Goal: Task Accomplishment & Management: Manage account settings

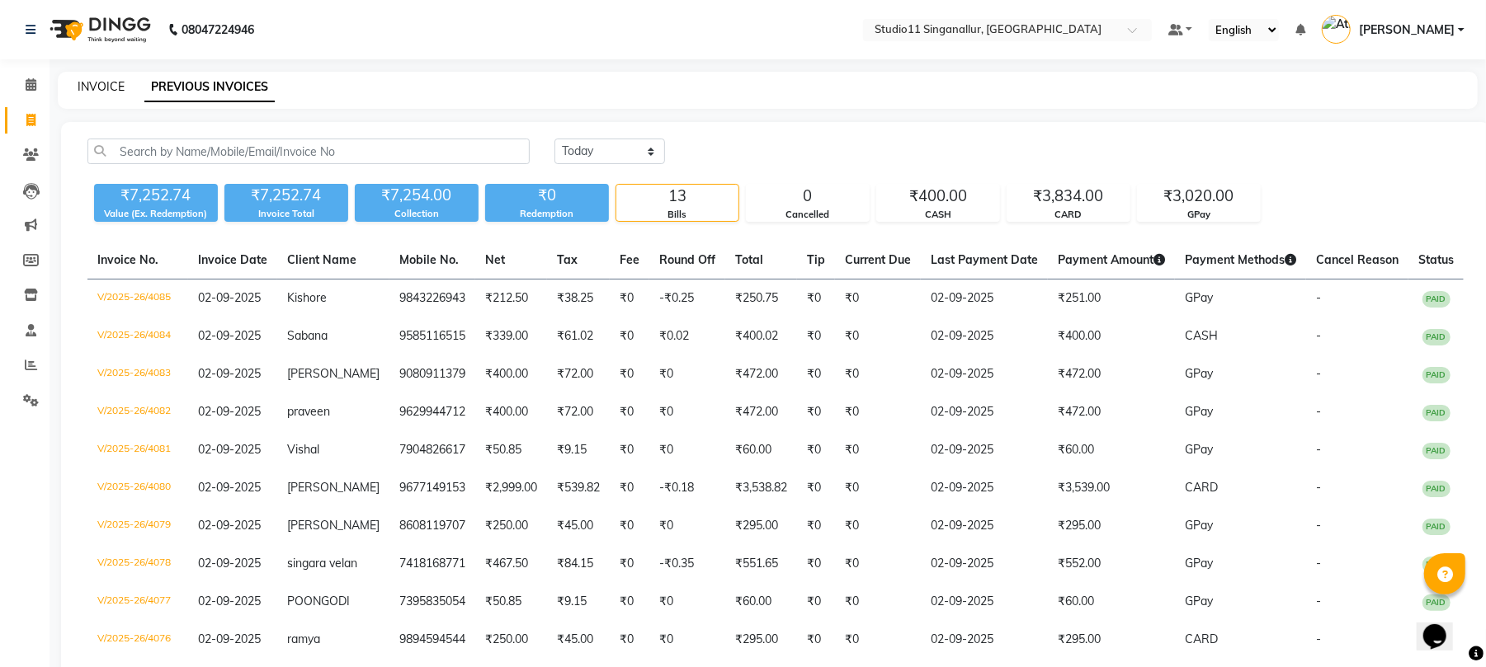
click at [107, 84] on link "INVOICE" at bounding box center [101, 86] width 47 height 15
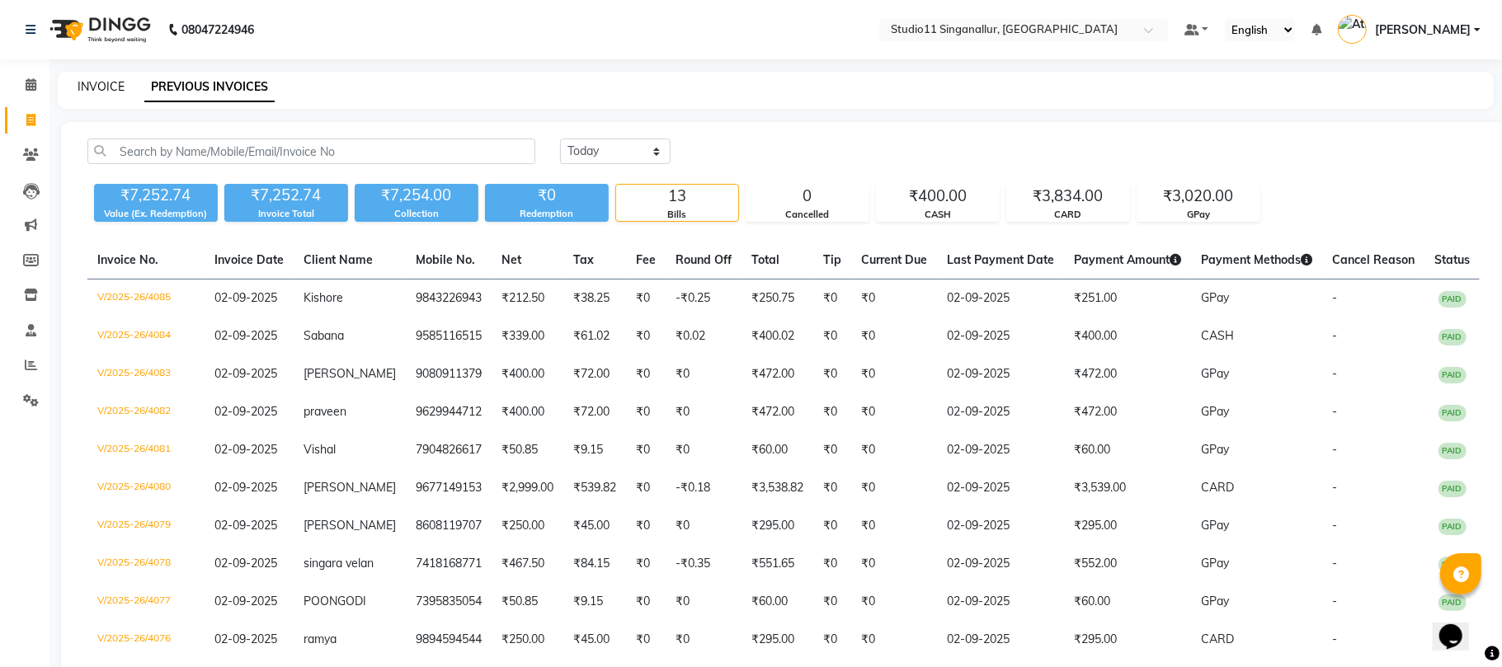
select select "6616"
select select "service"
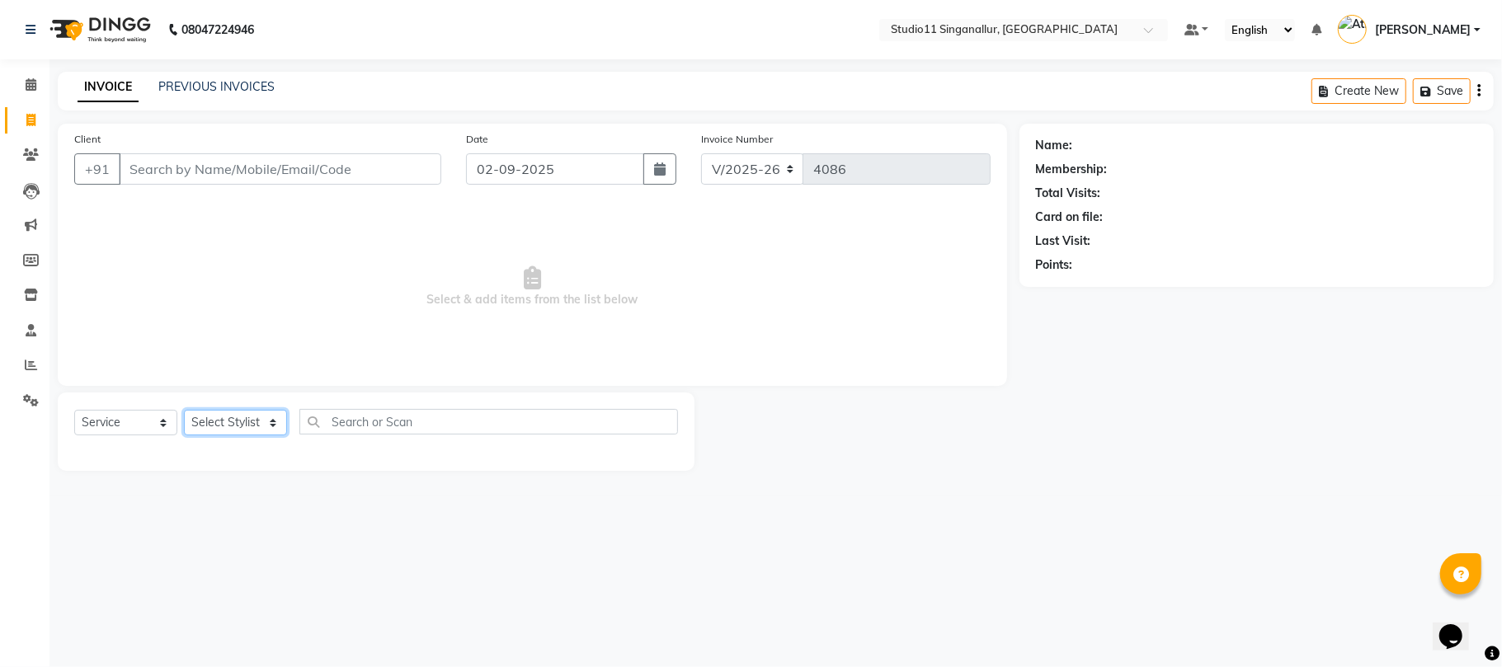
click at [215, 417] on select "Select Stylist [PERSON_NAME] Divya [PERSON_NAME] [PERSON_NAME] [PERSON_NAME] [P…" at bounding box center [235, 423] width 103 height 26
select select "51051"
click at [184, 410] on select "Select Stylist [PERSON_NAME] Divya [PERSON_NAME] [PERSON_NAME] [PERSON_NAME] [P…" at bounding box center [235, 423] width 103 height 26
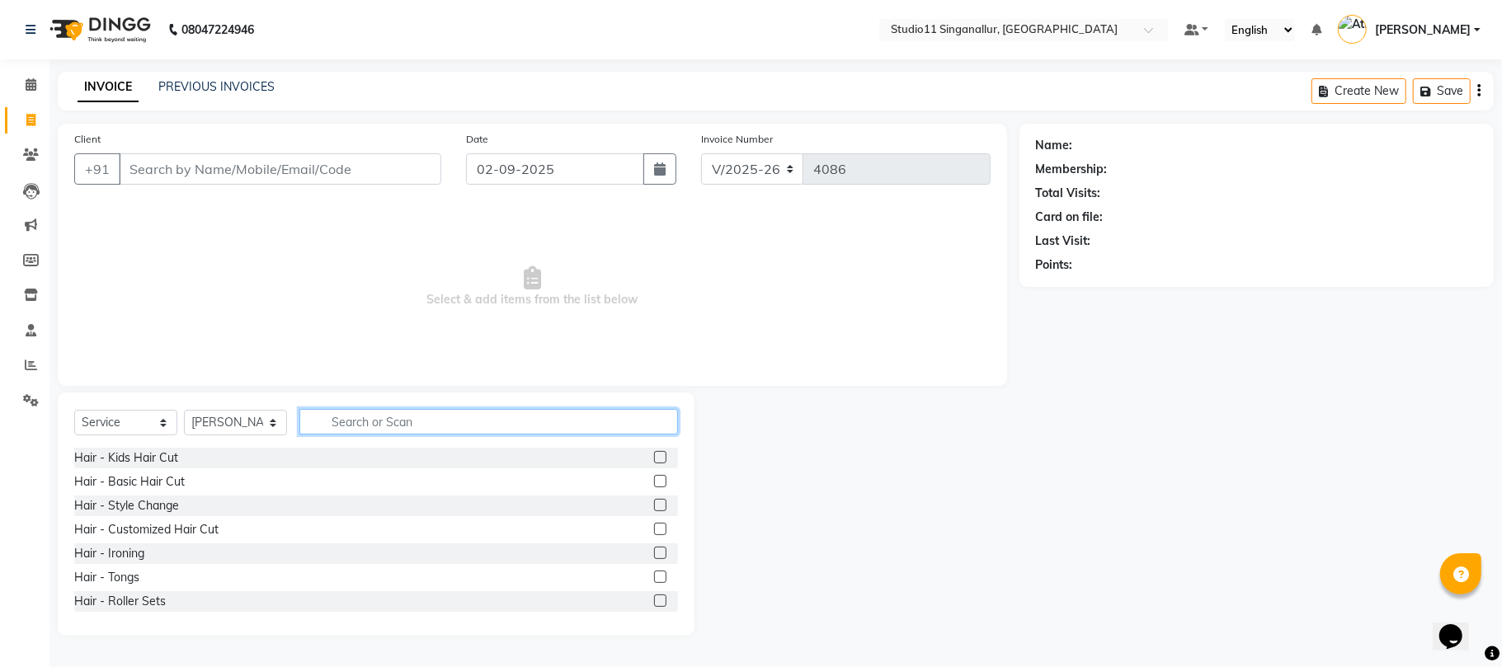
click at [381, 413] on input "text" at bounding box center [488, 422] width 379 height 26
type input "hair cut"
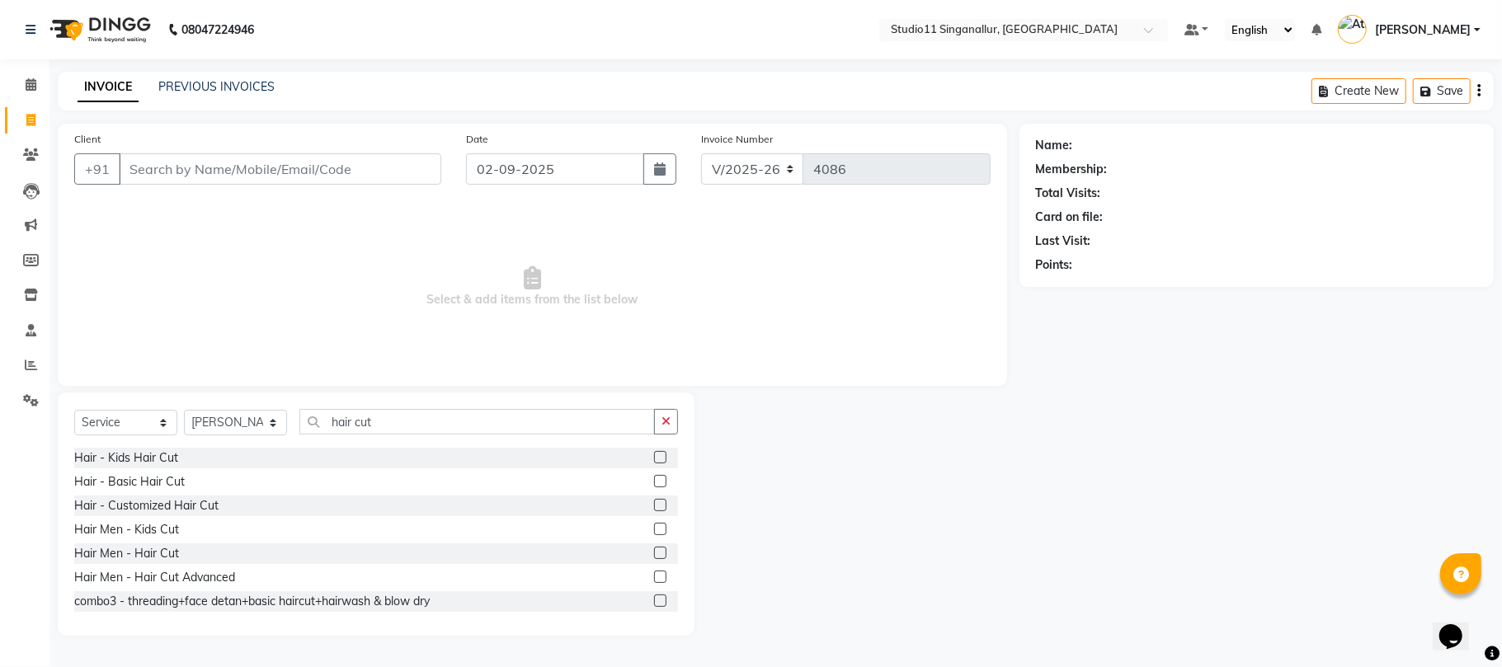
click at [654, 559] on div at bounding box center [659, 555] width 11 height 17
click at [654, 558] on label at bounding box center [660, 553] width 12 height 12
click at [654, 558] on input "checkbox" at bounding box center [659, 554] width 11 height 11
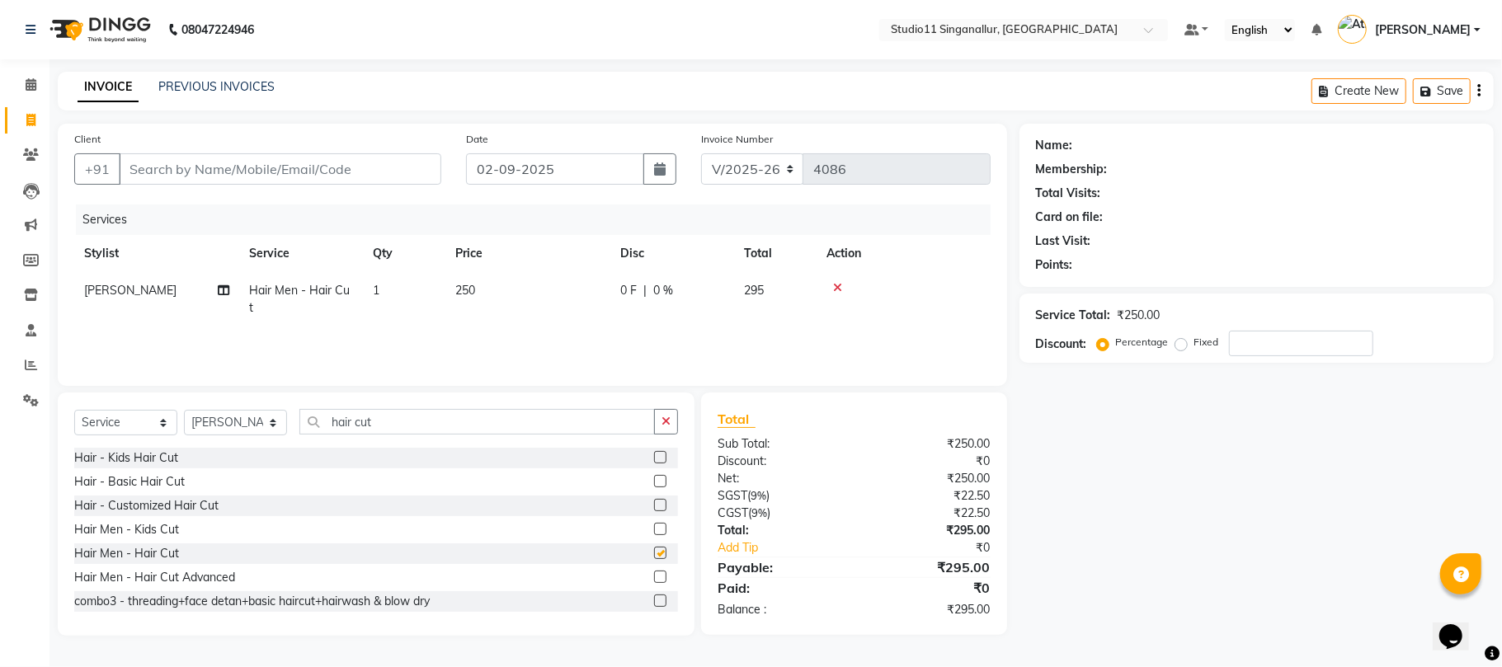
checkbox input "false"
click at [664, 419] on icon "button" at bounding box center [666, 422] width 9 height 12
click at [431, 408] on div "Select Service Product Membership Package Voucher Prepaid Gift Card Select Styl…" at bounding box center [376, 514] width 637 height 243
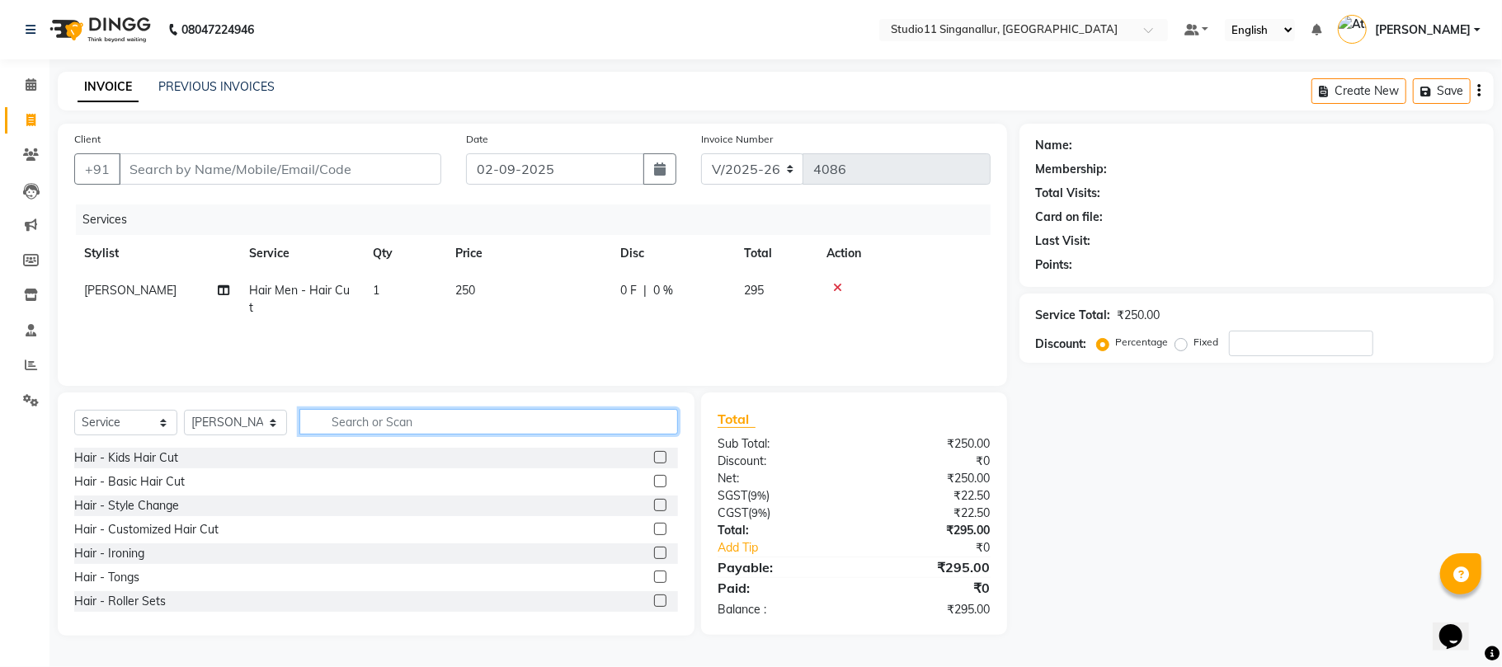
click at [328, 413] on input "text" at bounding box center [488, 422] width 379 height 26
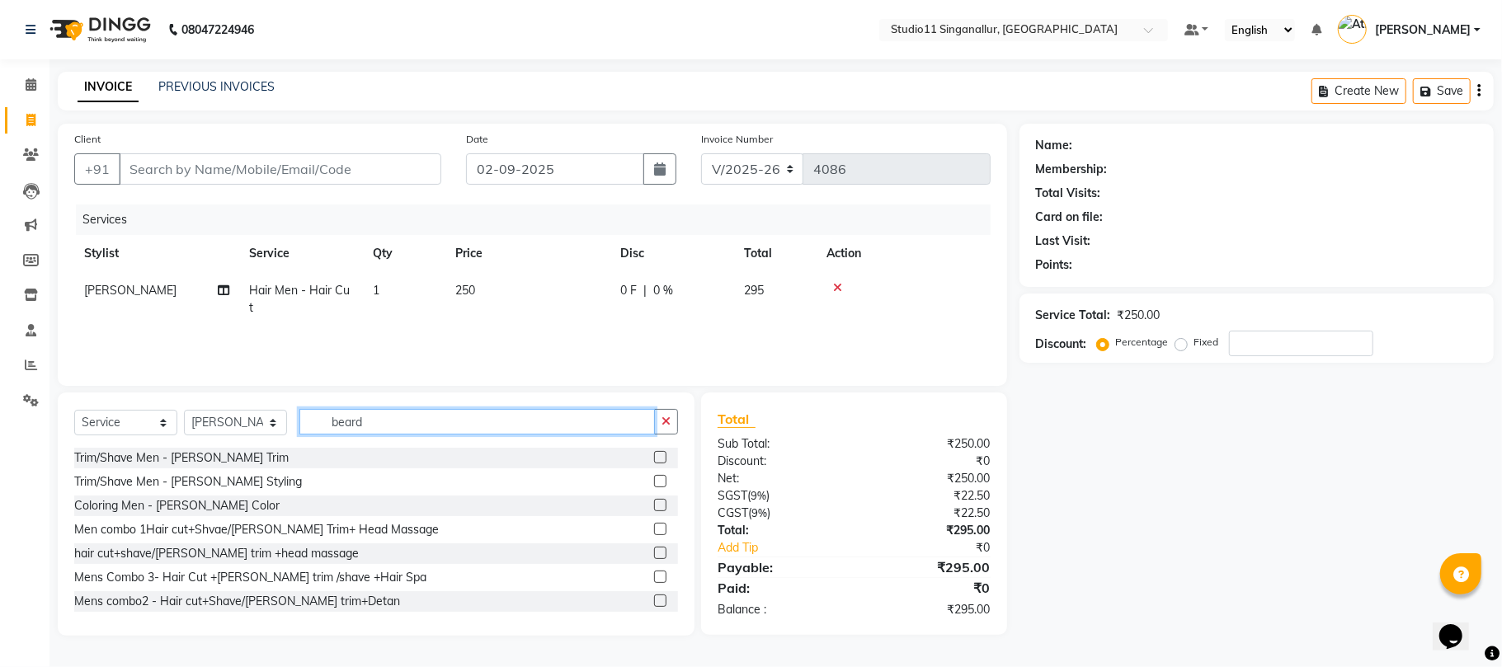
type input "beard"
click at [654, 460] on label at bounding box center [660, 457] width 12 height 12
click at [654, 460] on input "checkbox" at bounding box center [659, 458] width 11 height 11
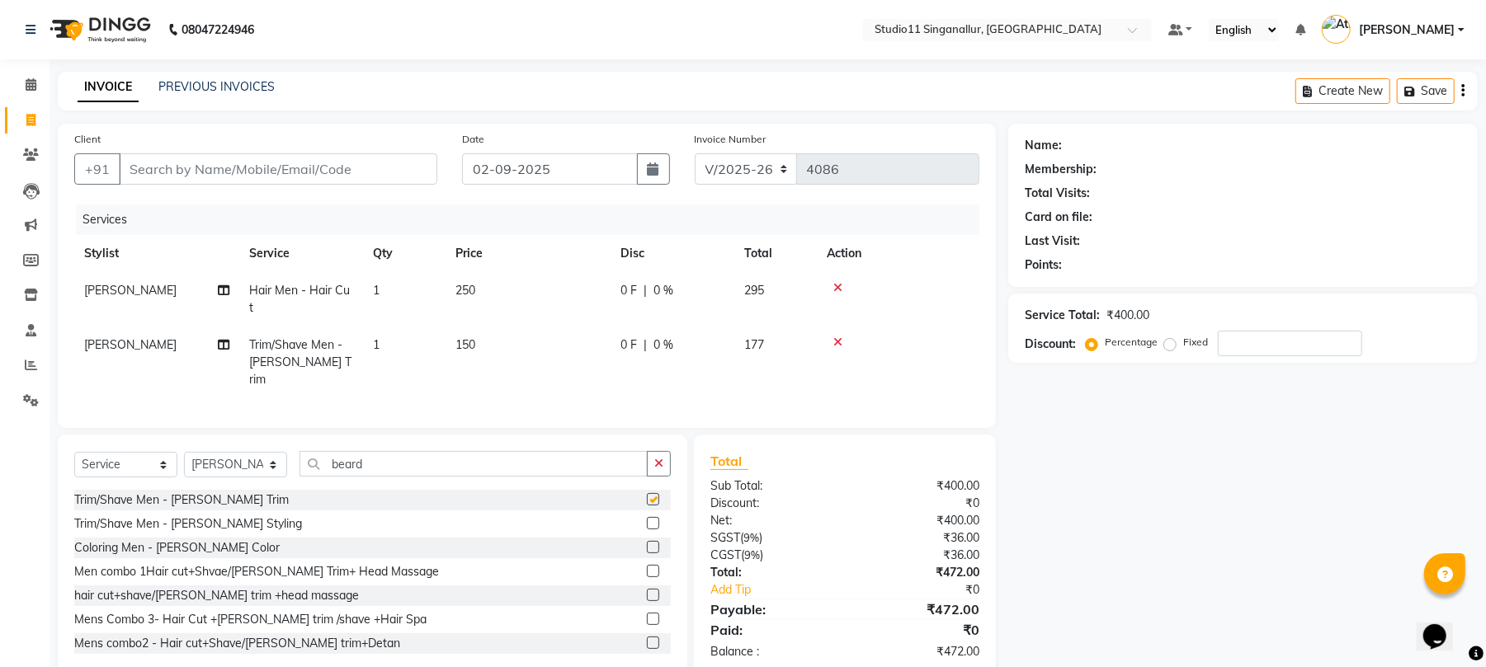
checkbox input "false"
drag, startPoint x: 73, startPoint y: 276, endPoint x: 84, endPoint y: 282, distance: 12.6
click at [83, 282] on div "Client +91 Date 02-09-2025 Invoice Number V/2025 V/2025-26 4086 Services Stylis…" at bounding box center [527, 276] width 938 height 304
click at [119, 302] on td "daniel" at bounding box center [156, 299] width 165 height 54
select select "51051"
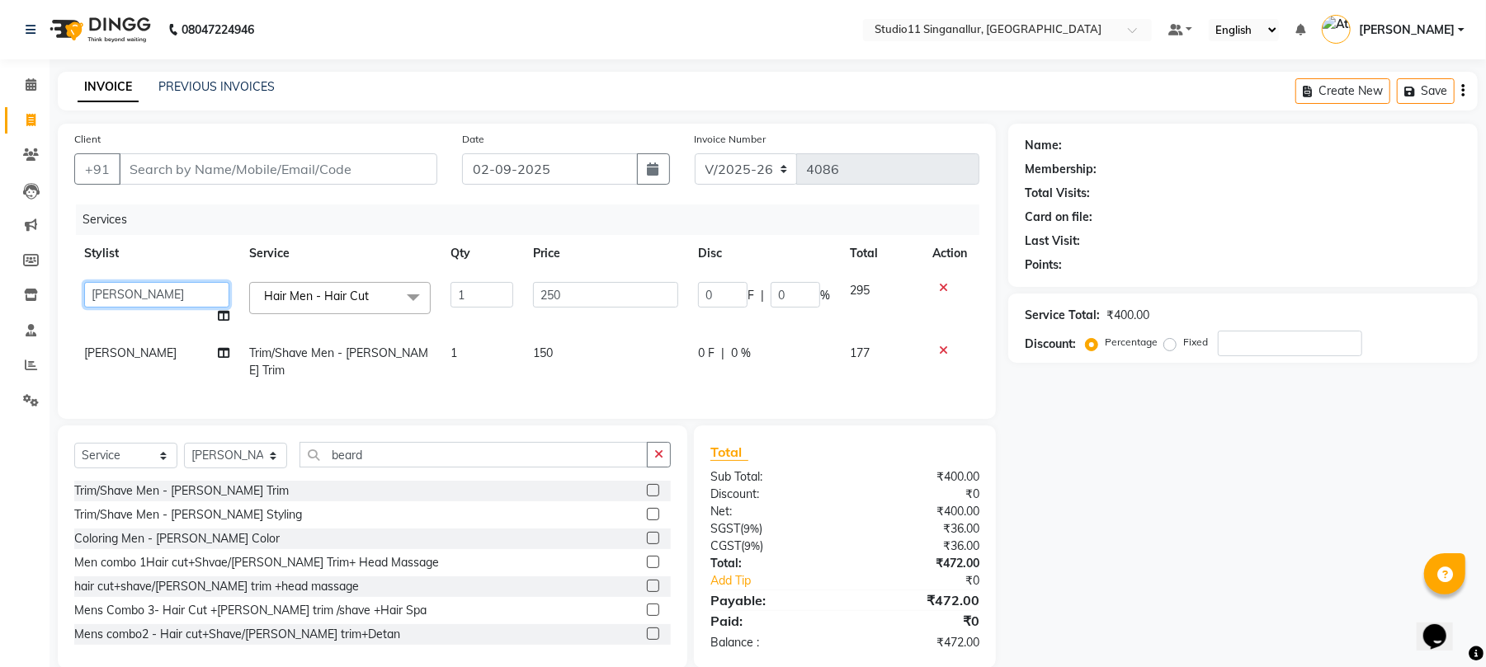
drag, startPoint x: 119, startPoint y: 302, endPoint x: 119, endPoint y: 282, distance: 19.8
click at [119, 282] on select "akbar Athira daniel Divya Haritha kowsalya krithika narmatha pankaj Praveen s11…" at bounding box center [156, 295] width 145 height 26
select select "79200"
click at [122, 351] on td "daniel" at bounding box center [156, 362] width 165 height 54
select select "51051"
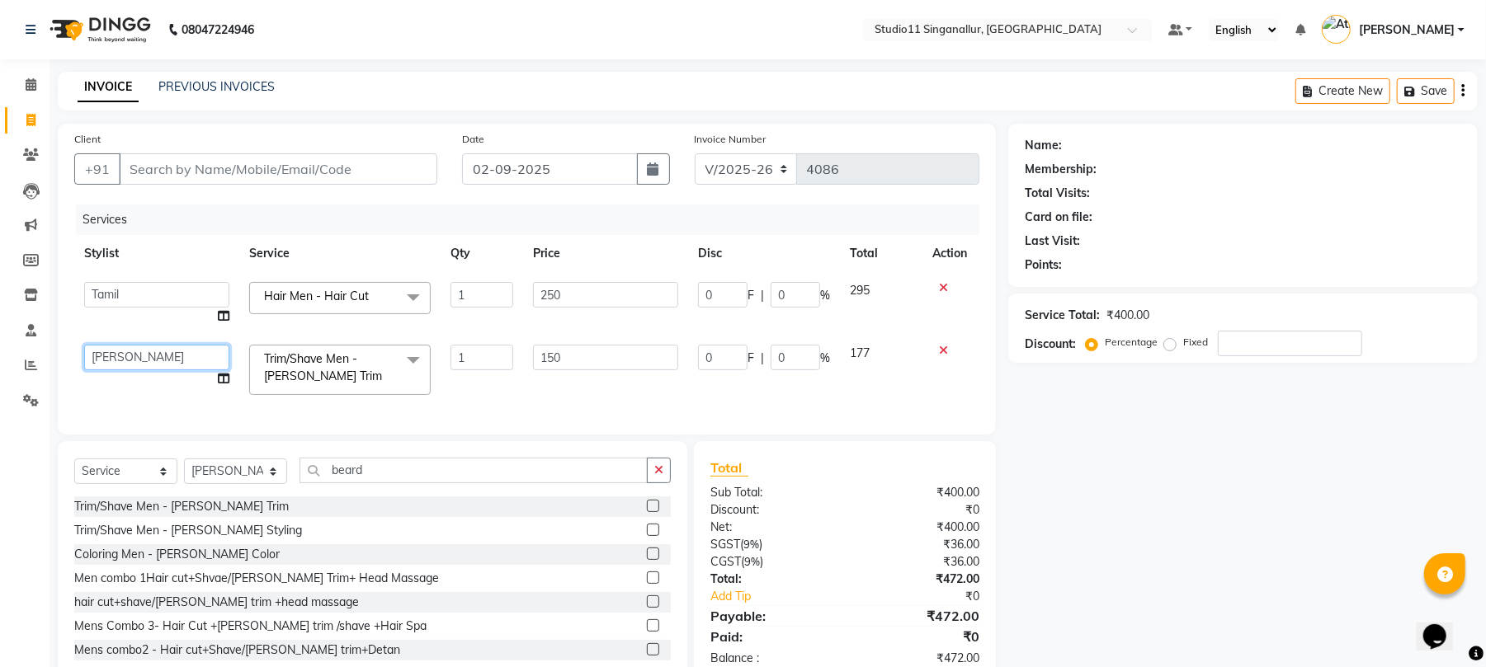
click at [130, 360] on select "akbar Athira daniel Divya Haritha kowsalya krithika narmatha pankaj Praveen s11…" at bounding box center [156, 358] width 145 height 26
select select "62962"
click at [942, 351] on icon at bounding box center [943, 351] width 9 height 12
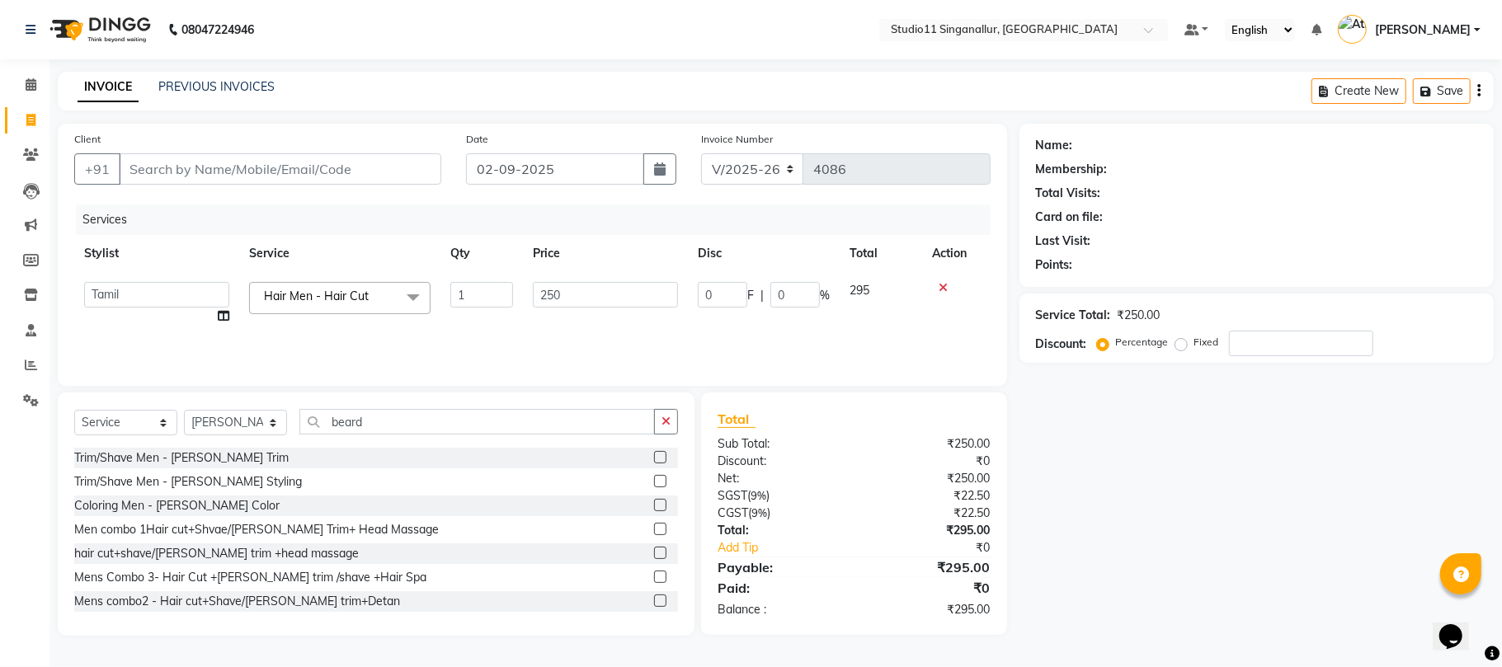
click at [365, 149] on div "Client +91" at bounding box center [258, 164] width 392 height 68
click at [358, 157] on input "Client" at bounding box center [280, 168] width 323 height 31
type input "9"
type input "0"
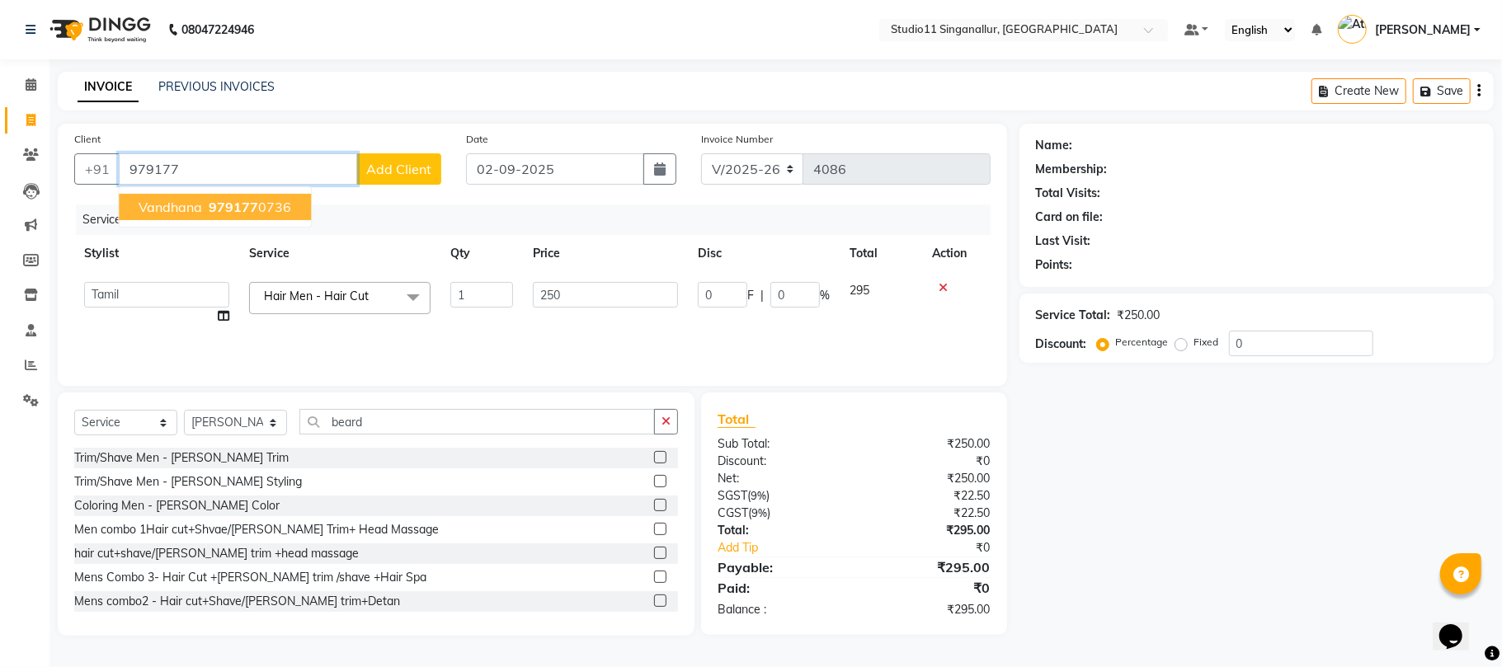
click at [229, 201] on span "979177" at bounding box center [233, 207] width 49 height 16
type input "9791770736"
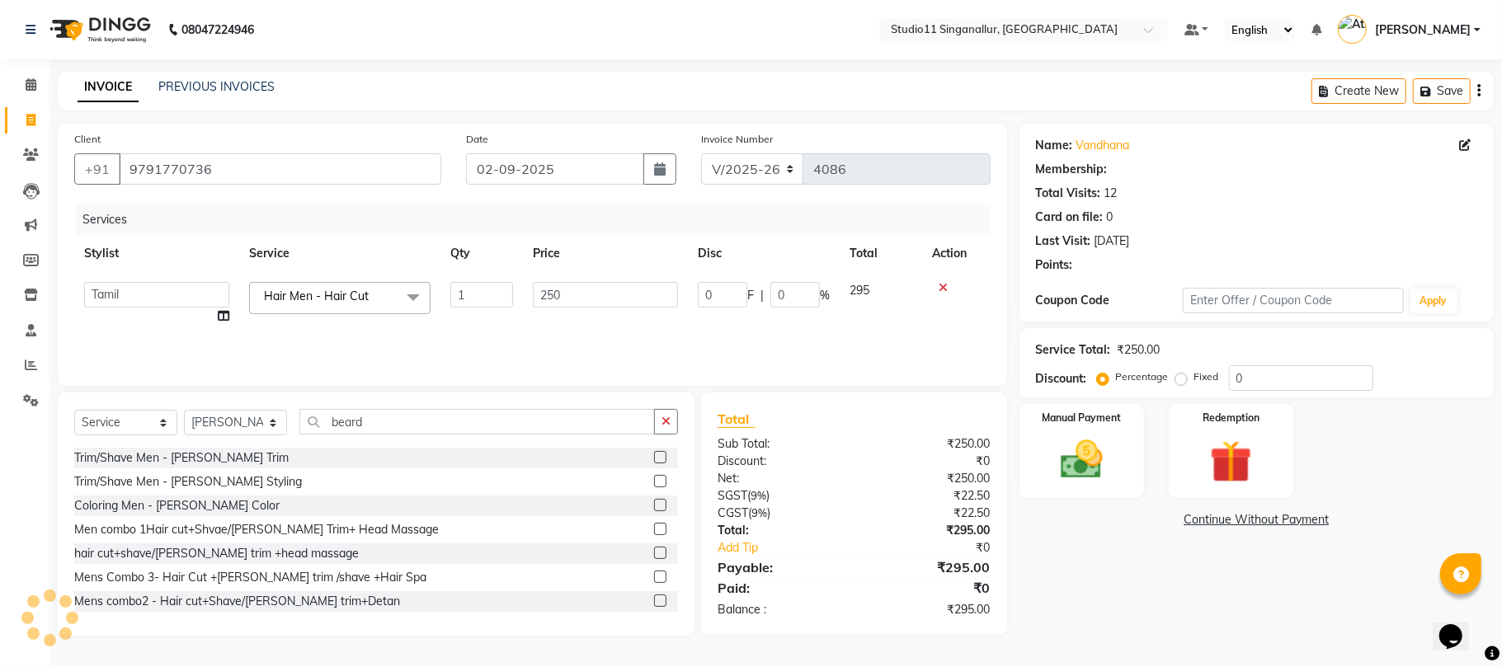
type input "37.5"
type input "15"
select select "1: Object"
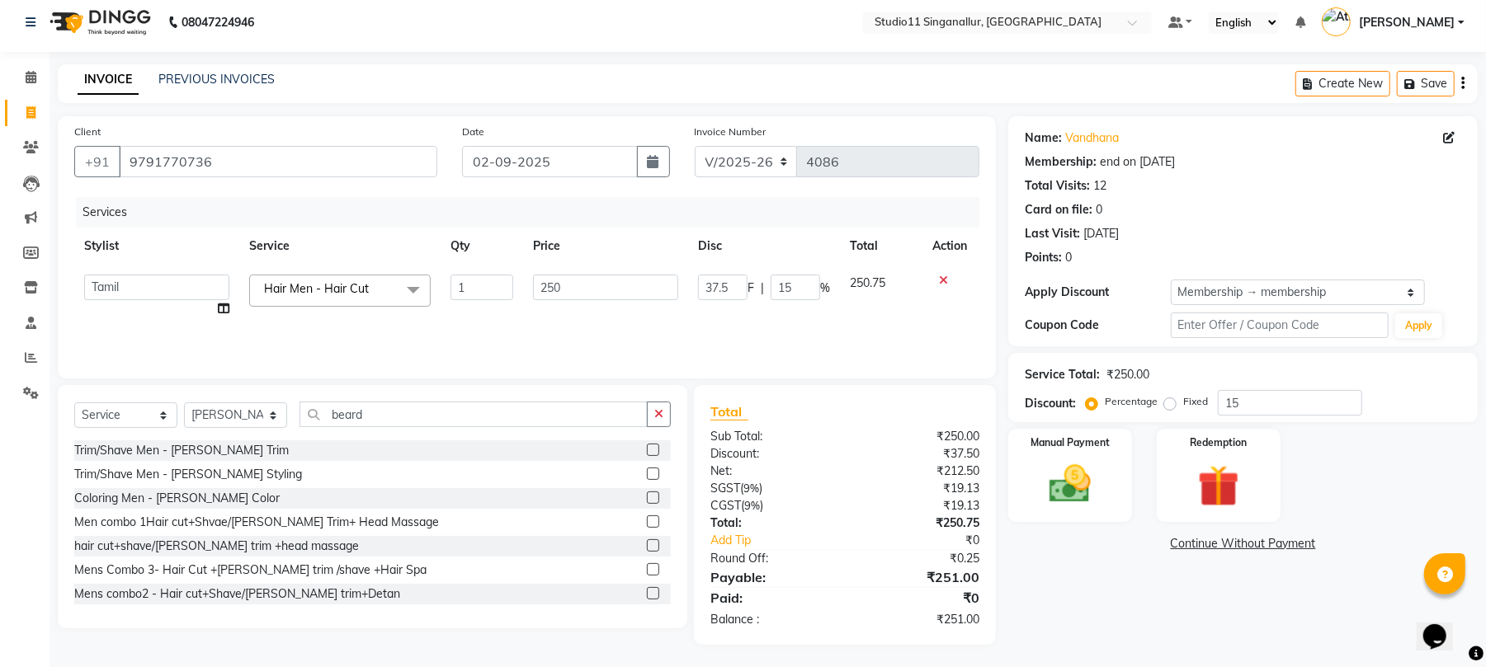
scroll to position [10, 0]
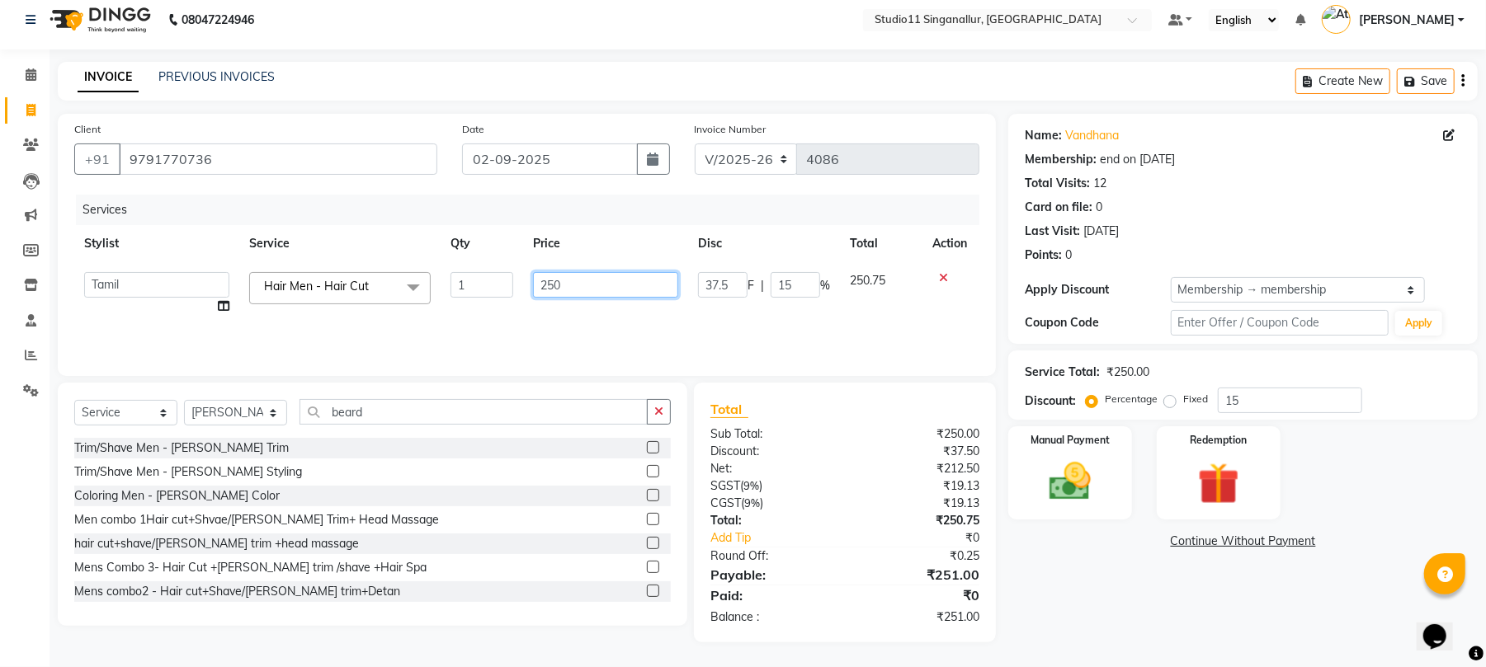
click at [574, 280] on input "250" at bounding box center [605, 285] width 145 height 26
type input "249"
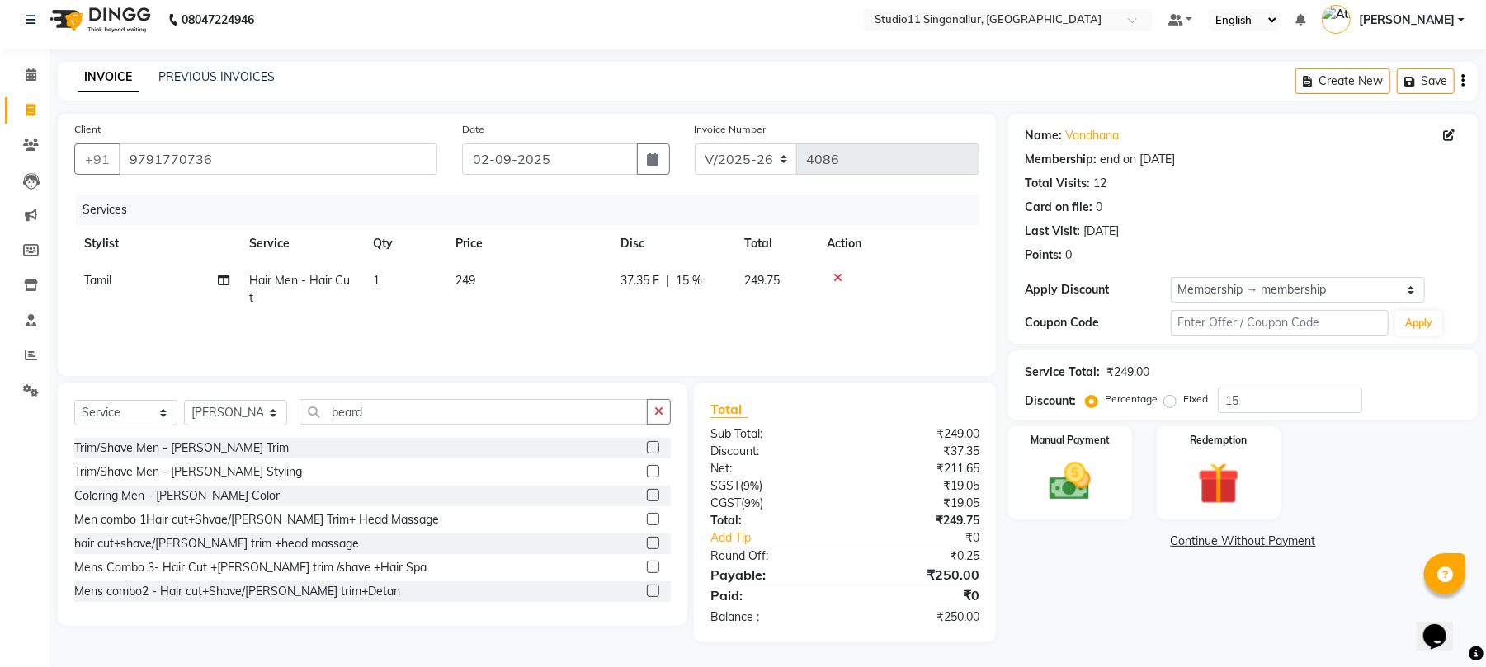
click at [624, 325] on div "Services Stylist Service Qty Price Disc Total Action Tamil Hair Men - Hair Cut …" at bounding box center [526, 277] width 905 height 165
click at [1050, 479] on img at bounding box center [1069, 482] width 71 height 50
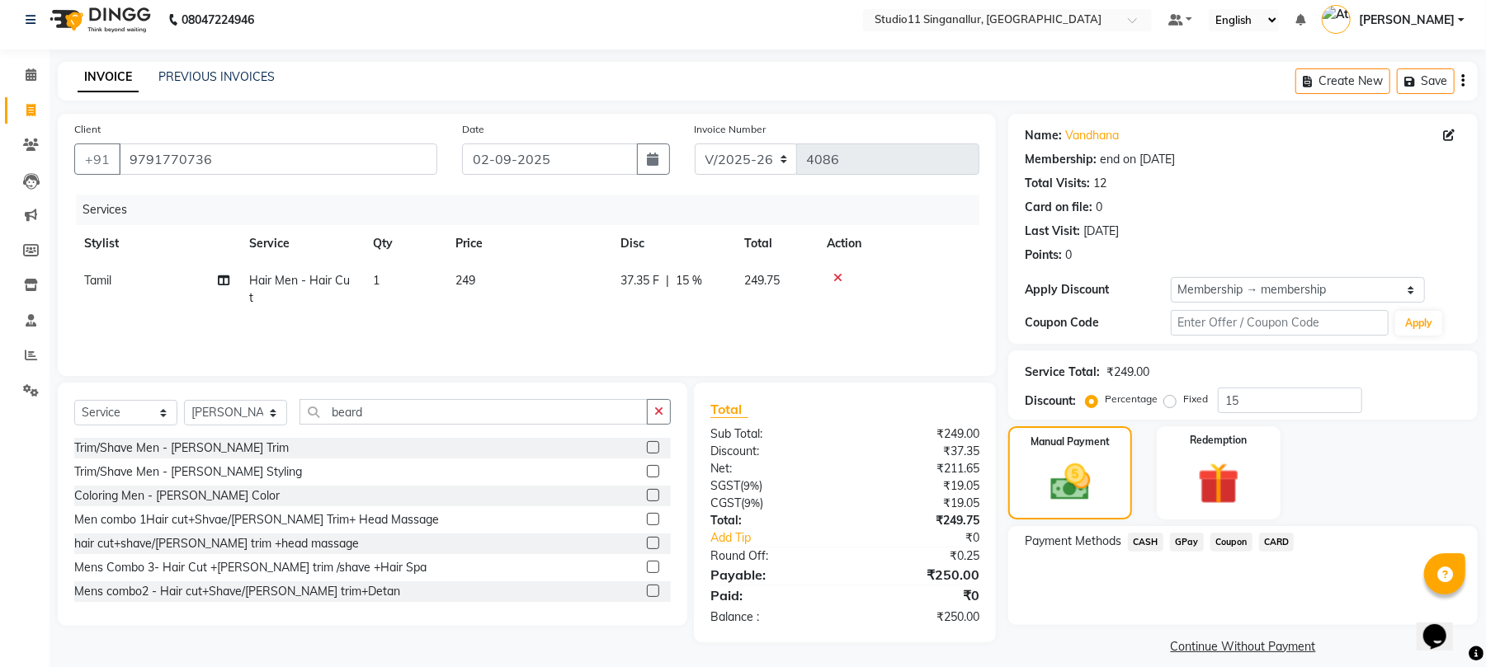
click at [1150, 539] on span "CASH" at bounding box center [1145, 542] width 35 height 19
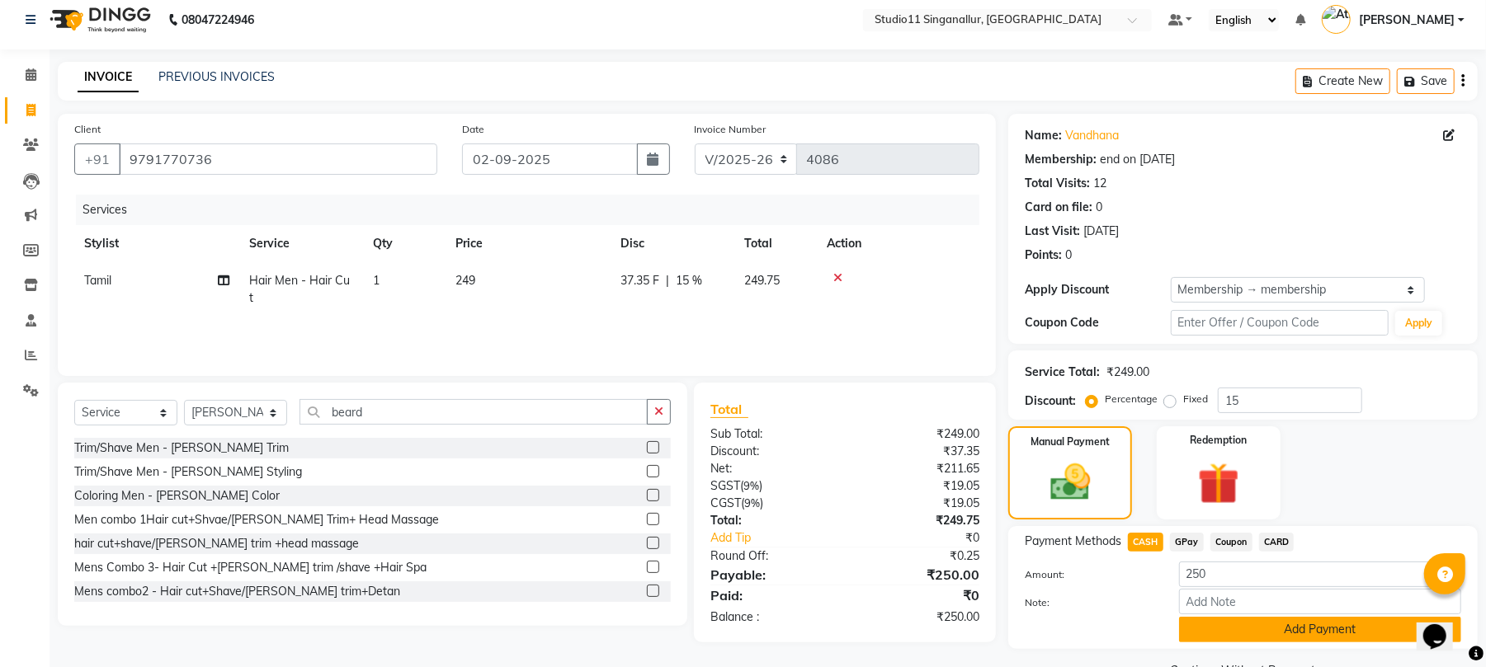
click at [1234, 641] on button "Add Payment" at bounding box center [1320, 630] width 282 height 26
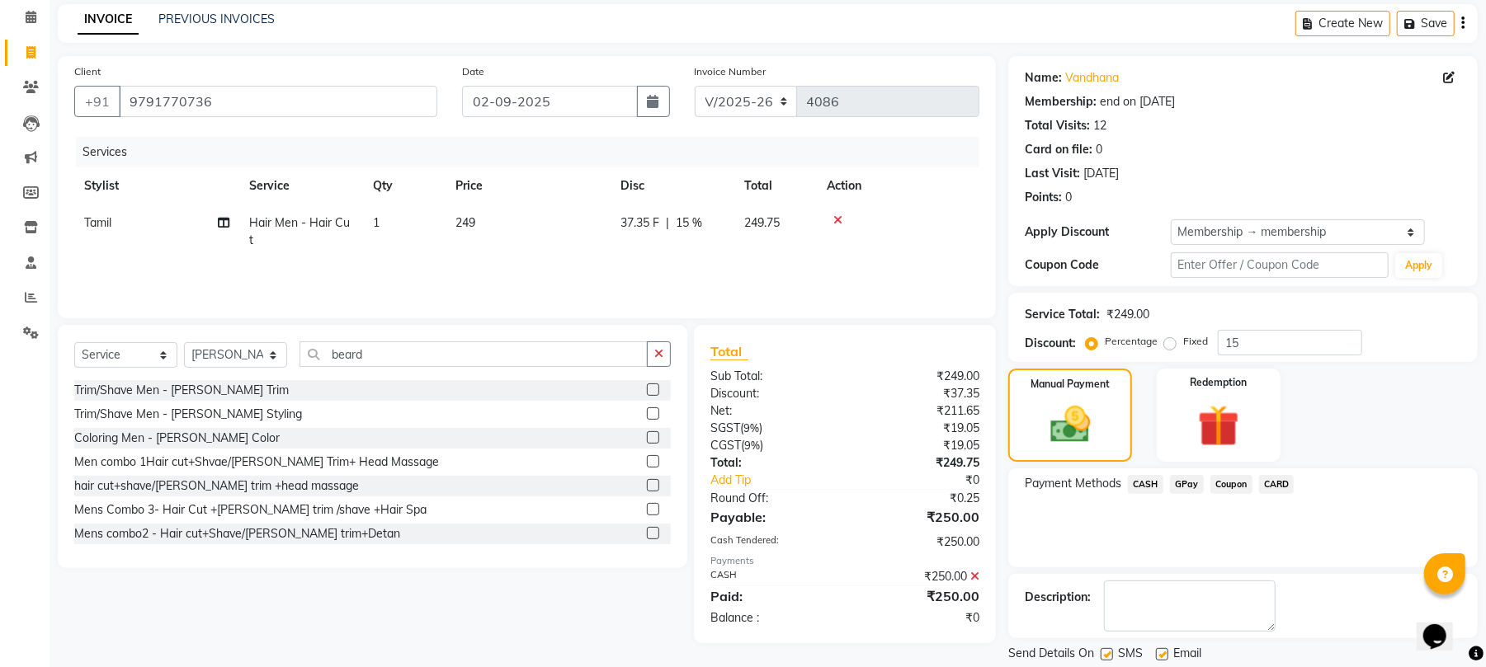
scroll to position [120, 0]
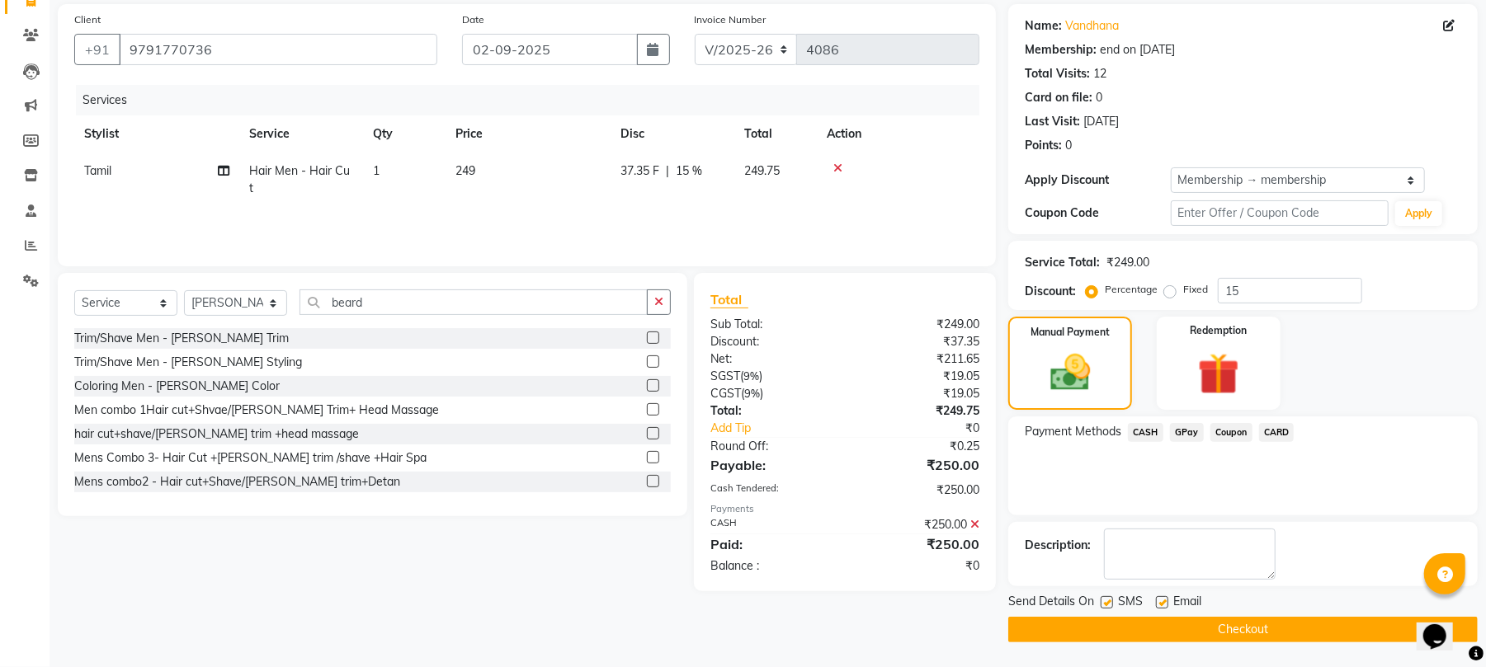
click at [1105, 602] on label at bounding box center [1106, 602] width 12 height 12
click at [1105, 602] on input "checkbox" at bounding box center [1105, 603] width 11 height 11
checkbox input "false"
click at [1160, 604] on label at bounding box center [1162, 602] width 12 height 12
click at [1160, 604] on input "checkbox" at bounding box center [1161, 603] width 11 height 11
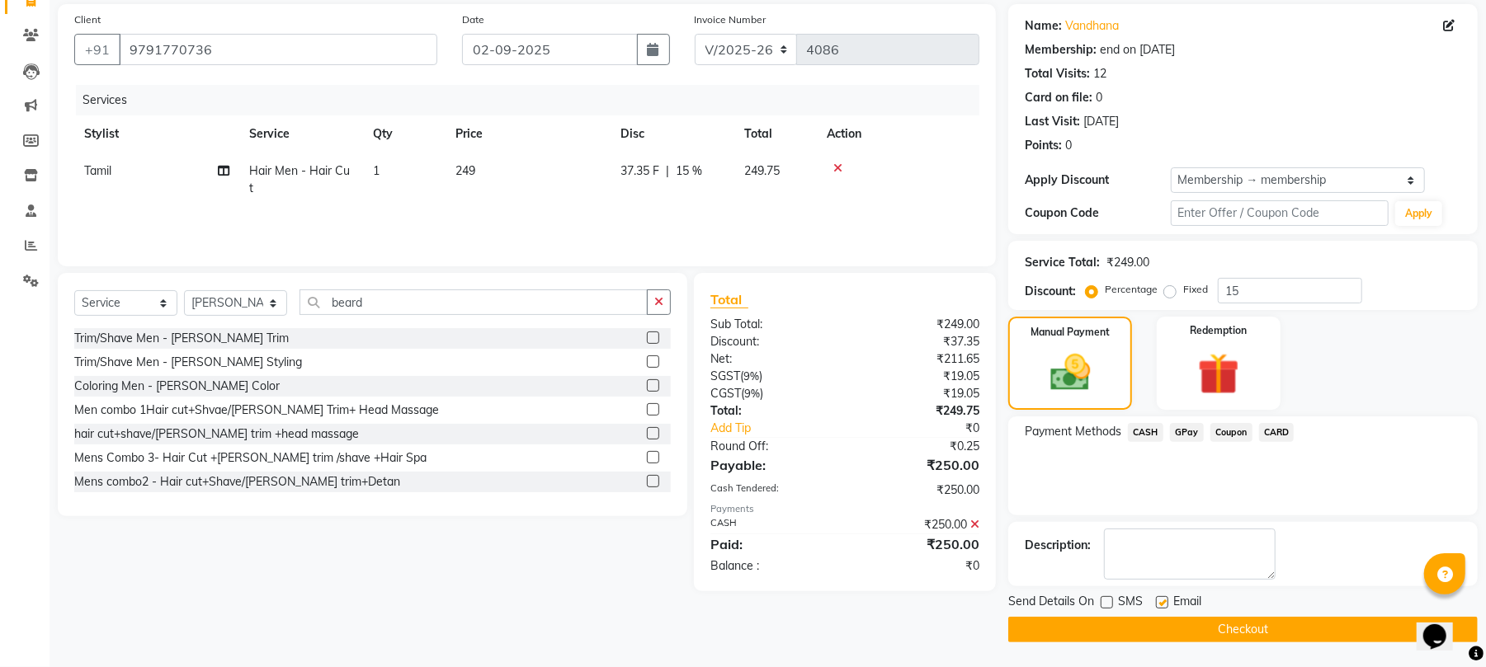
checkbox input "false"
click at [1162, 634] on button "Checkout" at bounding box center [1242, 630] width 469 height 26
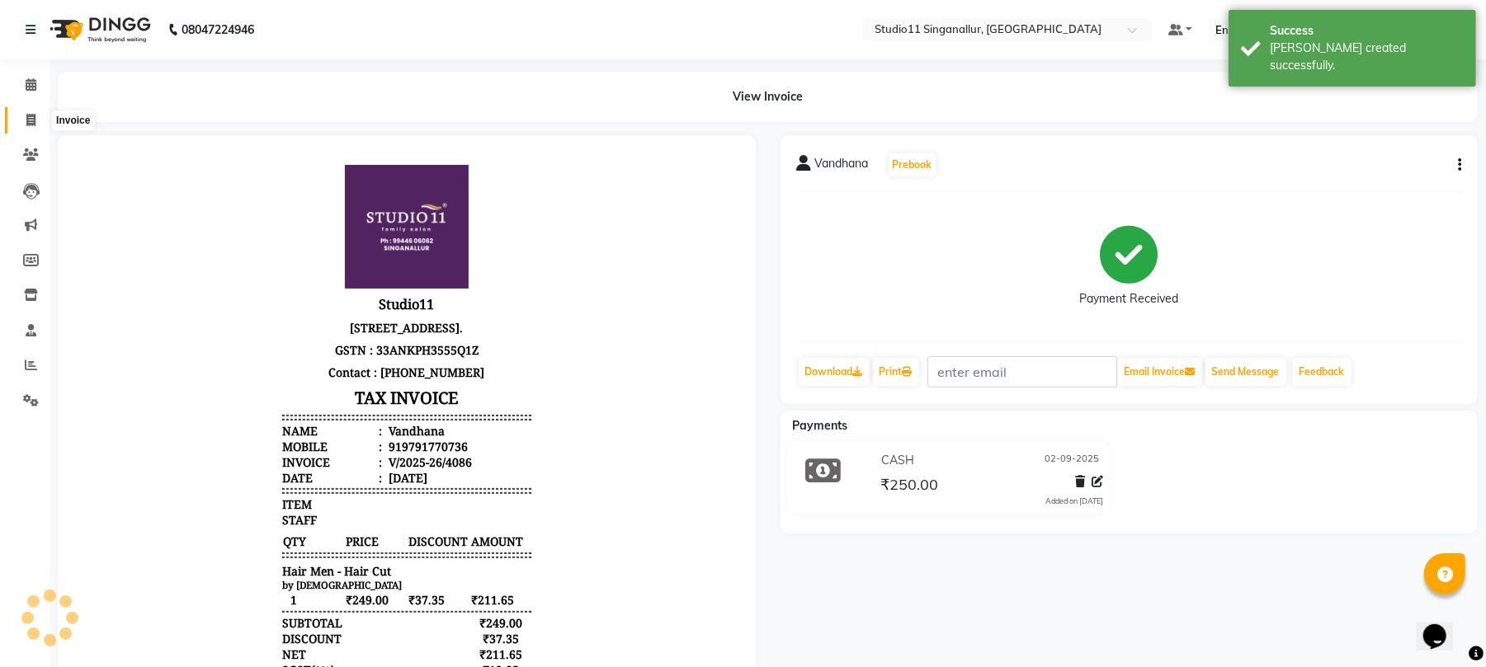
click at [24, 119] on span at bounding box center [30, 120] width 29 height 19
select select "6616"
select select "service"
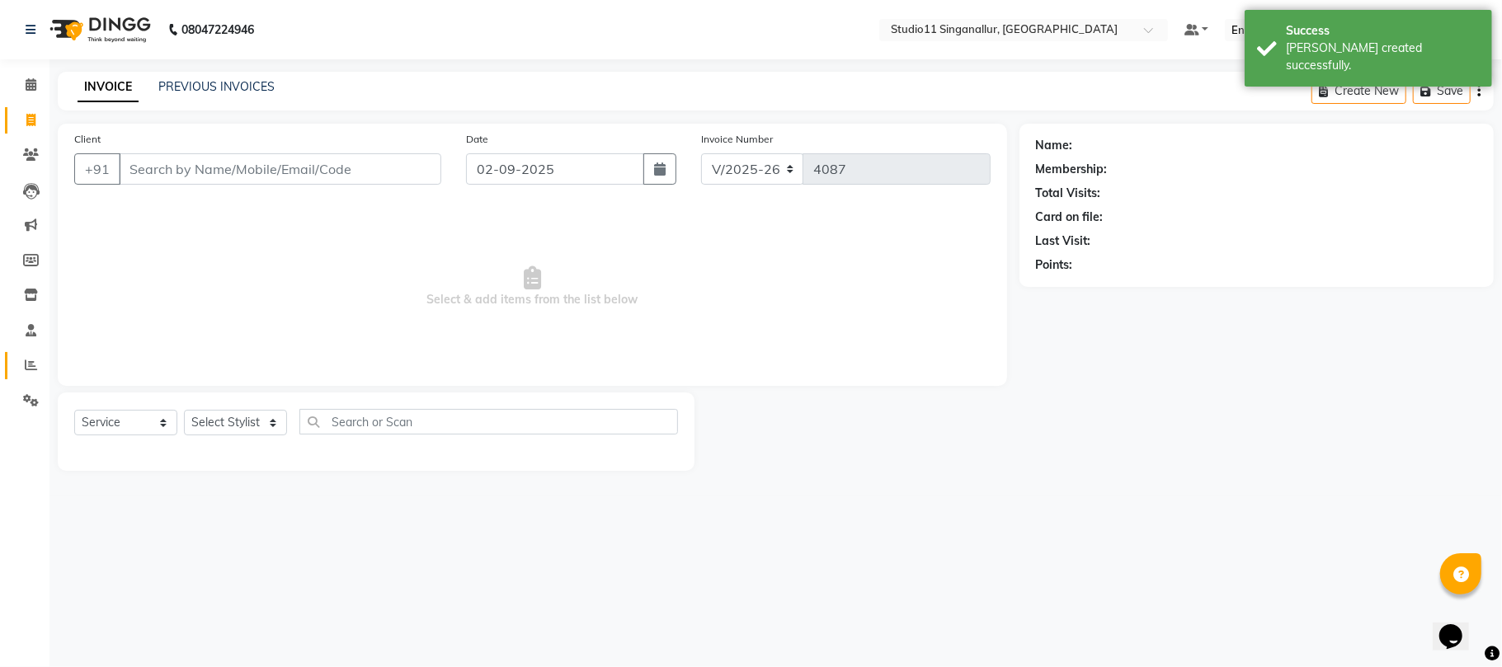
click at [28, 375] on link "Reports" at bounding box center [25, 365] width 40 height 27
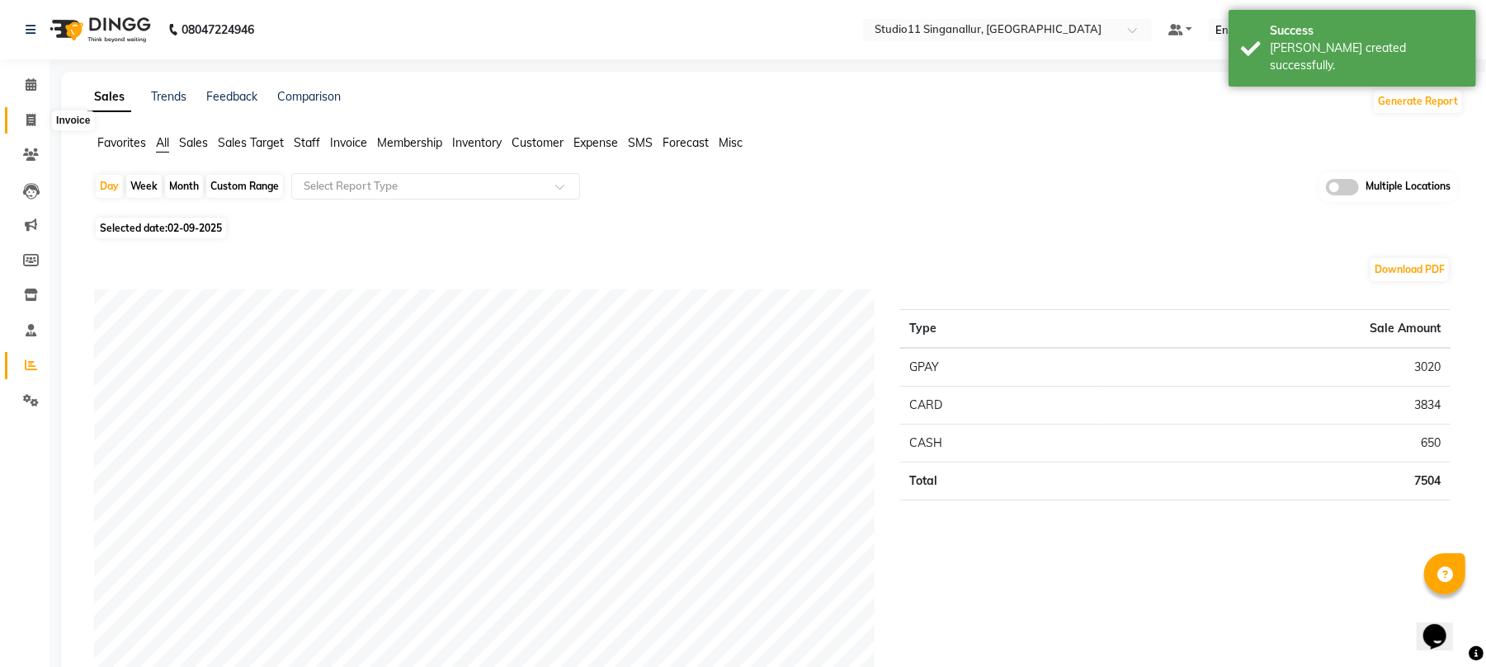
click at [26, 116] on icon at bounding box center [30, 120] width 9 height 12
select select "service"
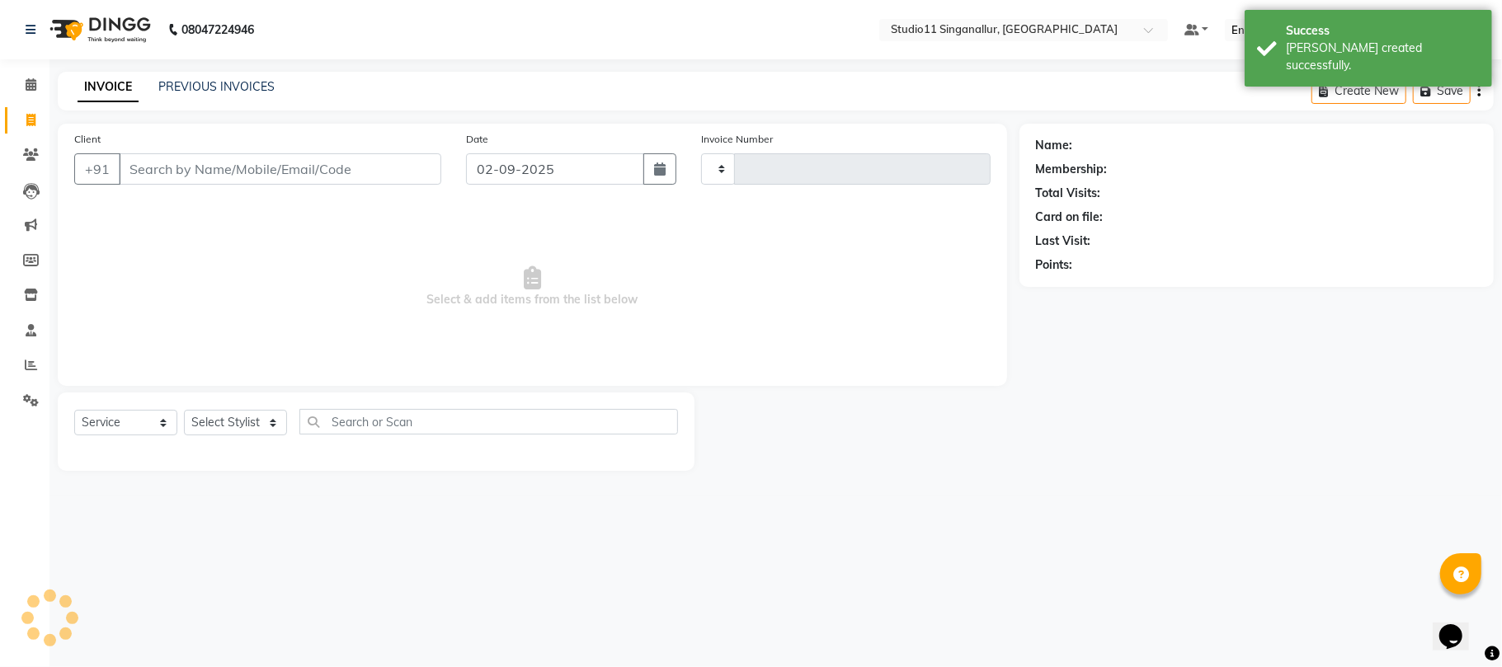
type input "4087"
select select "6616"
click at [212, 84] on link "PREVIOUS INVOICES" at bounding box center [216, 86] width 116 height 15
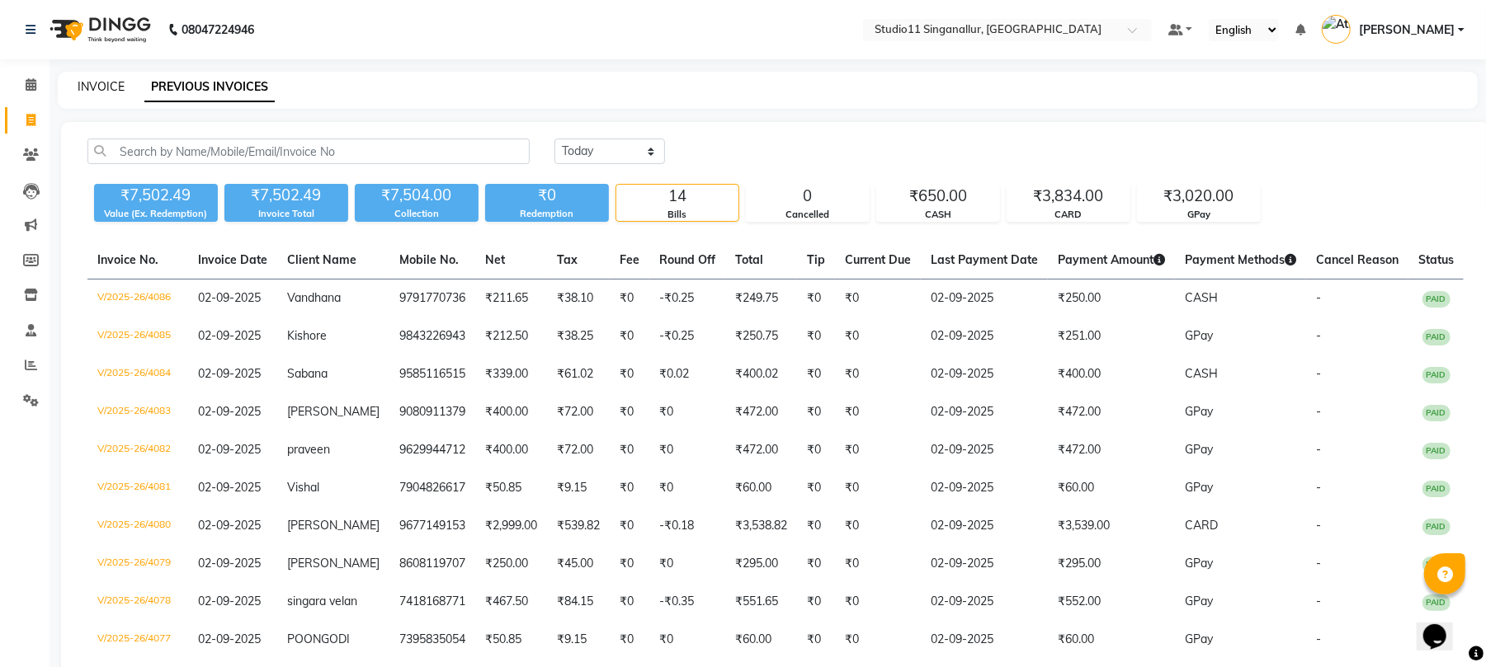
click at [87, 84] on link "INVOICE" at bounding box center [101, 86] width 47 height 15
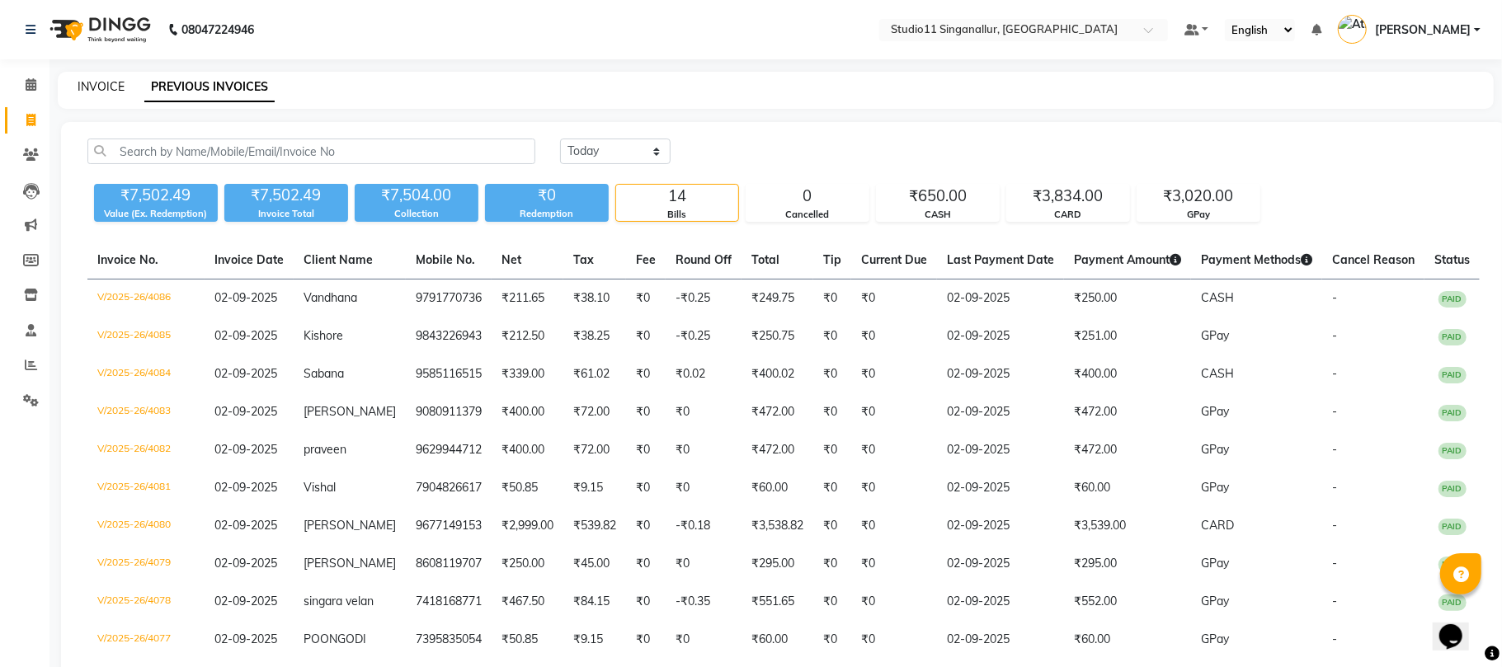
select select "6616"
select select "service"
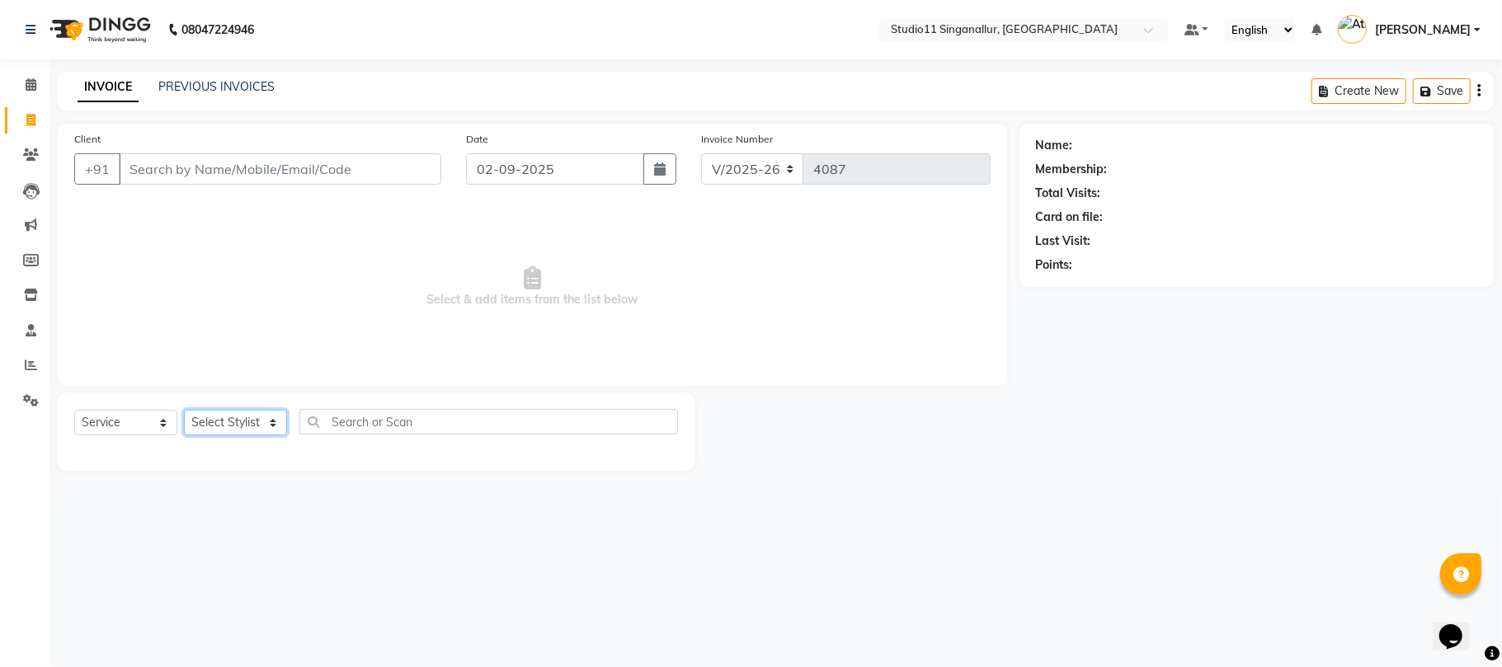
click at [248, 417] on select "Select Stylist akbar Athira daniel Divya Haritha kowsalya krithika narmatha pan…" at bounding box center [235, 423] width 103 height 26
select select "51051"
click at [184, 410] on select "Select Stylist akbar Athira daniel Divya Haritha kowsalya krithika narmatha pan…" at bounding box center [235, 423] width 103 height 26
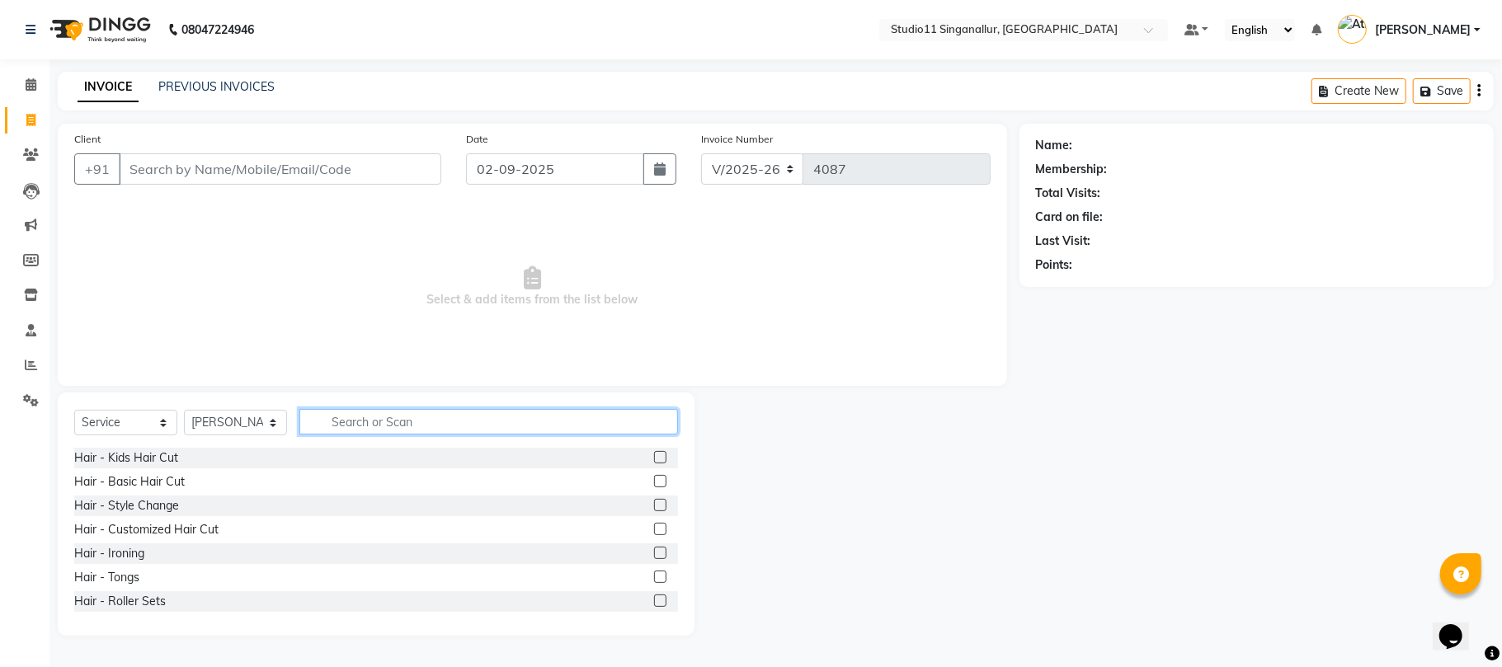
click at [407, 424] on input "text" at bounding box center [488, 422] width 379 height 26
type input "hair cut"
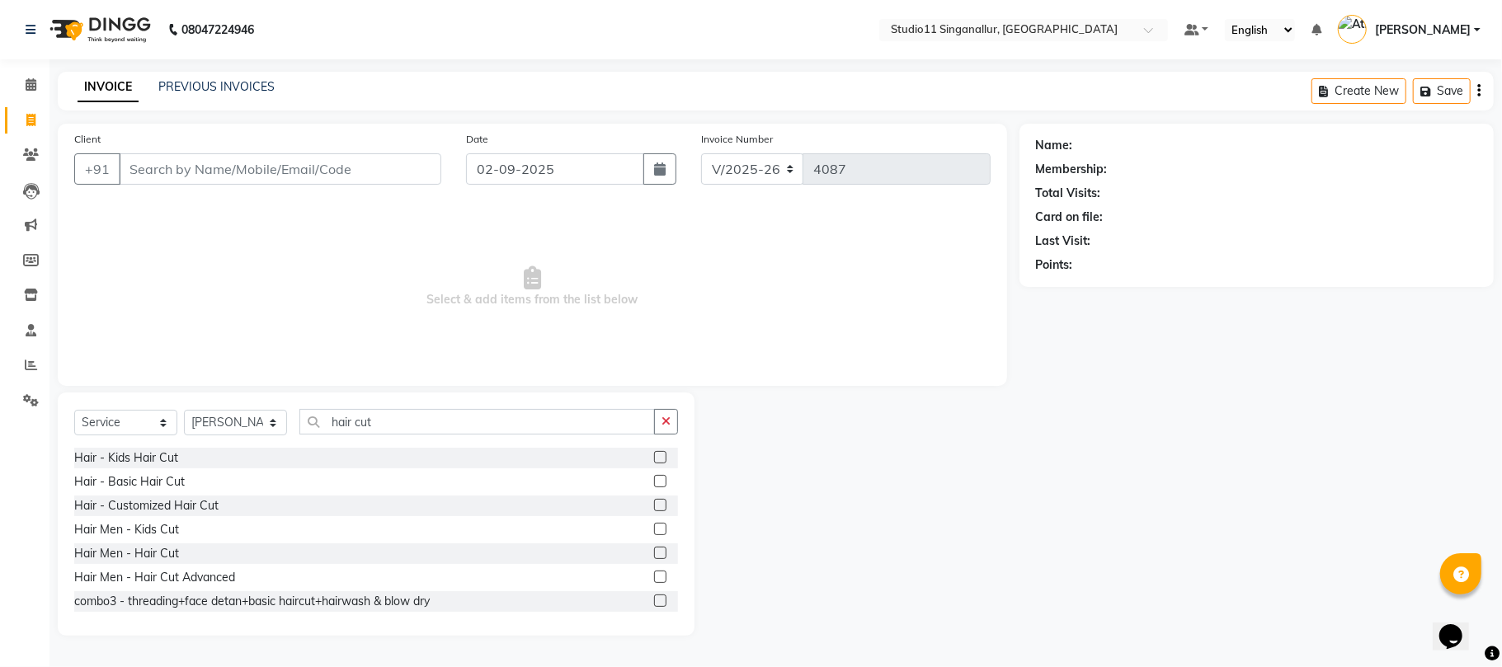
click at [654, 549] on label at bounding box center [660, 553] width 12 height 12
click at [654, 549] on input "checkbox" at bounding box center [659, 554] width 11 height 11
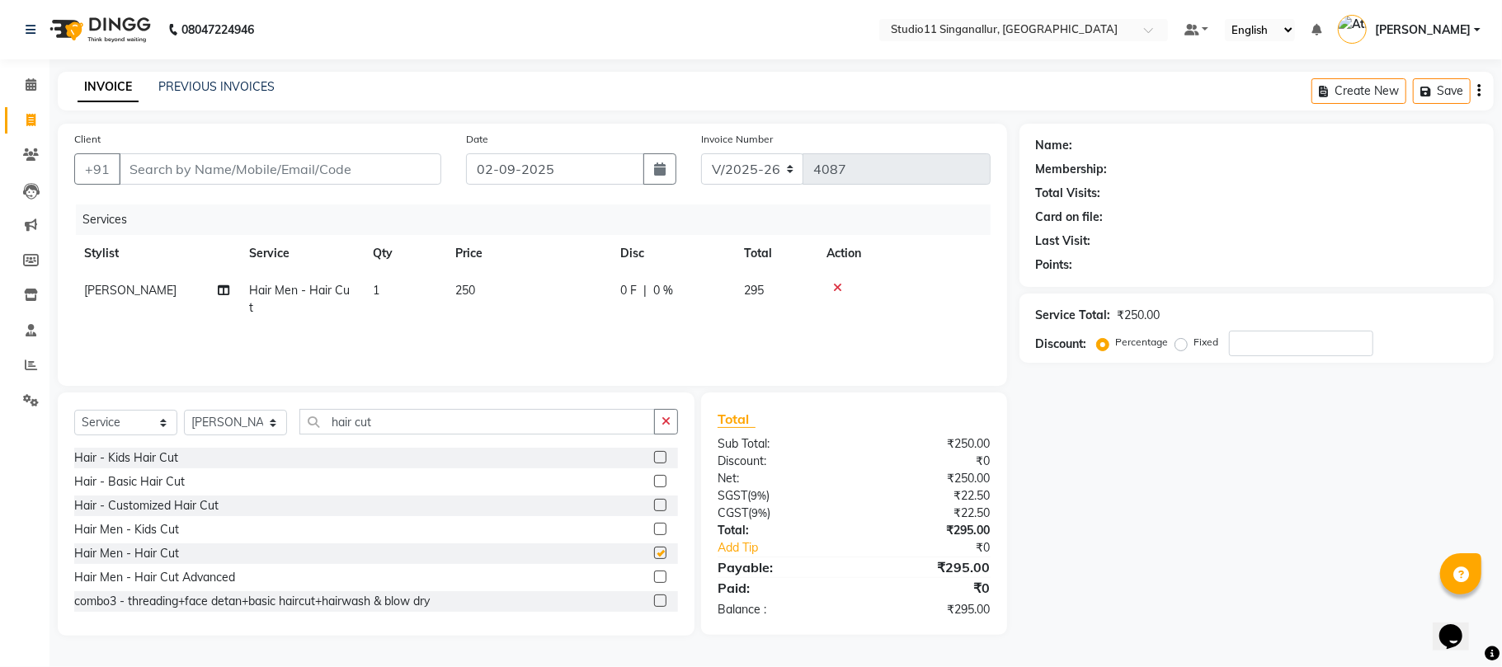
checkbox input "false"
click at [667, 427] on icon "button" at bounding box center [666, 422] width 9 height 12
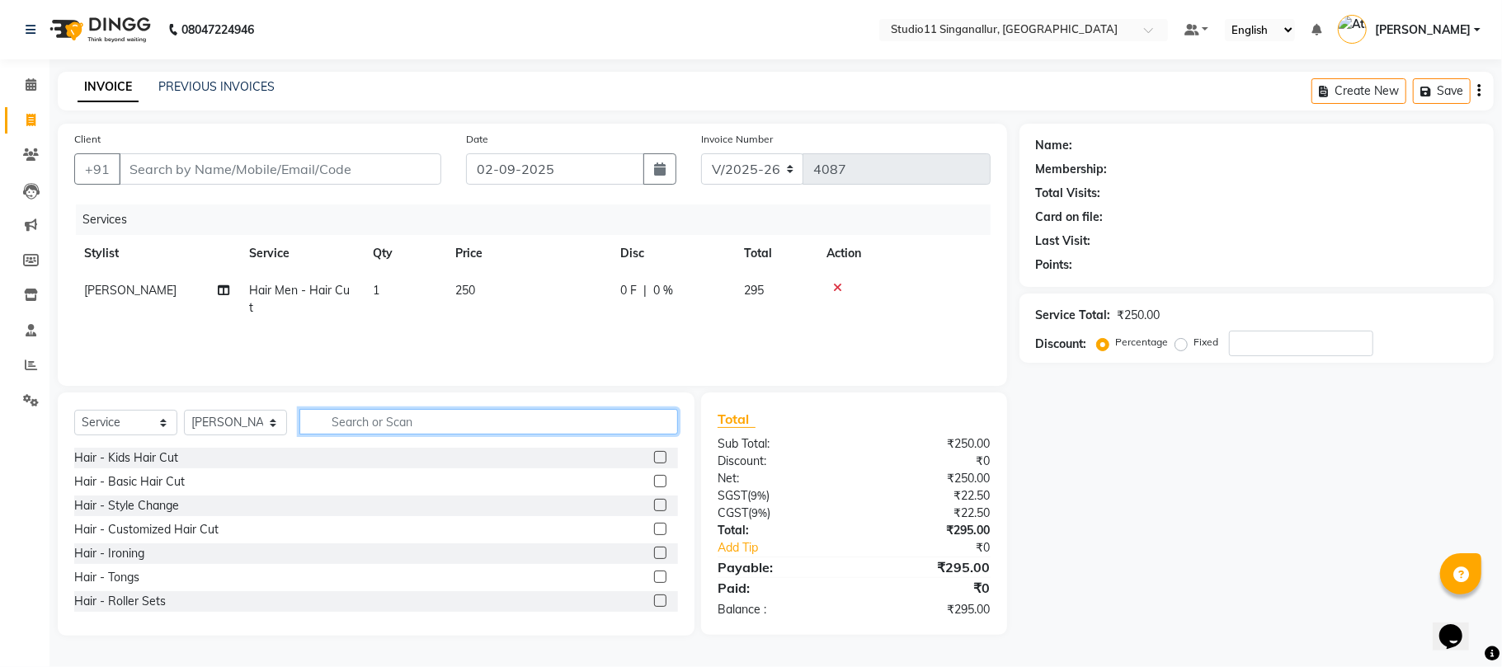
click at [387, 422] on input "text" at bounding box center [488, 422] width 379 height 26
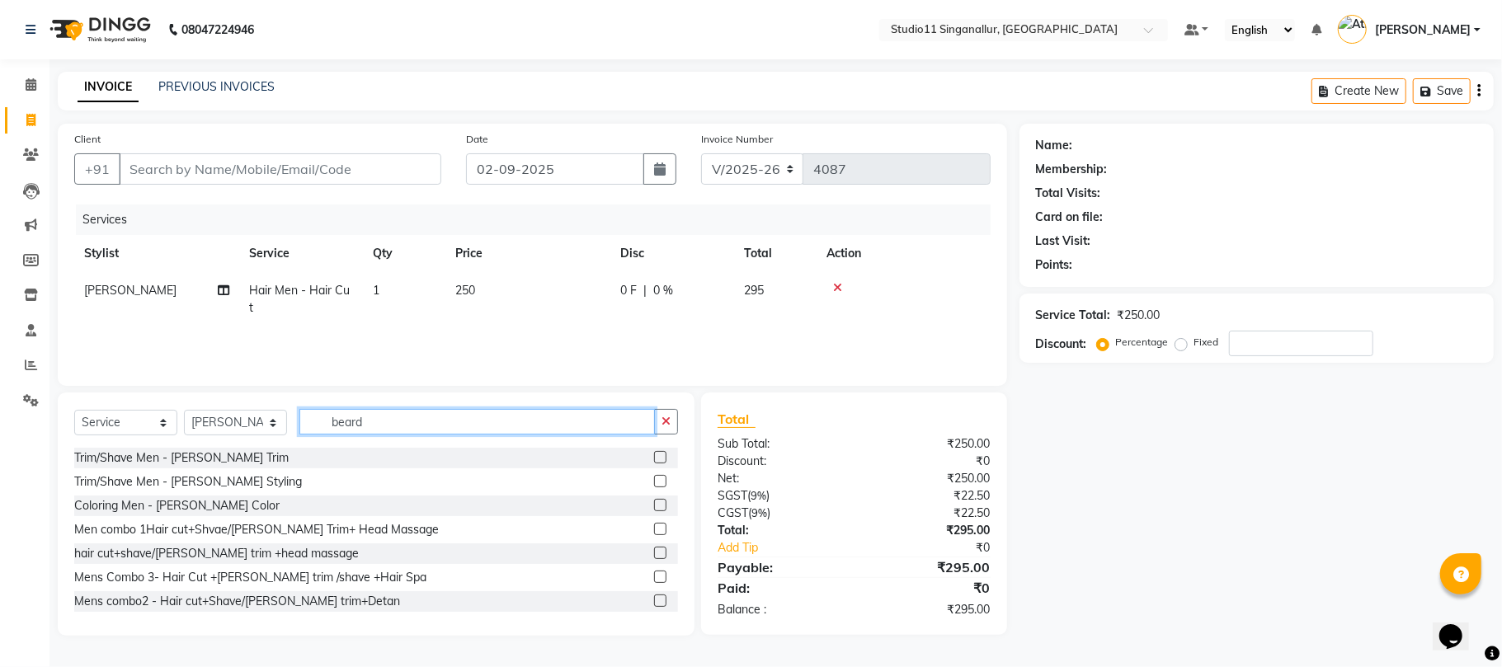
type input "beard"
click at [654, 460] on label at bounding box center [660, 457] width 12 height 12
click at [654, 460] on input "checkbox" at bounding box center [659, 458] width 11 height 11
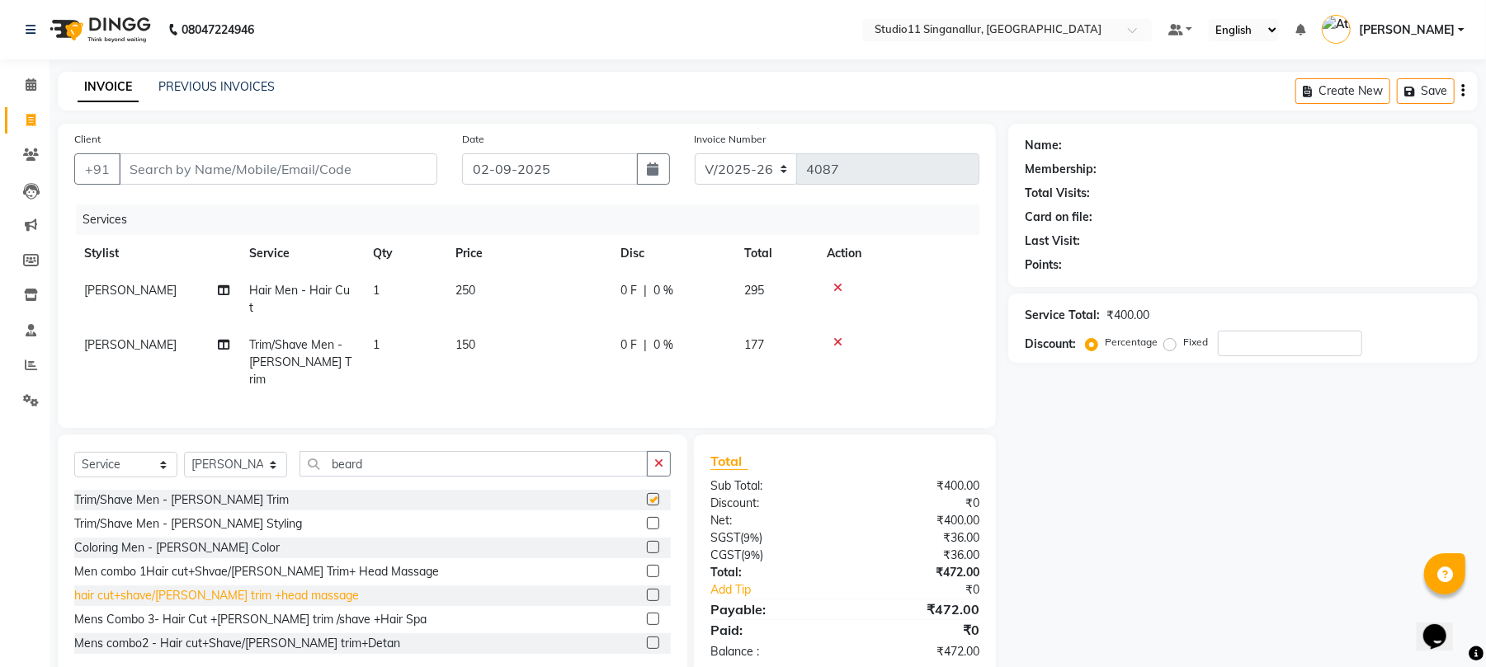
checkbox input "false"
click at [376, 166] on input "Client" at bounding box center [278, 168] width 318 height 31
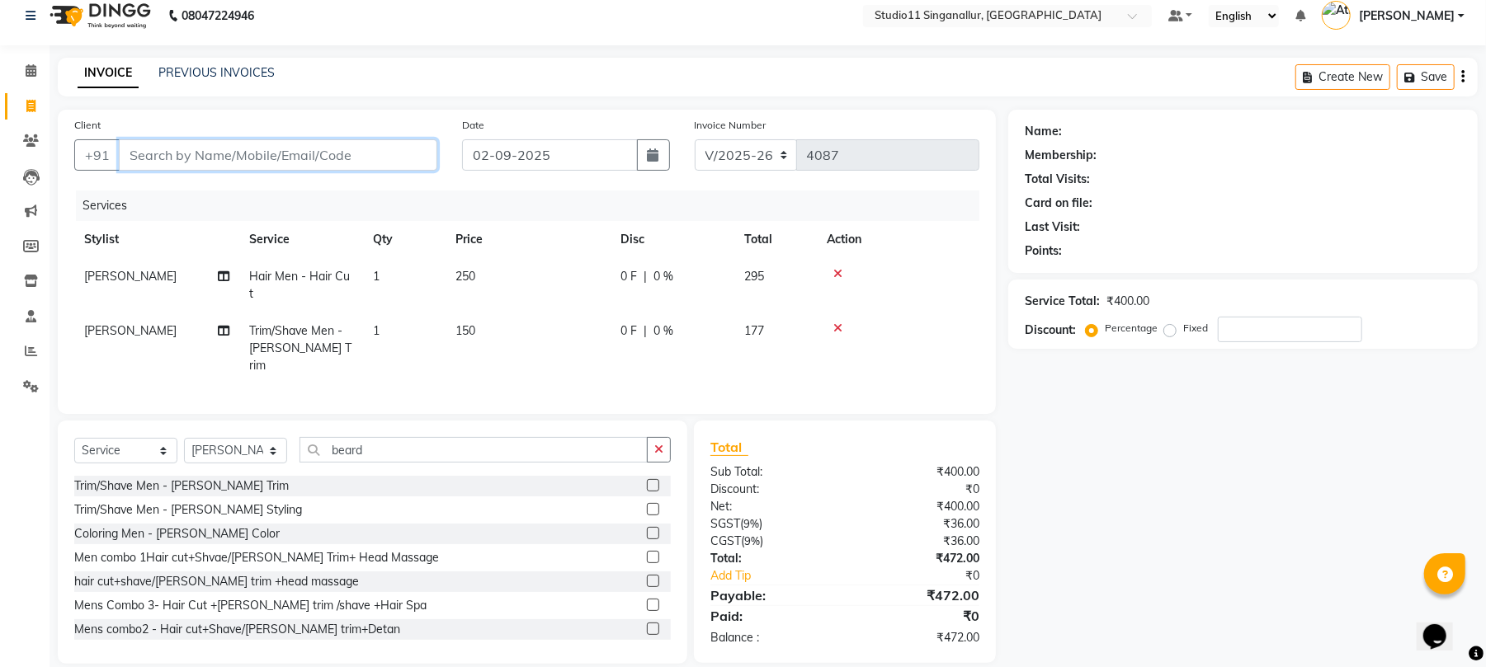
scroll to position [17, 0]
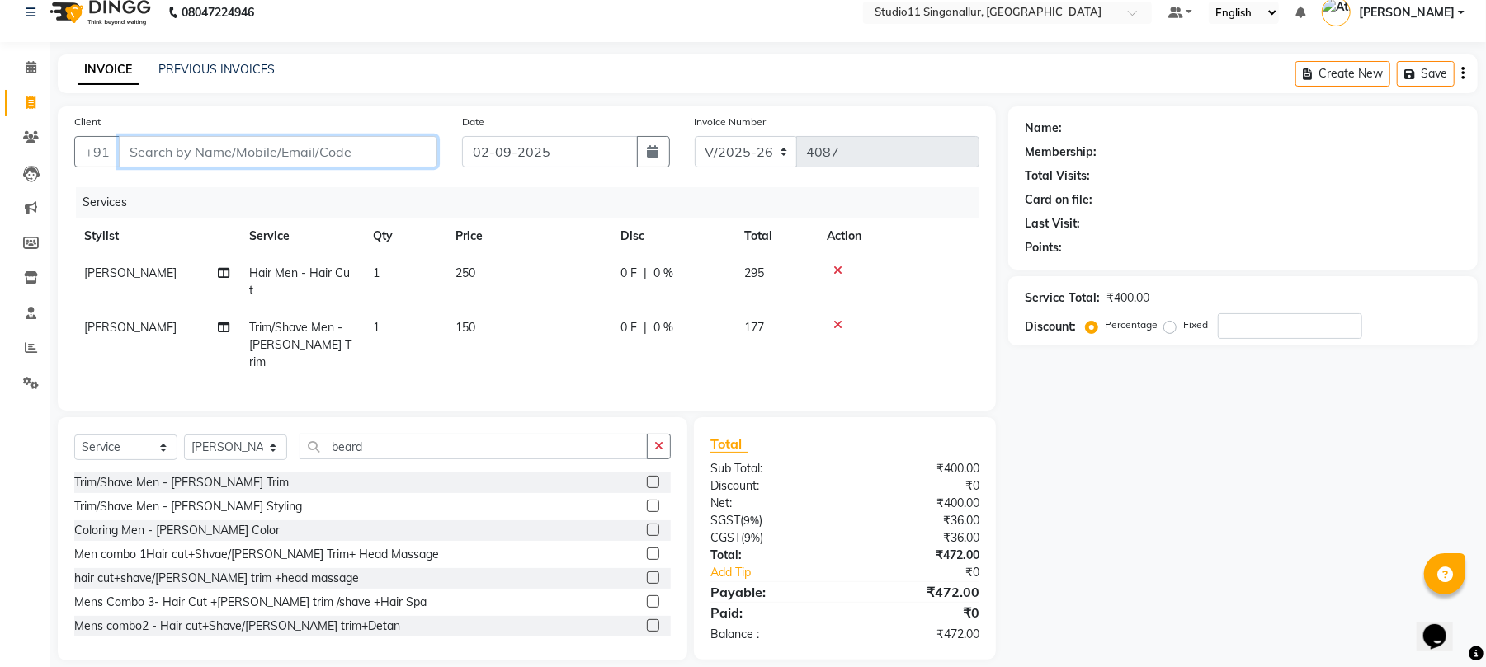
click at [222, 147] on input "Client" at bounding box center [278, 151] width 318 height 31
click at [115, 285] on td "daniel" at bounding box center [156, 282] width 165 height 54
select select "51051"
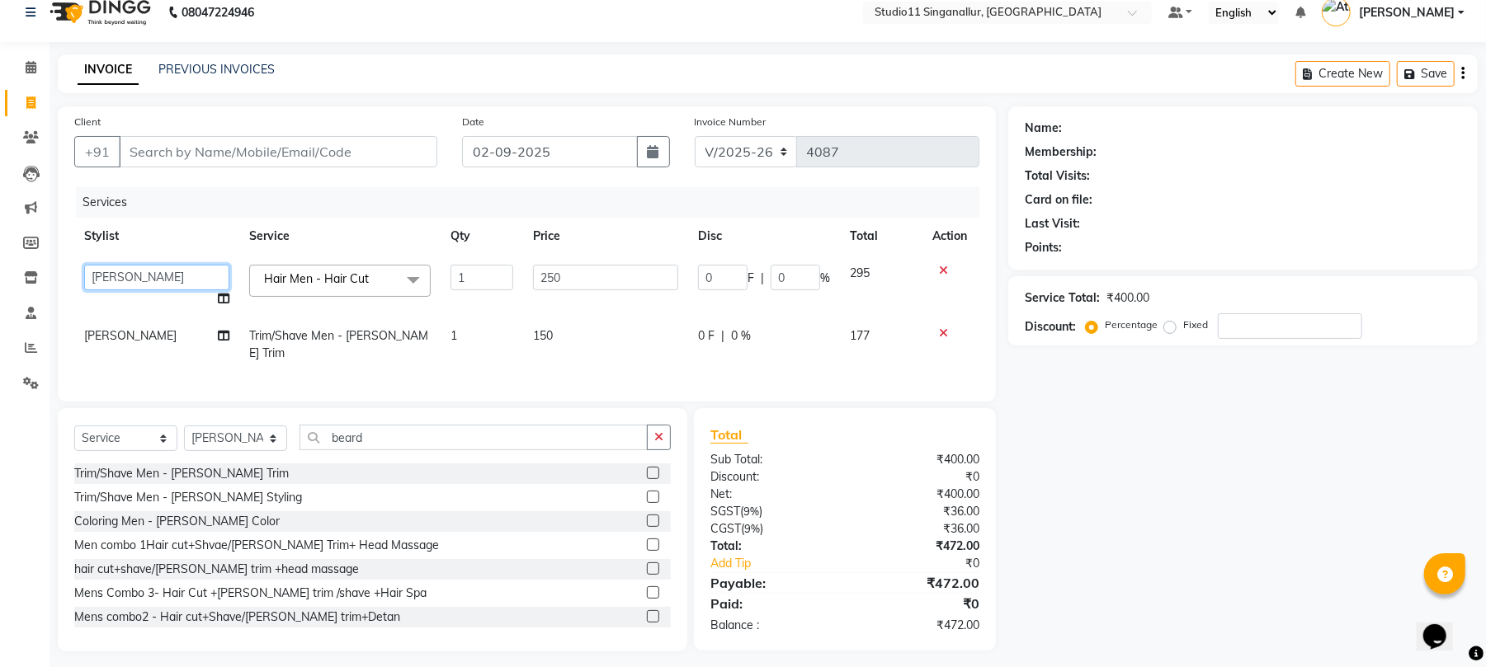
click at [130, 285] on select "akbar Athira daniel Divya Haritha kowsalya krithika narmatha pankaj Praveen s11…" at bounding box center [156, 278] width 145 height 26
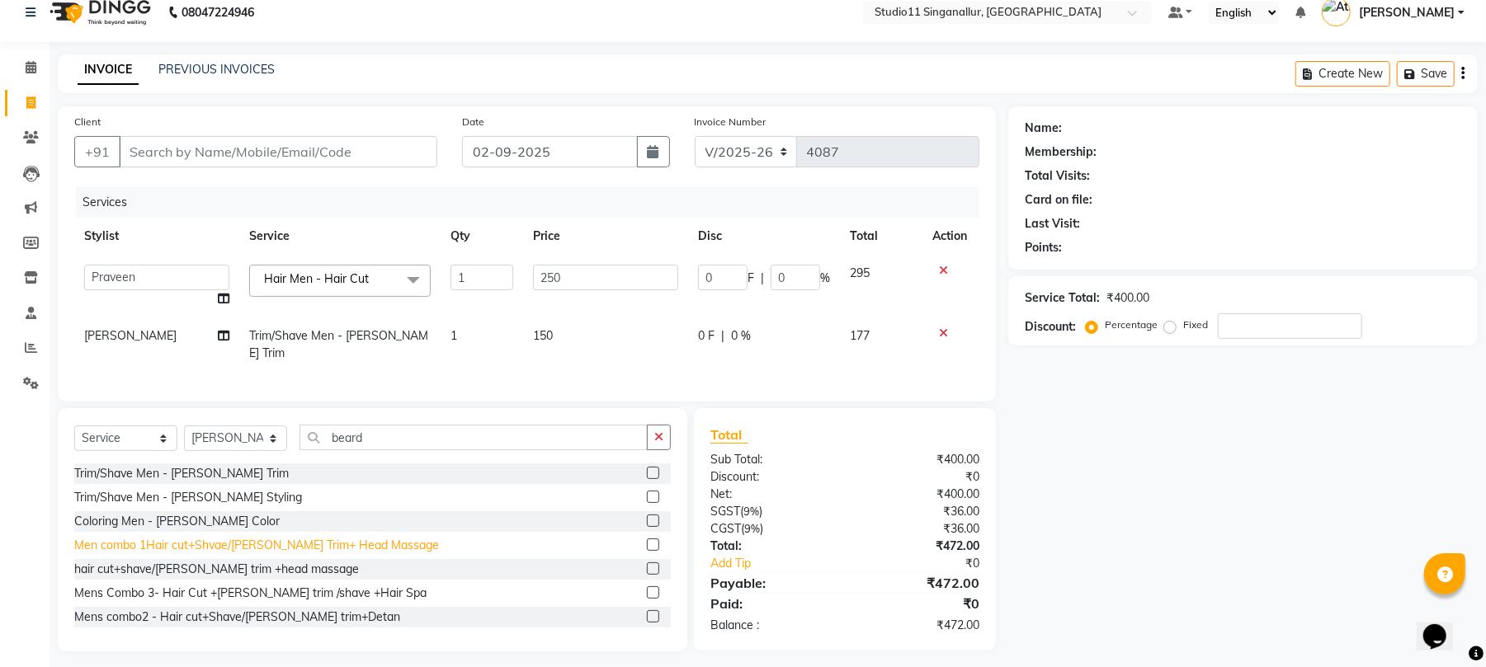
select select "61956"
click at [146, 331] on td "daniel" at bounding box center [156, 345] width 165 height 54
select select "51051"
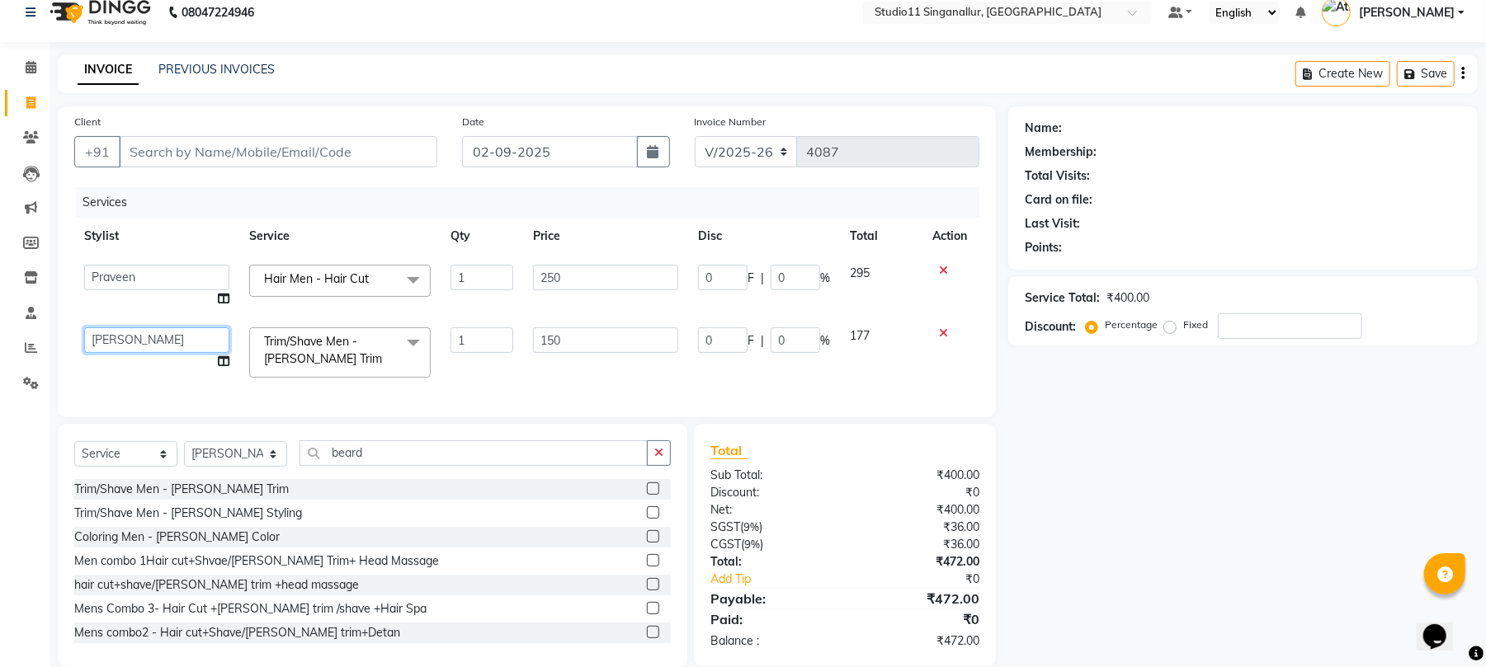
click at [146, 331] on select "akbar Athira daniel Divya Haritha kowsalya krithika narmatha pankaj Praveen s11…" at bounding box center [156, 341] width 145 height 26
select select "61956"
click at [218, 209] on div "Services" at bounding box center [534, 202] width 916 height 31
click at [269, 133] on div "Client +91" at bounding box center [256, 147] width 388 height 68
click at [271, 139] on input "Client" at bounding box center [278, 151] width 318 height 31
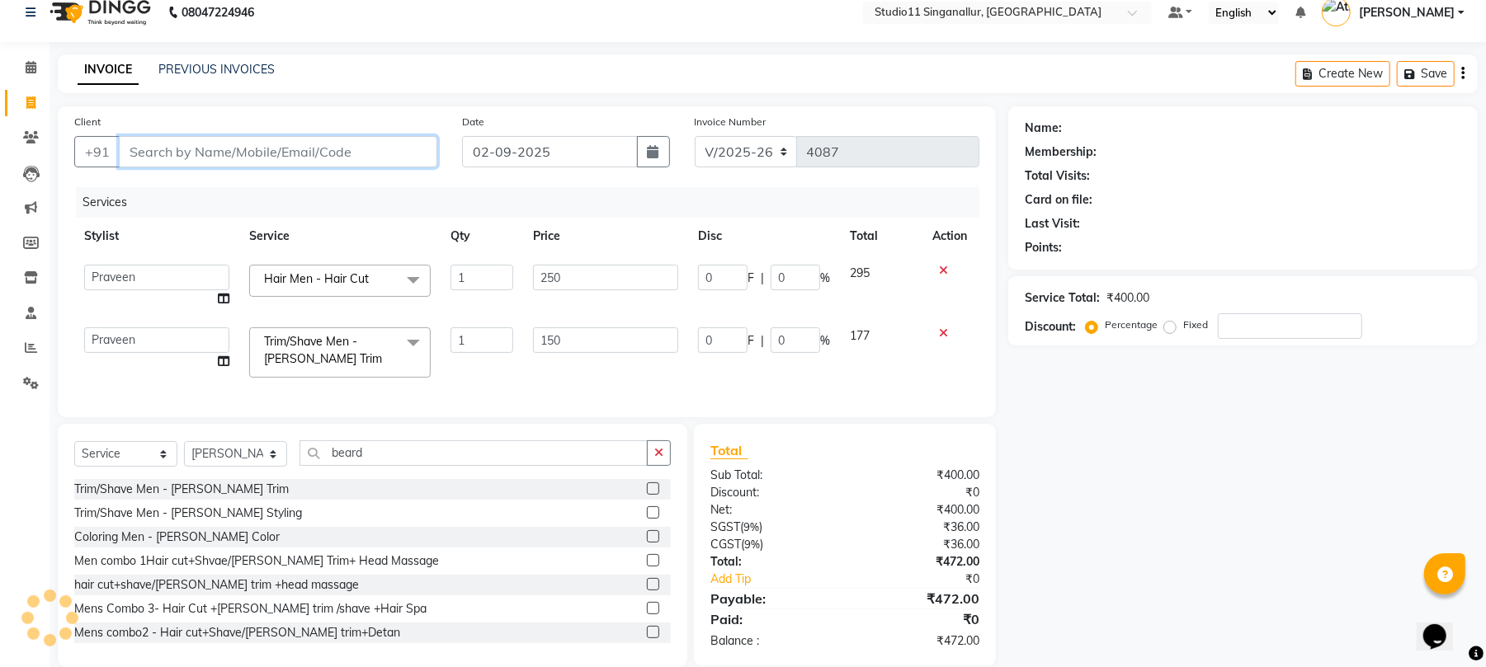
click at [298, 149] on input "Client" at bounding box center [278, 151] width 318 height 31
click at [238, 146] on input "Client" at bounding box center [278, 151] width 318 height 31
type input "9"
type input "0"
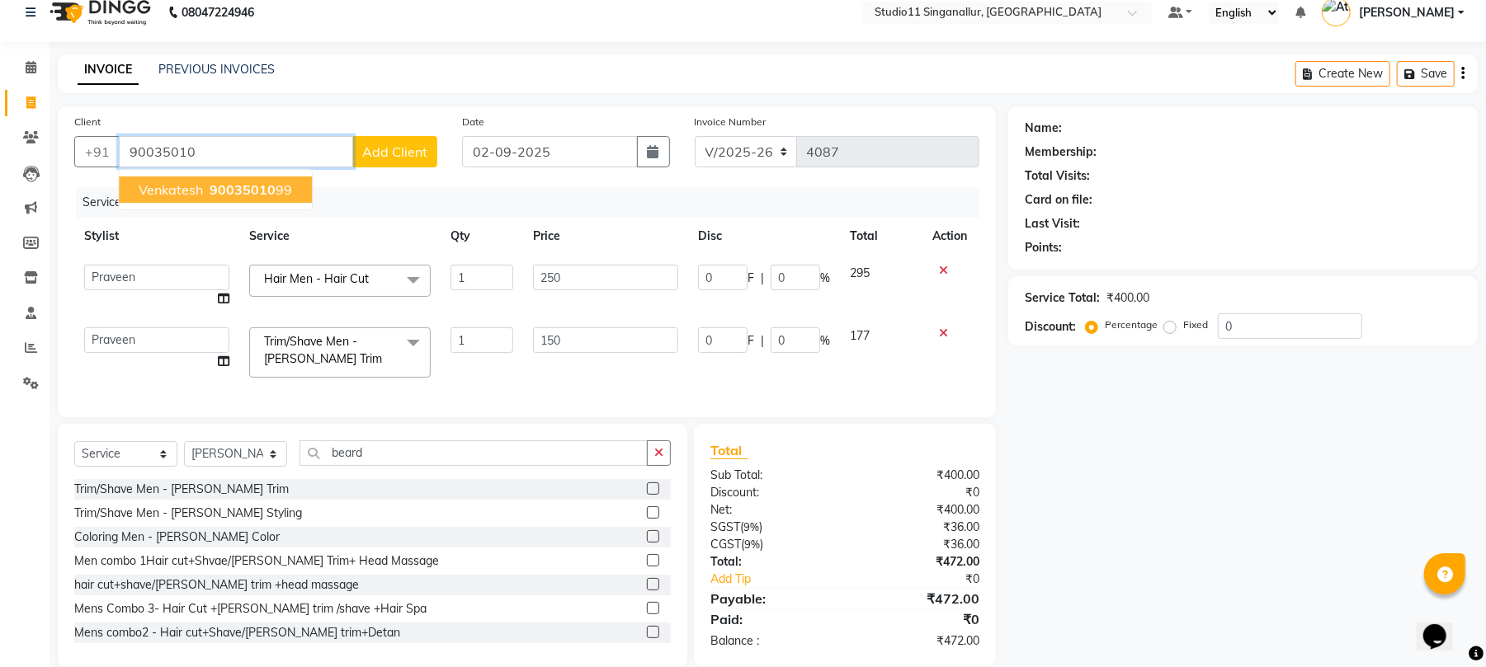
click at [210, 192] on span "90035010" at bounding box center [243, 189] width 66 height 16
type input "9003501099"
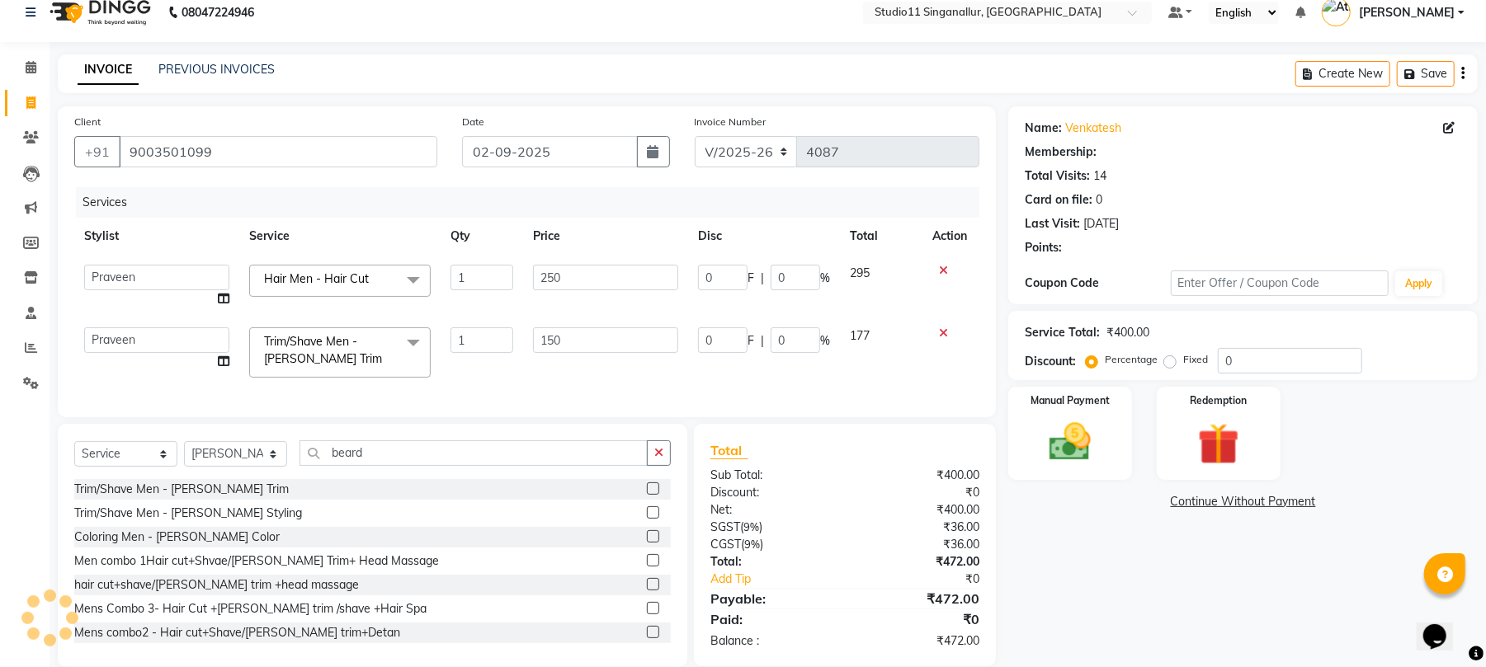
type input "37.5"
type input "15"
type input "22.5"
type input "15"
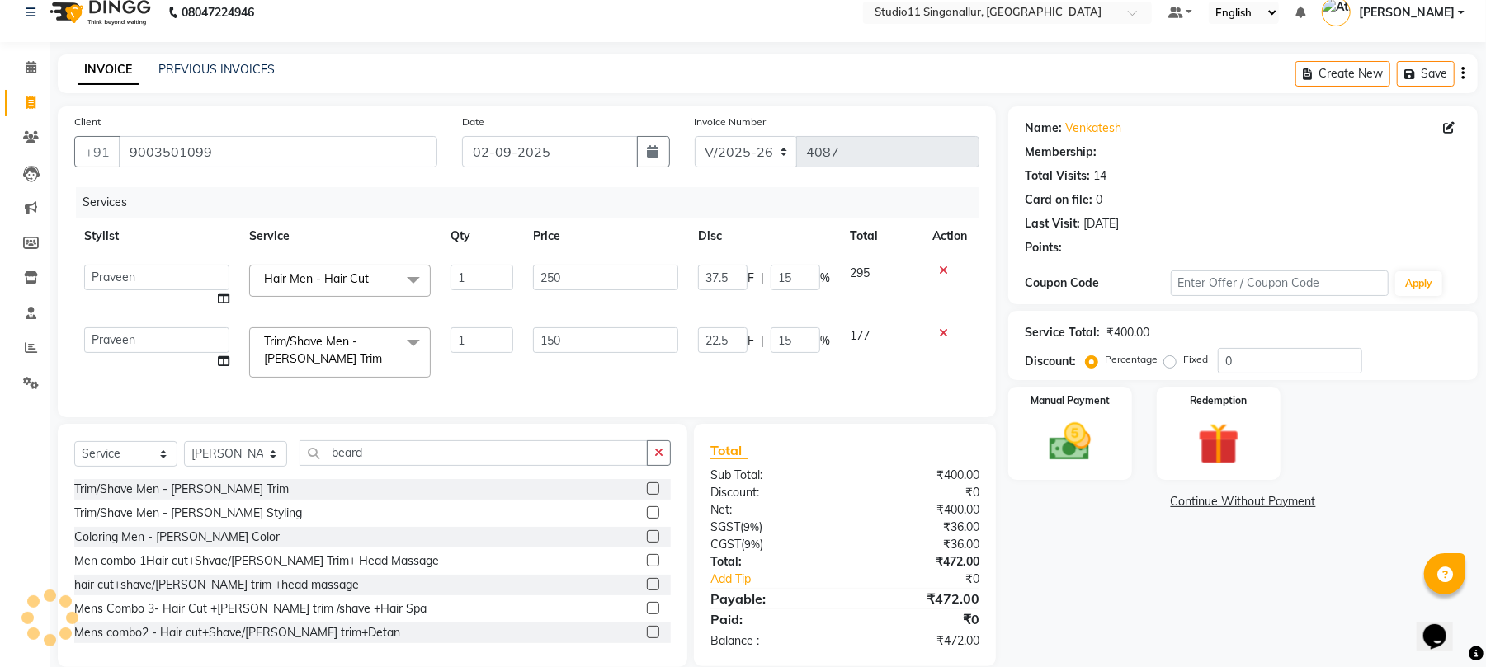
select select "1: Object"
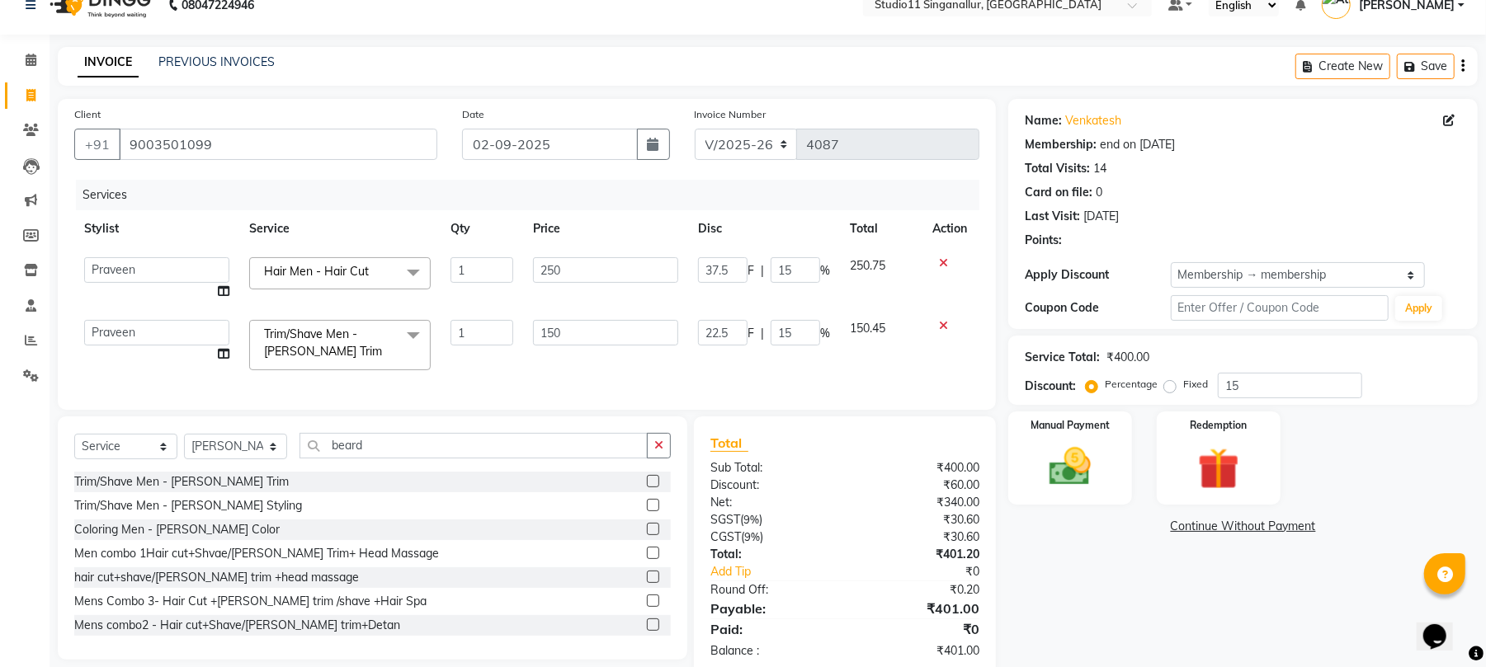
scroll to position [76, 0]
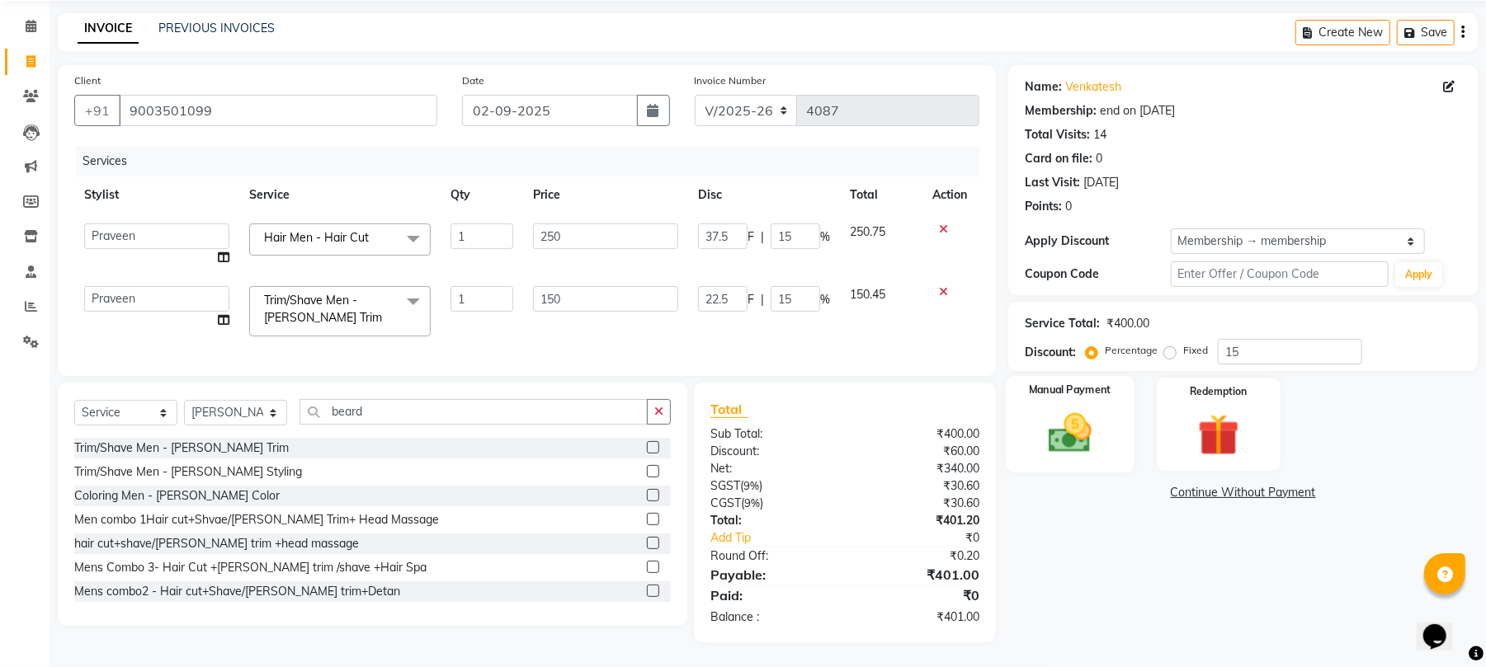
click at [1067, 421] on img at bounding box center [1069, 433] width 71 height 50
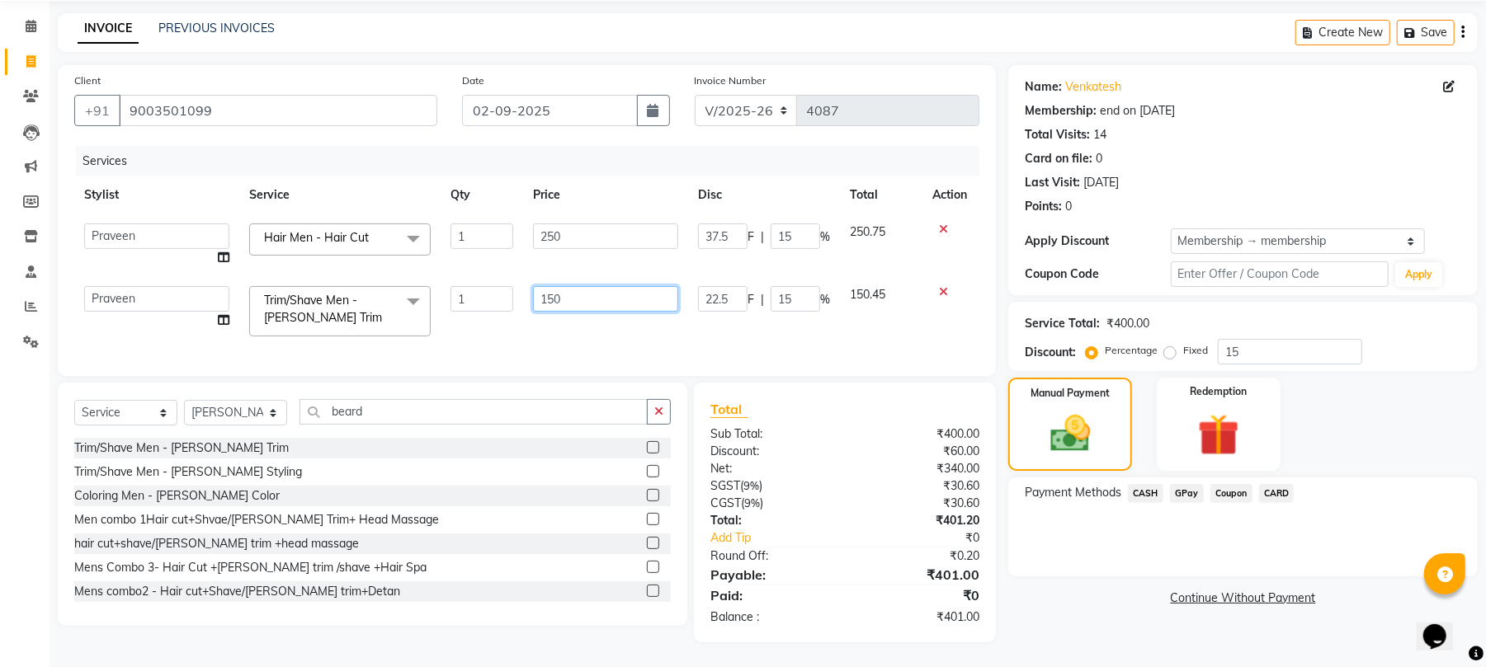
click at [602, 286] on input "150" at bounding box center [605, 299] width 145 height 26
type input "149"
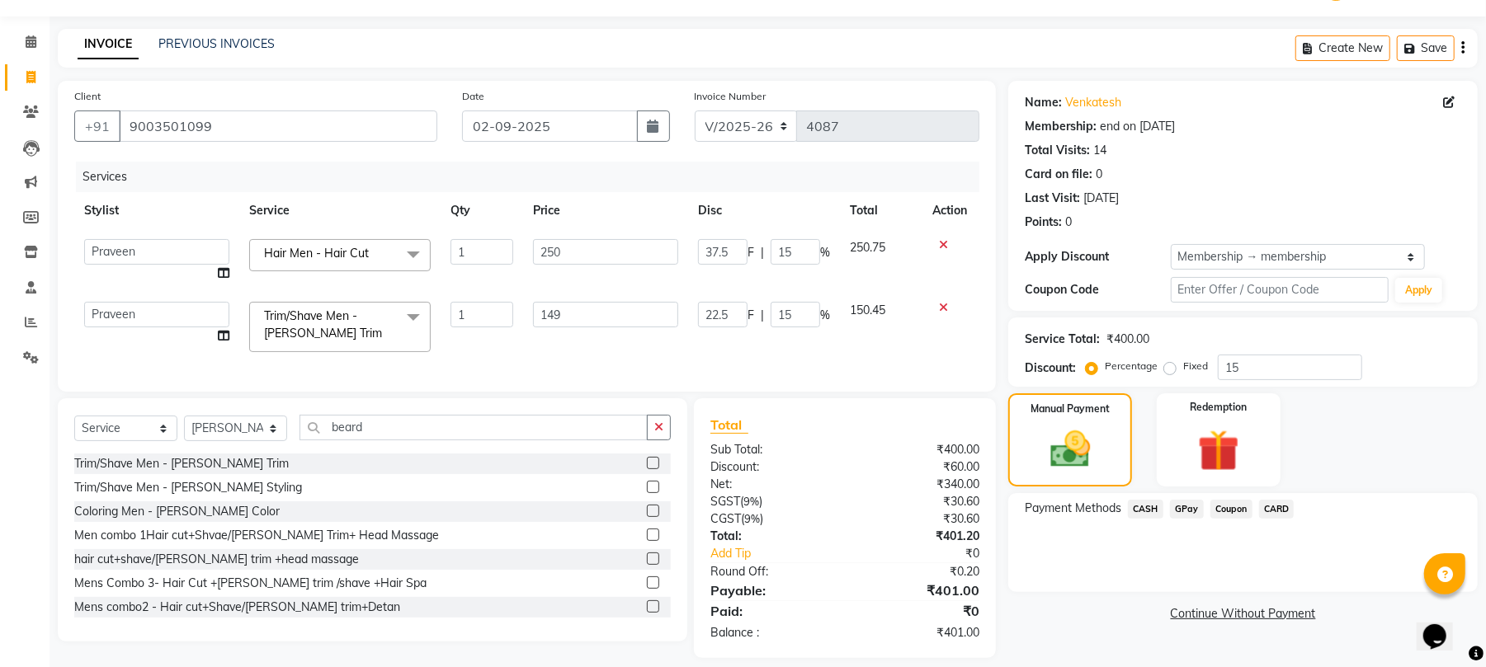
click at [538, 337] on div "Services Stylist Service Qty Price Disc Total Action akbar Athira daniel Divya …" at bounding box center [526, 269] width 905 height 214
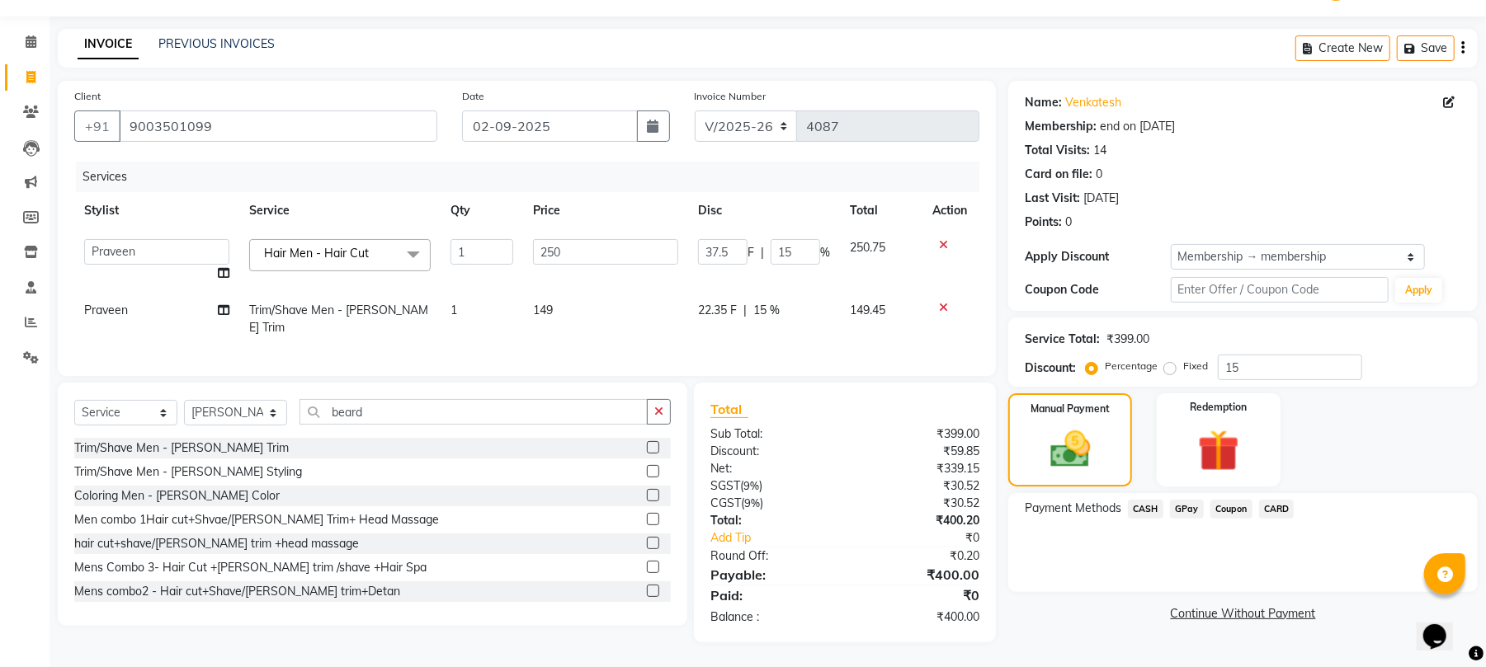
click at [1147, 500] on span "CASH" at bounding box center [1145, 509] width 35 height 19
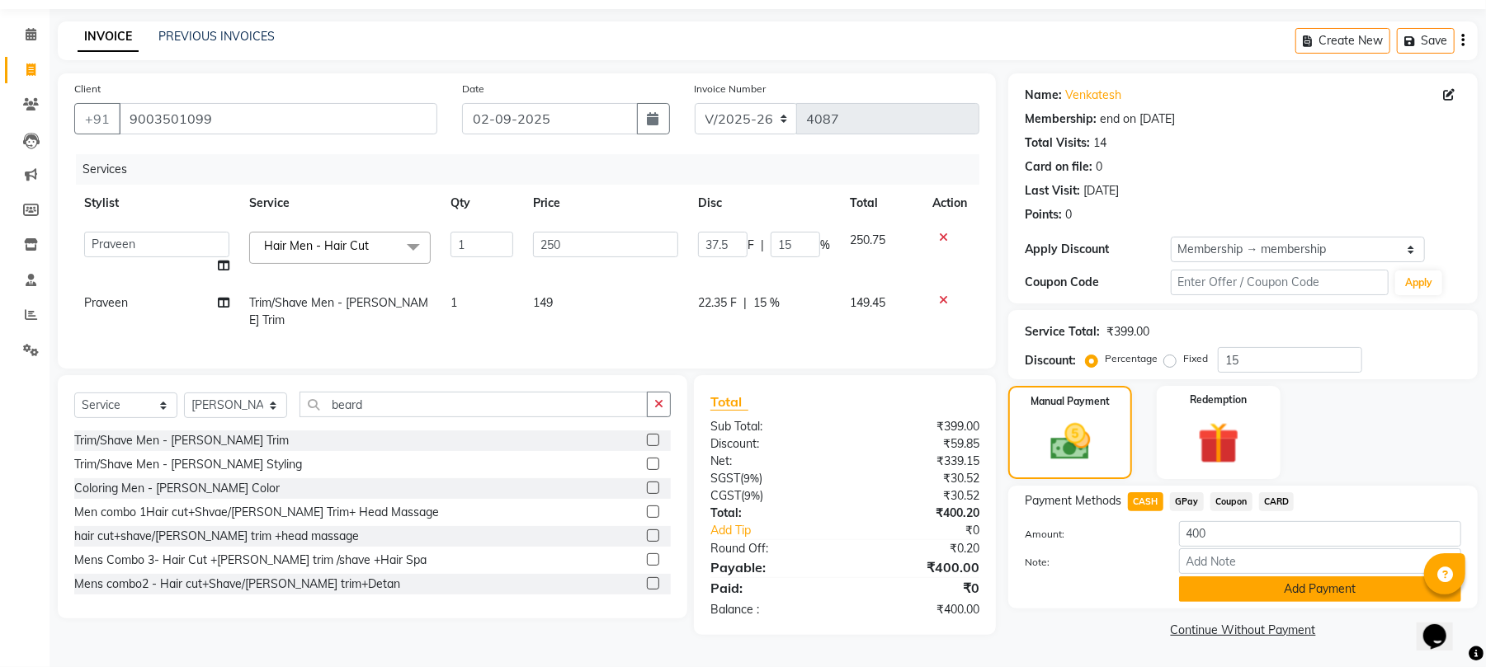
click at [1267, 591] on button "Add Payment" at bounding box center [1320, 590] width 282 height 26
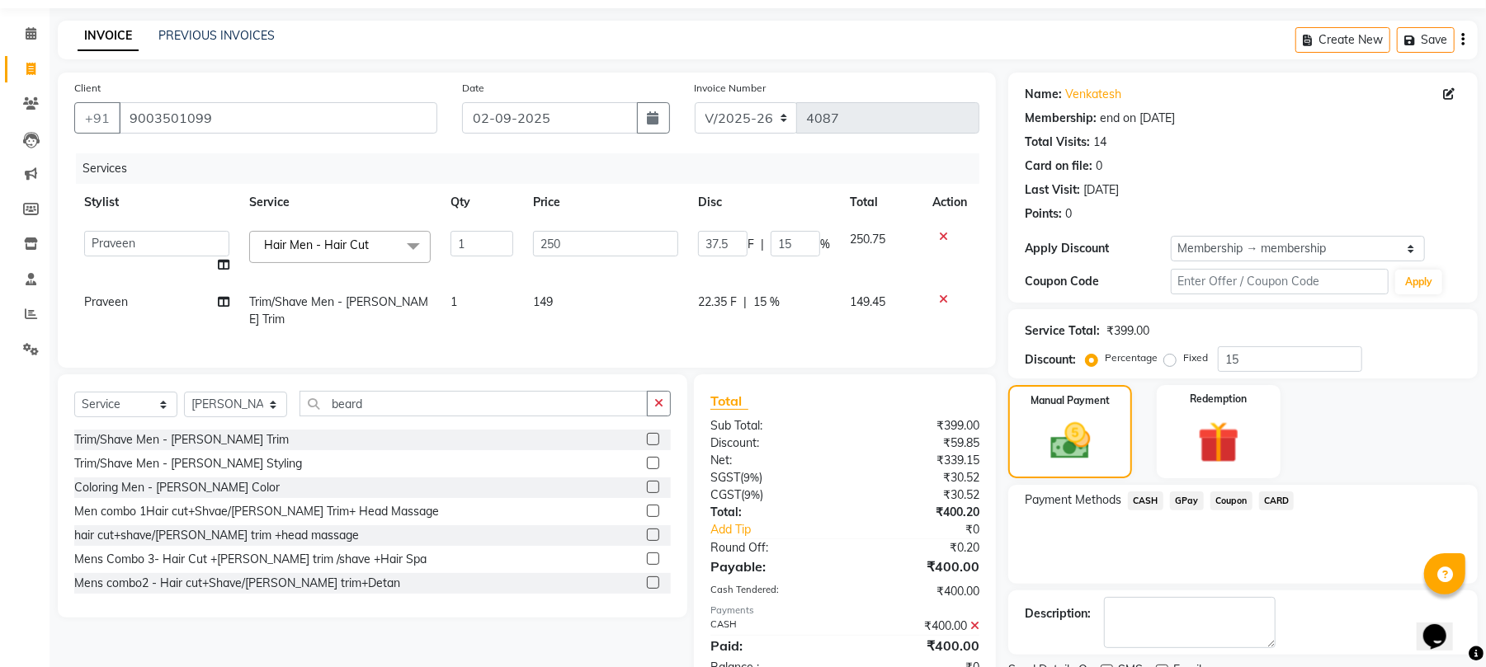
scroll to position [120, 0]
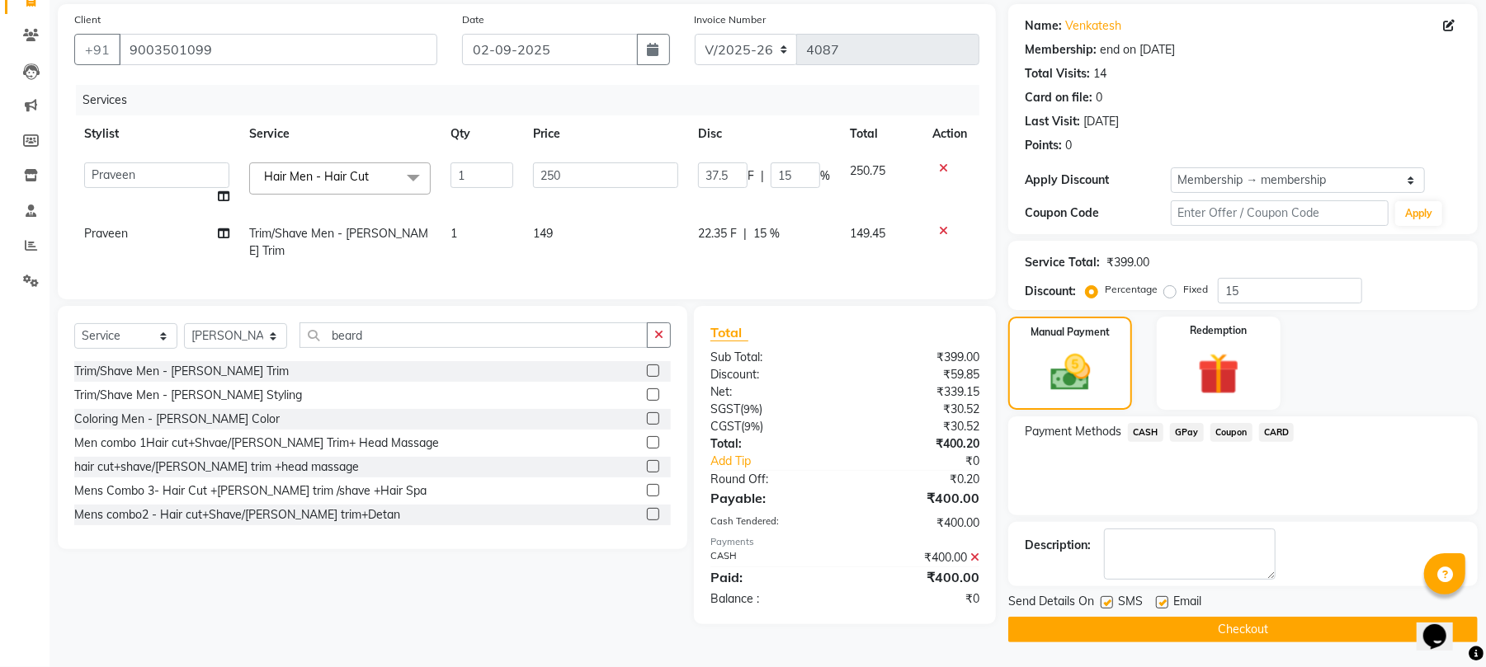
click at [1107, 601] on label at bounding box center [1106, 602] width 12 height 12
click at [1107, 601] on input "checkbox" at bounding box center [1105, 603] width 11 height 11
checkbox input "false"
click at [1163, 601] on label at bounding box center [1162, 602] width 12 height 12
click at [1163, 601] on input "checkbox" at bounding box center [1161, 603] width 11 height 11
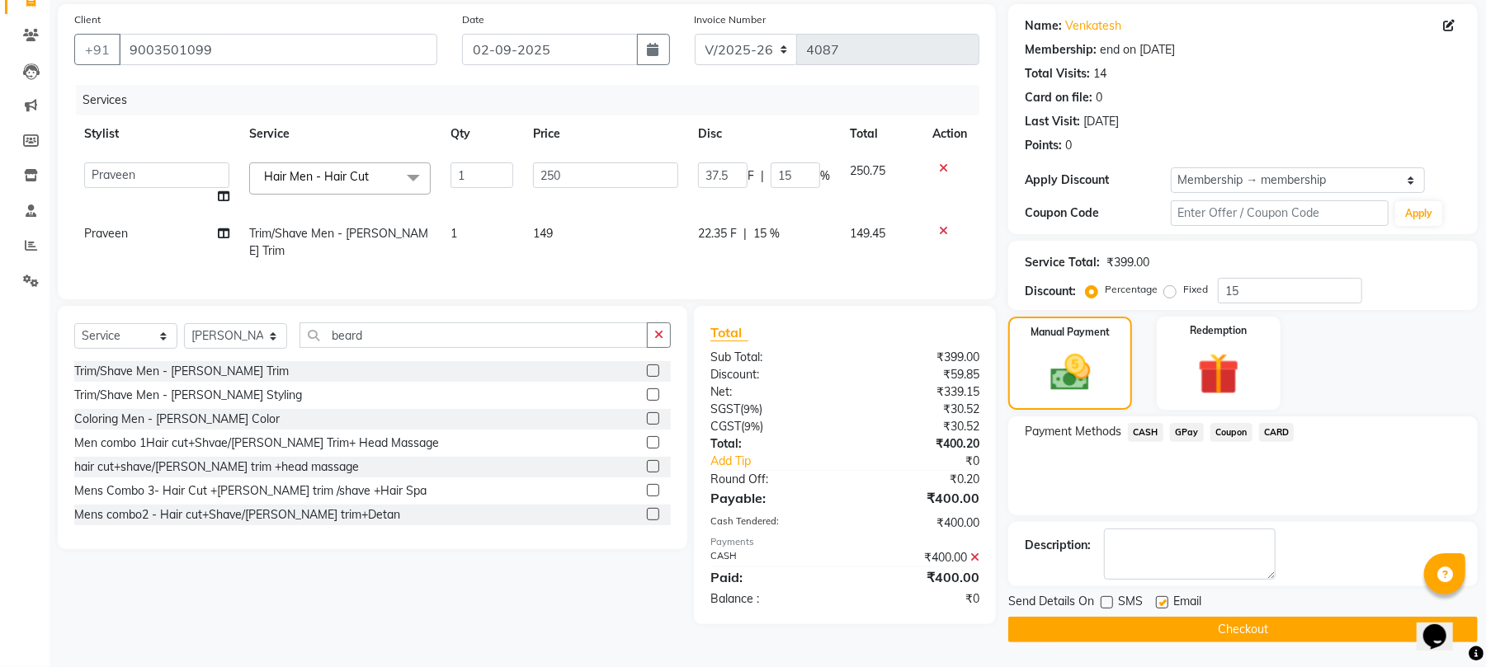
checkbox input "false"
click at [1163, 624] on button "Checkout" at bounding box center [1242, 630] width 469 height 26
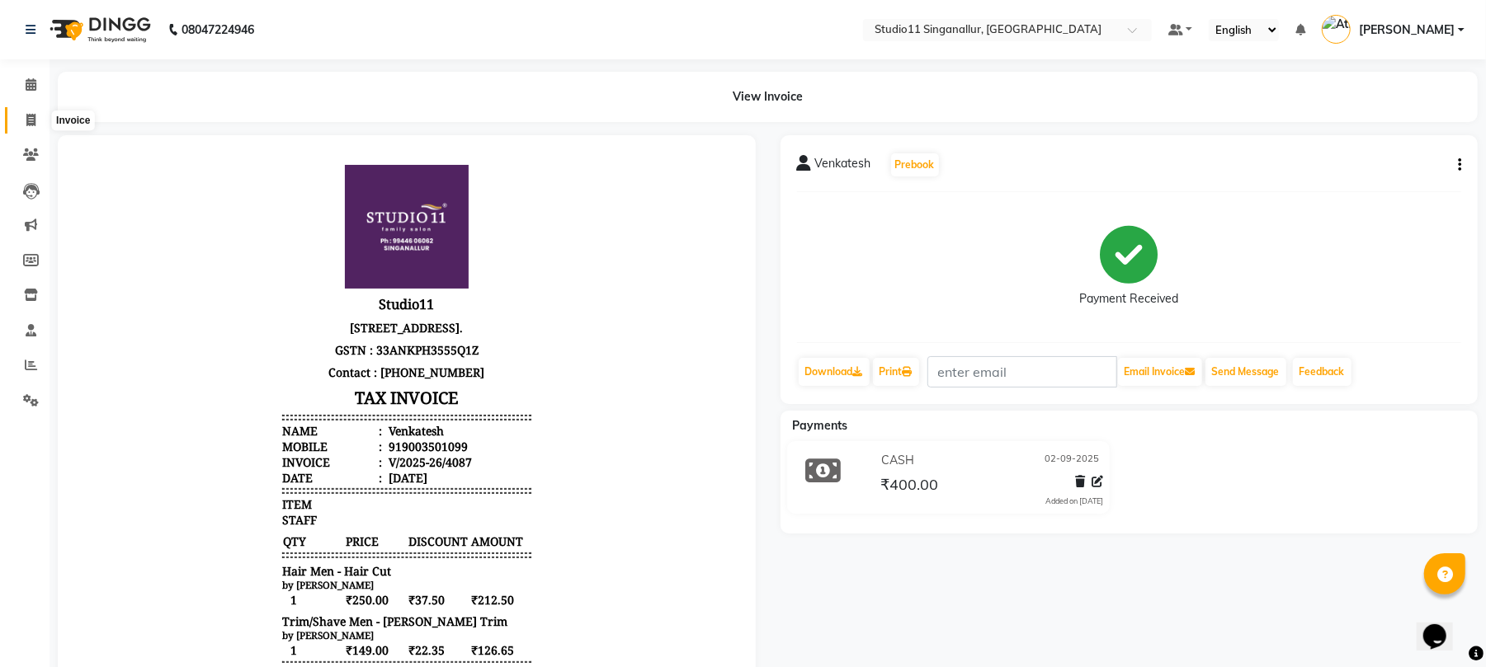
click at [31, 114] on icon at bounding box center [30, 120] width 9 height 12
select select "service"
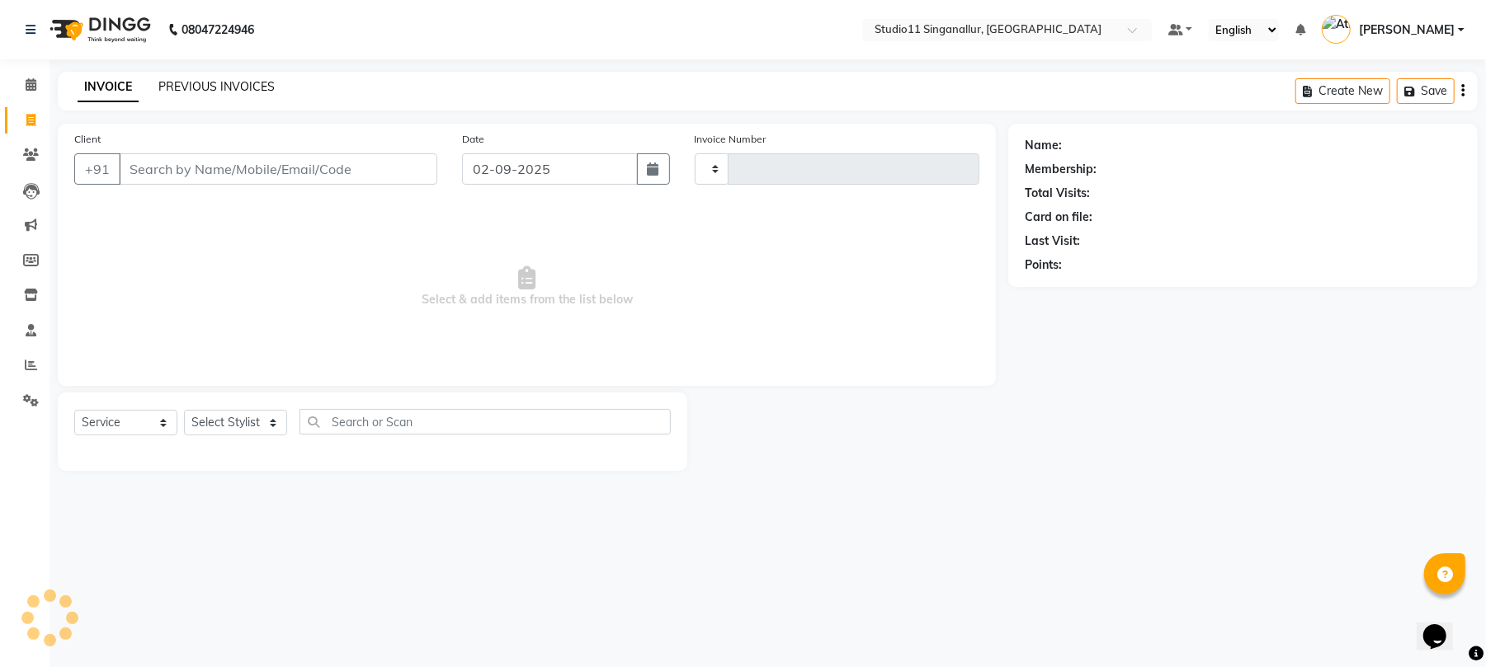
type input "4088"
select select "6616"
click at [206, 419] on select "Select Stylist" at bounding box center [235, 423] width 103 height 26
select select "51156"
click at [184, 410] on select "Select Stylist [PERSON_NAME] Divya [PERSON_NAME] [PERSON_NAME] [PERSON_NAME] [P…" at bounding box center [235, 423] width 103 height 26
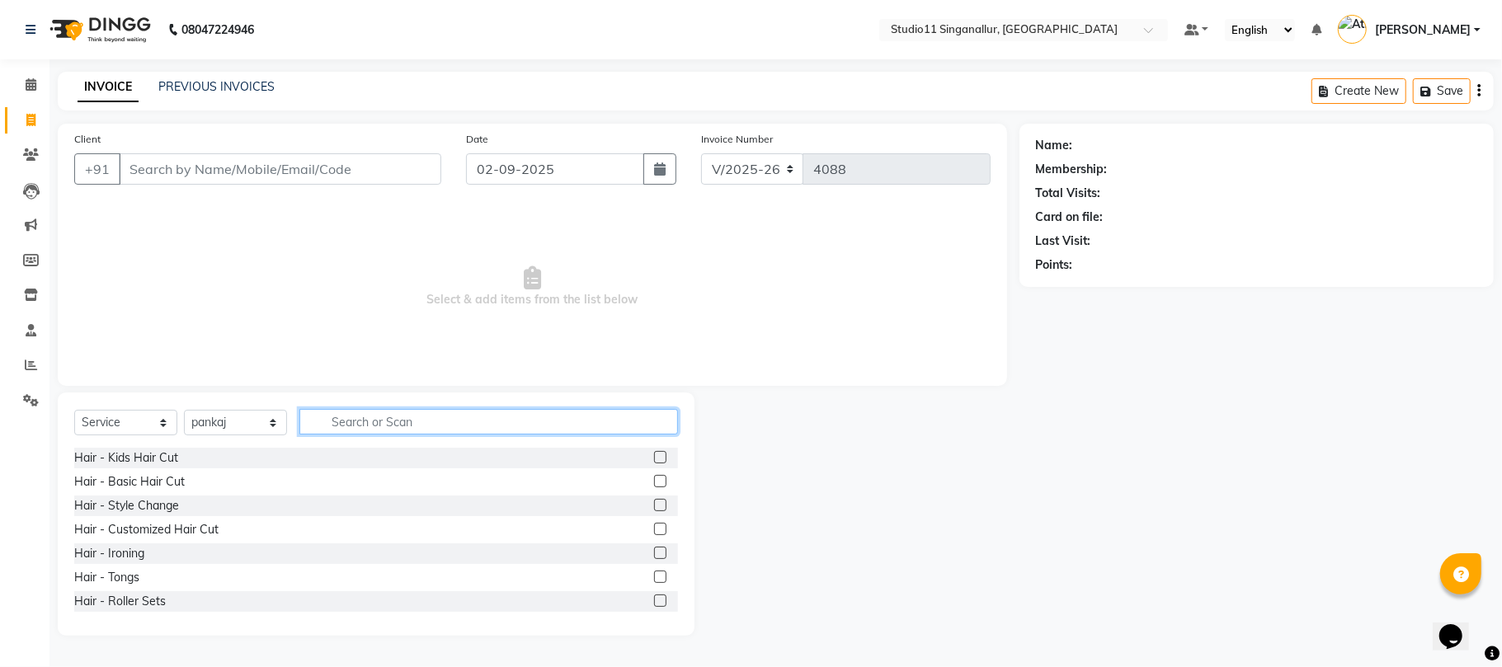
click at [371, 416] on input "text" at bounding box center [488, 422] width 379 height 26
type input "hair cut"
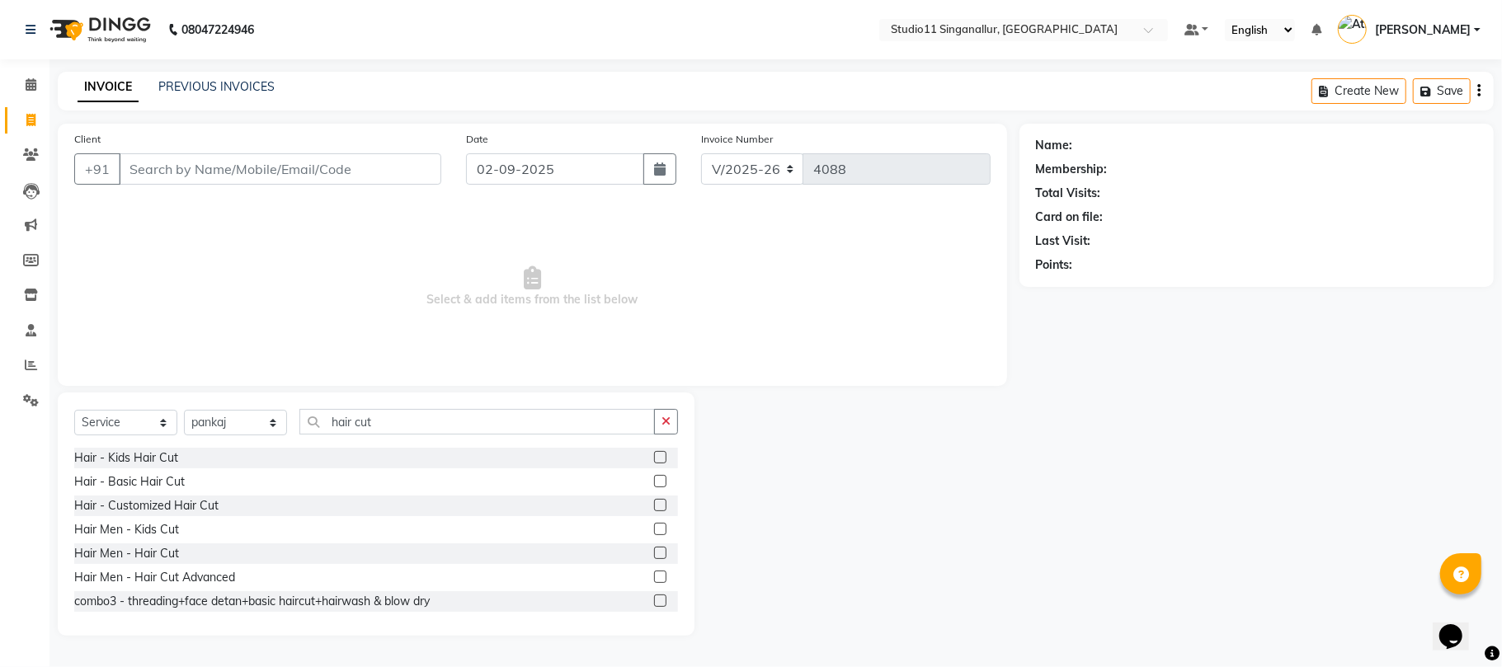
click at [654, 555] on label at bounding box center [660, 553] width 12 height 12
click at [654, 555] on input "checkbox" at bounding box center [659, 554] width 11 height 11
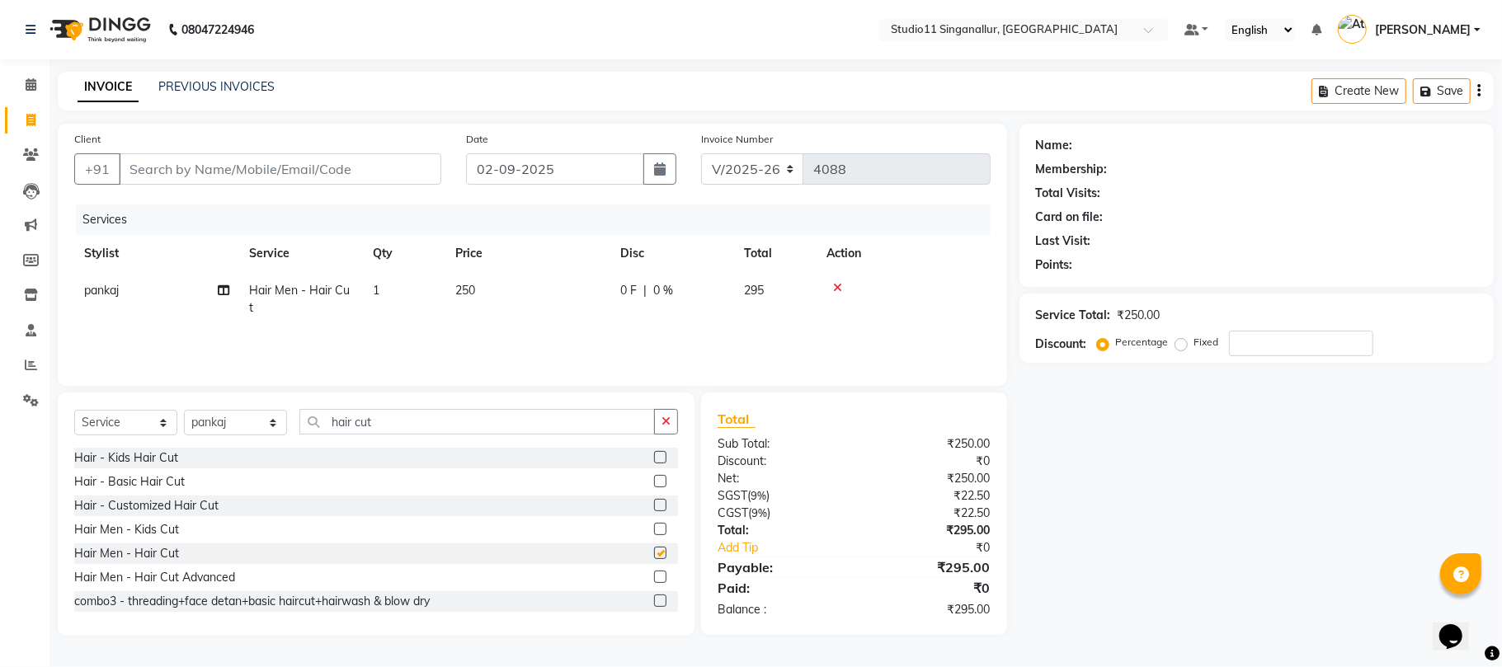
checkbox input "false"
click at [173, 162] on input "Client" at bounding box center [280, 168] width 323 height 31
type input "7"
type input "0"
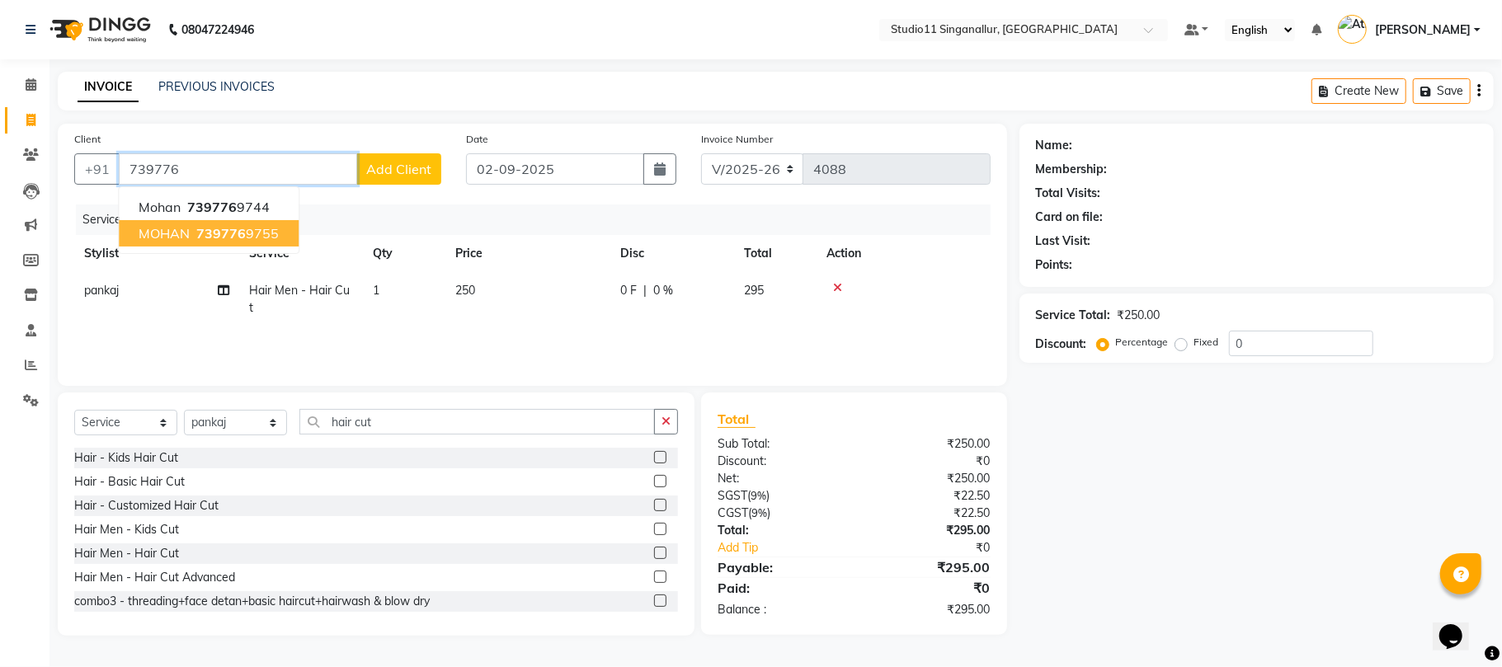
click at [211, 236] on span "739776" at bounding box center [220, 233] width 49 height 16
type input "7397769755"
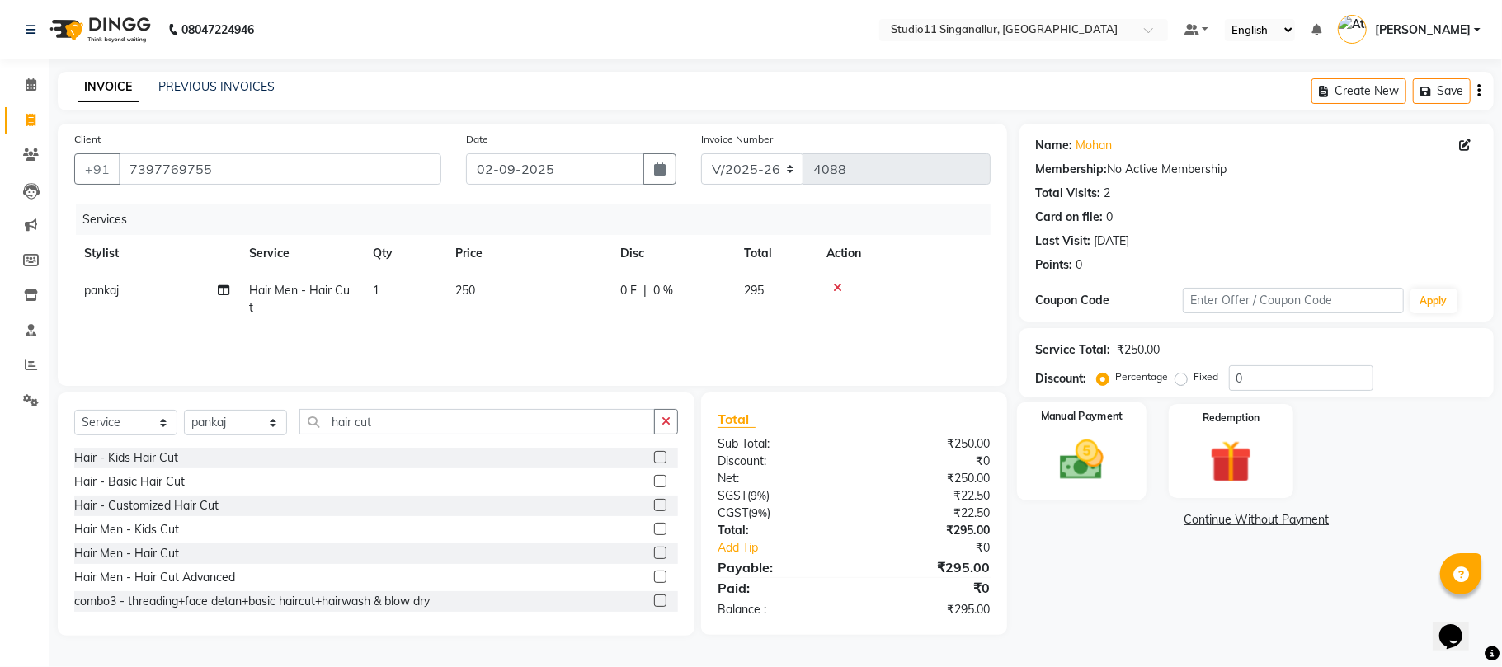
click at [1103, 460] on img at bounding box center [1082, 460] width 72 height 51
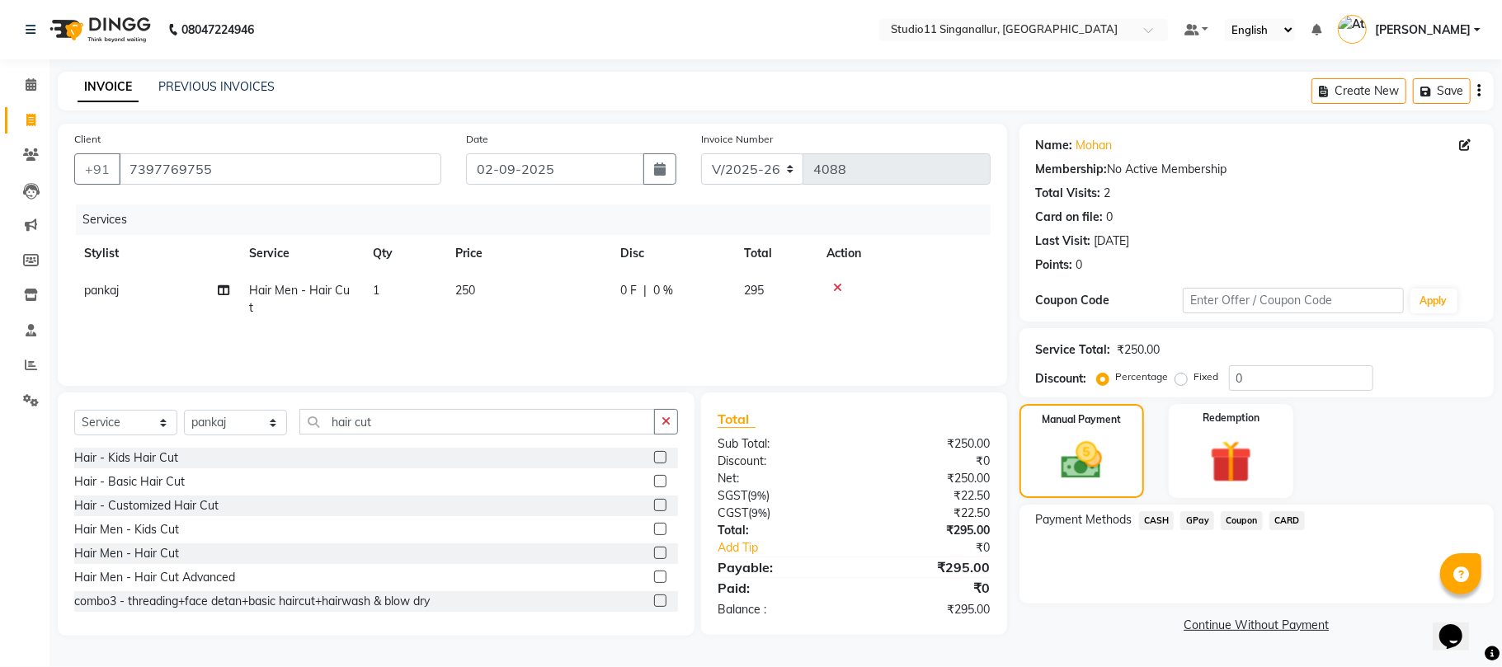
click at [1195, 518] on span "GPay" at bounding box center [1197, 520] width 34 height 19
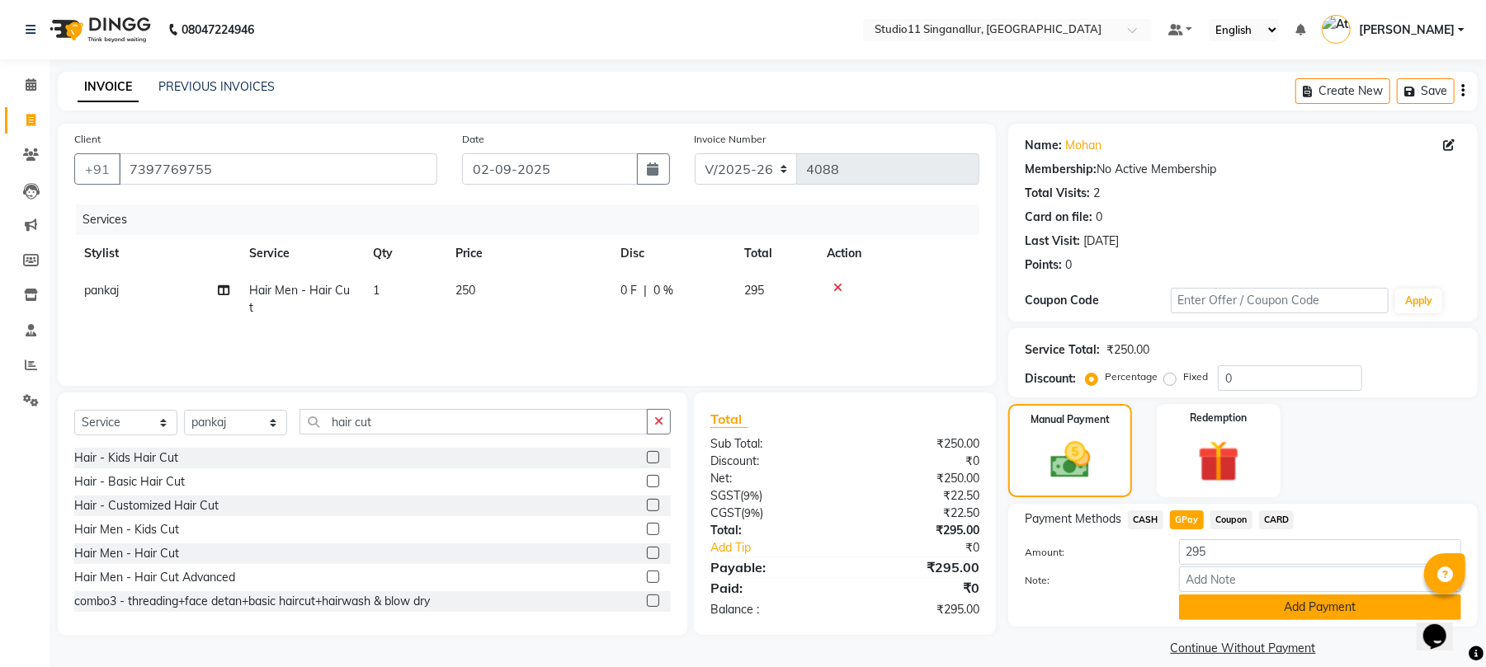
click at [1223, 609] on button "Add Payment" at bounding box center [1320, 608] width 282 height 26
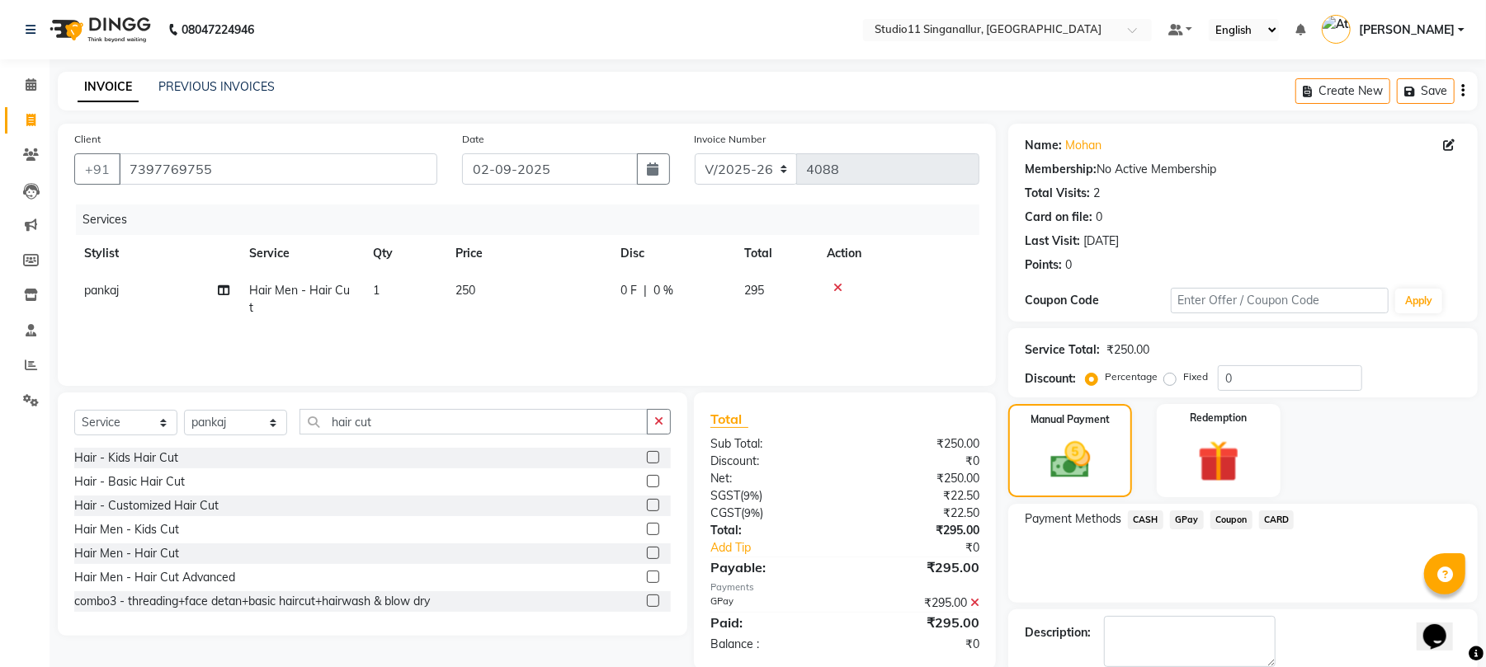
scroll to position [89, 0]
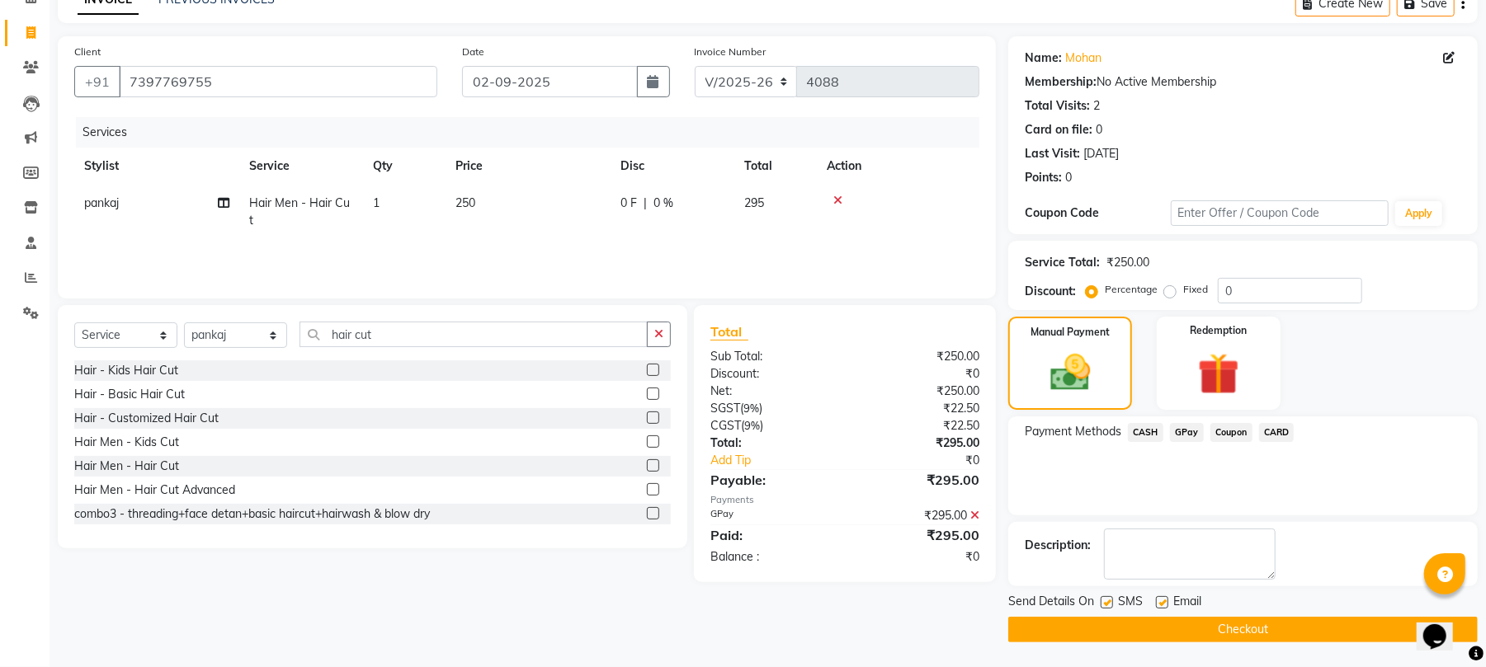
click at [1107, 601] on label at bounding box center [1106, 602] width 12 height 12
click at [1107, 601] on input "checkbox" at bounding box center [1105, 603] width 11 height 11
checkbox input "false"
click at [1162, 604] on label at bounding box center [1162, 602] width 12 height 12
click at [1162, 604] on input "checkbox" at bounding box center [1161, 603] width 11 height 11
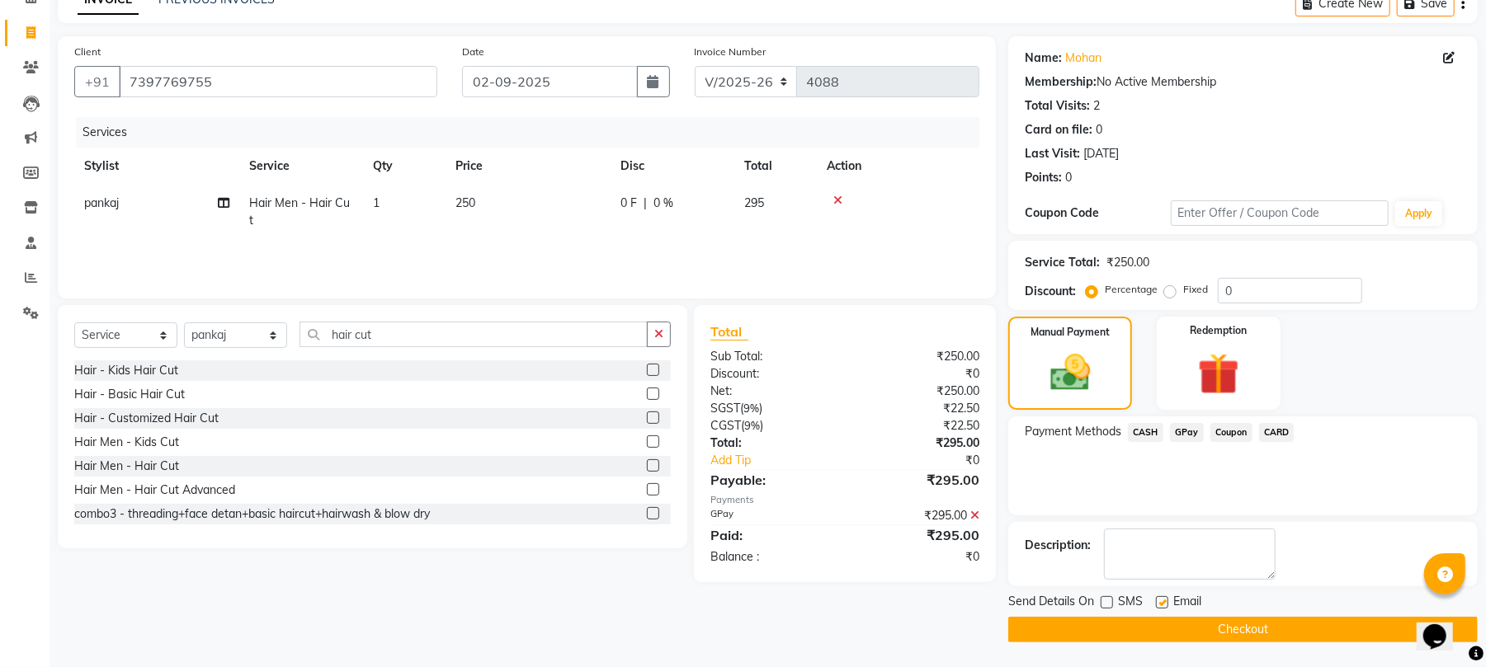
checkbox input "false"
click at [1125, 637] on button "Checkout" at bounding box center [1242, 630] width 469 height 26
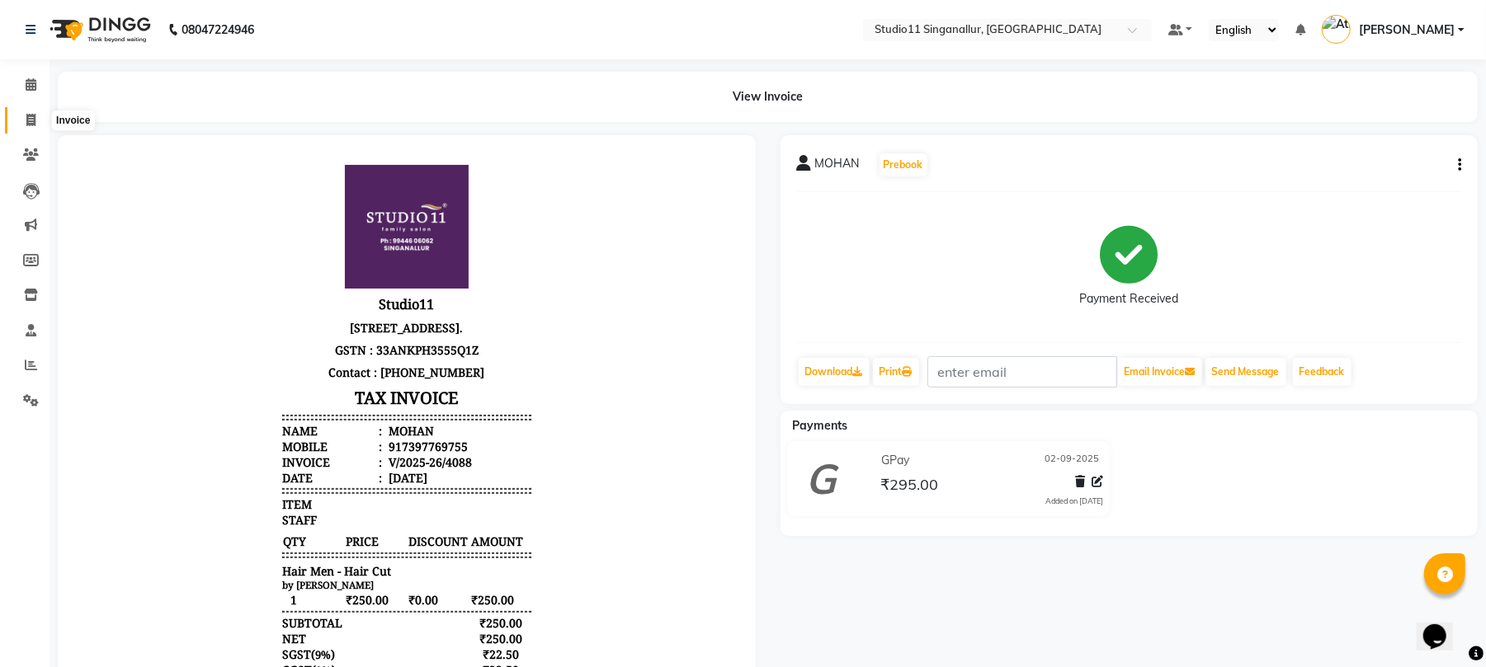
click at [37, 116] on span at bounding box center [30, 120] width 29 height 19
select select "service"
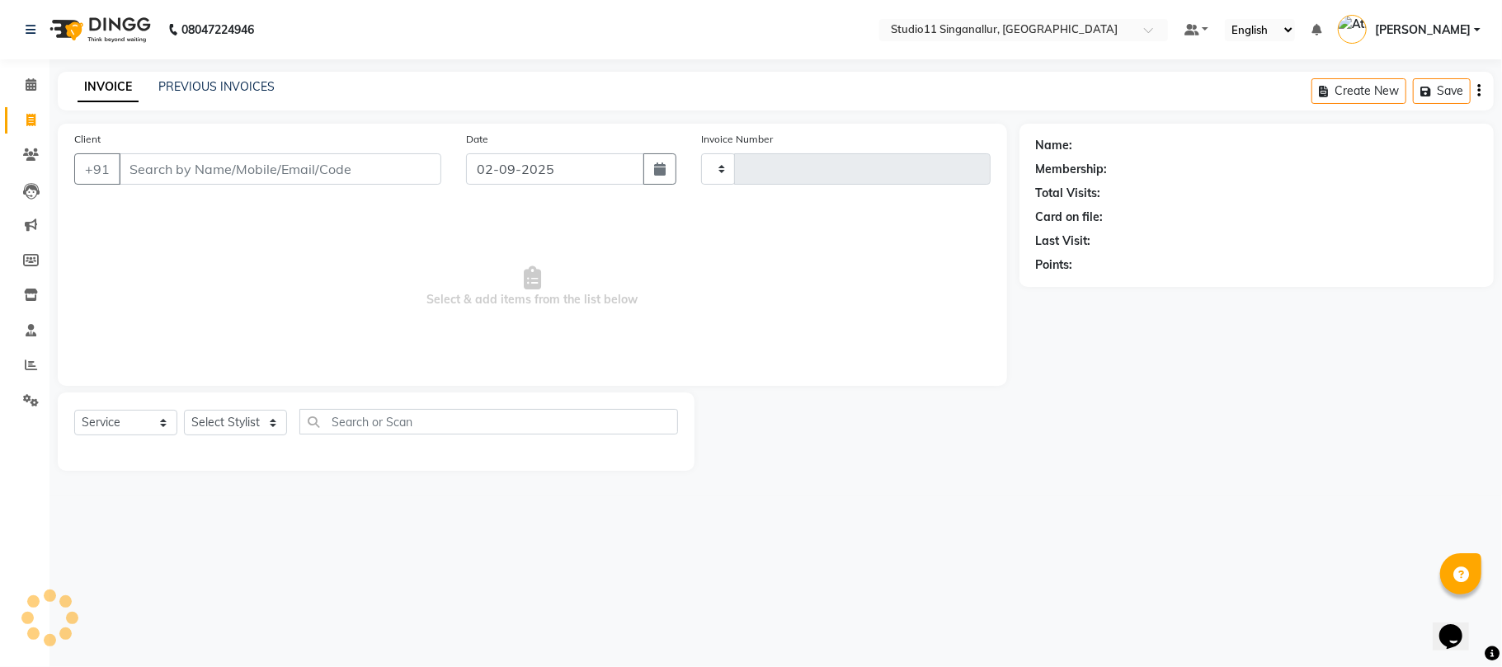
type input "4089"
select select "6616"
click at [219, 91] on link "PREVIOUS INVOICES" at bounding box center [216, 86] width 116 height 15
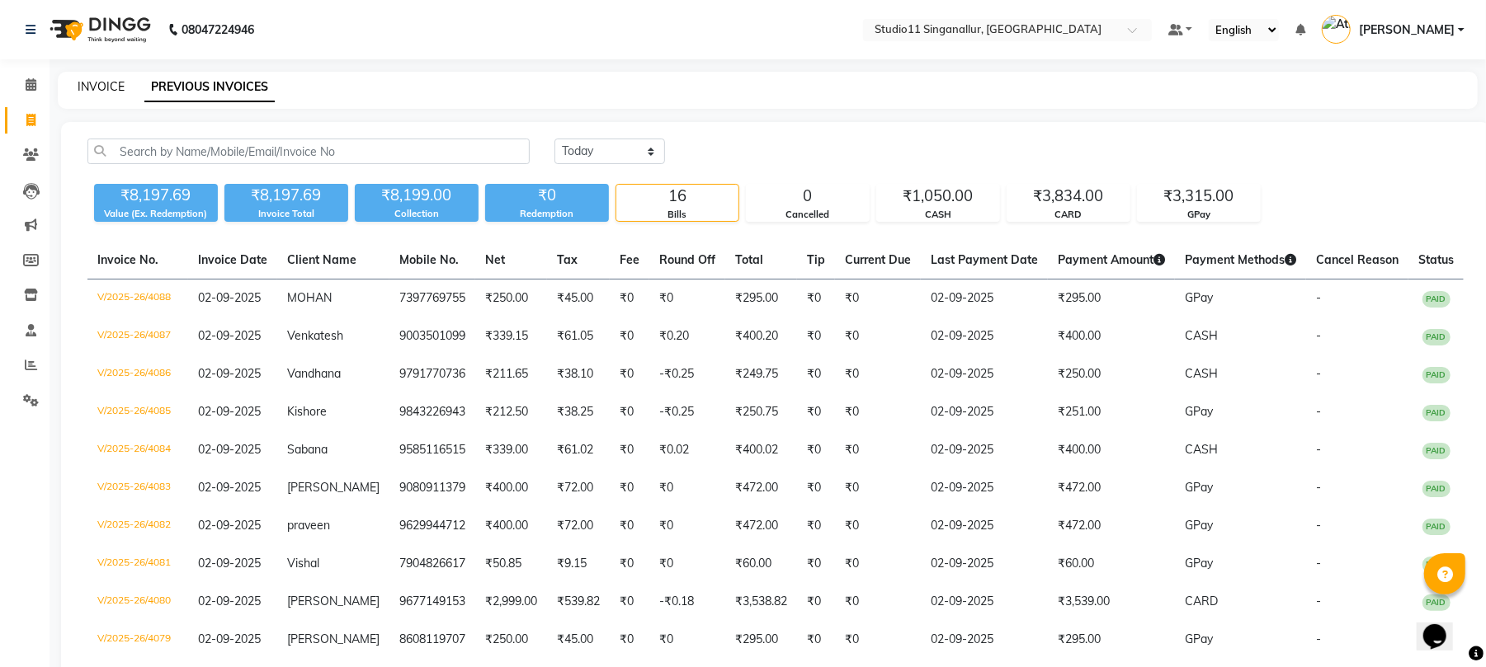
click at [92, 79] on link "INVOICE" at bounding box center [101, 86] width 47 height 15
select select "service"
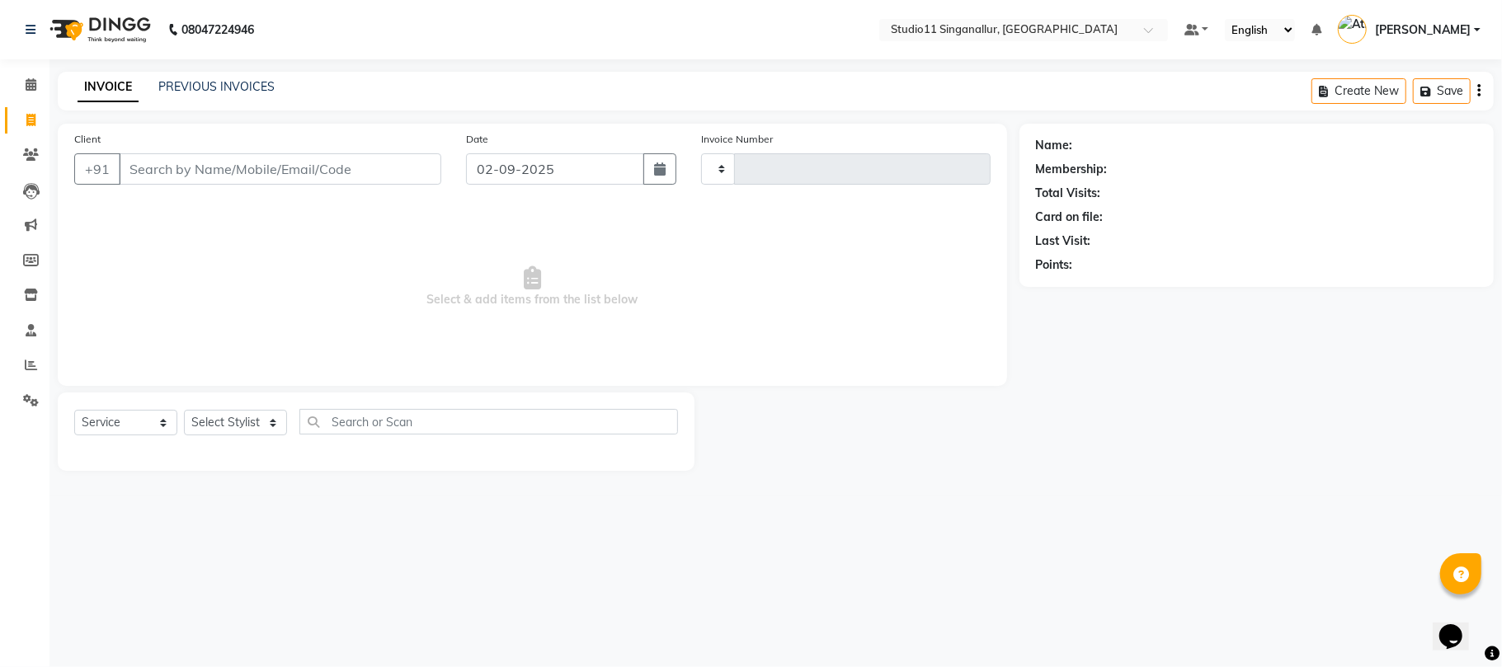
type input "4089"
select select "6616"
click at [216, 417] on select "Select Stylist [PERSON_NAME] Divya [PERSON_NAME] [PERSON_NAME] [PERSON_NAME] [P…" at bounding box center [235, 423] width 103 height 26
select select "79200"
click at [184, 410] on select "Select Stylist [PERSON_NAME] Divya [PERSON_NAME] [PERSON_NAME] [PERSON_NAME] [P…" at bounding box center [235, 423] width 103 height 26
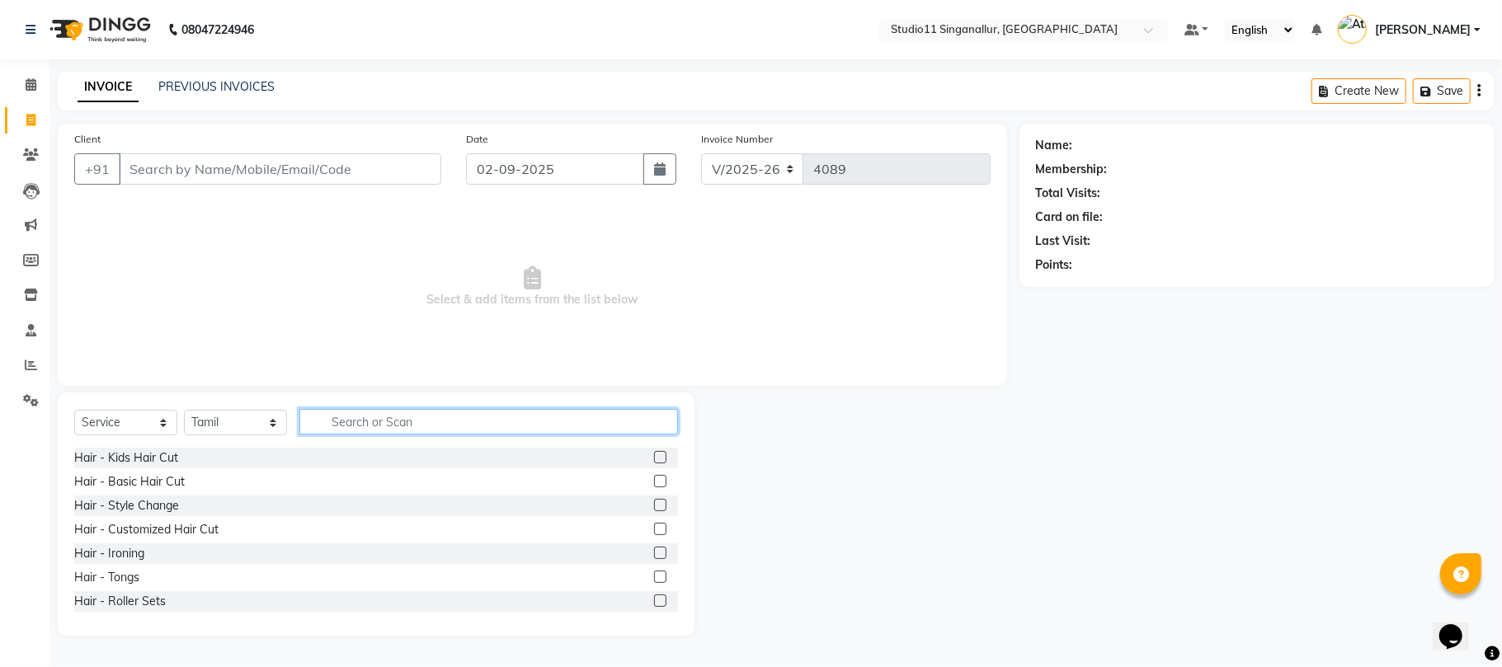
click at [332, 417] on input "text" at bounding box center [488, 422] width 379 height 26
type input "hair cut"
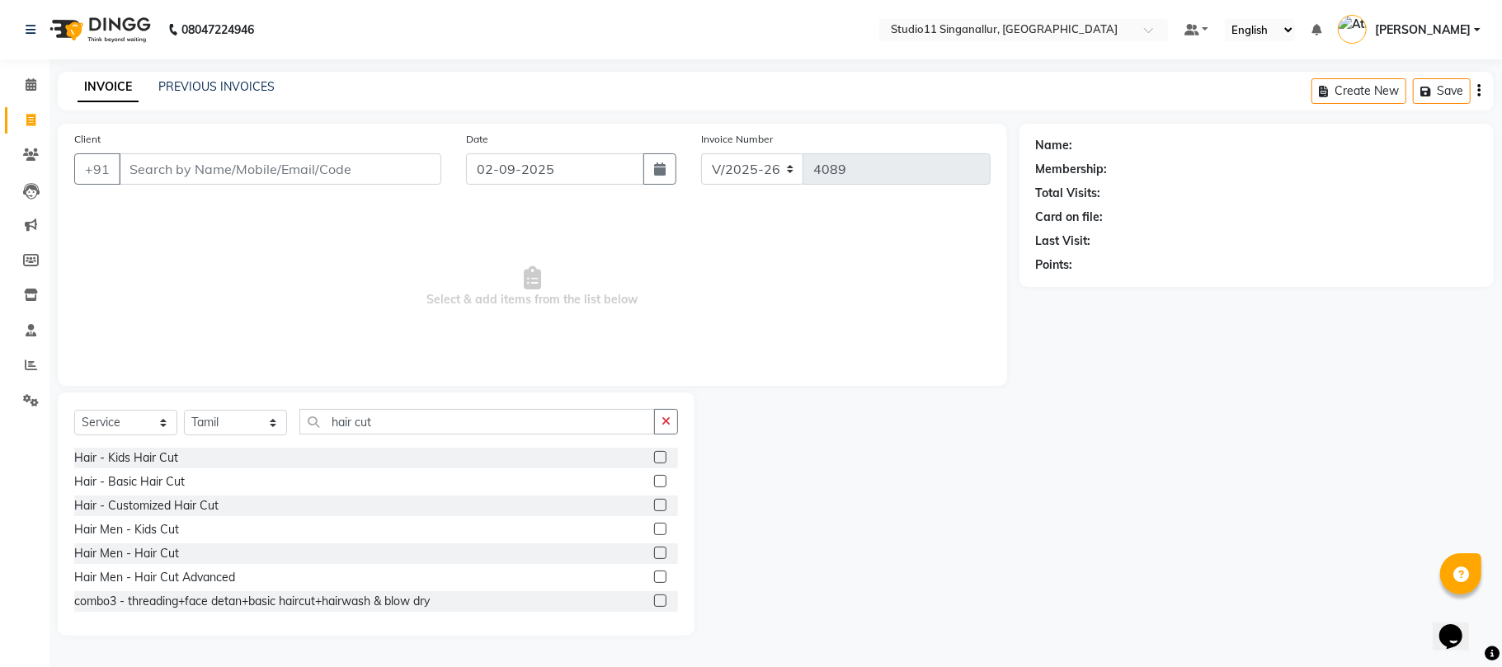
click at [654, 552] on label at bounding box center [660, 553] width 12 height 12
click at [654, 552] on input "checkbox" at bounding box center [659, 554] width 11 height 11
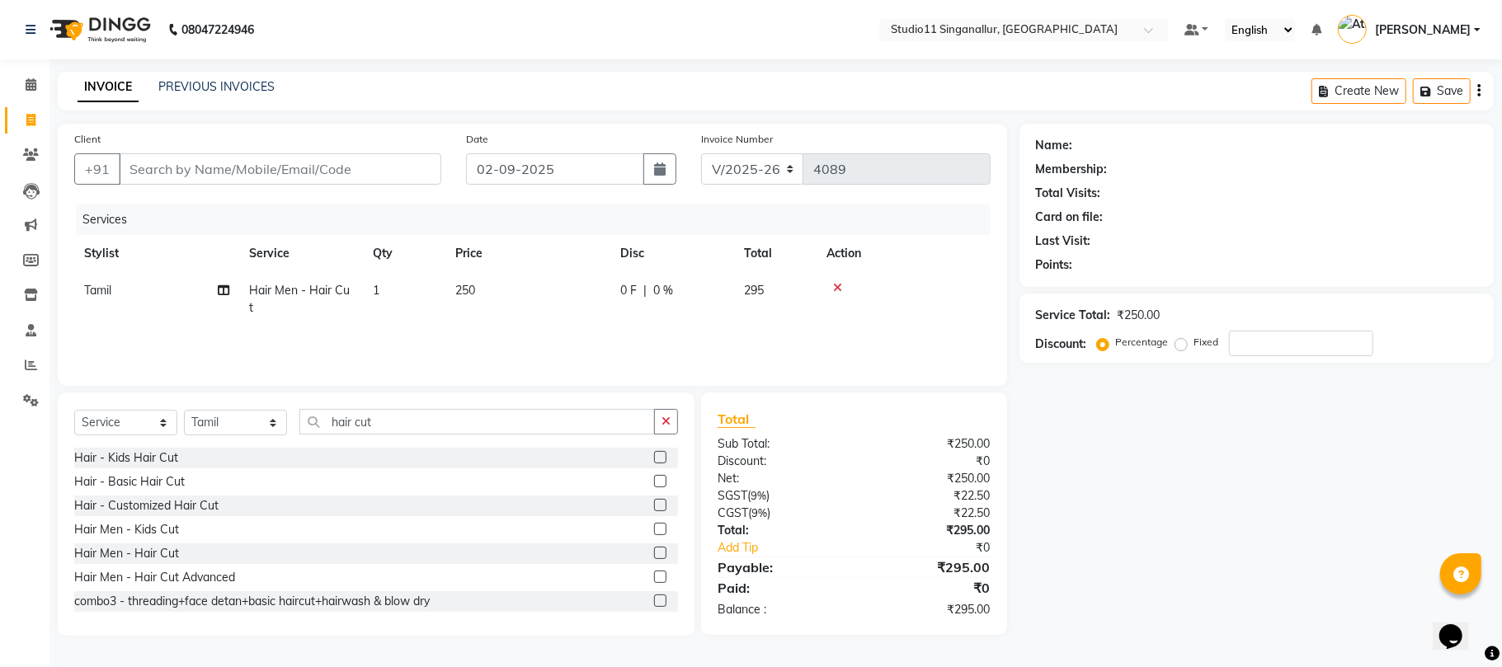
checkbox input "false"
click at [379, 400] on div "Select Service Product Membership Package Voucher Prepaid Gift Card Select Styl…" at bounding box center [376, 514] width 637 height 243
click at [380, 420] on input "hair cut" at bounding box center [477, 422] width 356 height 26
type input "h"
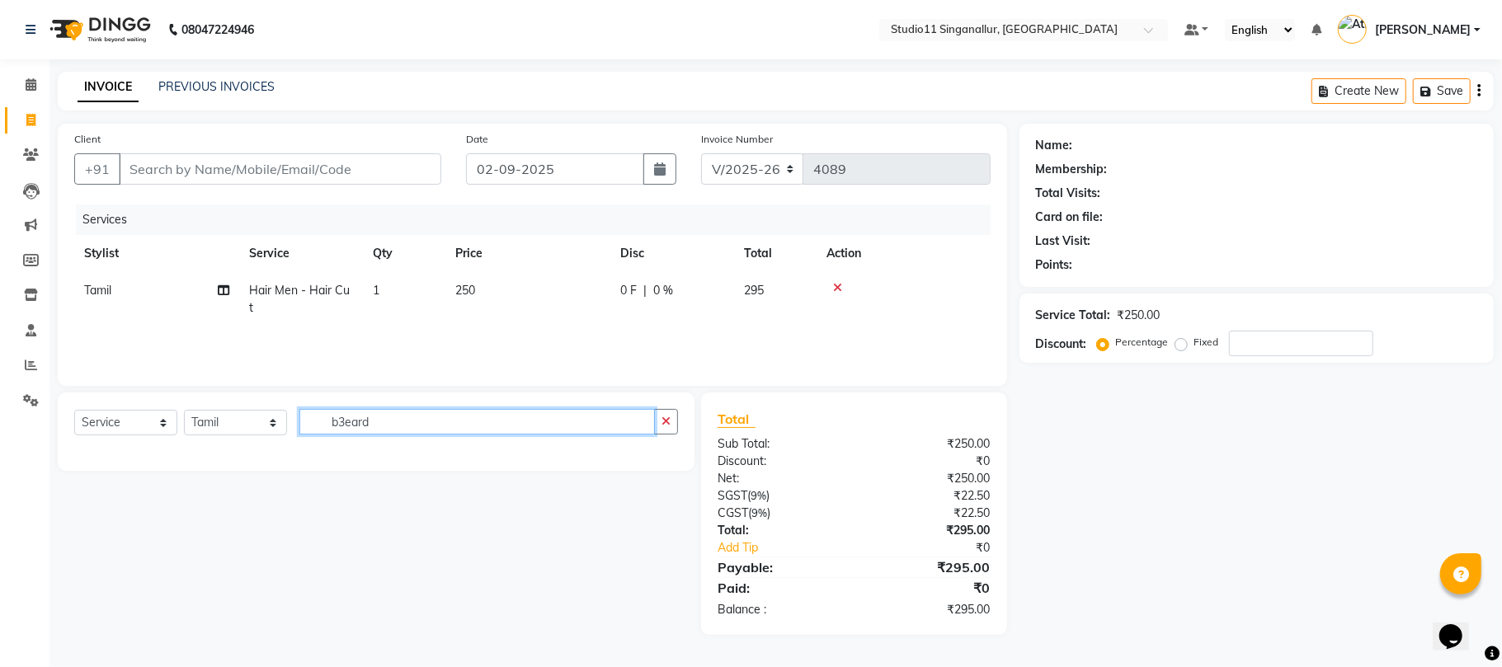
click at [345, 414] on input "b3eard" at bounding box center [477, 422] width 356 height 26
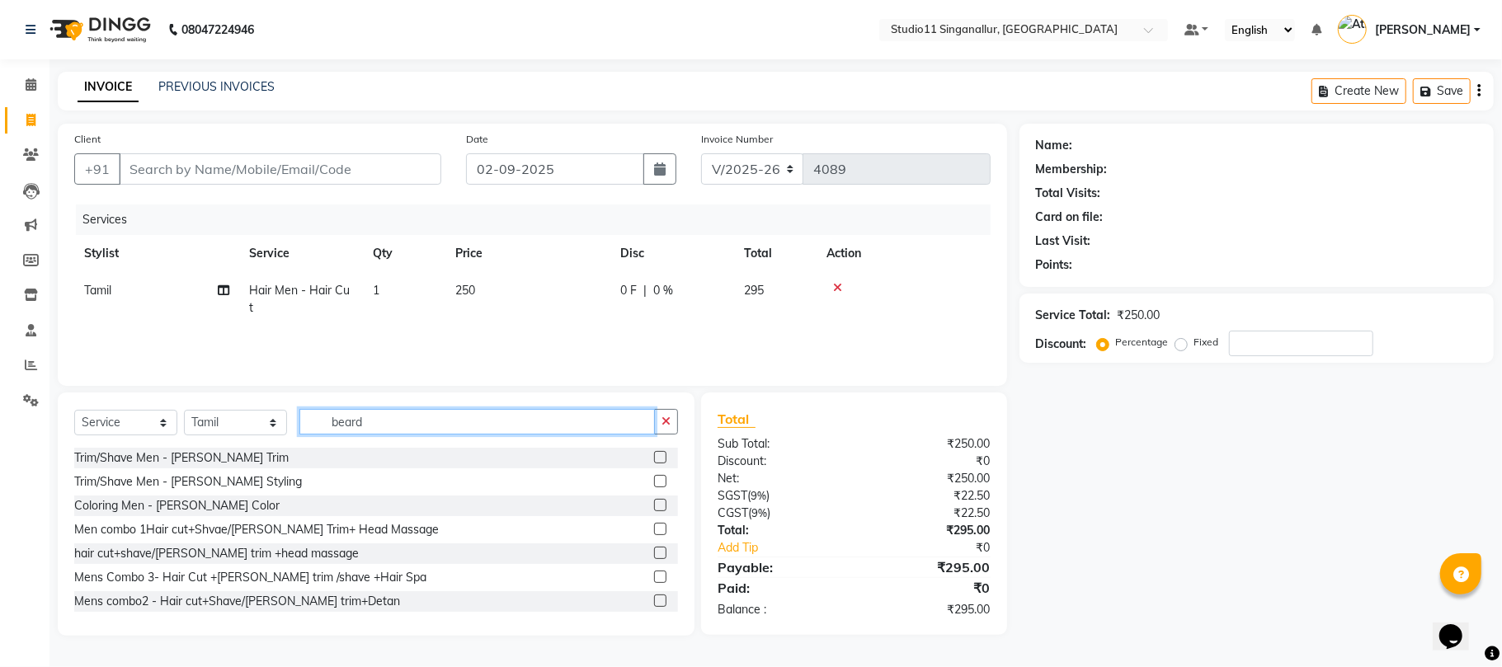
type input "beard"
drag, startPoint x: 645, startPoint y: 457, endPoint x: 605, endPoint y: 422, distance: 53.2
click at [654, 454] on label at bounding box center [660, 457] width 12 height 12
click at [654, 454] on input "checkbox" at bounding box center [659, 458] width 11 height 11
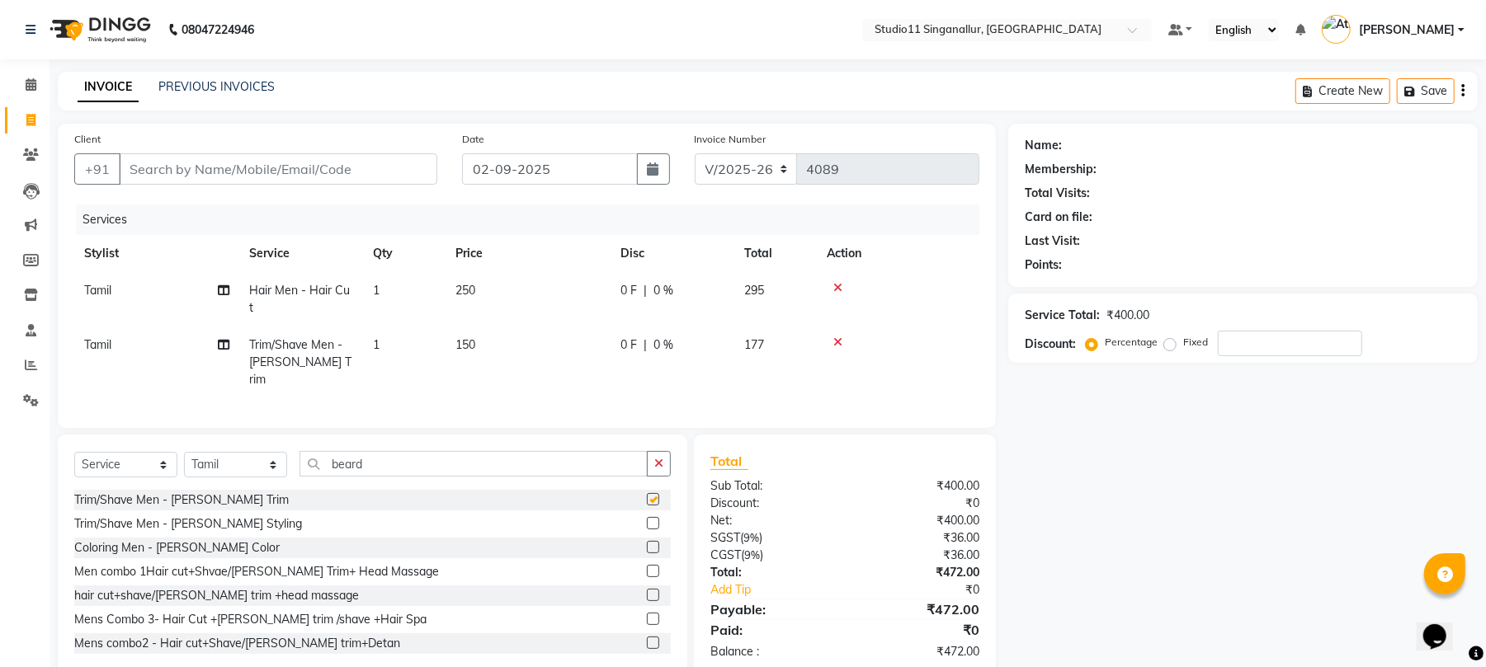
checkbox input "false"
click at [179, 157] on input "Client" at bounding box center [278, 168] width 318 height 31
type input "8"
type input "0"
click at [200, 163] on input "8072578918" at bounding box center [236, 168] width 234 height 31
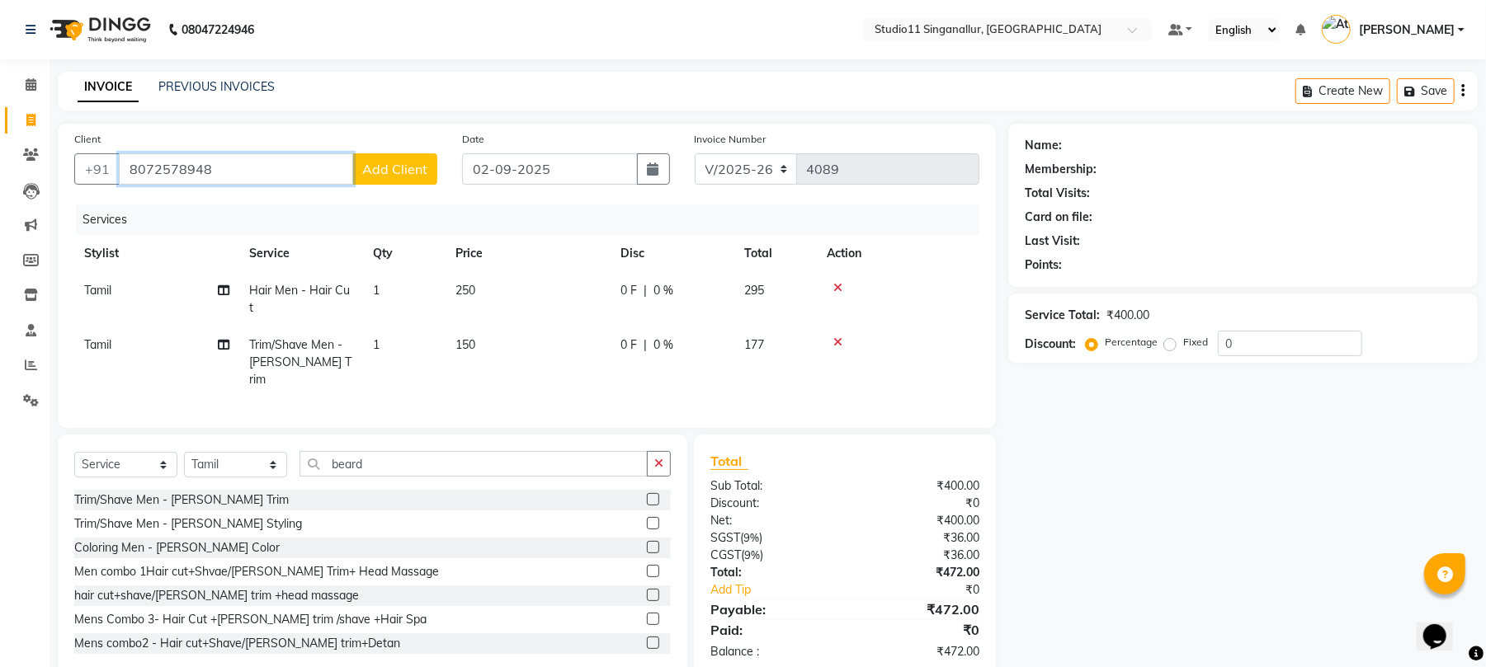
type input "8072578948"
click at [400, 172] on span "Add Client" at bounding box center [394, 169] width 65 height 16
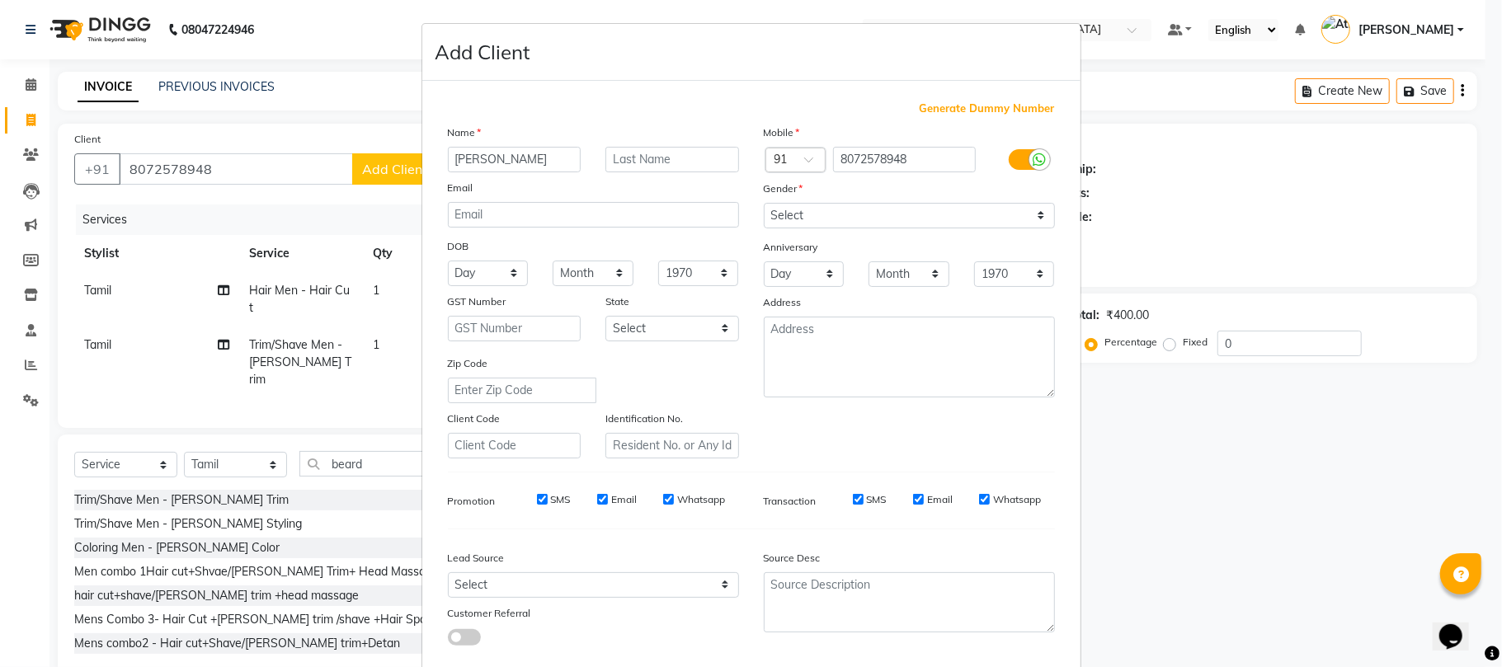
type input "[PERSON_NAME]"
click at [789, 218] on select "Select [DEMOGRAPHIC_DATA] [DEMOGRAPHIC_DATA] Other Prefer Not To Say" at bounding box center [909, 216] width 291 height 26
select select "[DEMOGRAPHIC_DATA]"
click at [764, 203] on select "Select [DEMOGRAPHIC_DATA] [DEMOGRAPHIC_DATA] Other Prefer Not To Say" at bounding box center [909, 216] width 291 height 26
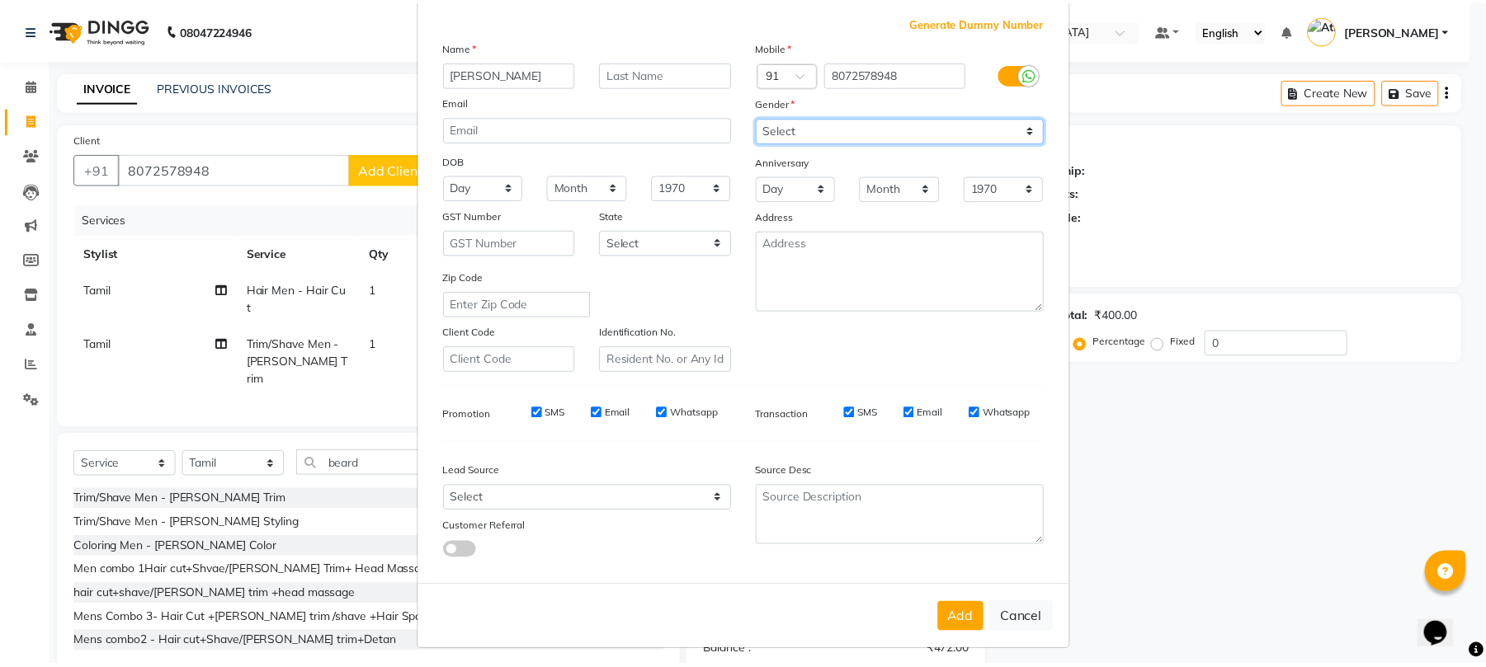
scroll to position [90, 0]
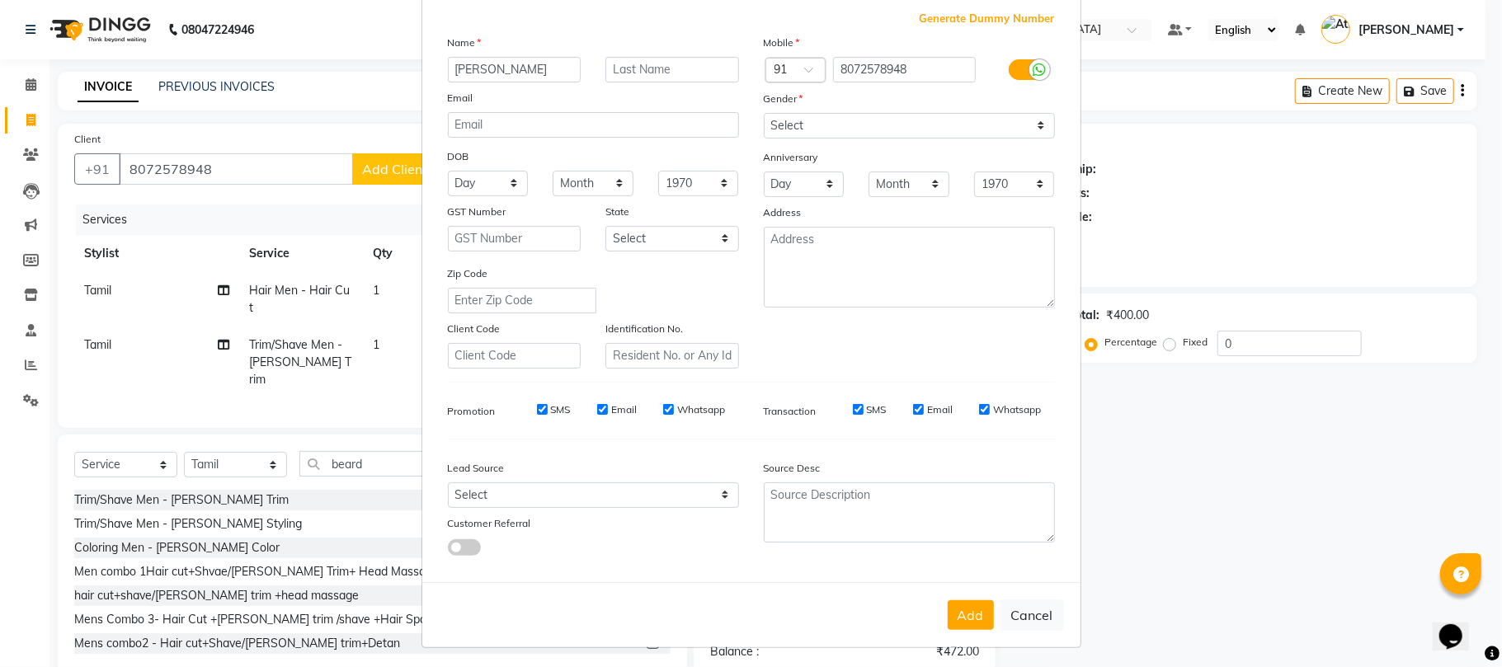
click at [958, 611] on button "Add" at bounding box center [971, 616] width 46 height 30
select select
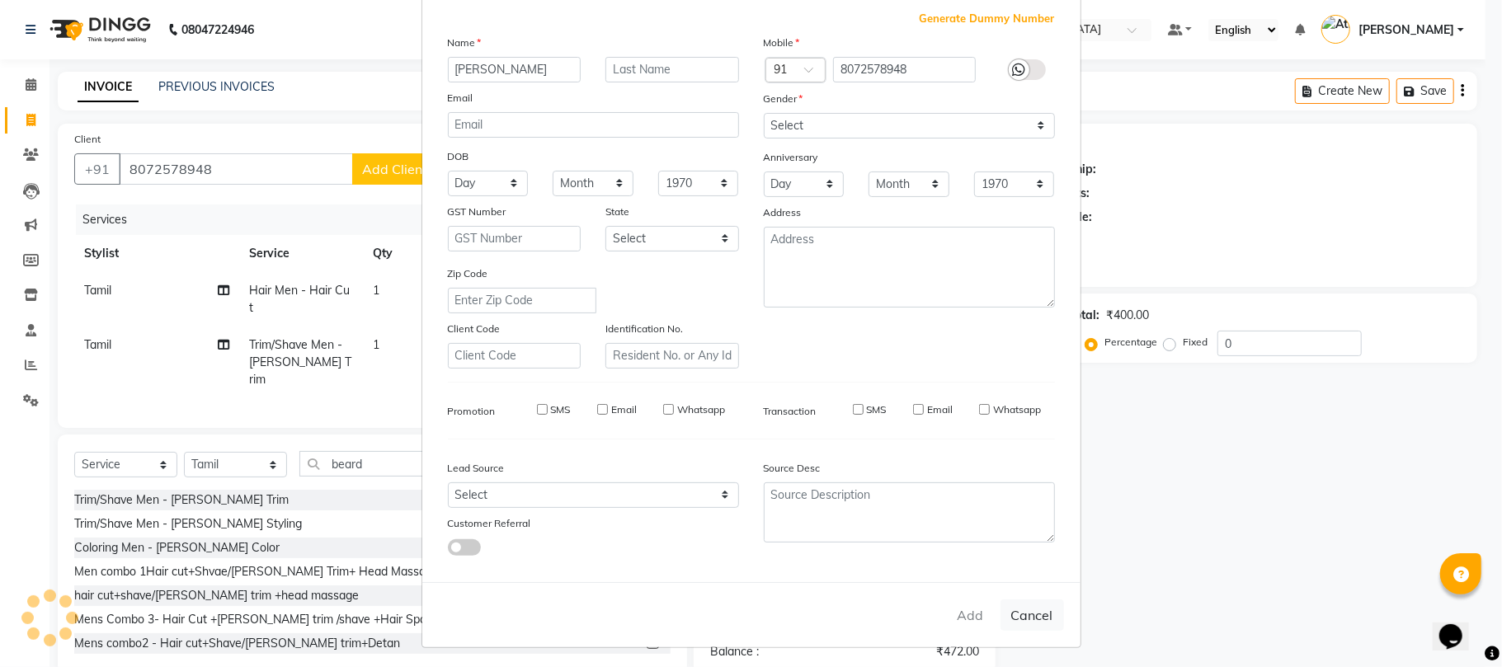
select select
checkbox input "false"
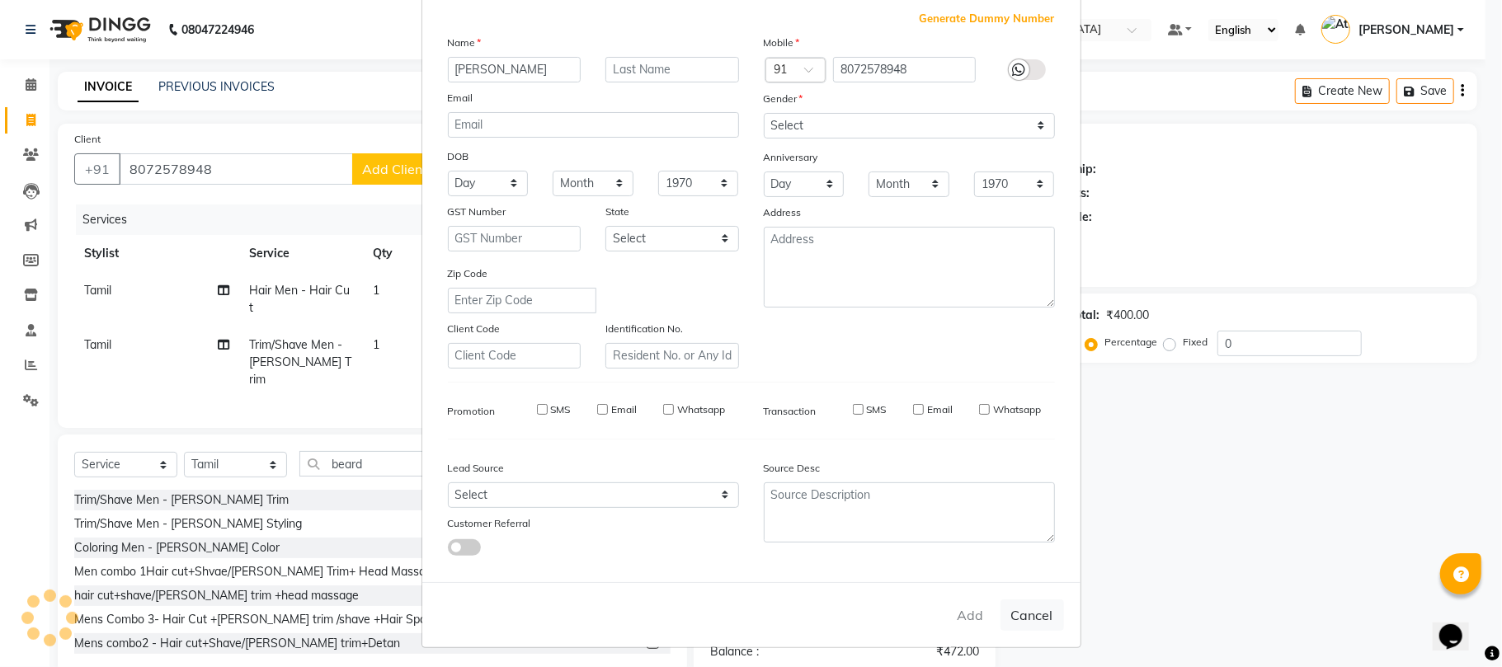
checkbox input "false"
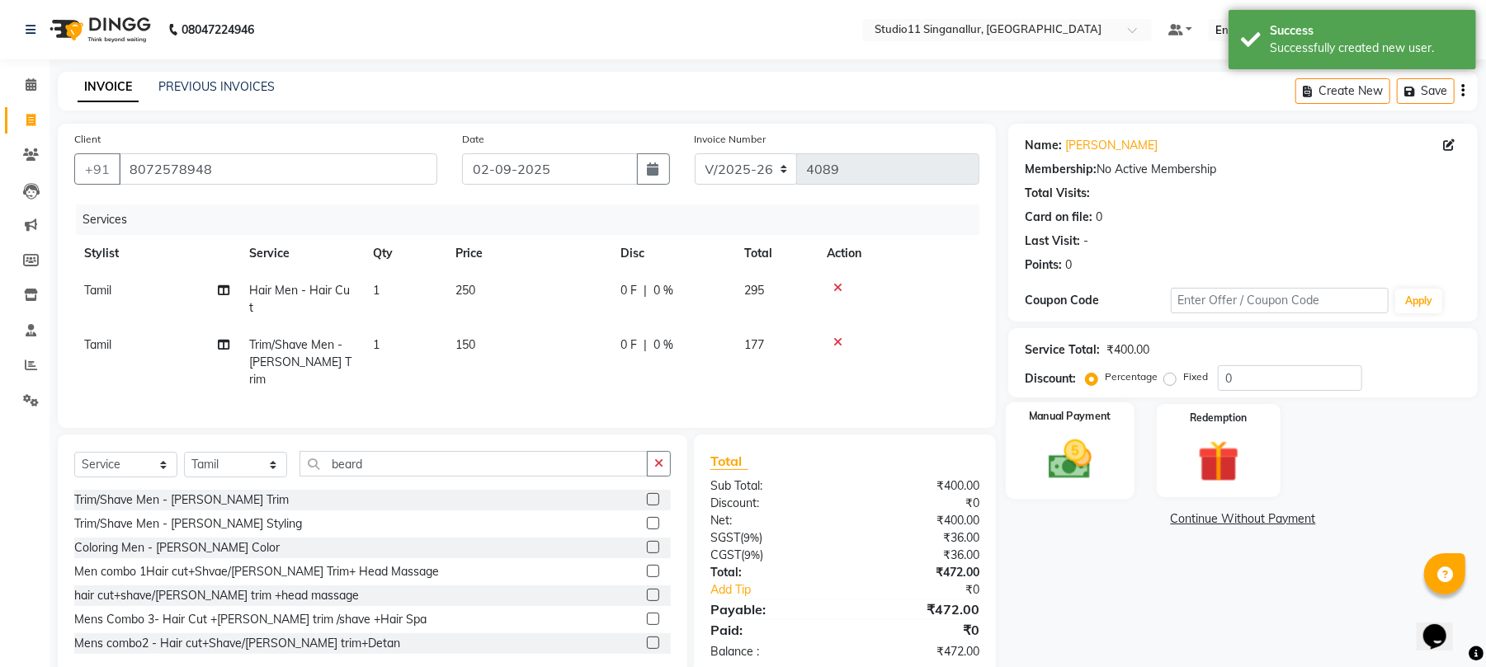
drag, startPoint x: 1086, startPoint y: 456, endPoint x: 1089, endPoint y: 472, distance: 15.9
click at [1086, 457] on img at bounding box center [1069, 460] width 71 height 50
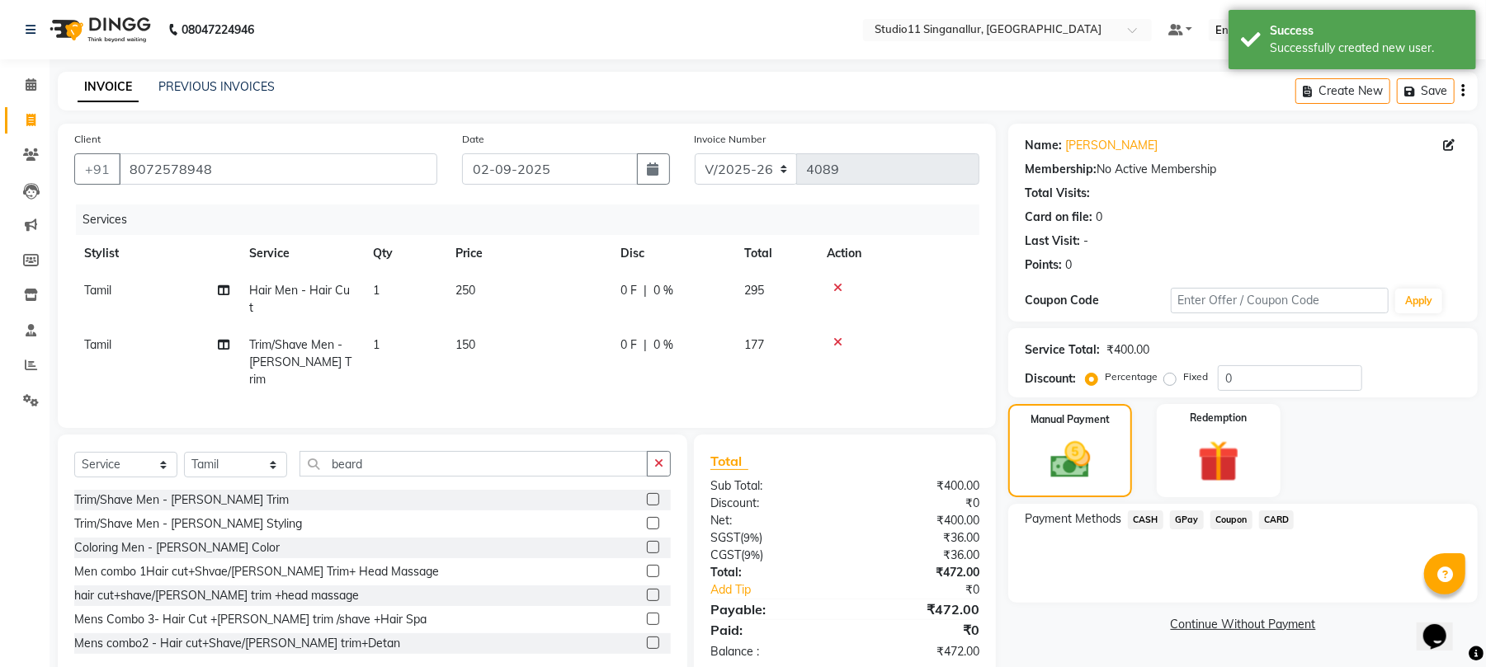
click at [1189, 519] on span "GPay" at bounding box center [1187, 520] width 34 height 19
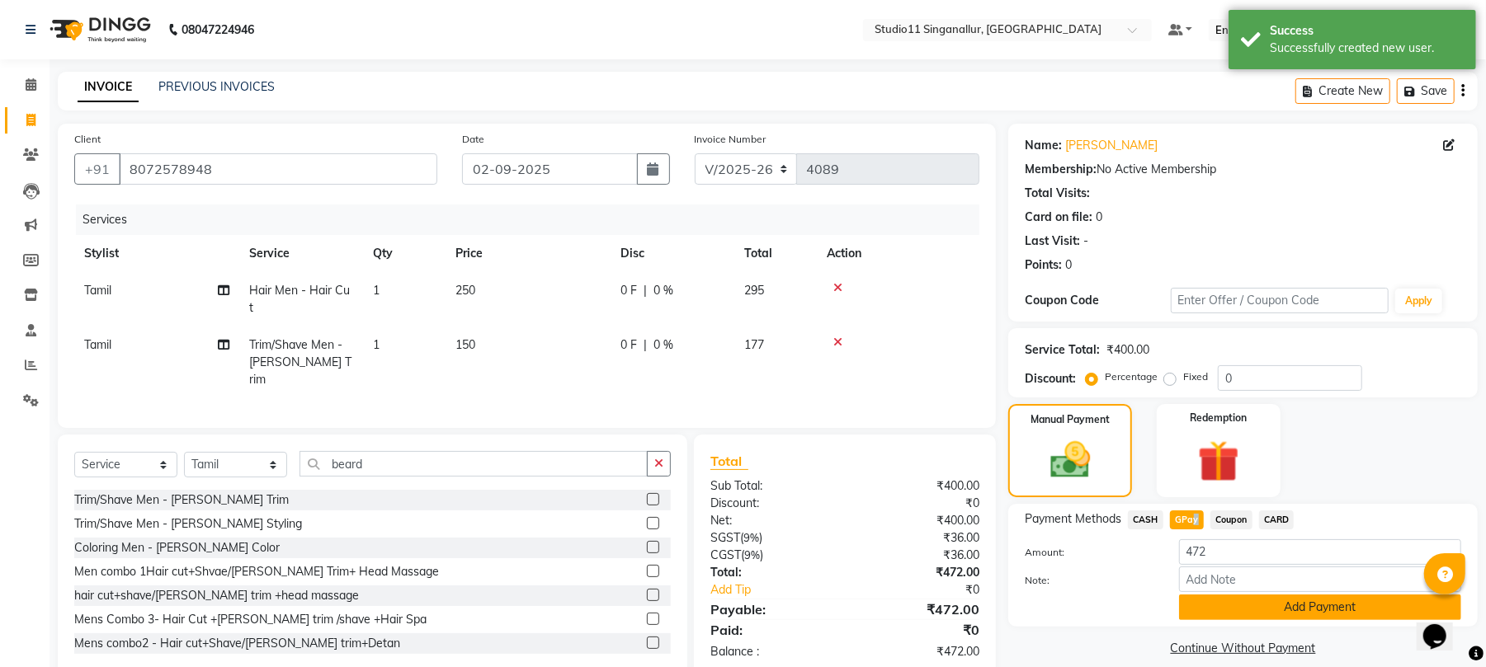
click at [1221, 620] on button "Add Payment" at bounding box center [1320, 608] width 282 height 26
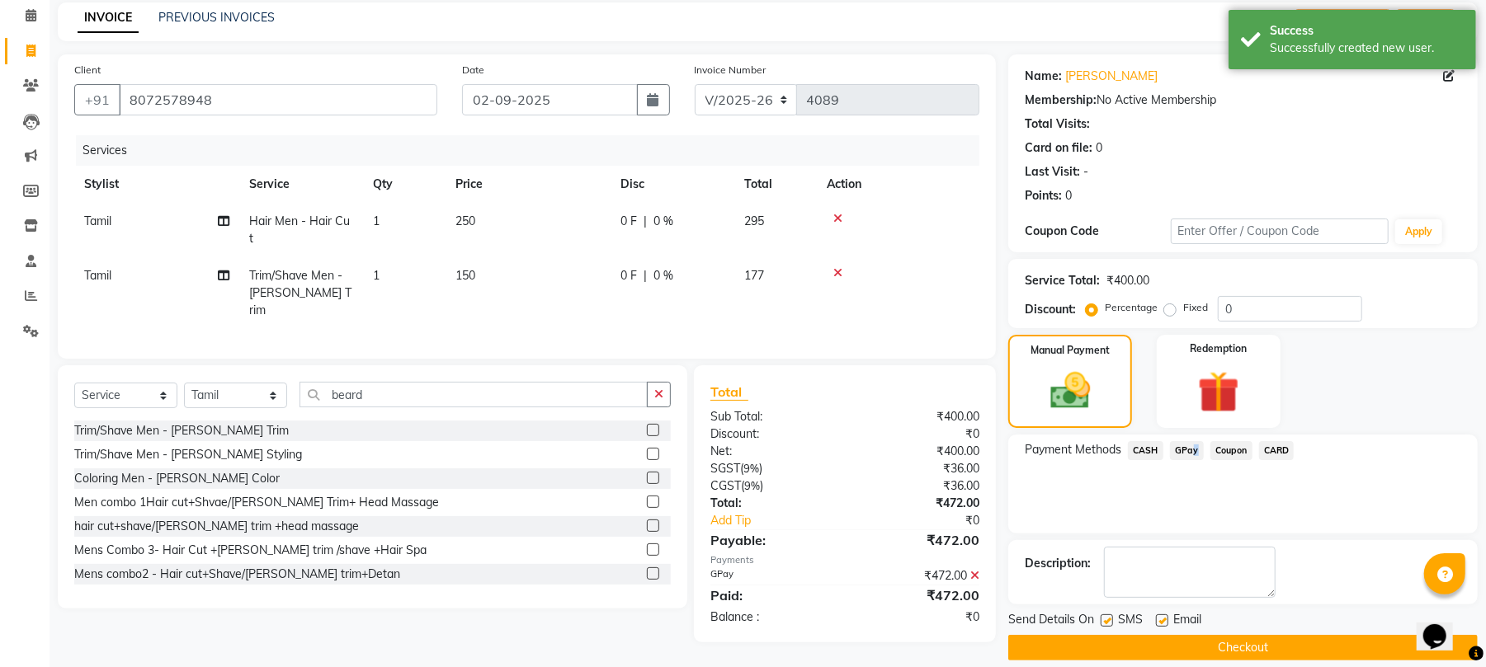
scroll to position [89, 0]
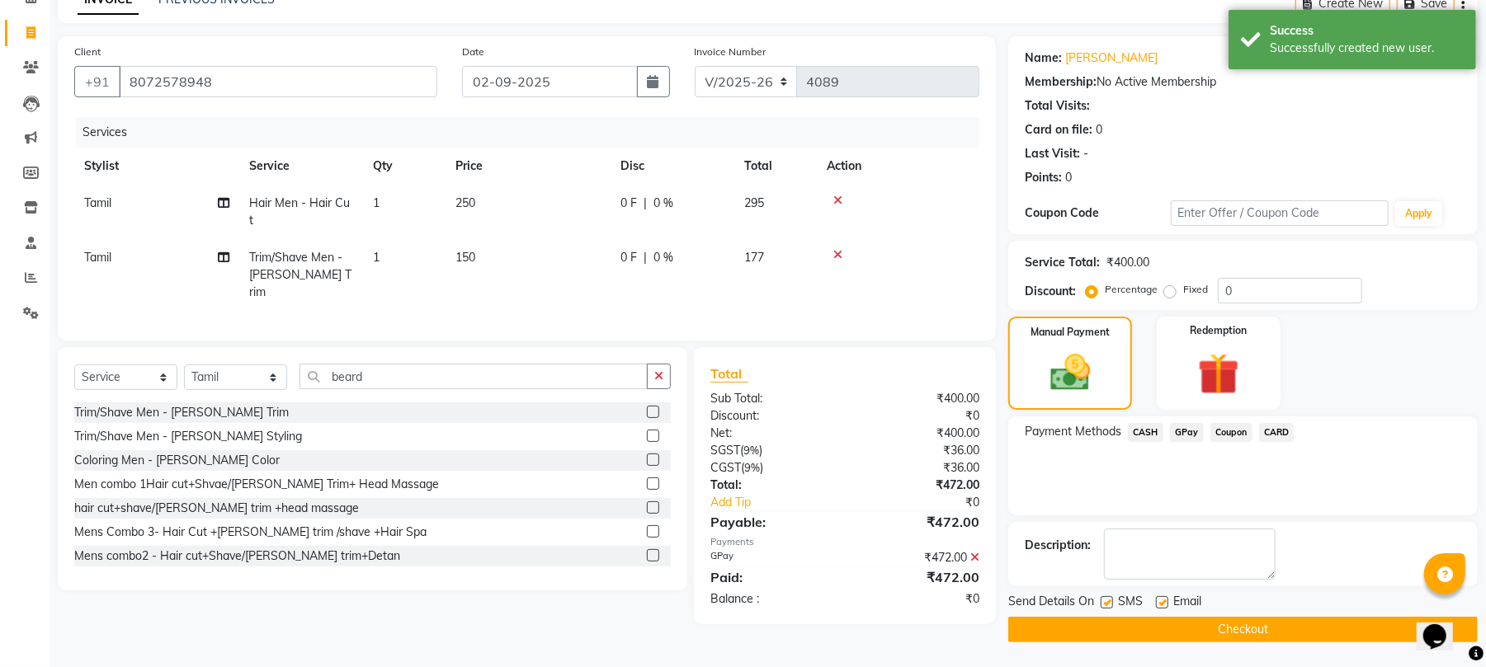
click at [1109, 608] on div at bounding box center [1105, 604] width 11 height 17
click at [1104, 609] on div at bounding box center [1105, 604] width 11 height 17
click at [1105, 599] on label at bounding box center [1106, 602] width 12 height 12
click at [1105, 599] on input "checkbox" at bounding box center [1105, 603] width 11 height 11
checkbox input "false"
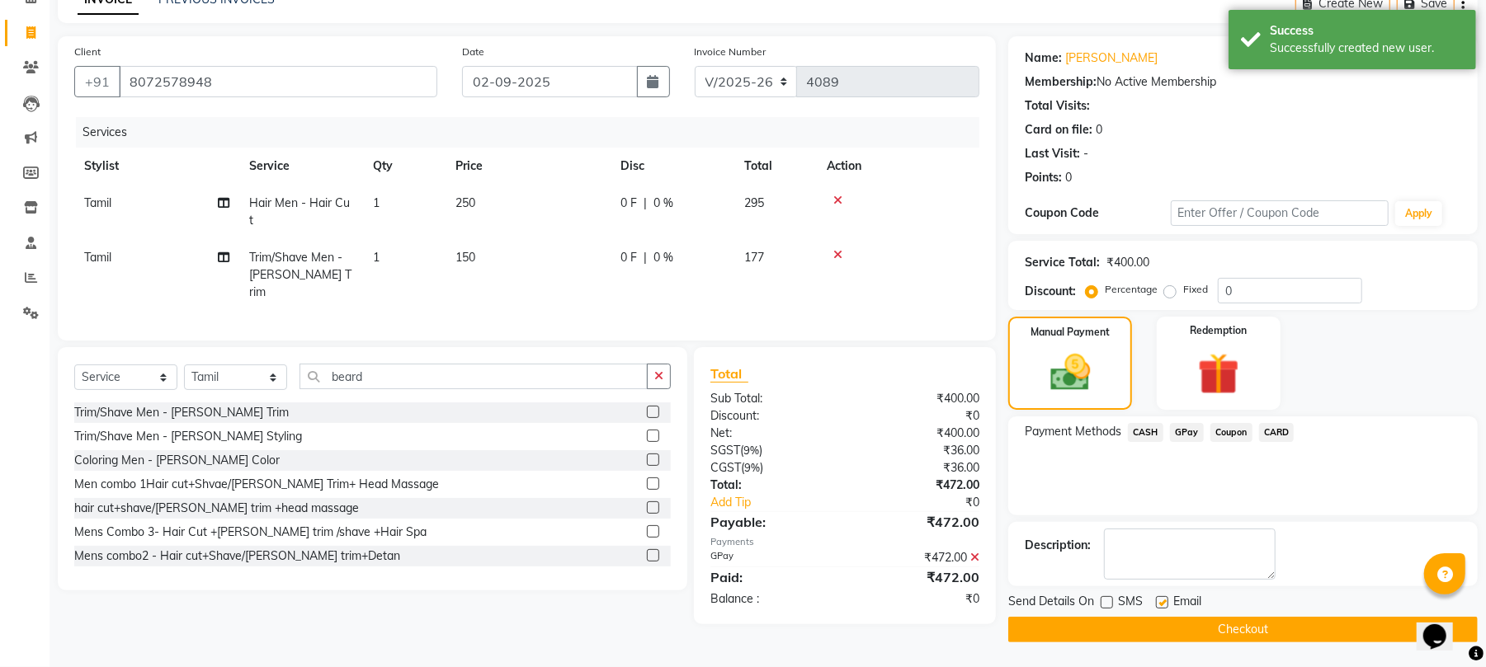
click at [1165, 601] on label at bounding box center [1162, 602] width 12 height 12
click at [1165, 601] on input "checkbox" at bounding box center [1161, 603] width 11 height 11
checkbox input "false"
click at [1155, 632] on button "Checkout" at bounding box center [1242, 630] width 469 height 26
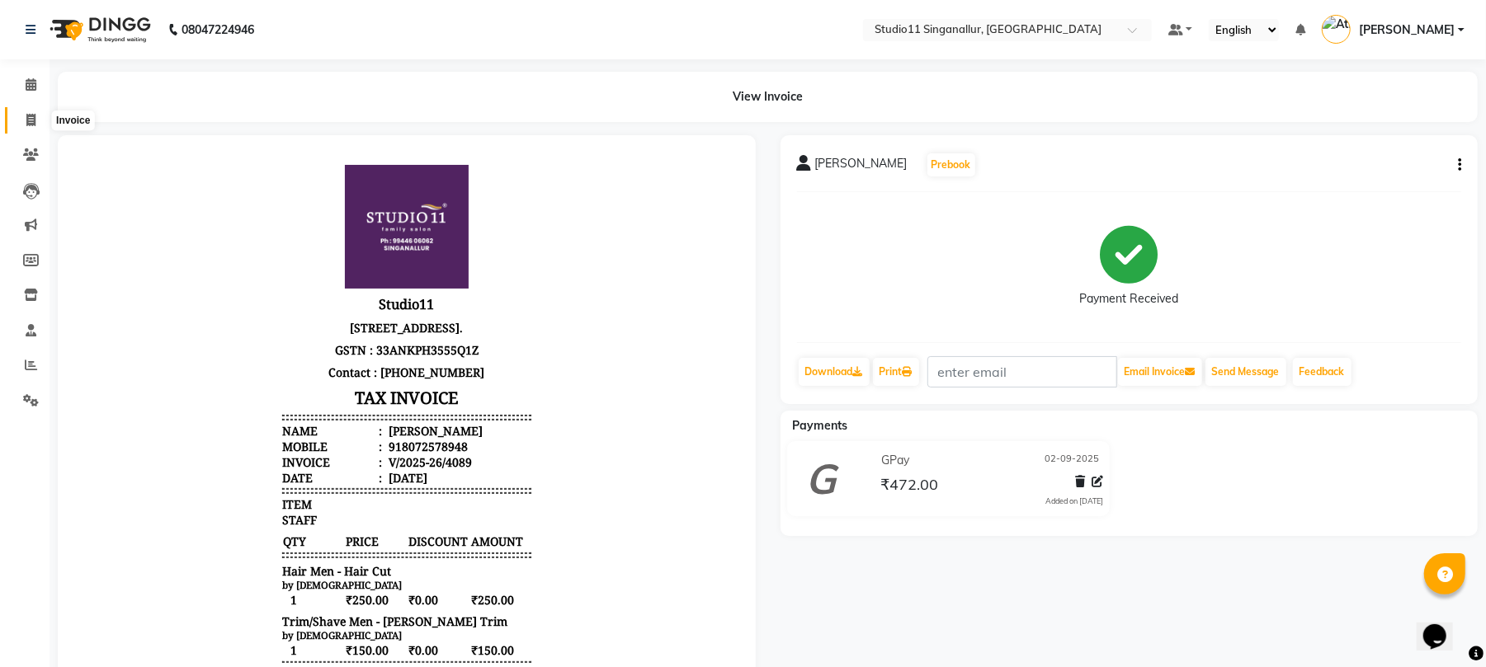
click at [33, 117] on icon at bounding box center [30, 120] width 9 height 12
select select "service"
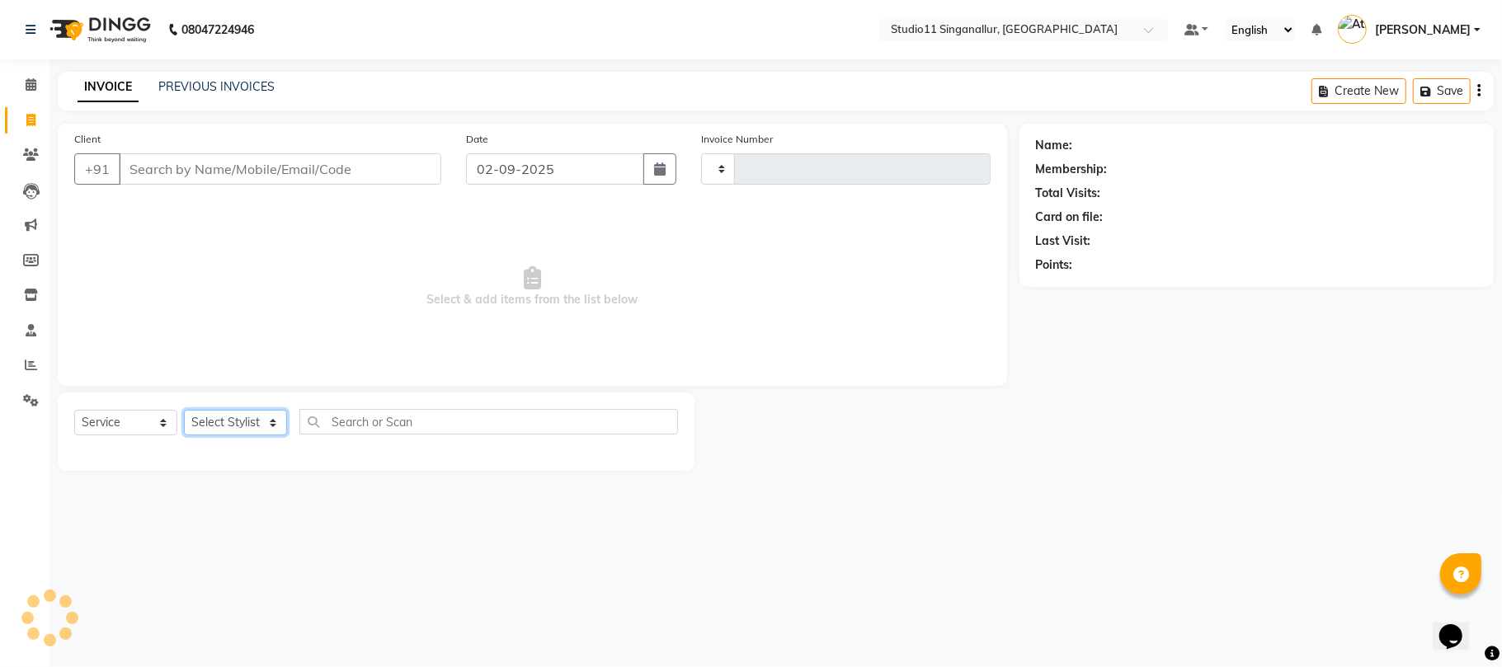
click at [221, 417] on select "Select Stylist" at bounding box center [235, 423] width 103 height 26
type input "4090"
select select "6616"
select select "51051"
click at [184, 410] on select "Select Stylist [PERSON_NAME] Divya [PERSON_NAME] [PERSON_NAME] [PERSON_NAME] [P…" at bounding box center [235, 423] width 103 height 26
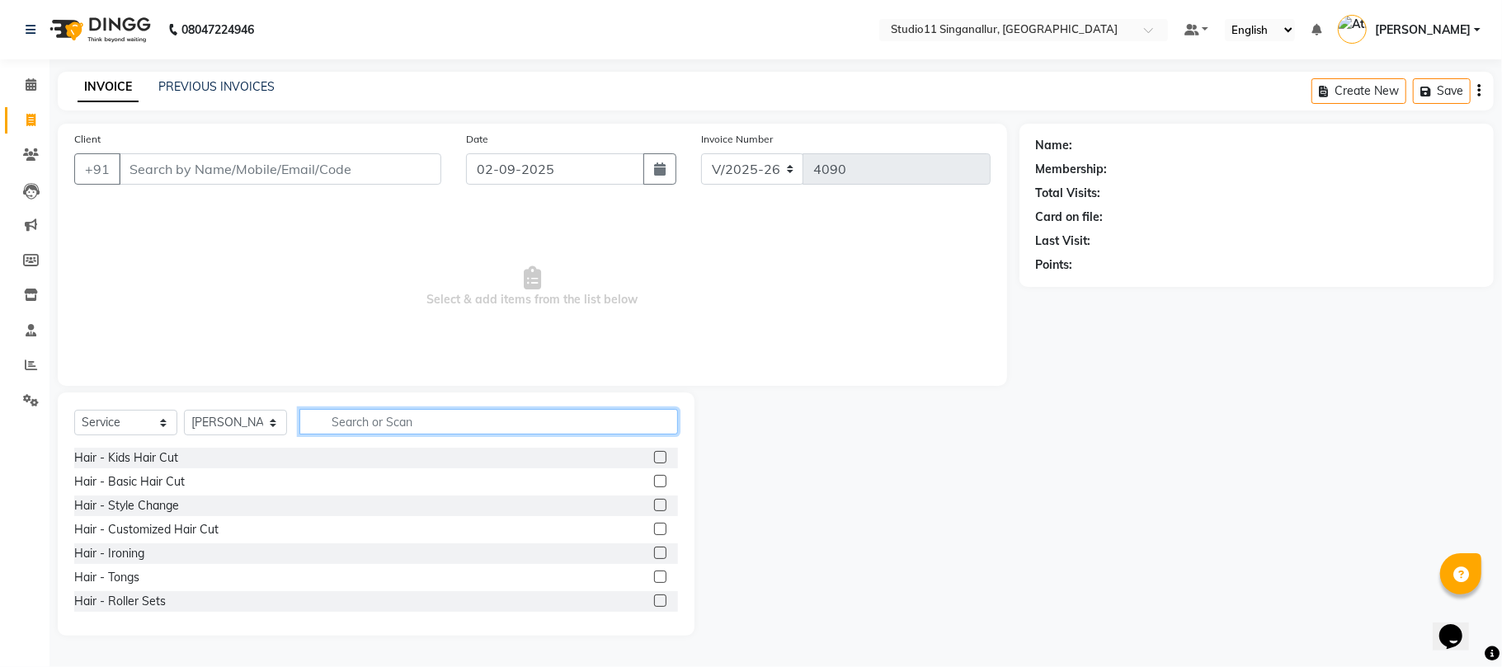
click at [394, 419] on input "text" at bounding box center [488, 422] width 379 height 26
type input "hair cut"
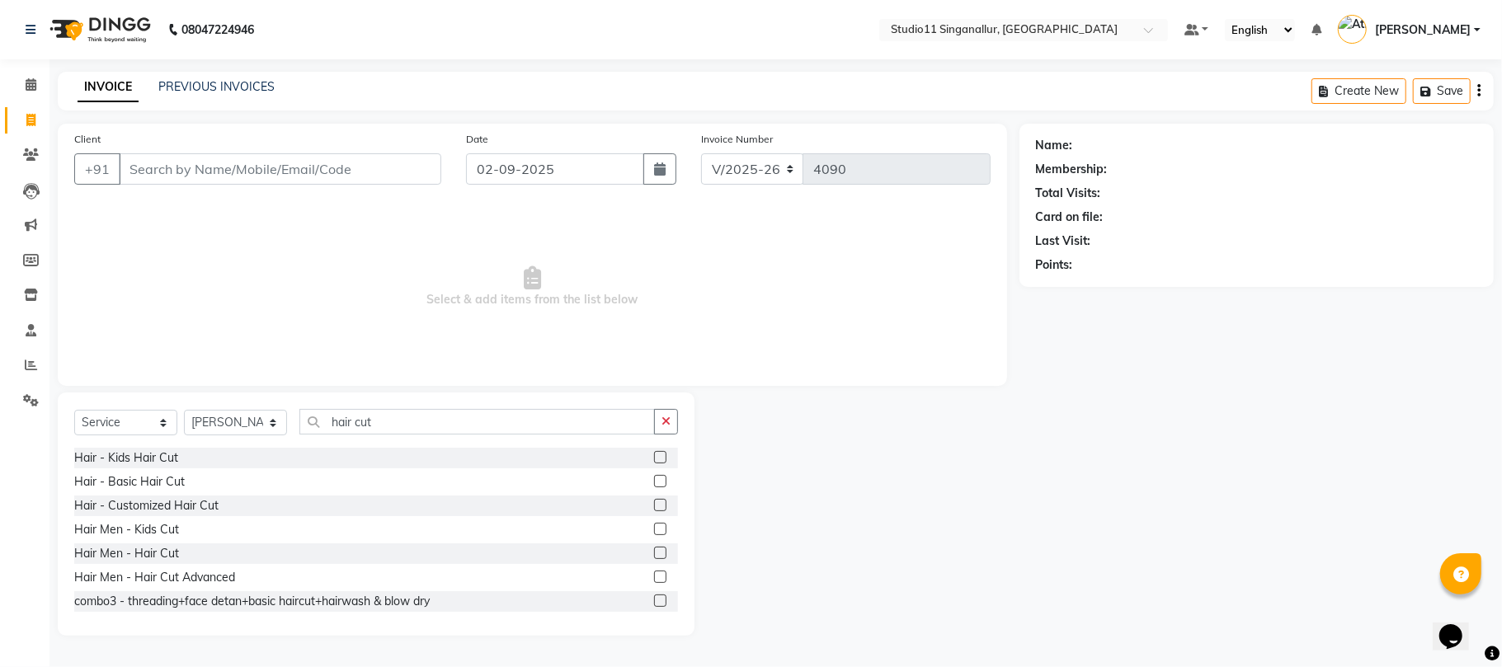
click at [654, 553] on label at bounding box center [660, 553] width 12 height 12
click at [654, 553] on input "checkbox" at bounding box center [659, 554] width 11 height 11
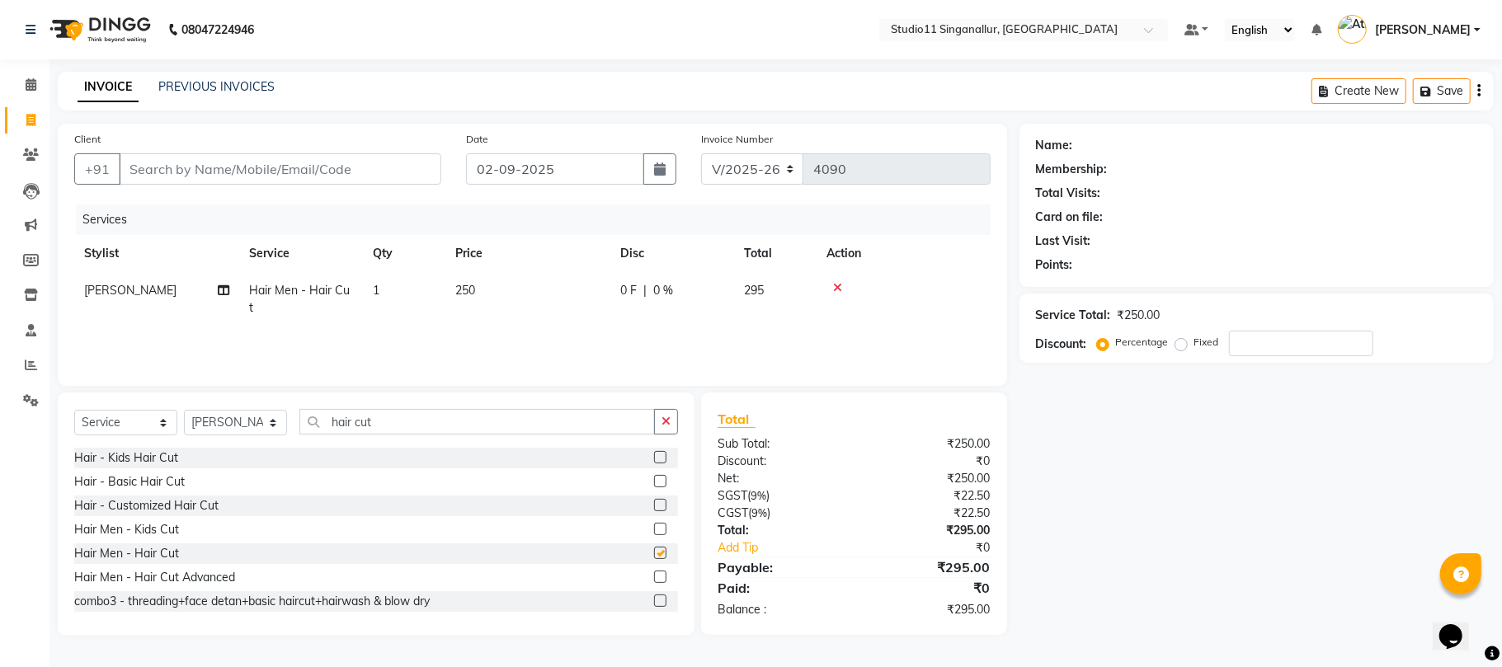
checkbox input "false"
drag, startPoint x: 417, startPoint y: 436, endPoint x: 399, endPoint y: 410, distance: 31.4
click at [404, 419] on div "Select Service Product Membership Package Voucher Prepaid Gift Card Select Styl…" at bounding box center [376, 428] width 604 height 39
click at [400, 412] on input "hair cut" at bounding box center [477, 422] width 356 height 26
type input "h"
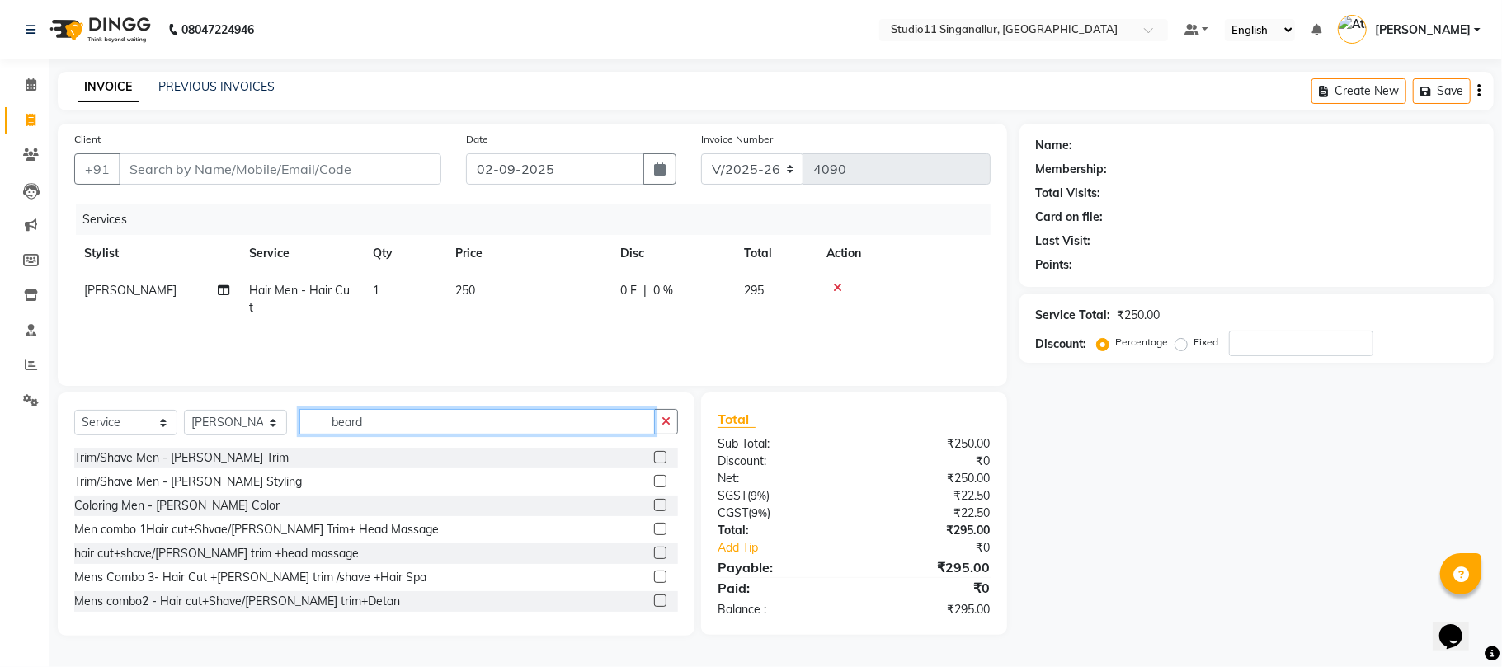
type input "beard"
click at [654, 456] on div at bounding box center [666, 458] width 24 height 21
click at [654, 456] on label at bounding box center [660, 457] width 12 height 12
click at [654, 456] on input "checkbox" at bounding box center [659, 458] width 11 height 11
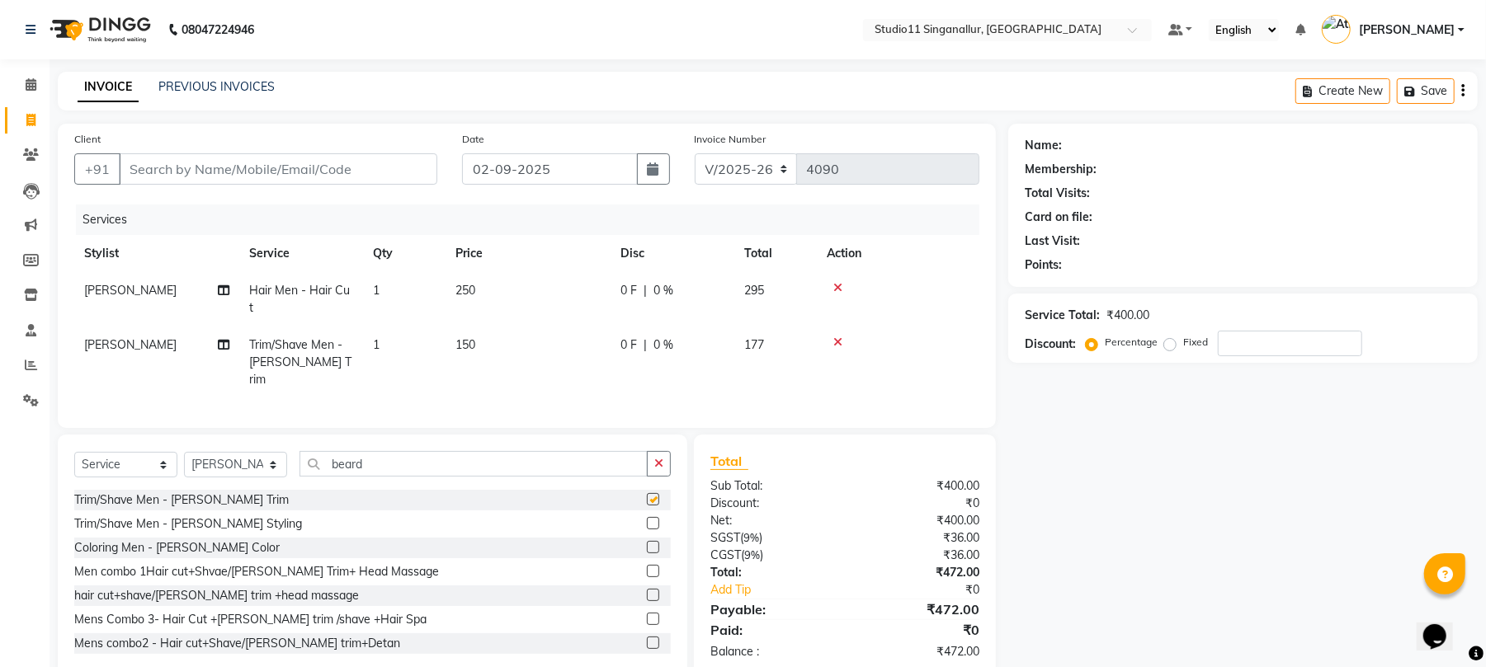
checkbox input "false"
click at [142, 156] on input "Client" at bounding box center [278, 168] width 318 height 31
type input "9"
type input "0"
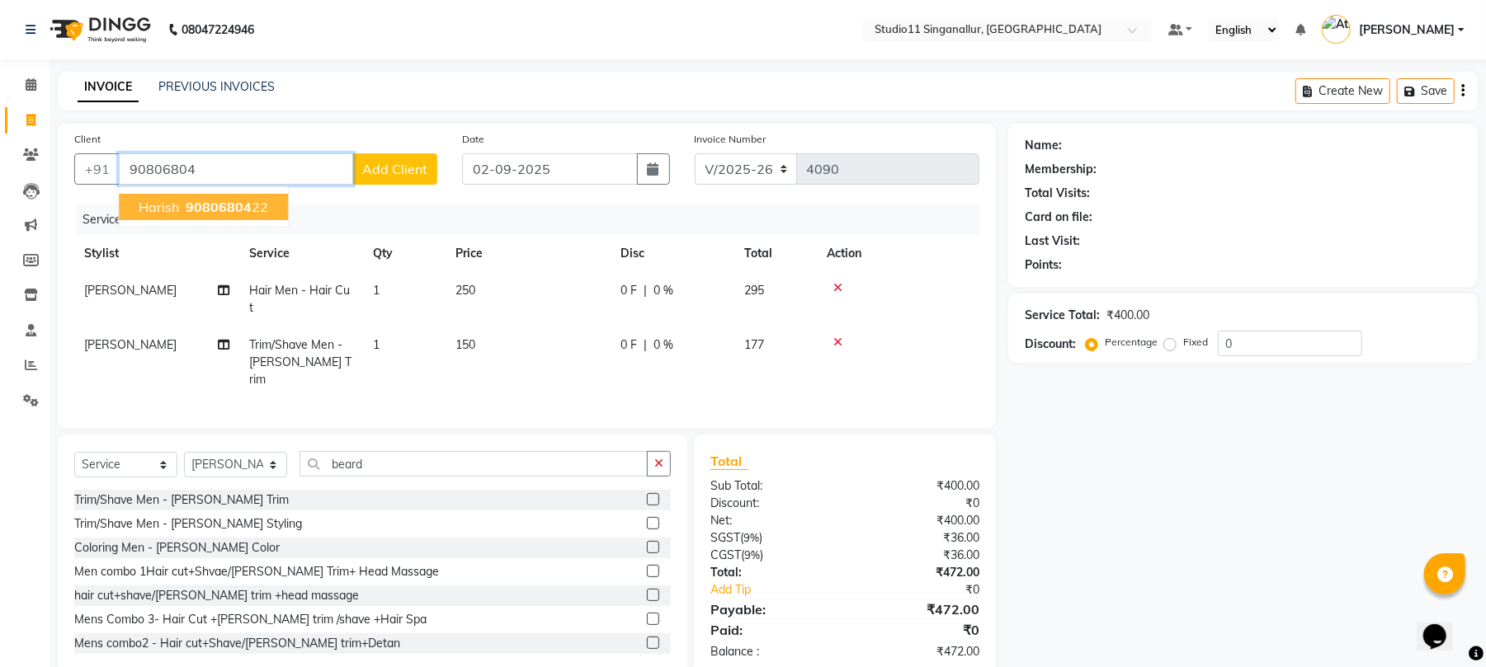
click at [185, 205] on ngb-highlight "90806804 22" at bounding box center [225, 207] width 86 height 16
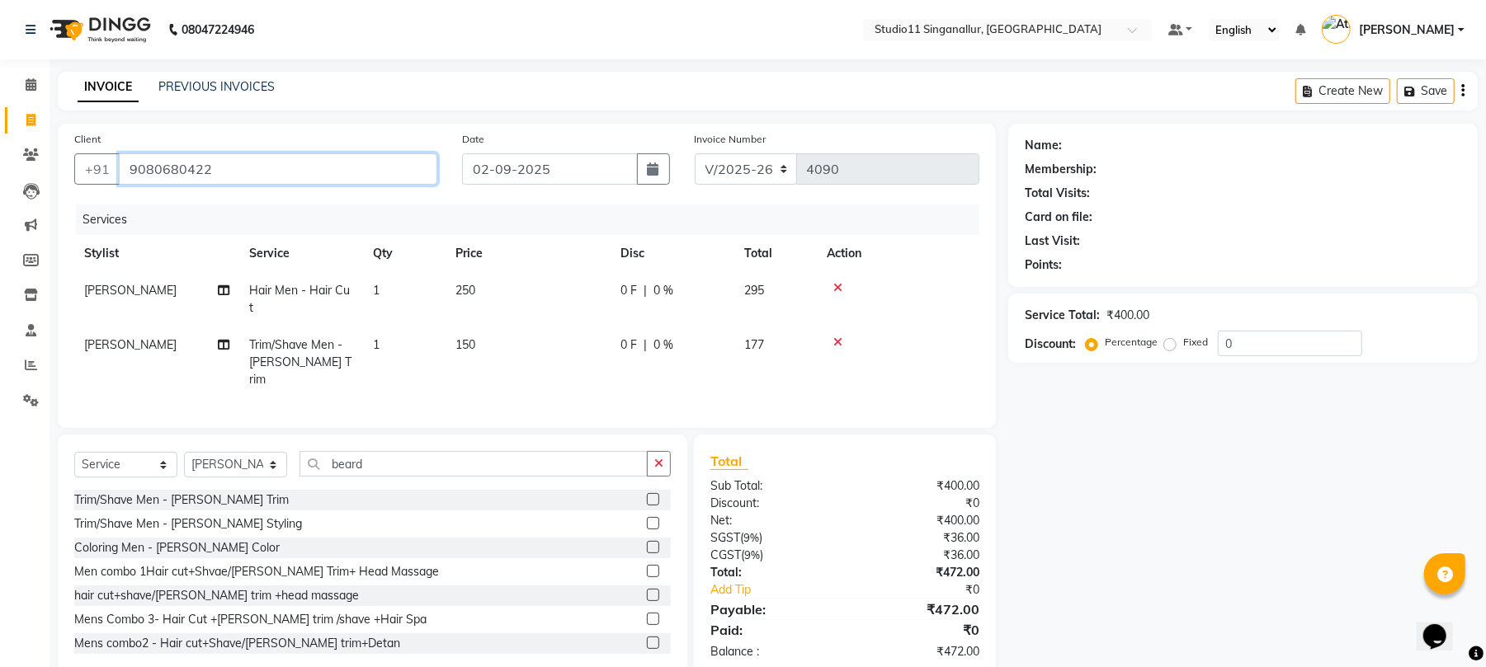
type input "9080680422"
select select "1: Object"
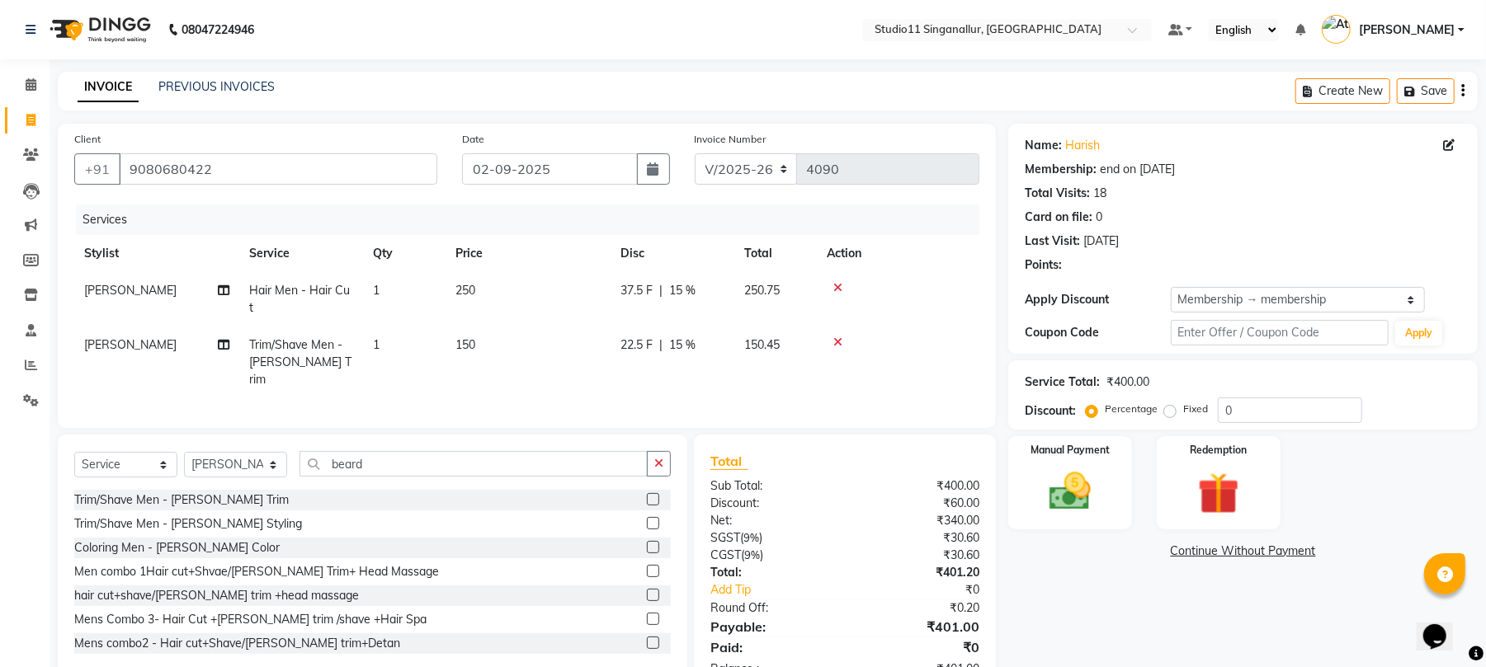
type input "15"
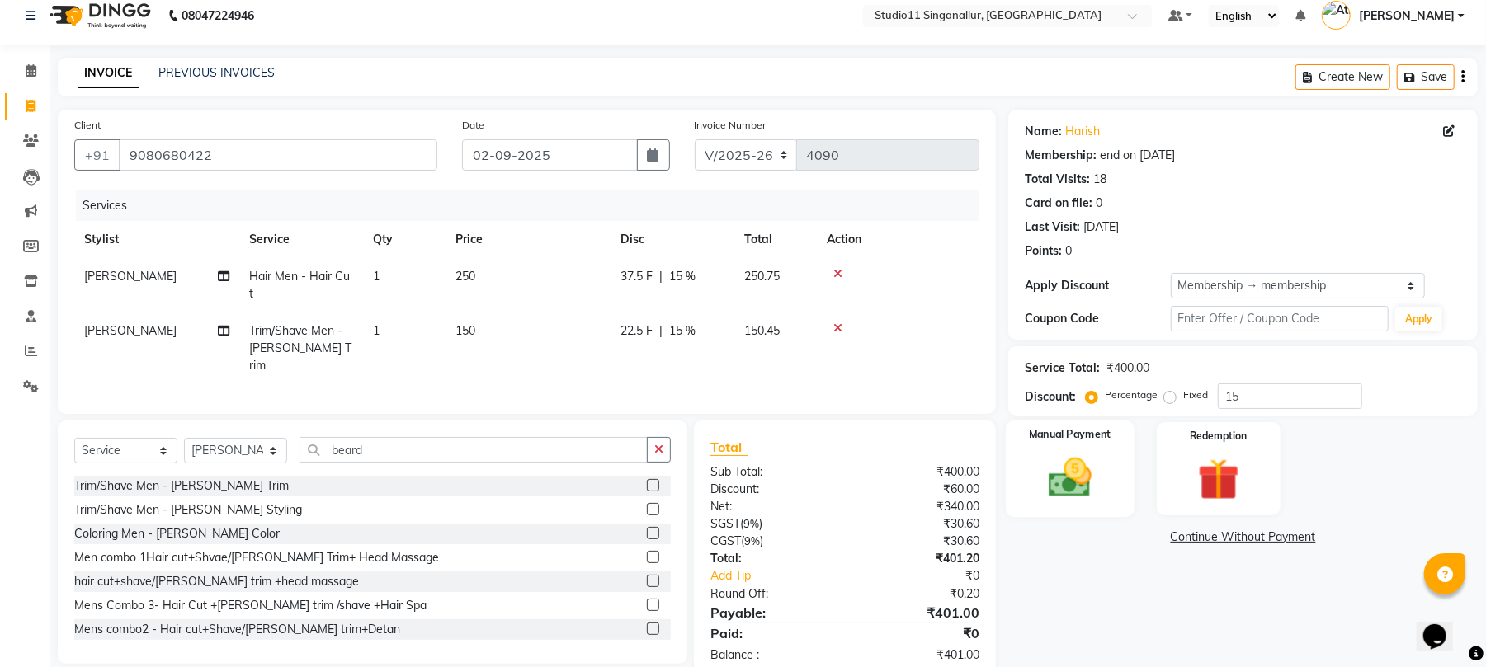
scroll to position [34, 0]
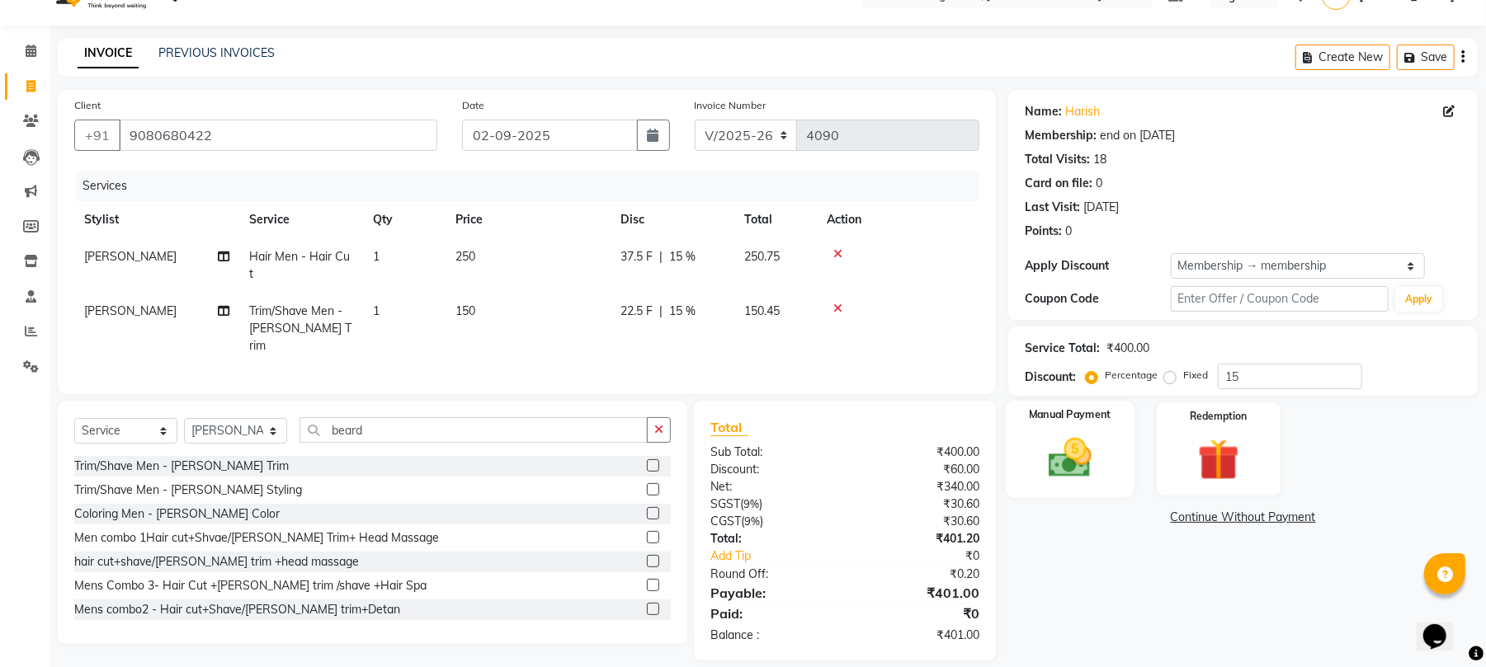
click at [1076, 469] on img at bounding box center [1069, 458] width 71 height 50
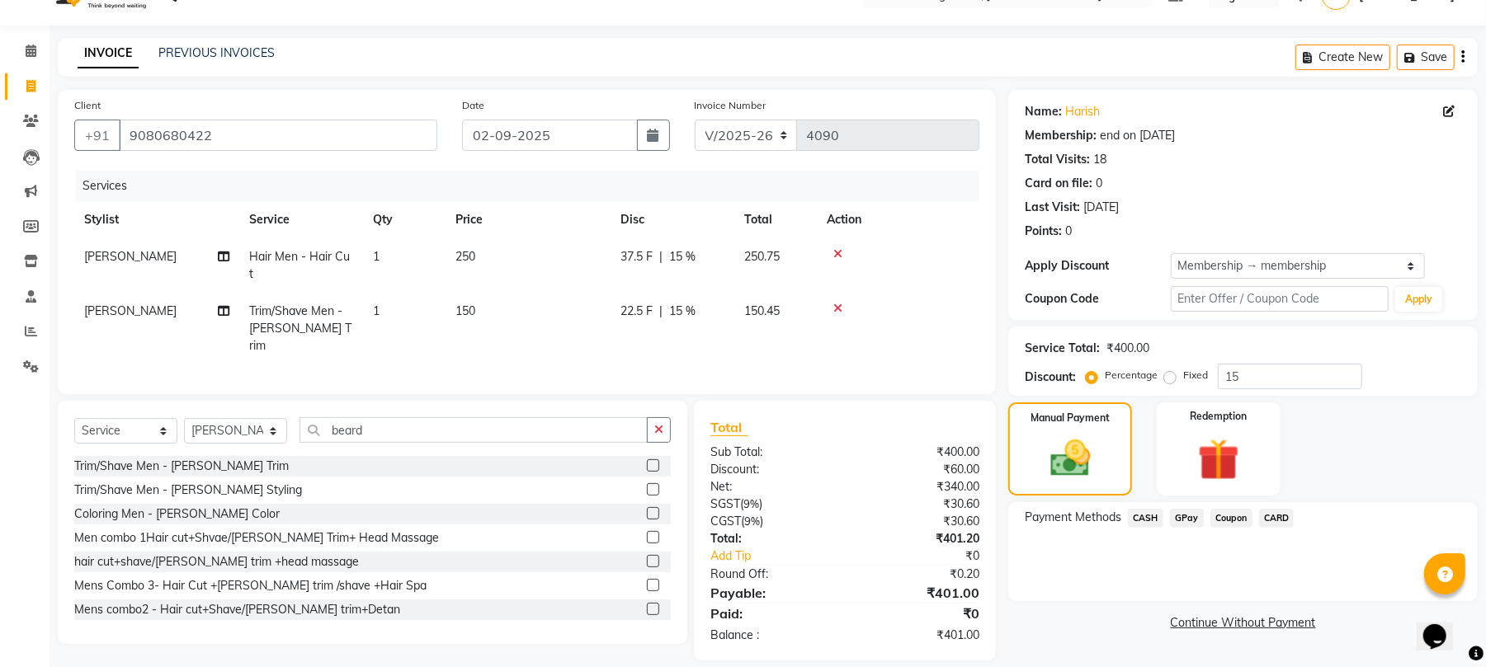
click at [1188, 526] on span "GPay" at bounding box center [1187, 518] width 34 height 19
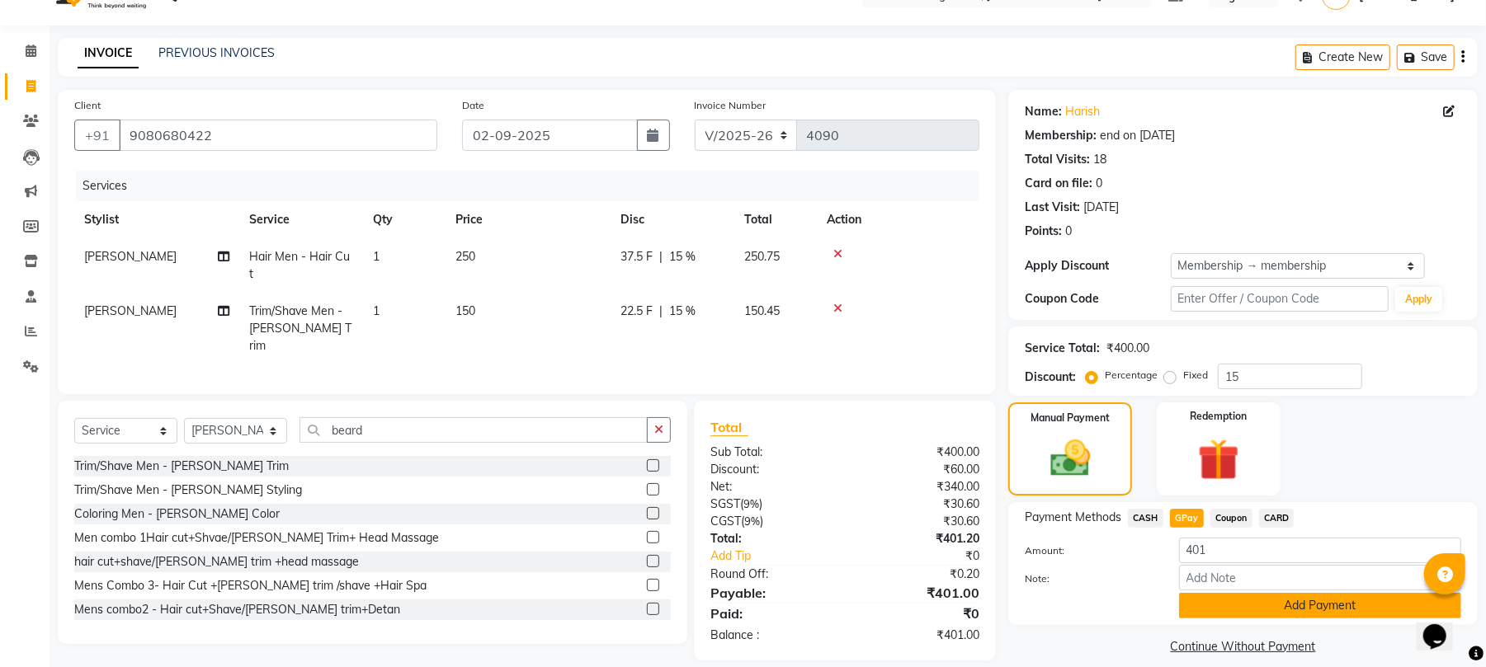
click at [1203, 599] on button "Add Payment" at bounding box center [1320, 606] width 282 height 26
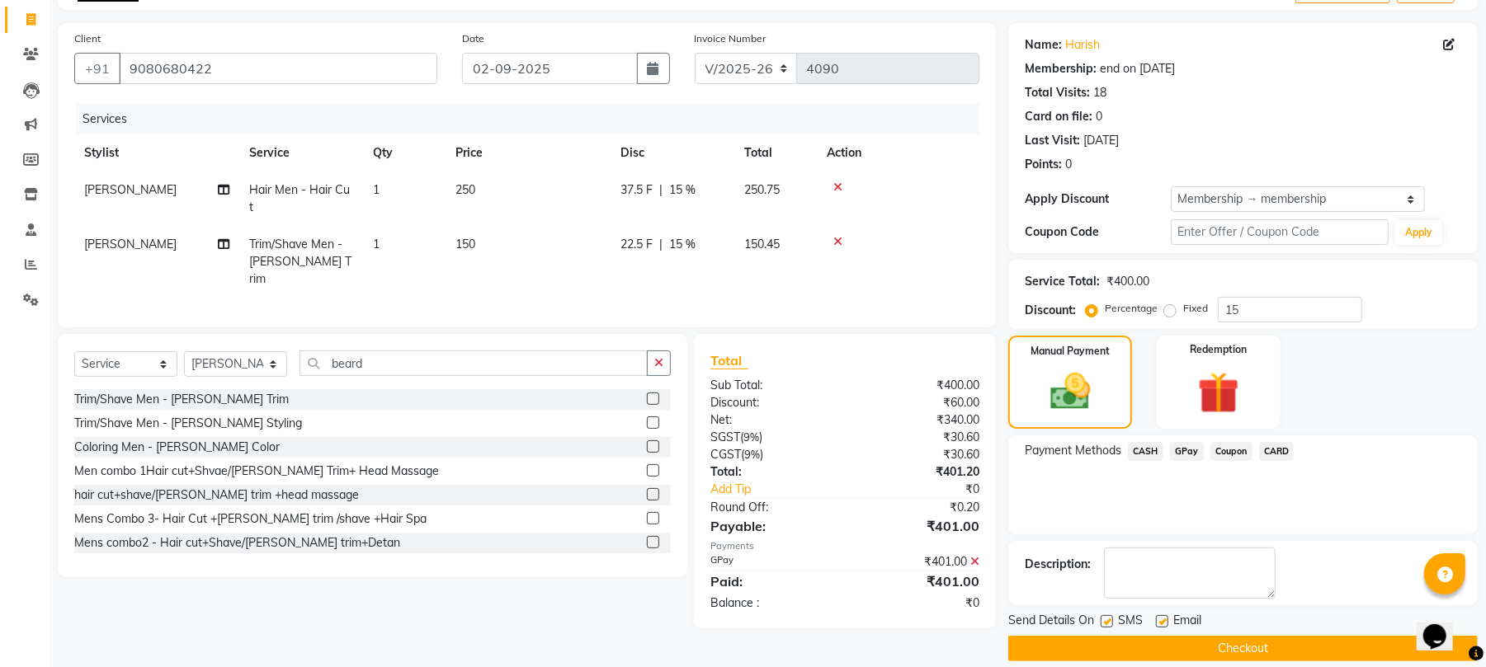
scroll to position [120, 0]
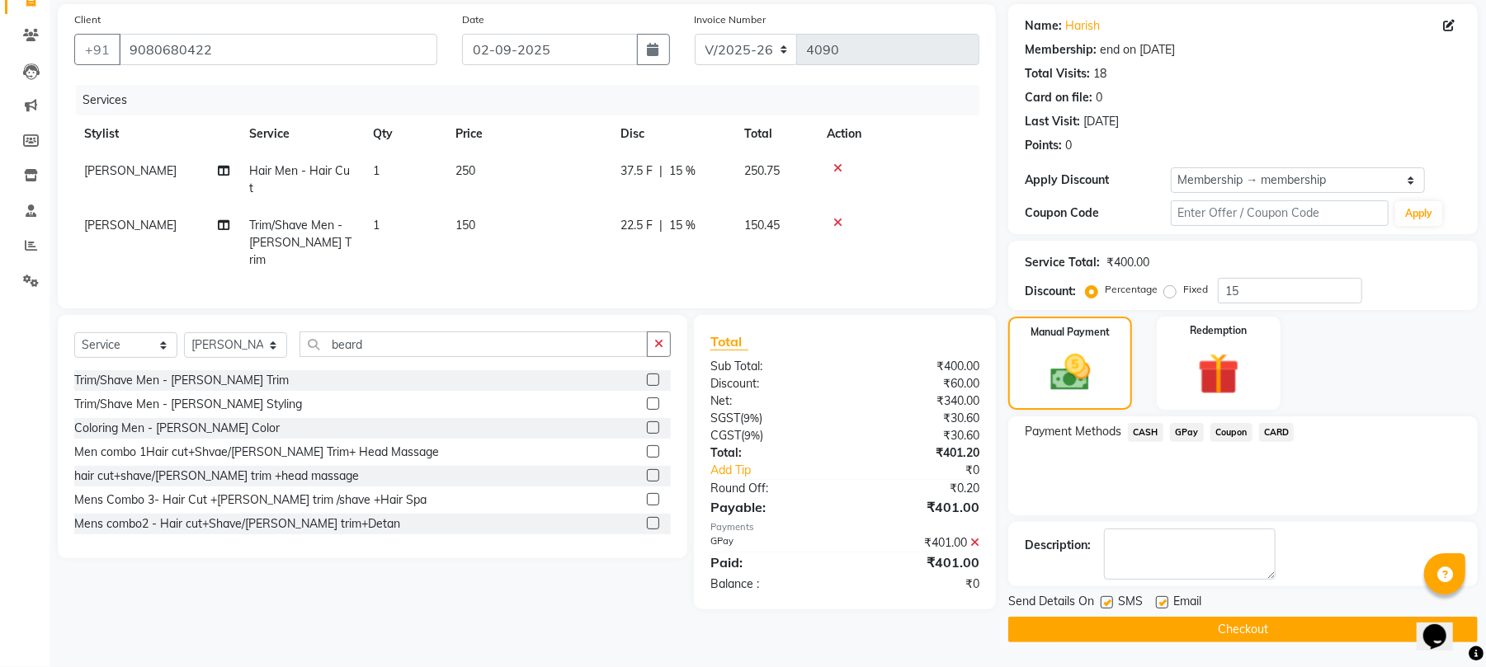
drag, startPoint x: 1155, startPoint y: 433, endPoint x: 1153, endPoint y: 442, distance: 9.2
click at [1153, 433] on span "CASH" at bounding box center [1145, 432] width 35 height 19
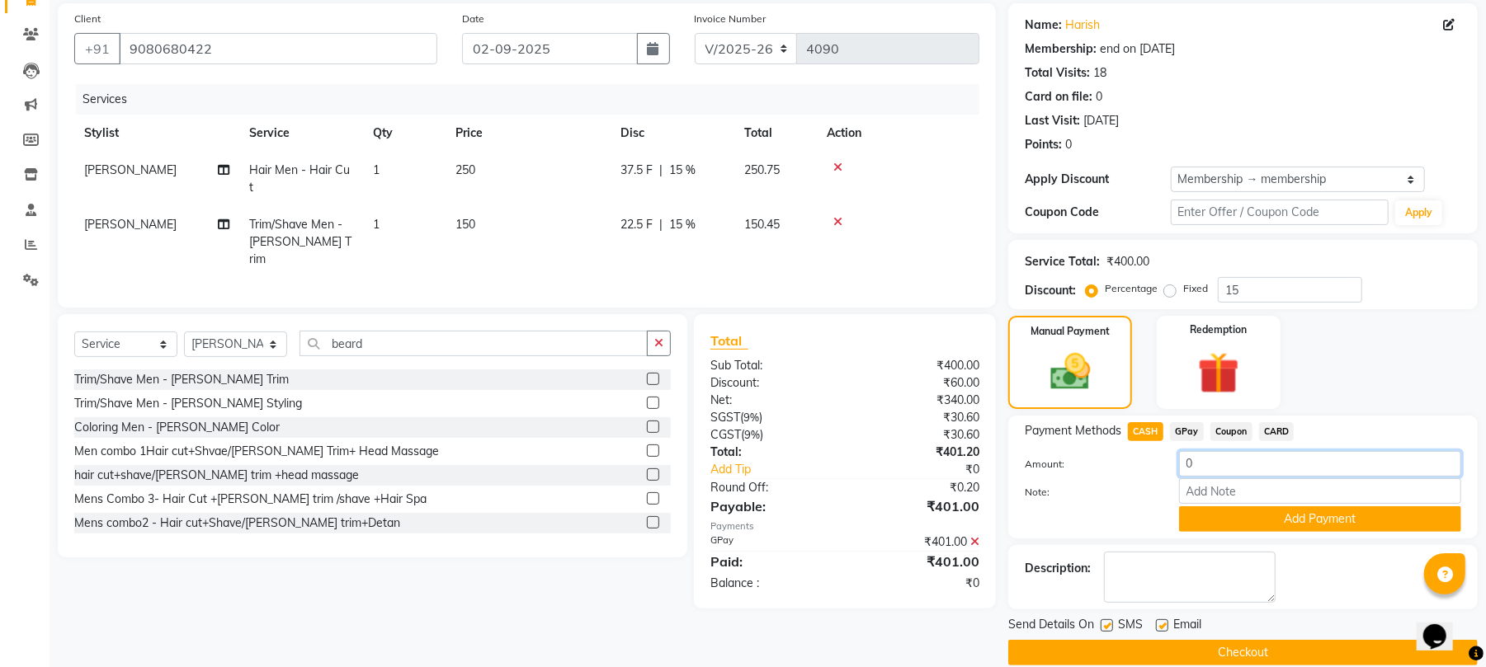
click at [1211, 473] on input "0" at bounding box center [1320, 464] width 282 height 26
type input "50"
click at [1218, 516] on button "Add Payment" at bounding box center [1320, 520] width 282 height 26
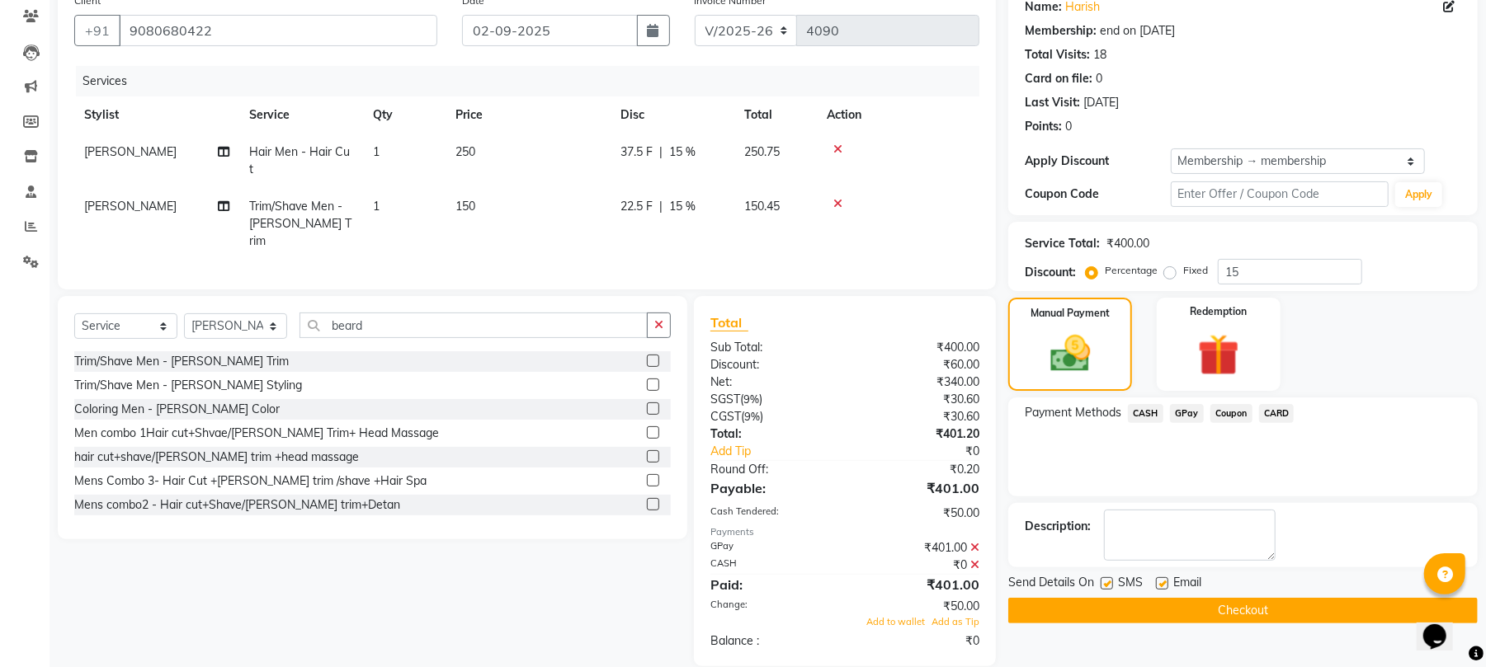
scroll to position [144, 0]
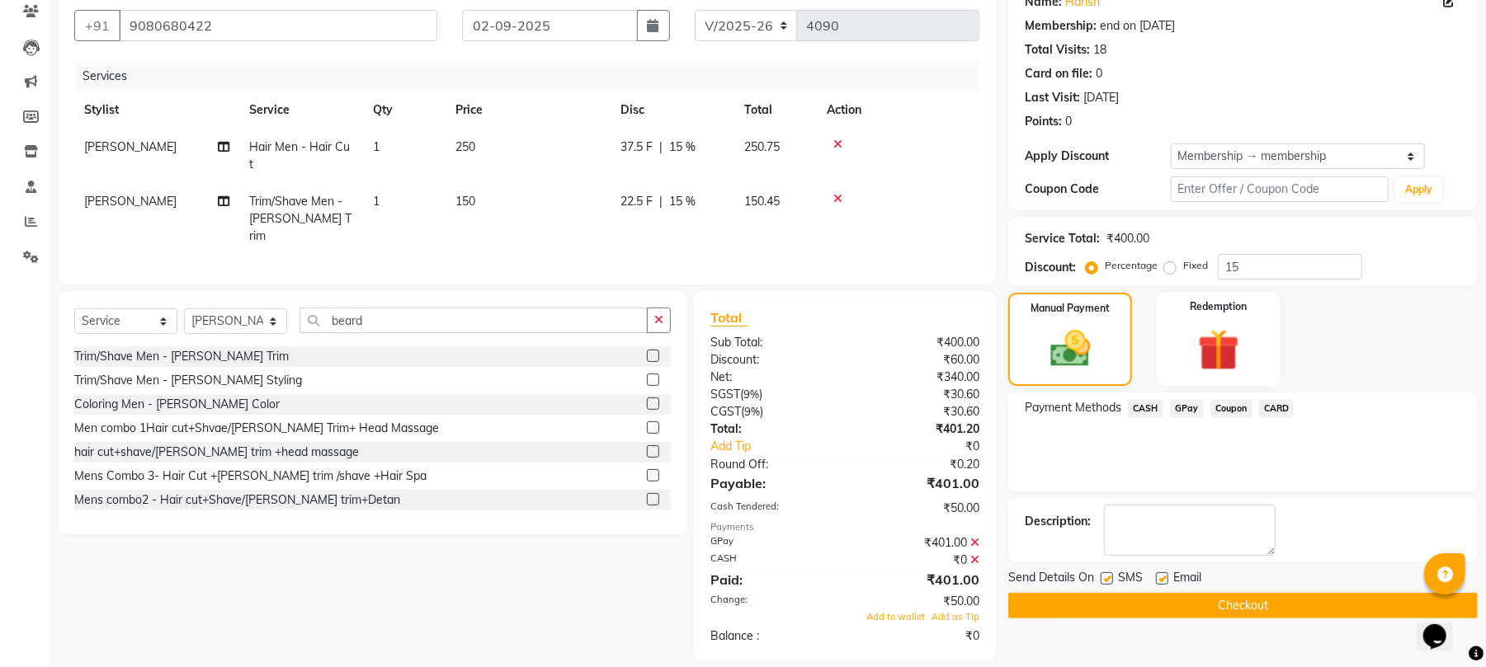
click at [1110, 577] on label at bounding box center [1106, 579] width 12 height 12
click at [1110, 577] on input "checkbox" at bounding box center [1105, 579] width 11 height 11
checkbox input "false"
click at [1160, 581] on label at bounding box center [1162, 579] width 12 height 12
click at [1160, 581] on input "checkbox" at bounding box center [1161, 579] width 11 height 11
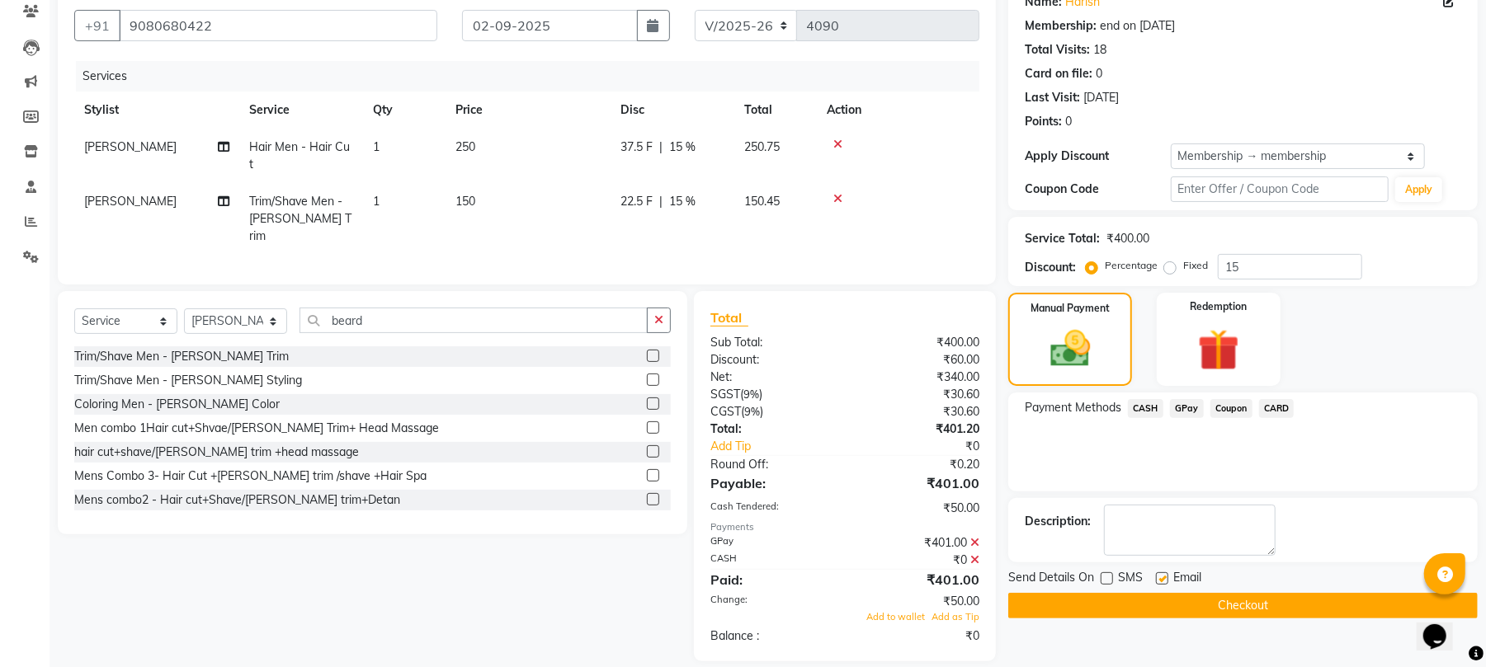
checkbox input "false"
click at [1178, 411] on span "GPay" at bounding box center [1187, 408] width 34 height 19
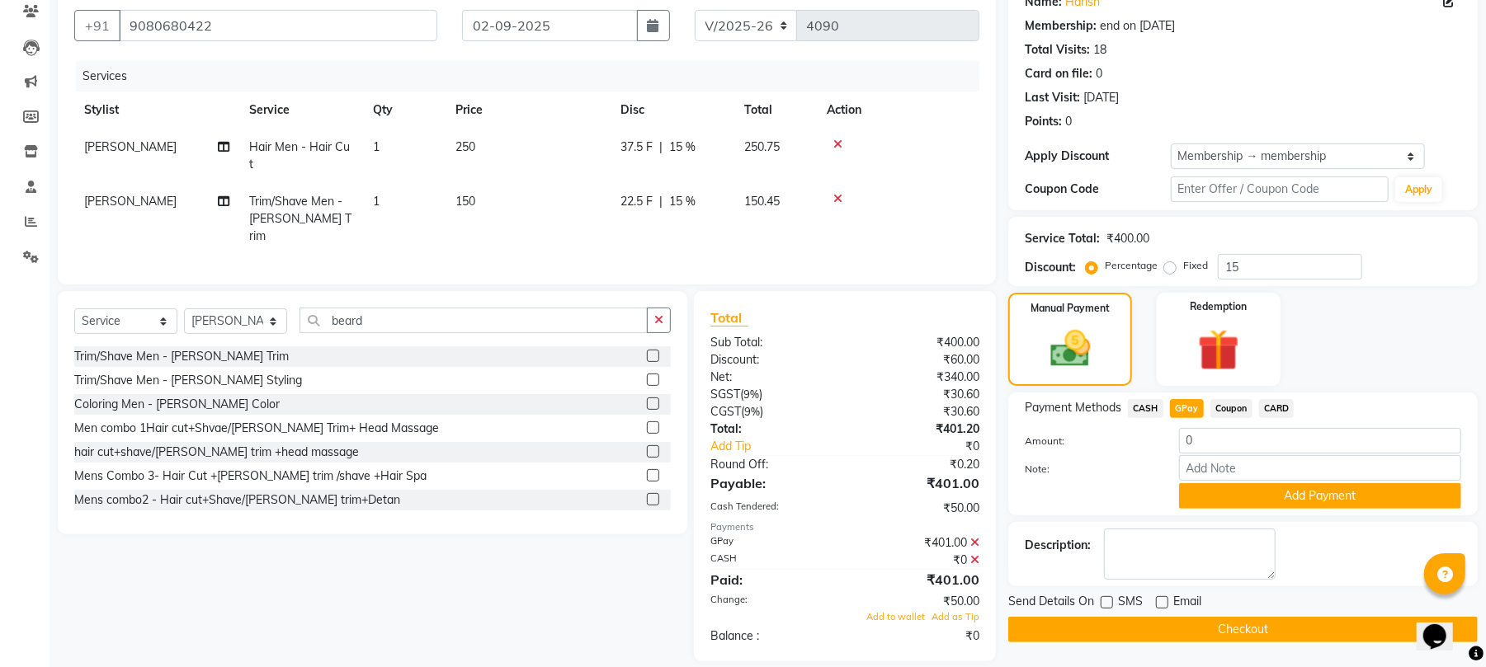
click at [978, 554] on icon at bounding box center [974, 560] width 9 height 12
click at [977, 513] on icon at bounding box center [974, 519] width 9 height 12
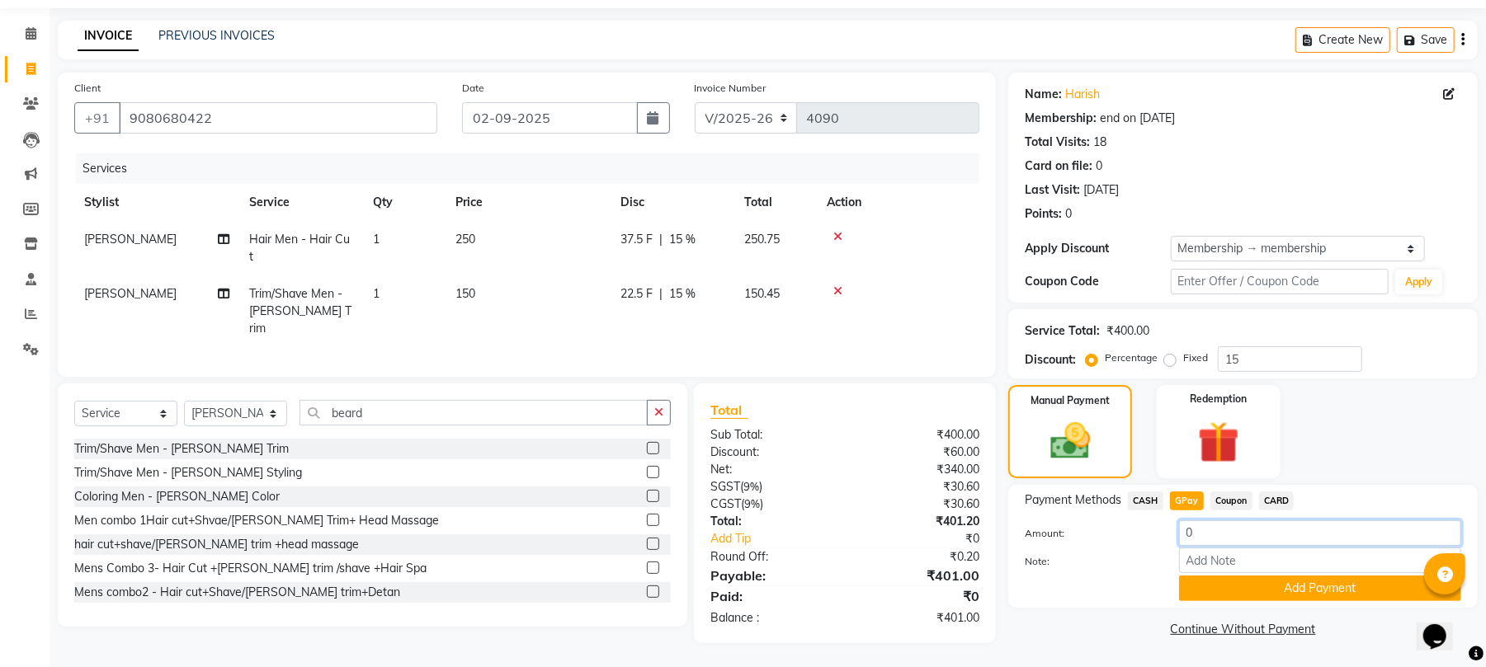
click at [1196, 533] on input "0" at bounding box center [1320, 534] width 282 height 26
type input "51"
click at [1211, 588] on button "Add Payment" at bounding box center [1320, 589] width 282 height 26
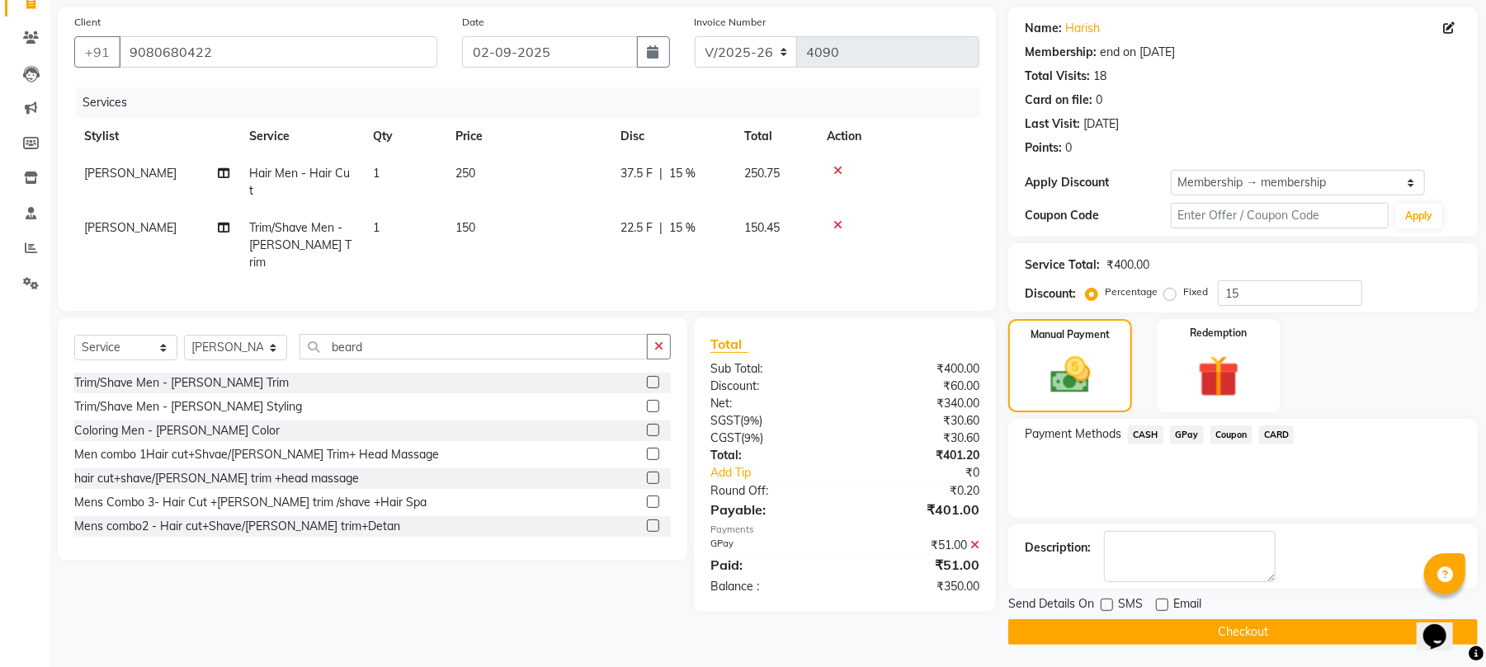
scroll to position [120, 0]
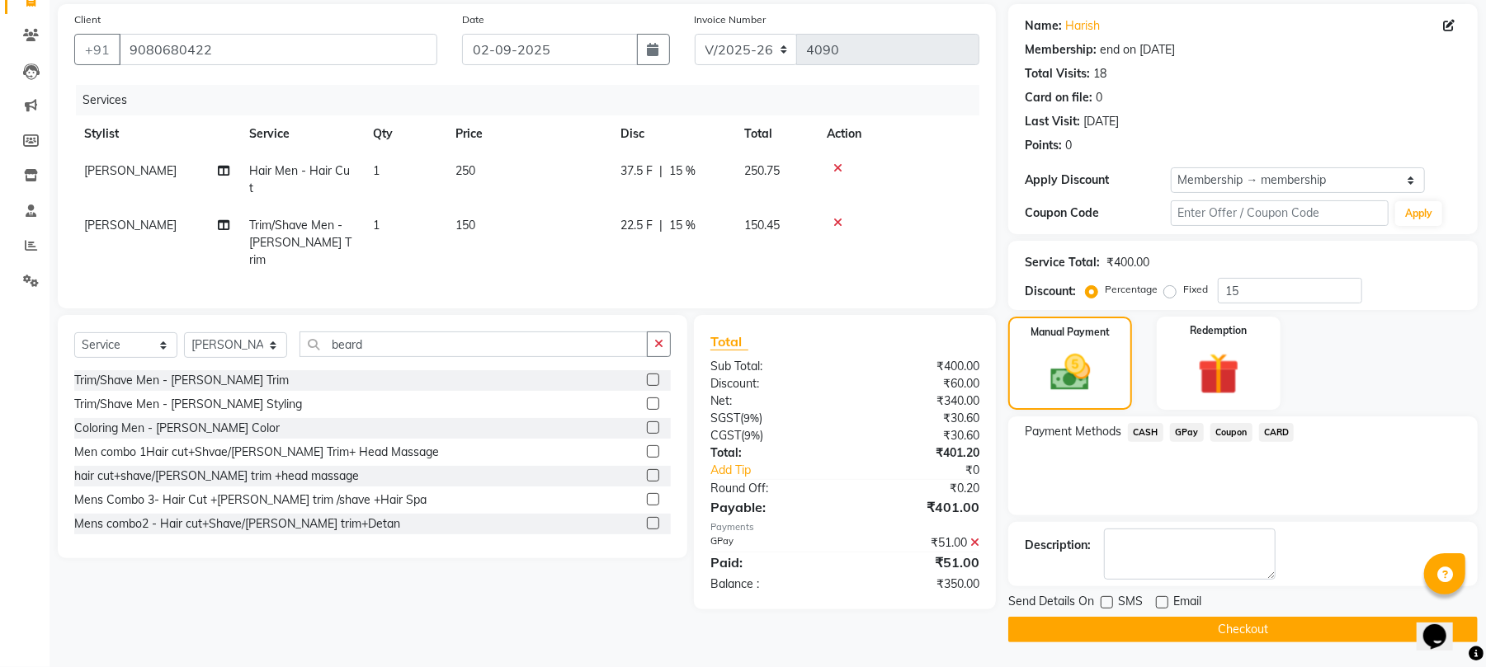
click at [1201, 431] on span "GPay" at bounding box center [1187, 432] width 34 height 19
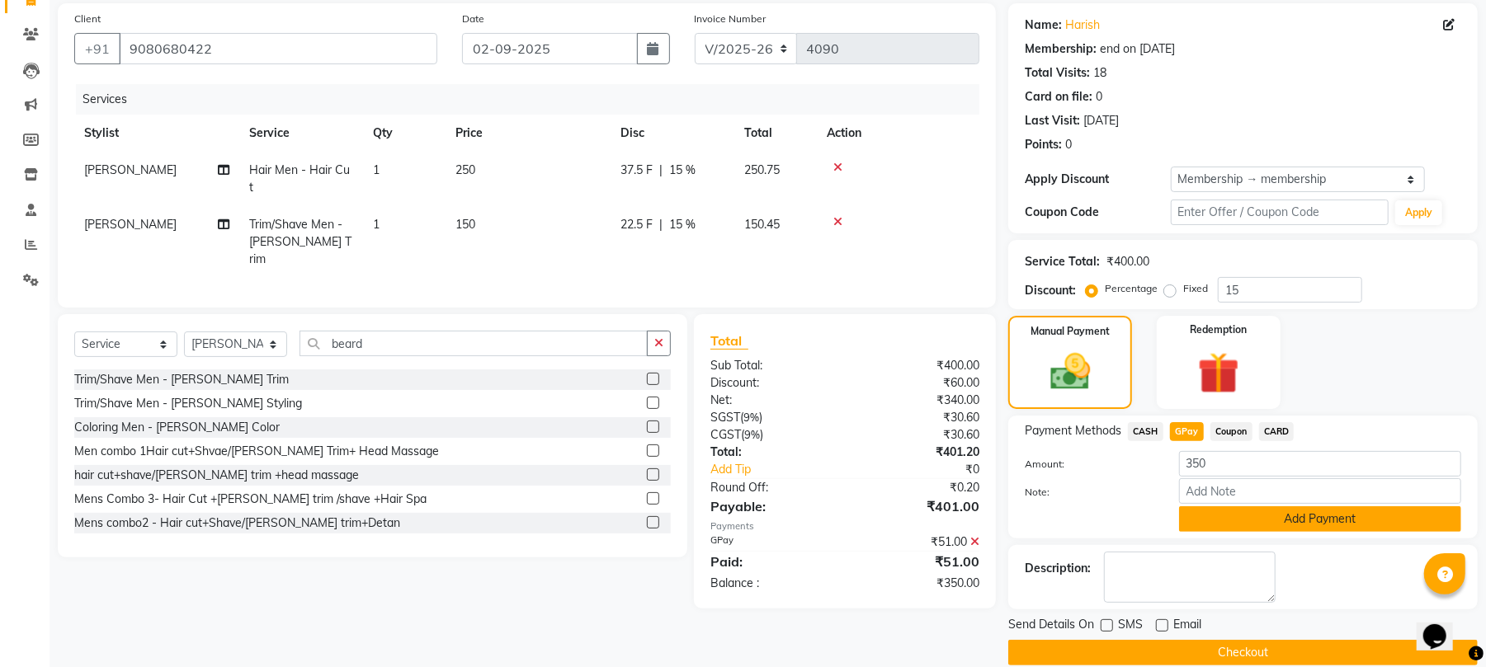
click at [1225, 518] on button "Add Payment" at bounding box center [1320, 520] width 282 height 26
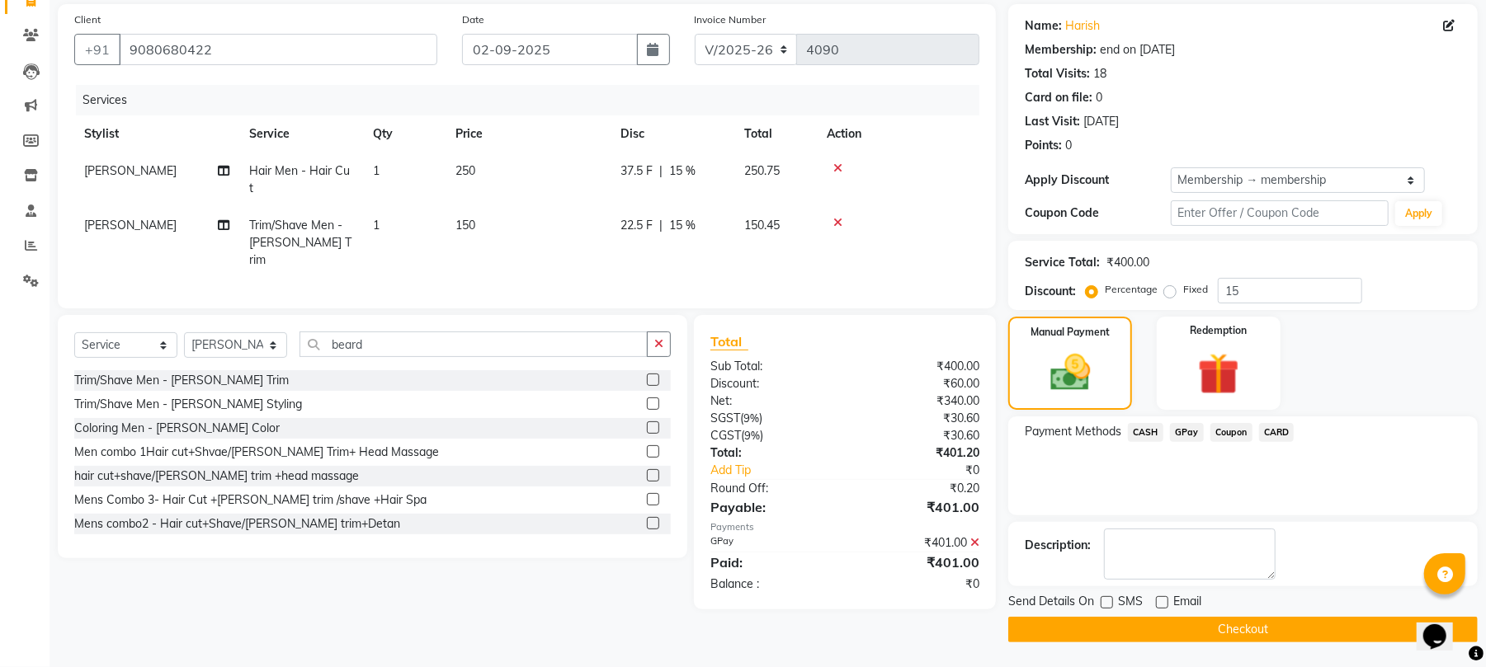
click at [1157, 642] on button "Checkout" at bounding box center [1242, 630] width 469 height 26
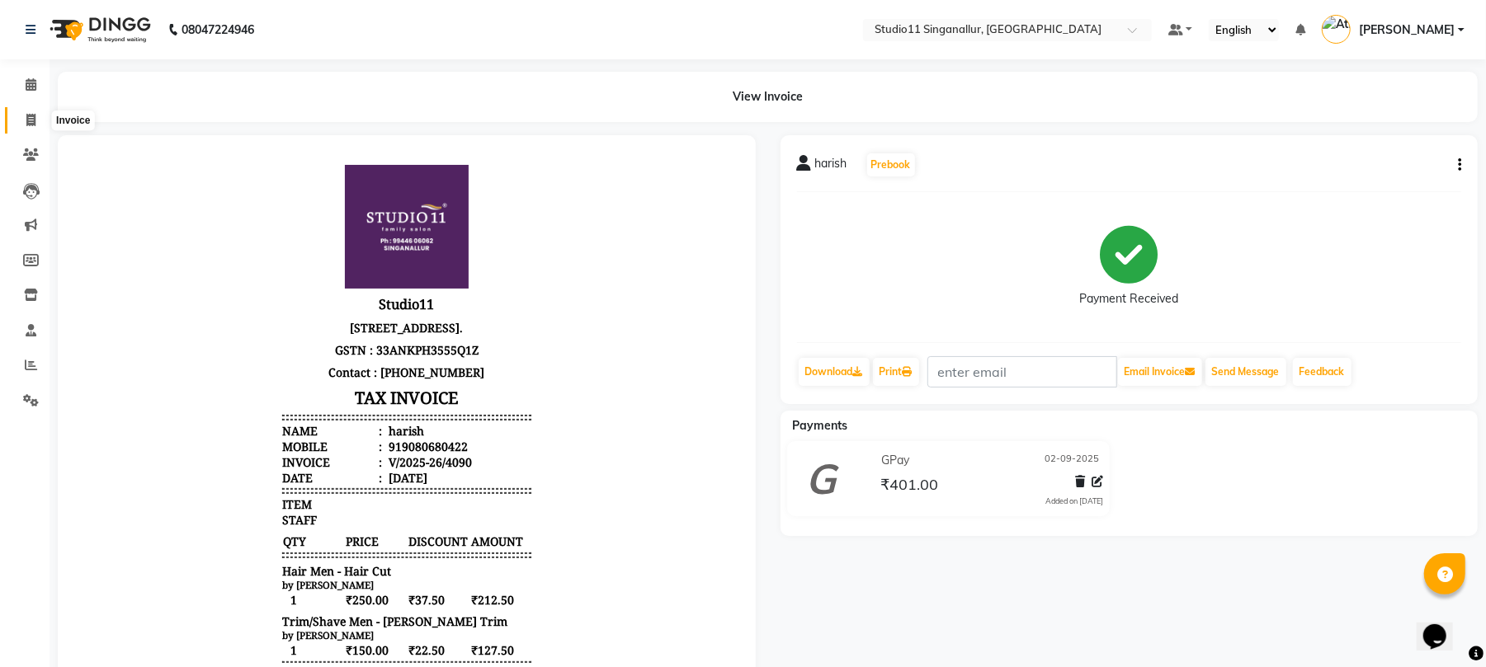
click at [43, 116] on span at bounding box center [30, 120] width 29 height 19
select select "service"
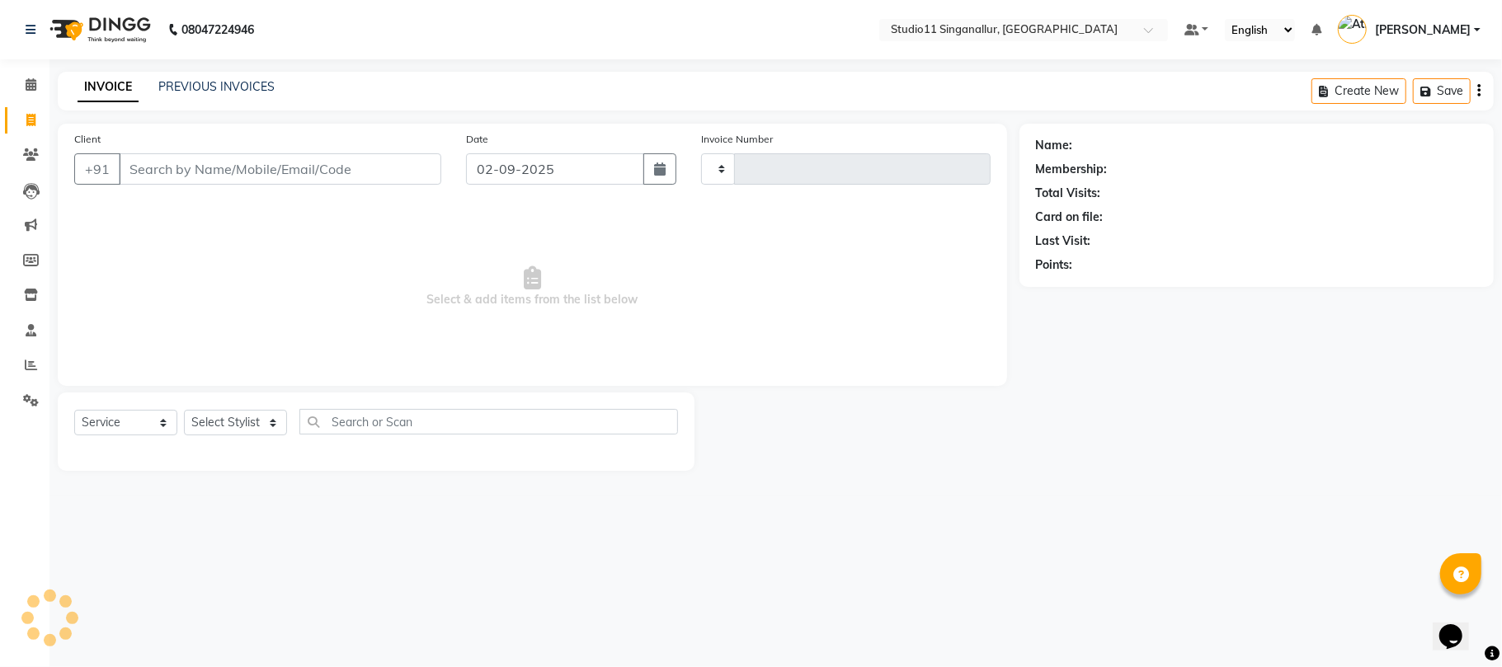
type input "4091"
select select "6616"
click at [189, 94] on div "PREVIOUS INVOICES" at bounding box center [216, 86] width 116 height 17
click at [275, 87] on div "INVOICE PREVIOUS INVOICES" at bounding box center [176, 87] width 237 height 19
click at [261, 90] on link "PREVIOUS INVOICES" at bounding box center [216, 86] width 116 height 15
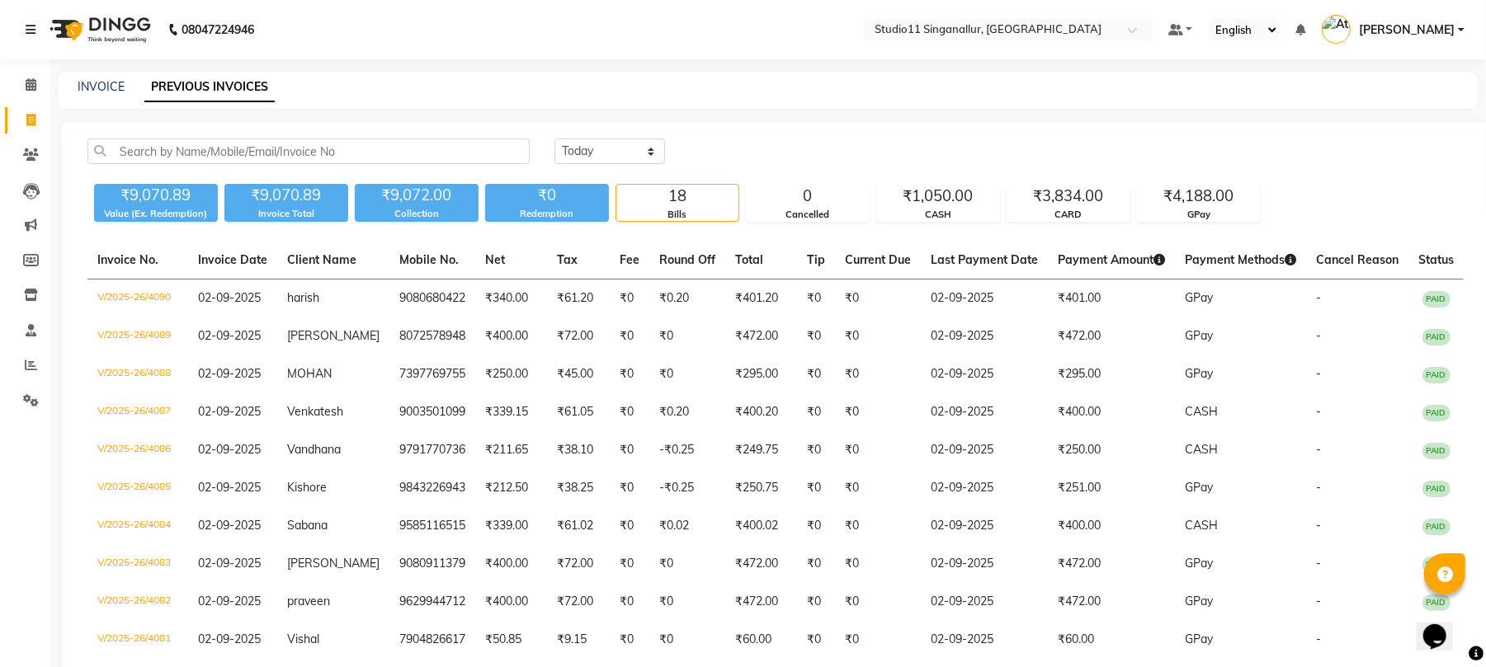
click at [94, 76] on div "INVOICE PREVIOUS INVOICES" at bounding box center [768, 90] width 1420 height 37
click at [109, 86] on link "INVOICE" at bounding box center [101, 86] width 47 height 15
select select "6616"
select select "service"
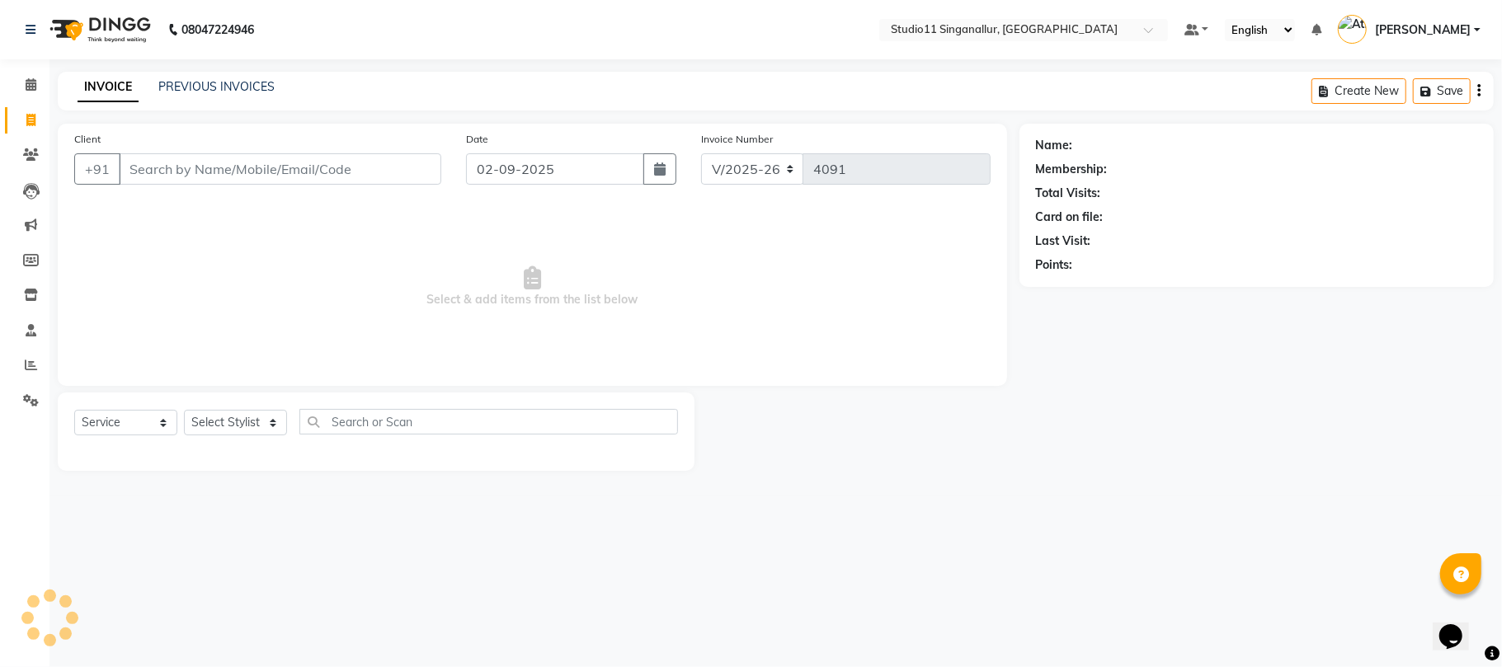
click at [274, 87] on div "INVOICE PREVIOUS INVOICES" at bounding box center [176, 87] width 237 height 19
click at [259, 80] on link "PREVIOUS INVOICES" at bounding box center [216, 86] width 116 height 15
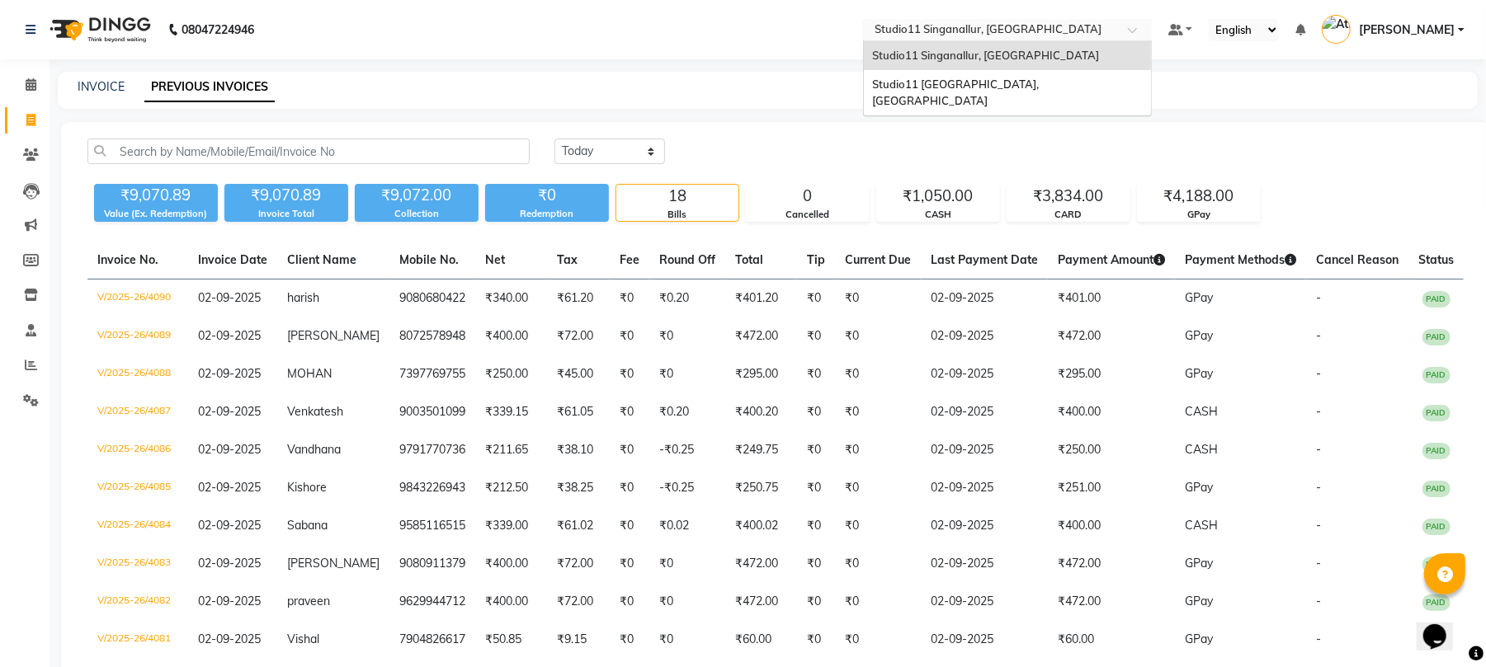
click at [1086, 28] on input "text" at bounding box center [990, 31] width 239 height 16
click at [1041, 87] on span "Studio11 Saibaba Colony, Tamil Nadu" at bounding box center [956, 93] width 169 height 30
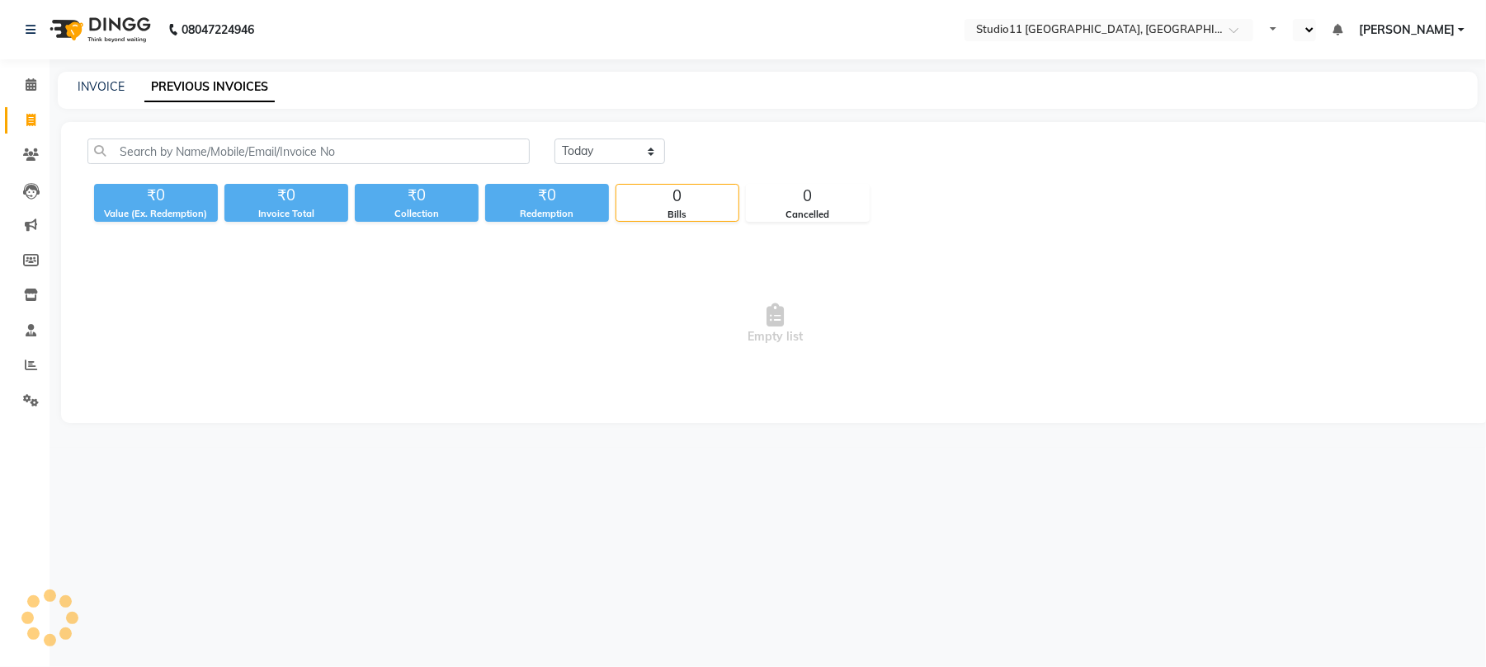
select select "en"
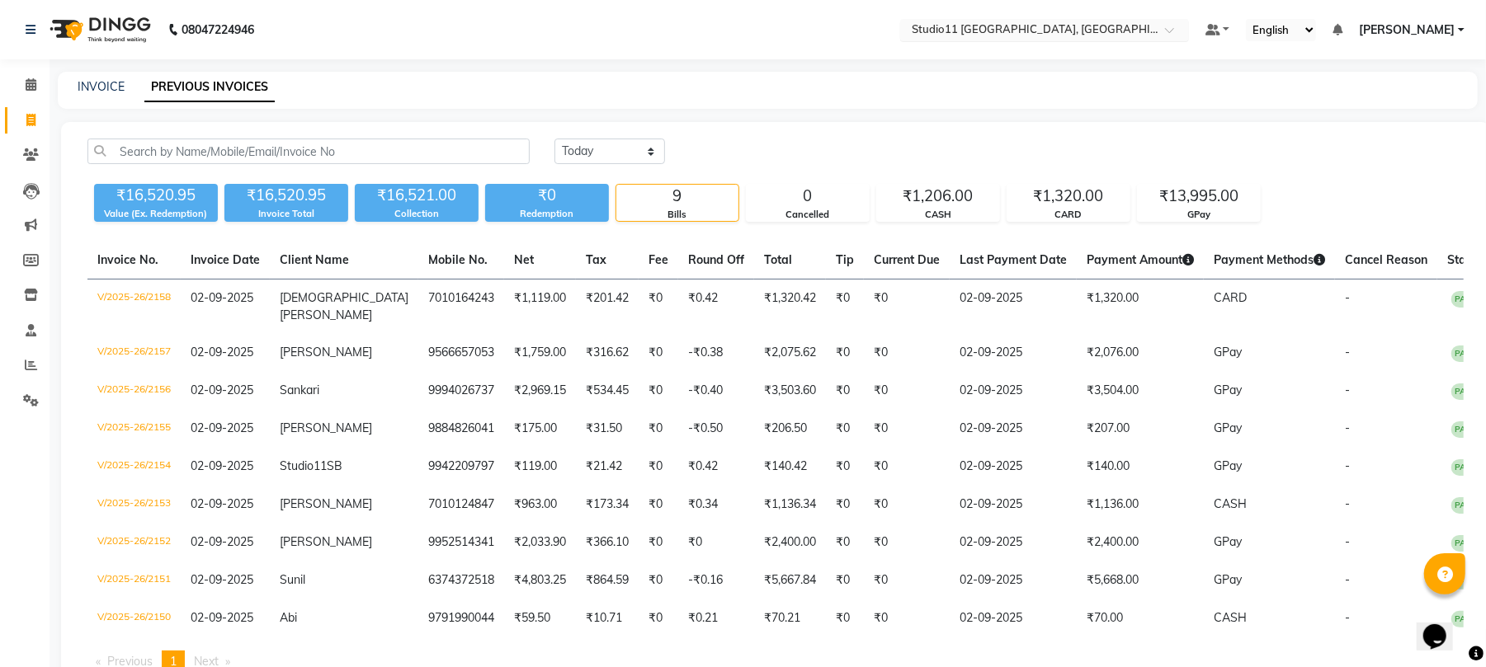
click at [1096, 34] on input "text" at bounding box center [1027, 31] width 239 height 16
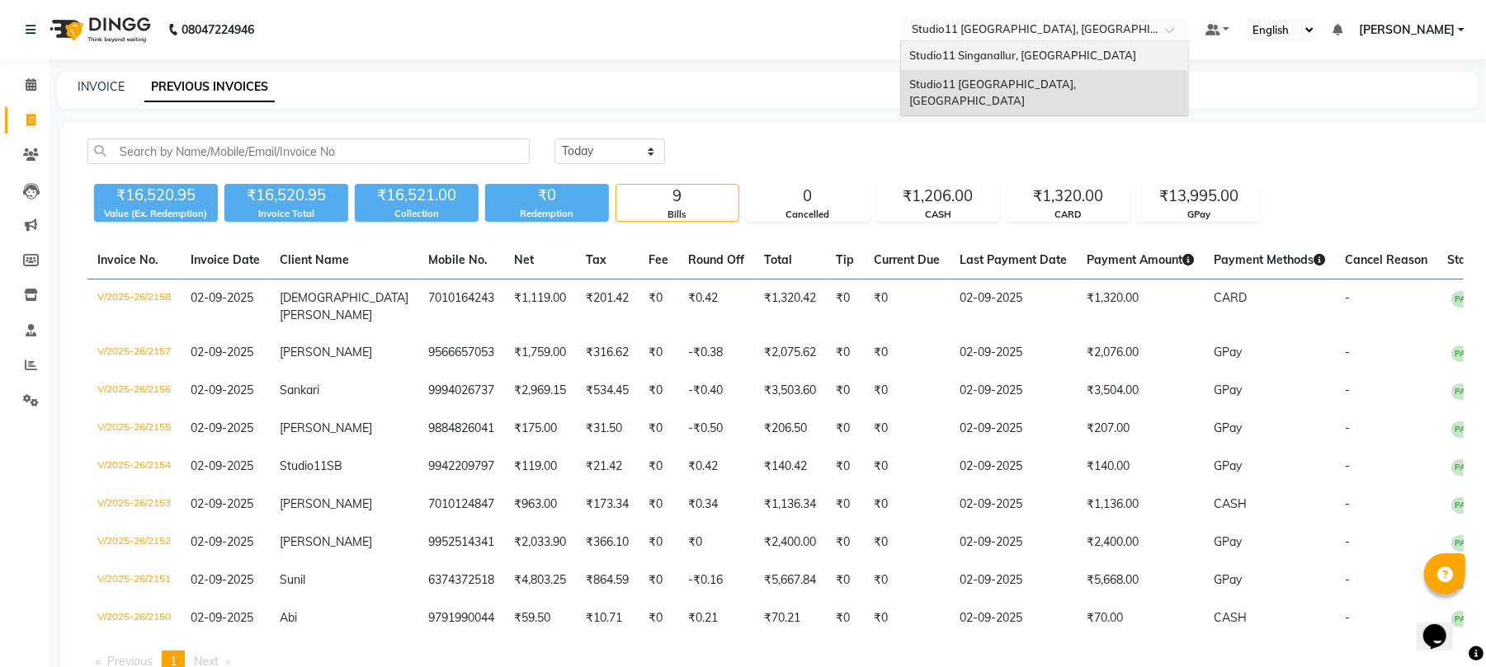
click at [1103, 51] on span "Studio11 Singanallur, [GEOGRAPHIC_DATA]" at bounding box center [1022, 55] width 227 height 13
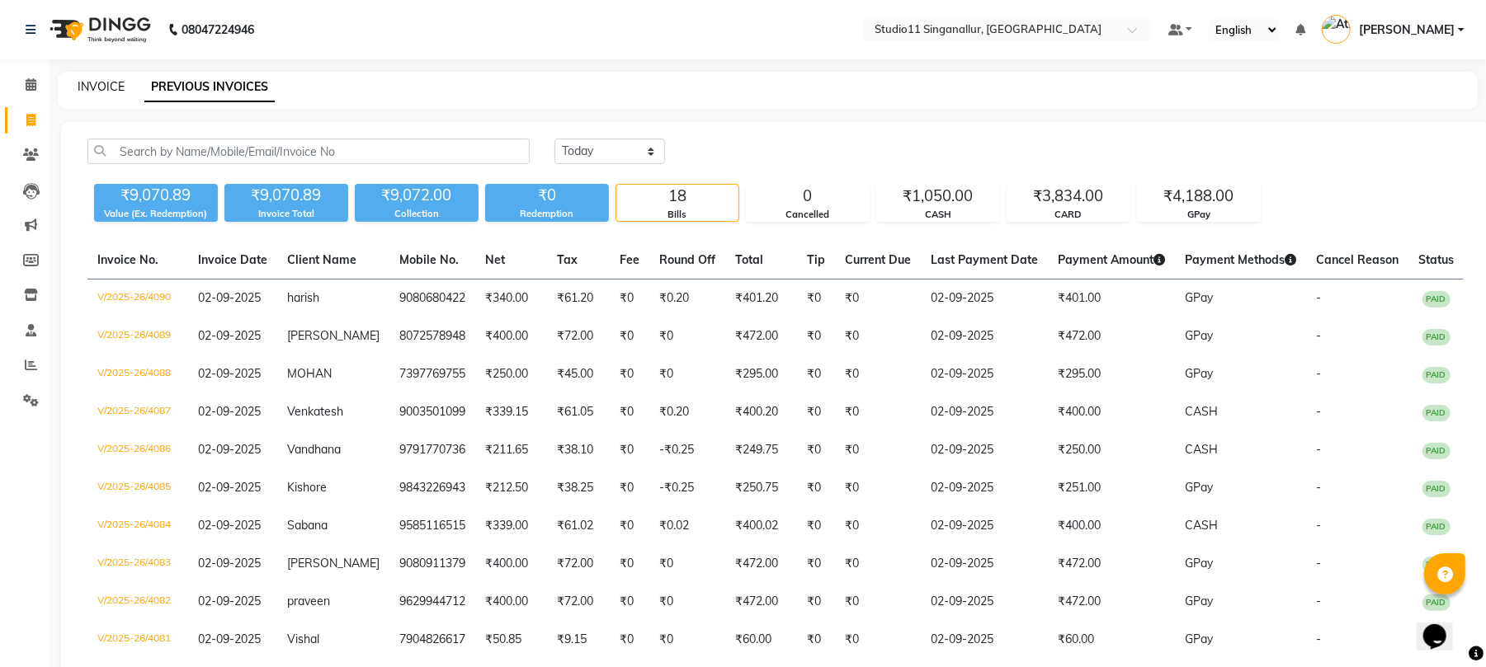
click at [114, 82] on link "INVOICE" at bounding box center [101, 86] width 47 height 15
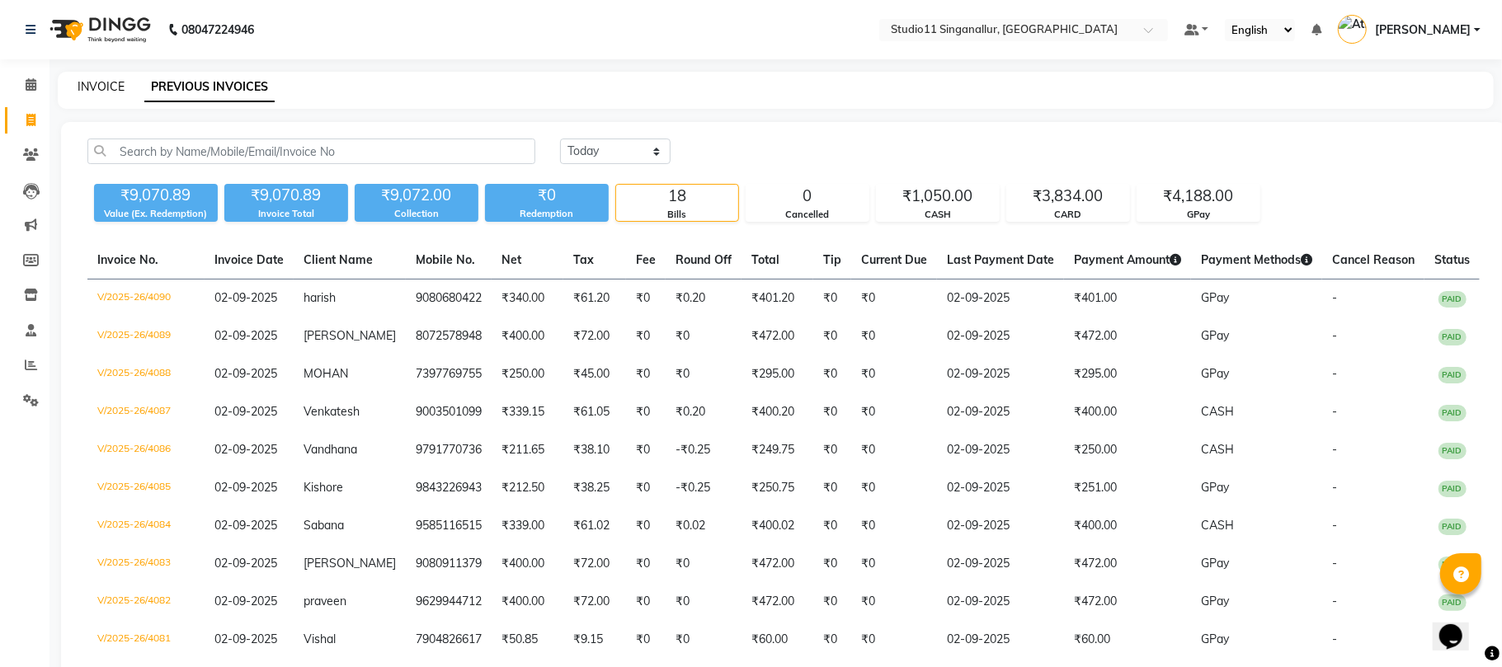
select select "6616"
select select "service"
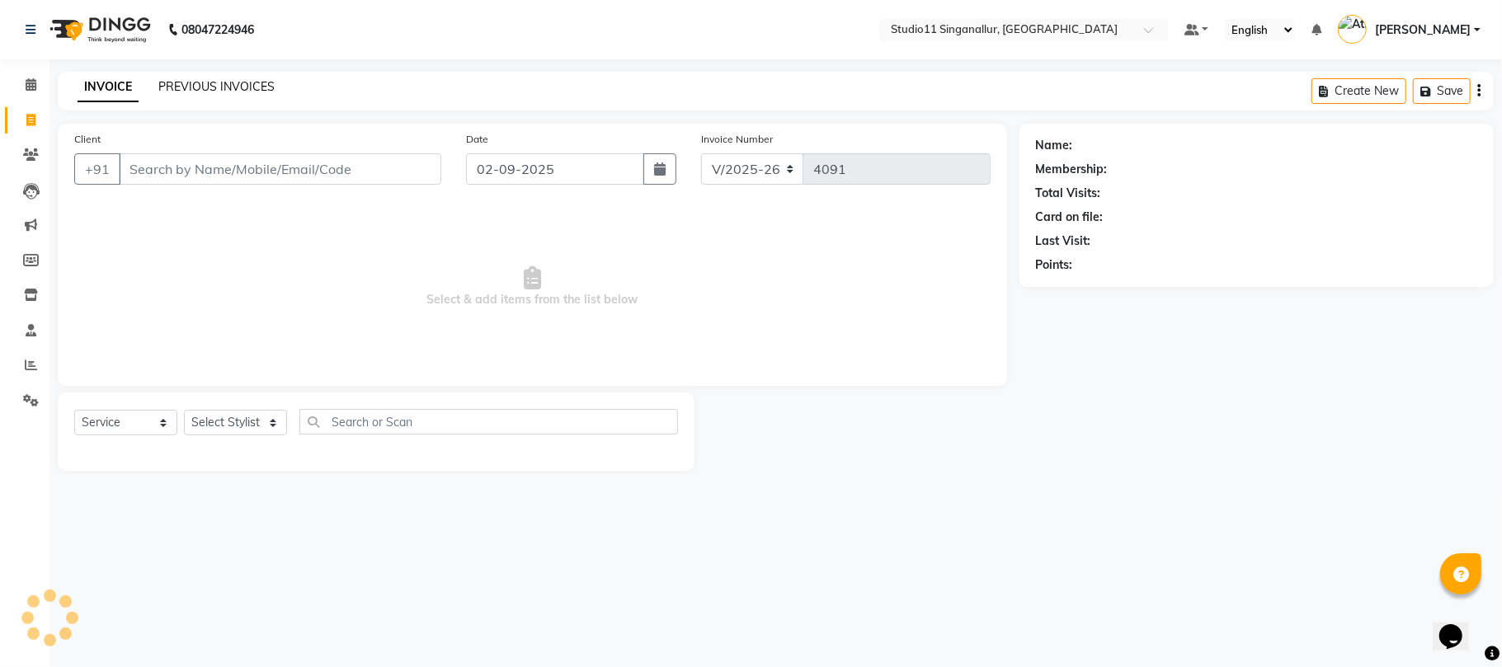
click at [224, 87] on link "PREVIOUS INVOICES" at bounding box center [216, 86] width 116 height 15
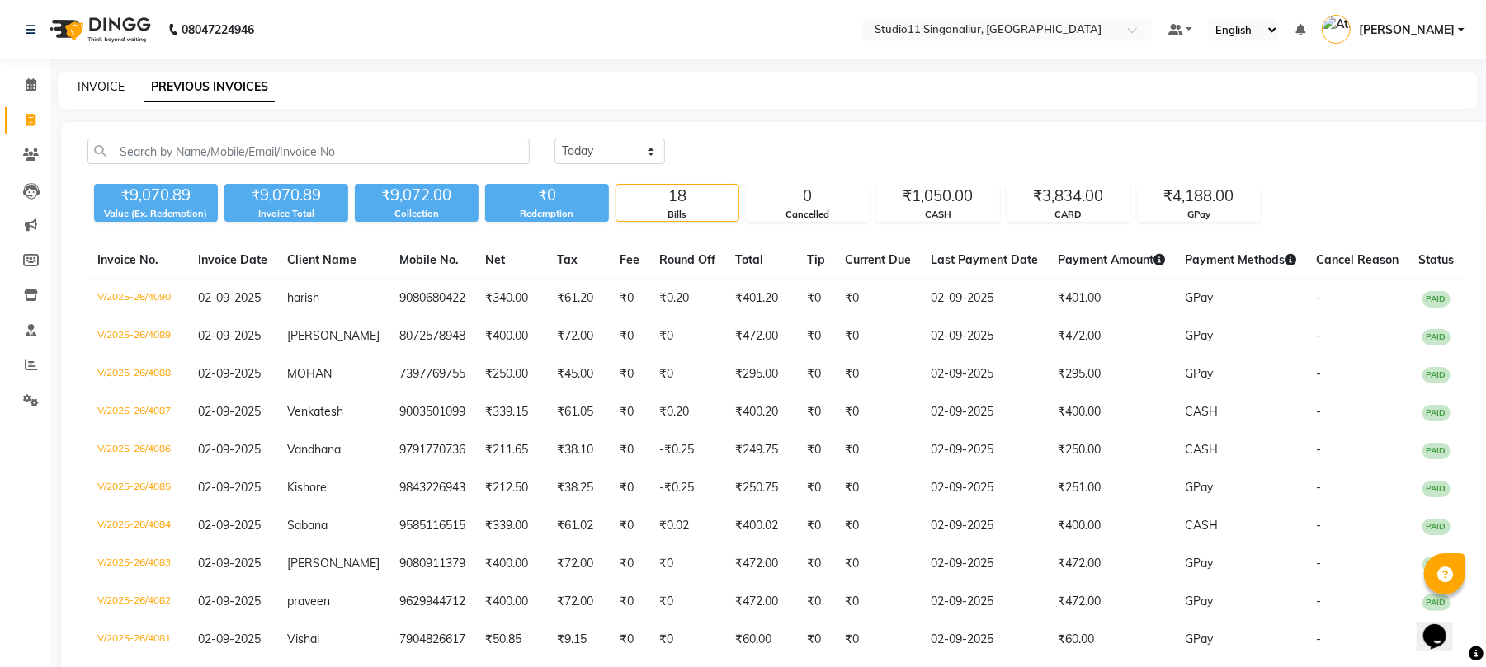
click at [104, 81] on link "INVOICE" at bounding box center [101, 86] width 47 height 15
select select "service"
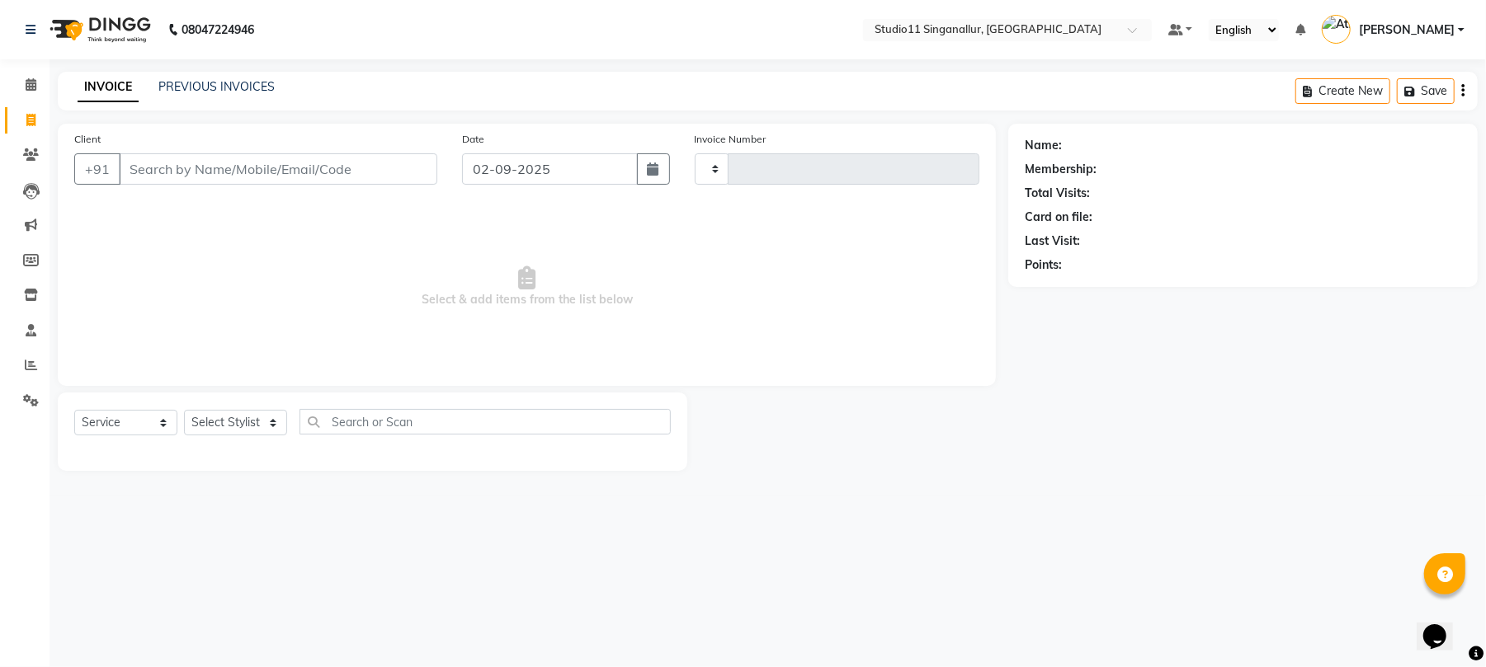
type input "4091"
select select "6616"
click at [179, 173] on input "Client" at bounding box center [280, 168] width 323 height 31
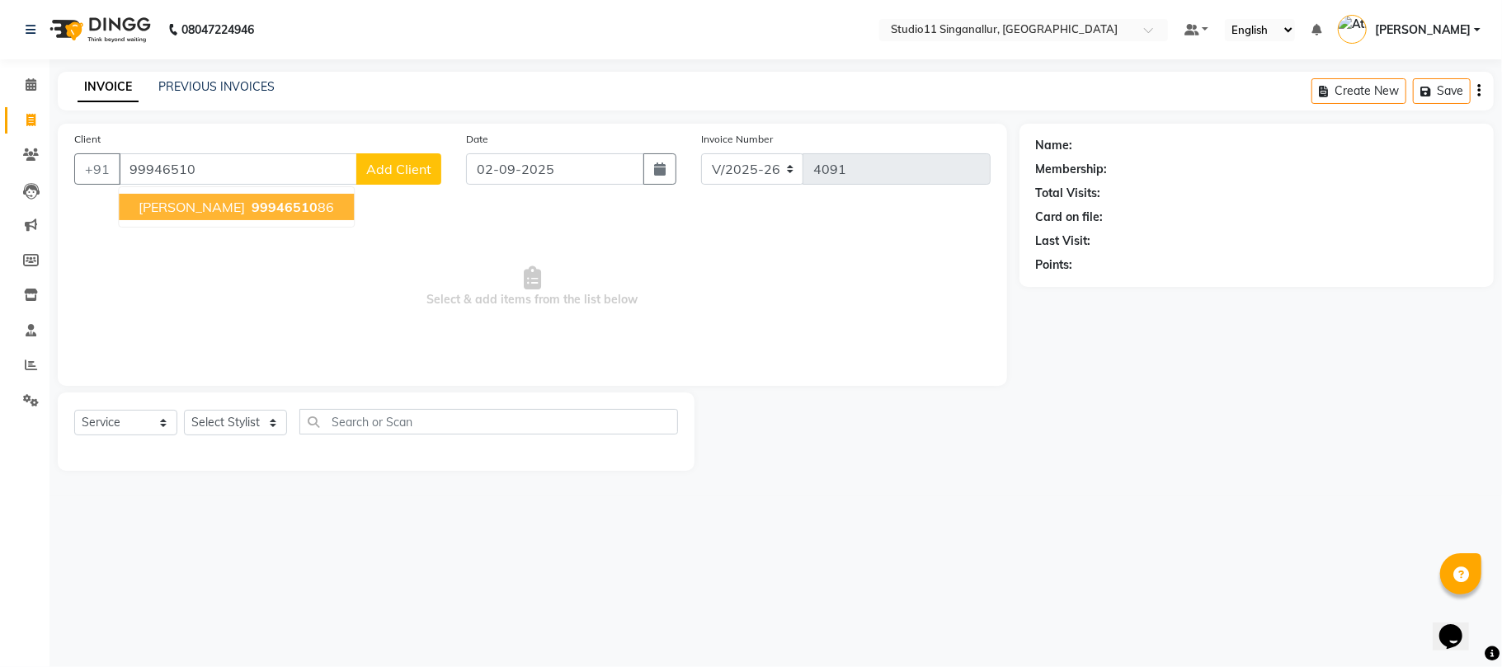
click at [179, 176] on input "99946510" at bounding box center [238, 168] width 238 height 31
click at [252, 205] on span "99946510" at bounding box center [285, 207] width 66 height 16
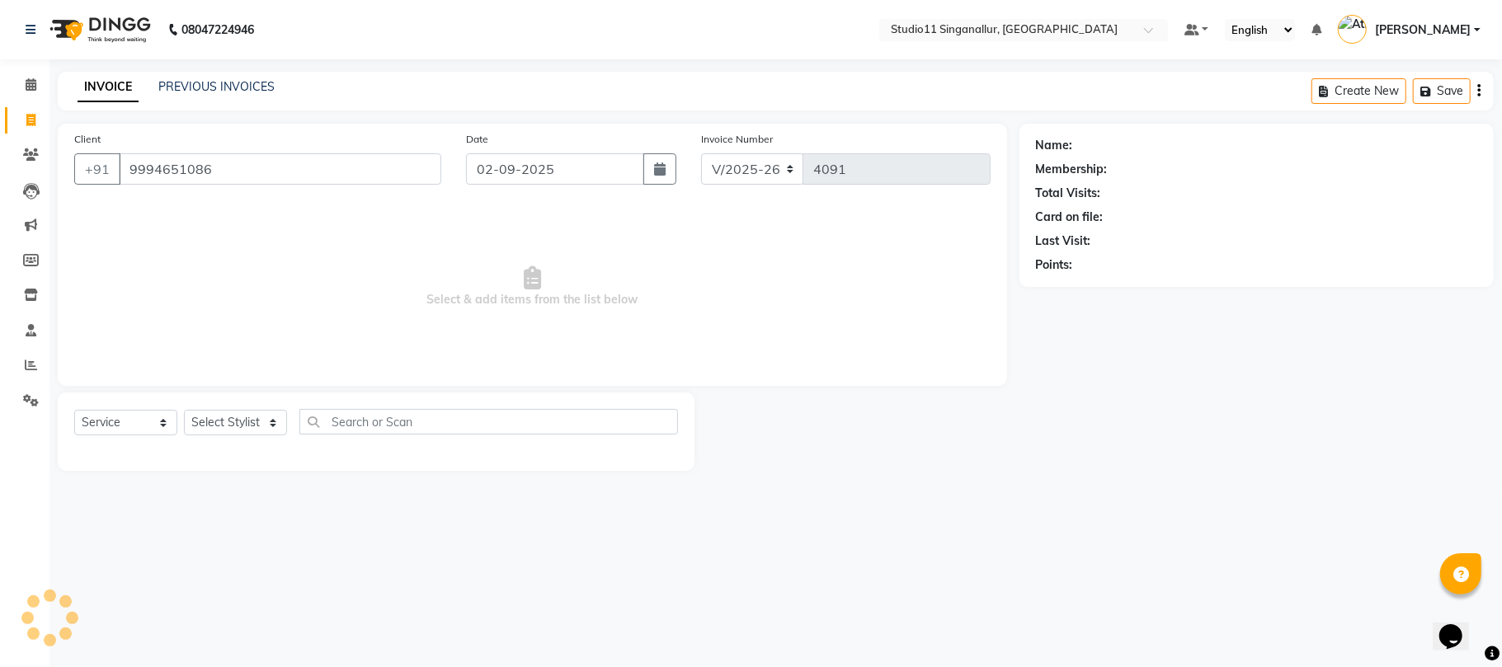
type input "9994651086"
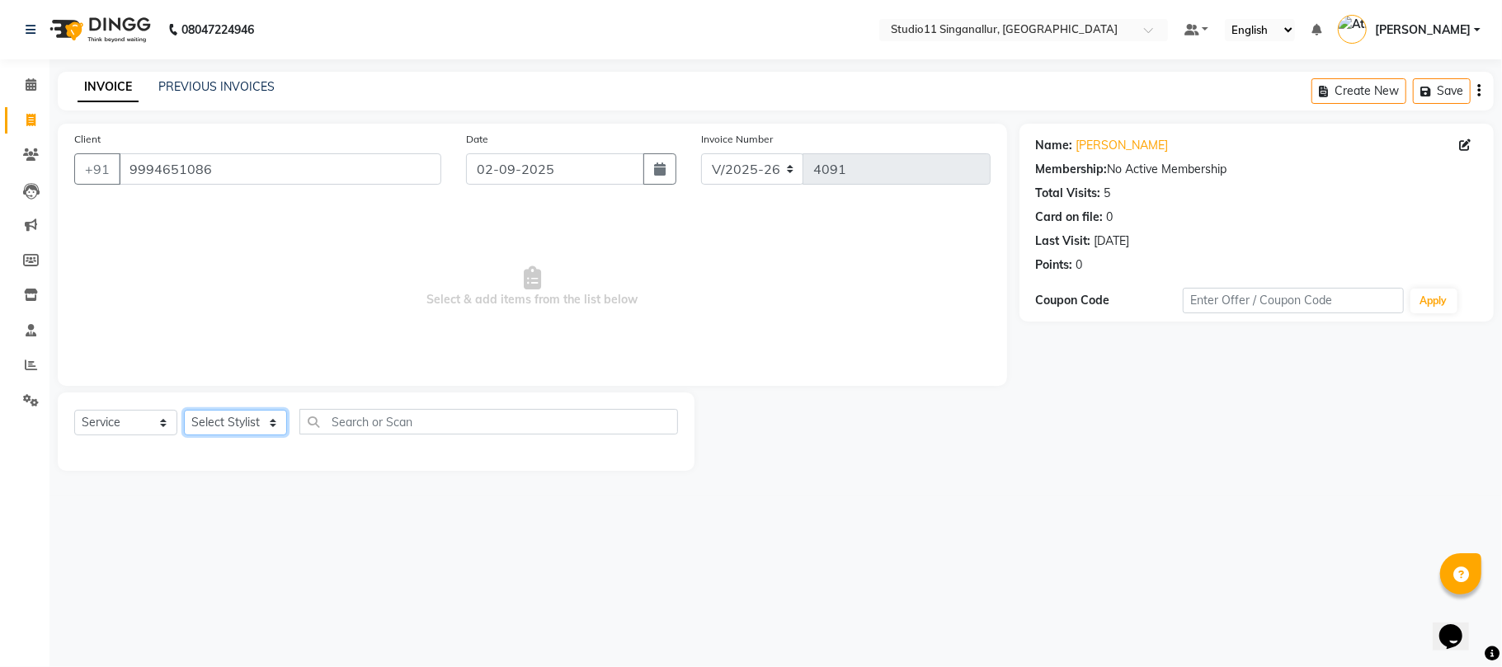
click at [252, 427] on select "Select Stylist akbar Athira daniel Divya Haritha kowsalya krithika narmatha pan…" at bounding box center [235, 423] width 103 height 26
select select "61956"
click at [184, 410] on select "Select Stylist [PERSON_NAME] Divya [PERSON_NAME] [PERSON_NAME] [PERSON_NAME] [P…" at bounding box center [235, 423] width 103 height 26
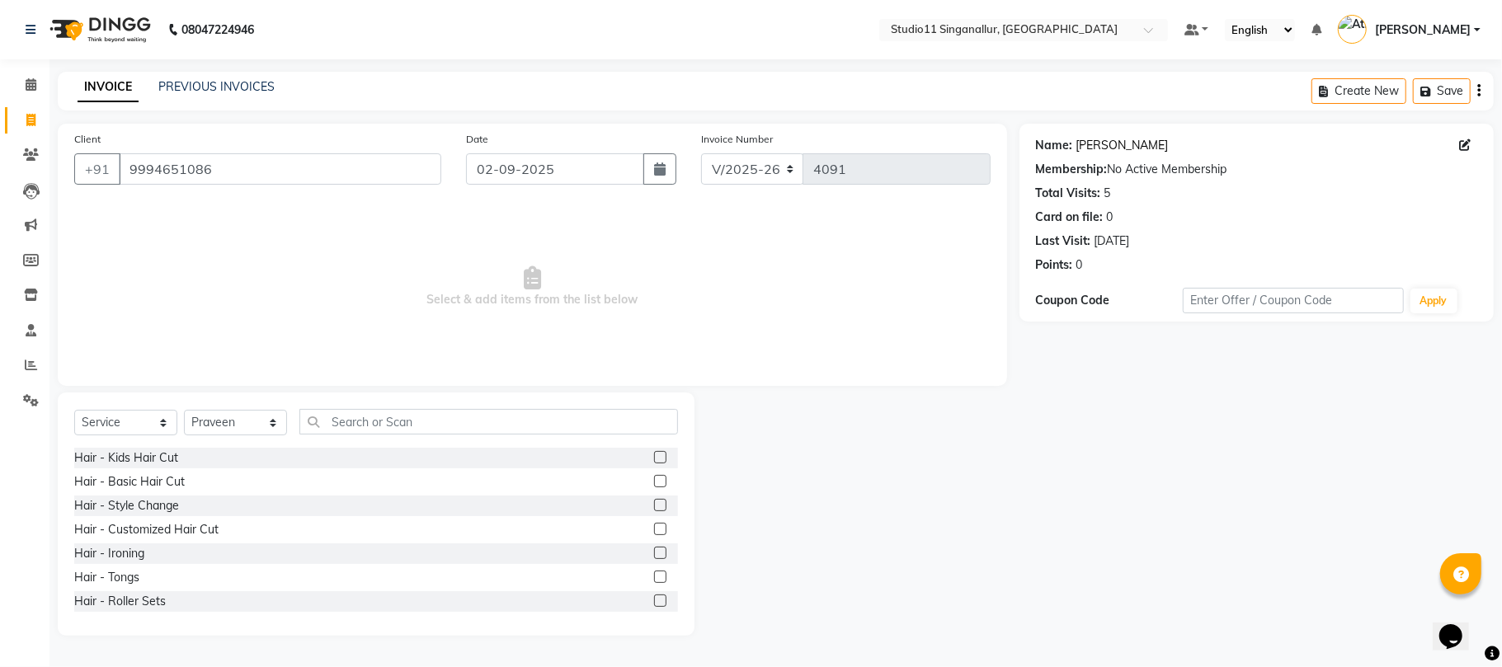
click at [1080, 145] on link "Vijay" at bounding box center [1123, 145] width 92 height 17
click at [357, 409] on div "Select Service Product Membership Package Voucher Prepaid Gift Card Select Styl…" at bounding box center [376, 514] width 637 height 243
click at [654, 459] on label at bounding box center [660, 457] width 12 height 12
click at [654, 459] on input "checkbox" at bounding box center [659, 458] width 11 height 11
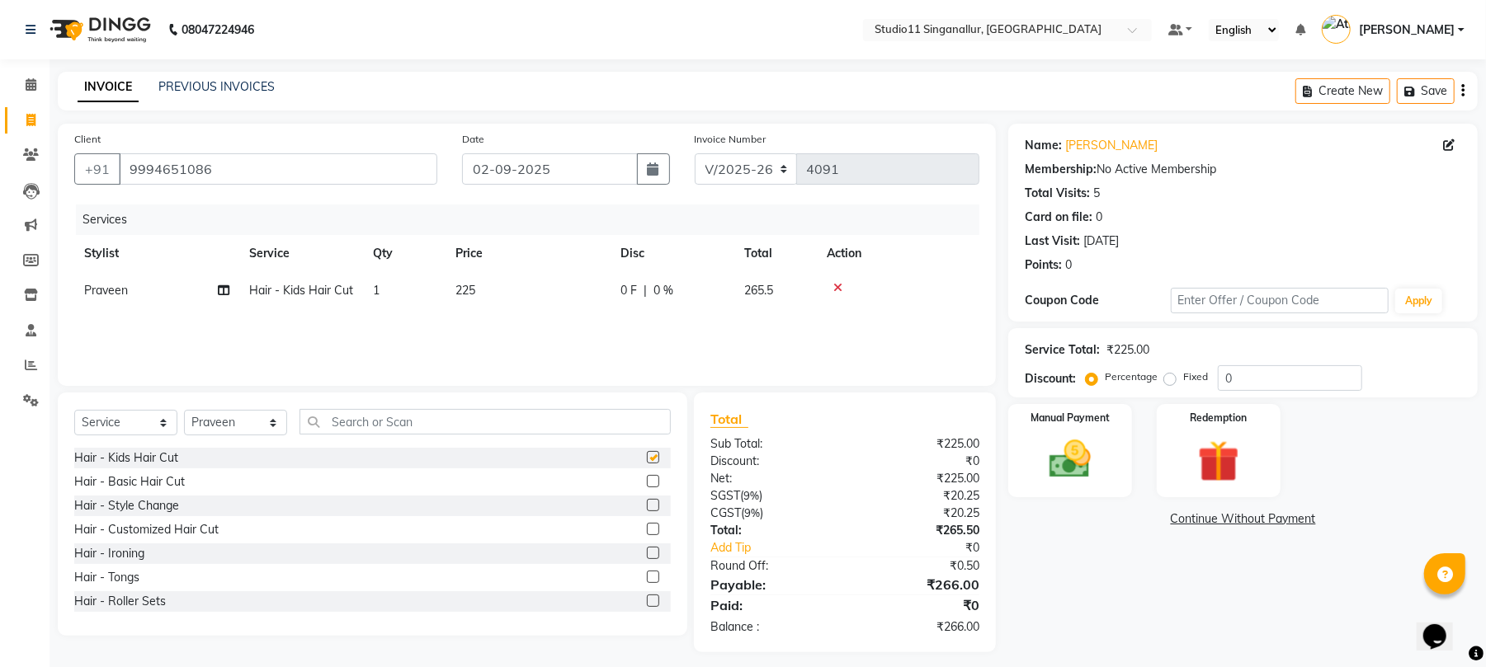
checkbox input "false"
click at [1064, 469] on img at bounding box center [1069, 460] width 71 height 50
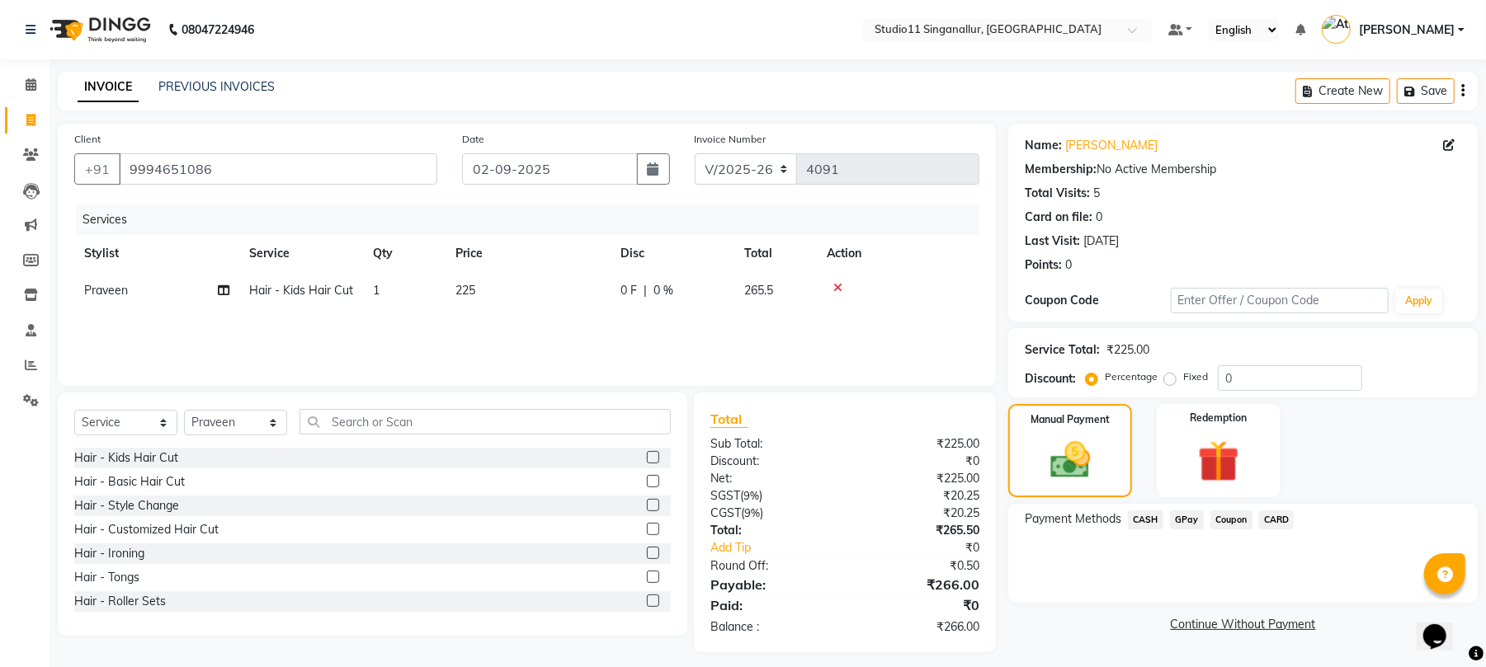
click at [1185, 518] on span "GPay" at bounding box center [1187, 520] width 34 height 19
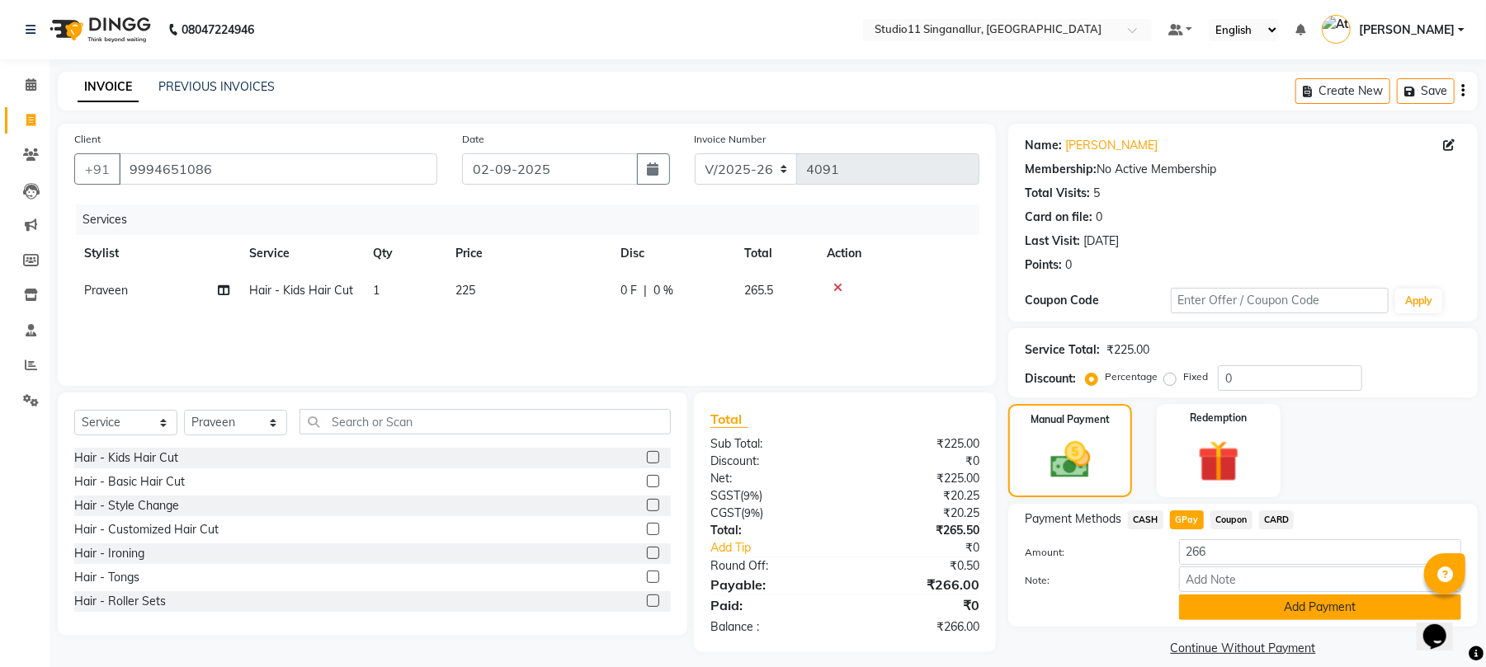
click at [1203, 620] on button "Add Payment" at bounding box center [1320, 608] width 282 height 26
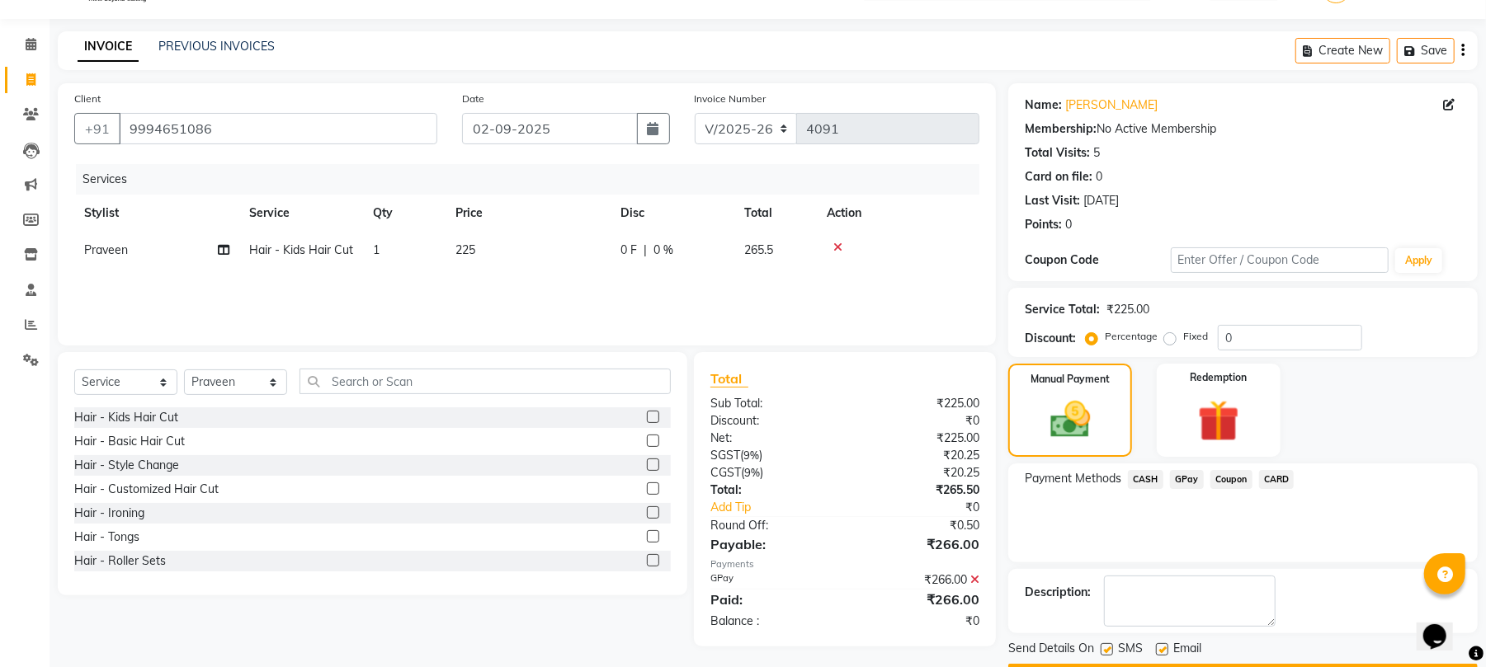
scroll to position [89, 0]
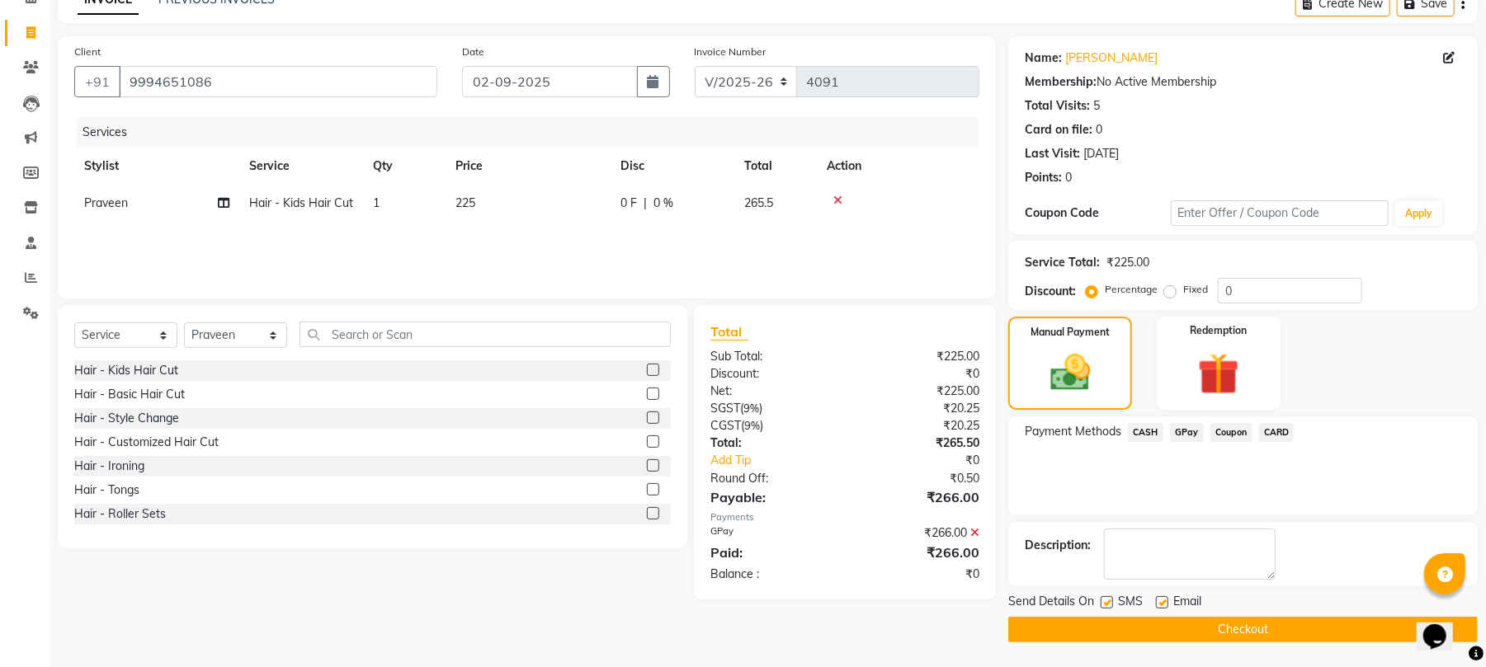
click at [1168, 602] on label at bounding box center [1162, 602] width 12 height 12
click at [1166, 602] on input "checkbox" at bounding box center [1161, 603] width 11 height 11
checkbox input "false"
click at [1110, 604] on label at bounding box center [1106, 602] width 12 height 12
click at [1110, 604] on input "checkbox" at bounding box center [1105, 603] width 11 height 11
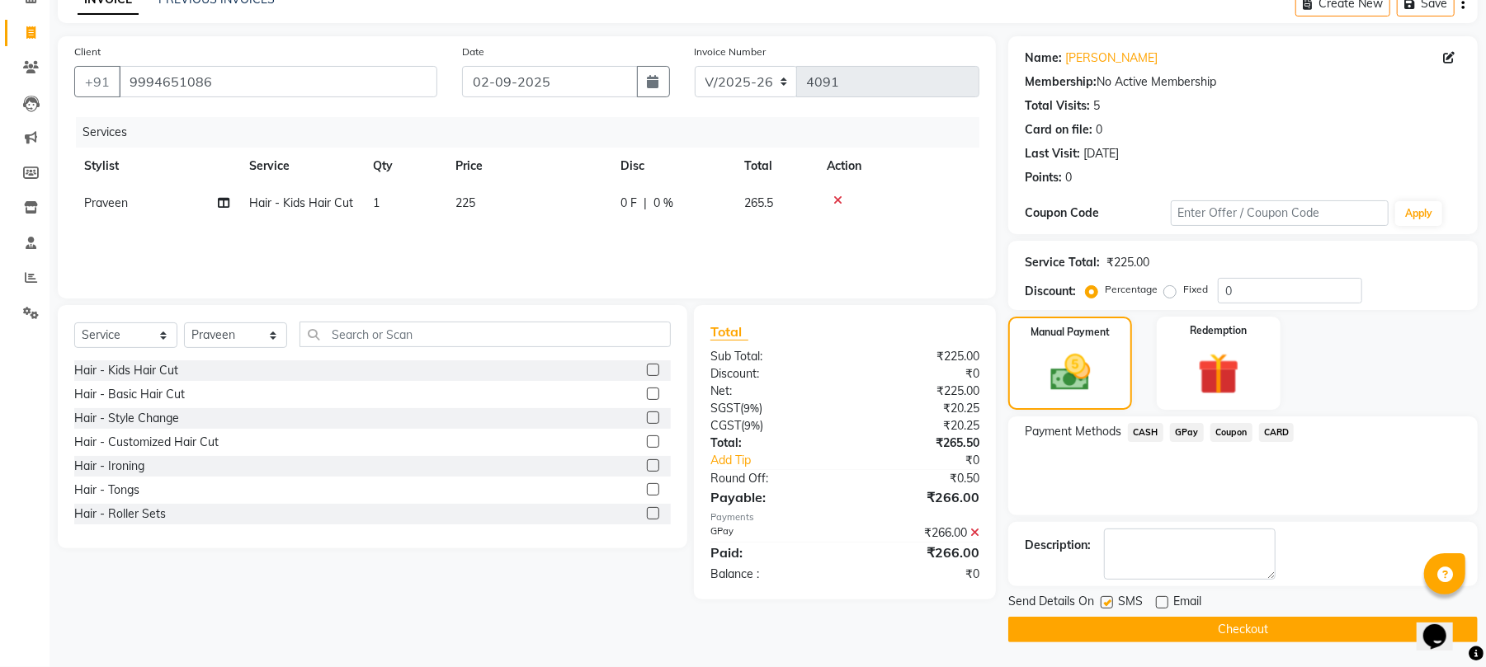
checkbox input "false"
click at [1112, 631] on button "Checkout" at bounding box center [1242, 630] width 469 height 26
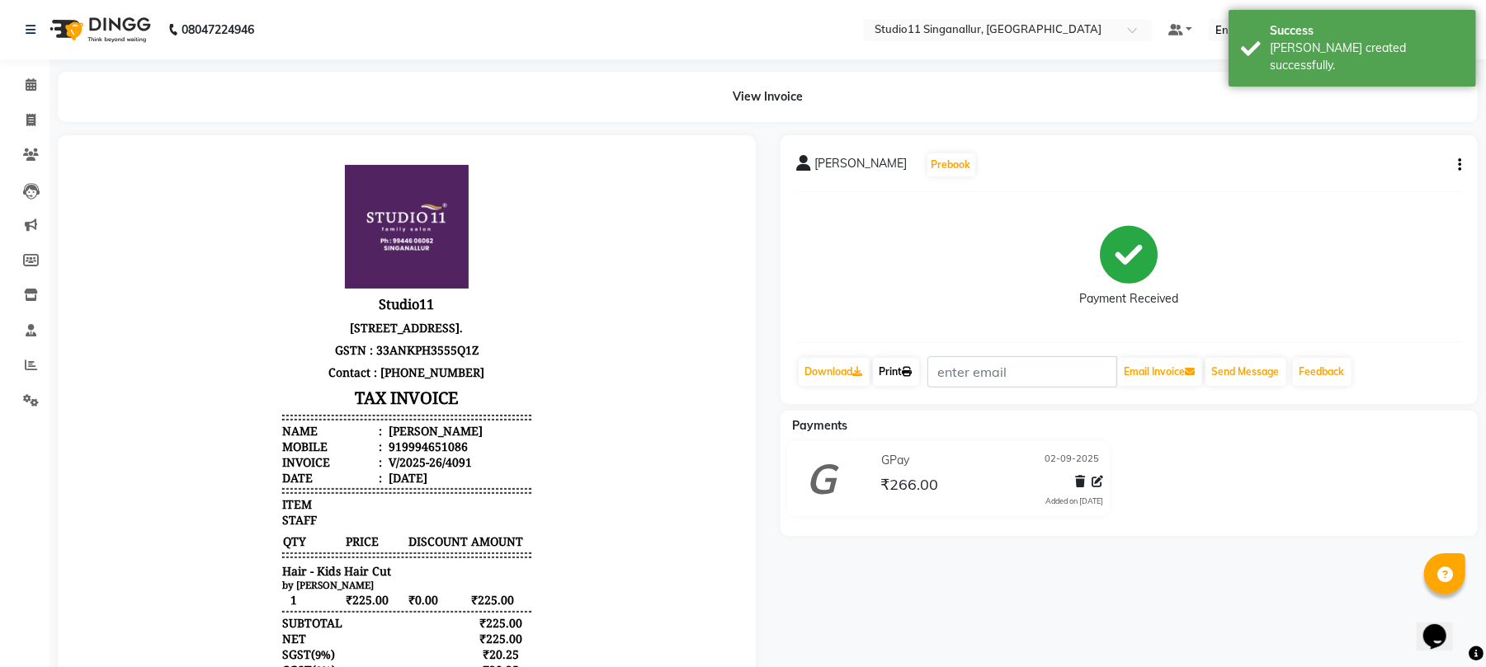
click at [906, 377] on link "Print" at bounding box center [896, 372] width 46 height 28
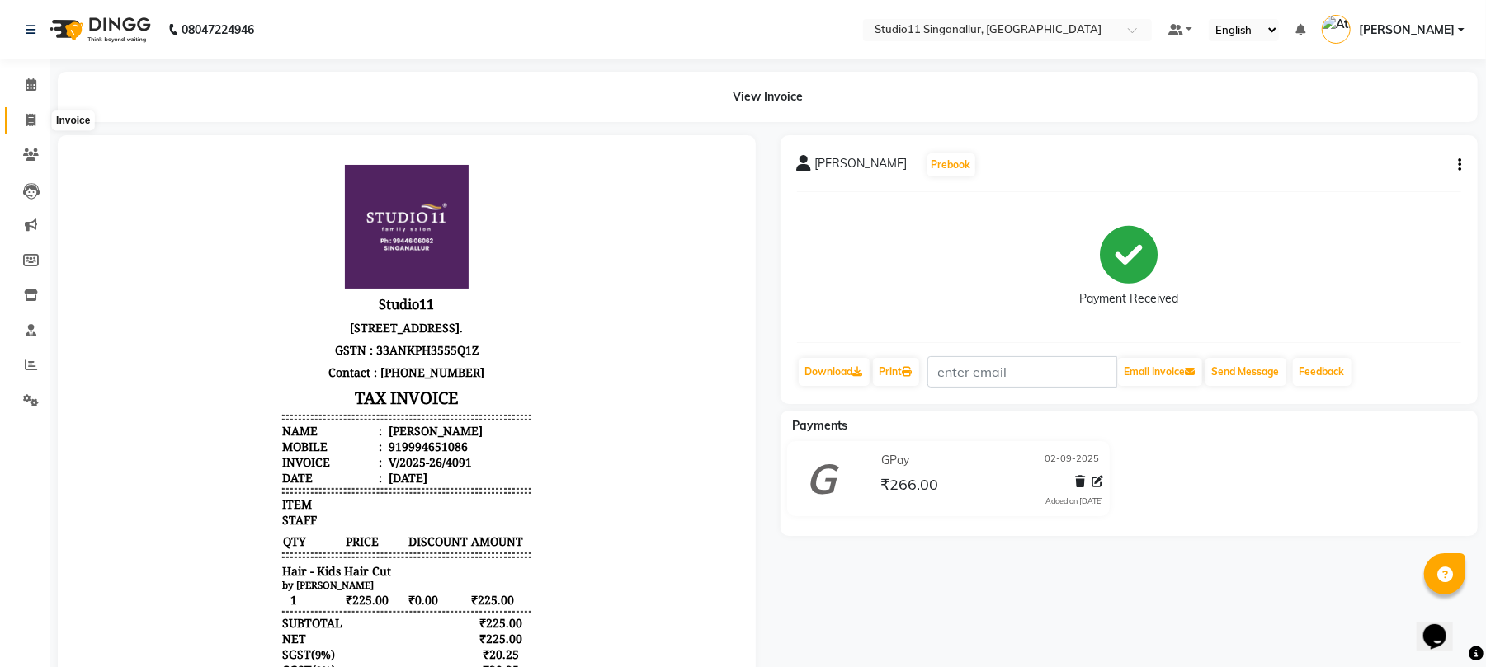
click at [28, 124] on icon at bounding box center [30, 120] width 9 height 12
select select "6616"
select select "service"
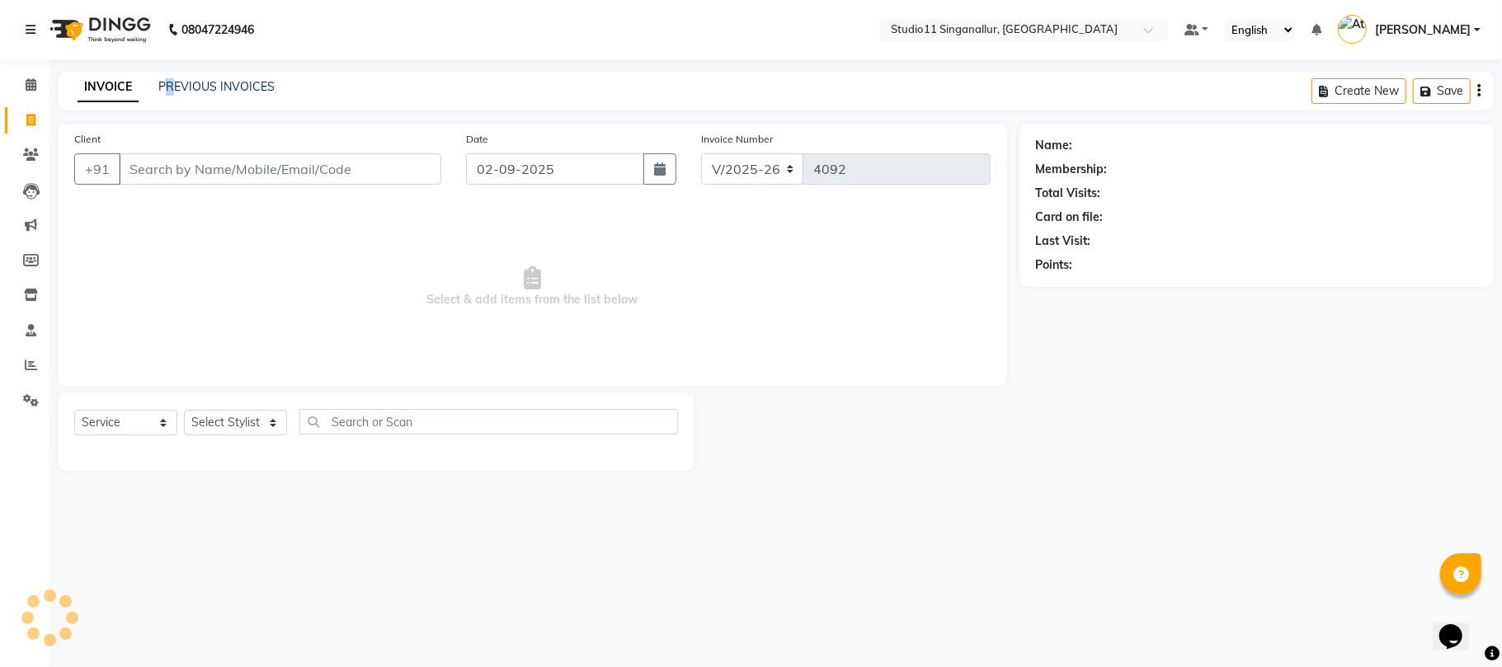
click at [169, 76] on div "INVOICE PREVIOUS INVOICES Create New Save" at bounding box center [776, 91] width 1436 height 39
click at [169, 86] on link "PREVIOUS INVOICES" at bounding box center [216, 86] width 116 height 15
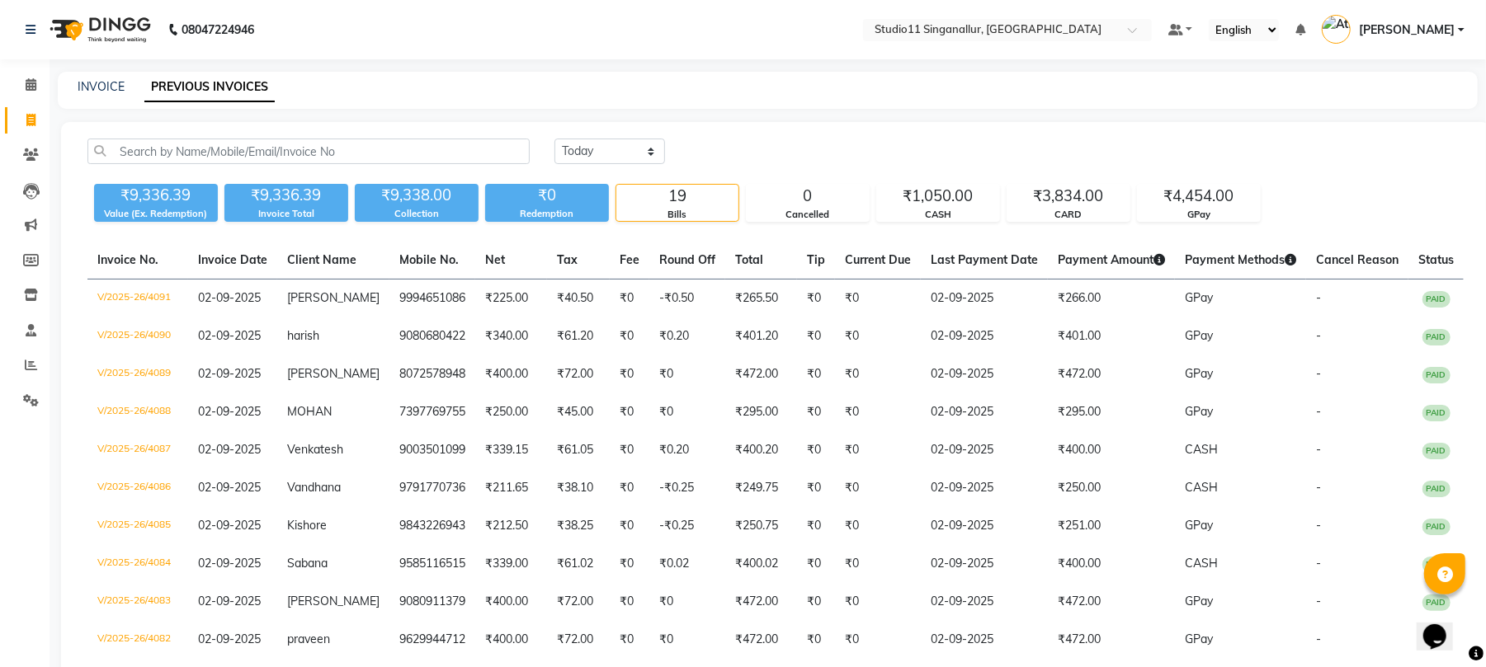
click at [104, 97] on div "INVOICE PREVIOUS INVOICES" at bounding box center [768, 90] width 1420 height 37
click at [114, 82] on link "INVOICE" at bounding box center [101, 86] width 47 height 15
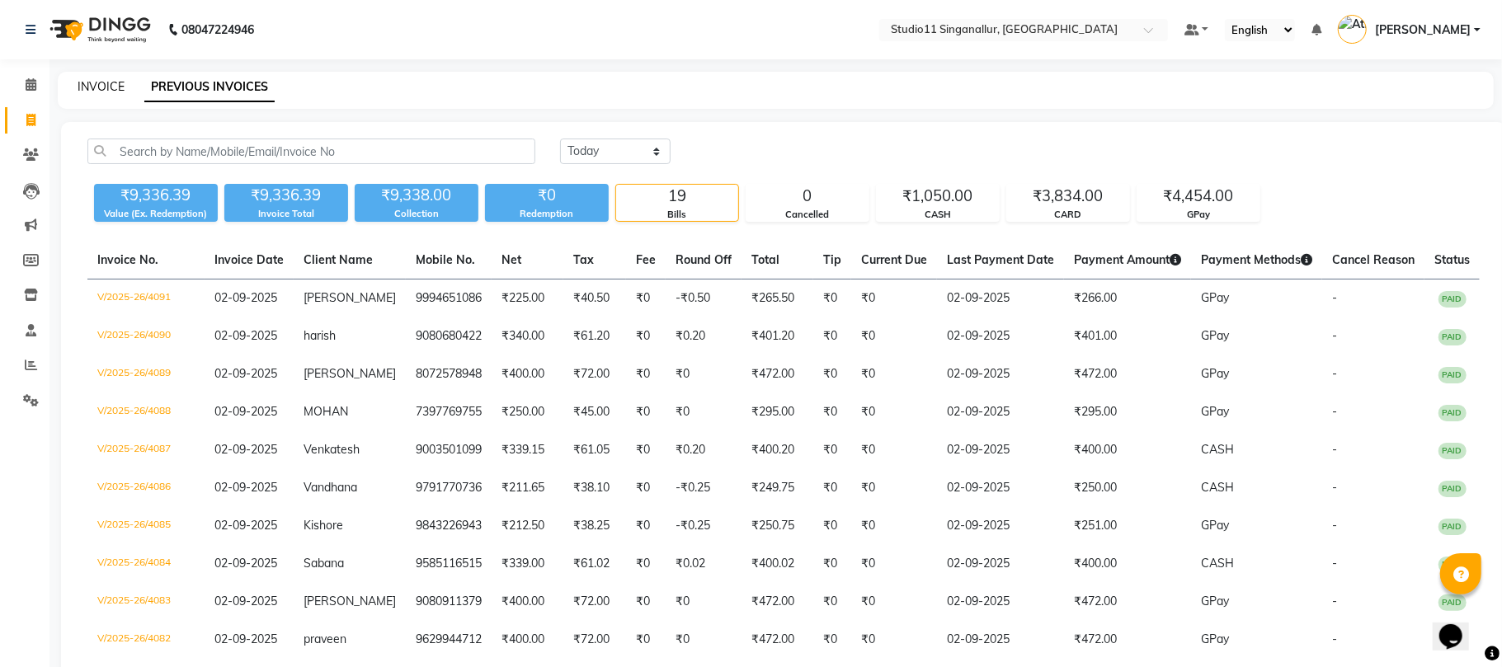
select select "6616"
select select "service"
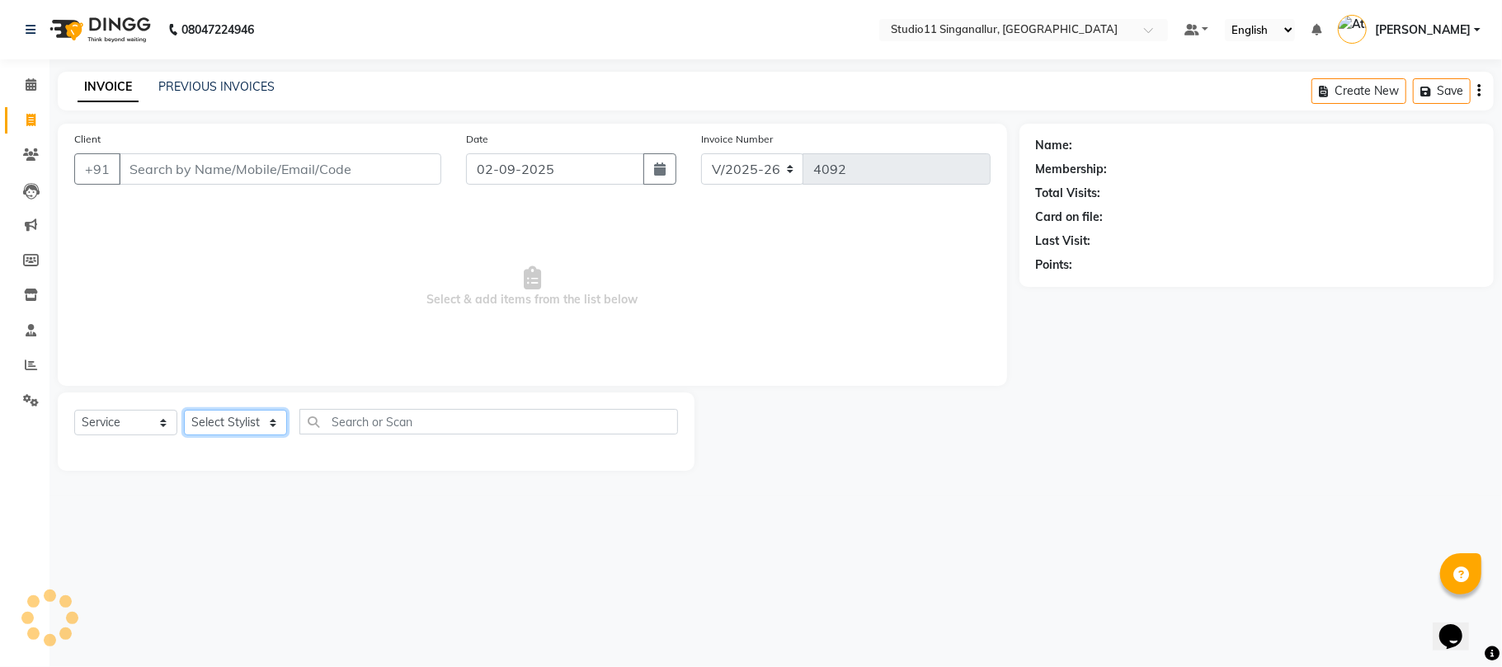
click at [247, 414] on select "Select Stylist" at bounding box center [235, 423] width 103 height 26
select select "51161"
click at [184, 410] on select "Select Stylist [PERSON_NAME] Divya [PERSON_NAME] [PERSON_NAME] [PERSON_NAME] [P…" at bounding box center [235, 423] width 103 height 26
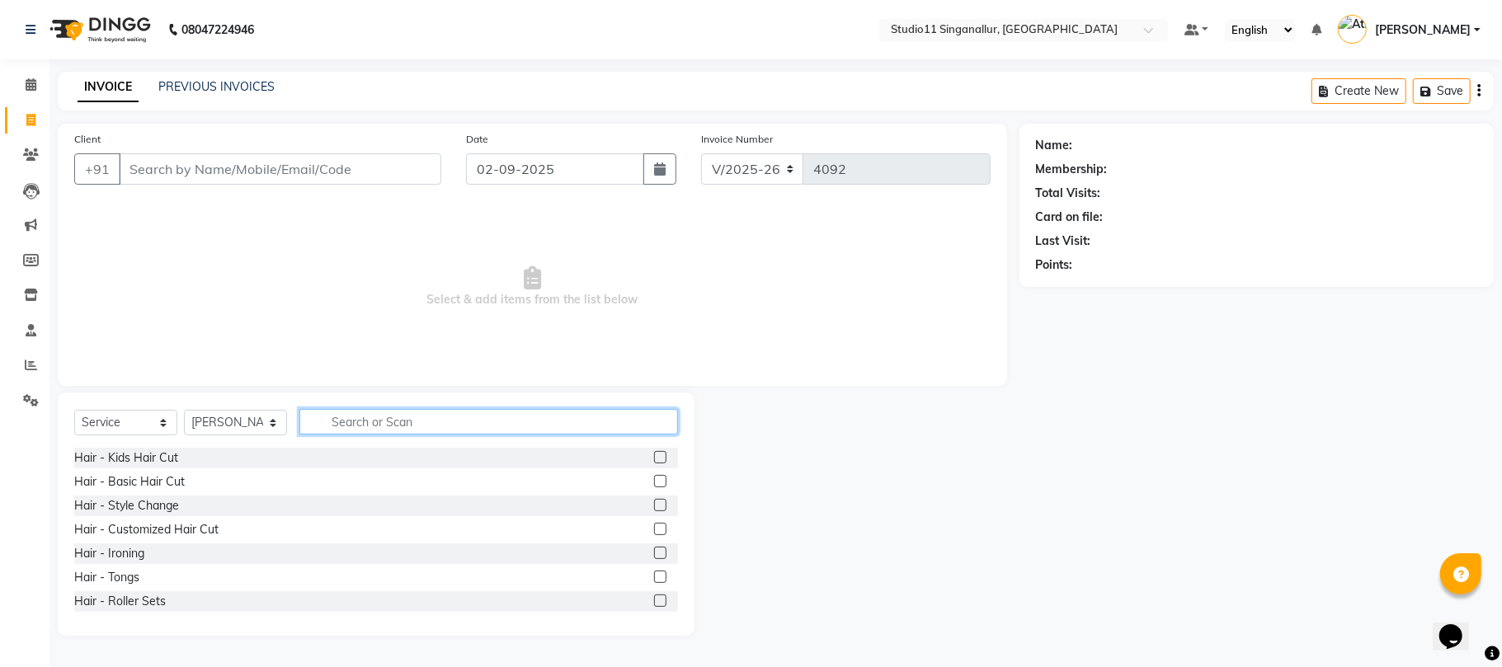
click at [400, 429] on input "text" at bounding box center [488, 422] width 379 height 26
type input "t"
type input "thr"
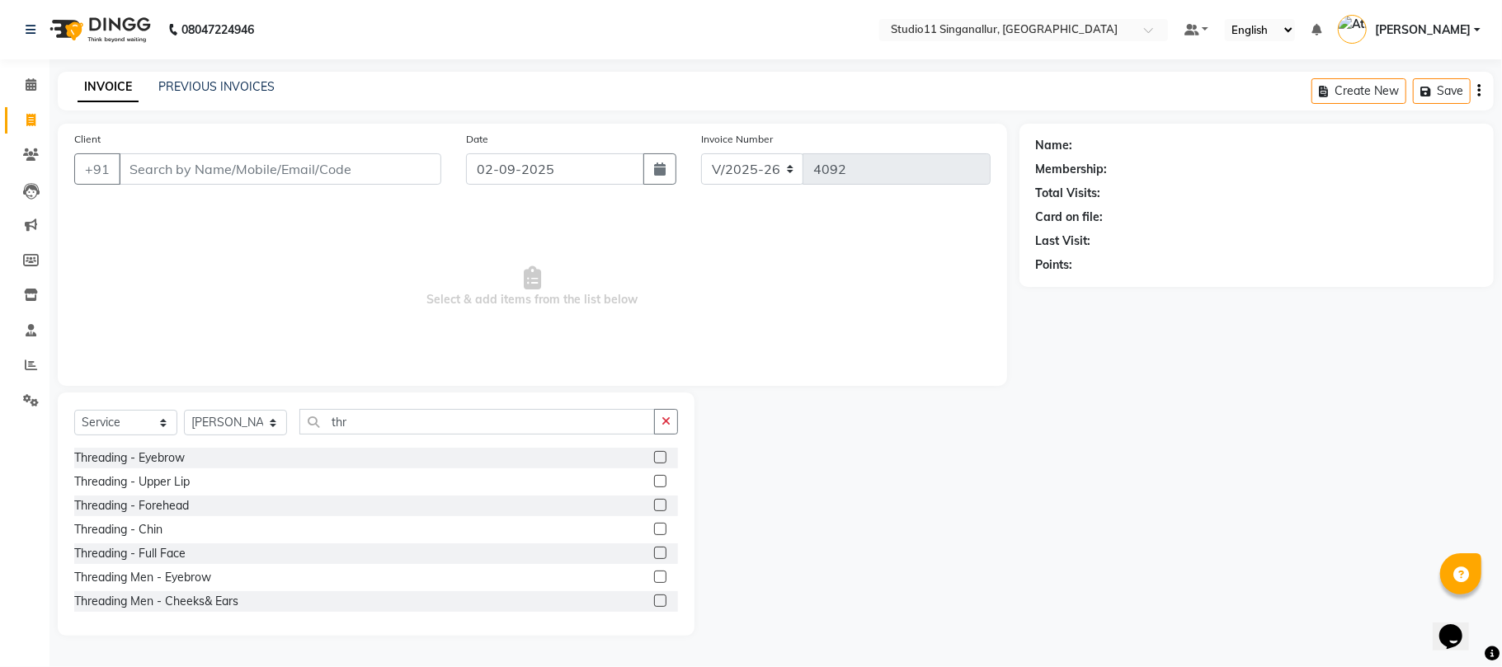
click at [654, 459] on label at bounding box center [660, 457] width 12 height 12
click at [654, 459] on input "checkbox" at bounding box center [659, 458] width 11 height 11
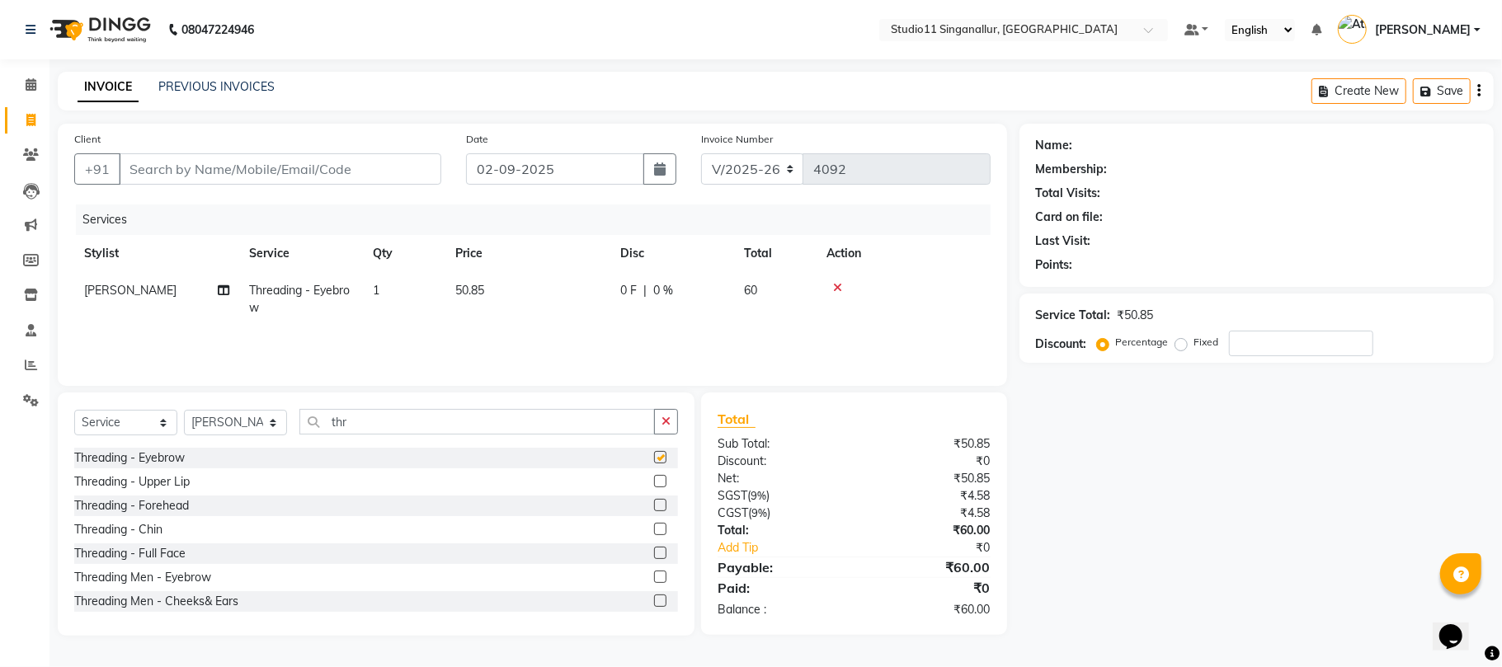
checkbox input "false"
click at [262, 429] on select "Select Stylist [PERSON_NAME] Divya [PERSON_NAME] [PERSON_NAME] [PERSON_NAME] [P…" at bounding box center [235, 423] width 103 height 26
select select "51051"
click at [184, 410] on select "Select Stylist [PERSON_NAME] Divya [PERSON_NAME] [PERSON_NAME] [PERSON_NAME] [P…" at bounding box center [235, 423] width 103 height 26
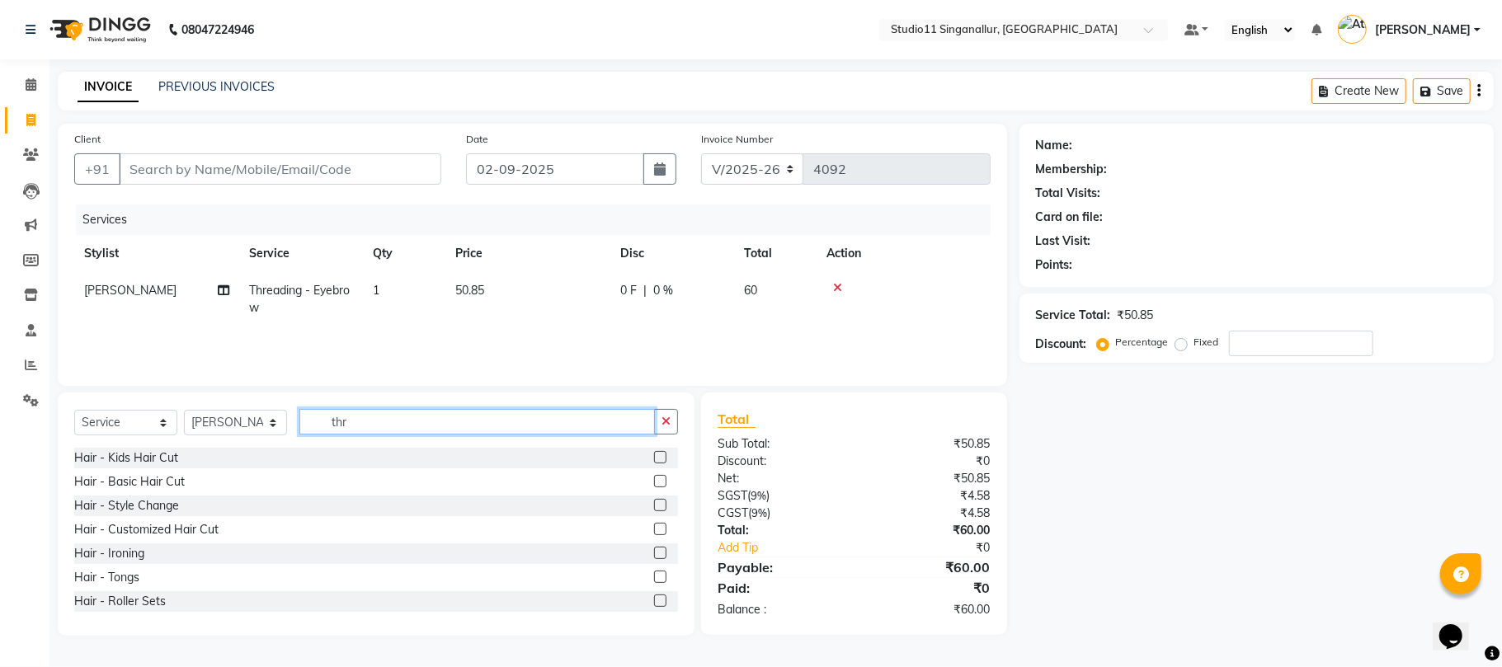
click at [396, 426] on input "thr" at bounding box center [477, 422] width 356 height 26
type input "t"
type input "j"
type input "hair cut"
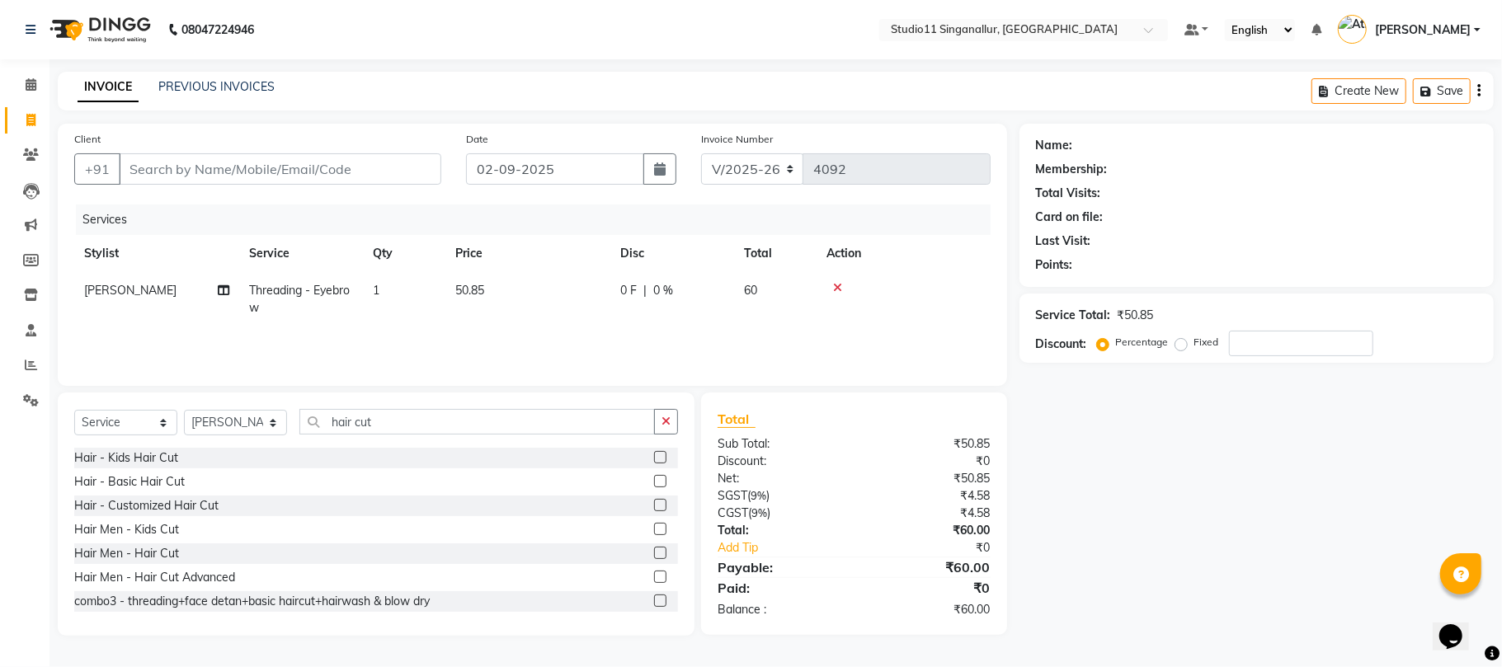
click at [654, 556] on label at bounding box center [660, 553] width 12 height 12
click at [654, 556] on input "checkbox" at bounding box center [659, 554] width 11 height 11
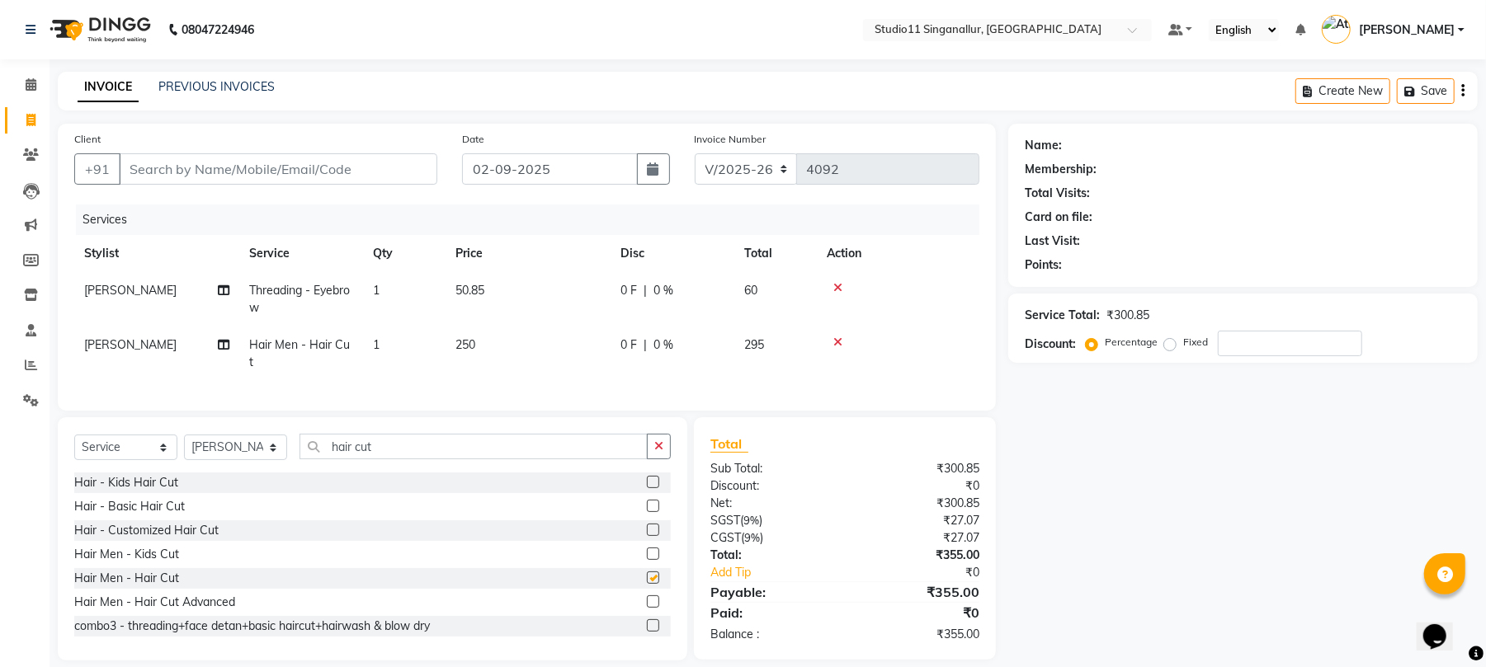
checkbox input "false"
drag, startPoint x: 393, startPoint y: 441, endPoint x: 330, endPoint y: 453, distance: 63.9
click at [330, 453] on input "hair cut" at bounding box center [473, 447] width 348 height 26
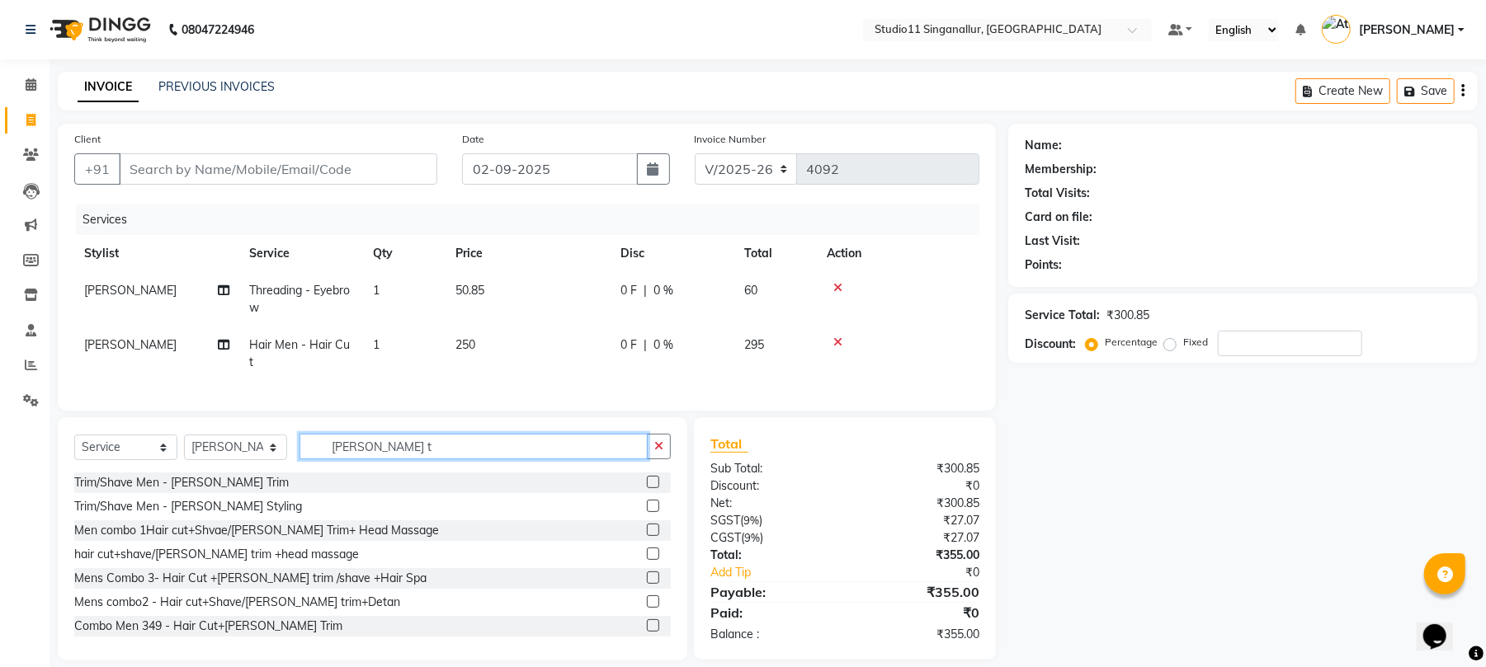
type input "[PERSON_NAME] t"
click at [647, 479] on label at bounding box center [653, 482] width 12 height 12
click at [647, 479] on input "checkbox" at bounding box center [652, 483] width 11 height 11
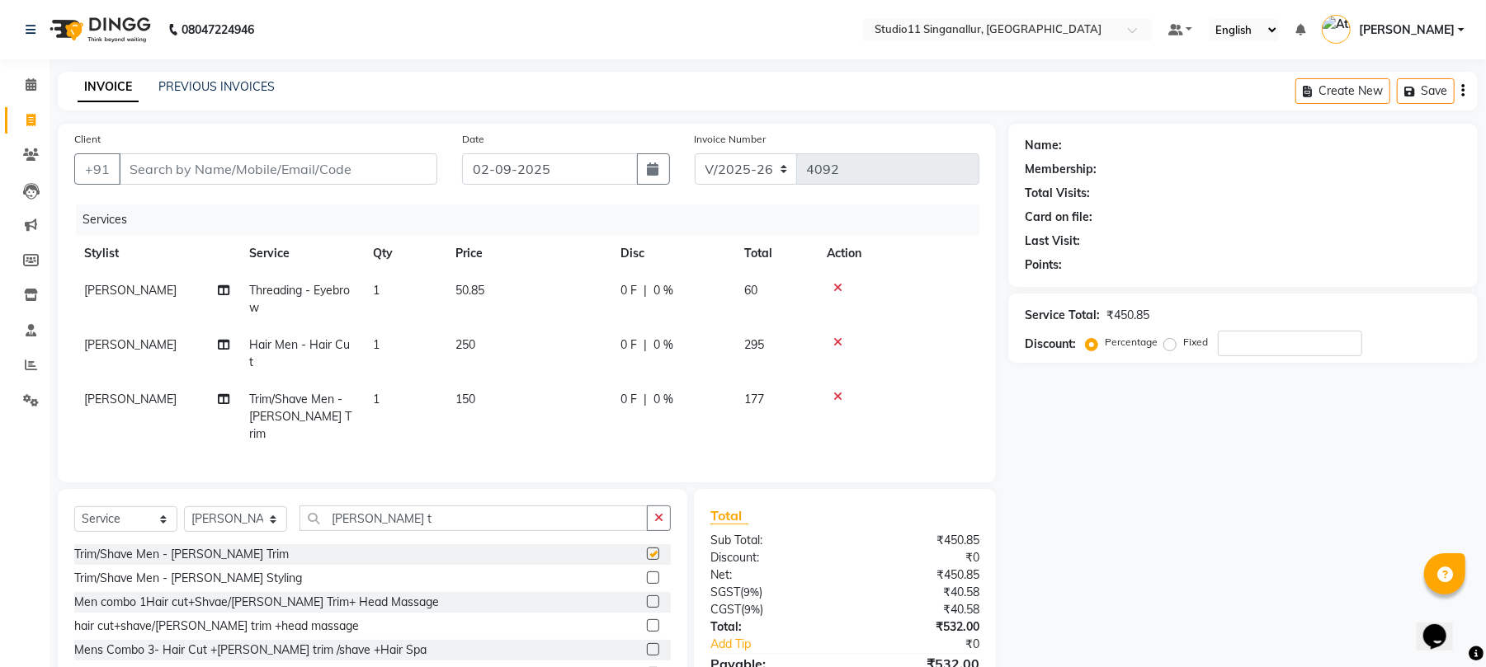
checkbox input "false"
click at [330, 163] on input "Client" at bounding box center [278, 168] width 318 height 31
click at [346, 163] on input "Client" at bounding box center [278, 168] width 318 height 31
type input "9"
type input "0"
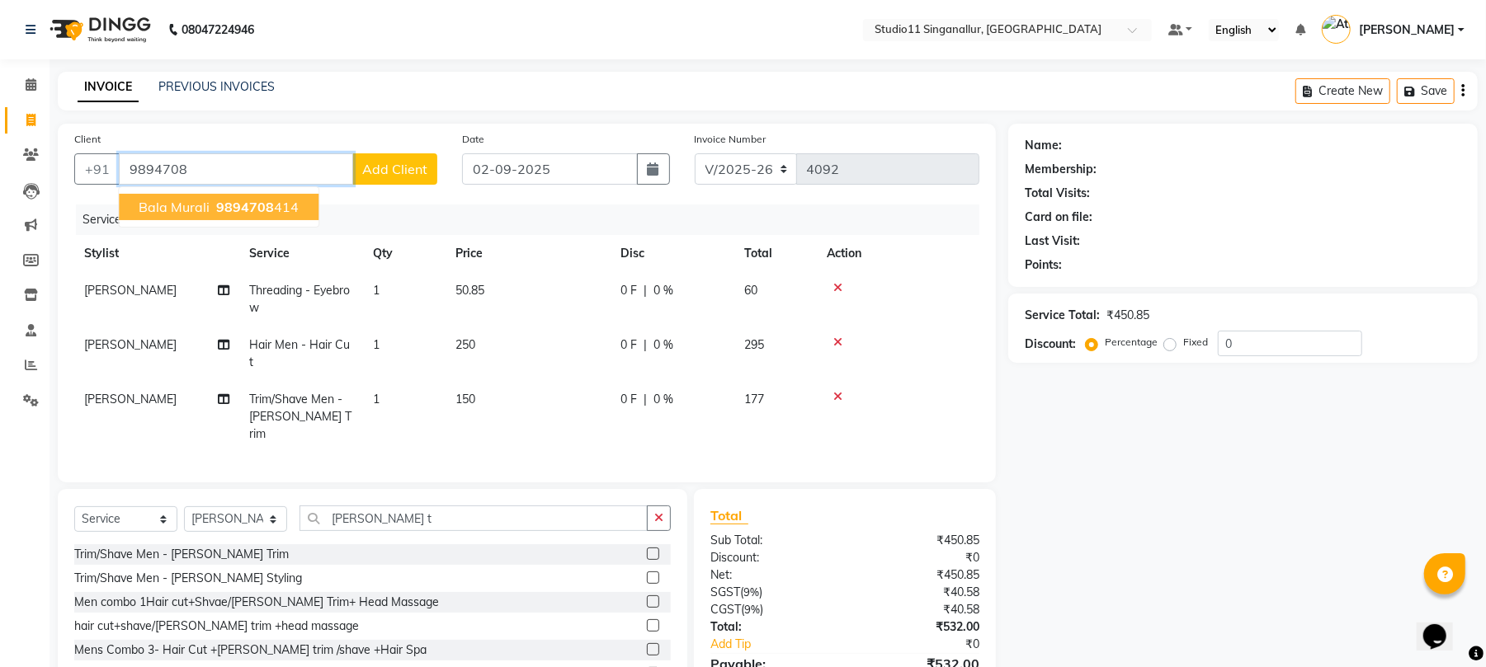
click at [271, 199] on ngb-highlight "9894708 414" at bounding box center [256, 207] width 86 height 16
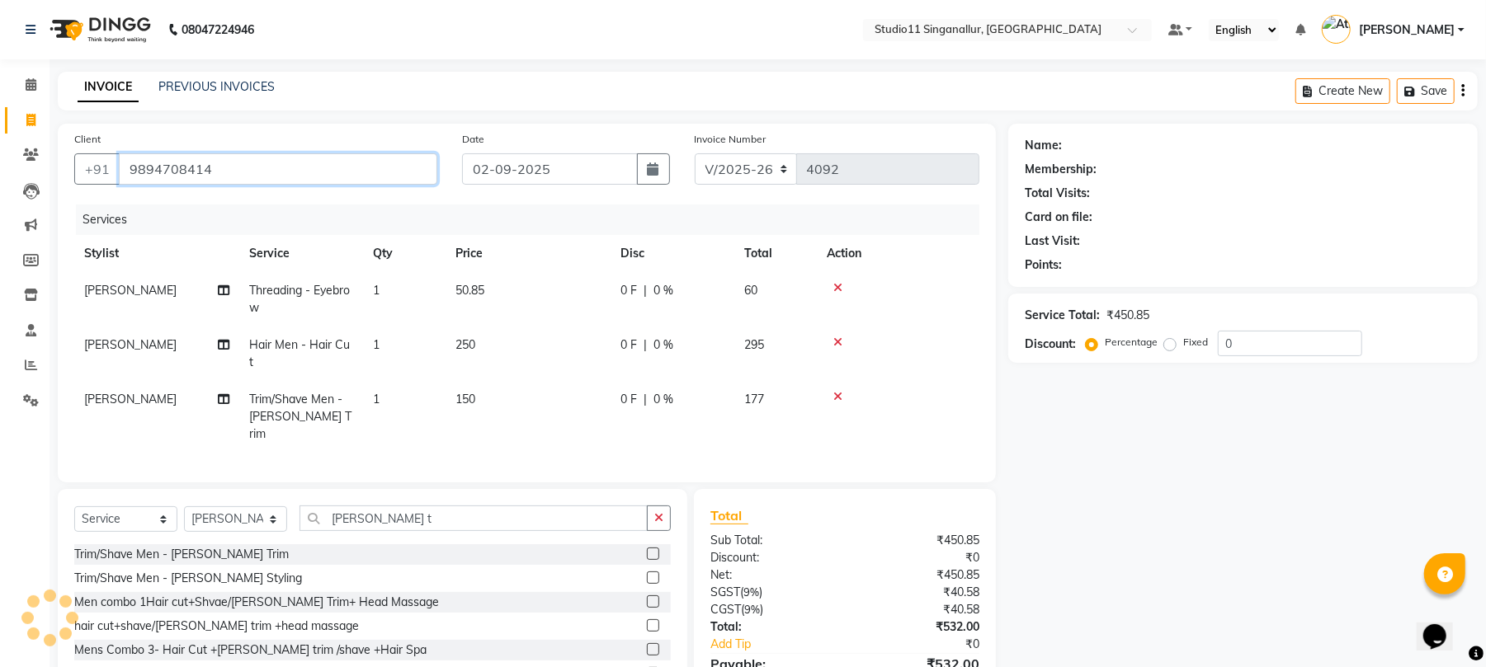
type input "9894708414"
select select "1: Object"
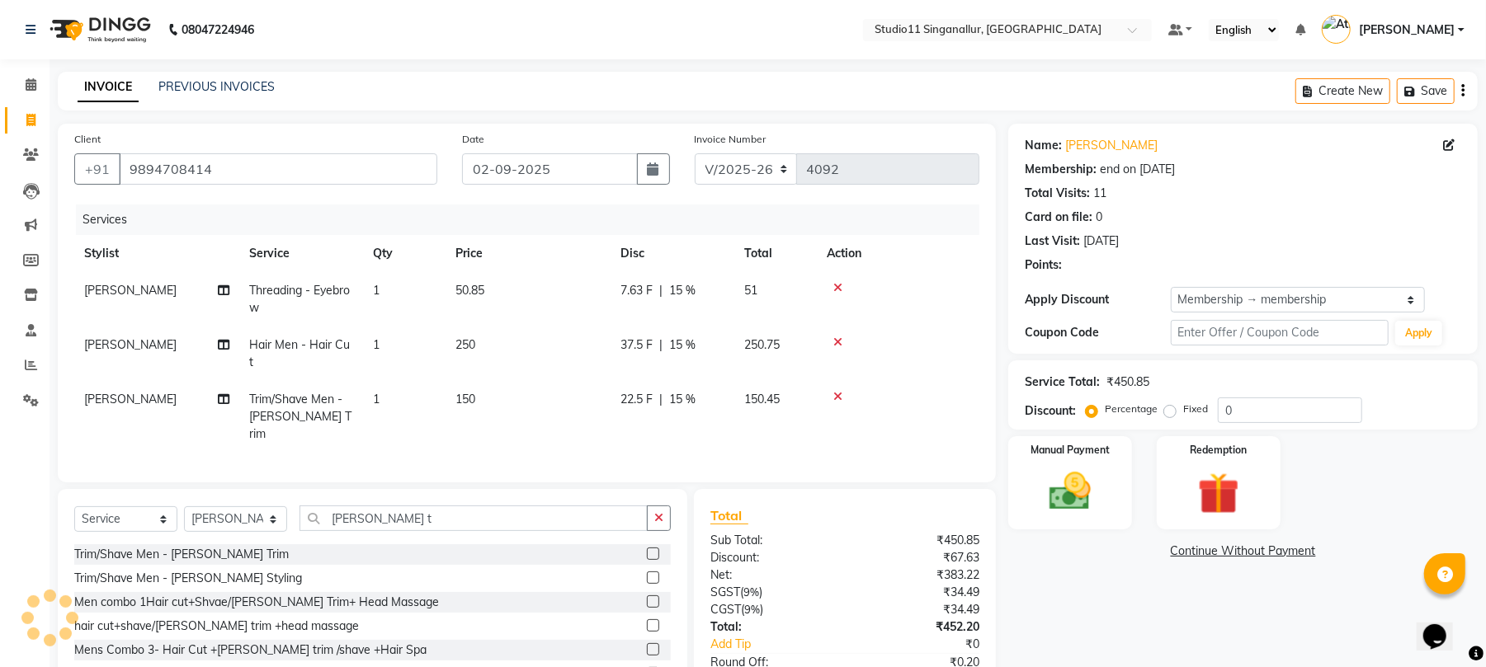
type input "15"
click at [1396, 295] on select "Select Membership → membership" at bounding box center [1298, 300] width 254 height 26
select select "0:"
click at [1171, 287] on select "Select Membership → membership" at bounding box center [1298, 300] width 254 height 26
type input "0"
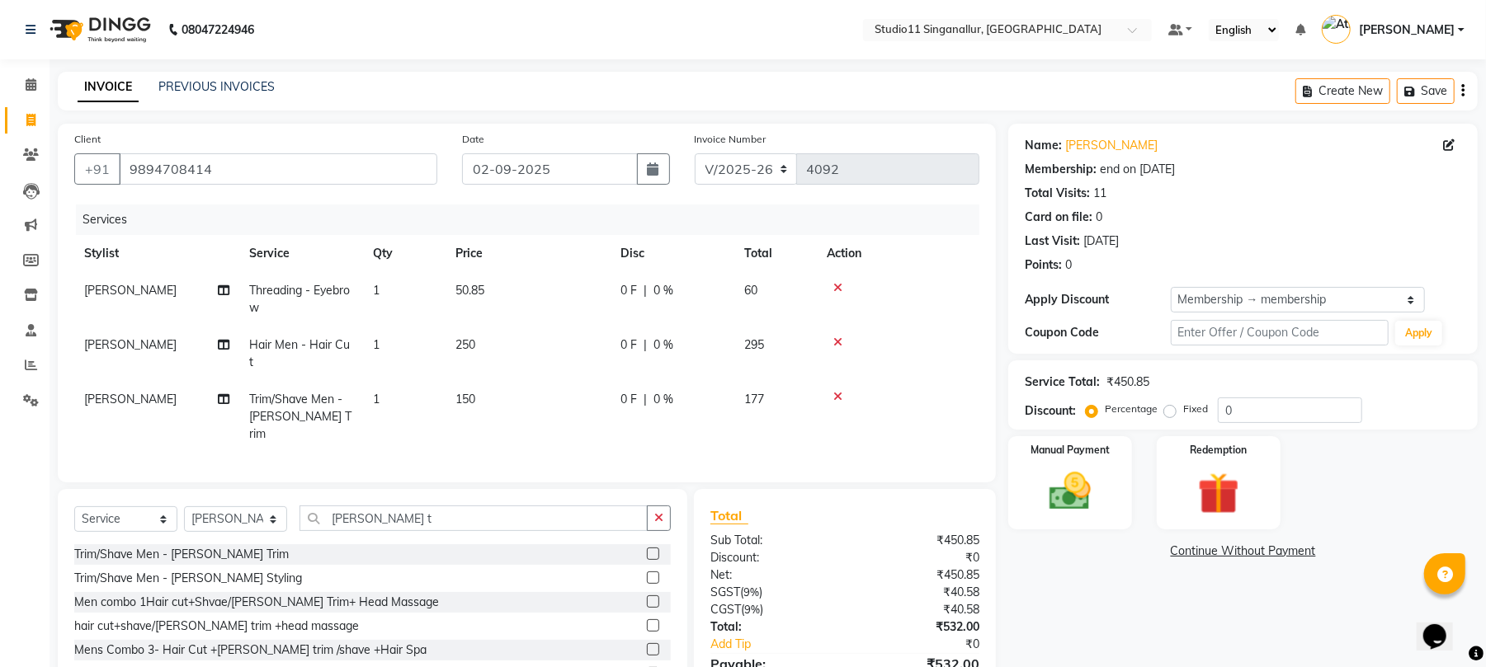
click at [688, 342] on div "0 F | 0 %" at bounding box center [672, 345] width 104 height 17
select select "51051"
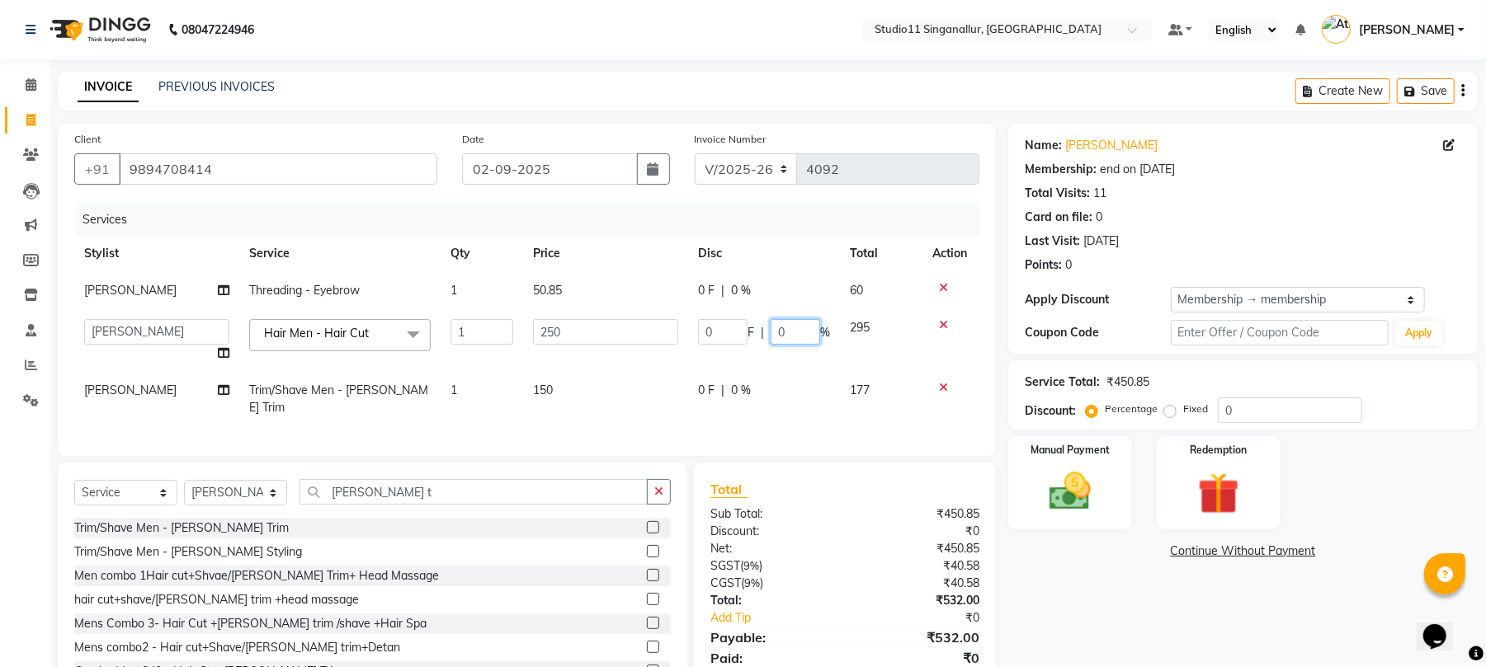
click at [800, 337] on input "0" at bounding box center [794, 332] width 49 height 26
type input "15"
click at [770, 367] on tbody "krithika Threading - Eyebrow 1 50.85 0 F | 0 % 60 akbar Athira daniel Divya Har…" at bounding box center [526, 349] width 905 height 154
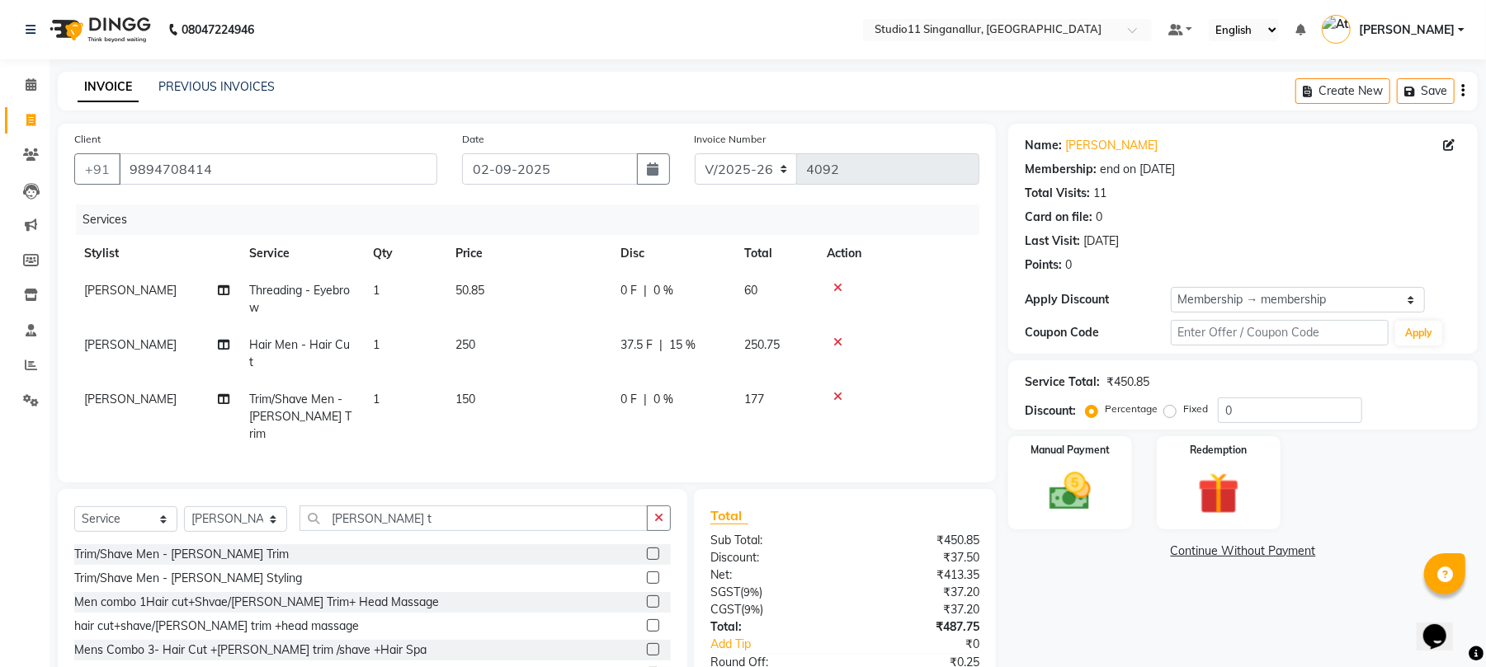
click at [724, 383] on td "0 F | 0 %" at bounding box center [672, 417] width 124 height 72
select select "51051"
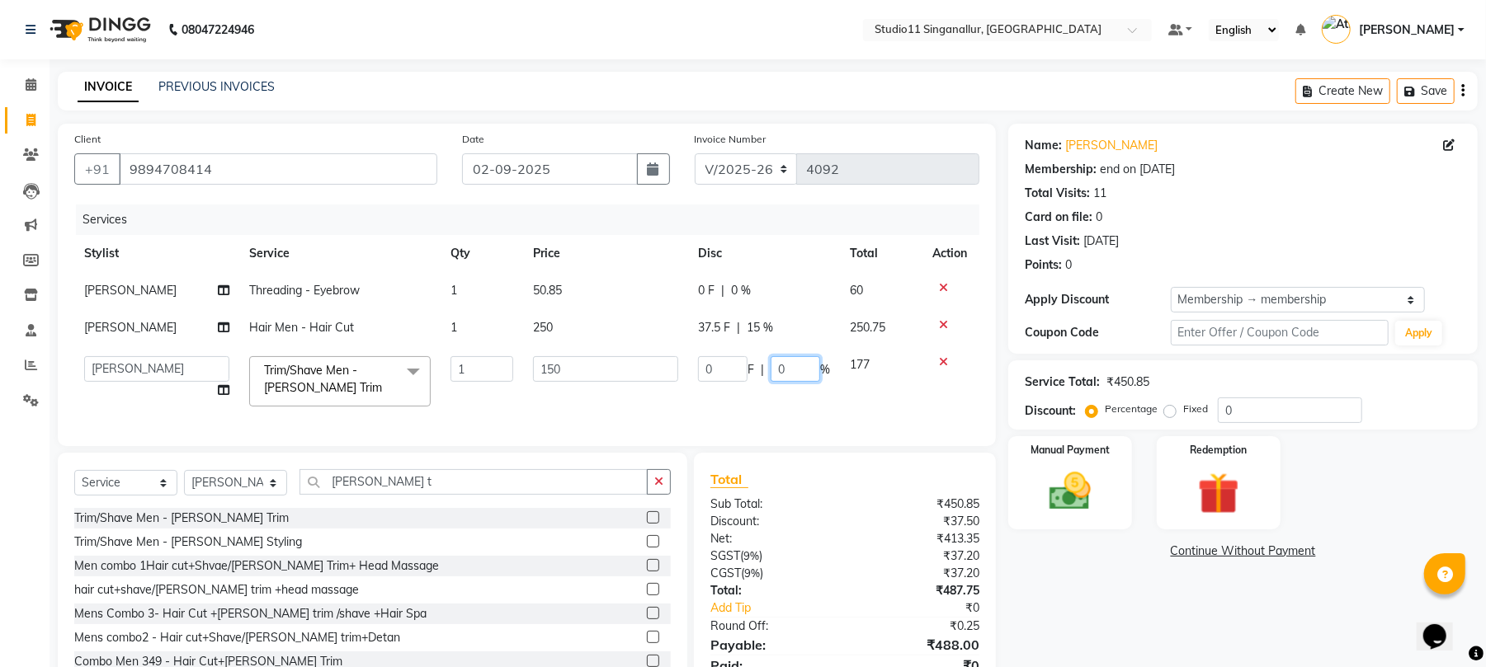
click at [802, 368] on input "0" at bounding box center [794, 369] width 49 height 26
type input "15"
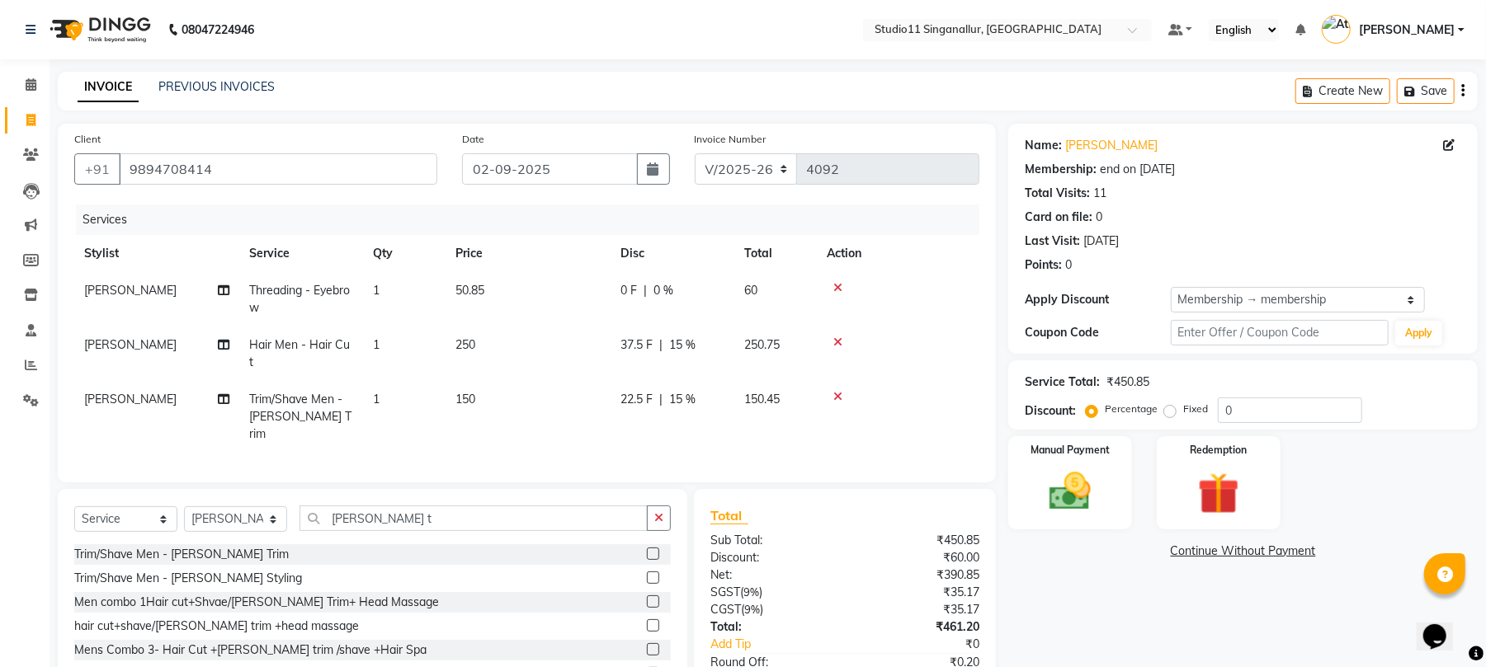
click at [391, 210] on div "Services" at bounding box center [534, 220] width 916 height 31
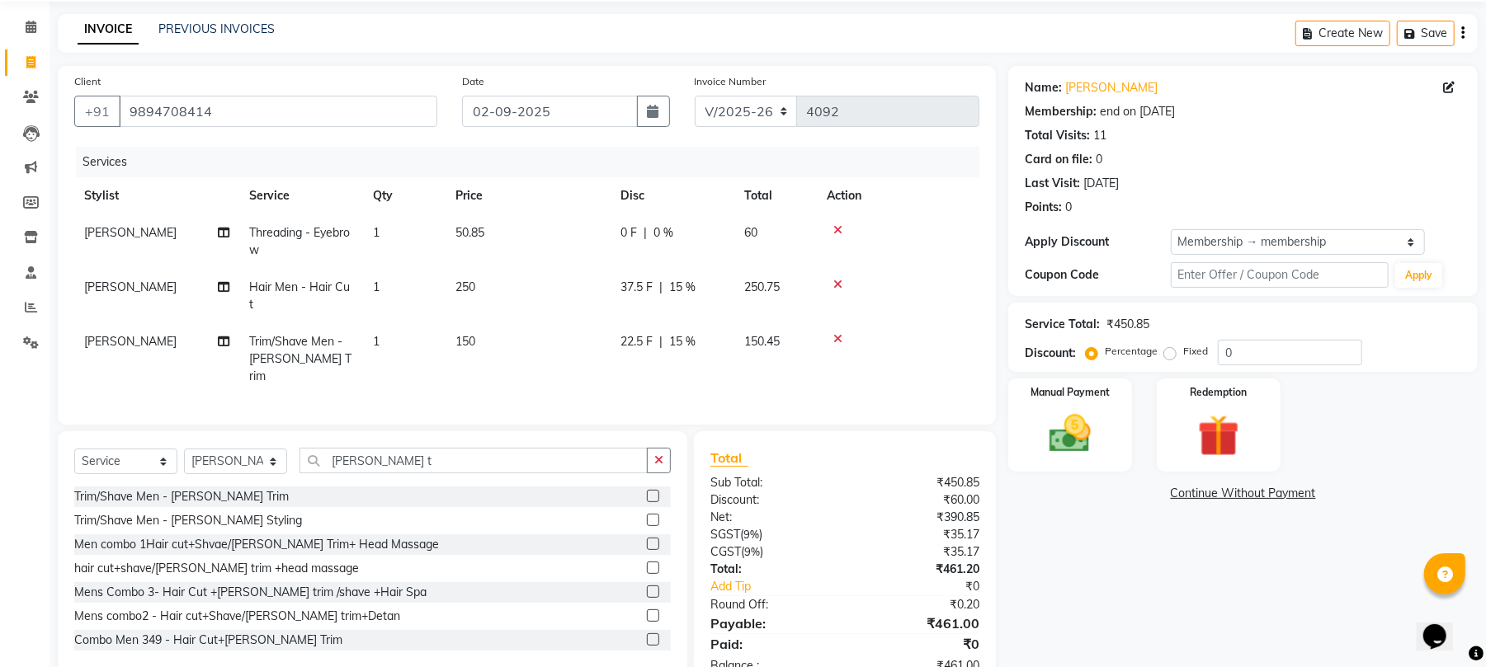
scroll to position [89, 0]
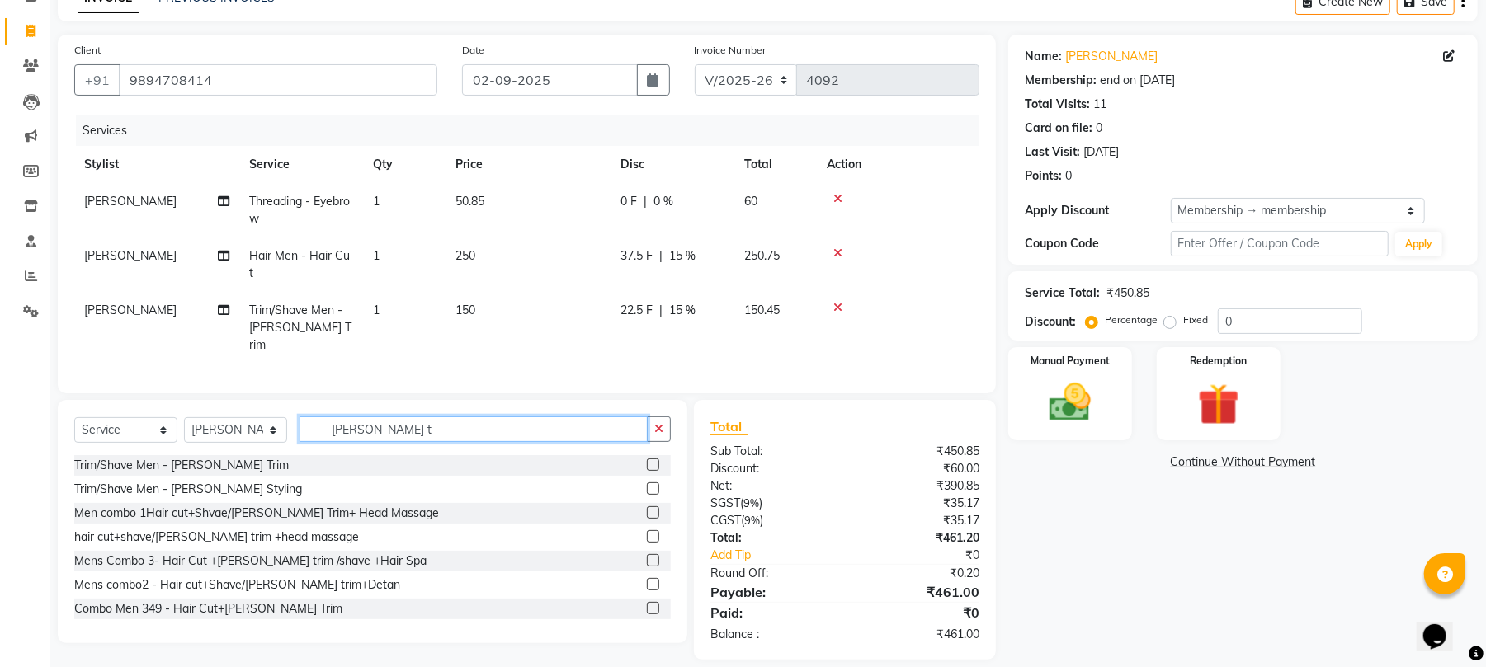
drag, startPoint x: 397, startPoint y: 416, endPoint x: 351, endPoint y: 430, distance: 47.5
click at [351, 430] on div "Select Service Product Membership Package Voucher Prepaid Gift Card Select Styl…" at bounding box center [372, 436] width 596 height 39
click at [1037, 406] on img at bounding box center [1069, 403] width 71 height 50
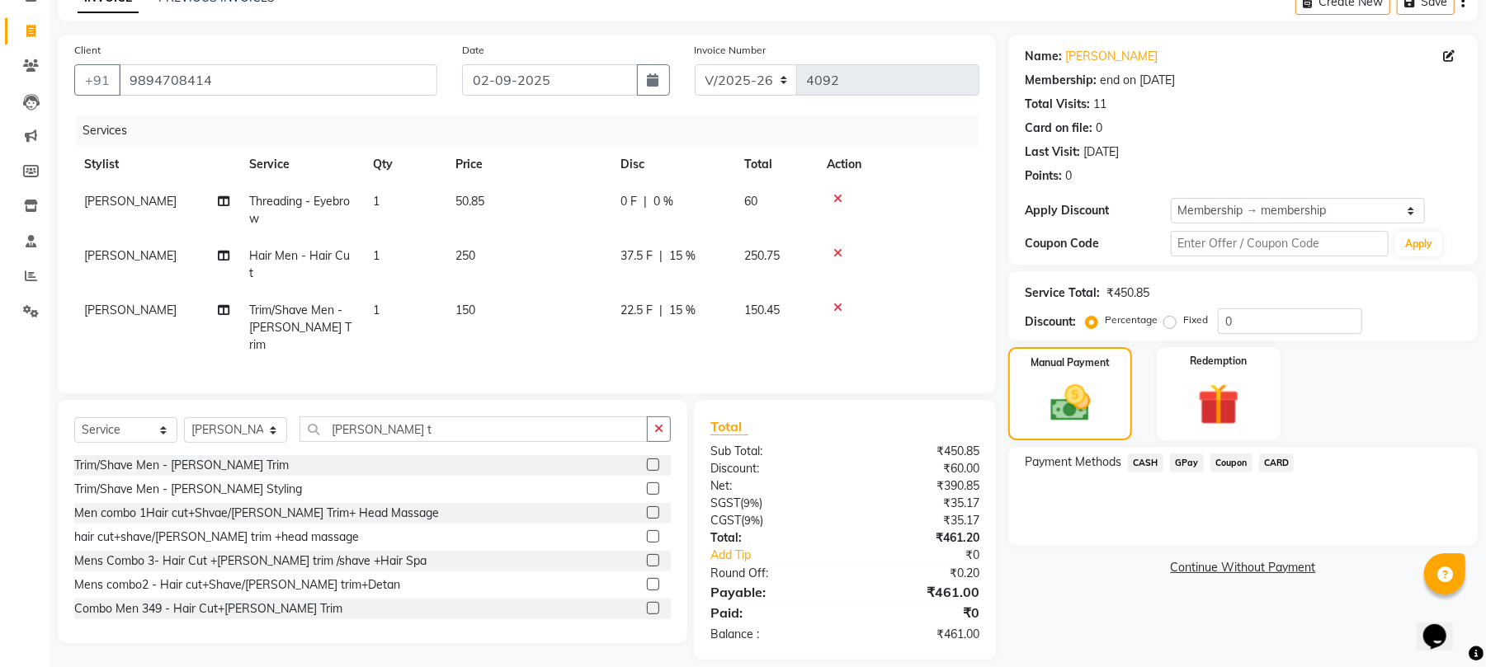
click at [1192, 473] on span "GPay" at bounding box center [1187, 463] width 34 height 19
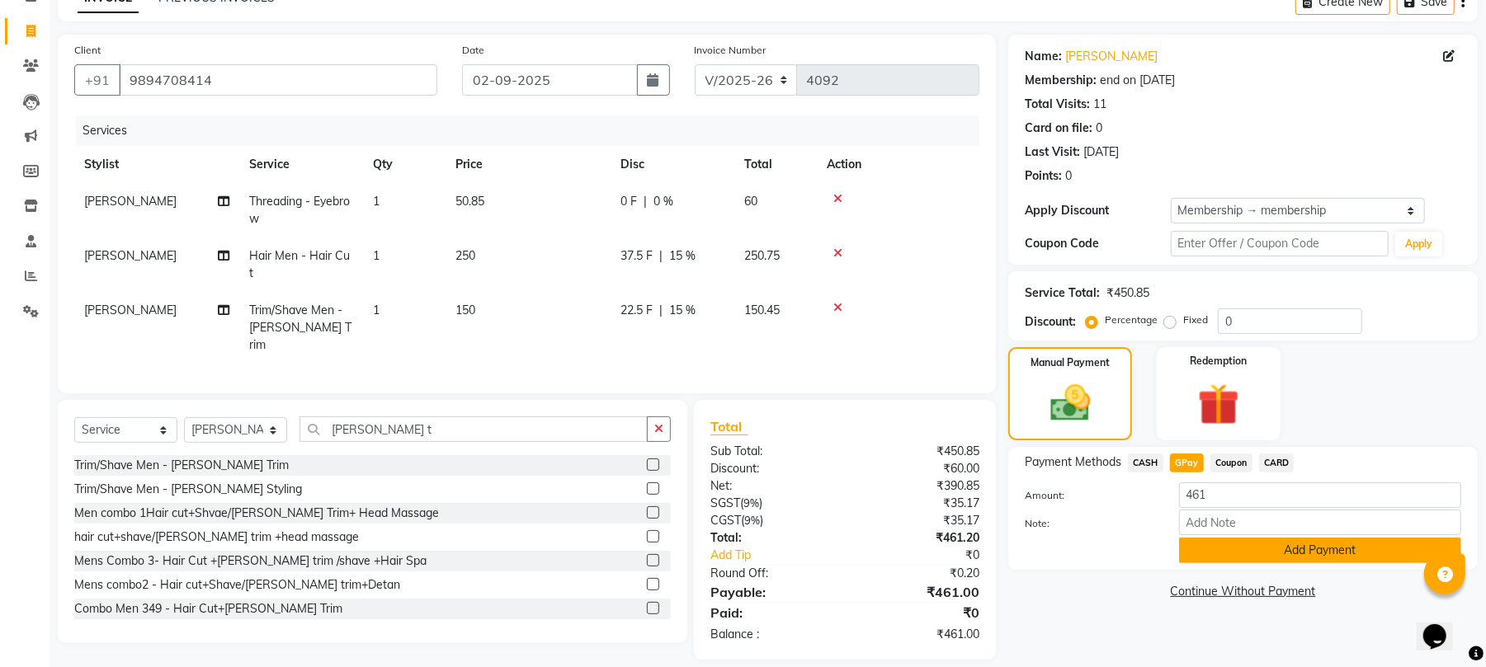
click at [1223, 539] on button "Add Payment" at bounding box center [1320, 551] width 282 height 26
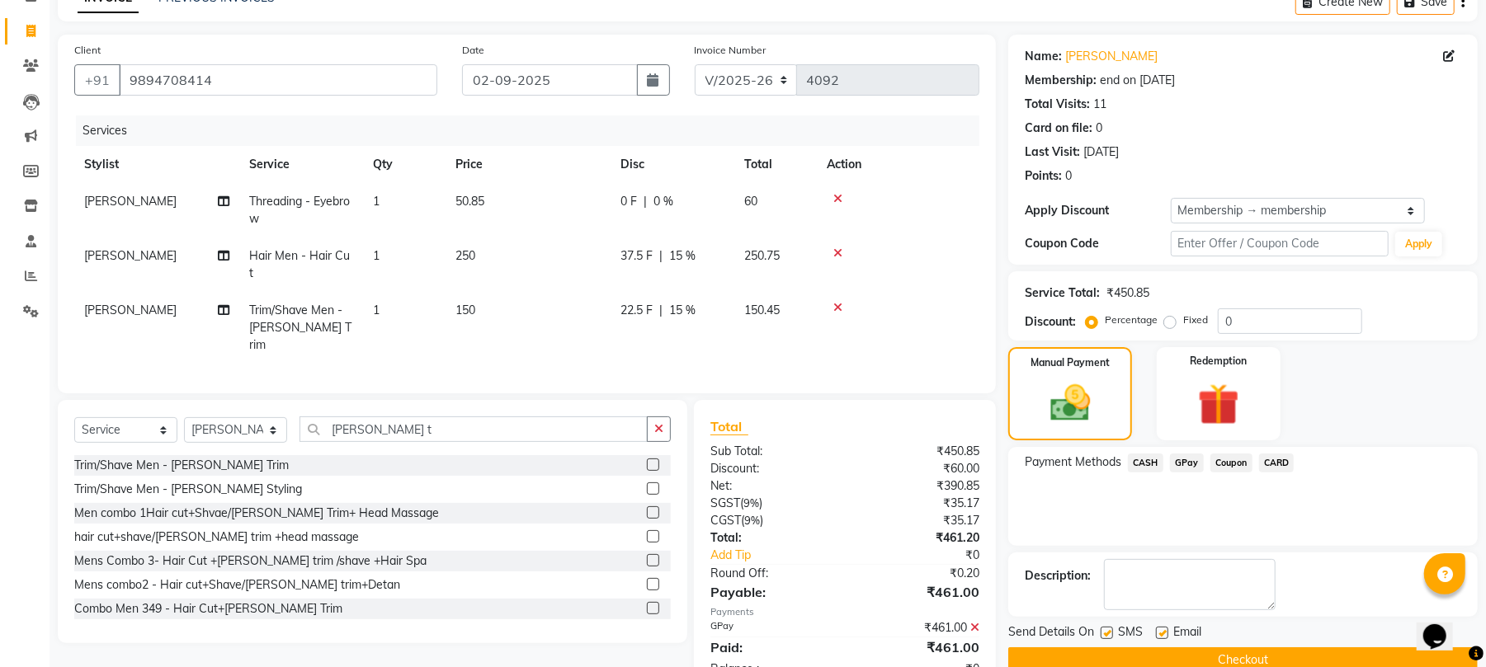
scroll to position [123, 0]
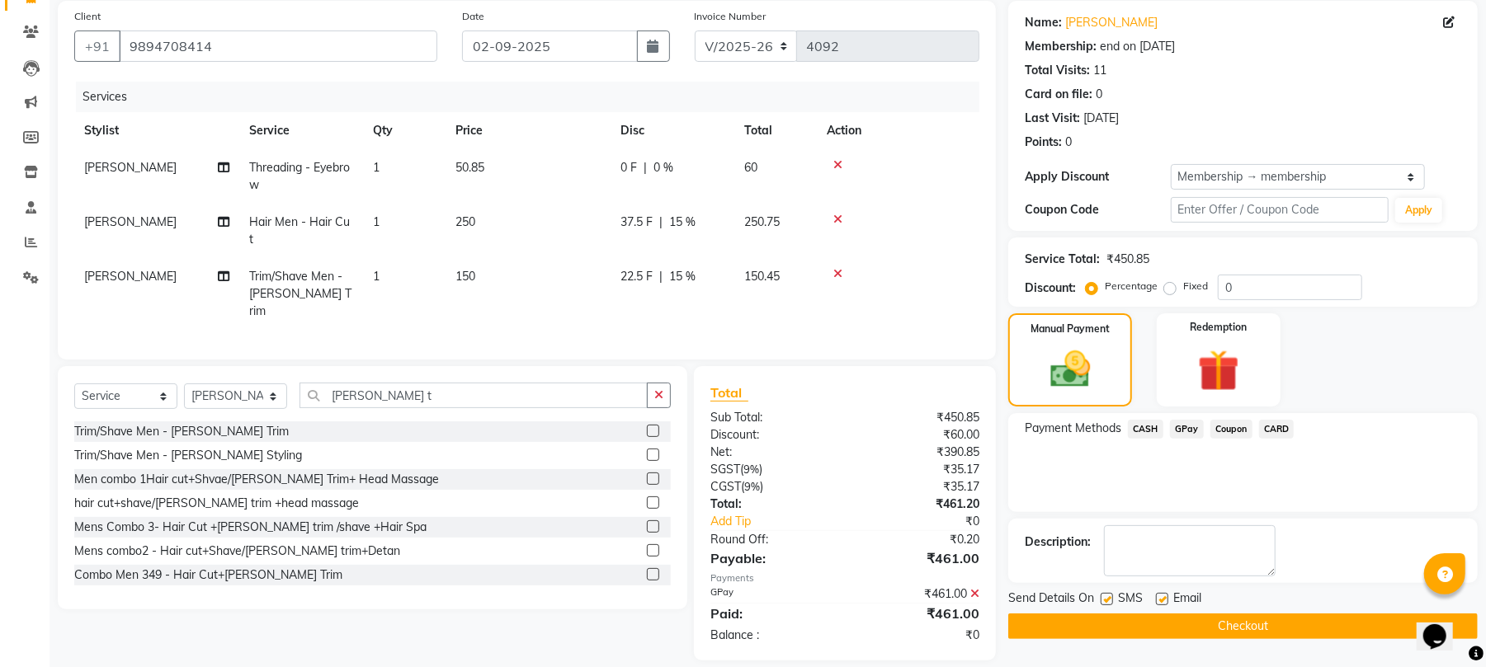
click at [1166, 601] on label at bounding box center [1162, 599] width 12 height 12
click at [1166, 601] on input "checkbox" at bounding box center [1161, 600] width 11 height 11
checkbox input "false"
click at [1097, 596] on div "Send Details On SMS Email" at bounding box center [1242, 600] width 469 height 21
click at [1105, 602] on label at bounding box center [1106, 599] width 12 height 12
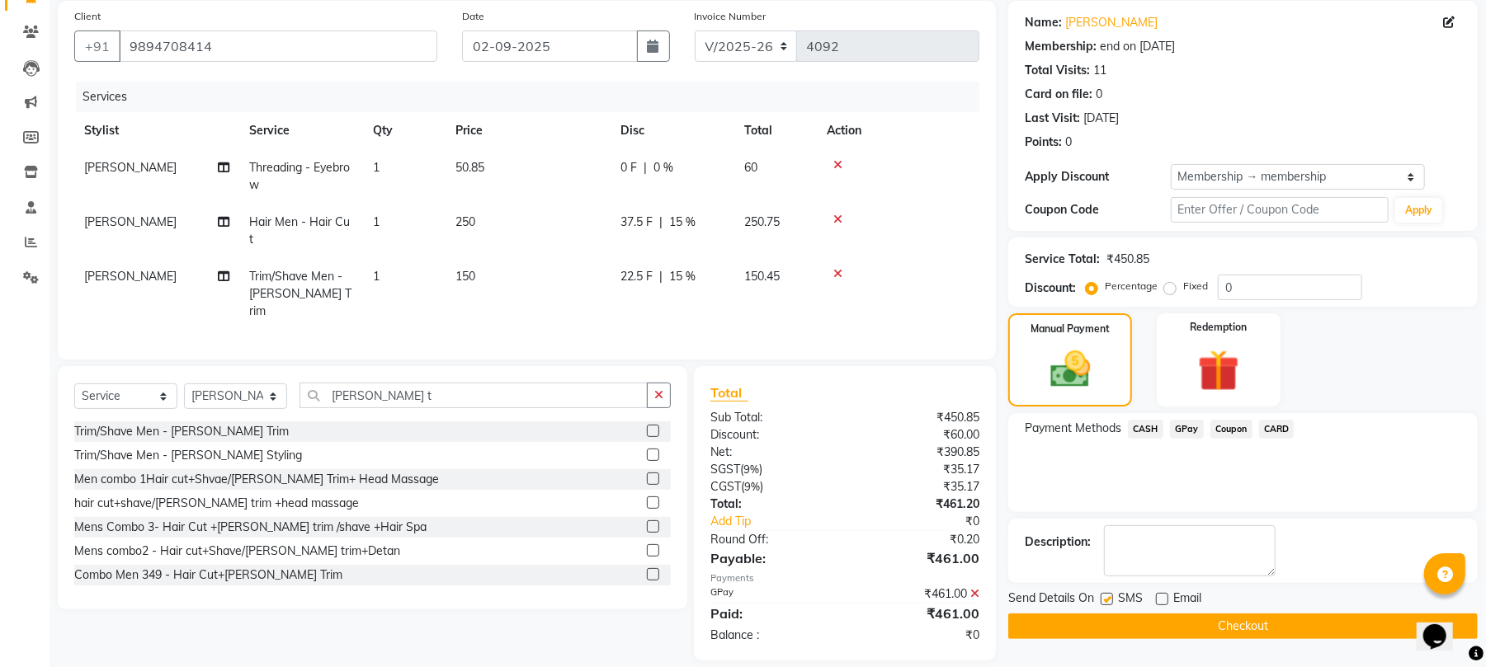
click at [1105, 602] on input "checkbox" at bounding box center [1105, 600] width 11 height 11
checkbox input "false"
click at [1109, 618] on button "Checkout" at bounding box center [1242, 627] width 469 height 26
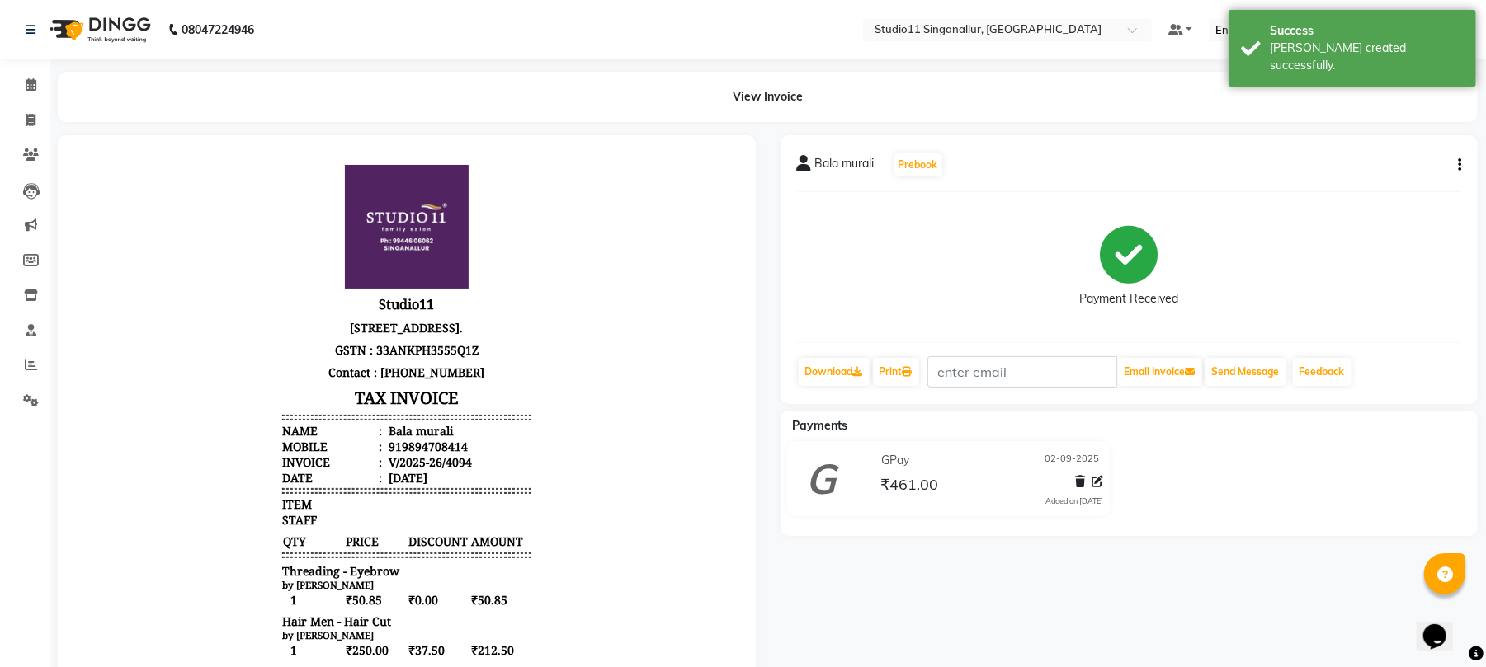
click at [26, 103] on li "Invoice" at bounding box center [24, 120] width 49 height 35
click at [34, 115] on icon at bounding box center [30, 120] width 9 height 12
select select "service"
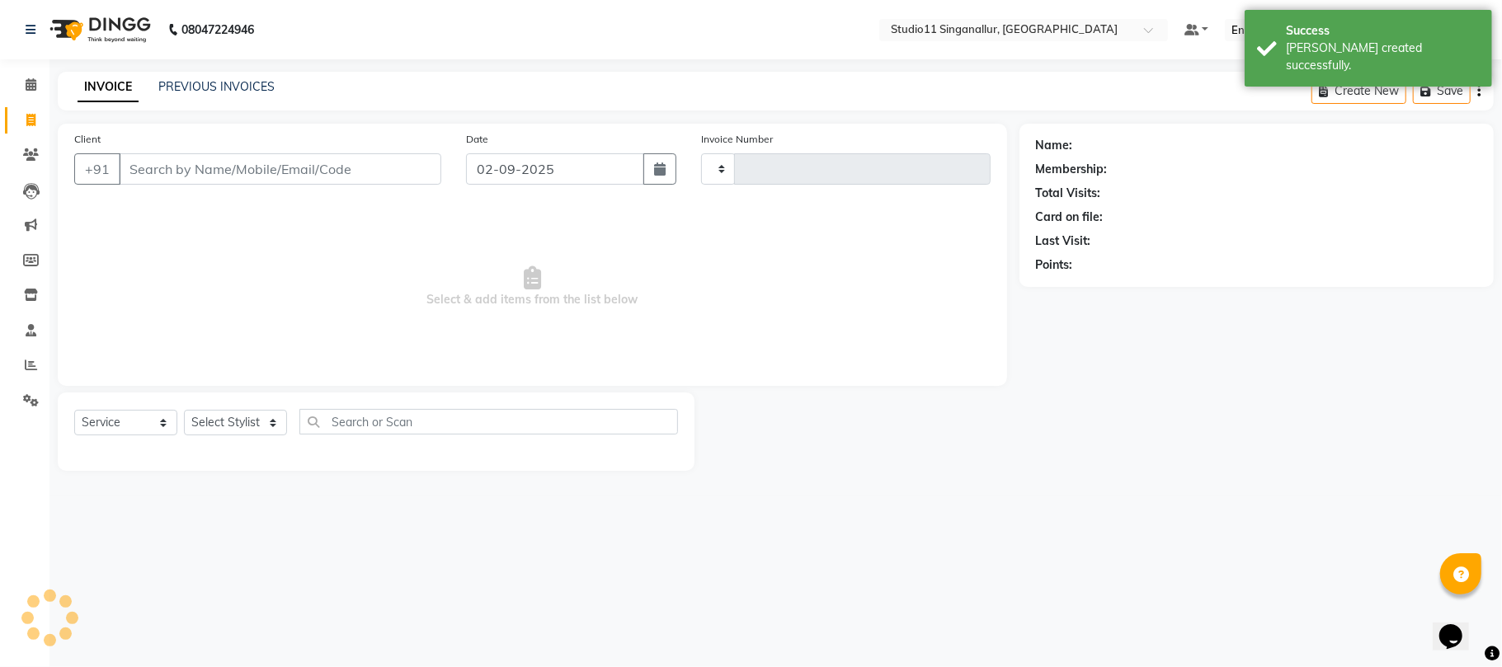
type input "4095"
select select "6616"
click at [181, 89] on link "PREVIOUS INVOICES" at bounding box center [216, 86] width 116 height 15
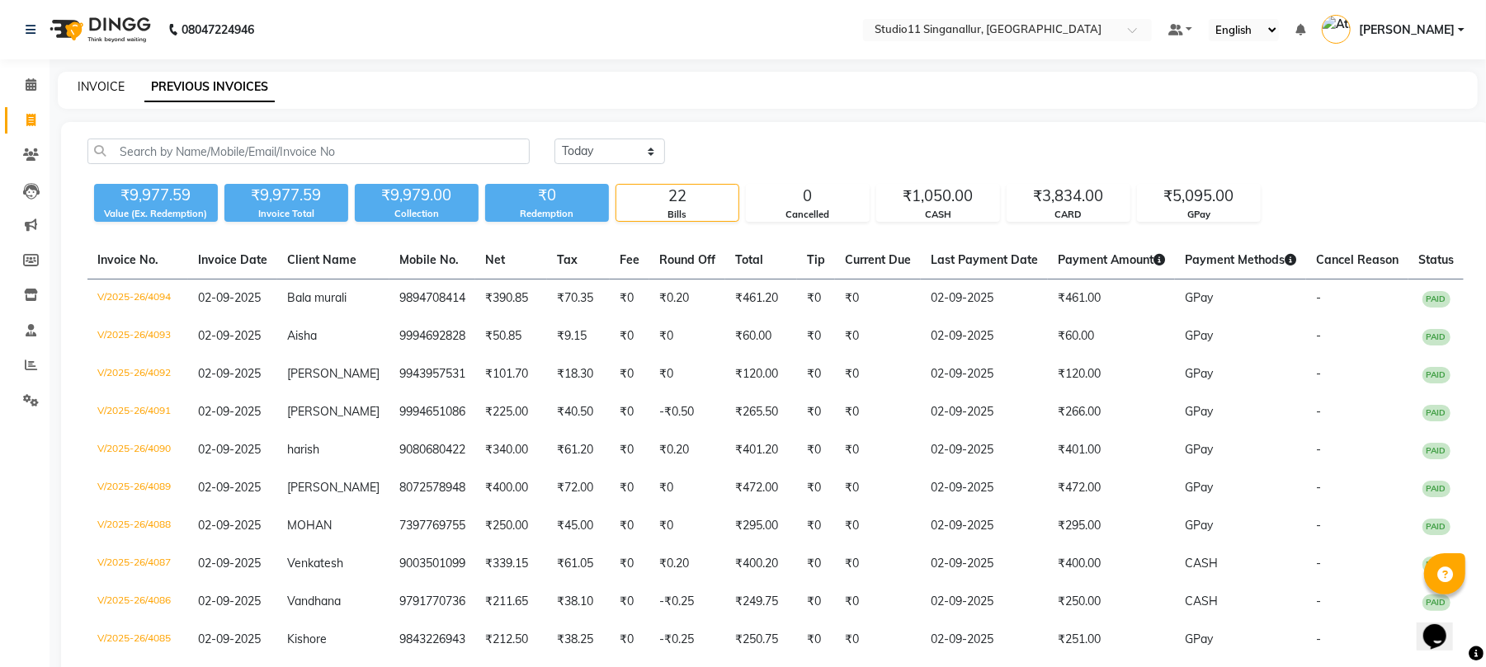
click at [102, 87] on link "INVOICE" at bounding box center [101, 86] width 47 height 15
select select "service"
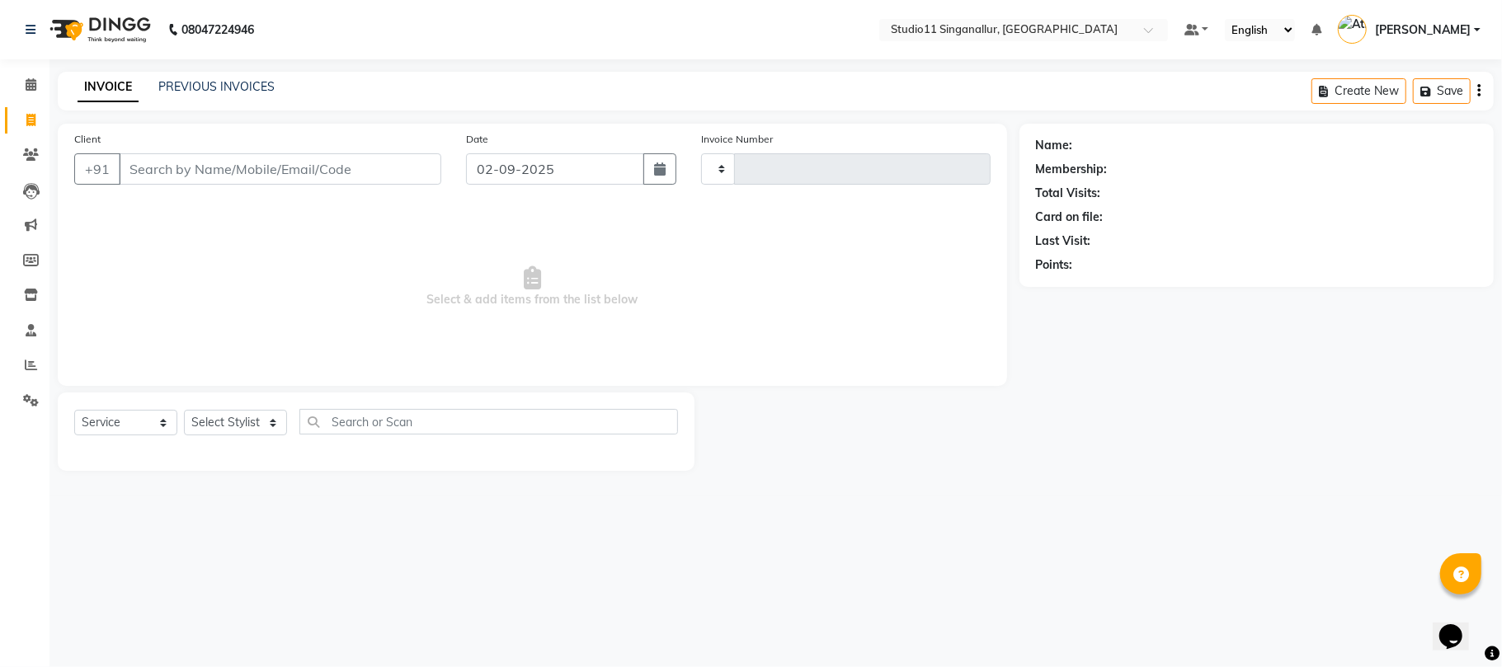
type input "4095"
select select "6616"
click at [254, 431] on select "Select Stylist [PERSON_NAME] Divya [PERSON_NAME] [PERSON_NAME] [PERSON_NAME] [P…" at bounding box center [235, 423] width 103 height 26
select select "51161"
click at [184, 410] on select "Select Stylist [PERSON_NAME] Divya [PERSON_NAME] [PERSON_NAME] [PERSON_NAME] [P…" at bounding box center [235, 423] width 103 height 26
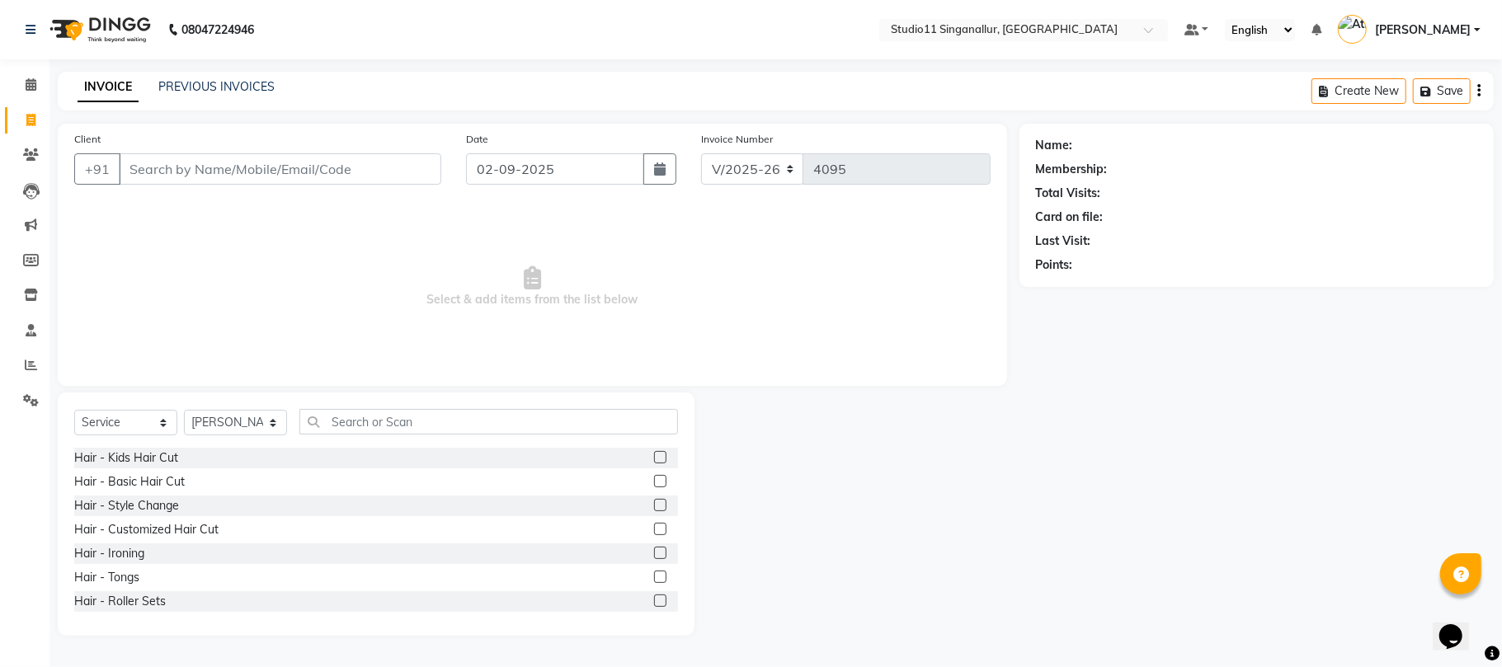
click at [413, 417] on div "Select Service Product Membership Package Voucher Prepaid Gift Card Select Styl…" at bounding box center [376, 514] width 637 height 243
click at [654, 538] on div at bounding box center [659, 531] width 11 height 17
click at [654, 532] on label at bounding box center [660, 529] width 12 height 12
click at [654, 532] on input "checkbox" at bounding box center [659, 530] width 11 height 11
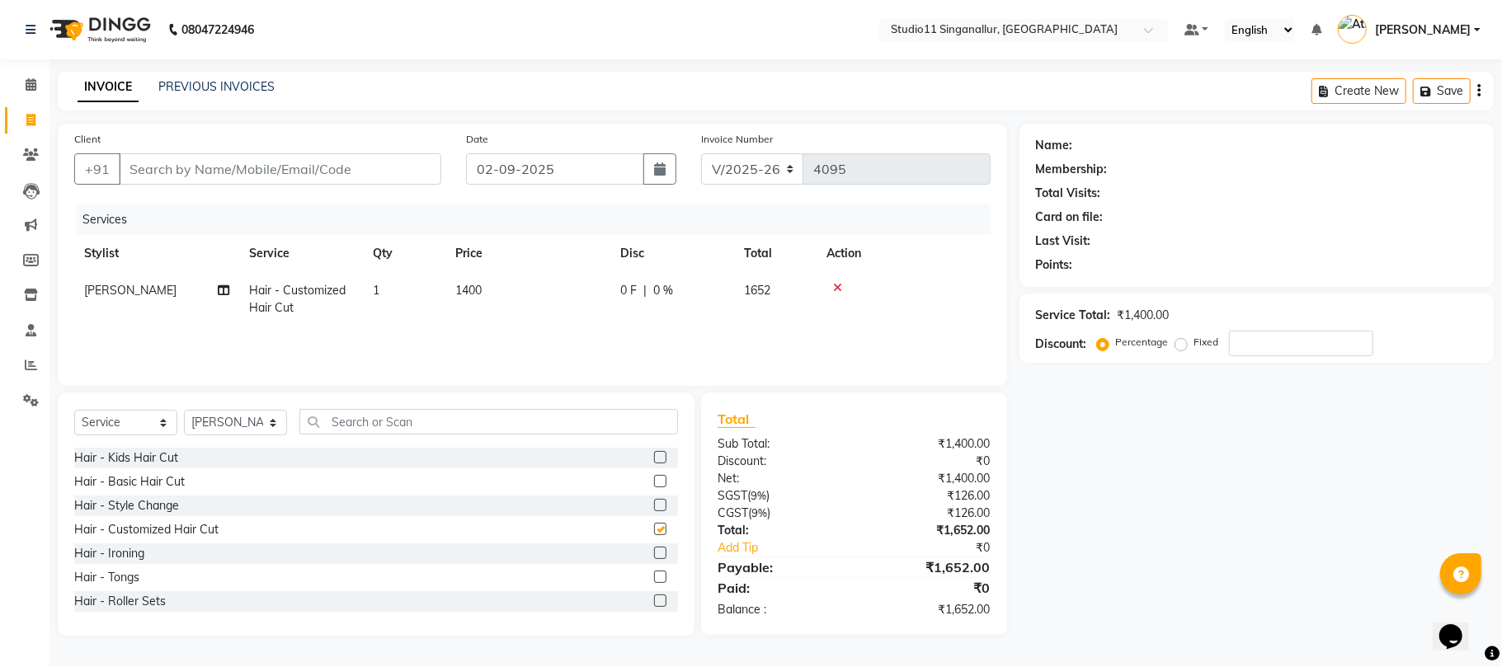
checkbox input "false"
click at [436, 403] on div "Select Service Product Membership Package Voucher Prepaid Gift Card Select Styl…" at bounding box center [376, 514] width 637 height 243
click at [437, 423] on input "text" at bounding box center [488, 422] width 379 height 26
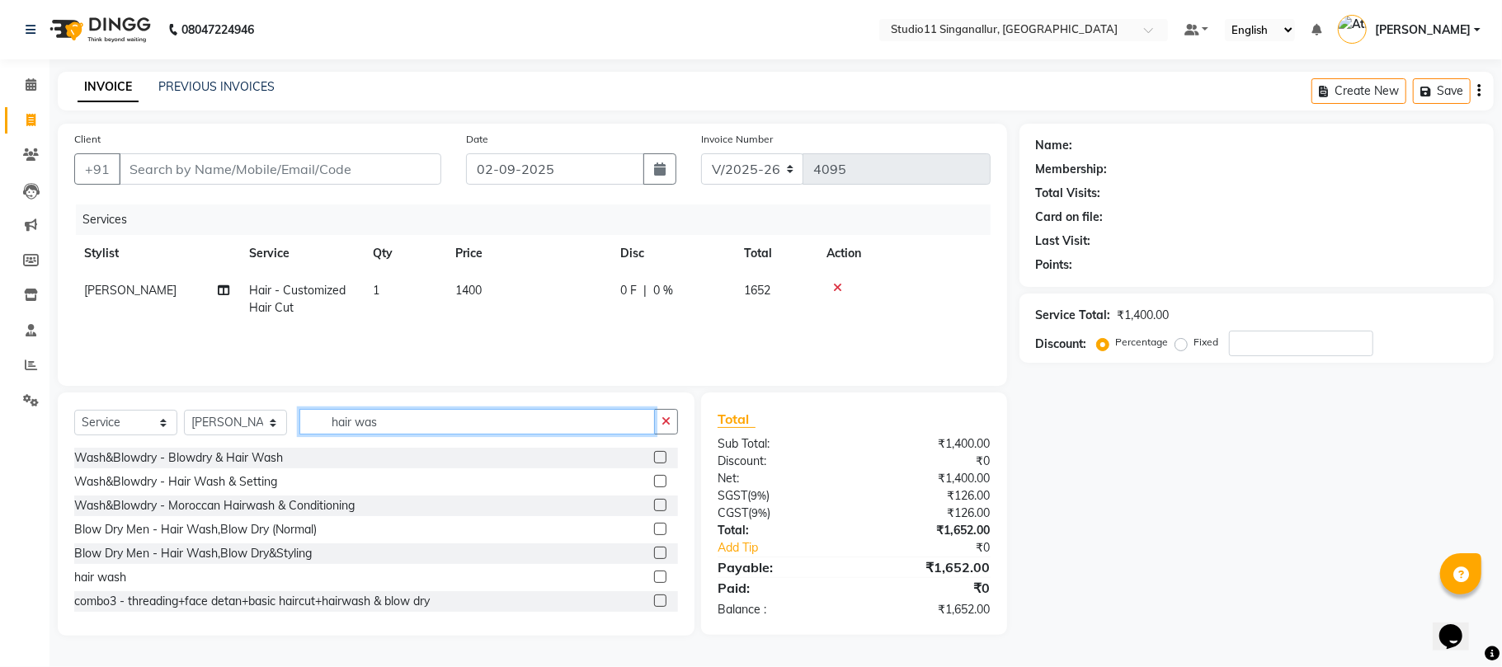
type input "hair was"
click at [654, 581] on label at bounding box center [660, 577] width 12 height 12
click at [654, 581] on input "checkbox" at bounding box center [659, 578] width 11 height 11
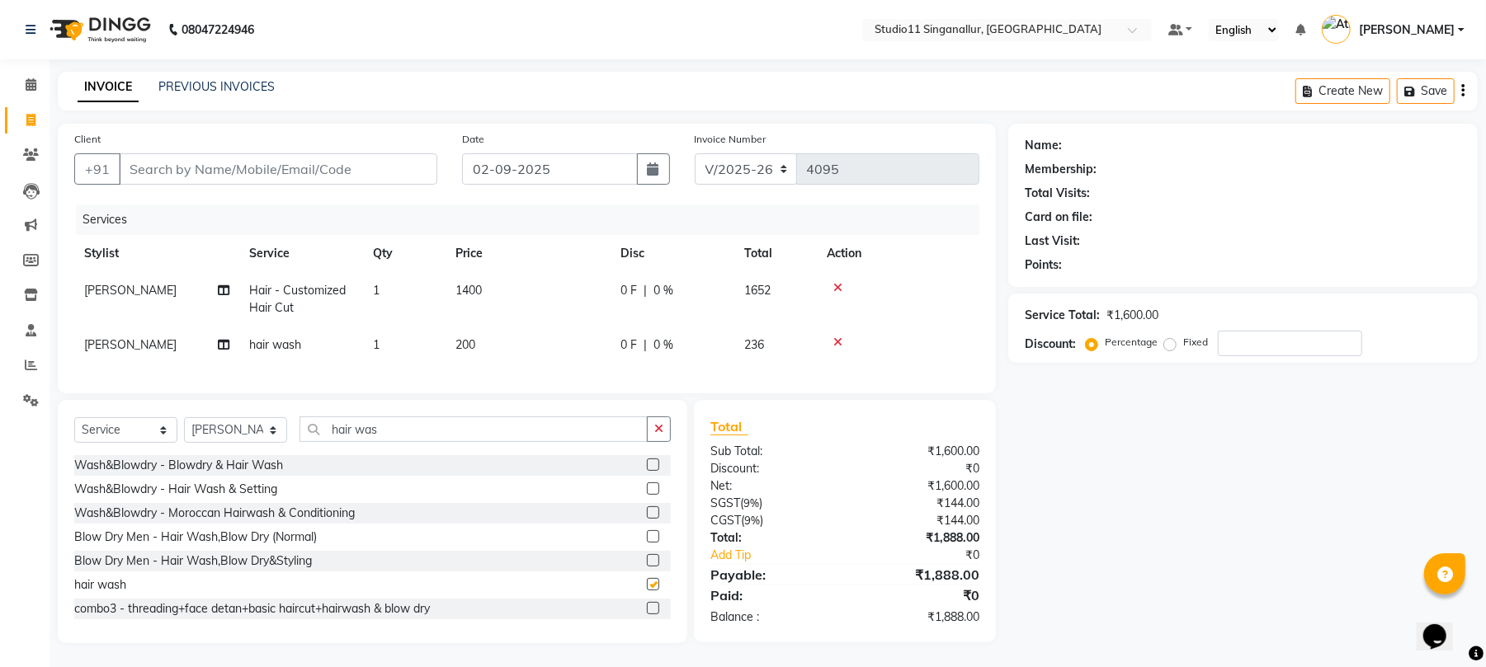
checkbox input "false"
click at [480, 374] on div "Services Stylist Service Qty Price Disc Total Action krithika Hair - Customized…" at bounding box center [526, 291] width 905 height 172
click at [490, 353] on td "200" at bounding box center [527, 345] width 165 height 37
select select "51161"
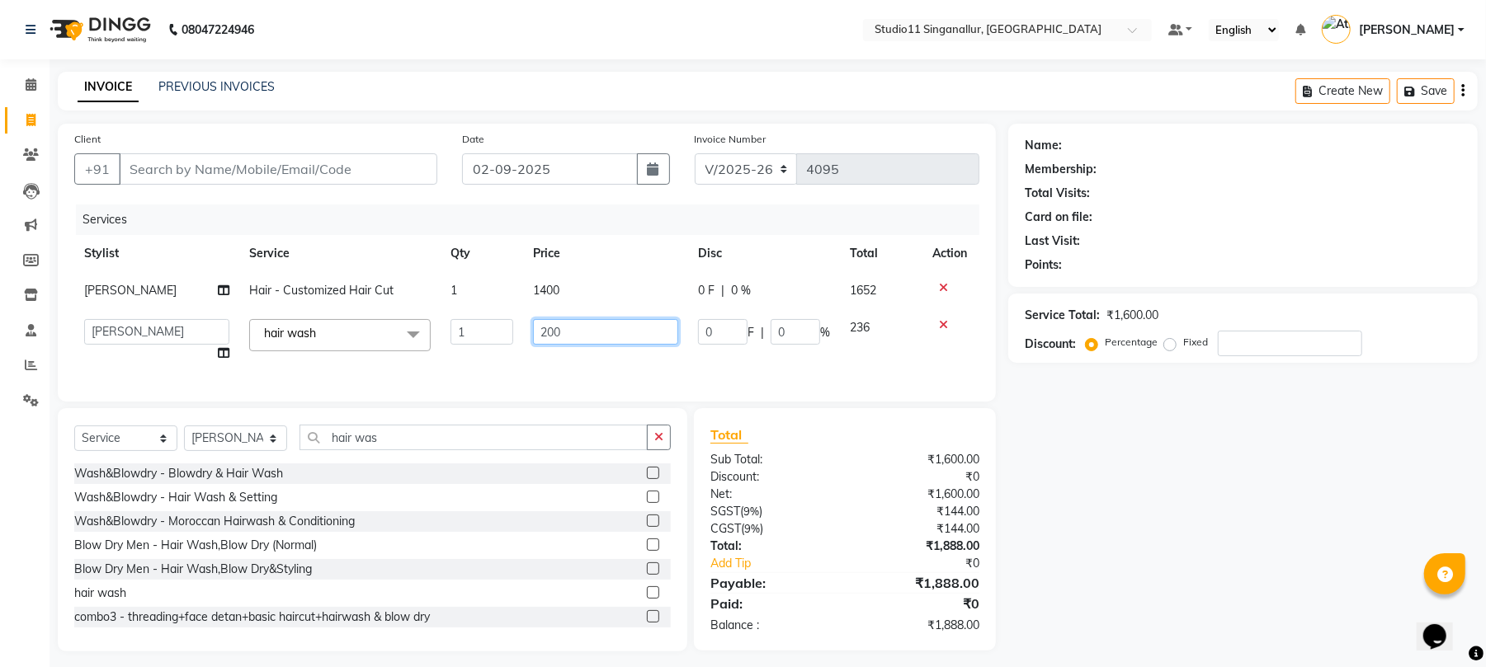
click at [555, 333] on input "200" at bounding box center [605, 332] width 145 height 26
type input "250"
click at [423, 464] on div "Select Service Product Membership Package Voucher Prepaid Gift Card Select Styl…" at bounding box center [372, 444] width 596 height 39
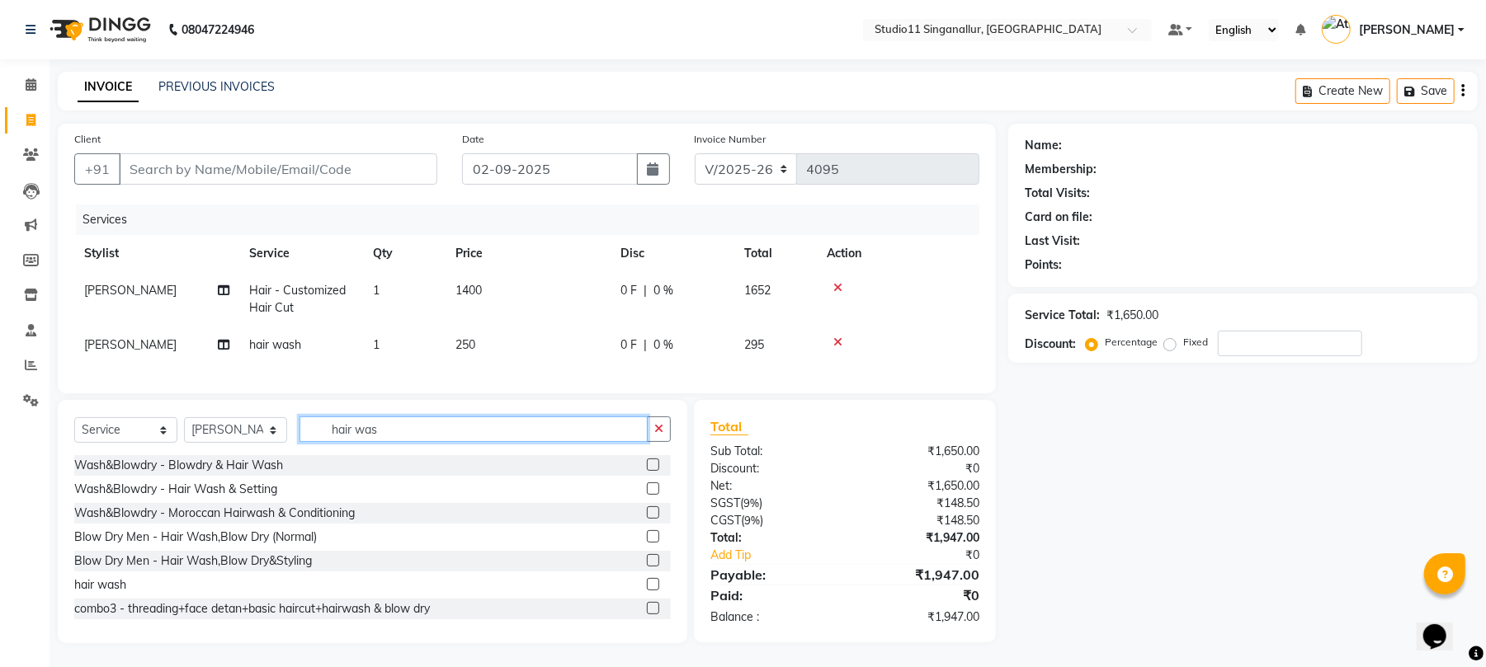
click at [431, 442] on input "hair was" at bounding box center [473, 430] width 348 height 26
type input "h"
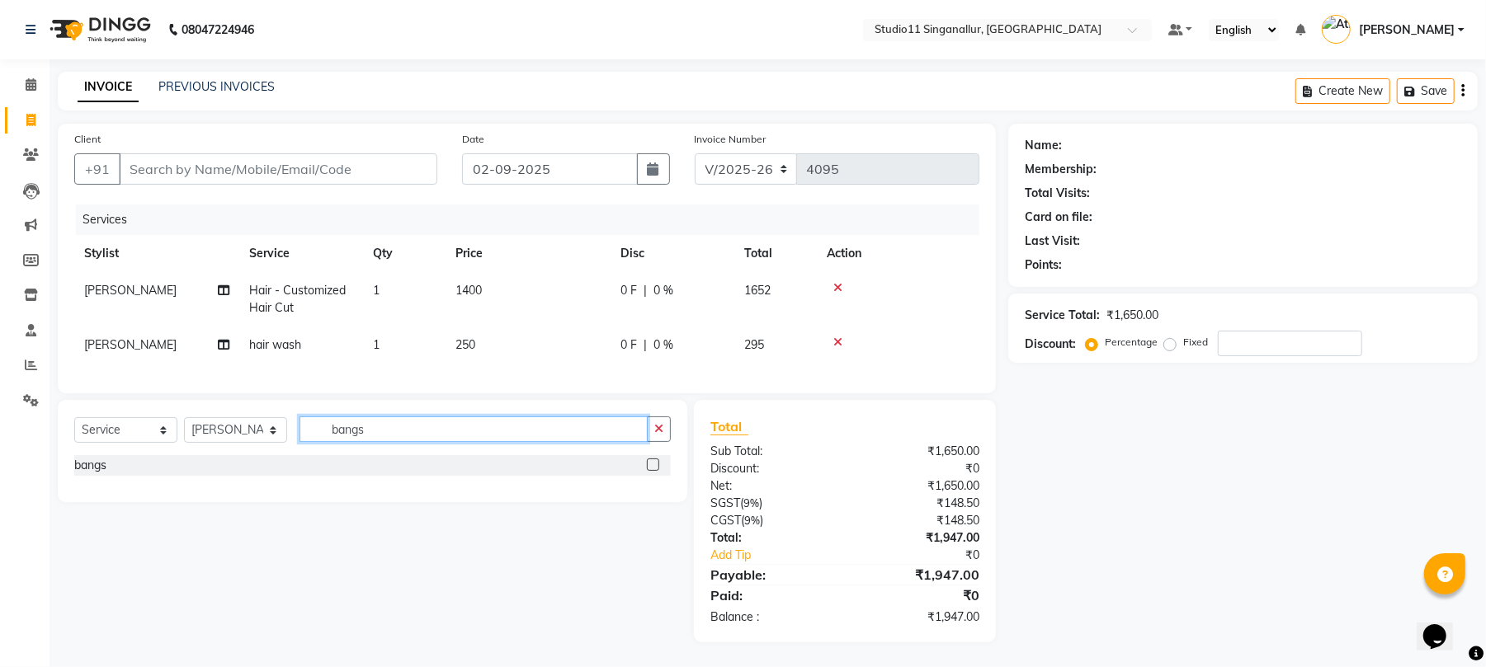
type input "bangs"
click at [650, 471] on label at bounding box center [653, 465] width 12 height 12
click at [650, 471] on input "checkbox" at bounding box center [652, 465] width 11 height 11
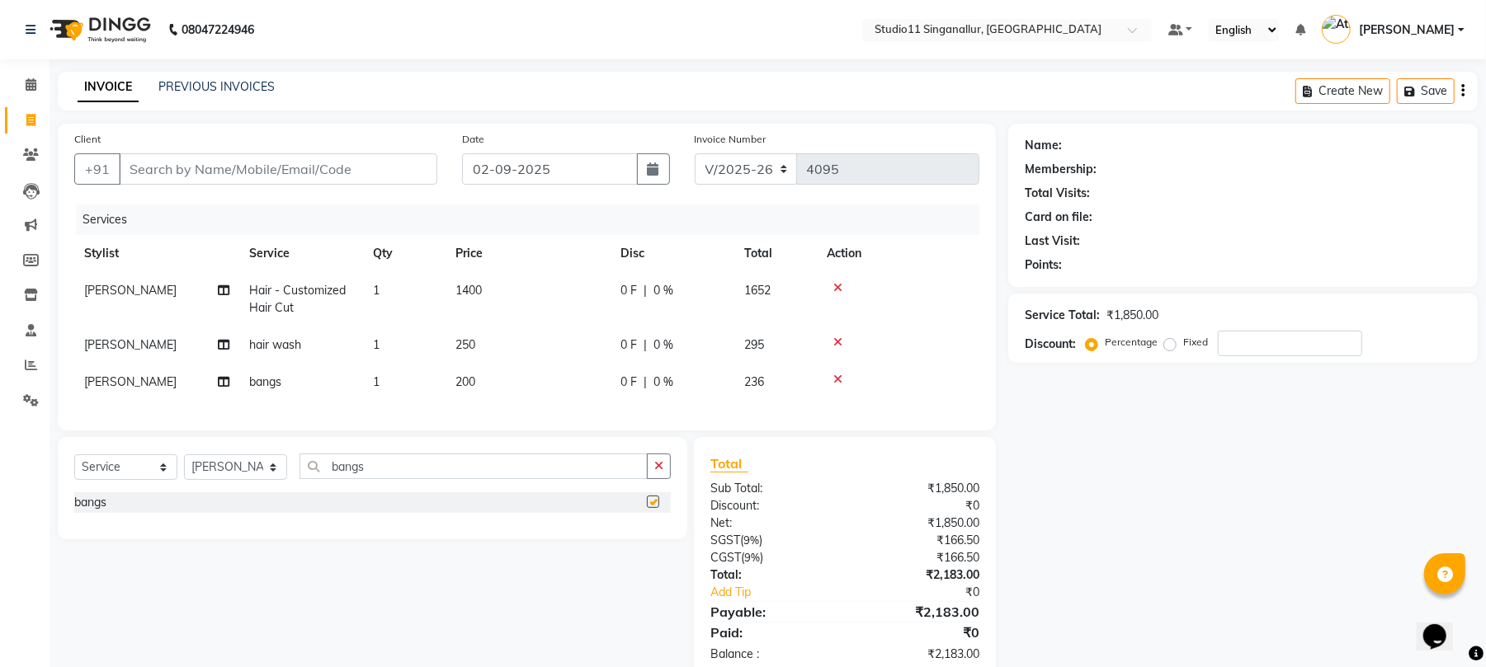
click at [515, 340] on td "250" at bounding box center [527, 345] width 165 height 37
checkbox input "false"
select select "51161"
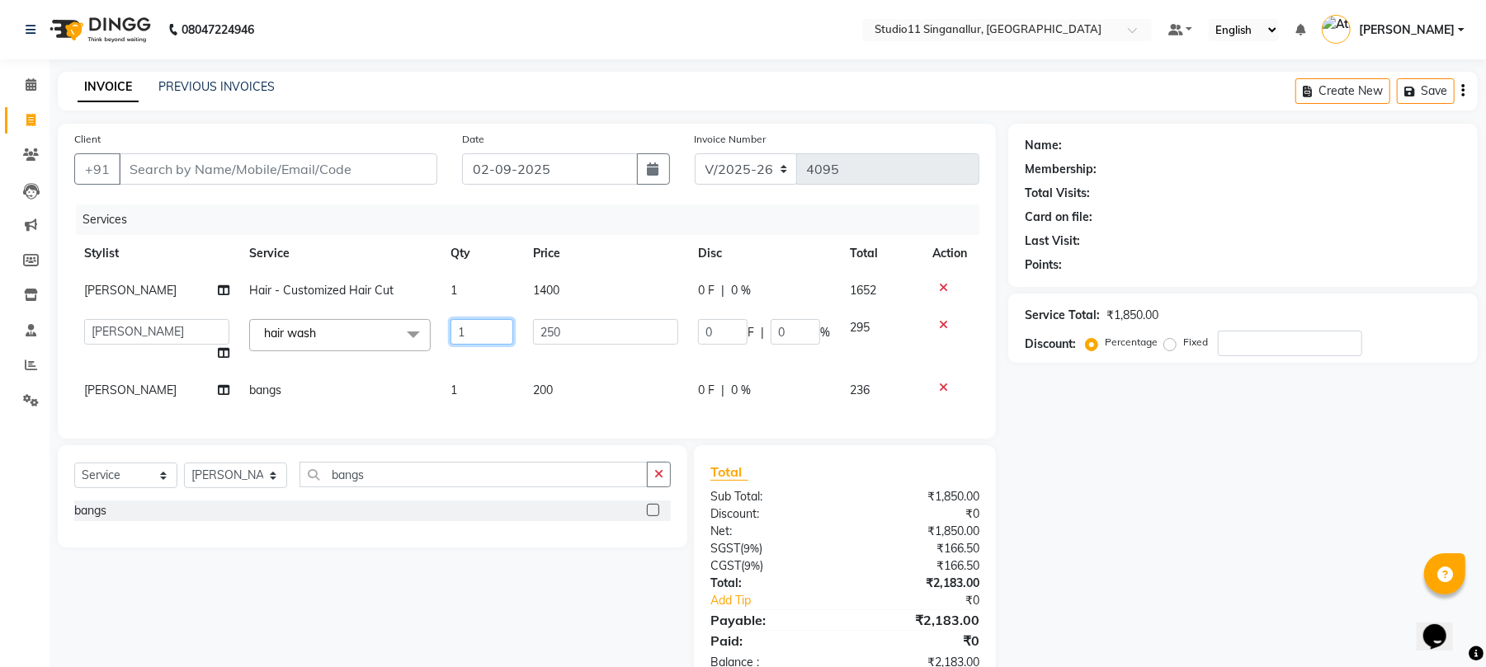
click at [509, 370] on td "1" at bounding box center [482, 340] width 82 height 63
click at [568, 399] on td "200" at bounding box center [605, 390] width 165 height 37
select select "51161"
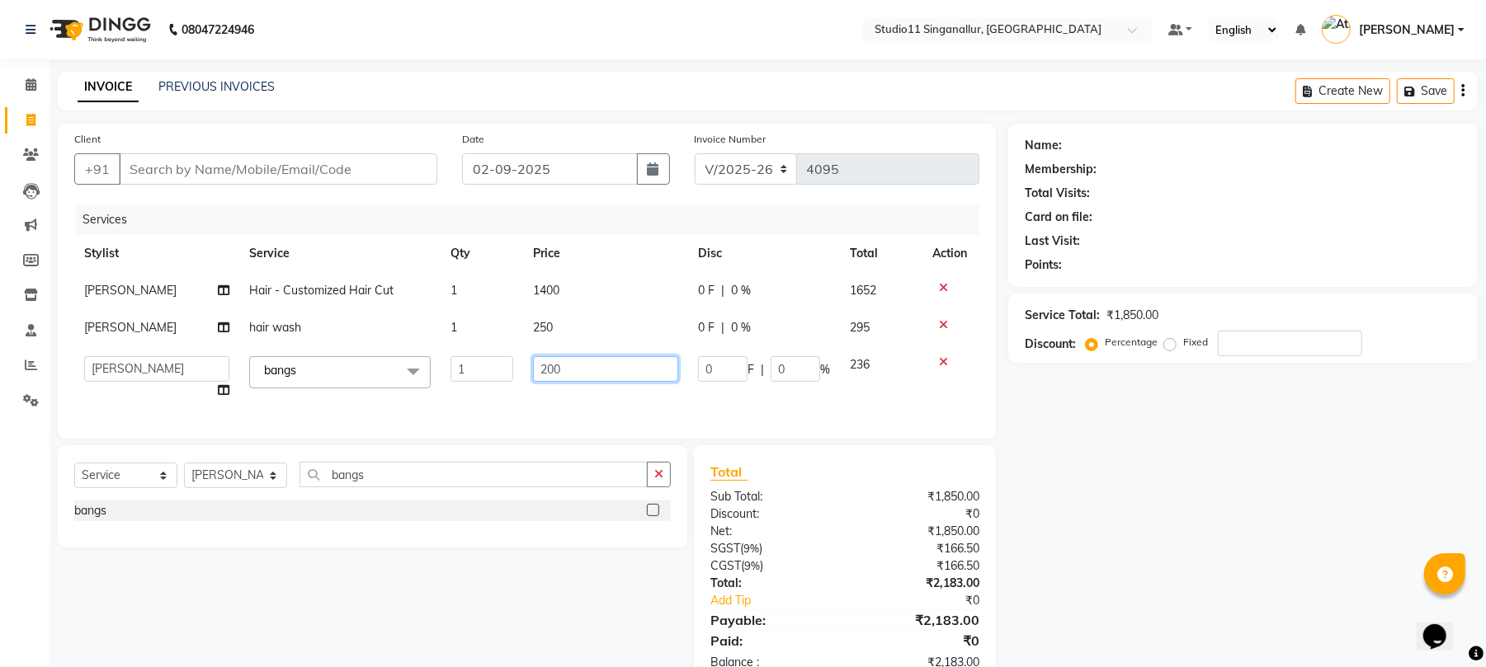
click at [552, 370] on input "200" at bounding box center [605, 369] width 145 height 26
type input "250"
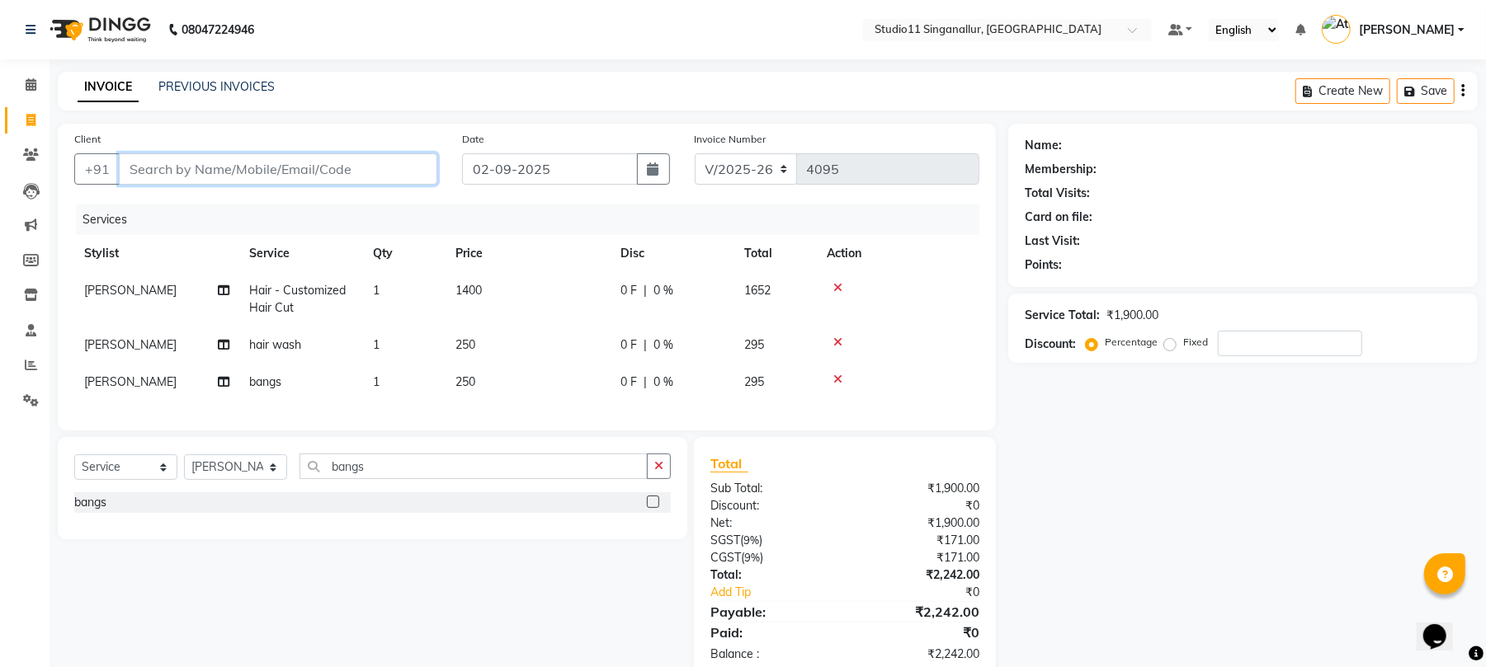
click at [390, 162] on input "Client" at bounding box center [278, 168] width 318 height 31
type input "9"
type input "0"
type input "9486040877"
click at [389, 159] on button "Add Client" at bounding box center [394, 168] width 85 height 31
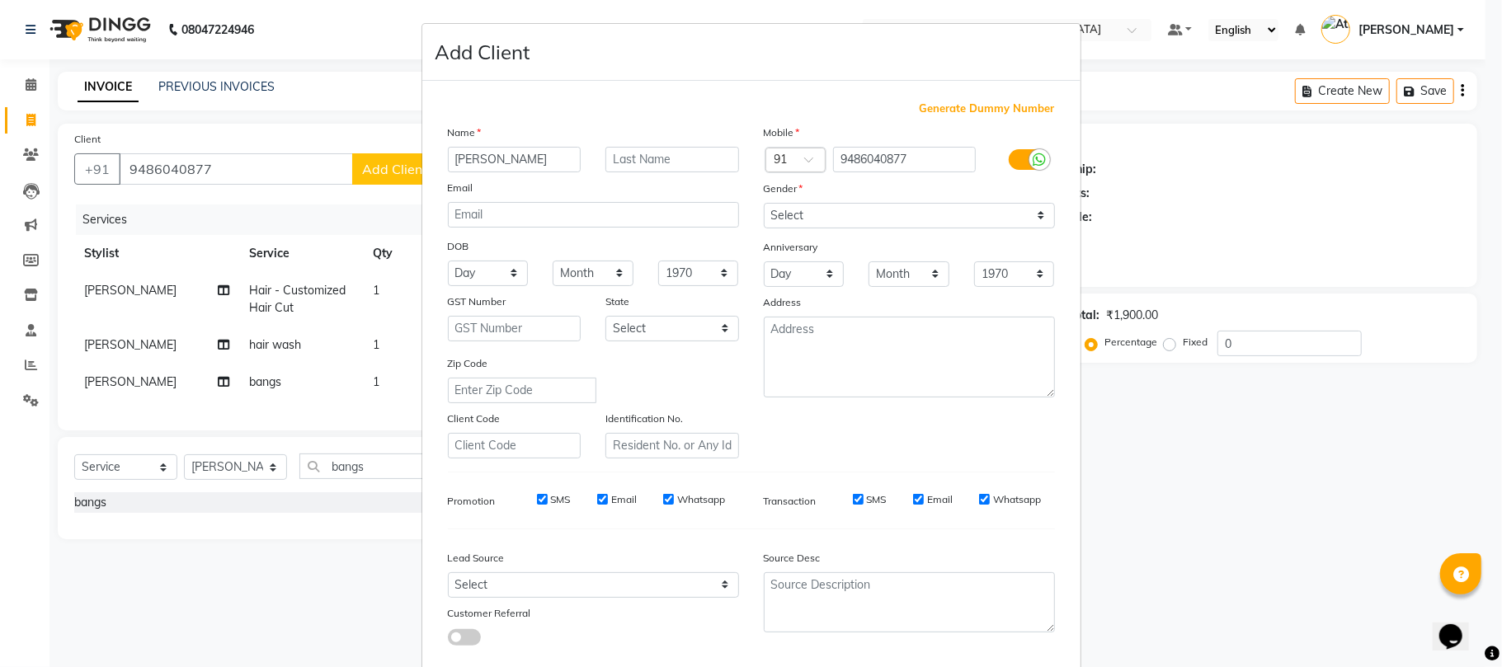
type input "[PERSON_NAME]"
click at [829, 209] on select "Select Male Female Other Prefer Not To Say" at bounding box center [909, 216] width 291 height 26
click at [764, 203] on select "Select Male Female Other Prefer Not To Say" at bounding box center [909, 216] width 291 height 26
click at [825, 212] on select "Select Male Female Other Prefer Not To Say" at bounding box center [909, 216] width 291 height 26
click at [764, 203] on select "Select Male Female Other Prefer Not To Say" at bounding box center [909, 216] width 291 height 26
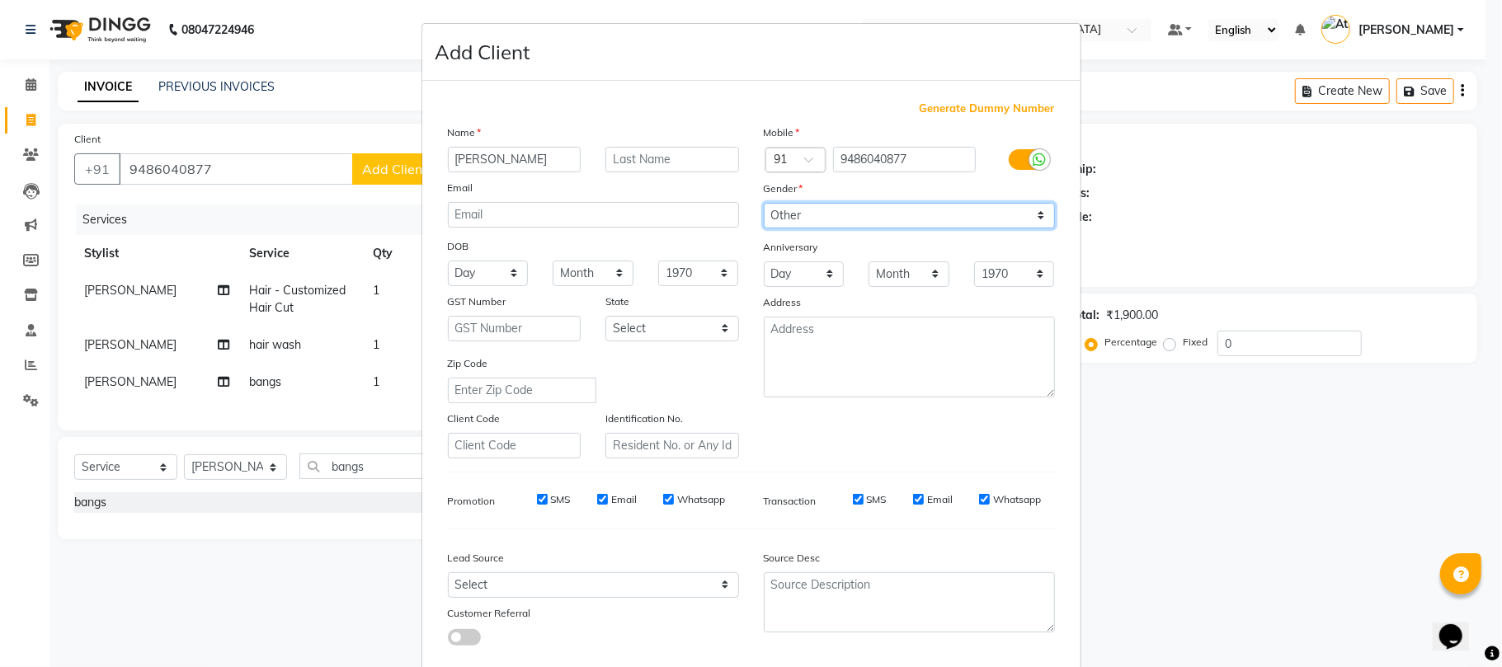
click at [841, 213] on select "Select Male Female Other Prefer Not To Say" at bounding box center [909, 216] width 291 height 26
select select "female"
click at [764, 203] on select "Select Male Female Other Prefer Not To Say" at bounding box center [909, 216] width 291 height 26
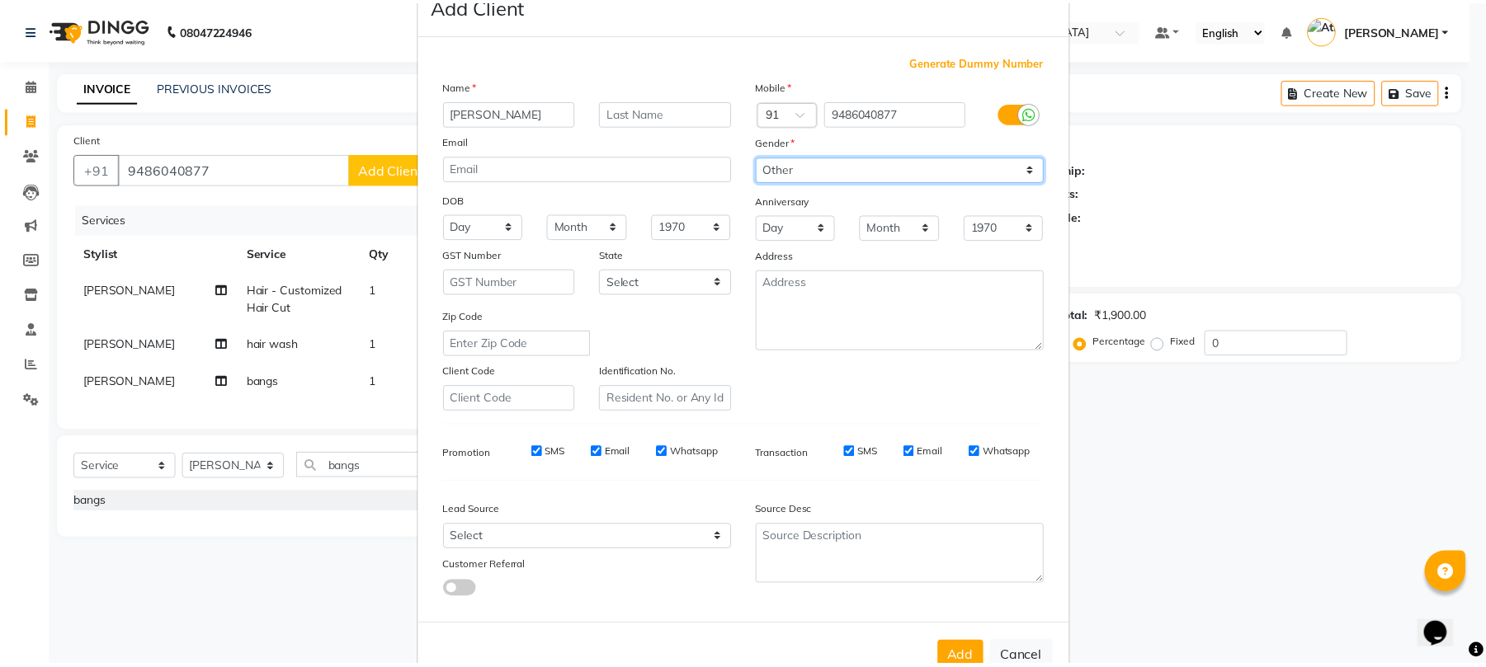
scroll to position [90, 0]
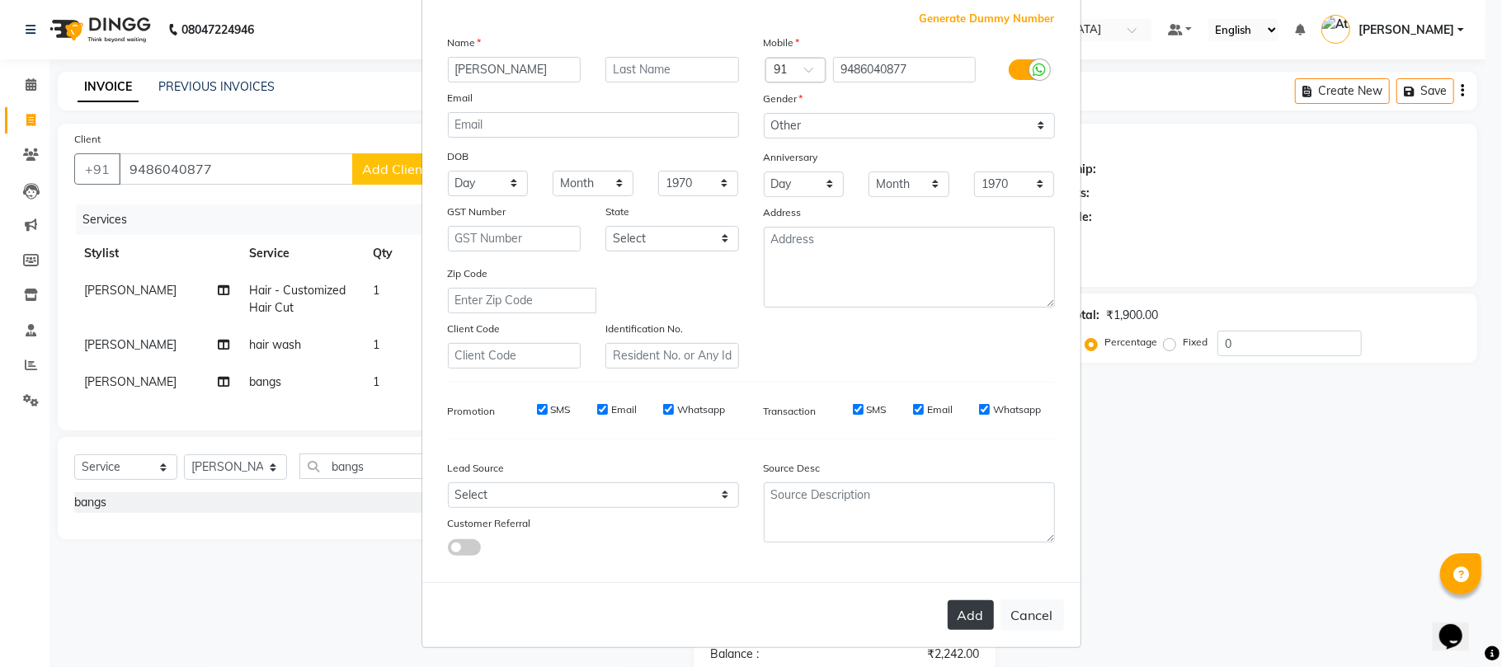
click at [964, 610] on button "Add" at bounding box center [971, 616] width 46 height 30
select select
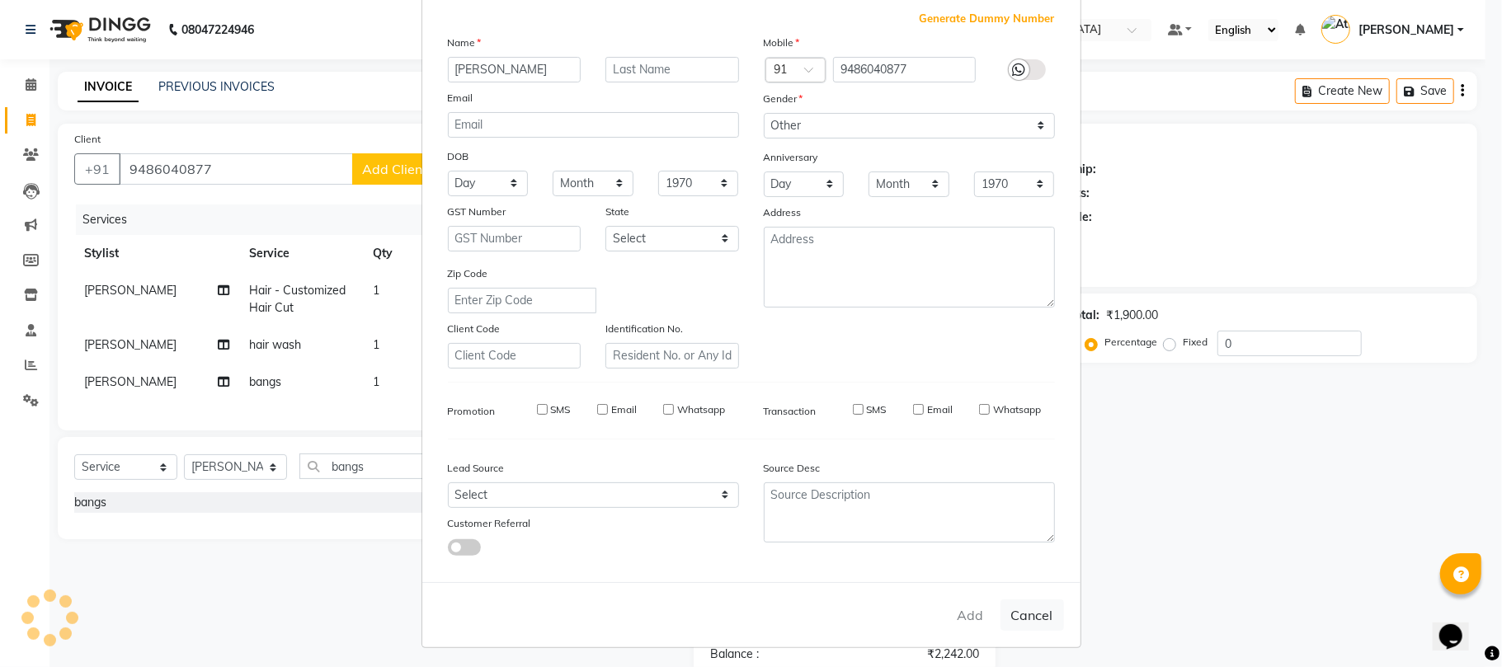
select select
checkbox input "false"
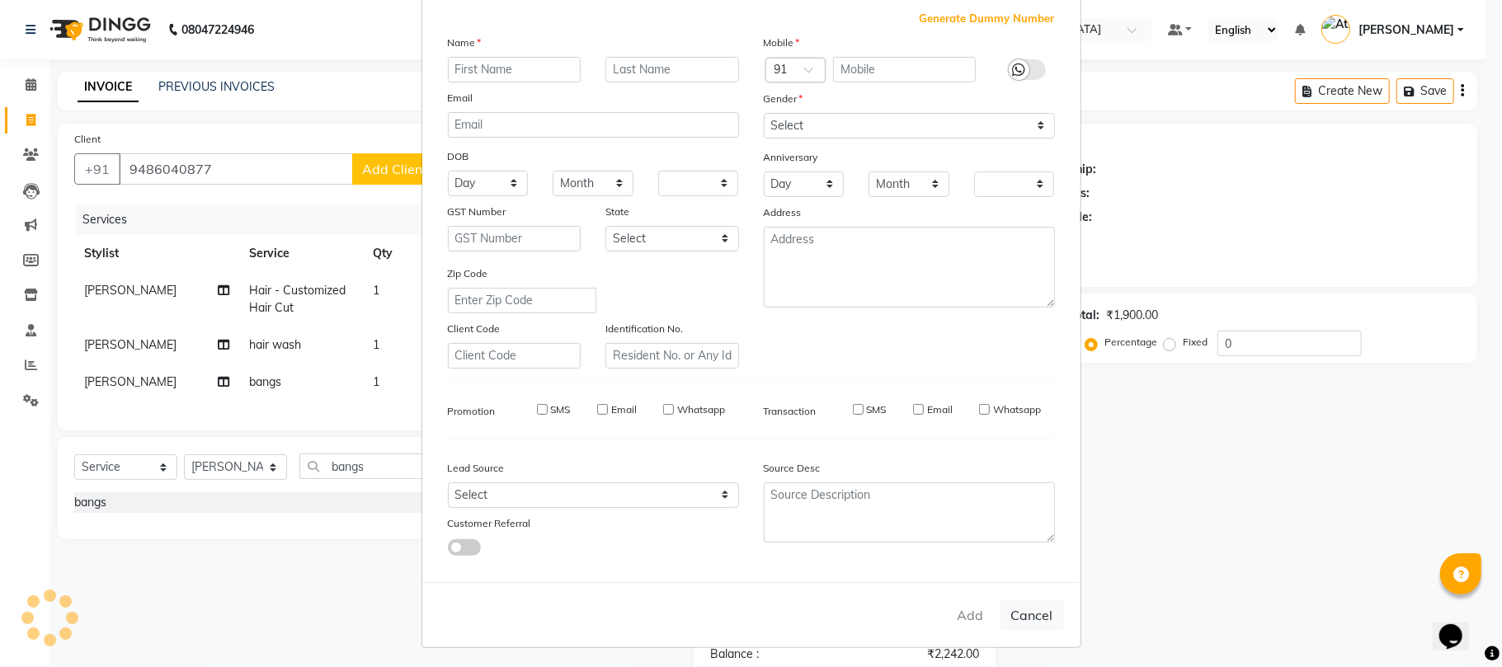
checkbox input "false"
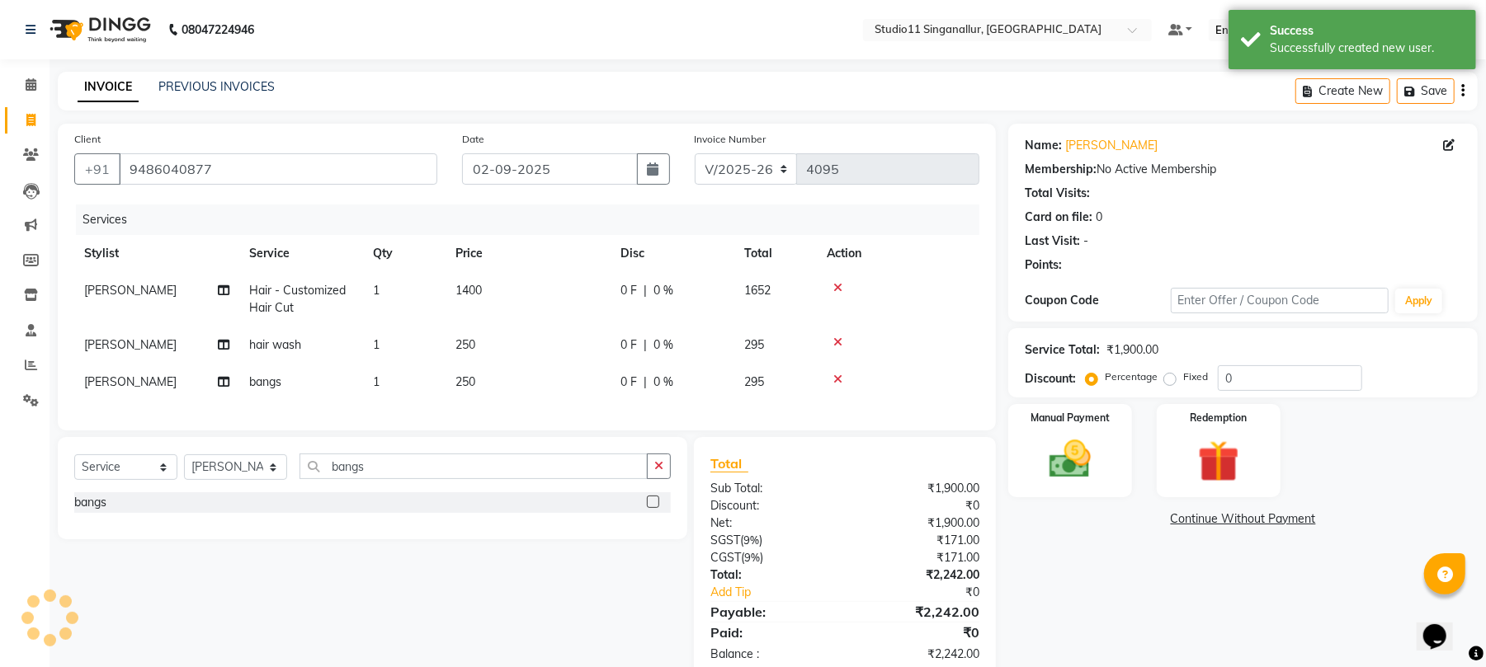
click at [467, 295] on span "1400" at bounding box center [468, 290] width 26 height 15
select select "51161"
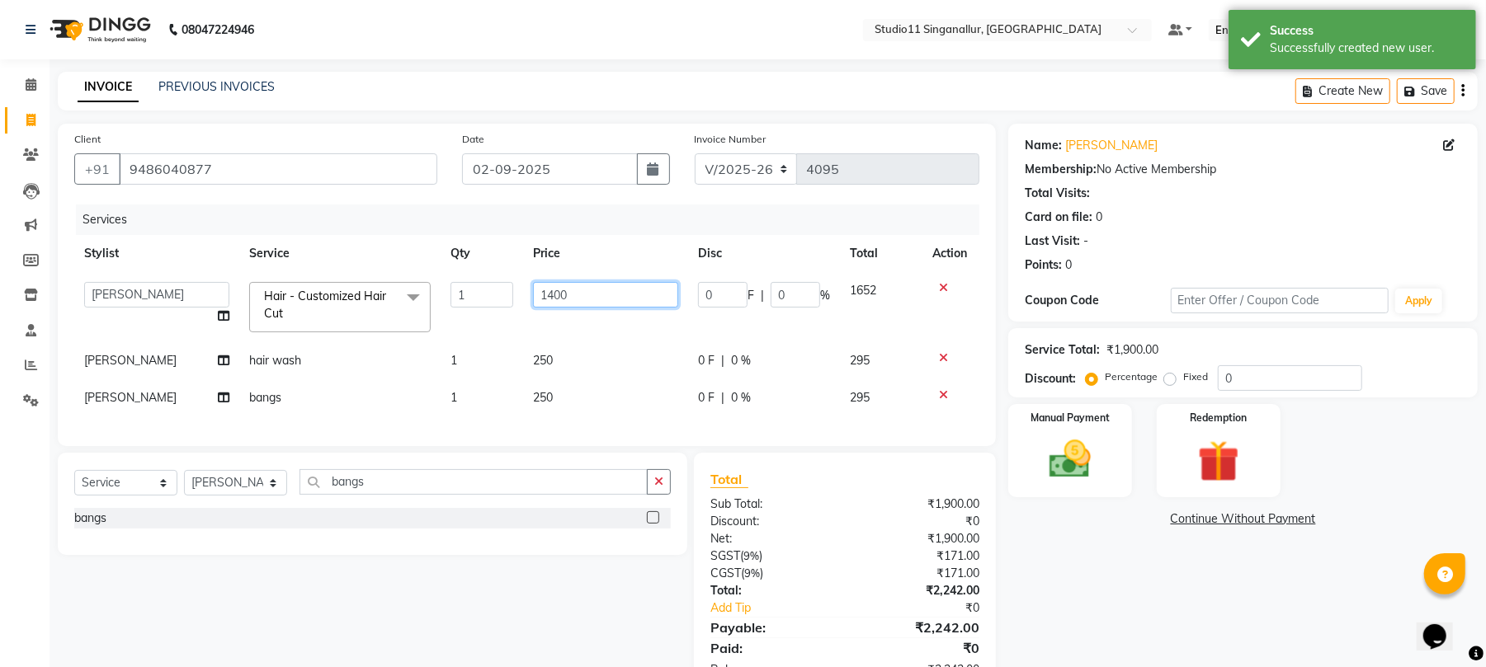
click at [554, 282] on input "1400" at bounding box center [605, 295] width 145 height 26
type input "1500"
click at [639, 239] on tr "Stylist Service Qty Price Disc Total Action" at bounding box center [526, 253] width 905 height 37
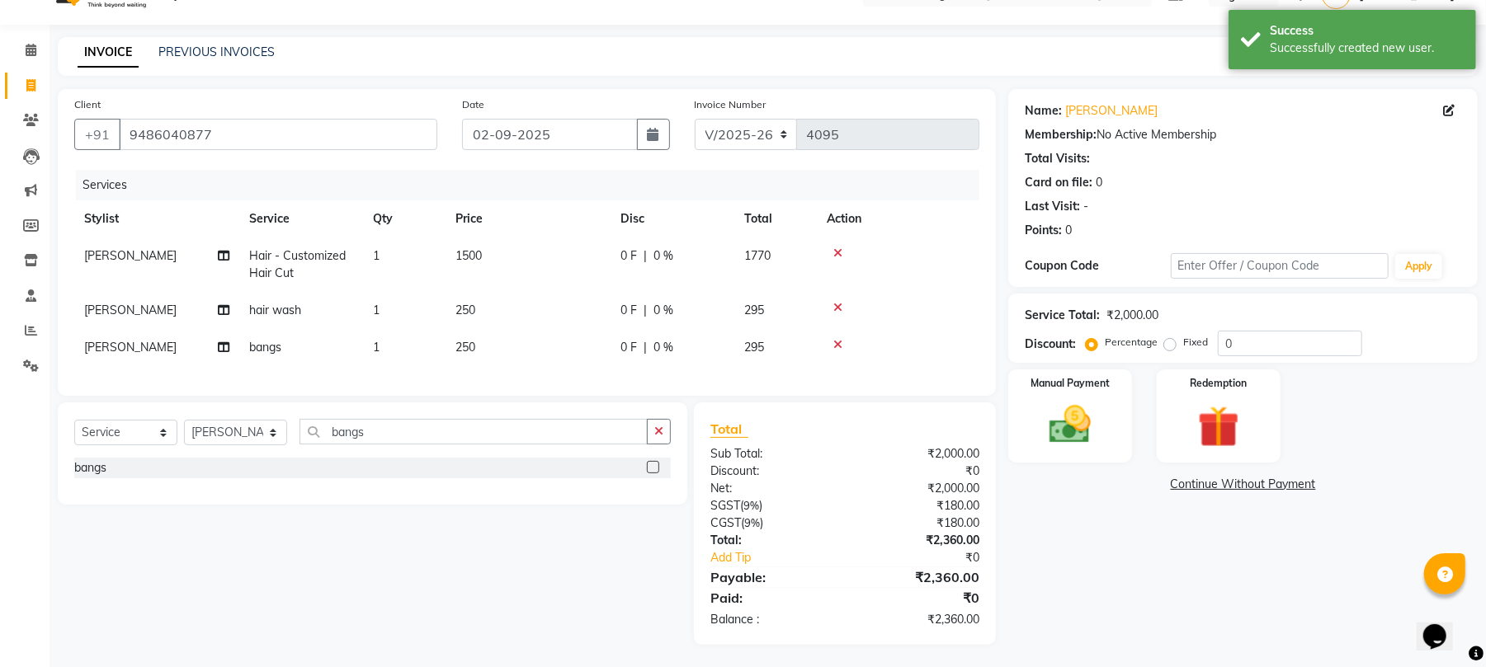
scroll to position [54, 0]
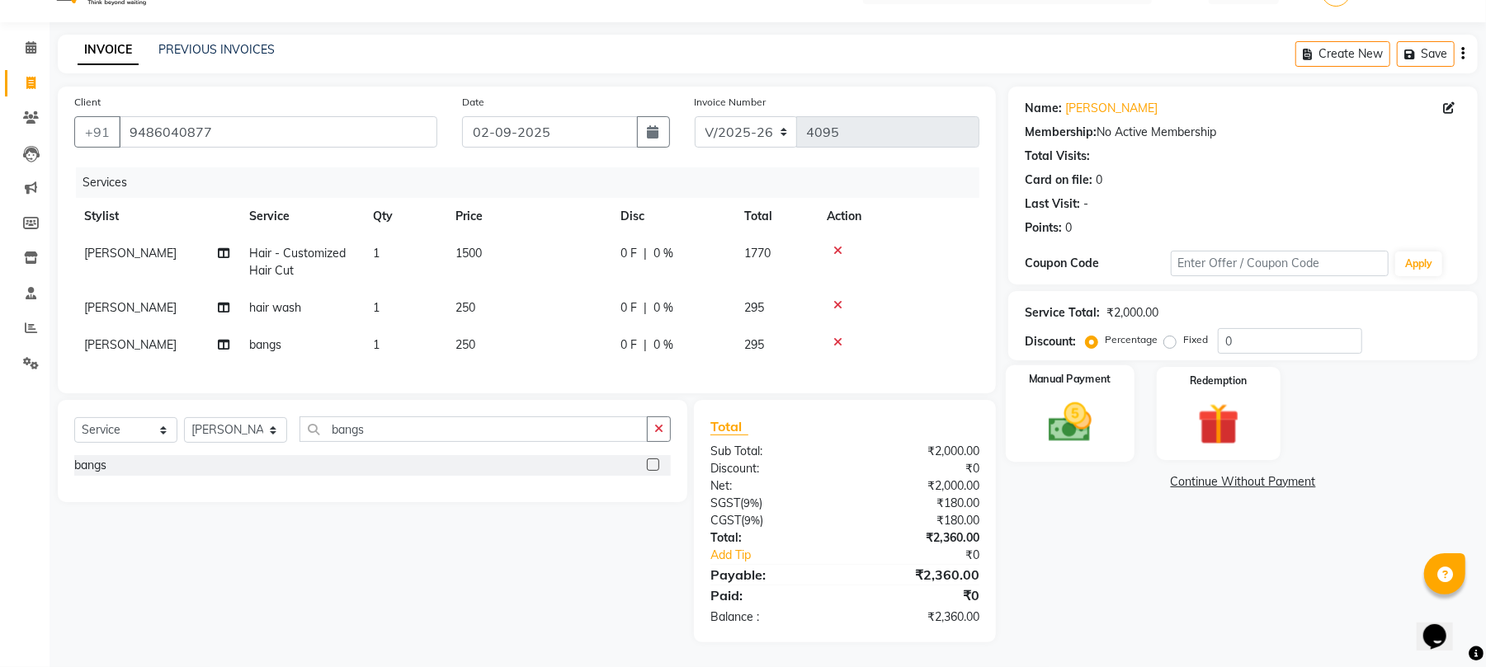
click at [1092, 413] on img at bounding box center [1069, 423] width 71 height 50
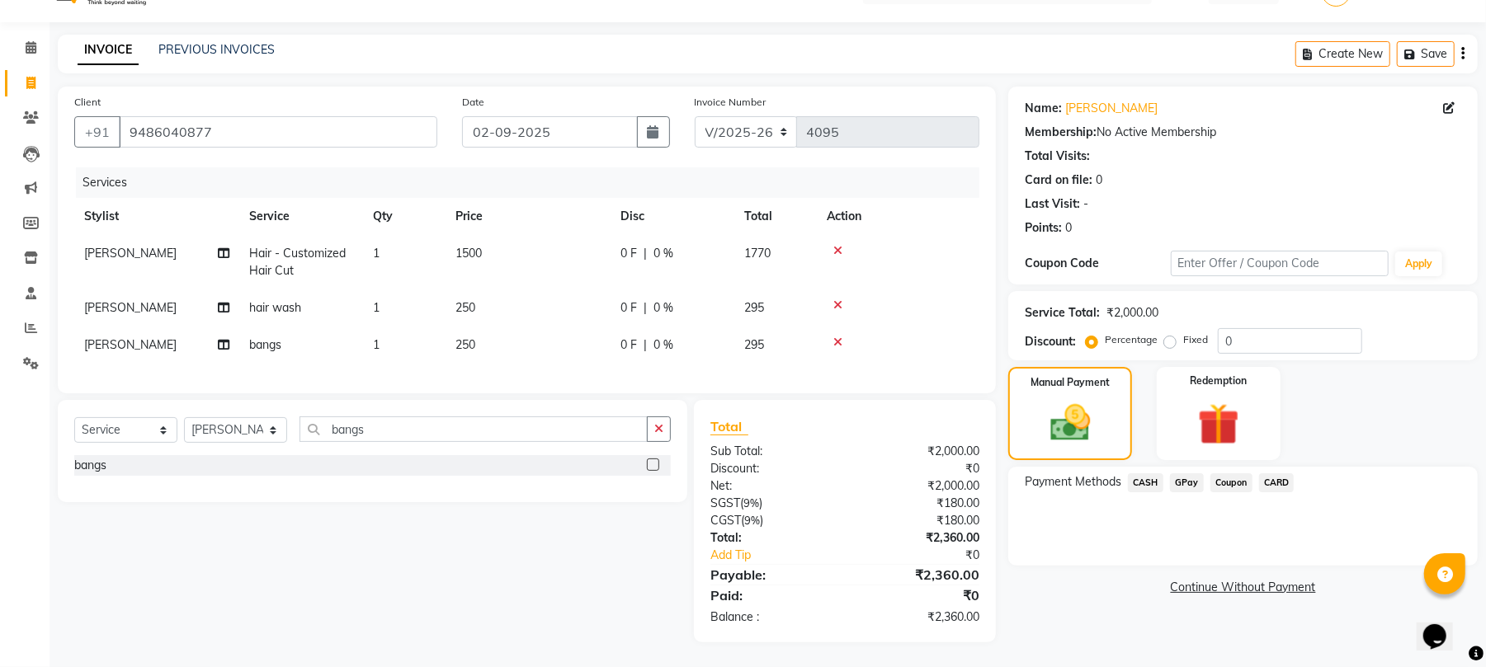
click at [1145, 474] on span "CASH" at bounding box center [1145, 483] width 35 height 19
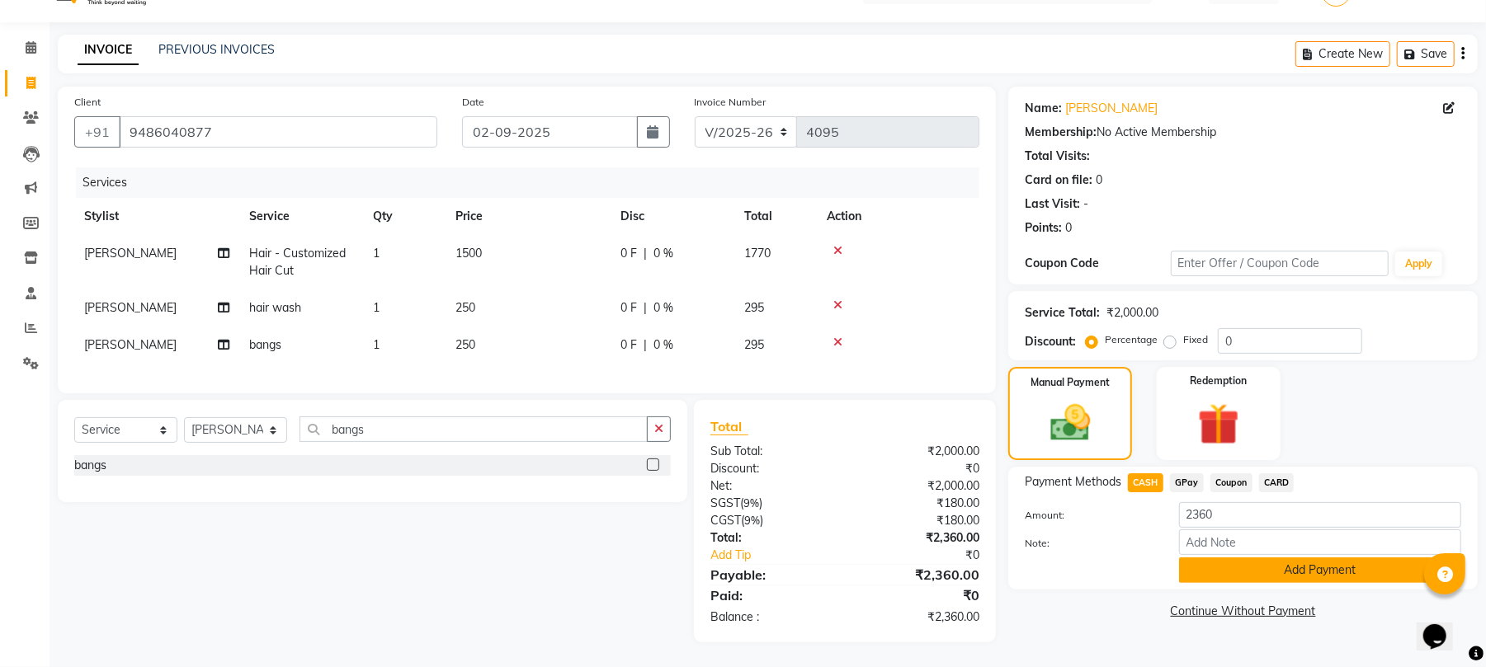
click at [1198, 558] on button "Add Payment" at bounding box center [1320, 571] width 282 height 26
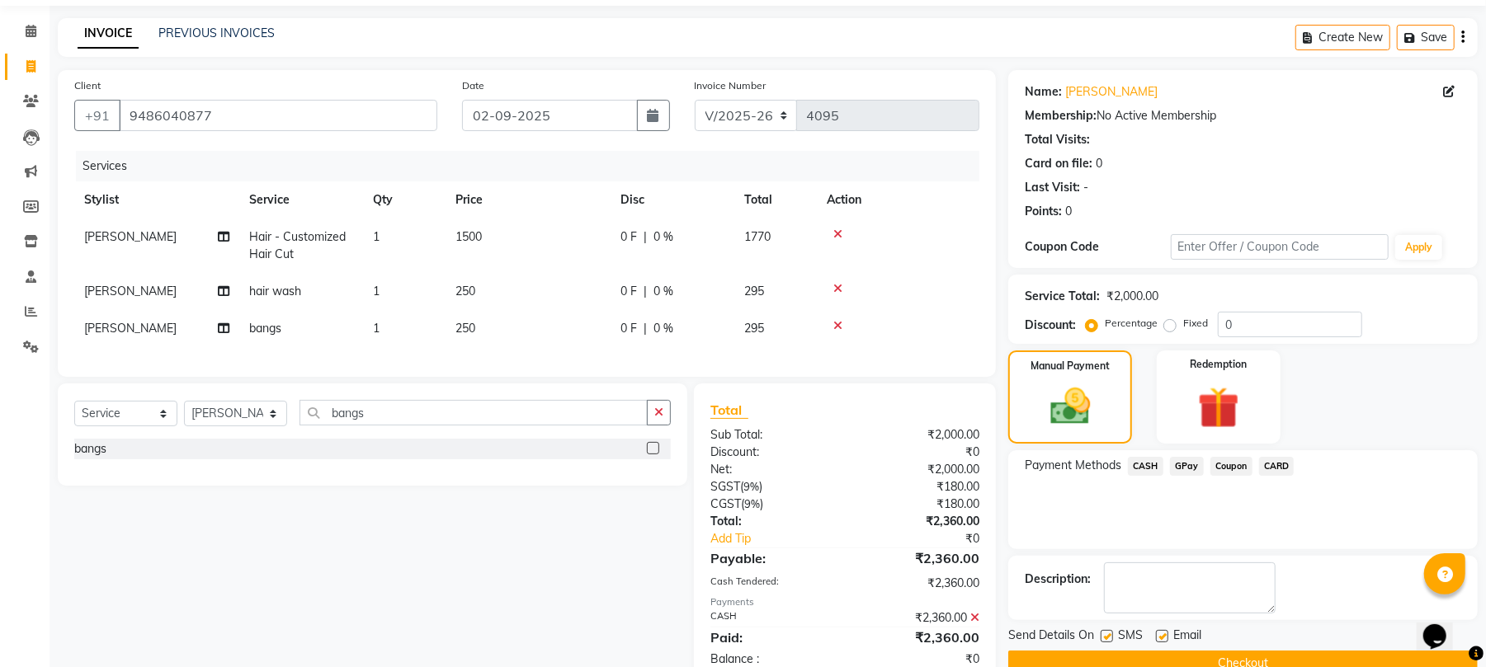
scroll to position [112, 0]
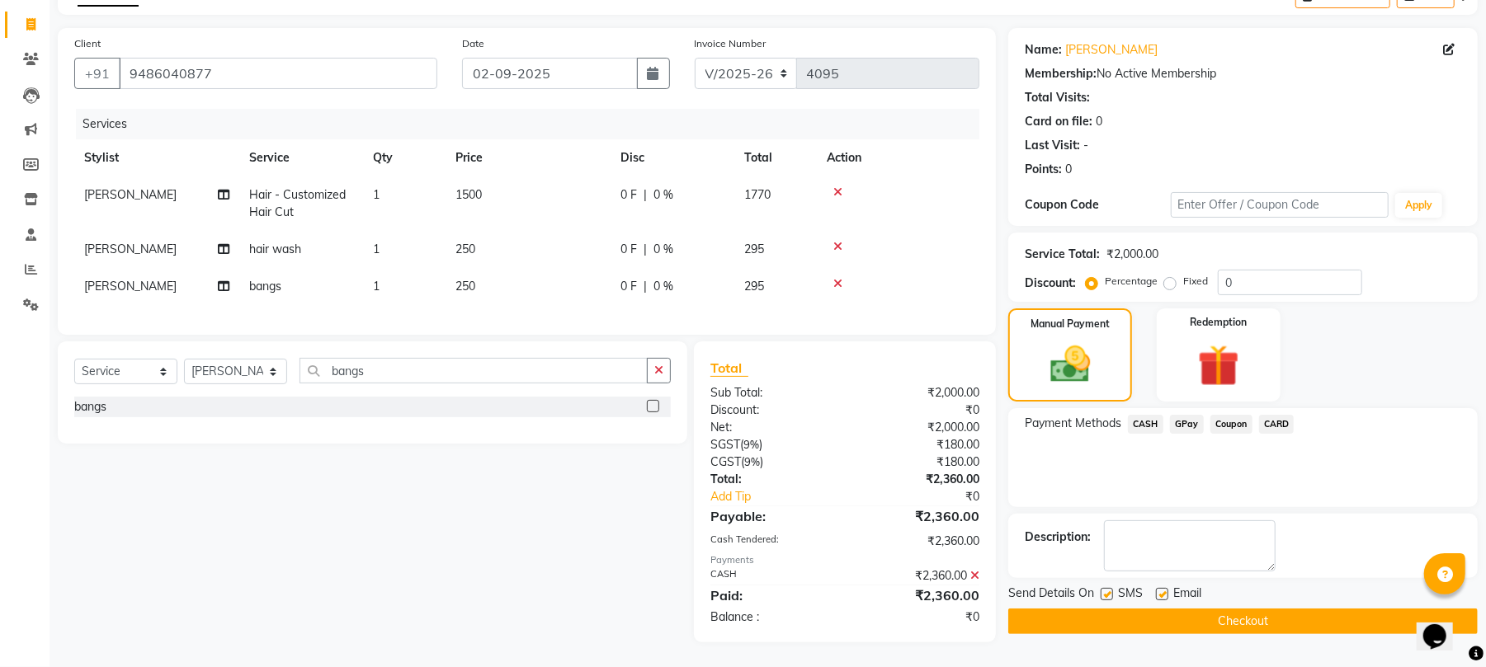
click at [1103, 588] on label at bounding box center [1106, 594] width 12 height 12
click at [1103, 590] on input "checkbox" at bounding box center [1105, 595] width 11 height 11
checkbox input "false"
click at [1162, 588] on label at bounding box center [1162, 594] width 12 height 12
click at [1162, 590] on input "checkbox" at bounding box center [1161, 595] width 11 height 11
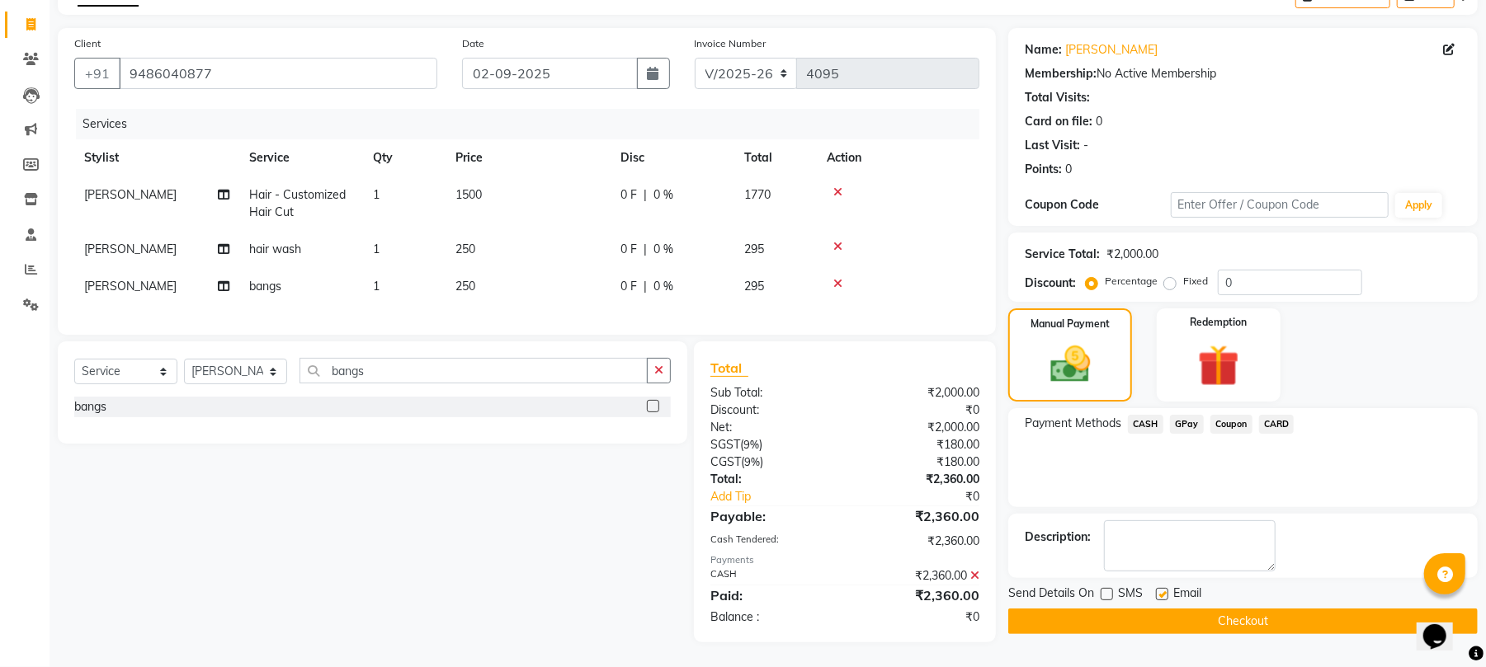
checkbox input "false"
click at [1150, 609] on button "Checkout" at bounding box center [1242, 622] width 469 height 26
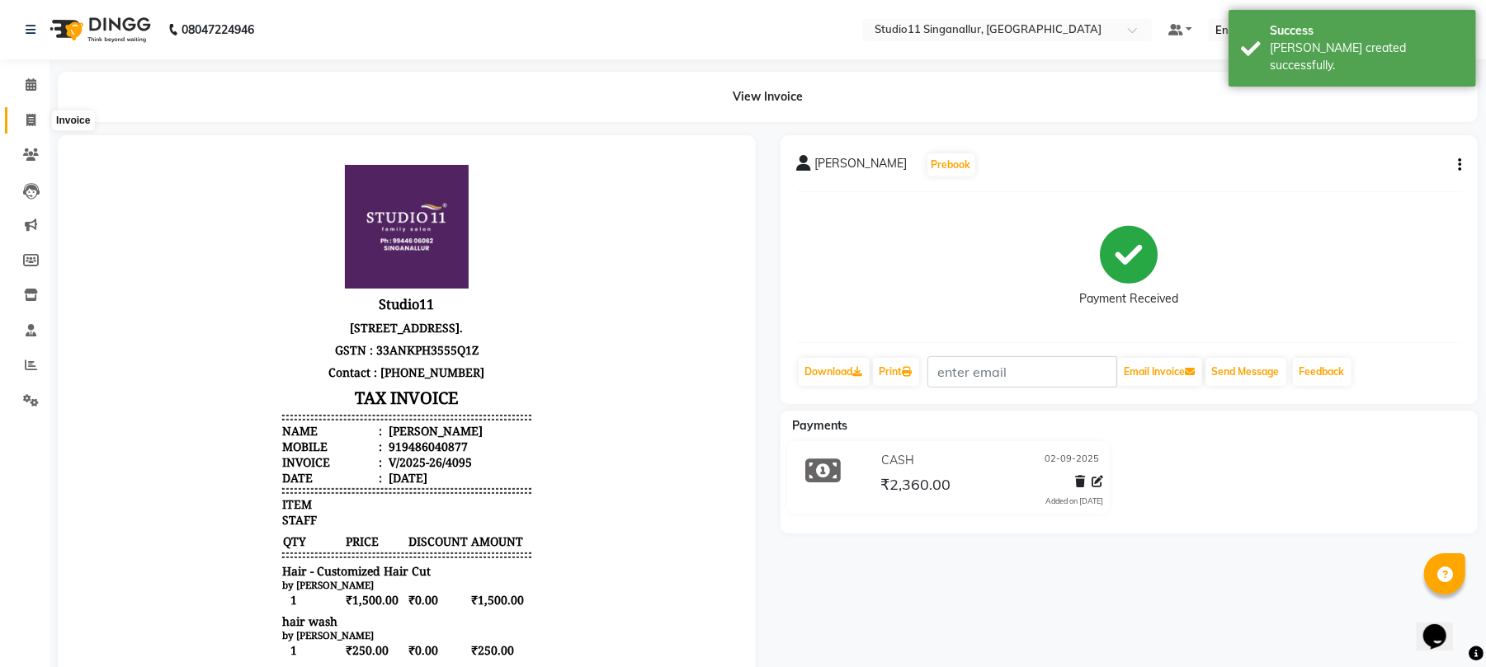
click at [28, 123] on icon at bounding box center [30, 120] width 9 height 12
select select "6616"
select select "service"
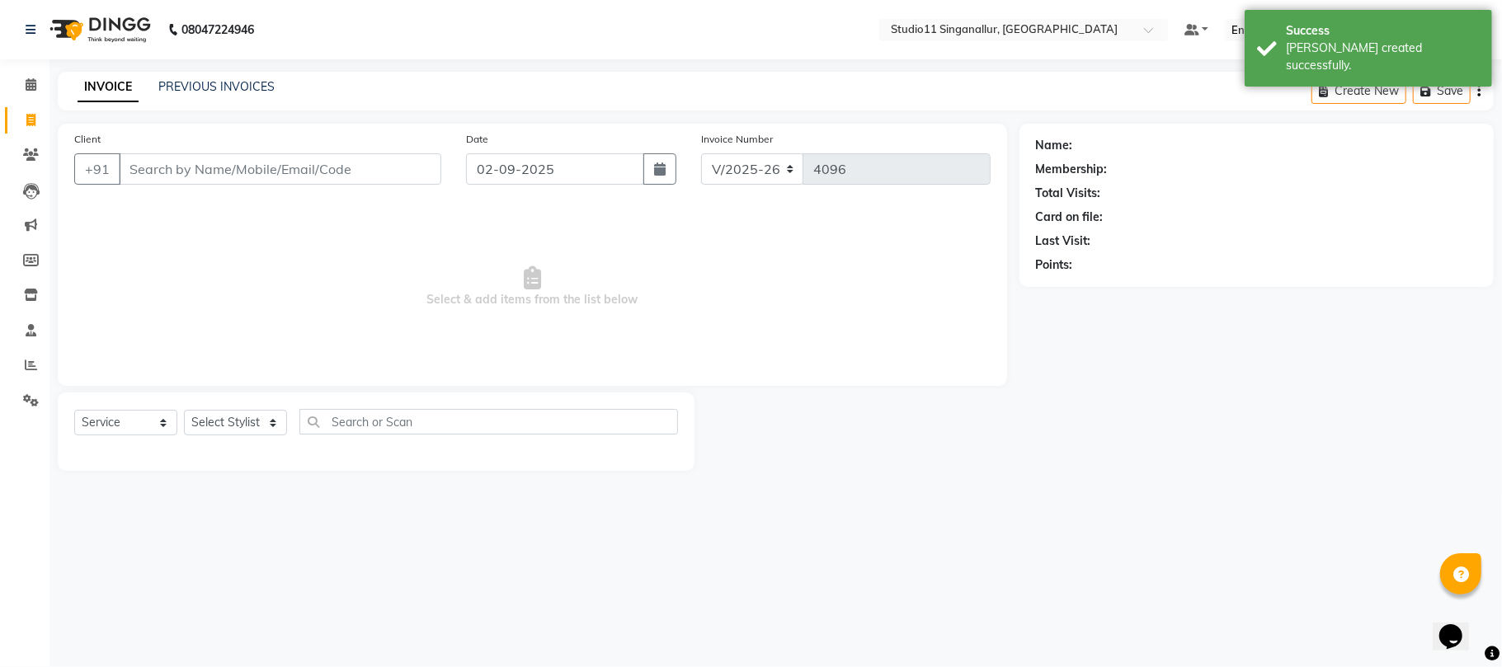
click at [259, 176] on input "Client" at bounding box center [280, 168] width 323 height 31
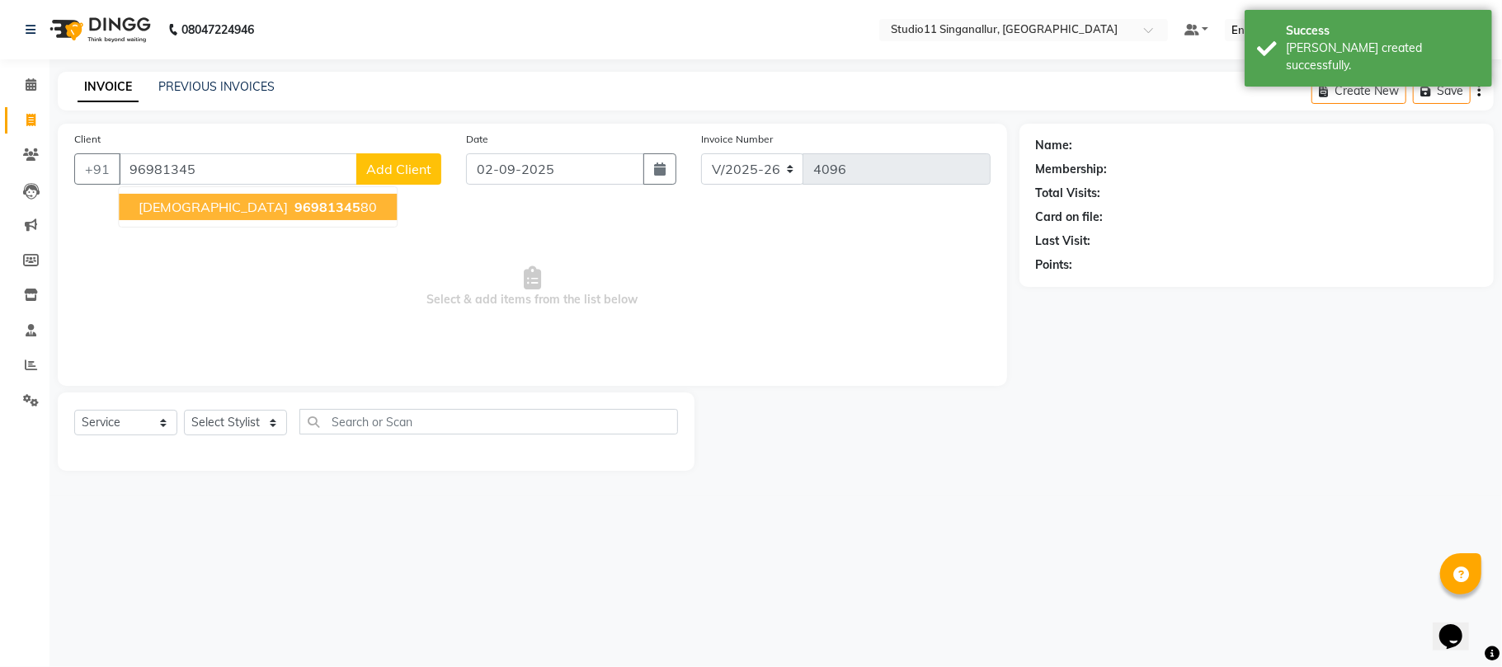
click at [252, 215] on button "Krishna 96981345 80" at bounding box center [258, 207] width 278 height 26
type input "9698134580"
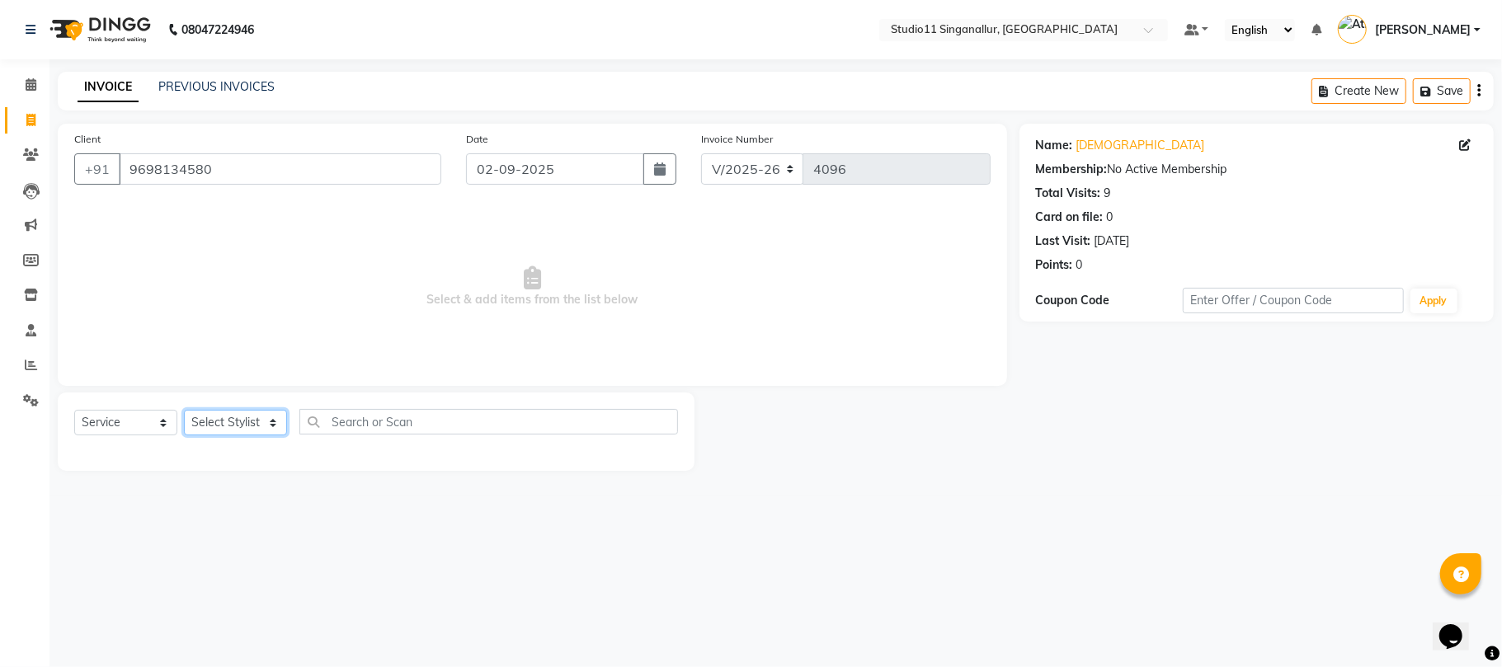
click at [239, 417] on select "Select Stylist akbar Athira daniel Divya Haritha kowsalya krithika narmatha pan…" at bounding box center [235, 423] width 103 height 26
select select "79200"
click at [184, 410] on select "Select Stylist akbar Athira daniel Divya Haritha kowsalya krithika narmatha pan…" at bounding box center [235, 423] width 103 height 26
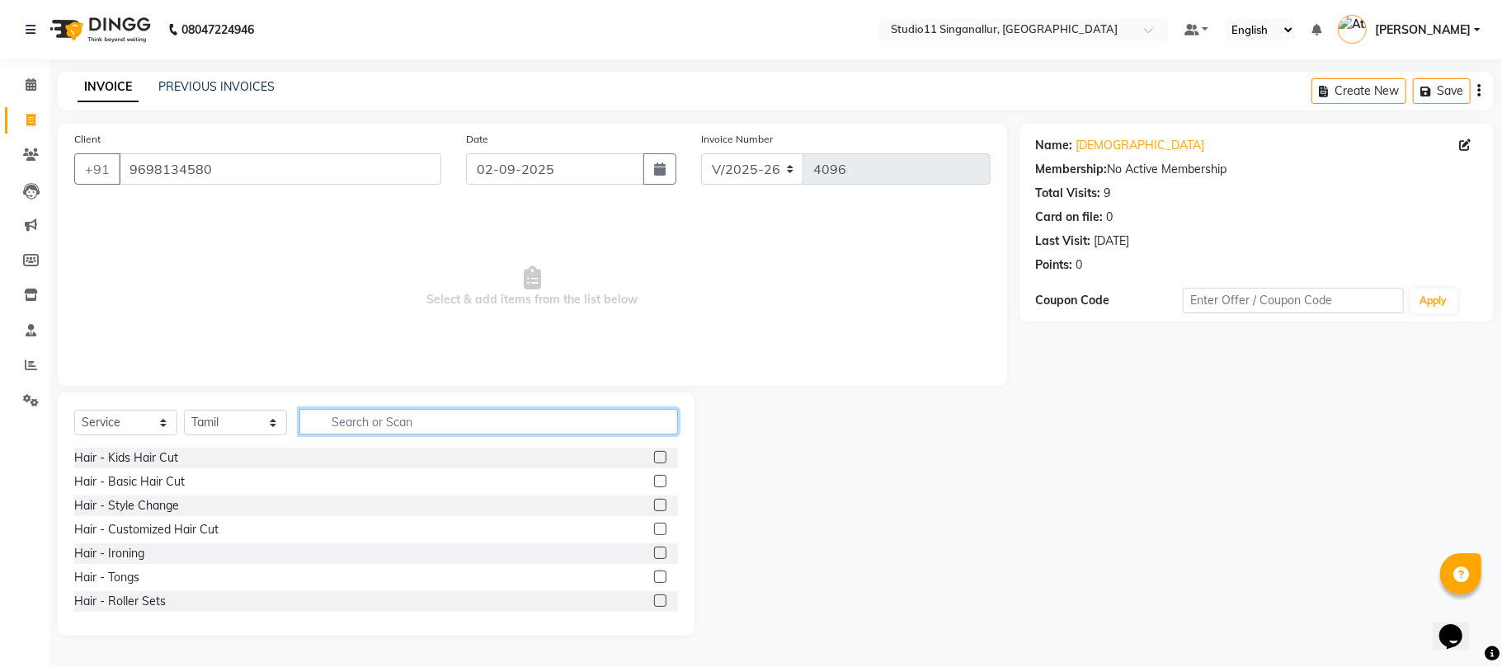
click at [384, 409] on input "text" at bounding box center [488, 422] width 379 height 26
type input "hair cut"
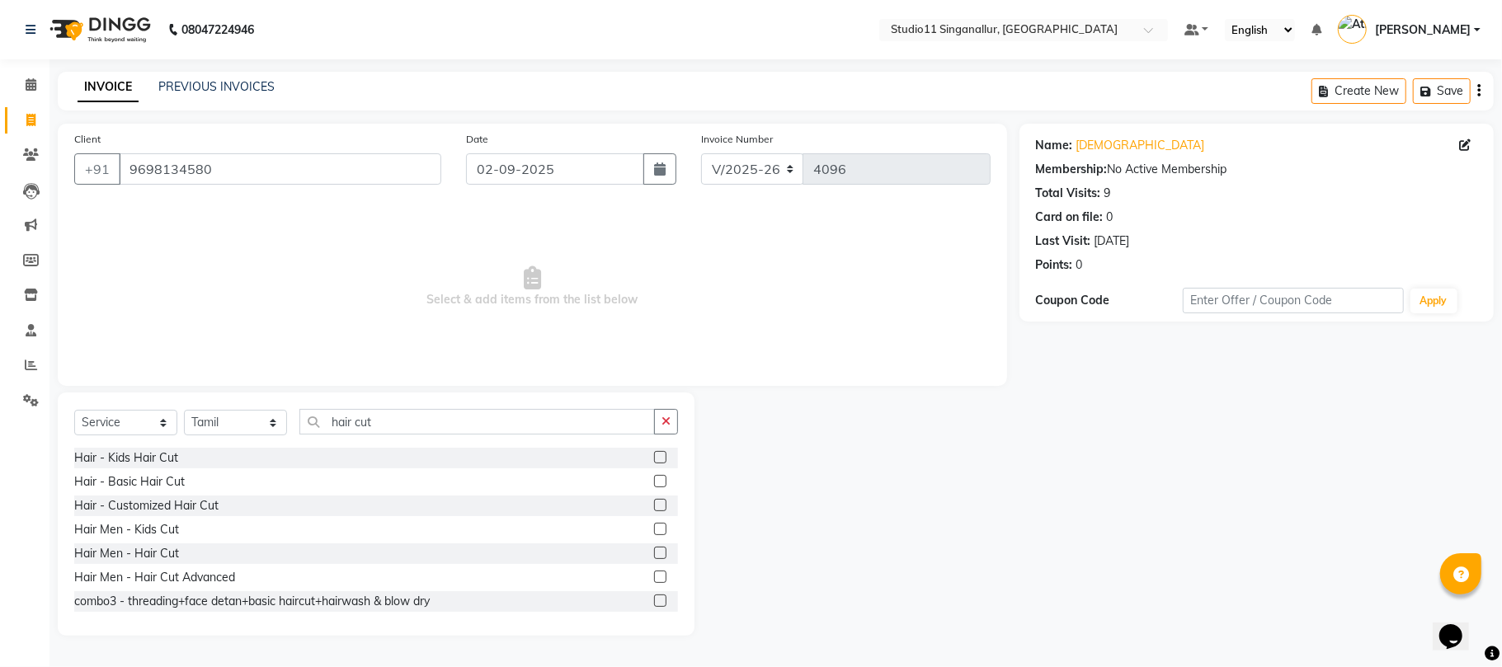
click at [654, 554] on label at bounding box center [660, 553] width 12 height 12
click at [654, 554] on input "checkbox" at bounding box center [659, 554] width 11 height 11
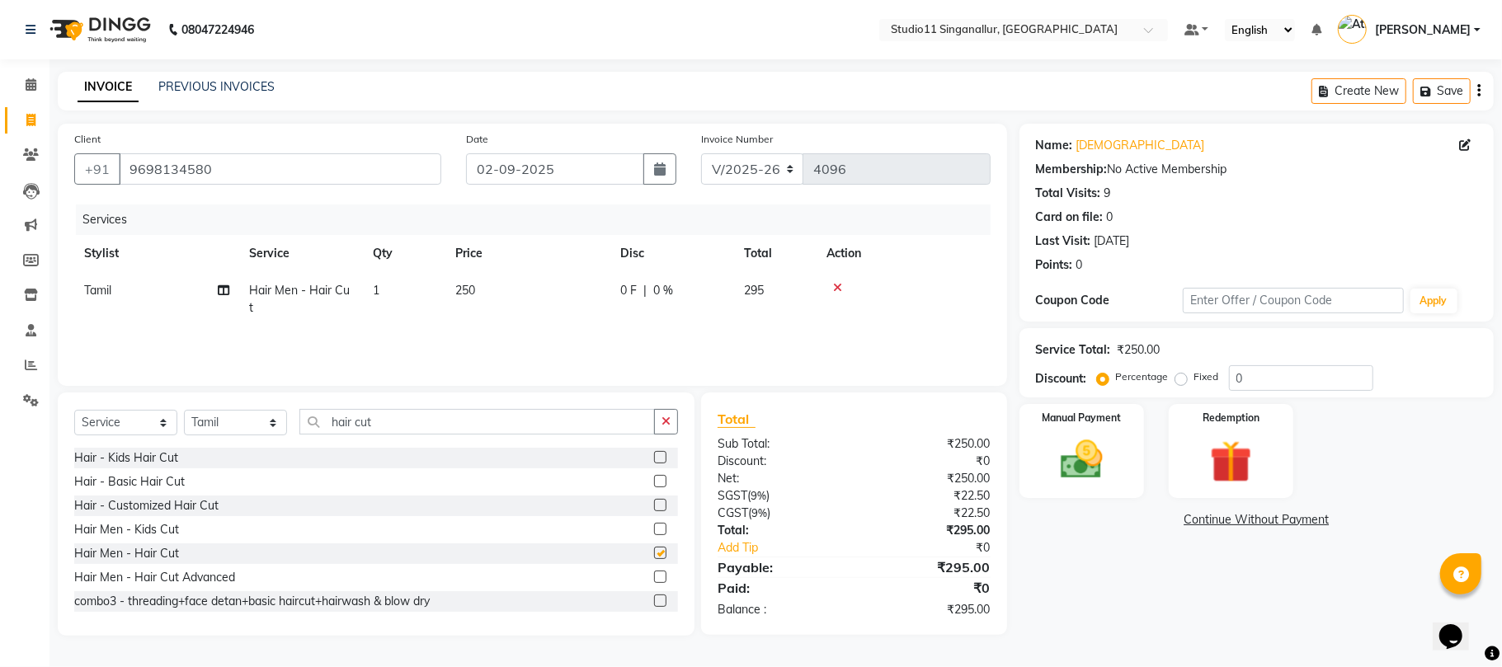
checkbox input "false"
drag, startPoint x: 408, startPoint y: 407, endPoint x: 262, endPoint y: 409, distance: 146.0
click at [262, 409] on div "Select Service Product Membership Package Voucher Prepaid Gift Card Select Styl…" at bounding box center [376, 514] width 637 height 243
click at [389, 426] on input "hair cut" at bounding box center [477, 422] width 356 height 26
type input "h"
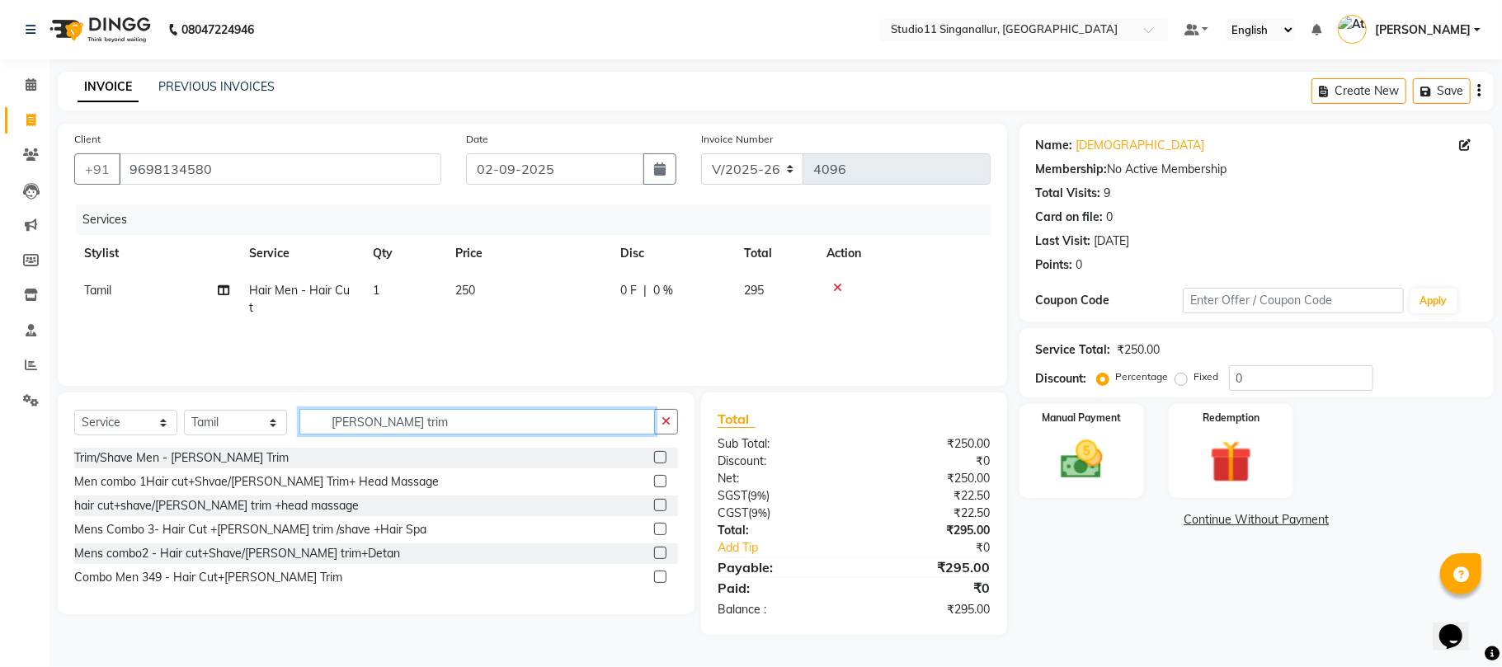
type input "beard trim"
click at [667, 460] on div at bounding box center [666, 458] width 24 height 21
click at [667, 460] on label at bounding box center [660, 457] width 12 height 12
click at [665, 460] on input "checkbox" at bounding box center [659, 458] width 11 height 11
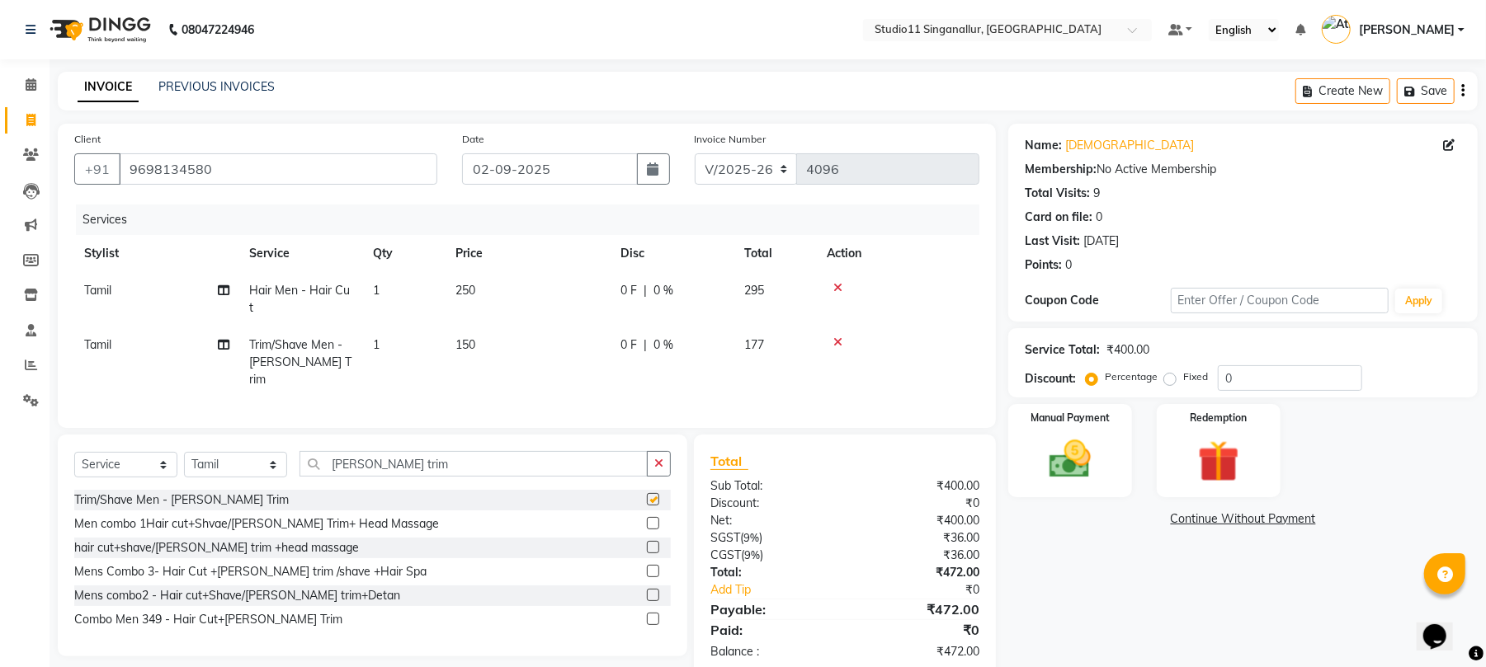
checkbox input "false"
click at [1077, 450] on img at bounding box center [1069, 460] width 71 height 50
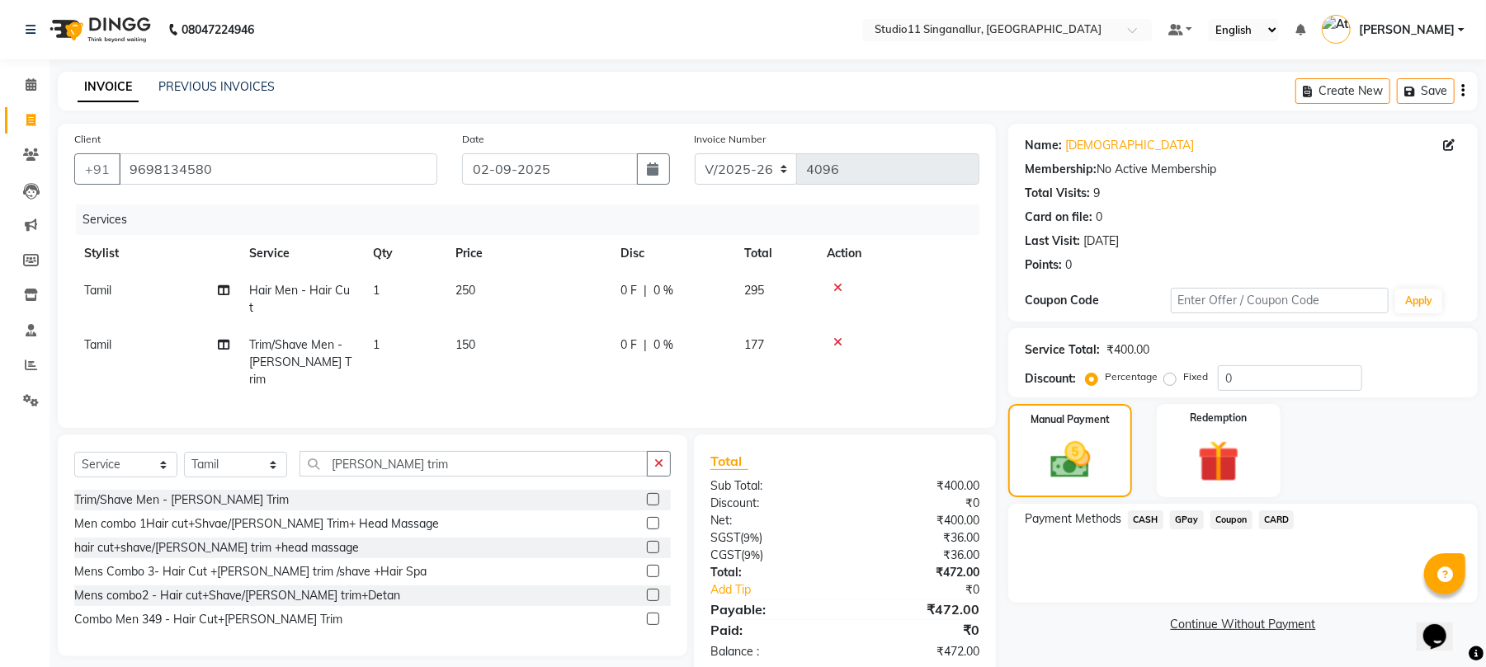
click at [1186, 520] on span "GPay" at bounding box center [1187, 520] width 34 height 19
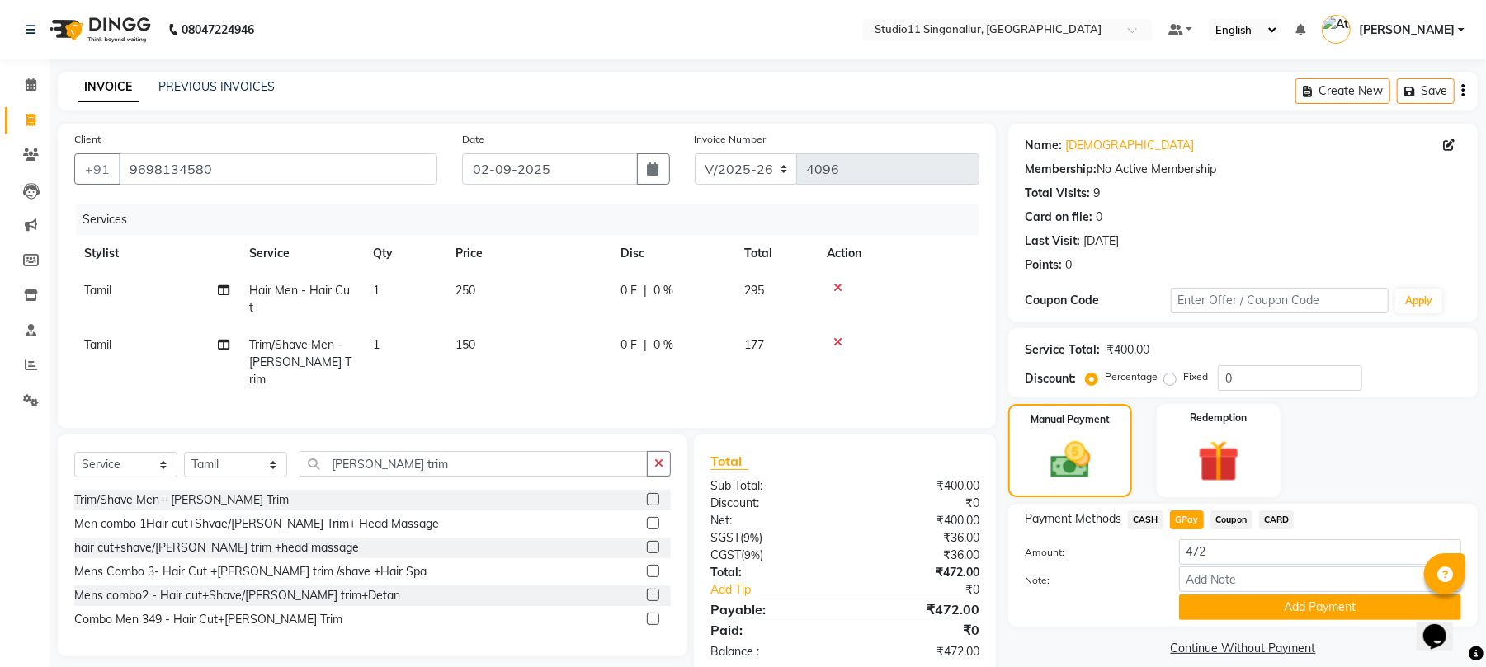
click at [1226, 620] on button "Add Payment" at bounding box center [1320, 608] width 282 height 26
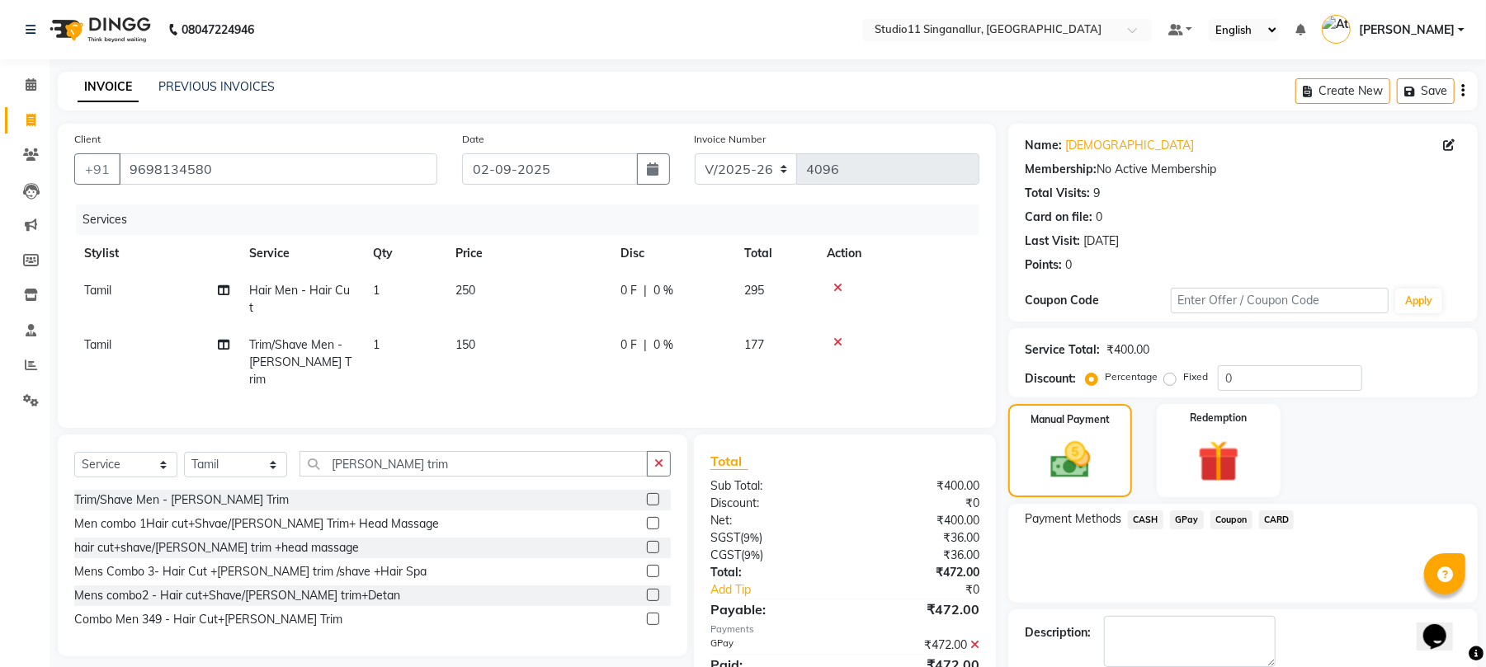
scroll to position [89, 0]
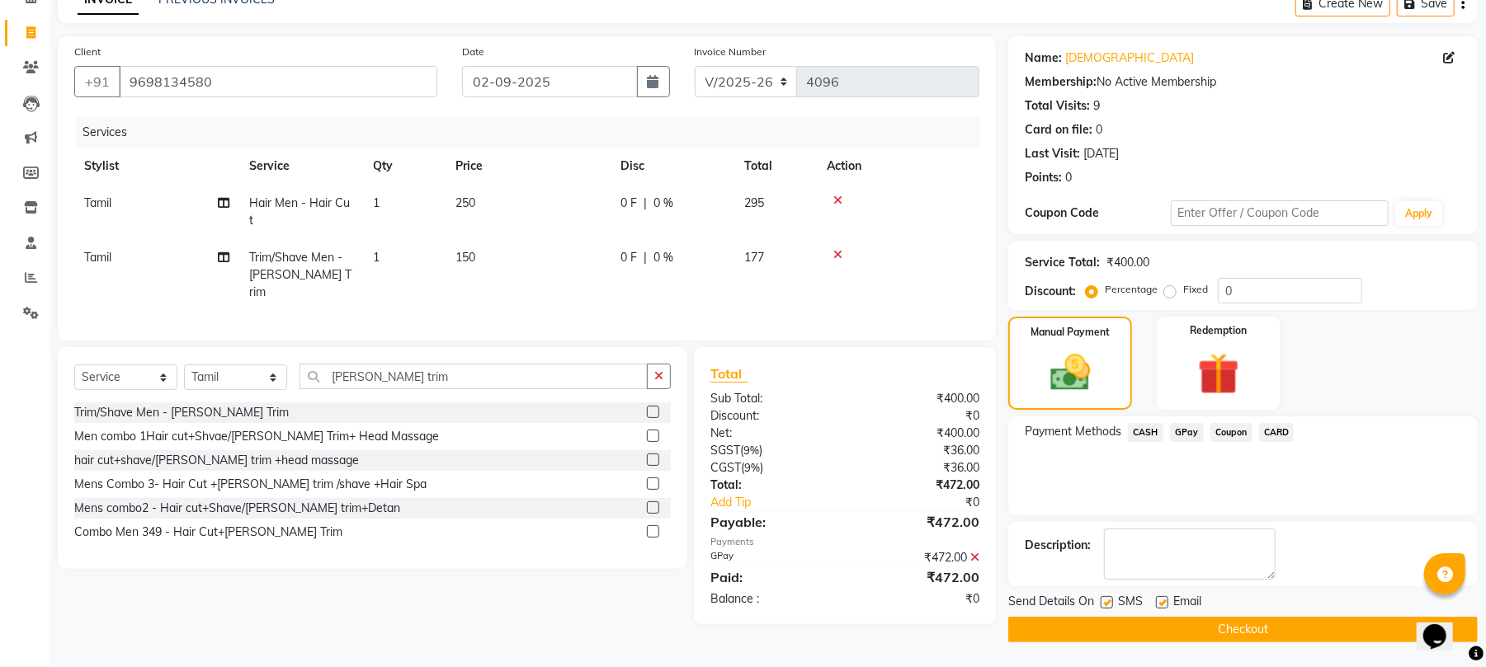
click at [1163, 597] on label at bounding box center [1162, 602] width 12 height 12
click at [1163, 598] on input "checkbox" at bounding box center [1161, 603] width 11 height 11
checkbox input "false"
click at [1106, 604] on label at bounding box center [1106, 602] width 12 height 12
click at [1106, 604] on input "checkbox" at bounding box center [1105, 603] width 11 height 11
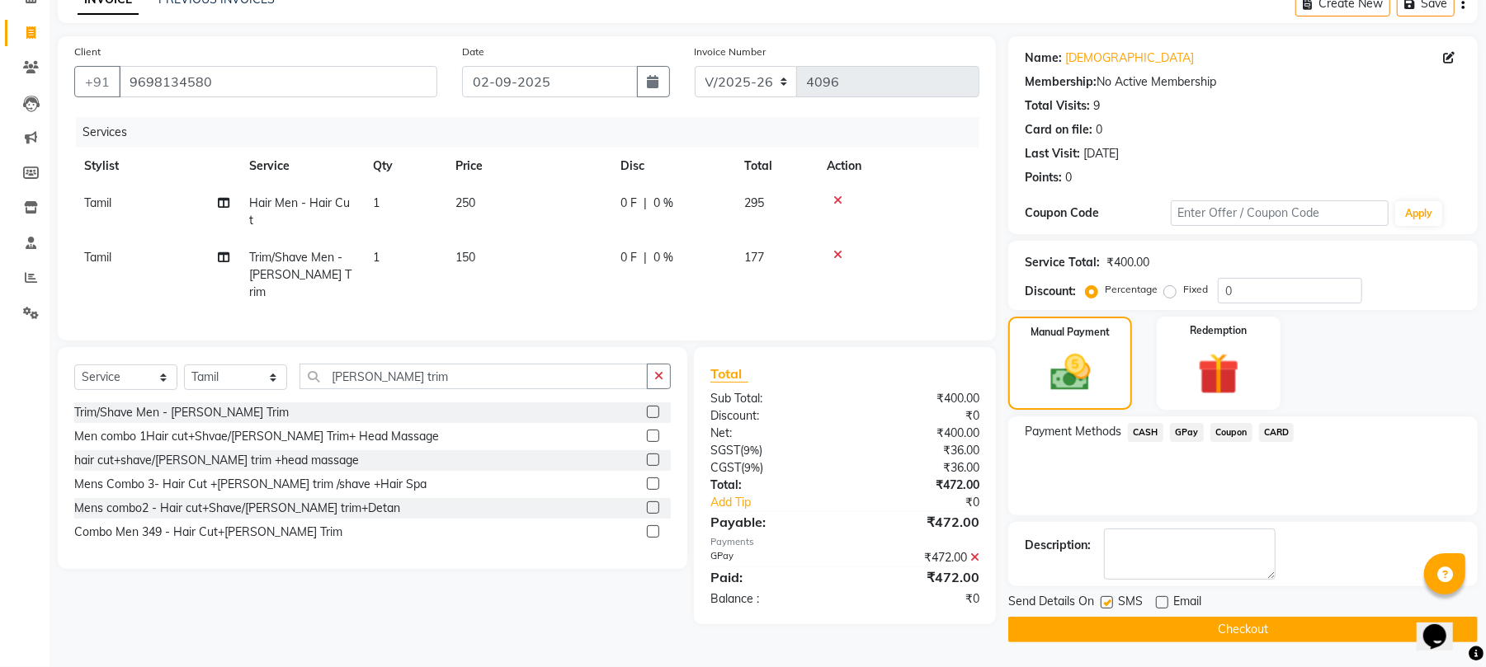
checkbox input "false"
click at [1106, 627] on button "Checkout" at bounding box center [1242, 630] width 469 height 26
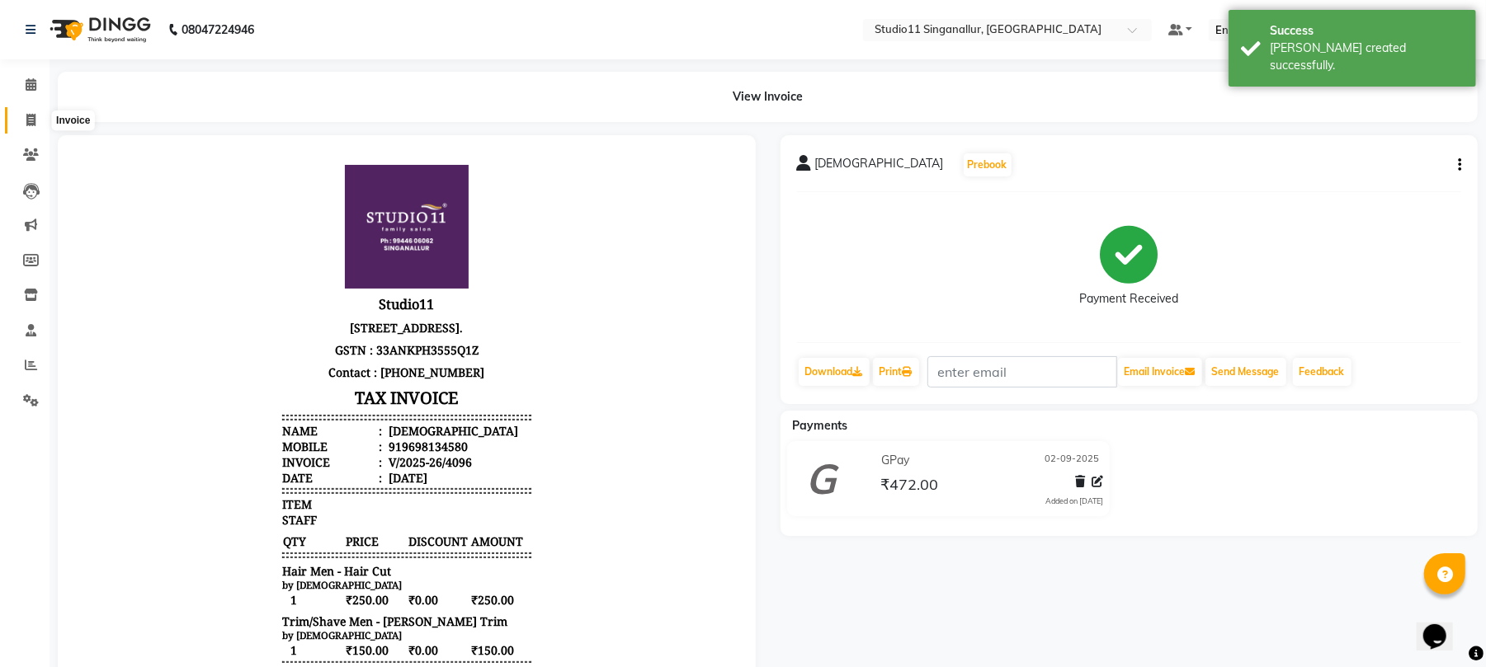
click at [17, 116] on span at bounding box center [30, 120] width 29 height 19
select select "6616"
select select "service"
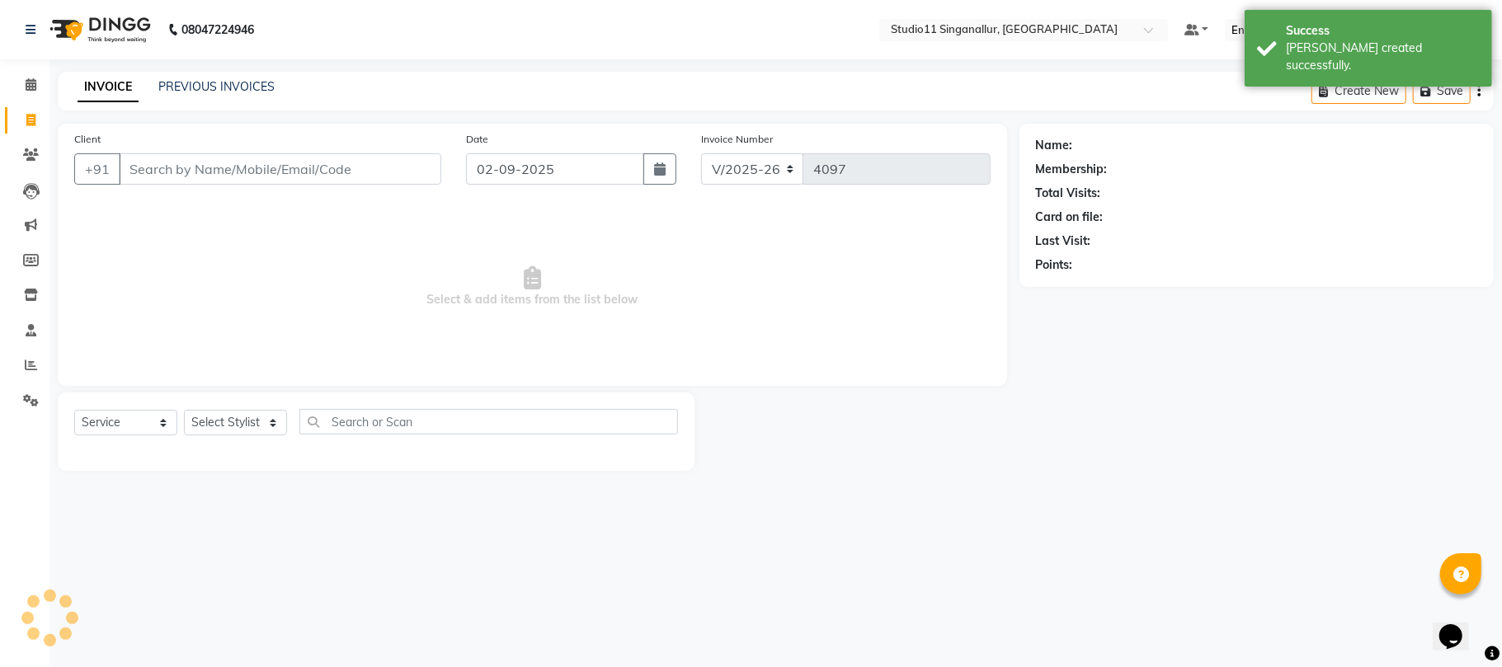
click at [226, 76] on div "INVOICE PREVIOUS INVOICES Create New Save" at bounding box center [776, 91] width 1436 height 39
click at [236, 87] on link "PREVIOUS INVOICES" at bounding box center [216, 86] width 116 height 15
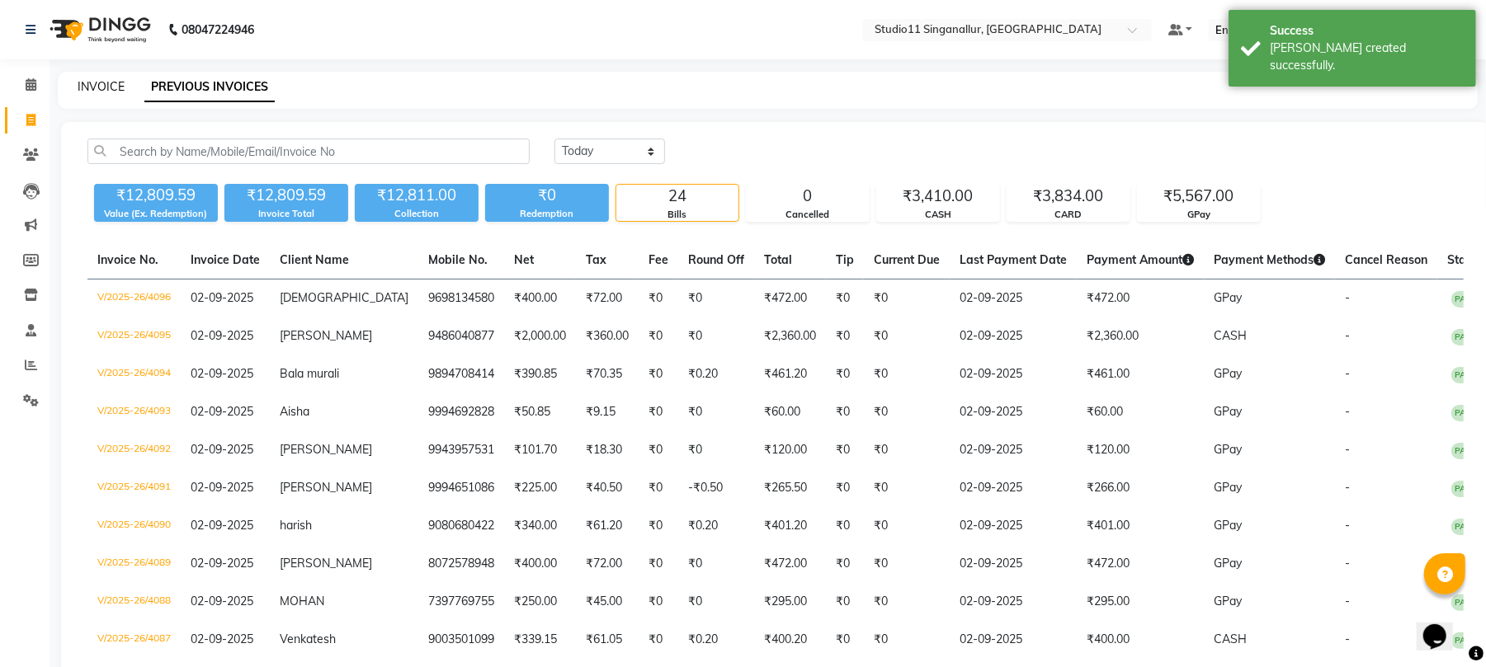
click at [89, 89] on link "INVOICE" at bounding box center [101, 86] width 47 height 15
select select "service"
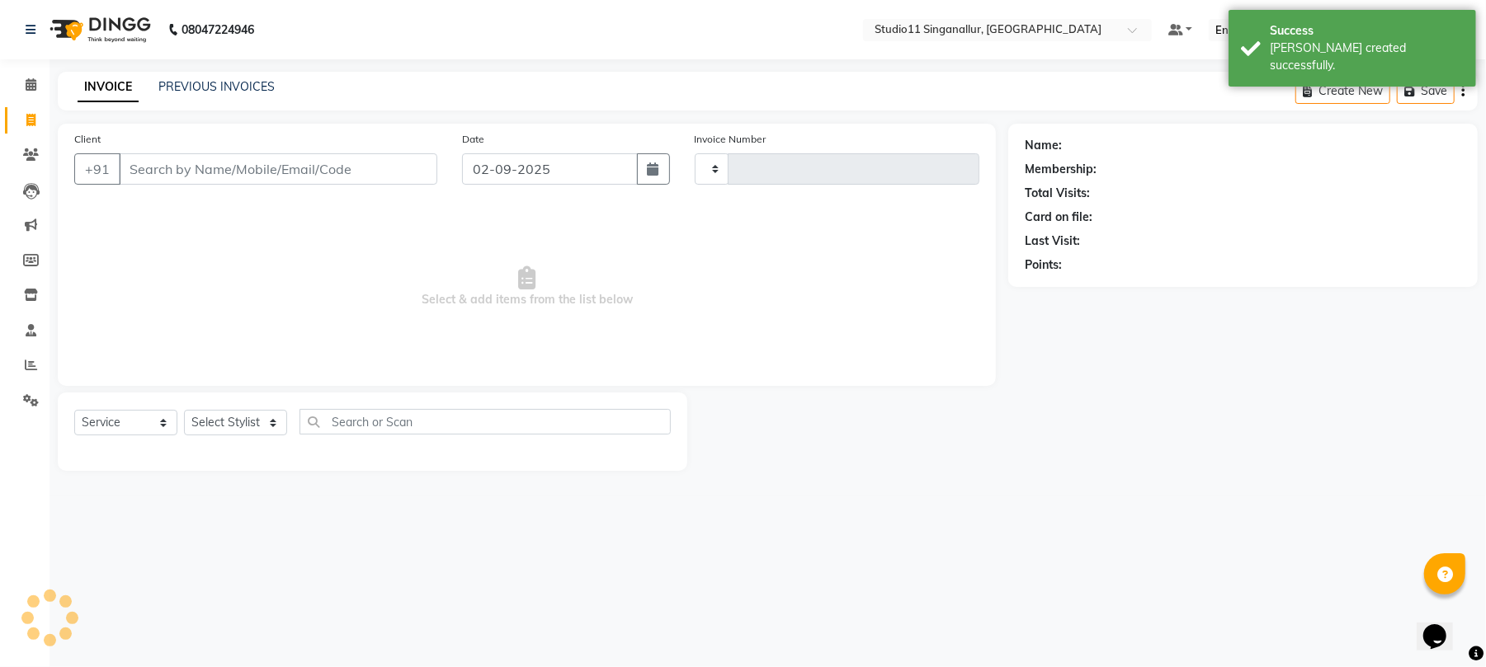
type input "4097"
select select "6616"
click at [202, 87] on link "PREVIOUS INVOICES" at bounding box center [216, 86] width 116 height 15
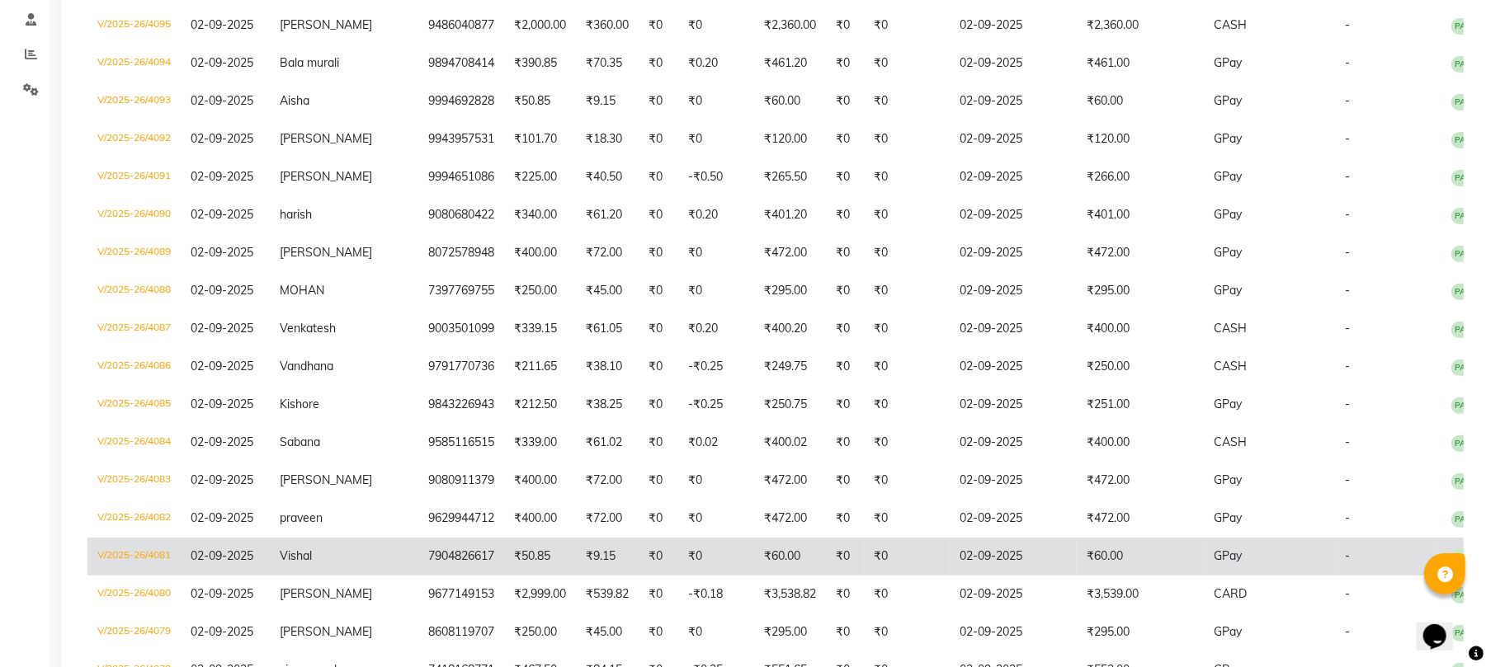
scroll to position [421, 0]
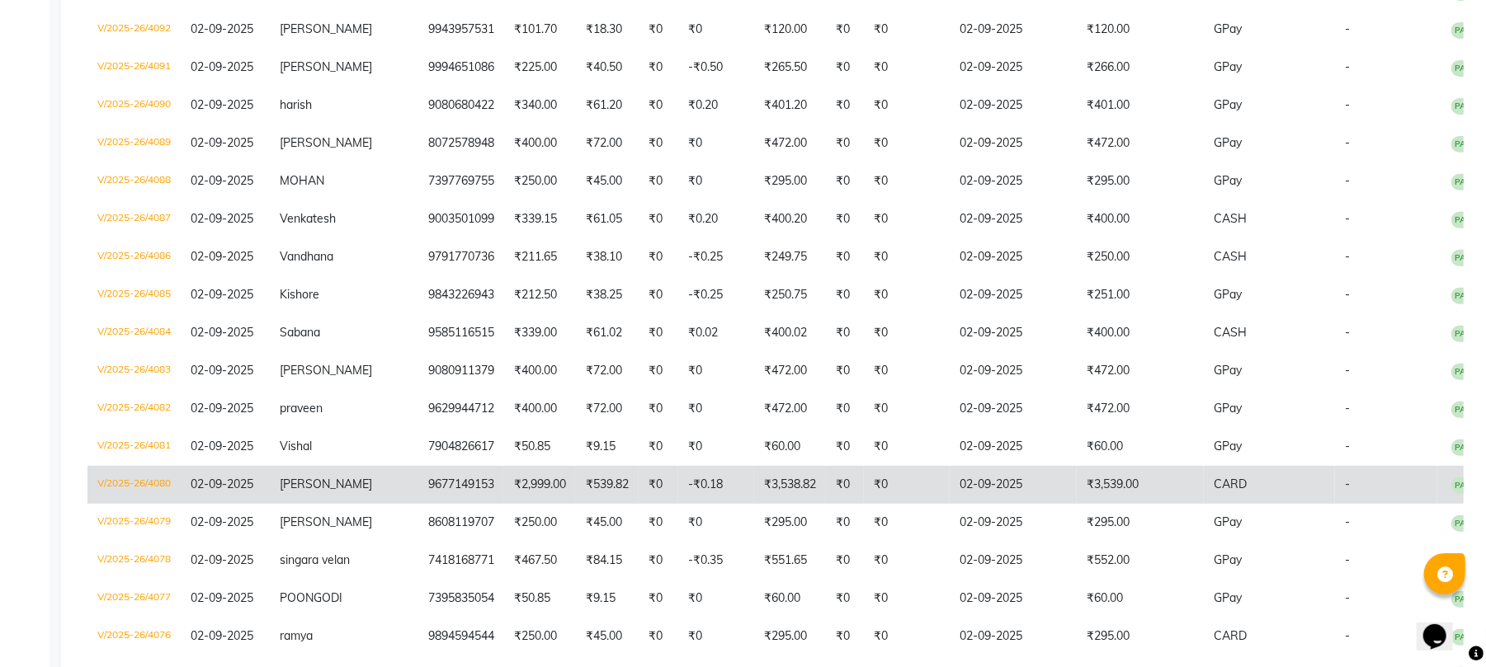
click at [678, 473] on td "-₹0.18" at bounding box center [716, 485] width 76 height 38
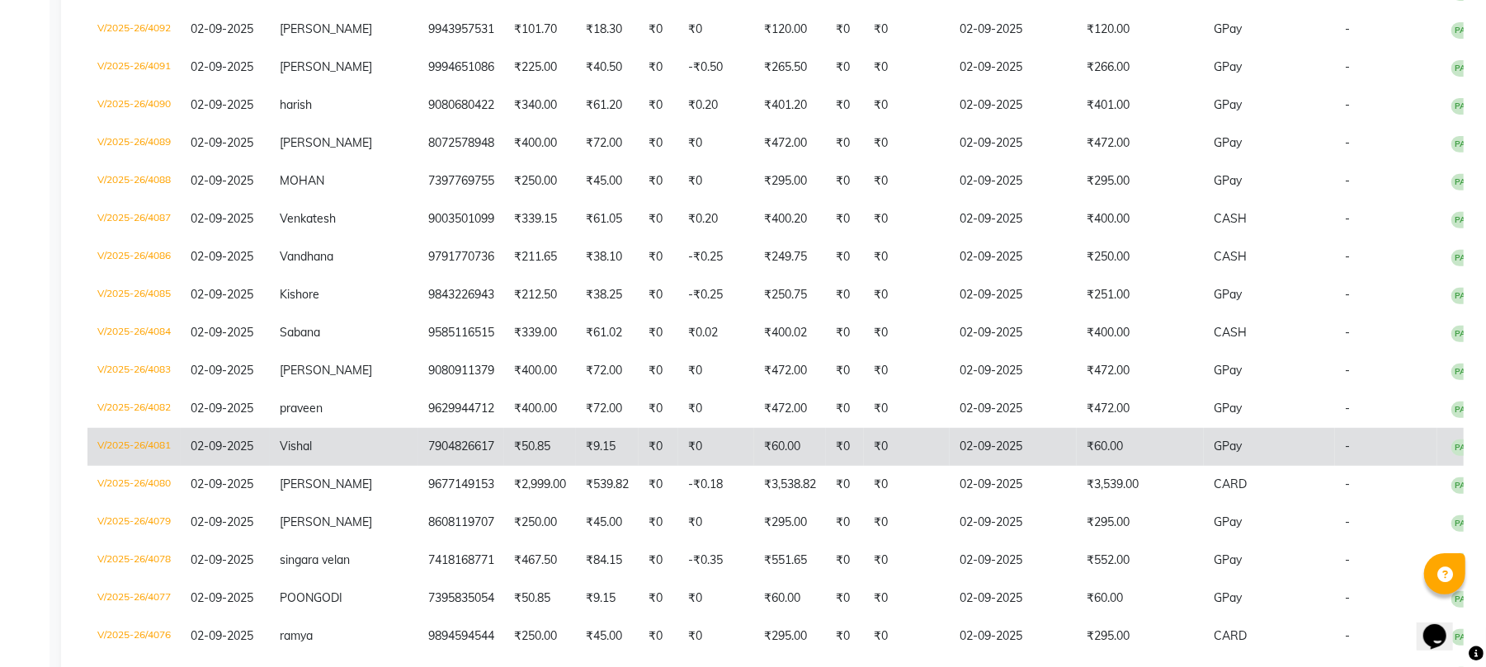
click at [779, 447] on td "₹60.00" at bounding box center [790, 447] width 72 height 38
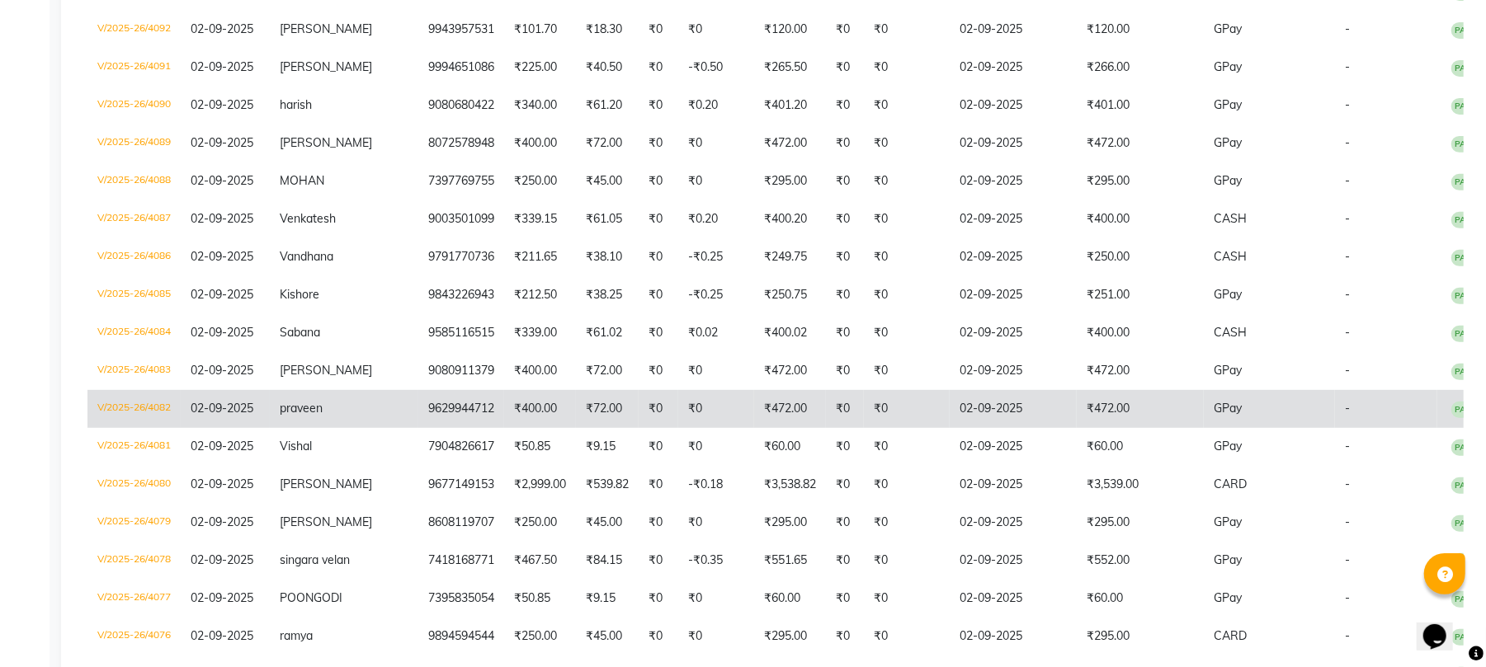
click at [881, 408] on td "₹0" at bounding box center [907, 409] width 86 height 38
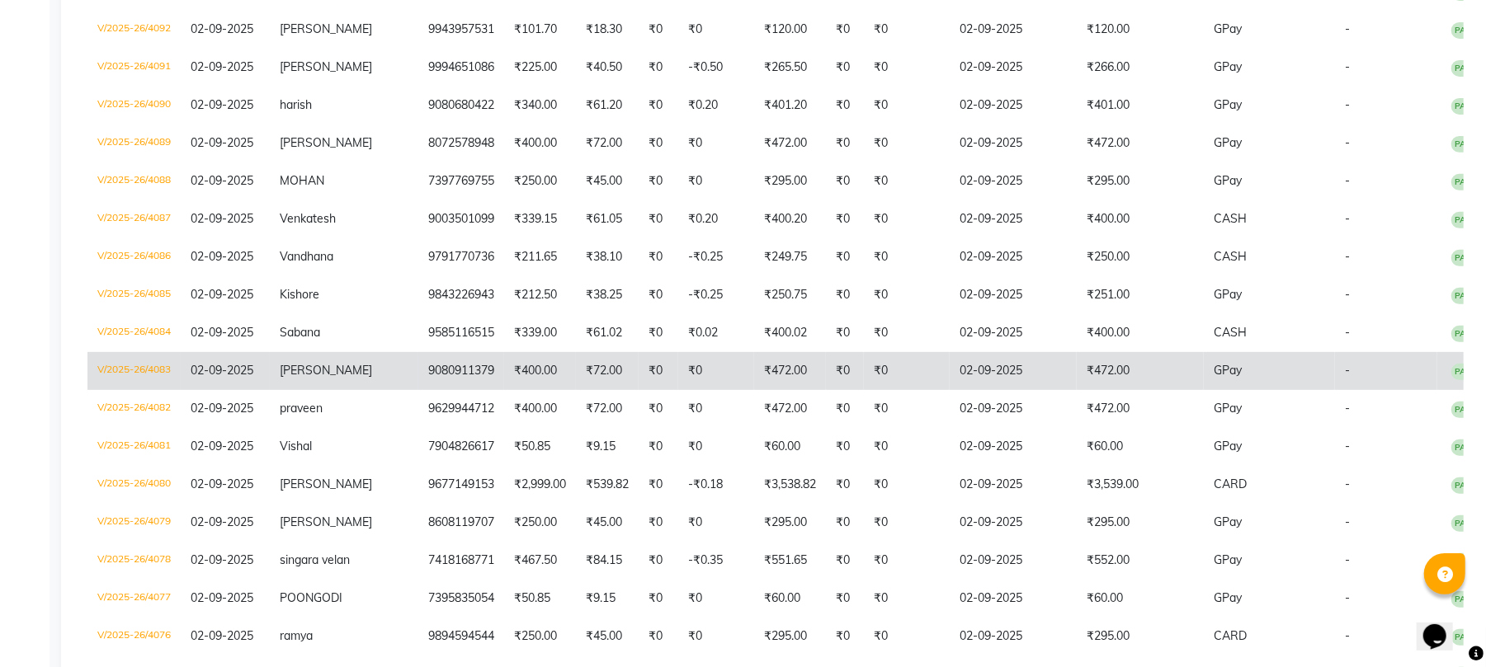
click at [639, 380] on td "₹0" at bounding box center [659, 371] width 40 height 38
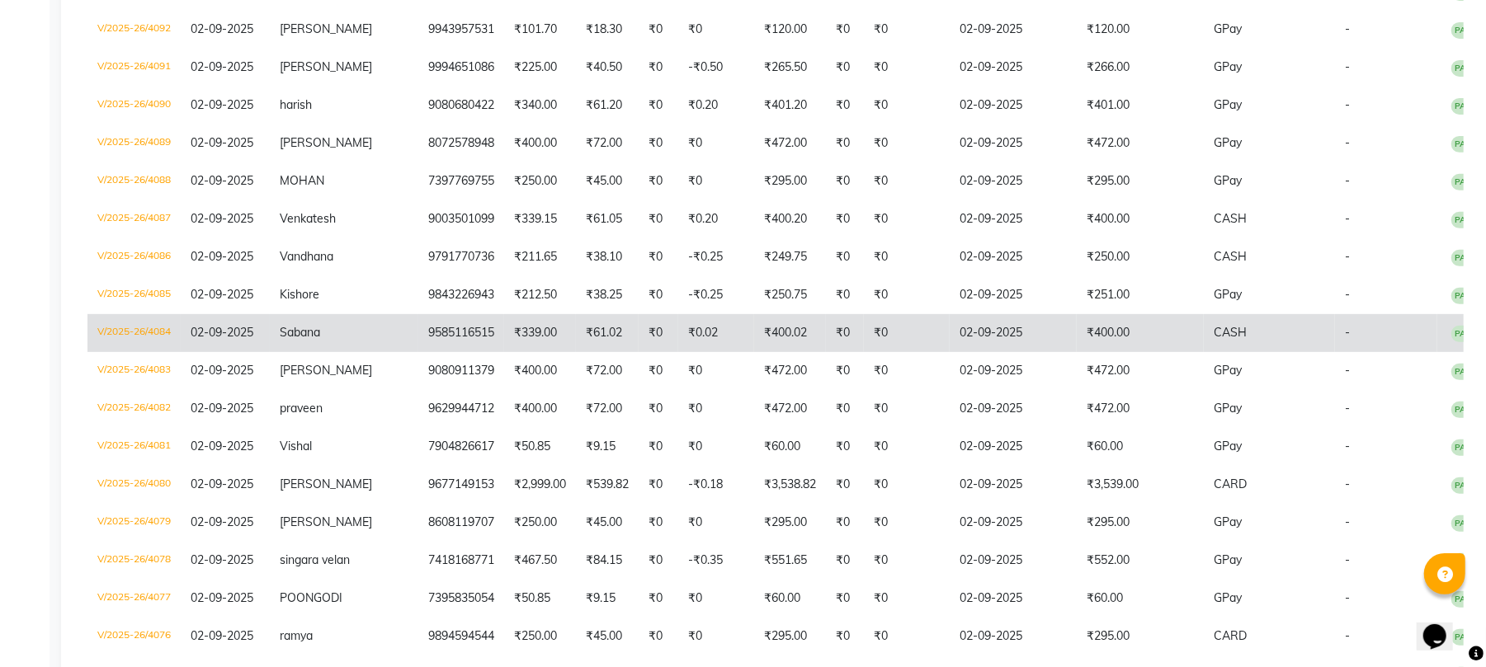
click at [864, 334] on td "₹0" at bounding box center [907, 333] width 86 height 38
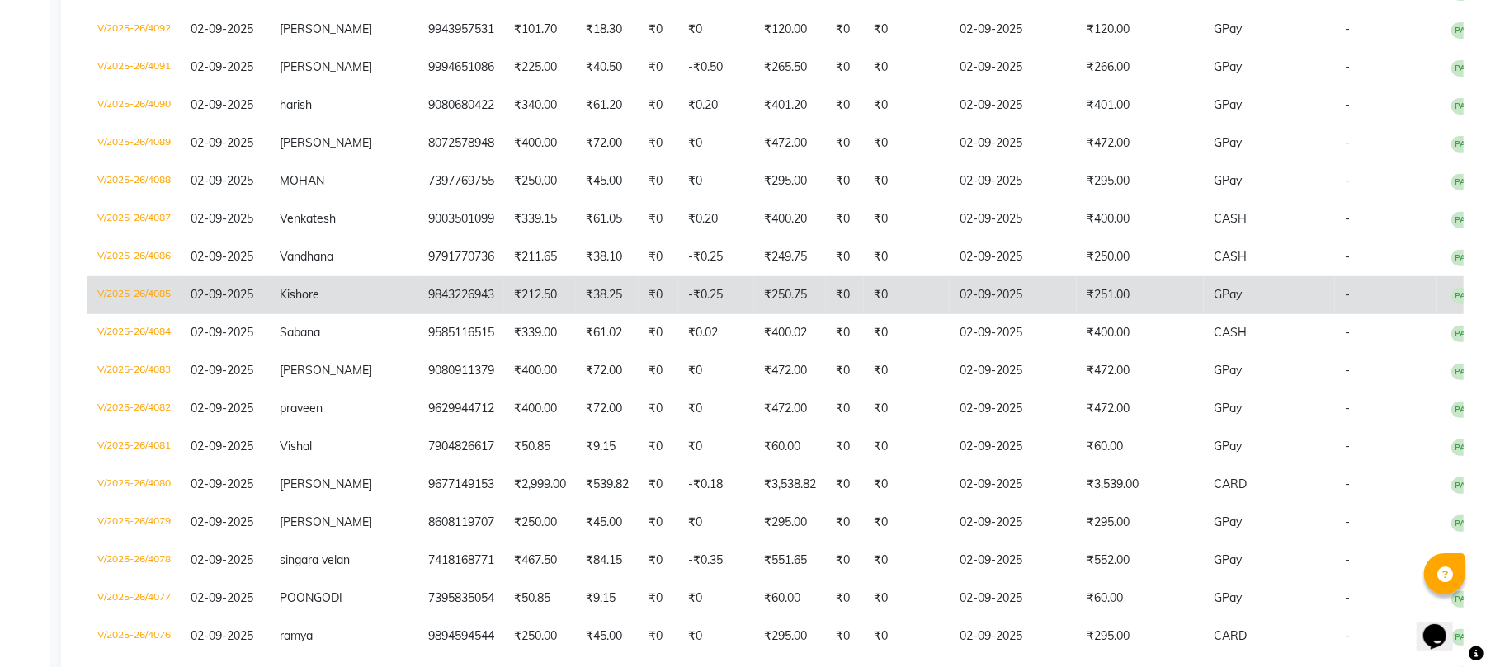
click at [681, 295] on td "-₹0.25" at bounding box center [716, 295] width 76 height 38
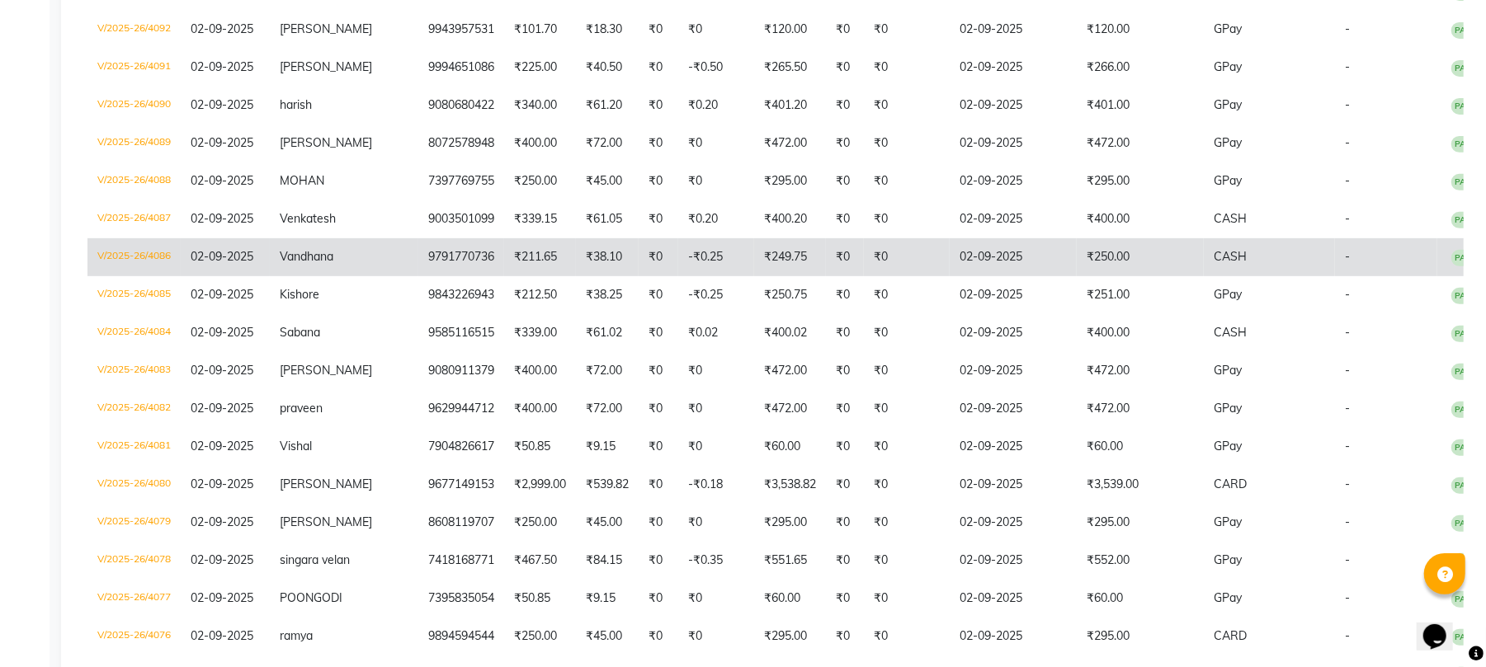
click at [700, 257] on td "-₹0.25" at bounding box center [716, 257] width 76 height 38
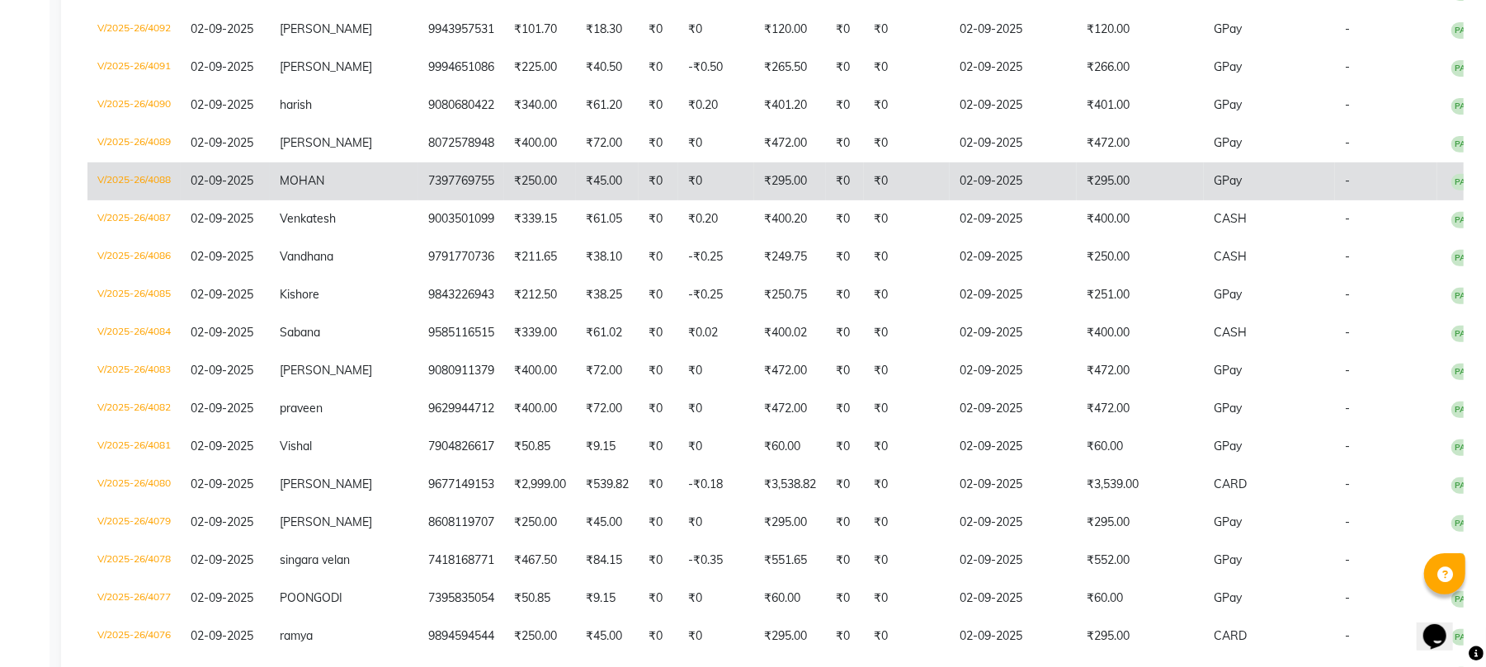
click at [455, 181] on td "7397769755" at bounding box center [461, 182] width 86 height 38
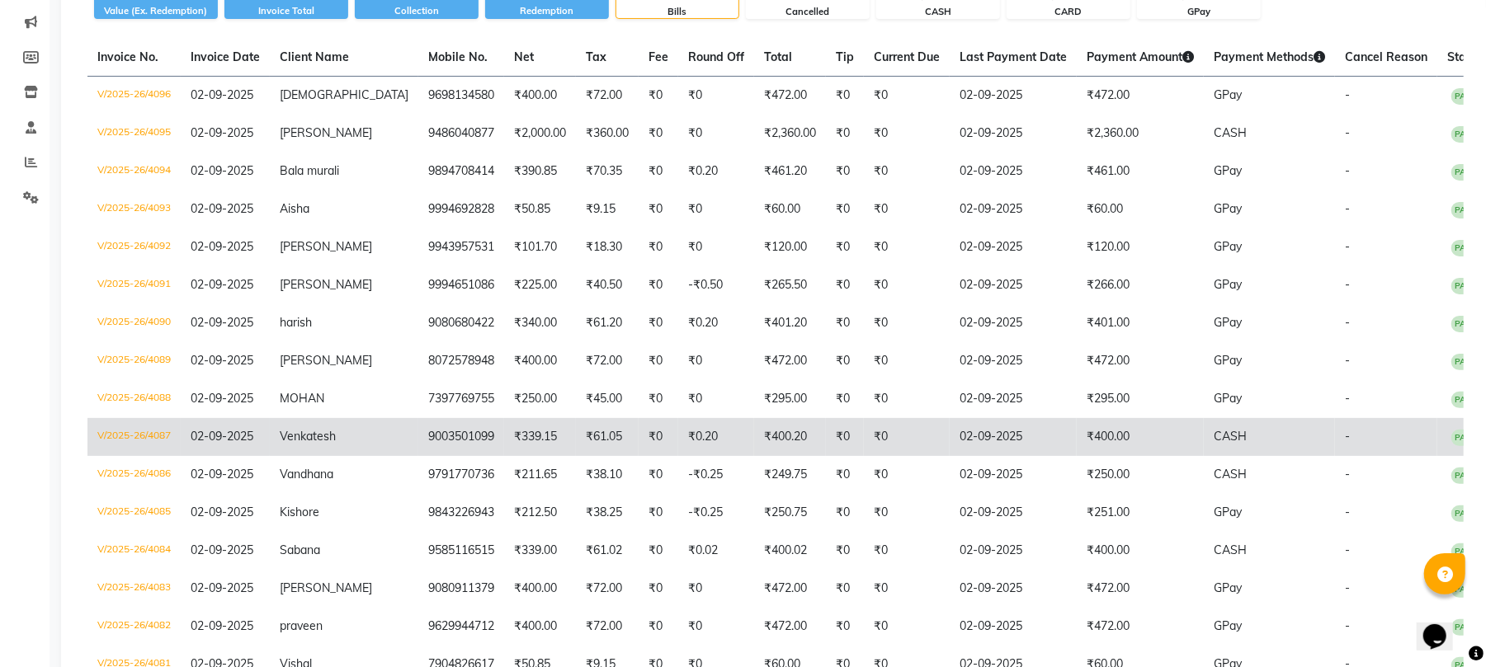
scroll to position [201, 0]
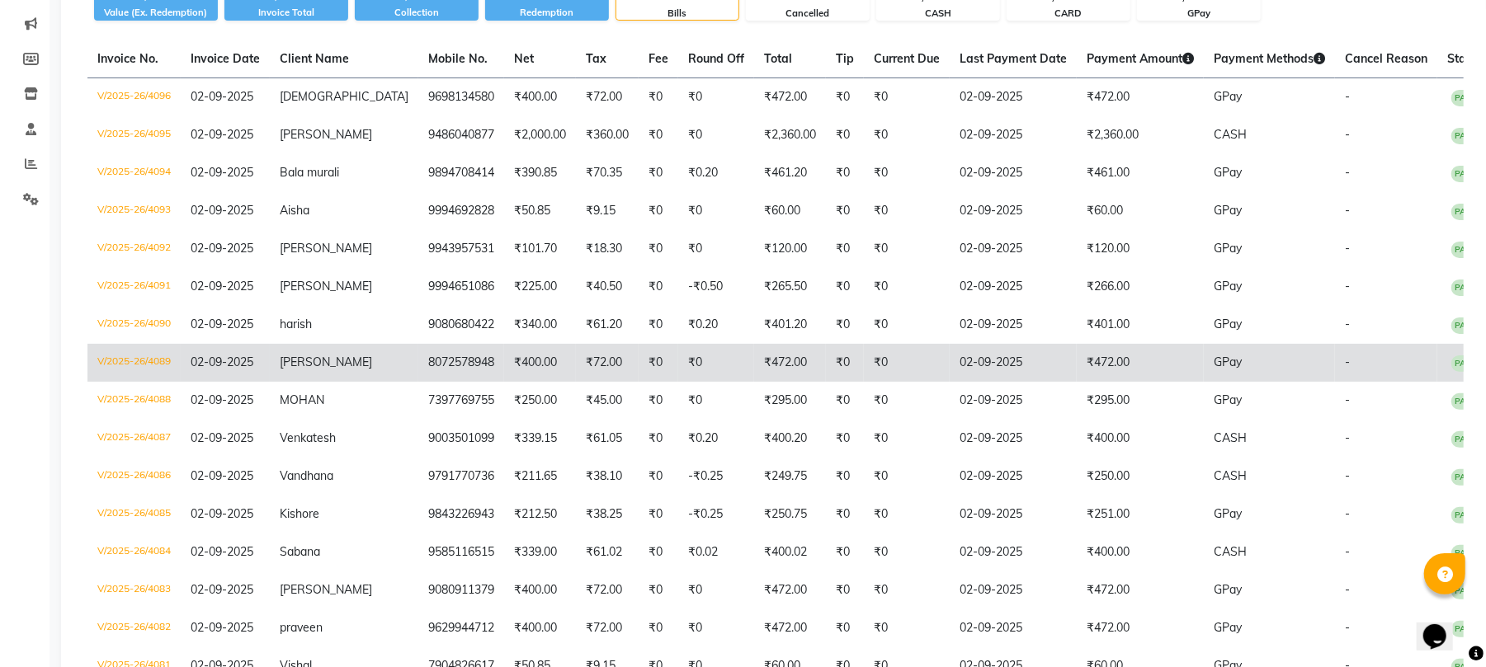
click at [754, 354] on td "₹472.00" at bounding box center [790, 363] width 72 height 38
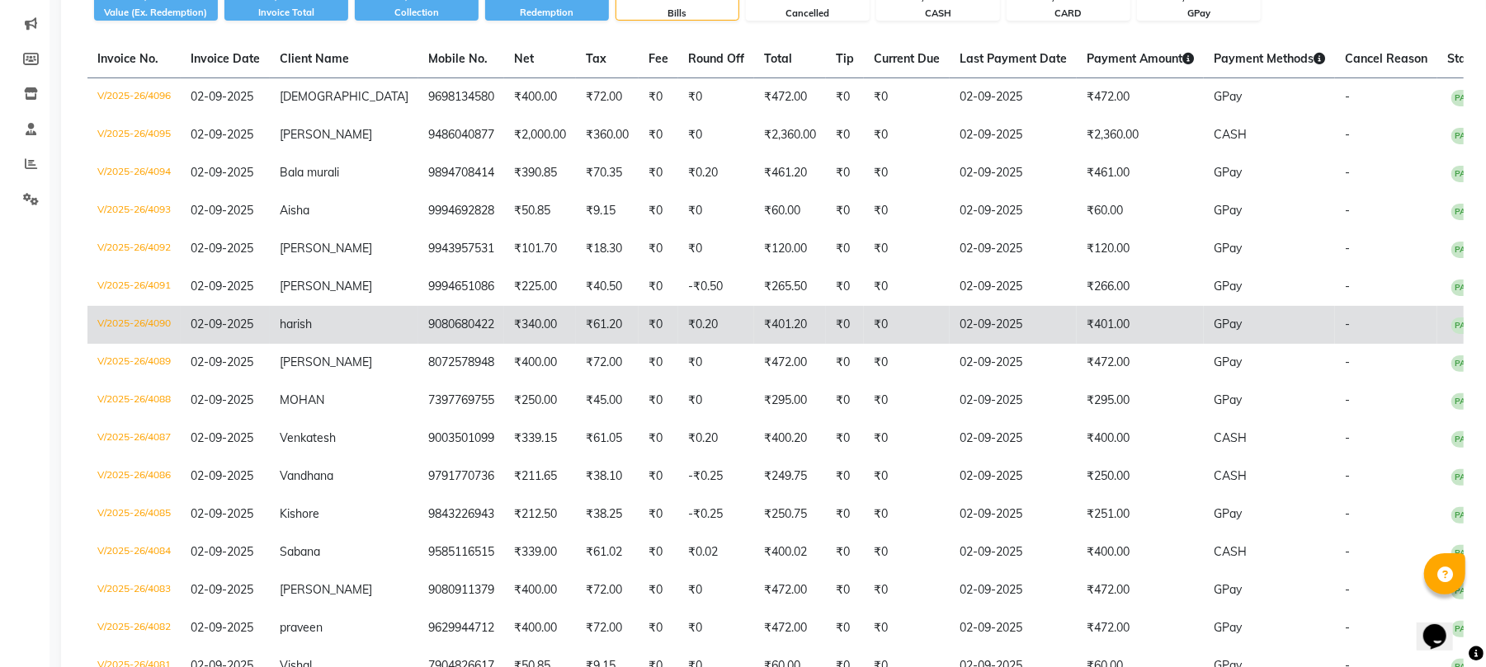
click at [639, 323] on td "₹0" at bounding box center [659, 325] width 40 height 38
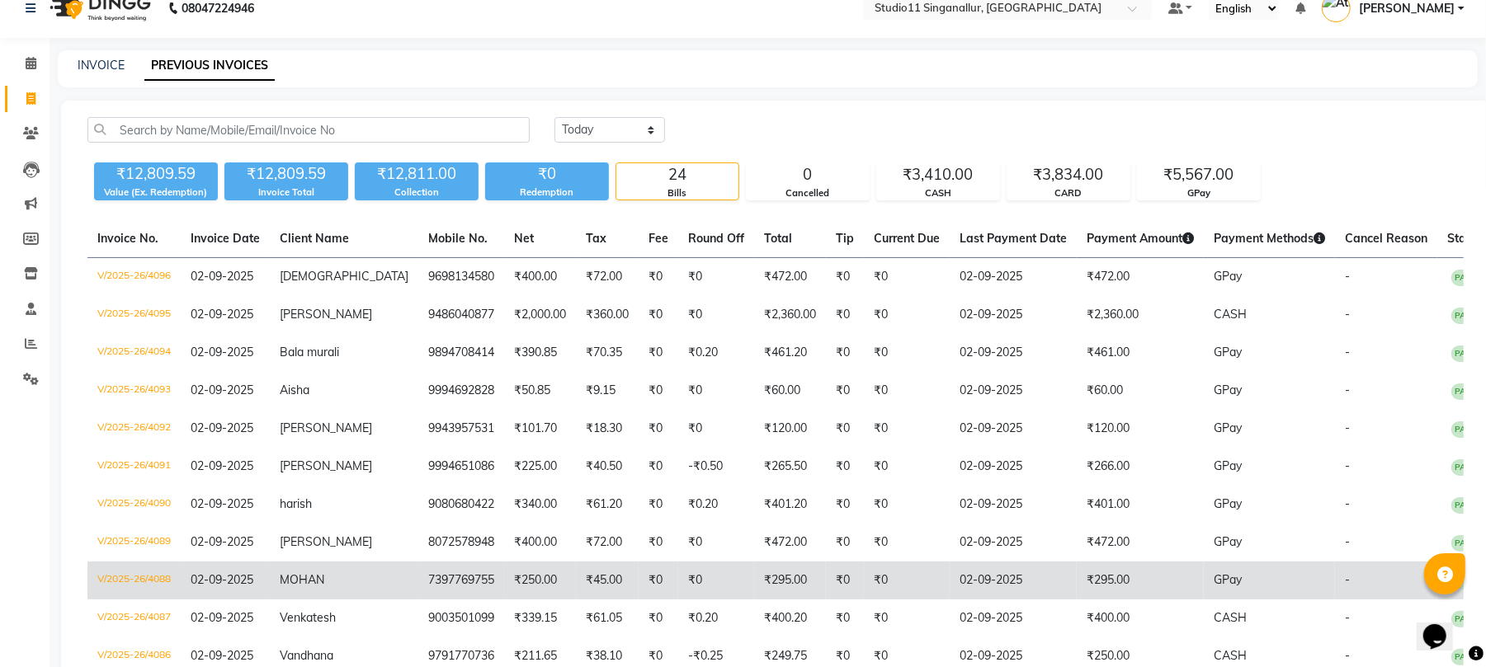
scroll to position [0, 0]
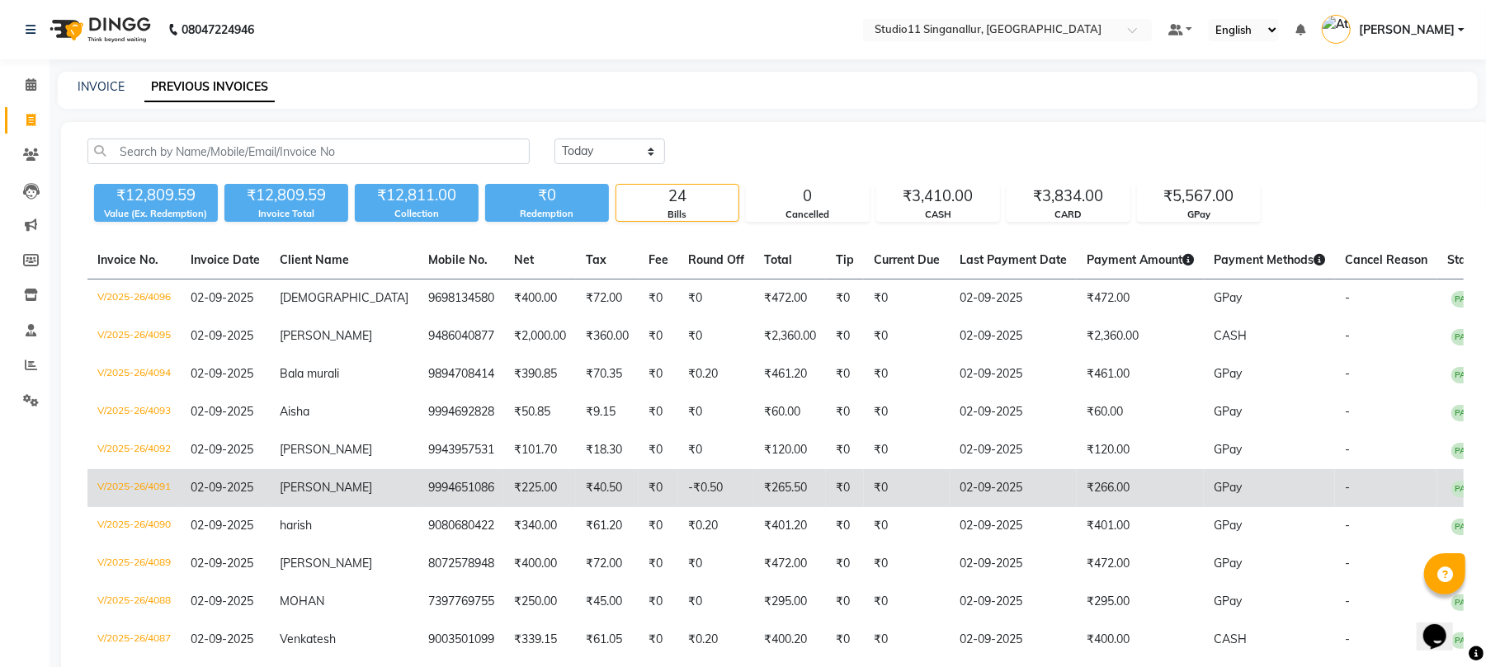
click at [706, 479] on td "-₹0.50" at bounding box center [716, 488] width 76 height 38
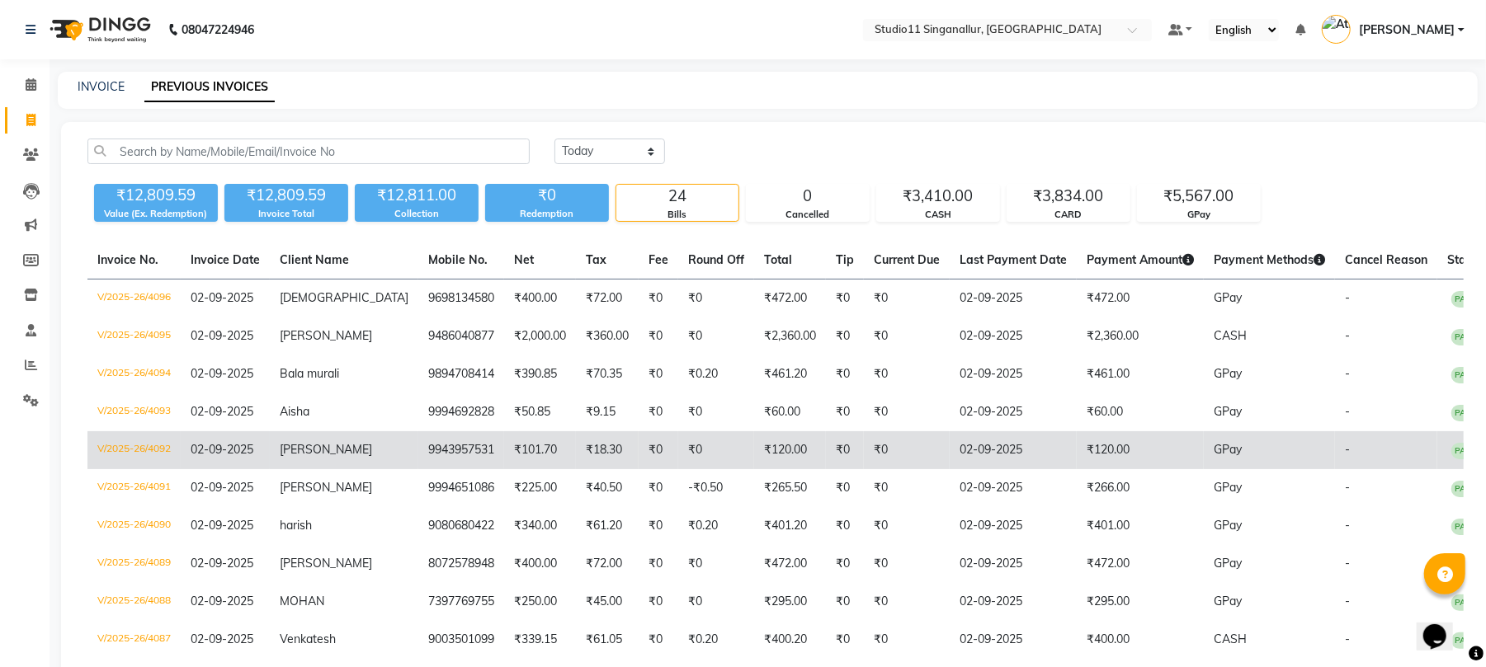
click at [754, 453] on td "₹120.00" at bounding box center [790, 450] width 72 height 38
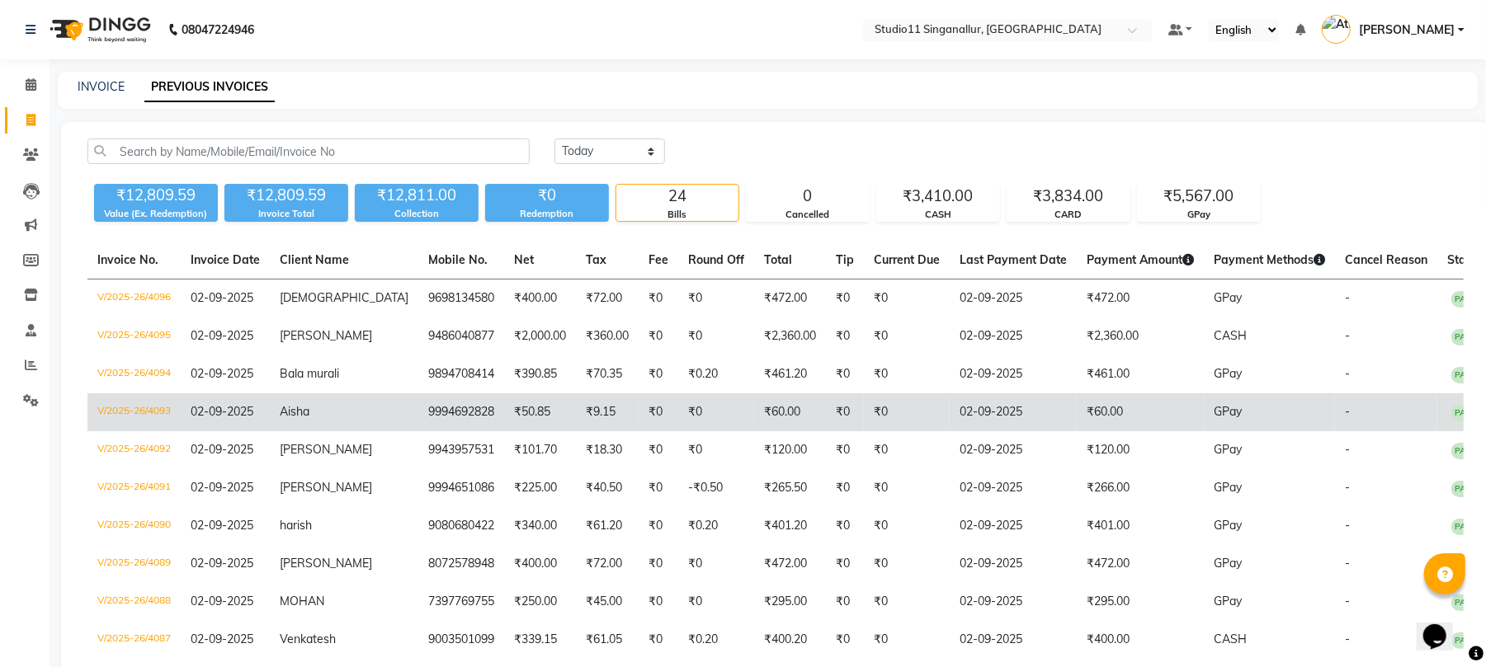
click at [754, 420] on td "₹60.00" at bounding box center [790, 412] width 72 height 38
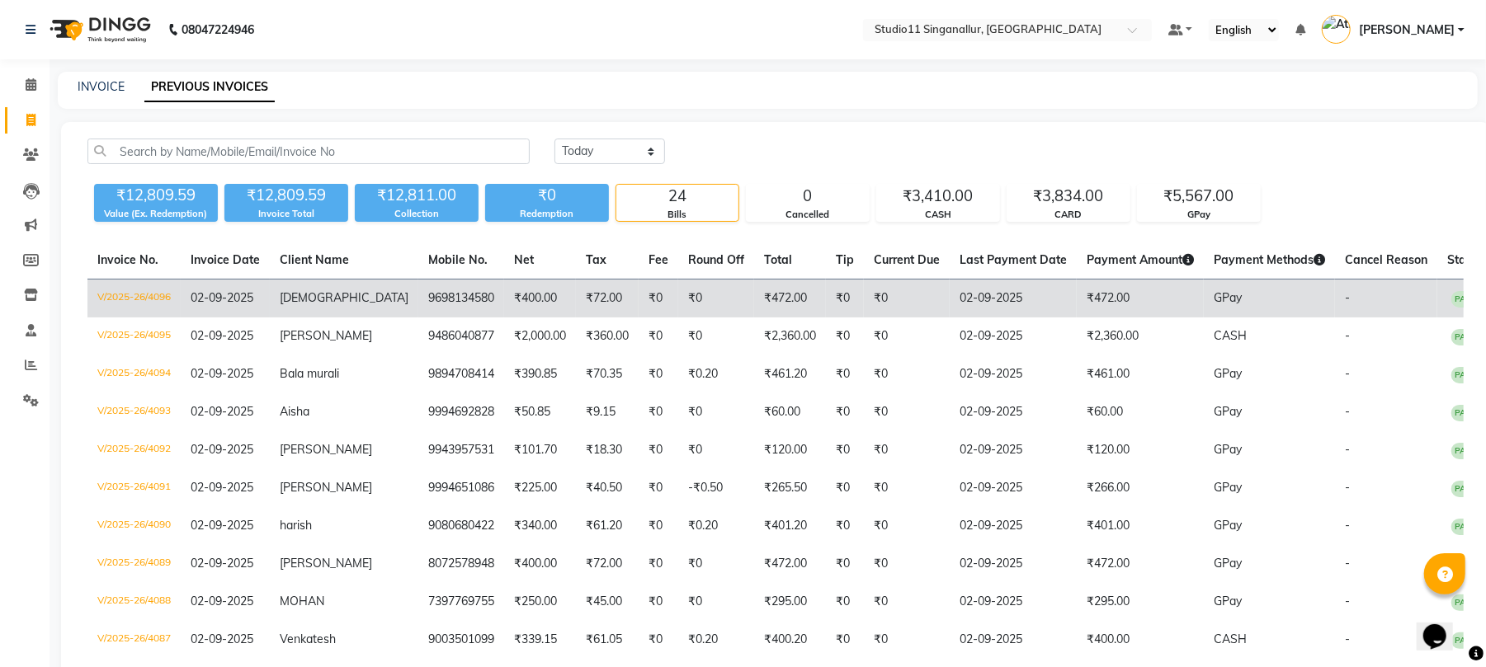
click at [826, 307] on td "₹0" at bounding box center [845, 299] width 38 height 39
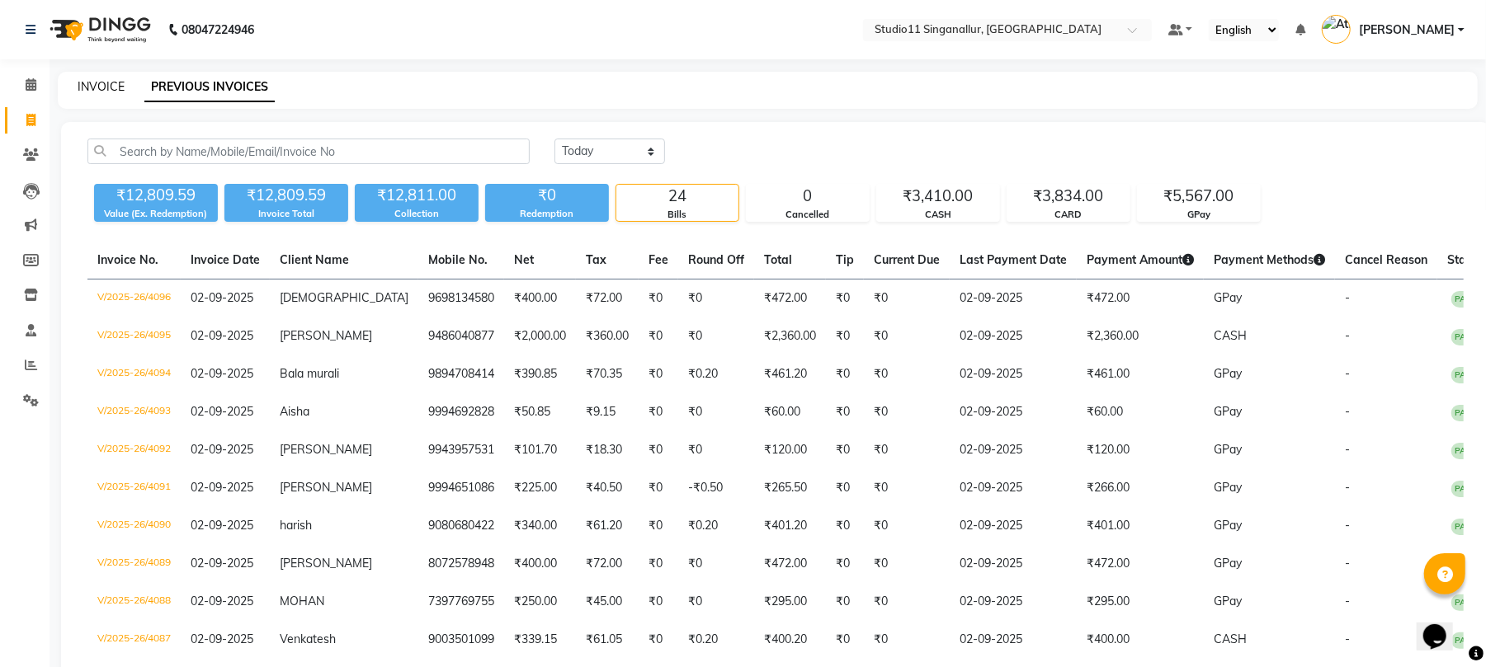
click at [100, 82] on link "INVOICE" at bounding box center [101, 86] width 47 height 15
select select "service"
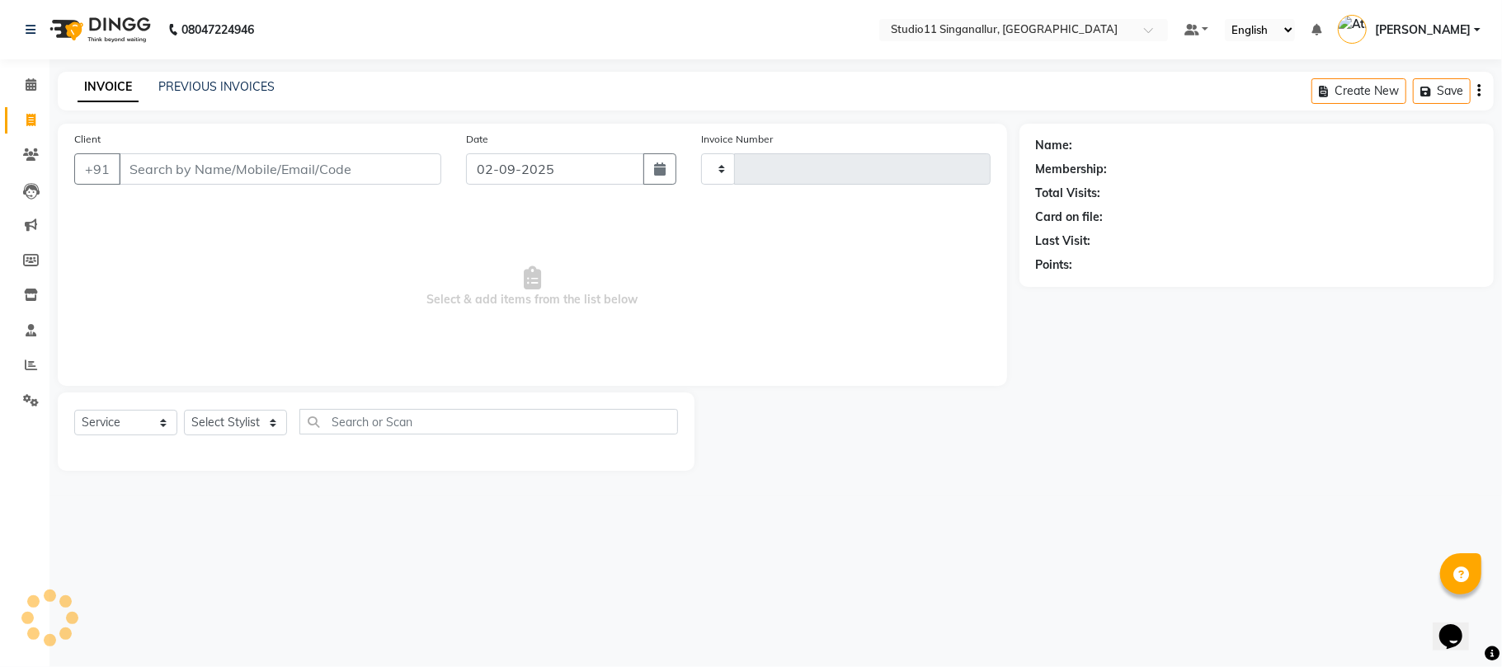
type input "4098"
select select "6616"
click at [179, 83] on link "PREVIOUS INVOICES" at bounding box center [216, 86] width 116 height 15
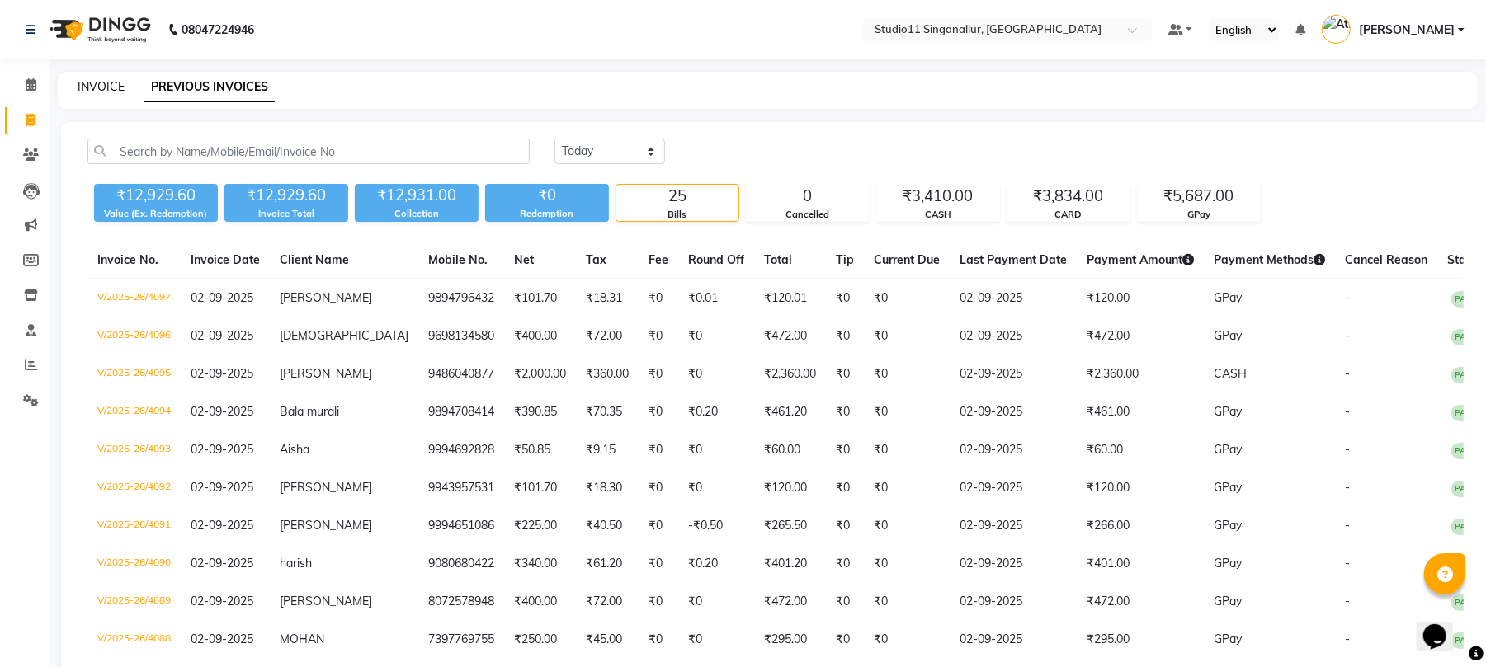
click at [104, 86] on link "INVOICE" at bounding box center [101, 86] width 47 height 15
select select "service"
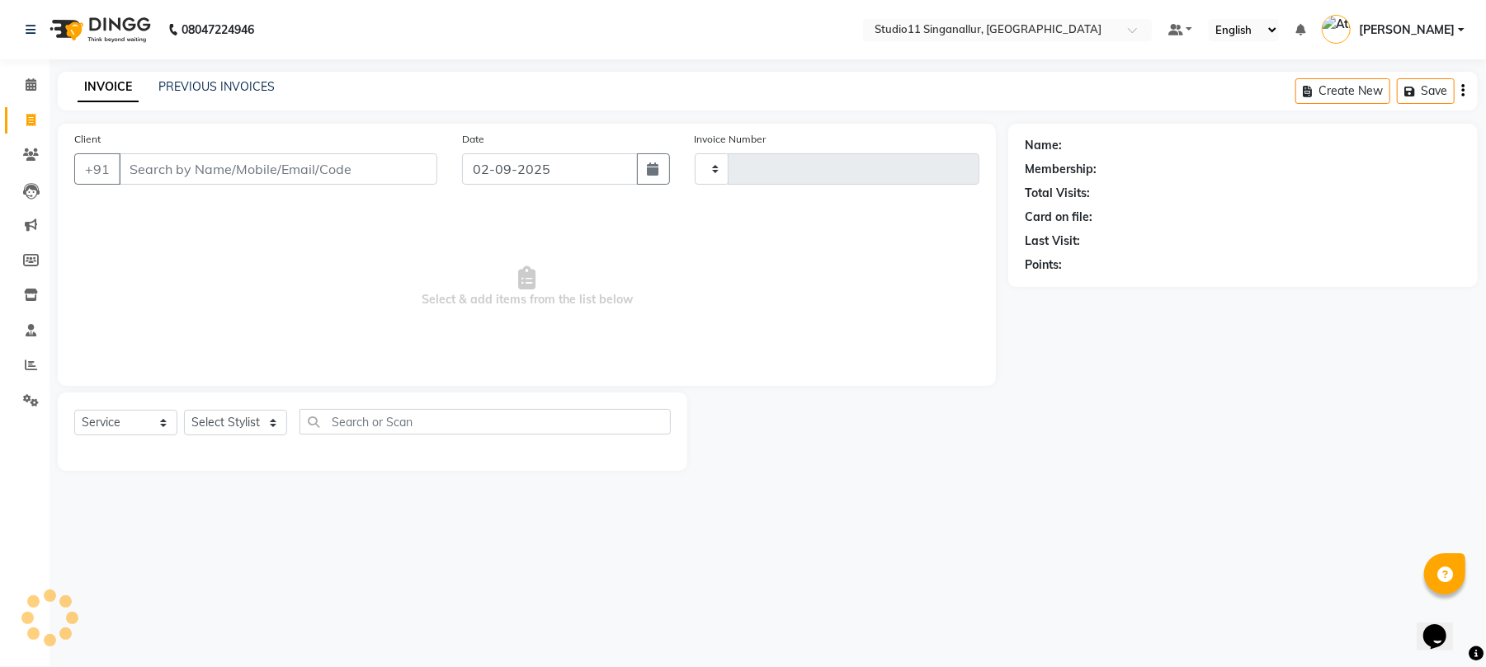
type input "4098"
select select "6616"
click at [257, 90] on link "PREVIOUS INVOICES" at bounding box center [216, 86] width 116 height 15
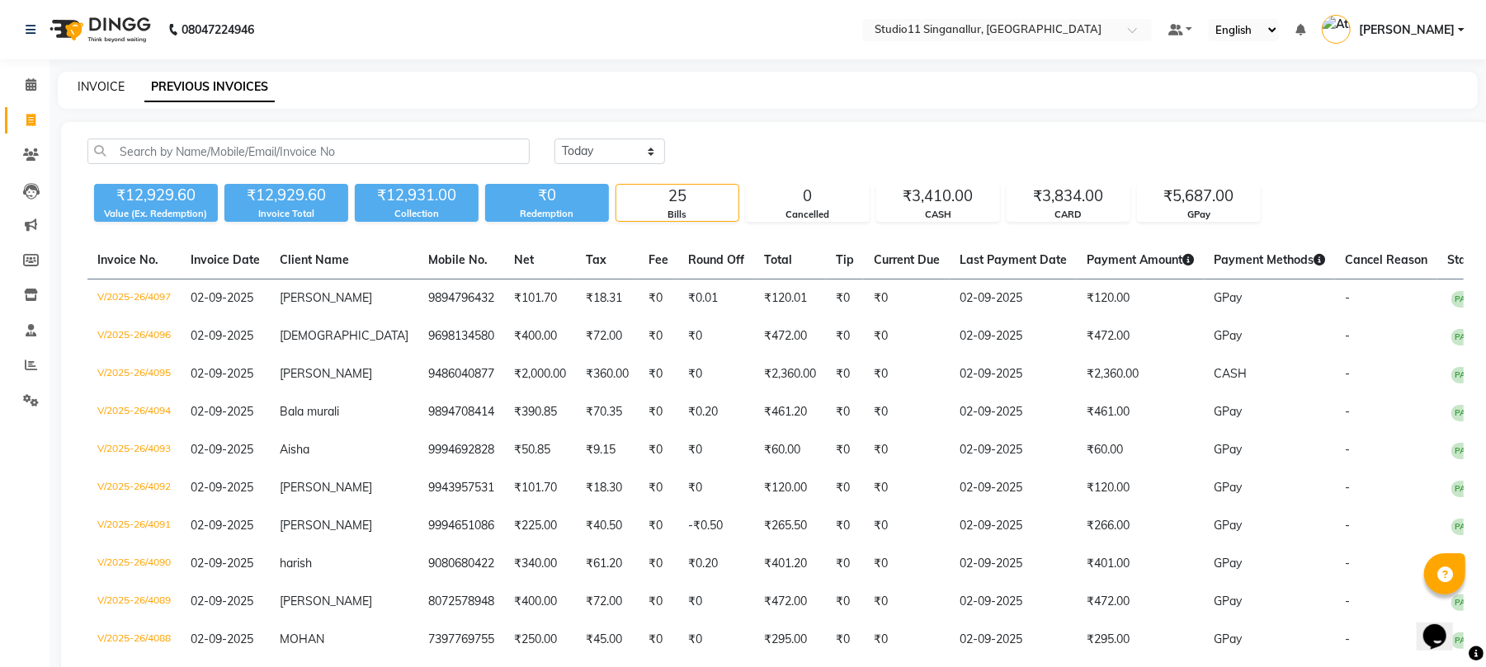
click at [115, 87] on link "INVOICE" at bounding box center [101, 86] width 47 height 15
select select "service"
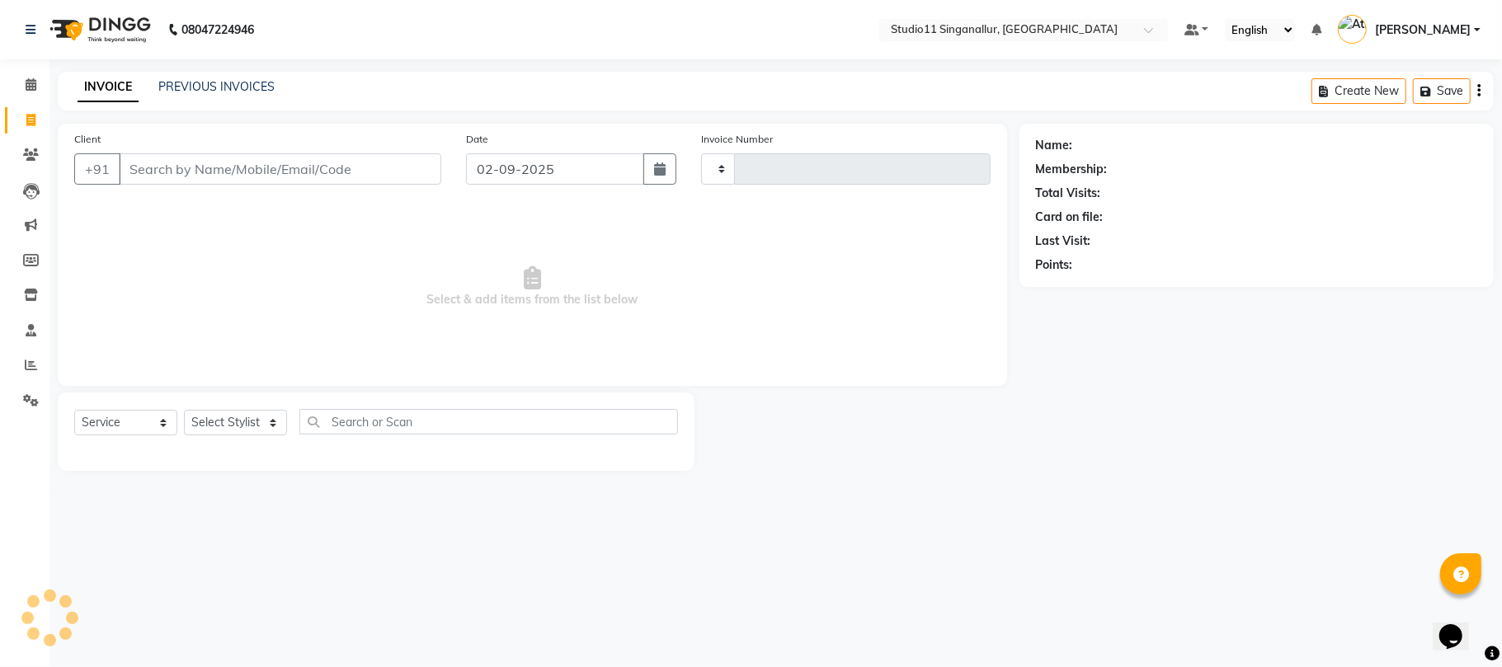
type input "4098"
select select "6616"
click at [225, 82] on link "PREVIOUS INVOICES" at bounding box center [216, 86] width 116 height 15
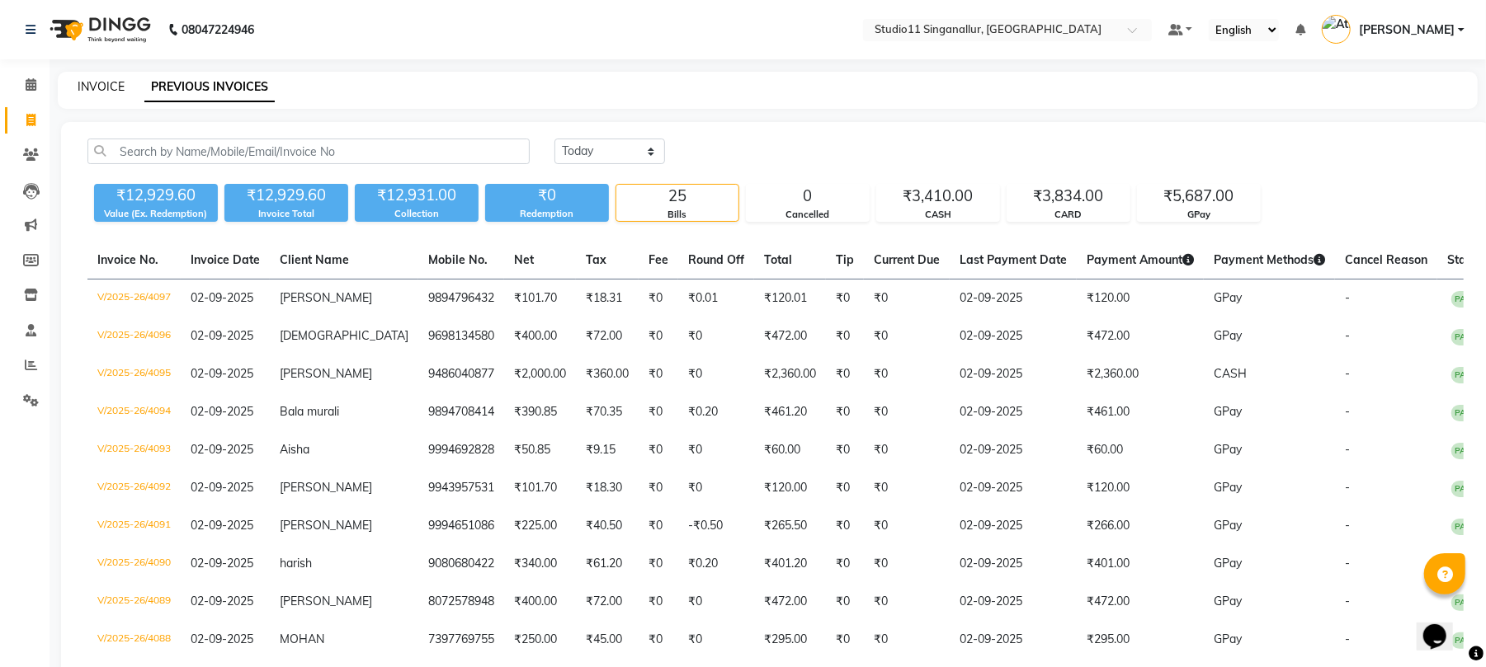
click at [120, 86] on link "INVOICE" at bounding box center [101, 86] width 47 height 15
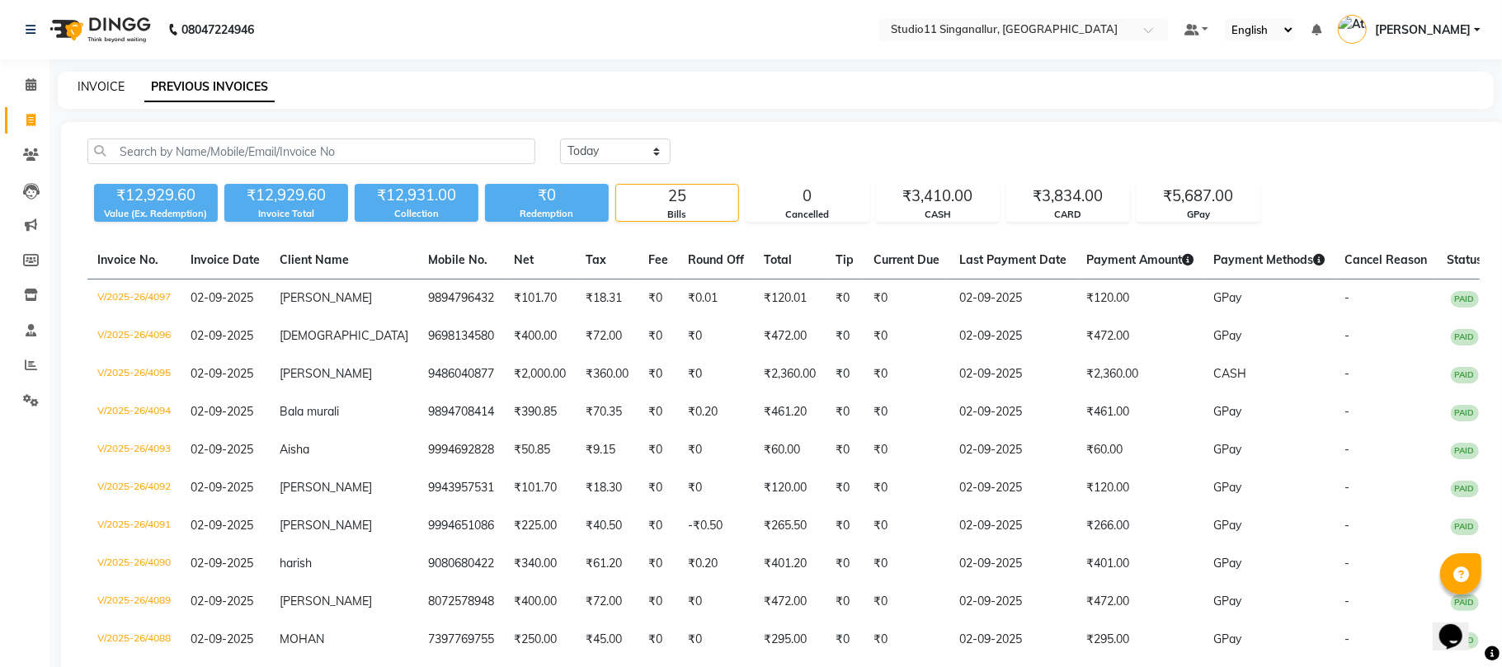
select select "6616"
select select "service"
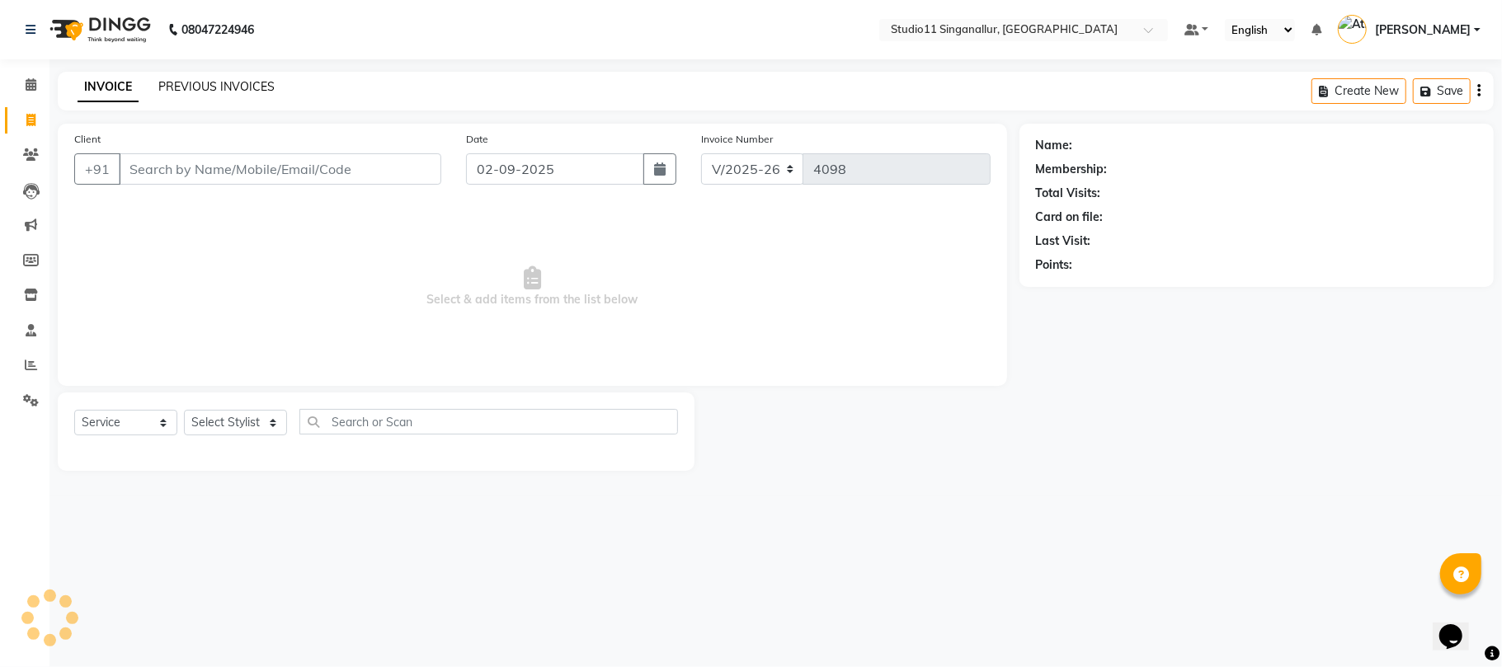
click at [172, 89] on link "PREVIOUS INVOICES" at bounding box center [216, 86] width 116 height 15
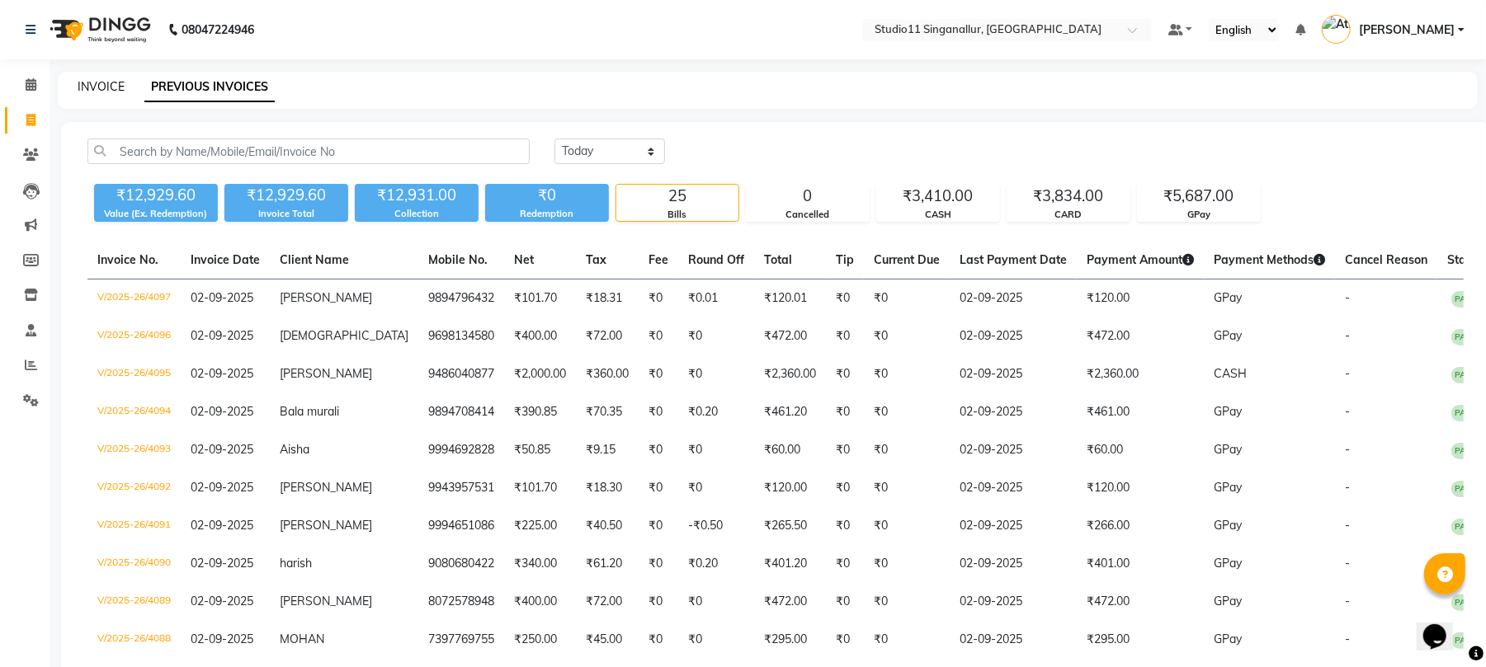
click at [119, 92] on link "INVOICE" at bounding box center [101, 86] width 47 height 15
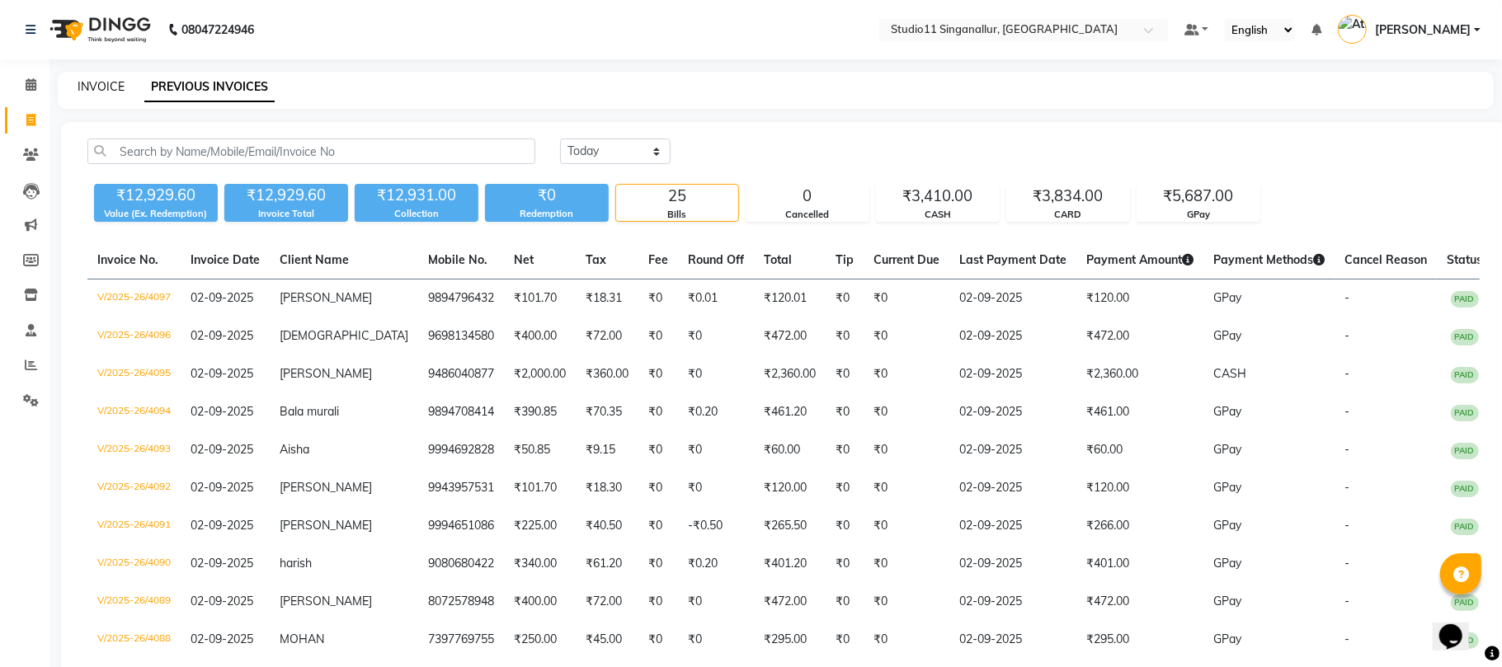
select select "6616"
select select "service"
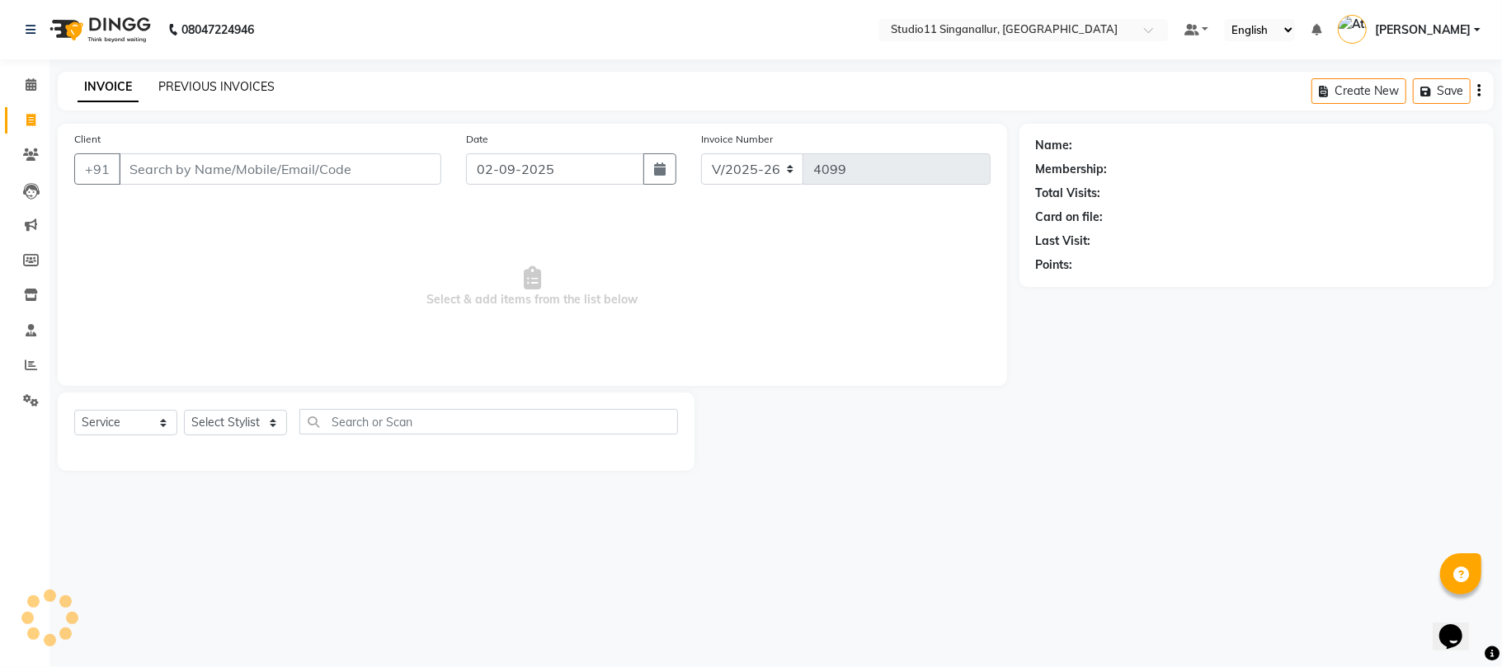
click at [213, 90] on link "PREVIOUS INVOICES" at bounding box center [216, 86] width 116 height 15
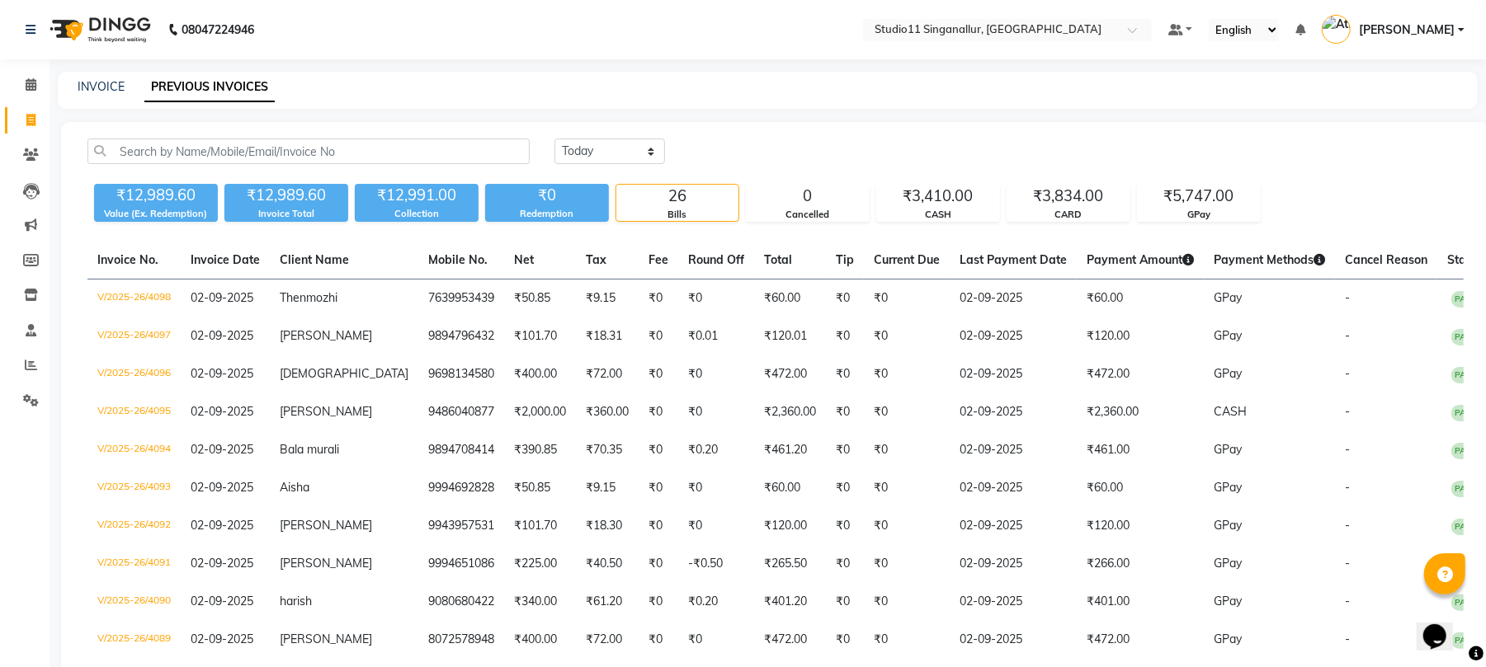
click at [954, 51] on nav "08047224946 Select Location × Studio11 Singanallur, Singanallur Default Panel M…" at bounding box center [743, 29] width 1486 height 59
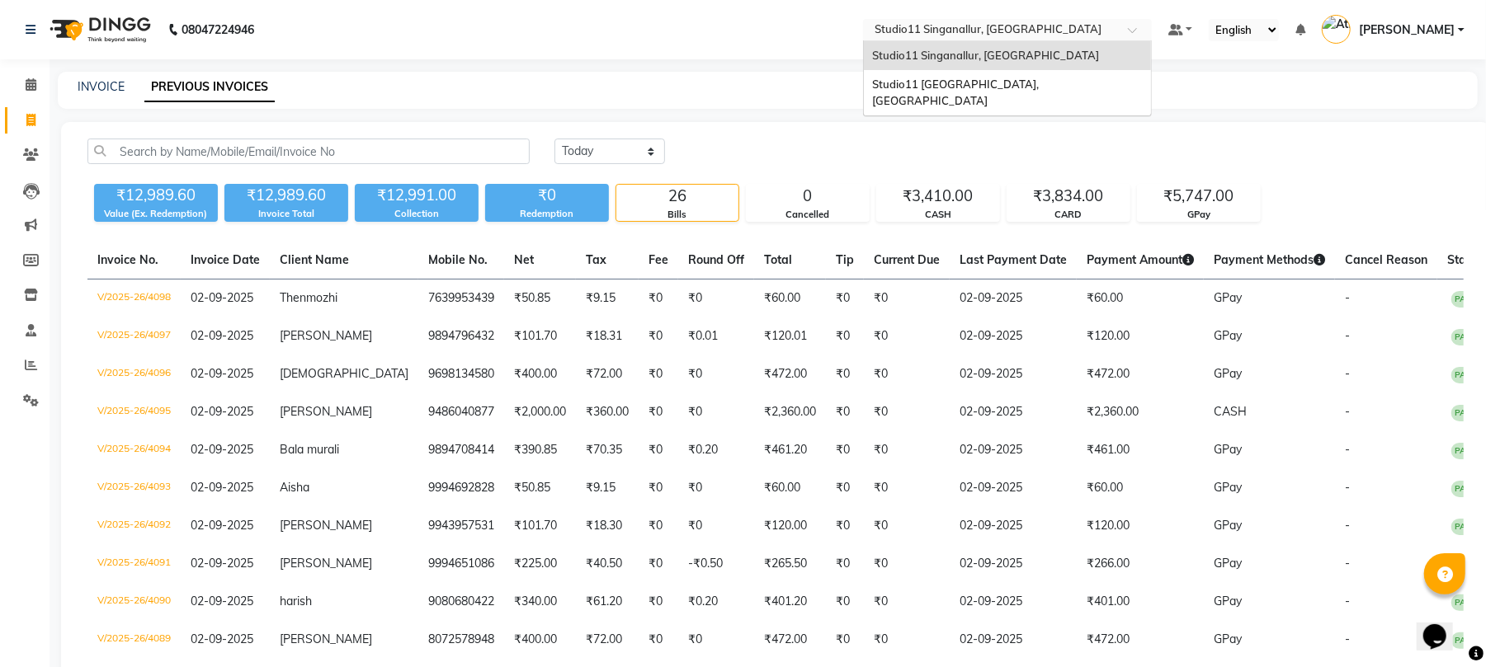
click at [973, 31] on input "text" at bounding box center [990, 31] width 239 height 16
click at [982, 80] on span "Studio11 Saibaba Colony, Tamil Nadu" at bounding box center [956, 93] width 169 height 30
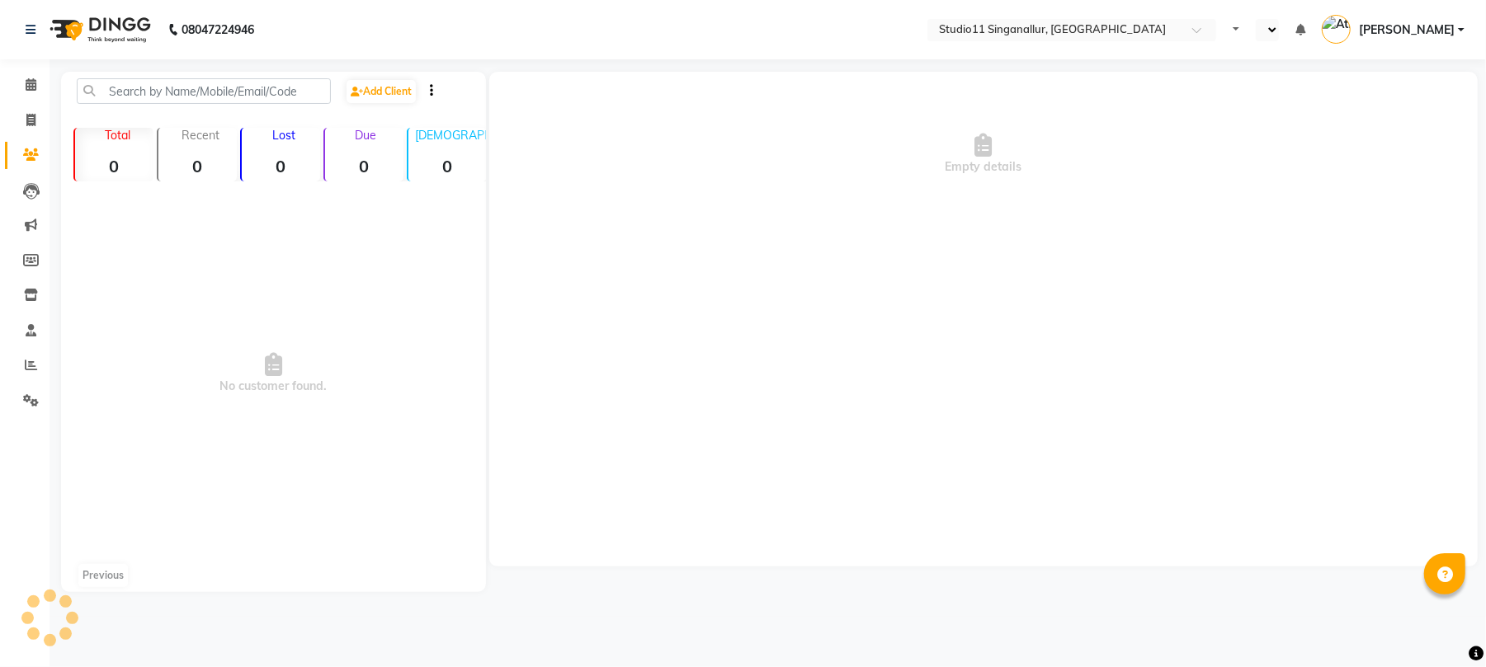
select select "en"
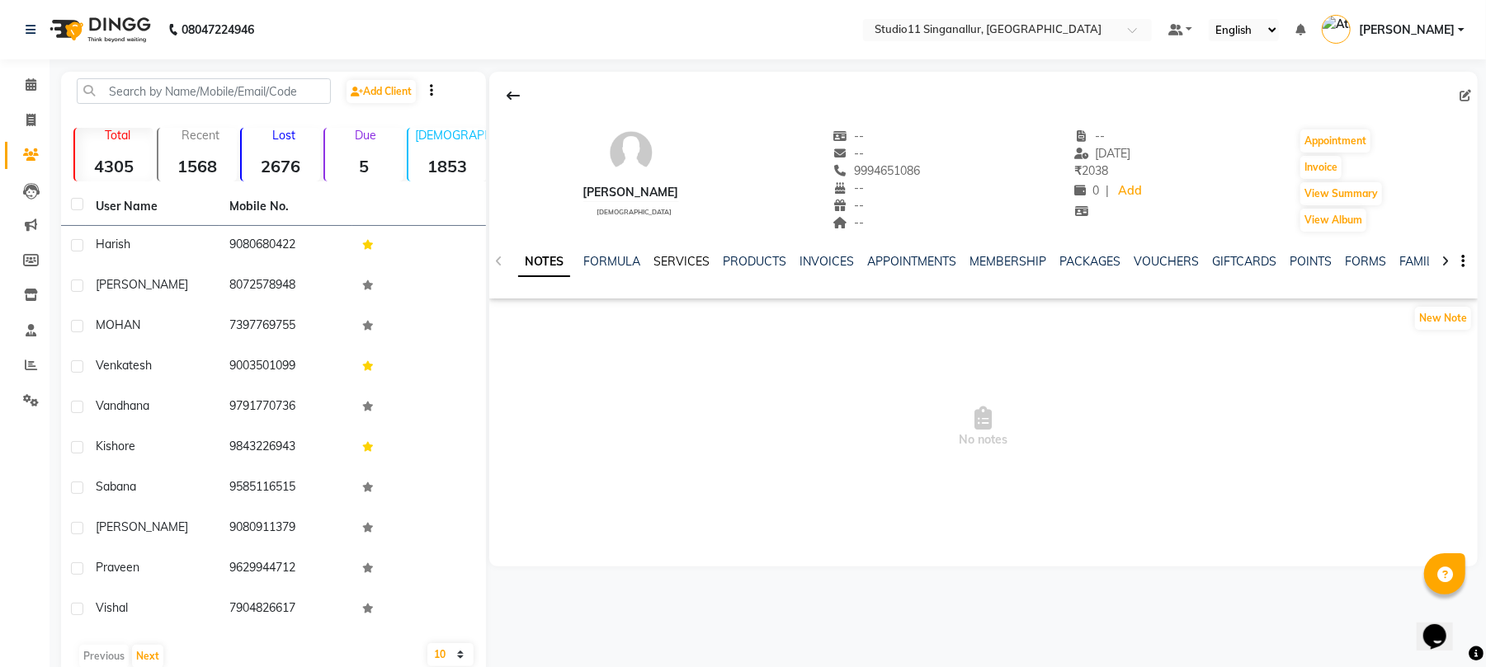
click at [695, 259] on link "SERVICES" at bounding box center [681, 261] width 56 height 15
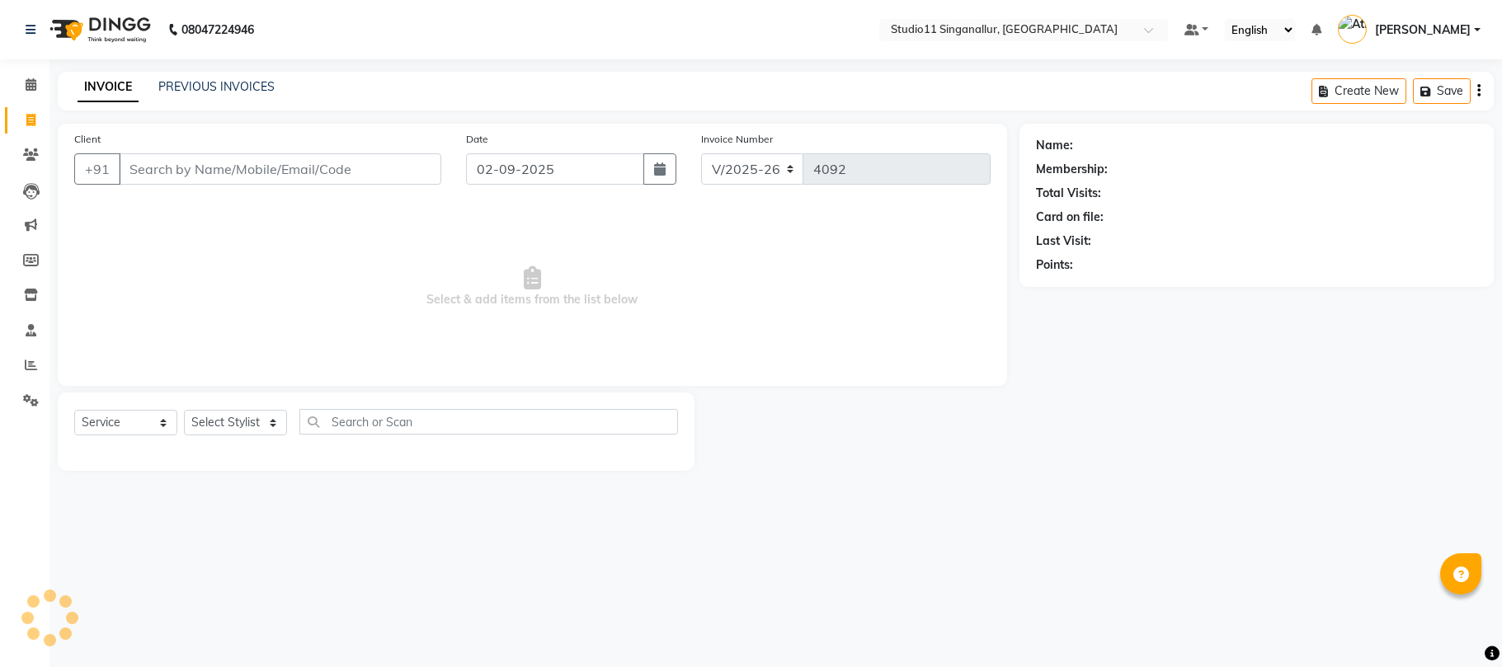
select select "6616"
select select "service"
click at [224, 423] on select "Select Stylist [PERSON_NAME] Divya [PERSON_NAME] [PERSON_NAME] [PERSON_NAME] [P…" at bounding box center [235, 423] width 103 height 26
select select "70620"
click at [184, 410] on select "Select Stylist [PERSON_NAME] Divya [PERSON_NAME] [PERSON_NAME] [PERSON_NAME] [P…" at bounding box center [235, 423] width 103 height 26
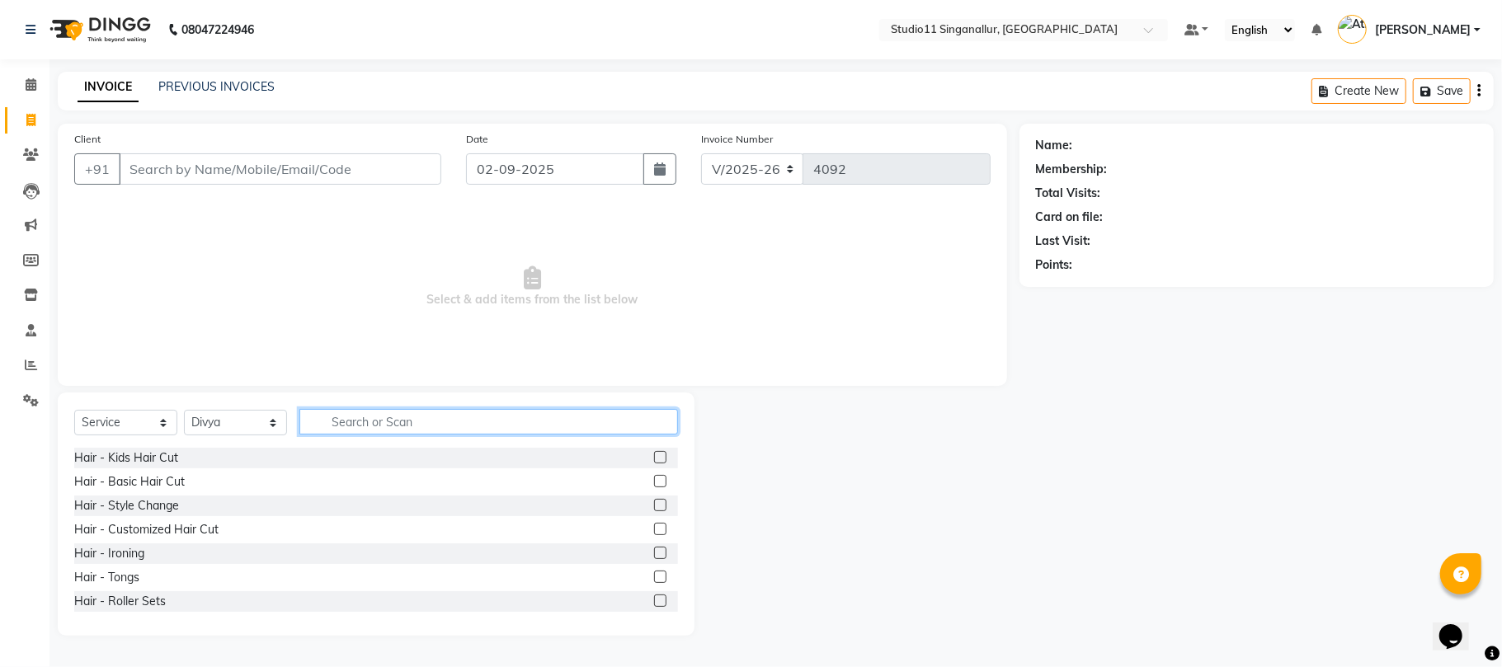
click at [357, 419] on input "text" at bounding box center [488, 422] width 379 height 26
type input "thre"
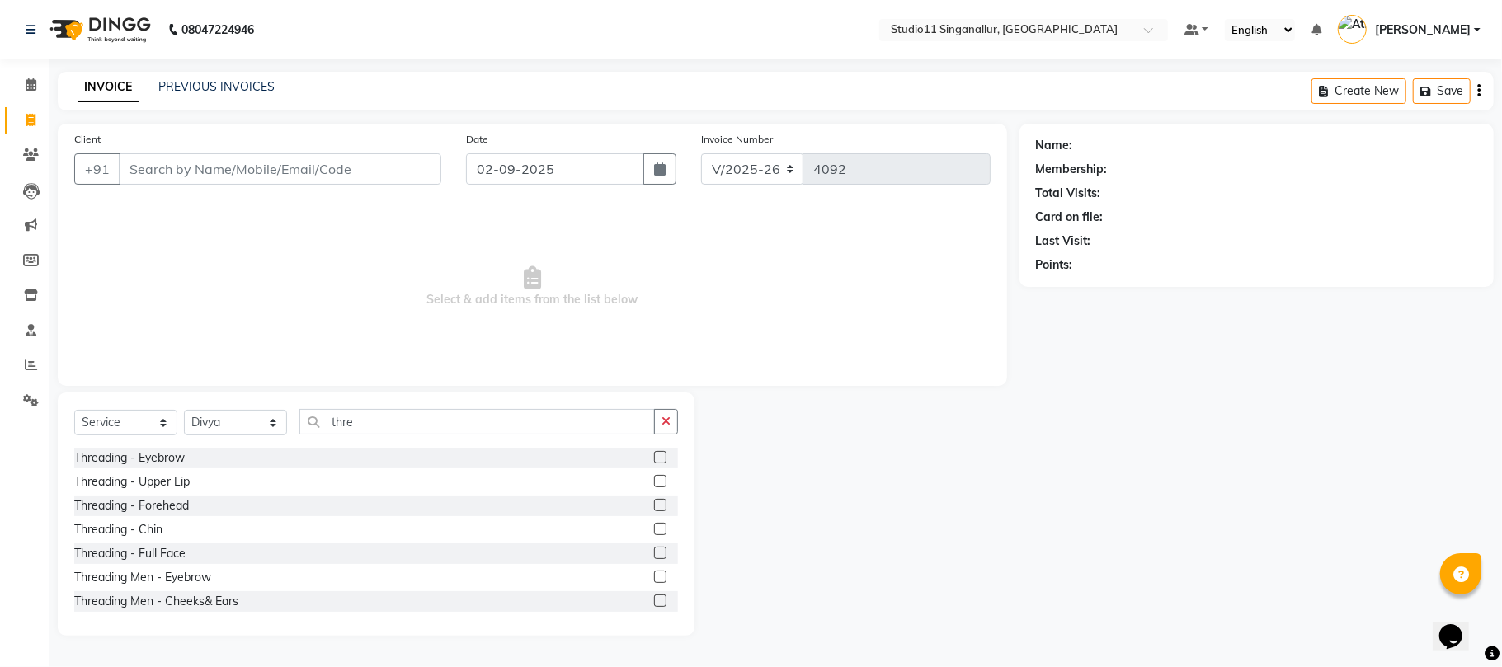
click at [654, 455] on label at bounding box center [660, 457] width 12 height 12
click at [654, 455] on input "checkbox" at bounding box center [659, 458] width 11 height 11
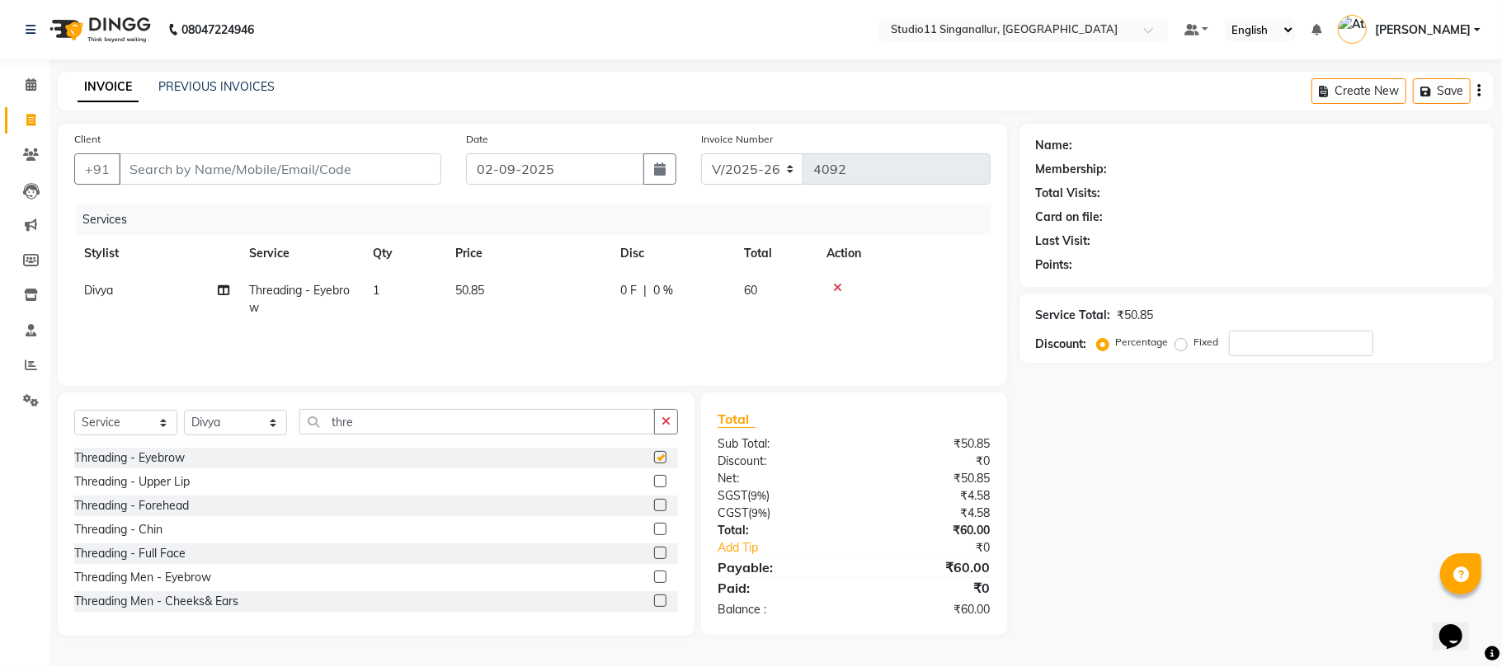
checkbox input "false"
click at [654, 511] on label at bounding box center [660, 505] width 12 height 12
click at [654, 511] on input "checkbox" at bounding box center [659, 506] width 11 height 11
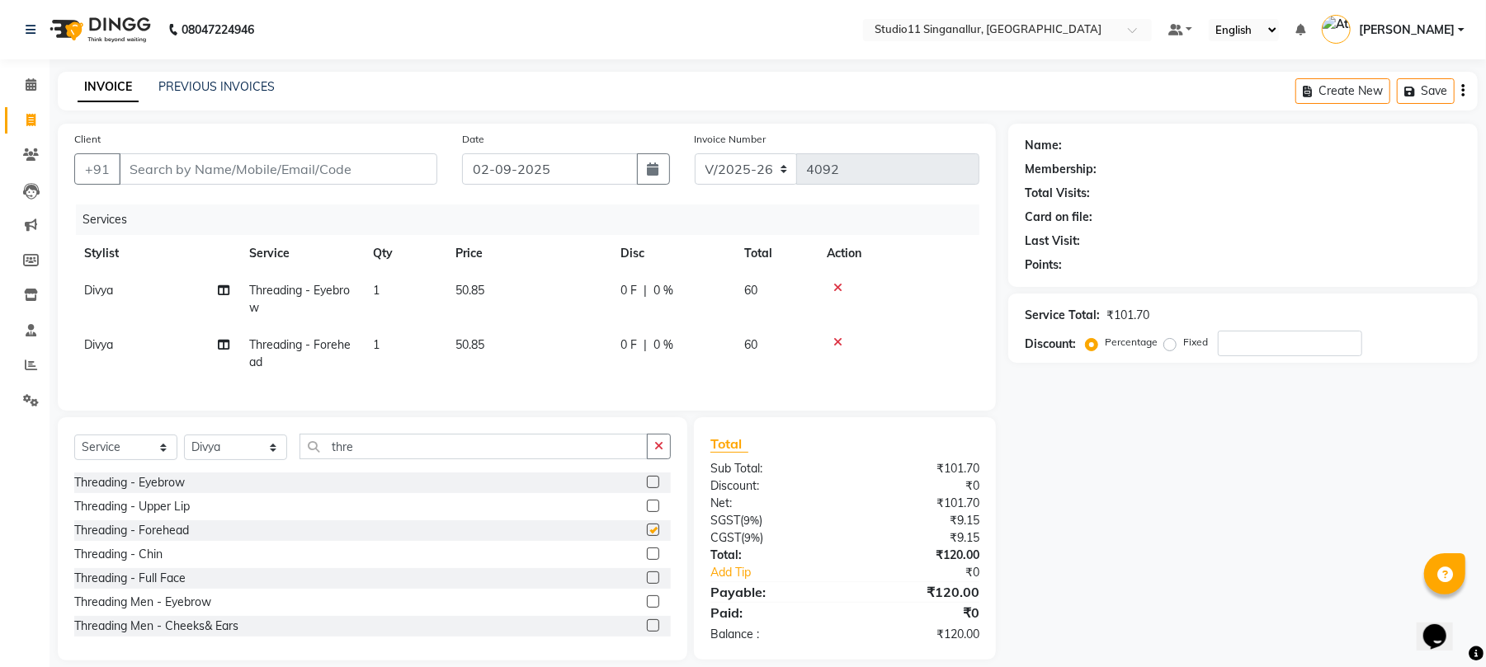
checkbox input "false"
click at [261, 167] on input "Client" at bounding box center [278, 168] width 318 height 31
type input "9"
type input "0"
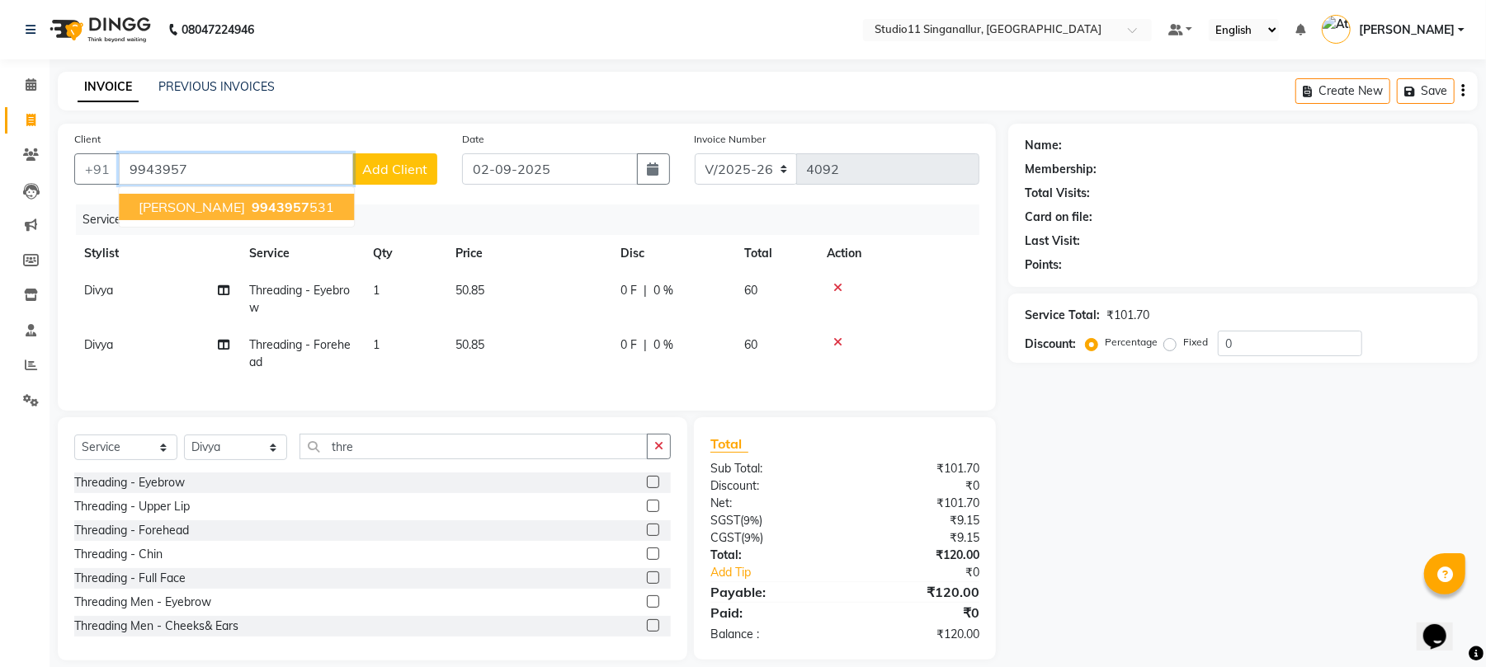
click at [251, 202] on ngb-highlight "9943957 531" at bounding box center [291, 207] width 86 height 16
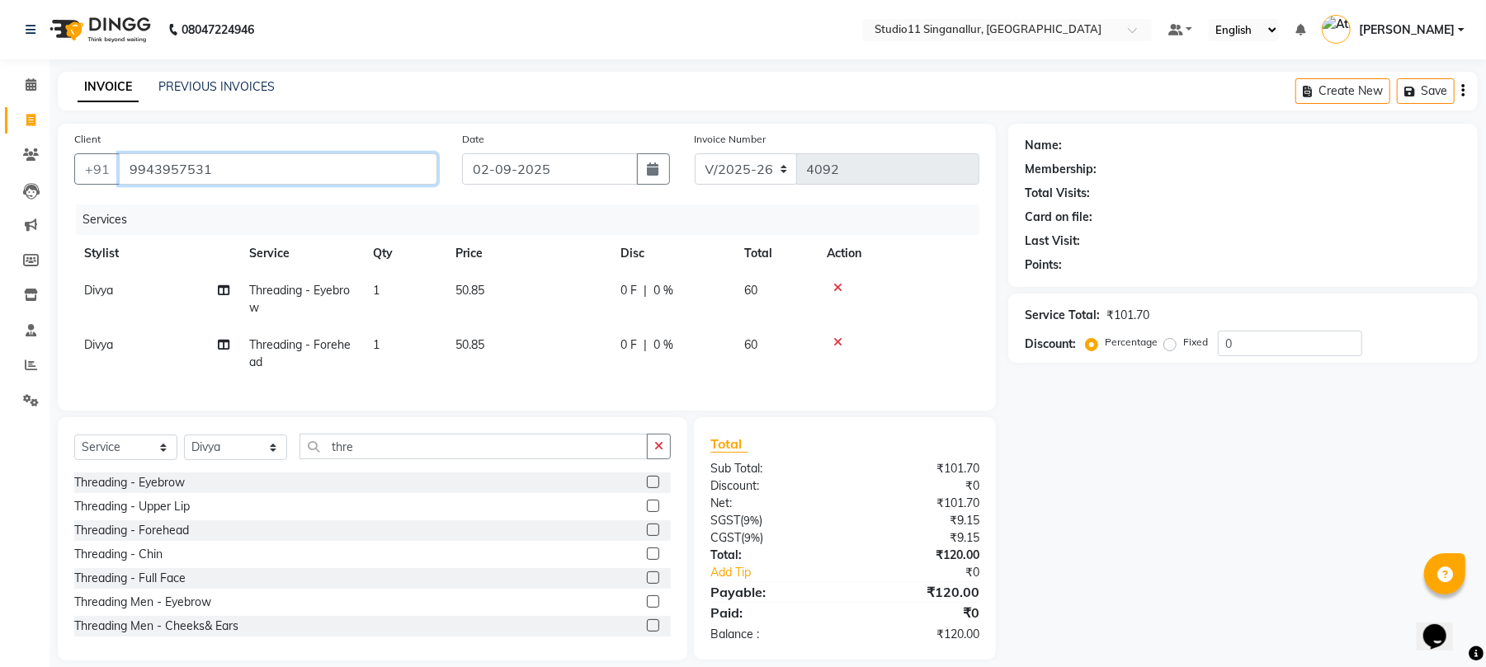
type input "9943957531"
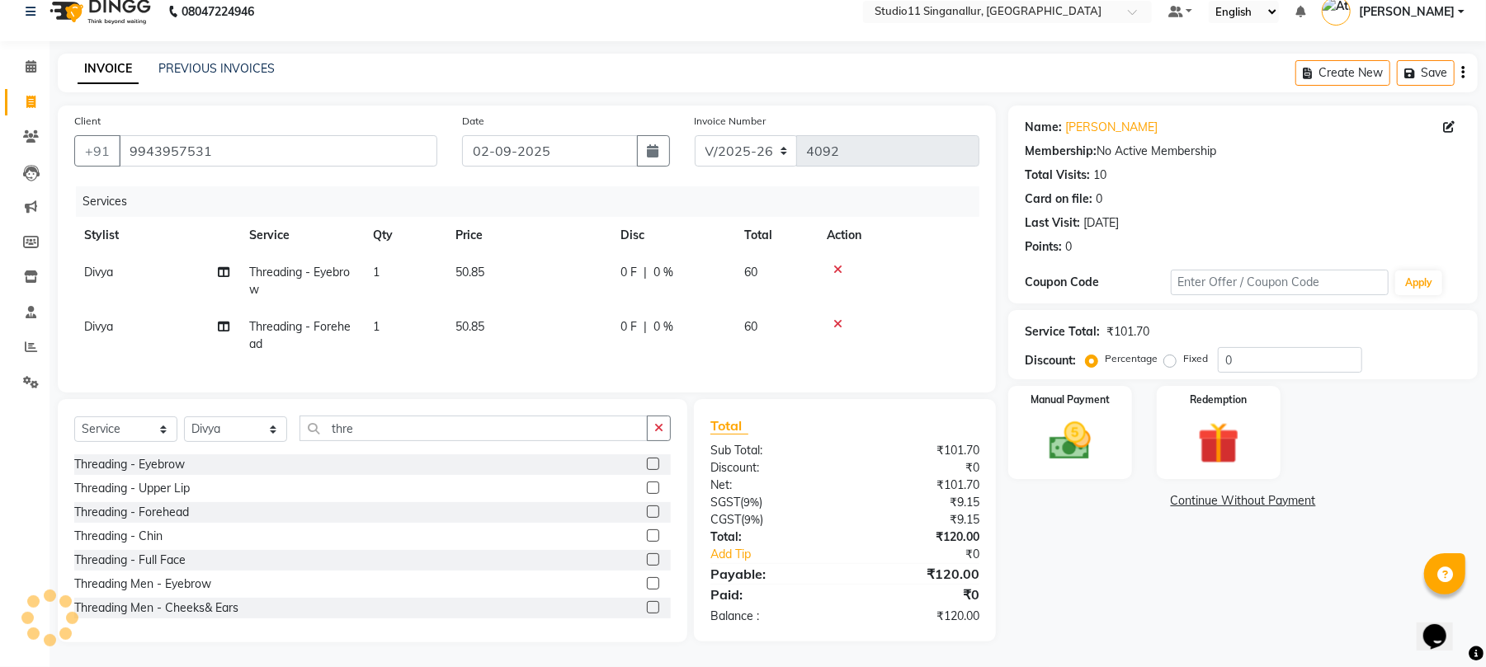
scroll to position [35, 0]
click at [1067, 424] on img at bounding box center [1069, 442] width 71 height 50
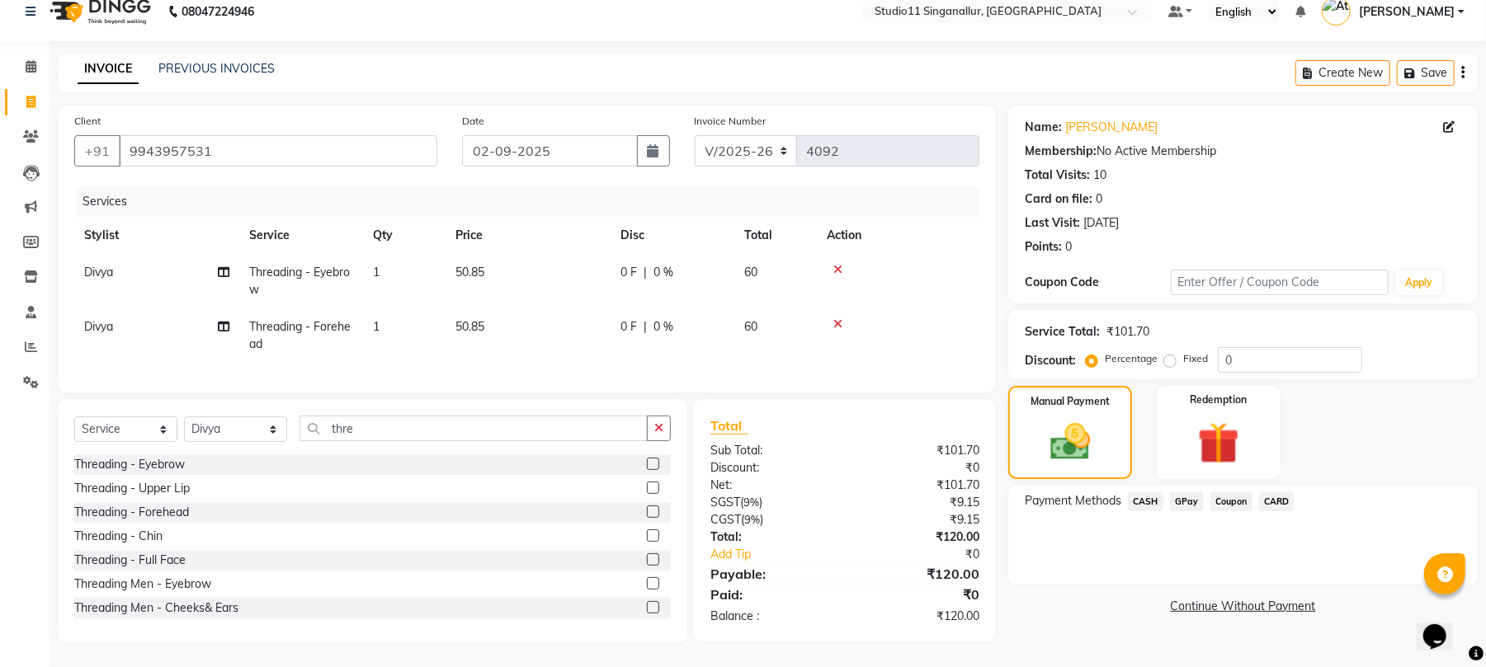
click at [1186, 492] on span "GPay" at bounding box center [1187, 501] width 34 height 19
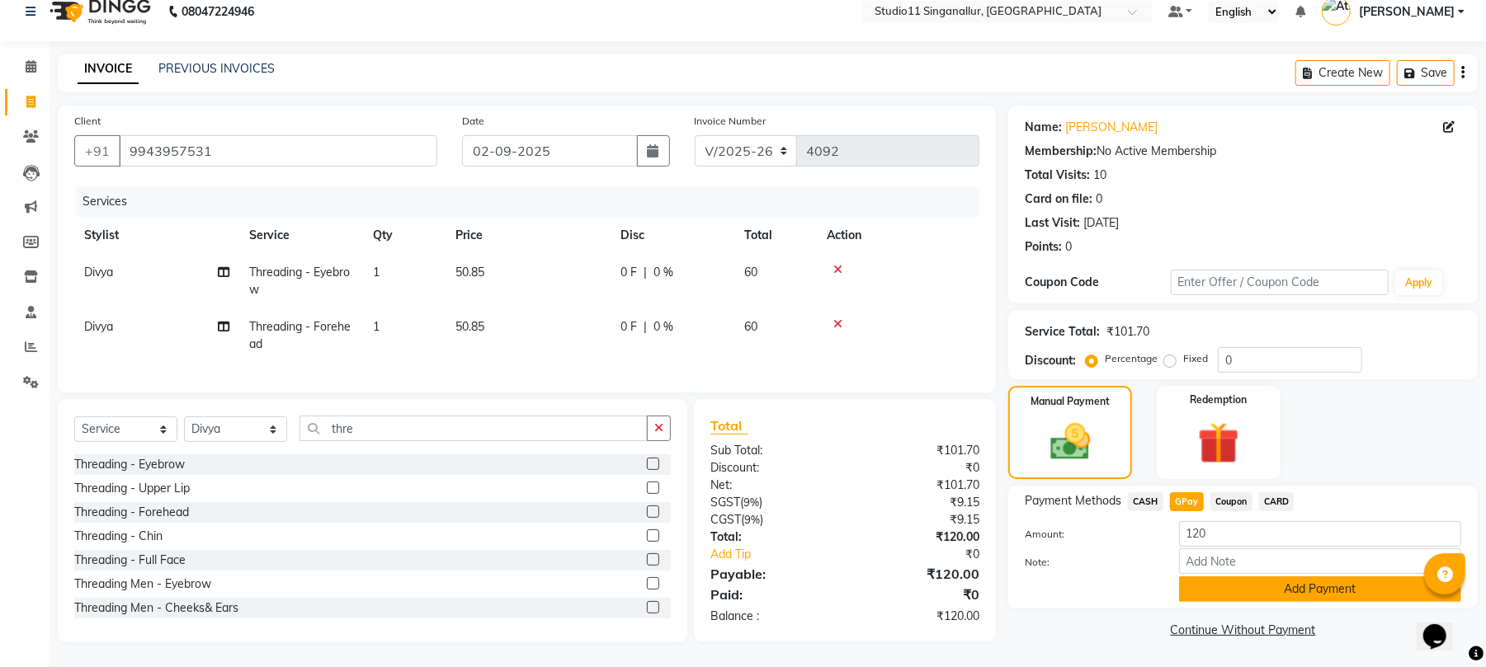
click at [1238, 584] on button "Add Payment" at bounding box center [1320, 590] width 282 height 26
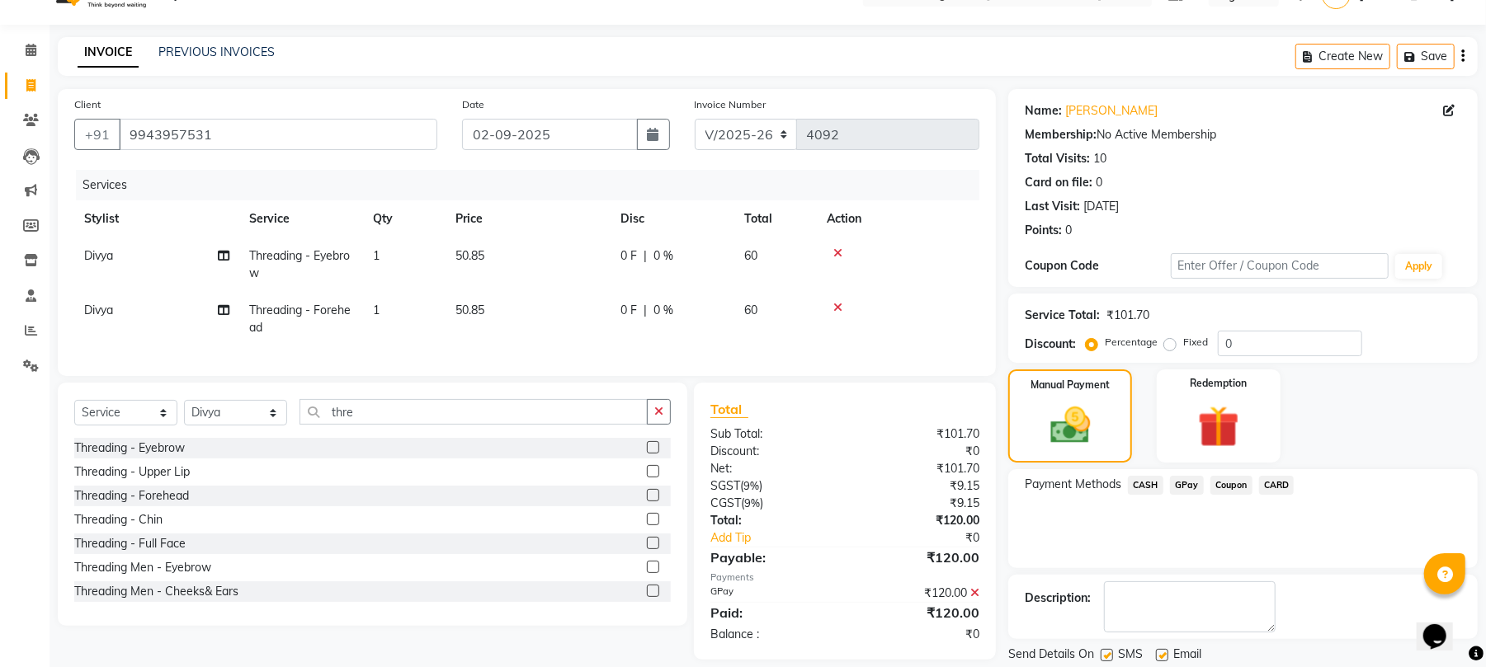
scroll to position [89, 0]
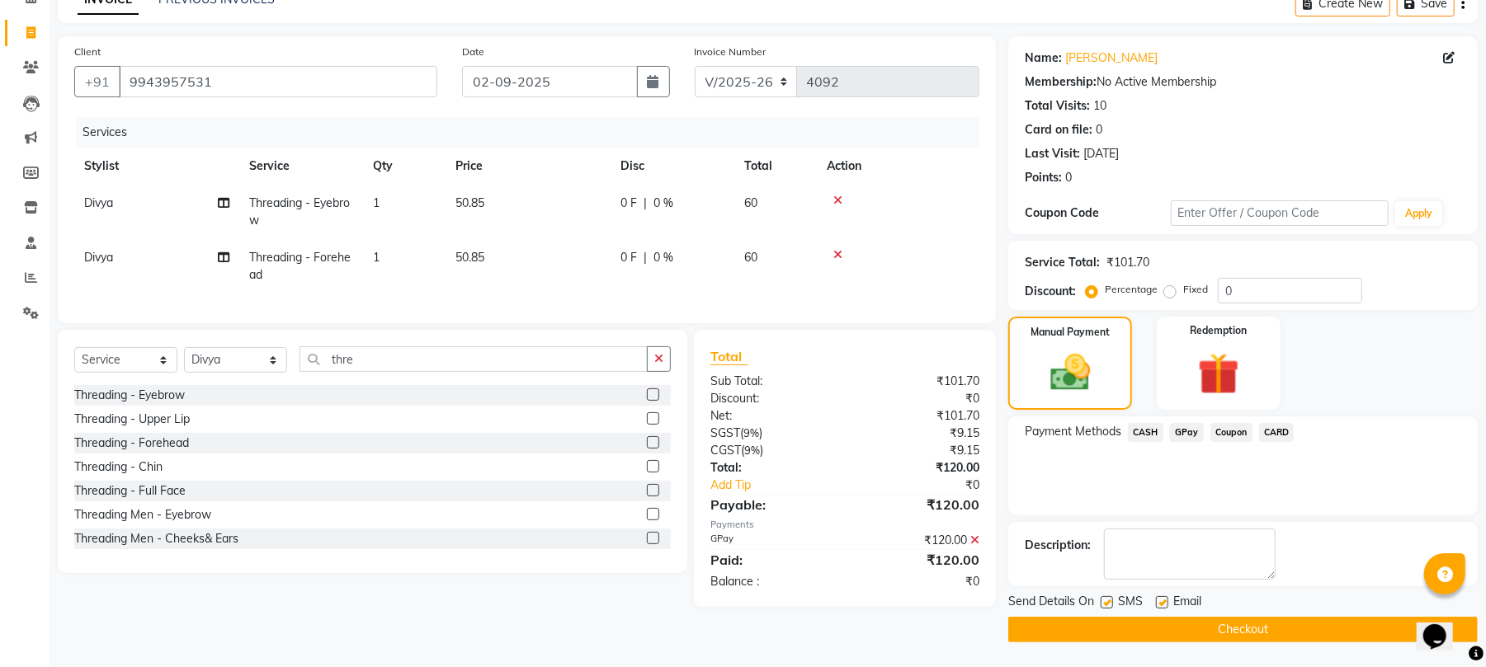
drag, startPoint x: 1106, startPoint y: 601, endPoint x: 1124, endPoint y: 606, distance: 18.0
click at [1106, 601] on label at bounding box center [1106, 602] width 12 height 12
click at [1106, 601] on input "checkbox" at bounding box center [1105, 603] width 11 height 11
checkbox input "false"
click at [1160, 599] on label at bounding box center [1162, 602] width 12 height 12
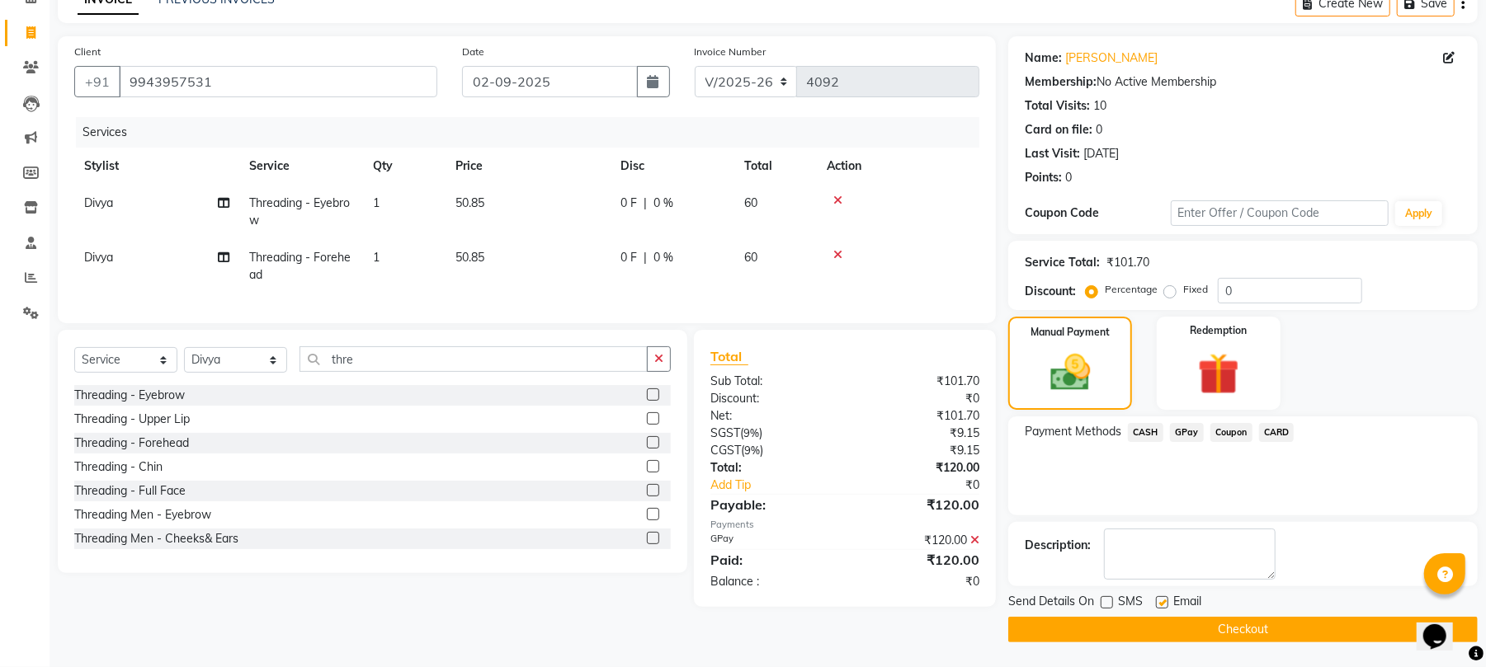
click at [1160, 599] on input "checkbox" at bounding box center [1161, 603] width 11 height 11
checkbox input "false"
click at [1193, 631] on button "Checkout" at bounding box center [1242, 630] width 469 height 26
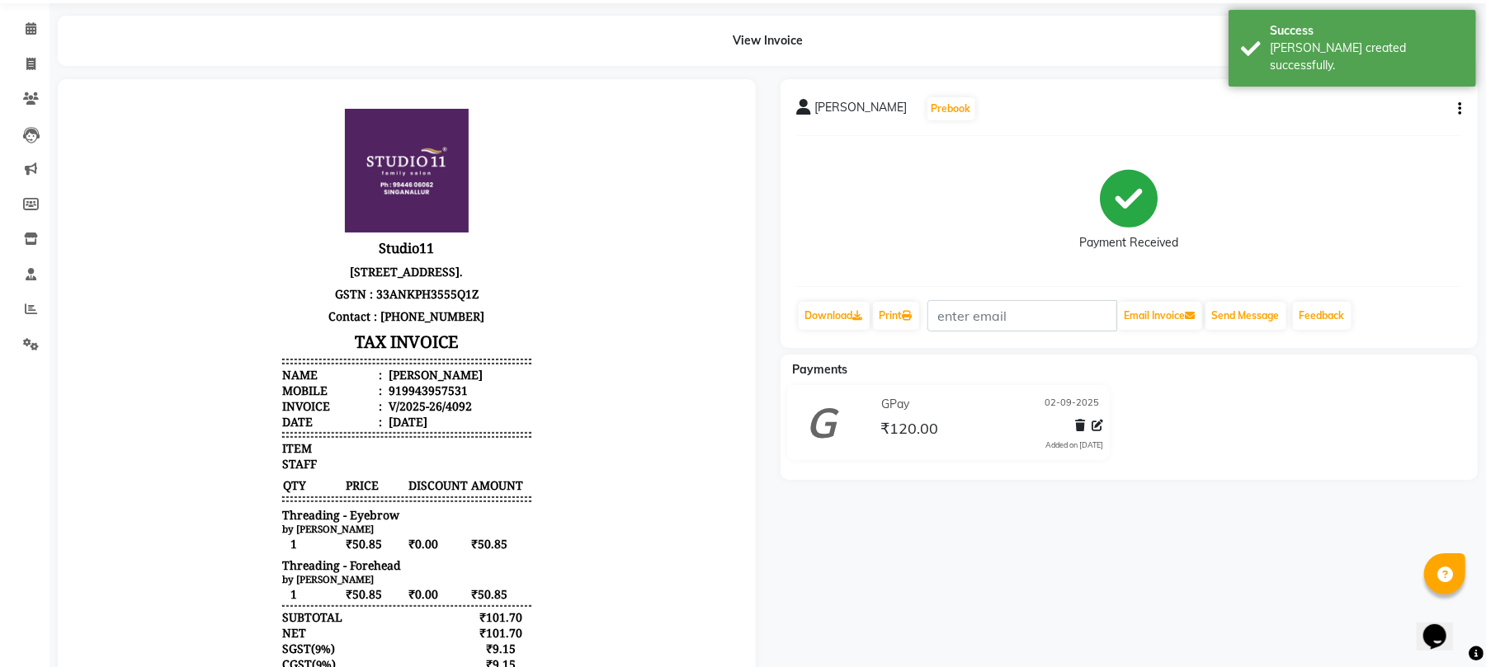
scroll to position [30, 0]
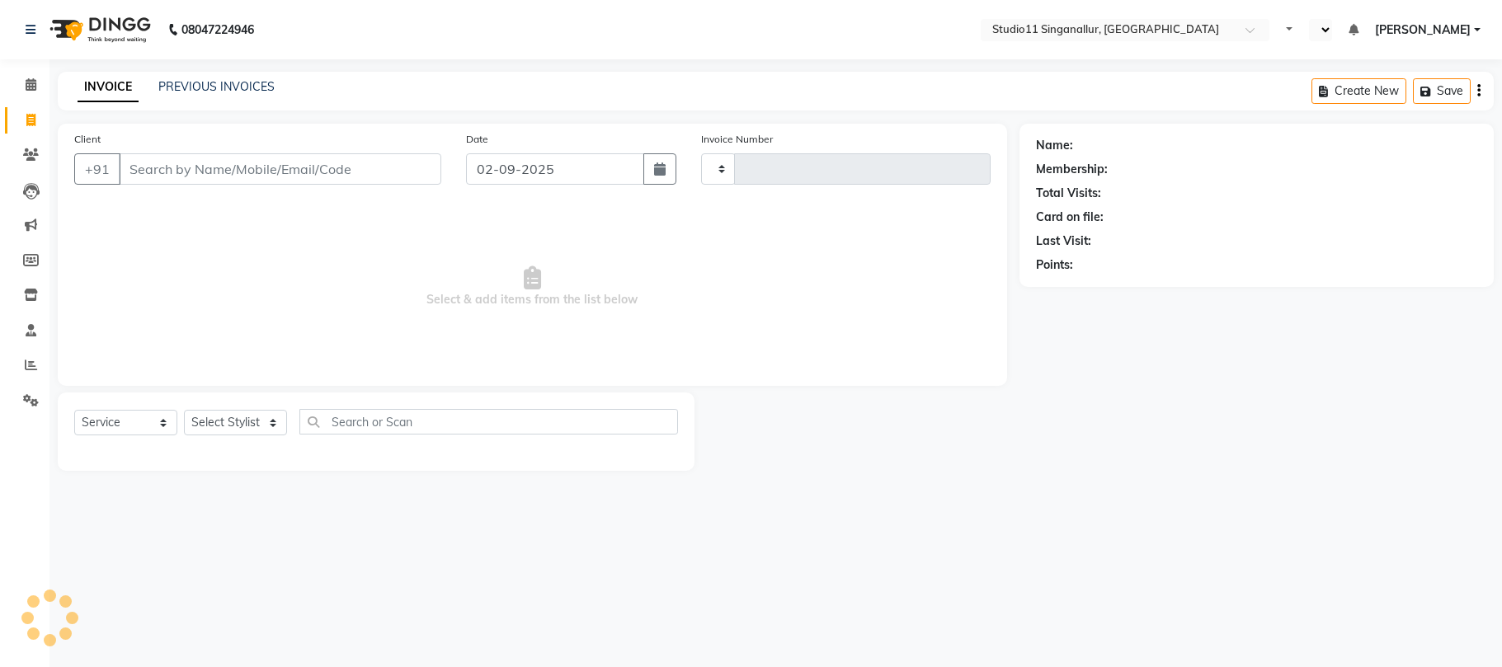
select select "service"
type input "4093"
select select "en"
select select "6616"
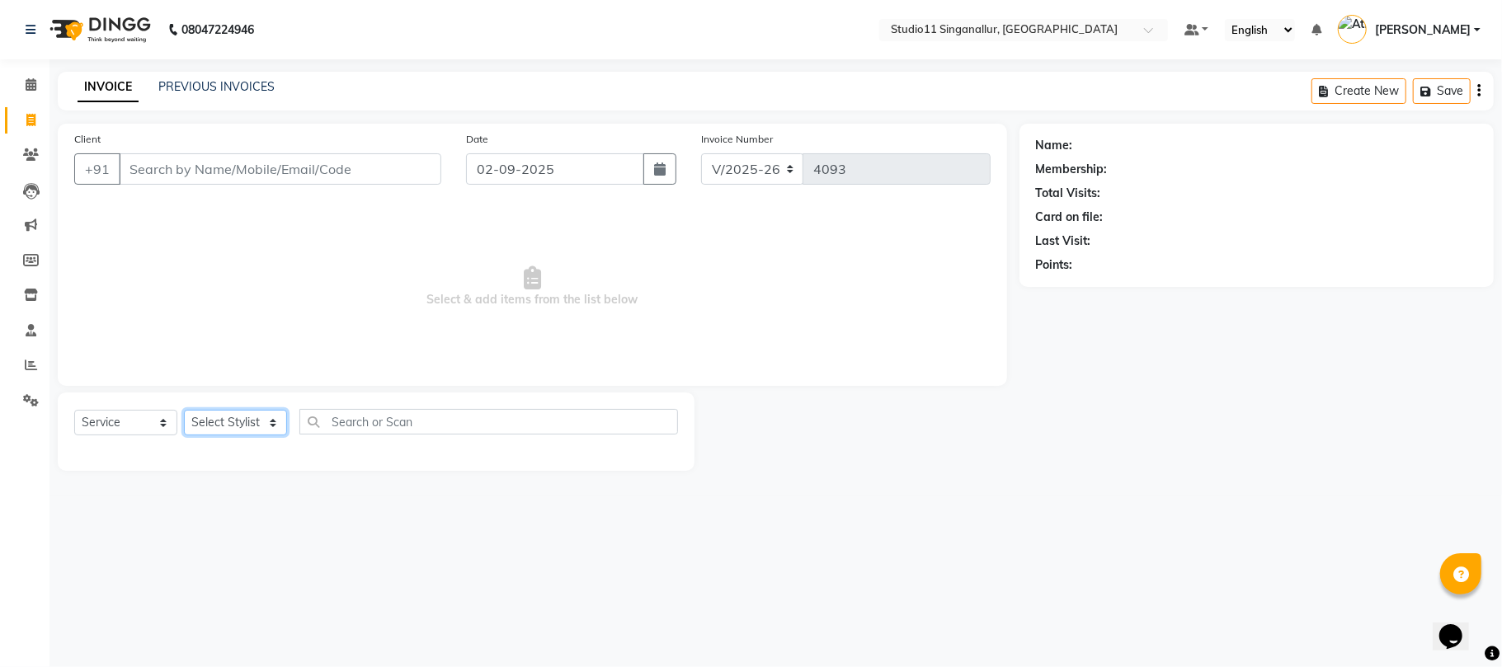
click at [265, 429] on select "Select Stylist [PERSON_NAME] Divya [PERSON_NAME] [PERSON_NAME] [PERSON_NAME] [P…" at bounding box center [235, 423] width 103 height 26
select select "75527"
click at [184, 410] on select "Select Stylist [PERSON_NAME] Divya [PERSON_NAME] [PERSON_NAME] [PERSON_NAME] [P…" at bounding box center [235, 423] width 103 height 26
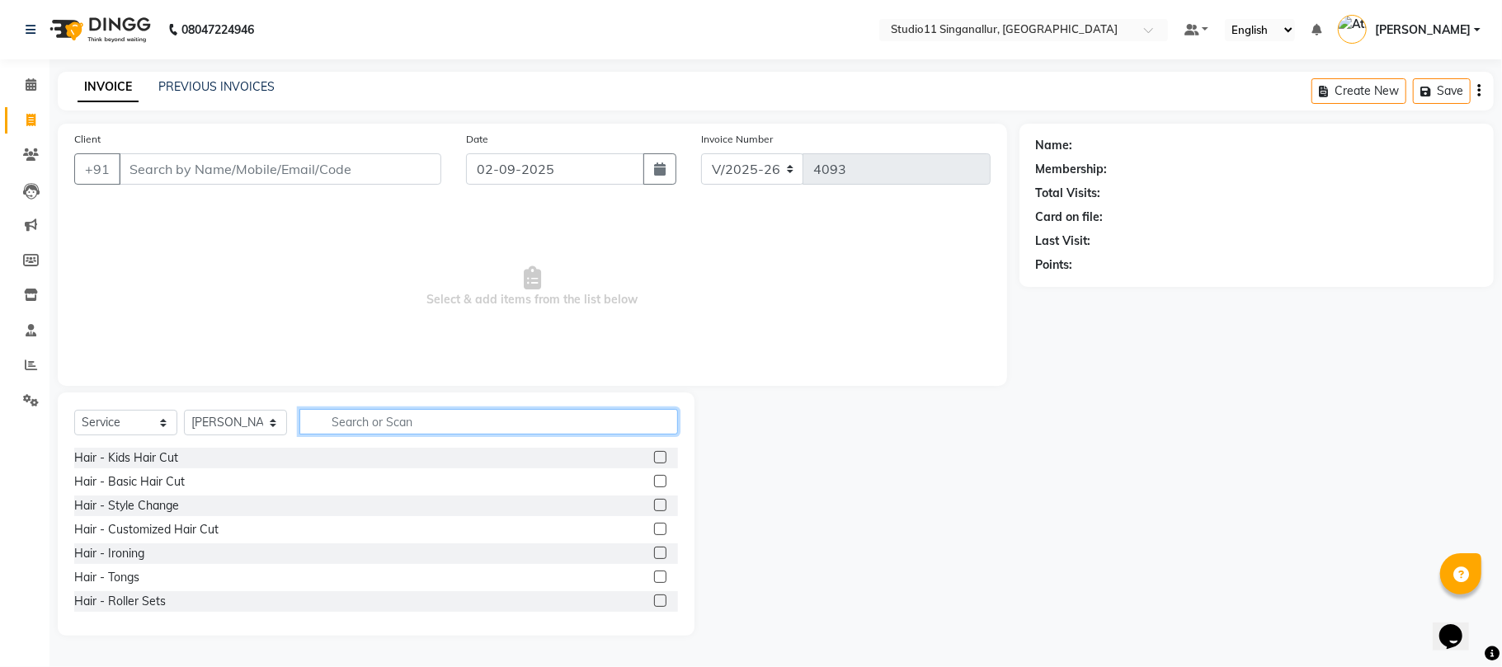
click at [387, 426] on input "text" at bounding box center [488, 422] width 379 height 26
type input "thre"
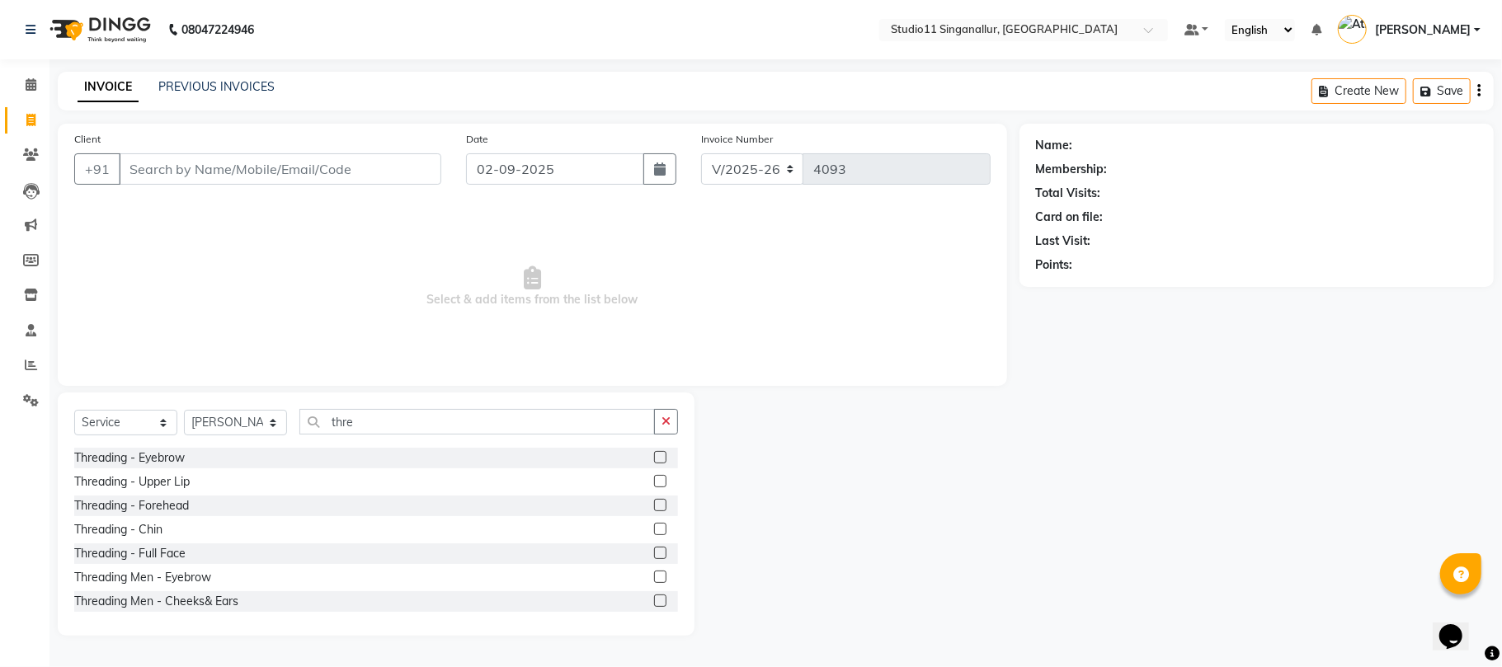
click at [654, 456] on label at bounding box center [660, 457] width 12 height 12
click at [654, 456] on input "checkbox" at bounding box center [659, 458] width 11 height 11
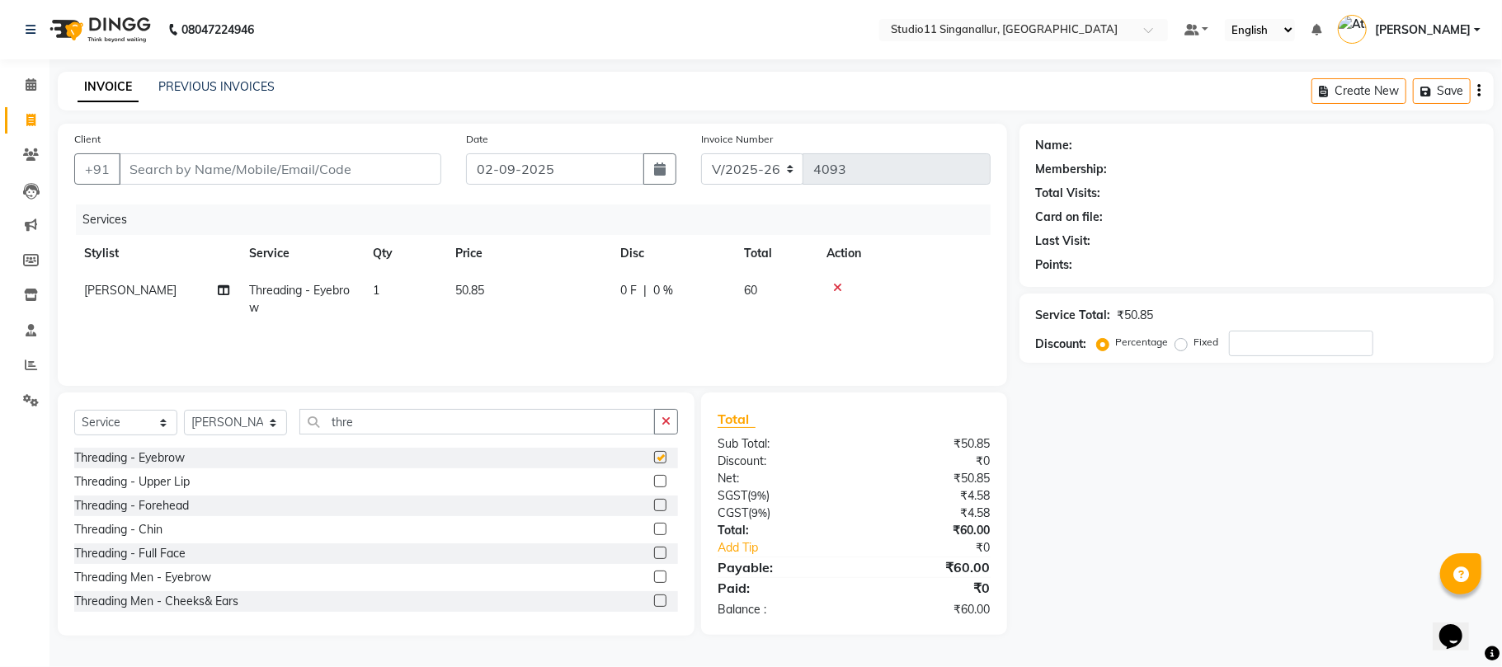
checkbox input "false"
click at [198, 153] on input "Client" at bounding box center [280, 168] width 323 height 31
type input "9"
type input "0"
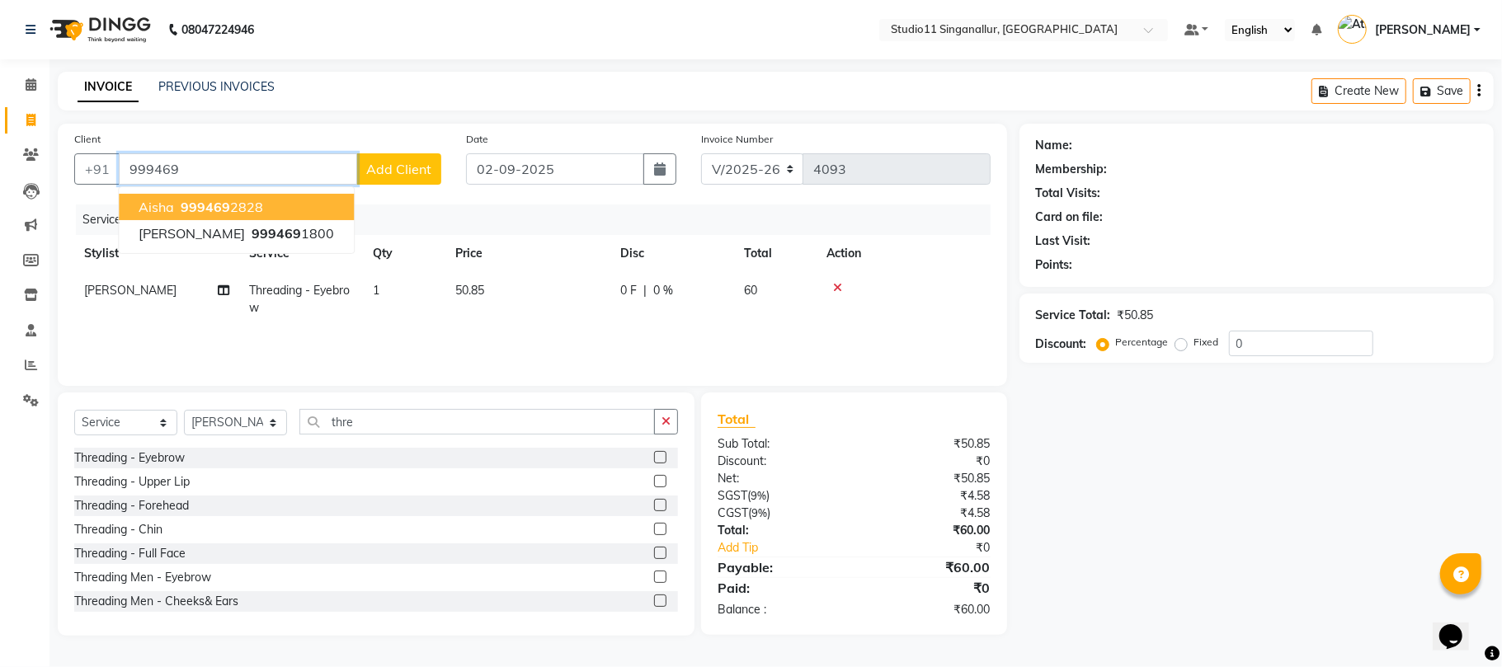
click at [162, 194] on button "Aisha 999469 2828" at bounding box center [236, 207] width 235 height 26
type input "9994692828"
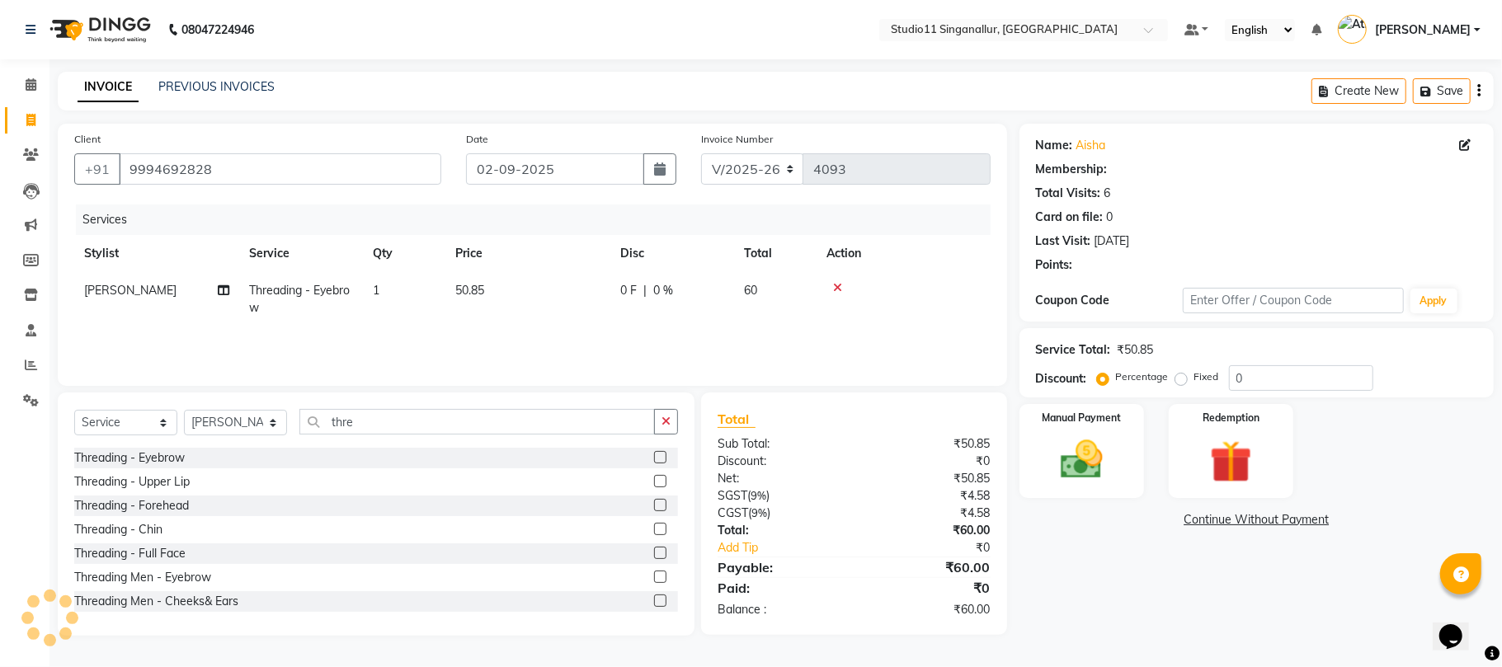
select select "1: Object"
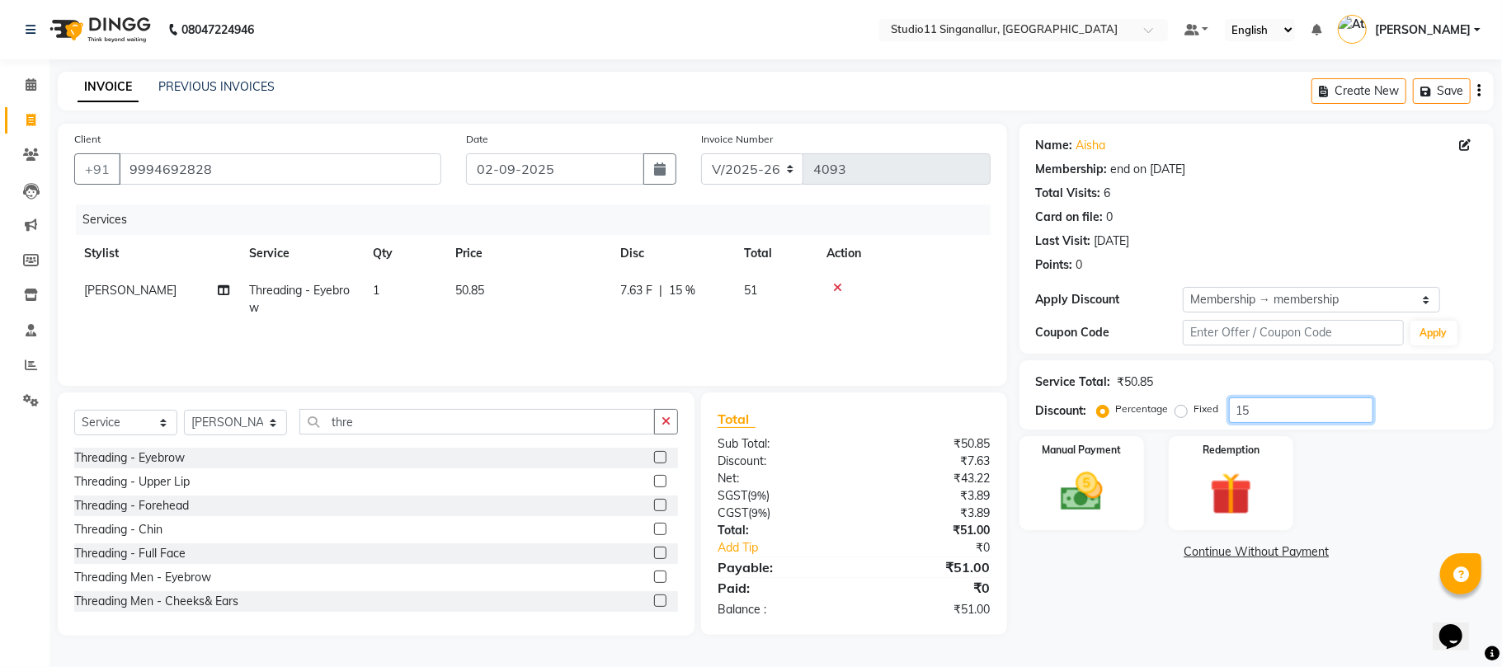
click at [1265, 420] on input "15" at bounding box center [1301, 411] width 144 height 26
type input "1"
type input "0"
click at [1104, 474] on img at bounding box center [1082, 492] width 72 height 51
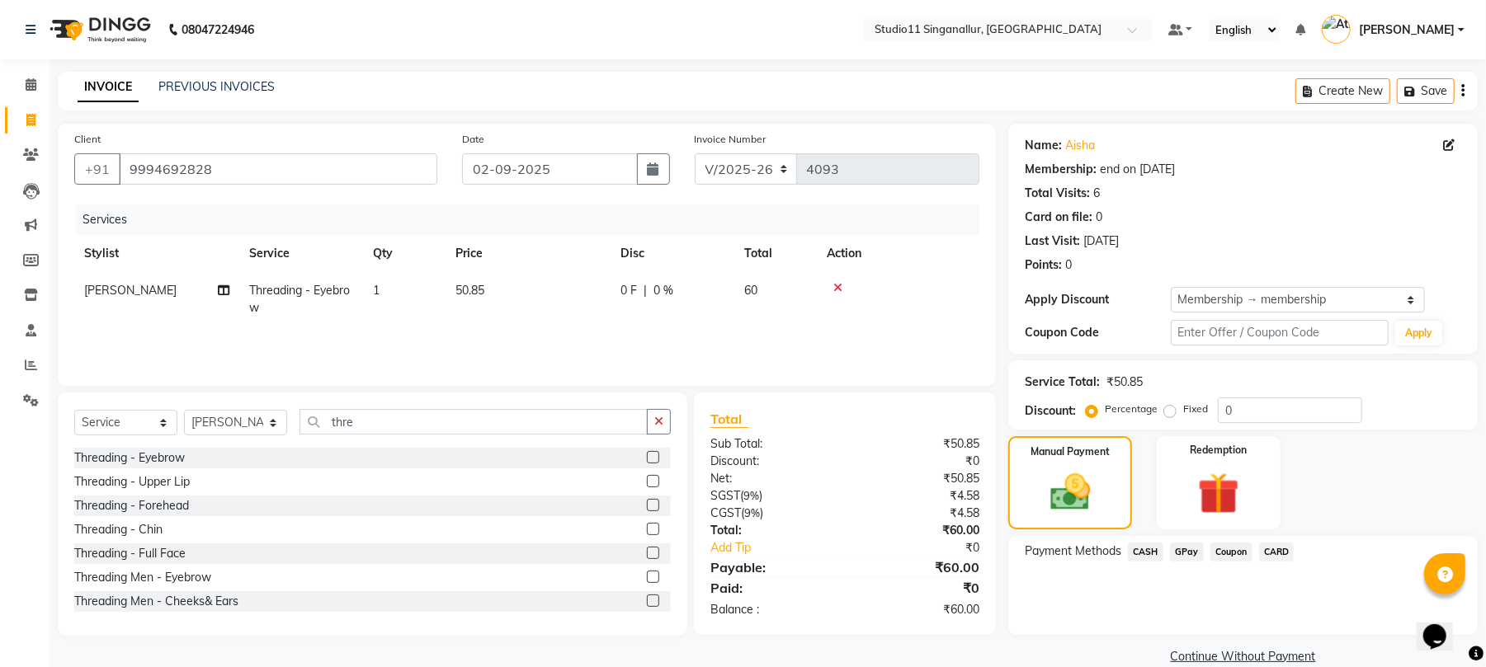
click at [1186, 556] on span "GPay" at bounding box center [1187, 552] width 34 height 19
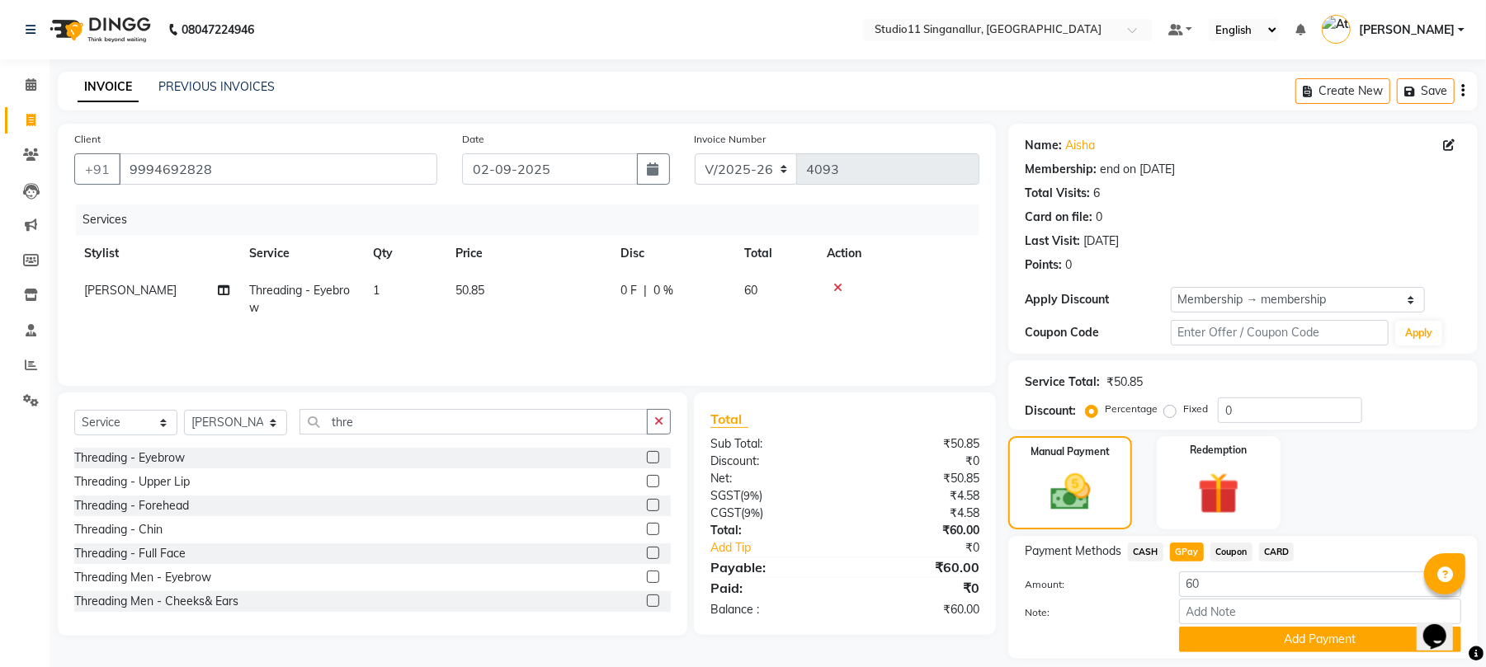
click at [1234, 661] on div "Name: Aisha Membership: end on [DATE] Total Visits: 6 Card on file: 0 Last Visi…" at bounding box center [1249, 408] width 482 height 569
click at [1271, 638] on button "Add Payment" at bounding box center [1320, 640] width 282 height 26
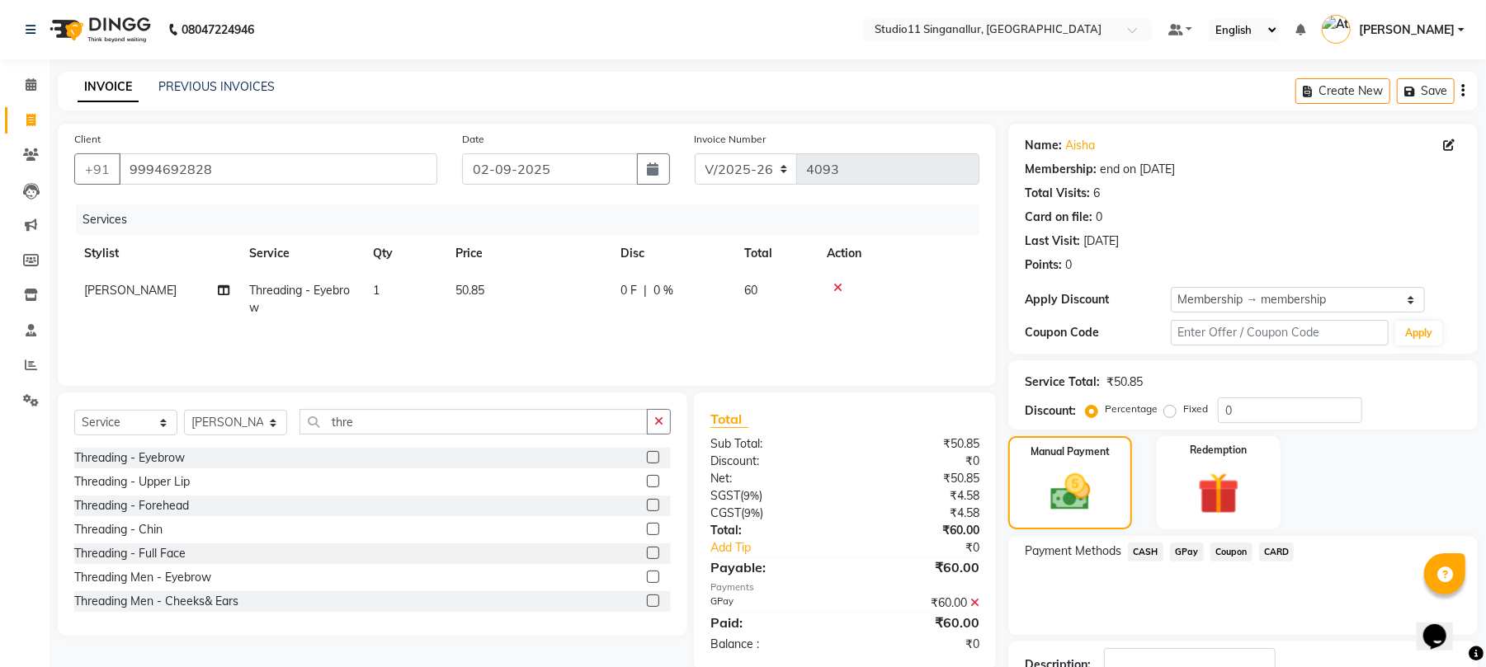
scroll to position [120, 0]
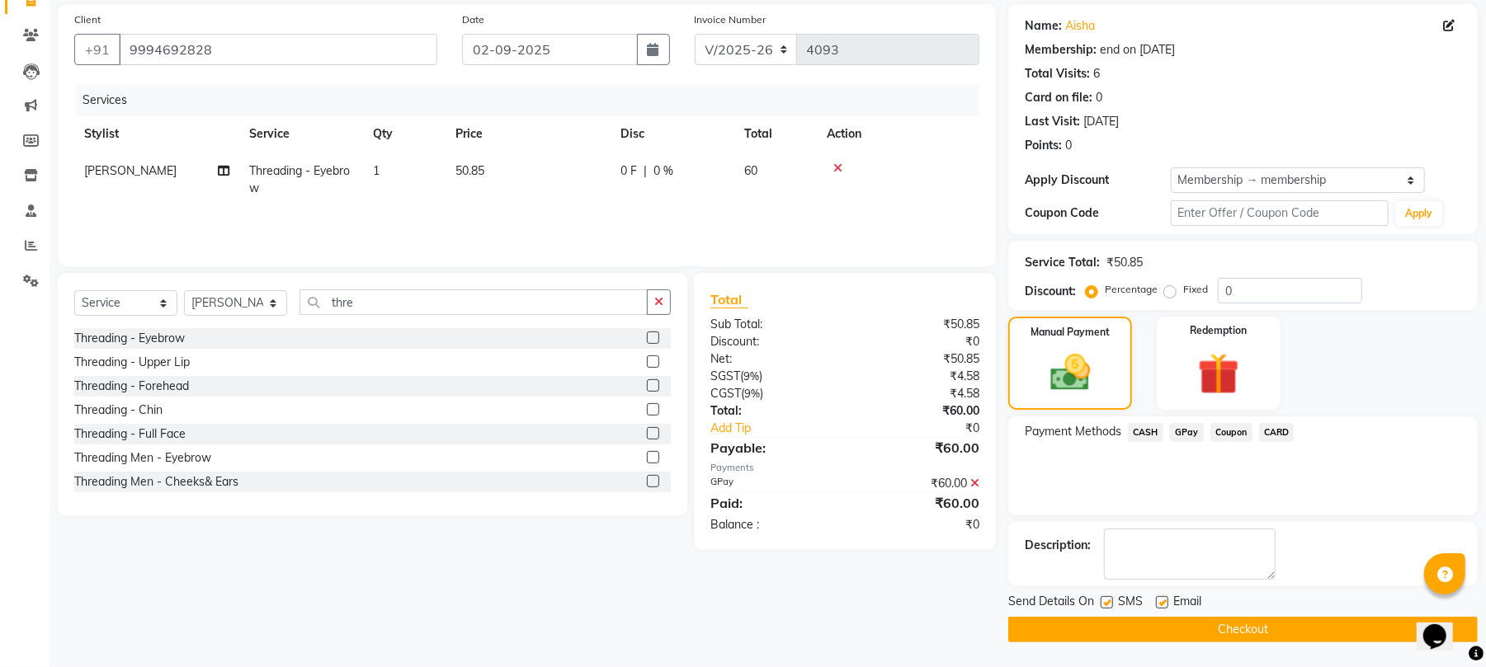
click at [1102, 599] on label at bounding box center [1106, 602] width 12 height 12
click at [1102, 599] on input "checkbox" at bounding box center [1105, 603] width 11 height 11
checkbox input "false"
click at [1162, 604] on label at bounding box center [1162, 602] width 12 height 12
click at [1162, 604] on input "checkbox" at bounding box center [1161, 603] width 11 height 11
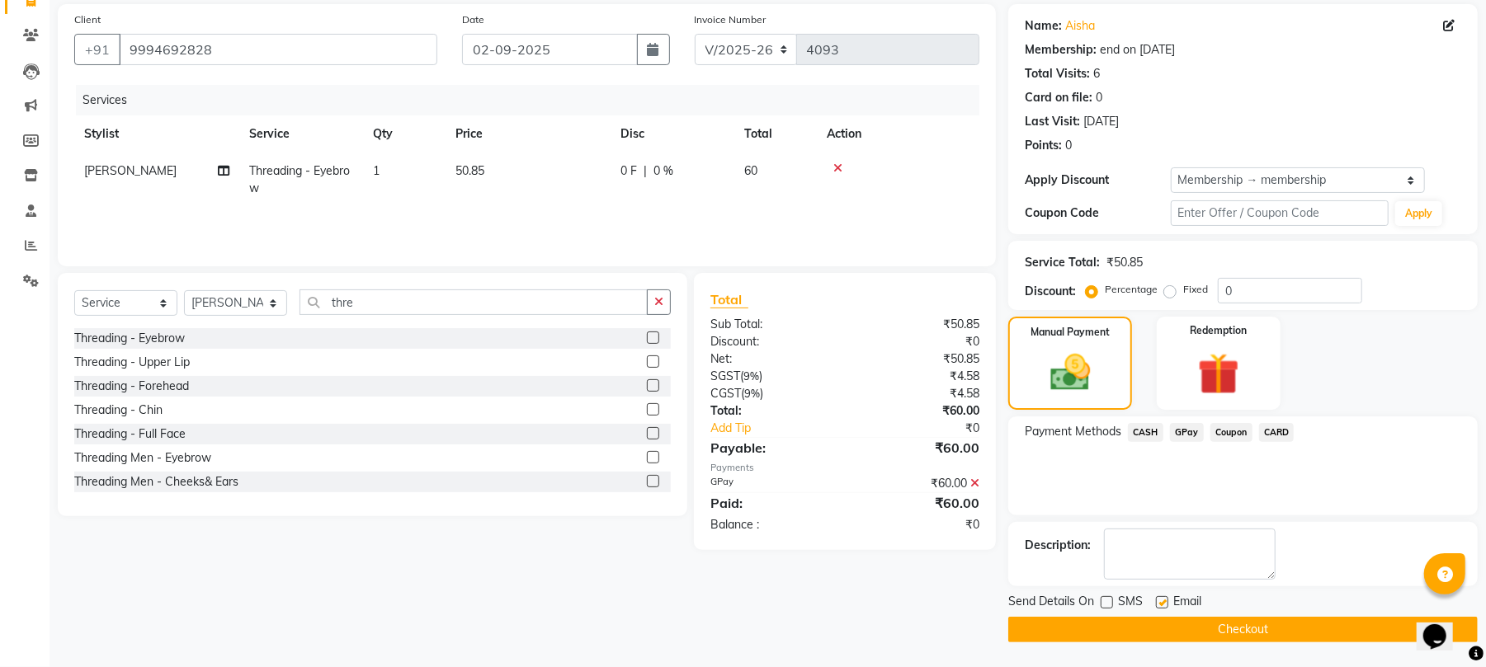
checkbox input "false"
click at [1162, 628] on button "Checkout" at bounding box center [1242, 630] width 469 height 26
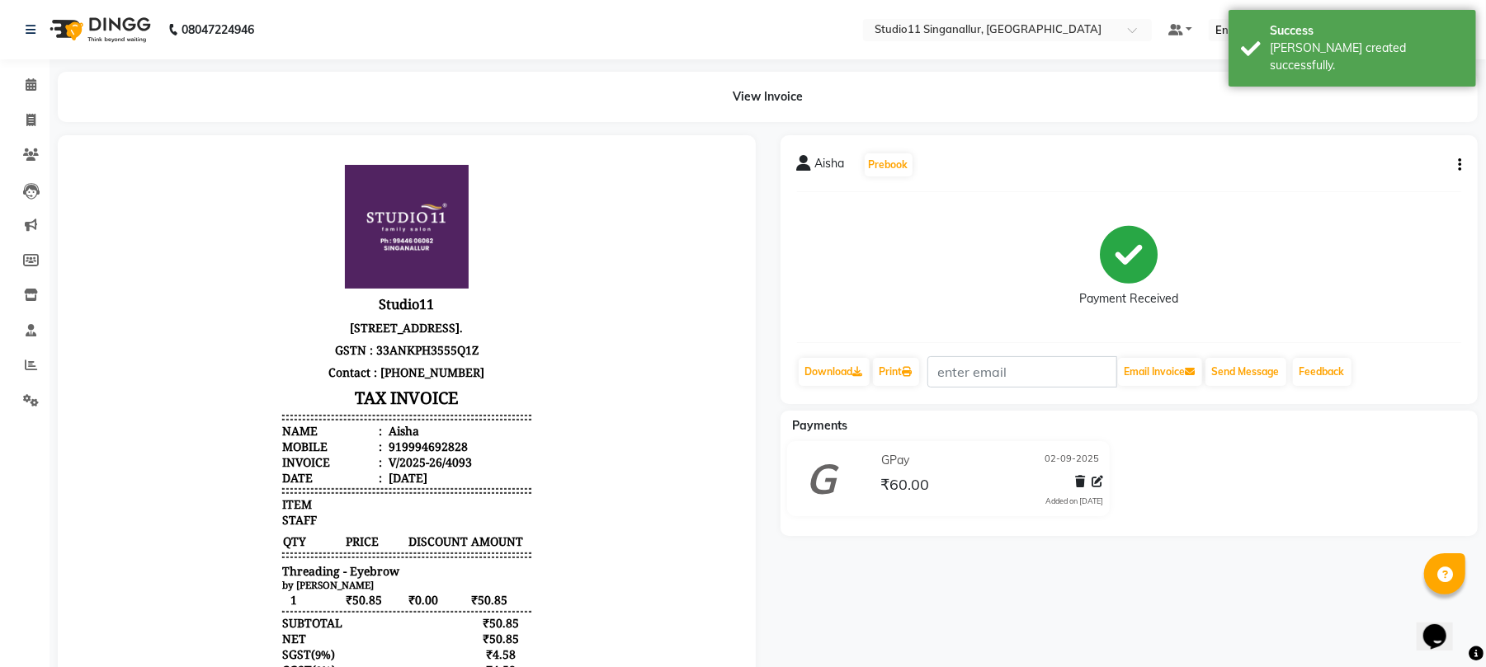
click at [41, 138] on li "Clients" at bounding box center [24, 155] width 49 height 35
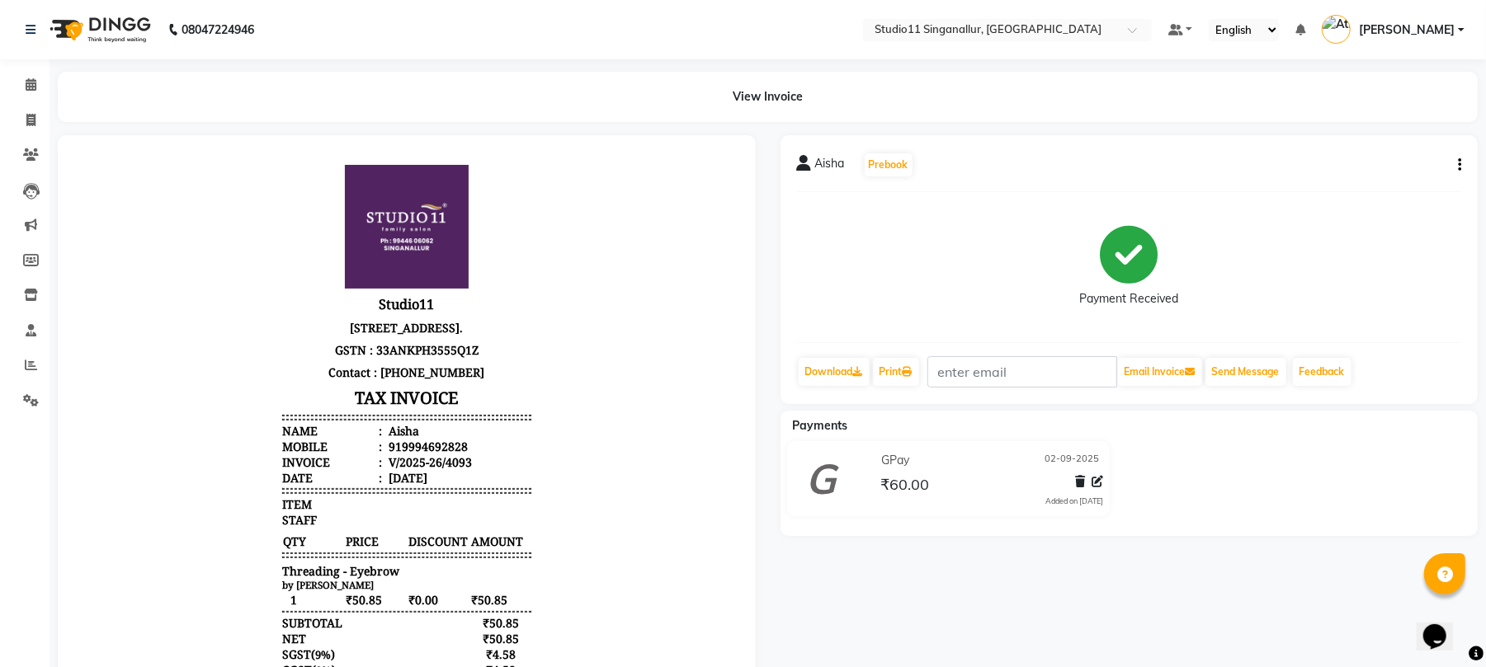
click at [26, 134] on li "Invoice" at bounding box center [24, 120] width 49 height 35
click at [26, 119] on icon at bounding box center [30, 120] width 9 height 12
select select "6616"
select select "service"
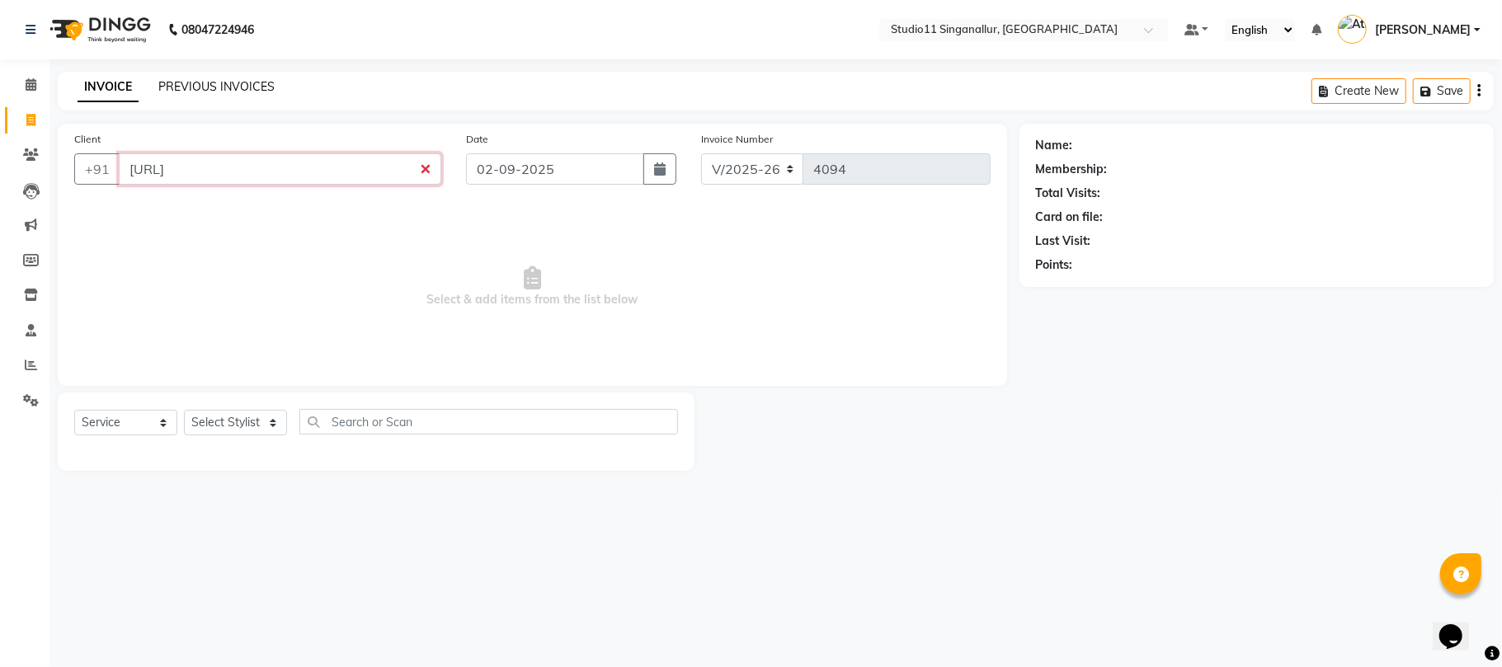
type input "[URL]"
click at [248, 84] on link "PREVIOUS INVOICES" at bounding box center [216, 86] width 116 height 15
click at [221, 86] on link "PREVIOUS INVOICES" at bounding box center [216, 86] width 116 height 15
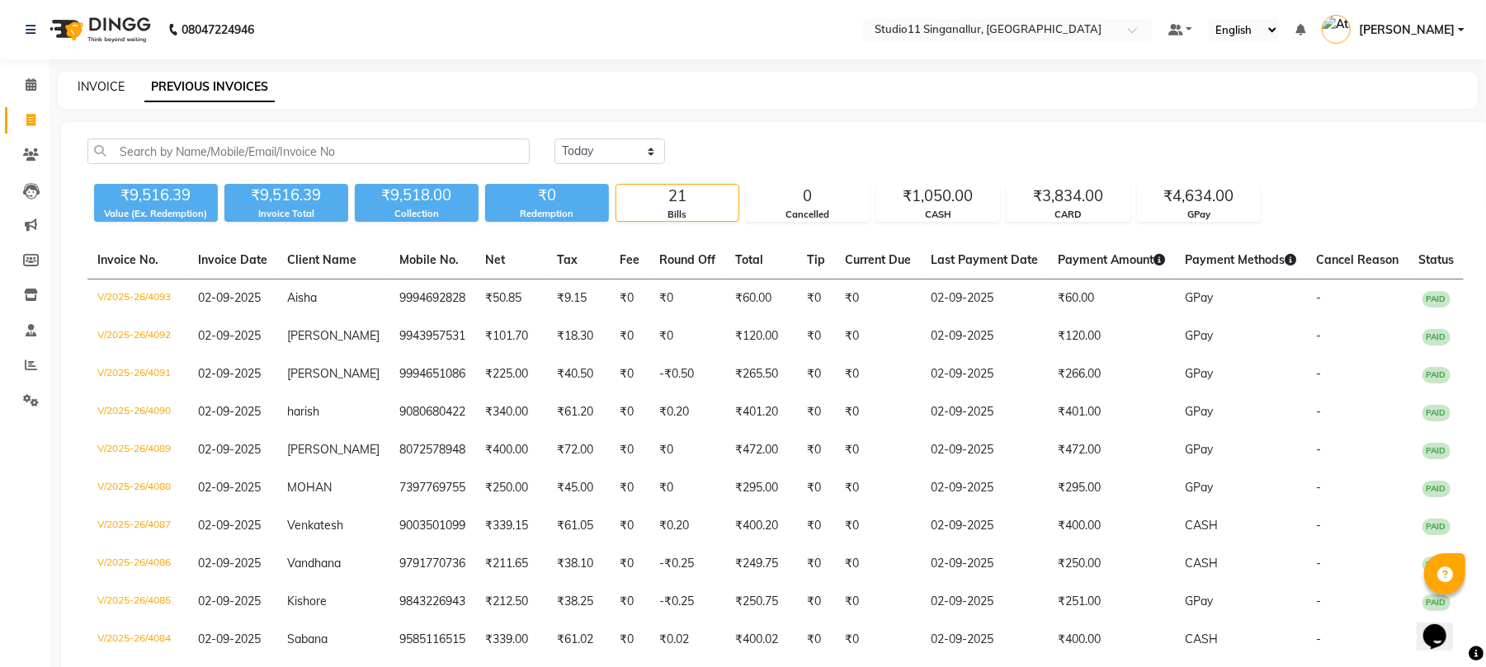
click at [110, 92] on link "INVOICE" at bounding box center [101, 86] width 47 height 15
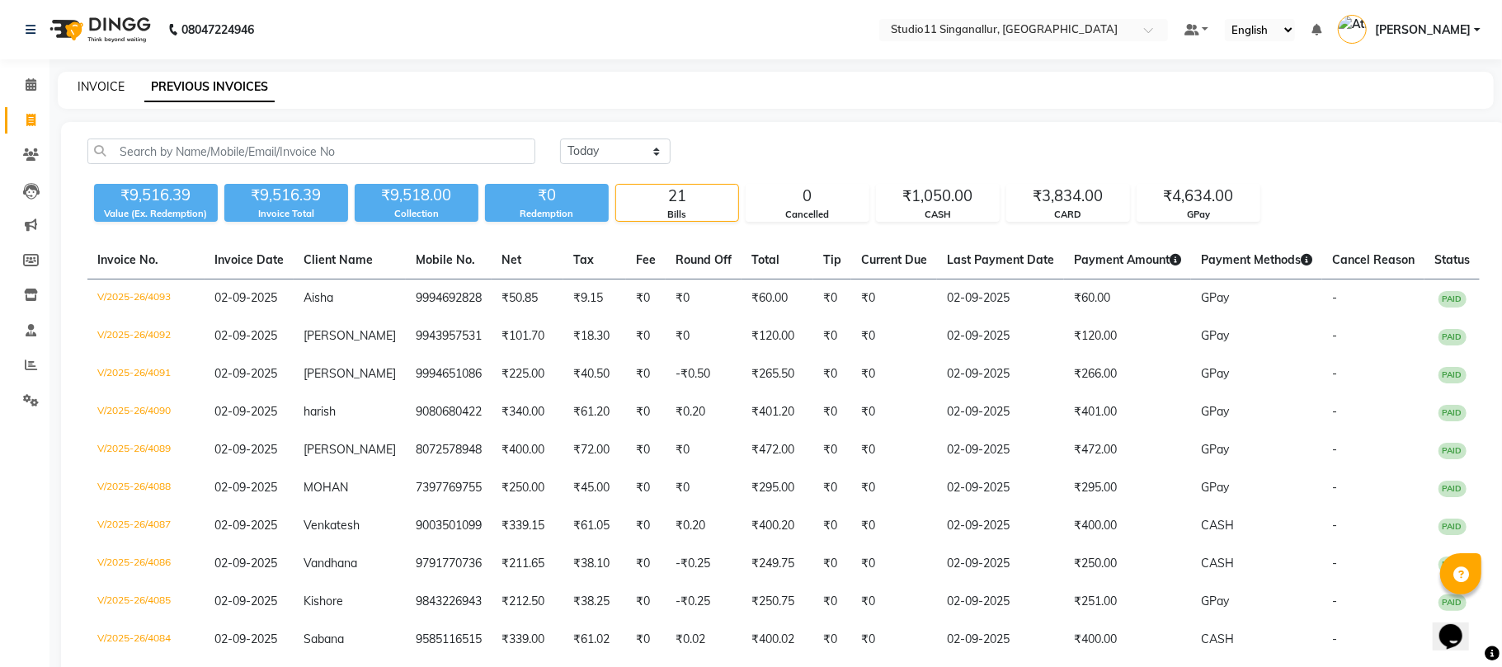
select select "6616"
select select "service"
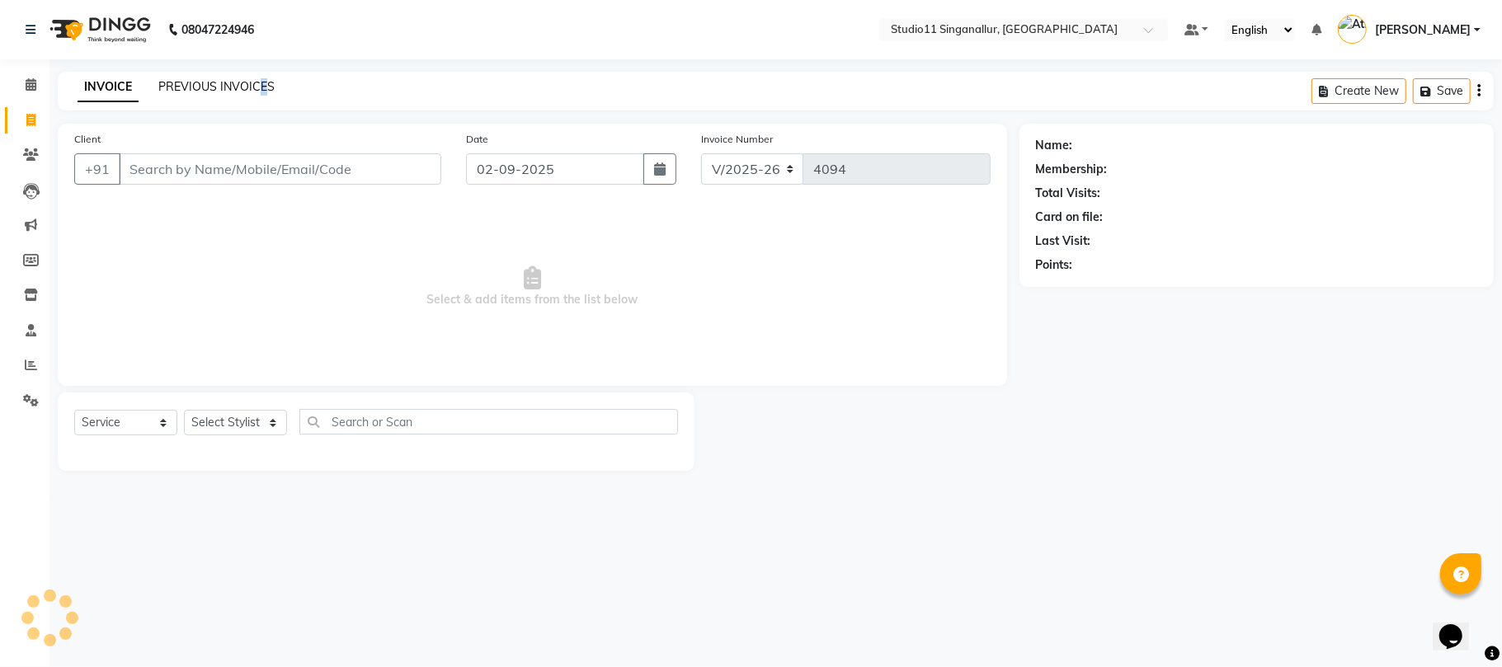
click at [265, 78] on div "INVOICE PREVIOUS INVOICES Create New Save" at bounding box center [776, 91] width 1436 height 39
click at [266, 80] on link "PREVIOUS INVOICES" at bounding box center [216, 86] width 116 height 15
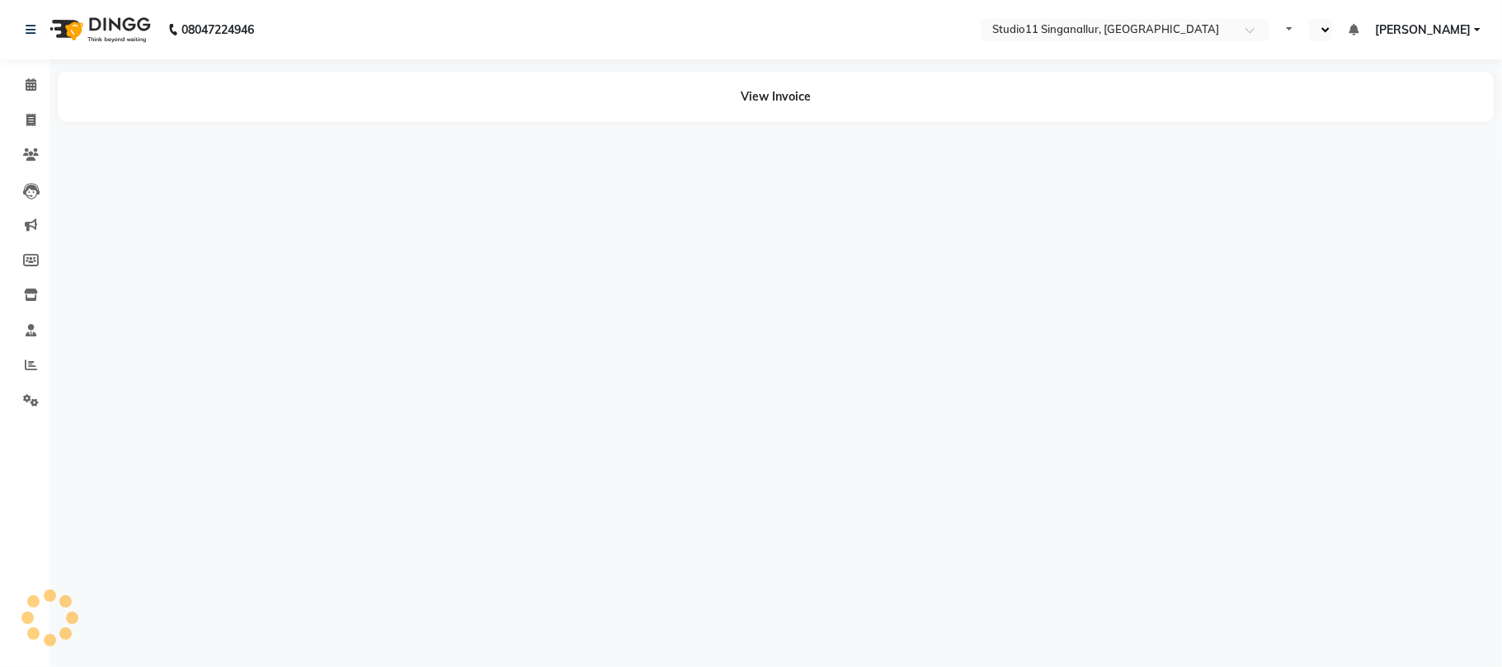
select select "en"
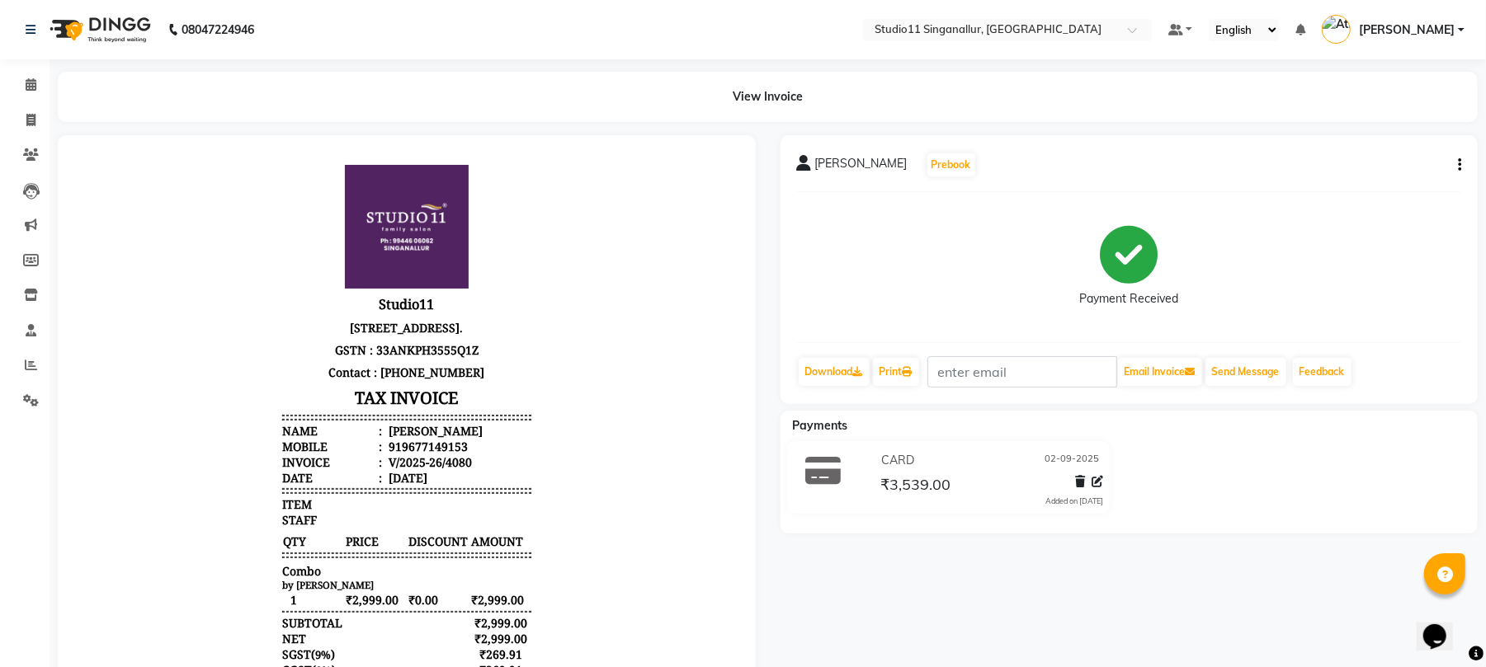
scroll to position [13, 0]
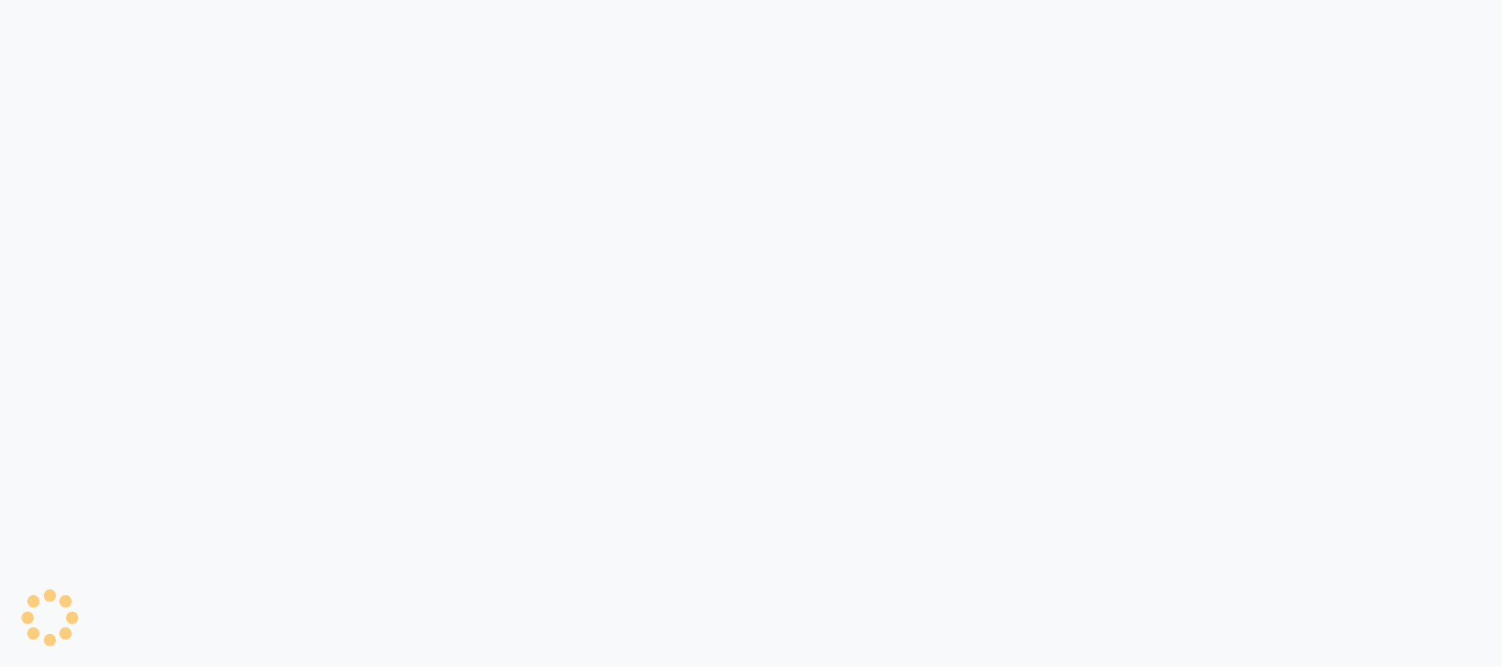
select select "6616"
select select "service"
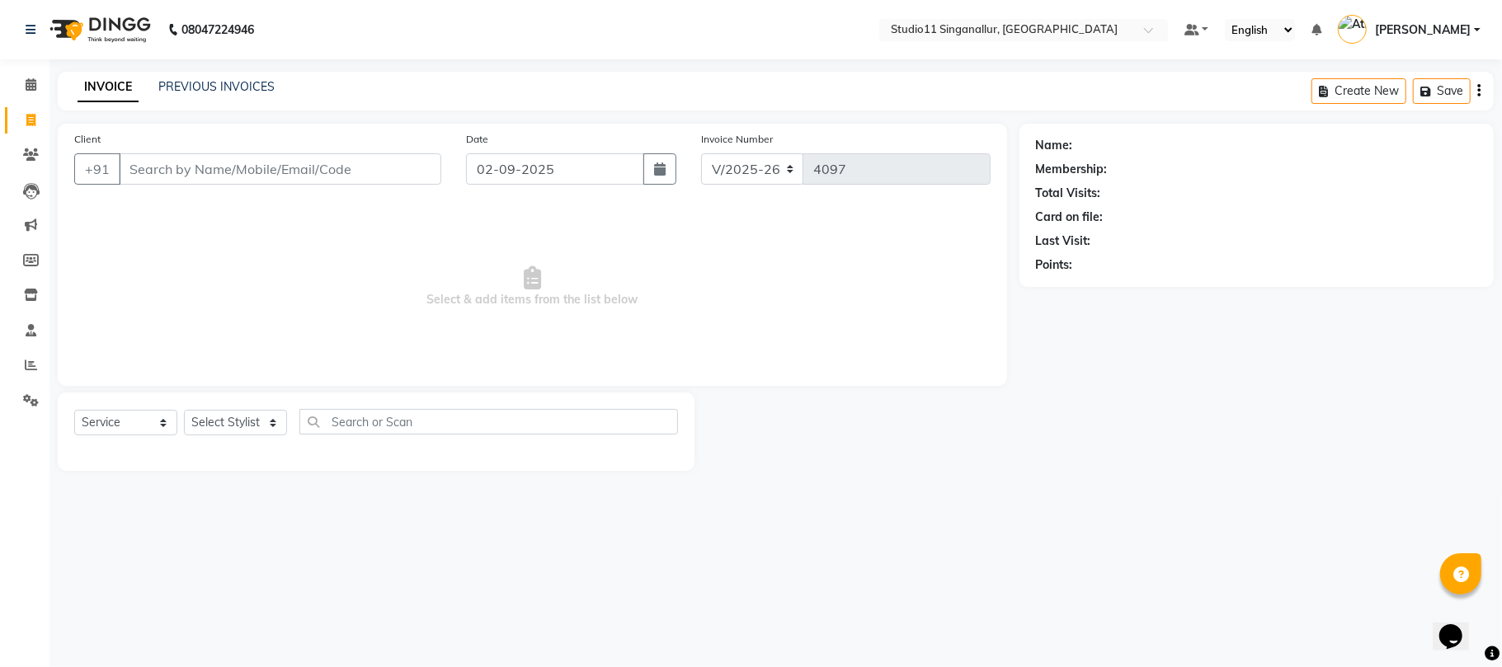
click at [276, 172] on input "Client" at bounding box center [280, 168] width 323 height 31
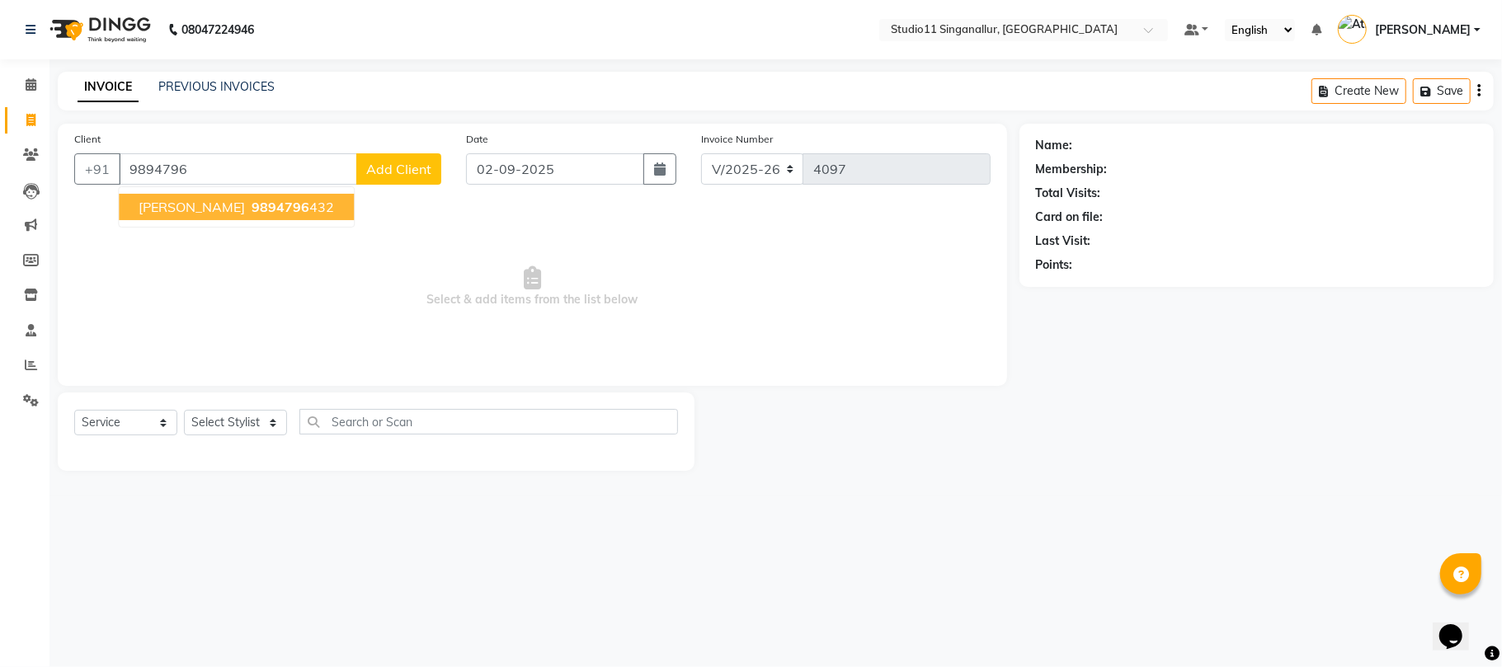
click at [264, 203] on ngb-highlight "9894796 432" at bounding box center [291, 207] width 86 height 16
type input "9894796432"
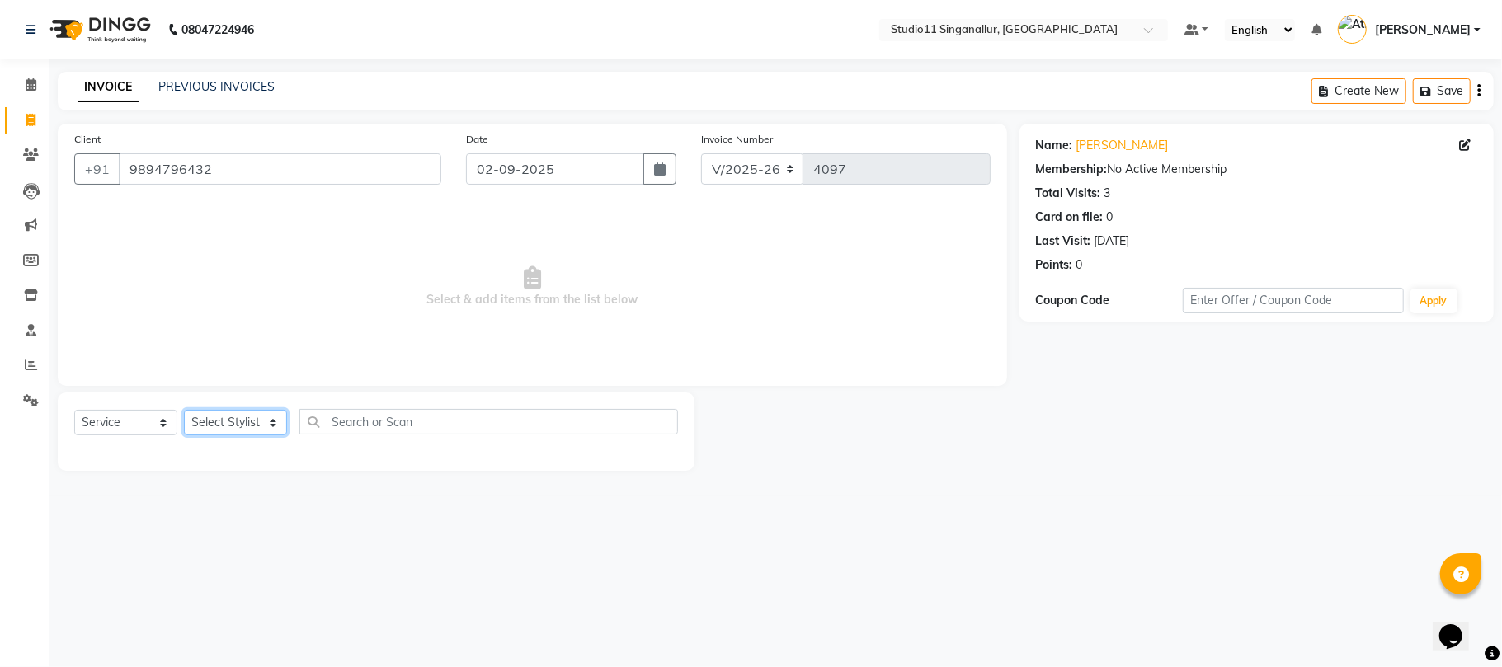
click at [247, 421] on select "Select Stylist akbar Athira daniel Divya Haritha kowsalya krithika narmatha pan…" at bounding box center [235, 423] width 103 height 26
select select "70620"
click at [184, 410] on select "Select Stylist akbar Athira daniel Divya Haritha kowsalya krithika narmatha pan…" at bounding box center [235, 423] width 103 height 26
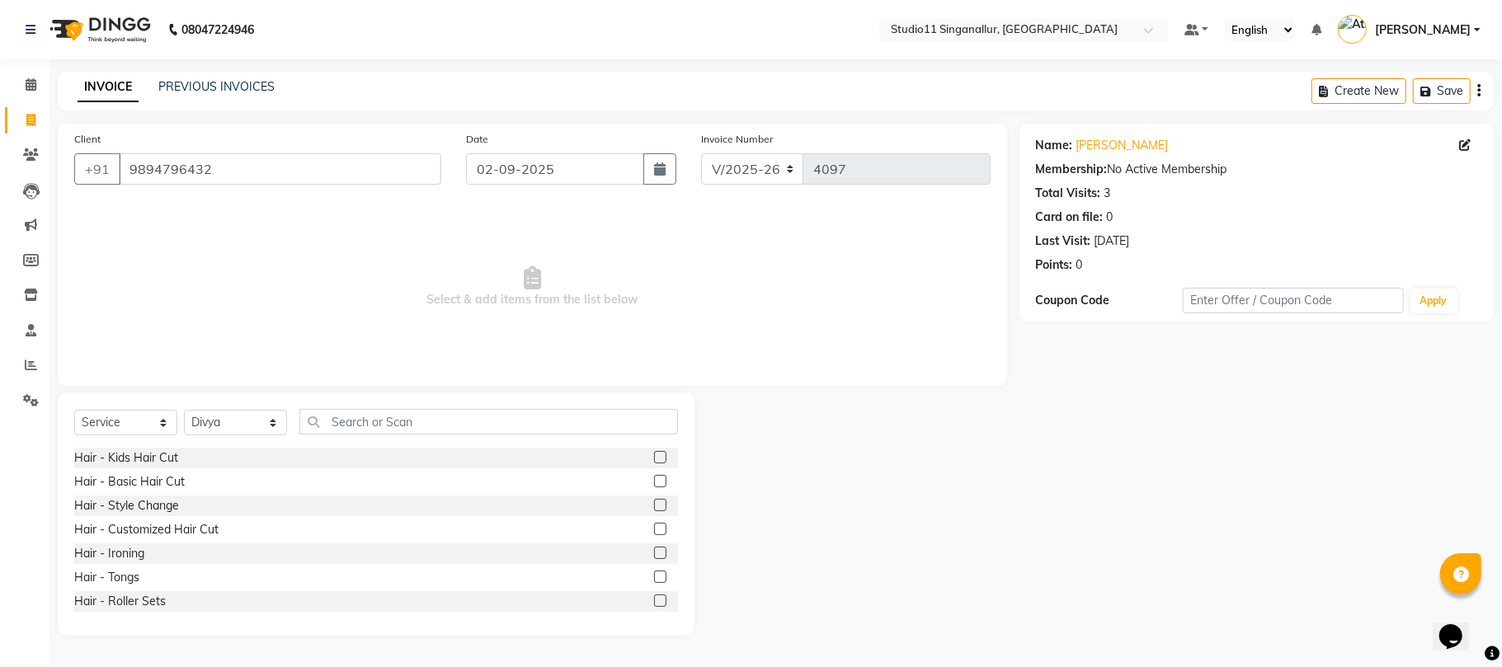
click at [380, 404] on div "Select Service Product Membership Package Voucher Prepaid Gift Card Select Styl…" at bounding box center [376, 514] width 637 height 243
click at [377, 426] on input "text" at bounding box center [488, 422] width 379 height 26
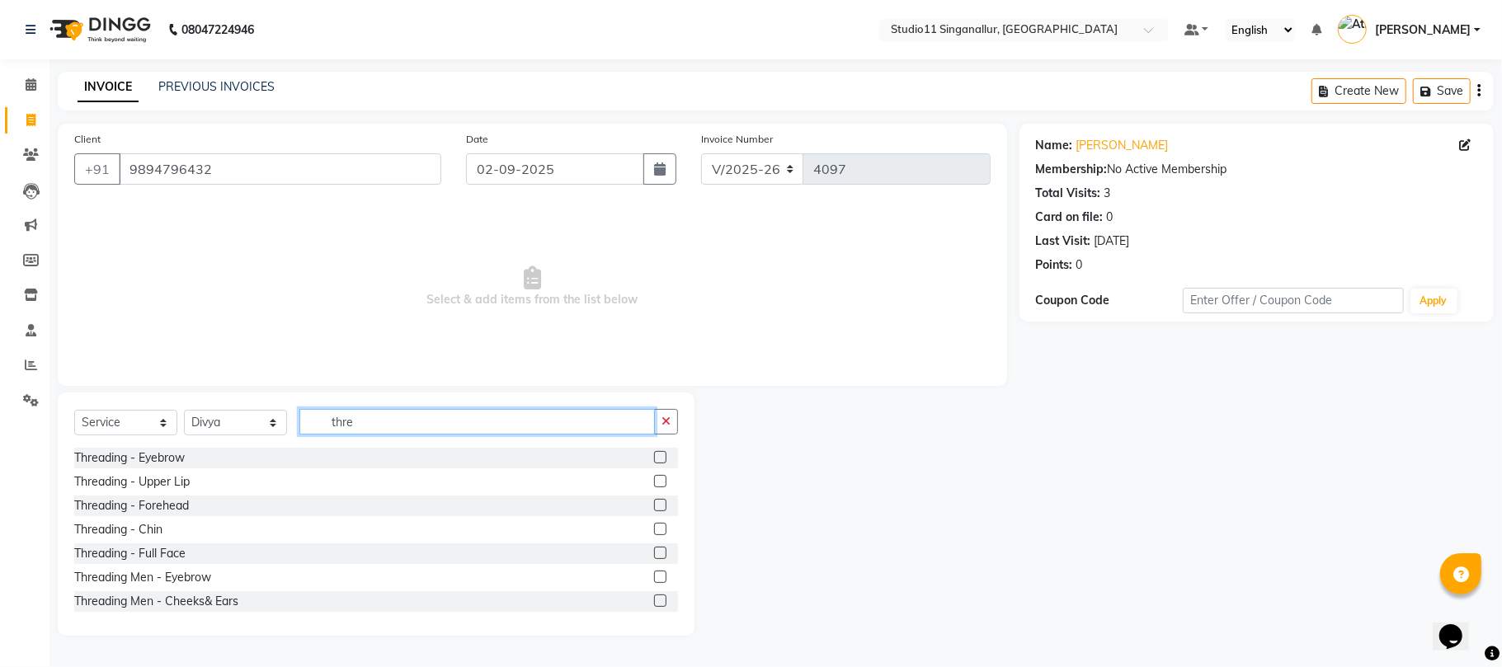
type input "thre"
click at [654, 457] on label at bounding box center [660, 457] width 12 height 12
click at [654, 457] on input "checkbox" at bounding box center [659, 458] width 11 height 11
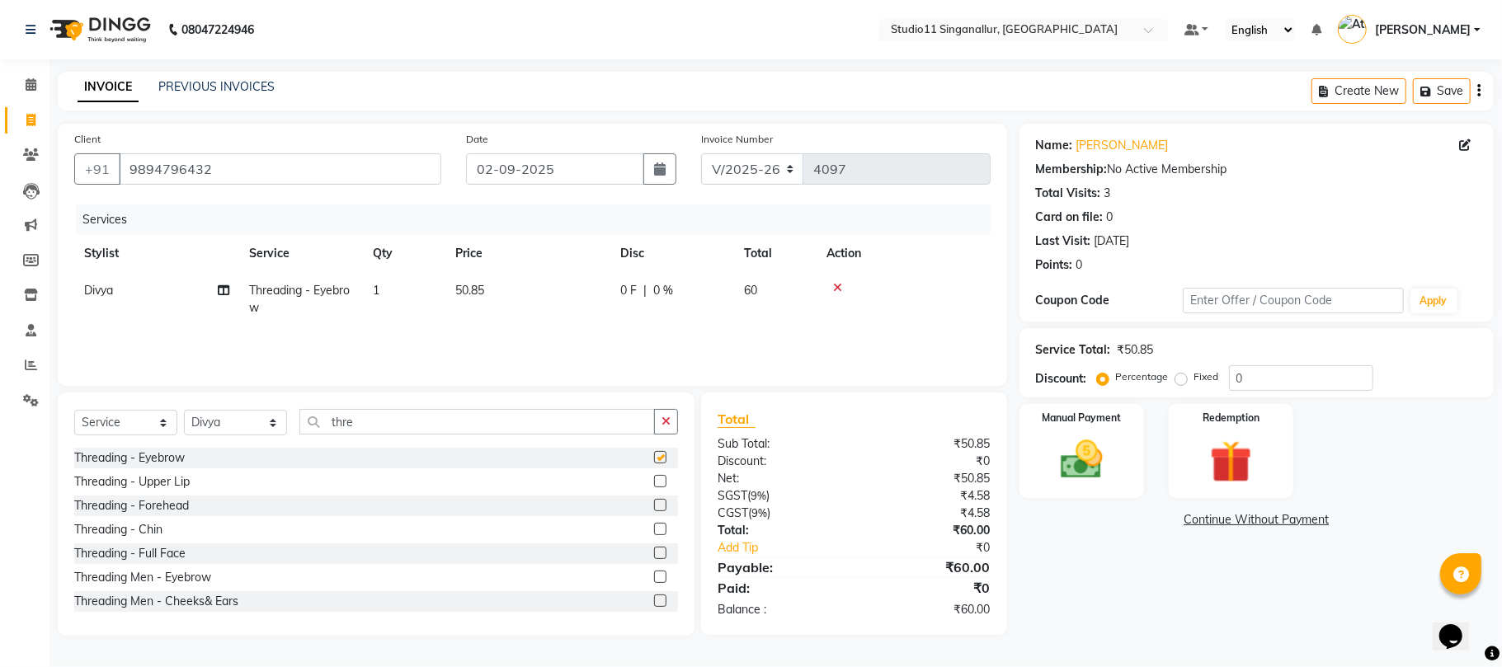
checkbox input "false"
click at [384, 277] on td "1" at bounding box center [404, 299] width 82 height 54
select select "70620"
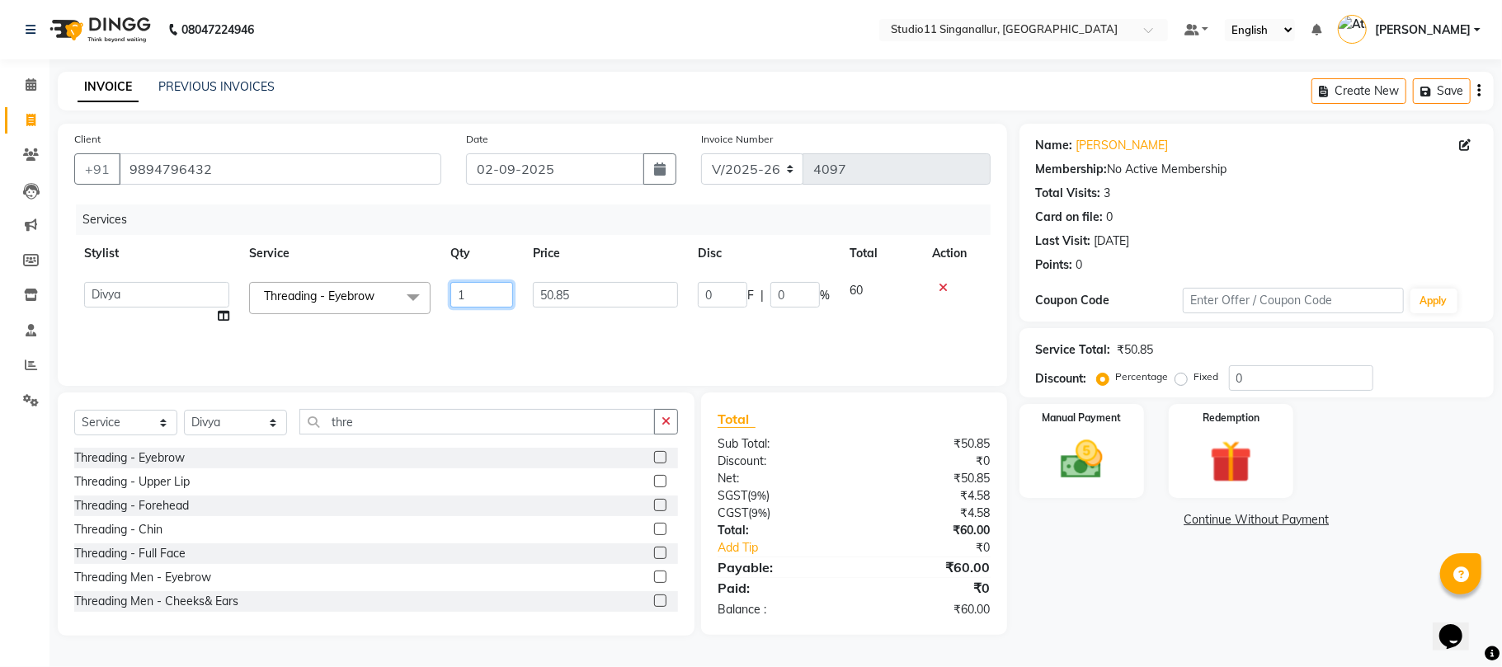
click at [478, 288] on input "1" at bounding box center [481, 295] width 63 height 26
type input "2"
click at [502, 219] on div "Services" at bounding box center [534, 220] width 916 height 31
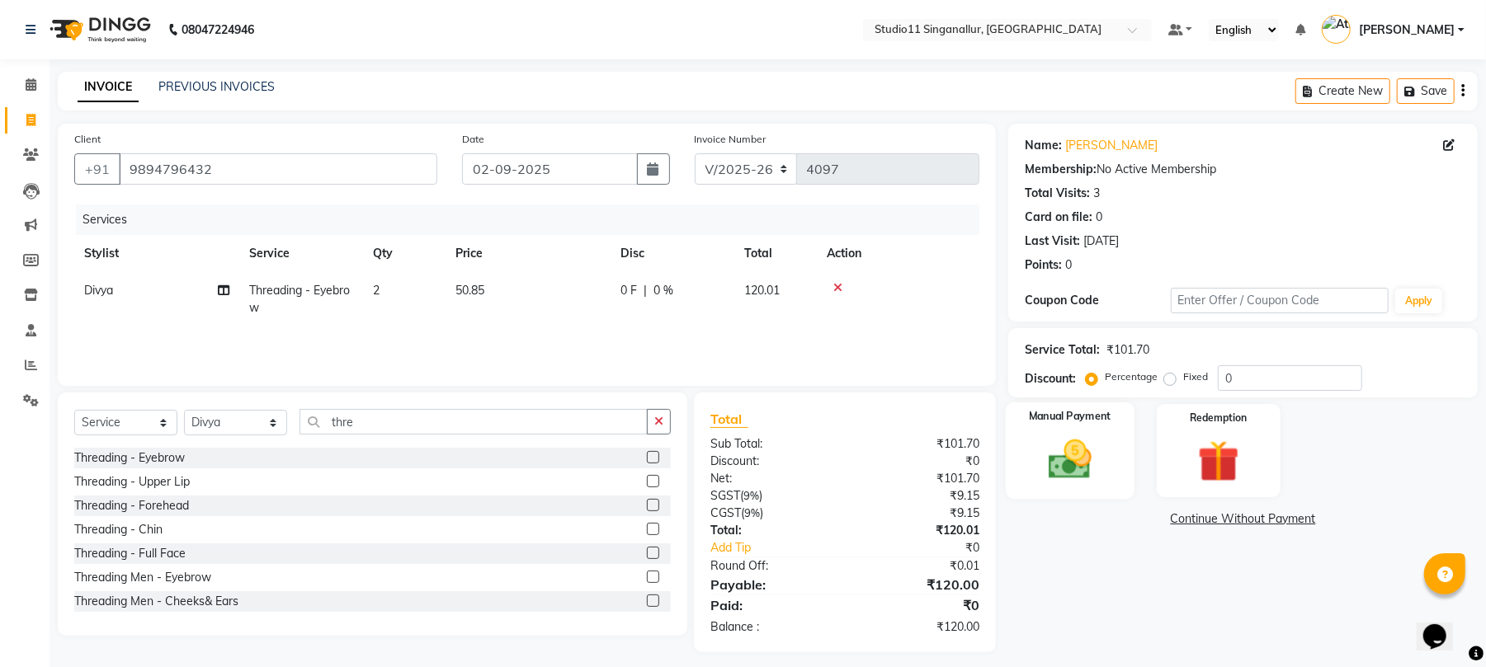
click at [1073, 467] on img at bounding box center [1069, 460] width 71 height 50
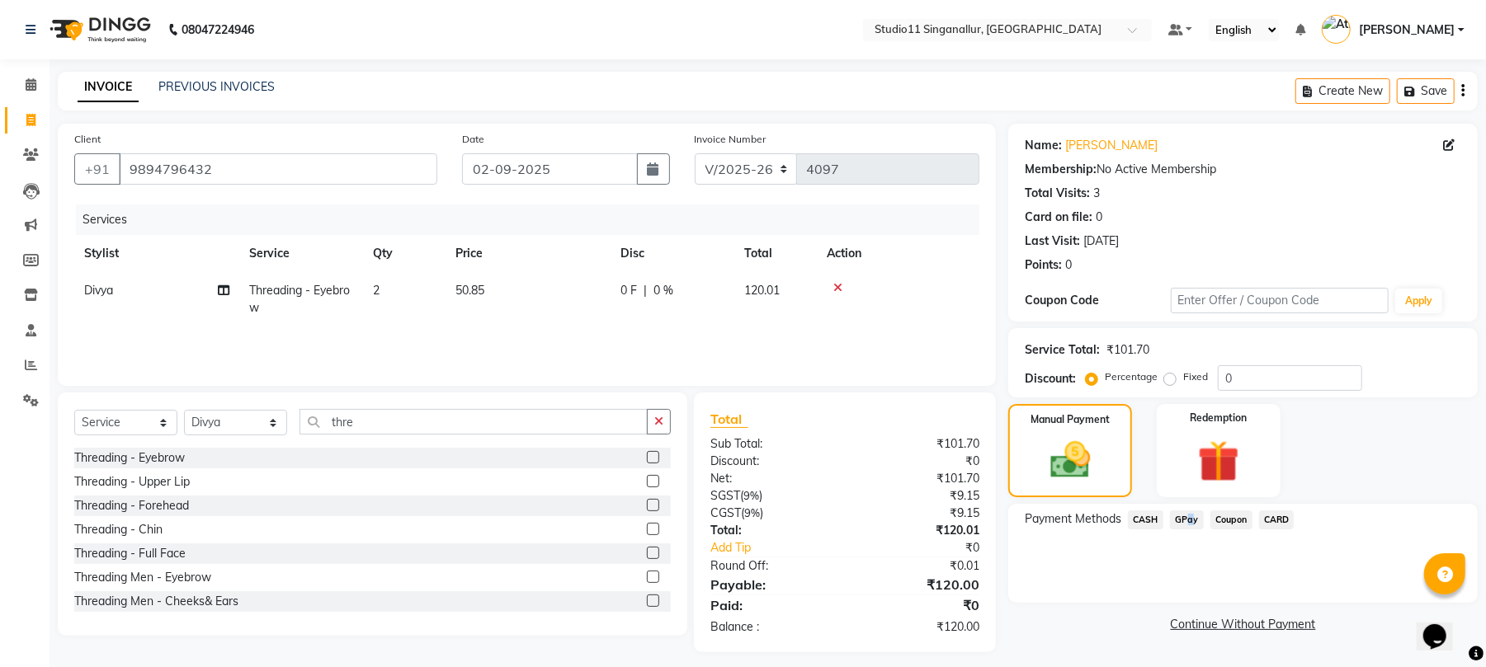
click at [1185, 513] on span "GPay" at bounding box center [1187, 520] width 34 height 19
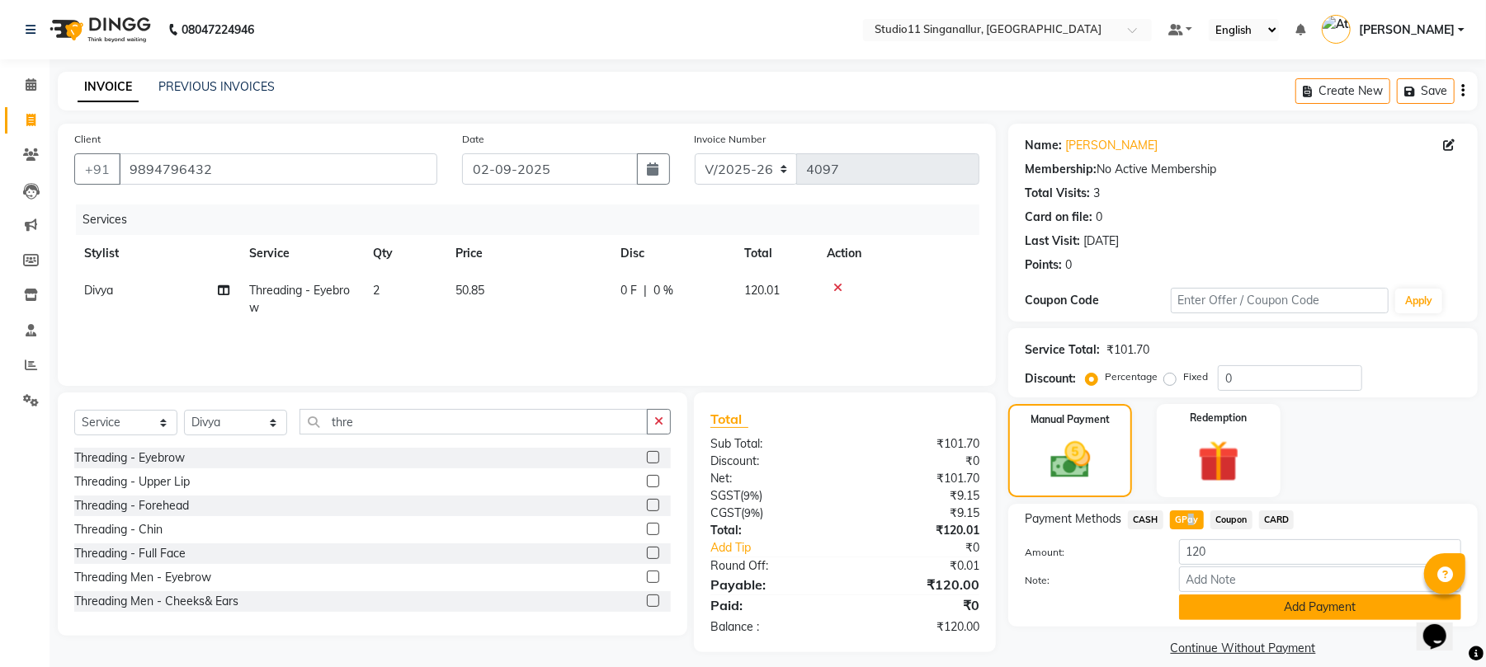
click at [1223, 599] on button "Add Payment" at bounding box center [1320, 608] width 282 height 26
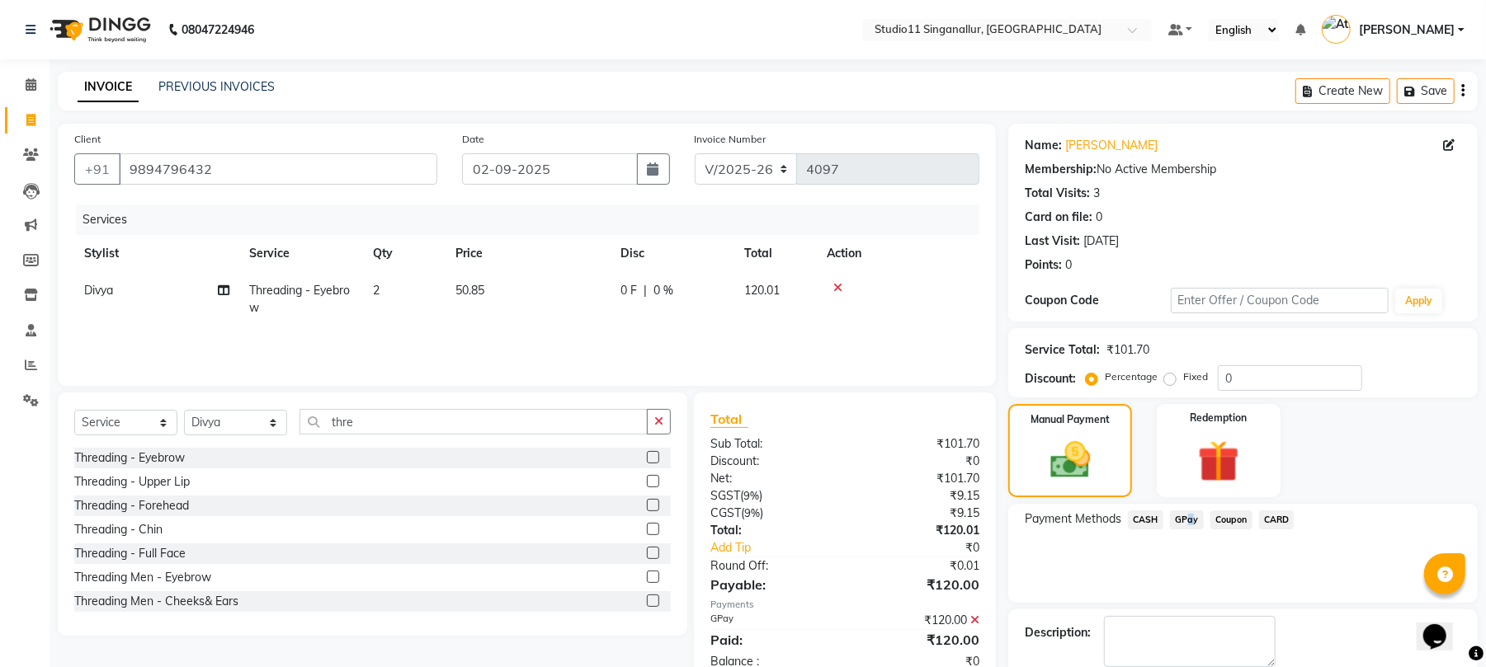
scroll to position [89, 0]
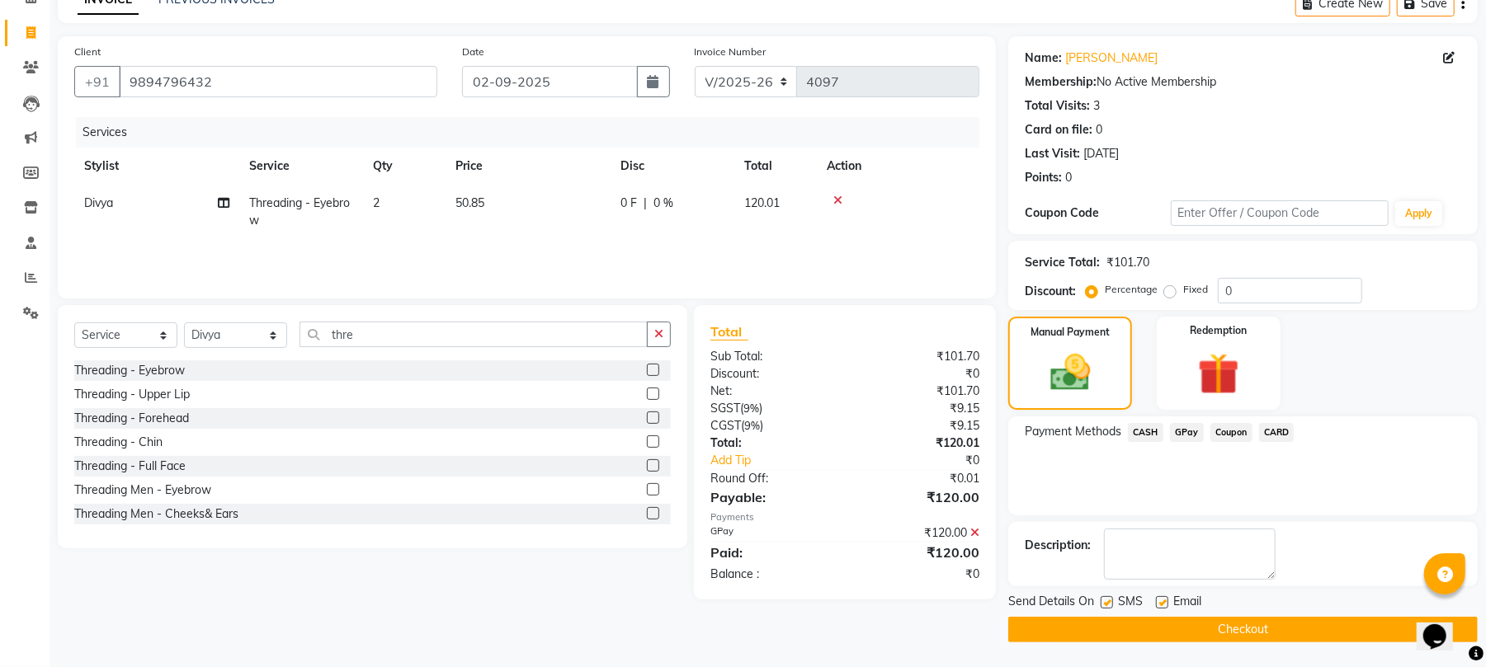
click at [1158, 606] on div "Send Details On SMS Email" at bounding box center [1242, 603] width 469 height 21
click at [1162, 604] on label at bounding box center [1162, 602] width 12 height 12
click at [1162, 604] on input "checkbox" at bounding box center [1161, 603] width 11 height 11
checkbox input "false"
click at [1110, 599] on label at bounding box center [1106, 602] width 12 height 12
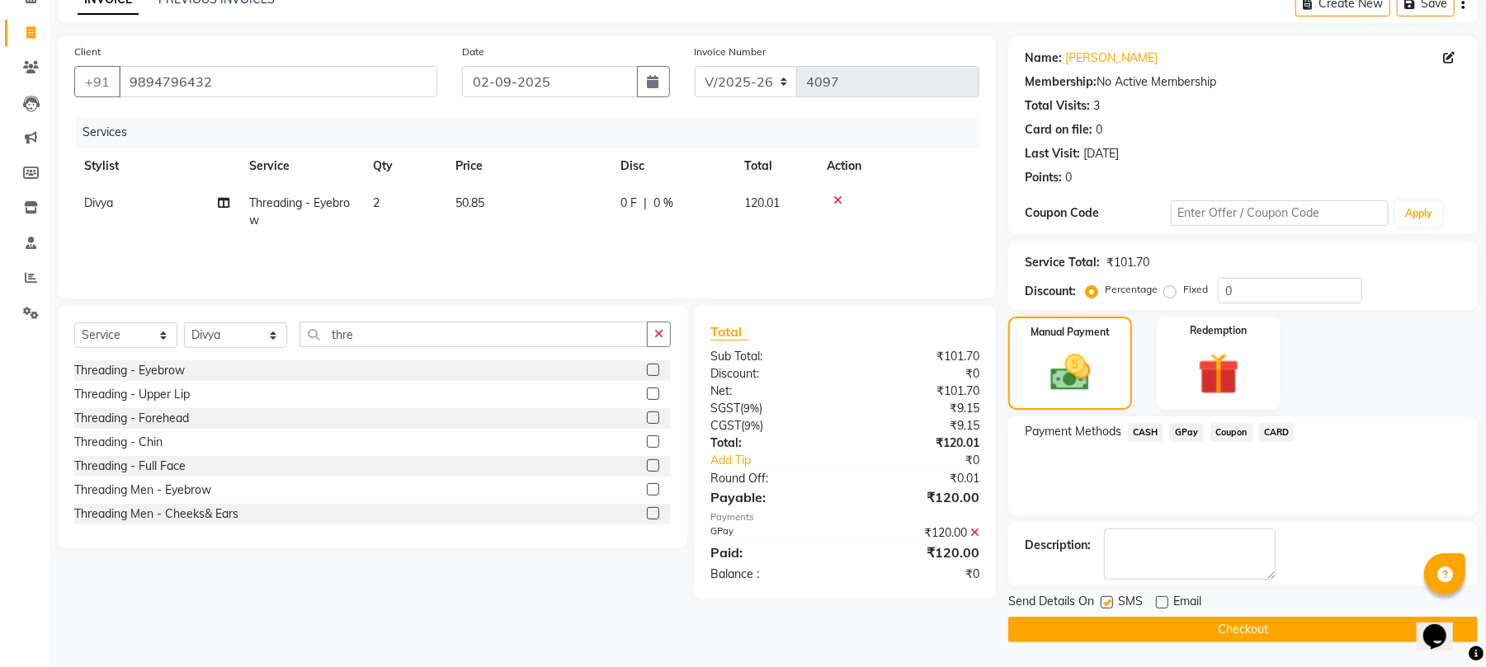
click at [1110, 599] on input "checkbox" at bounding box center [1105, 603] width 11 height 11
checkbox input "false"
click at [1199, 638] on button "Checkout" at bounding box center [1242, 630] width 469 height 26
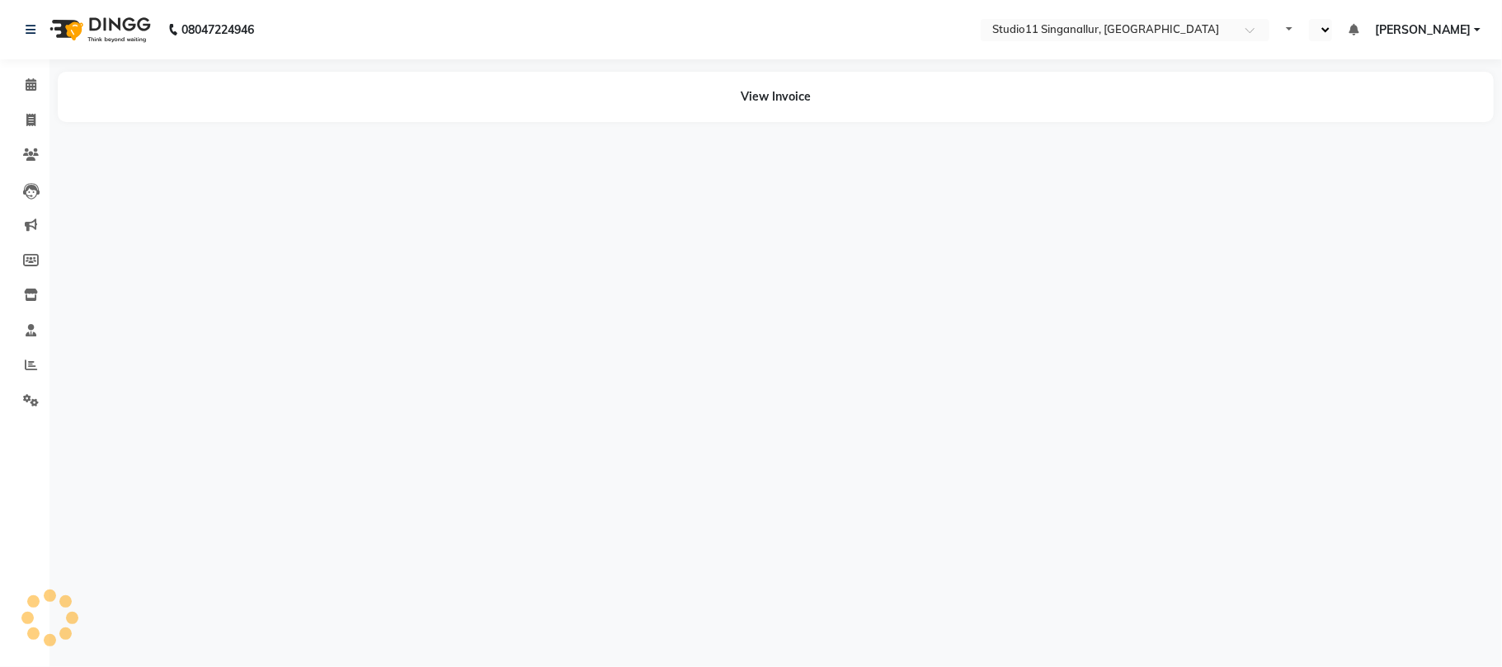
select select "en"
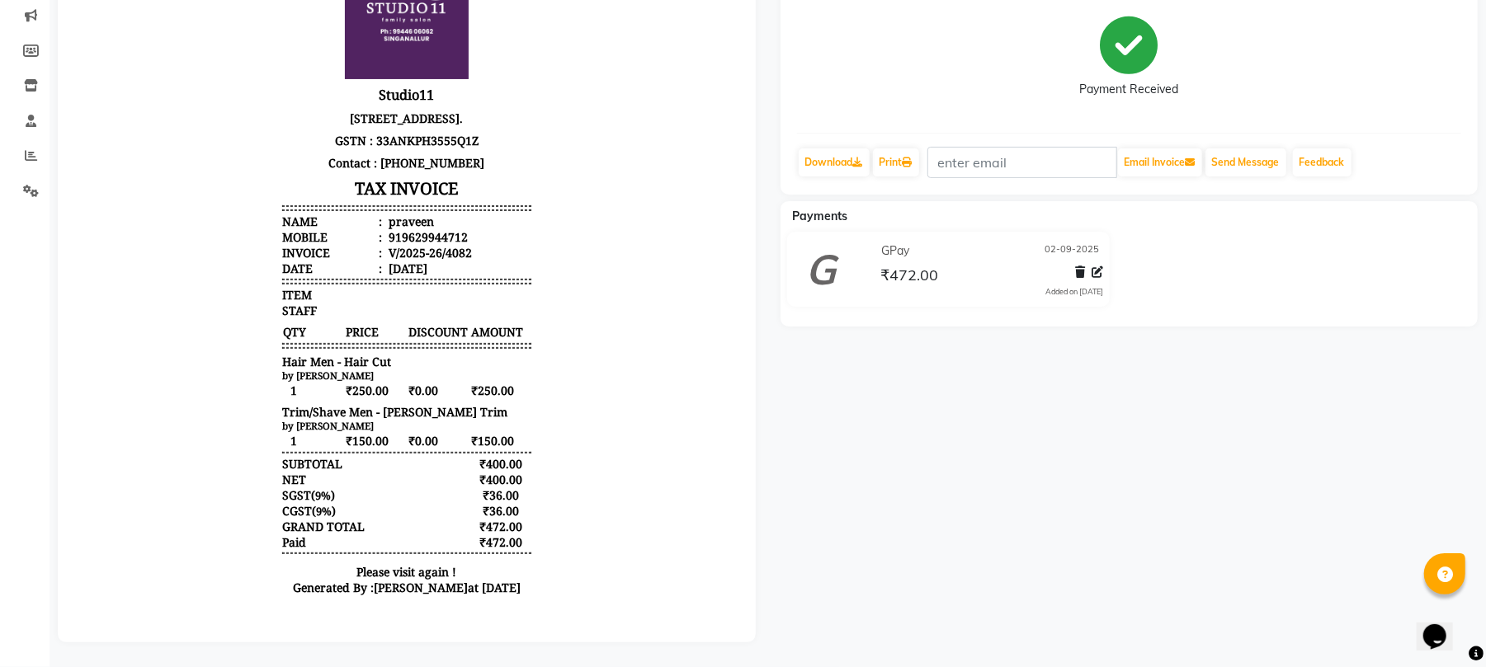
scroll to position [219, 0]
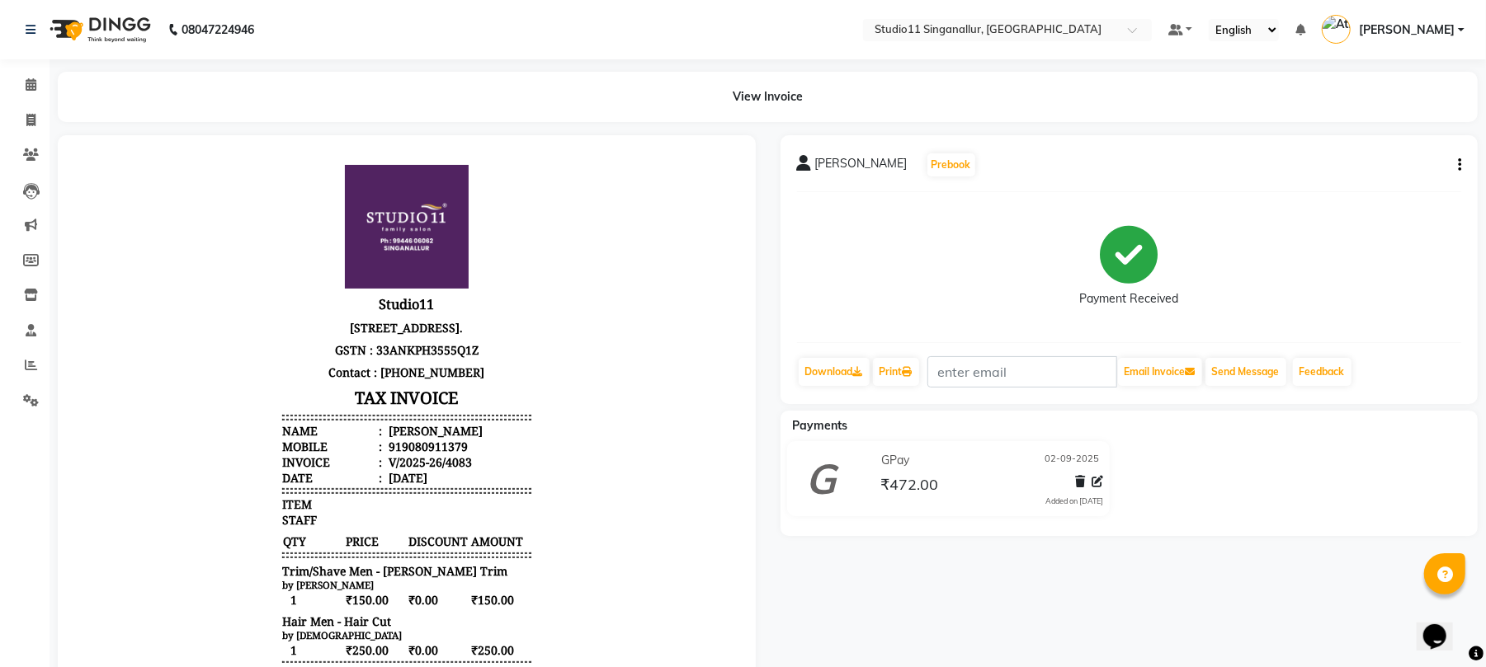
scroll to position [13, 0]
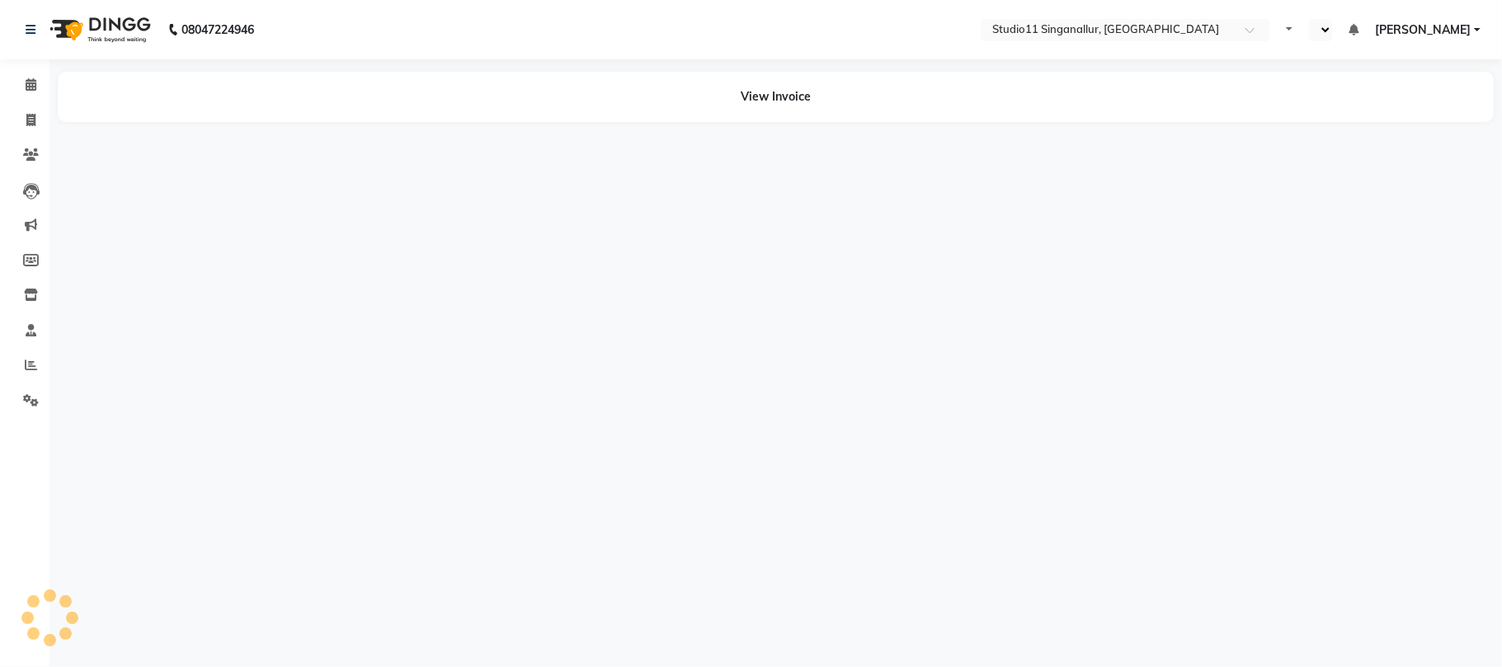
select select "en"
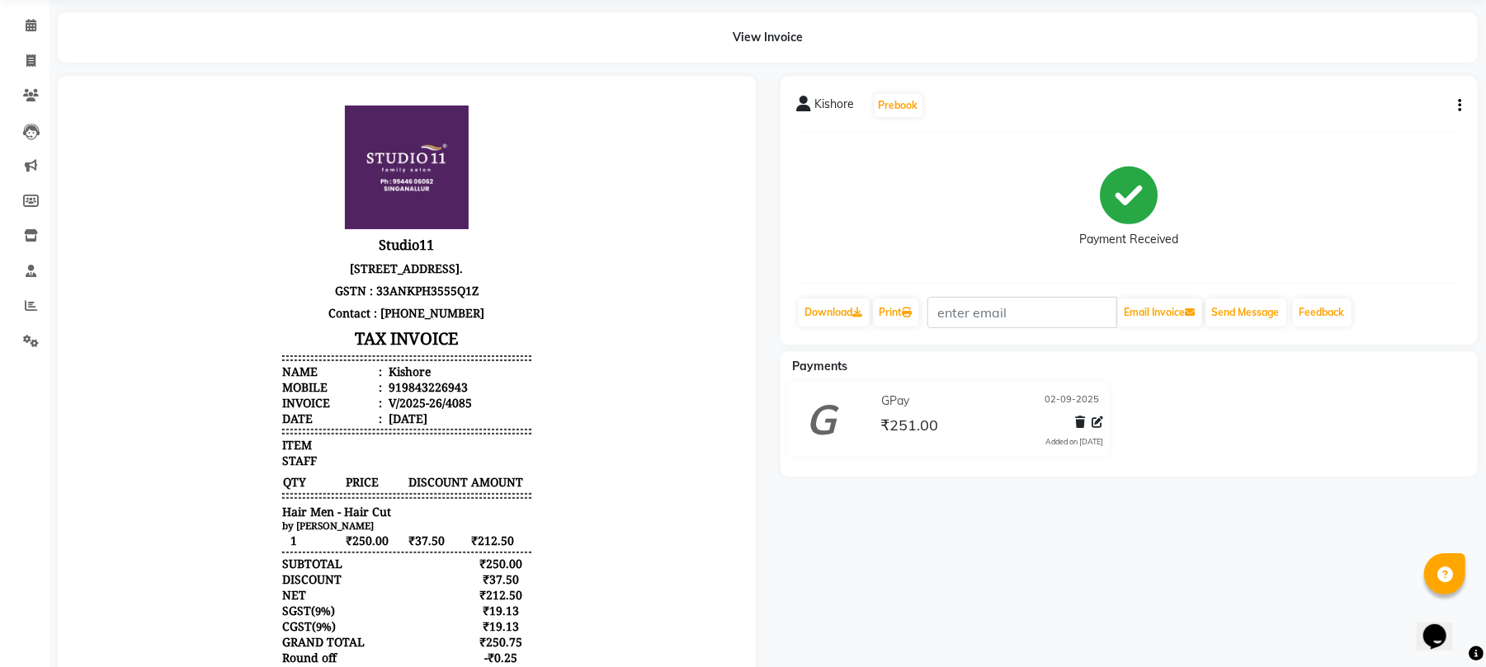
scroll to position [110, 0]
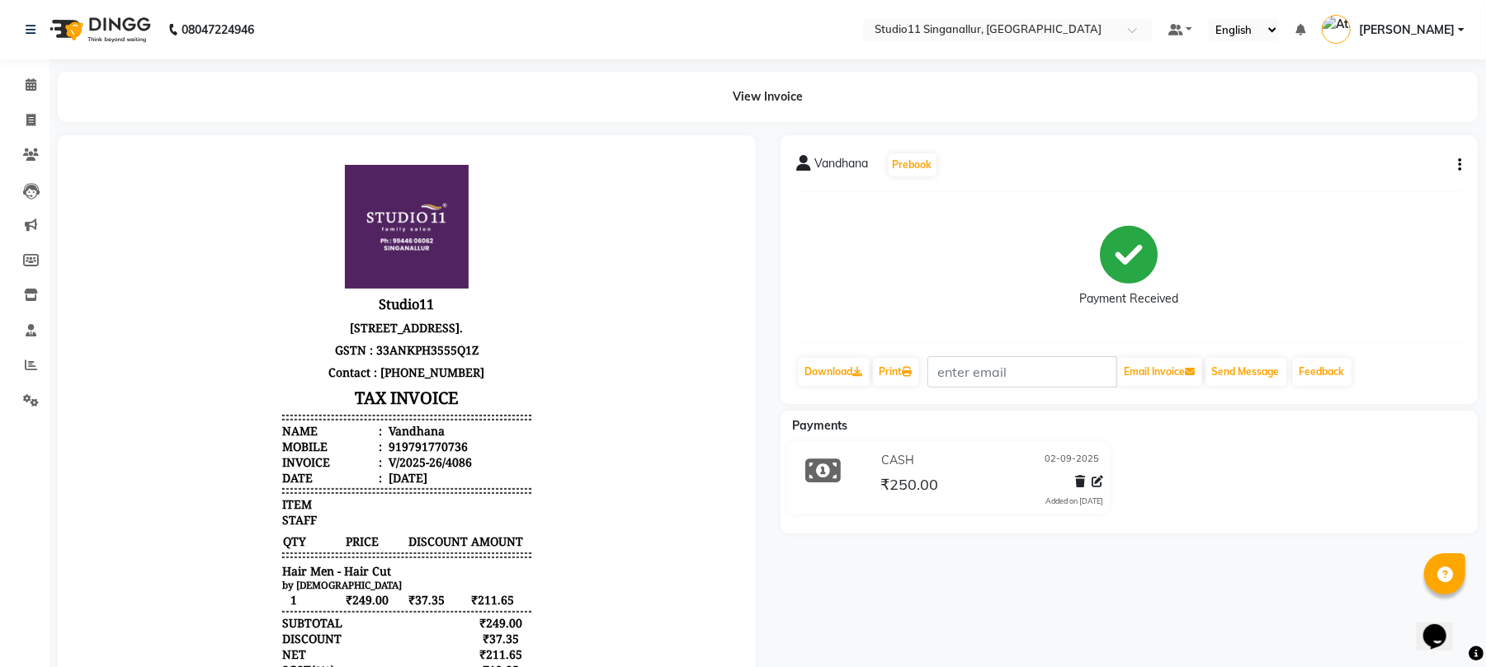
scroll to position [13, 0]
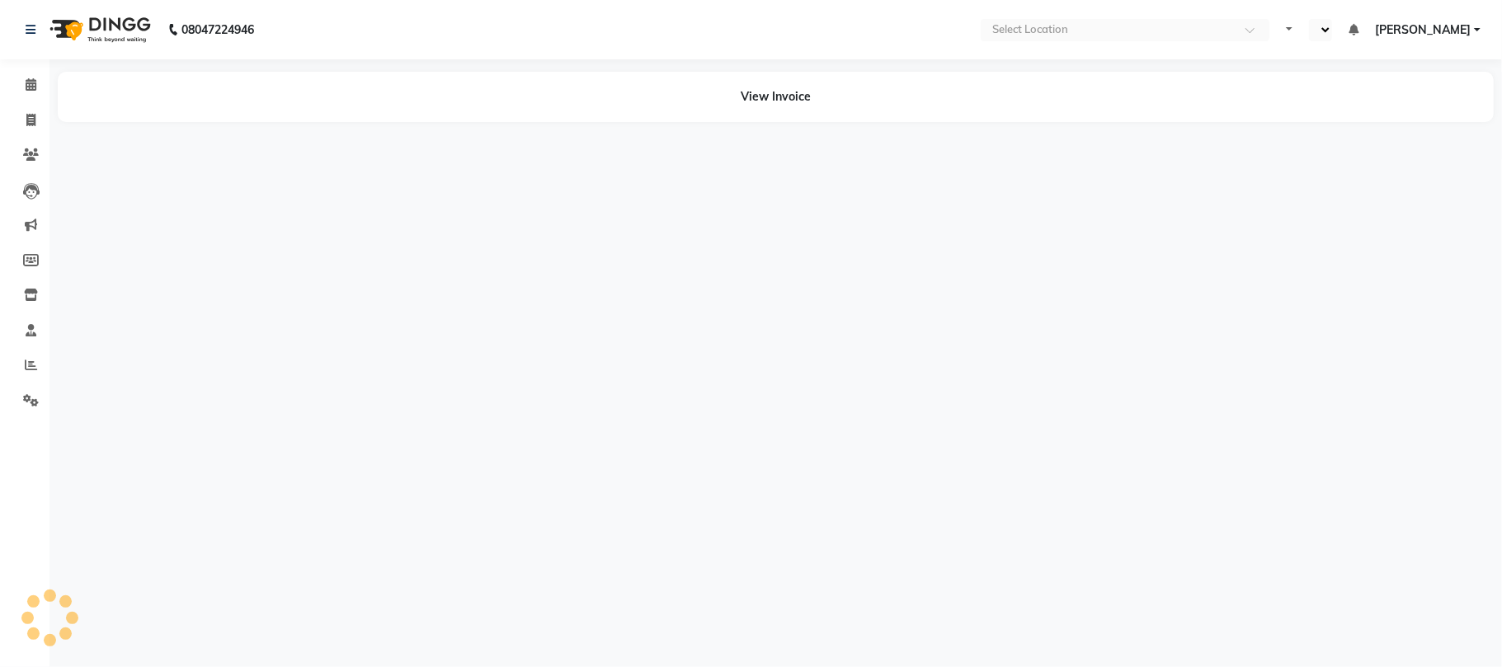
select select "en"
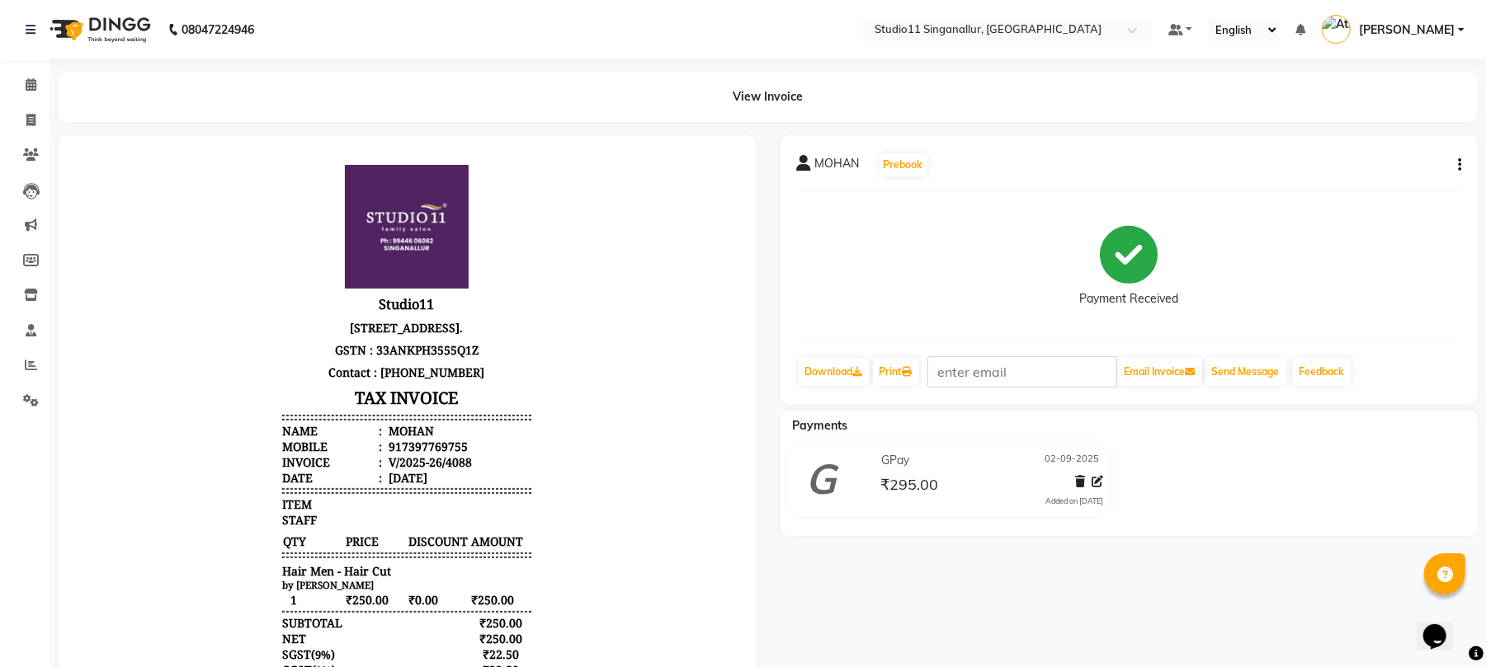
scroll to position [12, 0]
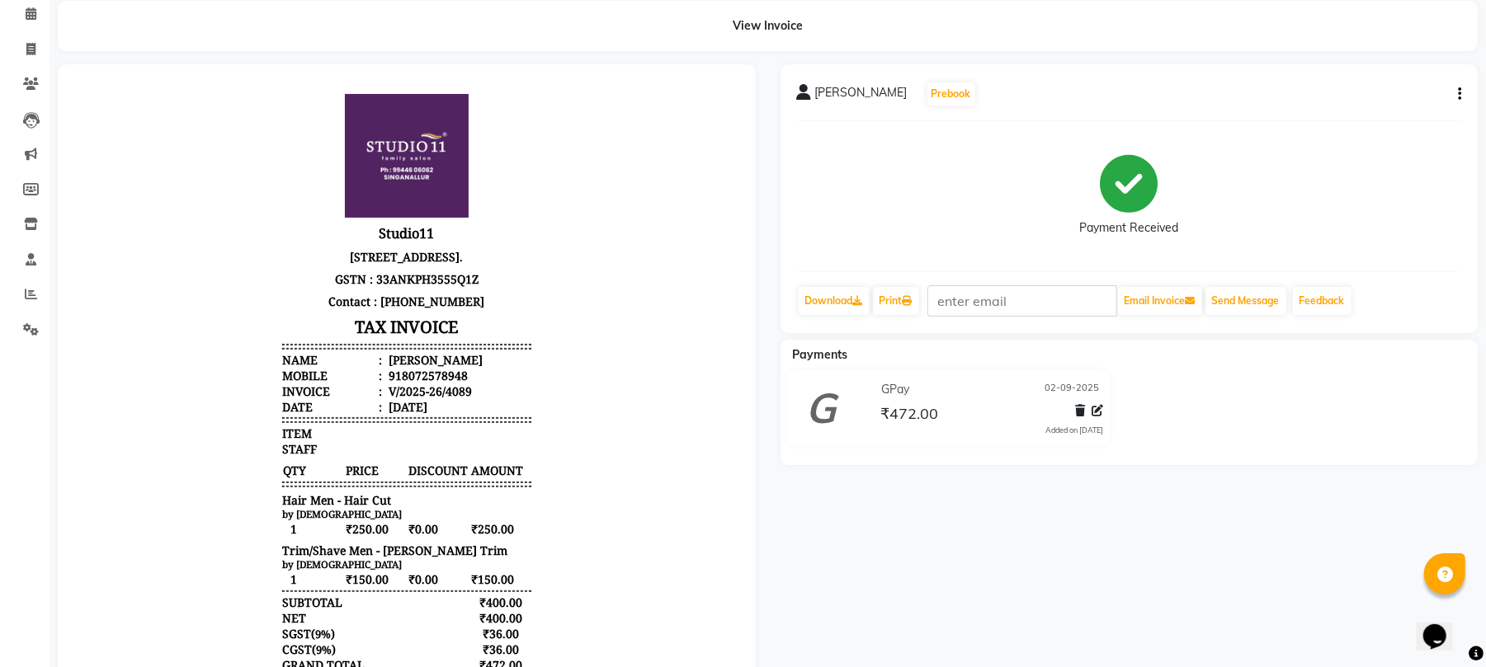
scroll to position [110, 0]
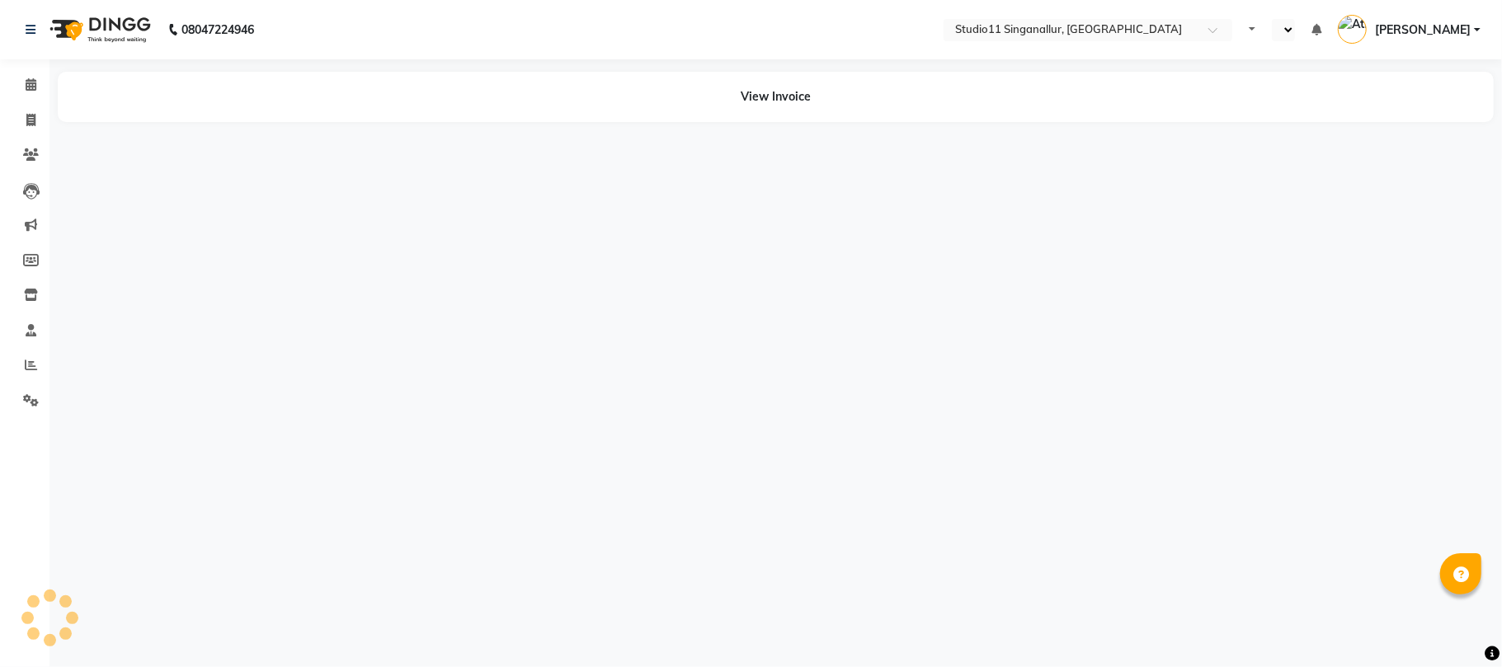
select select "en"
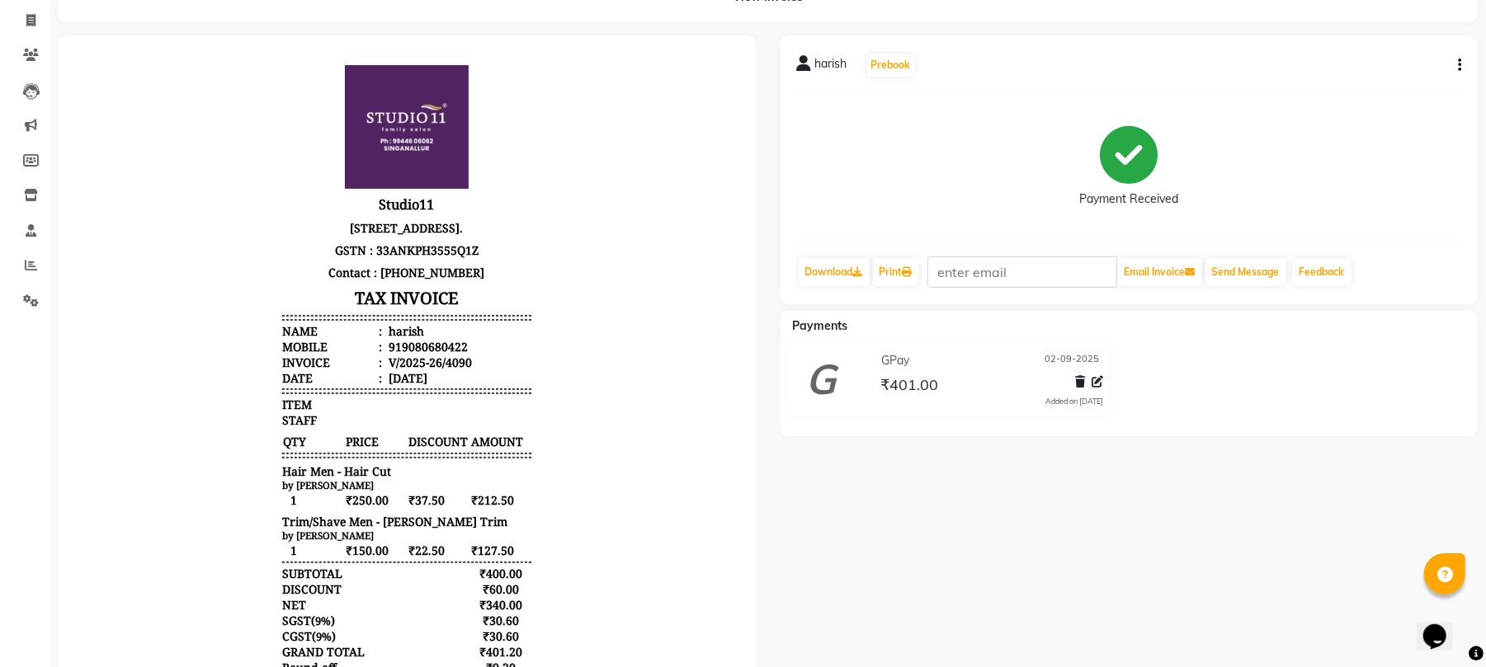
scroll to position [110, 0]
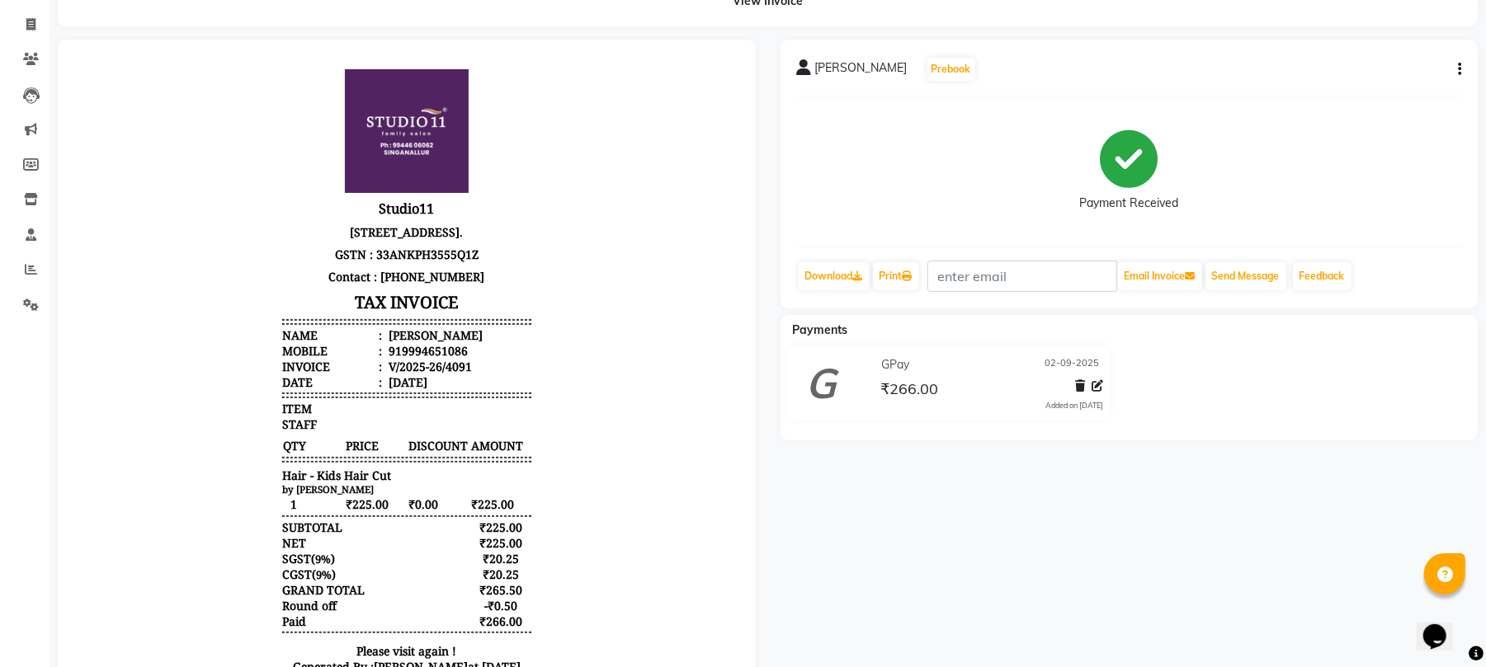
scroll to position [190, 0]
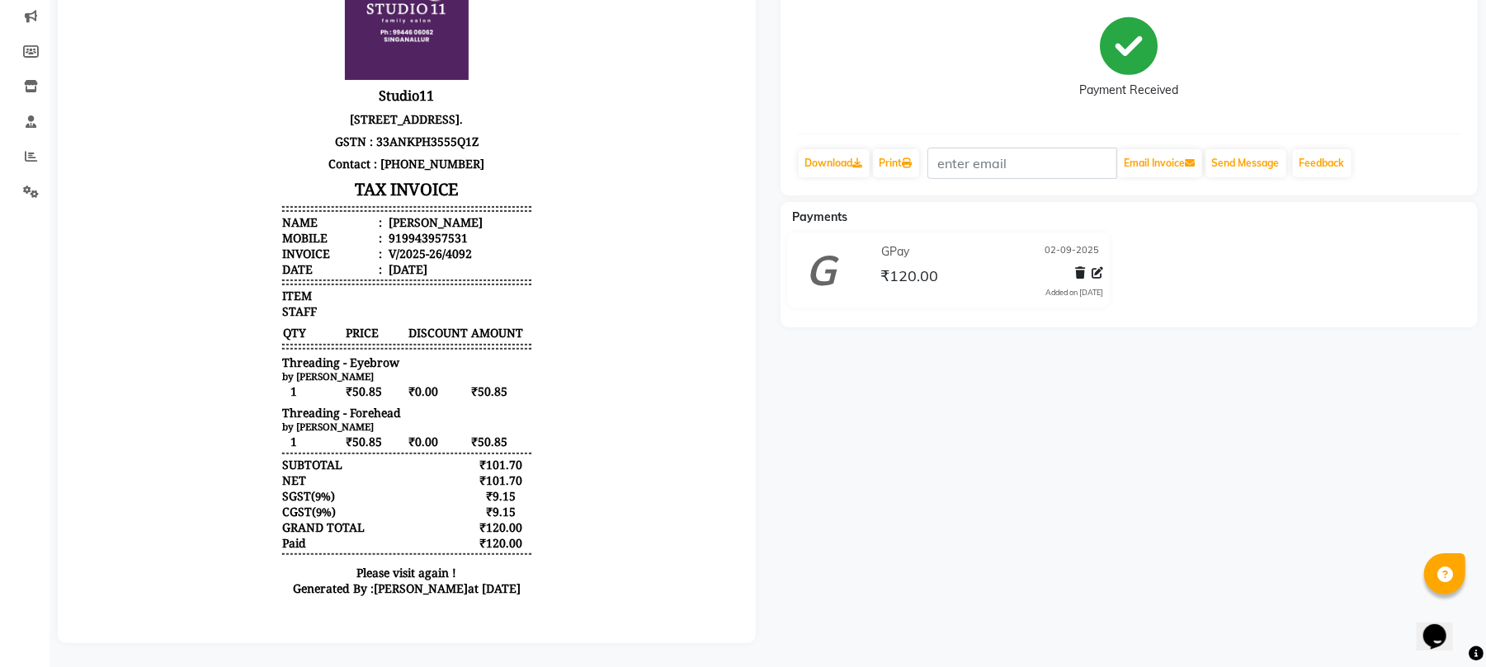
scroll to position [226, 0]
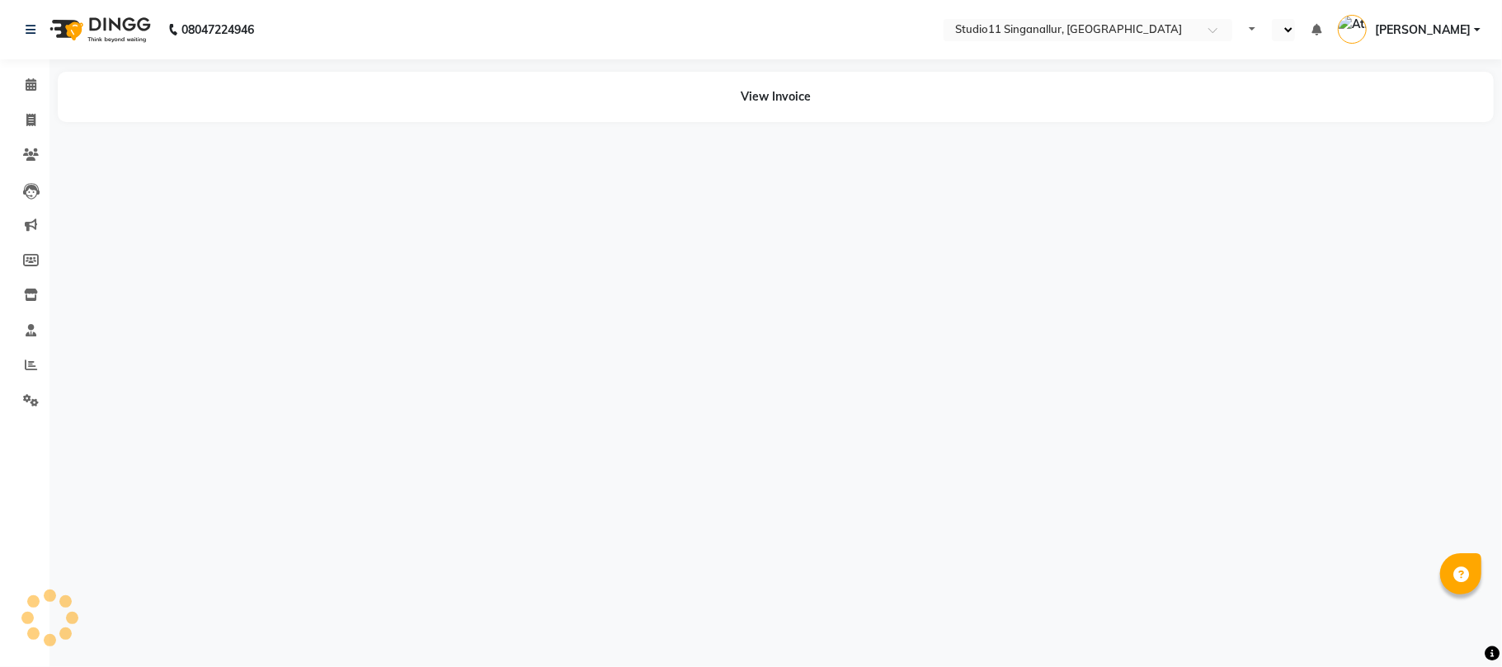
select select "en"
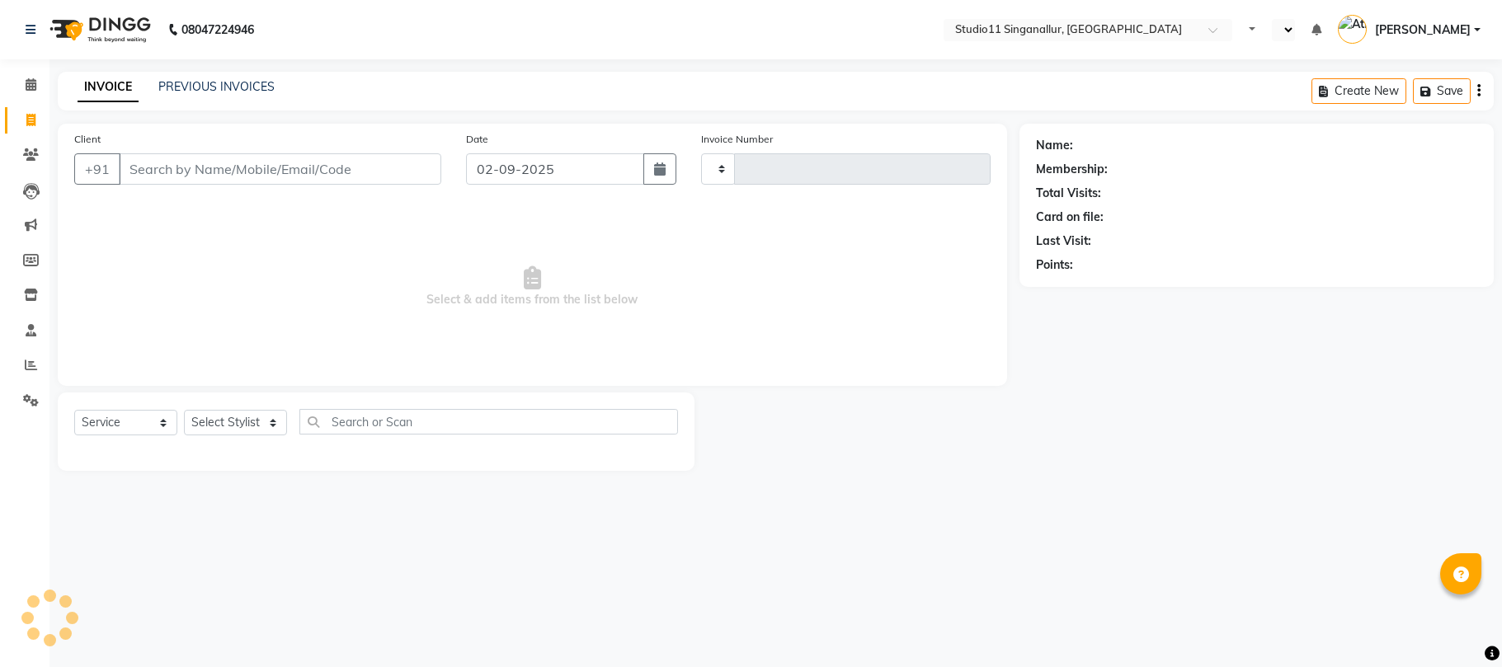
select select "service"
type input "4098"
select select "en"
select select "6616"
click at [20, 363] on span at bounding box center [30, 365] width 29 height 19
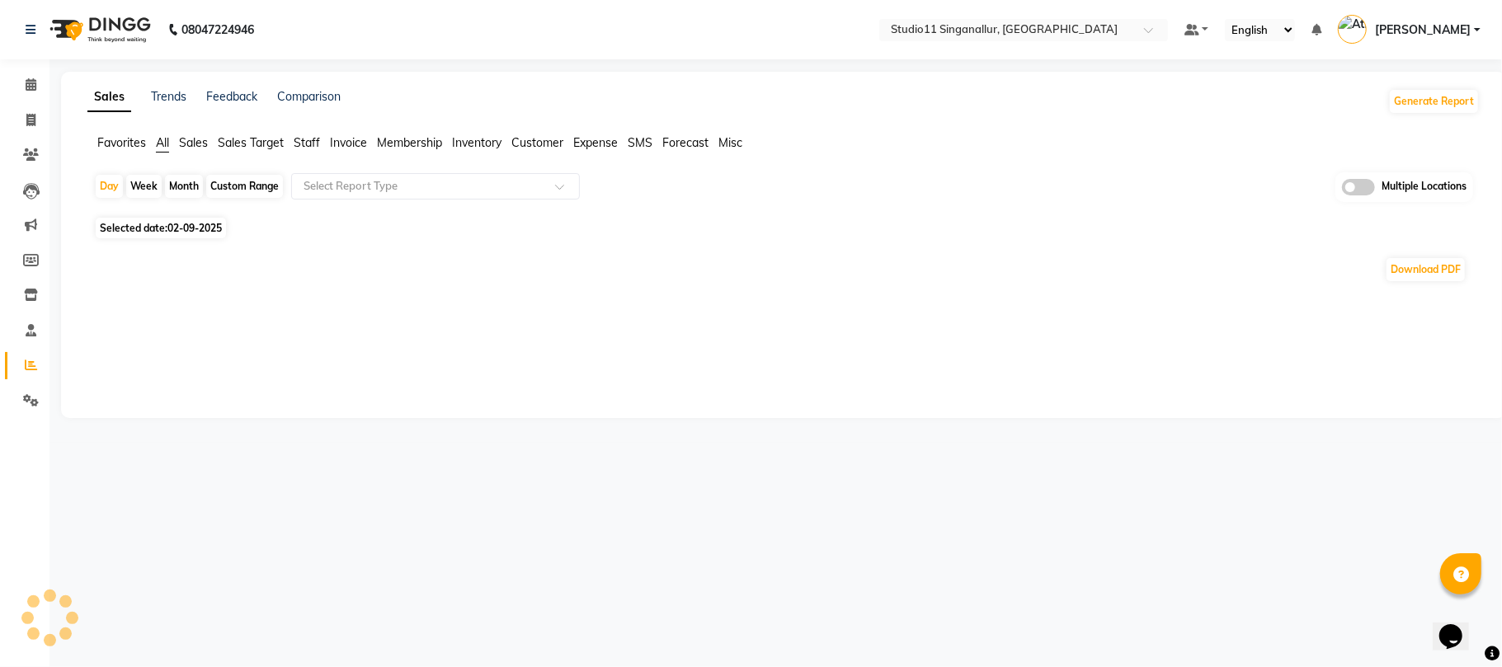
click at [178, 191] on div "Month" at bounding box center [184, 186] width 38 height 23
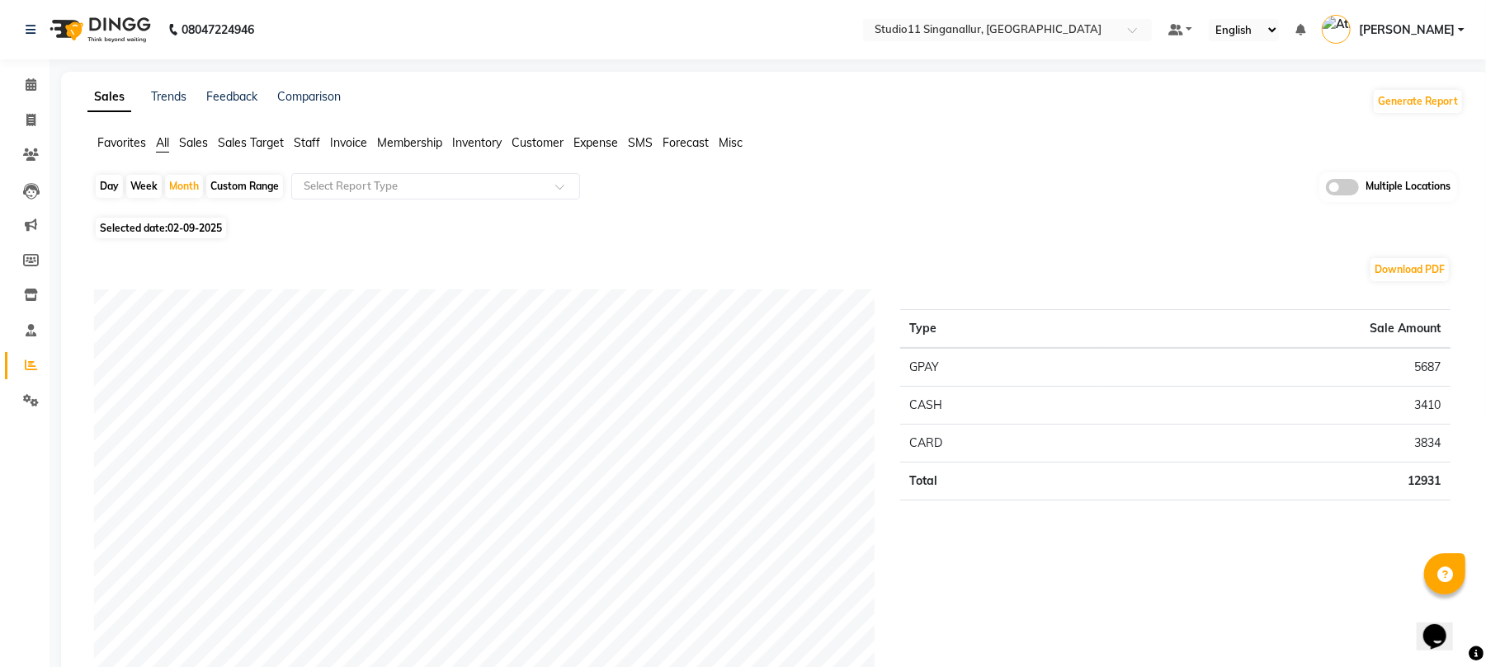
click at [318, 145] on span "Staff" at bounding box center [307, 142] width 26 height 15
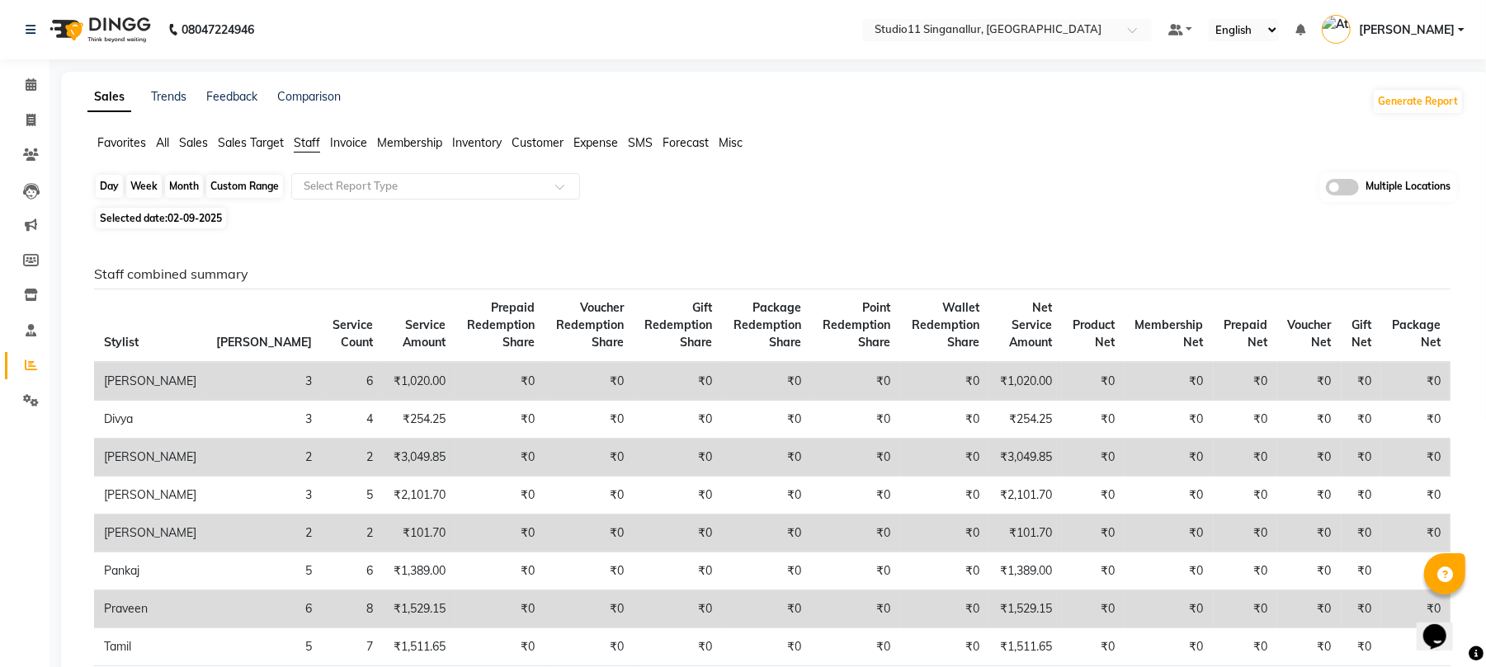
click at [173, 191] on div "Month" at bounding box center [184, 186] width 38 height 23
select select "9"
select select "2025"
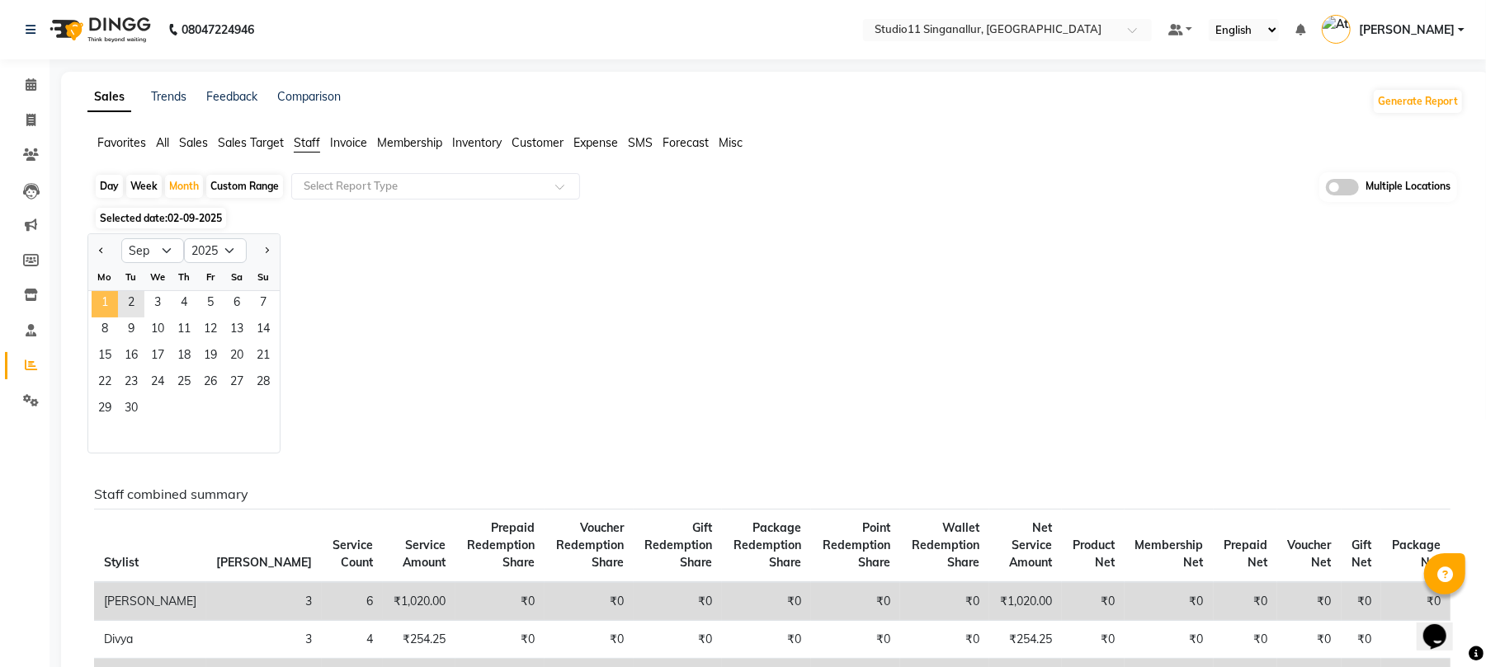
click at [111, 304] on span "1" at bounding box center [105, 304] width 26 height 26
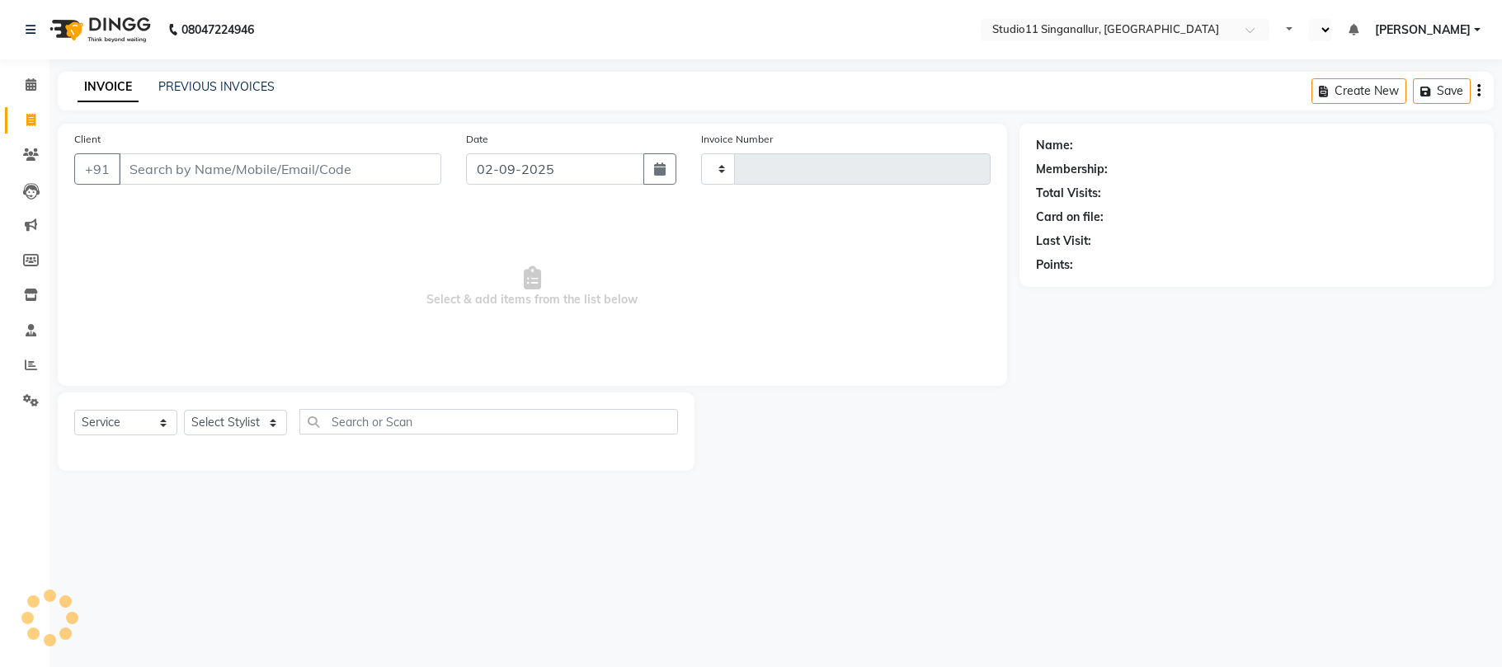
select select "service"
type input "4098"
select select "en"
select select "6616"
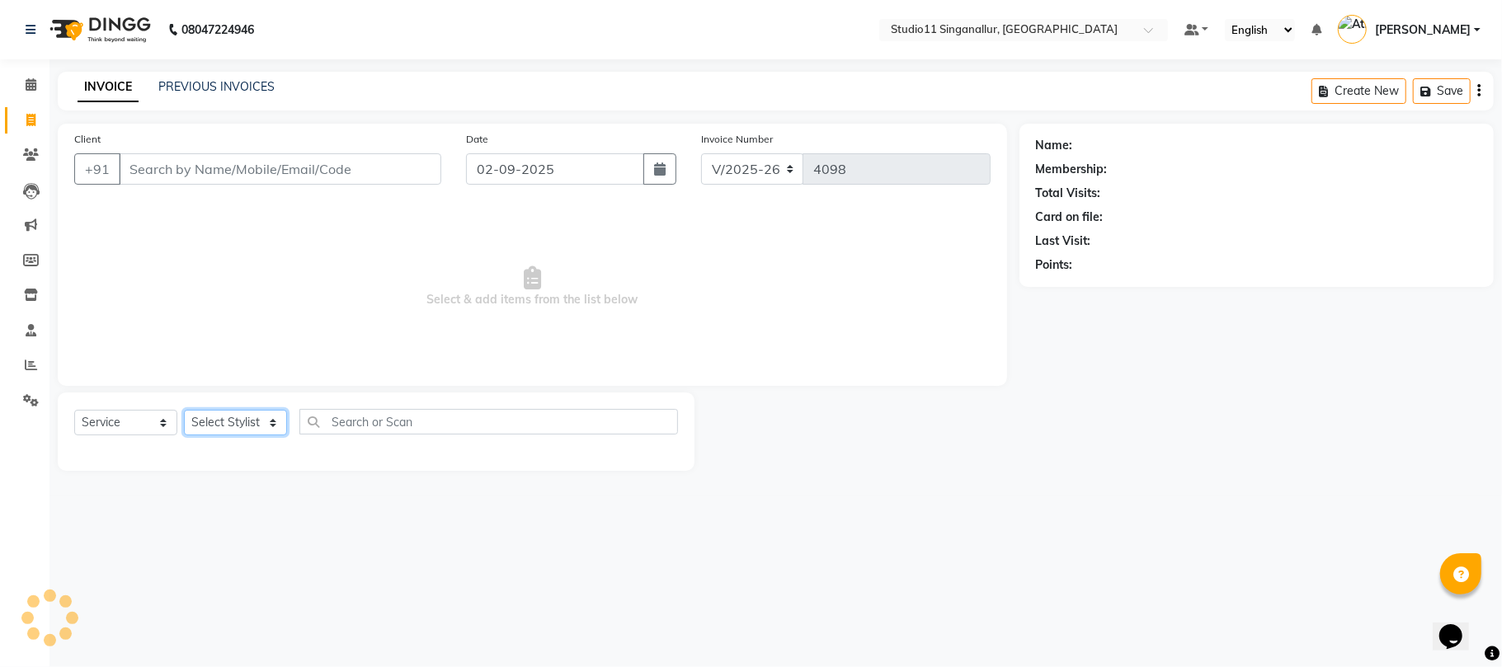
click at [209, 436] on select "Select Stylist [PERSON_NAME] Divya [PERSON_NAME] [PERSON_NAME] [PERSON_NAME] [P…" at bounding box center [235, 423] width 103 height 26
select select "75527"
click at [184, 410] on select "Select Stylist [PERSON_NAME] Divya [PERSON_NAME] [PERSON_NAME] [PERSON_NAME] [P…" at bounding box center [235, 423] width 103 height 26
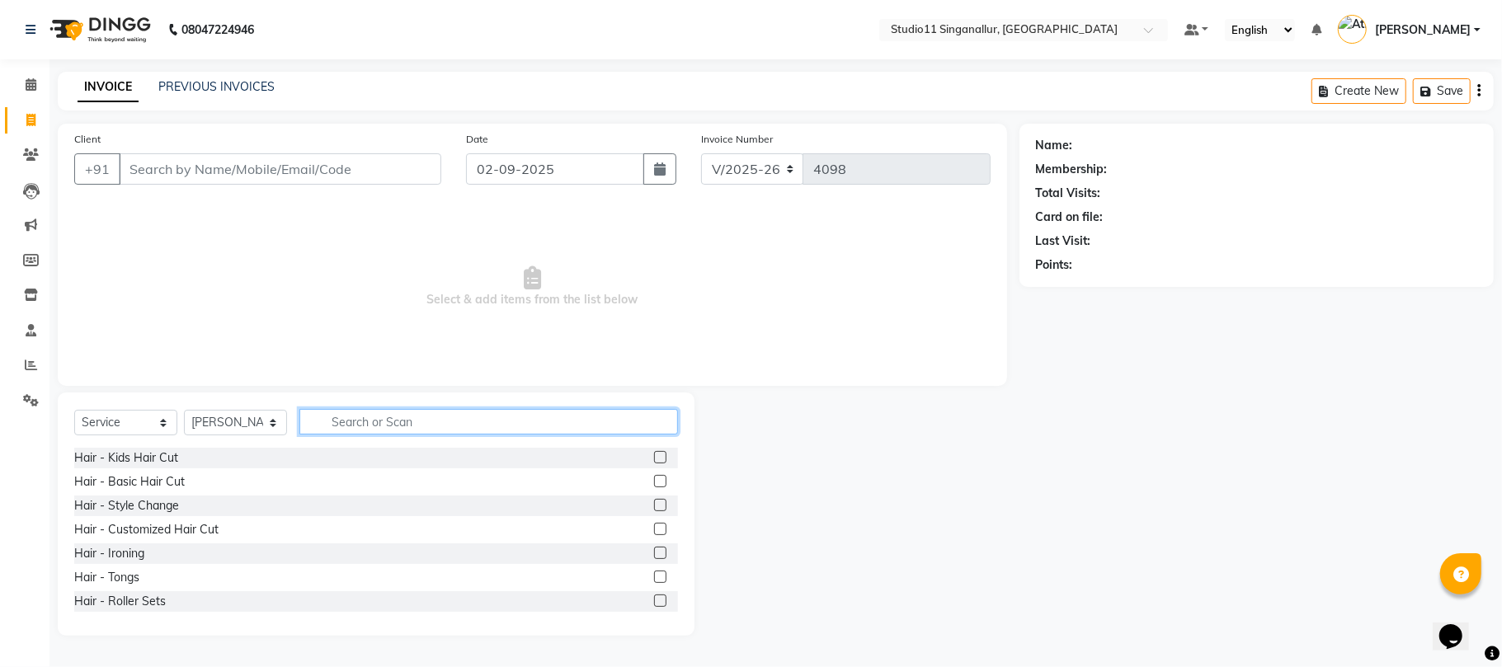
click at [408, 416] on input "text" at bounding box center [488, 422] width 379 height 26
type input "thr"
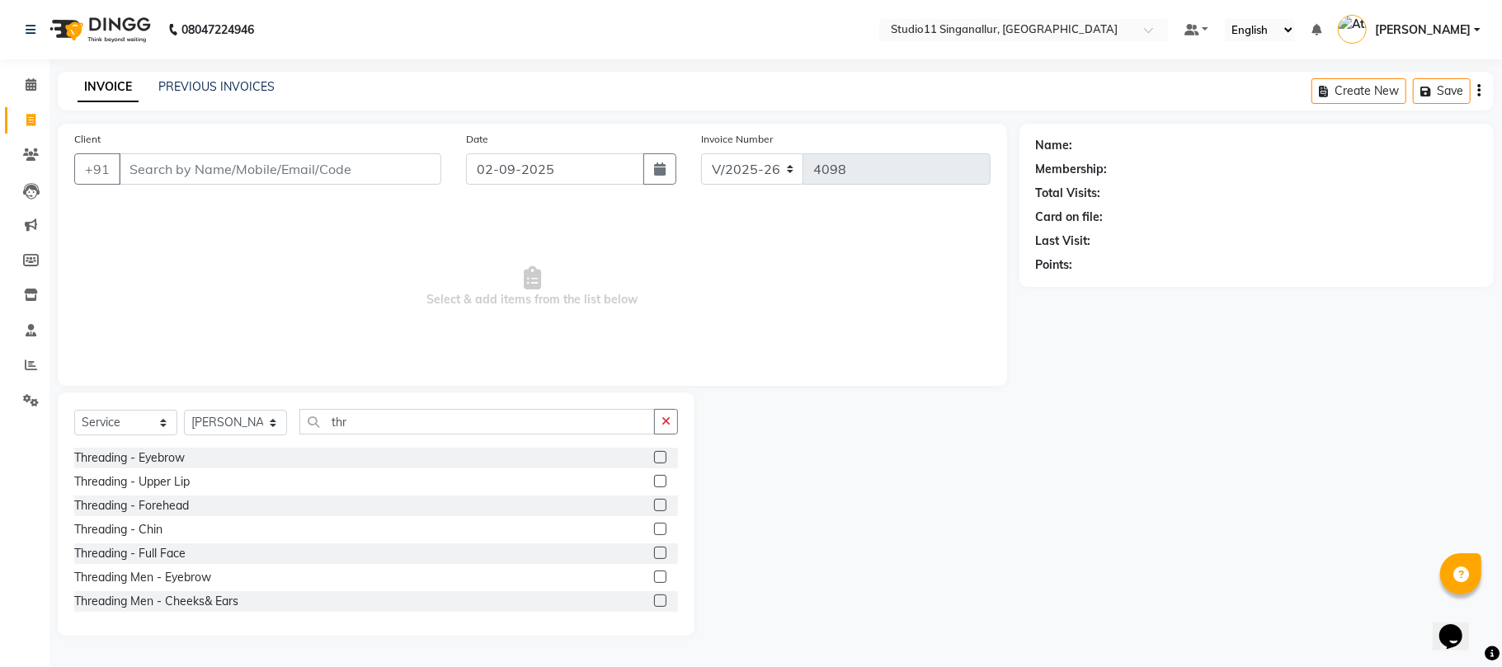
click at [654, 462] on label at bounding box center [660, 457] width 12 height 12
click at [654, 462] on input "checkbox" at bounding box center [659, 458] width 11 height 11
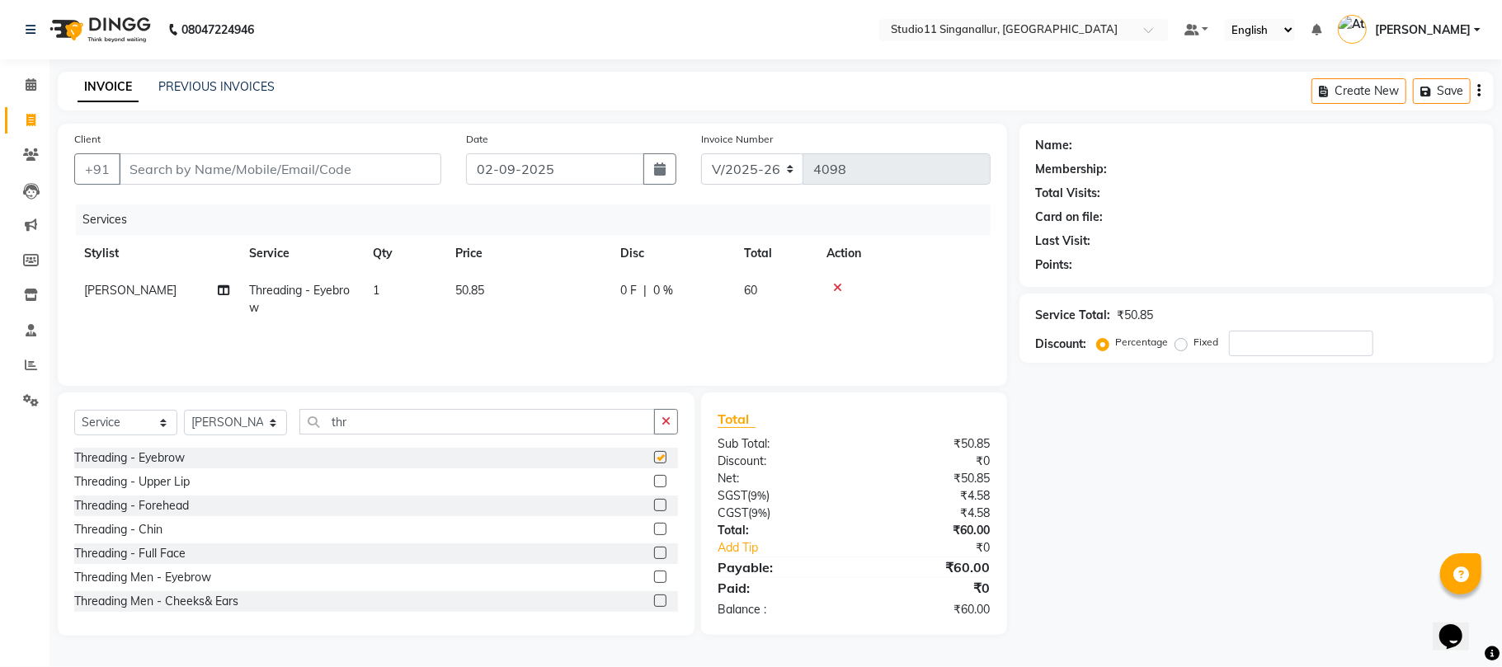
checkbox input "false"
click at [408, 177] on input "Client" at bounding box center [280, 168] width 323 height 31
type input "7"
type input "0"
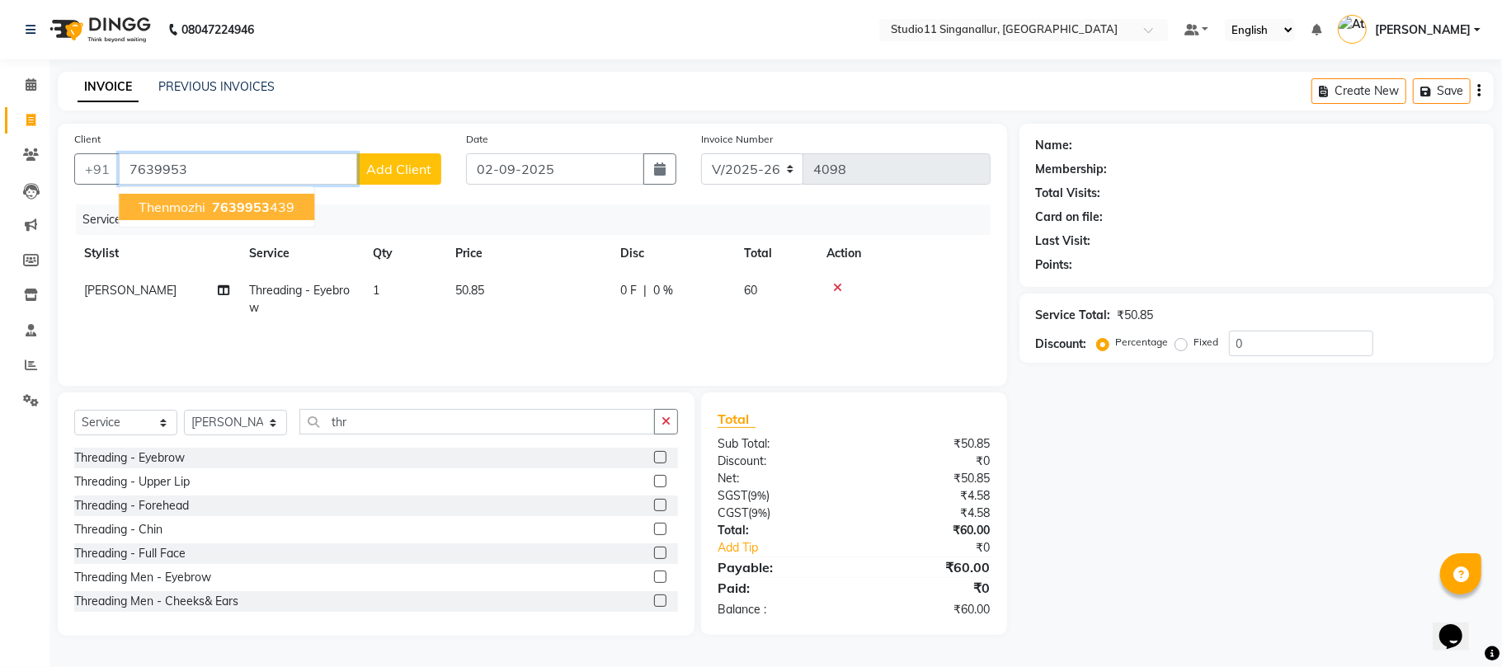
click at [279, 205] on ngb-highlight "7639953 439" at bounding box center [252, 207] width 86 height 16
type input "7639953439"
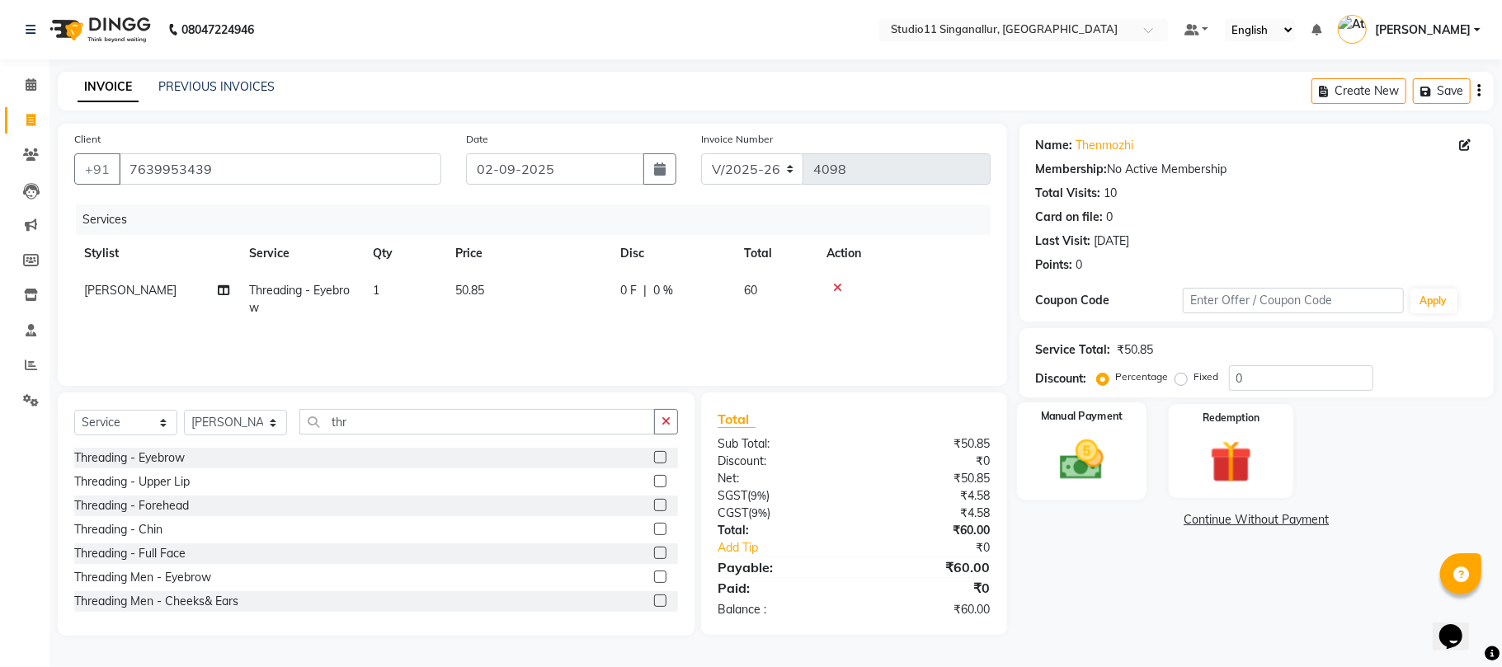
click at [1090, 490] on div "Manual Payment" at bounding box center [1082, 451] width 130 height 97
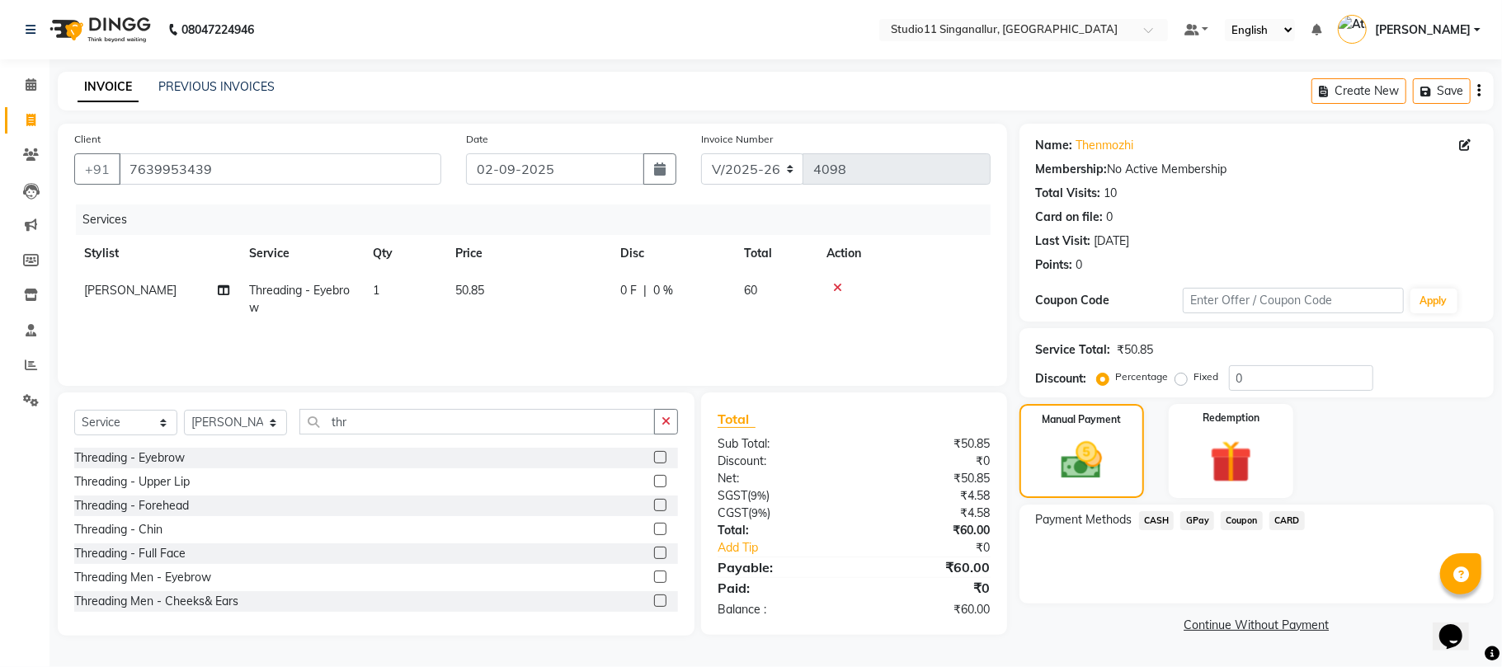
click at [1208, 518] on span "GPay" at bounding box center [1197, 520] width 34 height 19
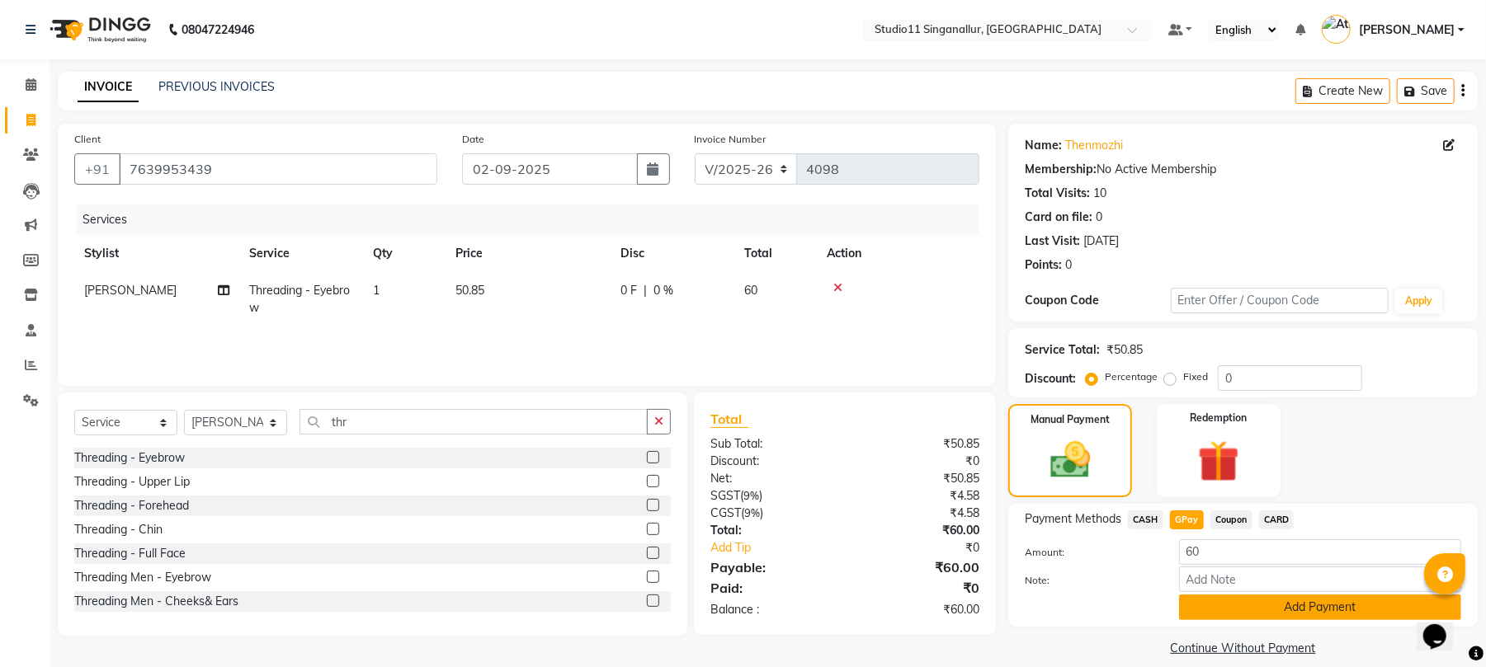
click at [1223, 611] on button "Add Payment" at bounding box center [1320, 608] width 282 height 26
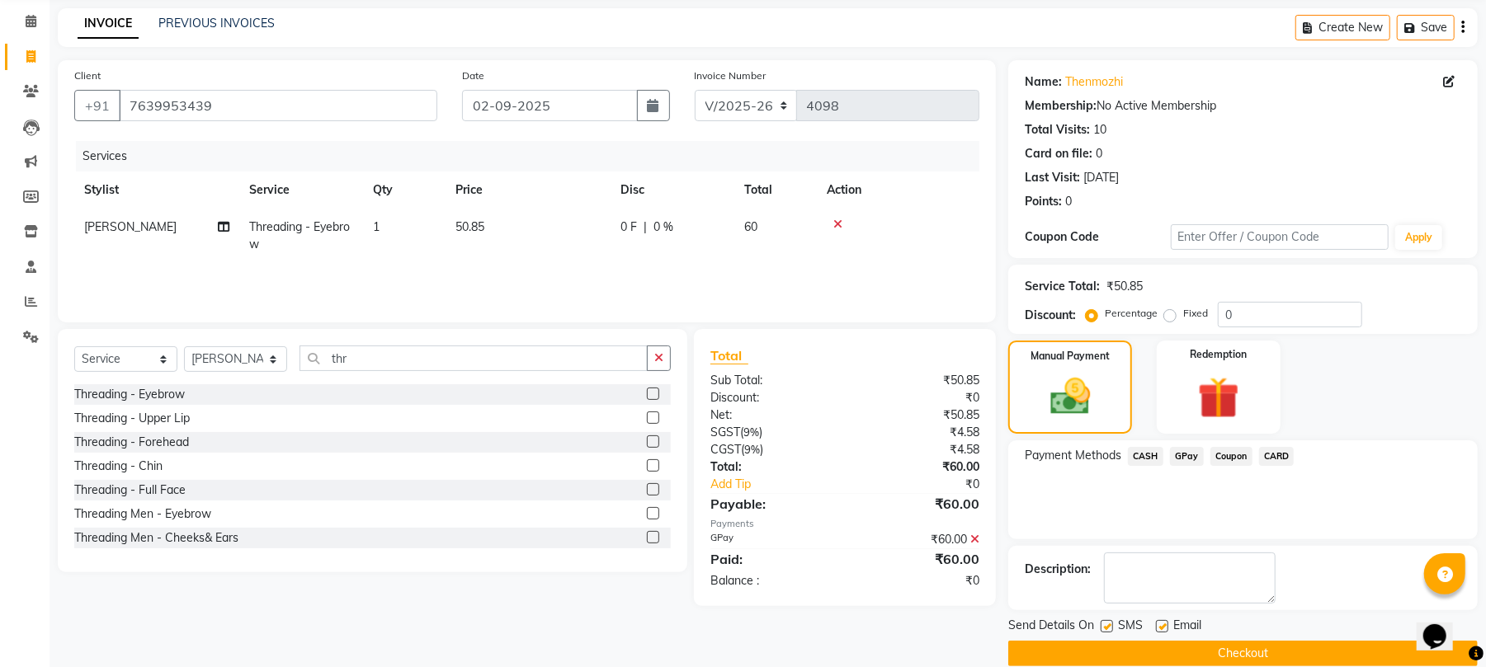
scroll to position [89, 0]
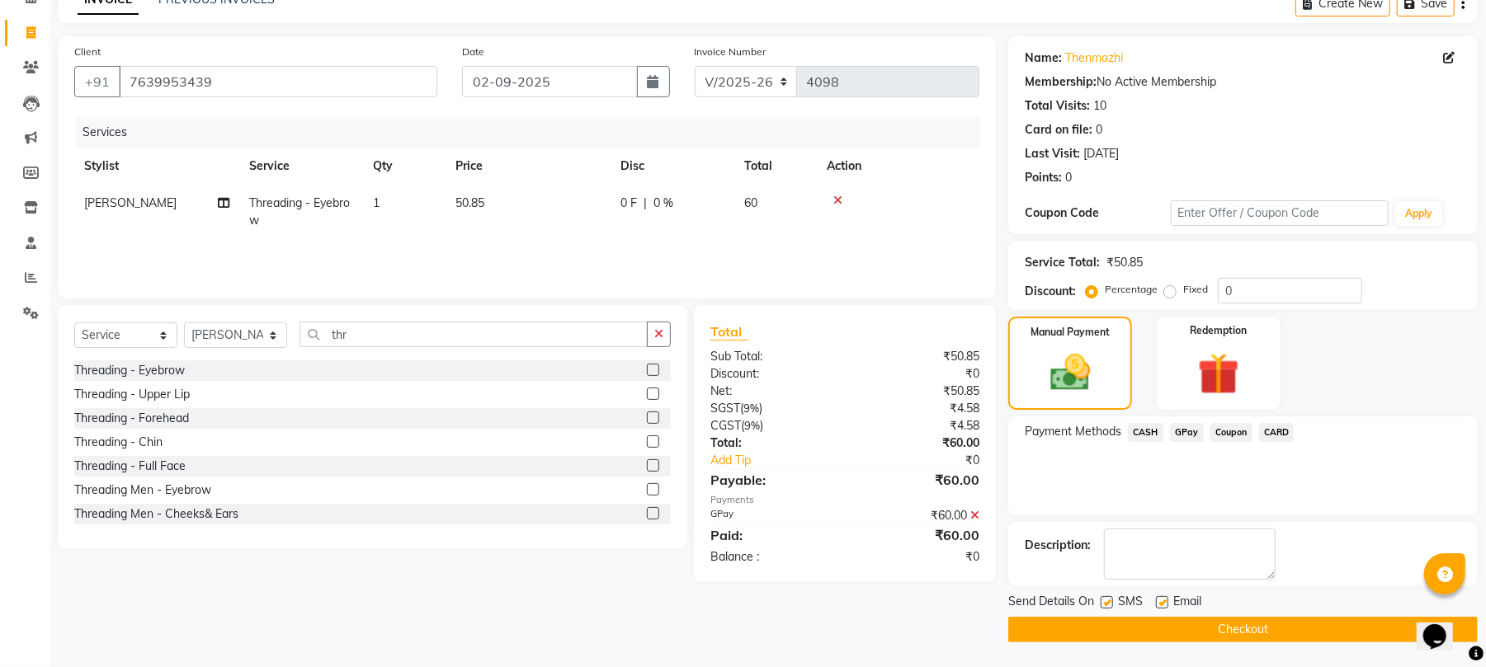
click at [1176, 602] on span "Email" at bounding box center [1187, 603] width 28 height 21
click at [1168, 602] on label at bounding box center [1162, 602] width 12 height 12
click at [1166, 602] on input "checkbox" at bounding box center [1161, 603] width 11 height 11
checkbox input "false"
click at [1087, 604] on span "Send Details On" at bounding box center [1051, 603] width 86 height 21
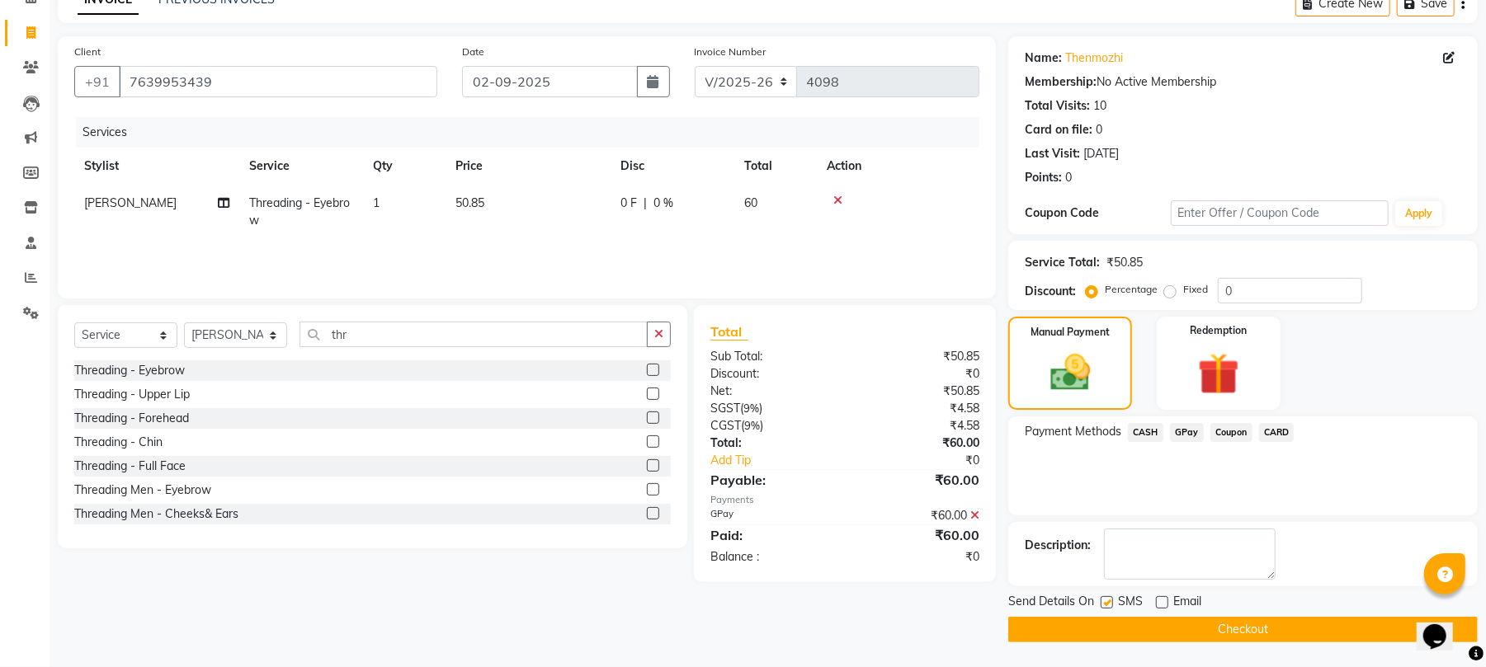
click at [1099, 604] on div "Send Details On SMS Email" at bounding box center [1242, 603] width 469 height 21
click at [1110, 604] on label at bounding box center [1106, 602] width 12 height 12
click at [1110, 604] on input "checkbox" at bounding box center [1105, 603] width 11 height 11
checkbox input "false"
click at [1150, 625] on button "Checkout" at bounding box center [1242, 630] width 469 height 26
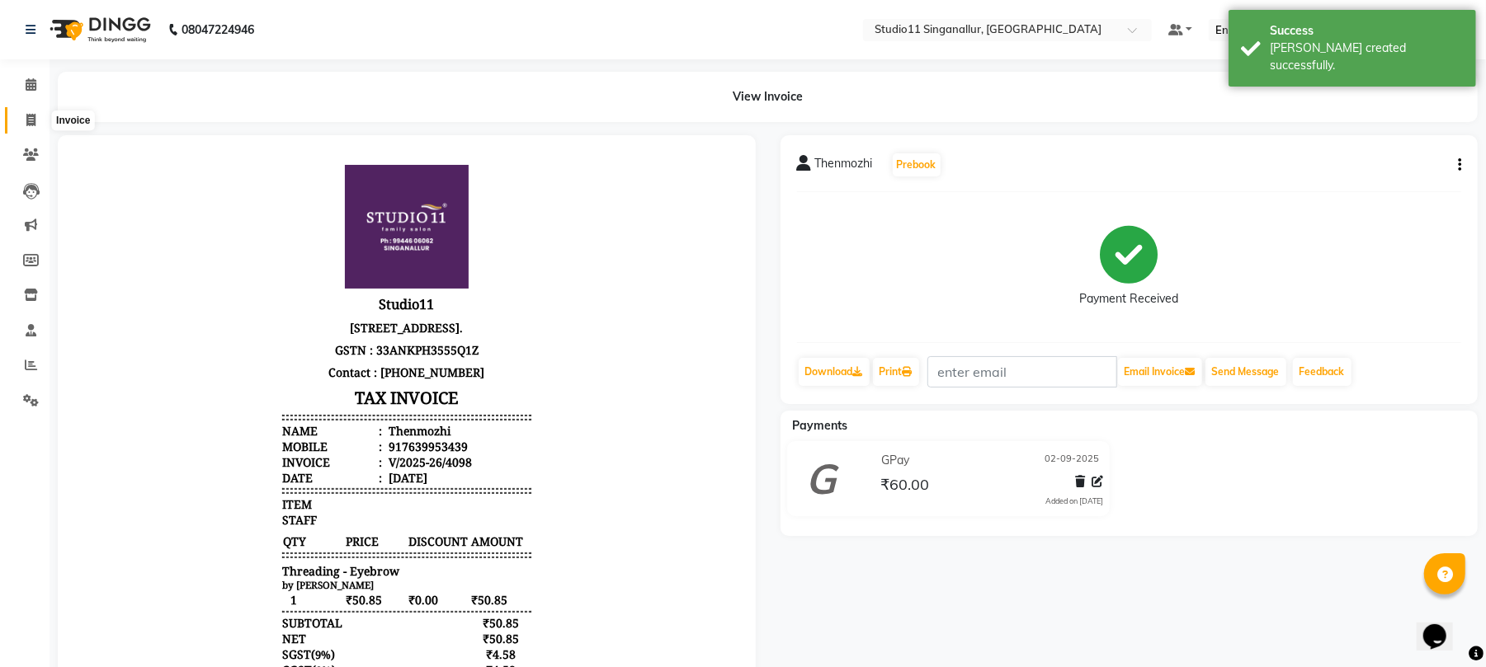
click at [43, 116] on span at bounding box center [30, 120] width 29 height 19
select select "6616"
select select "service"
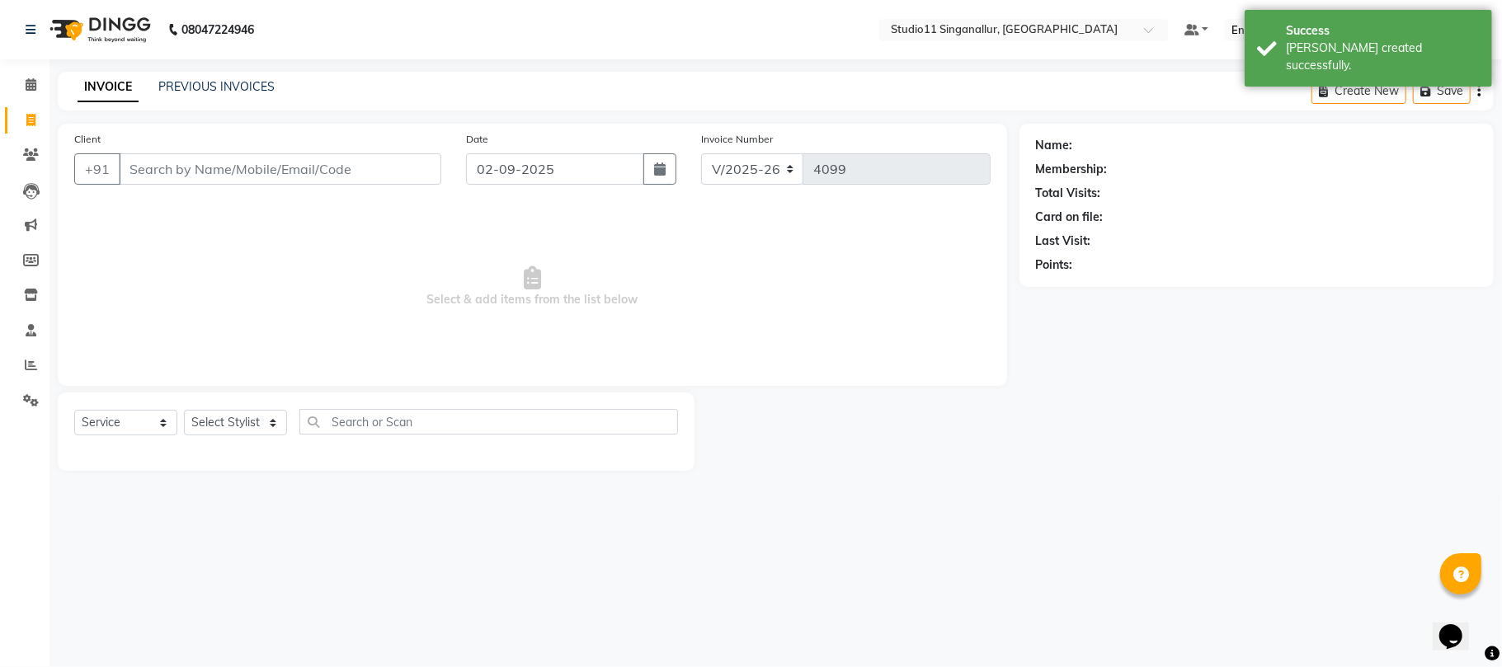
click at [239, 96] on div "INVOICE PREVIOUS INVOICES" at bounding box center [176, 87] width 237 height 19
click at [242, 89] on link "PREVIOUS INVOICES" at bounding box center [216, 86] width 116 height 15
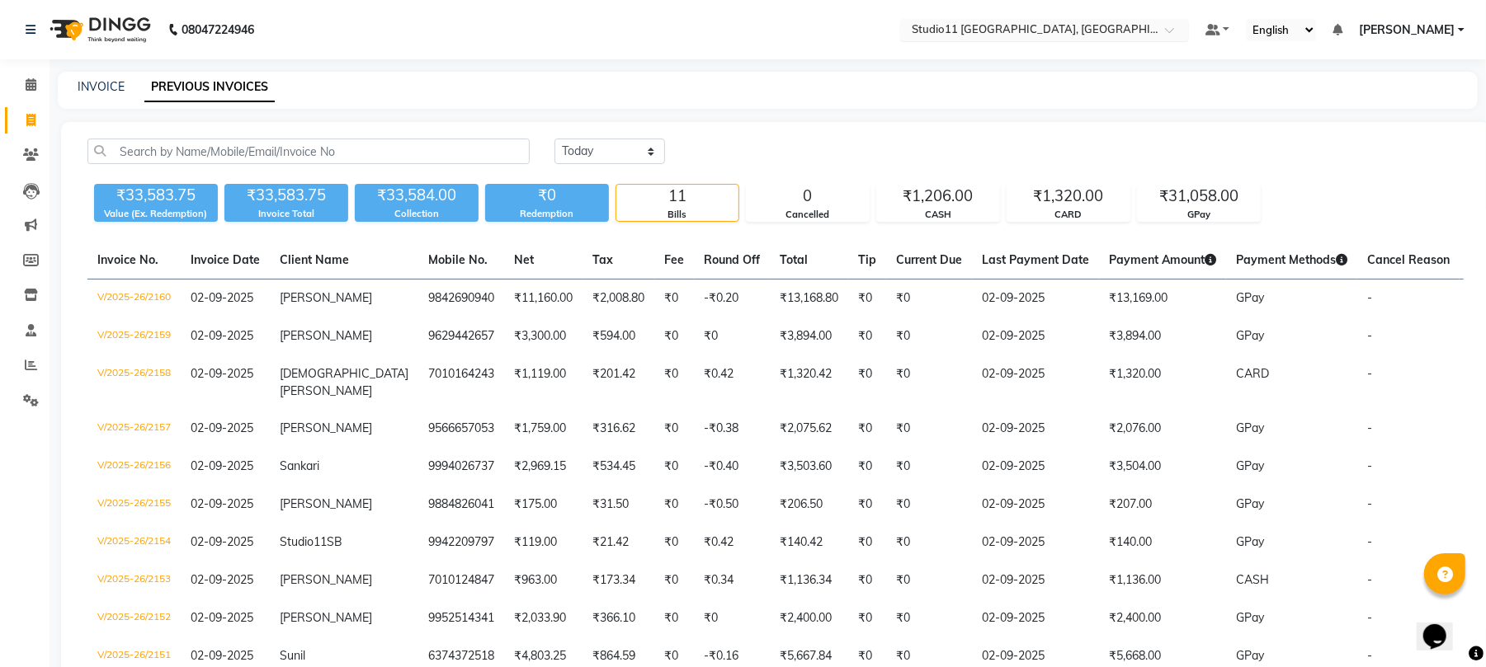
click at [1001, 31] on input "text" at bounding box center [1027, 31] width 239 height 16
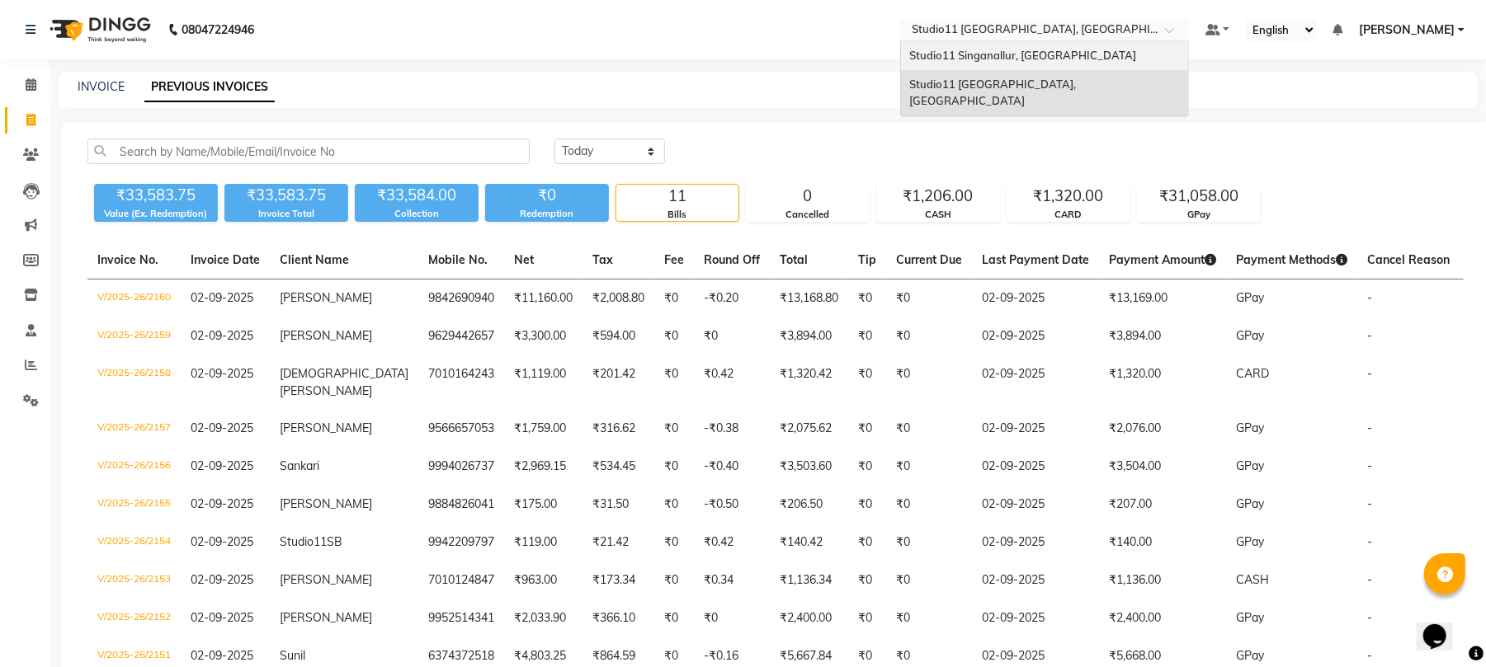
click at [1011, 54] on span "Studio11 Singanallur, [GEOGRAPHIC_DATA]" at bounding box center [1022, 55] width 227 height 13
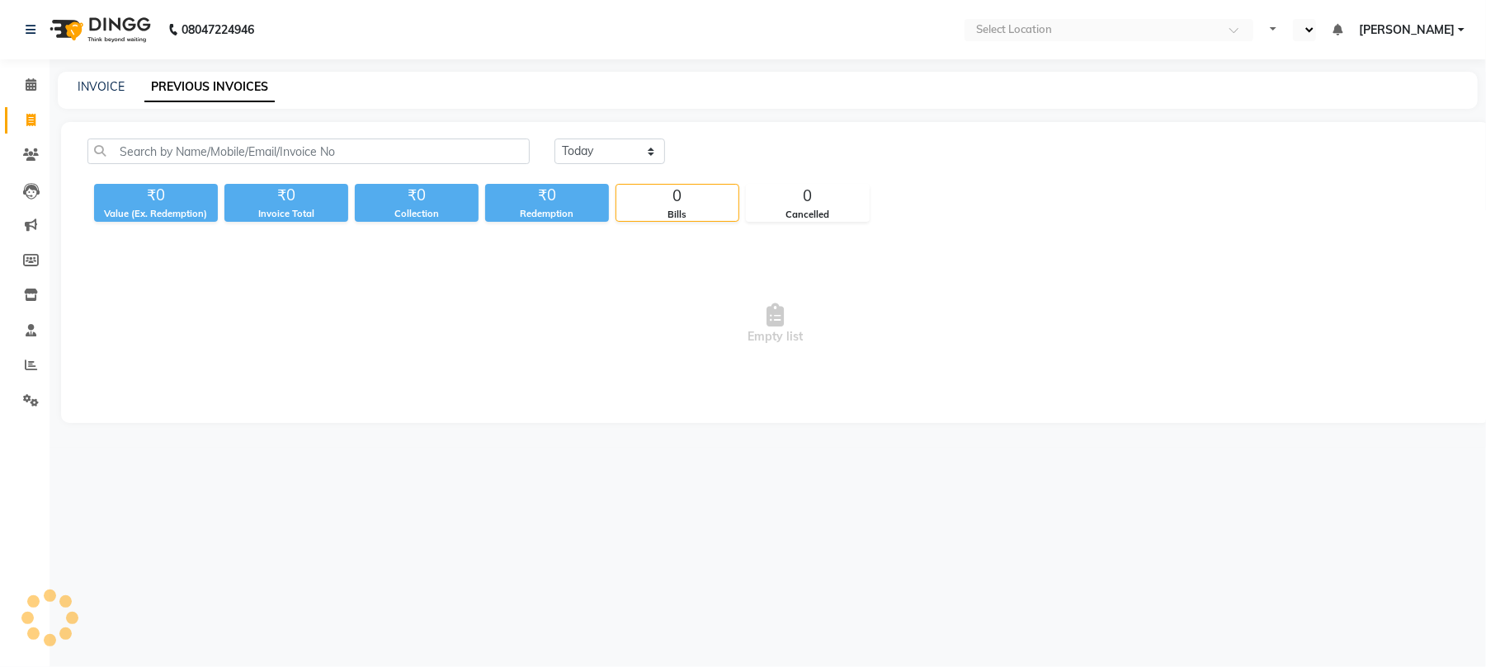
select select "en"
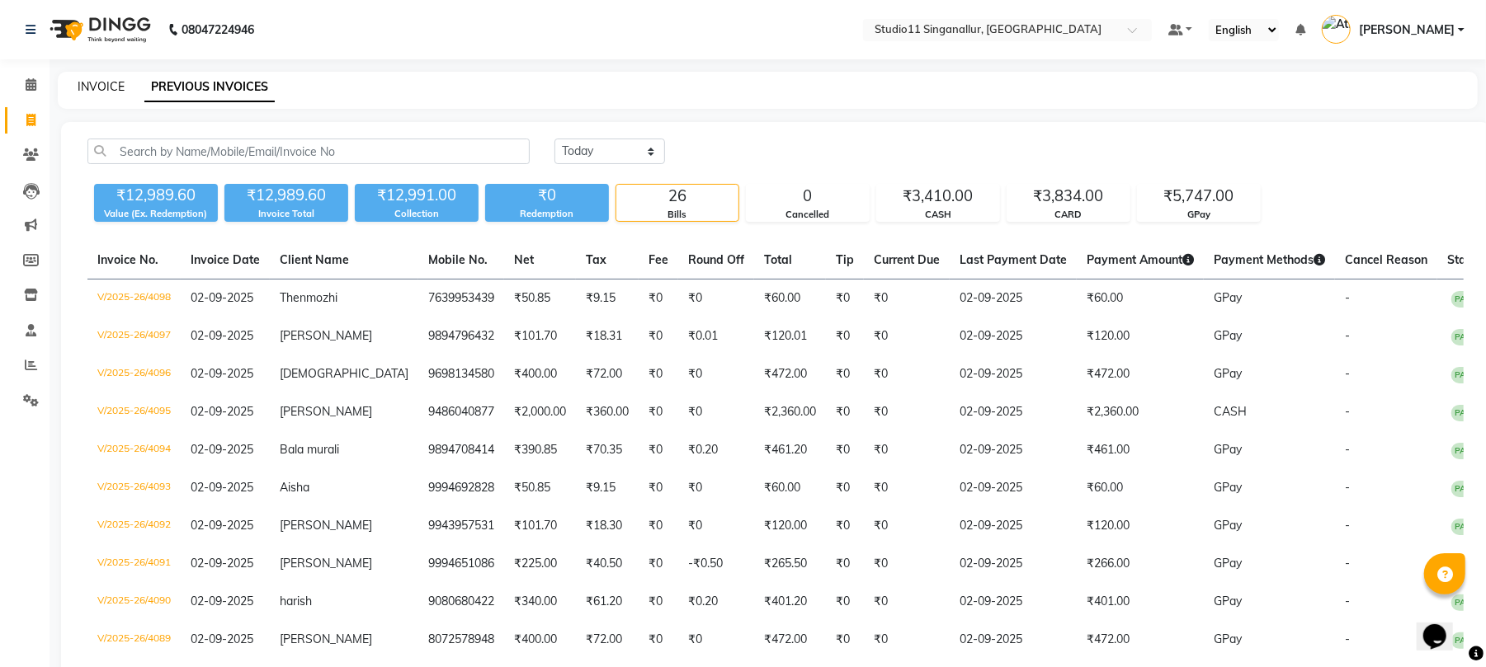
click at [106, 79] on link "INVOICE" at bounding box center [101, 86] width 47 height 15
select select "6616"
select select "service"
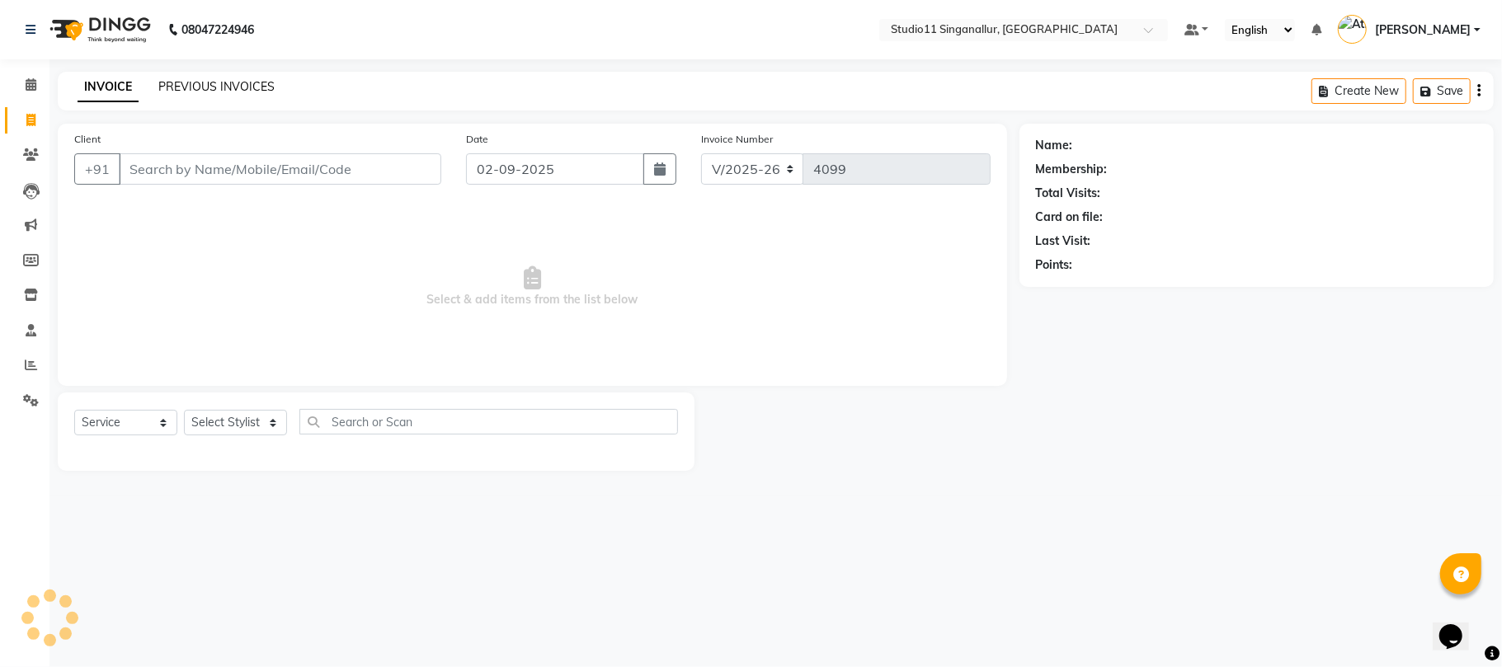
click at [188, 84] on link "PREVIOUS INVOICES" at bounding box center [216, 86] width 116 height 15
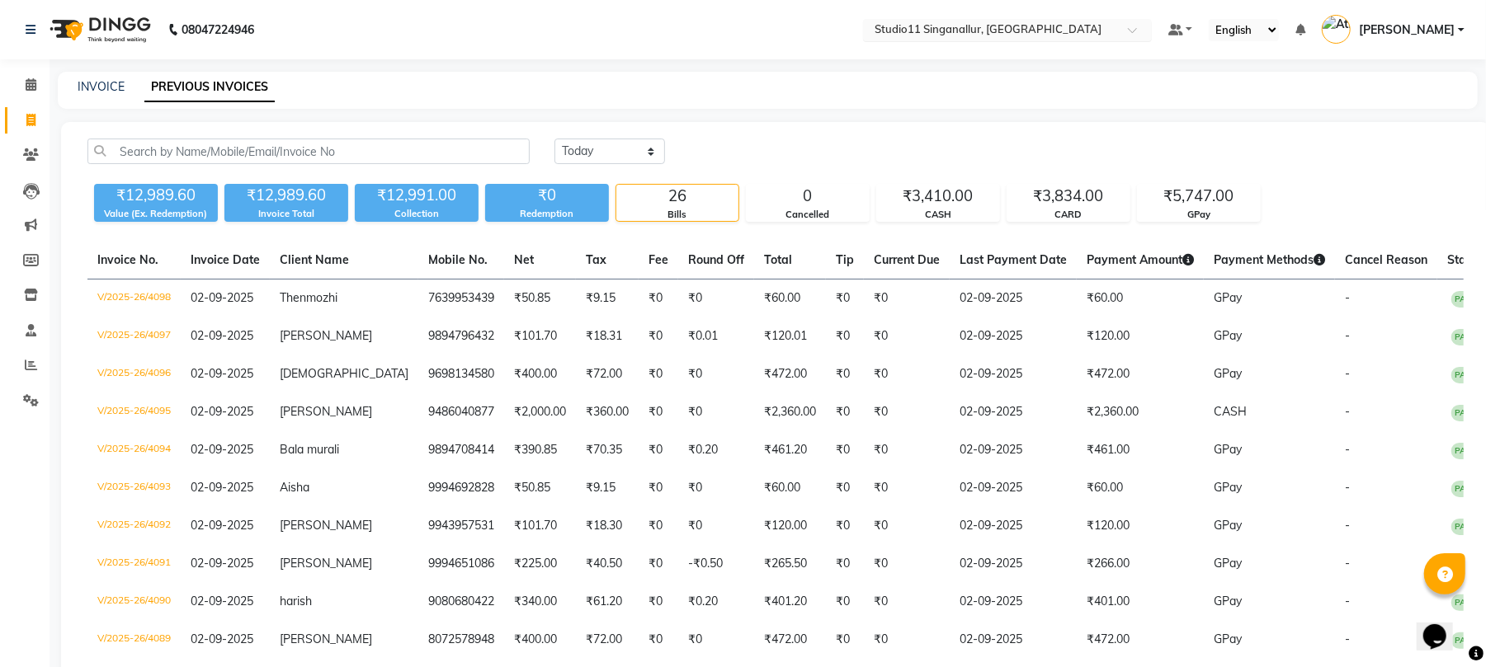
click at [1056, 20] on div "Select Location × Studio11 [GEOGRAPHIC_DATA], [GEOGRAPHIC_DATA]" at bounding box center [1007, 30] width 289 height 22
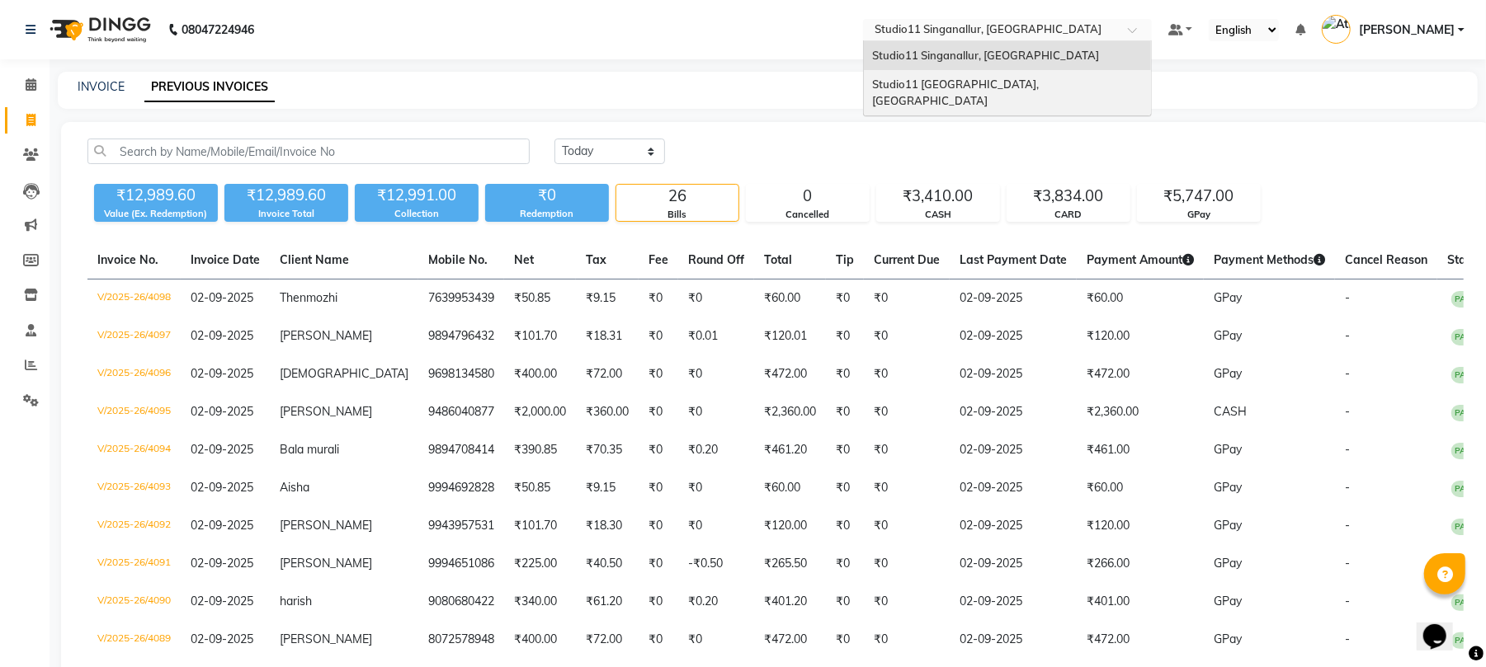
click at [1041, 89] on span "Studio11 [GEOGRAPHIC_DATA], [GEOGRAPHIC_DATA]" at bounding box center [956, 93] width 169 height 30
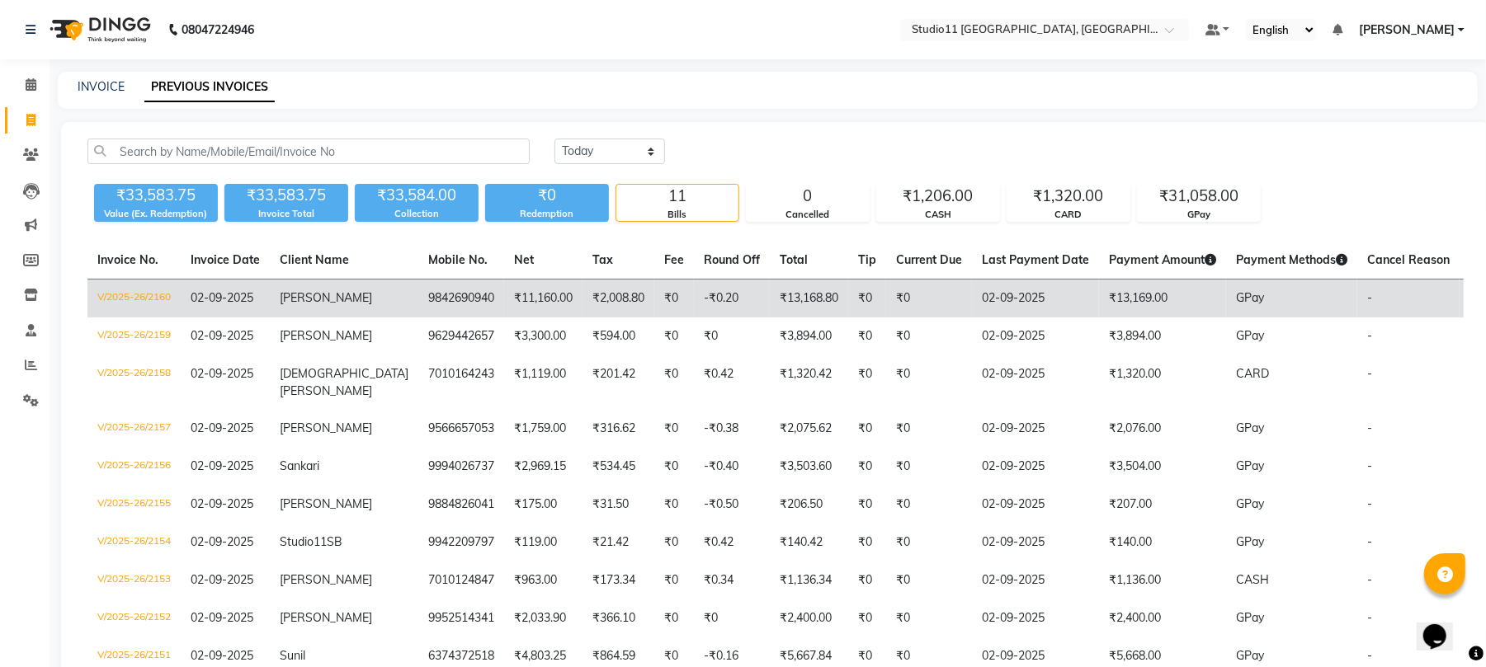
click at [1143, 309] on td "₹13,169.00" at bounding box center [1162, 299] width 127 height 39
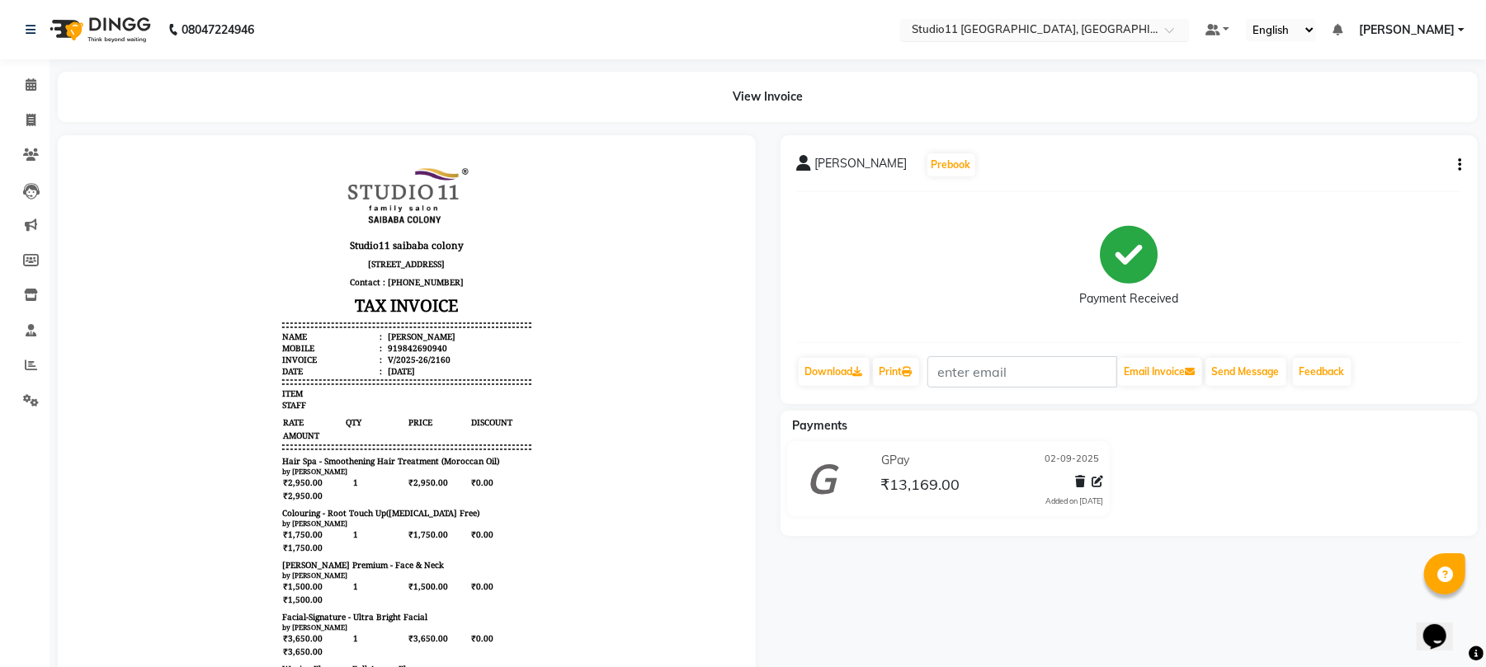
click at [1147, 27] on input "text" at bounding box center [1027, 31] width 239 height 16
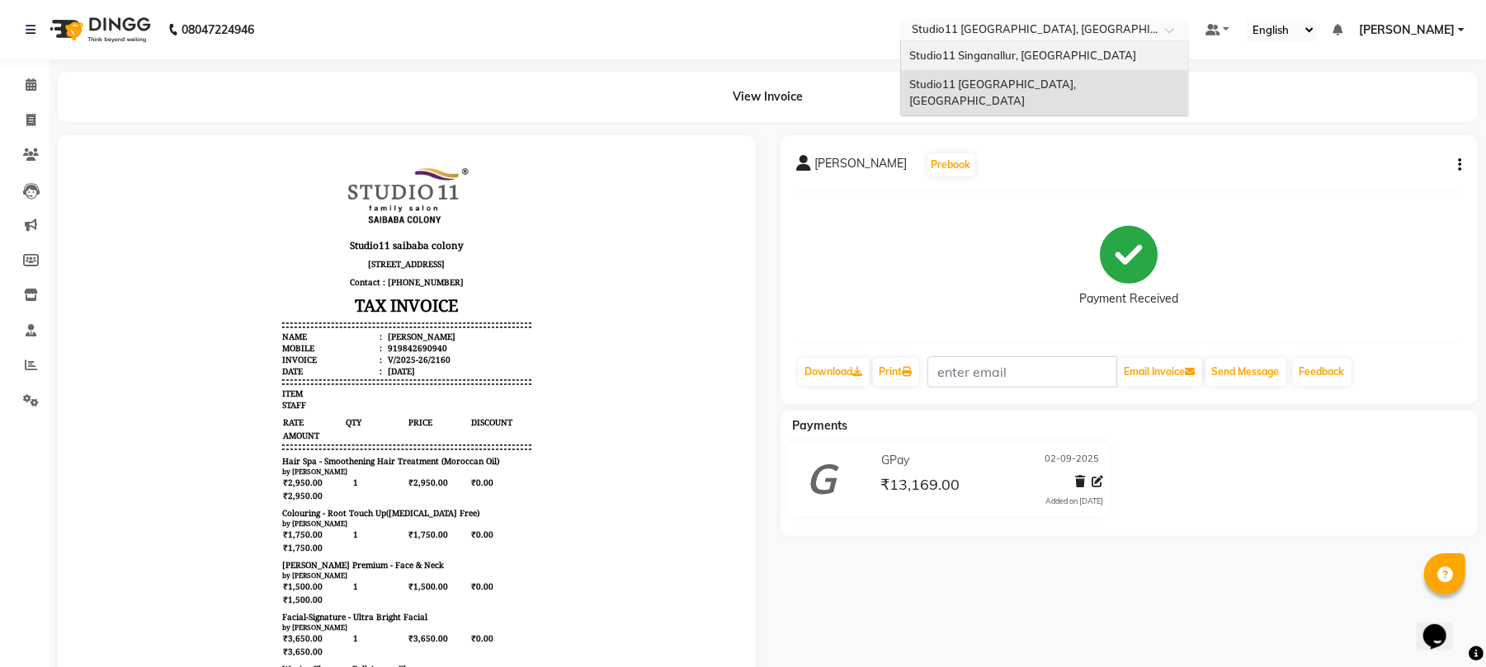
click at [1116, 64] on div "Studio11 Singanallur, [GEOGRAPHIC_DATA]" at bounding box center [1044, 56] width 287 height 30
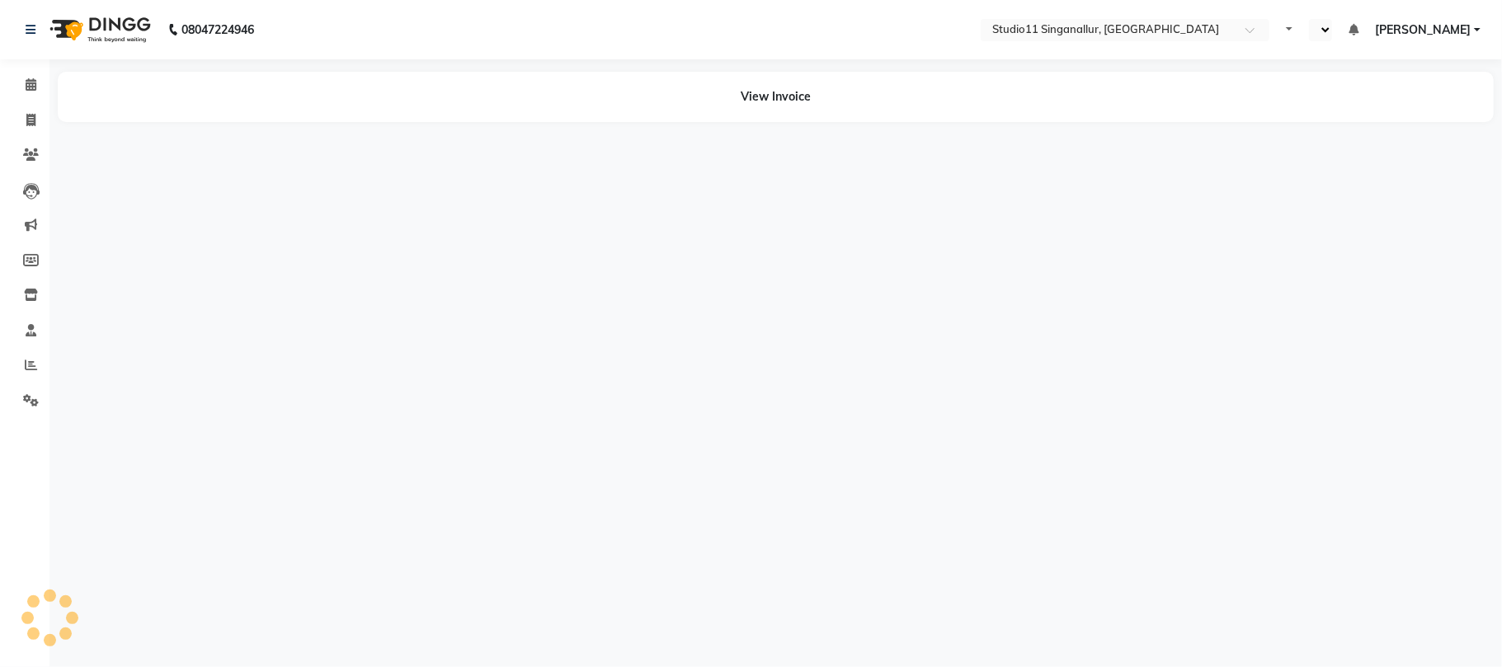
select select "en"
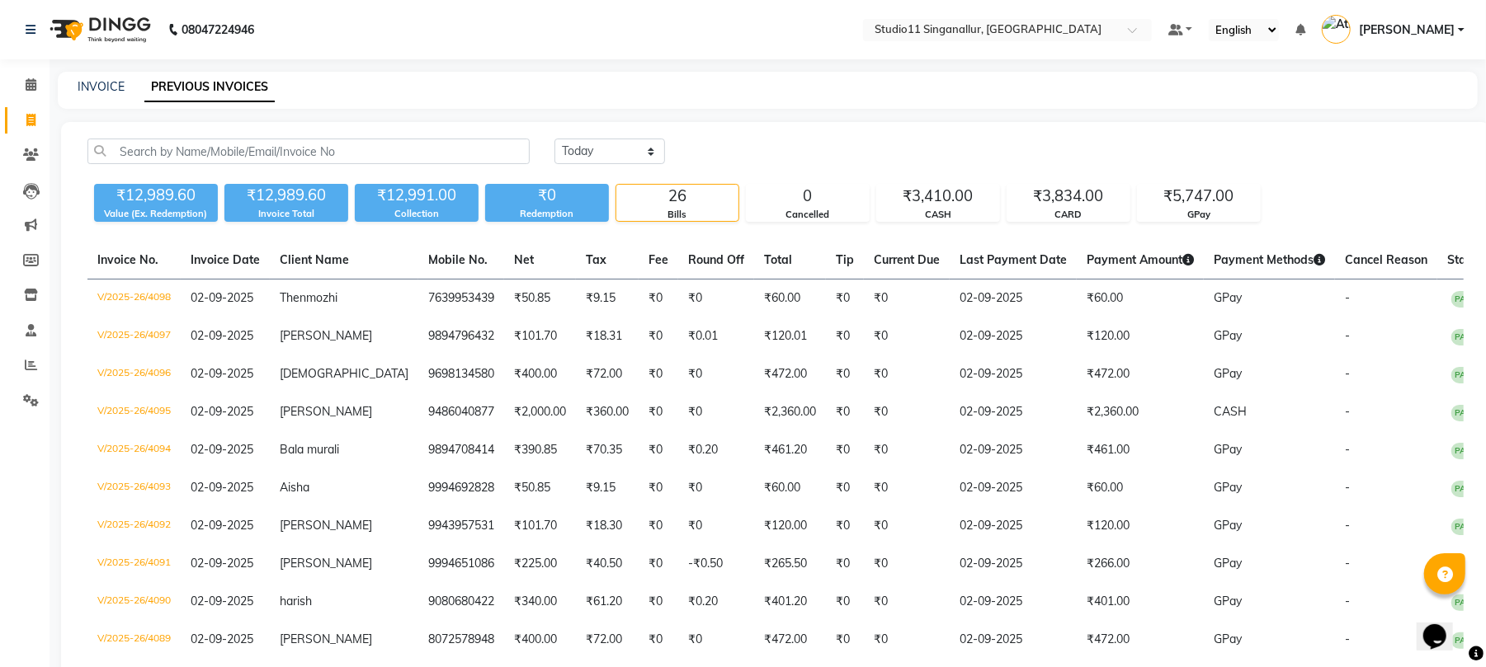
click at [116, 77] on div "INVOICE PREVIOUS INVOICES" at bounding box center [768, 90] width 1420 height 37
click at [115, 87] on link "INVOICE" at bounding box center [101, 86] width 47 height 15
select select "service"
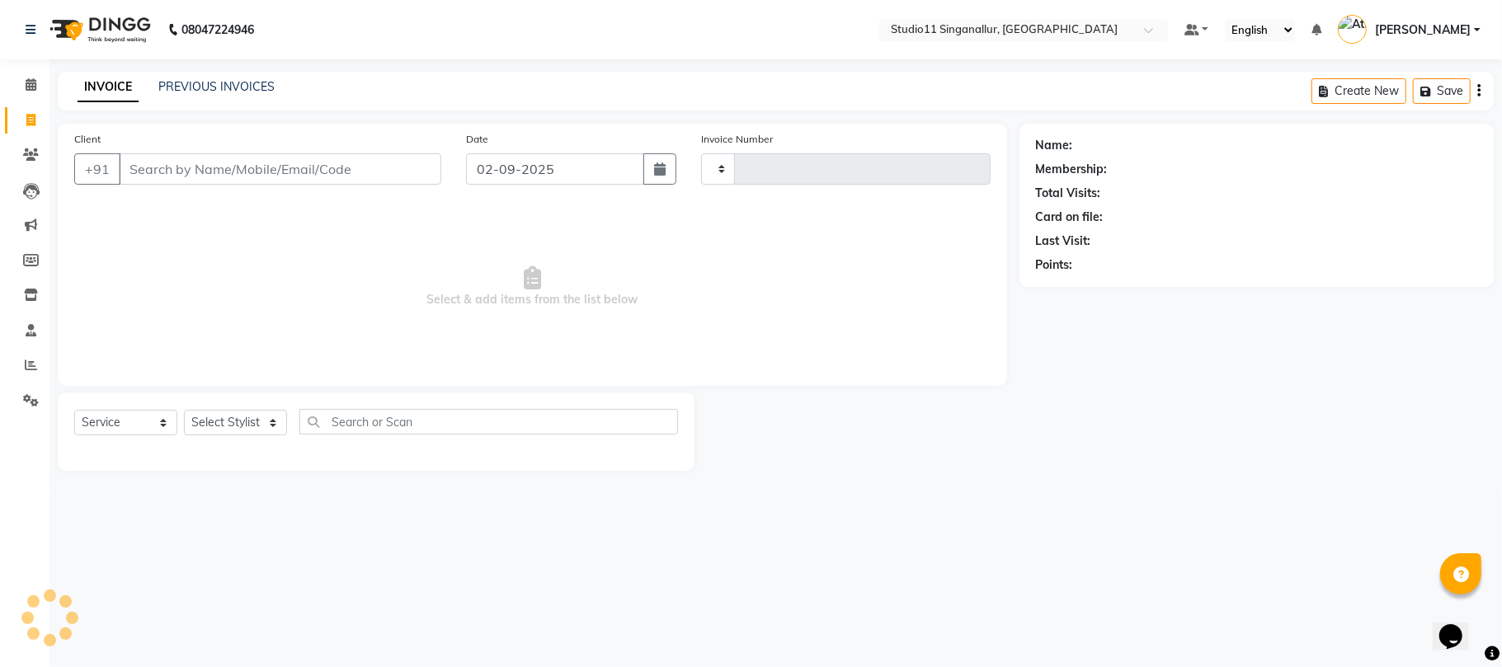
type input "4099"
select select "6616"
click at [259, 92] on link "PREVIOUS INVOICES" at bounding box center [216, 86] width 116 height 15
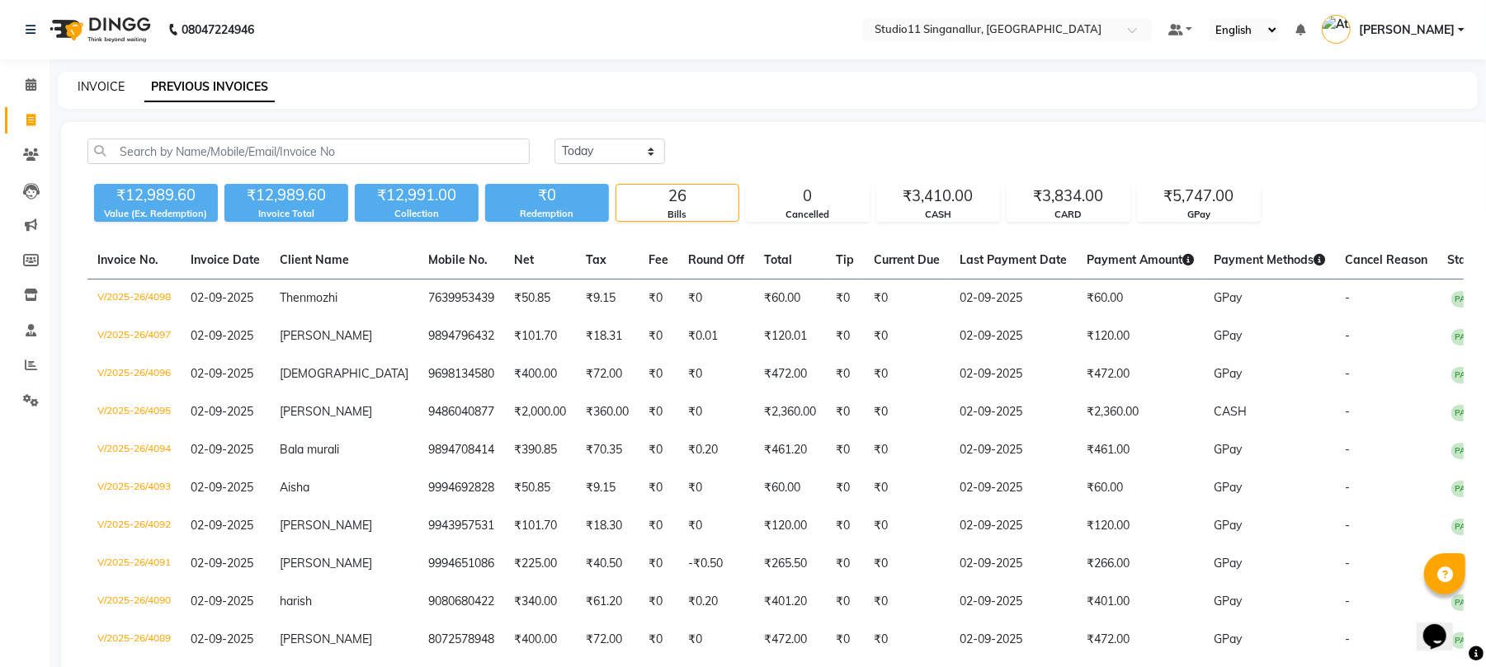
click at [115, 82] on link "INVOICE" at bounding box center [101, 86] width 47 height 15
select select "service"
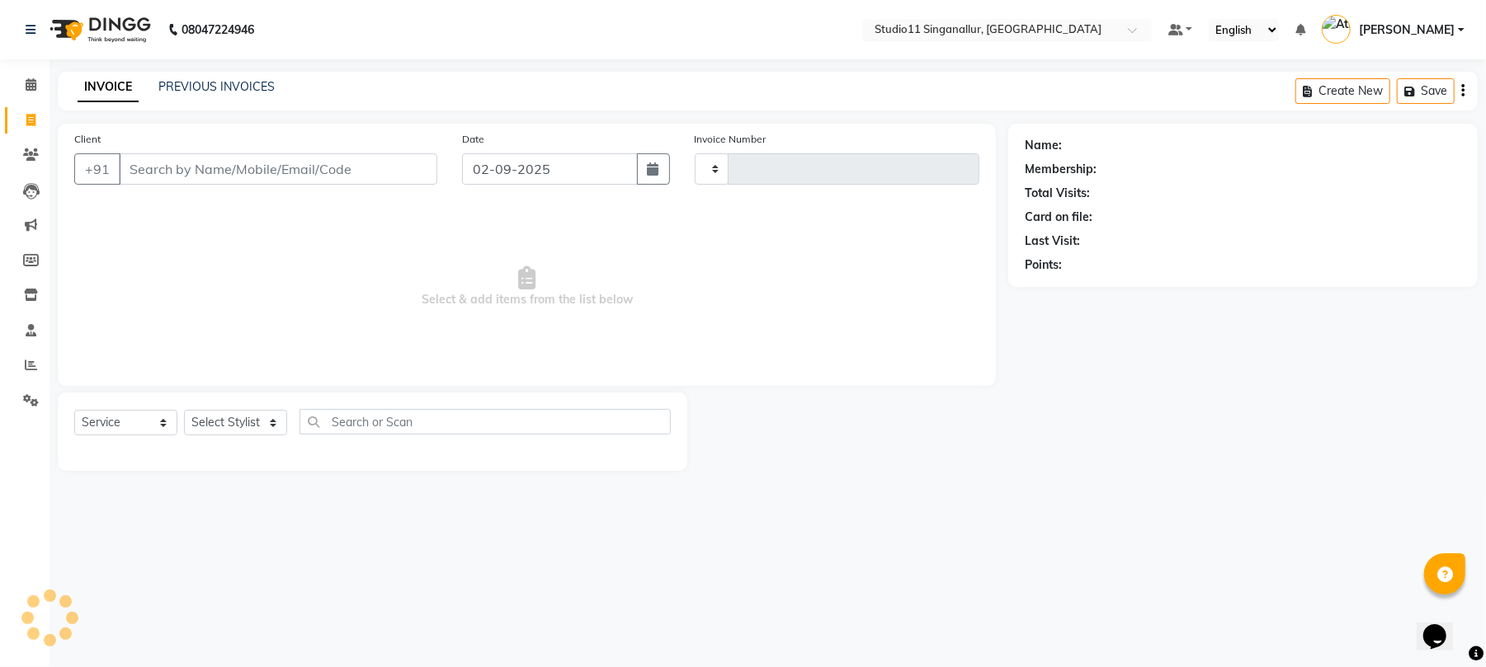
type input "4099"
select select "6616"
click at [258, 417] on select "Select Stylist [PERSON_NAME] Divya [PERSON_NAME] [PERSON_NAME] [PERSON_NAME] [P…" at bounding box center [235, 423] width 103 height 26
select select "75527"
click at [184, 410] on select "Select Stylist [PERSON_NAME] Divya [PERSON_NAME] [PERSON_NAME] [PERSON_NAME] [P…" at bounding box center [235, 423] width 103 height 26
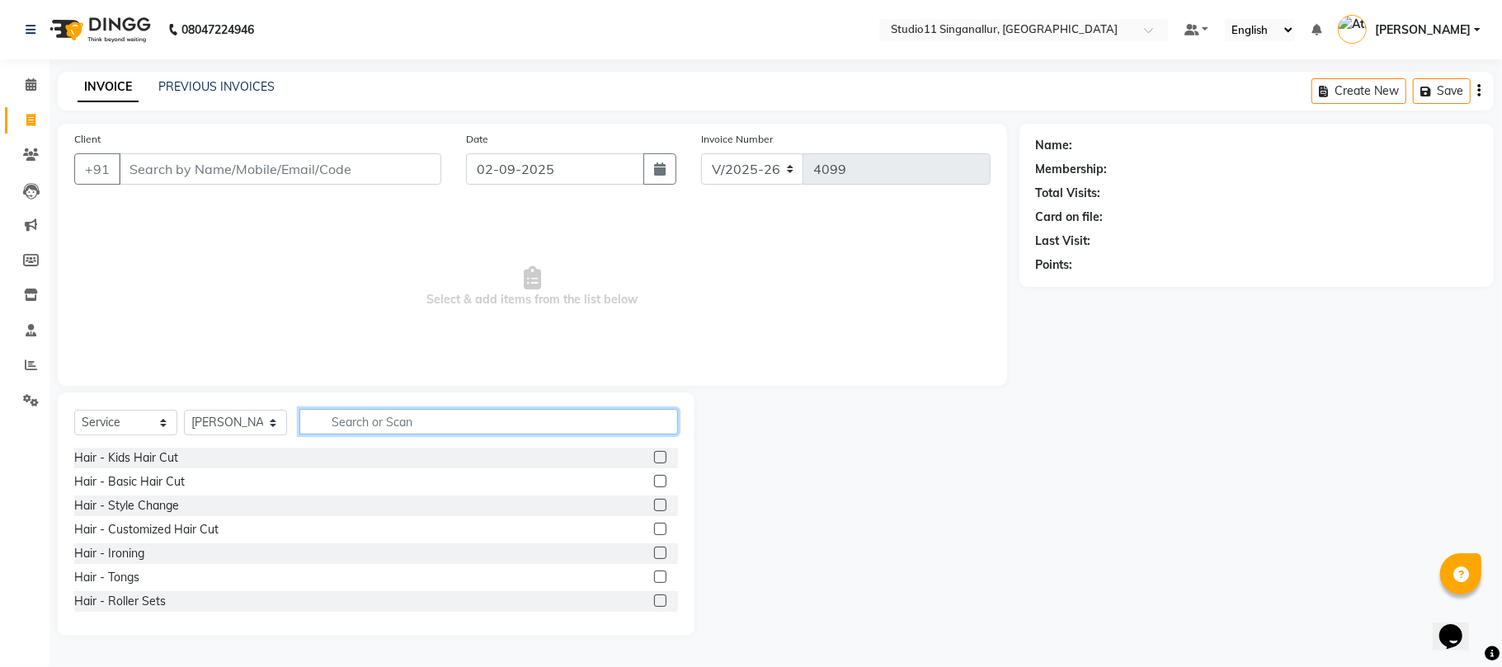
click at [378, 424] on input "text" at bounding box center [488, 422] width 379 height 26
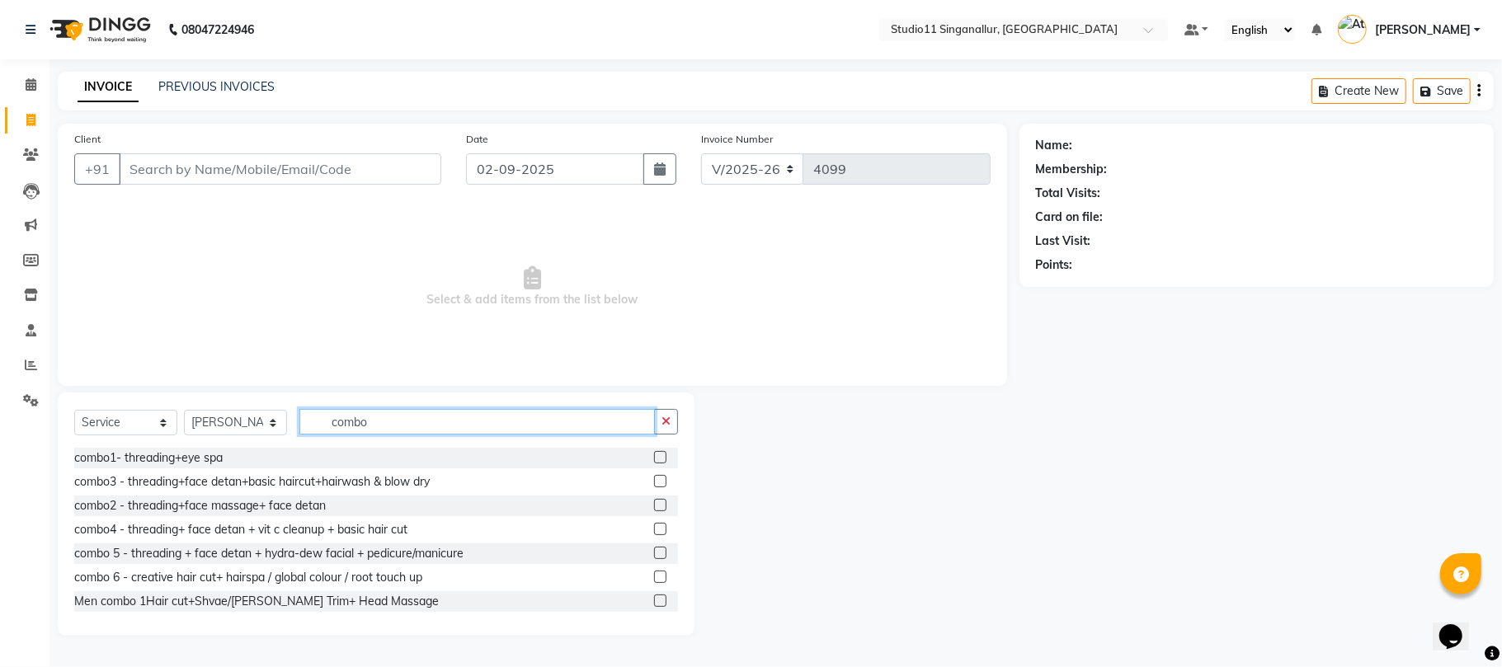
type input "combo"
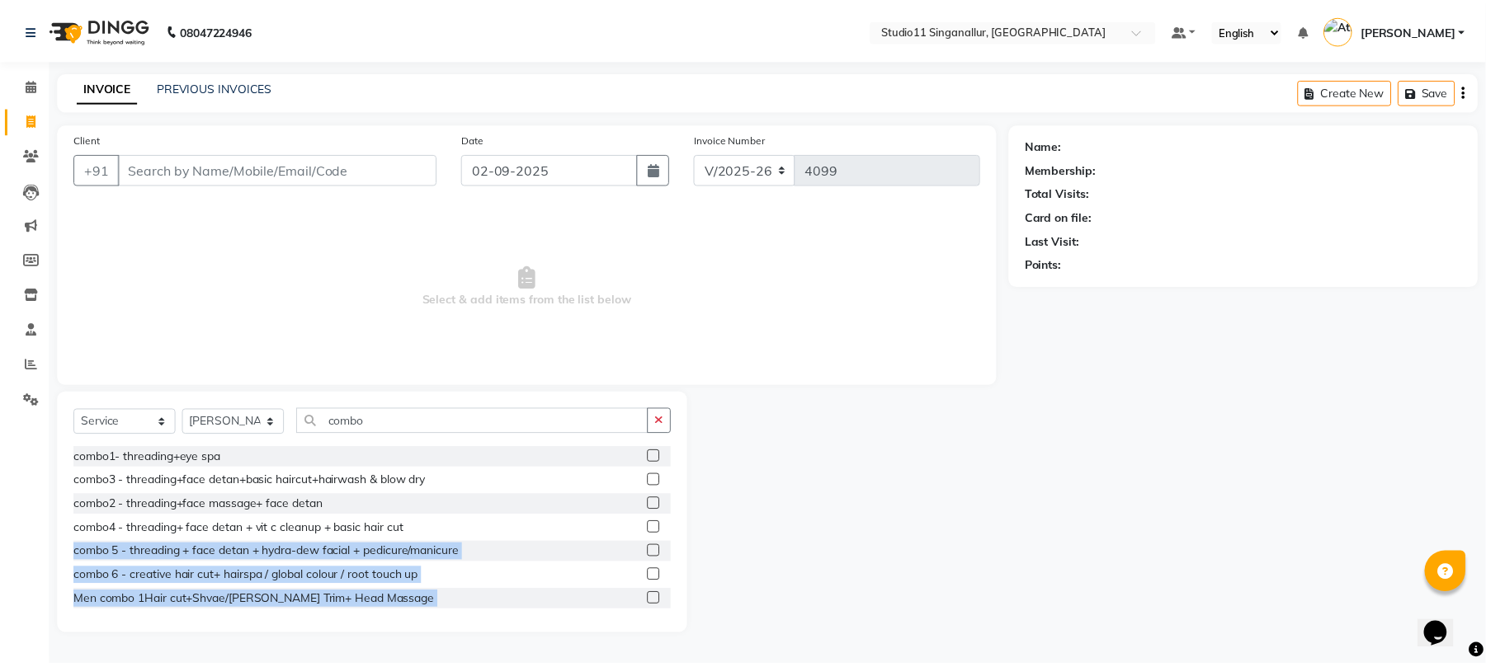
scroll to position [97, 0]
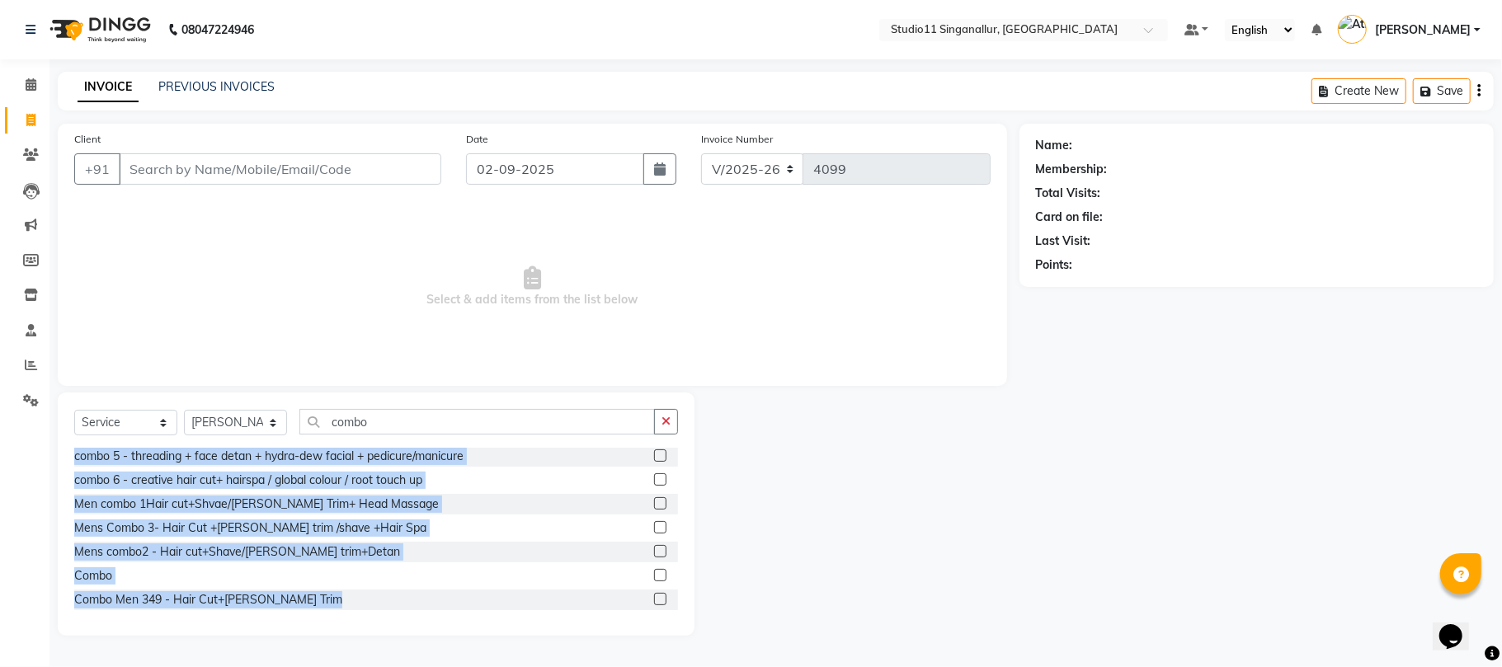
drag, startPoint x: 677, startPoint y: 519, endPoint x: 667, endPoint y: 606, distance: 87.3
click at [667, 606] on div "combo1- threading+eye spa combo3 - threading+face detan+basic haircut+hairwash …" at bounding box center [376, 530] width 604 height 165
click at [635, 575] on div "Combo" at bounding box center [376, 576] width 604 height 21
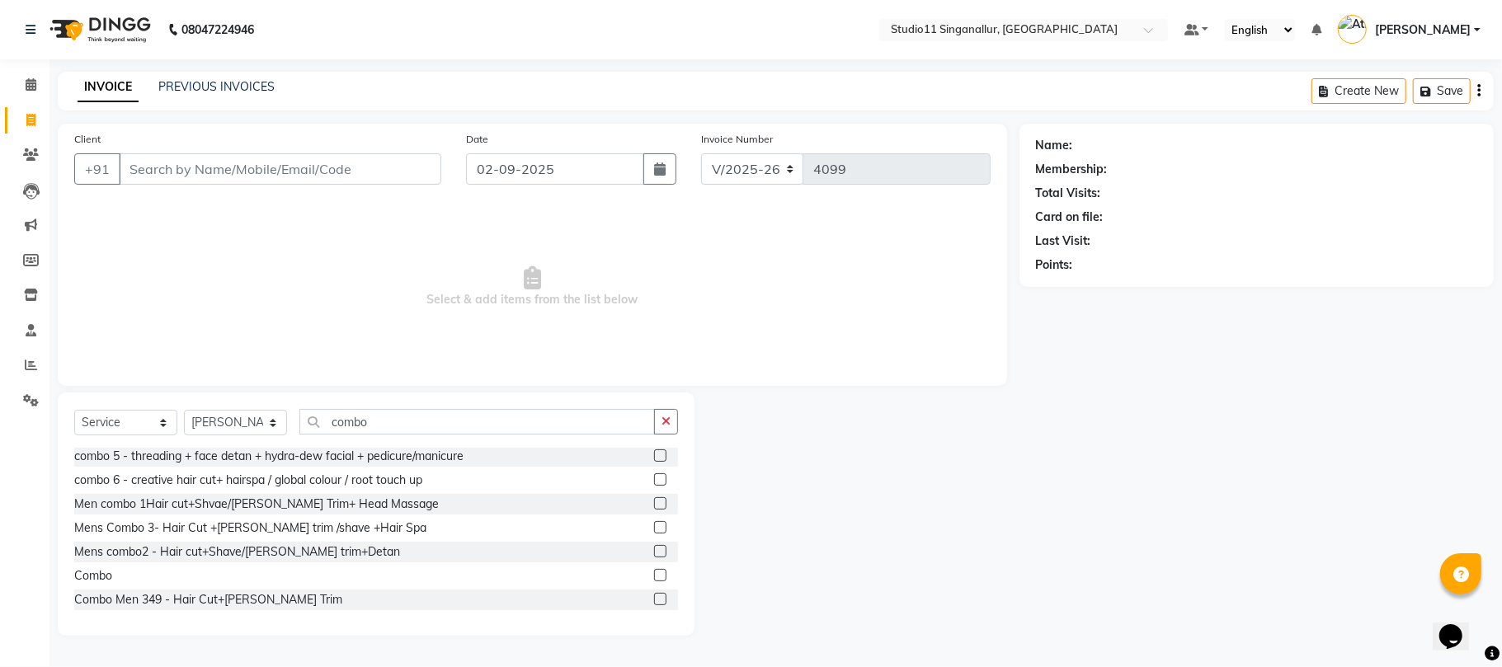
click at [654, 576] on label at bounding box center [660, 575] width 12 height 12
click at [654, 576] on input "checkbox" at bounding box center [659, 576] width 11 height 11
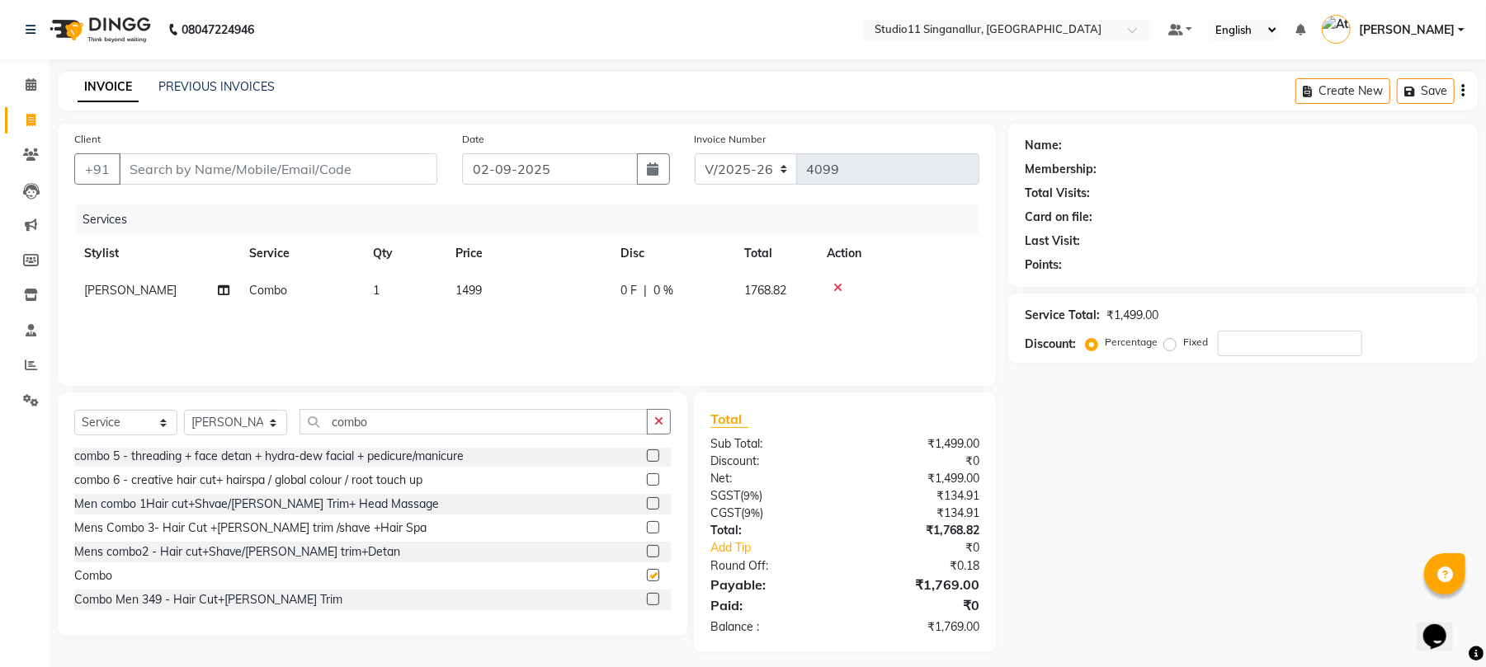
checkbox input "false"
click at [541, 432] on input "combo" at bounding box center [473, 422] width 348 height 26
type input "c"
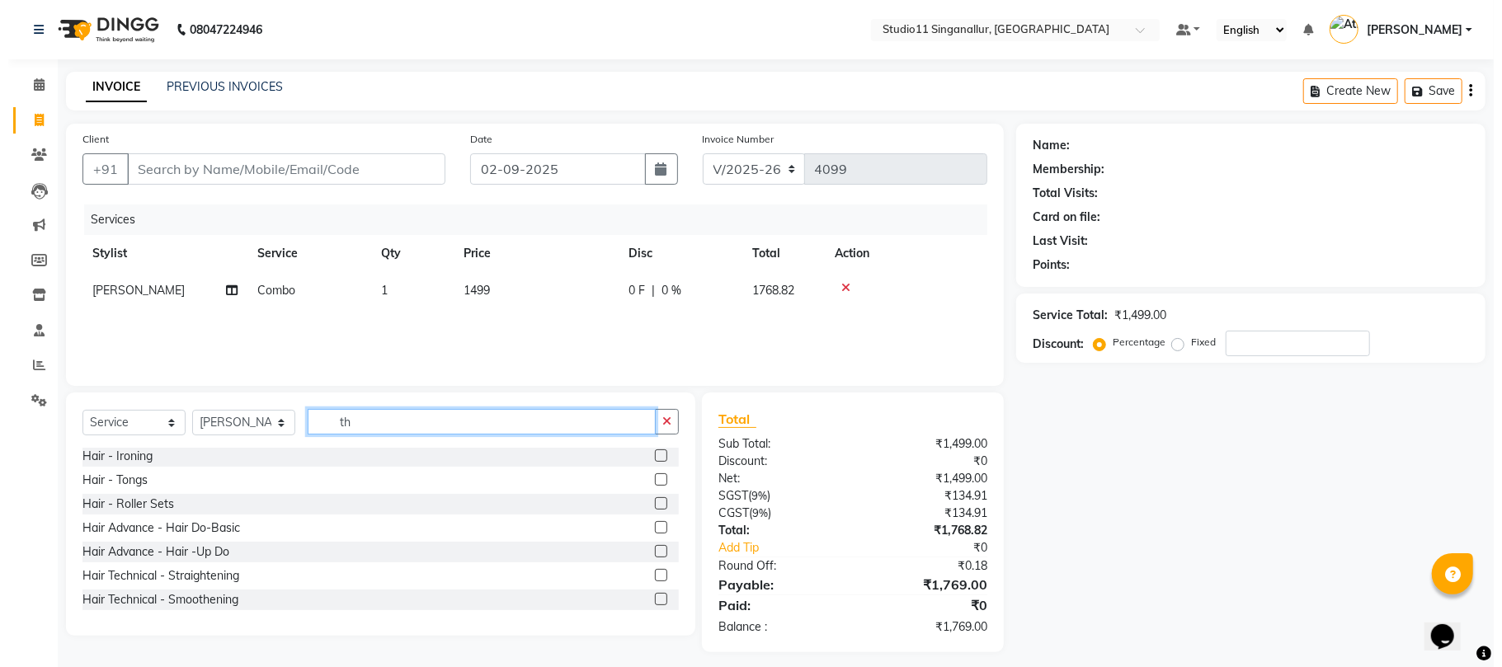
scroll to position [0, 0]
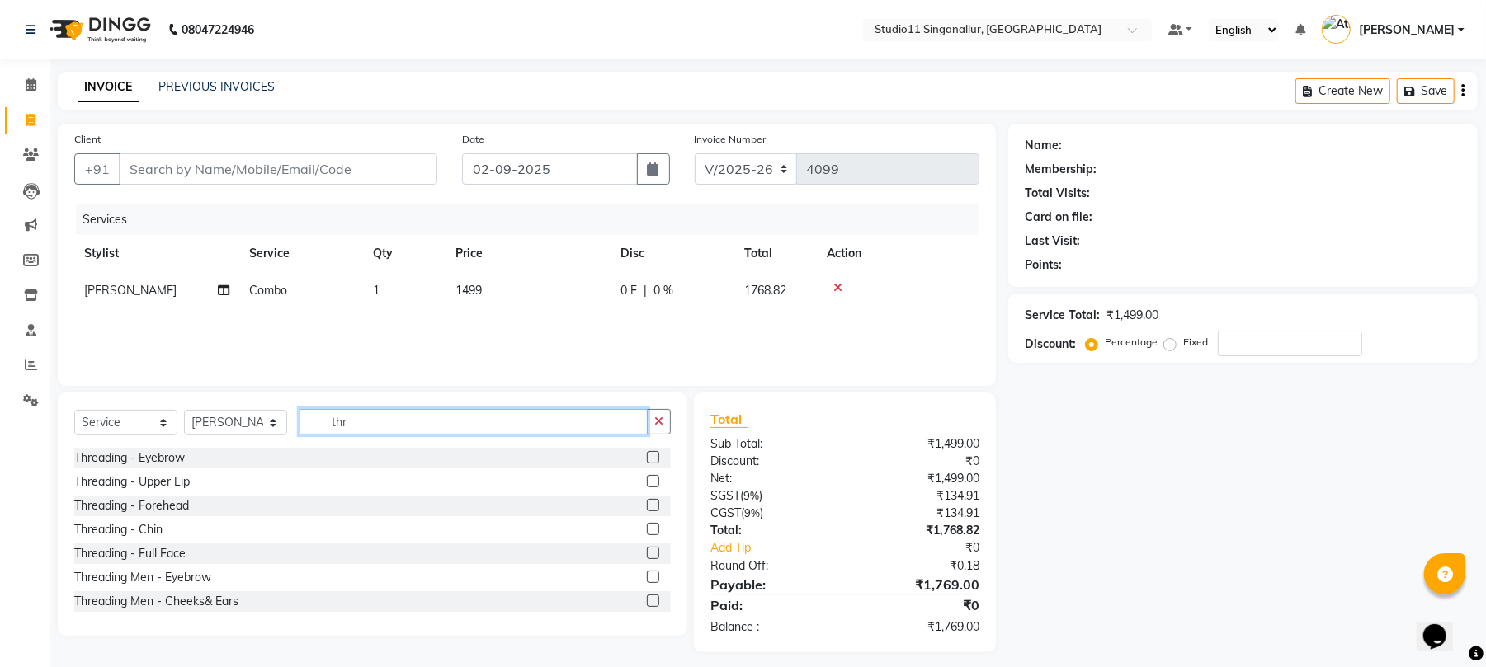
type input "thr"
click at [647, 451] on label at bounding box center [653, 457] width 12 height 12
click at [647, 453] on input "checkbox" at bounding box center [652, 458] width 11 height 11
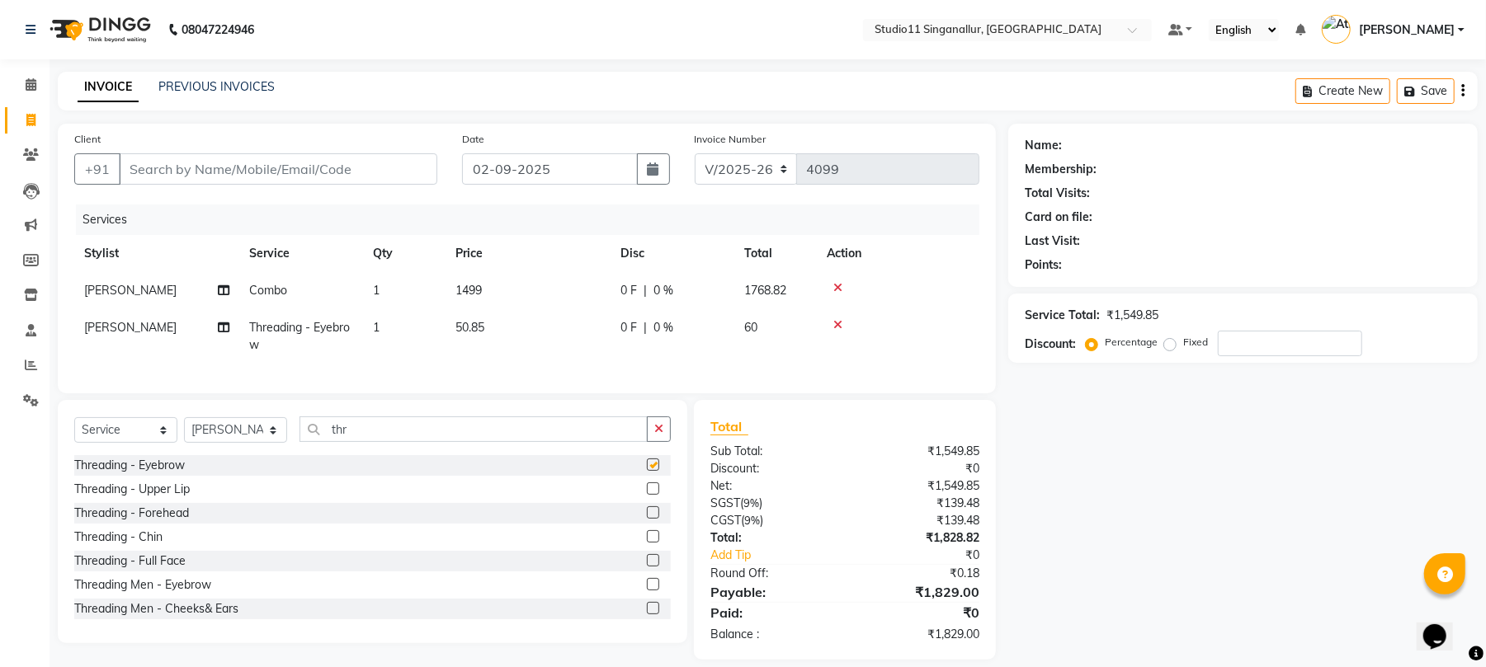
checkbox input "false"
click at [357, 175] on input "Client" at bounding box center [278, 168] width 318 height 31
type input "9"
type input "0"
type input "9047310319"
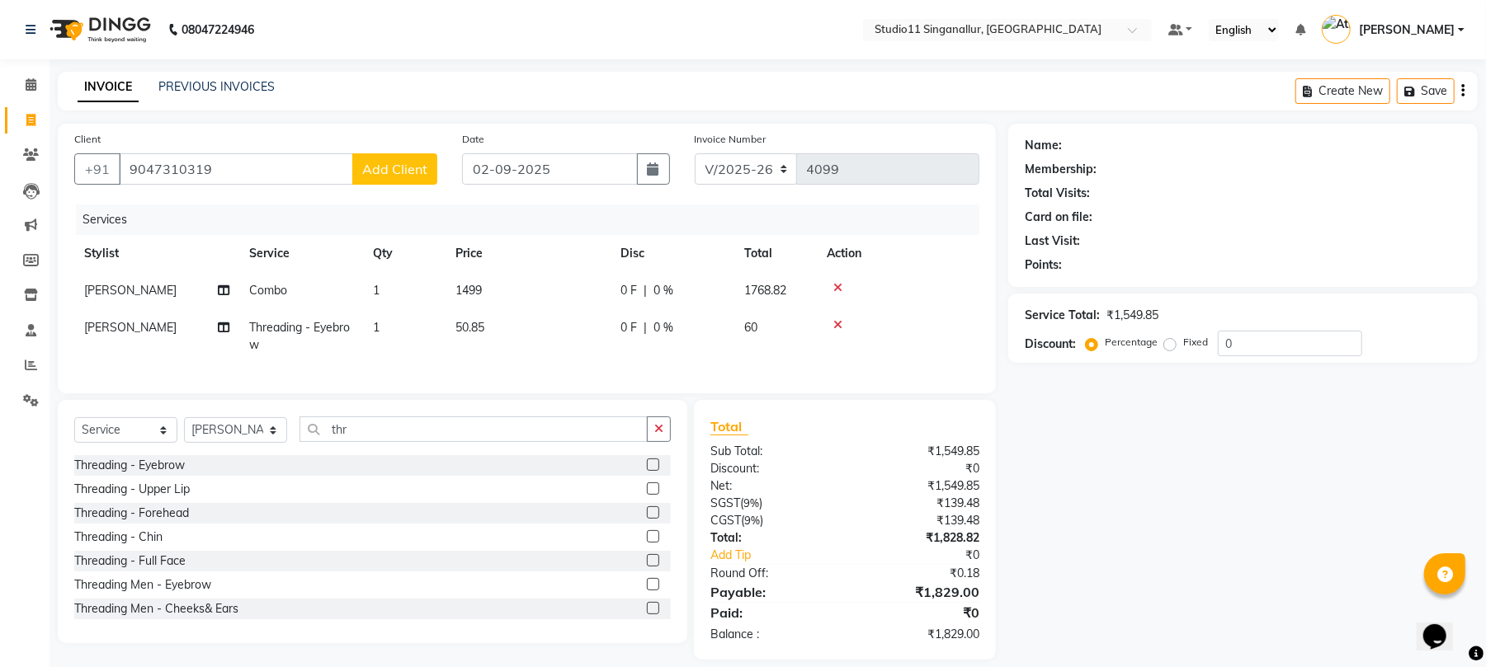
click at [403, 183] on button "Add Client" at bounding box center [394, 168] width 85 height 31
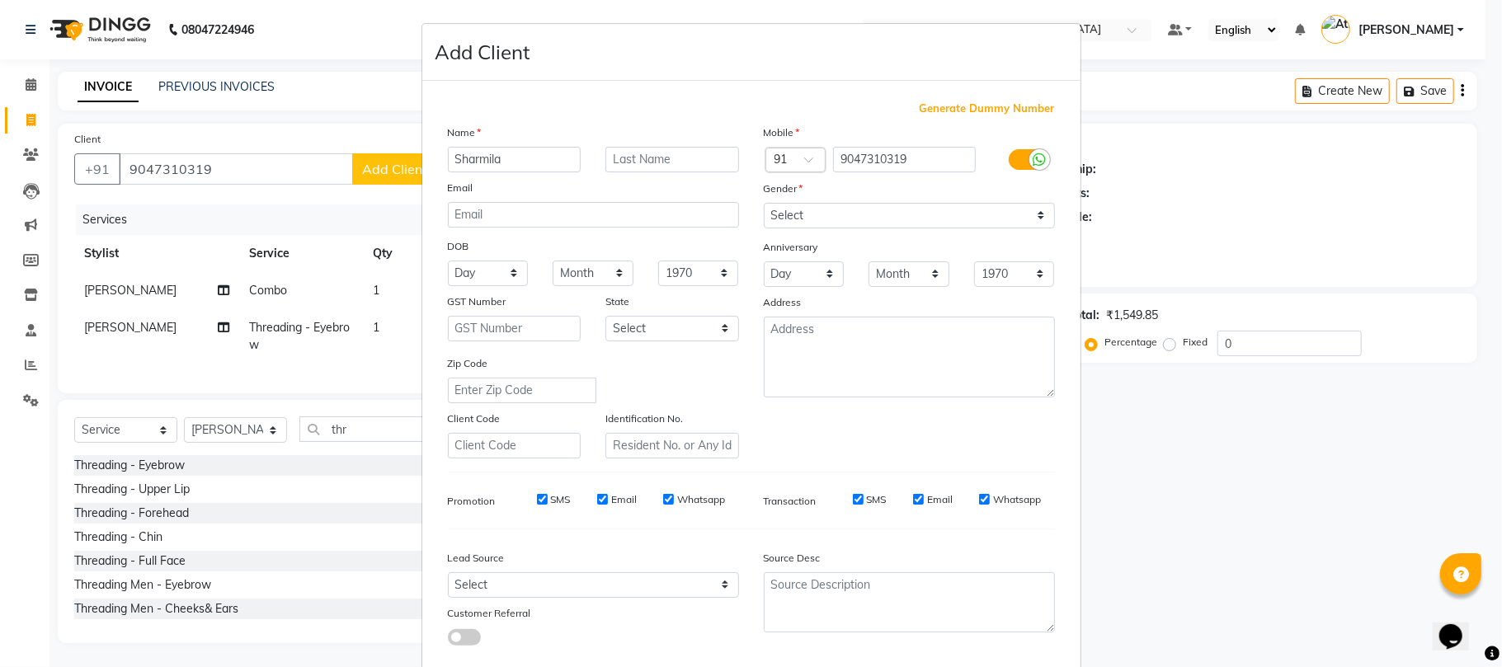
type input "Sharmila"
click at [764, 196] on label "Gender" at bounding box center [784, 188] width 40 height 15
click at [775, 212] on select "Select [DEMOGRAPHIC_DATA] [DEMOGRAPHIC_DATA] Other Prefer Not To Say" at bounding box center [909, 216] width 291 height 26
select select "[DEMOGRAPHIC_DATA]"
click at [764, 203] on select "Select [DEMOGRAPHIC_DATA] [DEMOGRAPHIC_DATA] Other Prefer Not To Say" at bounding box center [909, 216] width 291 height 26
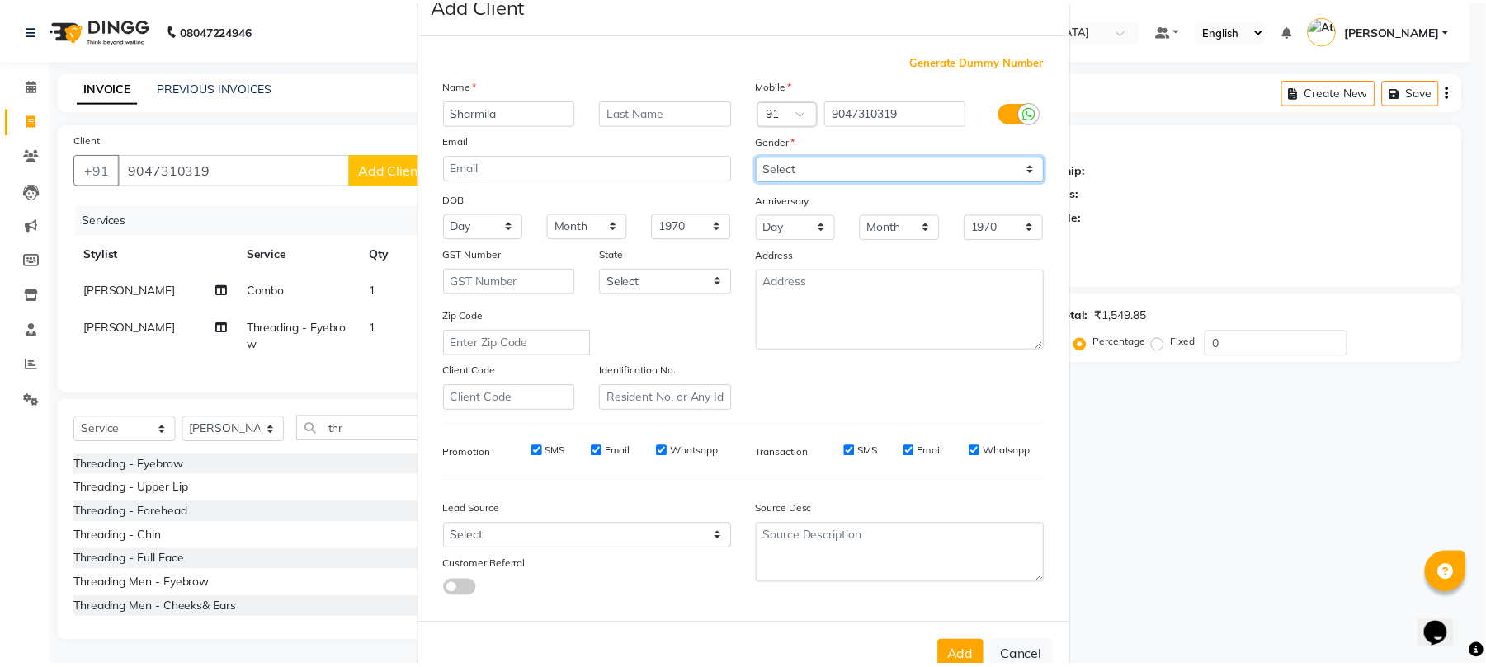
scroll to position [90, 0]
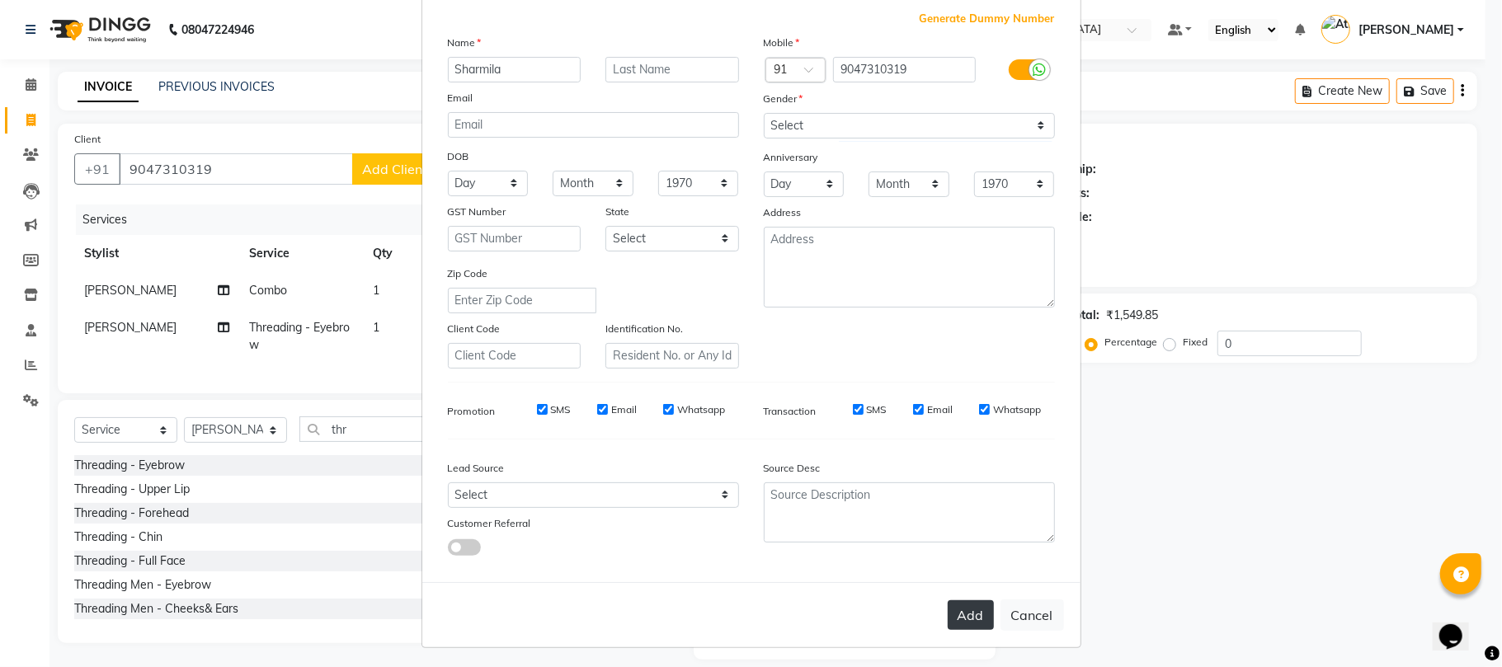
click at [975, 602] on button "Add" at bounding box center [971, 616] width 46 height 30
select select
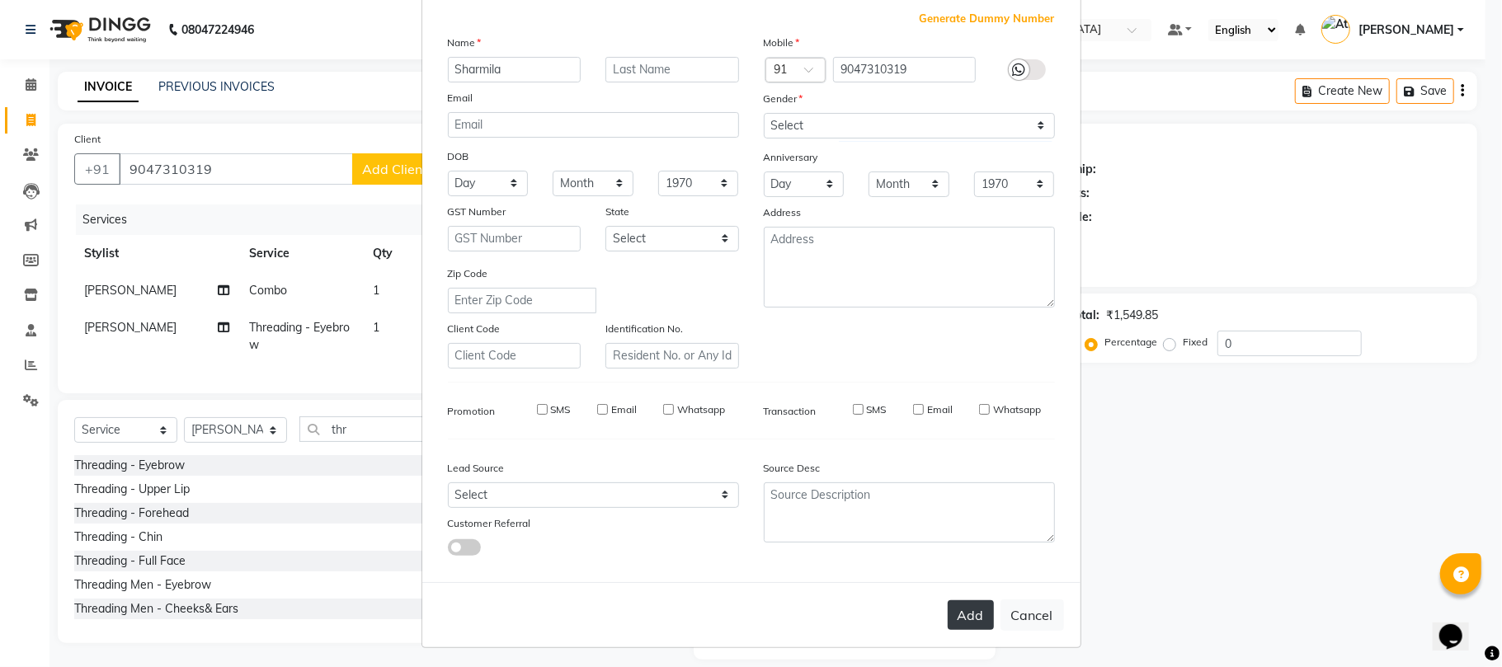
select select
checkbox input "false"
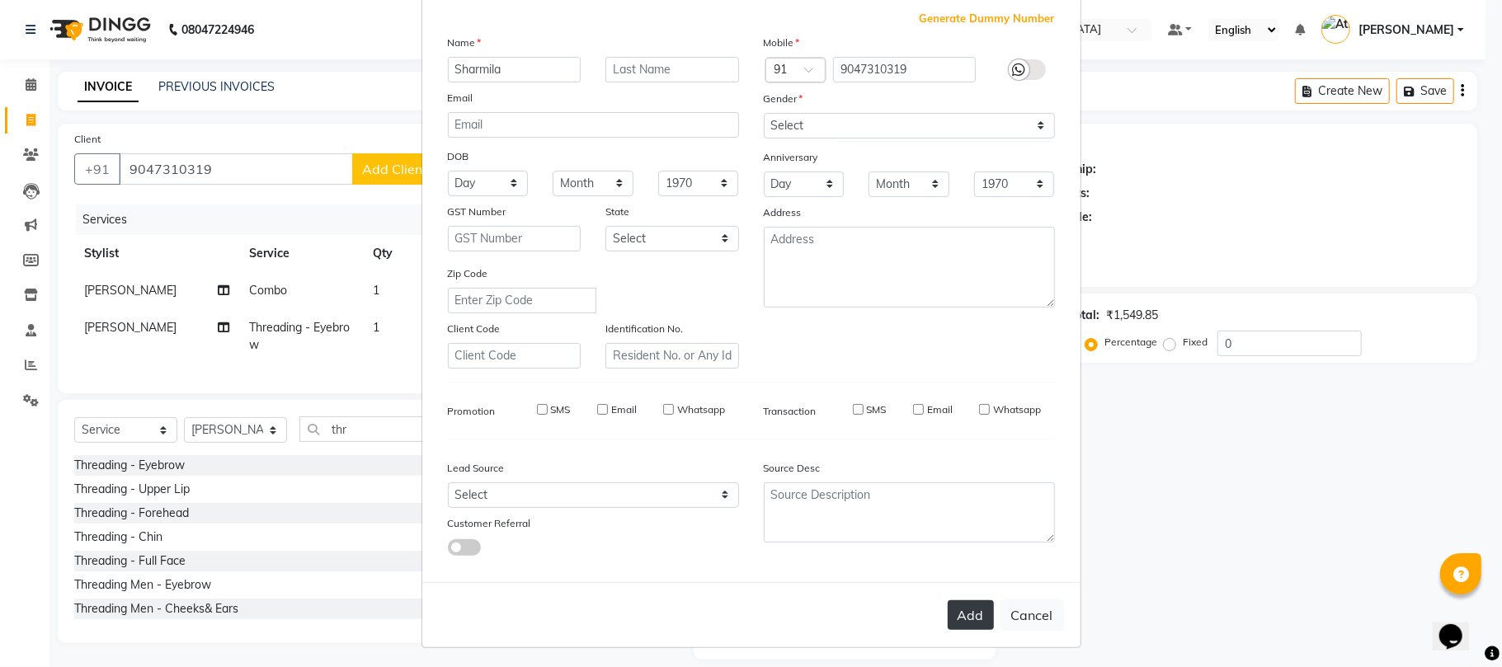
checkbox input "false"
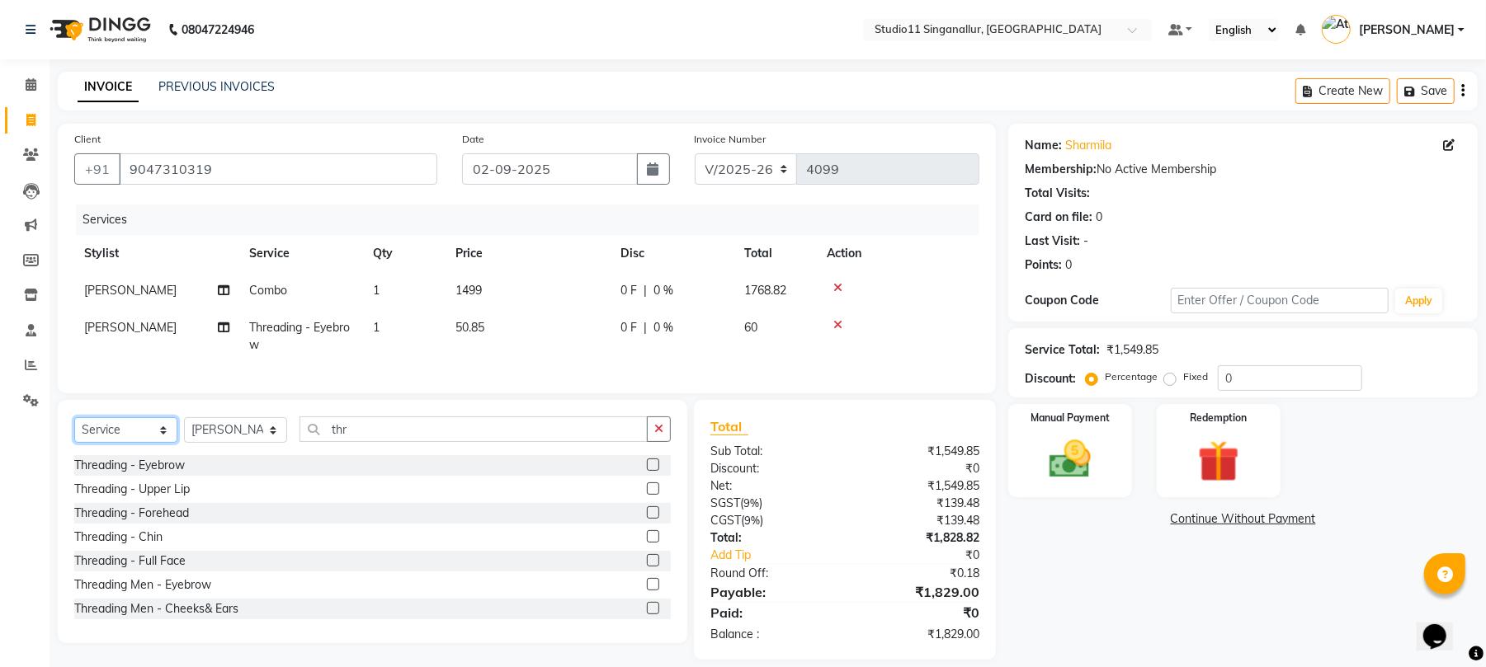
click at [116, 443] on select "Select Service Product Membership Package Voucher Prepaid Gift Card" at bounding box center [125, 430] width 103 height 26
select select "product"
click at [74, 434] on select "Select Service Product Membership Package Voucher Prepaid Gift Card" at bounding box center [125, 430] width 103 height 26
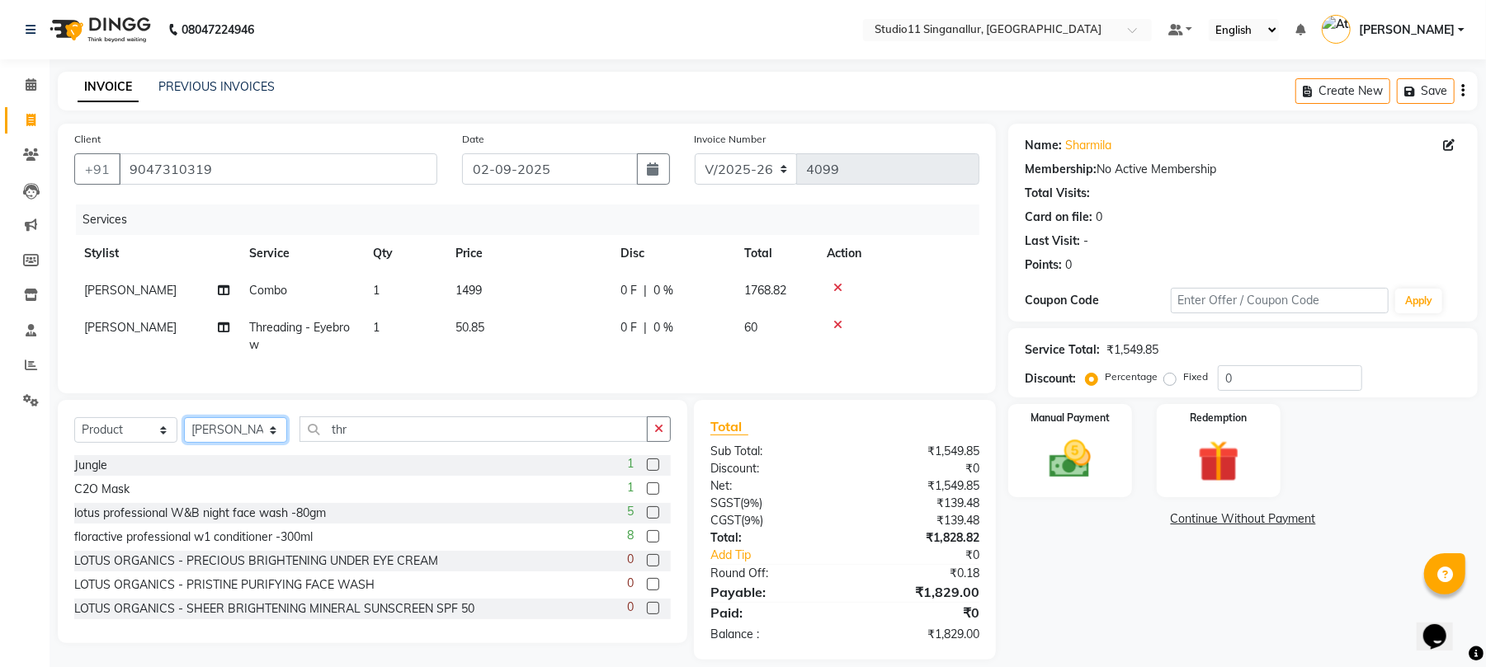
click at [267, 443] on select "Select Stylist [PERSON_NAME] Divya [PERSON_NAME] [PERSON_NAME] [PERSON_NAME] [P…" at bounding box center [235, 430] width 103 height 26
select select "51824"
click at [184, 434] on select "Select Stylist [PERSON_NAME] Divya [PERSON_NAME] [PERSON_NAME] [PERSON_NAME] [P…" at bounding box center [235, 430] width 103 height 26
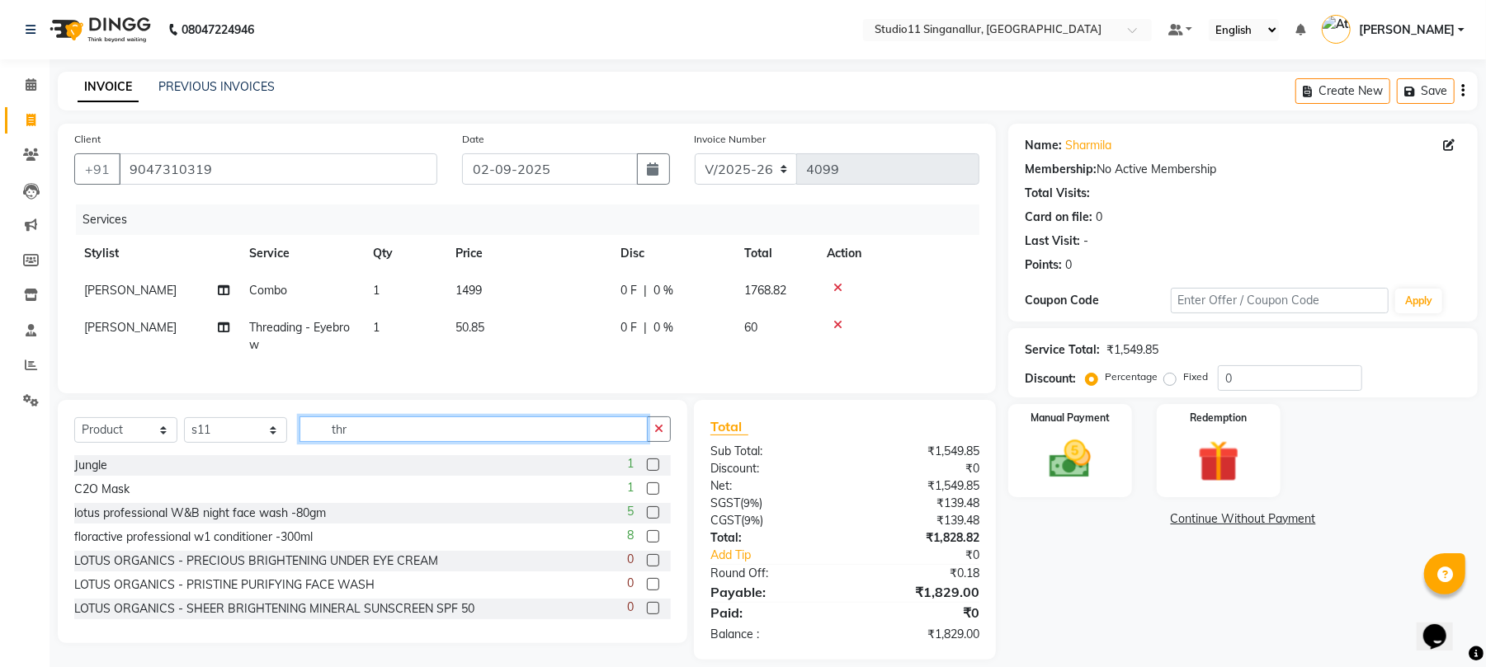
drag, startPoint x: 389, startPoint y: 454, endPoint x: 288, endPoint y: 459, distance: 101.6
click at [288, 455] on div "Select Service Product Membership Package Voucher Prepaid Gift Card Select Styl…" at bounding box center [372, 436] width 596 height 39
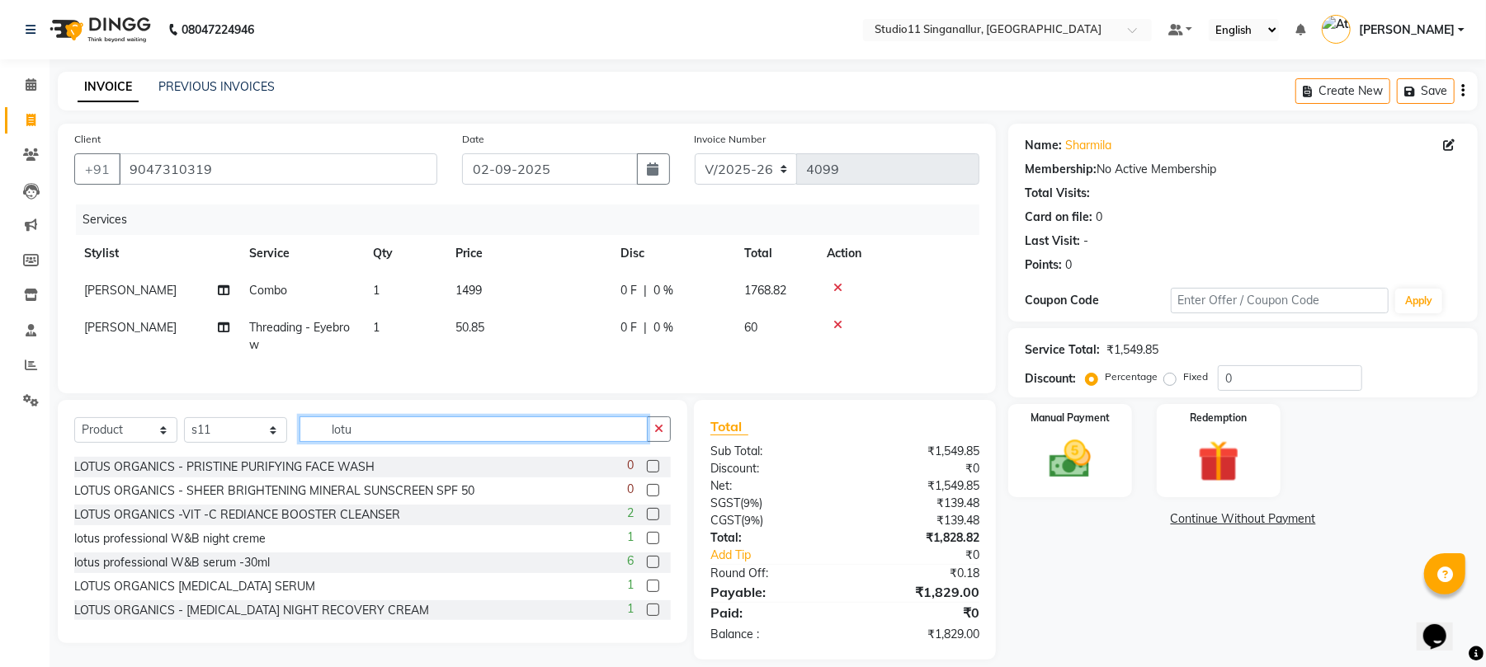
scroll to position [64, 0]
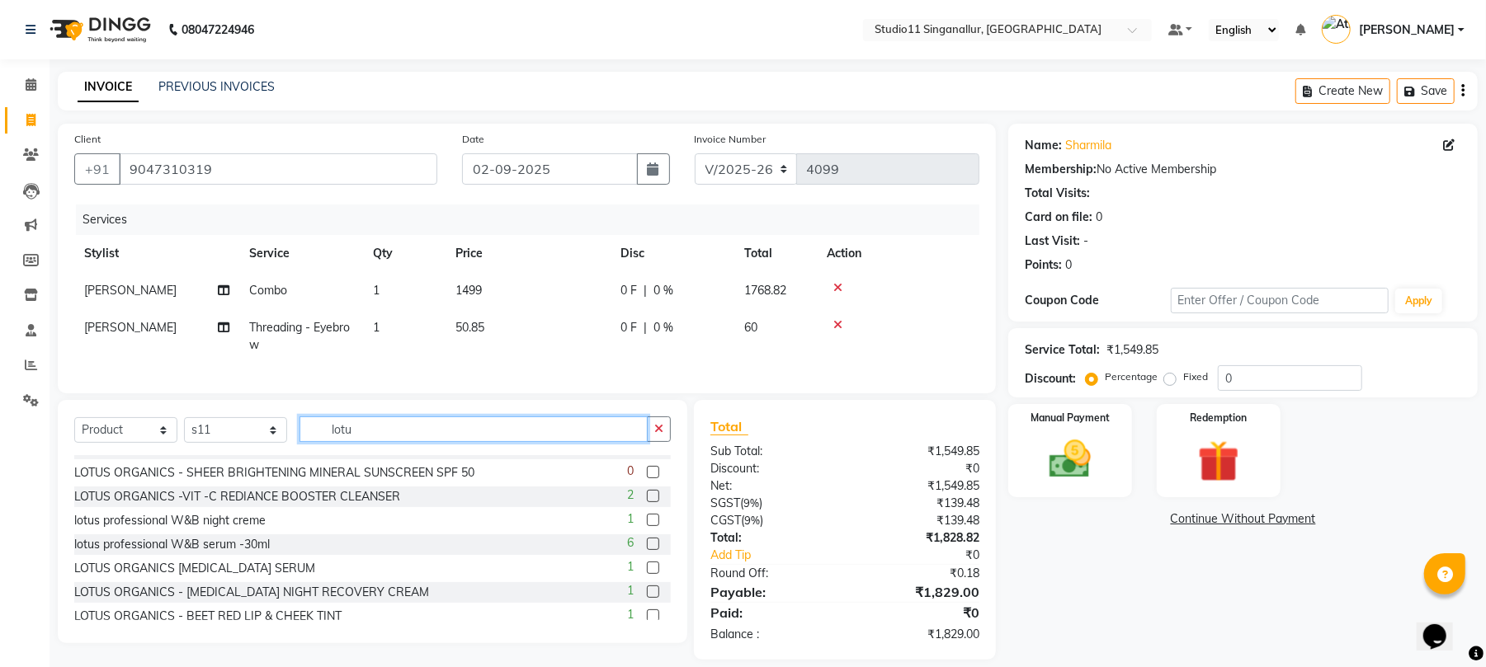
type input "lotu"
click at [647, 526] on label at bounding box center [653, 520] width 12 height 12
click at [647, 526] on input "checkbox" at bounding box center [652, 521] width 11 height 11
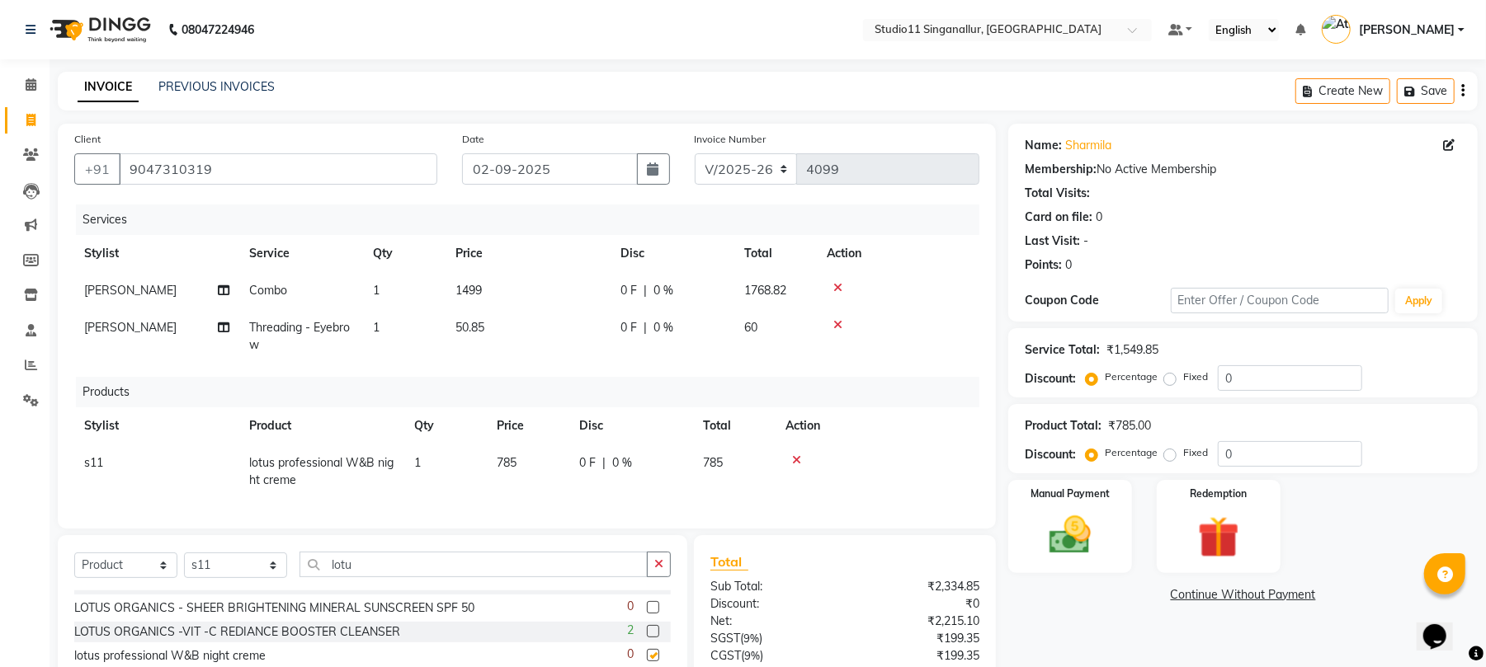
checkbox input "false"
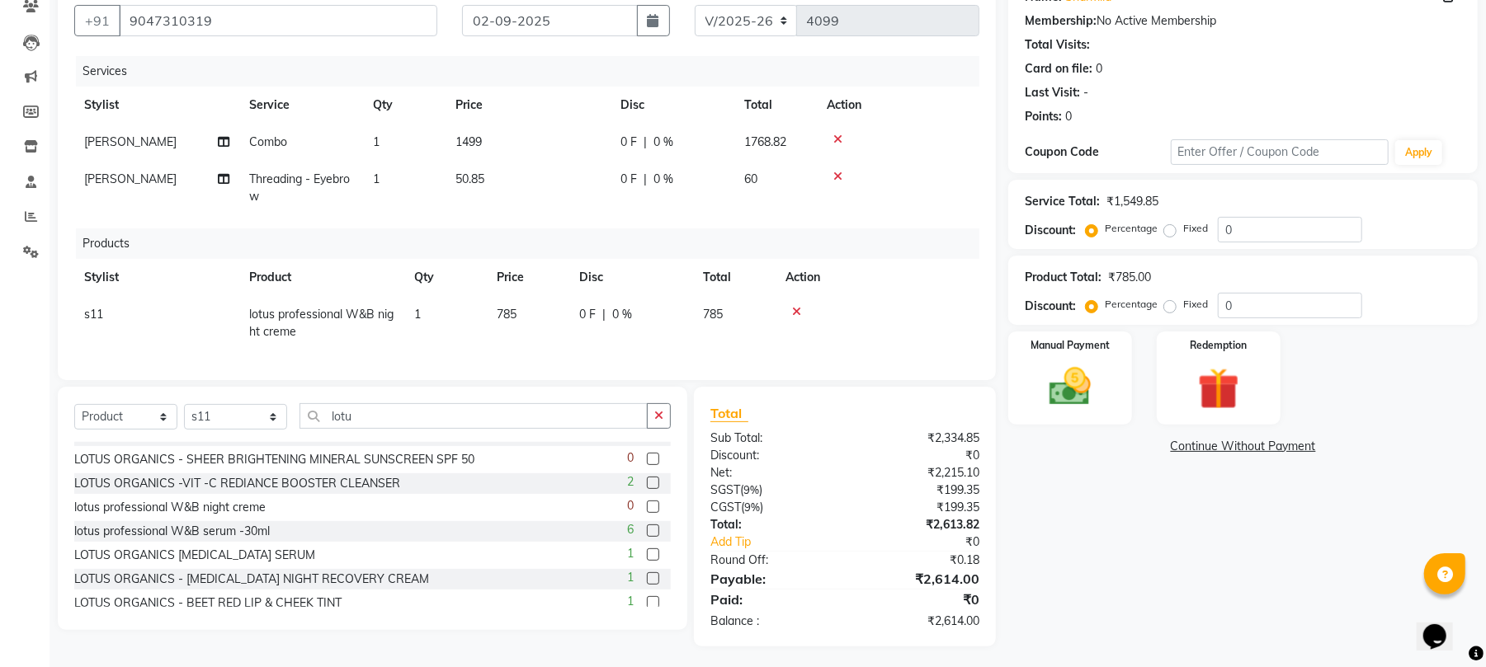
scroll to position [169, 0]
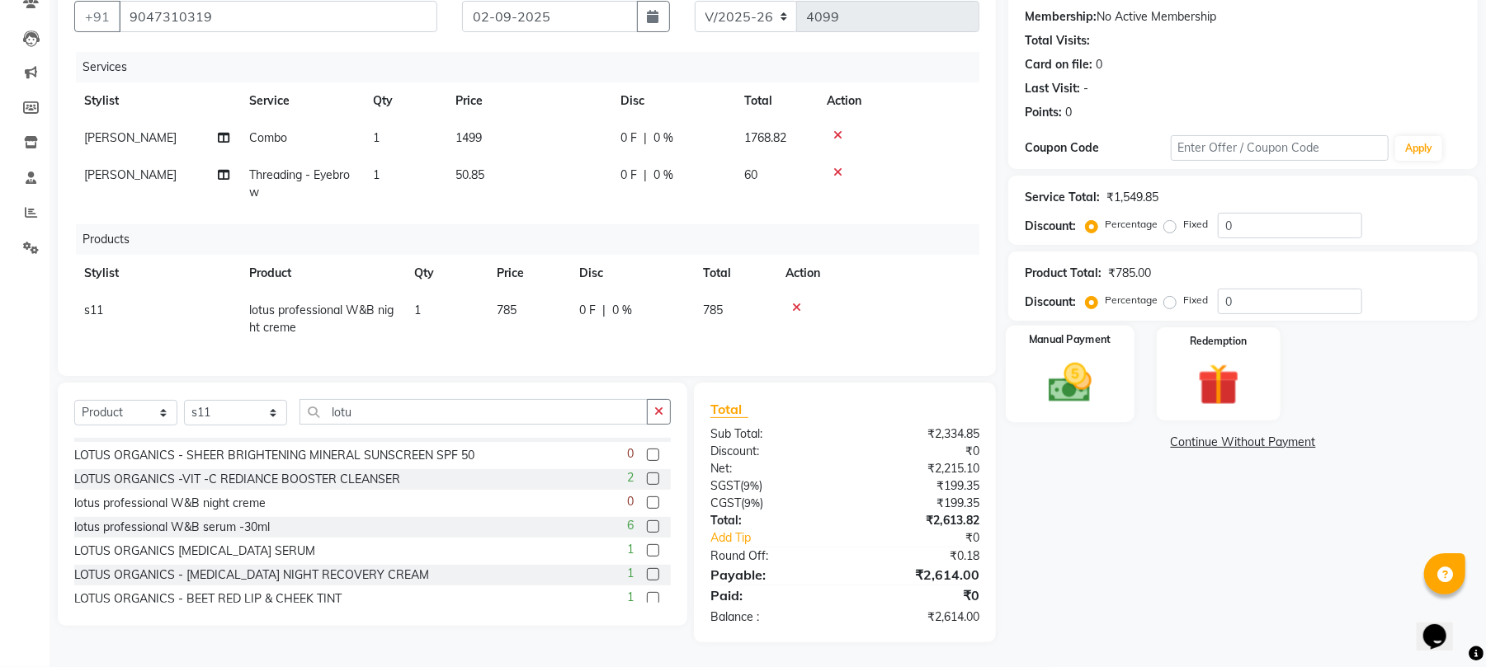
click at [1046, 367] on img at bounding box center [1069, 383] width 71 height 50
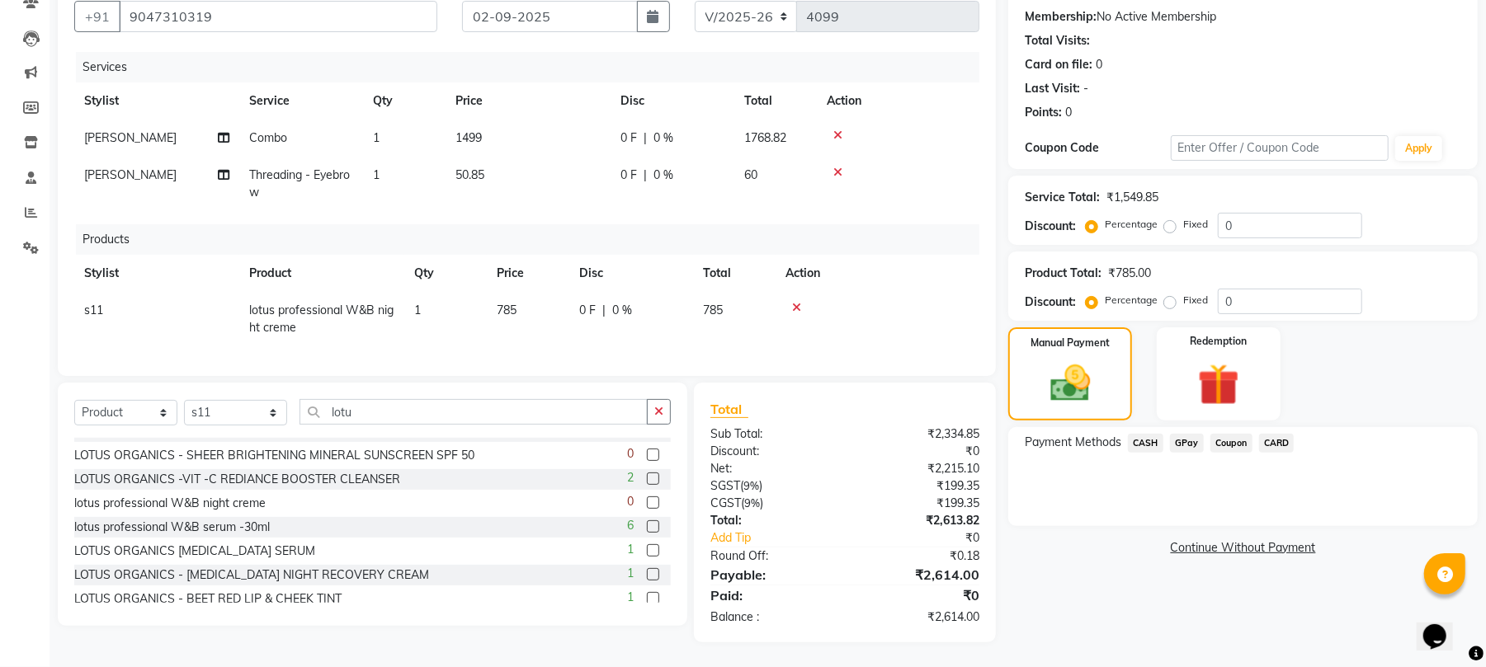
drag, startPoint x: 1176, startPoint y: 426, endPoint x: 1182, endPoint y: 434, distance: 10.6
click at [1176, 434] on span "GPay" at bounding box center [1187, 443] width 34 height 19
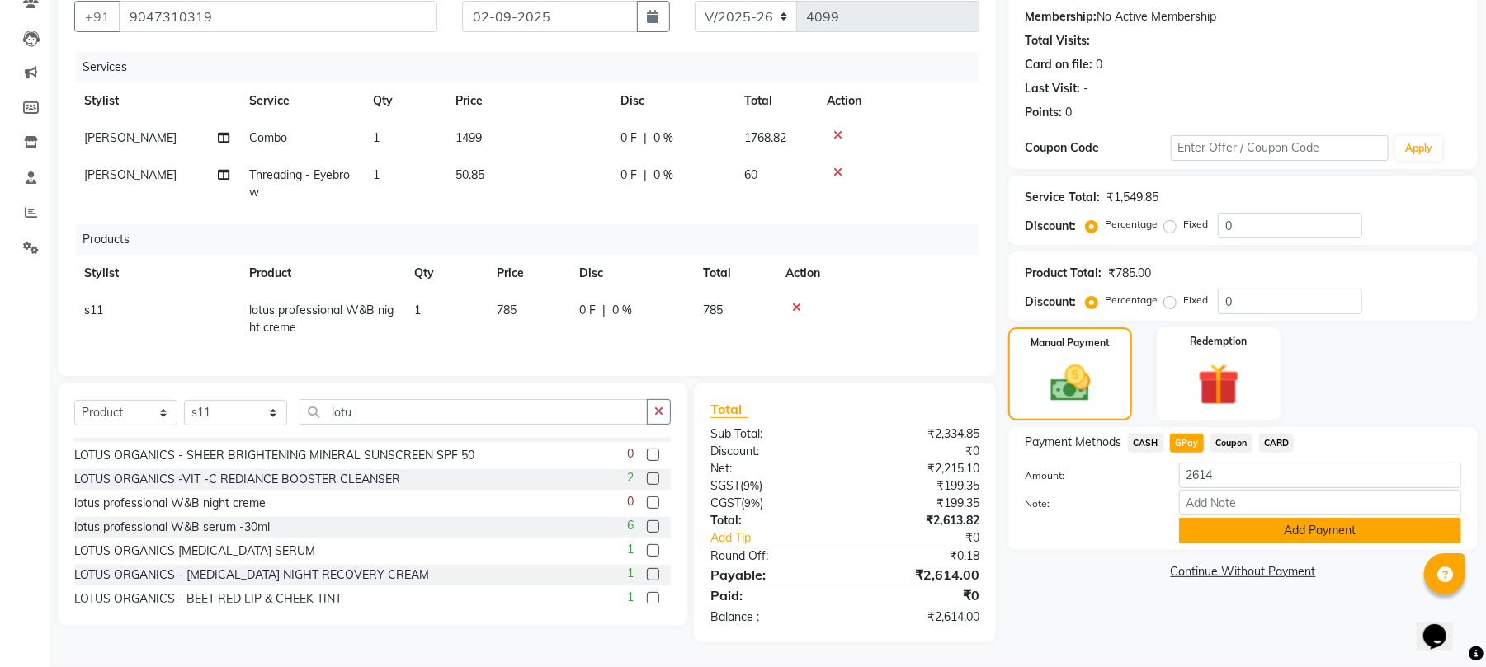
click at [1215, 522] on button "Add Payment" at bounding box center [1320, 531] width 282 height 26
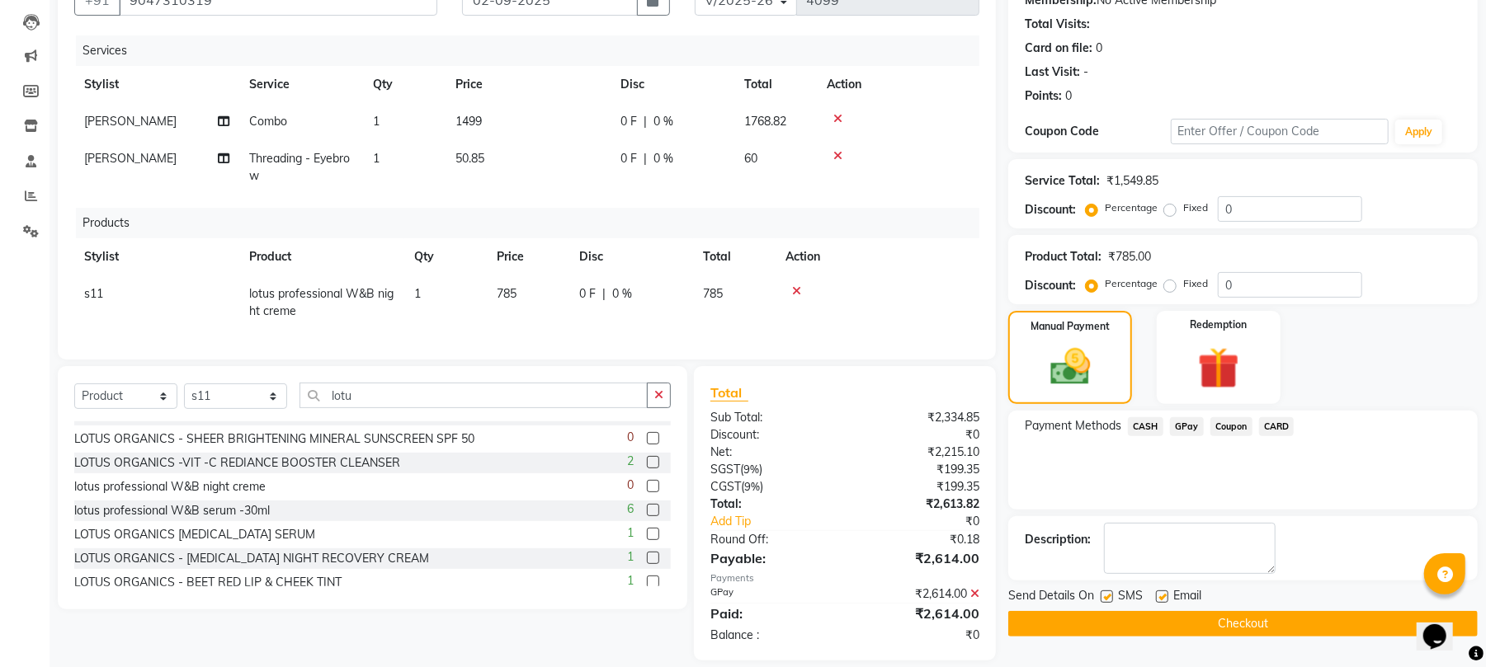
scroll to position [203, 0]
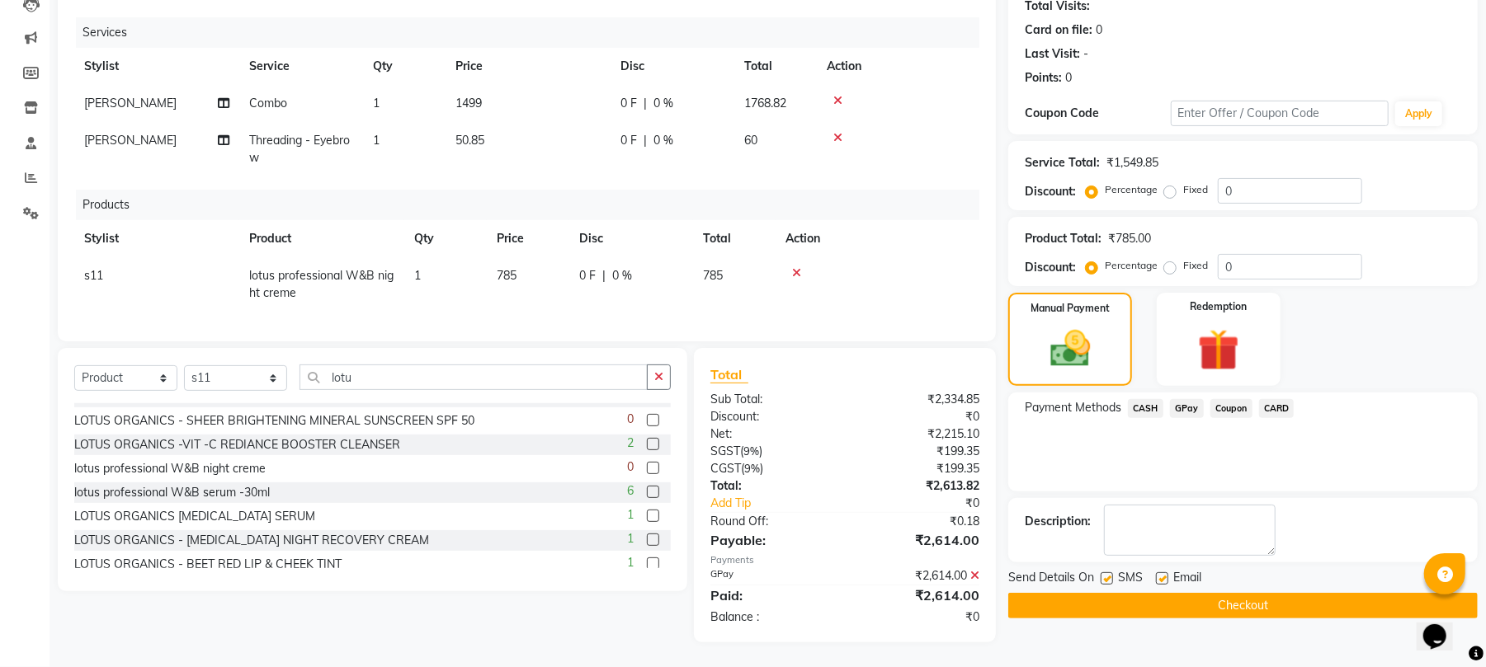
click at [1166, 573] on label at bounding box center [1162, 579] width 12 height 12
click at [1166, 574] on input "checkbox" at bounding box center [1161, 579] width 11 height 11
checkbox input "false"
click at [1105, 573] on label at bounding box center [1106, 579] width 12 height 12
click at [1105, 574] on input "checkbox" at bounding box center [1105, 579] width 11 height 11
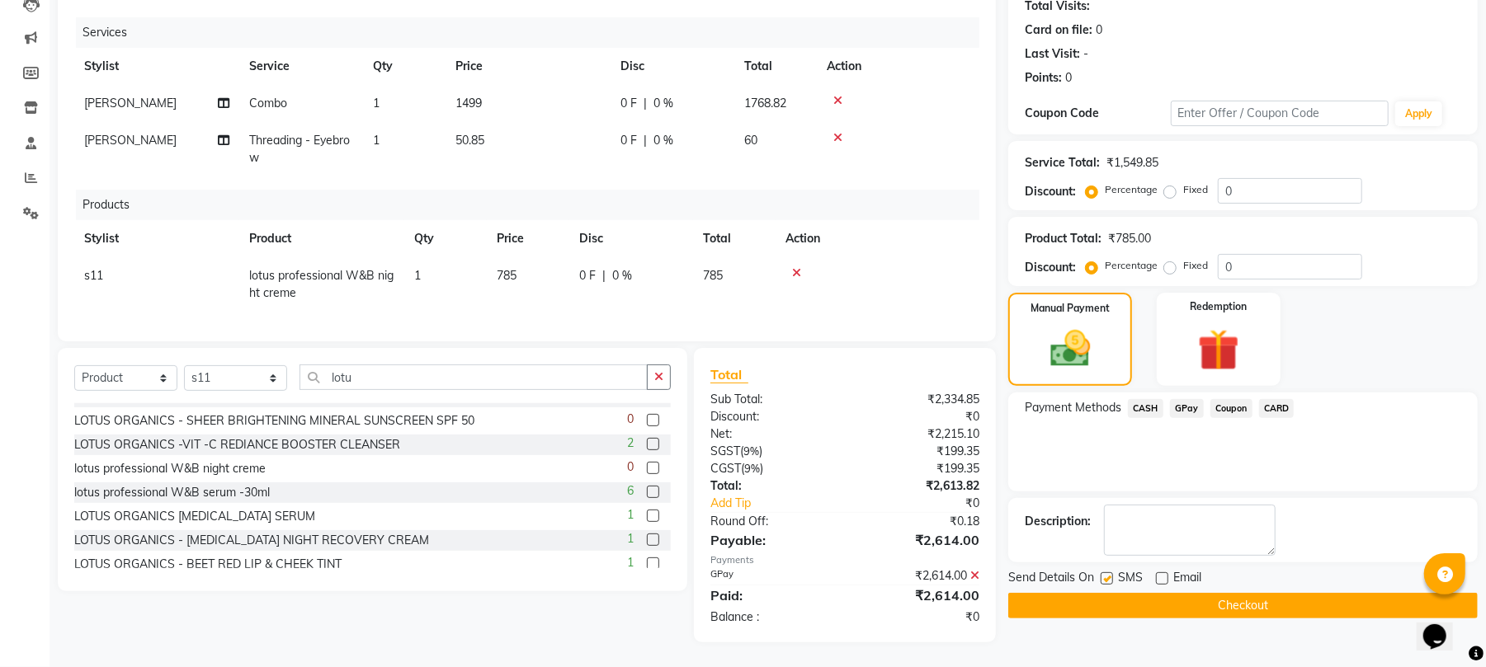
checkbox input "false"
click at [1143, 593] on button "Checkout" at bounding box center [1242, 606] width 469 height 26
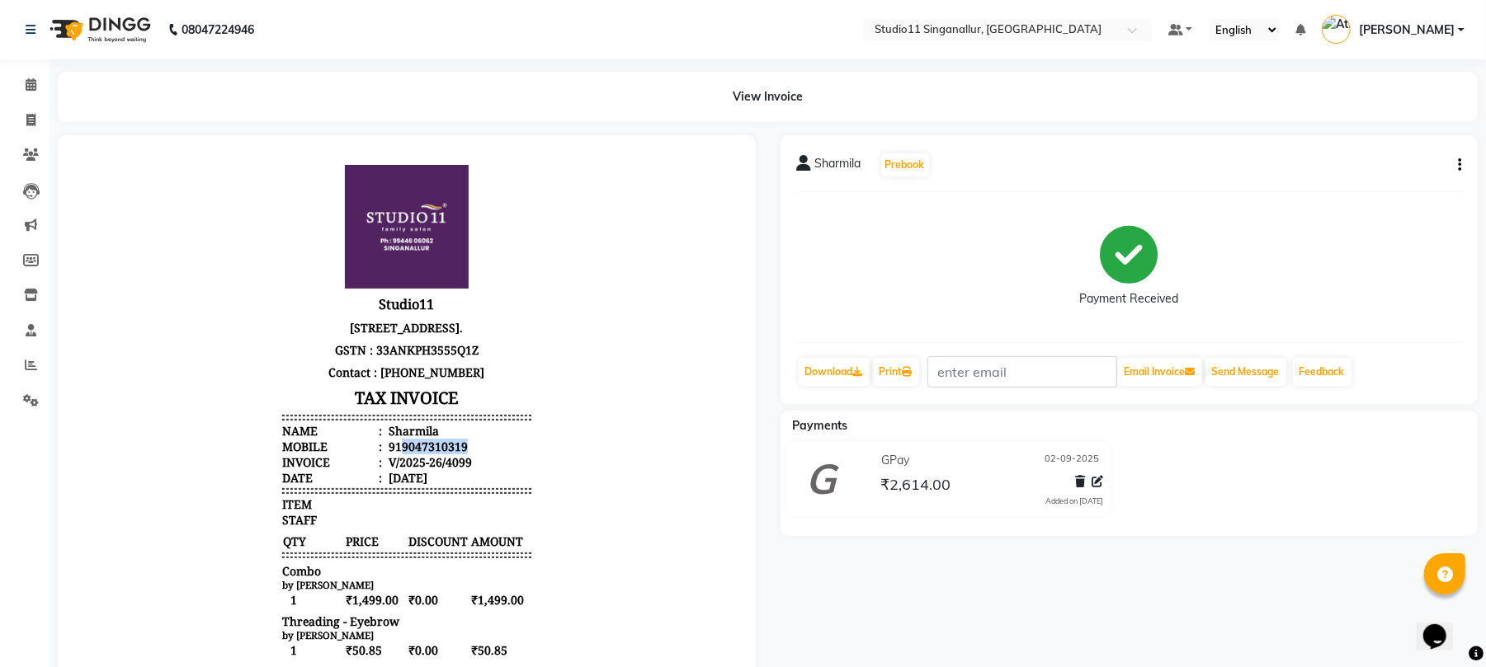
drag, startPoint x: 476, startPoint y: 456, endPoint x: 382, endPoint y: 458, distance: 94.1
click at [382, 454] on li "Mobile : 919047310319" at bounding box center [405, 446] width 249 height 16
copy div "9047310319"
click at [30, 119] on icon at bounding box center [30, 120] width 9 height 12
select select "6616"
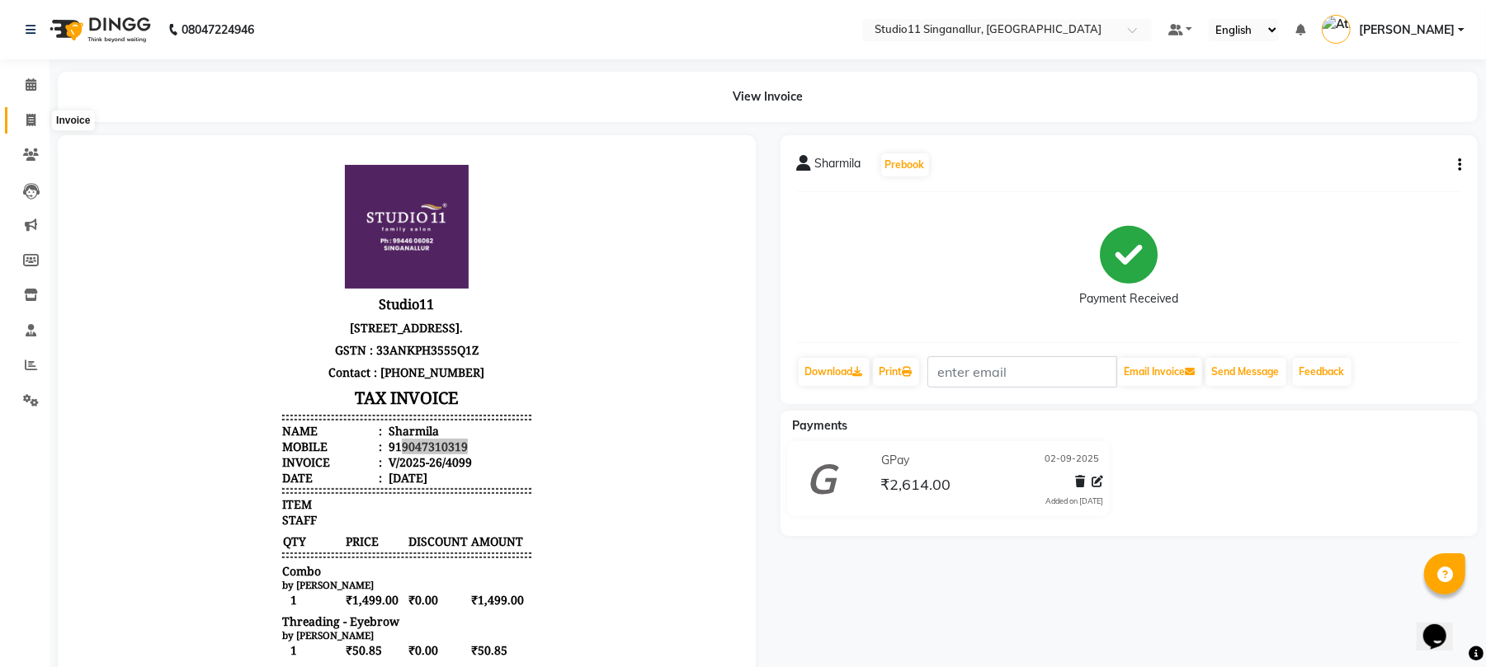
select select "service"
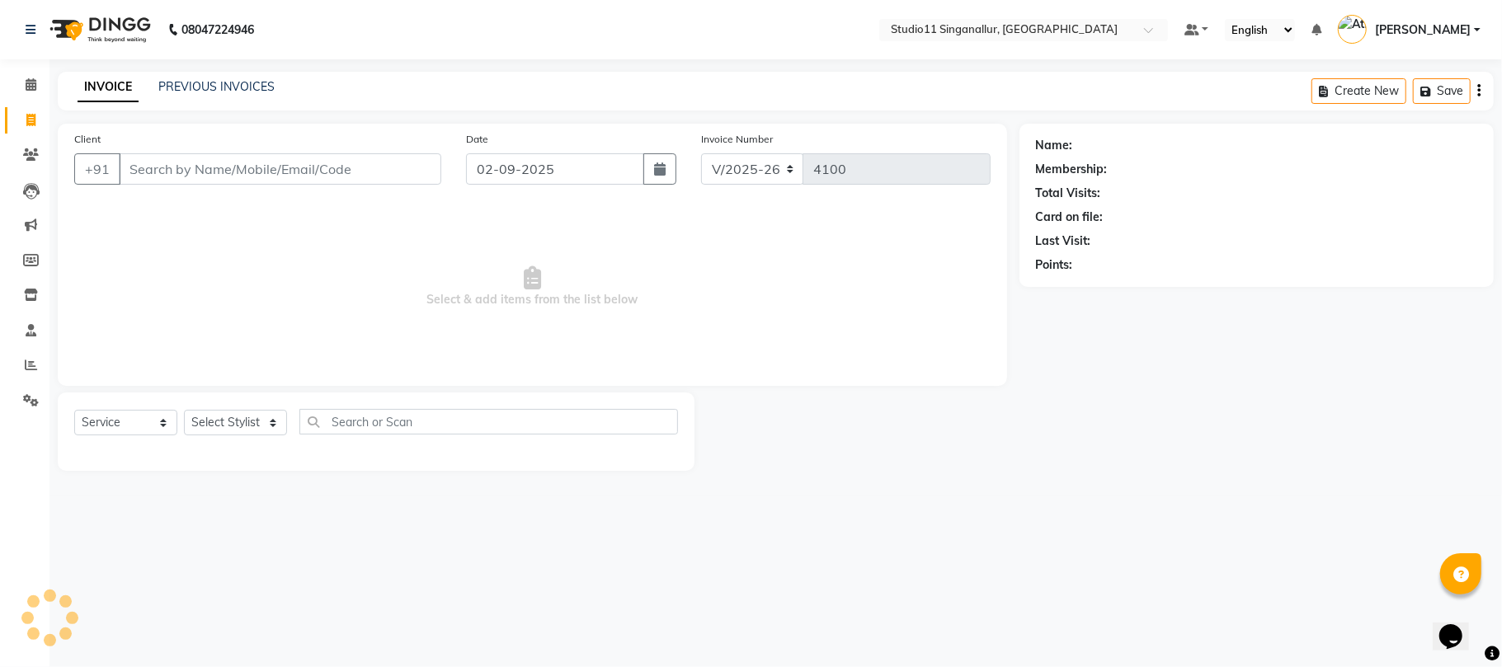
click at [274, 150] on div "Client +91" at bounding box center [258, 164] width 392 height 68
click at [282, 163] on input "Client" at bounding box center [280, 168] width 323 height 31
paste input "9047310319"
type input "9047310319"
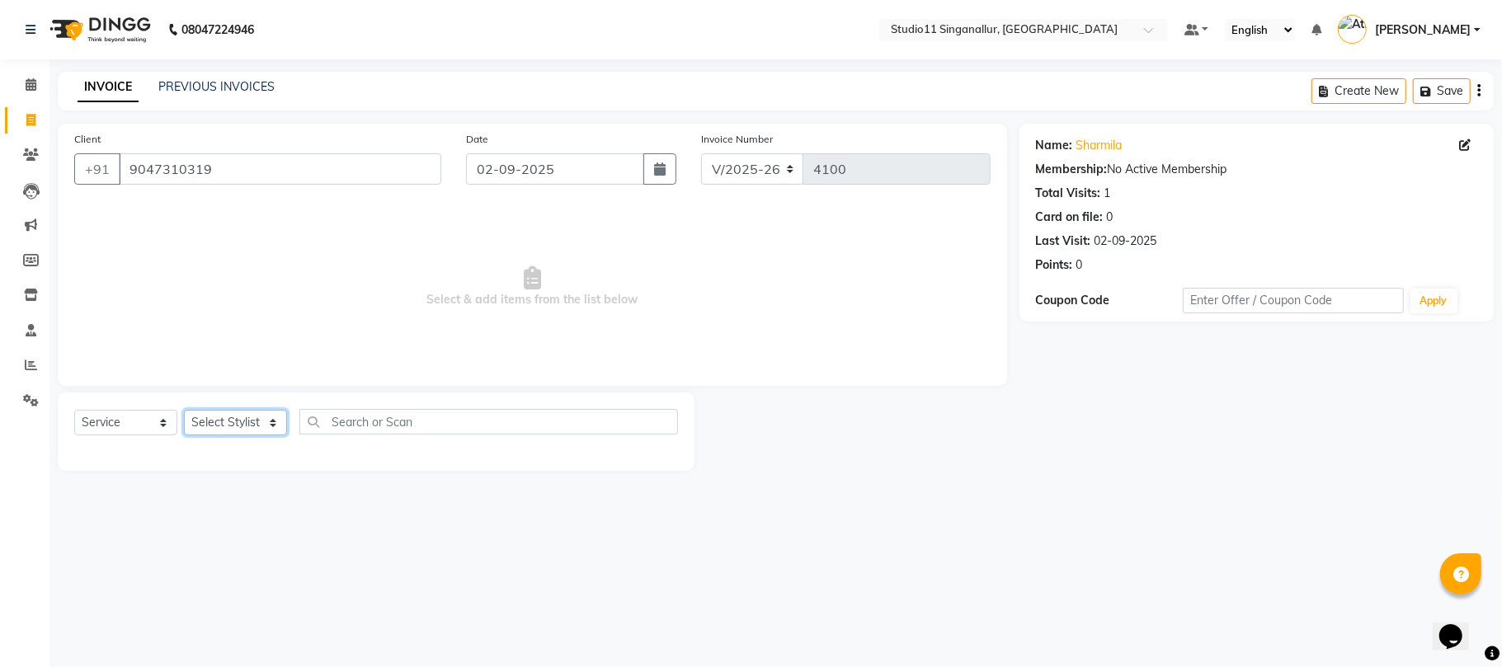
click at [245, 422] on select "Select Stylist [PERSON_NAME] Divya [PERSON_NAME] [PERSON_NAME] [PERSON_NAME] [P…" at bounding box center [235, 423] width 103 height 26
click at [81, 417] on select "Select Service Product Membership Package Voucher Prepaid Gift Card" at bounding box center [125, 423] width 103 height 26
select select "product"
click at [74, 410] on select "Select Service Product Membership Package Voucher Prepaid Gift Card" at bounding box center [125, 423] width 103 height 26
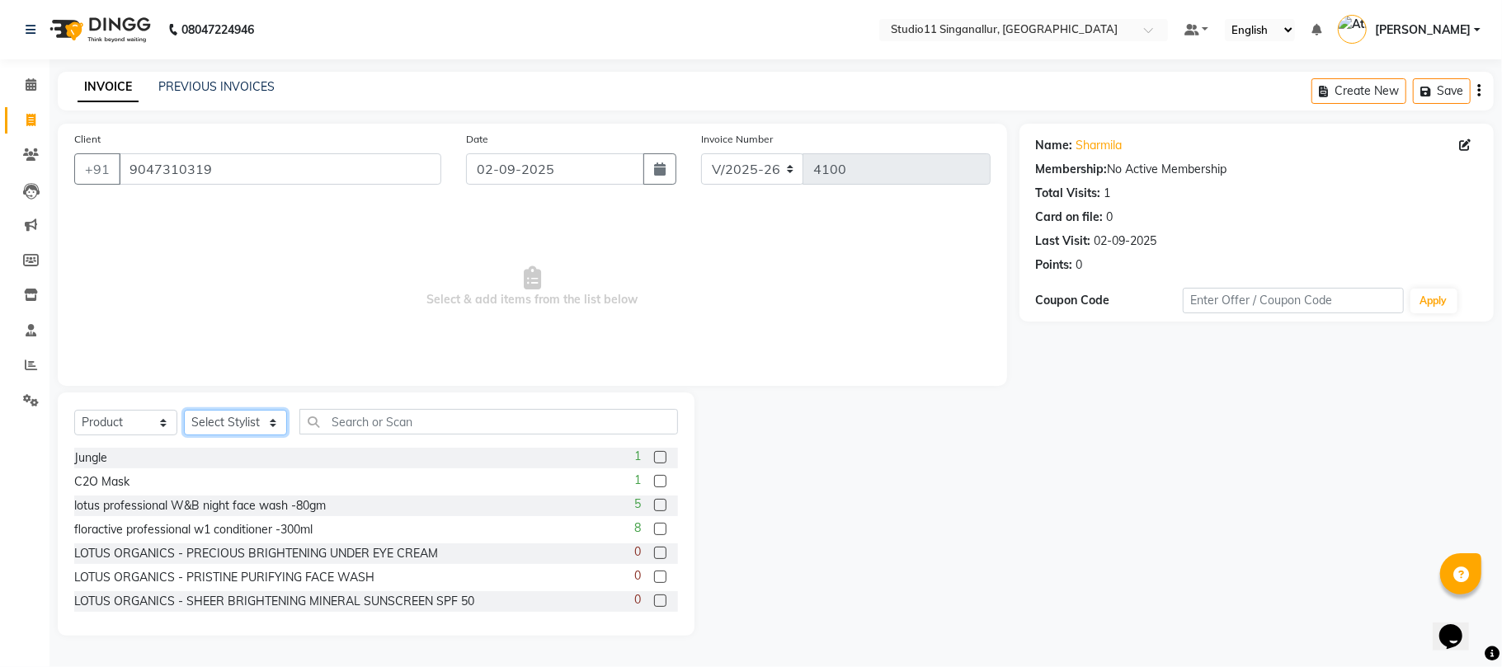
click at [210, 423] on select "Select Stylist [PERSON_NAME] Divya [PERSON_NAME] [PERSON_NAME] [PERSON_NAME] [P…" at bounding box center [235, 423] width 103 height 26
select select "51824"
click at [184, 410] on select "Select Stylist [PERSON_NAME] Divya [PERSON_NAME] [PERSON_NAME] [PERSON_NAME] [P…" at bounding box center [235, 423] width 103 height 26
click at [474, 429] on input "text" at bounding box center [488, 422] width 379 height 26
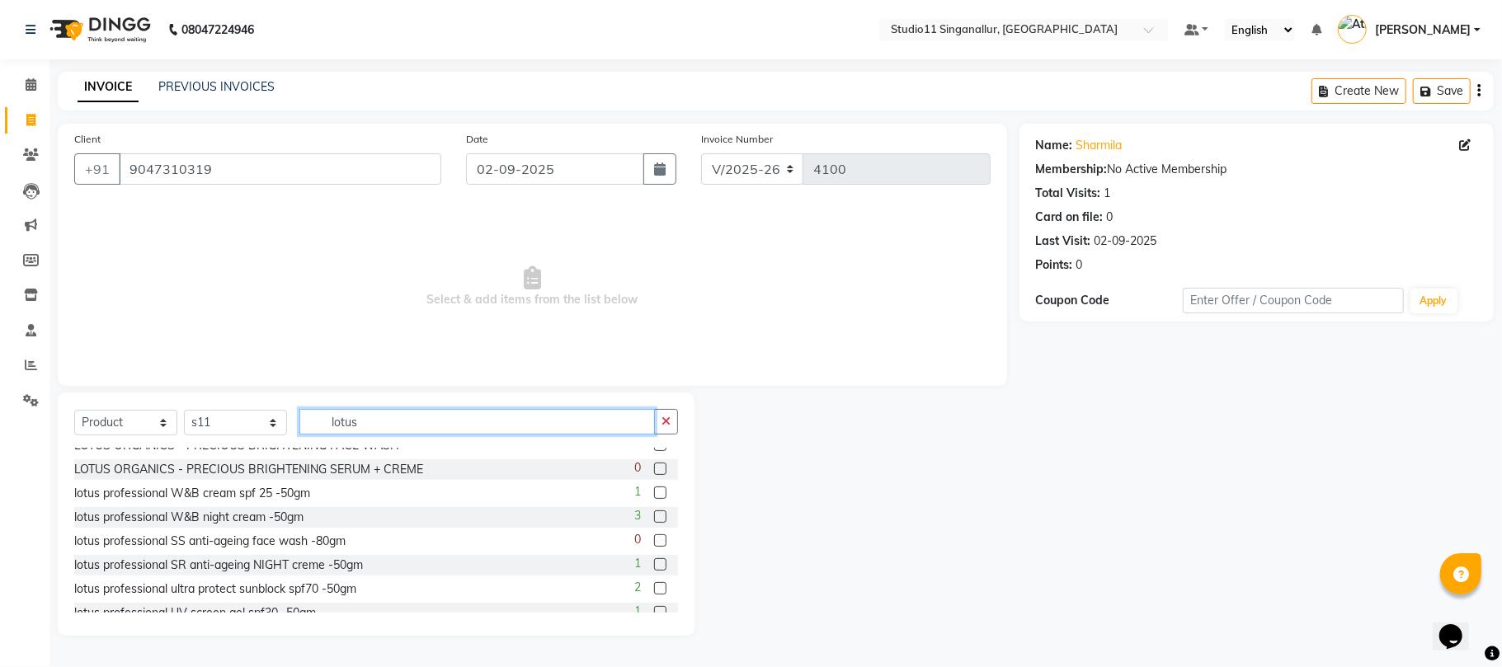
scroll to position [333, 0]
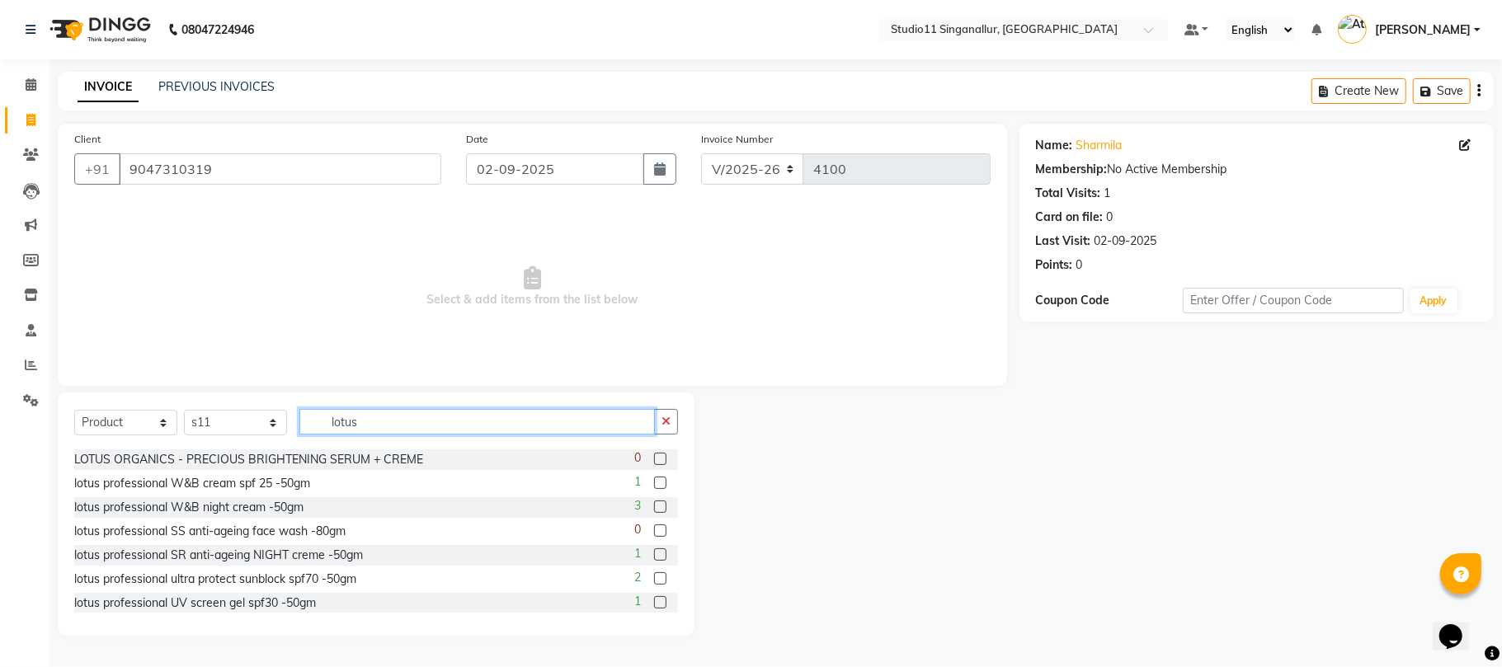
type input "lotus"
click at [643, 477] on div "1" at bounding box center [656, 484] width 44 height 21
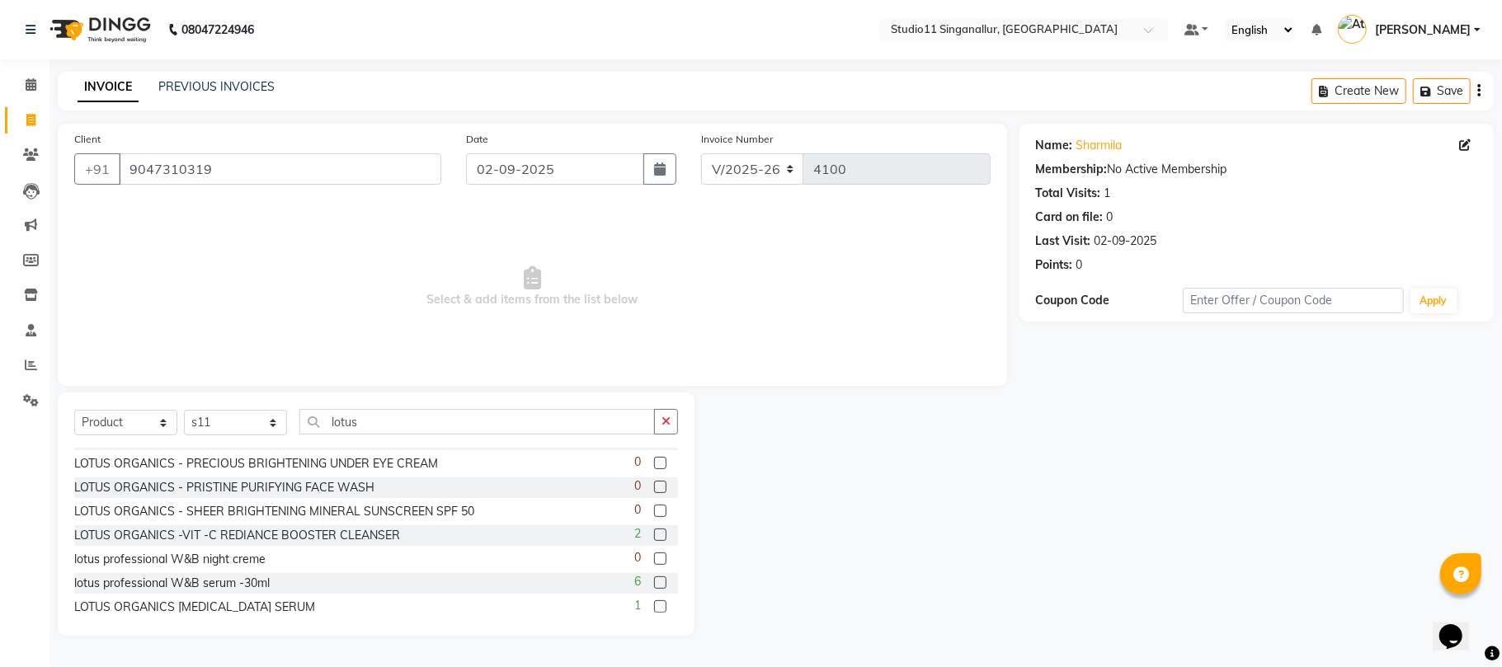
scroll to position [0, 0]
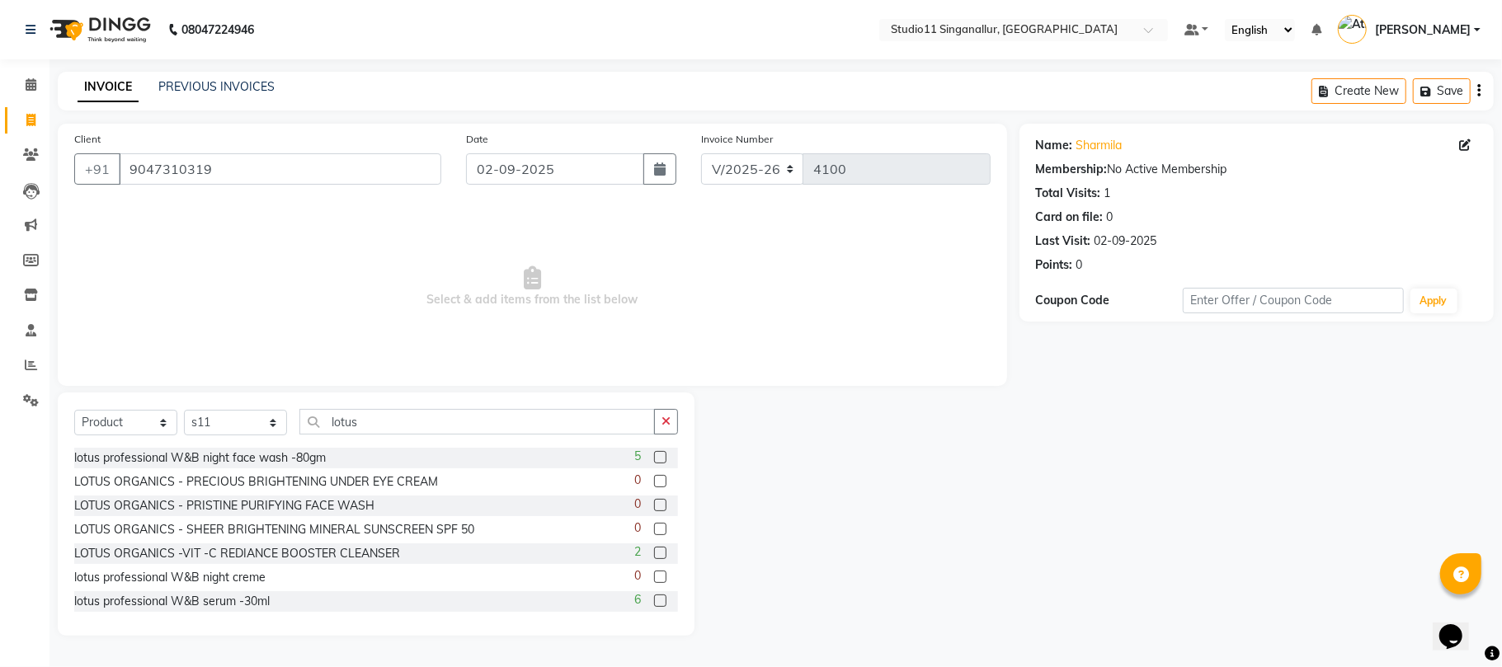
click at [654, 452] on label at bounding box center [660, 457] width 12 height 12
click at [654, 453] on input "checkbox" at bounding box center [659, 458] width 11 height 11
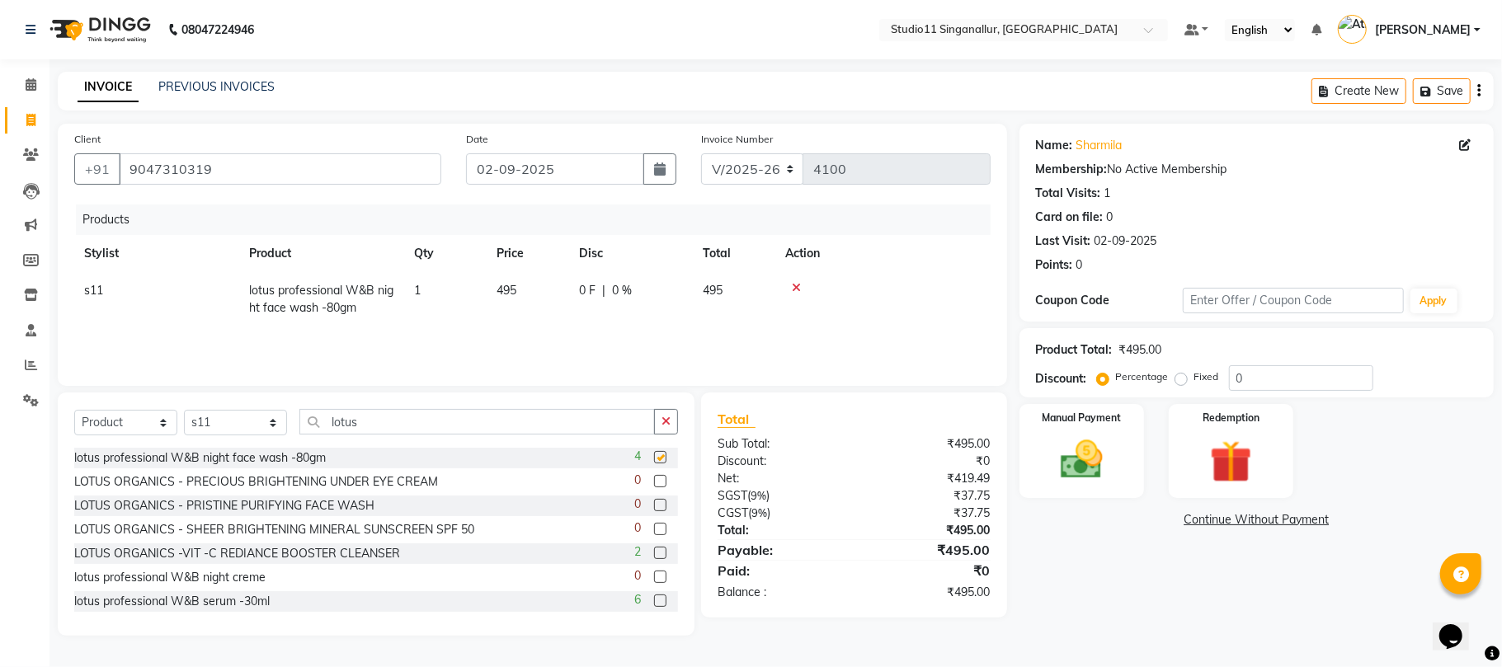
checkbox input "false"
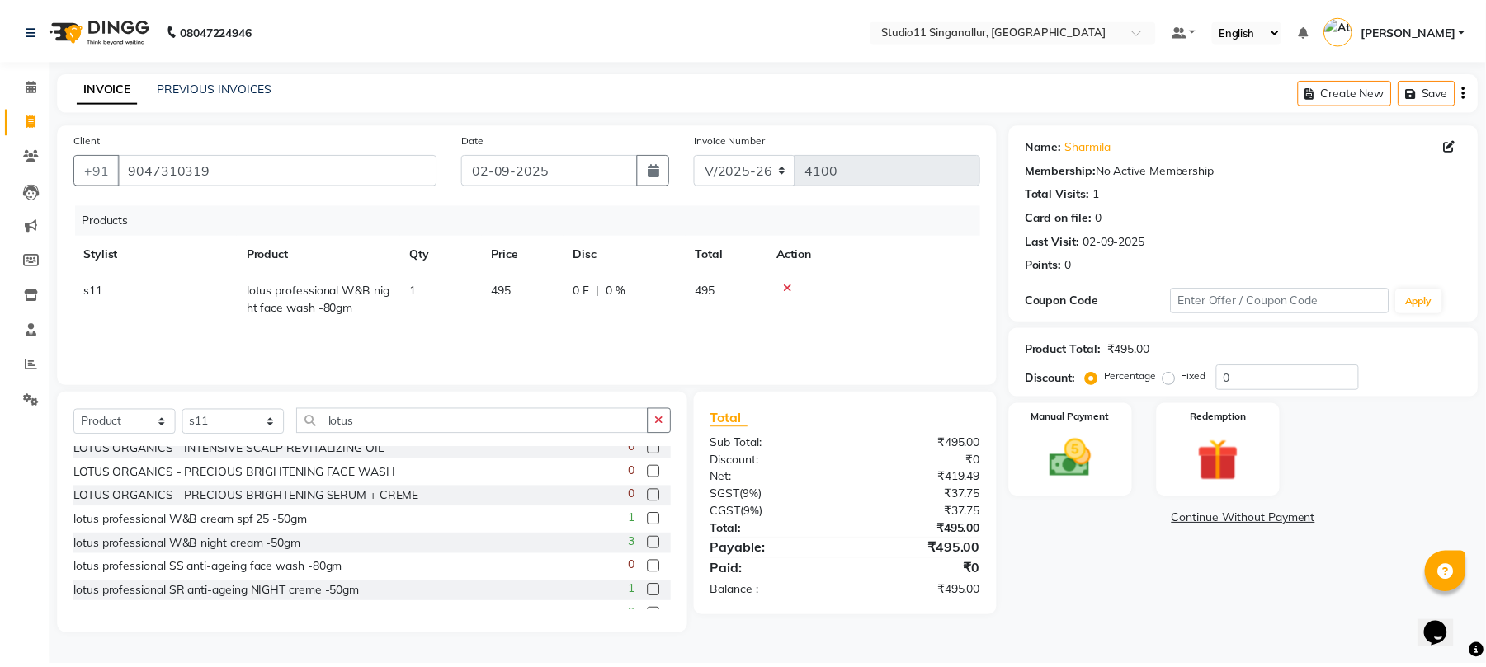
scroll to position [300, 0]
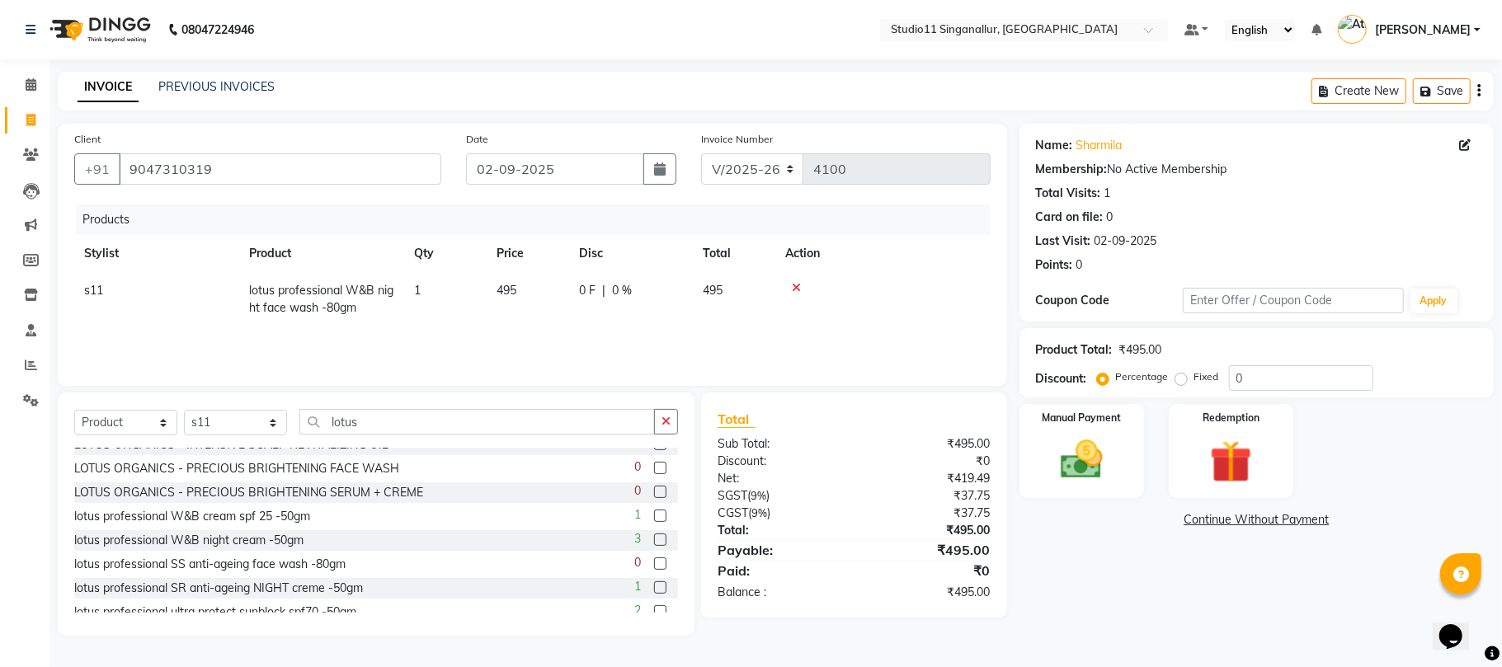
click at [654, 516] on label at bounding box center [660, 516] width 12 height 12
click at [654, 516] on input "checkbox" at bounding box center [659, 516] width 11 height 11
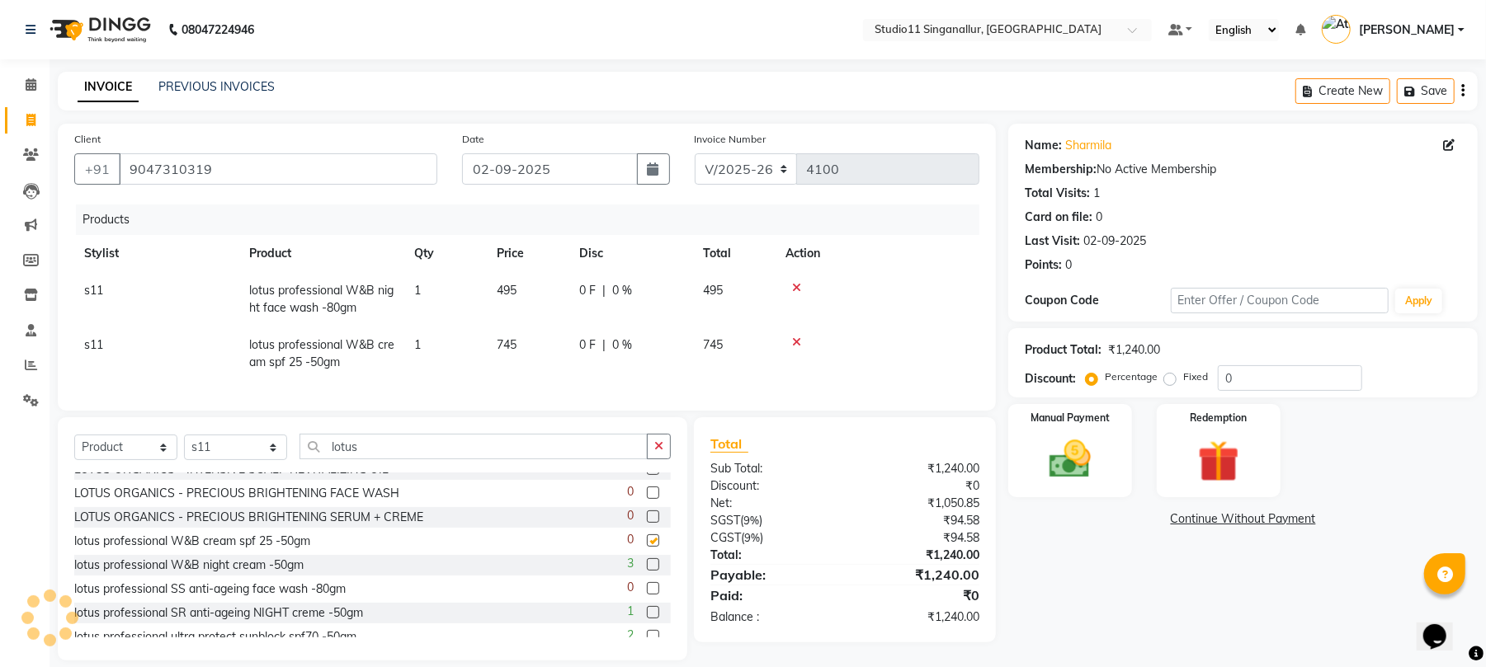
checkbox input "false"
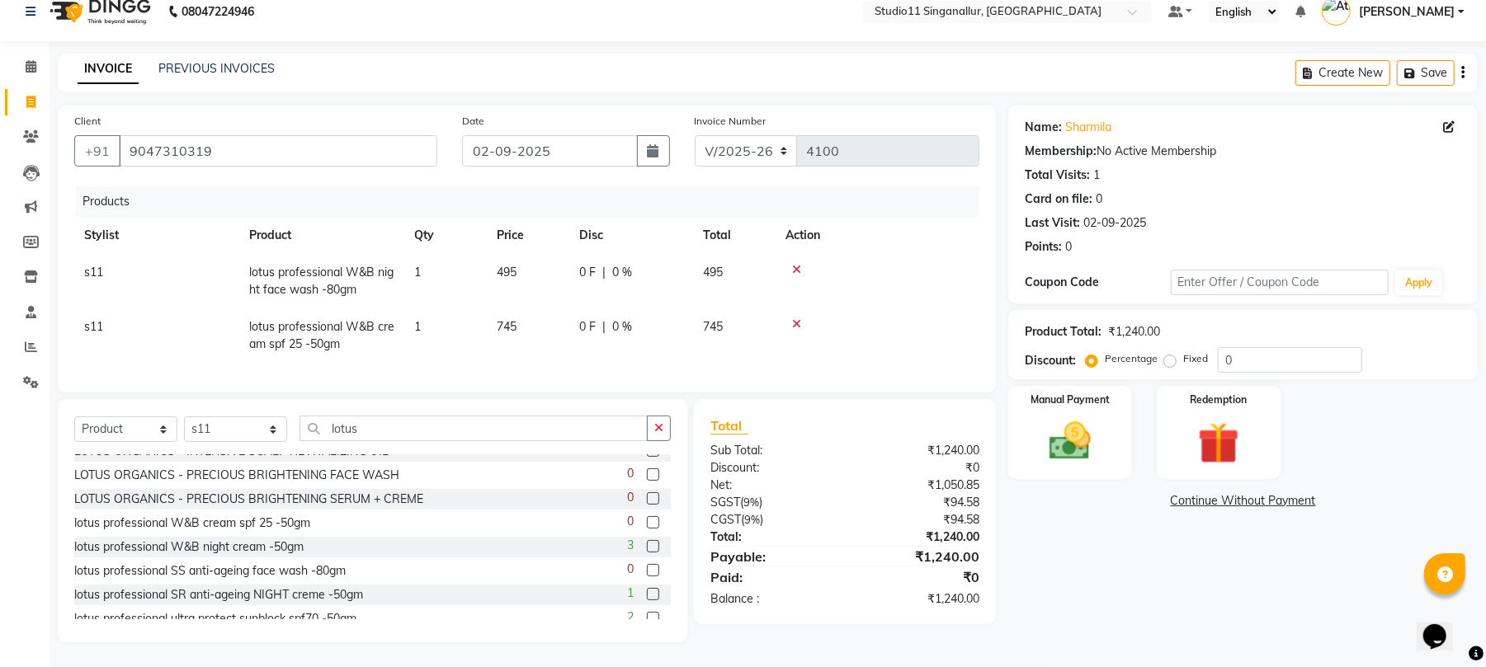
scroll to position [35, 0]
click at [1096, 433] on img at bounding box center [1069, 442] width 71 height 50
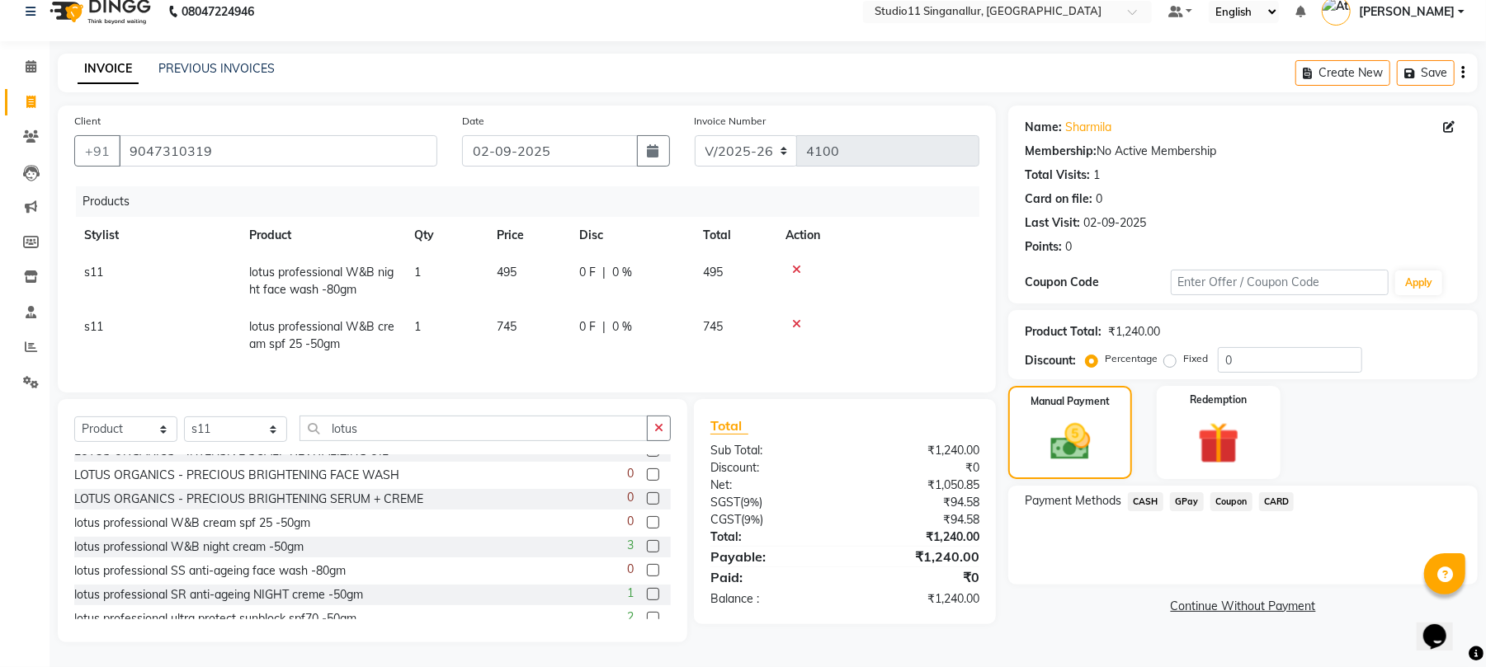
click at [1178, 492] on span "GPay" at bounding box center [1187, 501] width 34 height 19
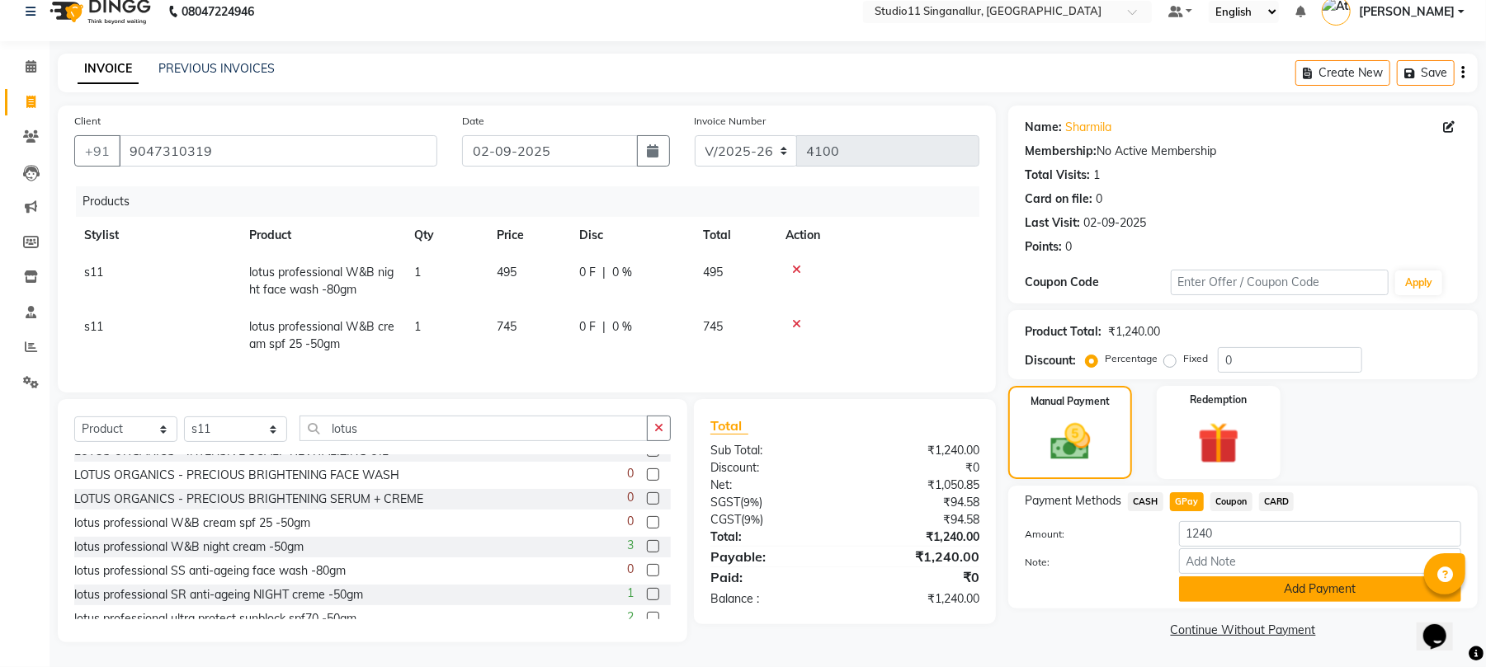
click at [1232, 577] on button "Add Payment" at bounding box center [1320, 590] width 282 height 26
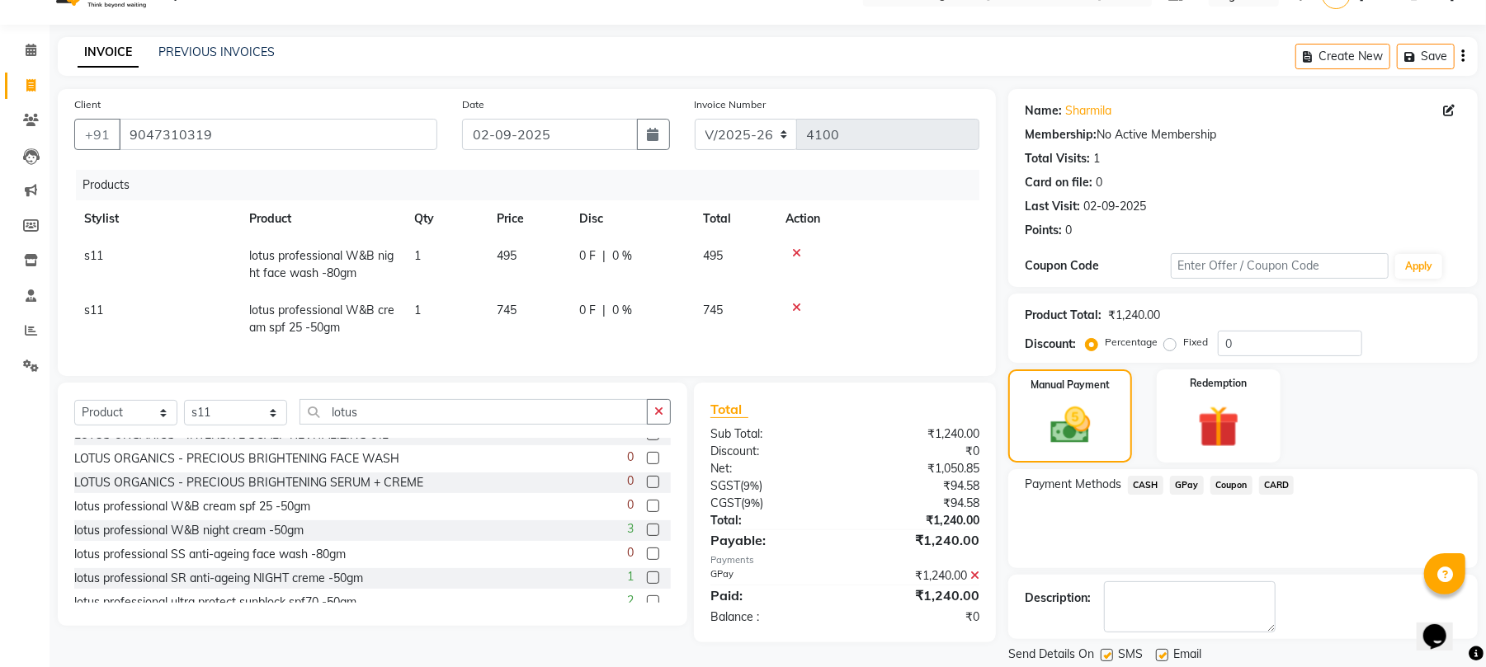
scroll to position [89, 0]
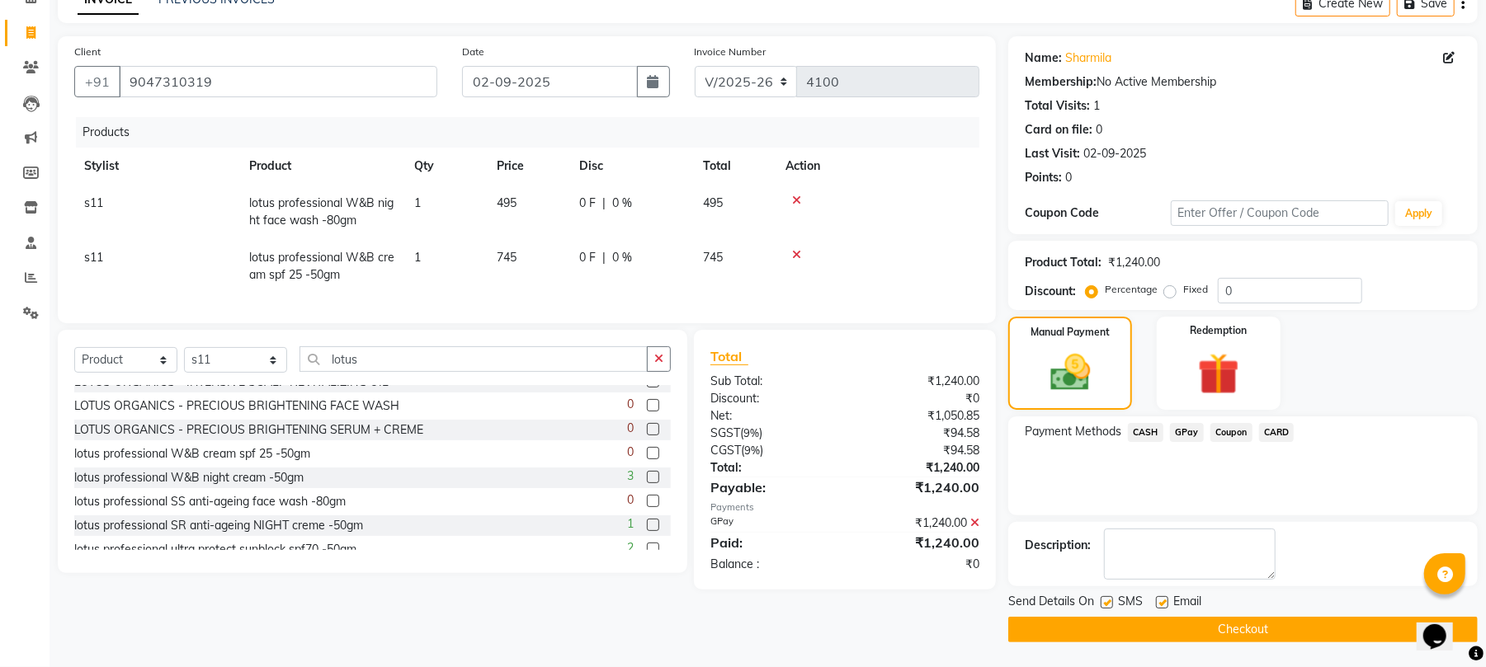
click at [1166, 604] on label at bounding box center [1162, 602] width 12 height 12
click at [1166, 604] on input "checkbox" at bounding box center [1161, 603] width 11 height 11
checkbox input "false"
click at [1118, 599] on span "SMS" at bounding box center [1130, 603] width 25 height 21
click at [1104, 599] on label at bounding box center [1106, 602] width 12 height 12
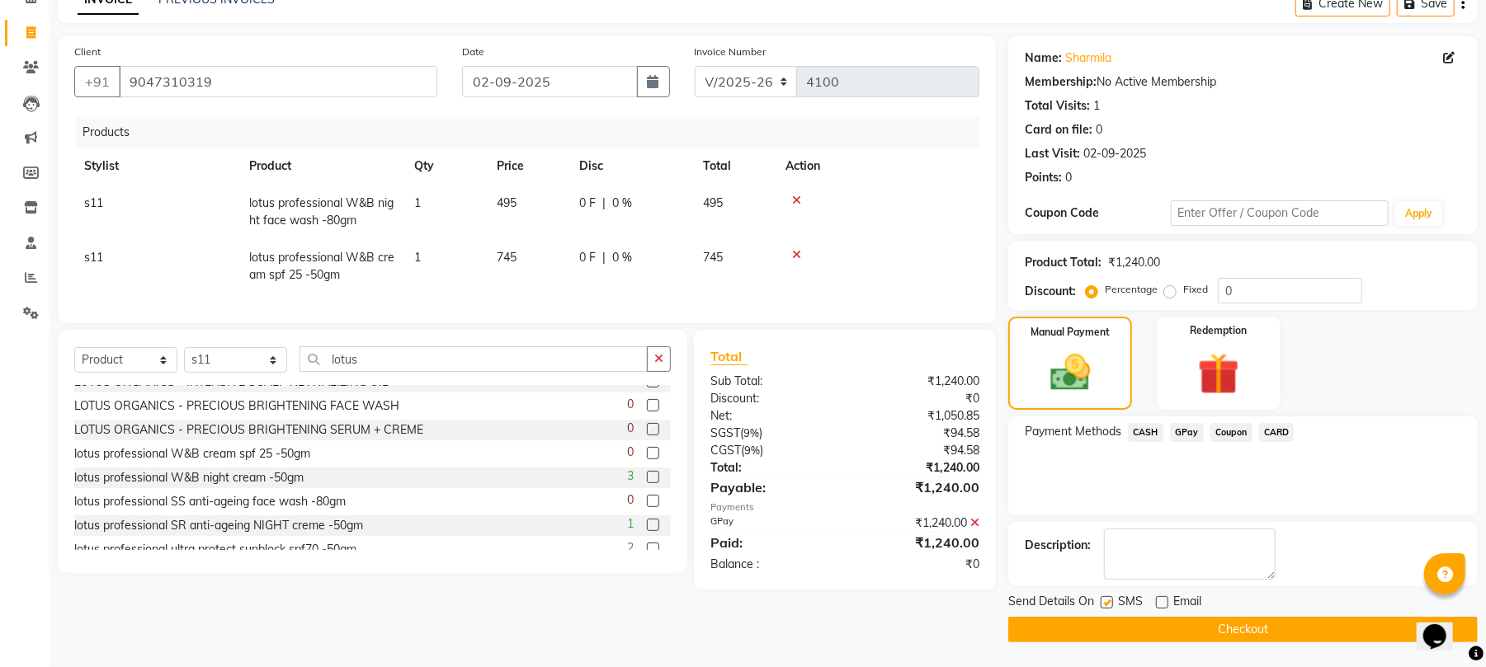
click at [1104, 599] on input "checkbox" at bounding box center [1105, 603] width 11 height 11
checkbox input "false"
click at [1112, 628] on button "Checkout" at bounding box center [1242, 630] width 469 height 26
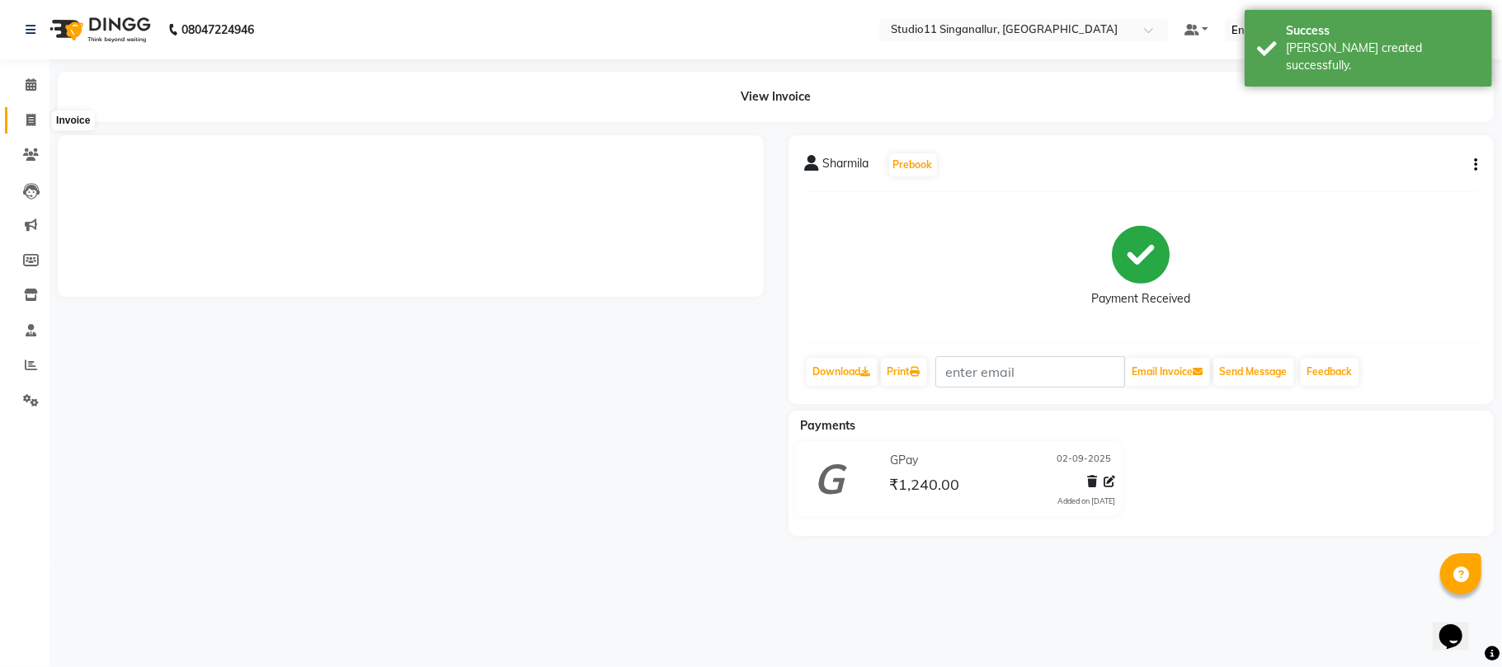
click at [31, 111] on span at bounding box center [30, 120] width 29 height 19
select select "6616"
select select "service"
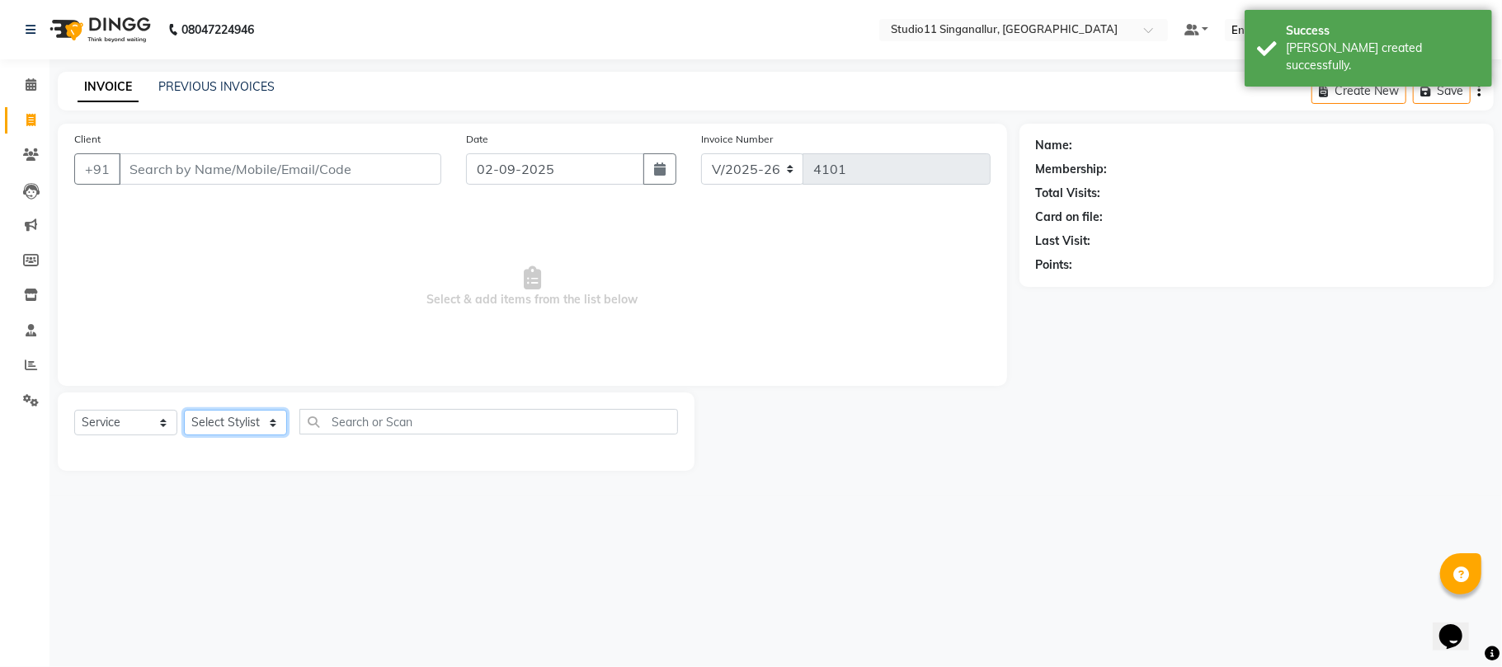
click at [246, 417] on select "Select Stylist [PERSON_NAME] Divya [PERSON_NAME] [PERSON_NAME] [PERSON_NAME] [P…" at bounding box center [235, 423] width 103 height 26
select select "51051"
click at [184, 410] on select "Select Stylist [PERSON_NAME] Divya [PERSON_NAME] [PERSON_NAME] [PERSON_NAME] [P…" at bounding box center [235, 423] width 103 height 26
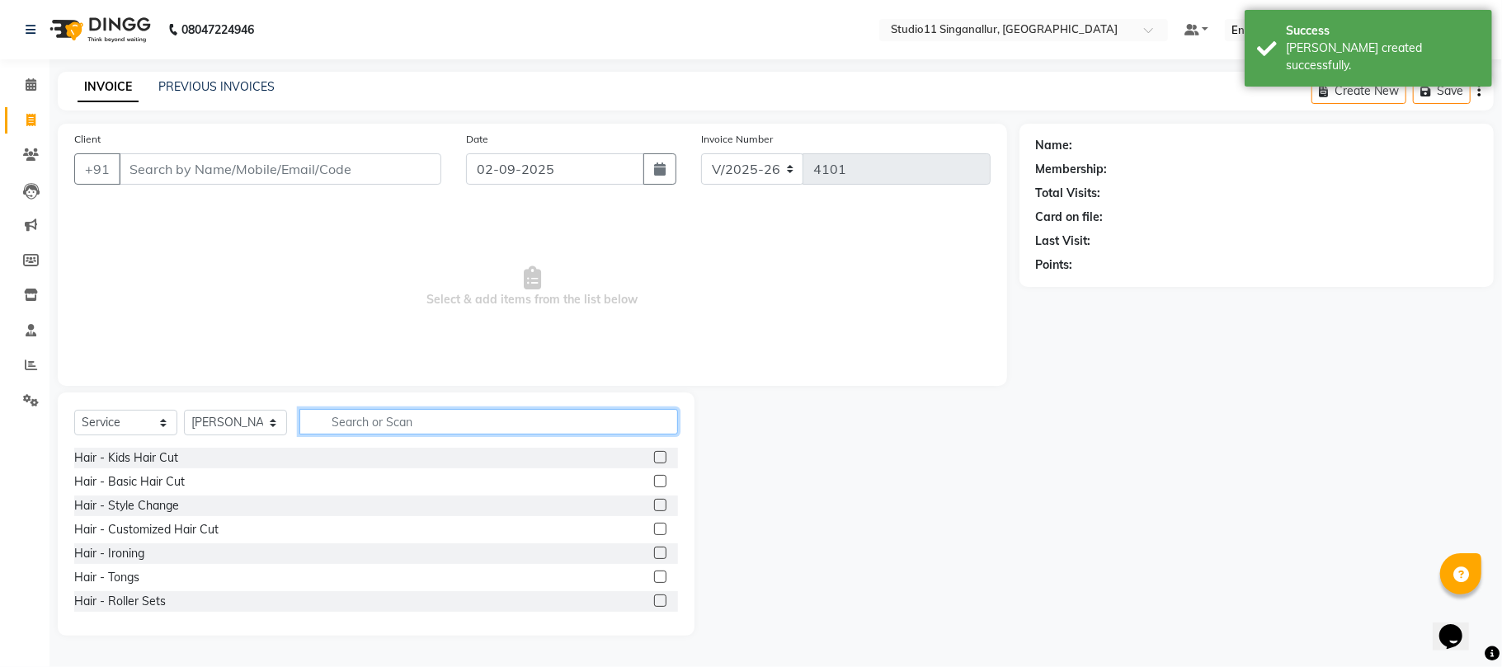
click at [404, 427] on input "text" at bounding box center [488, 422] width 379 height 26
type input "hair cut"
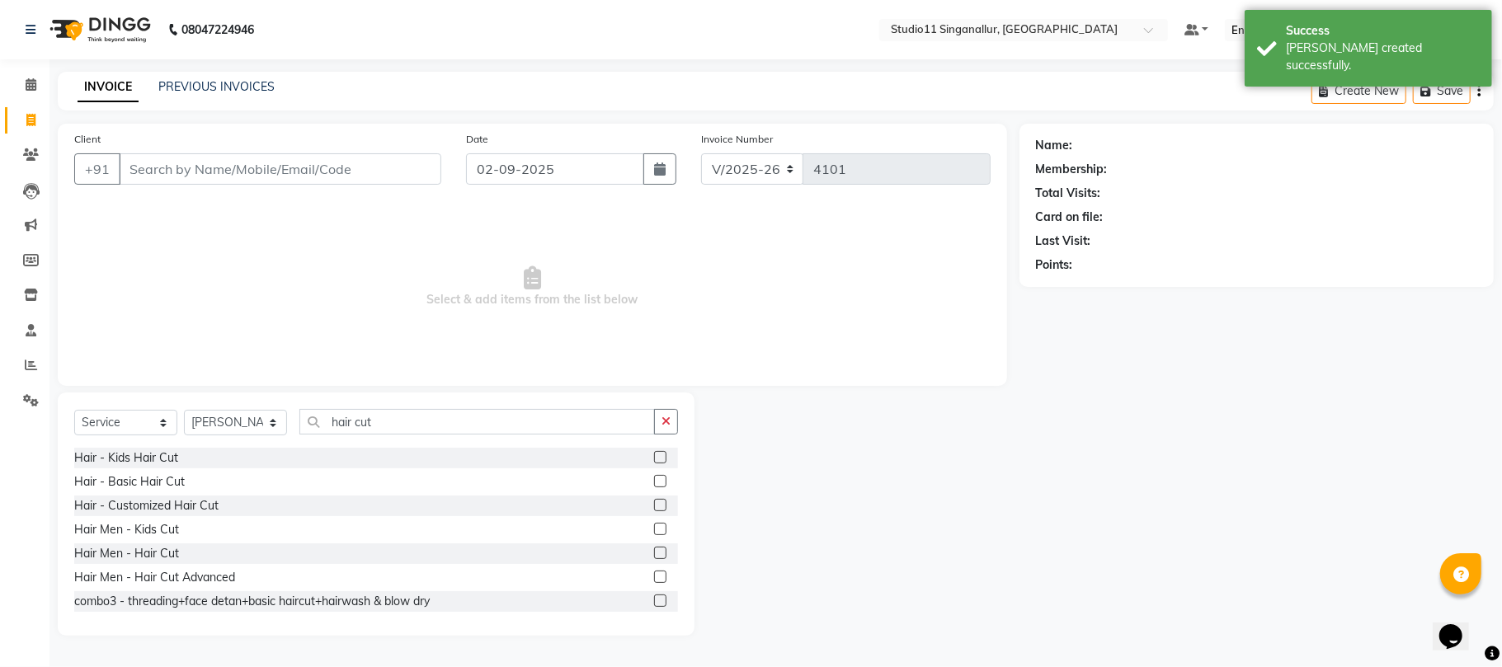
click at [654, 555] on label at bounding box center [660, 553] width 12 height 12
click at [654, 555] on input "checkbox" at bounding box center [659, 554] width 11 height 11
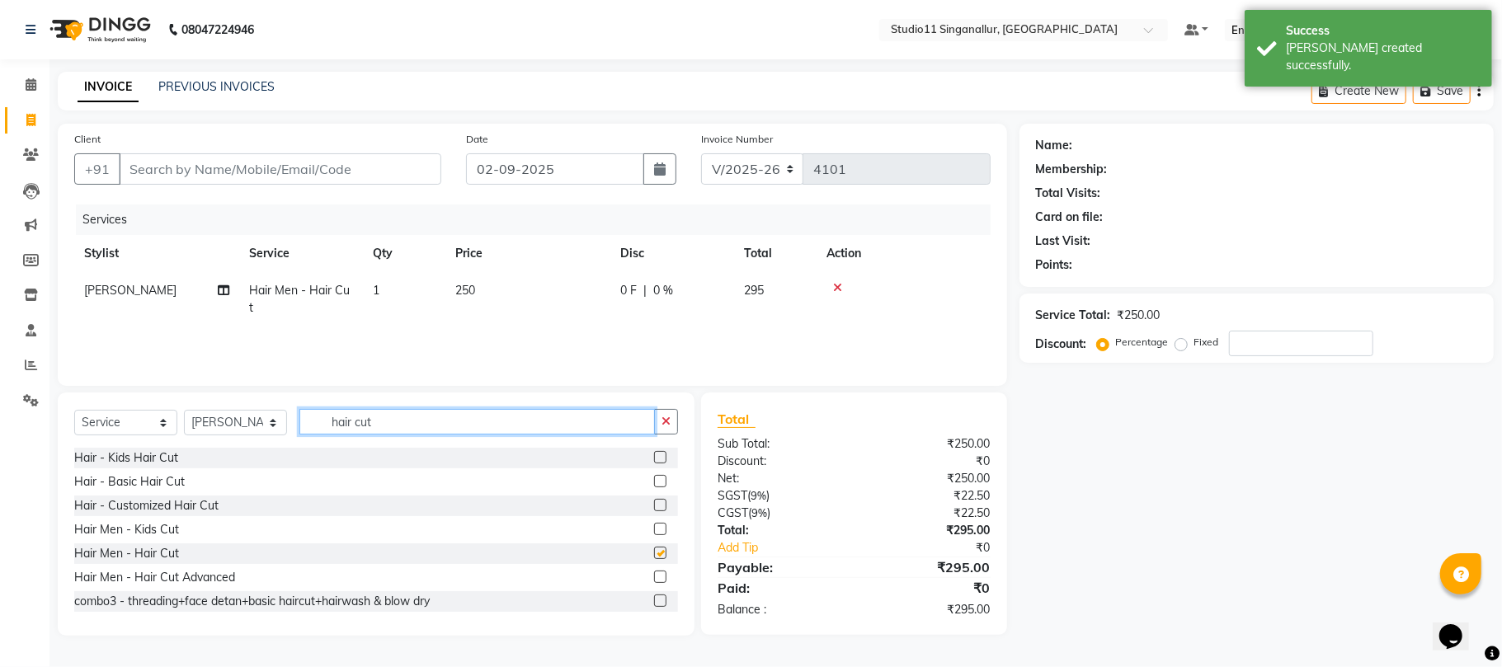
click at [426, 426] on input "hair cut" at bounding box center [477, 422] width 356 height 26
checkbox input "false"
type input "h"
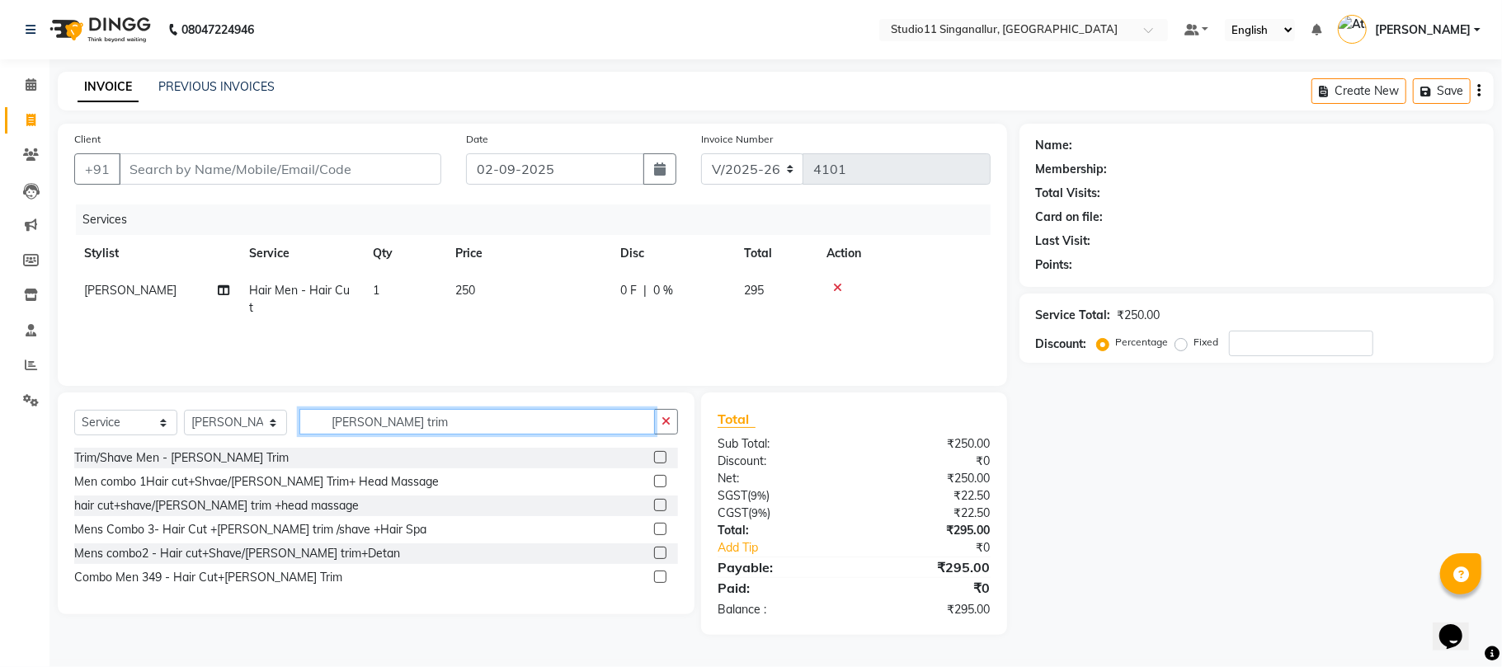
type input "[PERSON_NAME] trim"
click at [657, 457] on label at bounding box center [660, 457] width 12 height 12
click at [657, 457] on input "checkbox" at bounding box center [659, 458] width 11 height 11
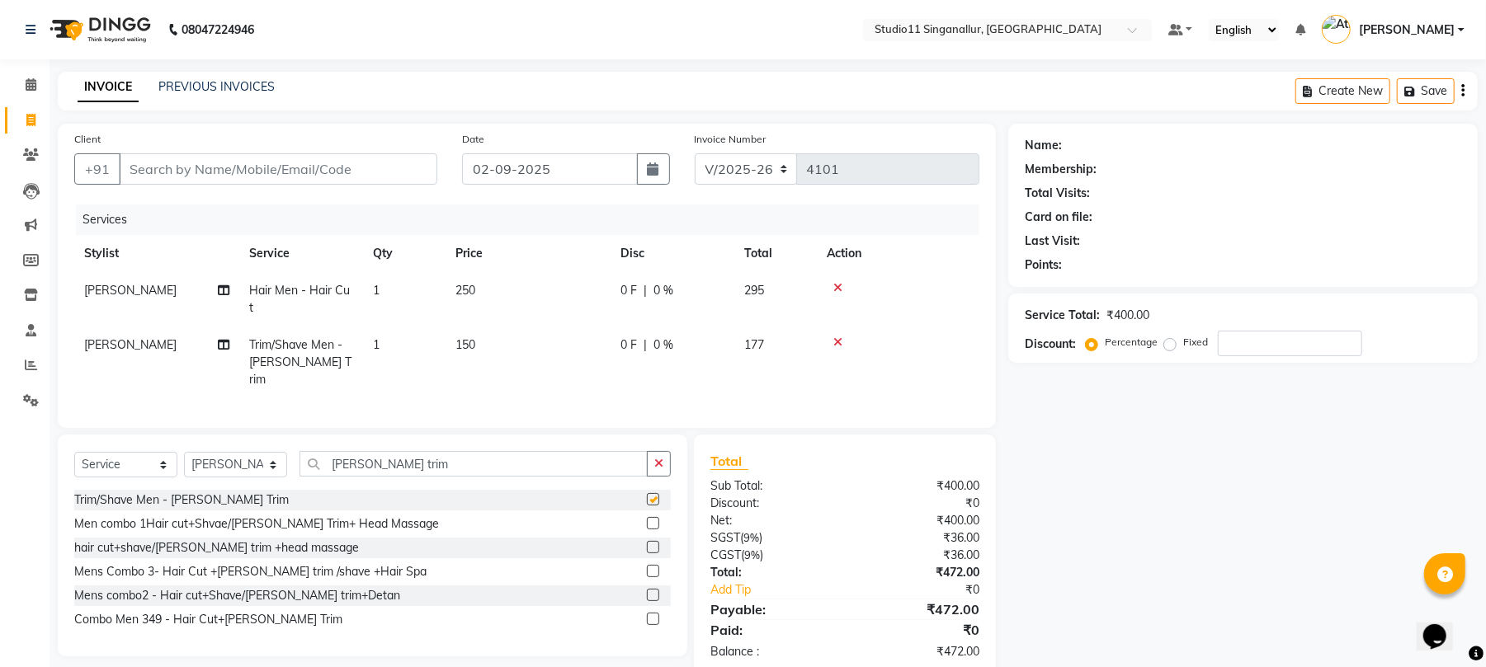
checkbox input "false"
click at [158, 170] on input "Client" at bounding box center [278, 168] width 318 height 31
type input "9"
type input "0"
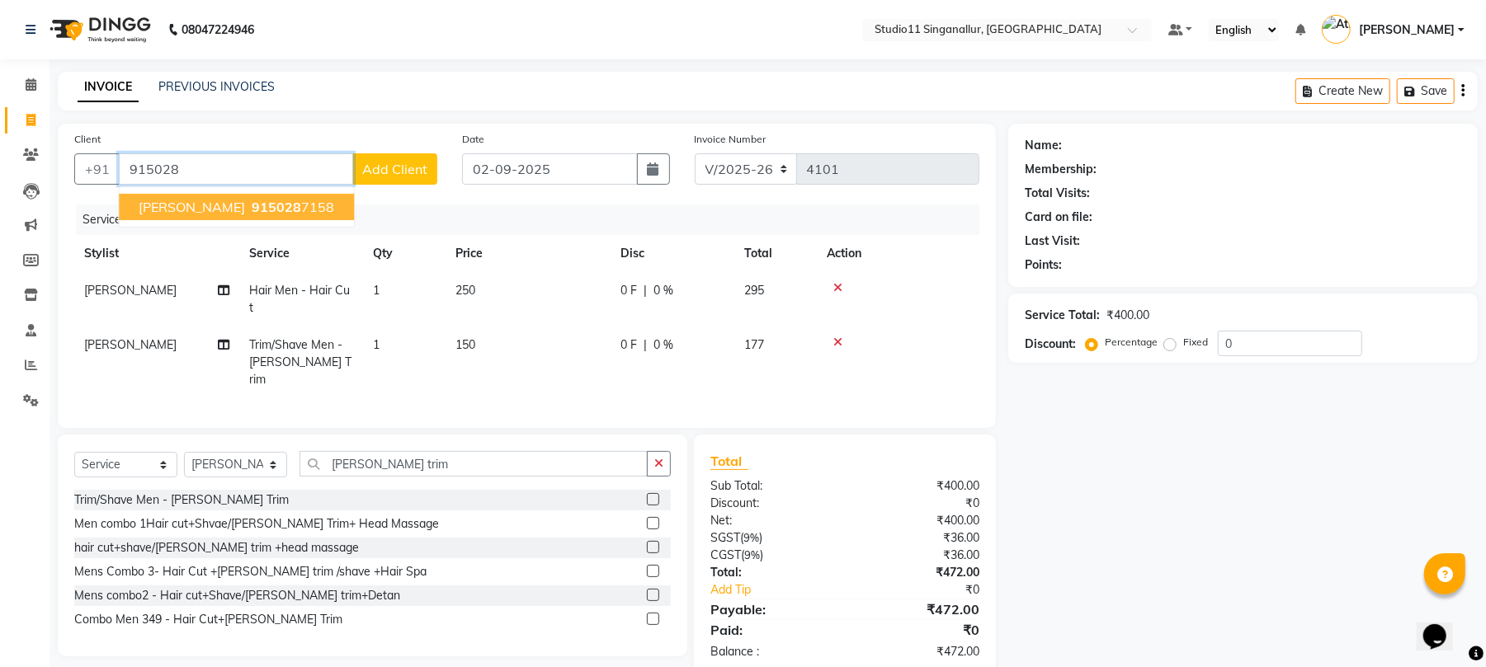
click at [153, 206] on span "[PERSON_NAME]" at bounding box center [192, 207] width 106 height 16
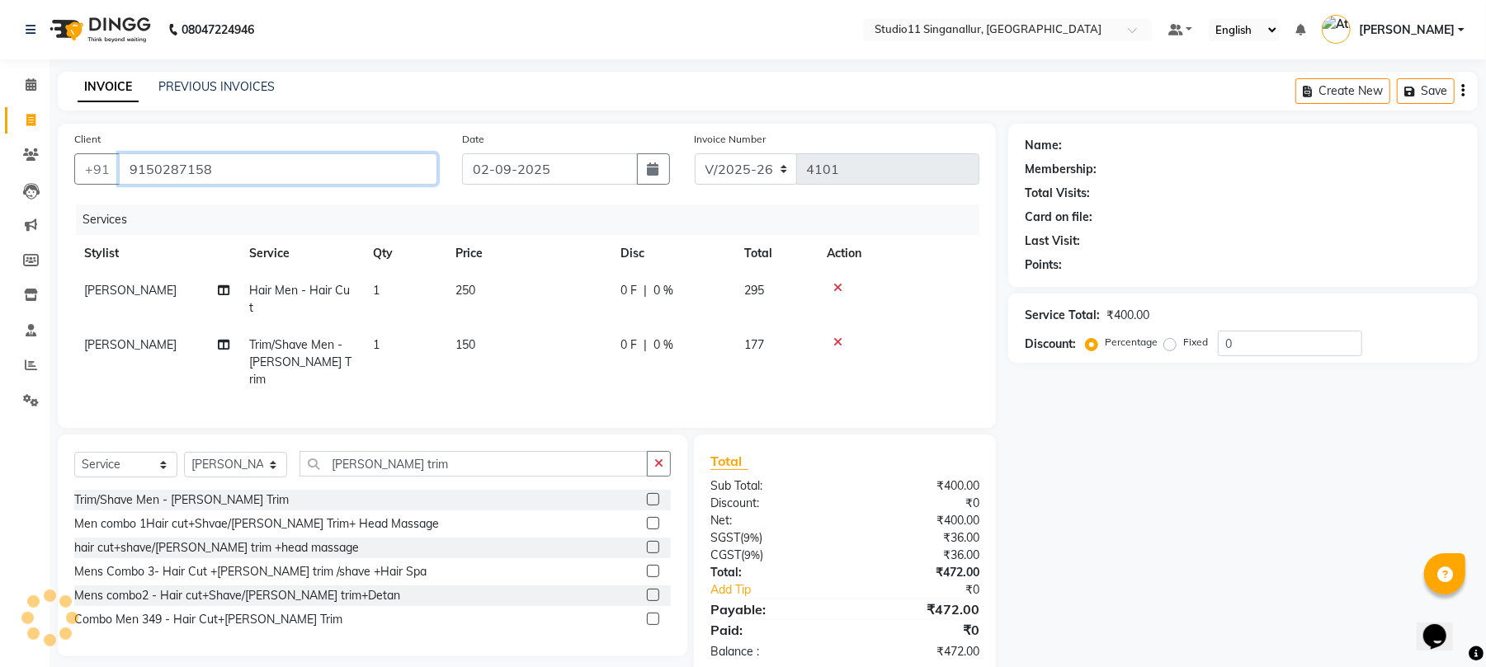
type input "9150287158"
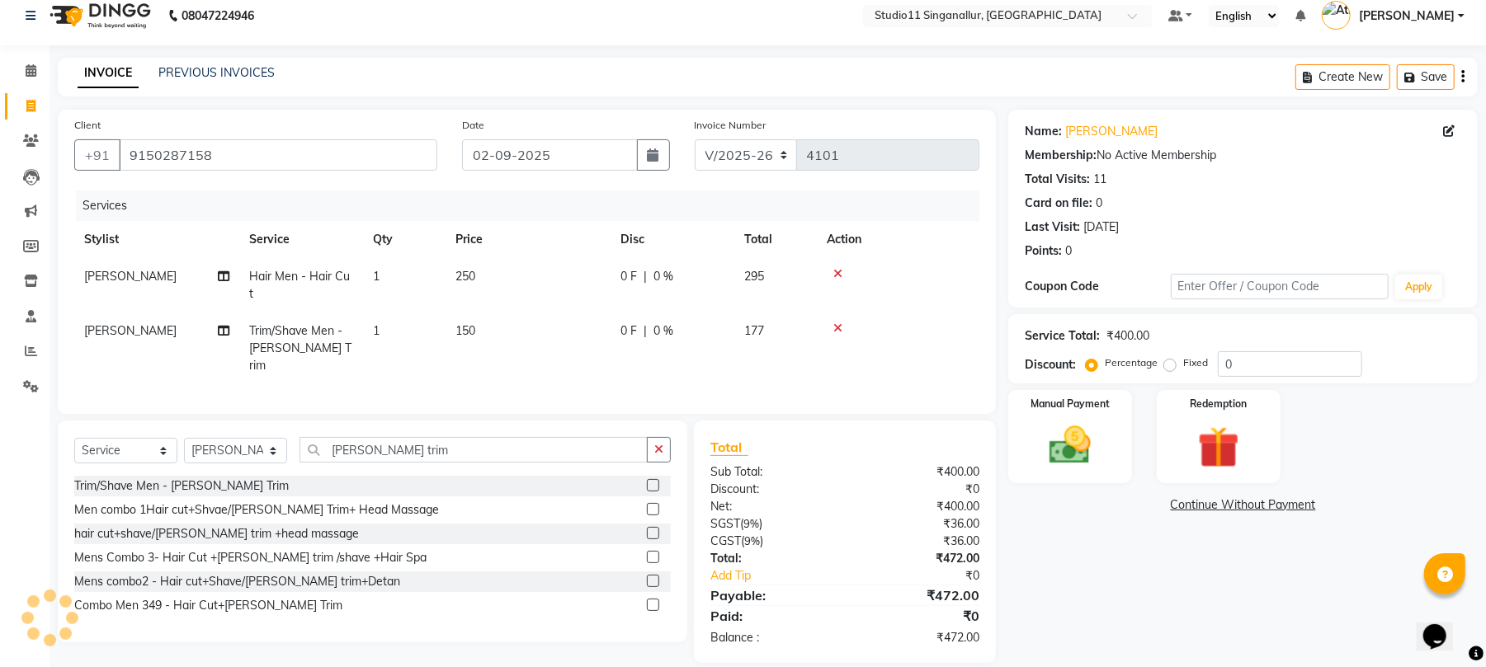
scroll to position [16, 0]
click at [1047, 467] on img at bounding box center [1069, 443] width 71 height 50
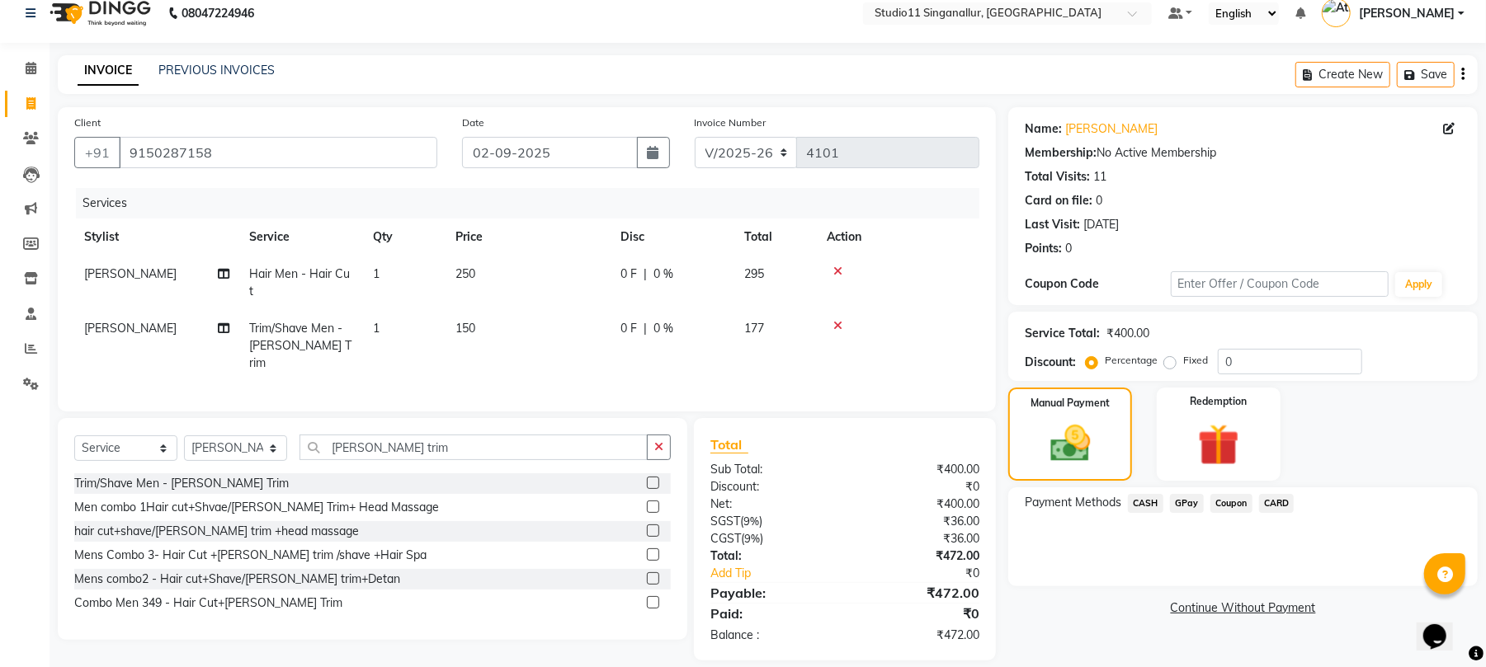
click at [1185, 508] on span "GPay" at bounding box center [1187, 503] width 34 height 19
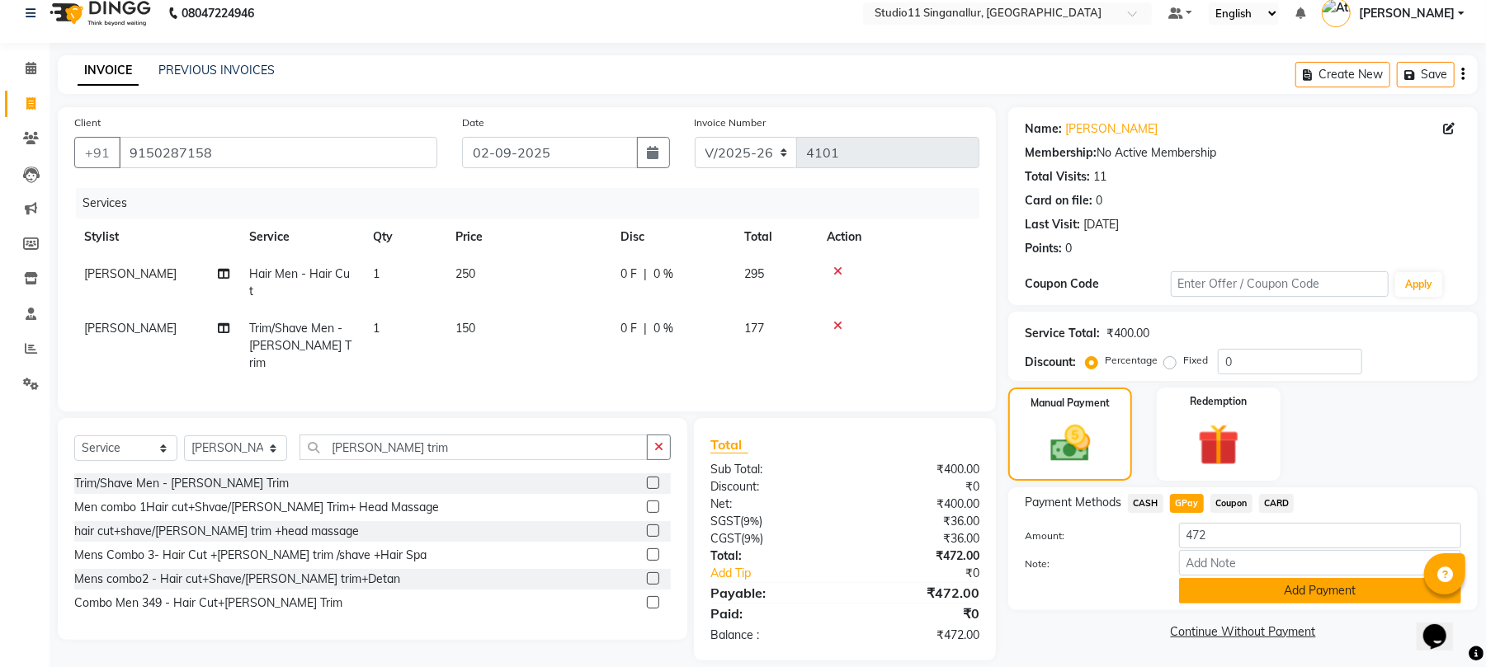
click at [1236, 582] on button "Add Payment" at bounding box center [1320, 591] width 282 height 26
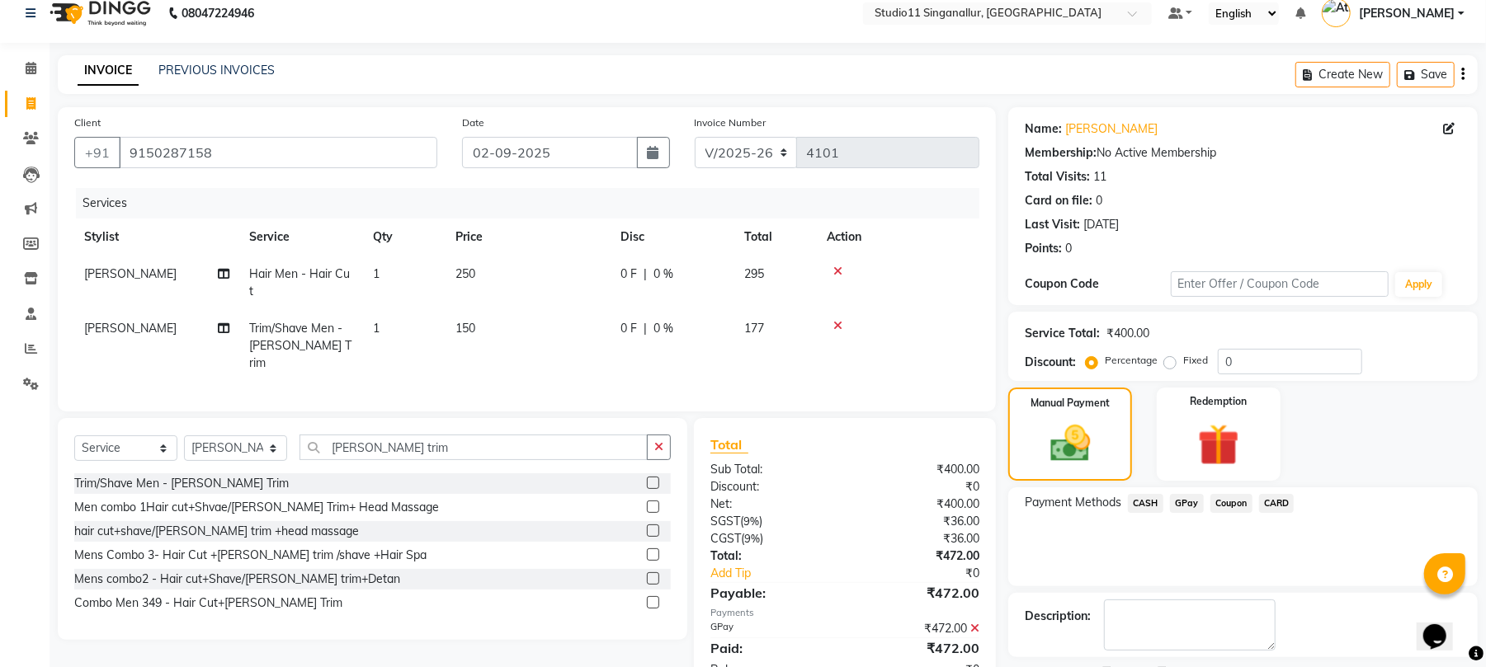
scroll to position [89, 0]
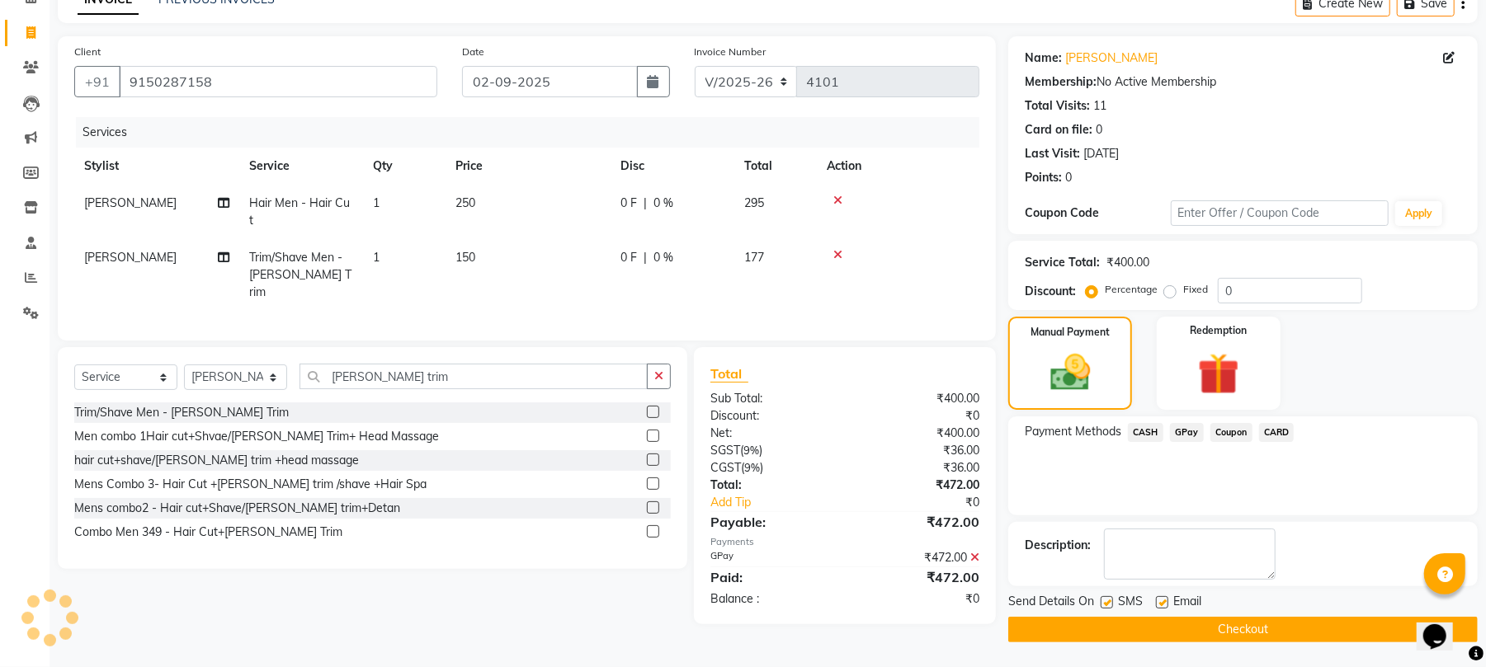
click at [1157, 601] on label at bounding box center [1162, 602] width 12 height 12
click at [1157, 601] on input "checkbox" at bounding box center [1161, 603] width 11 height 11
checkbox input "false"
click at [1104, 608] on div at bounding box center [1105, 604] width 11 height 17
click at [1104, 601] on label at bounding box center [1106, 602] width 12 height 12
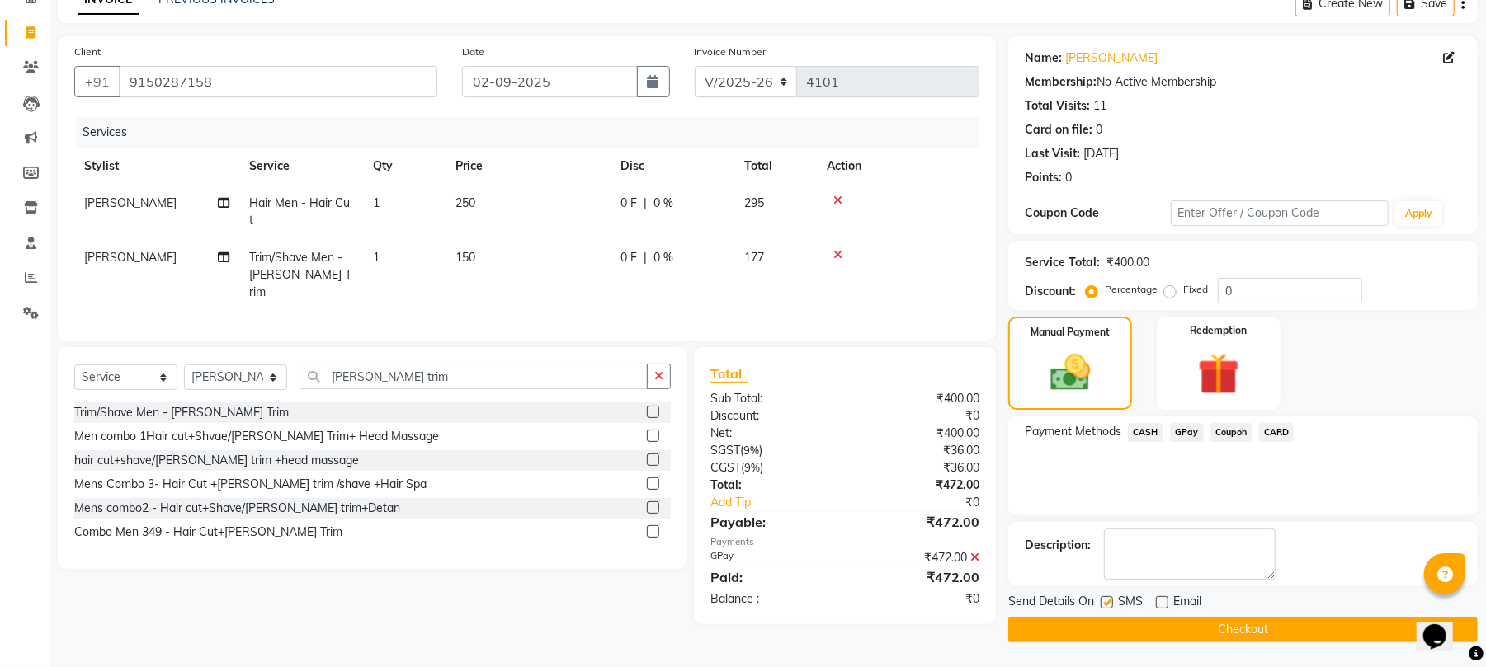
click at [1104, 601] on input "checkbox" at bounding box center [1105, 603] width 11 height 11
checkbox input "false"
click at [1114, 634] on button "Checkout" at bounding box center [1242, 630] width 469 height 26
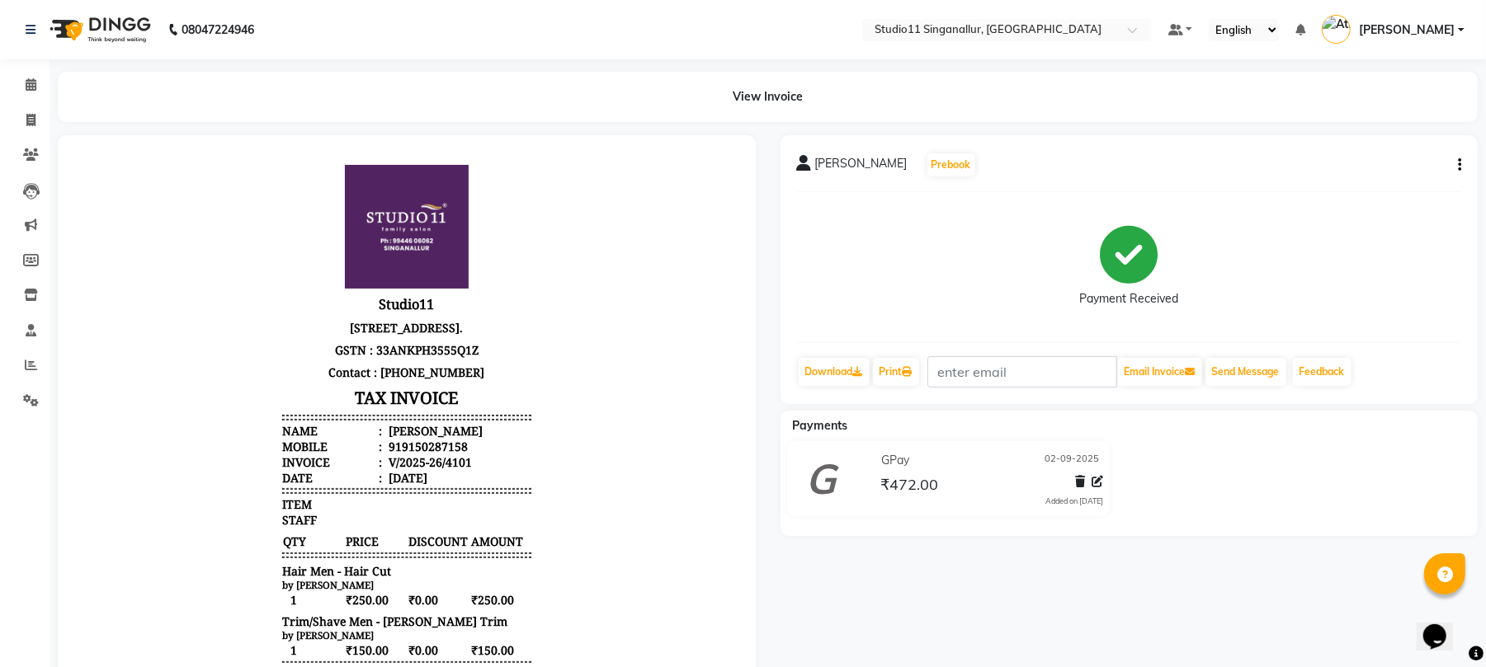
click at [50, 126] on main "View Invoice [PERSON_NAME] Prebook Payment Received Download Print Email Invoic…" at bounding box center [767, 474] width 1436 height 805
click at [28, 103] on li "Invoice" at bounding box center [24, 120] width 49 height 35
click at [27, 117] on icon at bounding box center [30, 120] width 9 height 12
select select "service"
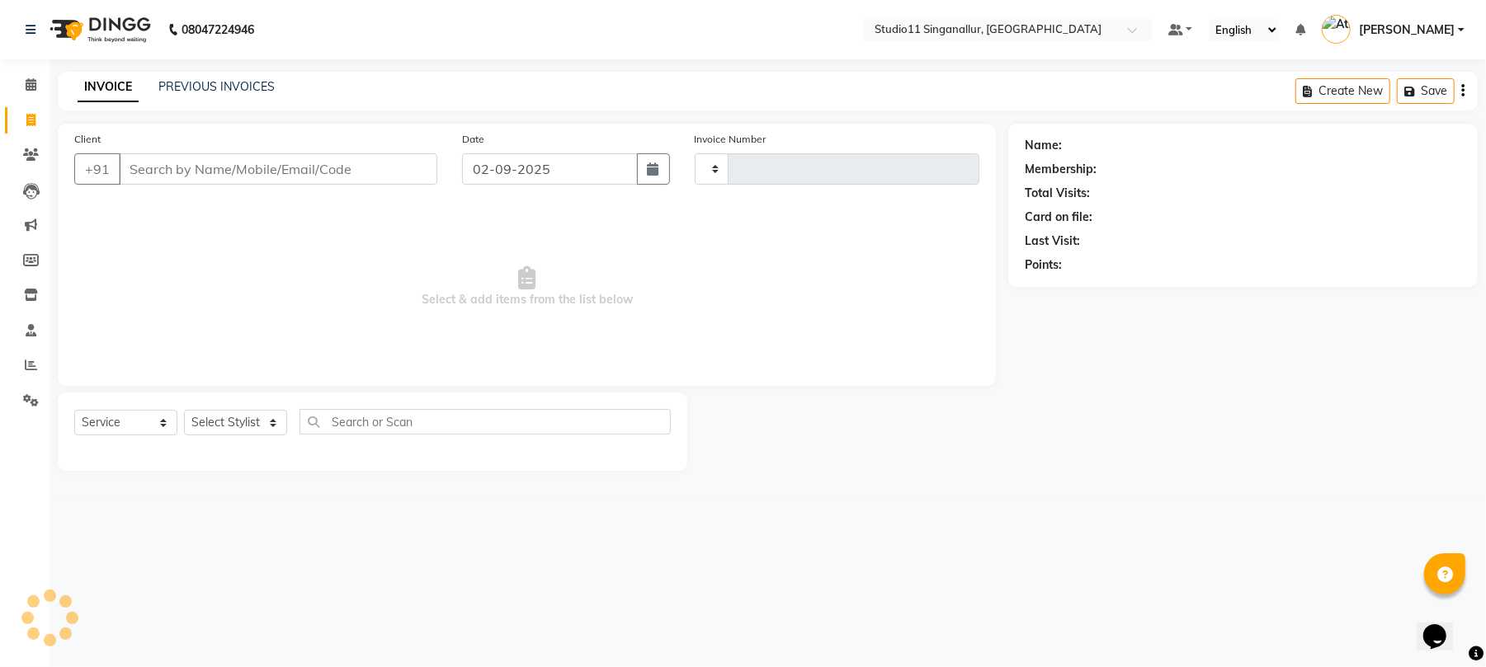
type input "4102"
select select "6616"
drag, startPoint x: 259, startPoint y: 60, endPoint x: 262, endPoint y: 81, distance: 20.8
click at [262, 63] on div "08047224946 Select Location × Studio11 Singanallur, Singanallur Default Panel M…" at bounding box center [751, 333] width 1502 height 667
click at [257, 91] on link "PREVIOUS INVOICES" at bounding box center [216, 86] width 116 height 15
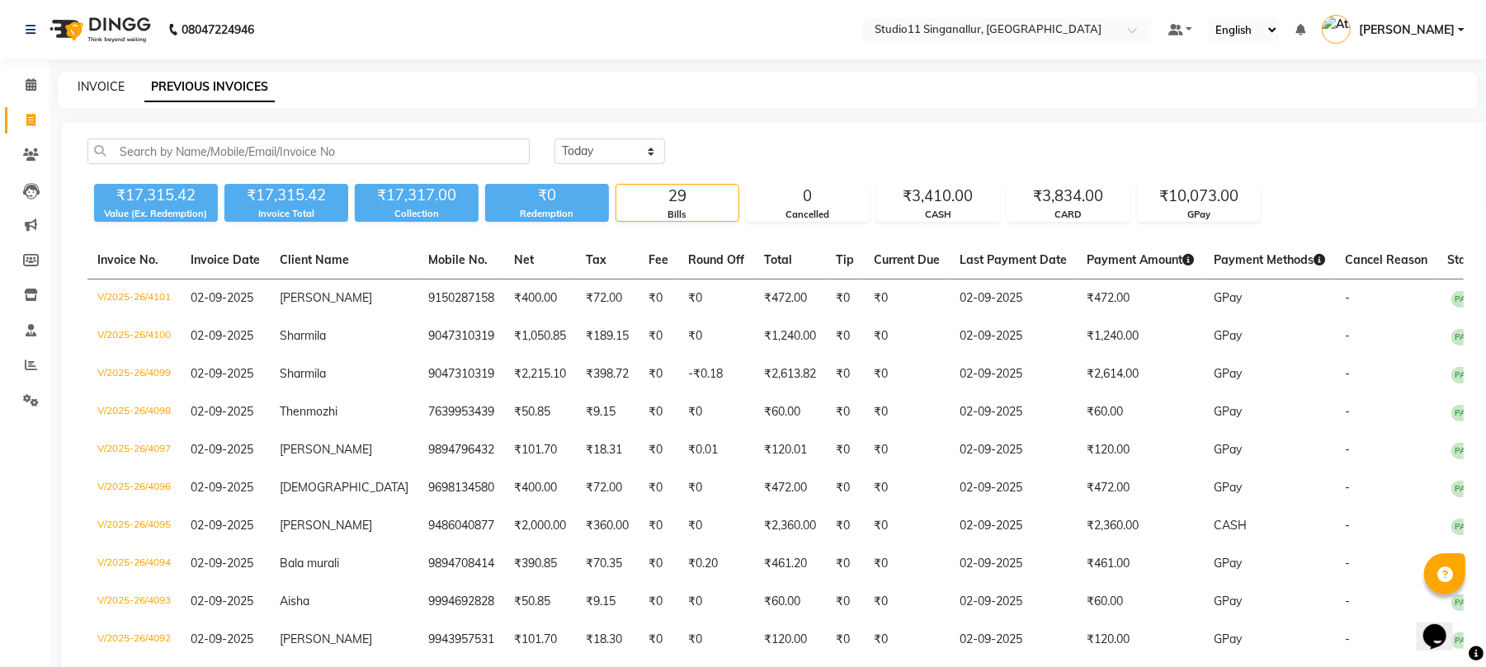
click at [109, 82] on link "INVOICE" at bounding box center [101, 86] width 47 height 15
select select "service"
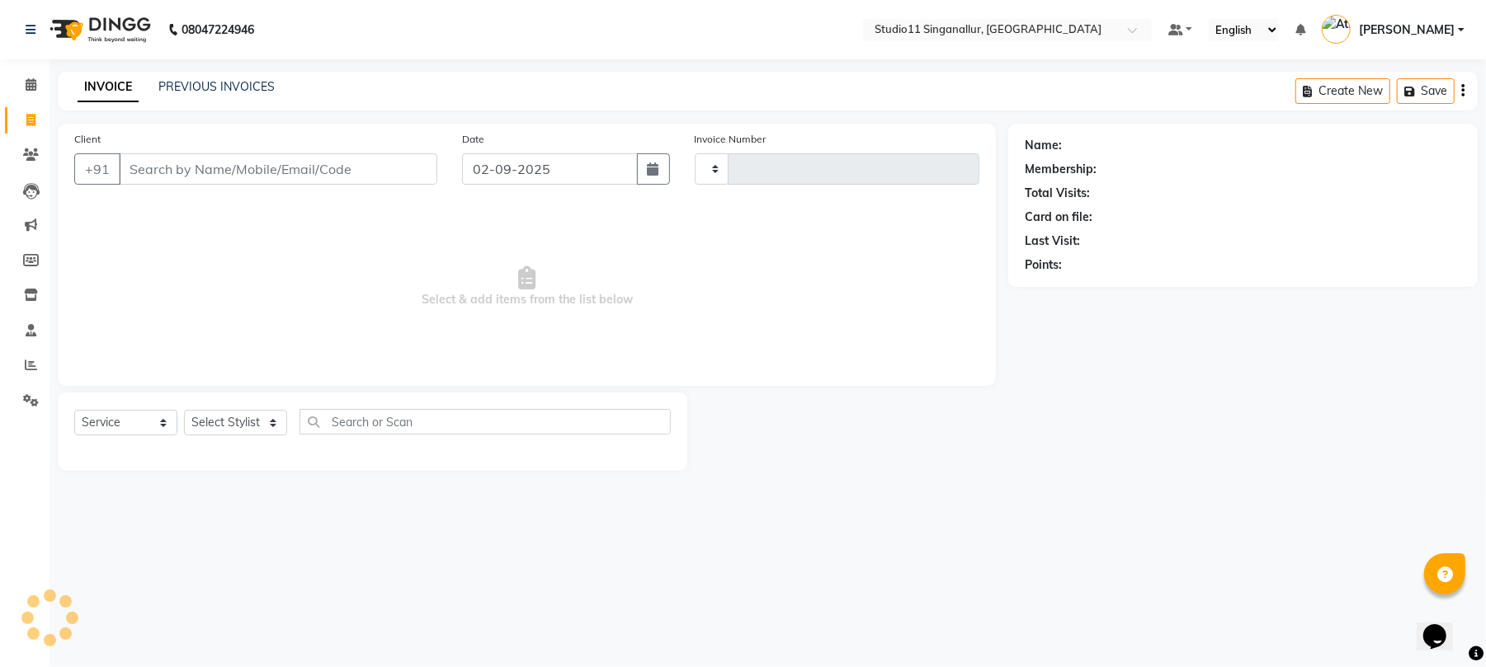
type input "4102"
select select "6616"
click at [178, 162] on input "Client" at bounding box center [280, 168] width 323 height 31
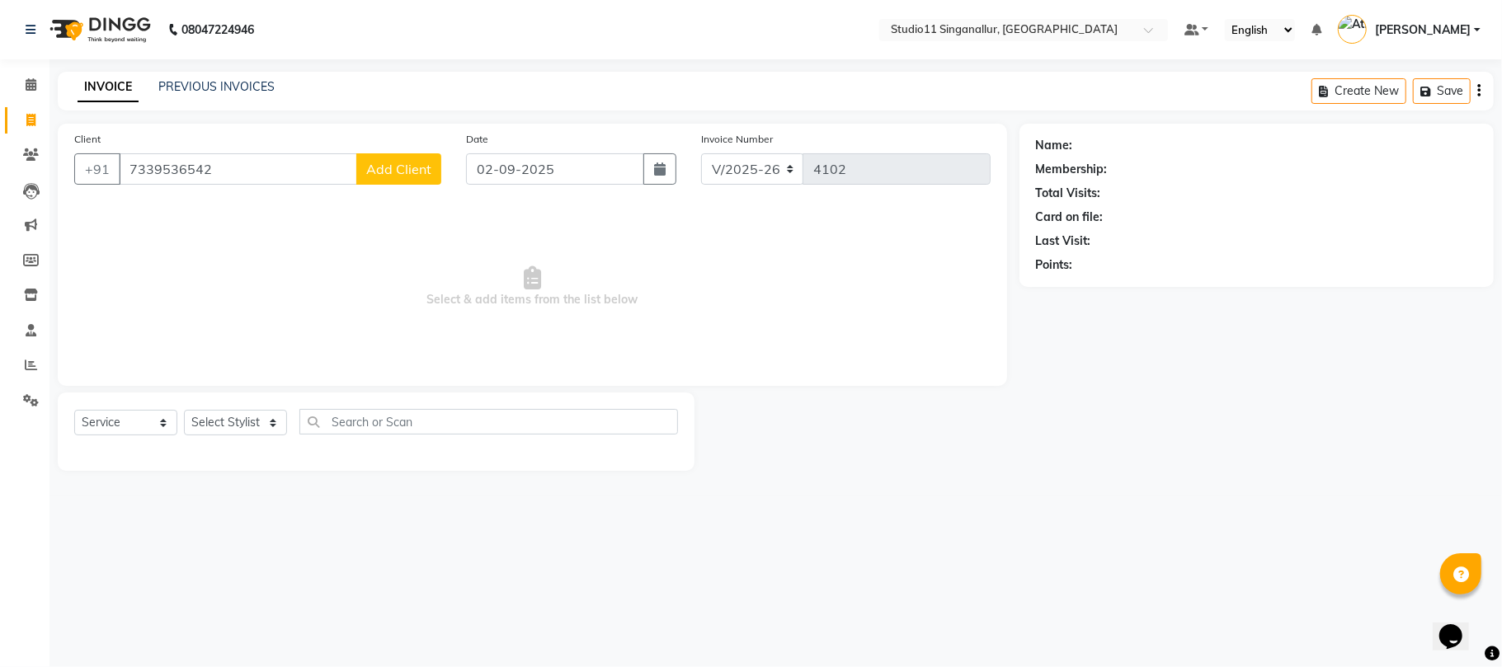
type input "7339536542"
click at [430, 176] on span "Add Client" at bounding box center [398, 169] width 65 height 16
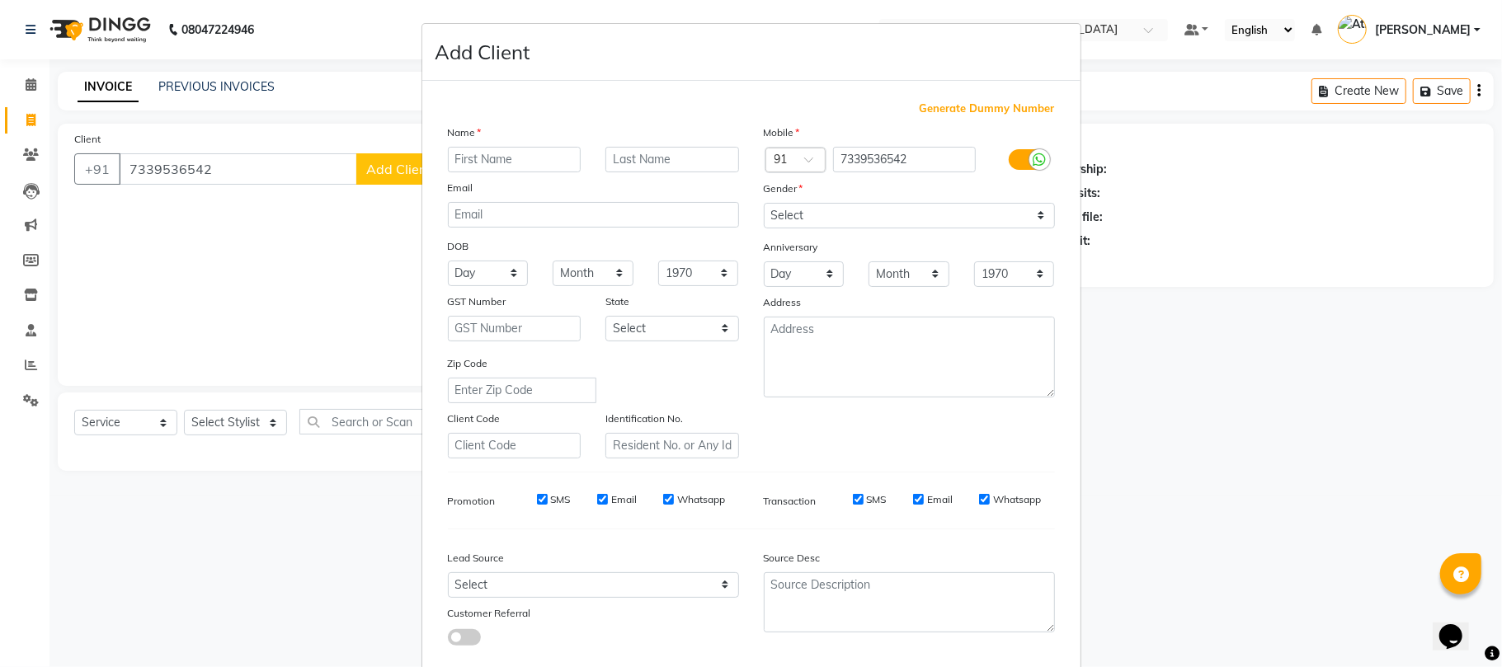
click at [488, 163] on input "text" at bounding box center [515, 160] width 134 height 26
click at [764, 215] on select "Select [DEMOGRAPHIC_DATA] [DEMOGRAPHIC_DATA] Other Prefer Not To Say" at bounding box center [909, 216] width 291 height 26
click at [549, 165] on input "Shalinj" at bounding box center [515, 160] width 134 height 26
type input "[PERSON_NAME]"
drag, startPoint x: 849, startPoint y: 213, endPoint x: 846, endPoint y: 224, distance: 11.8
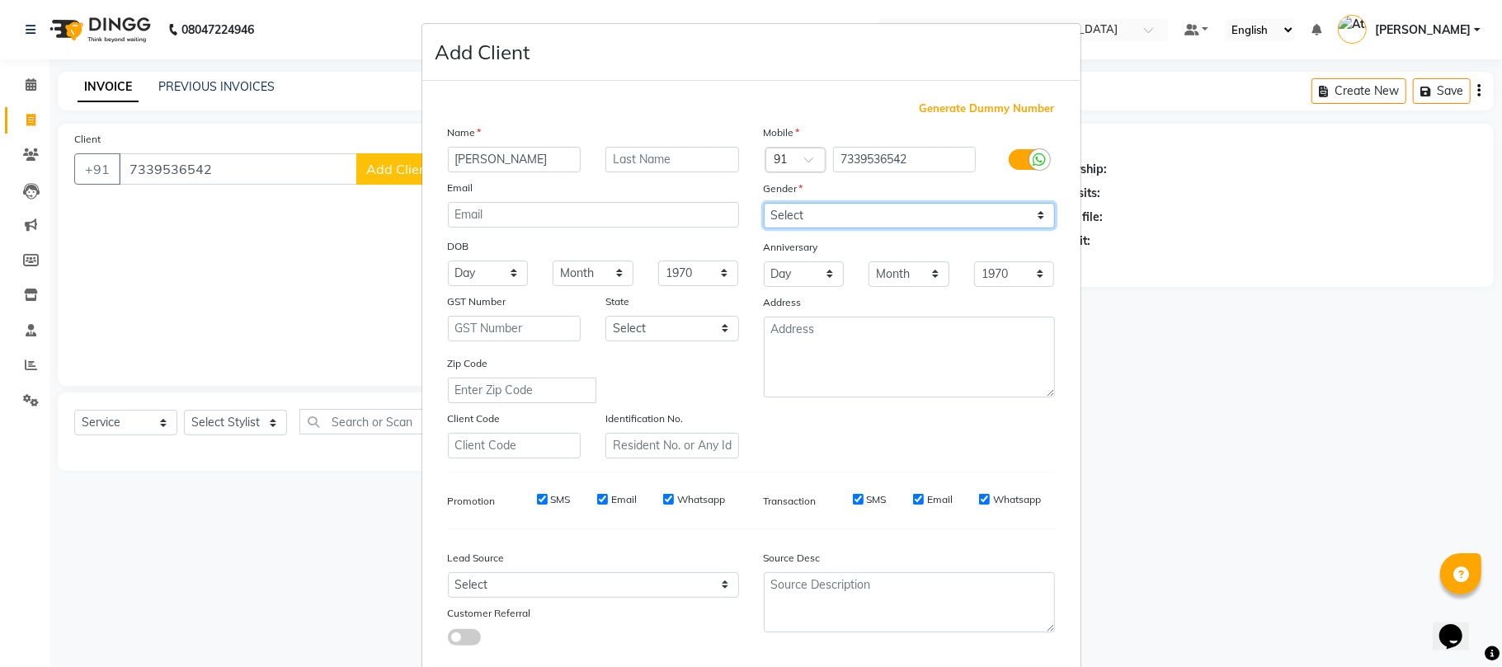
click at [849, 213] on select "Select [DEMOGRAPHIC_DATA] [DEMOGRAPHIC_DATA] Other Prefer Not To Say" at bounding box center [909, 216] width 291 height 26
select select "[DEMOGRAPHIC_DATA]"
click at [764, 203] on select "Select [DEMOGRAPHIC_DATA] [DEMOGRAPHIC_DATA] Other Prefer Not To Say" at bounding box center [909, 216] width 291 height 26
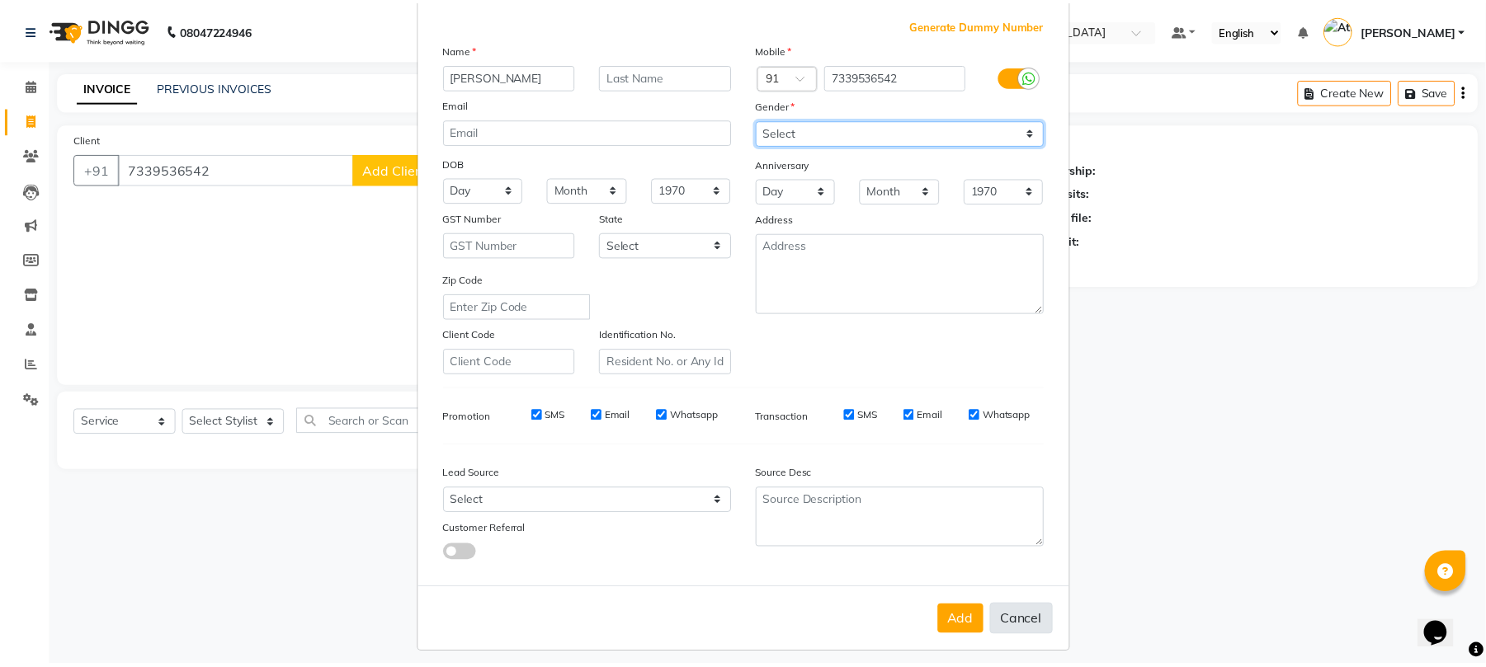
scroll to position [90, 0]
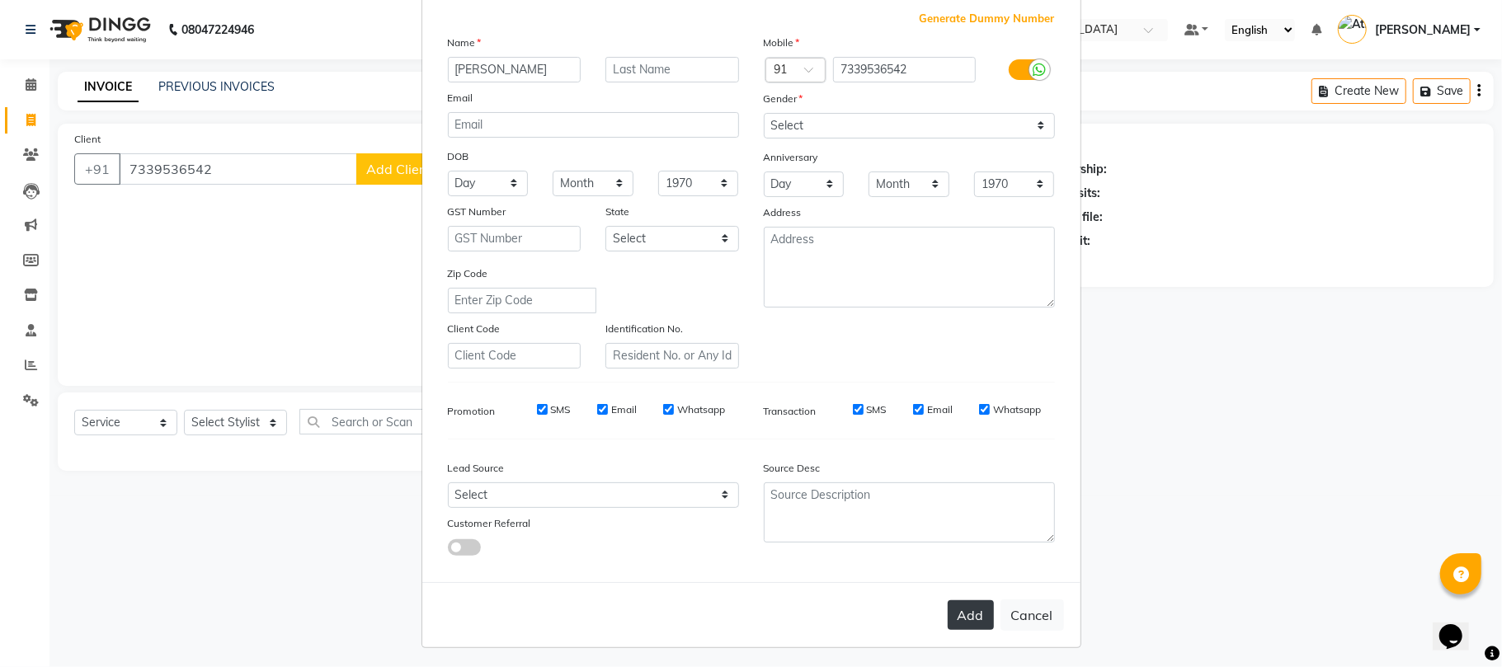
click at [977, 609] on button "Add" at bounding box center [971, 616] width 46 height 30
select select
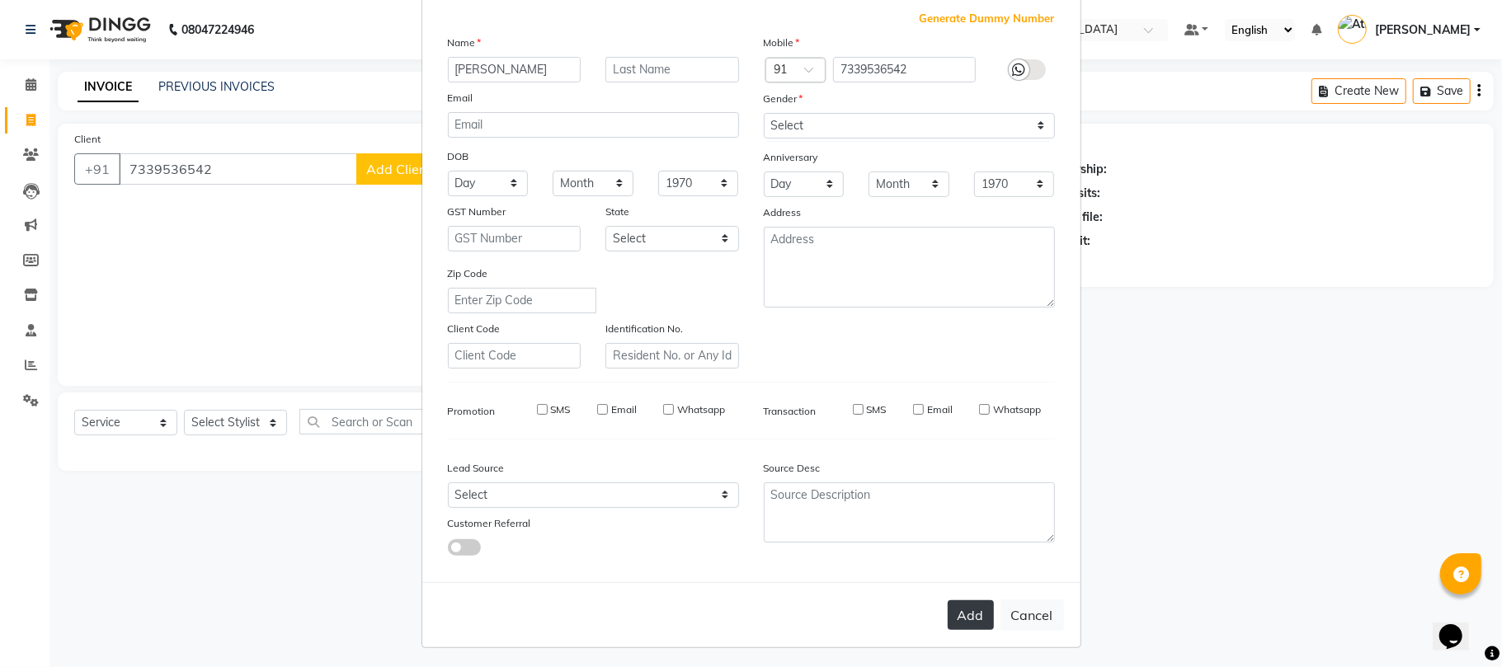
select select
checkbox input "false"
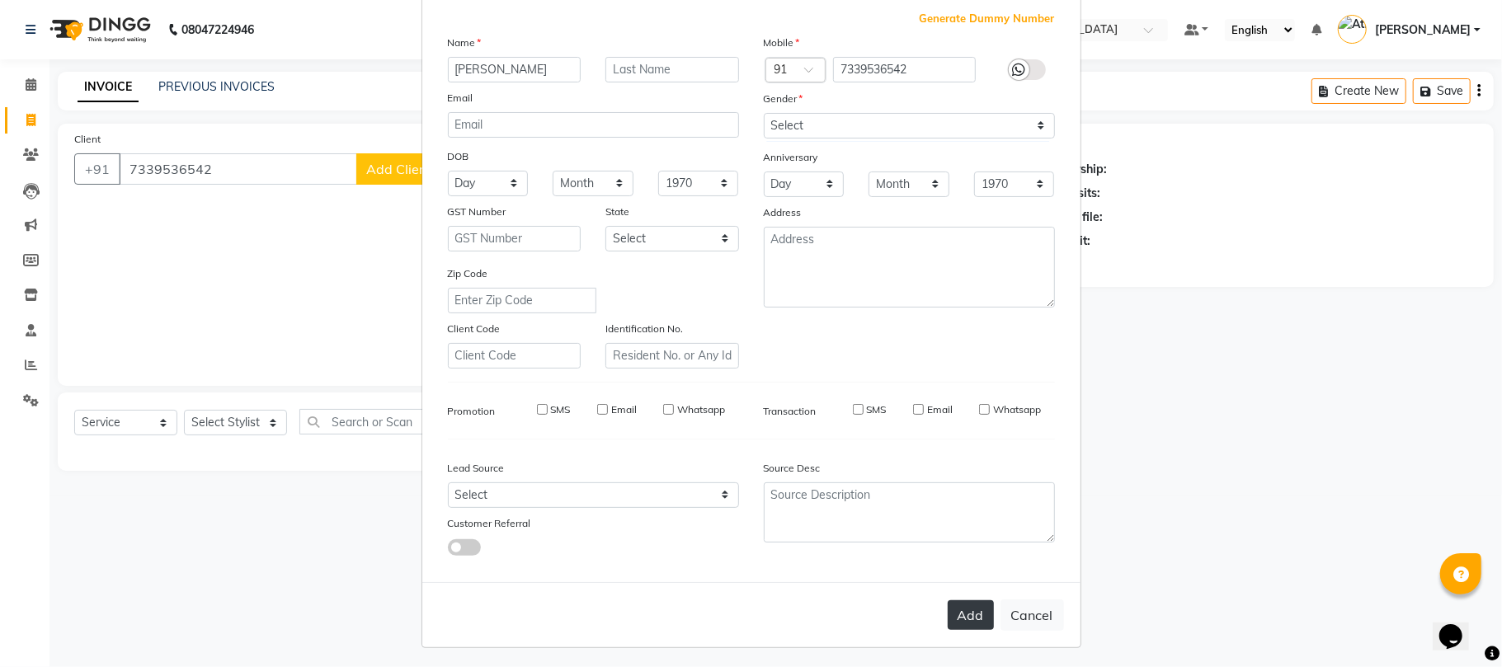
checkbox input "false"
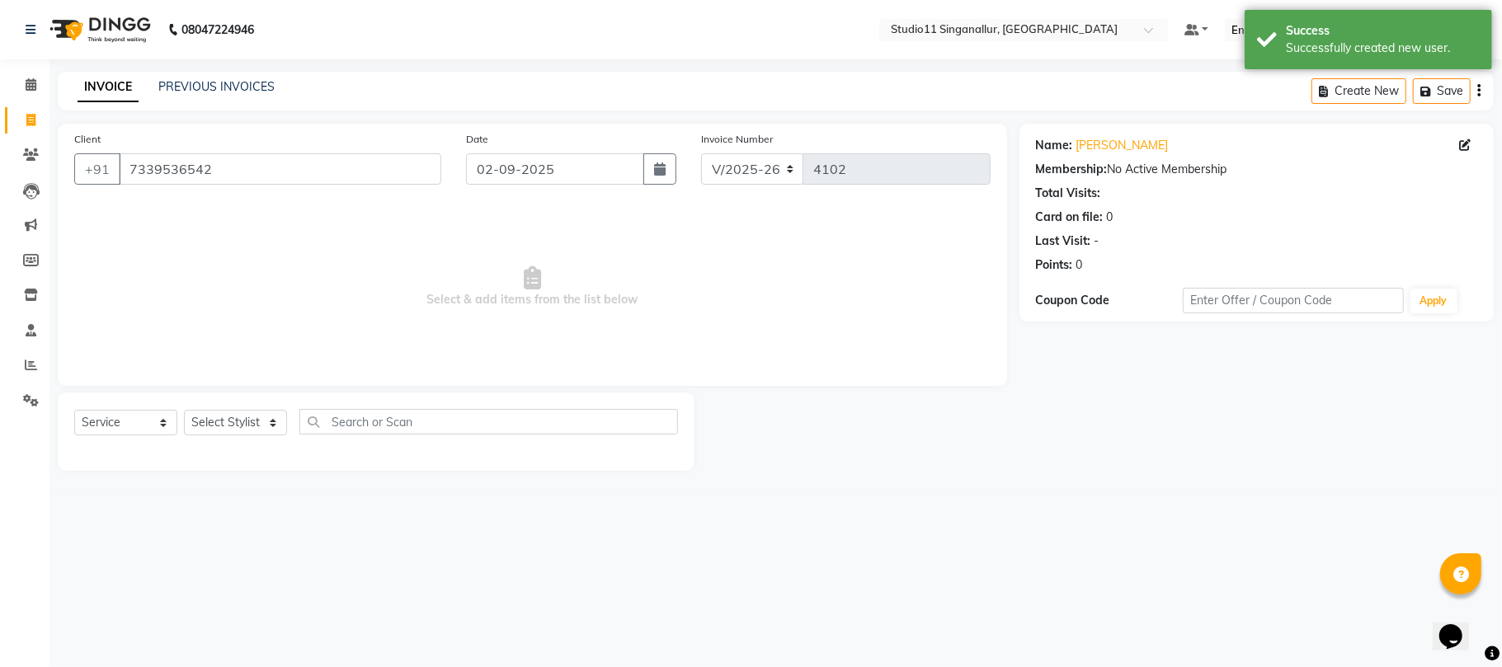
click at [200, 403] on div "Select Service Product Membership Package Voucher Prepaid Gift Card Select Styl…" at bounding box center [376, 432] width 637 height 78
click at [196, 426] on select "Select Stylist [PERSON_NAME] Divya [PERSON_NAME] [PERSON_NAME] [PERSON_NAME] [P…" at bounding box center [235, 423] width 103 height 26
select select "75527"
click at [184, 410] on select "Select Stylist [PERSON_NAME] Divya [PERSON_NAME] [PERSON_NAME] [PERSON_NAME] [P…" at bounding box center [235, 423] width 103 height 26
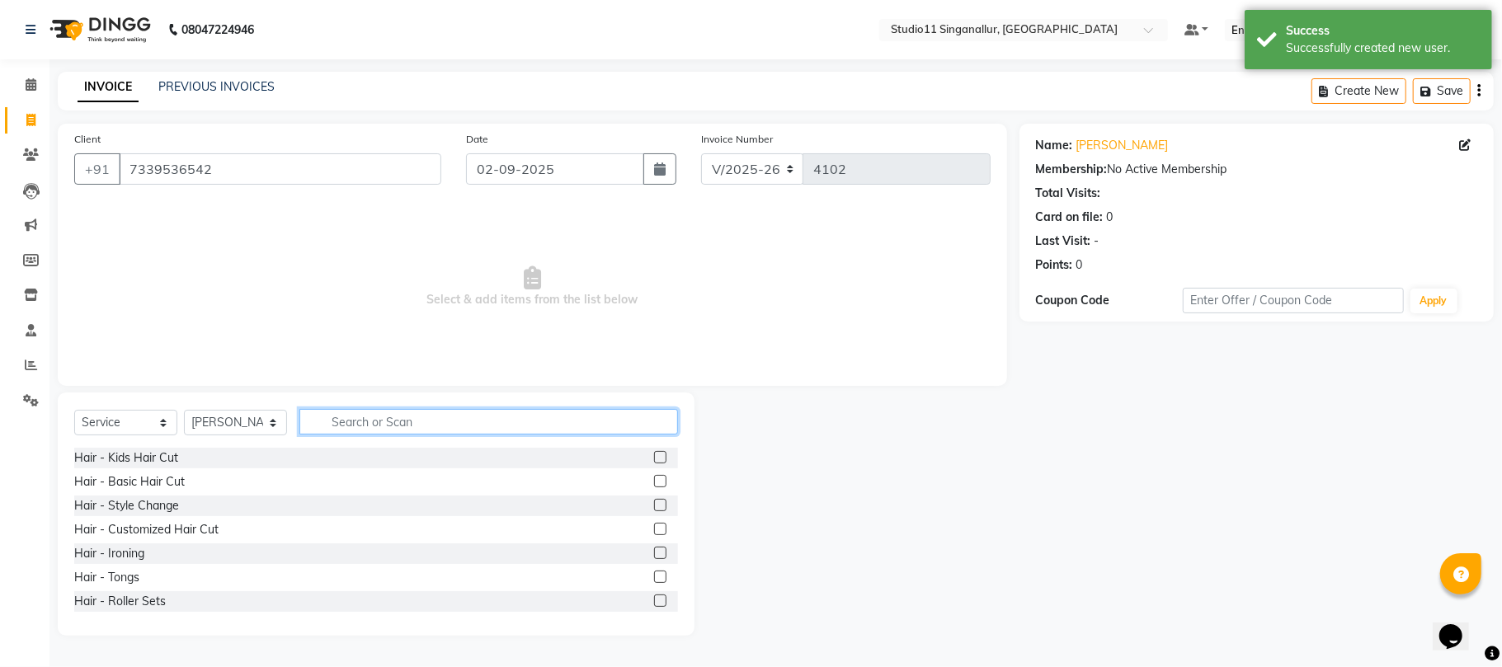
click at [469, 412] on input "text" at bounding box center [488, 422] width 379 height 26
type input "thre"
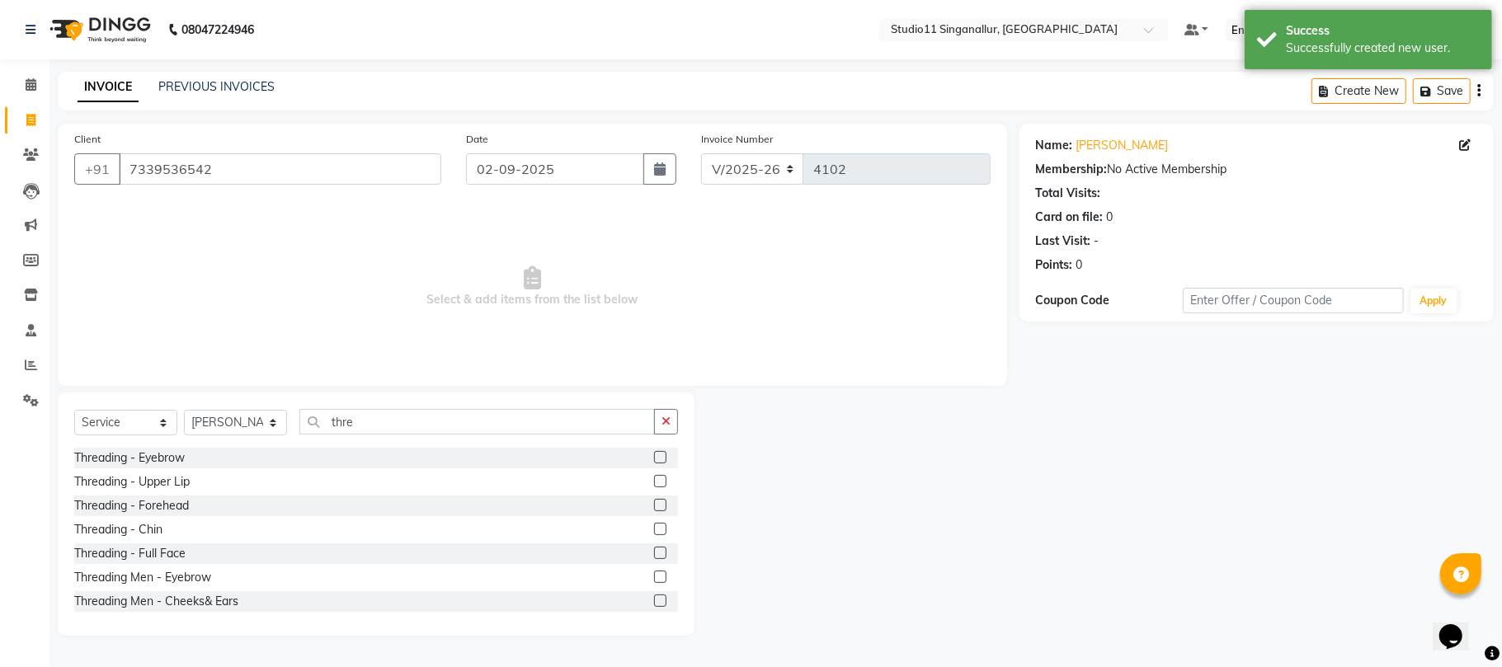
click at [654, 448] on div at bounding box center [666, 458] width 24 height 21
click at [654, 454] on label at bounding box center [660, 457] width 12 height 12
click at [654, 454] on input "checkbox" at bounding box center [659, 458] width 11 height 11
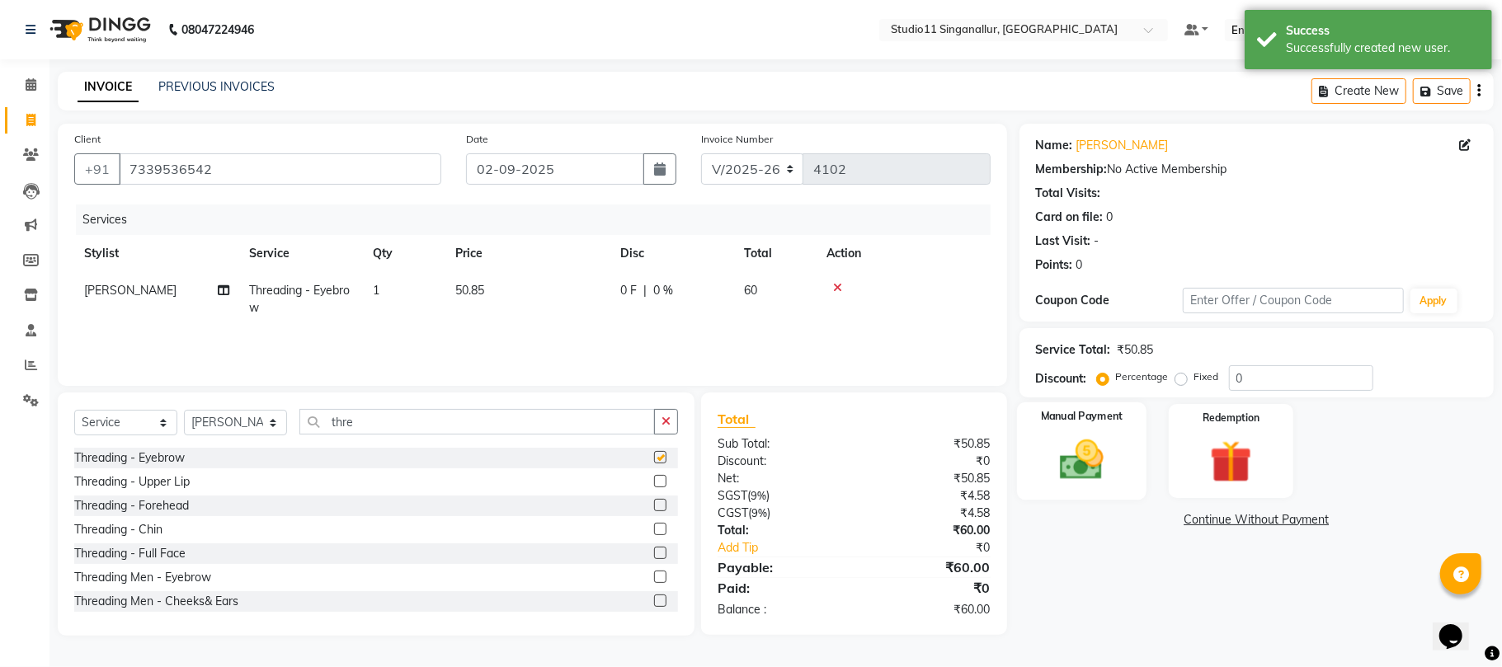
checkbox input "false"
click at [1083, 453] on img at bounding box center [1082, 460] width 72 height 51
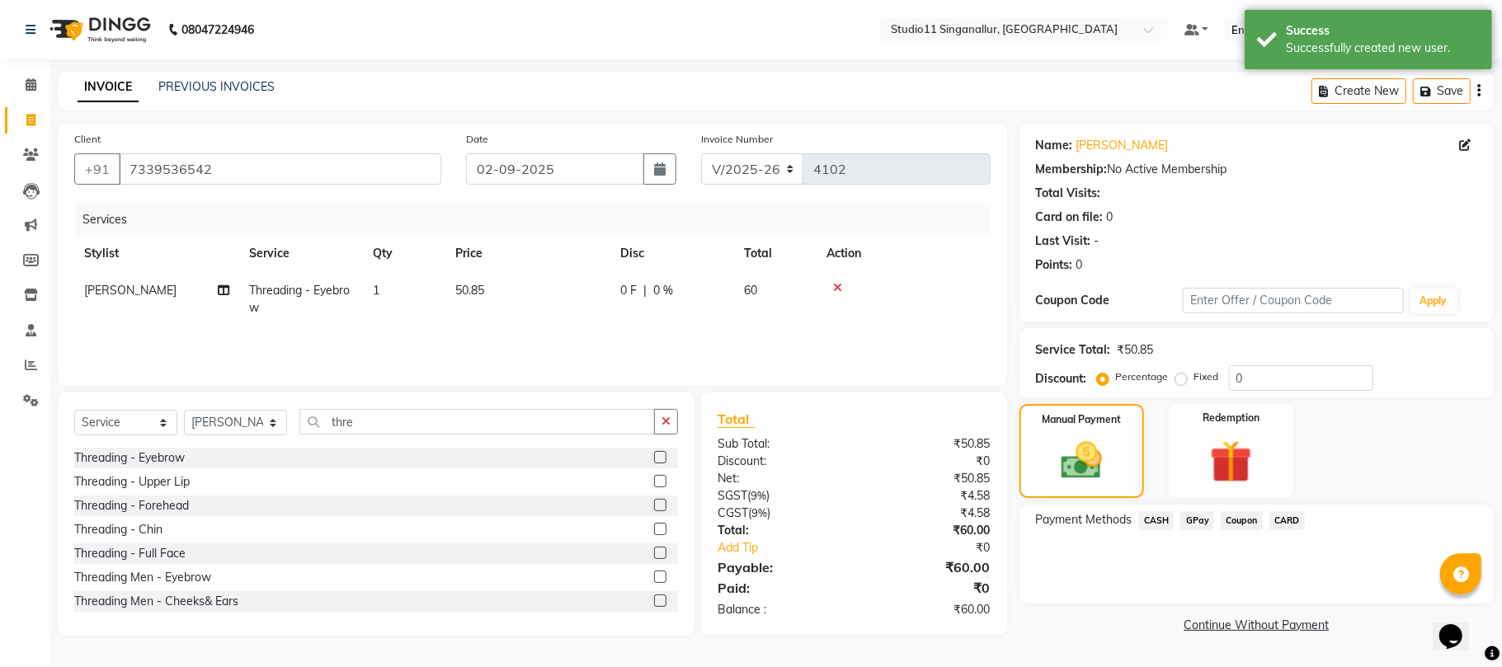
click at [1191, 522] on span "GPay" at bounding box center [1197, 520] width 34 height 19
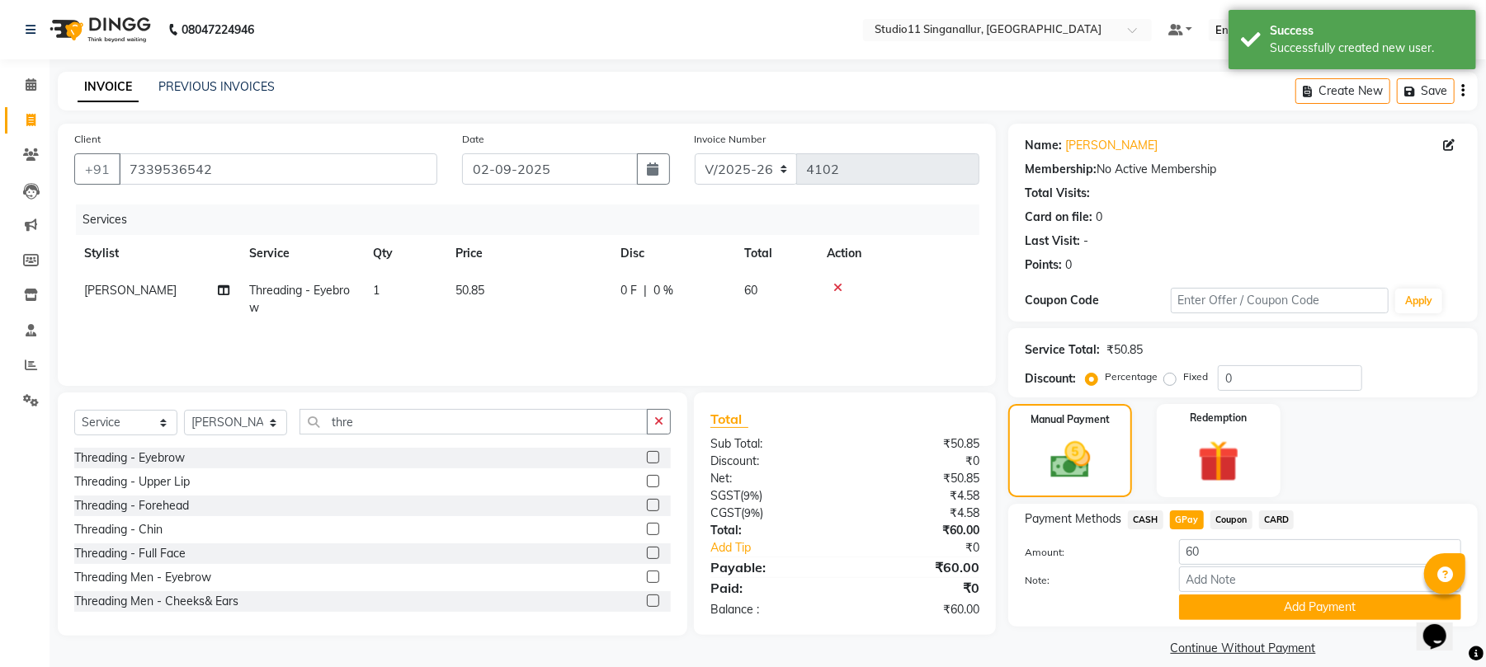
drag, startPoint x: 1223, startPoint y: 608, endPoint x: 1446, endPoint y: 472, distance: 261.7
click at [1224, 609] on button "Add Payment" at bounding box center [1320, 608] width 282 height 26
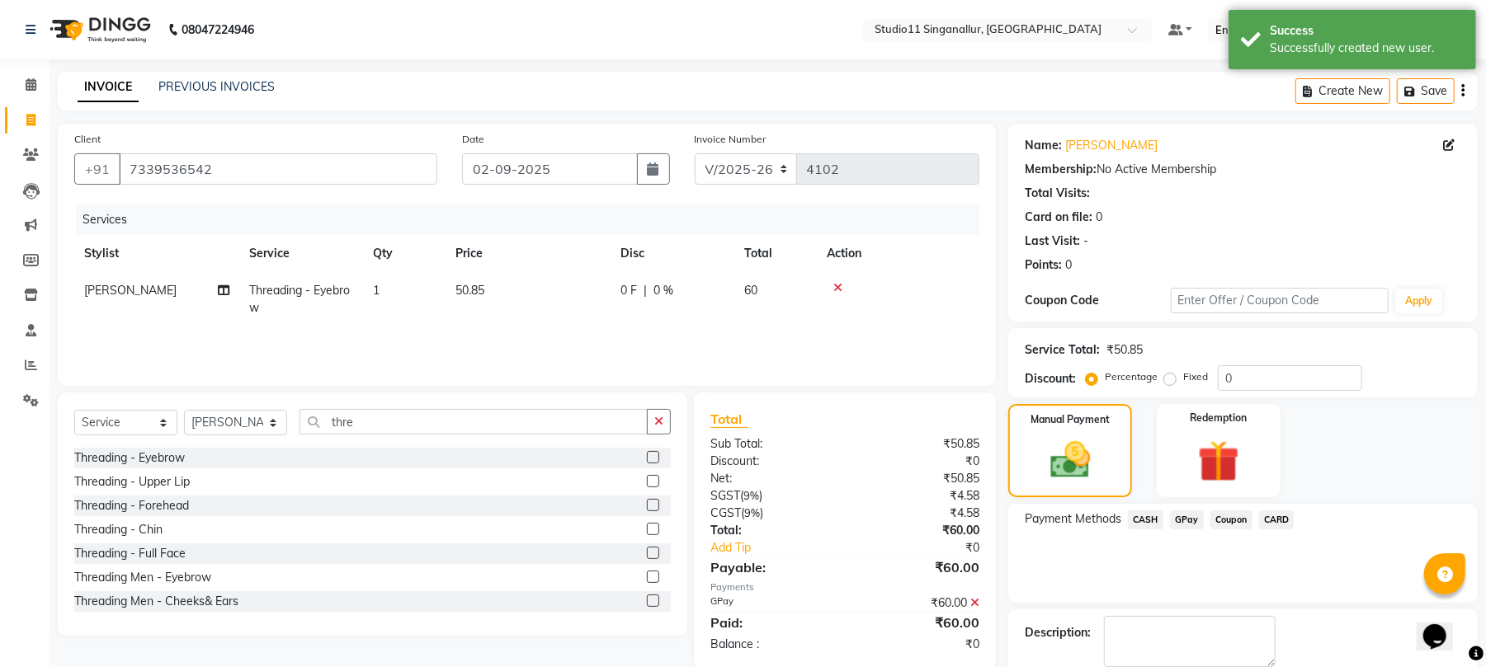
scroll to position [89, 0]
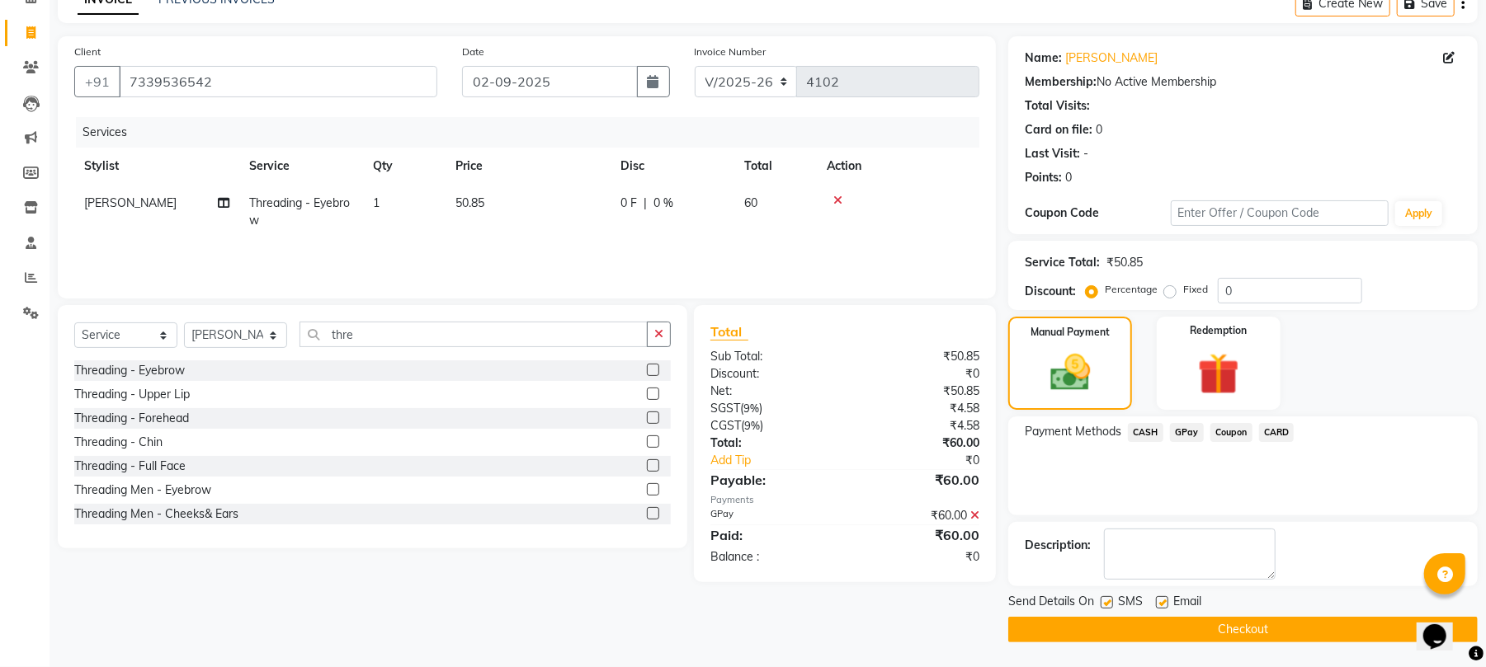
click at [1162, 598] on label at bounding box center [1162, 602] width 12 height 12
click at [1162, 598] on input "checkbox" at bounding box center [1161, 603] width 11 height 11
checkbox input "false"
click at [1100, 606] on label at bounding box center [1106, 602] width 12 height 12
click at [1100, 606] on input "checkbox" at bounding box center [1105, 603] width 11 height 11
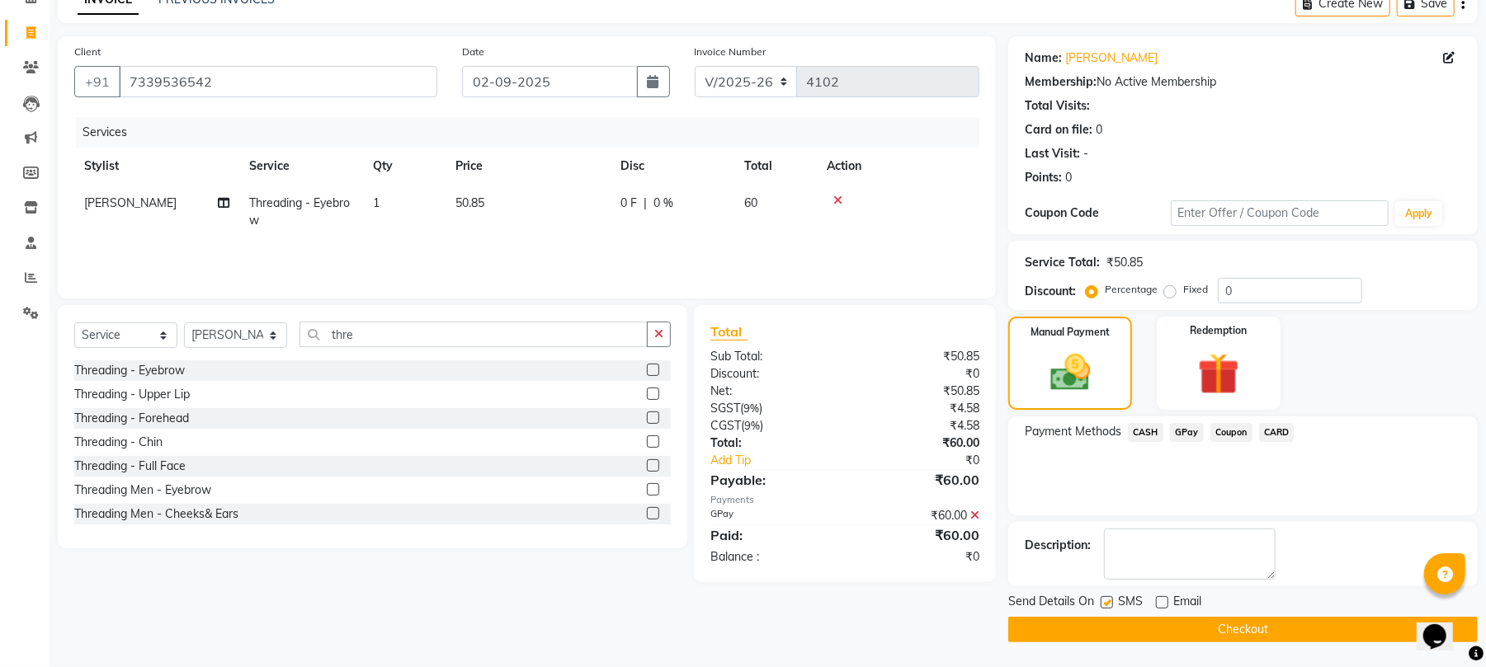
checkbox input "false"
click at [1124, 628] on button "Checkout" at bounding box center [1242, 630] width 469 height 26
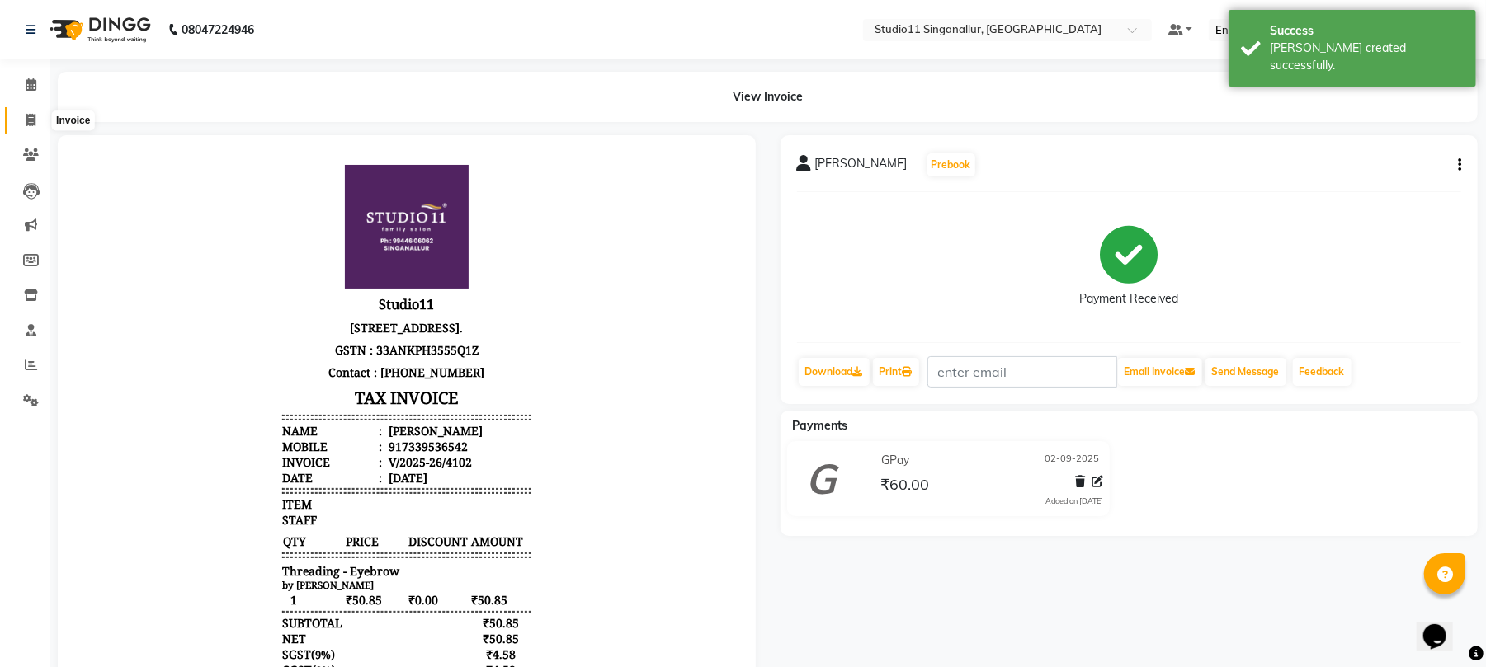
drag, startPoint x: 27, startPoint y: 120, endPoint x: 50, endPoint y: 109, distance: 25.8
click at [27, 120] on icon at bounding box center [30, 120] width 9 height 12
select select "6616"
select select "service"
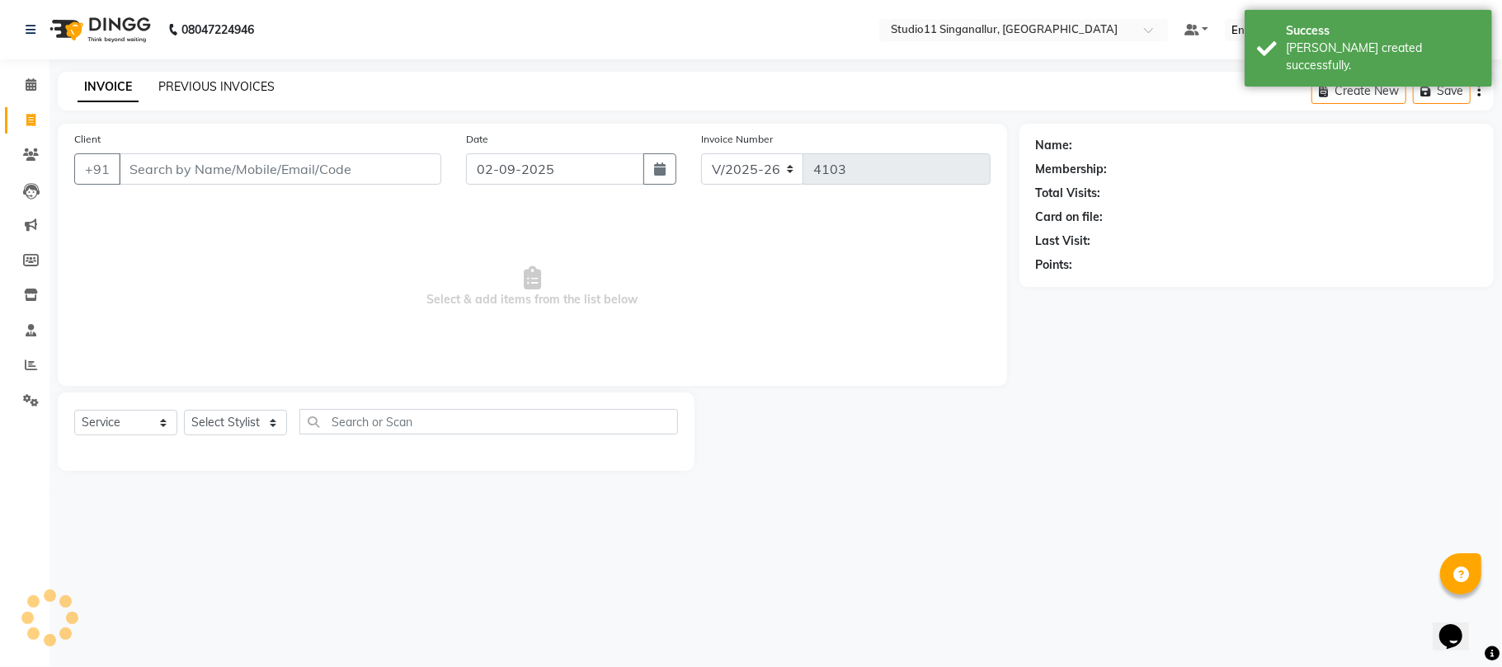
click at [186, 83] on link "PREVIOUS INVOICES" at bounding box center [216, 86] width 116 height 15
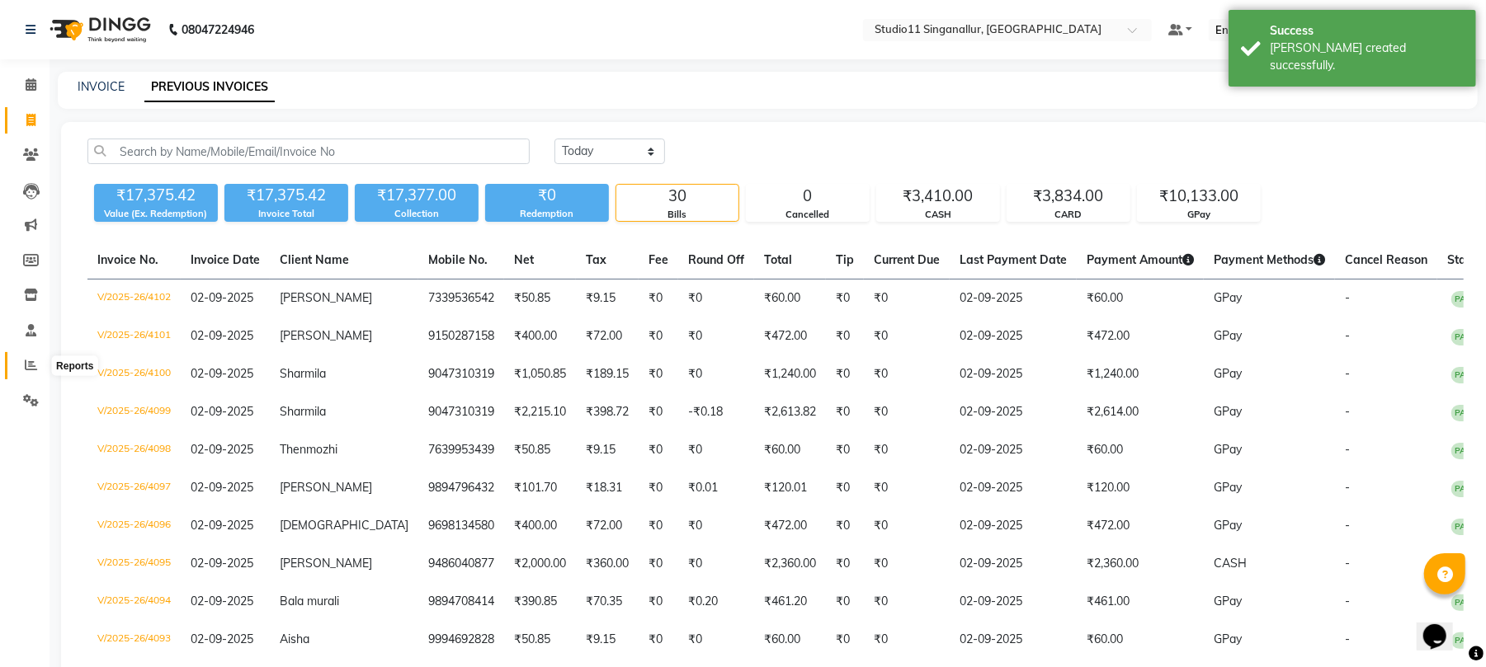
click at [26, 360] on icon at bounding box center [31, 365] width 12 height 12
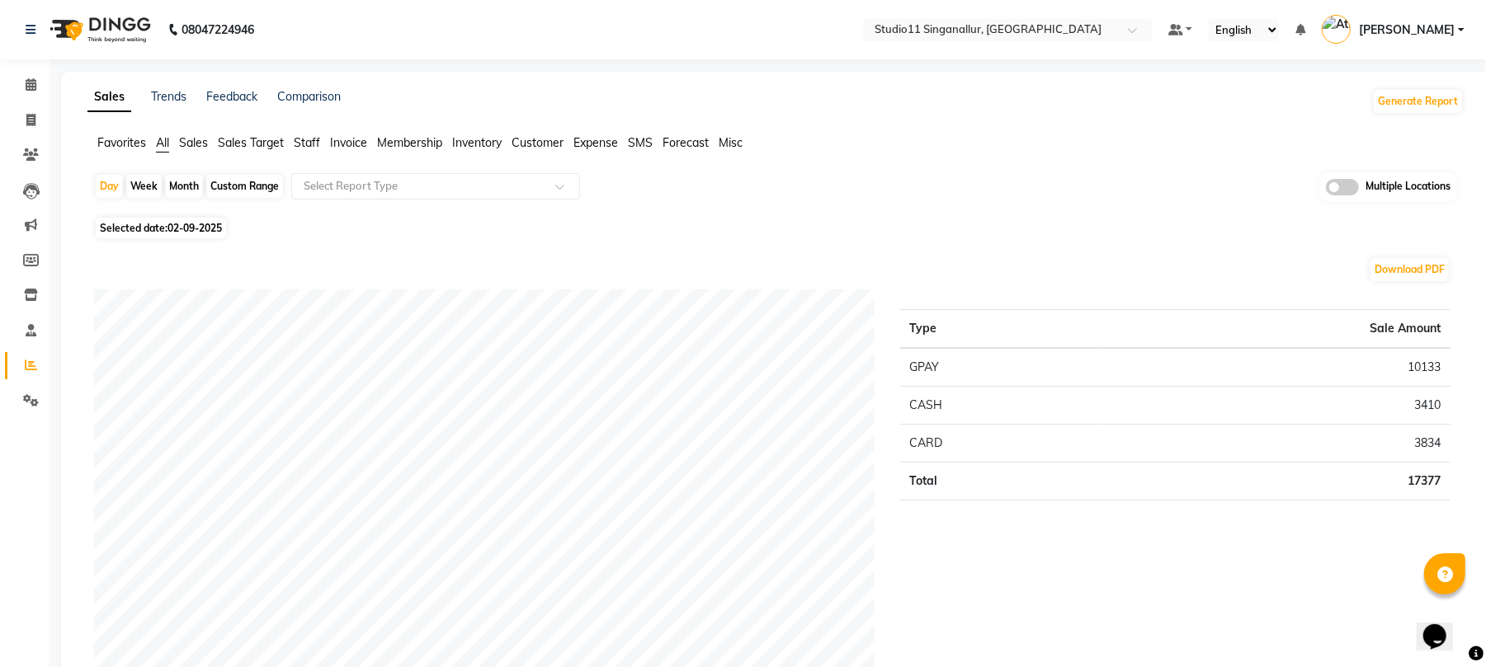
click at [312, 145] on span "Staff" at bounding box center [307, 142] width 26 height 15
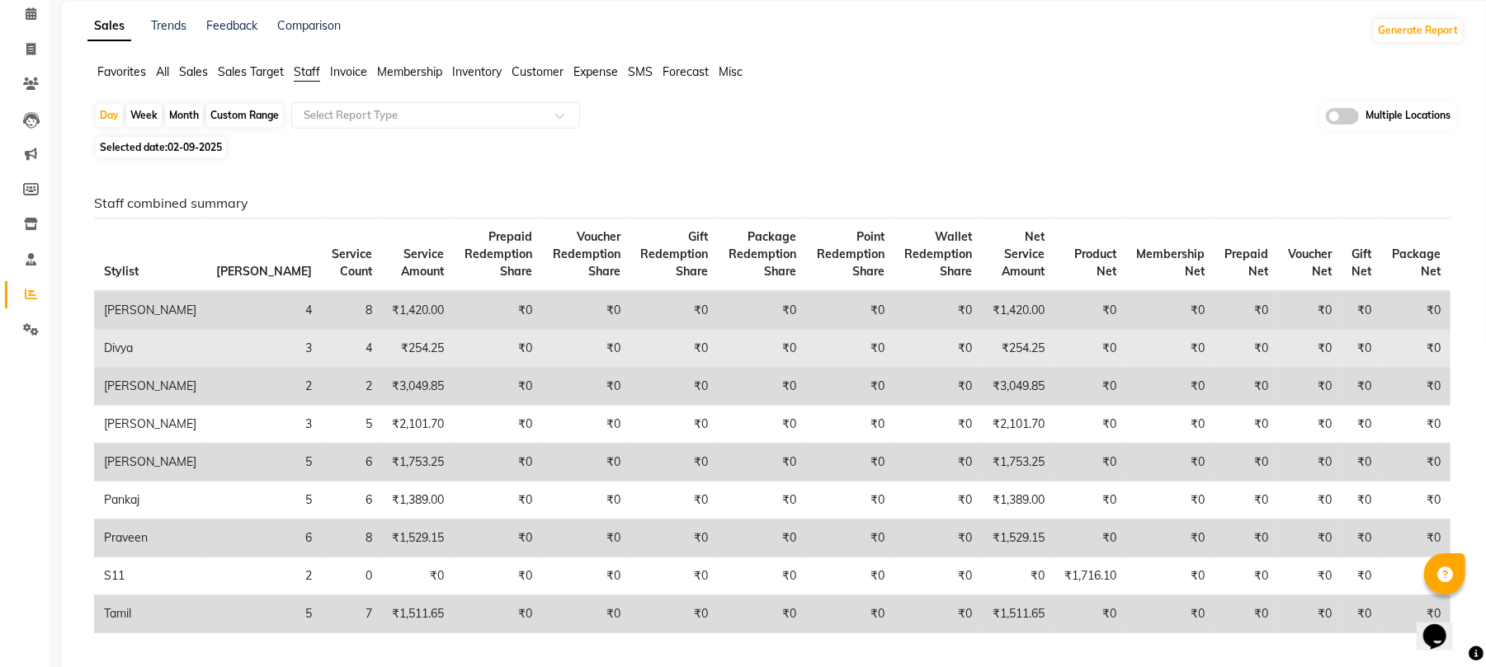
scroll to position [110, 0]
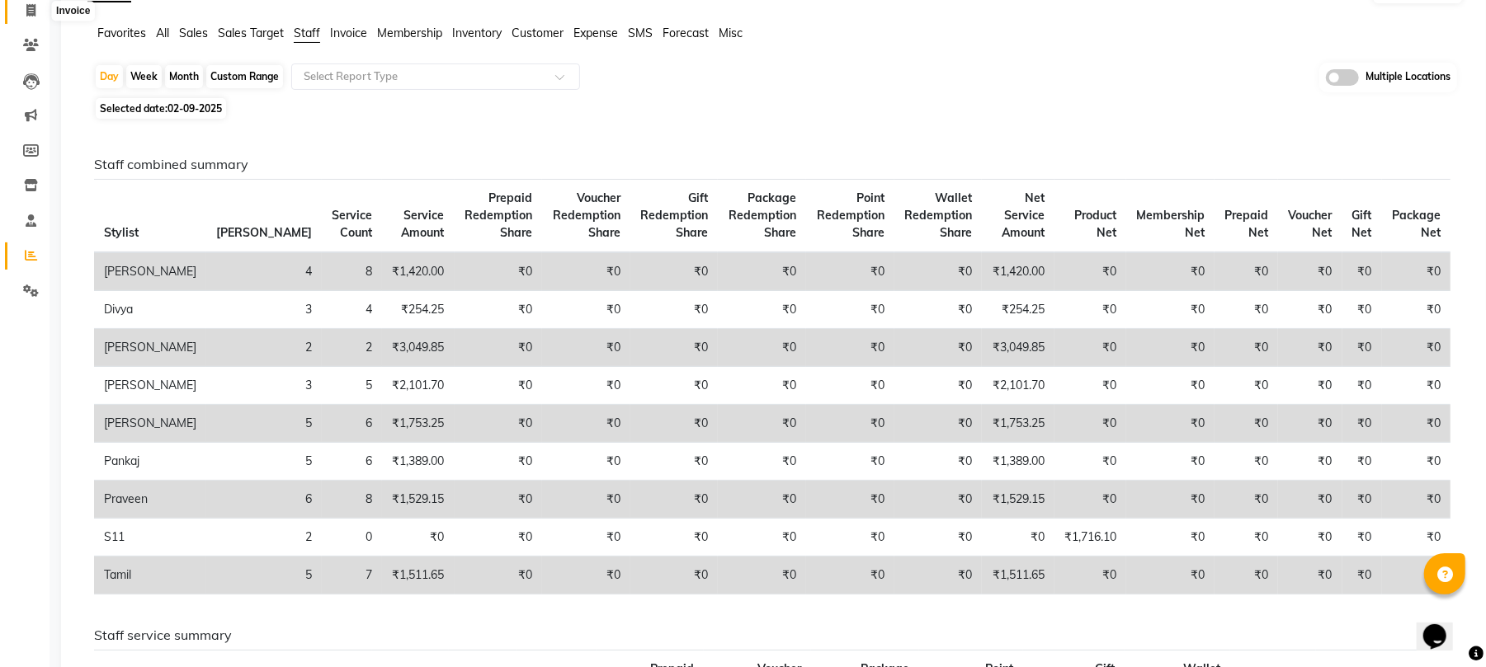
click at [25, 11] on span at bounding box center [30, 11] width 29 height 19
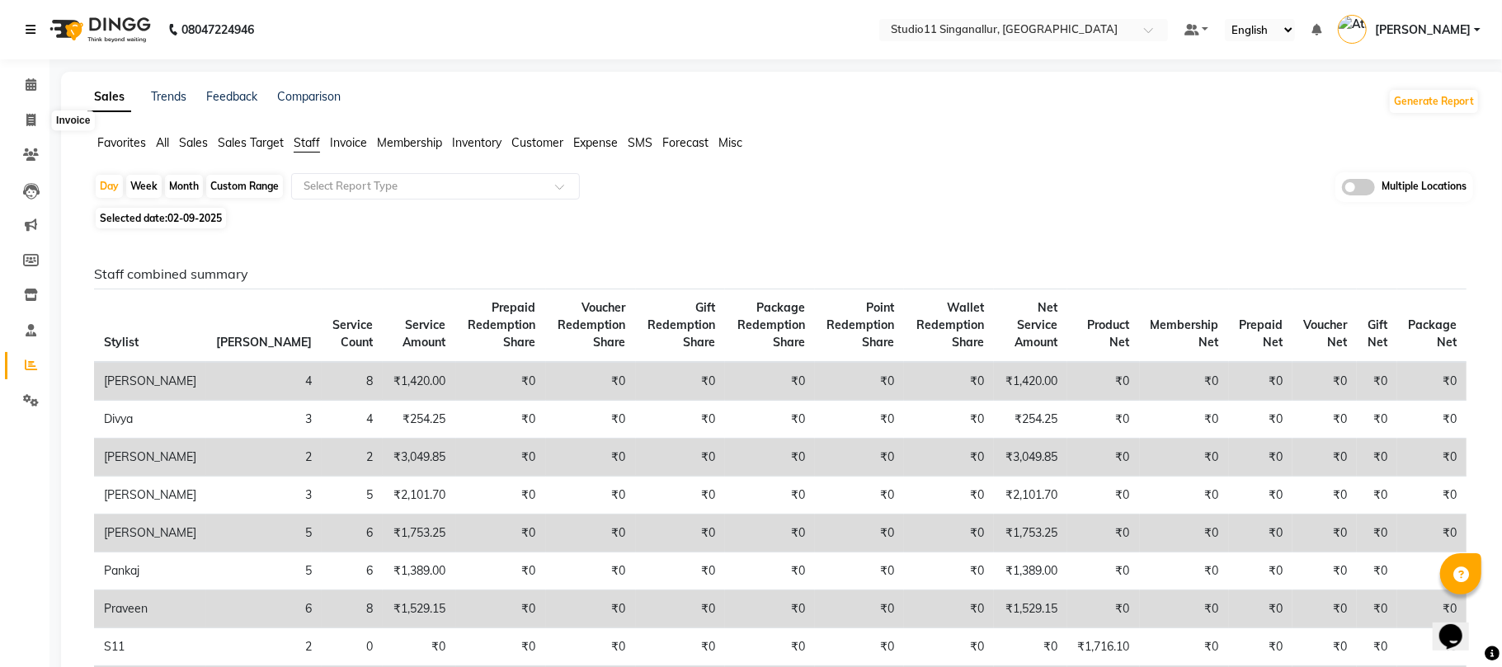
select select "6616"
select select "service"
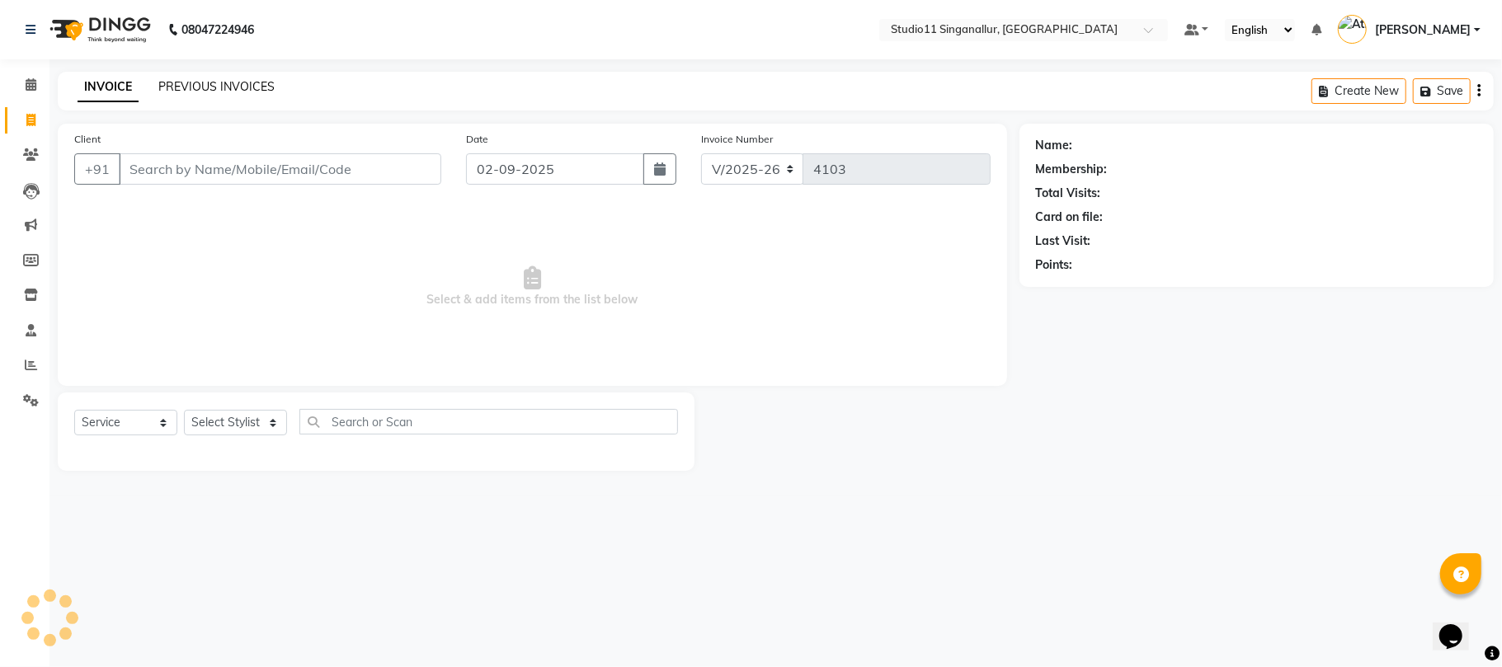
click at [200, 90] on link "PREVIOUS INVOICES" at bounding box center [216, 86] width 116 height 15
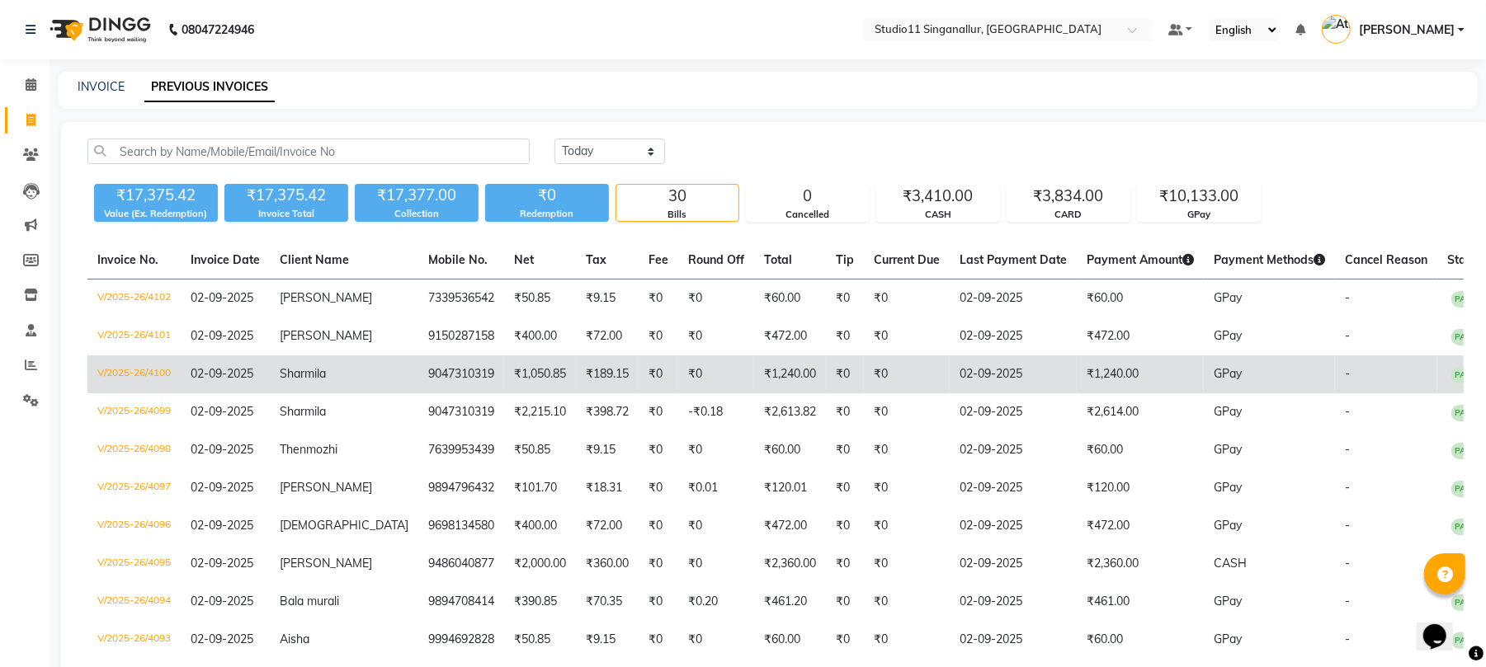
click at [1133, 370] on td "₹1,240.00" at bounding box center [1140, 375] width 127 height 38
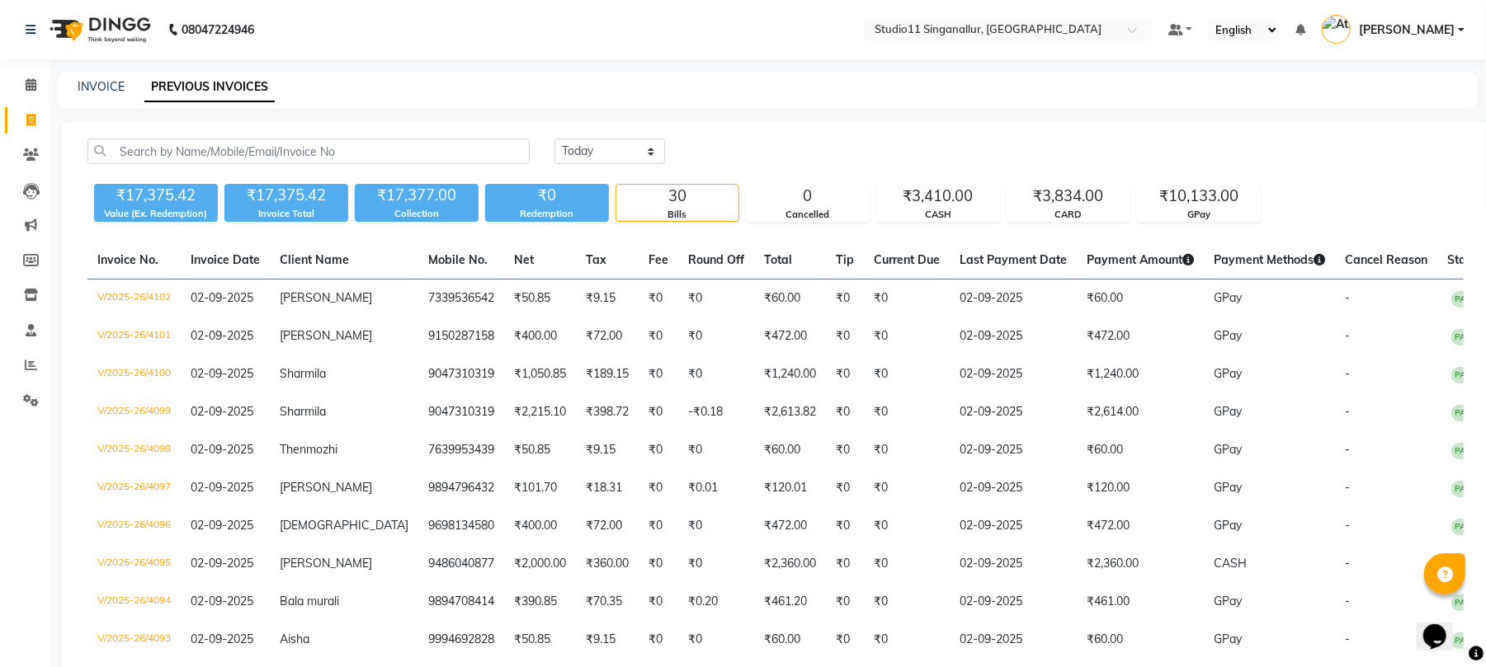
click at [82, 76] on div "INVOICE PREVIOUS INVOICES" at bounding box center [768, 90] width 1420 height 37
click at [91, 87] on link "INVOICE" at bounding box center [101, 86] width 47 height 15
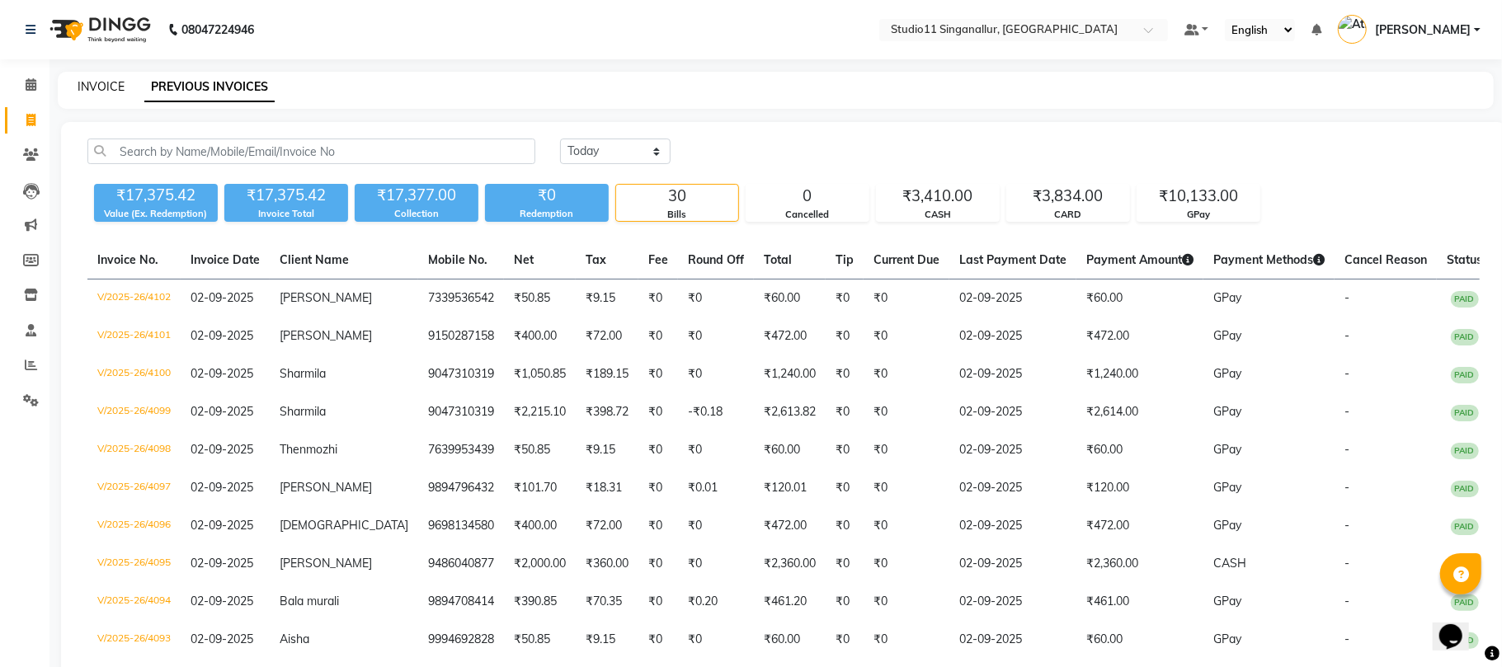
select select "service"
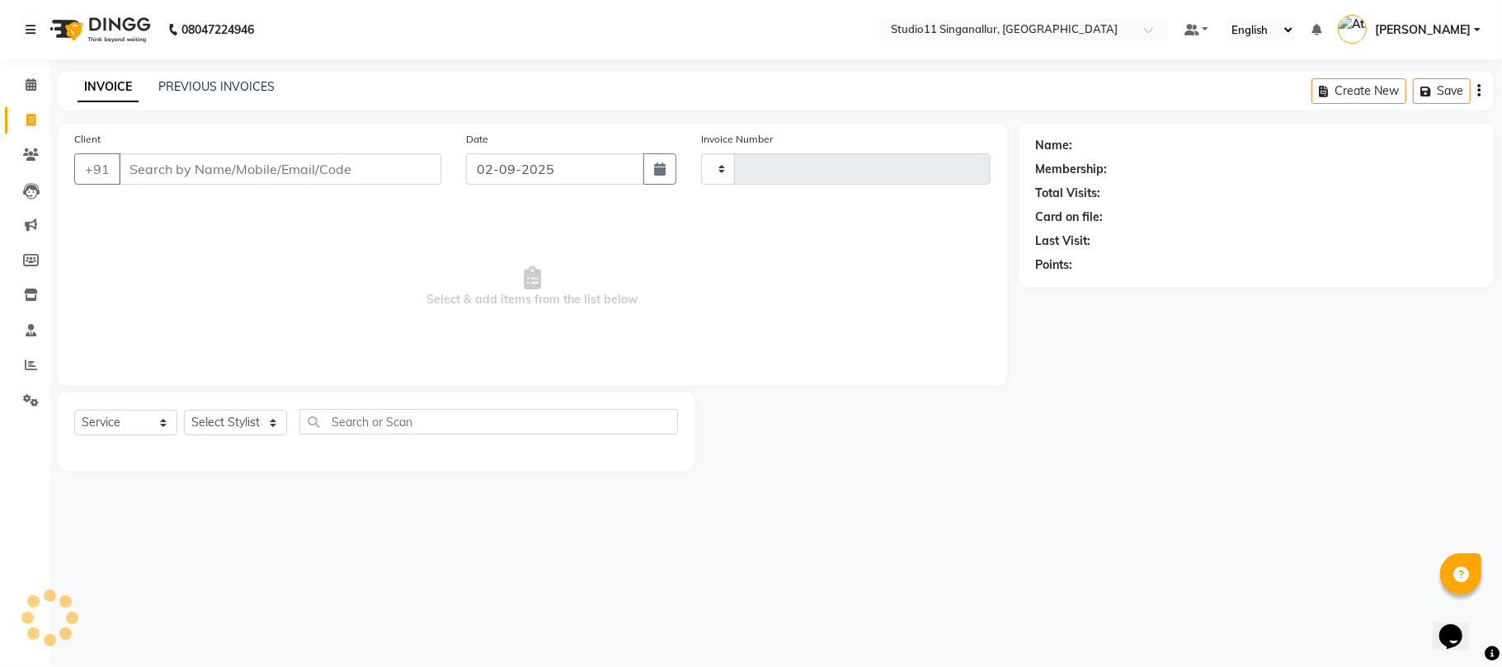
type input "4103"
select select "6616"
click at [191, 97] on div "INVOICE PREVIOUS INVOICES" at bounding box center [176, 87] width 237 height 19
click at [198, 92] on link "PREVIOUS INVOICES" at bounding box center [216, 86] width 116 height 15
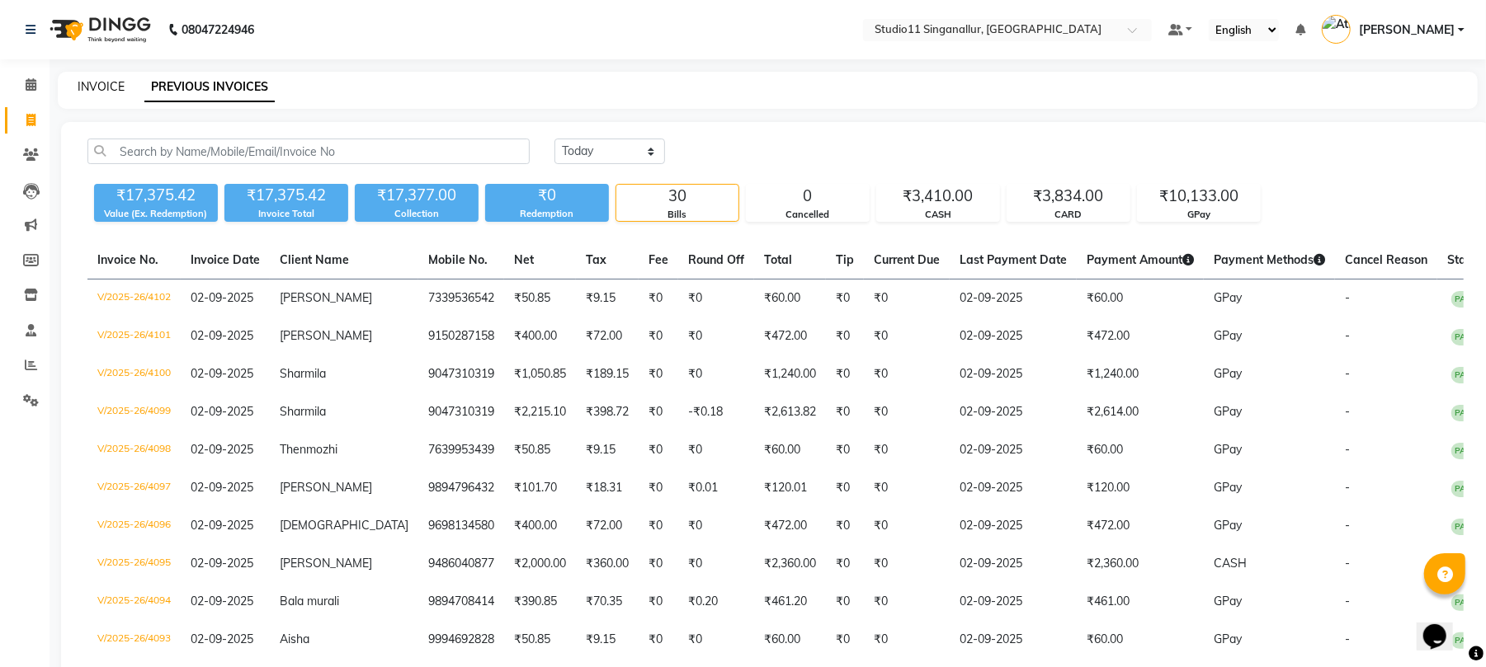
click at [97, 84] on link "INVOICE" at bounding box center [101, 86] width 47 height 15
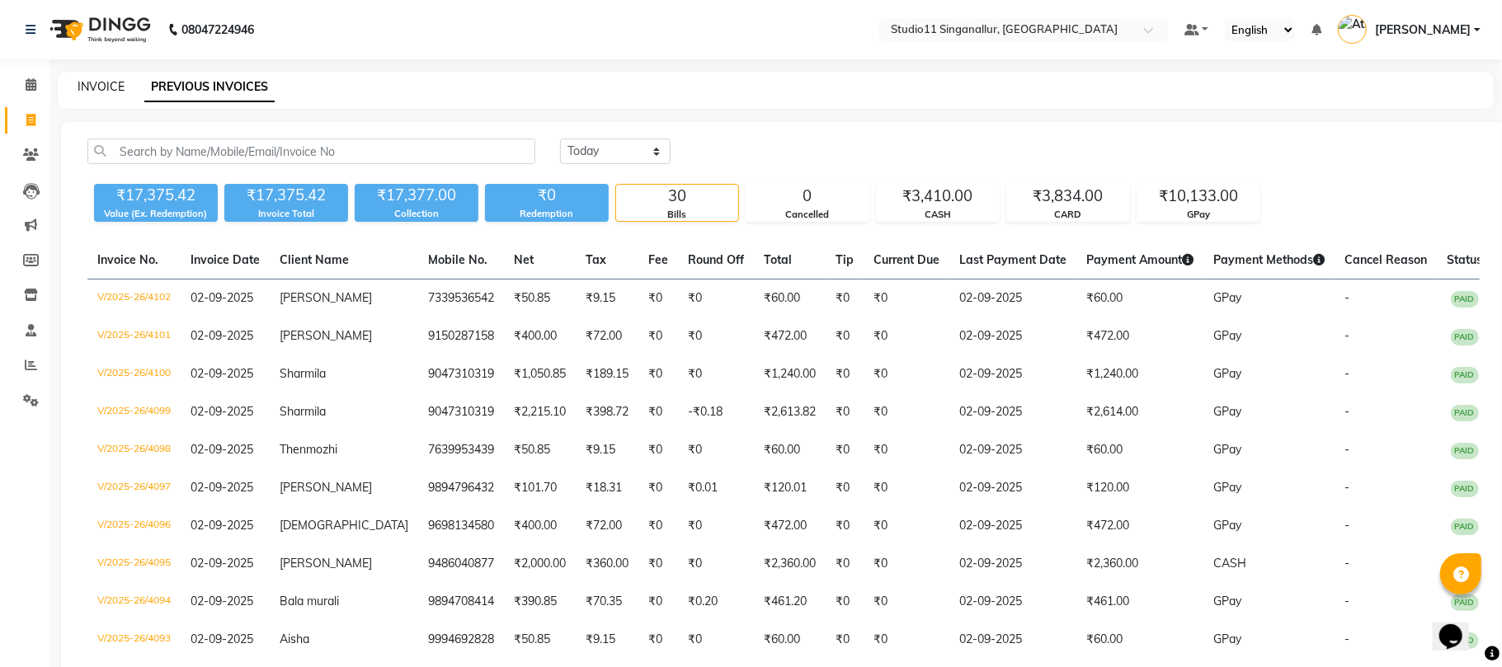
select select "6616"
select select "service"
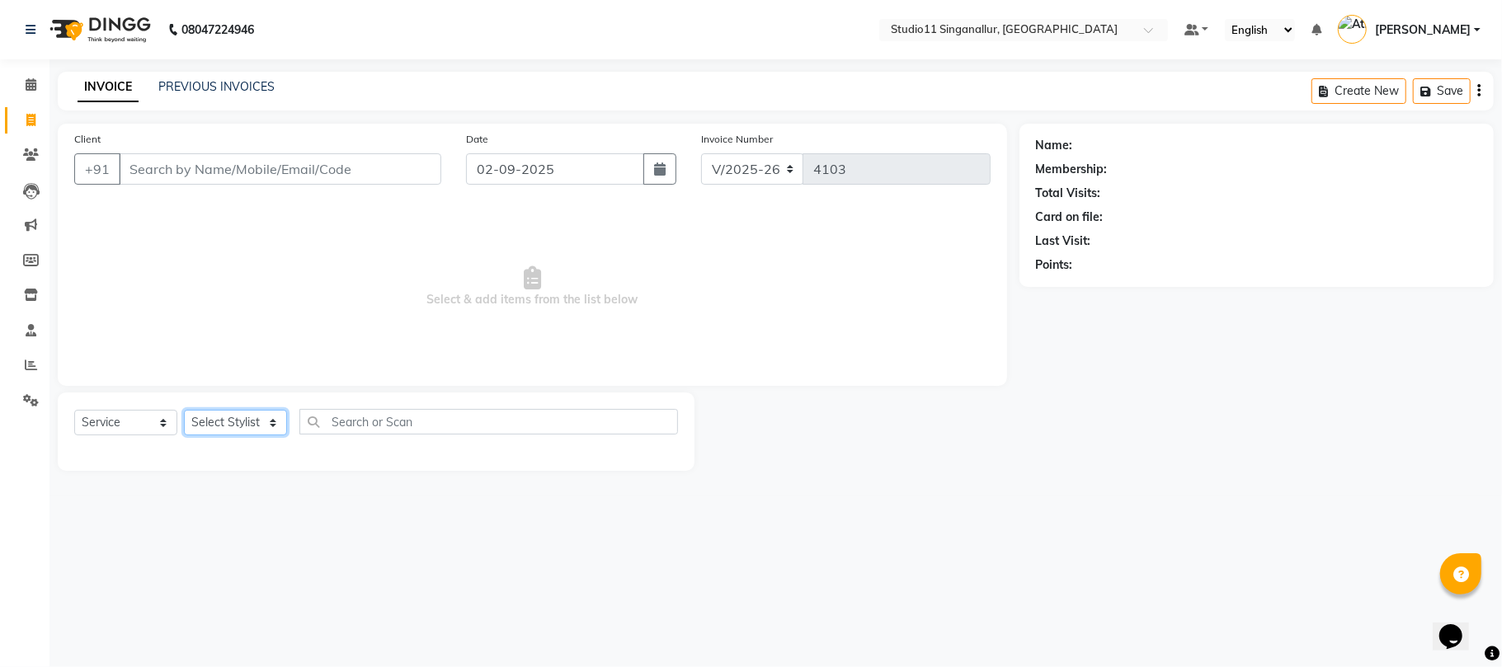
click at [238, 432] on select "Select Stylist [PERSON_NAME] Divya [PERSON_NAME] [PERSON_NAME] [PERSON_NAME] [P…" at bounding box center [235, 423] width 103 height 26
select select "51051"
click at [184, 410] on select "Select Stylist [PERSON_NAME] Divya [PERSON_NAME] [PERSON_NAME] [PERSON_NAME] [P…" at bounding box center [235, 423] width 103 height 26
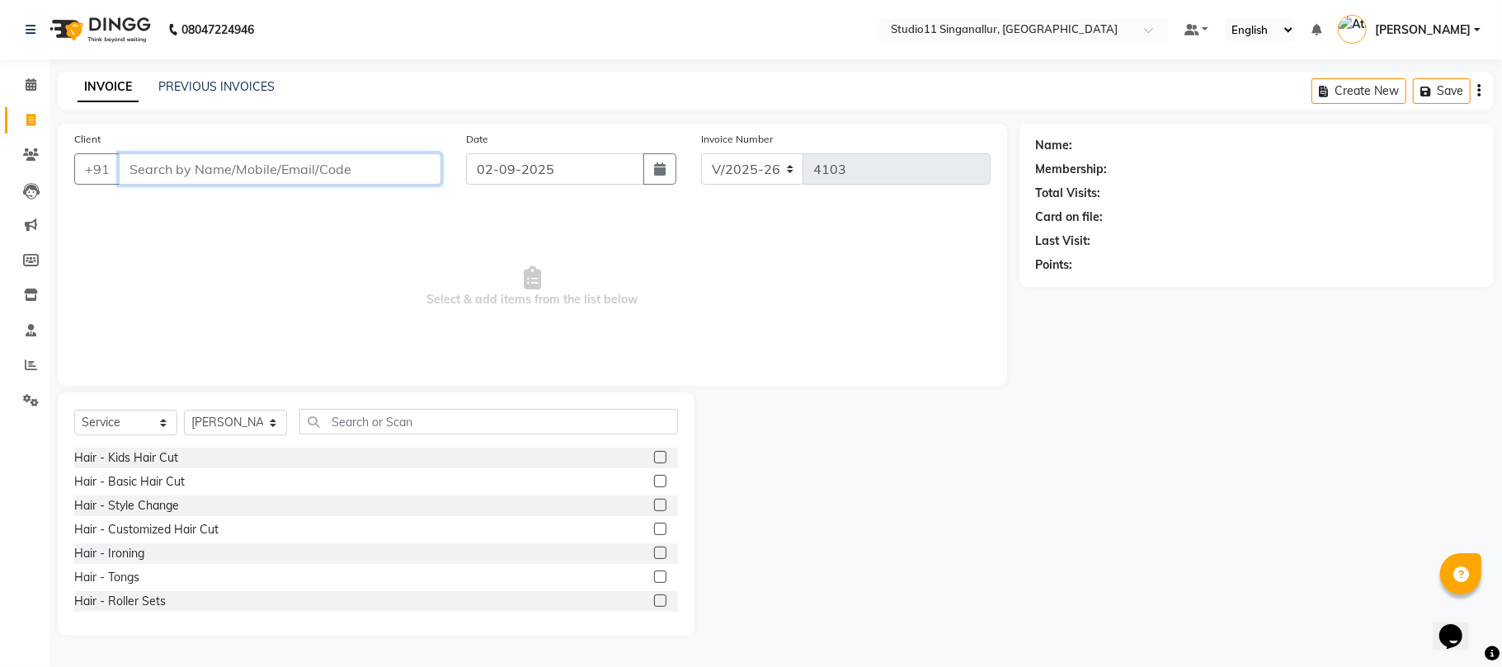
click at [262, 176] on input "Client" at bounding box center [280, 168] width 323 height 31
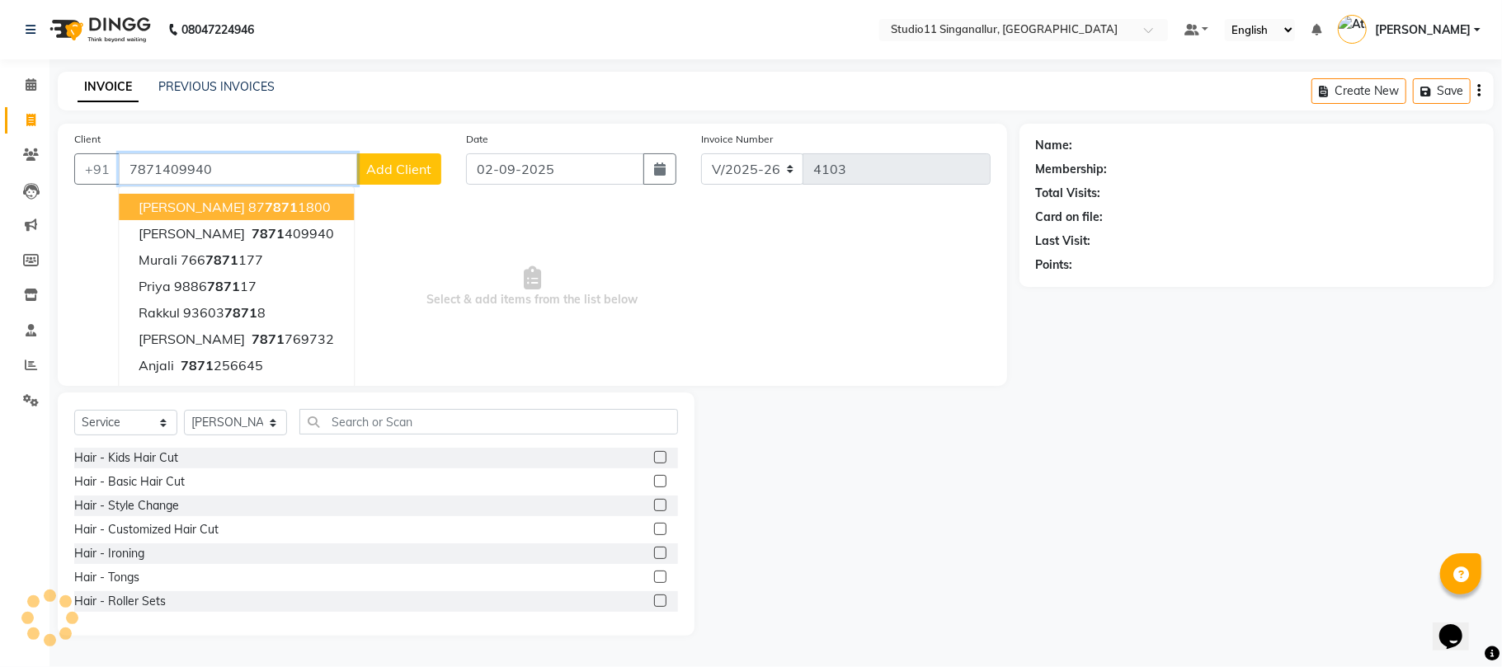
type input "7871409940"
select select "1: Object"
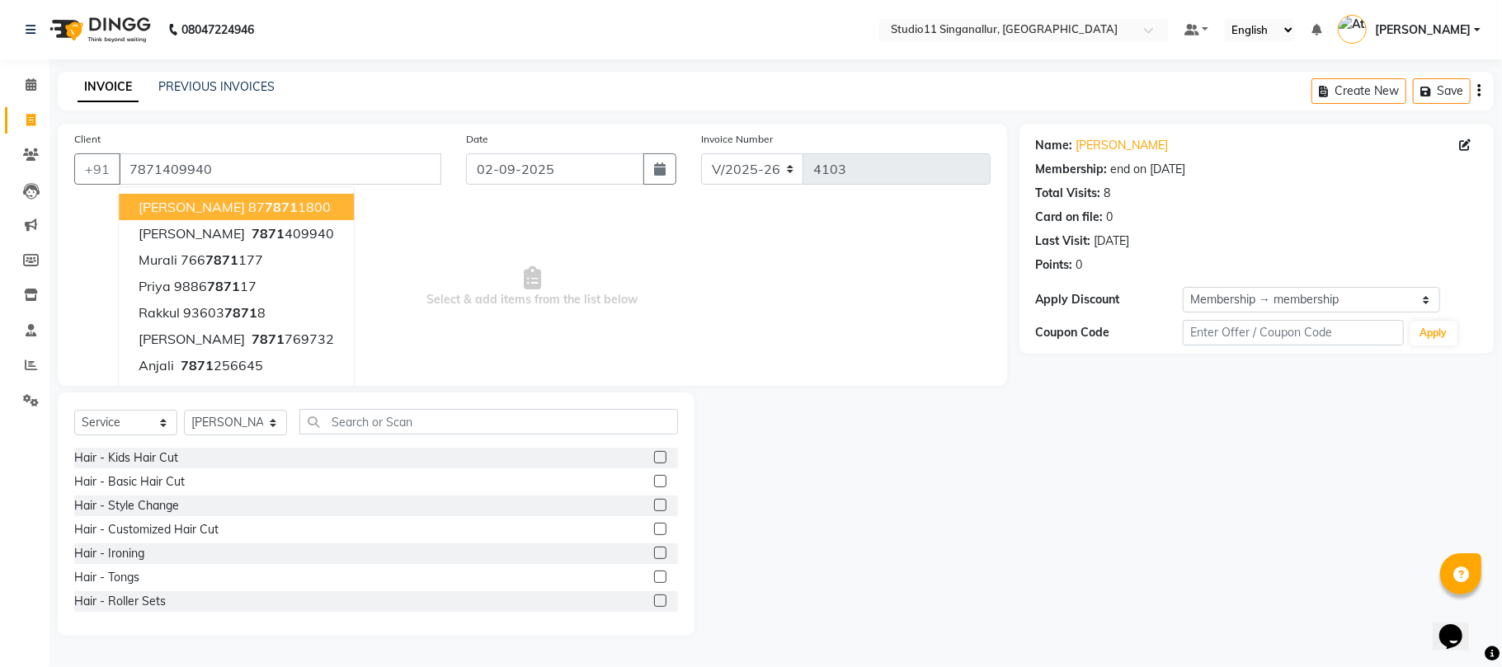
click at [485, 406] on div "Select Service Product Membership Package Voucher Prepaid Gift Card Select Styl…" at bounding box center [376, 514] width 637 height 243
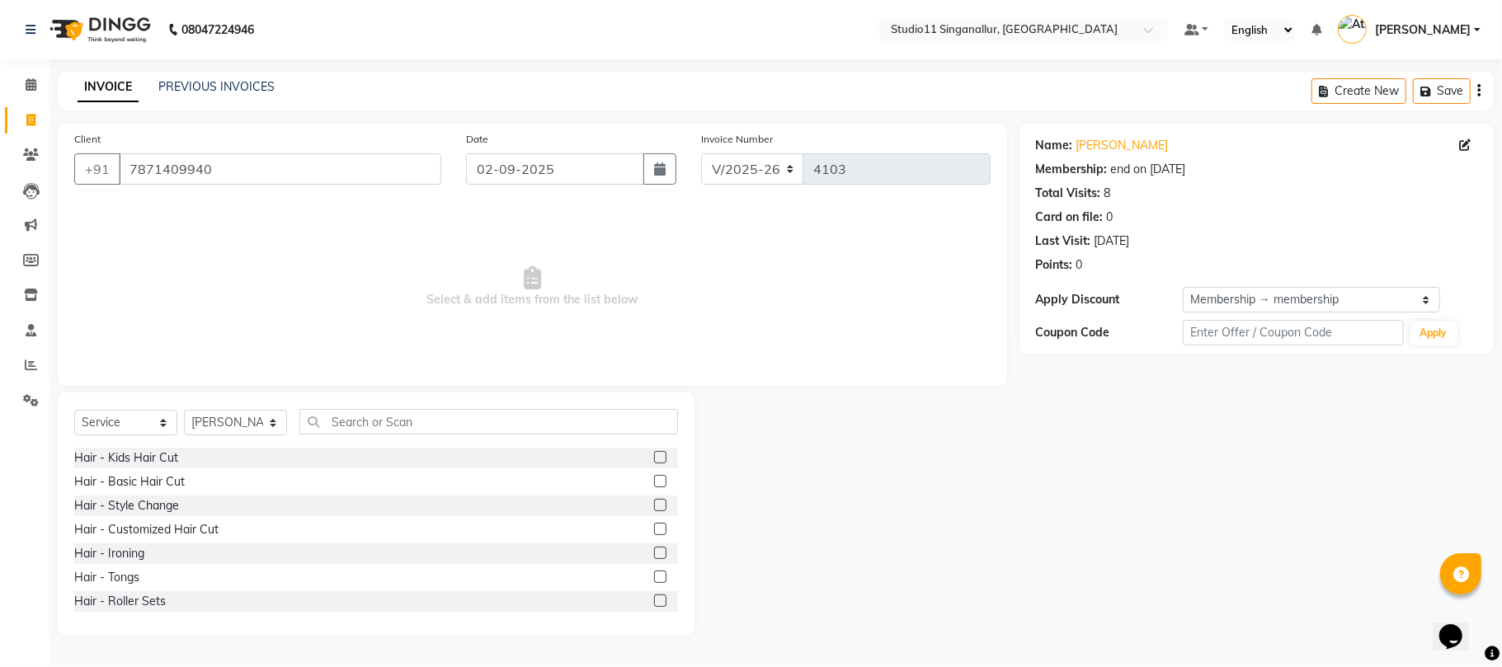
click at [445, 441] on div "Select Service Product Membership Package Voucher Prepaid Gift Card Select Styl…" at bounding box center [376, 428] width 604 height 39
click at [450, 417] on input "text" at bounding box center [488, 422] width 379 height 26
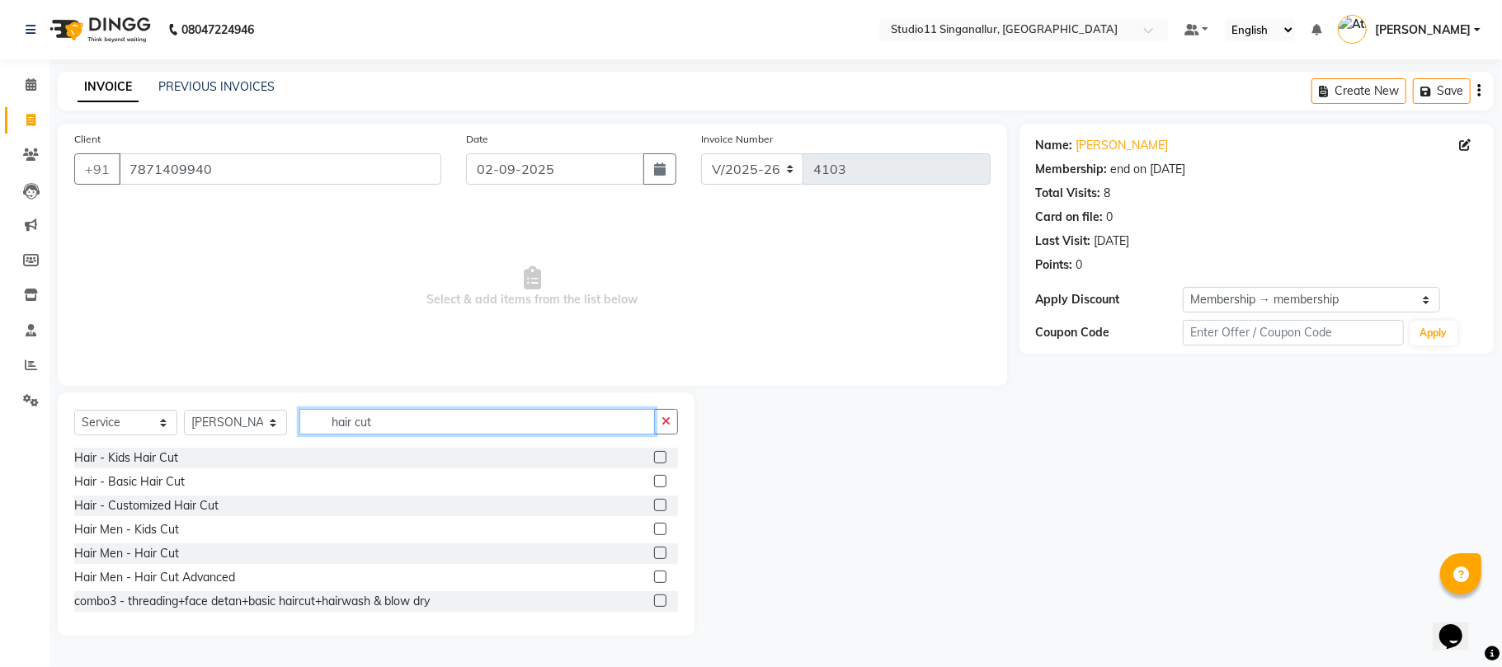
type input "hair cut"
click at [654, 545] on div at bounding box center [666, 554] width 24 height 21
click at [654, 553] on label at bounding box center [660, 553] width 12 height 12
click at [654, 553] on input "checkbox" at bounding box center [659, 554] width 11 height 11
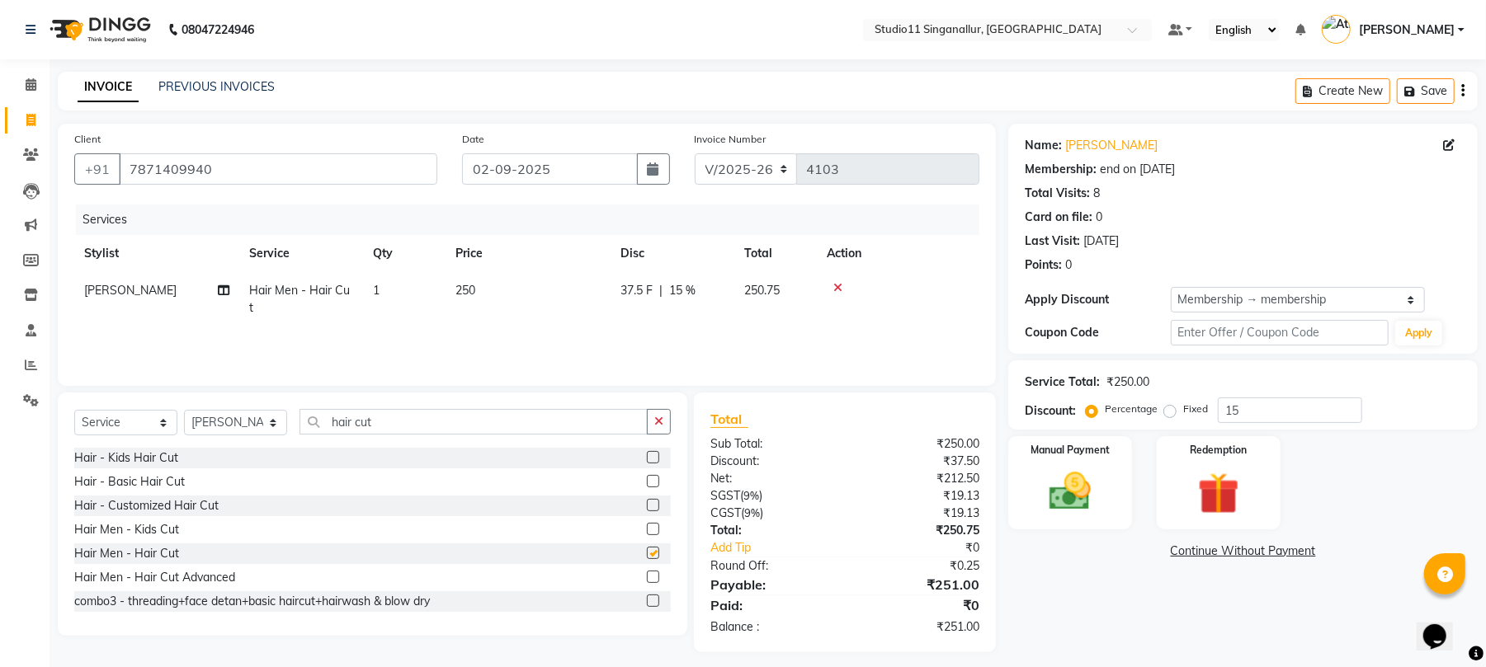
checkbox input "false"
drag, startPoint x: 440, startPoint y: 429, endPoint x: 290, endPoint y: 424, distance: 149.4
click at [291, 422] on div "Select Service Product Membership Package Voucher Prepaid Gift Card Select Styl…" at bounding box center [372, 428] width 596 height 39
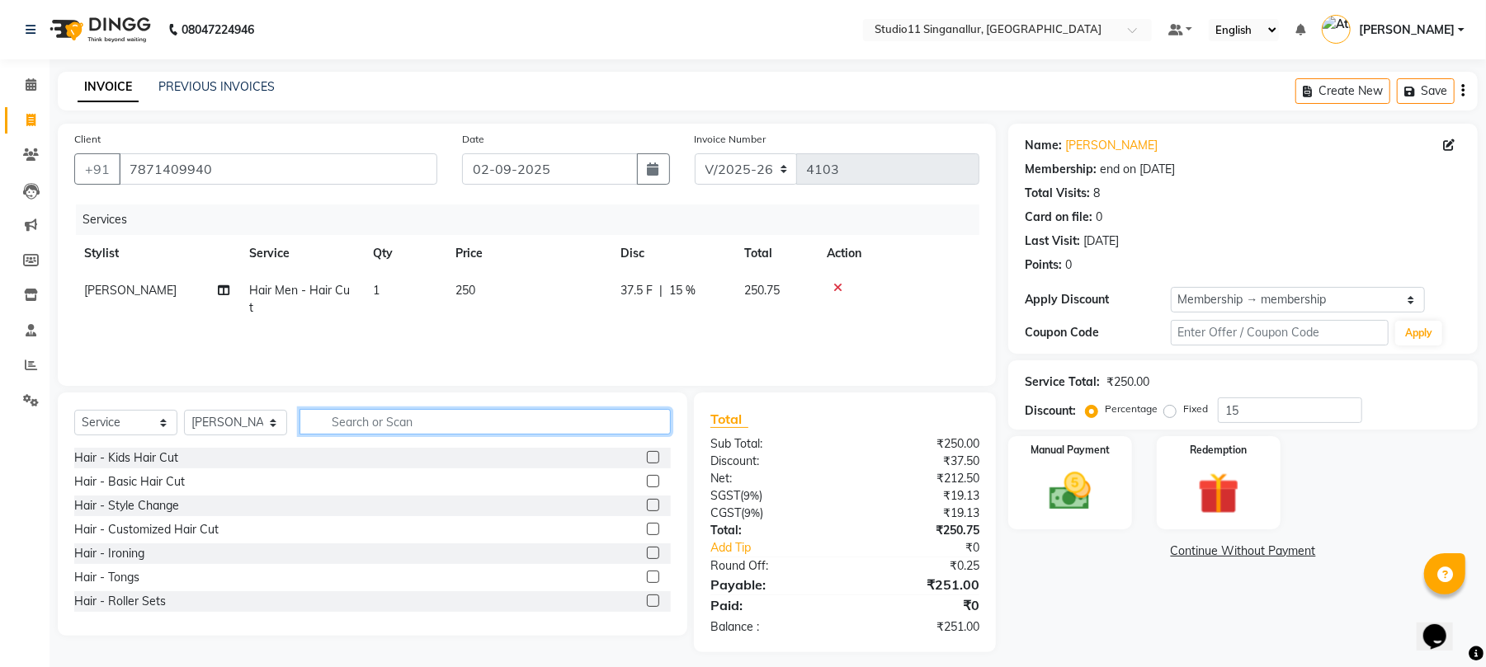
type input "v"
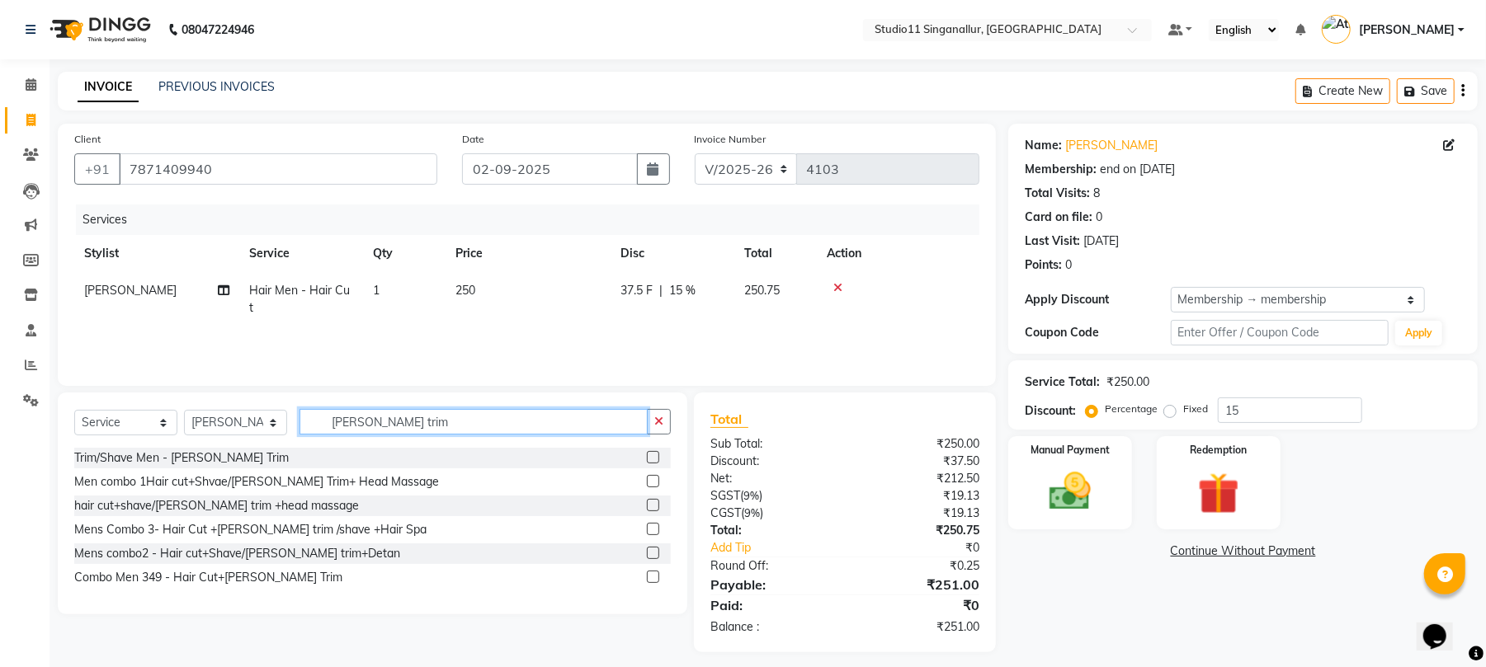
type input "[PERSON_NAME] trim"
click at [661, 455] on div at bounding box center [659, 458] width 24 height 21
click at [657, 457] on label at bounding box center [653, 457] width 12 height 12
click at [657, 457] on input "checkbox" at bounding box center [652, 458] width 11 height 11
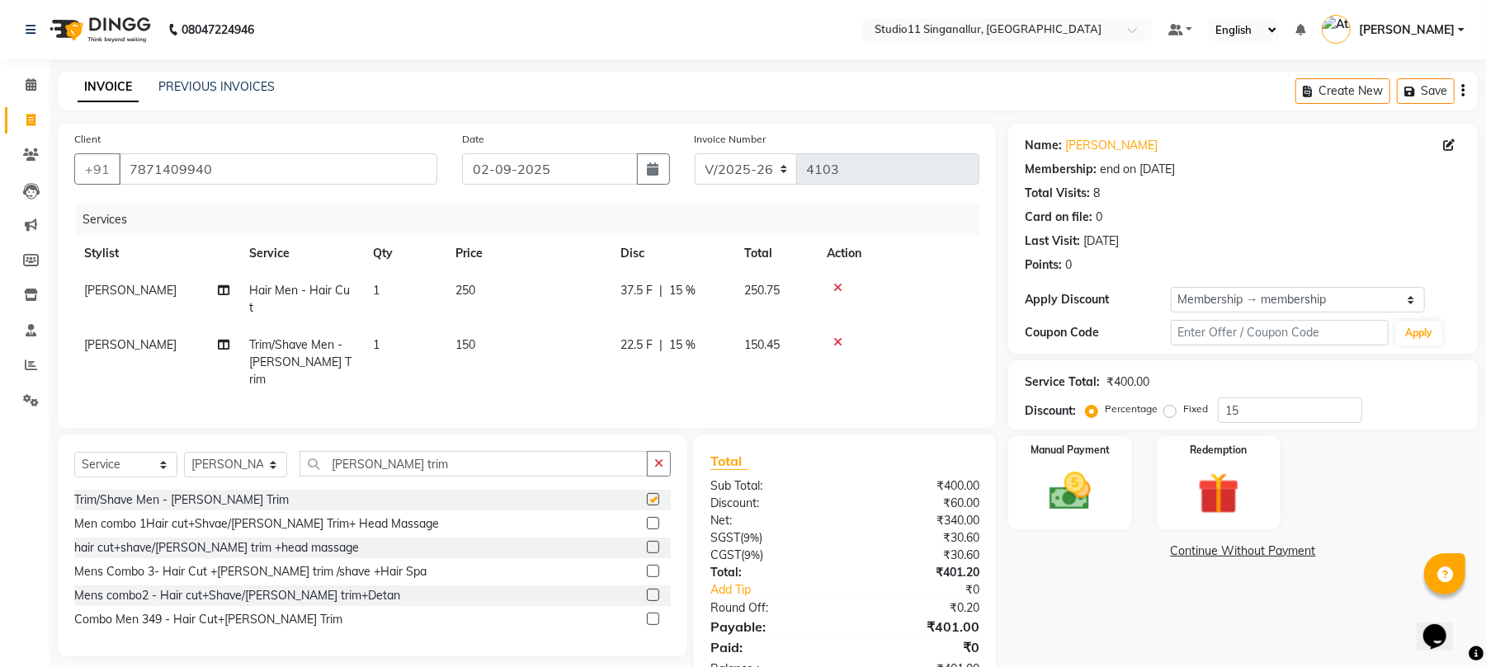
checkbox input "false"
click at [1091, 487] on img at bounding box center [1069, 492] width 71 height 50
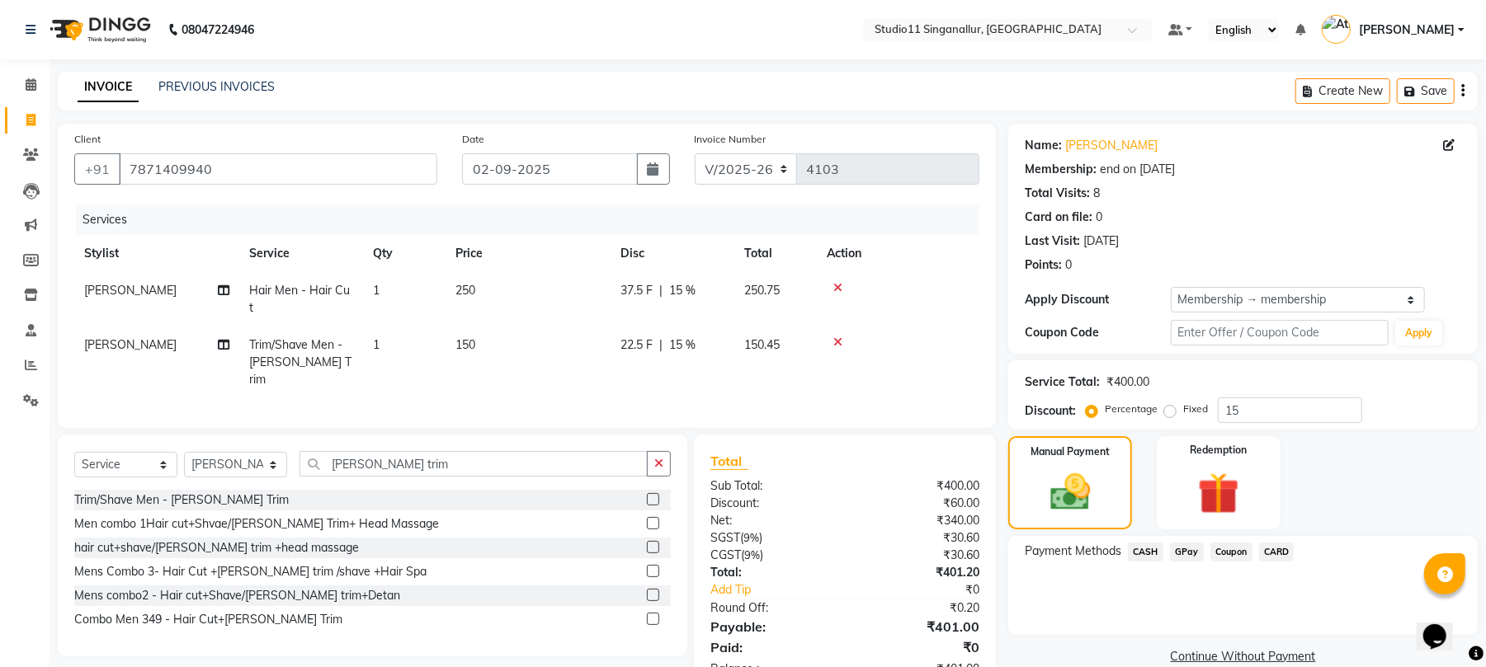
click at [1186, 548] on span "GPay" at bounding box center [1187, 552] width 34 height 19
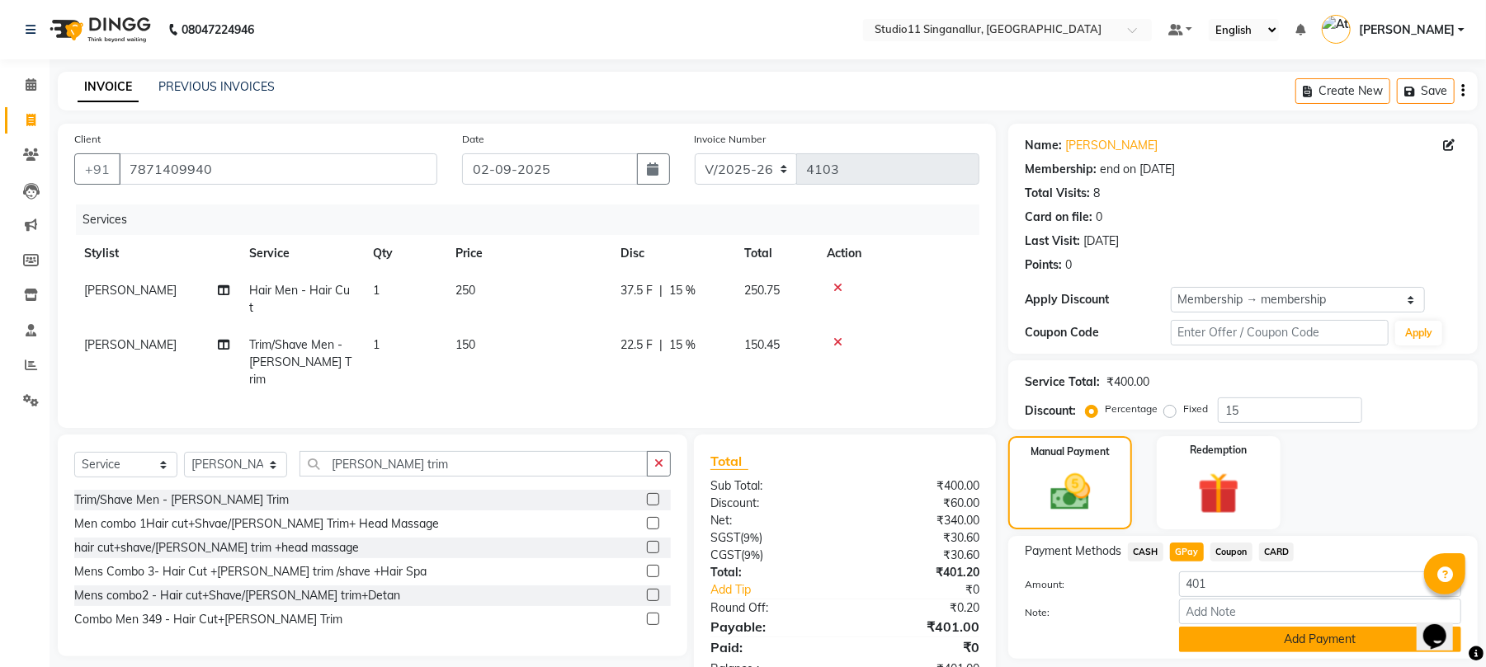
click at [1218, 632] on button "Add Payment" at bounding box center [1320, 640] width 282 height 26
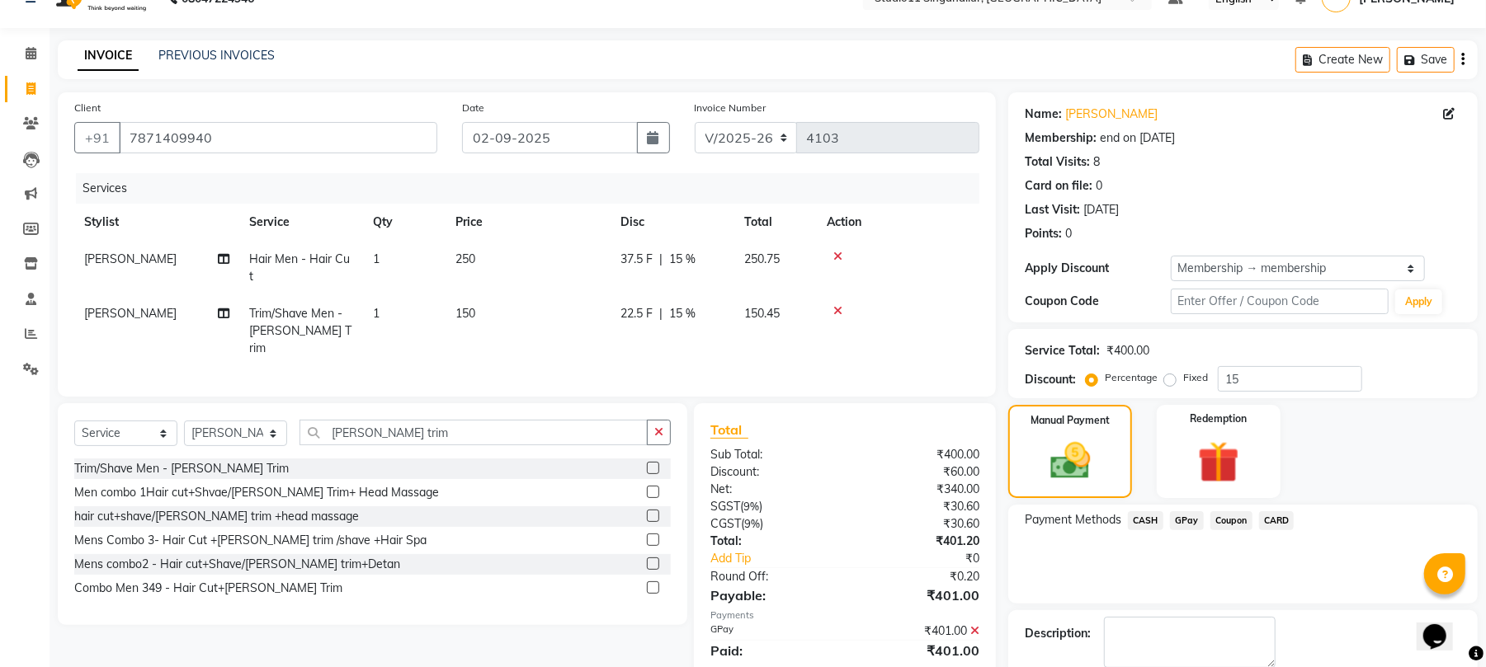
scroll to position [120, 0]
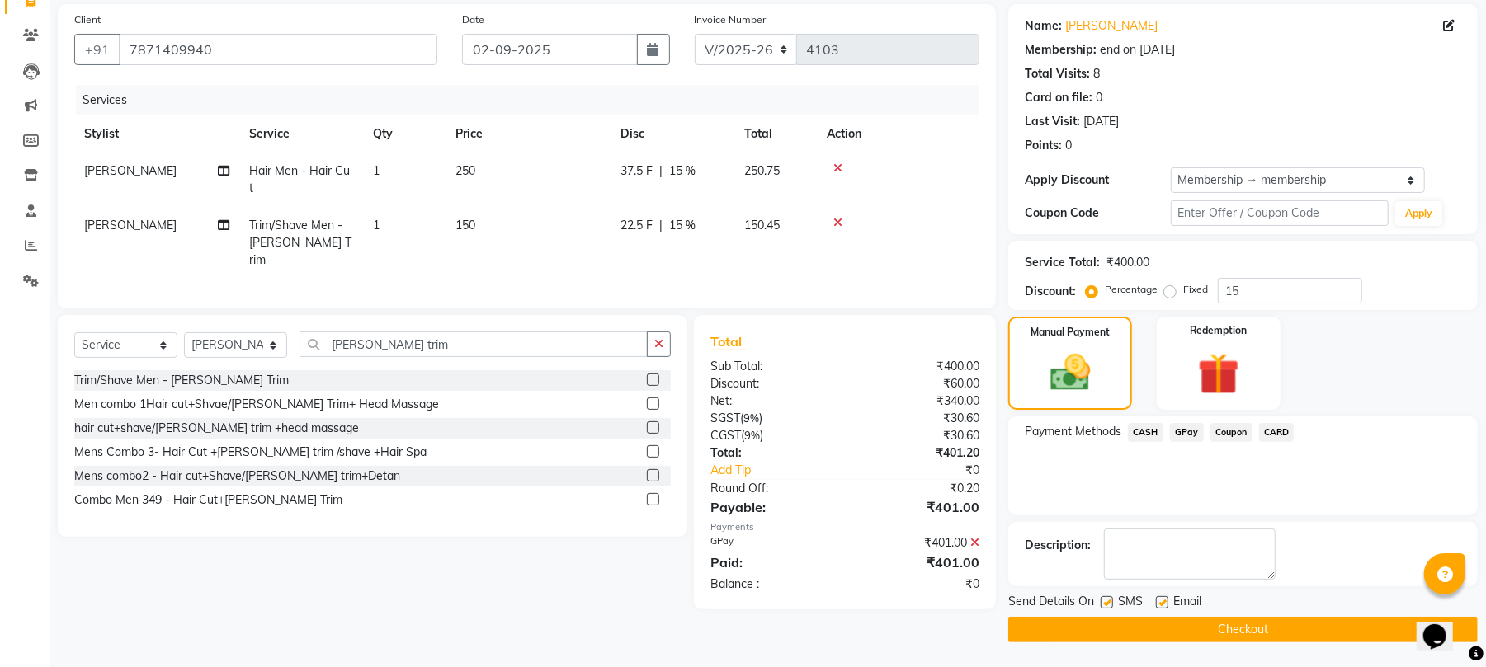
click at [1162, 602] on label at bounding box center [1162, 602] width 12 height 12
click at [1162, 602] on input "checkbox" at bounding box center [1161, 603] width 11 height 11
checkbox input "false"
click at [1113, 601] on label at bounding box center [1106, 602] width 12 height 12
click at [1111, 601] on input "checkbox" at bounding box center [1105, 603] width 11 height 11
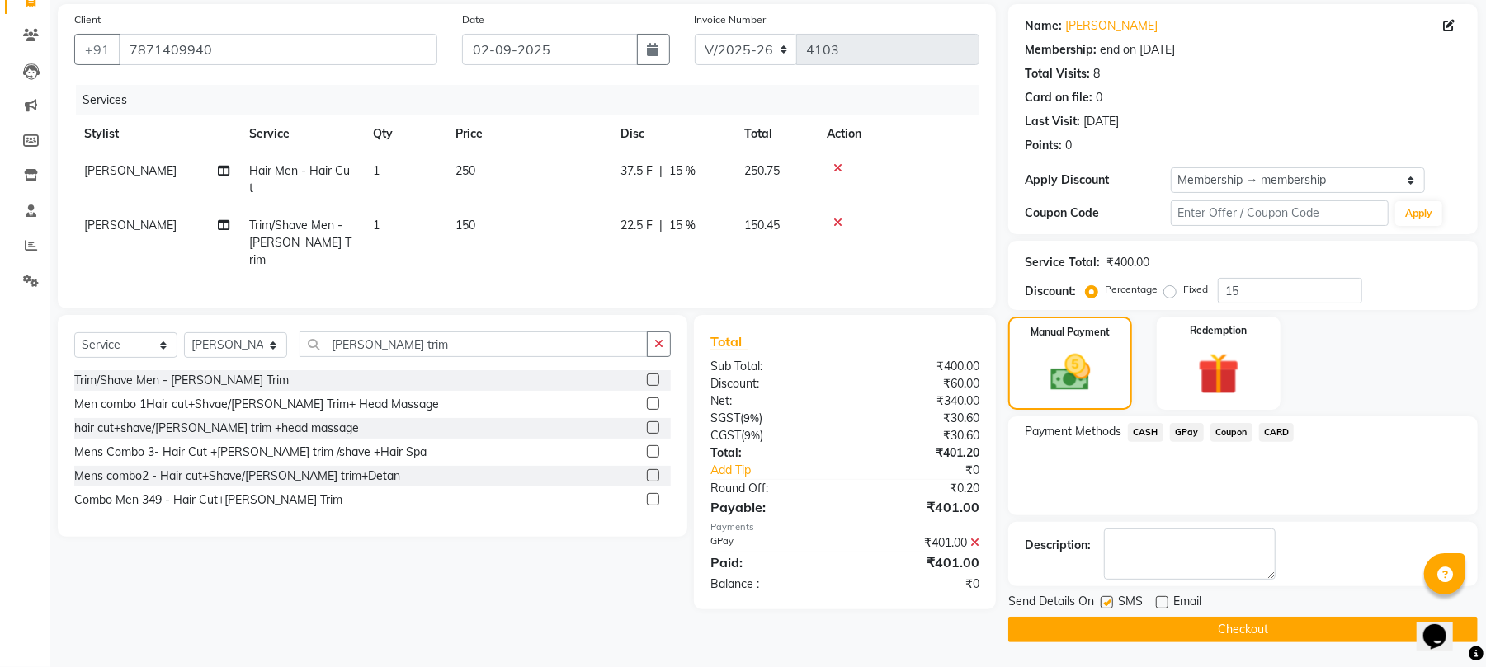
checkbox input "false"
click at [1124, 628] on button "Checkout" at bounding box center [1242, 630] width 469 height 26
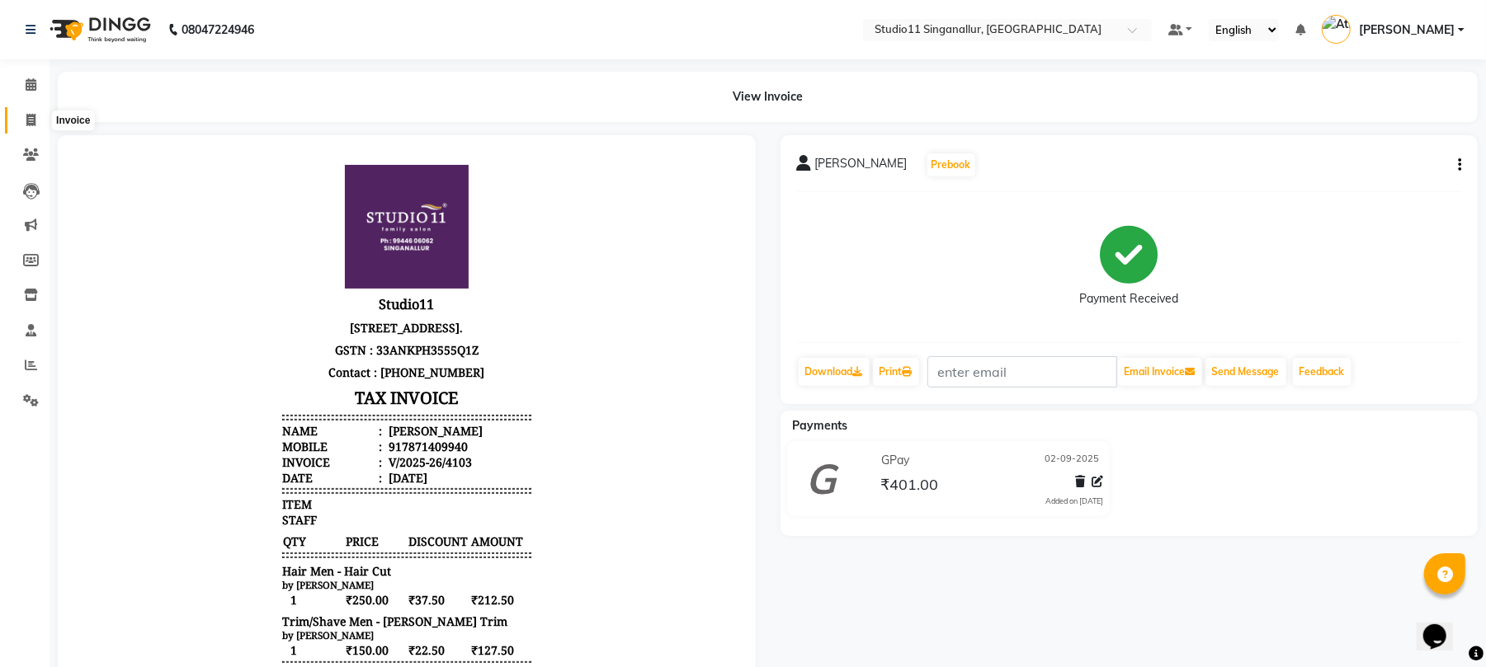
click at [26, 120] on icon at bounding box center [30, 120] width 9 height 12
select select "6616"
select select "service"
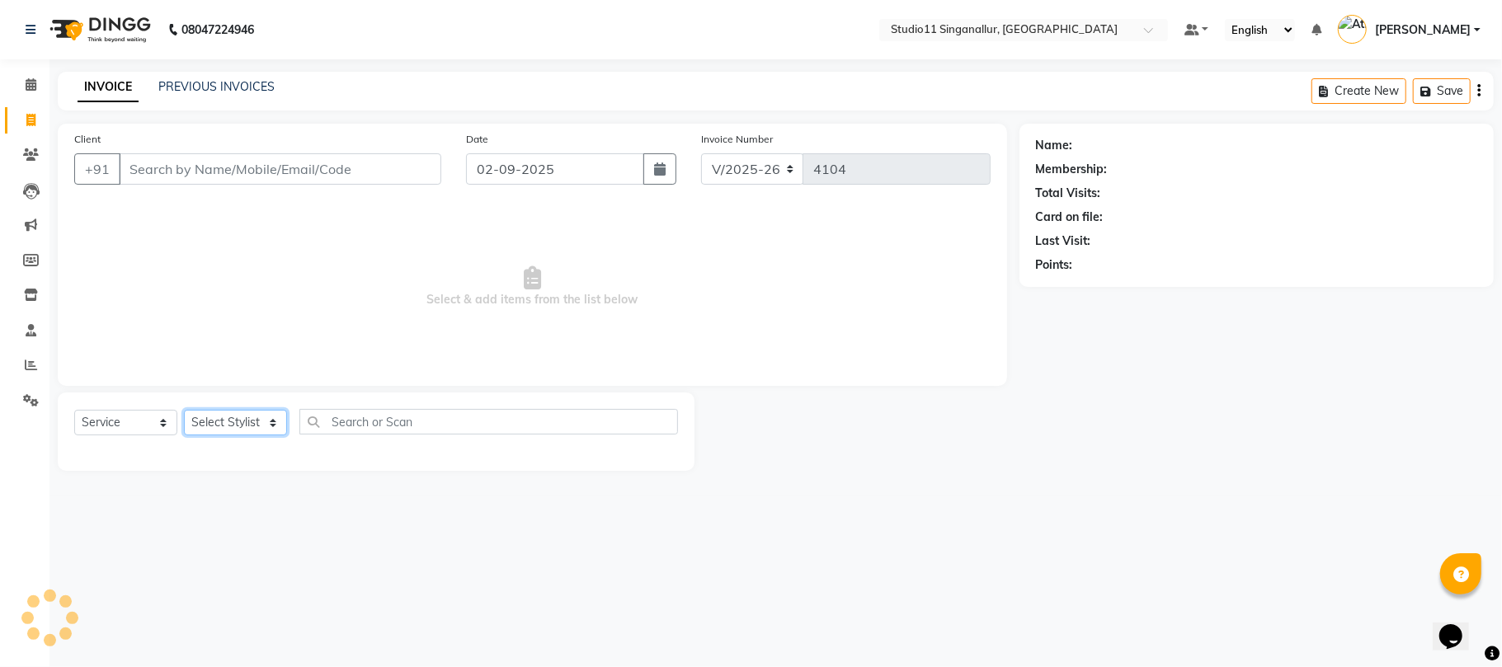
click at [238, 419] on select "Select Stylist" at bounding box center [235, 423] width 103 height 26
select select "77943"
click at [184, 410] on select "Select Stylist [PERSON_NAME] Divya [PERSON_NAME] [PERSON_NAME] [PERSON_NAME] [P…" at bounding box center [235, 423] width 103 height 26
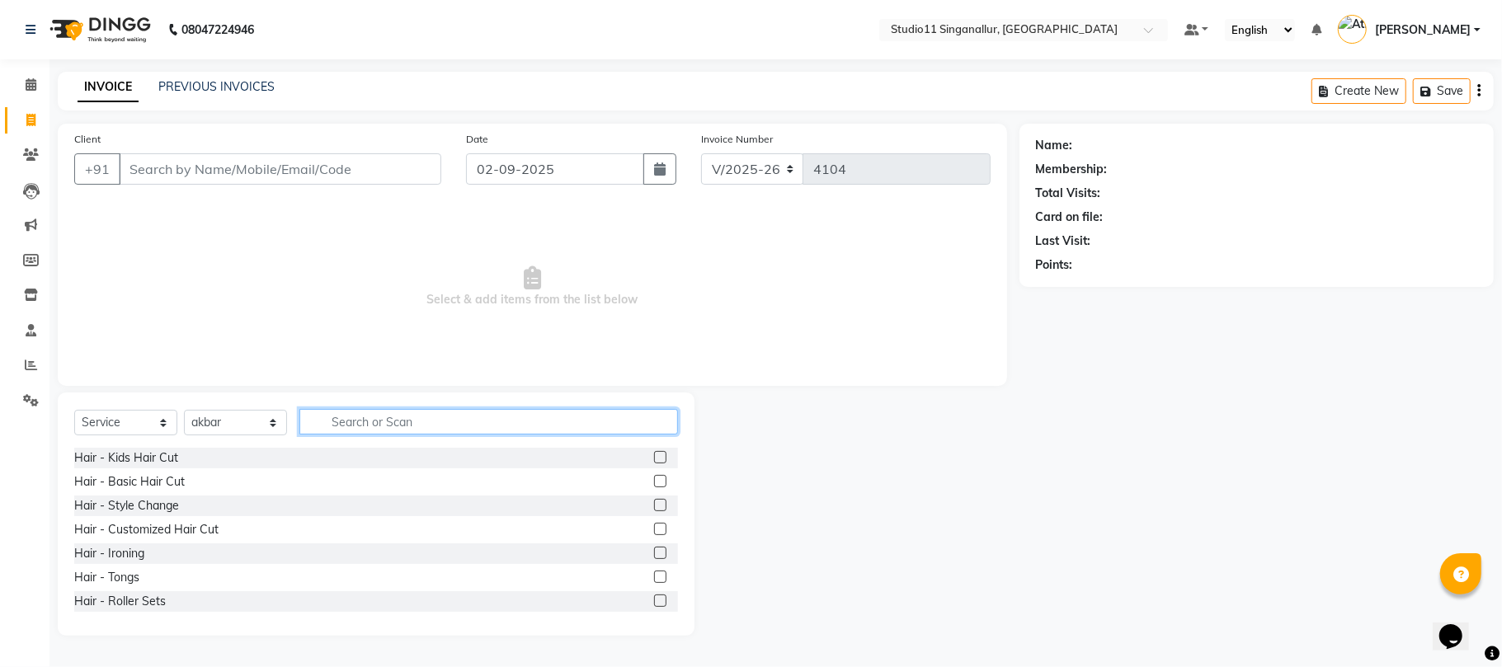
click at [457, 426] on input "text" at bounding box center [488, 422] width 379 height 26
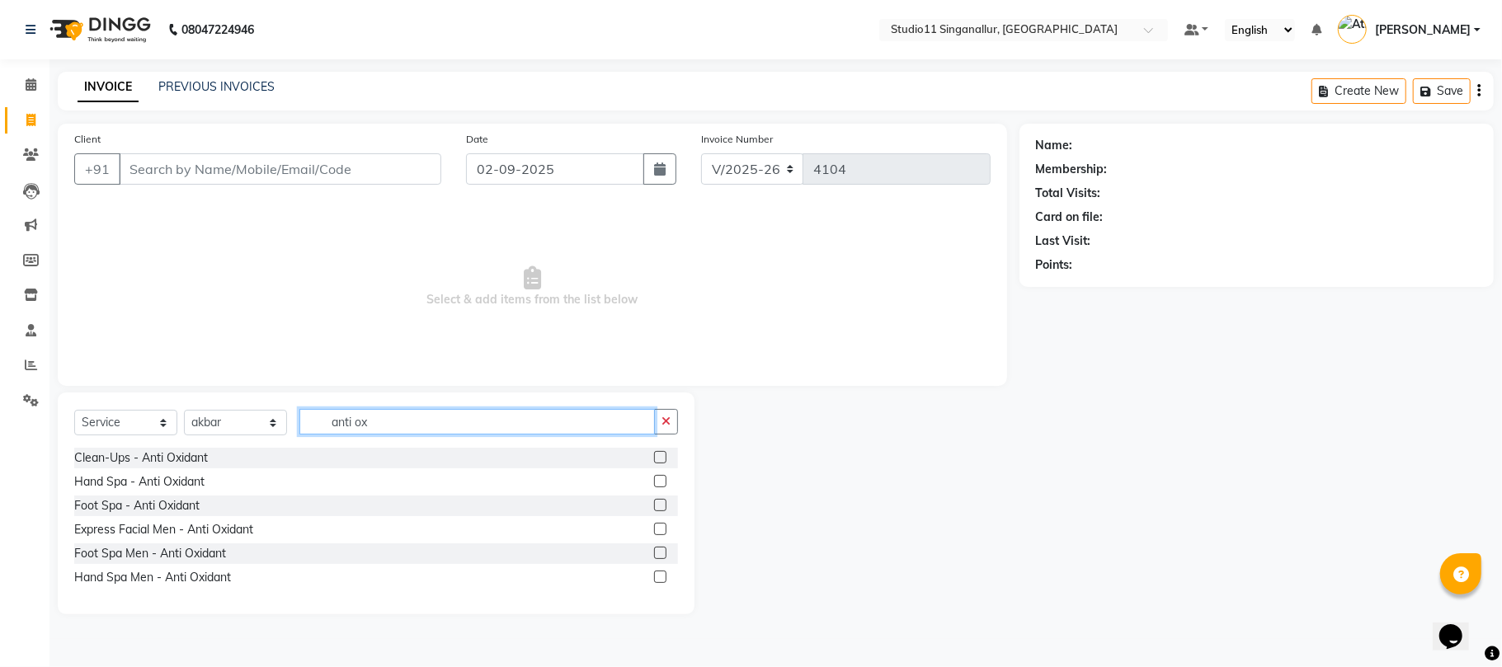
type input "anti ox"
click at [663, 509] on label at bounding box center [660, 505] width 12 height 12
click at [663, 509] on input "checkbox" at bounding box center [659, 506] width 11 height 11
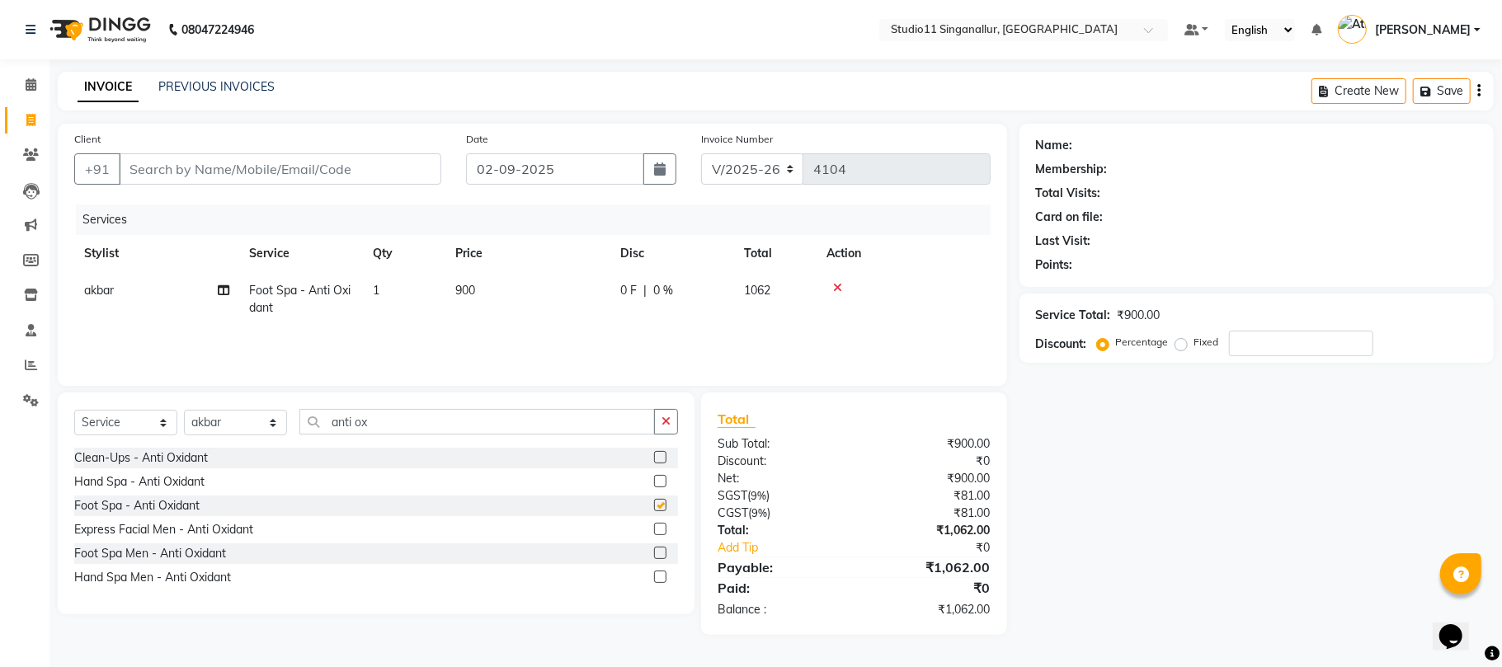
checkbox input "false"
click at [399, 177] on input "Client" at bounding box center [280, 168] width 323 height 31
type input "9"
type input "0"
type input "9791981755"
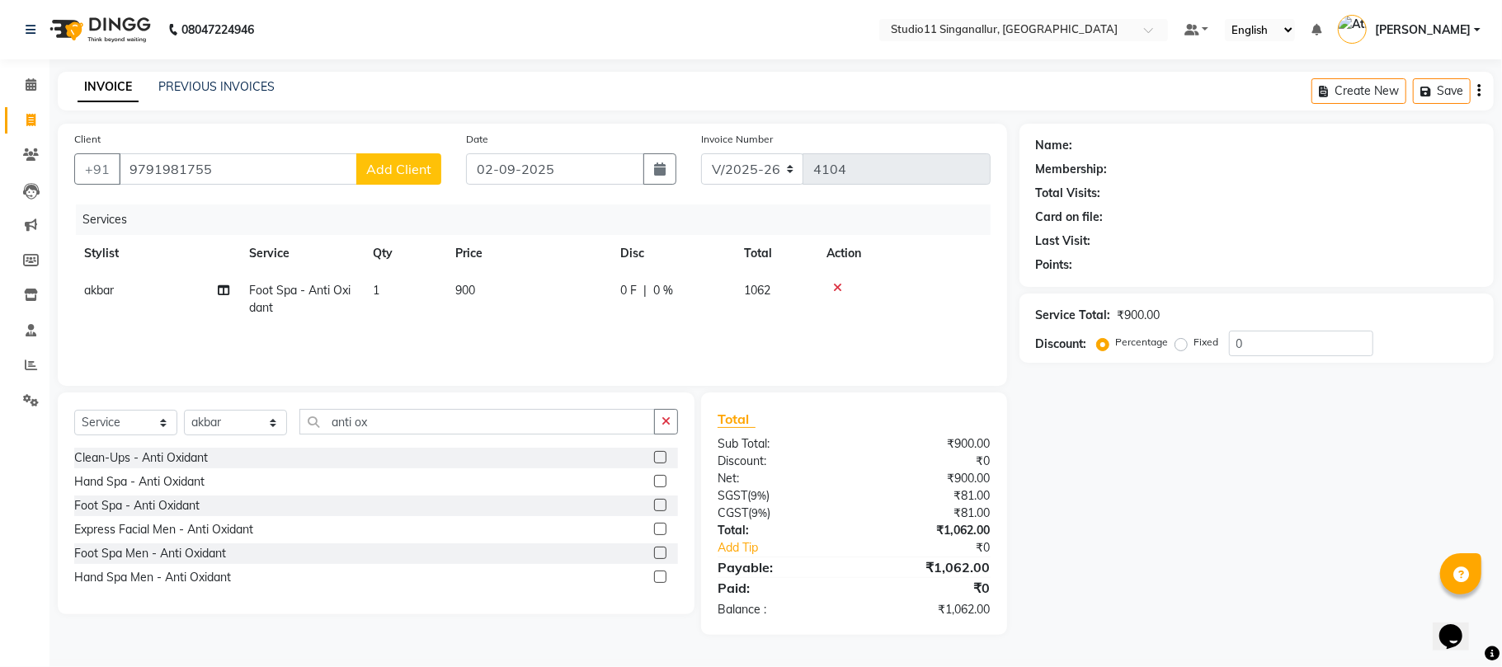
click at [380, 176] on span "Add Client" at bounding box center [398, 169] width 65 height 16
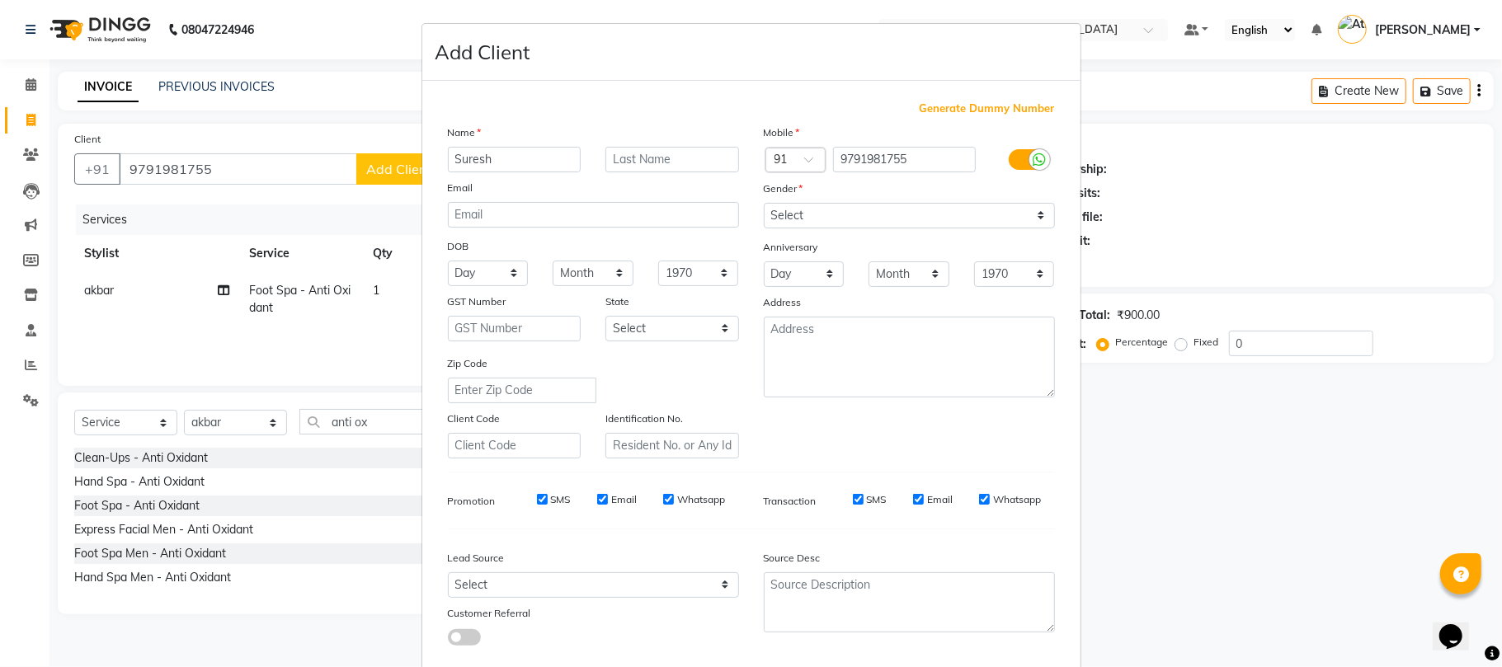
type input "Suresh"
click at [879, 214] on select "Select [DEMOGRAPHIC_DATA] [DEMOGRAPHIC_DATA] Other Prefer Not To Say" at bounding box center [909, 216] width 291 height 26
select select "[DEMOGRAPHIC_DATA]"
click at [764, 203] on select "Select [DEMOGRAPHIC_DATA] [DEMOGRAPHIC_DATA] Other Prefer Not To Say" at bounding box center [909, 216] width 291 height 26
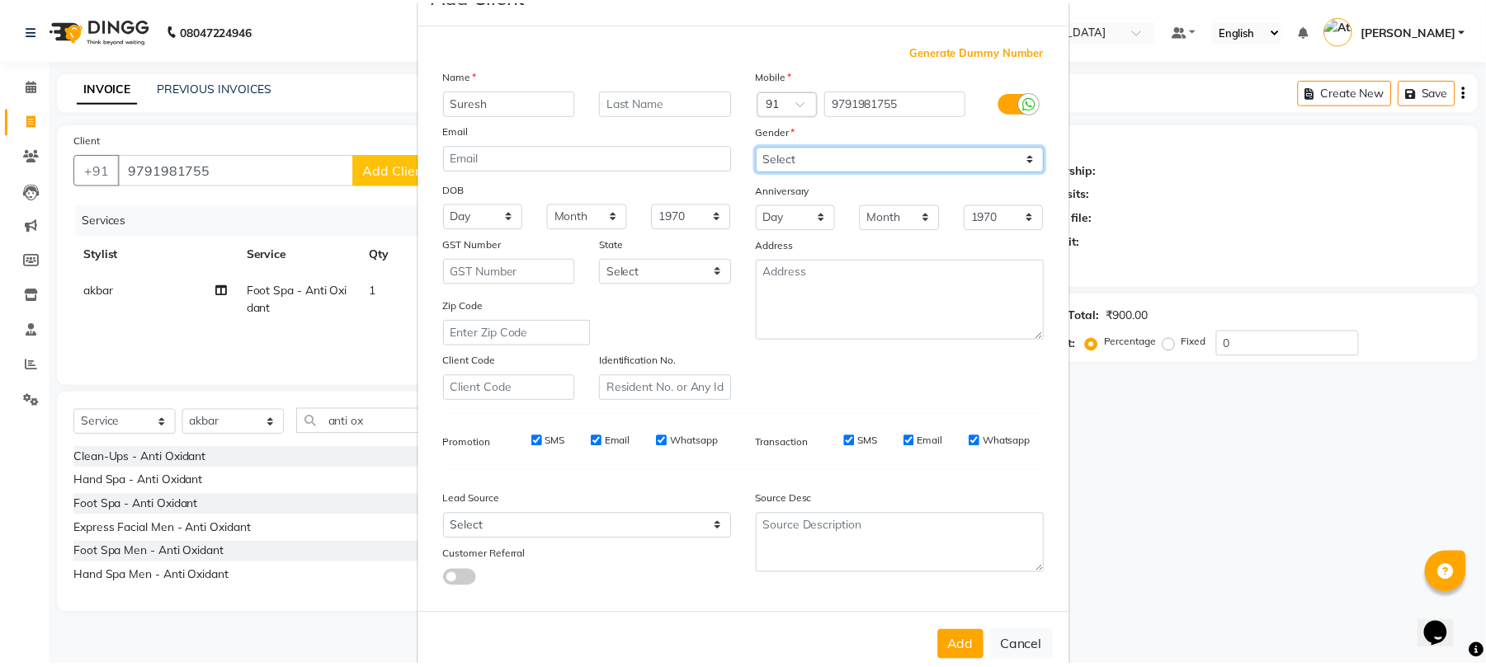
scroll to position [90, 0]
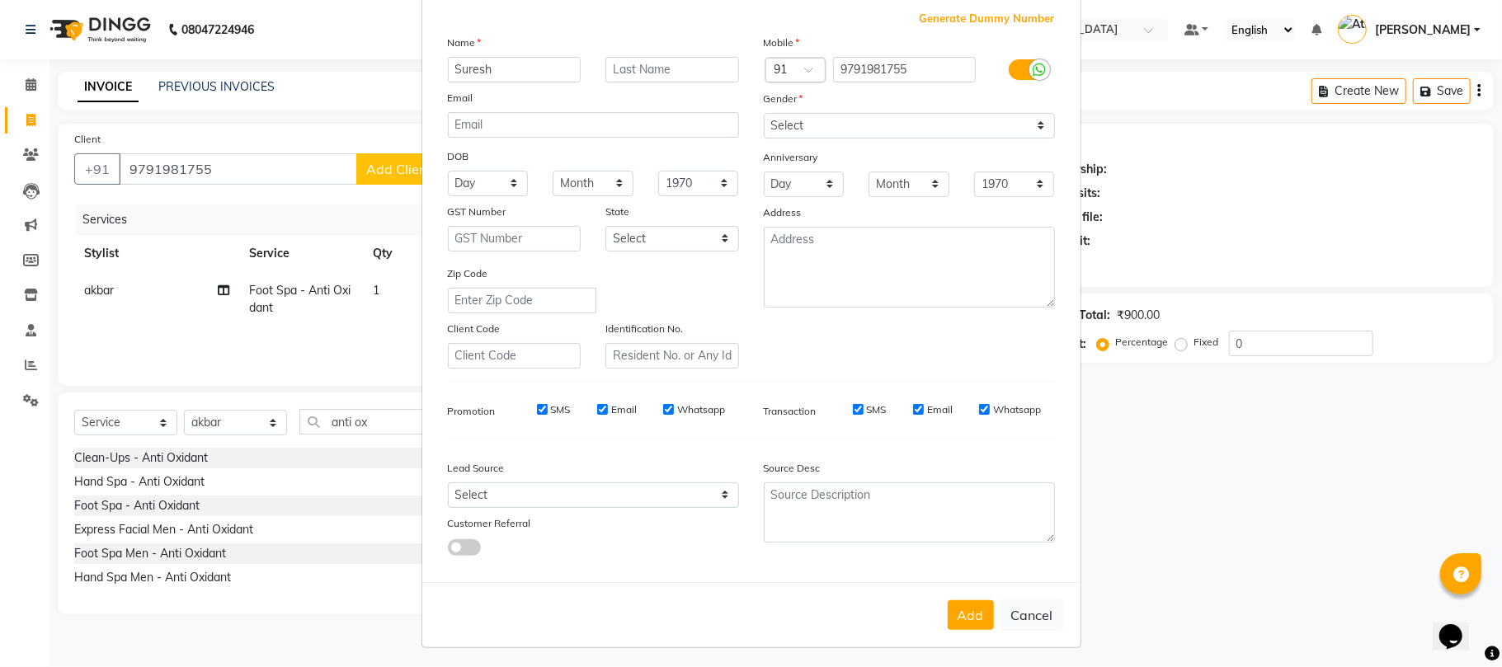
click at [987, 620] on div "Add Cancel" at bounding box center [751, 614] width 658 height 65
click at [960, 612] on button "Add" at bounding box center [971, 616] width 46 height 30
select select
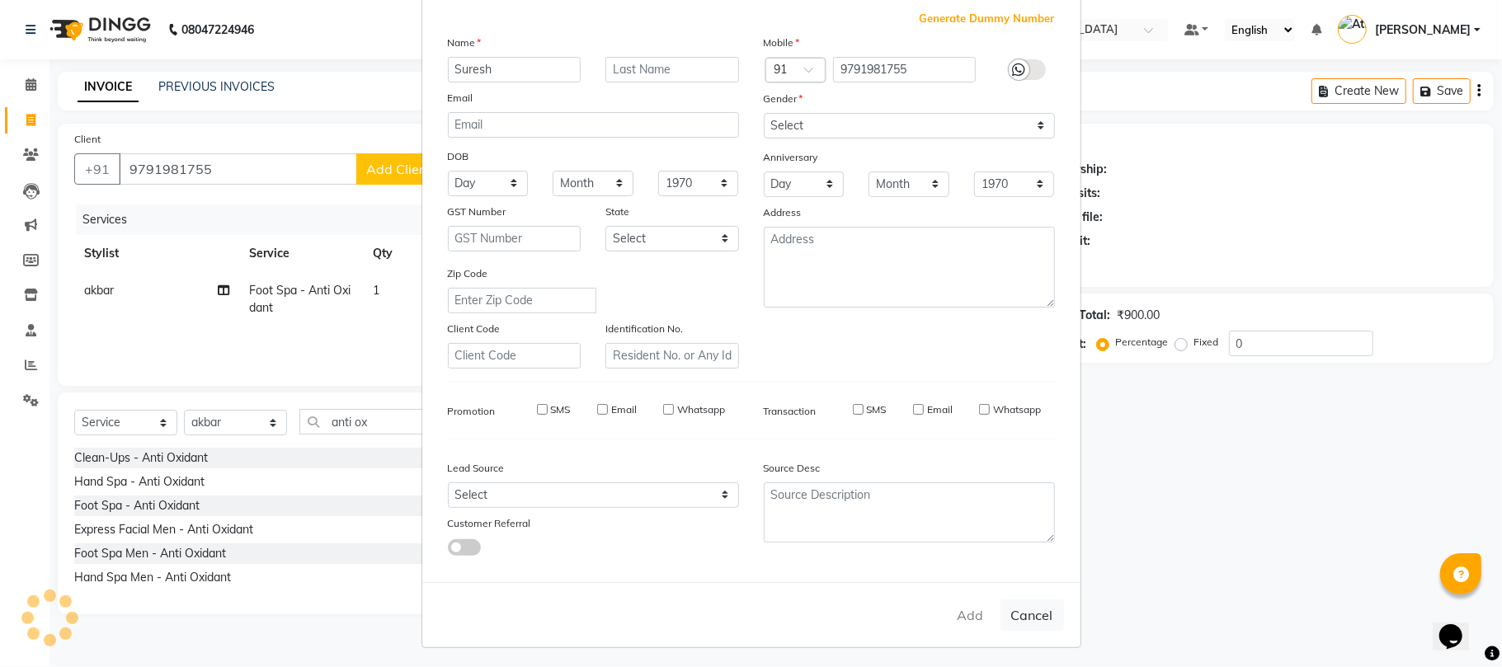
select select
checkbox input "false"
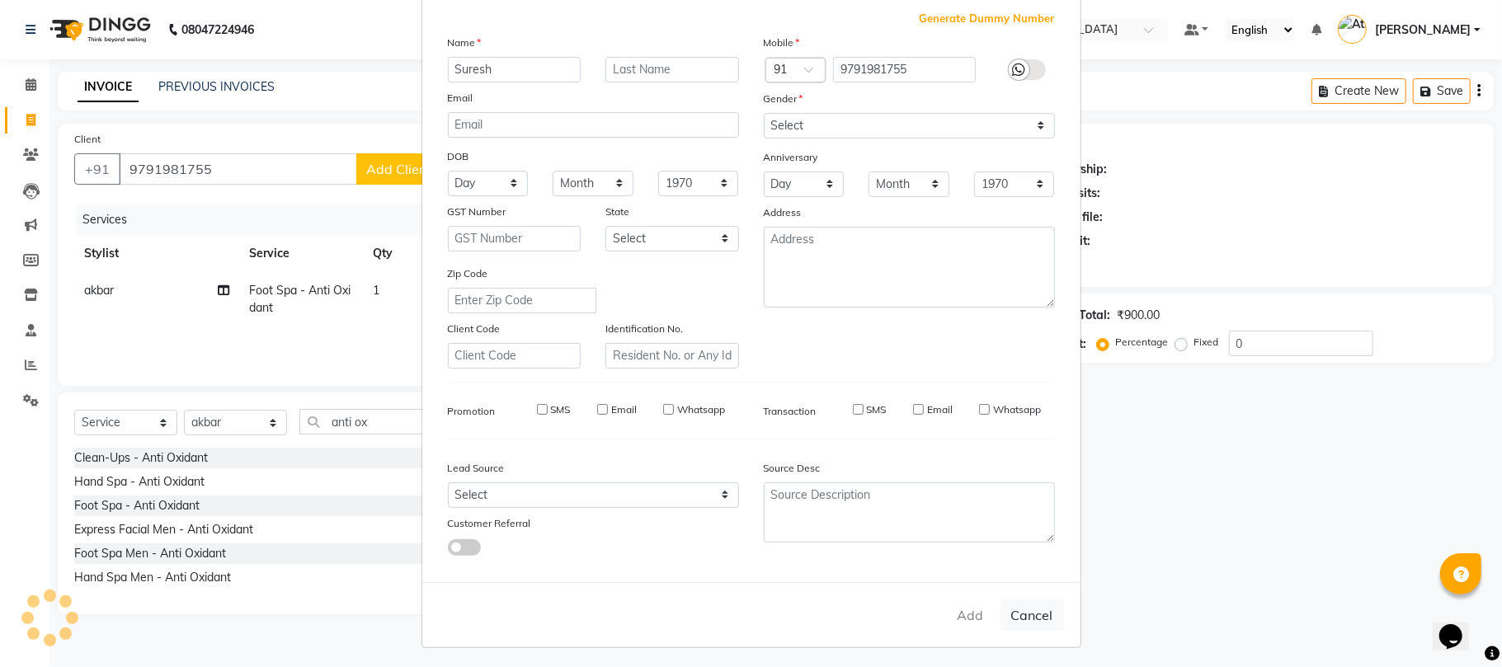
checkbox input "false"
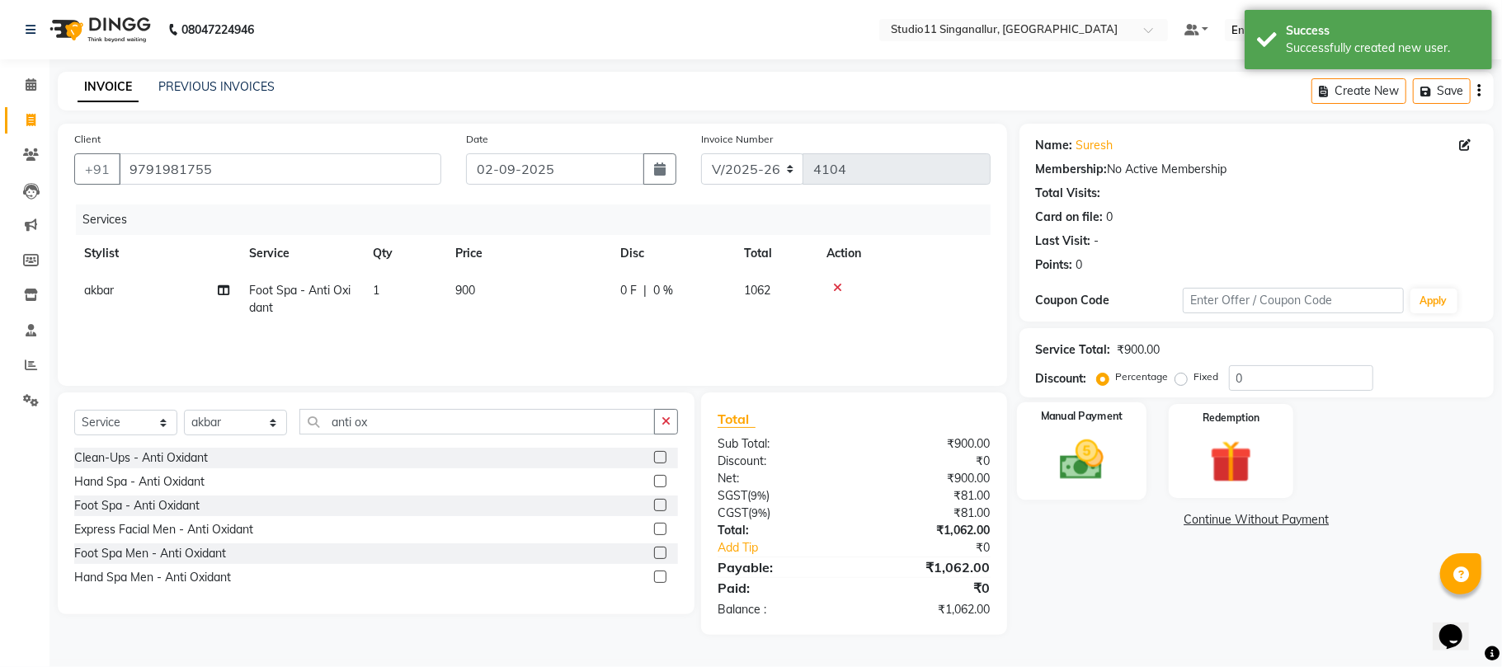
click at [1058, 452] on img at bounding box center [1082, 460] width 72 height 51
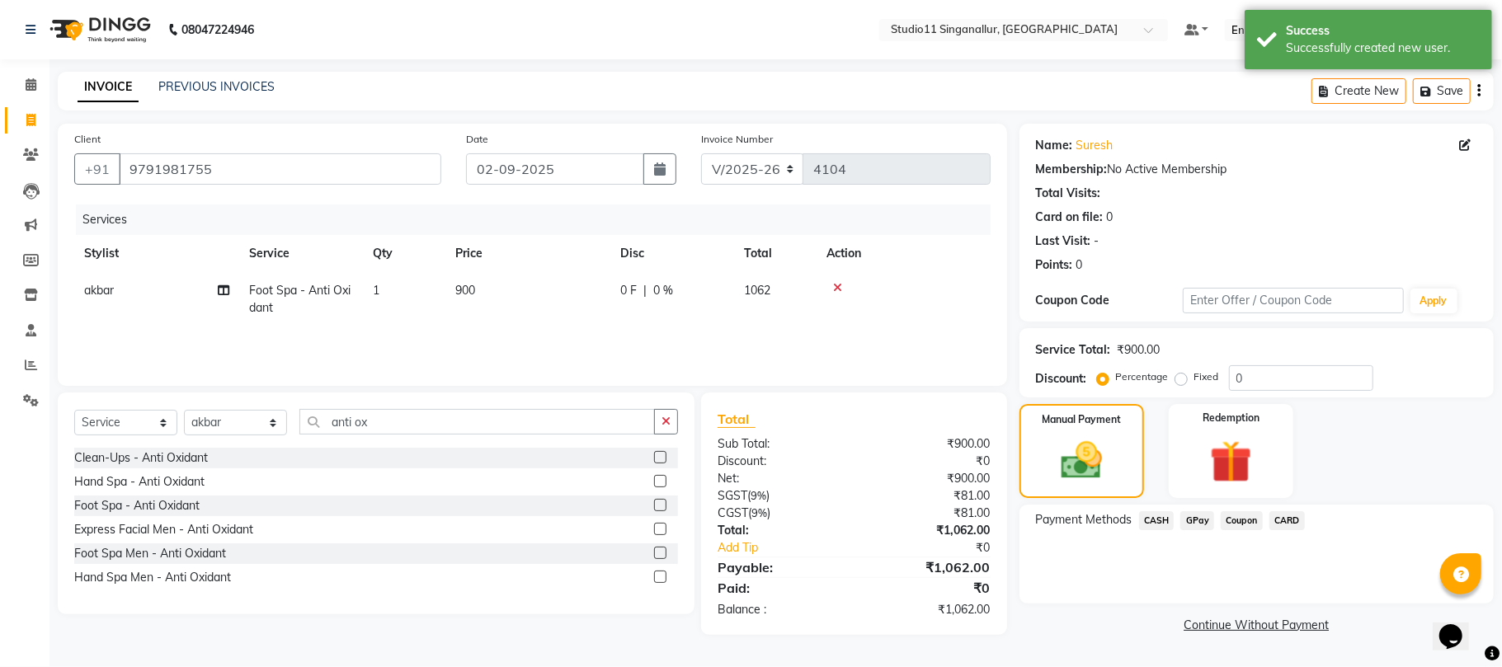
click at [1191, 523] on span "GPay" at bounding box center [1197, 520] width 34 height 19
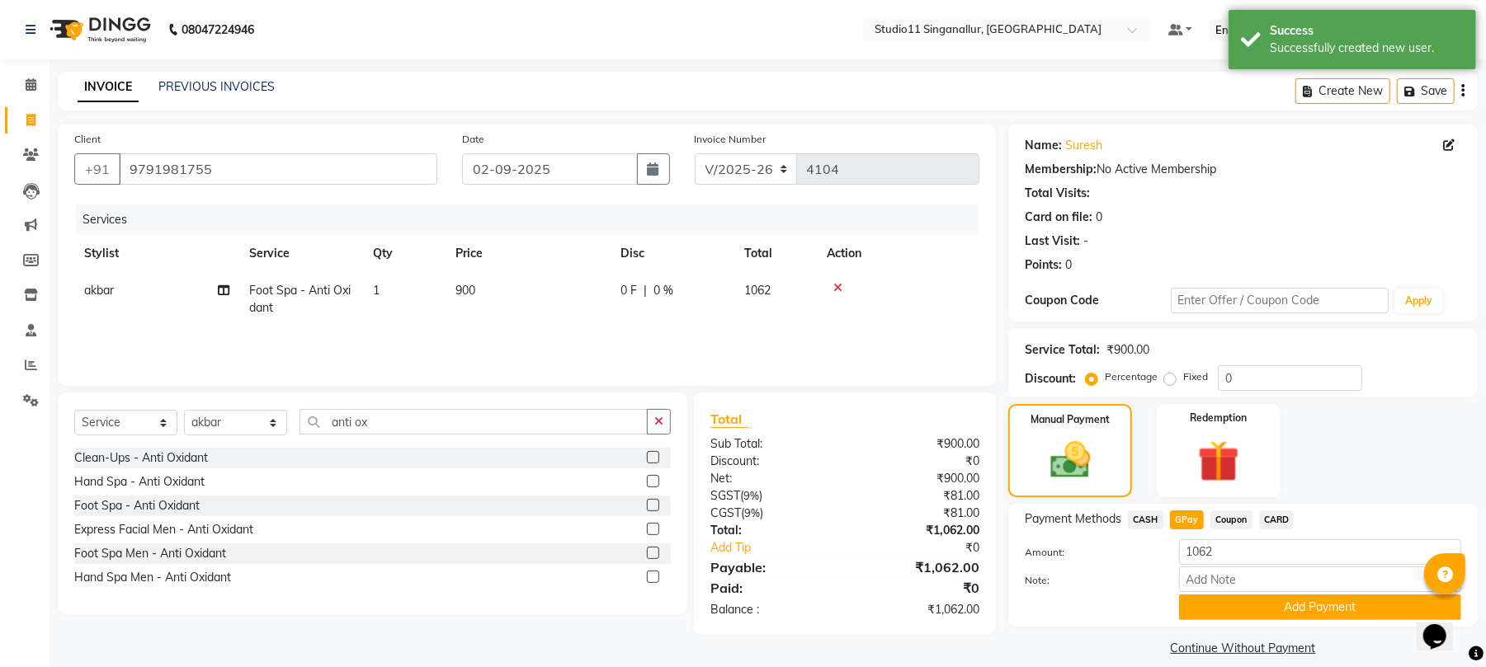
drag, startPoint x: 1244, startPoint y: 609, endPoint x: 1271, endPoint y: 576, distance: 42.8
click at [1244, 610] on button "Add Payment" at bounding box center [1320, 608] width 282 height 26
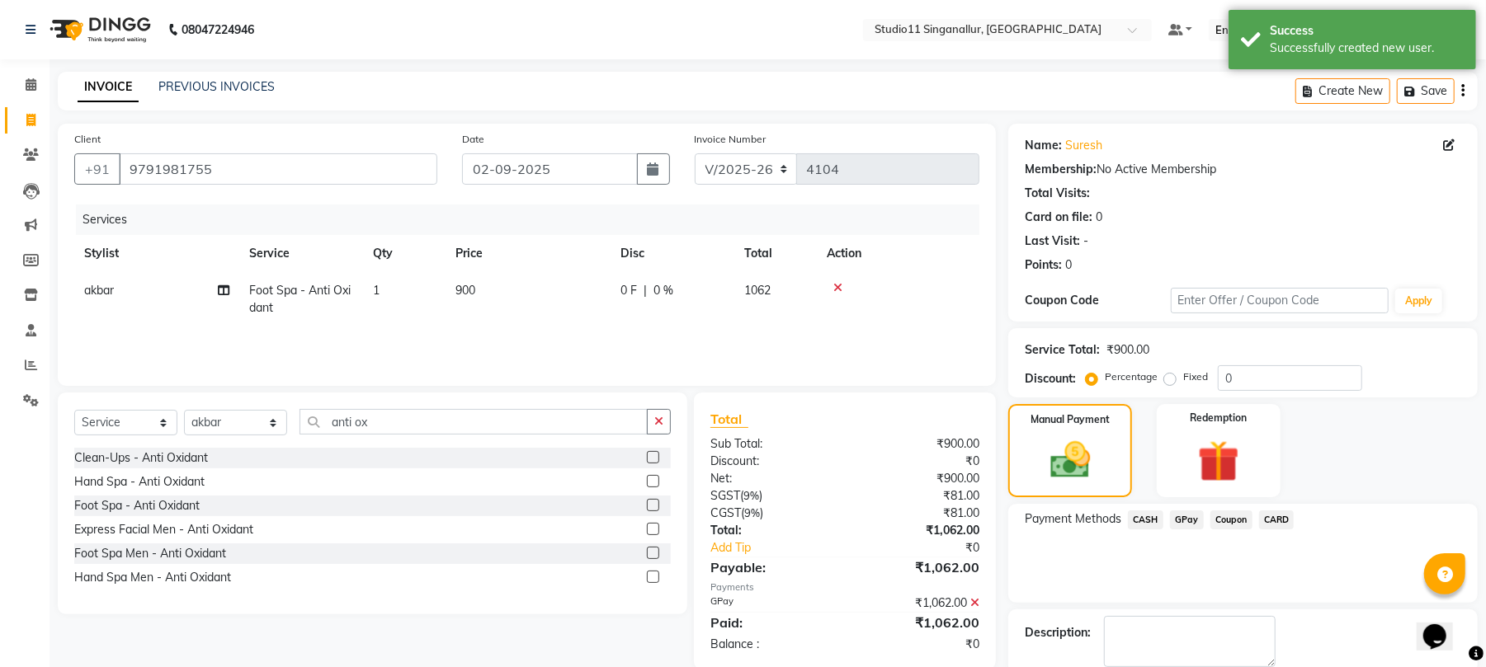
scroll to position [89, 0]
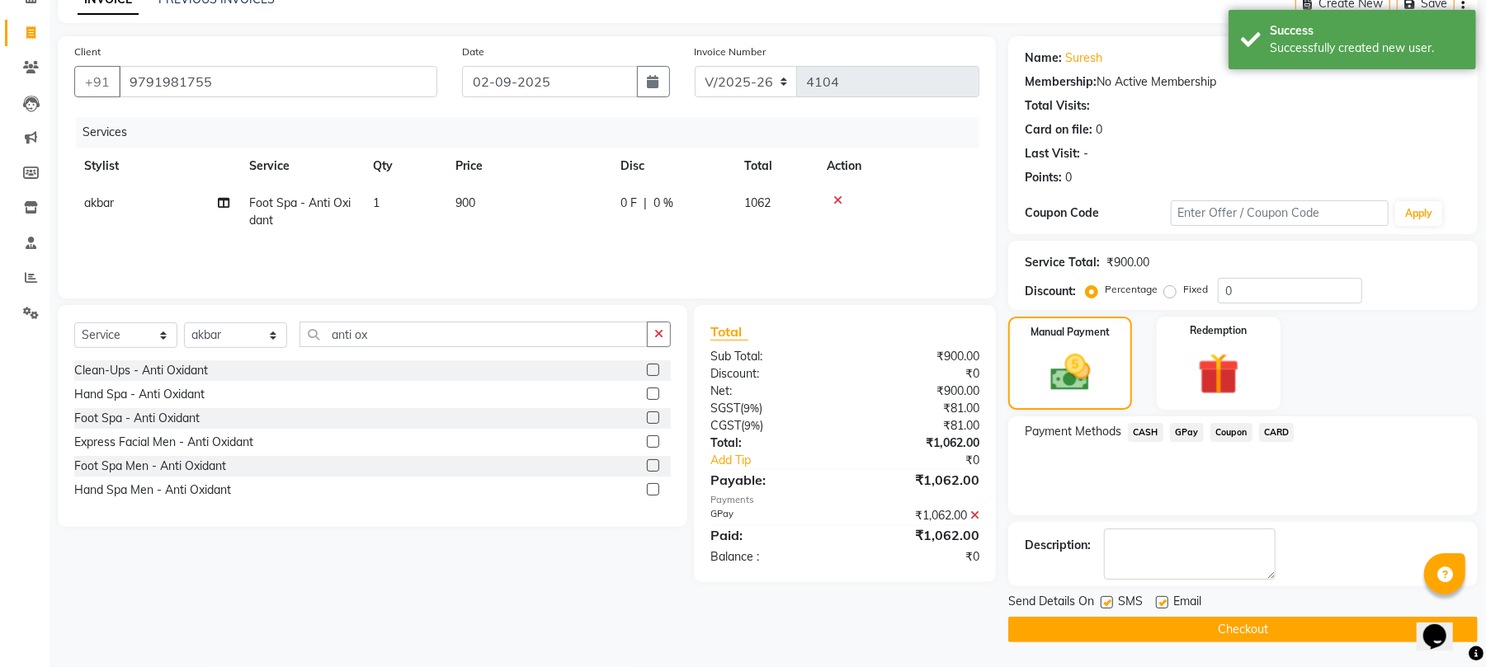
click at [1157, 601] on label at bounding box center [1162, 602] width 12 height 12
click at [1157, 601] on input "checkbox" at bounding box center [1161, 603] width 11 height 11
checkbox input "false"
click at [1102, 605] on label at bounding box center [1106, 602] width 12 height 12
click at [1102, 605] on input "checkbox" at bounding box center [1105, 603] width 11 height 11
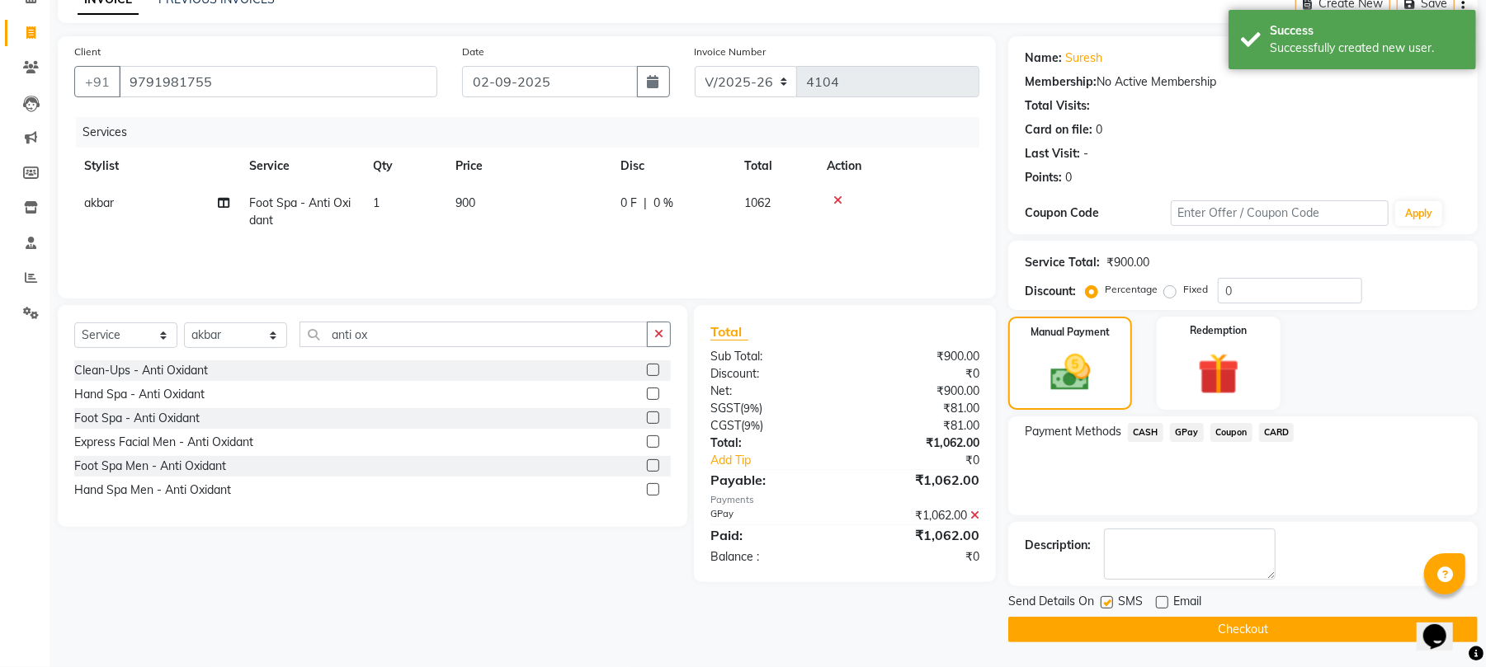
checkbox input "false"
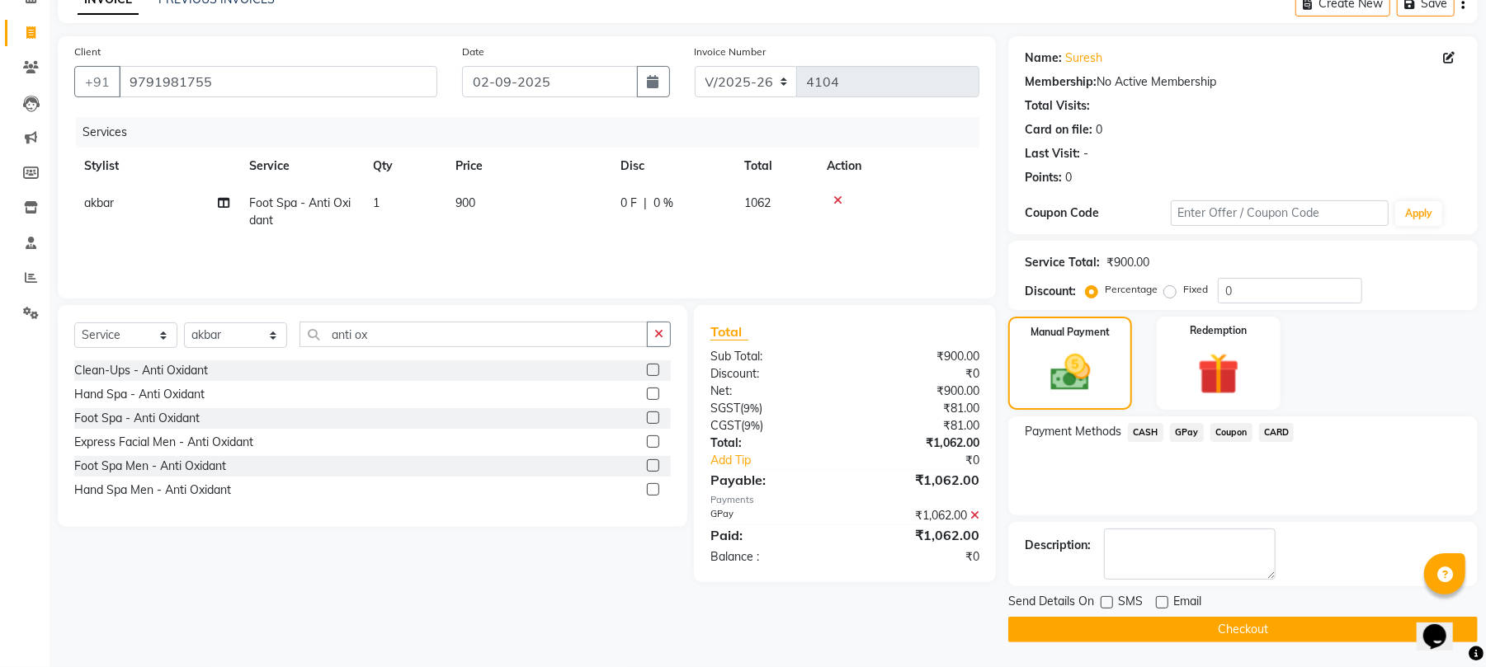
click at [1102, 628] on button "Checkout" at bounding box center [1242, 630] width 469 height 26
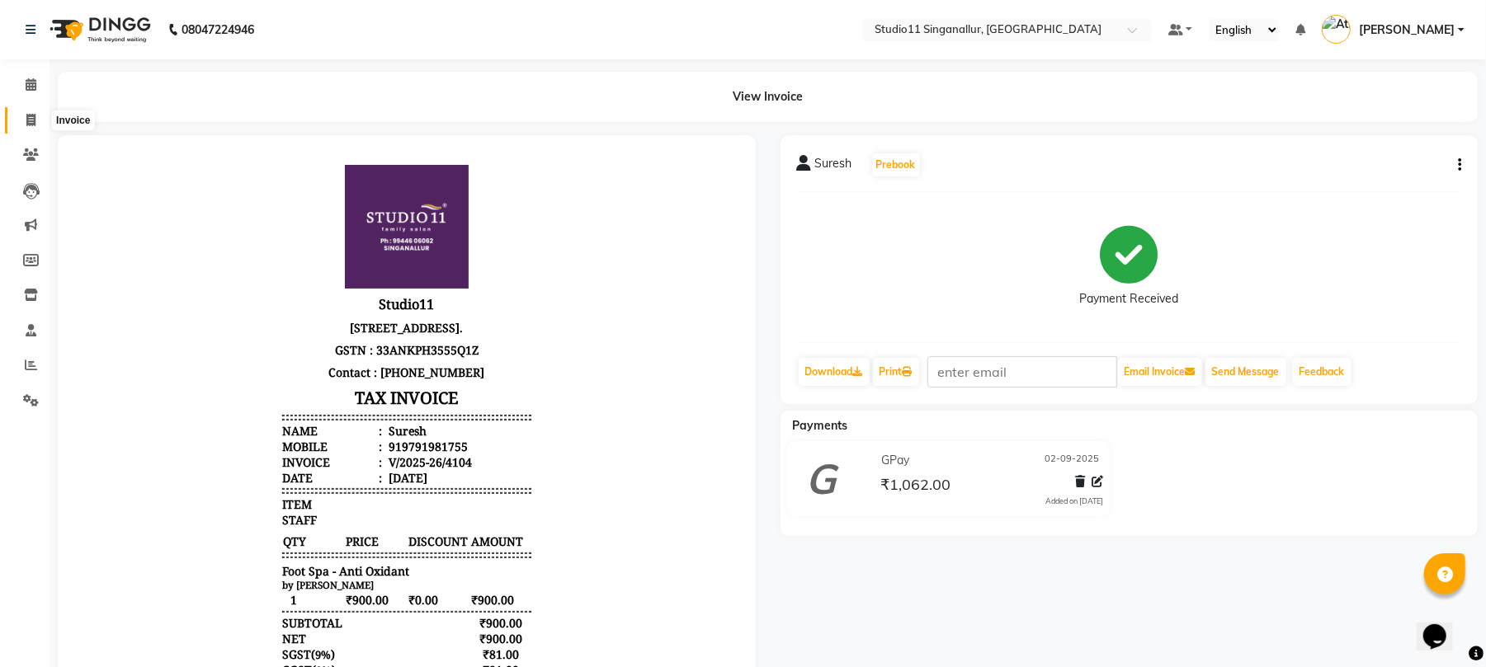
click at [34, 115] on icon at bounding box center [30, 120] width 9 height 12
select select "6616"
select select "service"
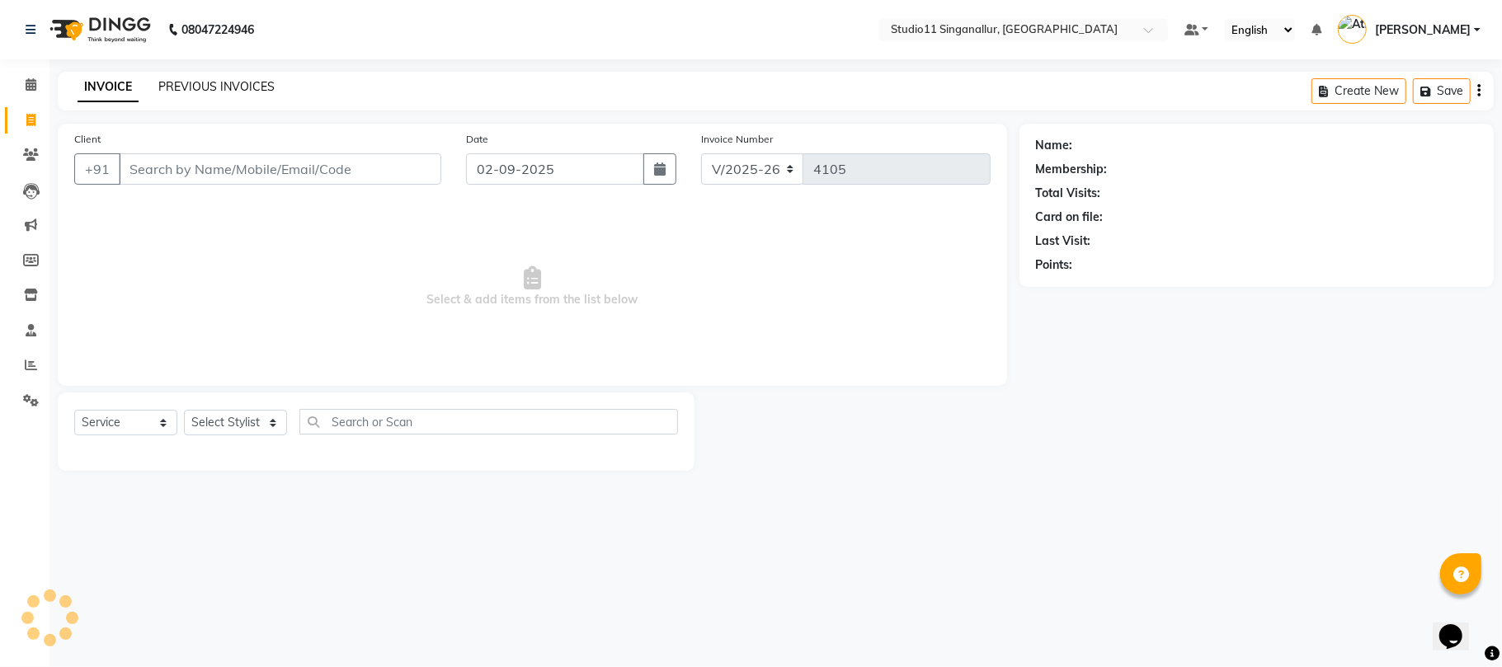
click at [218, 87] on link "PREVIOUS INVOICES" at bounding box center [216, 86] width 116 height 15
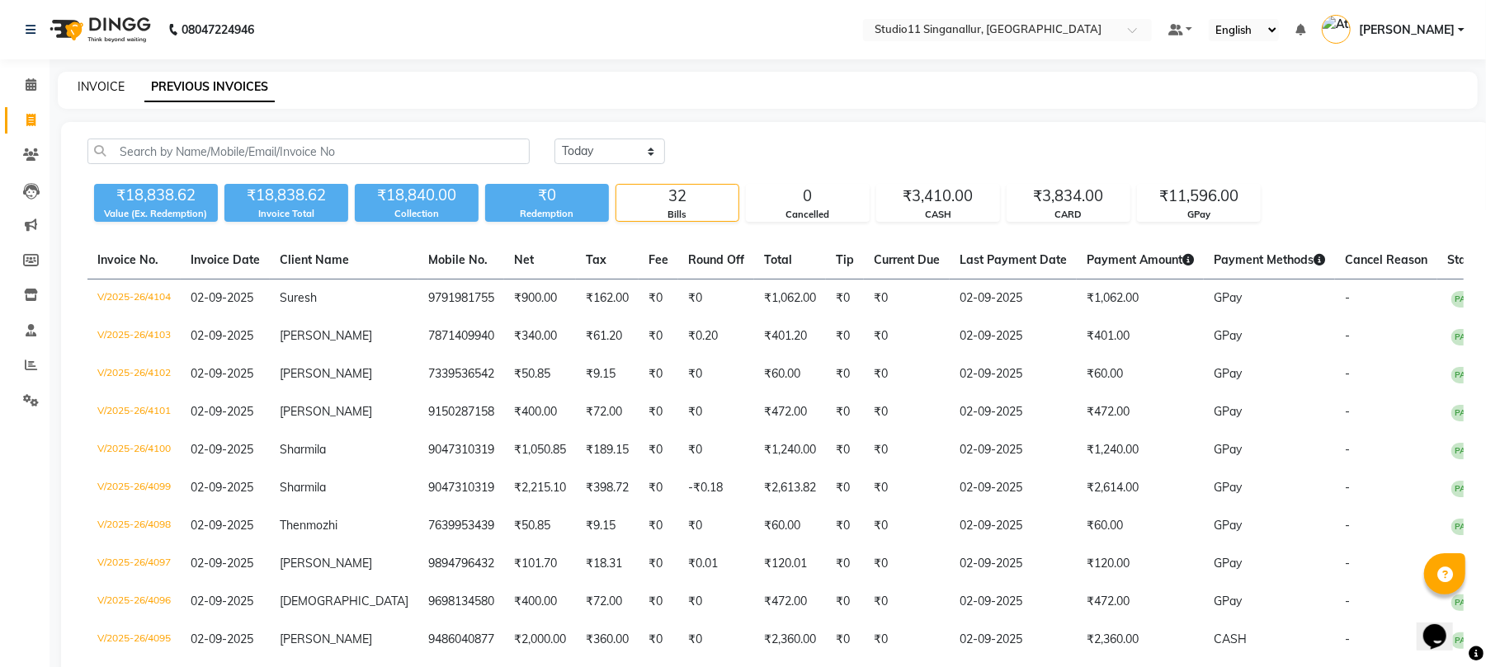
click at [106, 79] on link "INVOICE" at bounding box center [101, 86] width 47 height 15
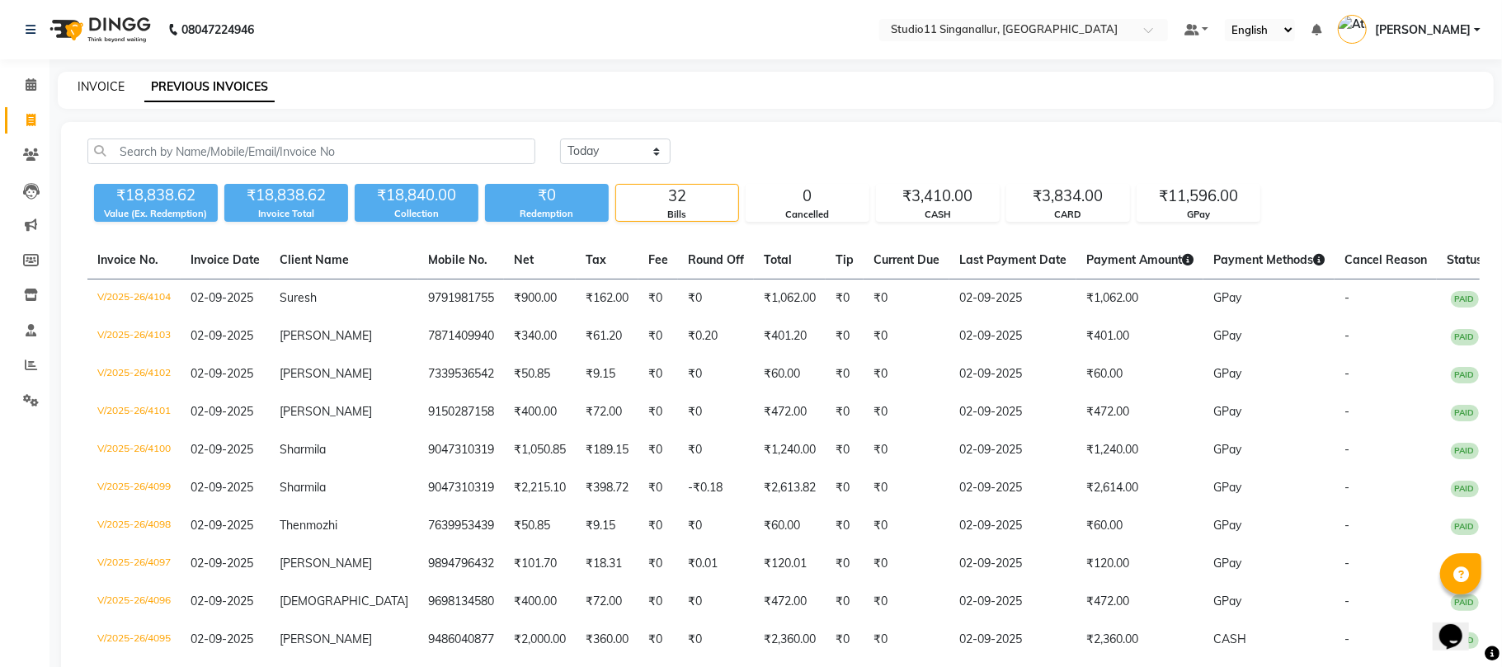
select select "6616"
select select "service"
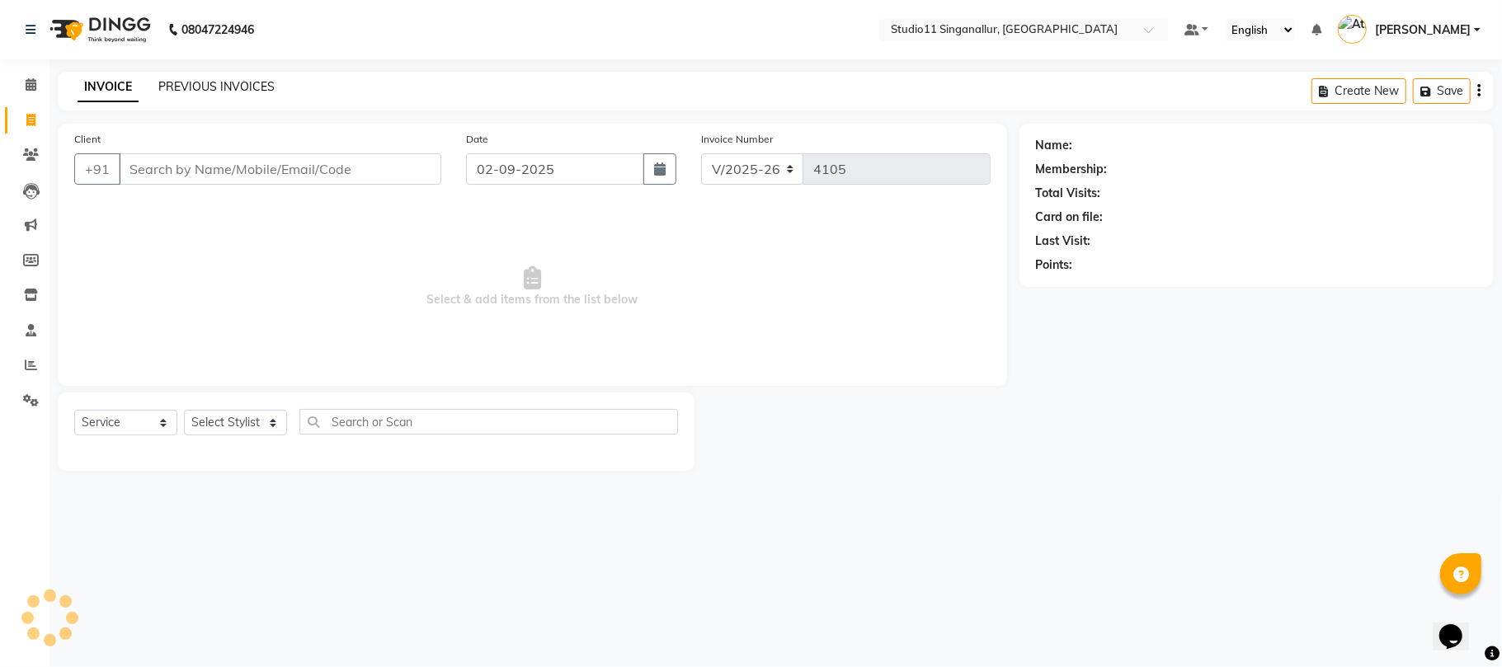
click at [216, 84] on link "PREVIOUS INVOICES" at bounding box center [216, 86] width 116 height 15
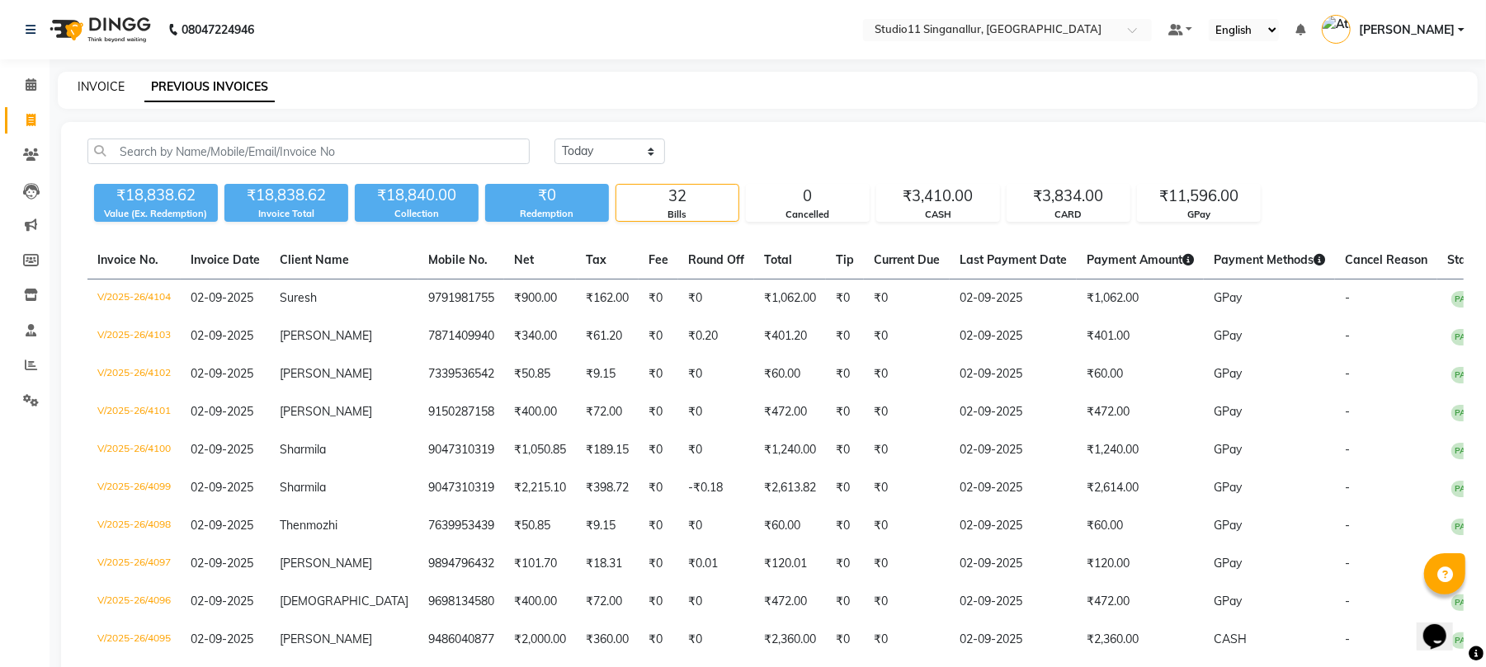
click at [112, 81] on link "INVOICE" at bounding box center [101, 86] width 47 height 15
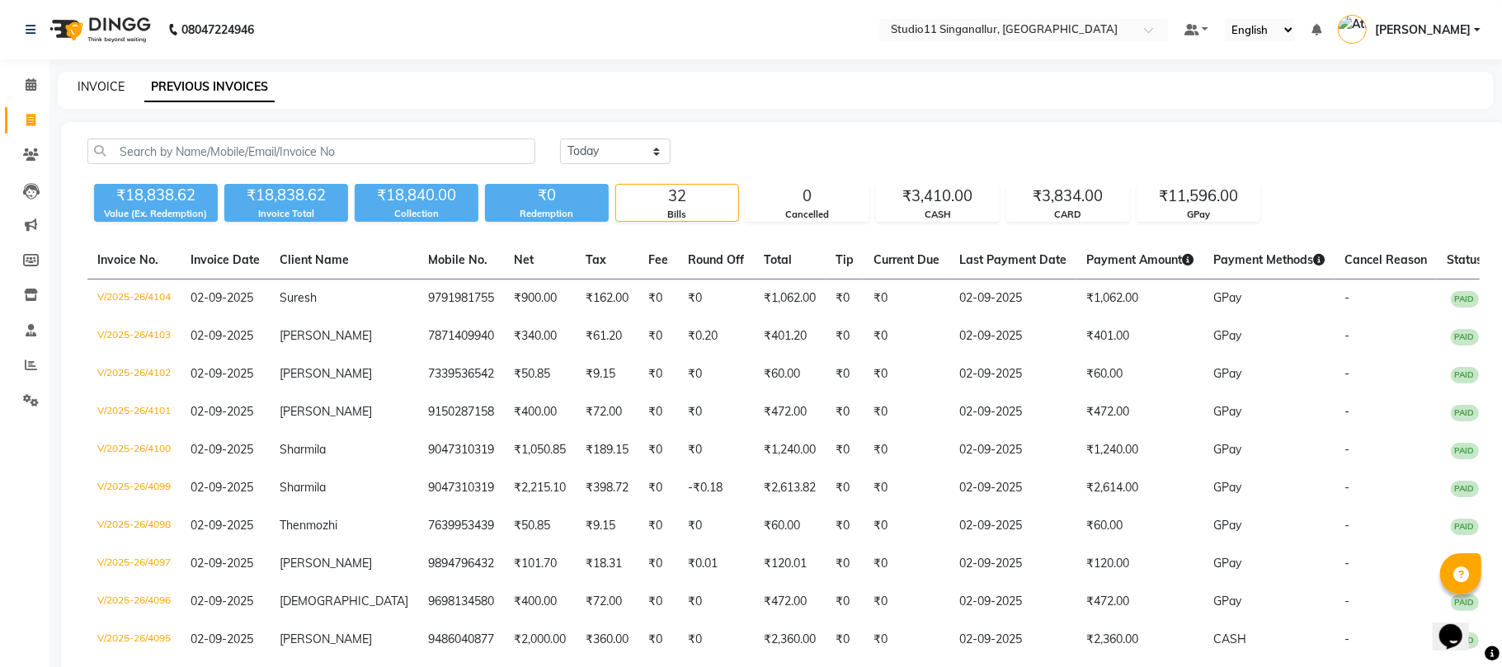
select select "6616"
select select "service"
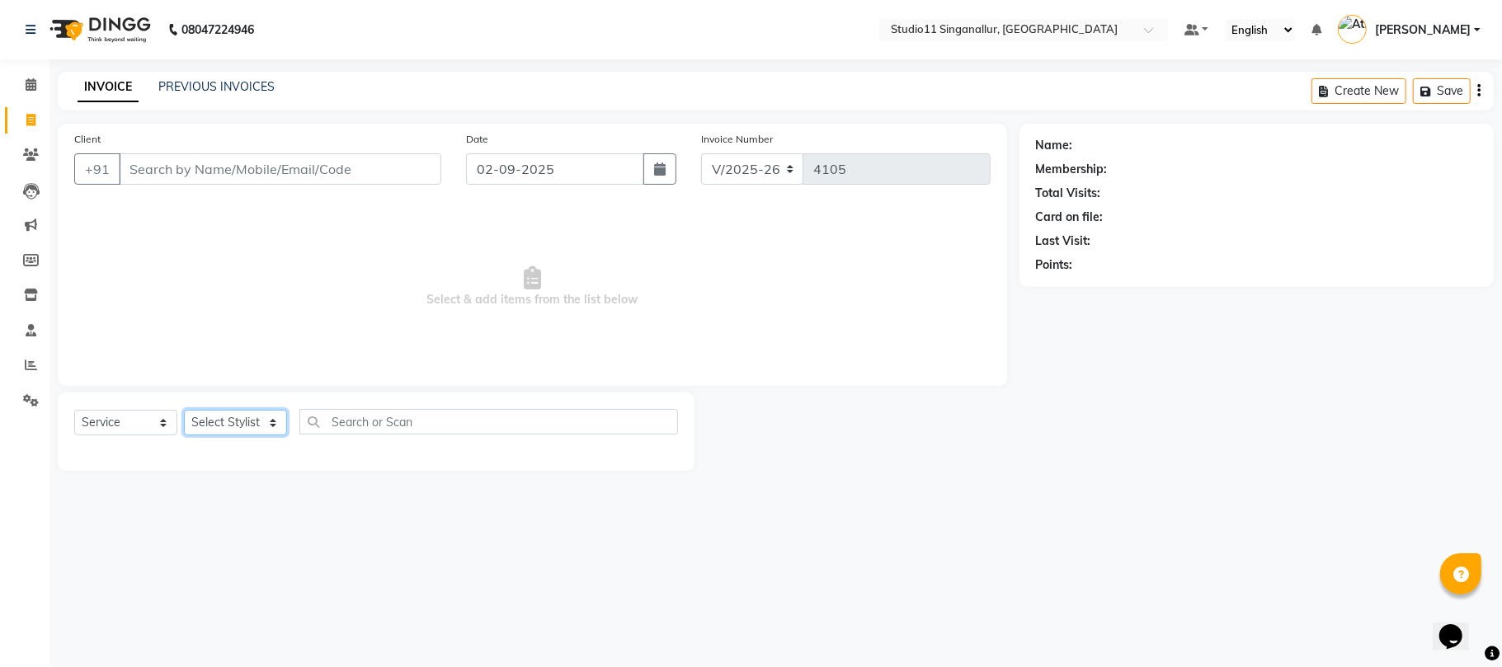
click at [233, 430] on select "Select Stylist [PERSON_NAME] Divya [PERSON_NAME] [PERSON_NAME] [PERSON_NAME] [P…" at bounding box center [235, 423] width 103 height 26
select select "51051"
click at [184, 410] on select "Select Stylist [PERSON_NAME] Divya [PERSON_NAME] [PERSON_NAME] [PERSON_NAME] [P…" at bounding box center [235, 423] width 103 height 26
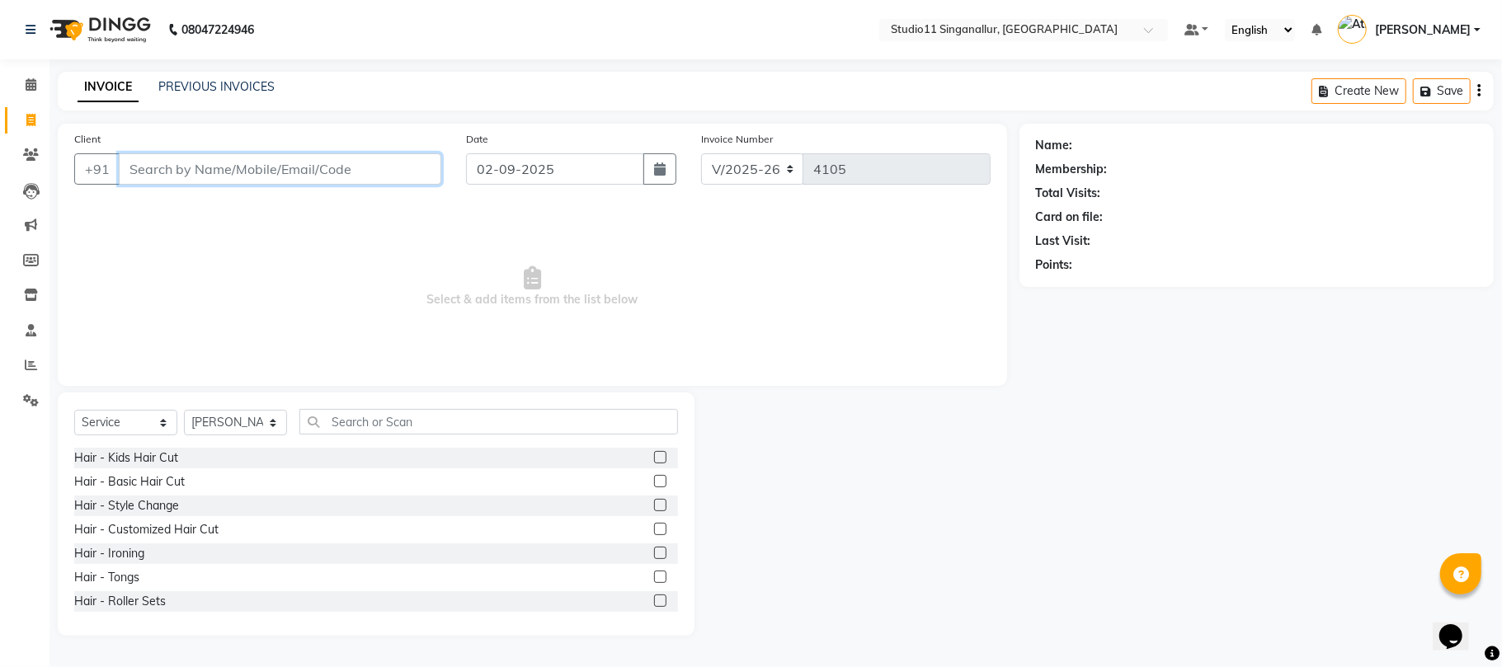
click at [285, 172] on input "Client" at bounding box center [280, 168] width 323 height 31
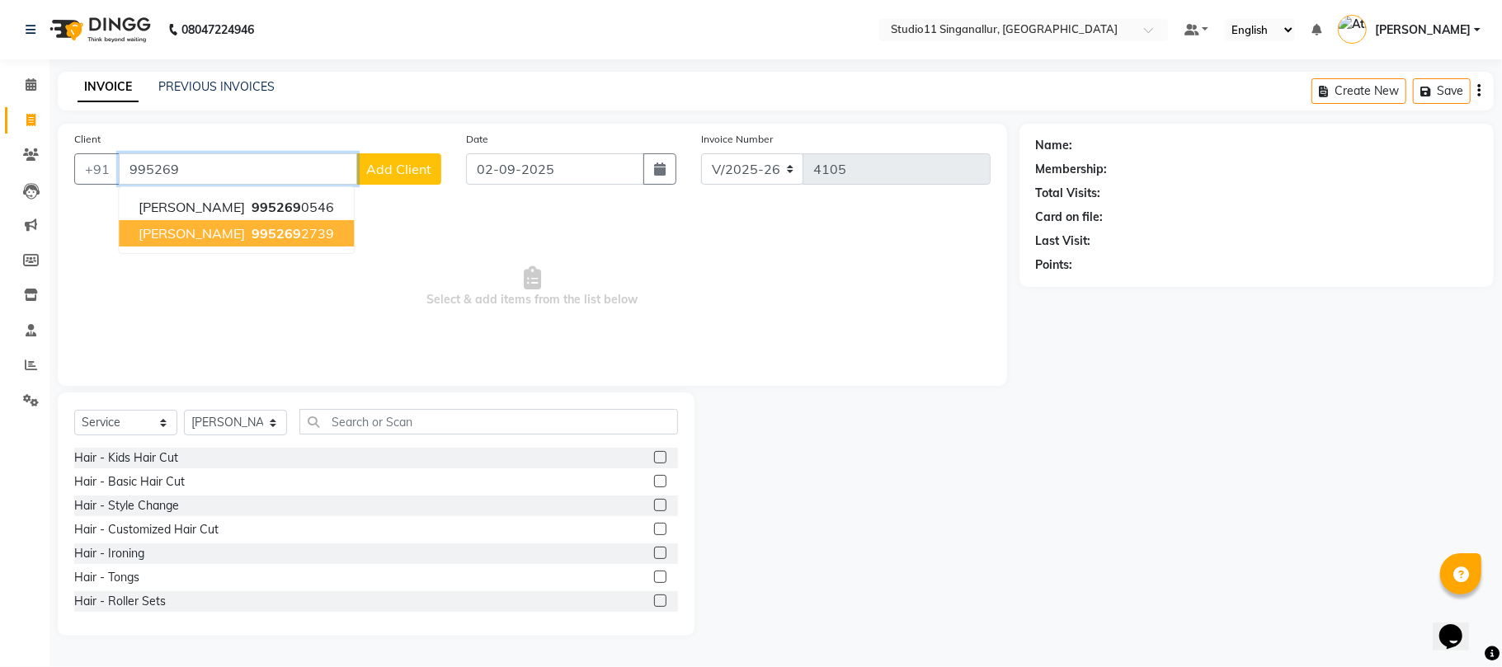
click at [252, 241] on span "995269" at bounding box center [276, 233] width 49 height 16
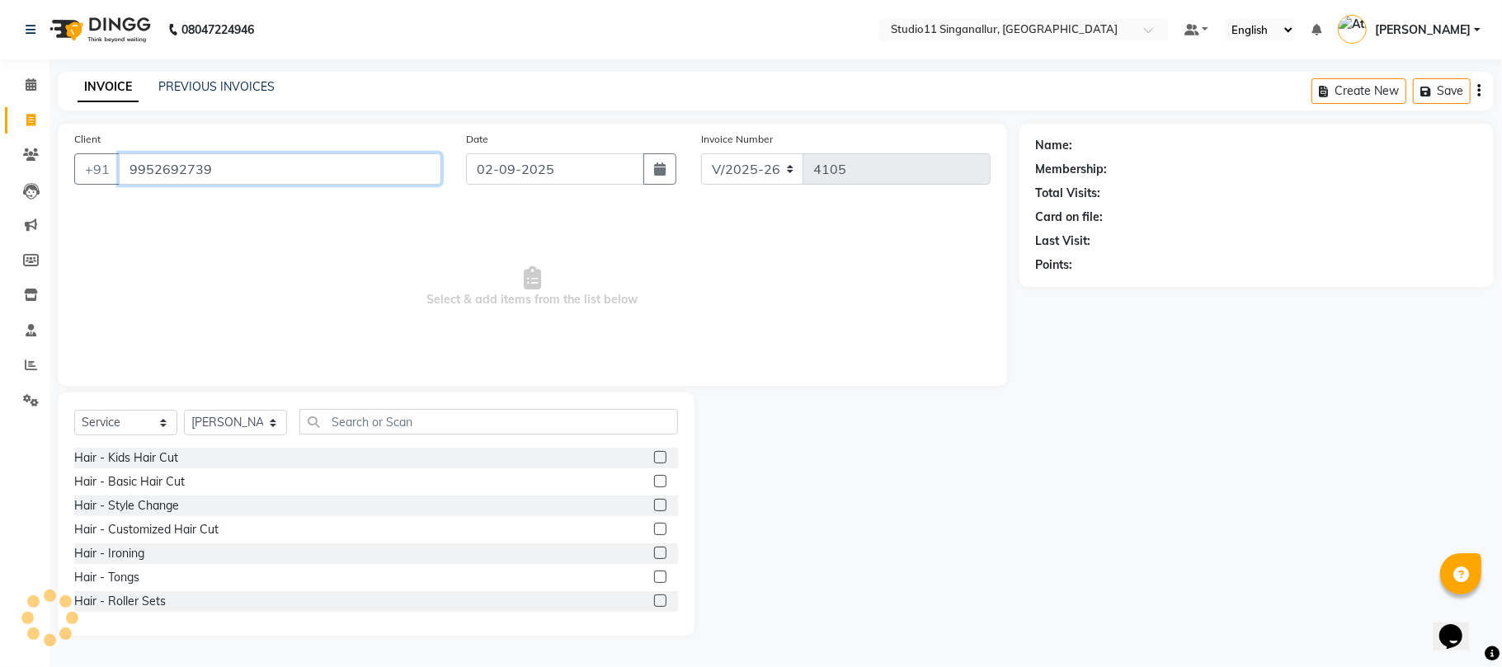
type input "9952692739"
click at [485, 396] on div "Select Service Product Membership Package Voucher Prepaid Gift Card Select Styl…" at bounding box center [376, 514] width 637 height 243
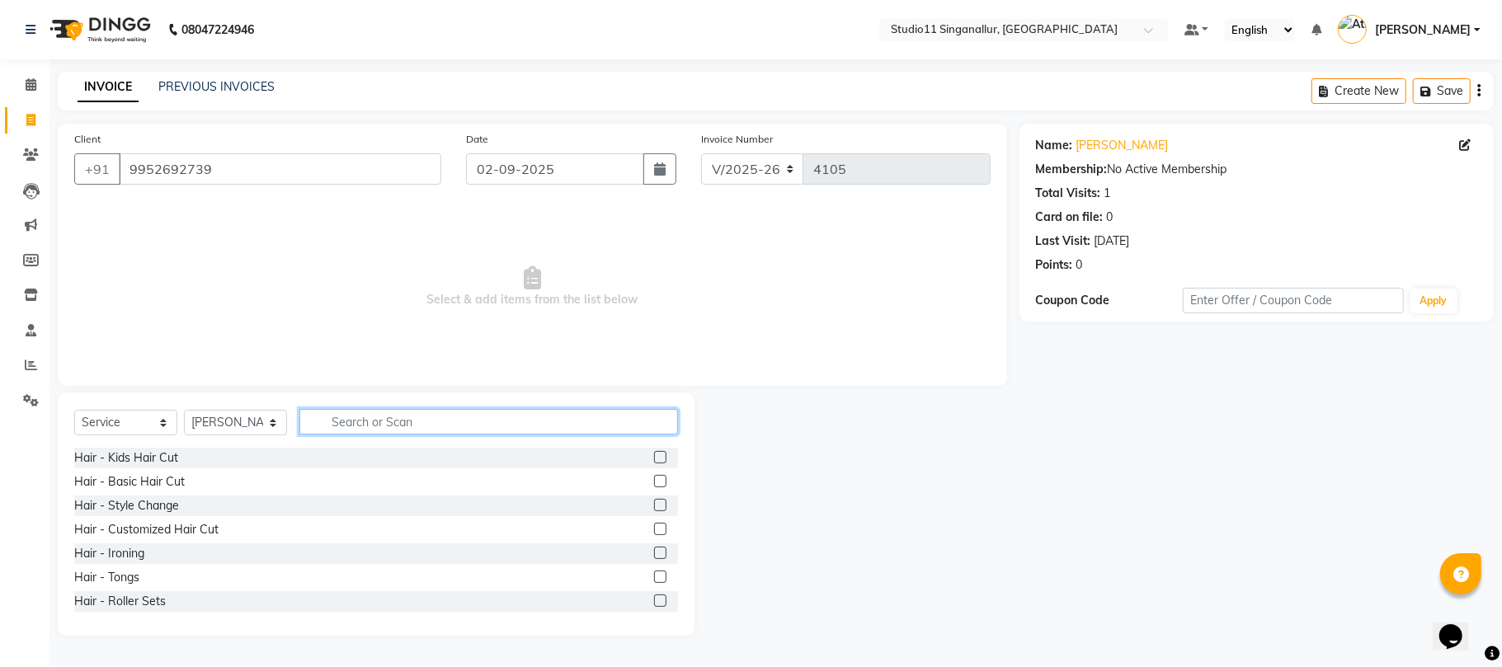
click at [512, 430] on input "text" at bounding box center [488, 422] width 379 height 26
type input "hair cut"
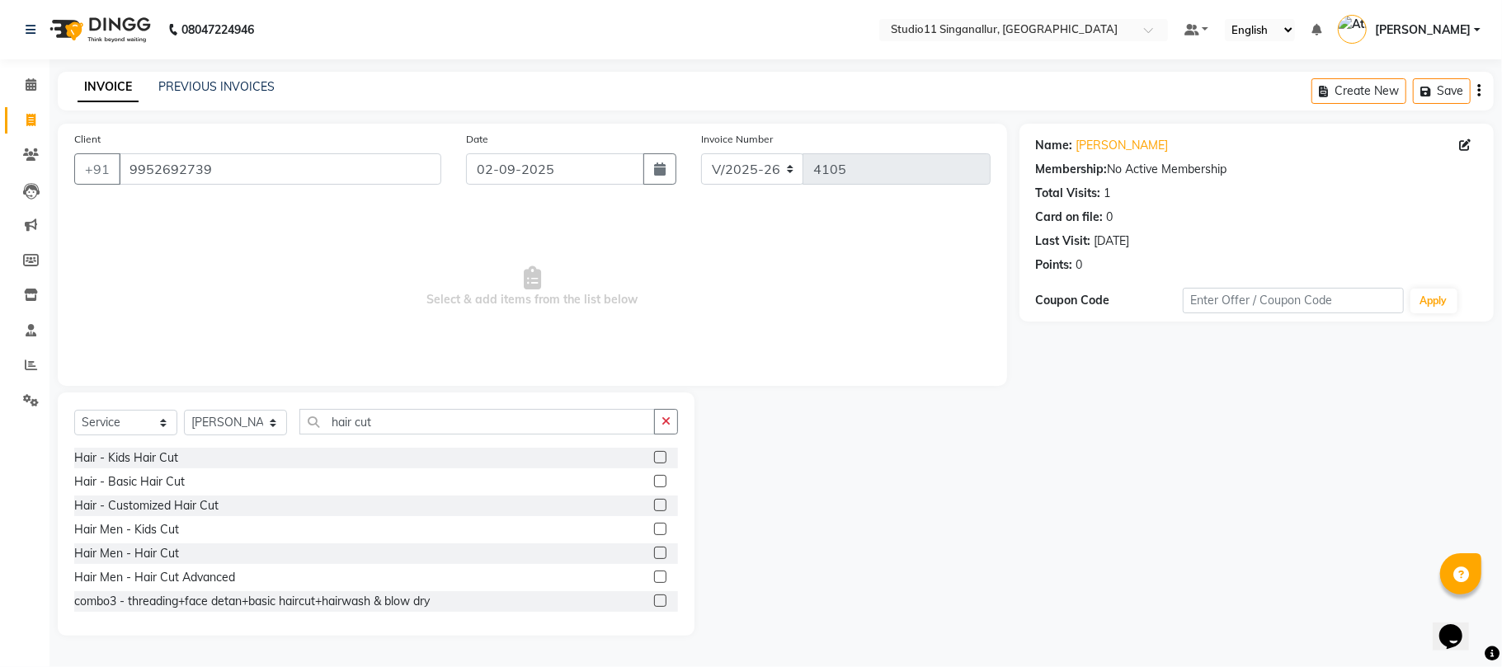
click at [654, 553] on label at bounding box center [660, 553] width 12 height 12
click at [654, 553] on input "checkbox" at bounding box center [659, 554] width 11 height 11
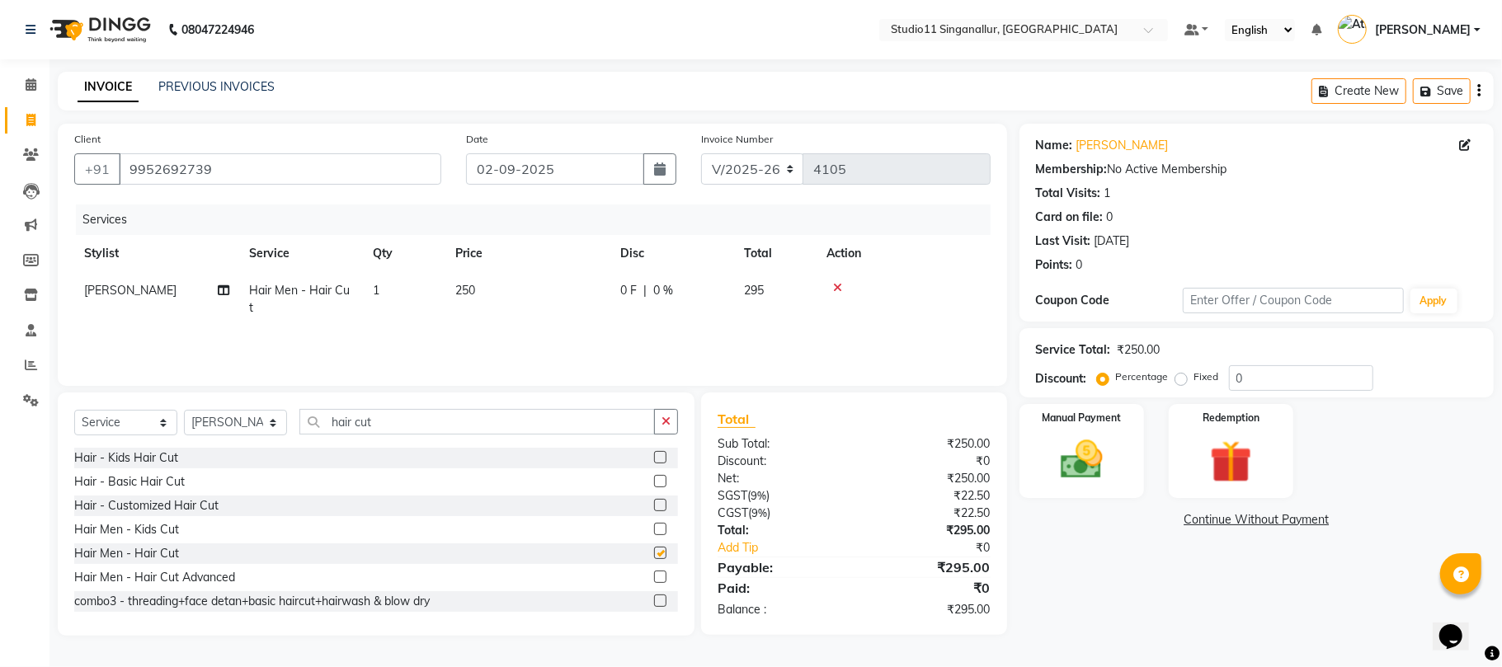
checkbox input "false"
click at [1150, 450] on div "Manual Payment Redemption" at bounding box center [1256, 451] width 499 height 94
click at [1100, 463] on img at bounding box center [1082, 460] width 72 height 51
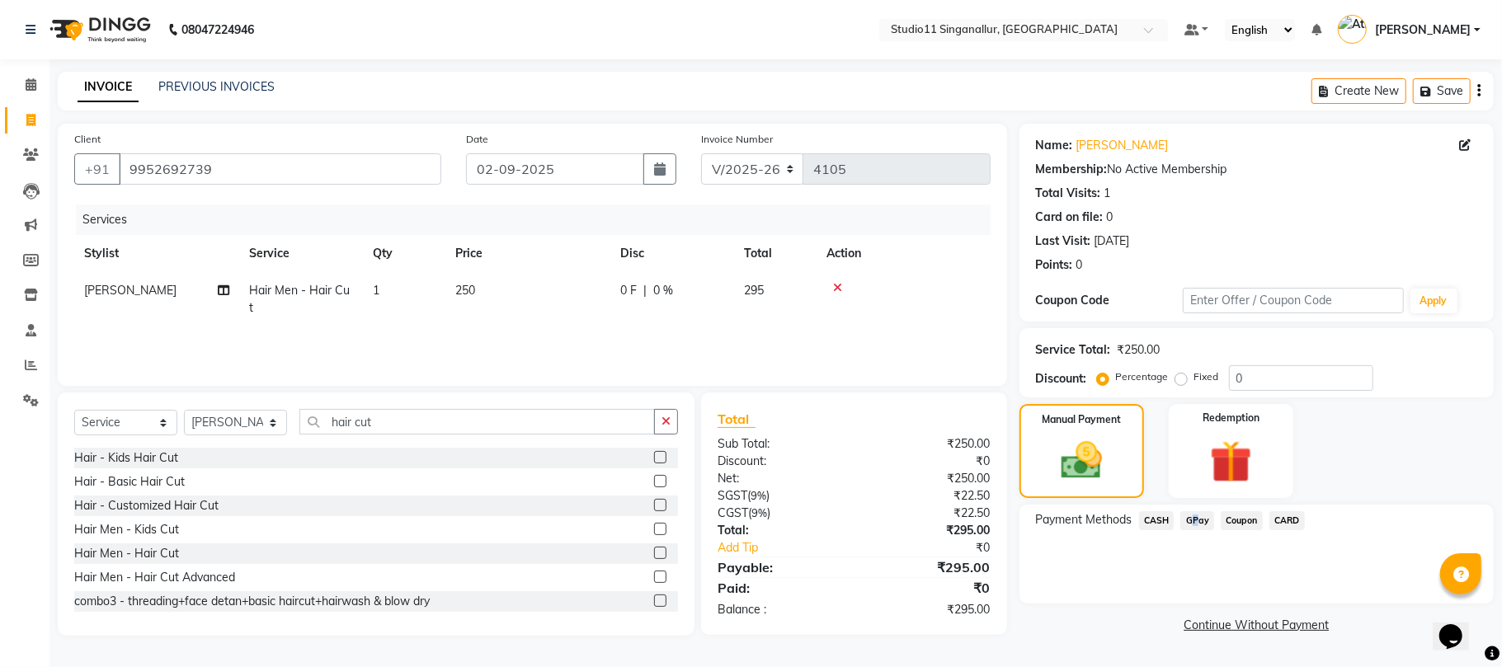
click at [1191, 521] on span "GPay" at bounding box center [1197, 520] width 34 height 19
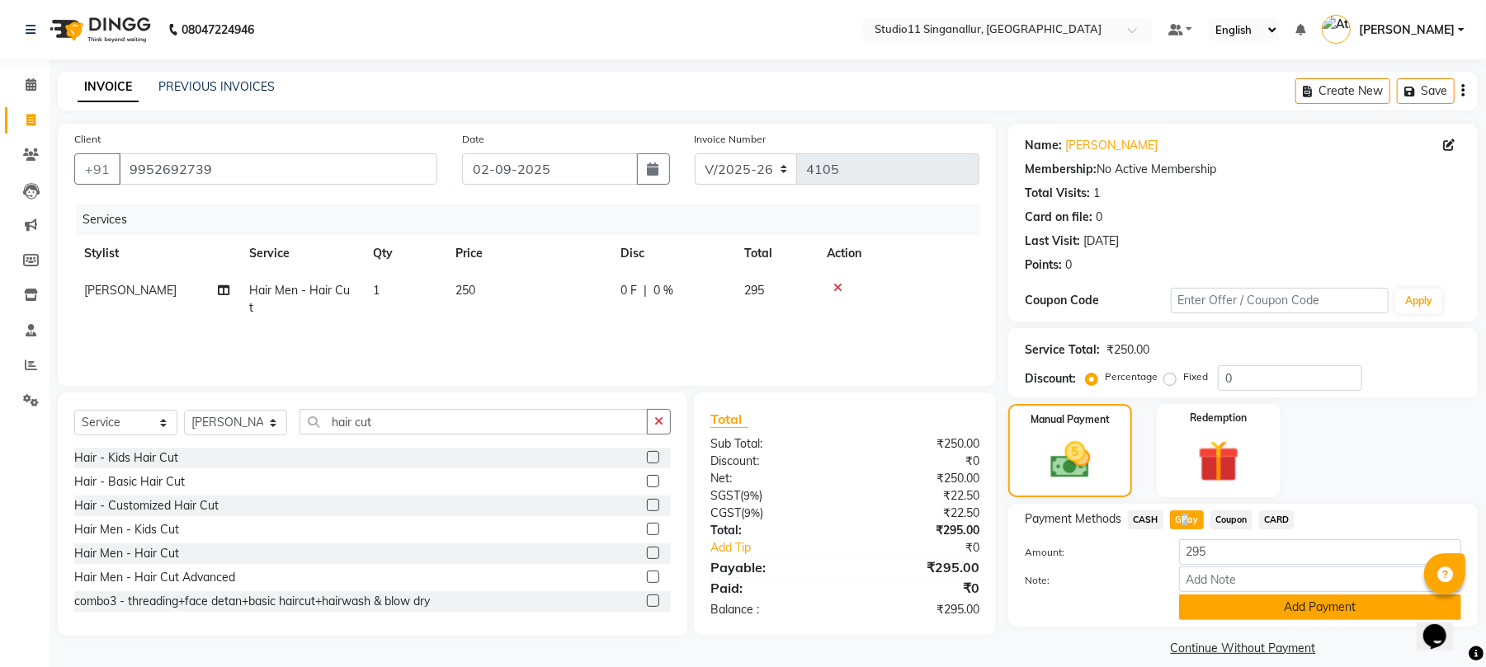
click at [1238, 604] on button "Add Payment" at bounding box center [1320, 608] width 282 height 26
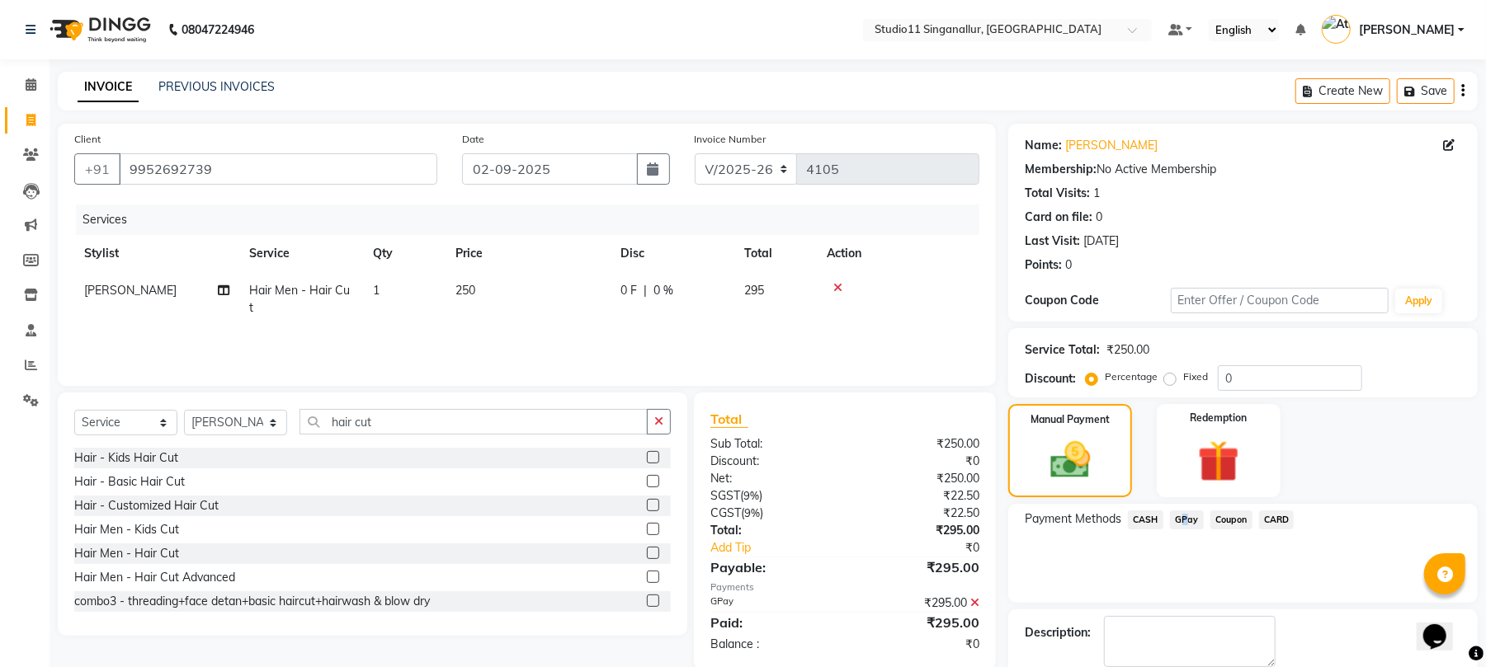
scroll to position [89, 0]
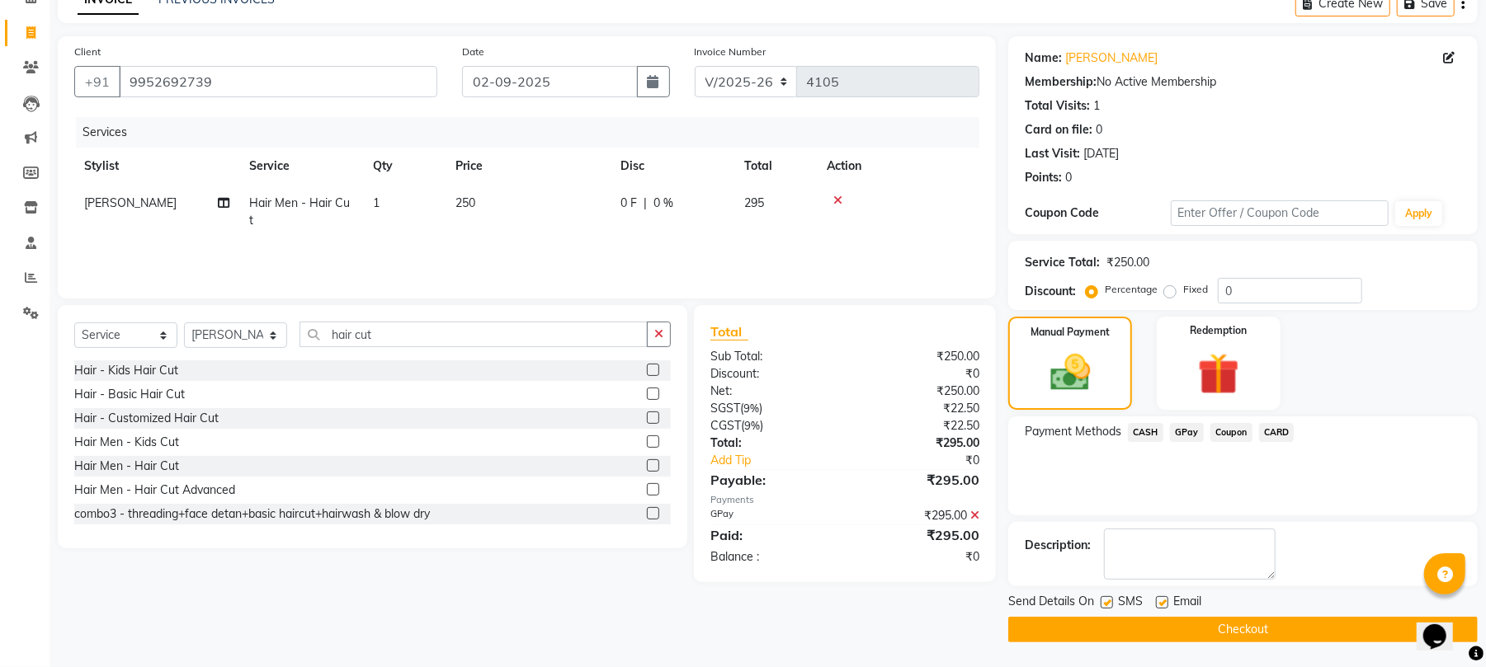
click at [1166, 601] on label at bounding box center [1162, 602] width 12 height 12
click at [1166, 601] on input "checkbox" at bounding box center [1161, 603] width 11 height 11
checkbox input "false"
click at [1112, 601] on label at bounding box center [1106, 602] width 12 height 12
click at [1111, 601] on input "checkbox" at bounding box center [1105, 603] width 11 height 11
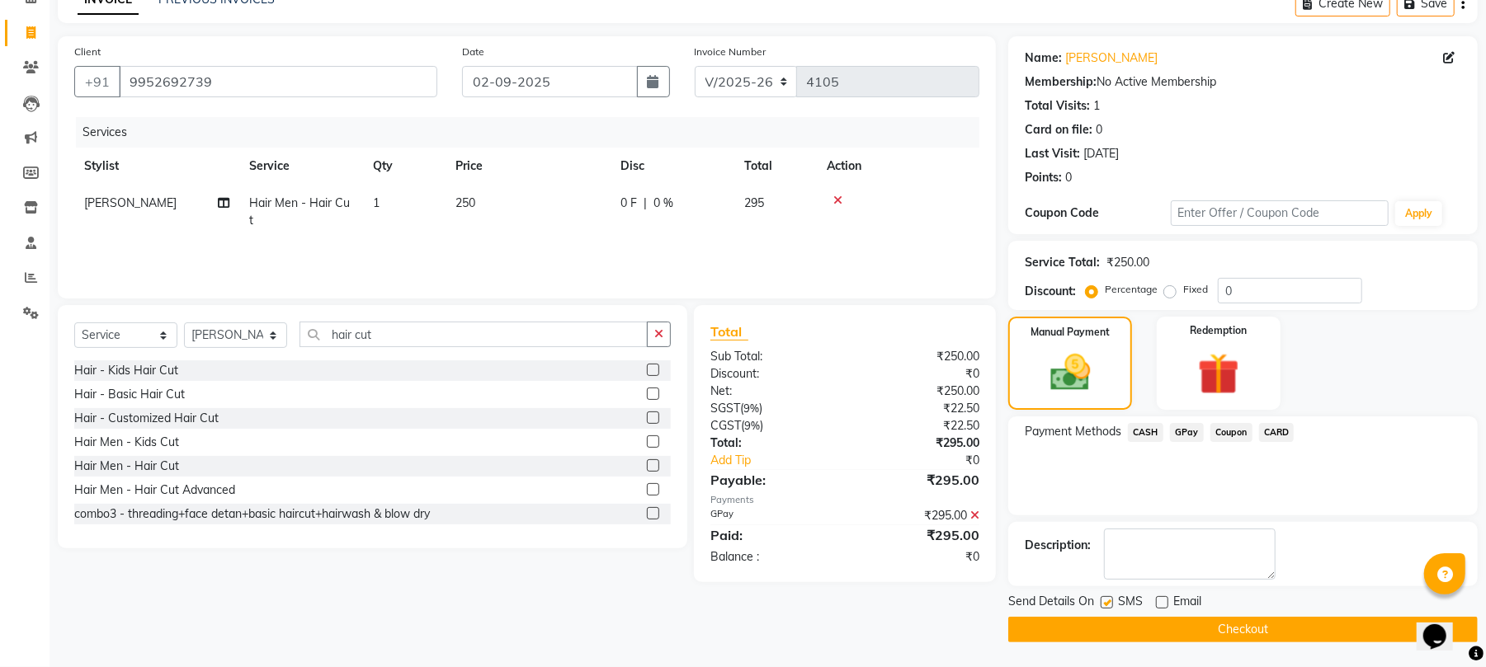
checkbox input "false"
click at [1122, 624] on button "Checkout" at bounding box center [1242, 630] width 469 height 26
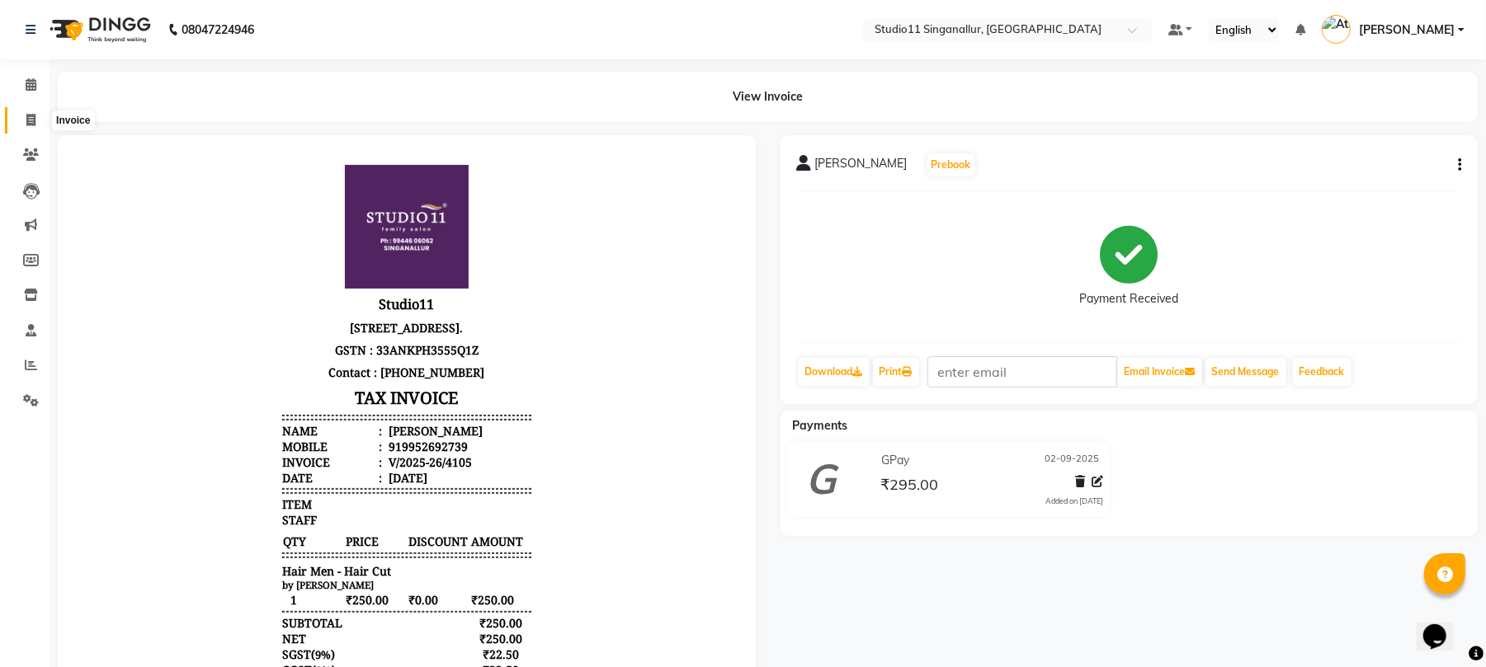
click at [31, 120] on icon at bounding box center [30, 120] width 9 height 12
select select "6616"
select select "service"
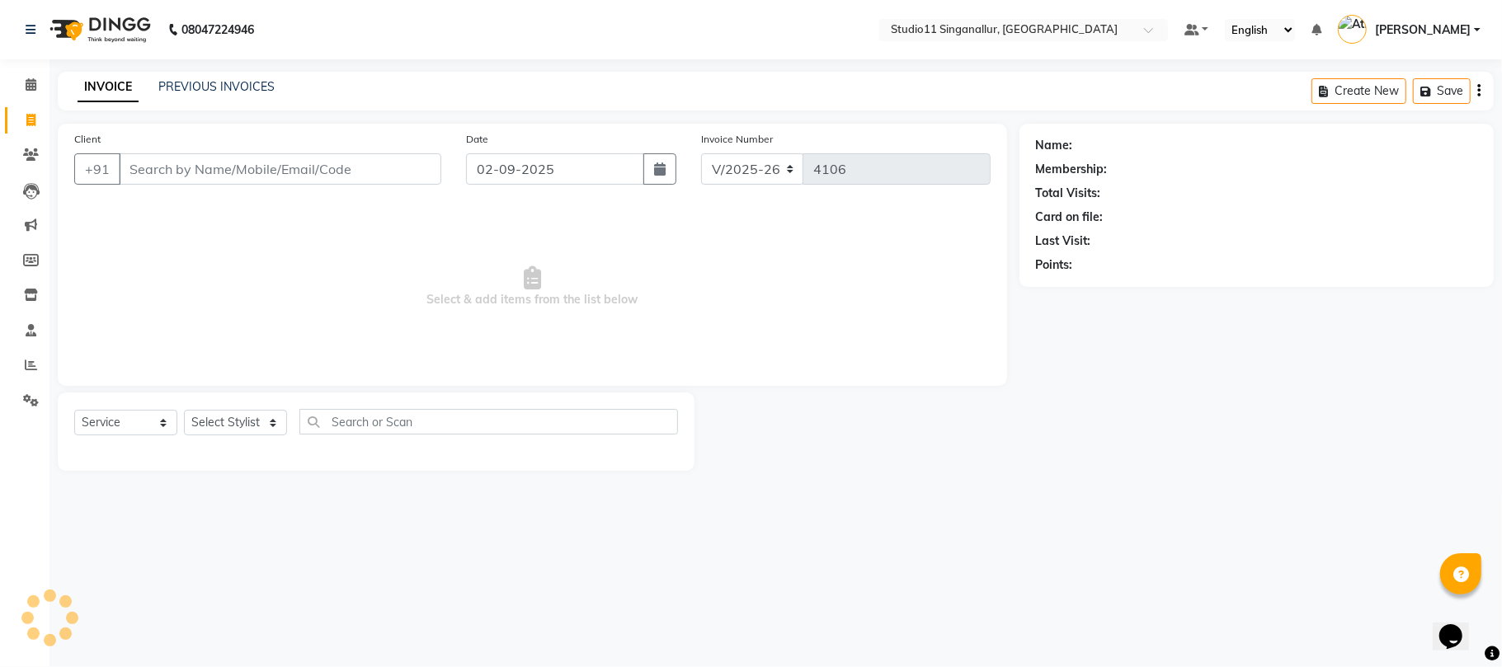
click at [185, 163] on input "Client" at bounding box center [280, 168] width 323 height 31
type input "6382646226"
click at [421, 172] on span "Add Client" at bounding box center [398, 169] width 65 height 16
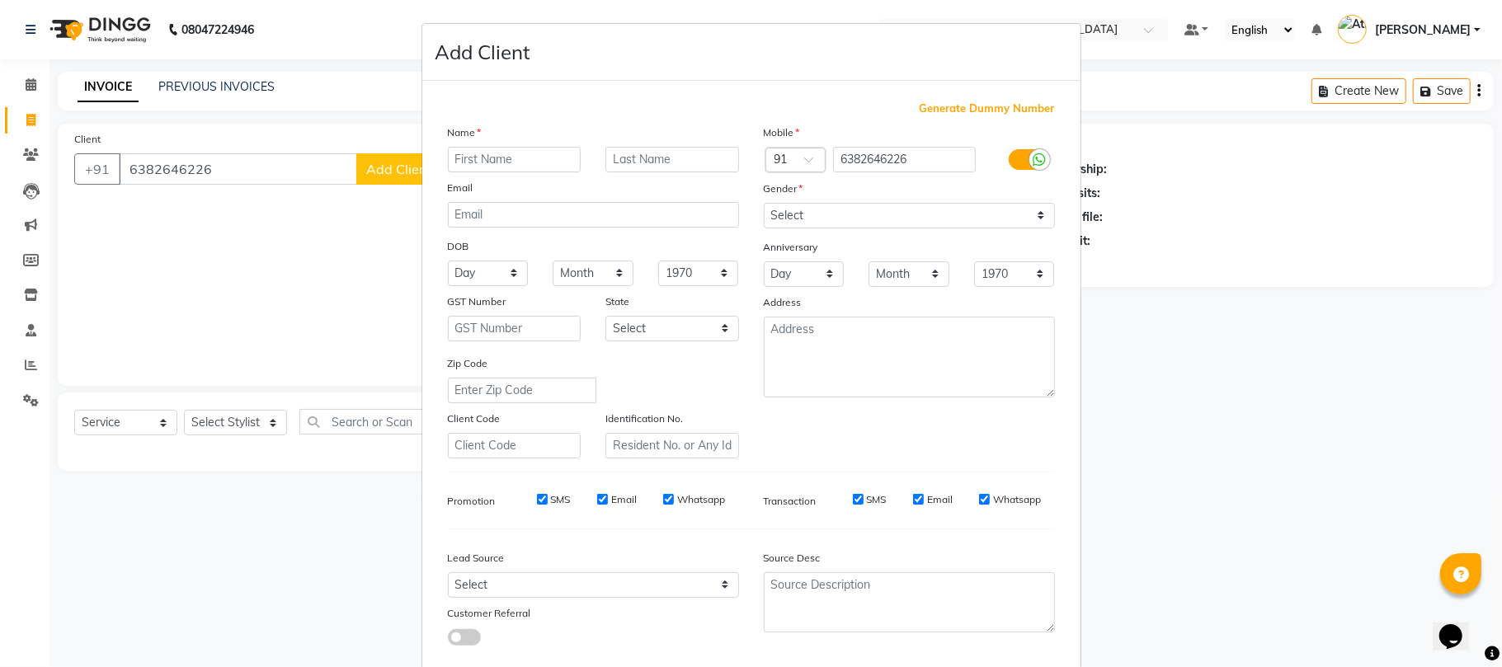
click at [563, 170] on input "text" at bounding box center [515, 160] width 134 height 26
type input "[PERSON_NAME]"
click at [780, 218] on select "Select [DEMOGRAPHIC_DATA] [DEMOGRAPHIC_DATA] Other Prefer Not To Say" at bounding box center [909, 216] width 291 height 26
click at [764, 203] on select "Select [DEMOGRAPHIC_DATA] [DEMOGRAPHIC_DATA] Other Prefer Not To Say" at bounding box center [909, 216] width 291 height 26
click at [802, 216] on select "Select [DEMOGRAPHIC_DATA] [DEMOGRAPHIC_DATA] Other Prefer Not To Say" at bounding box center [909, 216] width 291 height 26
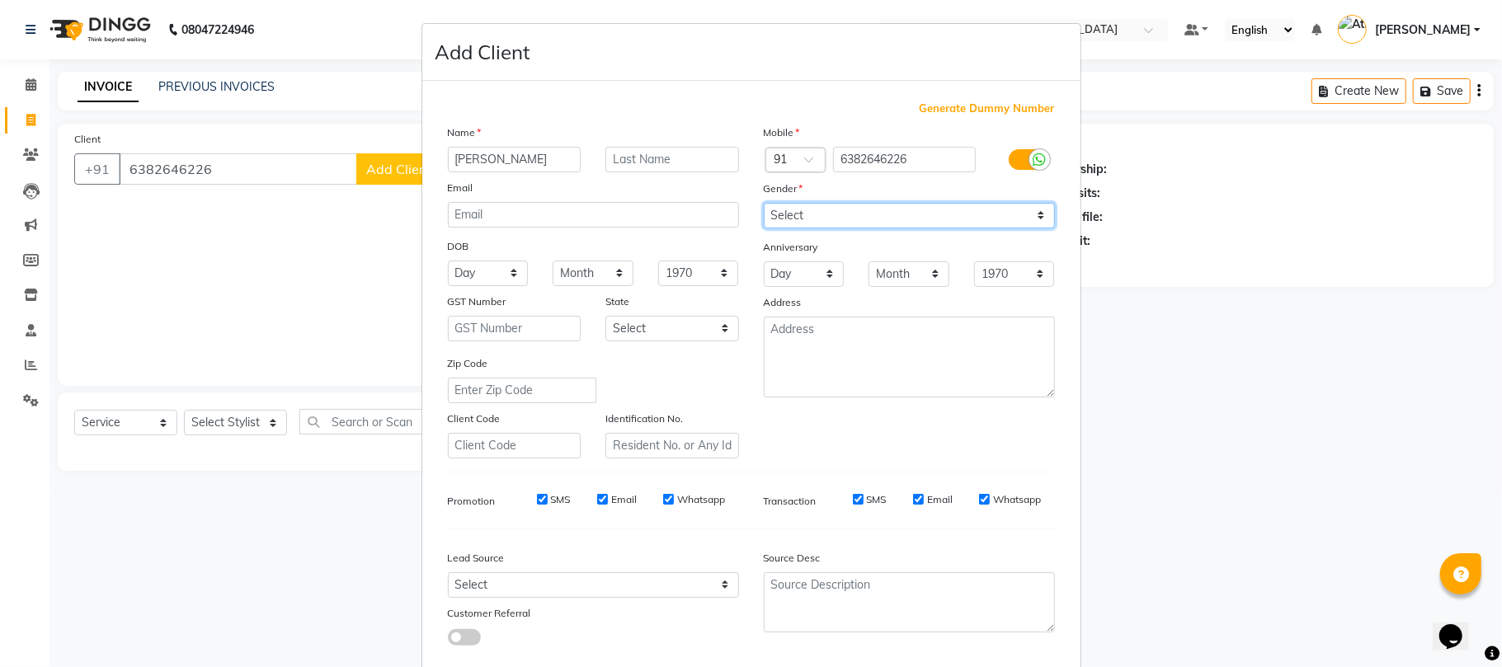
select select "[DEMOGRAPHIC_DATA]"
click at [764, 203] on select "Select [DEMOGRAPHIC_DATA] [DEMOGRAPHIC_DATA] Other Prefer Not To Say" at bounding box center [909, 216] width 291 height 26
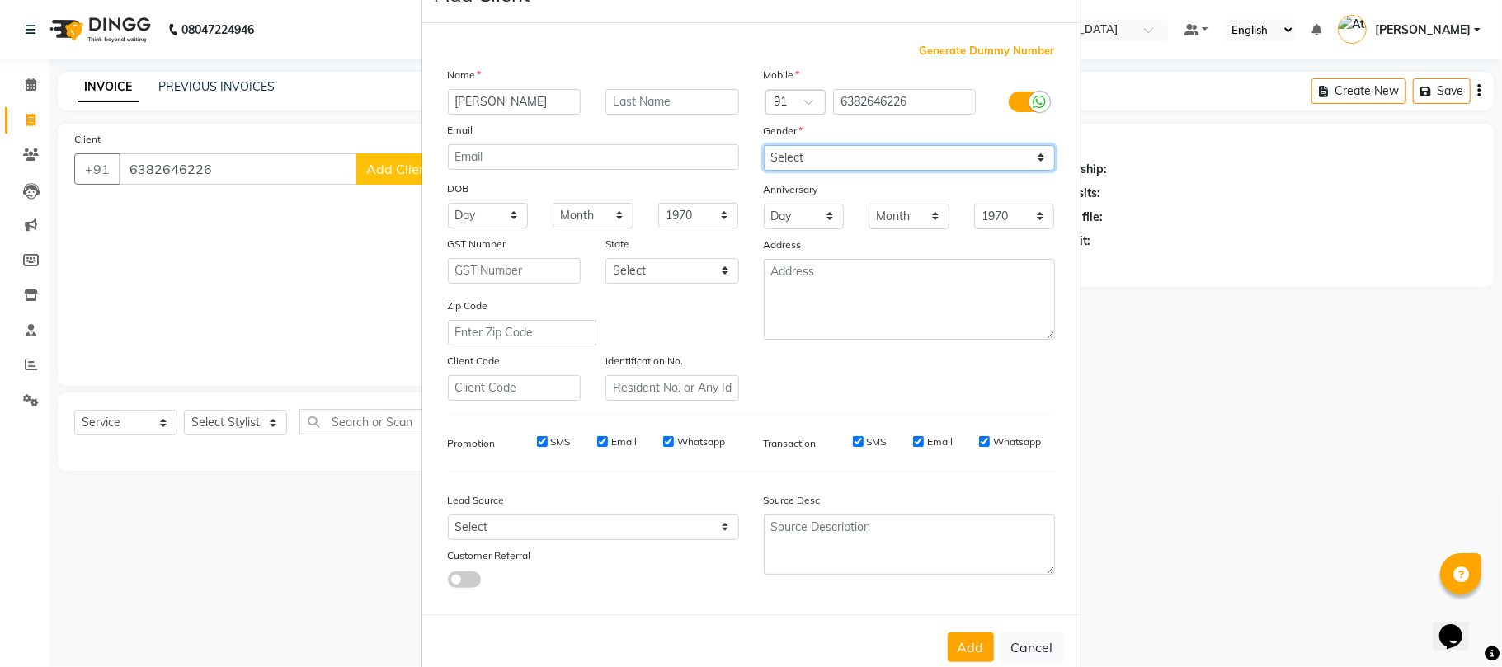
scroll to position [90, 0]
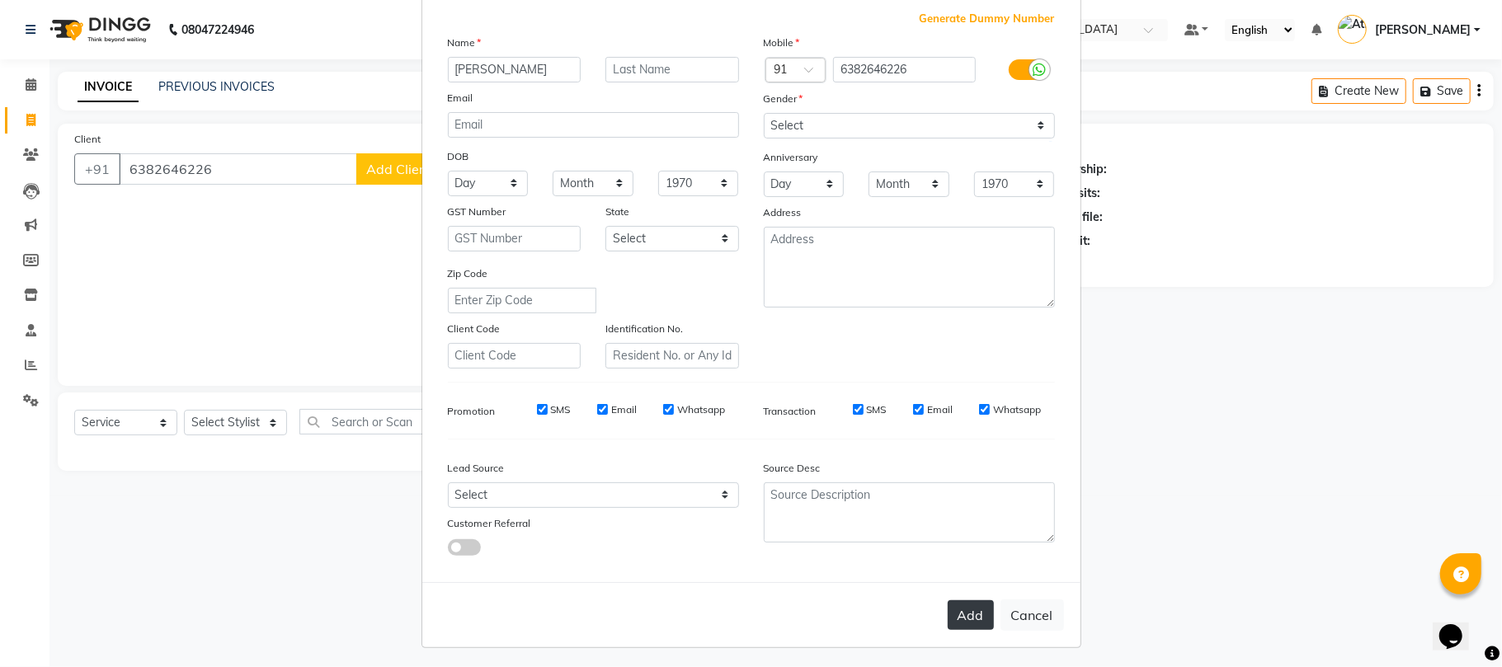
click at [964, 622] on button "Add" at bounding box center [971, 616] width 46 height 30
select select
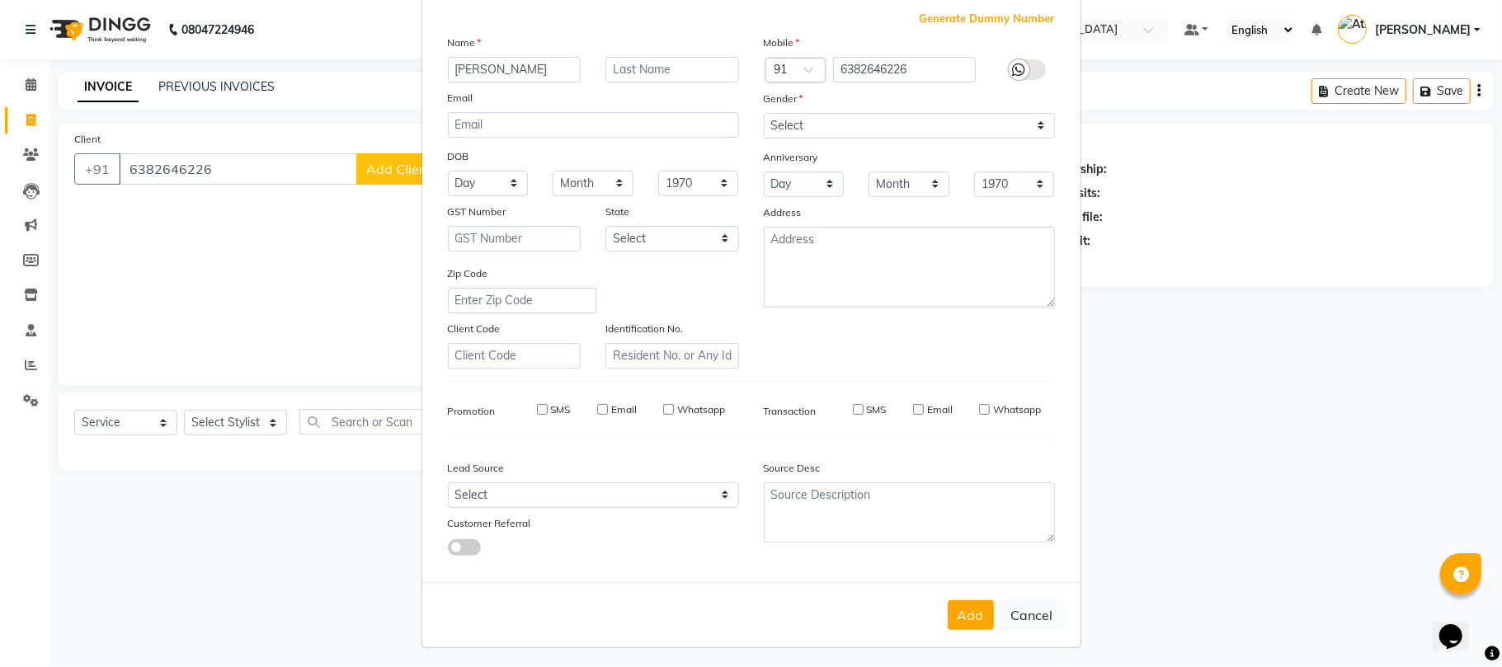
select select
checkbox input "false"
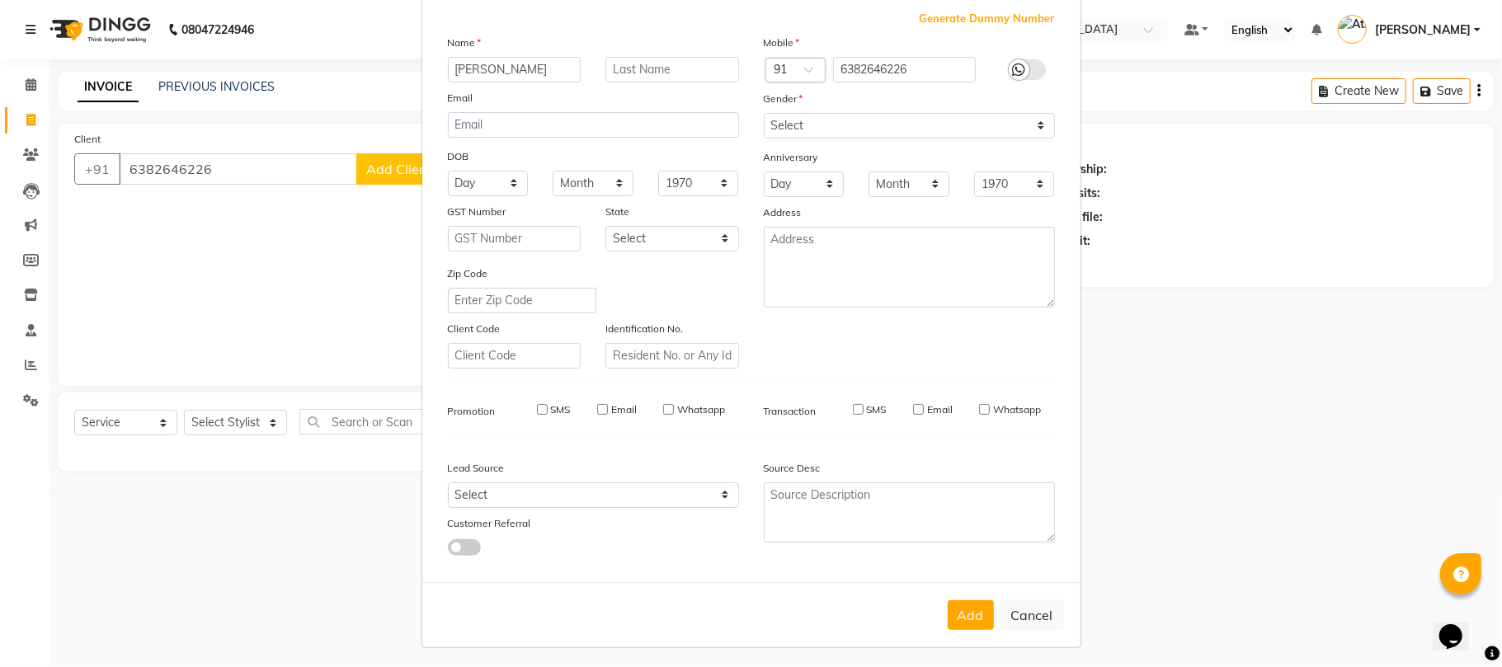
checkbox input "false"
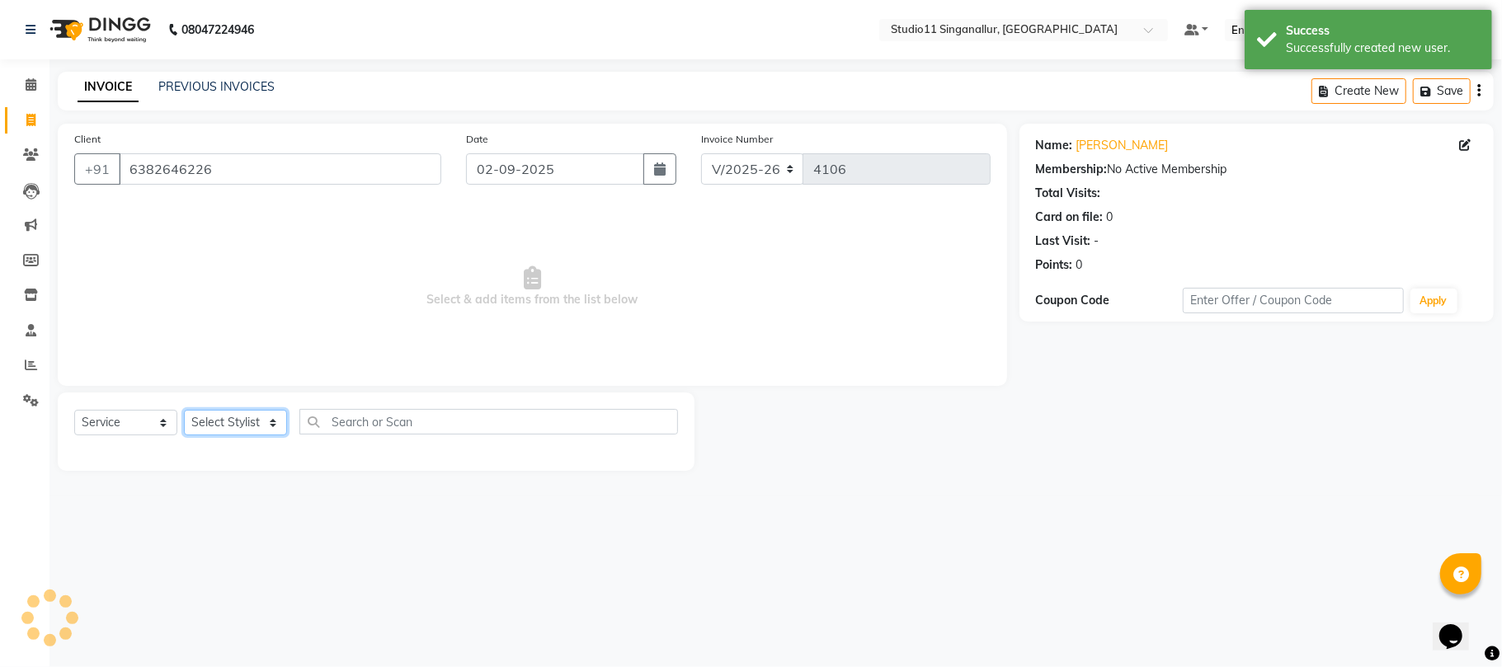
click at [262, 426] on select "Select Stylist [PERSON_NAME] Divya [PERSON_NAME] [PERSON_NAME] [PERSON_NAME] [P…" at bounding box center [235, 423] width 103 height 26
select select "79200"
click at [184, 410] on select "Select Stylist [PERSON_NAME] Divya [PERSON_NAME] [PERSON_NAME] [PERSON_NAME] [P…" at bounding box center [235, 423] width 103 height 26
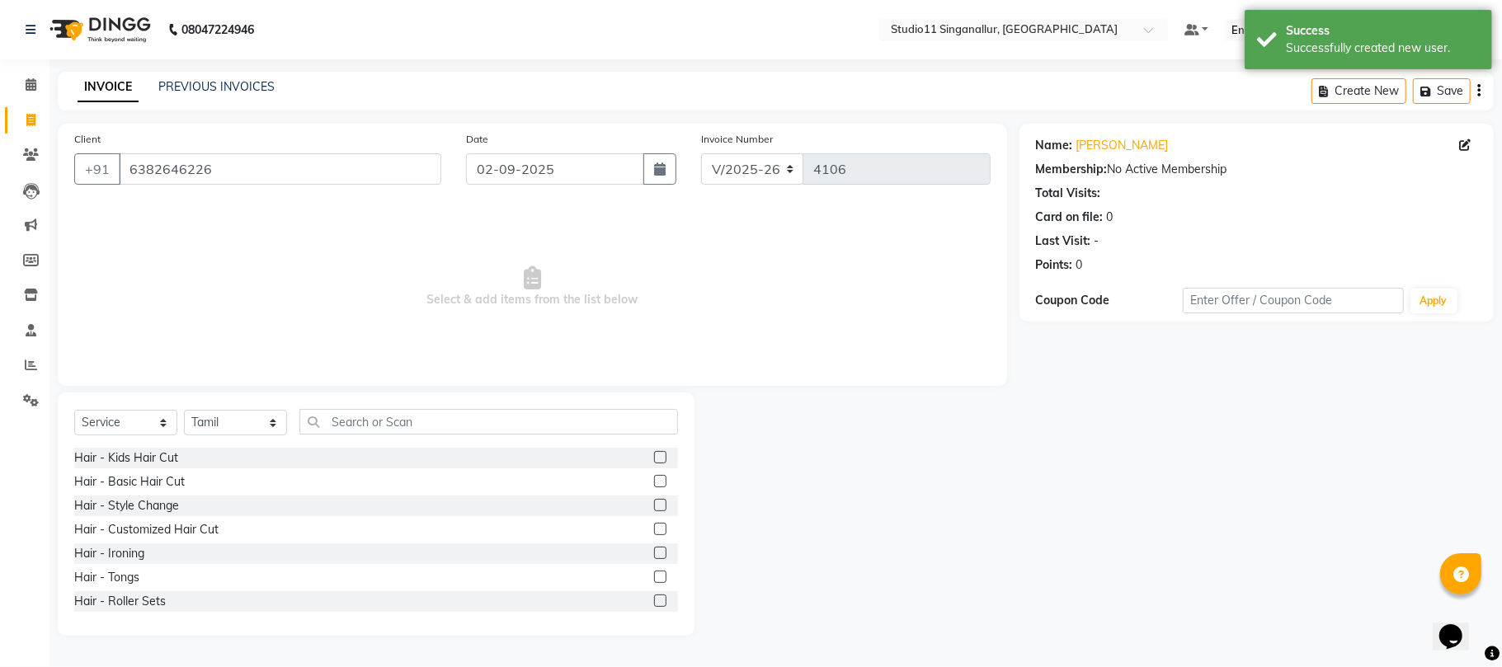
click at [341, 398] on div "Client [PHONE_NUMBER] Date [DATE] Invoice Number V/2025 V/[PHONE_NUMBER] Select…" at bounding box center [532, 380] width 974 height 512
click at [346, 409] on div "Select Service Product Membership Package Voucher Prepaid Gift Card Select Styl…" at bounding box center [376, 514] width 637 height 243
click at [347, 417] on input "text" at bounding box center [488, 422] width 379 height 26
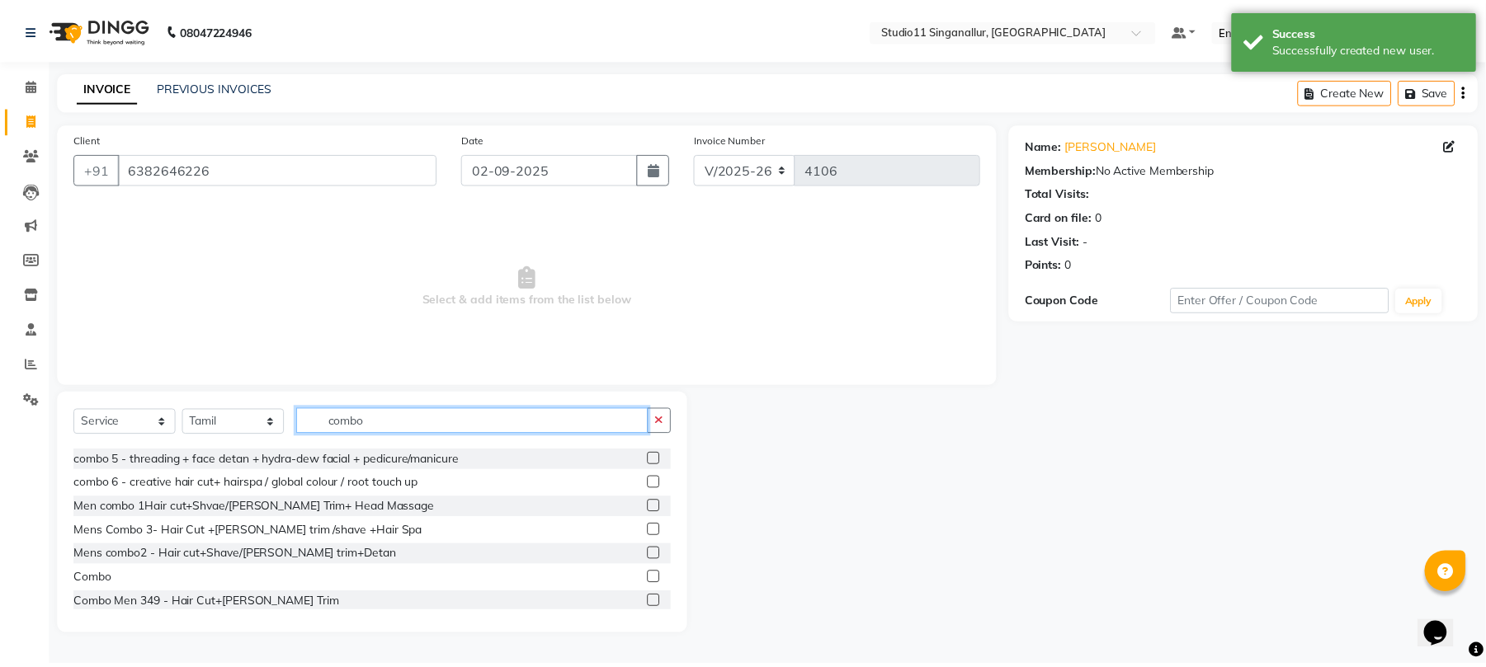
scroll to position [97, 0]
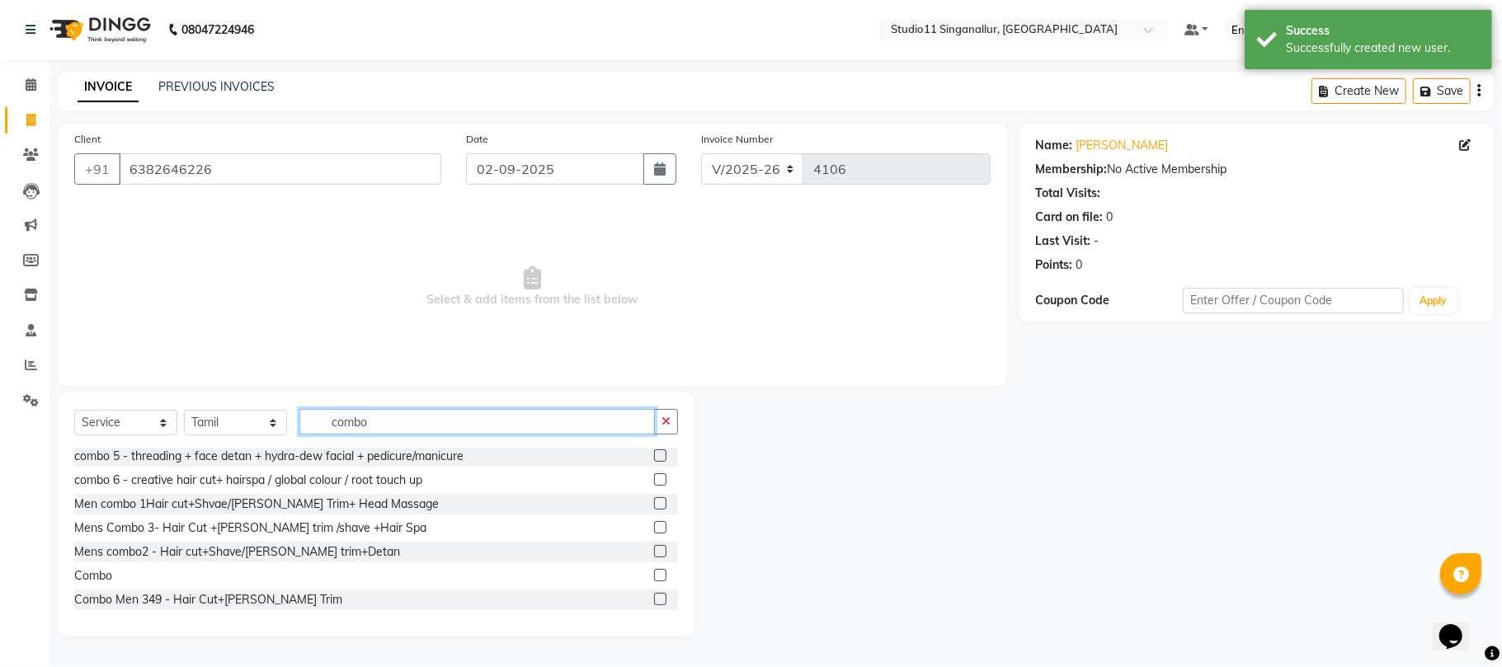
type input "combo"
click at [654, 576] on label at bounding box center [660, 575] width 12 height 12
click at [654, 576] on input "checkbox" at bounding box center [659, 576] width 11 height 11
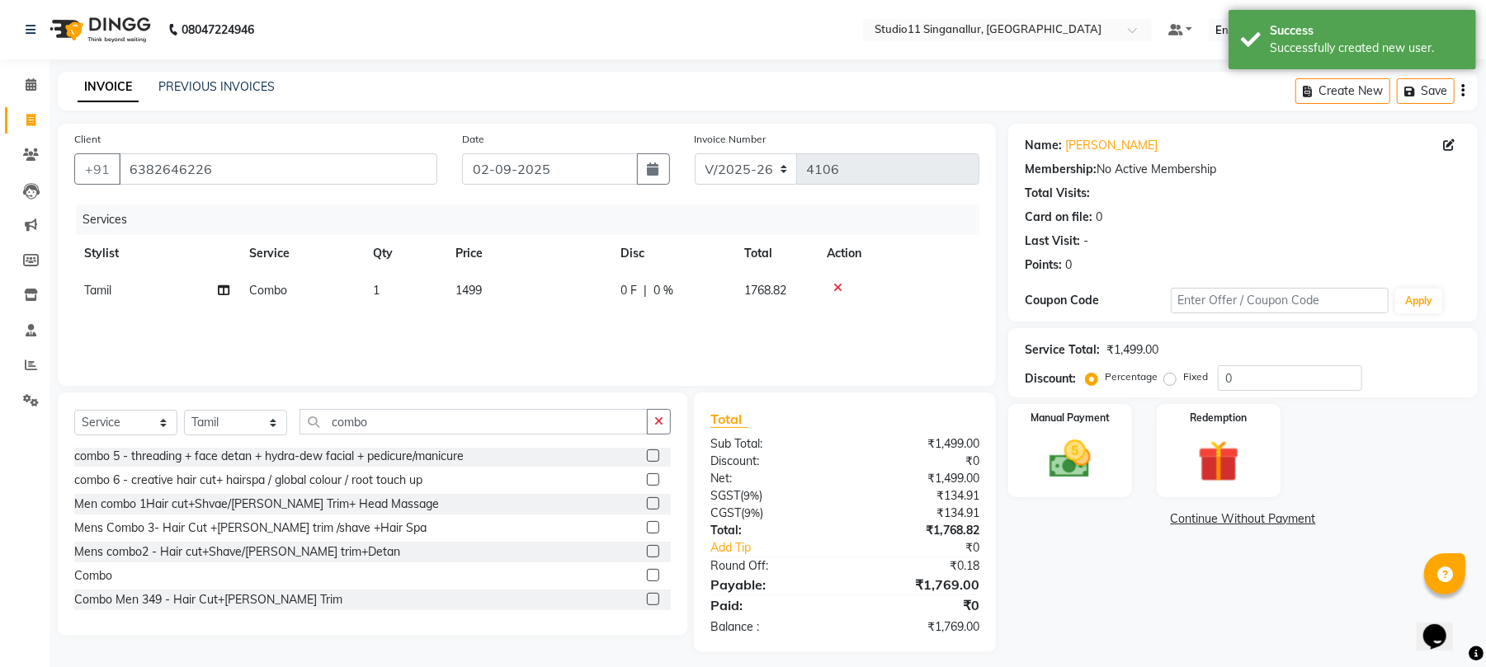
checkbox input "false"
click at [568, 294] on td "1499" at bounding box center [527, 290] width 165 height 37
select select "79200"
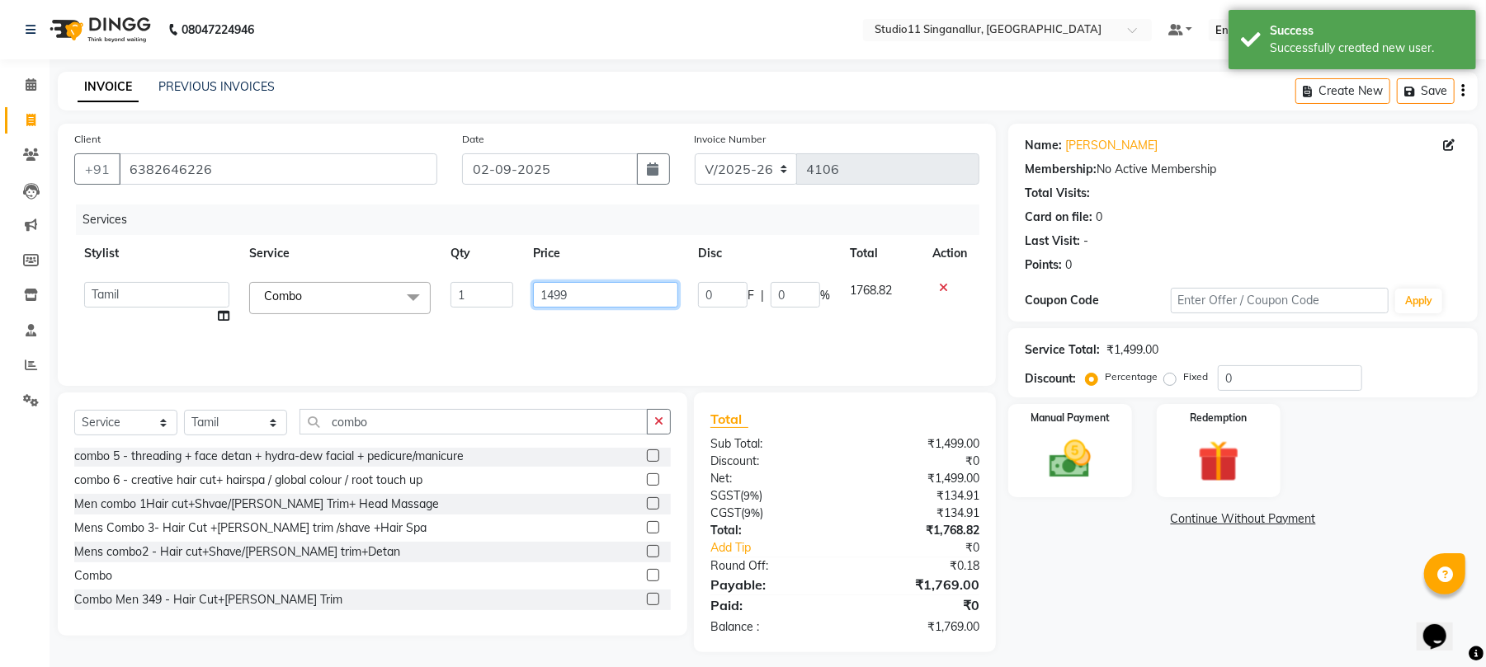
click at [549, 298] on input "1499" at bounding box center [605, 295] width 145 height 26
type input "999"
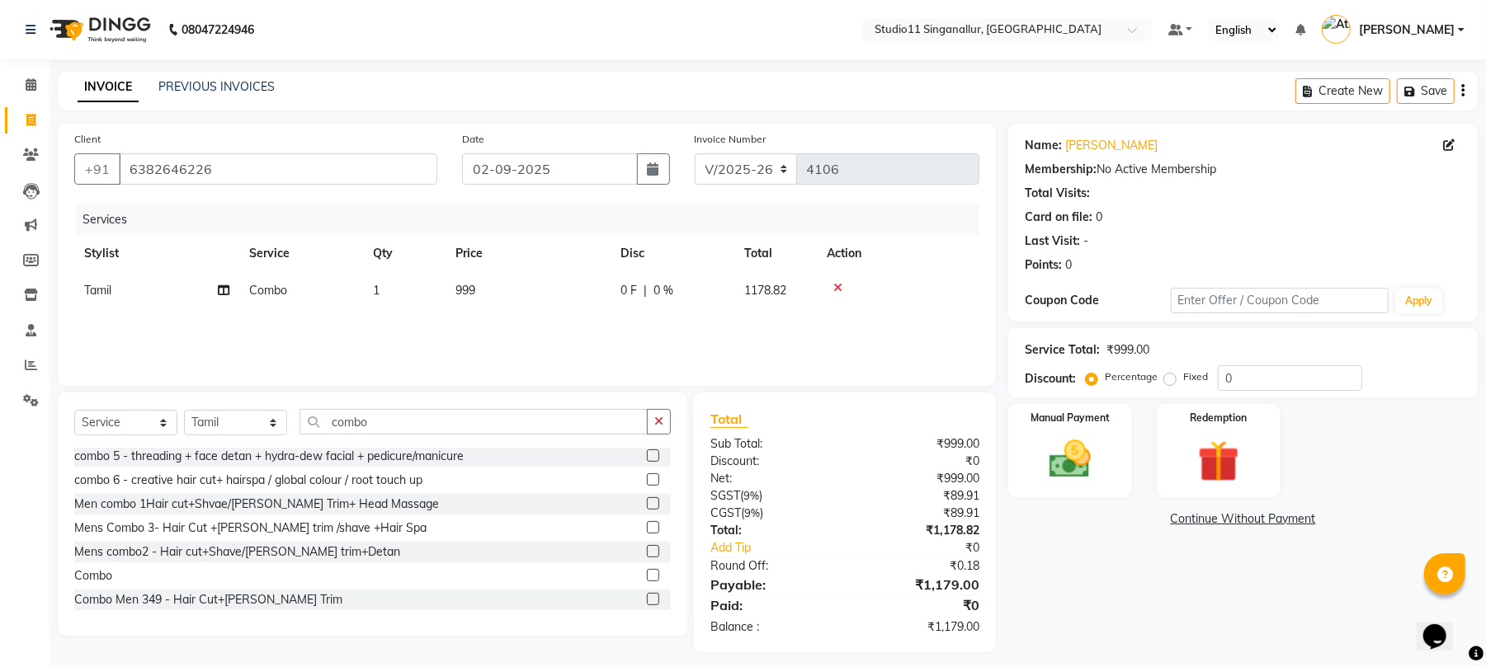
click at [615, 262] on tr "Stylist Service Qty Price Disc Total Action" at bounding box center [526, 253] width 905 height 37
click at [1044, 473] on img at bounding box center [1069, 460] width 71 height 50
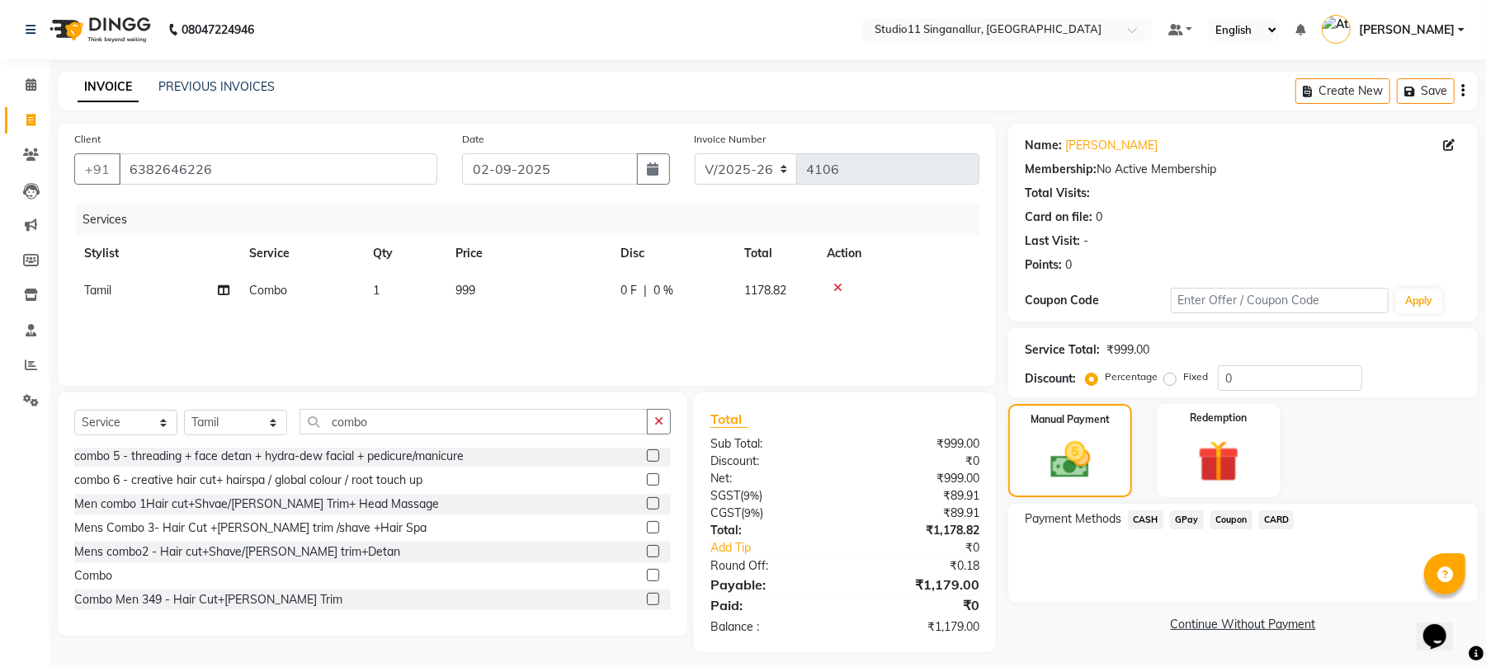
click at [1170, 528] on span "GPay" at bounding box center [1187, 520] width 34 height 19
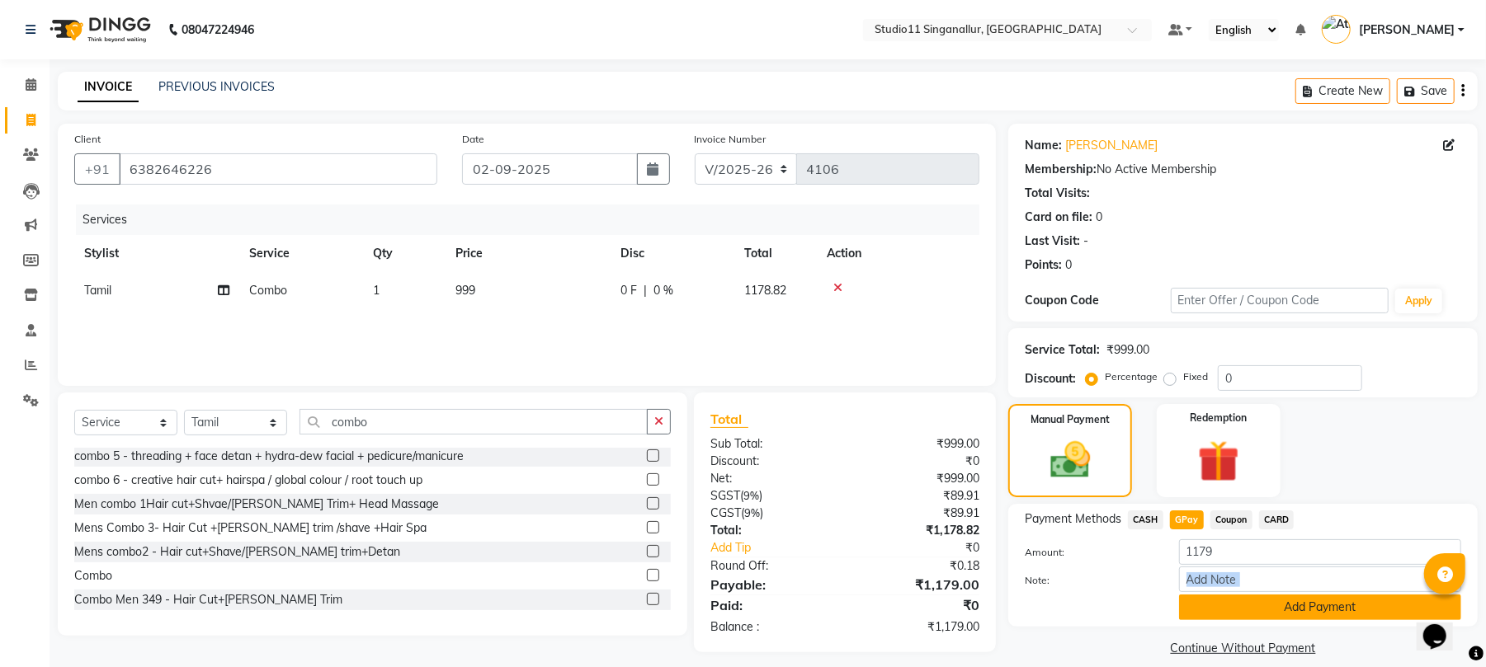
click at [1245, 596] on div "Amount: 1179 Note: Add Payment" at bounding box center [1243, 580] width 436 height 81
click at [1242, 614] on button "Add Payment" at bounding box center [1320, 608] width 282 height 26
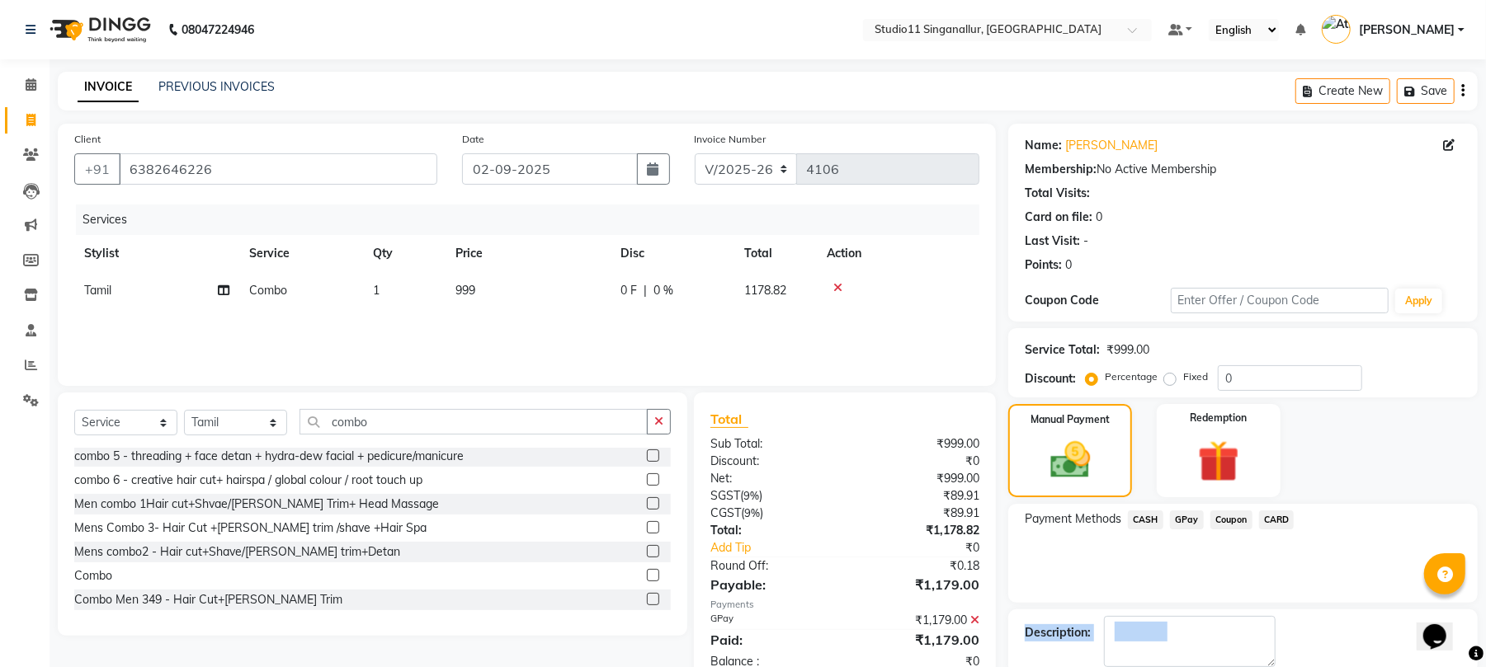
scroll to position [89, 0]
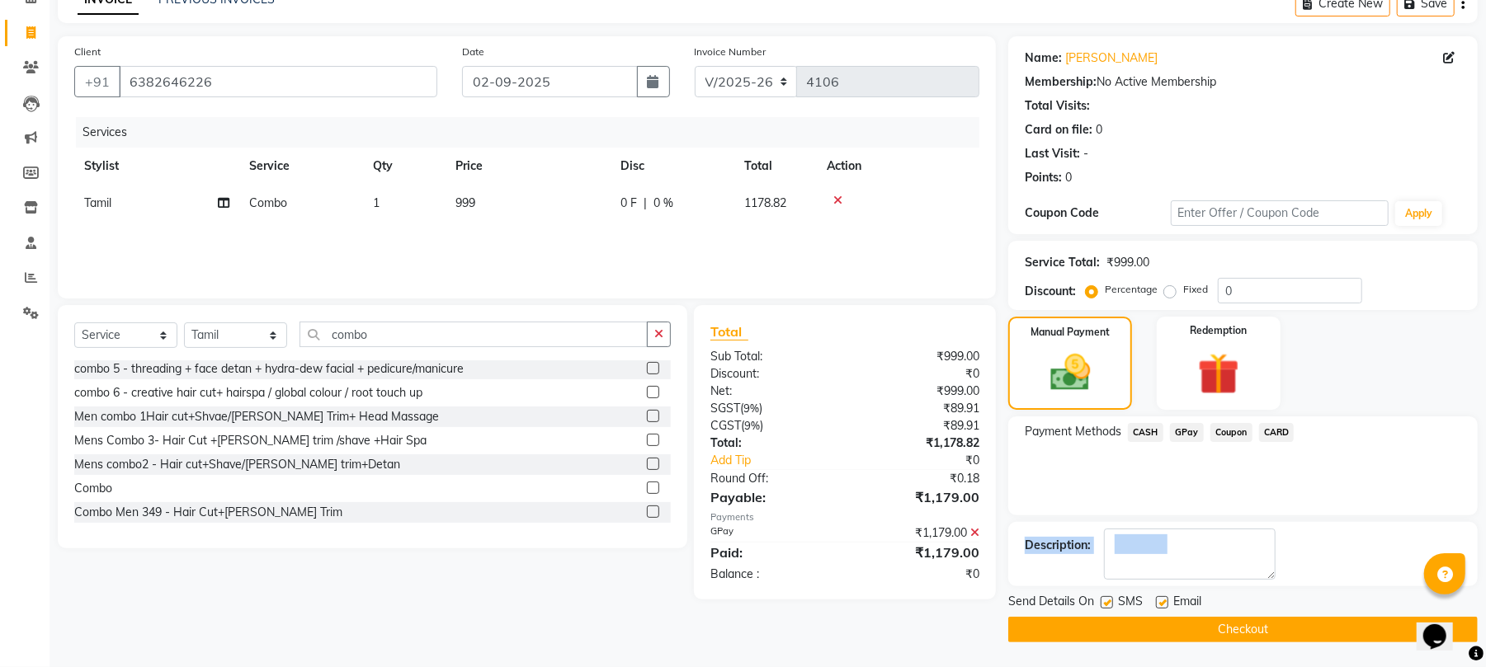
click at [1158, 602] on label at bounding box center [1162, 602] width 12 height 12
click at [1158, 602] on input "checkbox" at bounding box center [1161, 603] width 11 height 11
checkbox input "false"
click at [1110, 604] on label at bounding box center [1106, 602] width 12 height 12
click at [1110, 604] on input "checkbox" at bounding box center [1105, 603] width 11 height 11
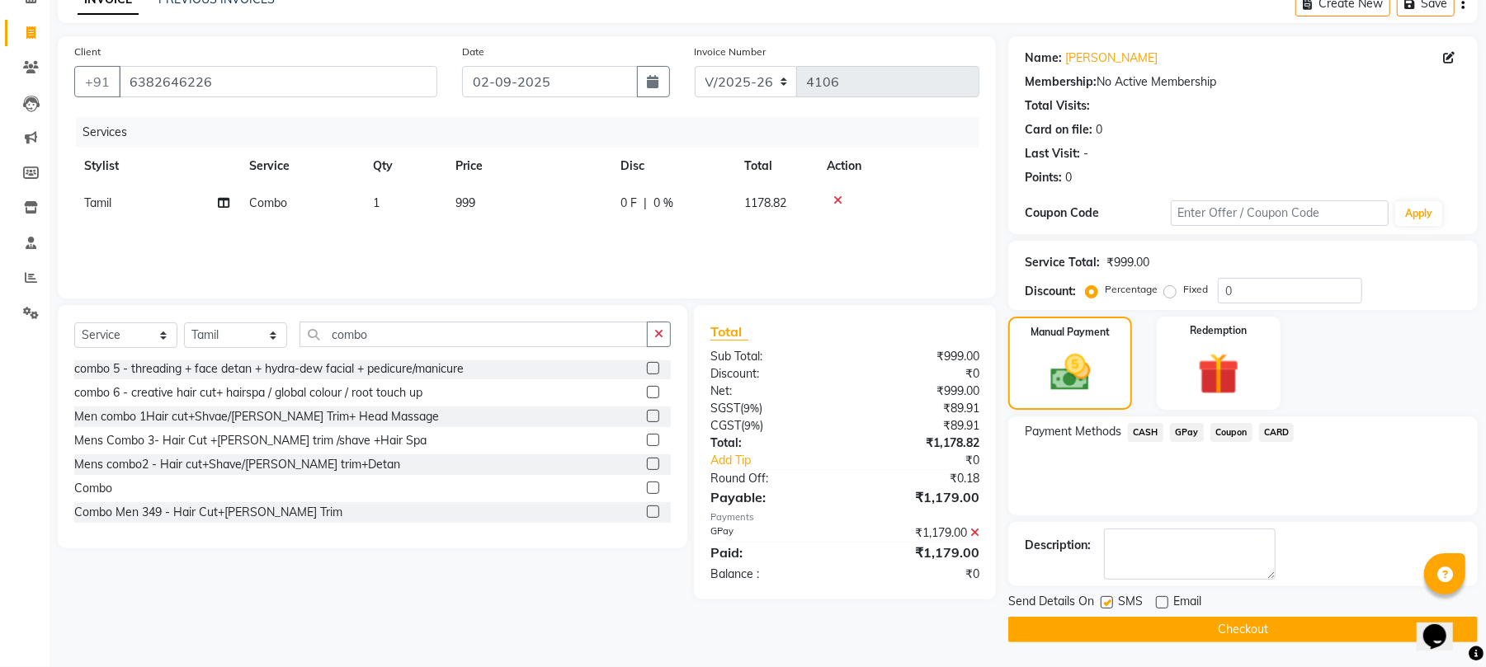
checkbox input "false"
click at [1110, 628] on button "Checkout" at bounding box center [1242, 630] width 469 height 26
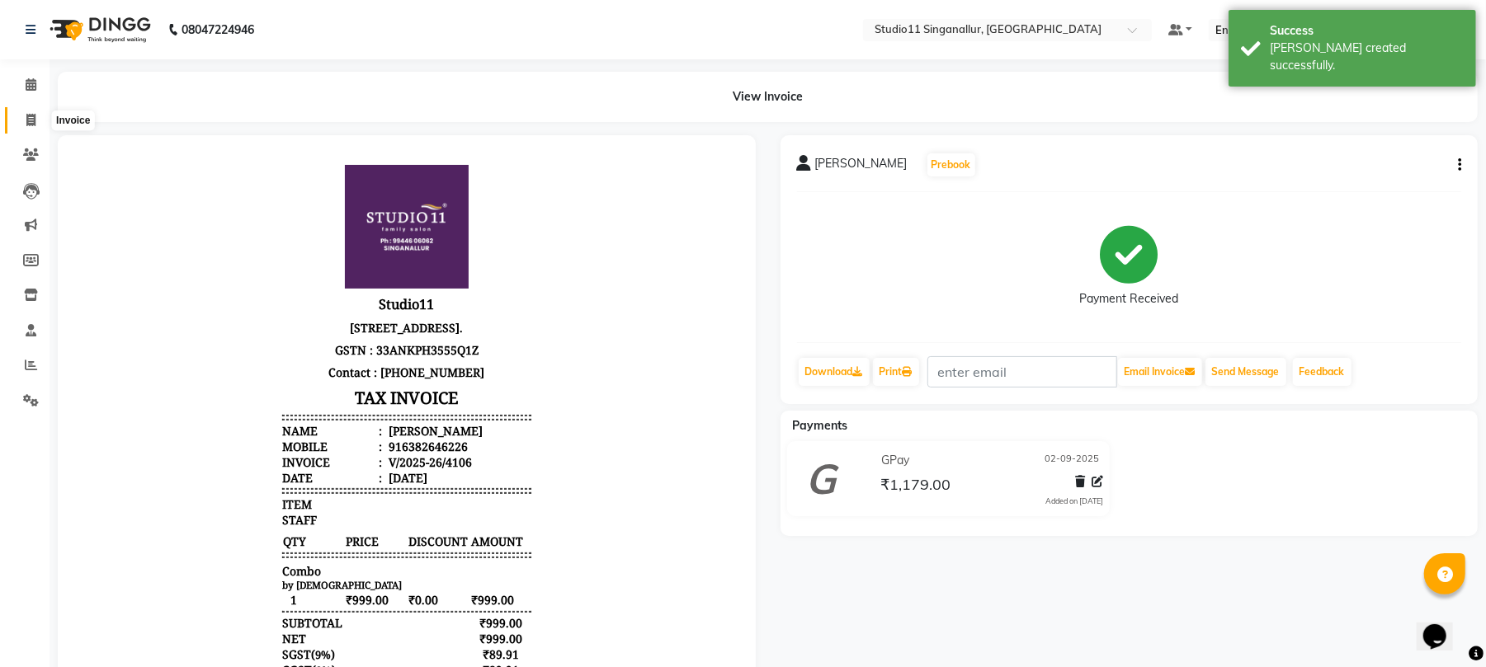
click at [33, 125] on icon at bounding box center [30, 120] width 9 height 12
select select "6616"
select select "service"
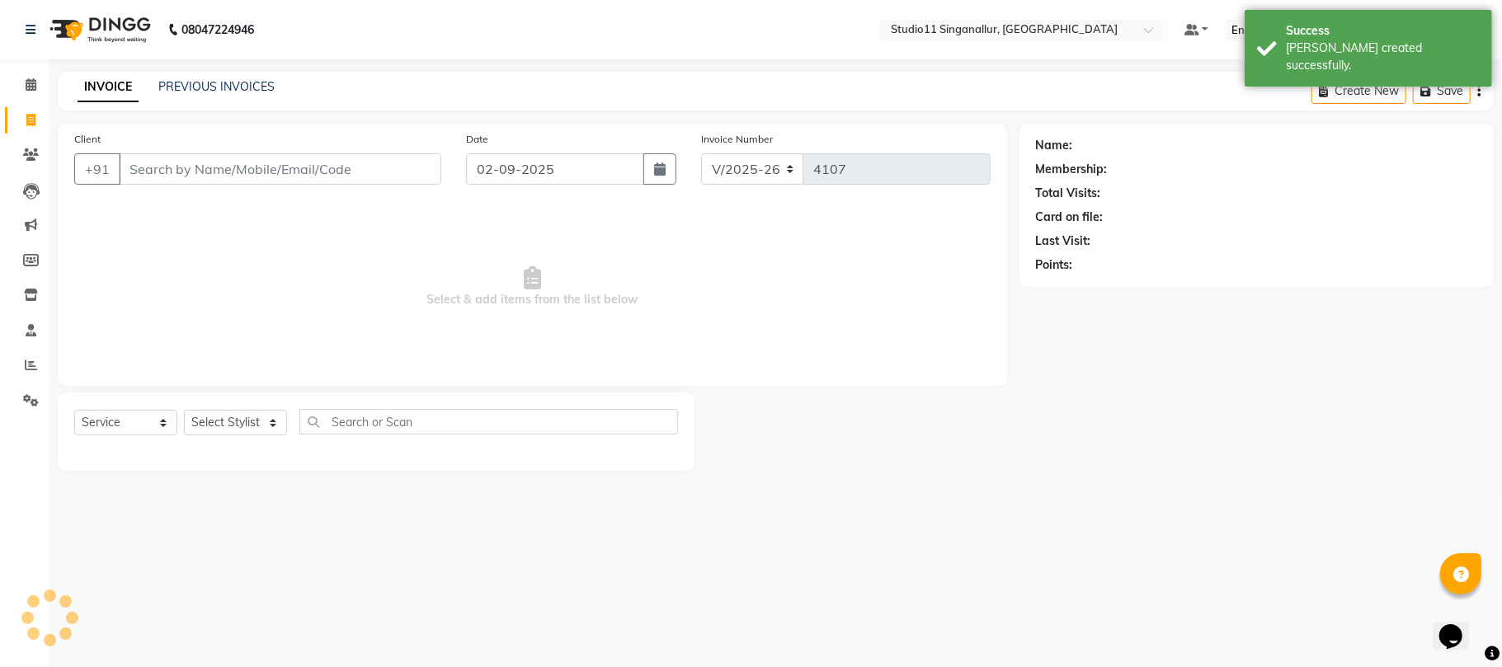
click at [229, 172] on input "Client" at bounding box center [280, 168] width 323 height 31
click at [254, 436] on div "Select Service Product Membership Package Voucher Prepaid Gift Card Select Styl…" at bounding box center [376, 428] width 604 height 39
click at [252, 423] on select "Select Stylist [PERSON_NAME] Divya [PERSON_NAME] [PERSON_NAME] [PERSON_NAME] [P…" at bounding box center [235, 423] width 103 height 26
select select "75527"
click at [184, 410] on select "Select Stylist [PERSON_NAME] Divya [PERSON_NAME] [PERSON_NAME] [PERSON_NAME] [P…" at bounding box center [235, 423] width 103 height 26
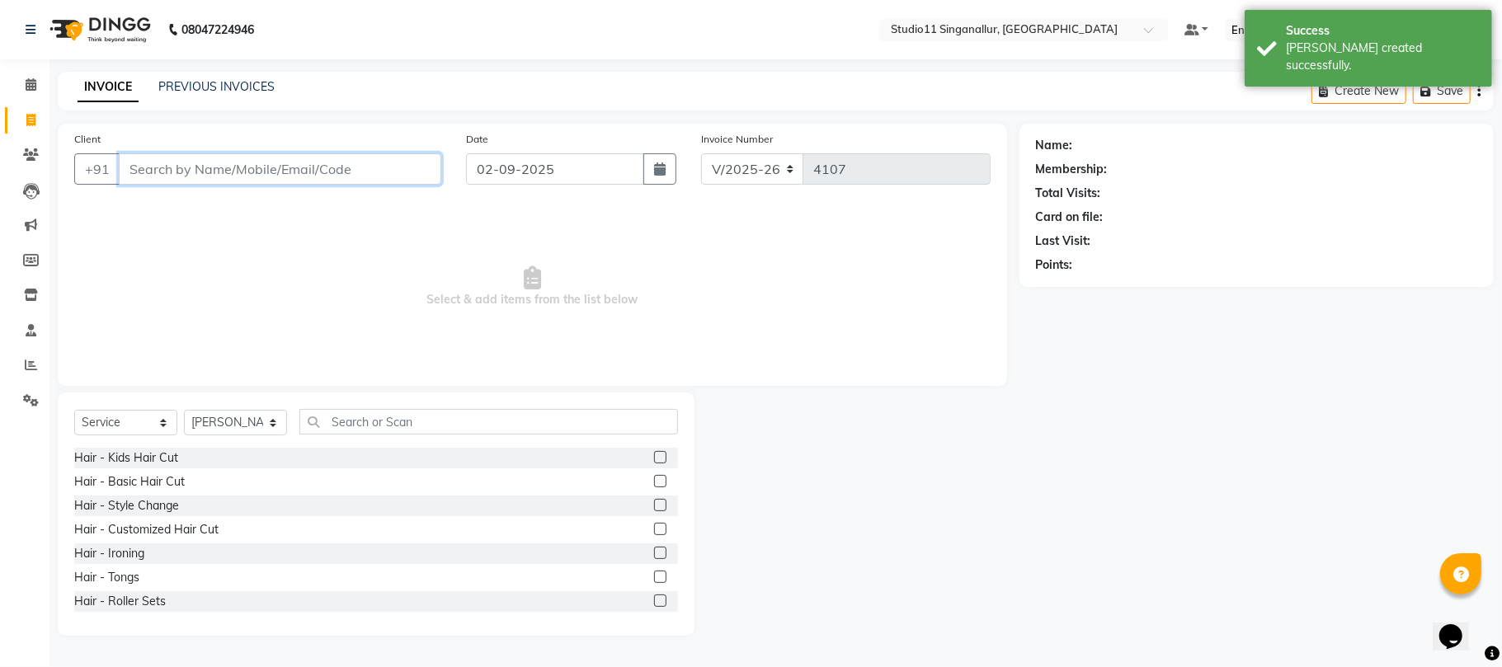
click at [314, 172] on input "Client" at bounding box center [280, 168] width 323 height 31
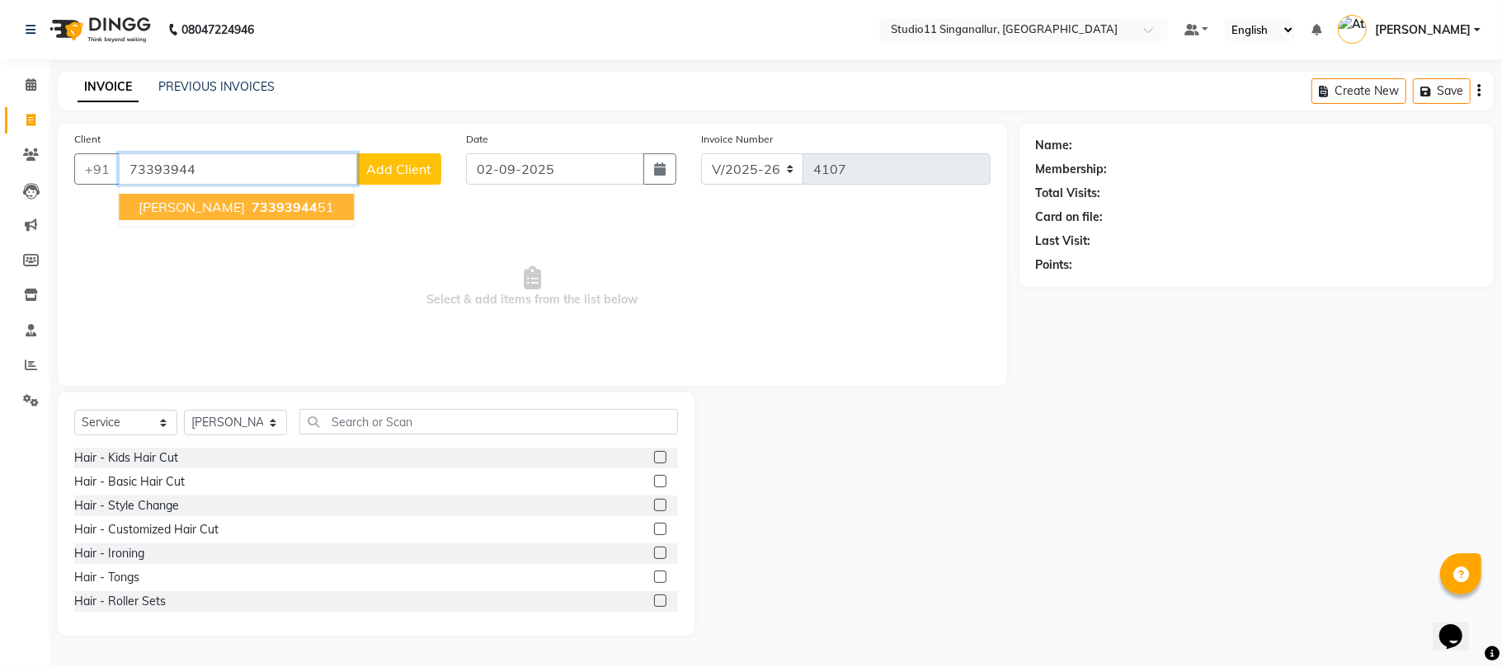
click at [180, 199] on span "[PERSON_NAME]" at bounding box center [192, 207] width 106 height 16
type input "7339394451"
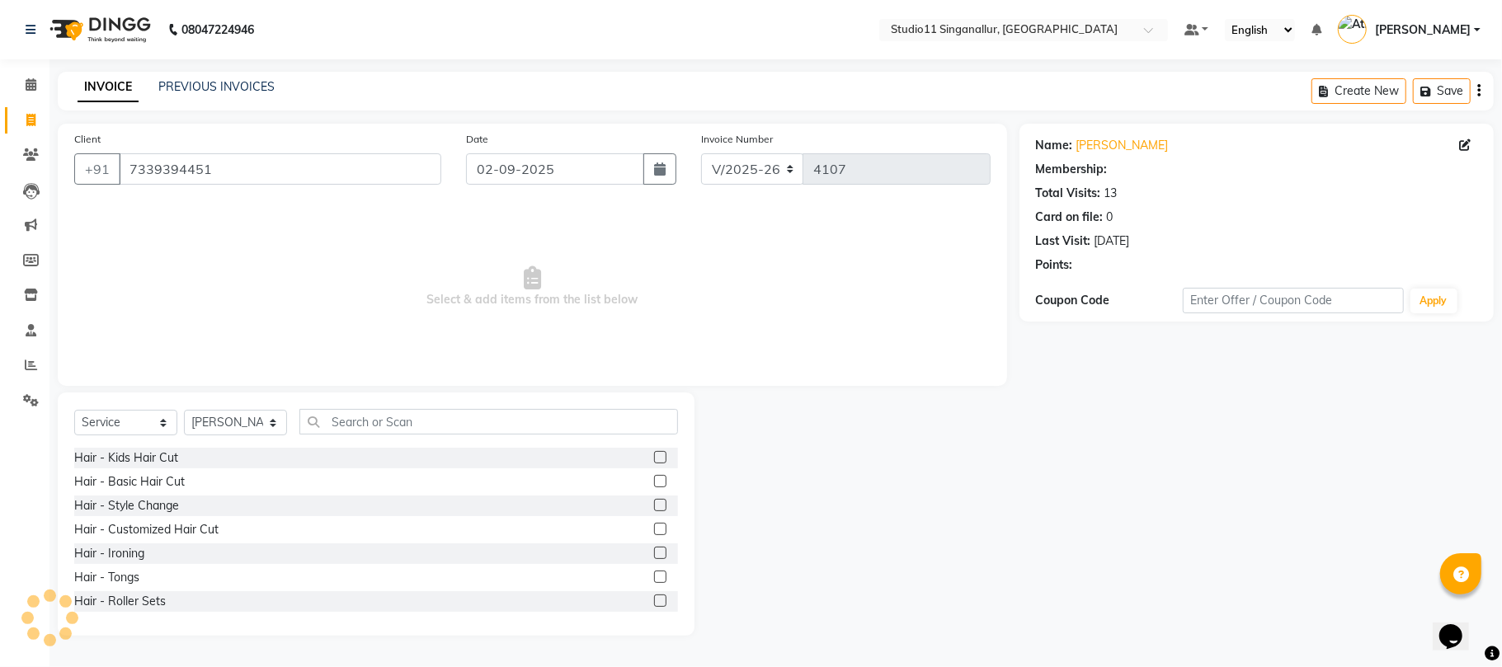
select select "1: Object"
click at [1105, 142] on link "[PERSON_NAME]" at bounding box center [1123, 145] width 92 height 17
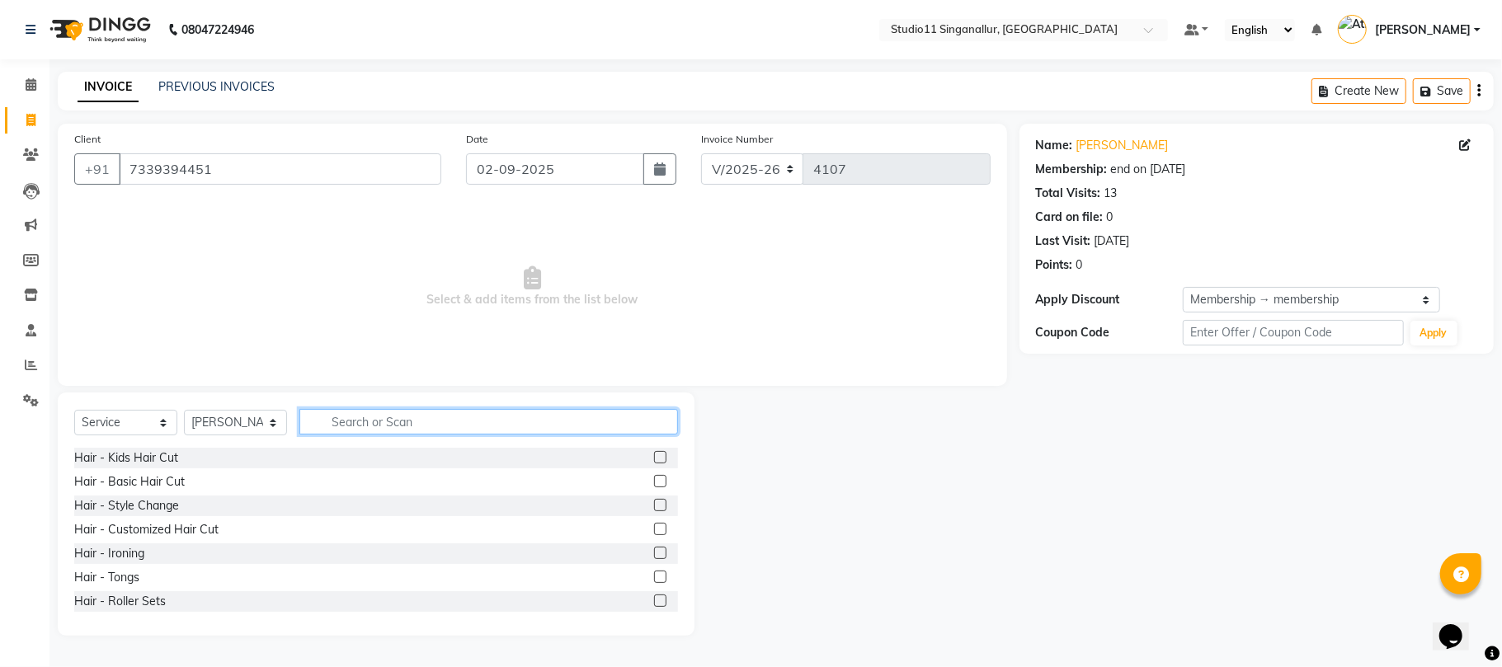
click at [345, 424] on input "text" at bounding box center [488, 422] width 379 height 26
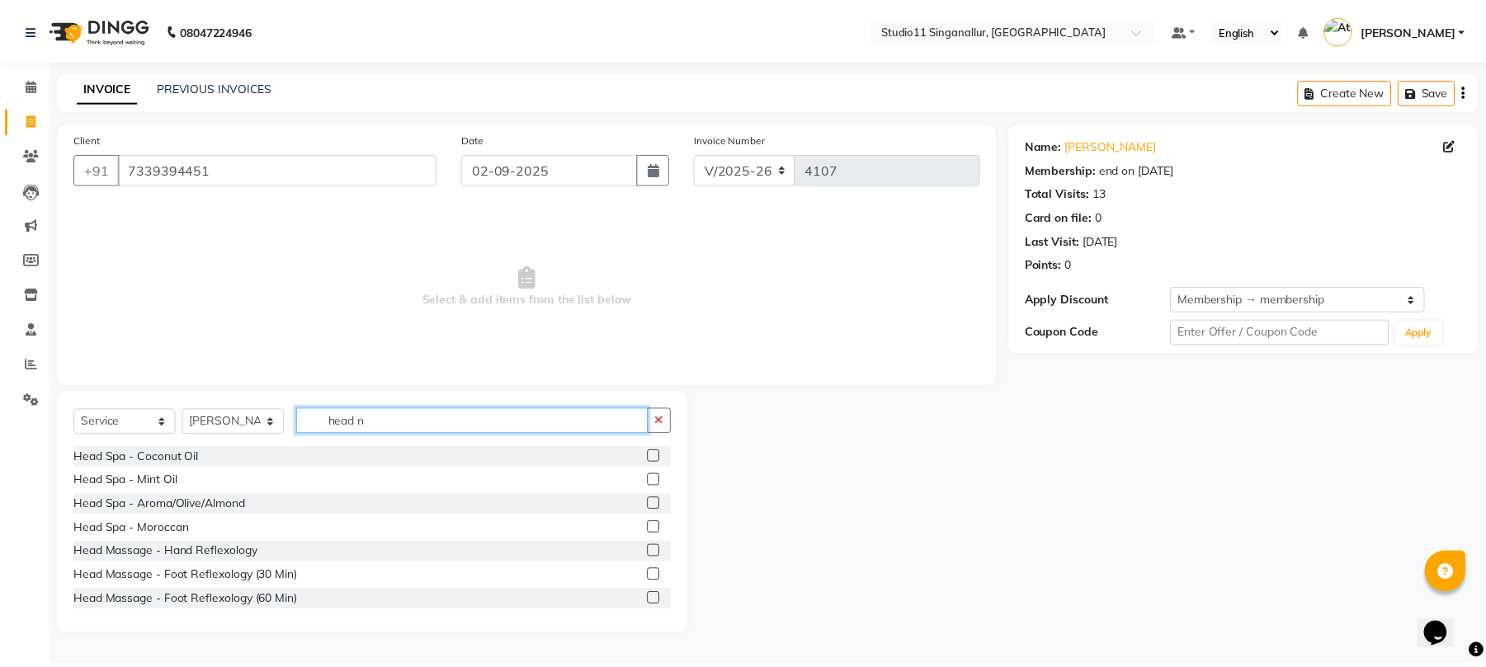
scroll to position [43, 0]
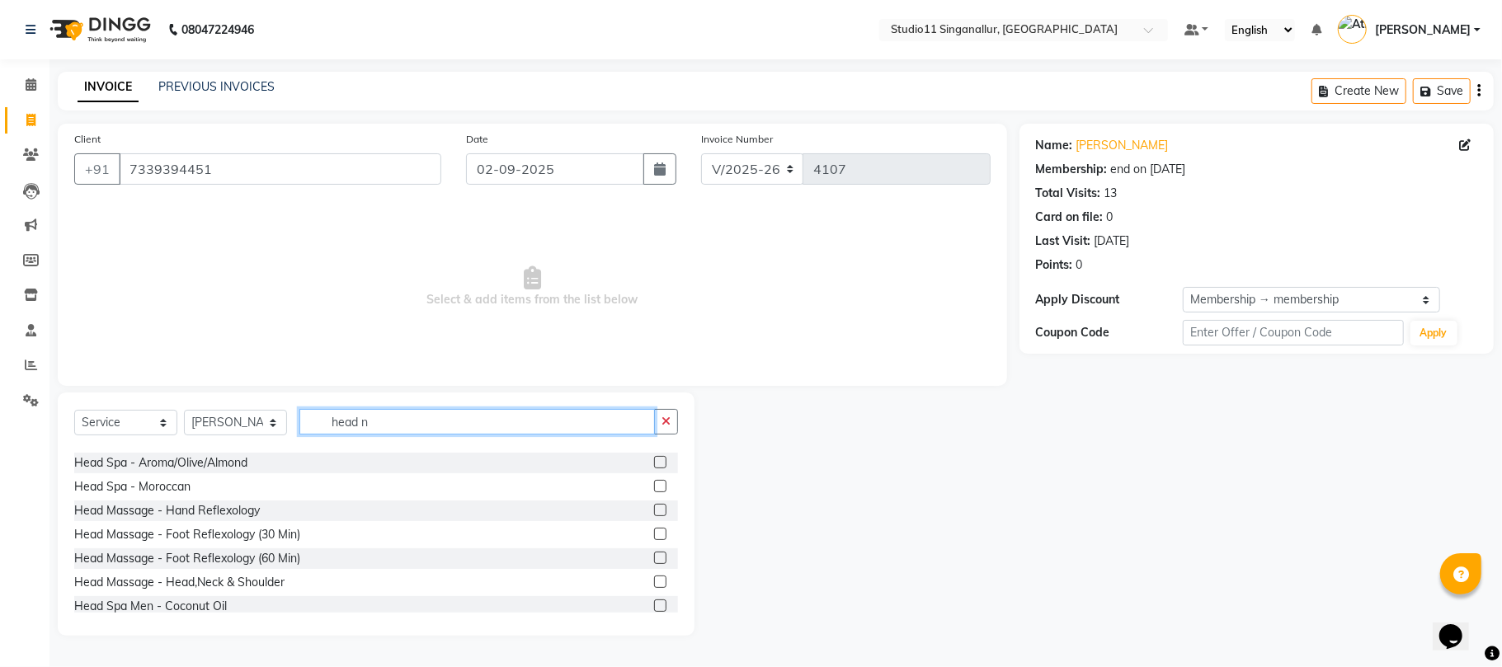
type input "head n"
click at [654, 581] on label at bounding box center [660, 582] width 12 height 12
click at [654, 581] on input "checkbox" at bounding box center [659, 582] width 11 height 11
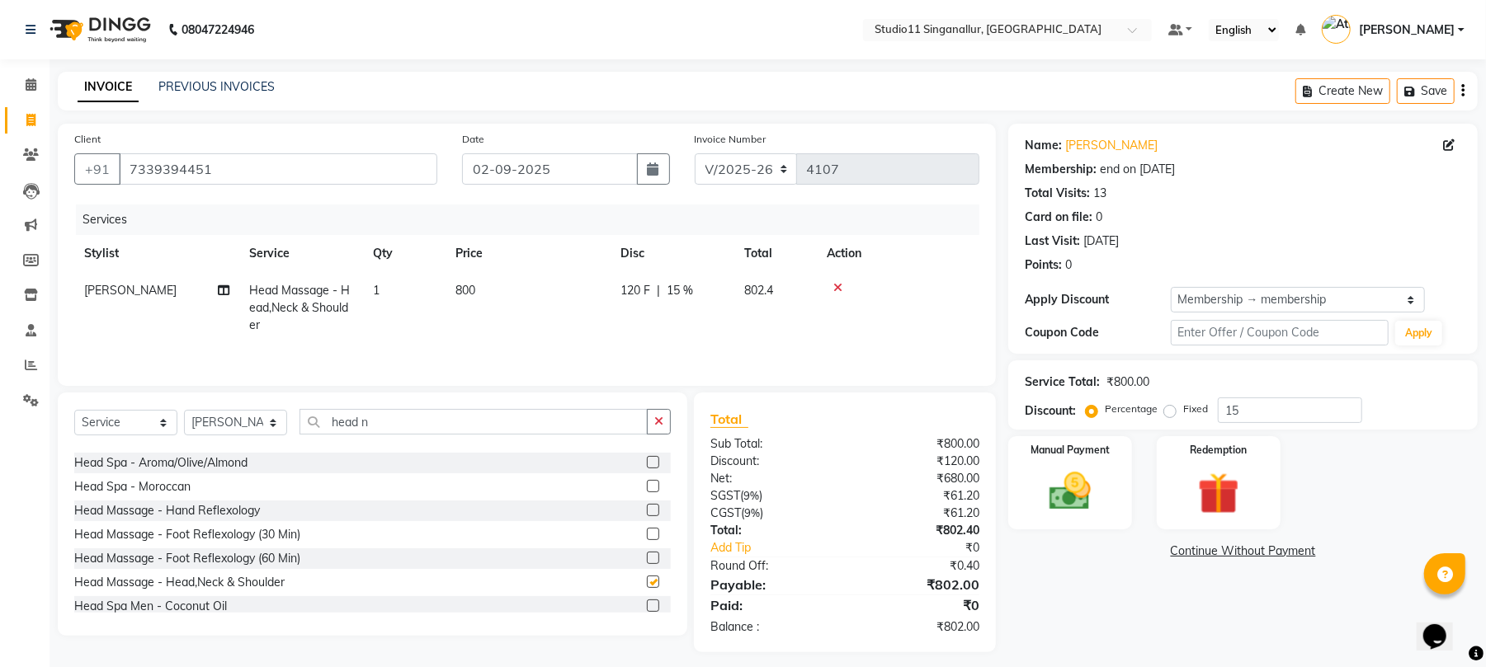
checkbox input "false"
click at [487, 431] on input "head n" at bounding box center [473, 422] width 348 height 26
type input "h"
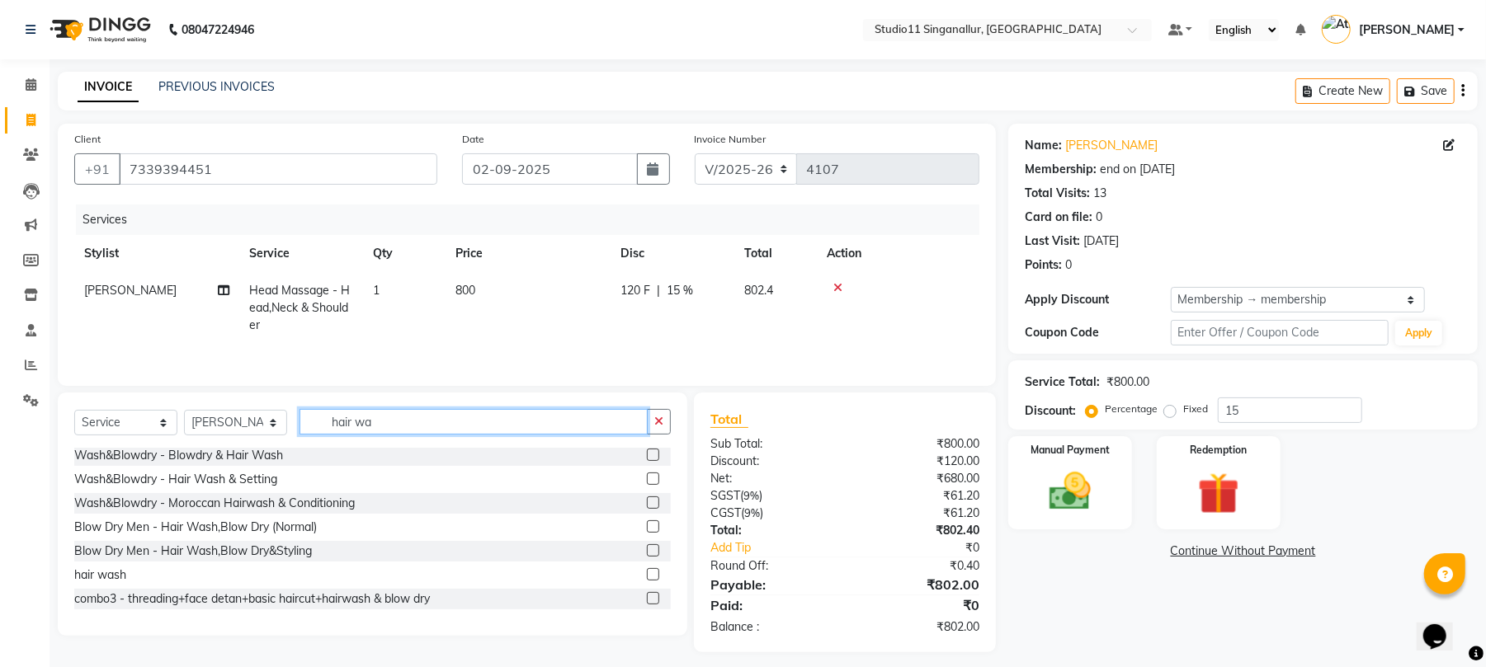
scroll to position [2, 0]
type input "hair was"
click at [647, 576] on label at bounding box center [653, 575] width 12 height 12
click at [647, 576] on input "checkbox" at bounding box center [652, 576] width 11 height 11
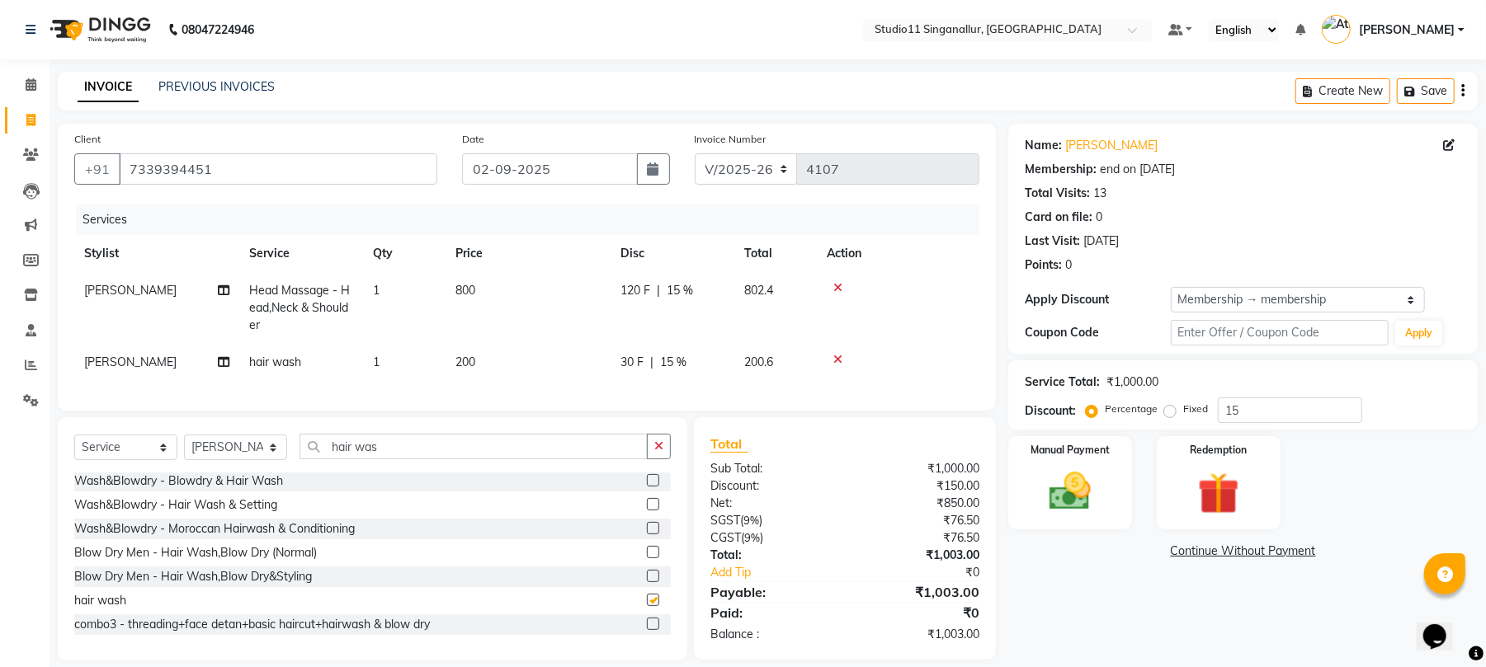
click at [497, 361] on td "200" at bounding box center [527, 362] width 165 height 37
checkbox input "false"
select select "75527"
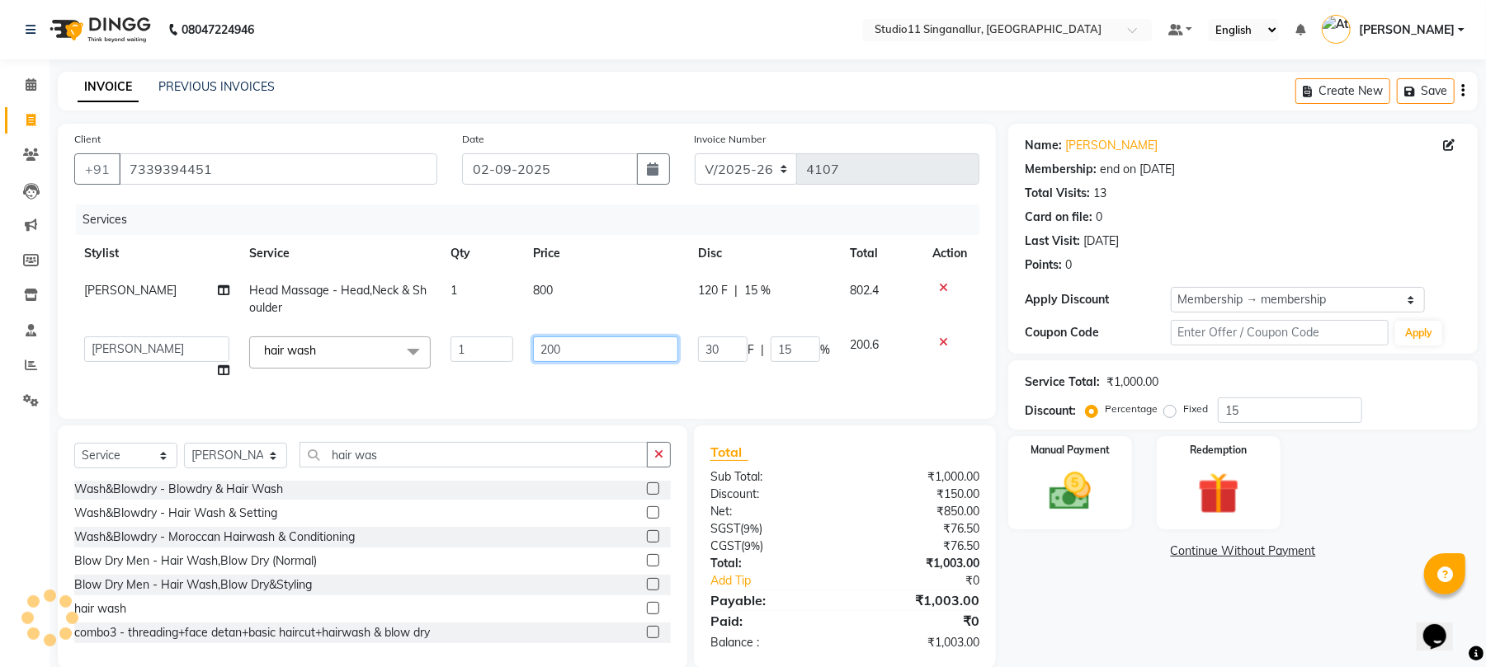
click at [556, 357] on input "200" at bounding box center [605, 350] width 145 height 26
type input "250"
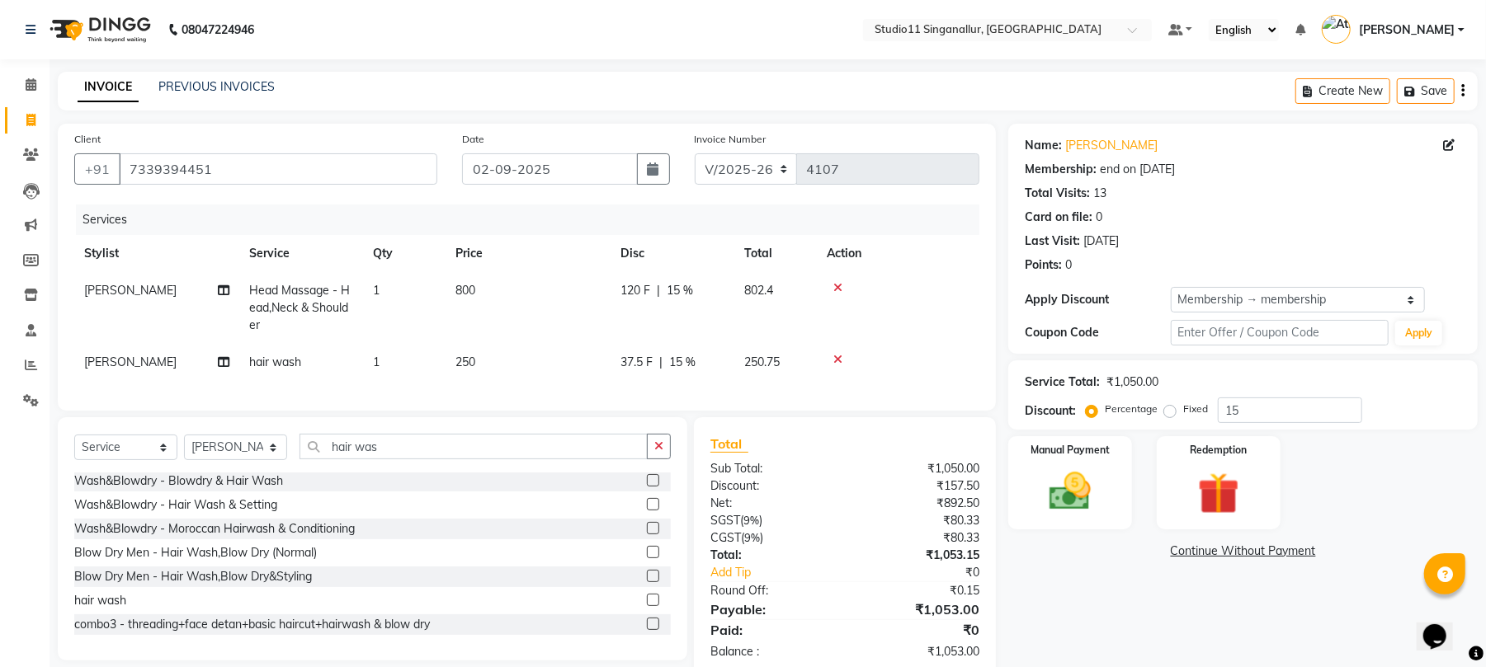
drag, startPoint x: 654, startPoint y: 235, endPoint x: 647, endPoint y: 422, distance: 187.4
click at [654, 236] on tr "Stylist Service Qty Price Disc Total Action" at bounding box center [526, 253] width 905 height 37
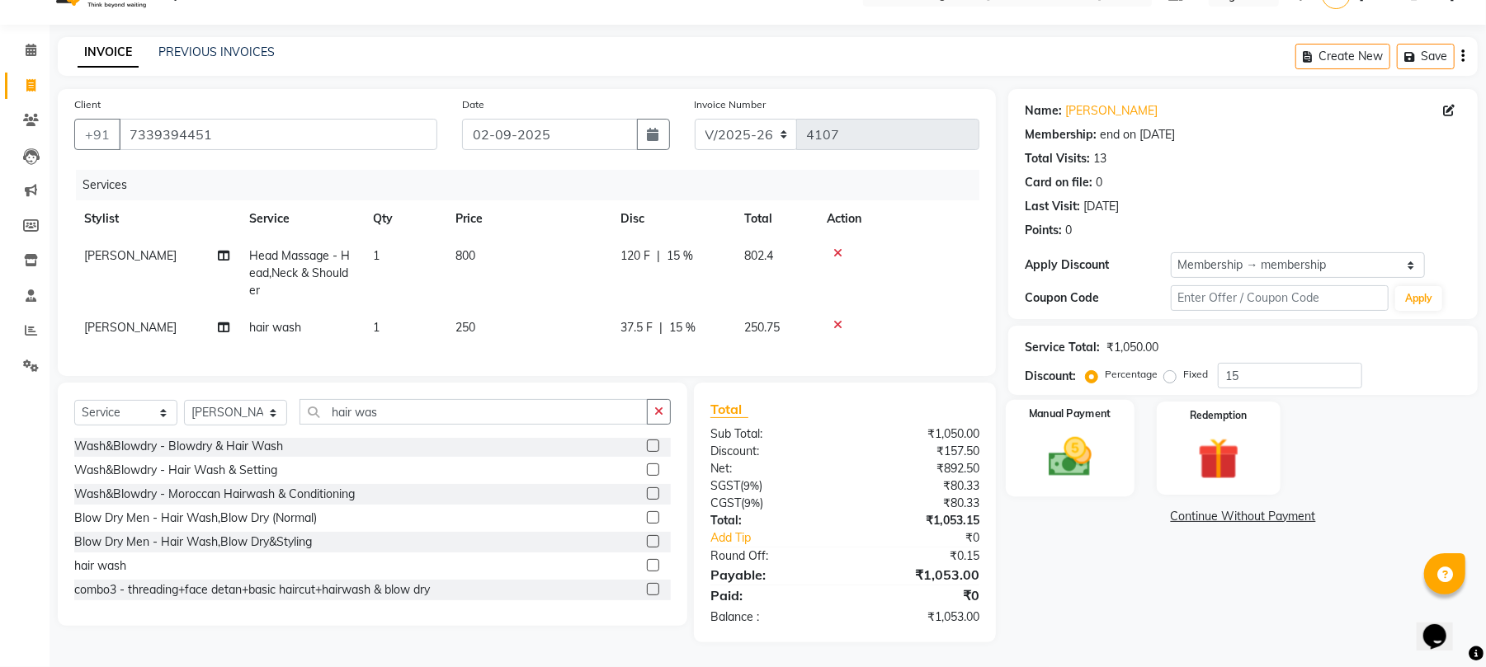
click at [1086, 432] on img at bounding box center [1069, 457] width 71 height 50
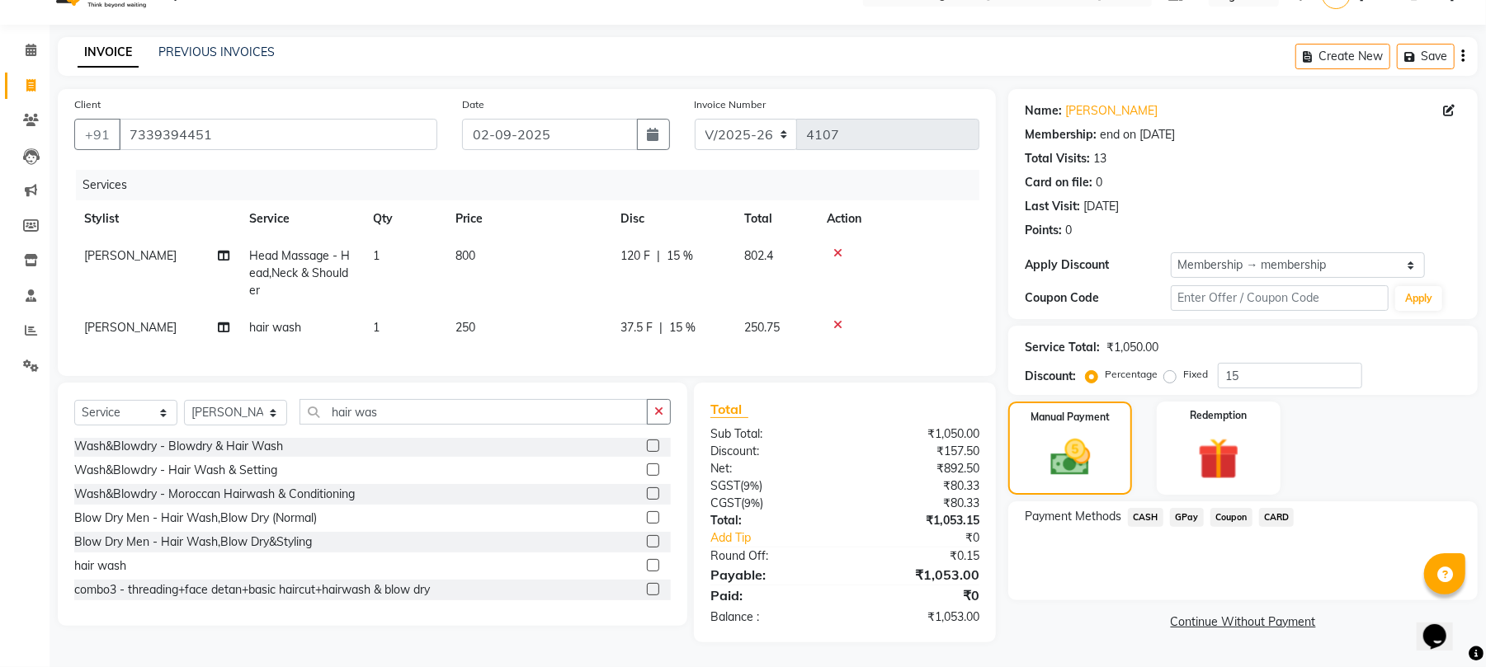
click at [1191, 508] on div "GPay" at bounding box center [1183, 519] width 40 height 22
click at [1189, 508] on span "GPay" at bounding box center [1187, 517] width 34 height 19
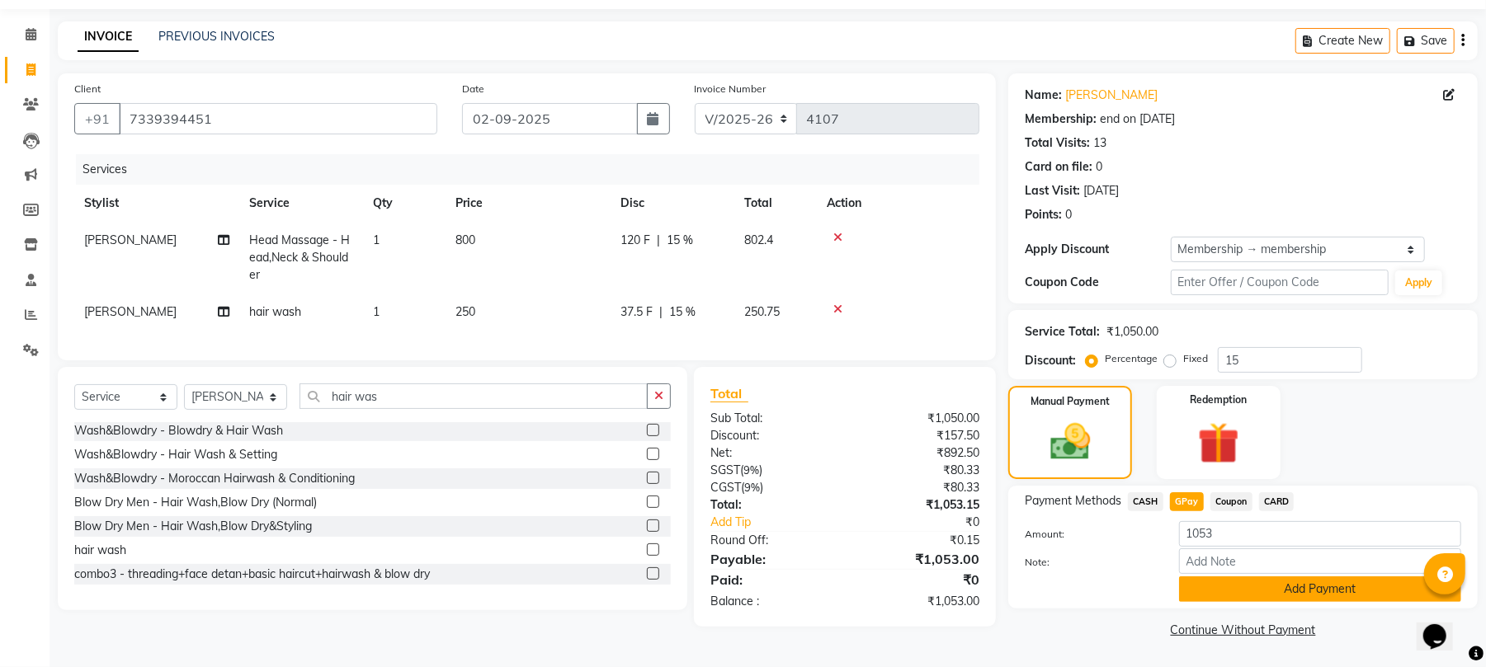
click at [1246, 594] on button "Add Payment" at bounding box center [1320, 590] width 282 height 26
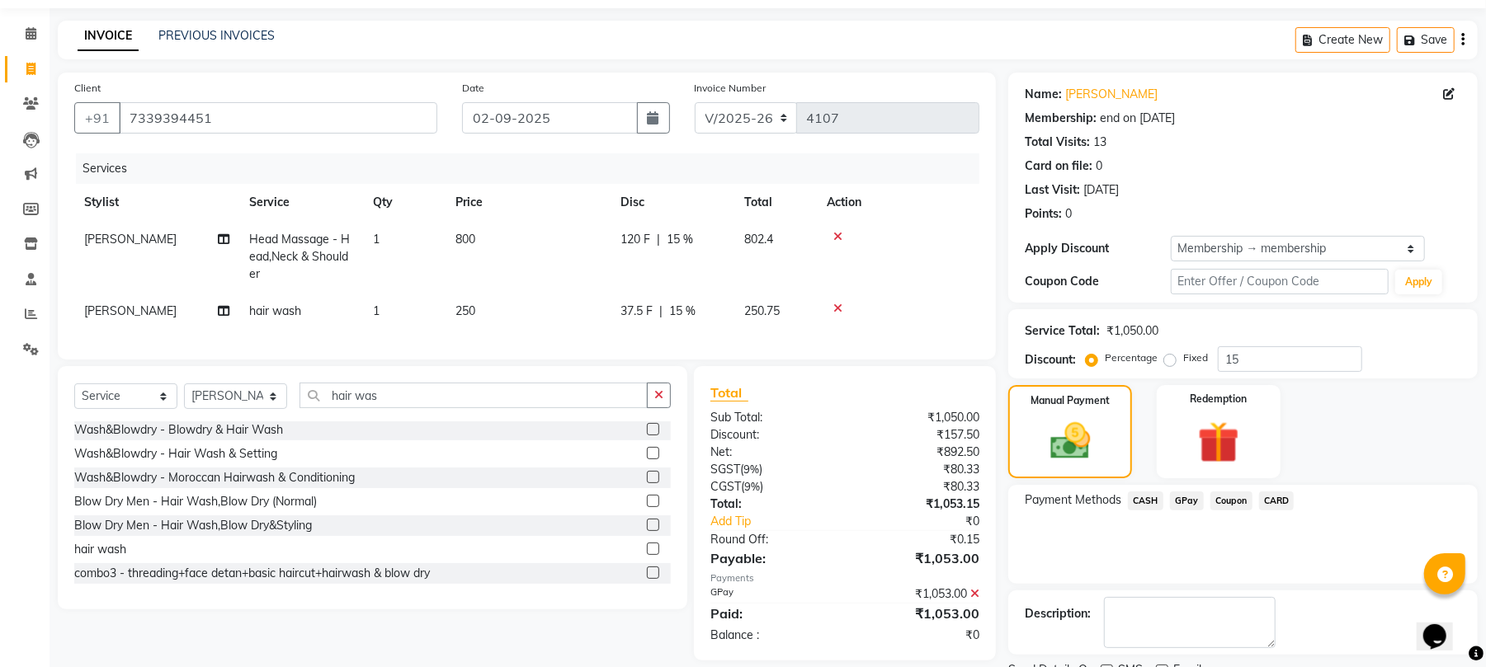
scroll to position [120, 0]
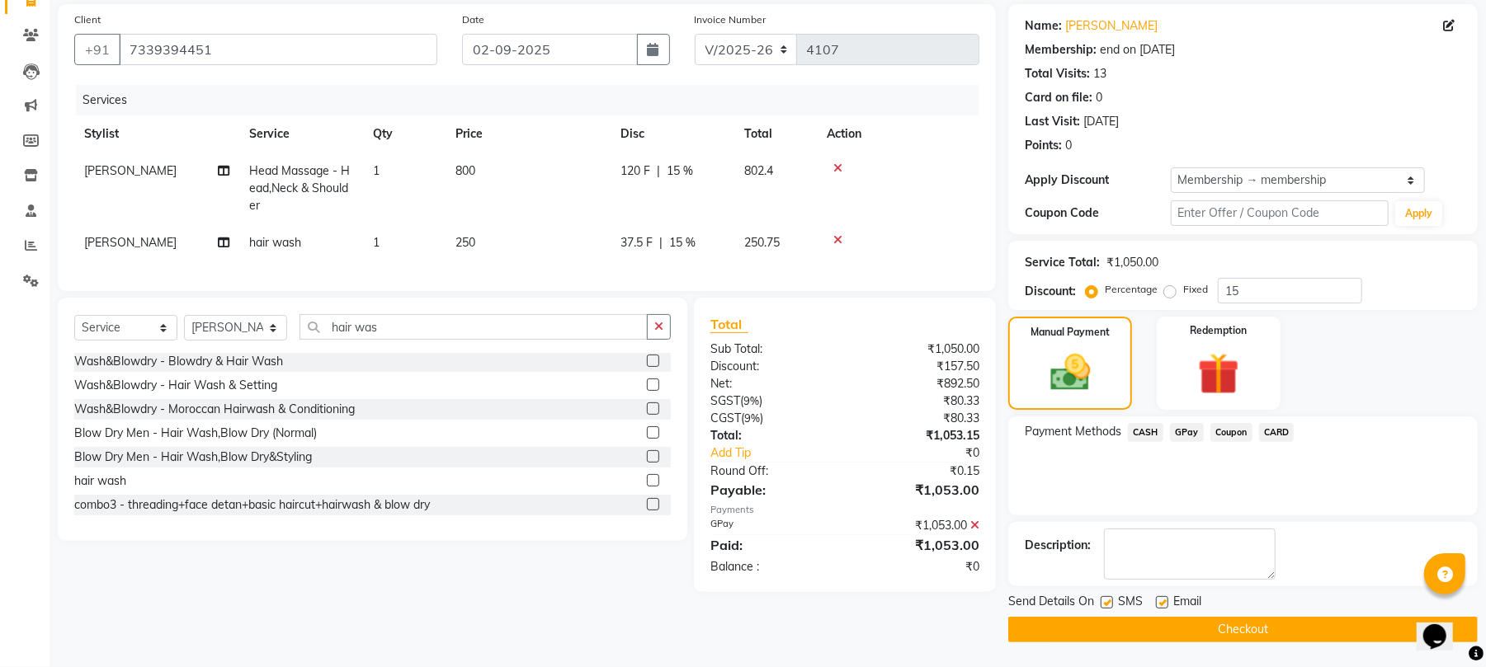
click at [1160, 599] on label at bounding box center [1162, 602] width 12 height 12
click at [1160, 599] on input "checkbox" at bounding box center [1161, 603] width 11 height 11
checkbox input "false"
click at [1096, 604] on div "Send Details On SMS Email" at bounding box center [1242, 603] width 469 height 21
click at [1107, 605] on label at bounding box center [1106, 602] width 12 height 12
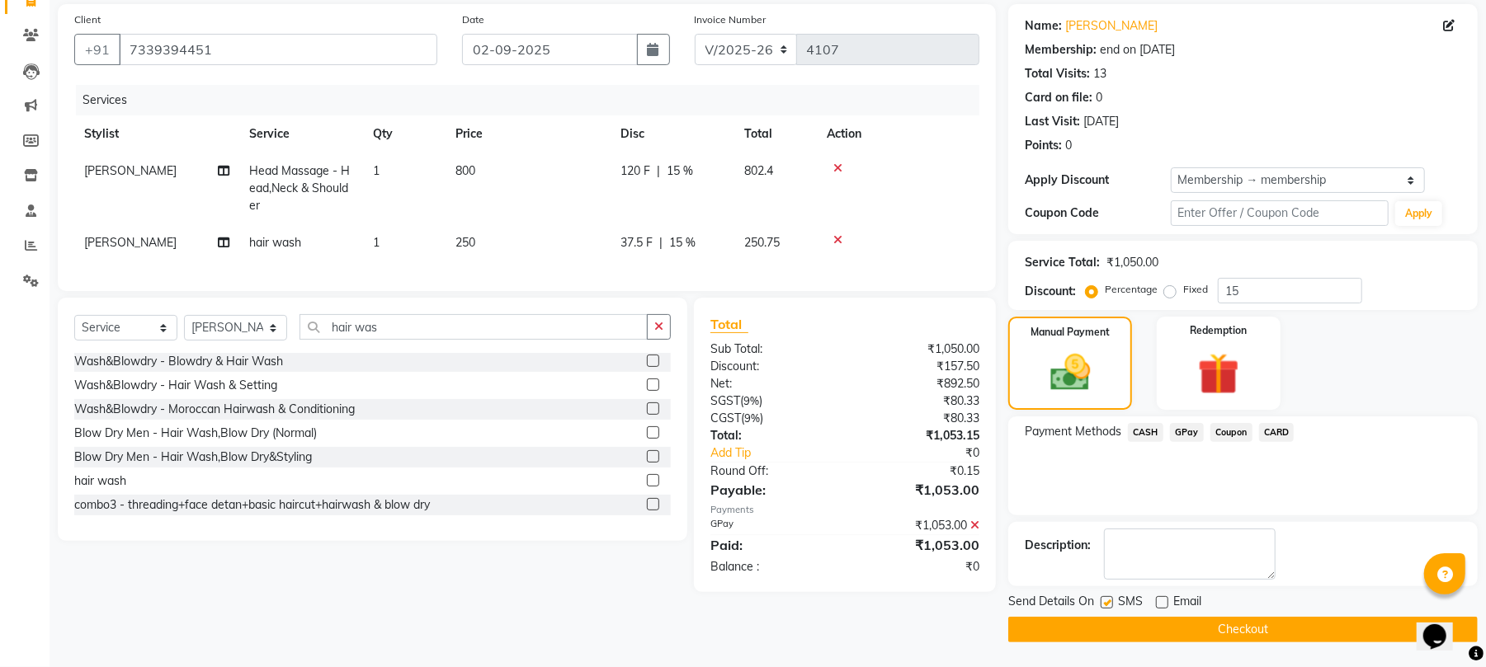
click at [1107, 605] on input "checkbox" at bounding box center [1105, 603] width 11 height 11
checkbox input "false"
click at [1119, 642] on button "Checkout" at bounding box center [1242, 630] width 469 height 26
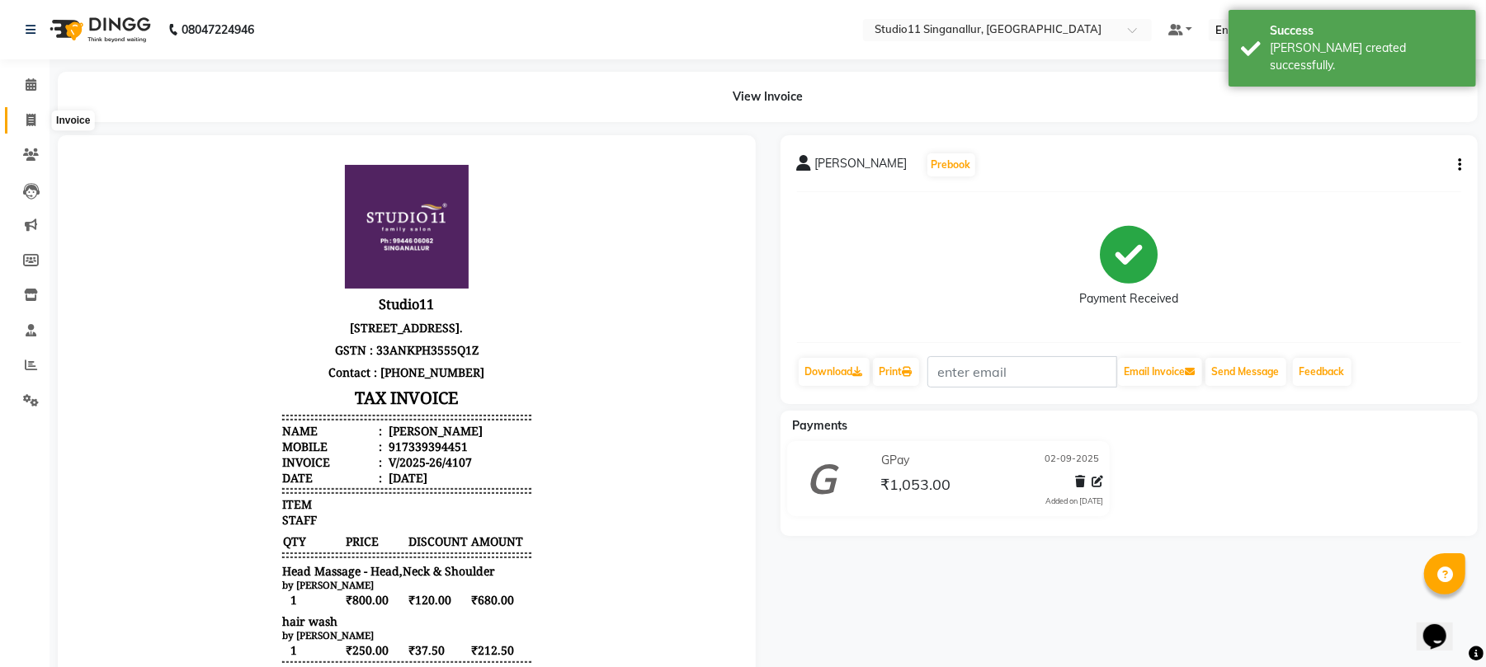
click at [30, 120] on icon at bounding box center [30, 120] width 9 height 12
select select "service"
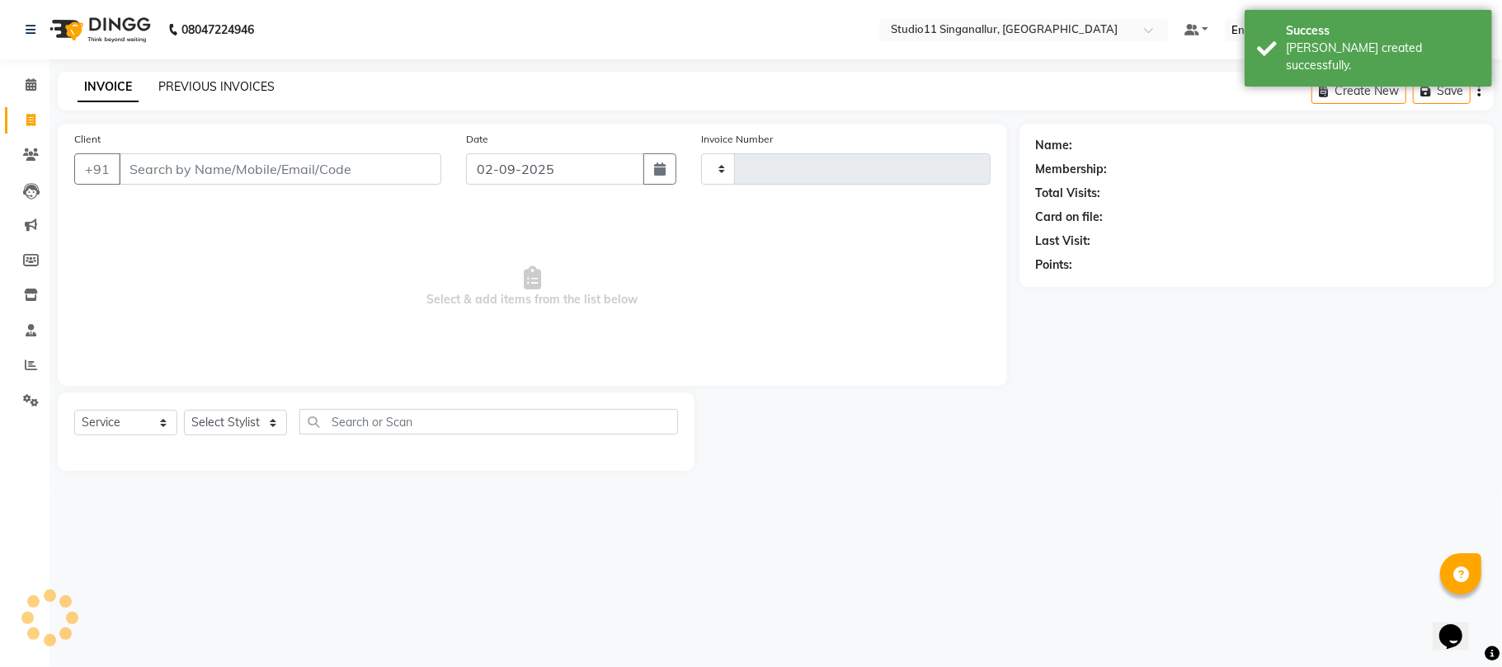
click at [189, 87] on link "PREVIOUS INVOICES" at bounding box center [216, 86] width 116 height 15
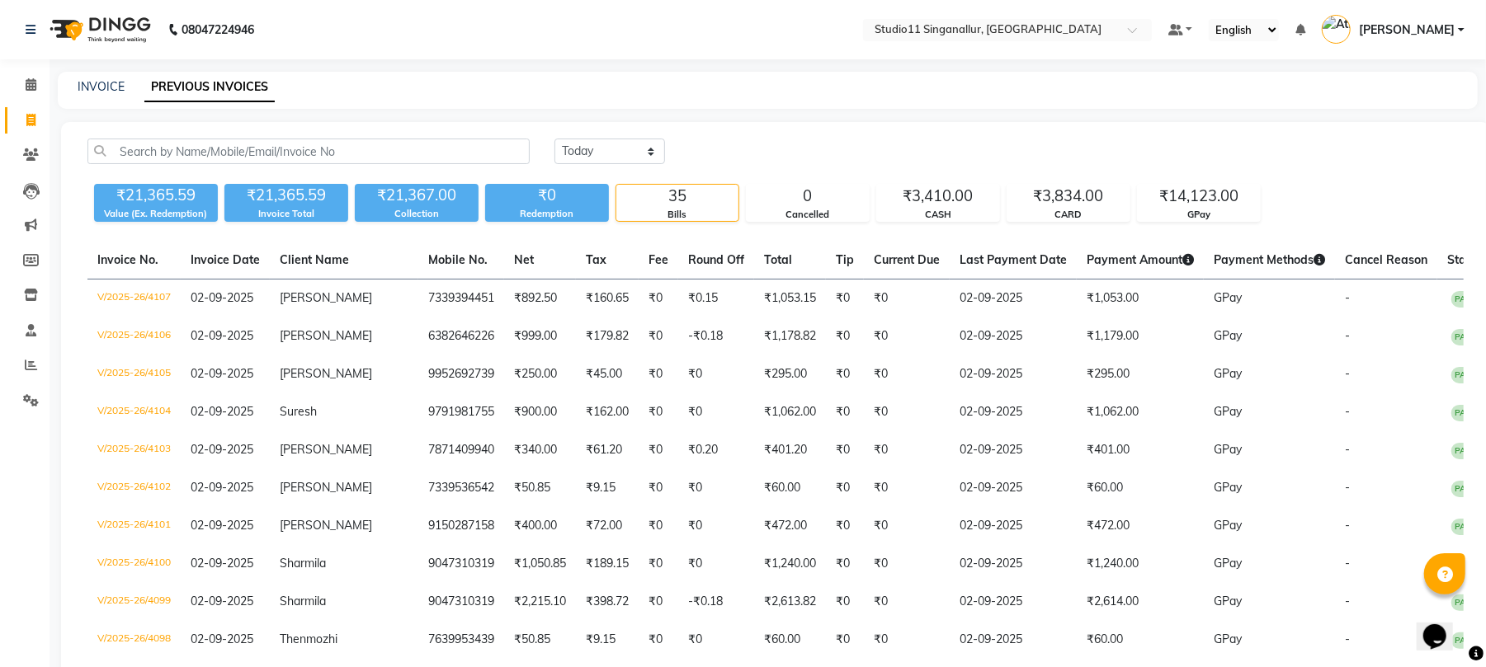
click at [36, 379] on li "Reports" at bounding box center [24, 365] width 49 height 35
click at [36, 365] on icon at bounding box center [31, 365] width 12 height 12
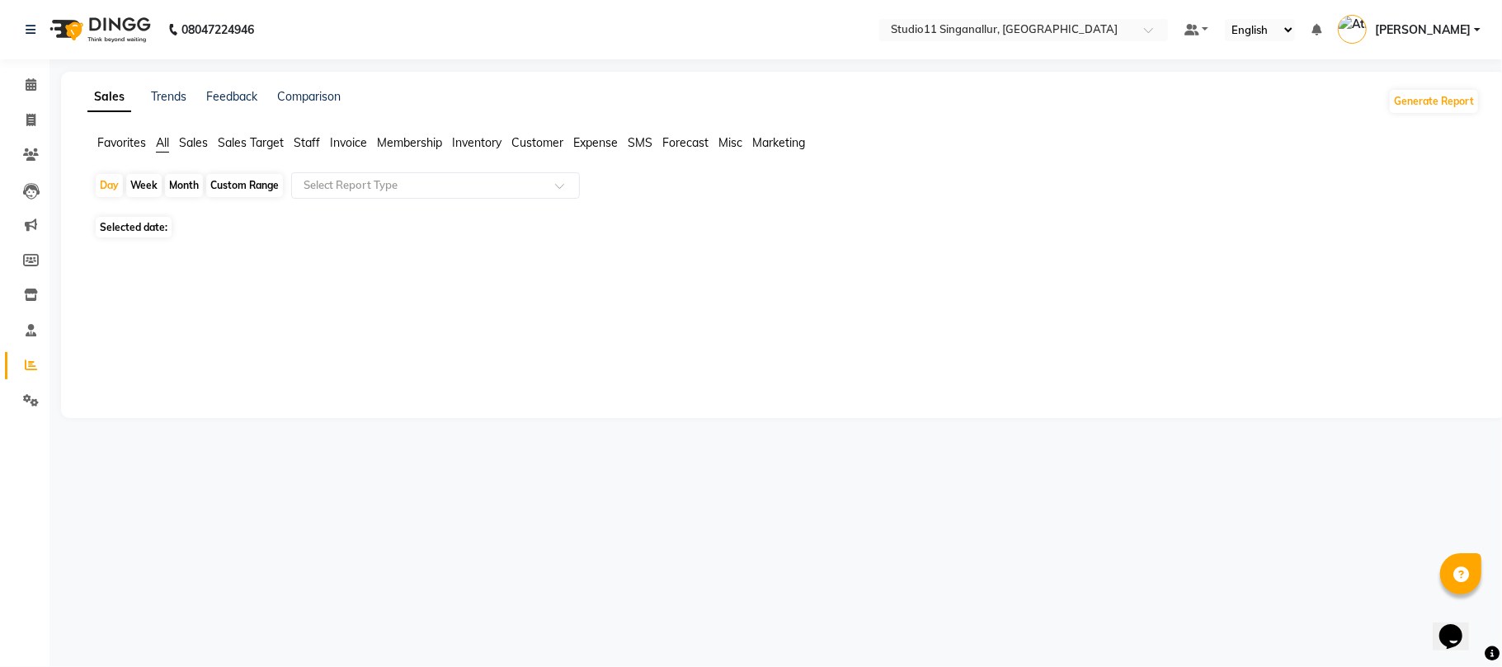
click at [292, 139] on ul "Favorites All Sales Sales Target Staff Invoice Membership Inventory Customer Ex…" at bounding box center [783, 143] width 1392 height 18
click at [295, 142] on span "Staff" at bounding box center [307, 142] width 26 height 15
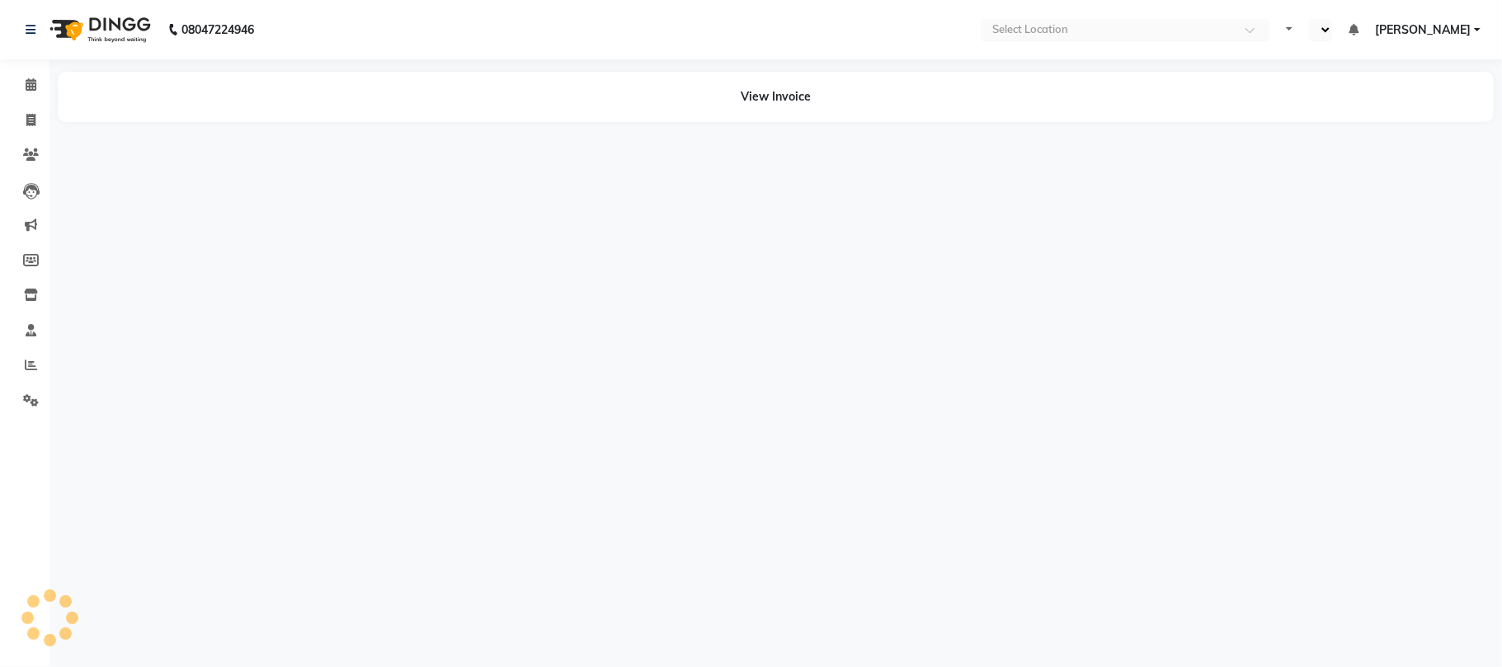
select select "en"
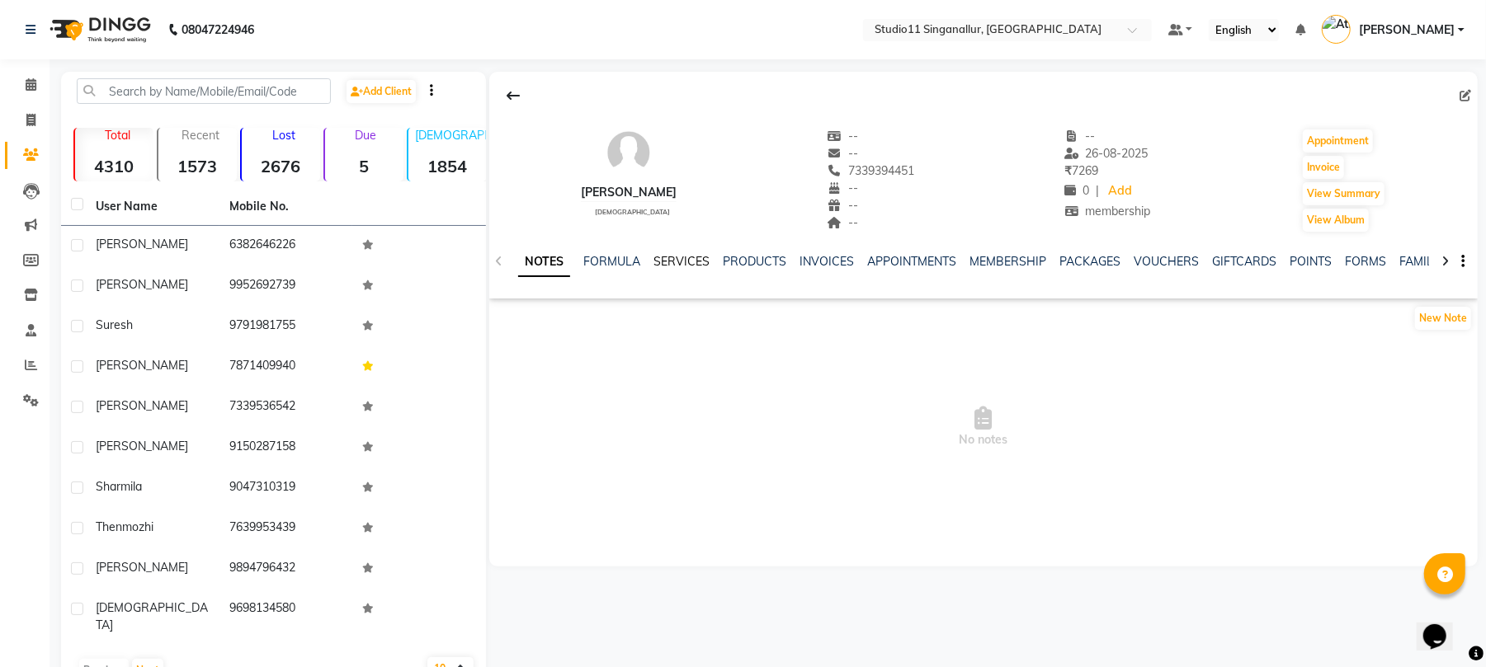
click at [687, 255] on link "SERVICES" at bounding box center [681, 261] width 56 height 15
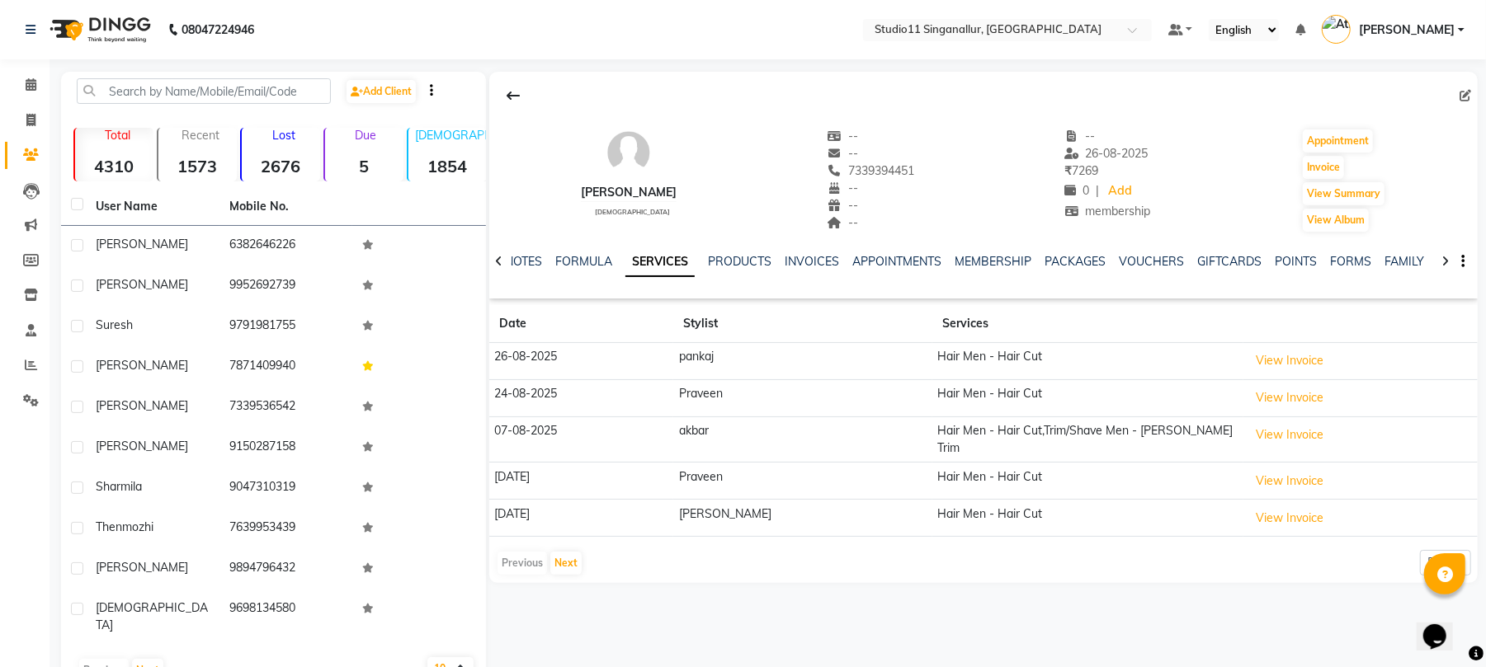
click at [582, 571] on div "Previous Next 5 10 50 100 500" at bounding box center [983, 563] width 975 height 26
click at [577, 566] on button "Next" at bounding box center [565, 563] width 31 height 23
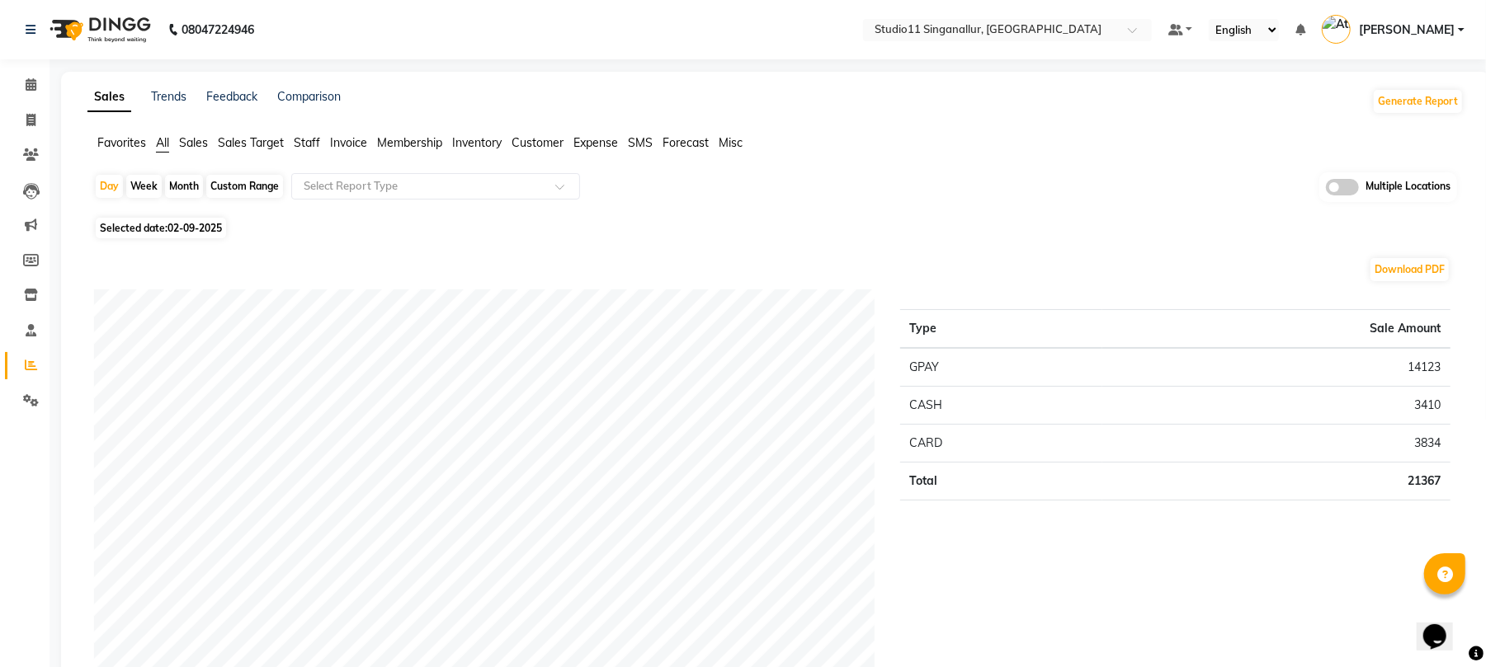
click at [31, 106] on li "Invoice" at bounding box center [24, 120] width 49 height 35
click at [31, 122] on icon at bounding box center [30, 120] width 9 height 12
select select "service"
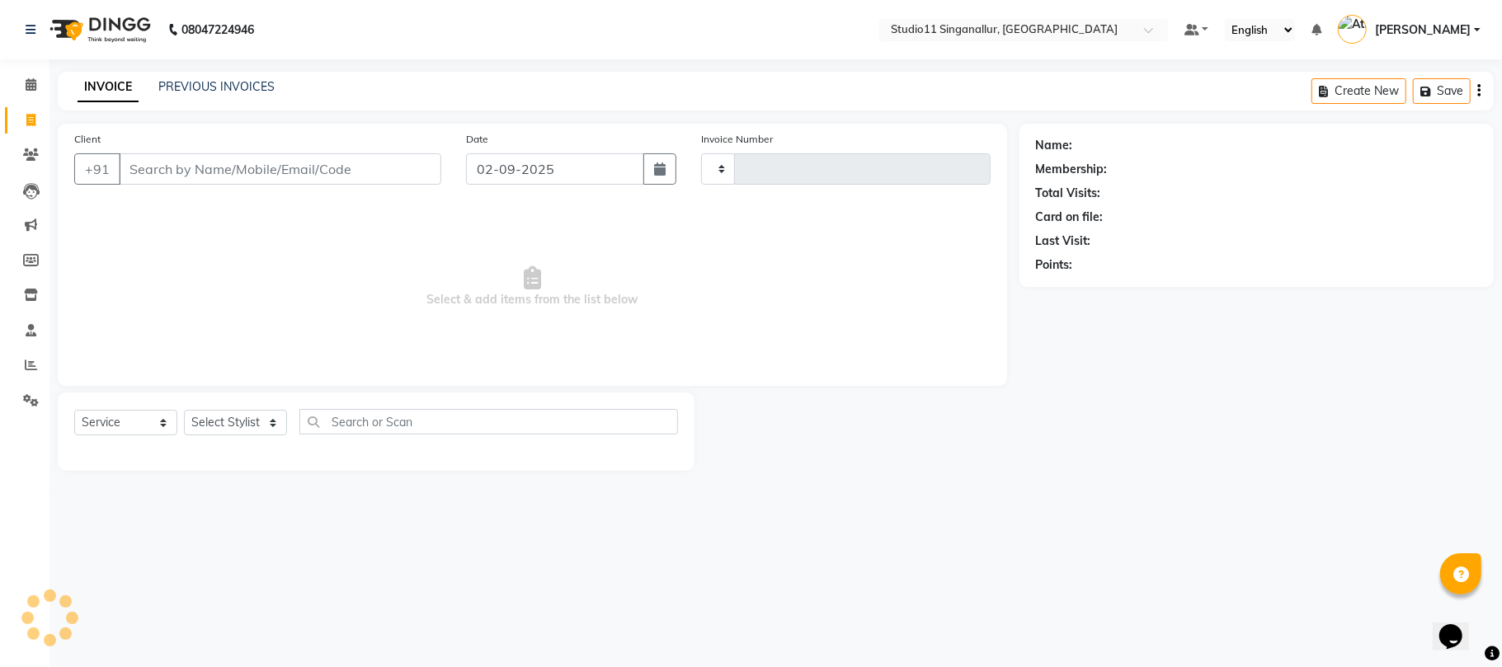
type input "4108"
select select "6616"
click at [215, 91] on link "PREVIOUS INVOICES" at bounding box center [216, 86] width 116 height 15
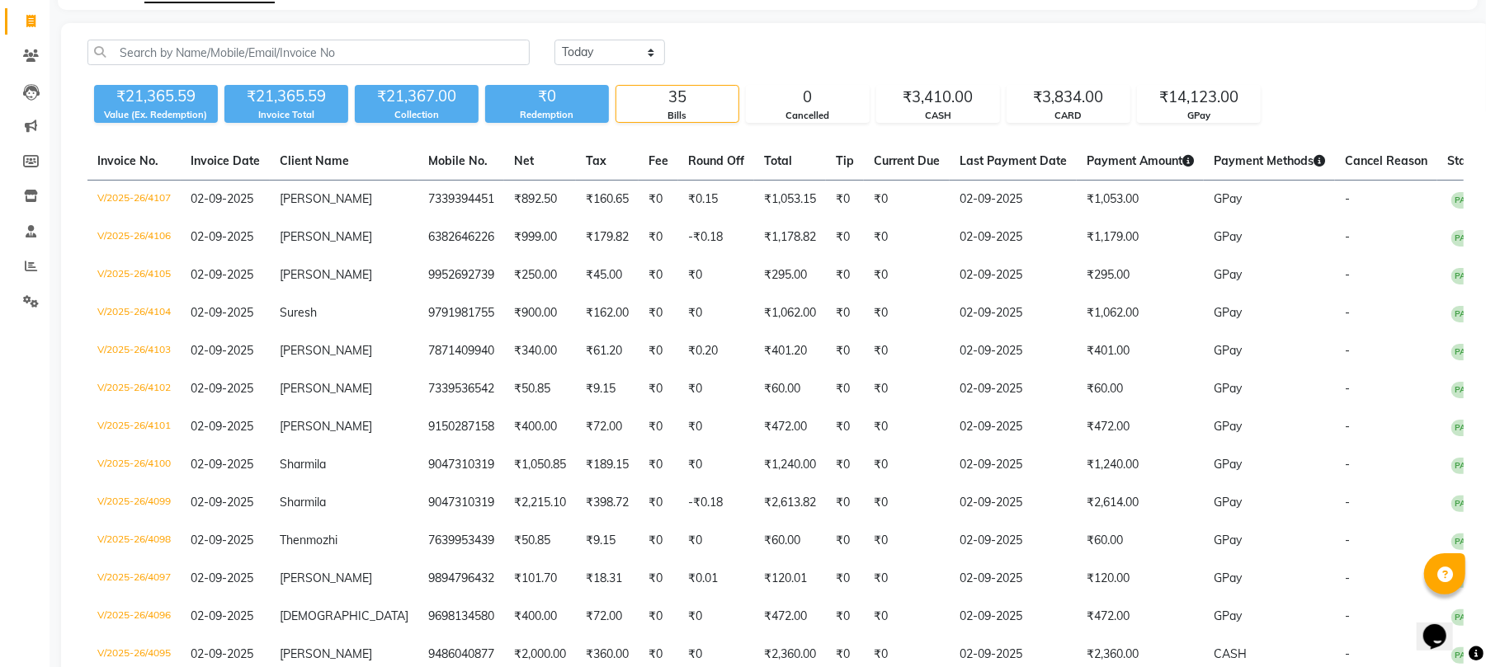
scroll to position [219, 0]
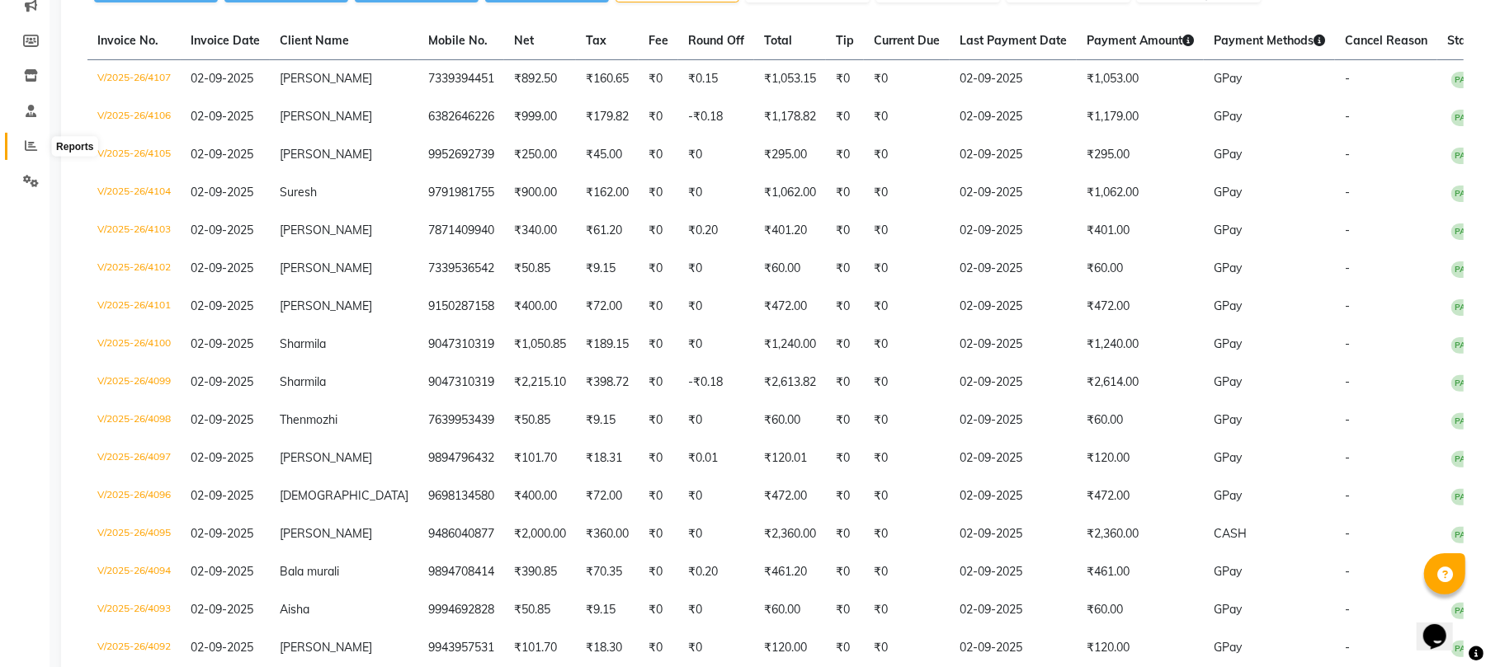
click at [27, 140] on icon at bounding box center [31, 145] width 12 height 12
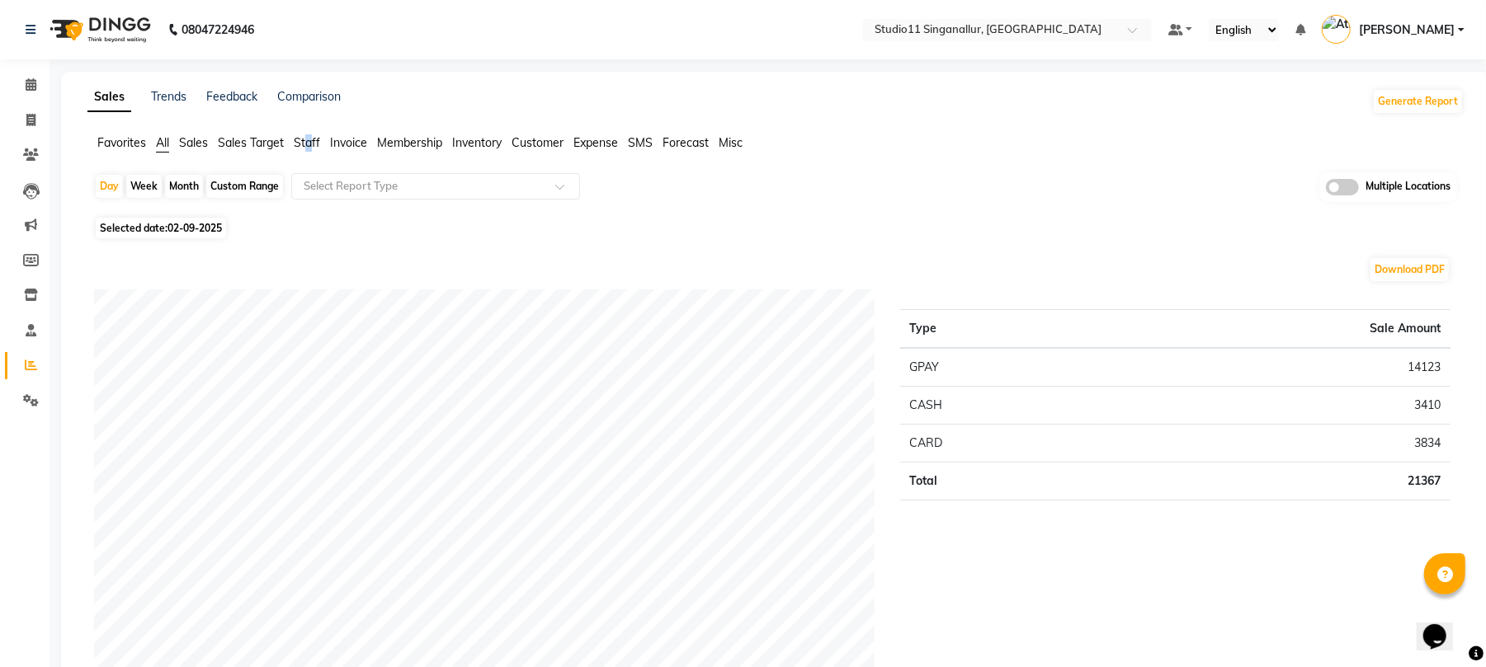
click at [310, 140] on span "Staff" at bounding box center [307, 142] width 26 height 15
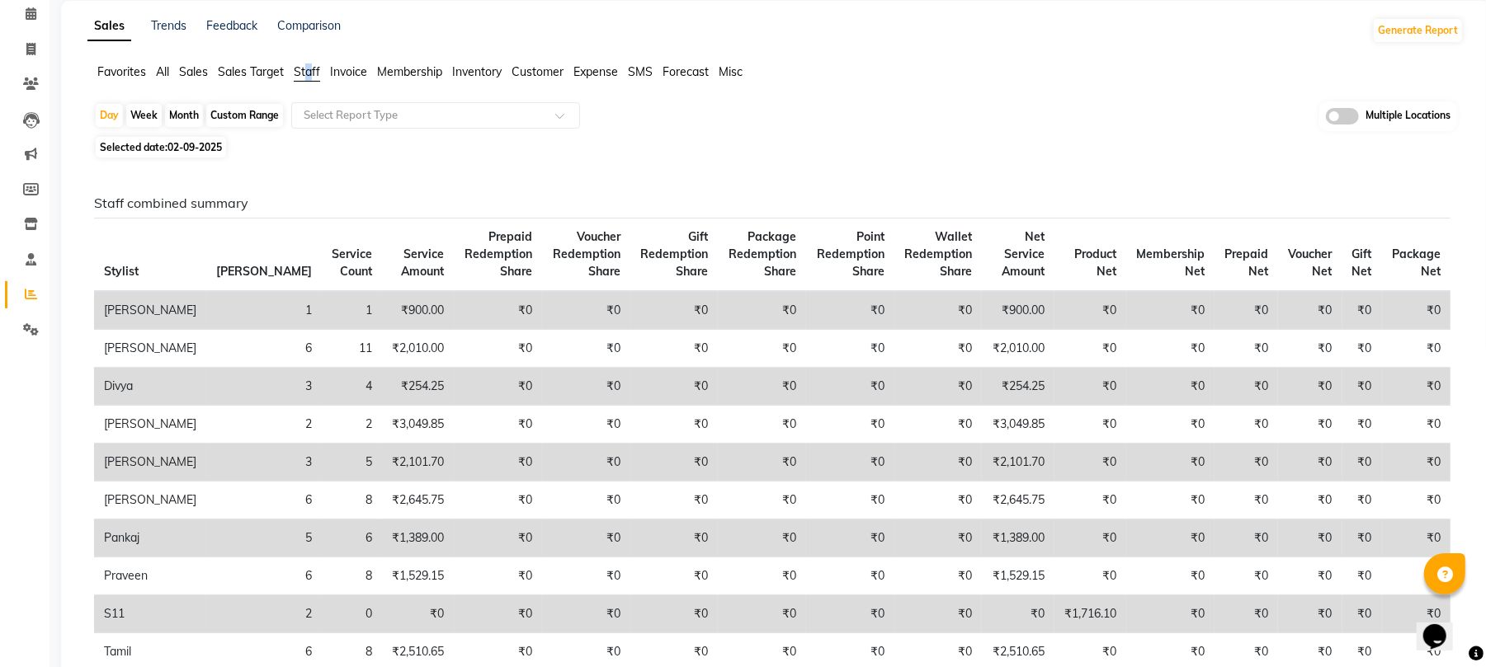
scroll to position [110, 0]
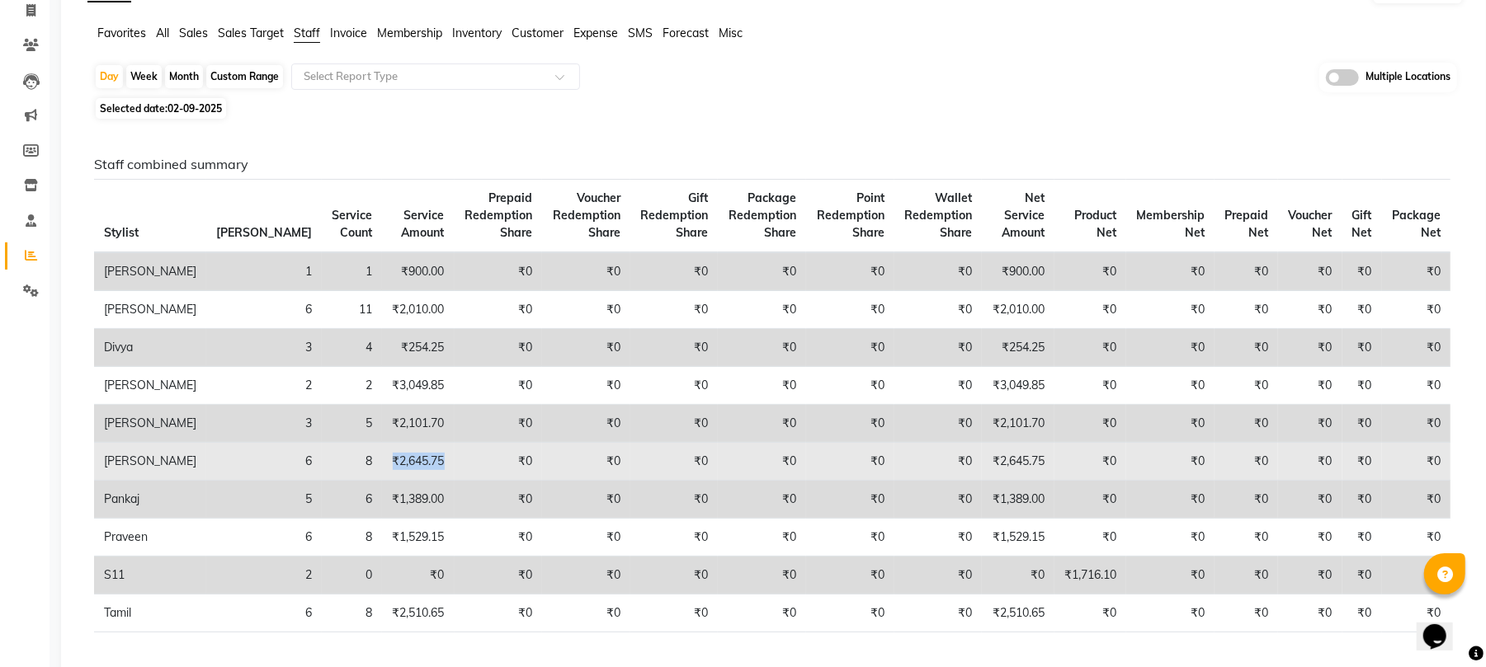
drag, startPoint x: 363, startPoint y: 464, endPoint x: 305, endPoint y: 463, distance: 57.8
click at [382, 463] on td "₹2,645.75" at bounding box center [418, 462] width 72 height 38
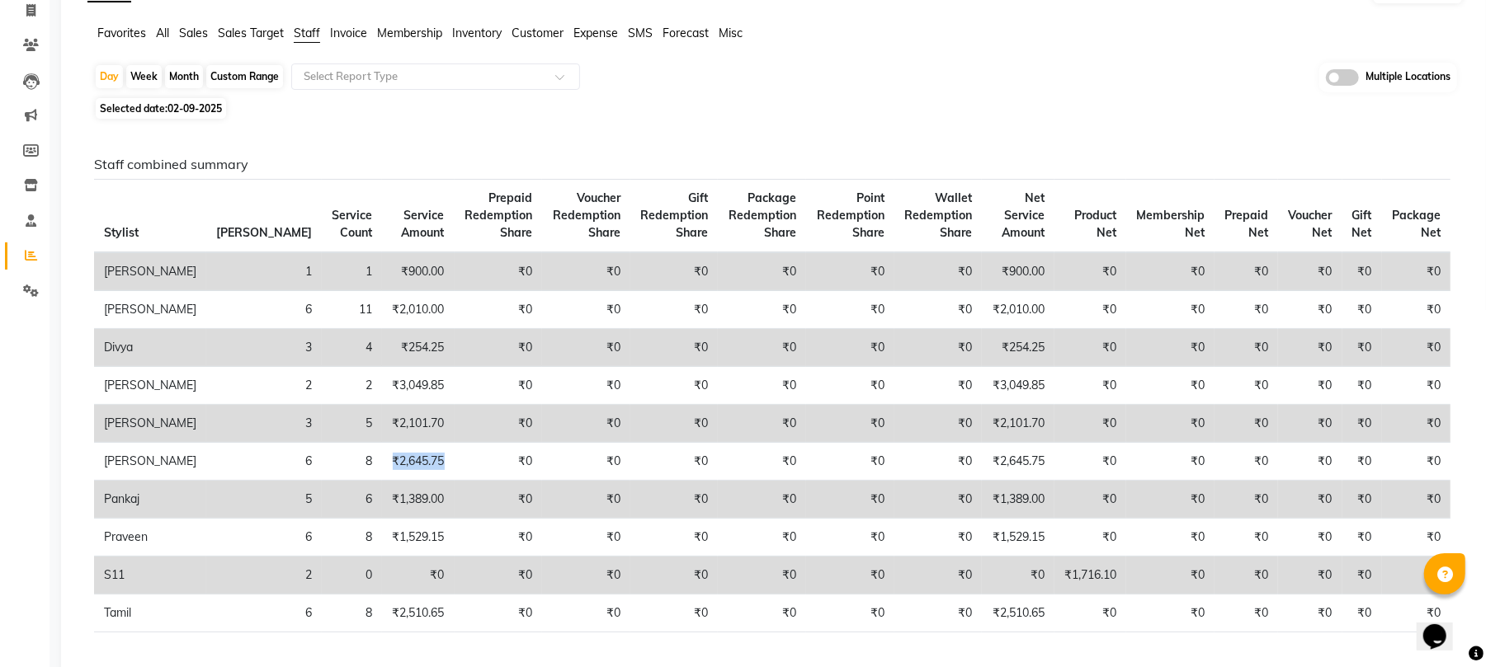
scroll to position [0, 0]
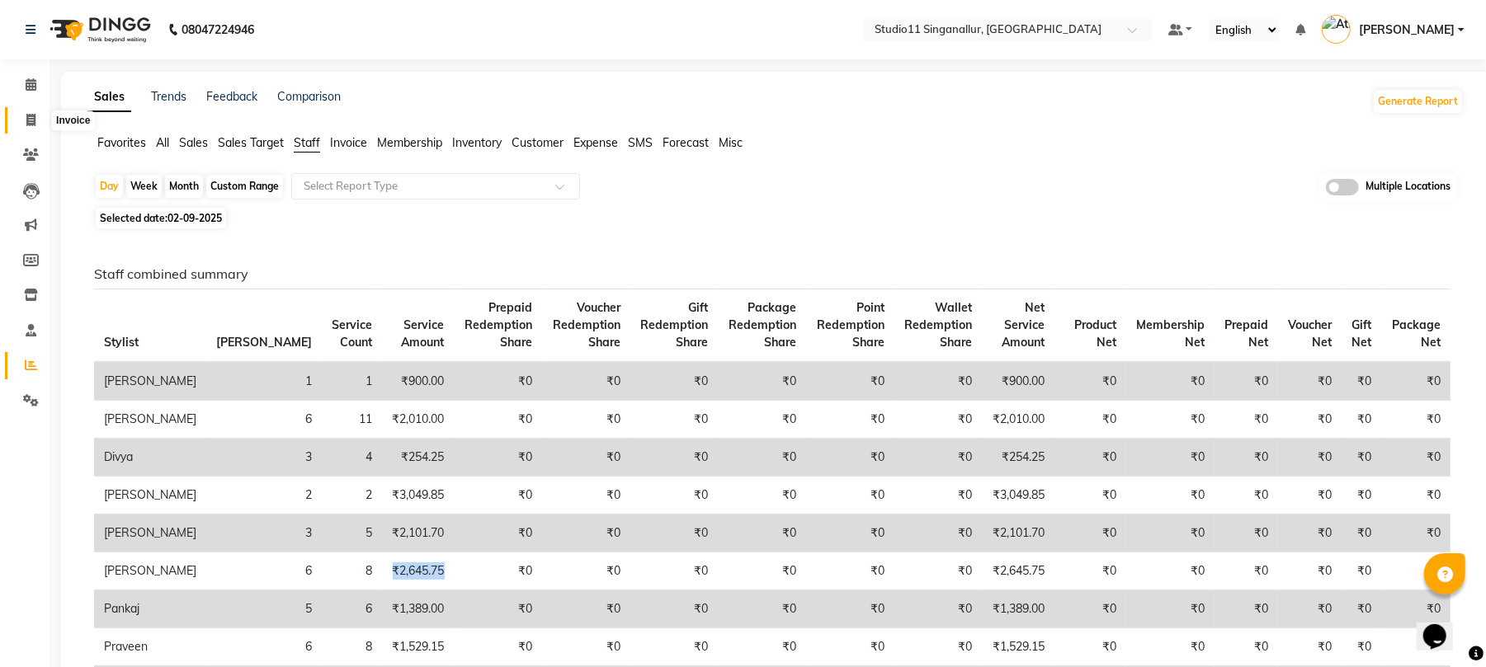
click at [34, 120] on icon at bounding box center [30, 120] width 9 height 12
select select "6616"
select select "service"
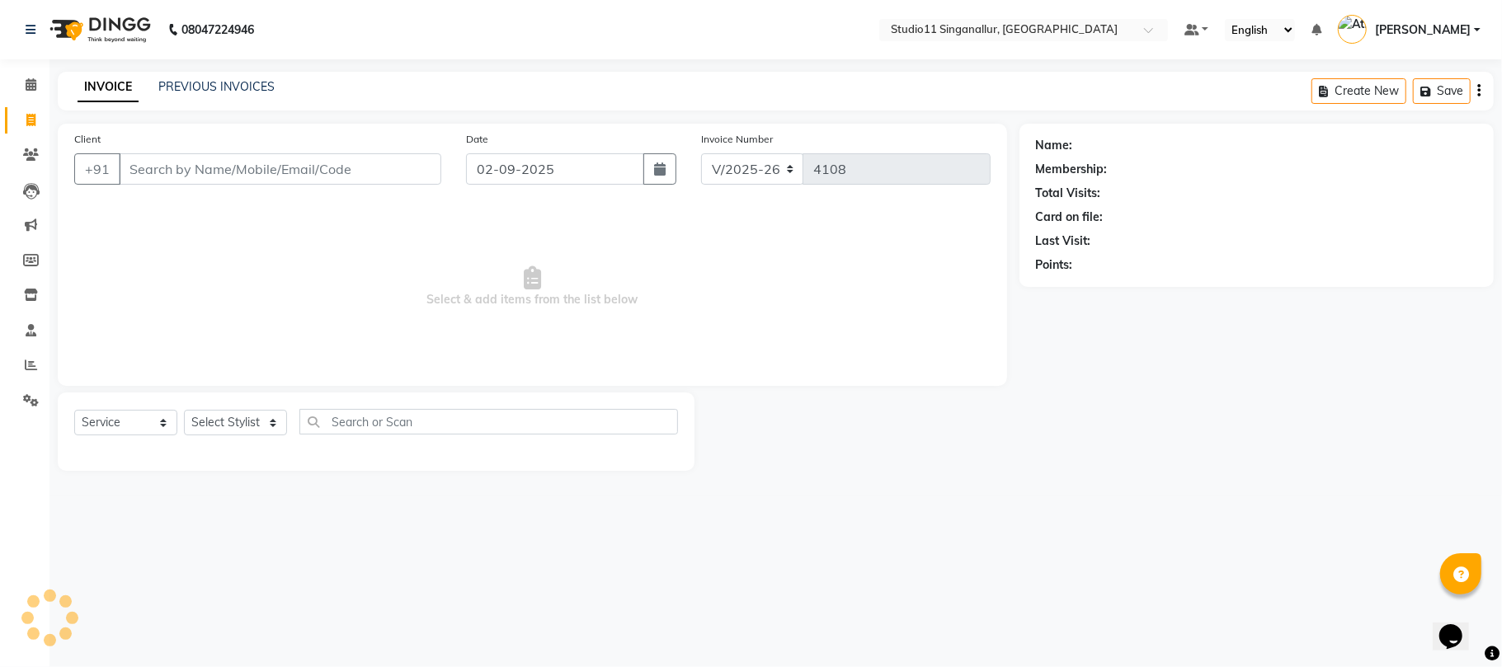
click at [180, 94] on div "PREVIOUS INVOICES" at bounding box center [216, 86] width 116 height 17
click at [186, 84] on link "PREVIOUS INVOICES" at bounding box center [216, 86] width 116 height 15
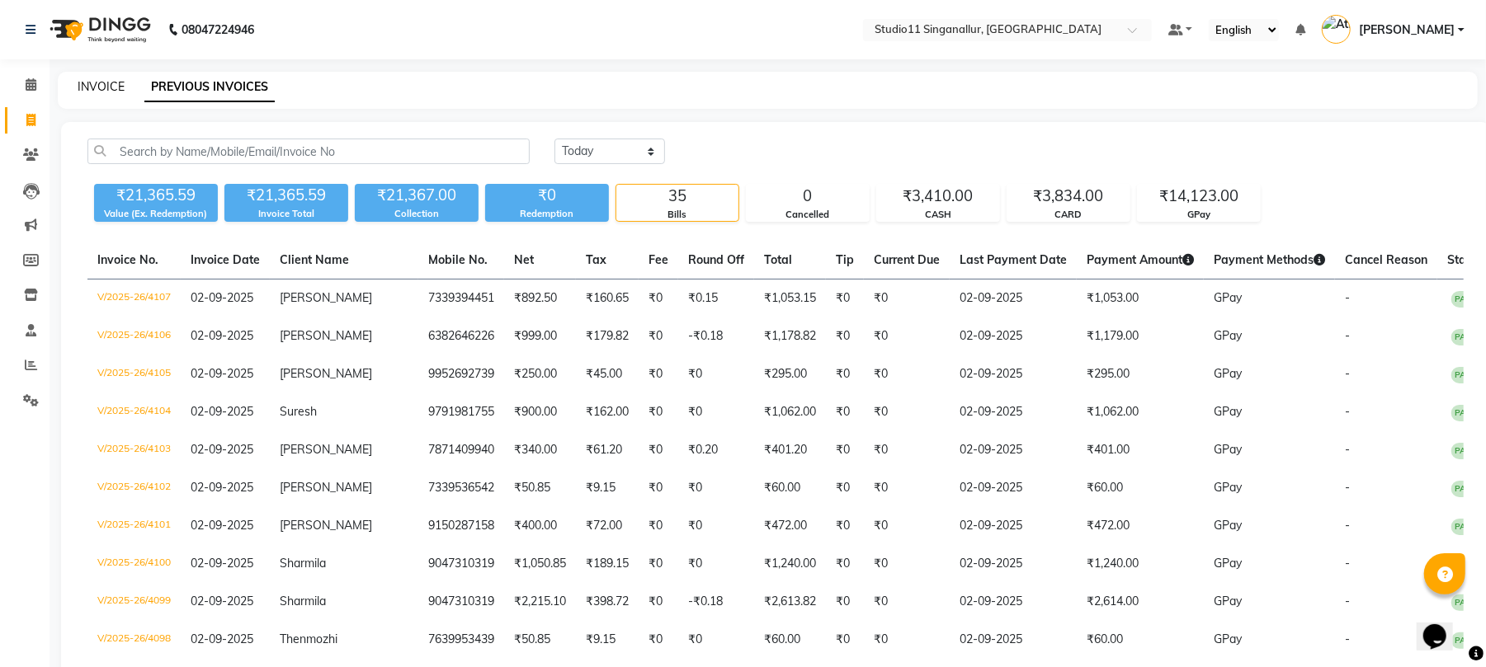
click at [97, 79] on link "INVOICE" at bounding box center [101, 86] width 47 height 15
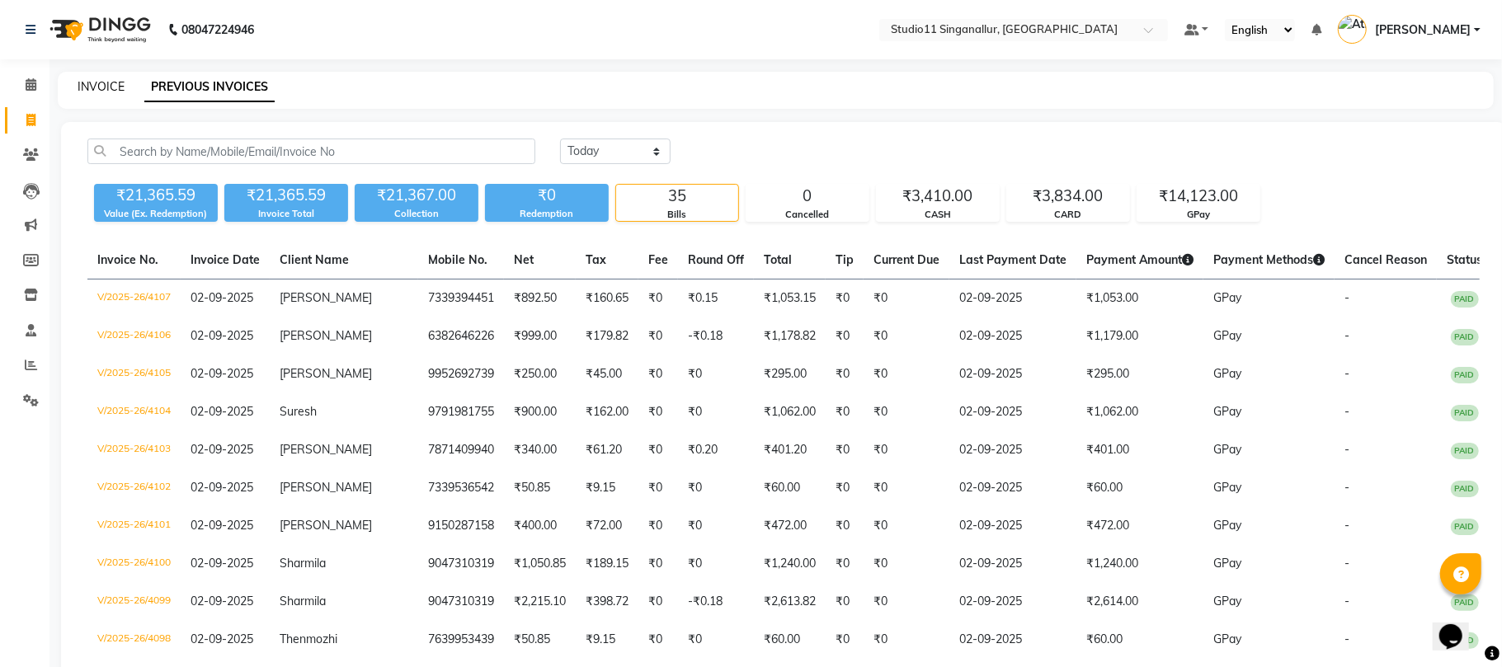
select select "6616"
select select "service"
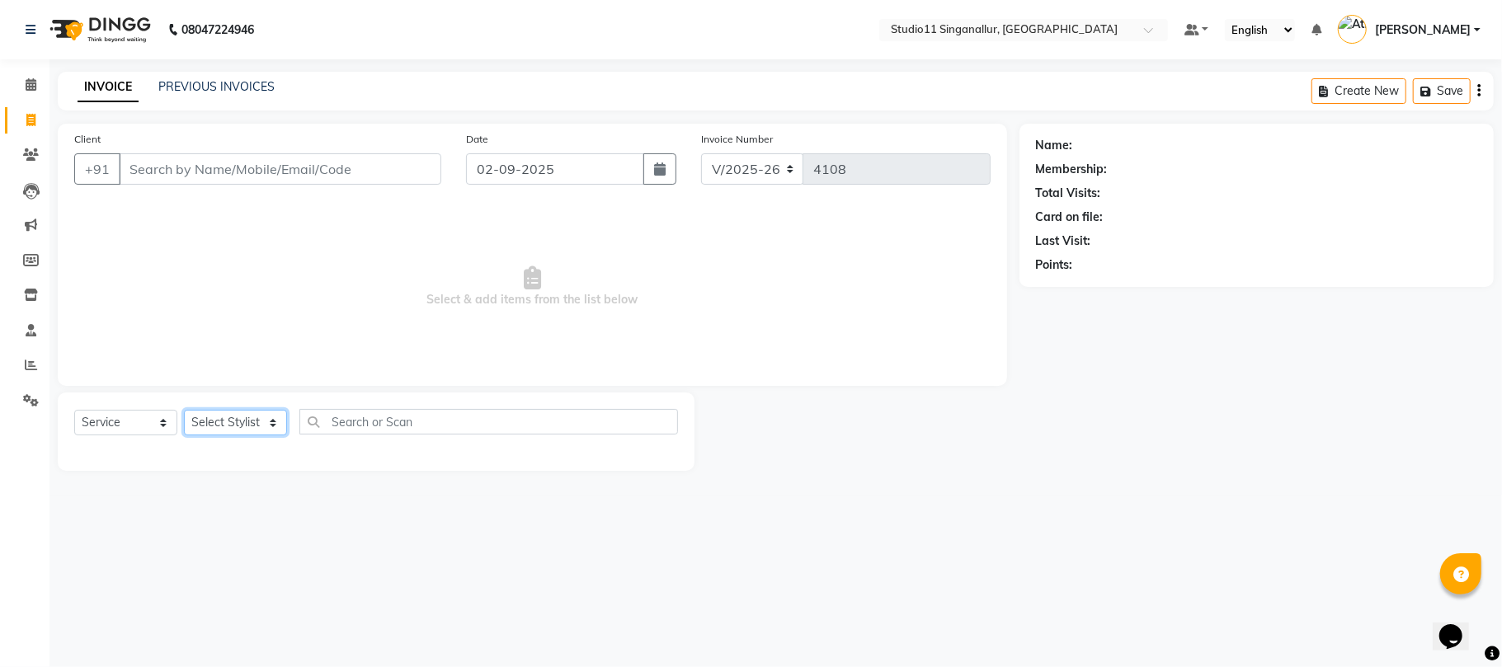
click at [224, 414] on select "Select Stylist [PERSON_NAME] Divya [PERSON_NAME] [PERSON_NAME] [PERSON_NAME] [P…" at bounding box center [235, 423] width 103 height 26
select select "70620"
click at [184, 410] on select "Select Stylist [PERSON_NAME] Divya [PERSON_NAME] [PERSON_NAME] [PERSON_NAME] [P…" at bounding box center [235, 423] width 103 height 26
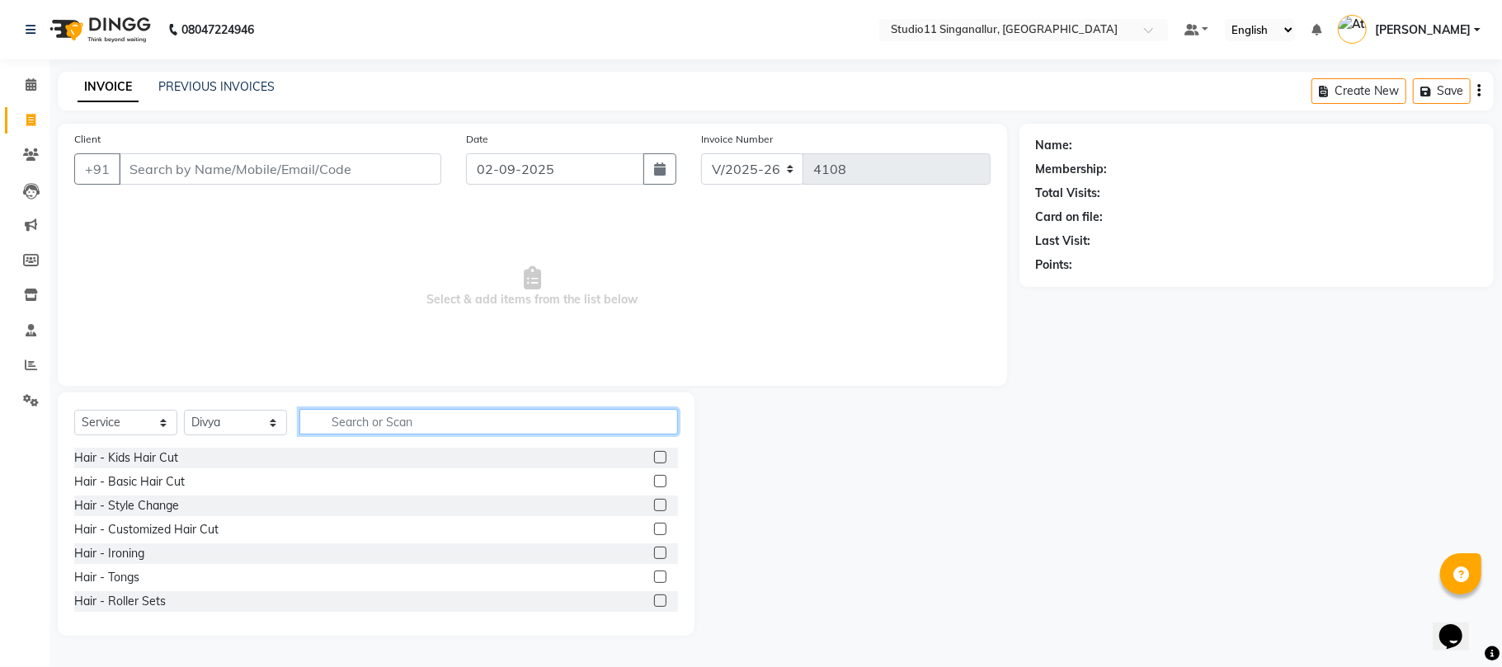
click at [388, 426] on input "text" at bounding box center [488, 422] width 379 height 26
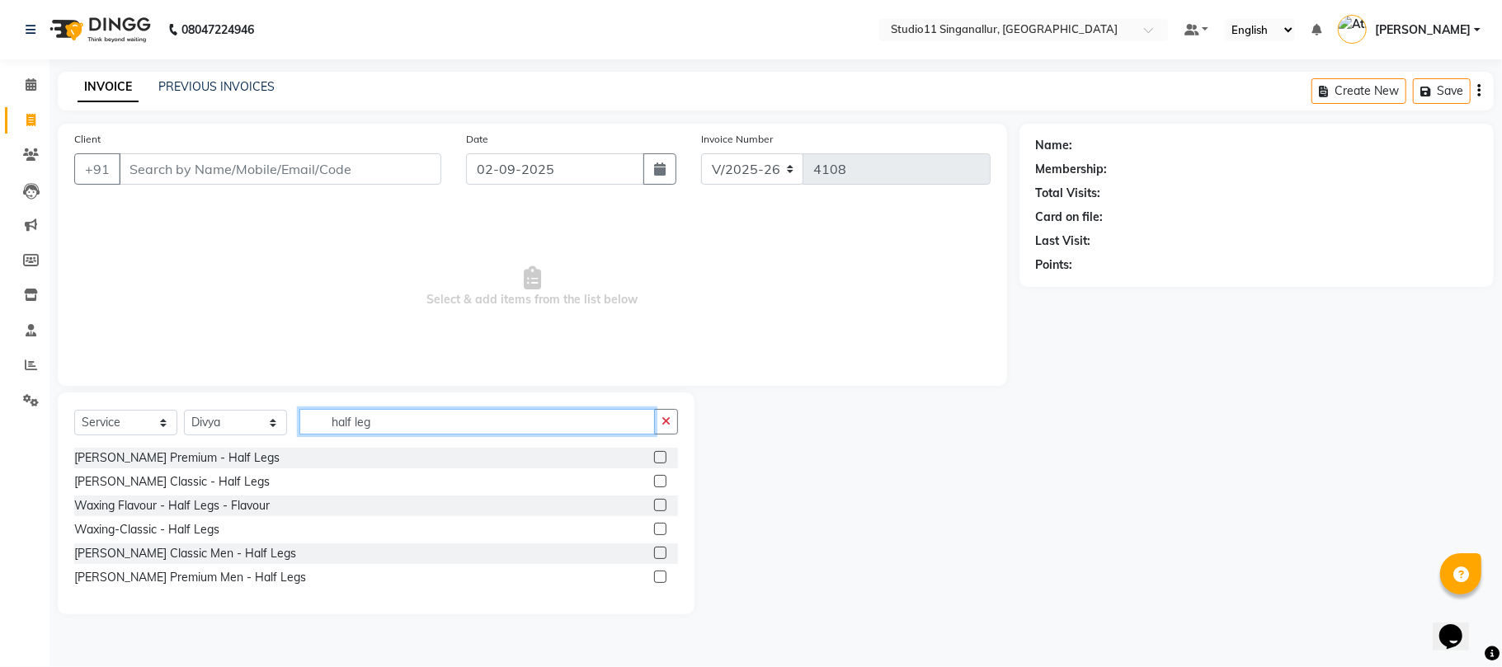
type input "half leg"
click at [661, 508] on label at bounding box center [660, 505] width 12 height 12
click at [661, 508] on input "checkbox" at bounding box center [659, 506] width 11 height 11
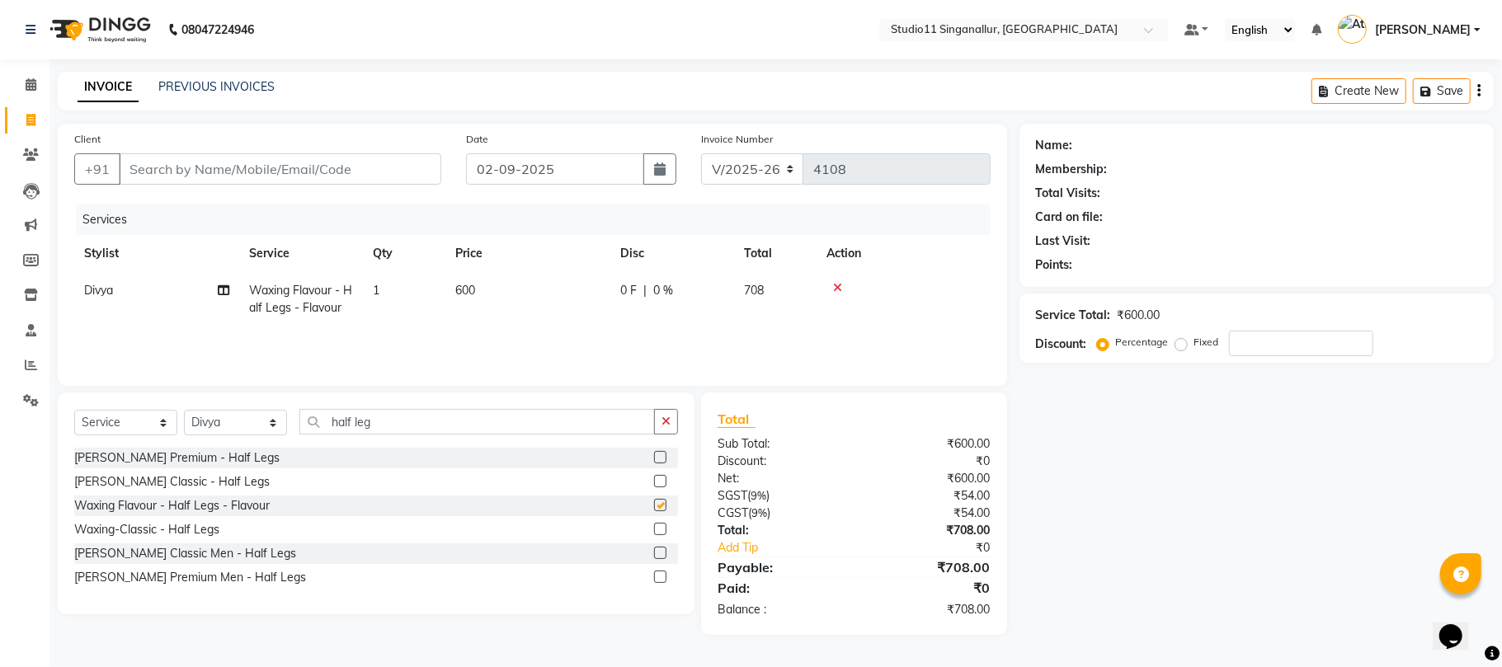
checkbox input "false"
click at [437, 436] on div "Select Service Product Membership Package Voucher Prepaid Gift Card Select Styl…" at bounding box center [376, 428] width 604 height 39
click at [436, 434] on input "half leg" at bounding box center [477, 422] width 356 height 26
type input "h"
type input "full ar"
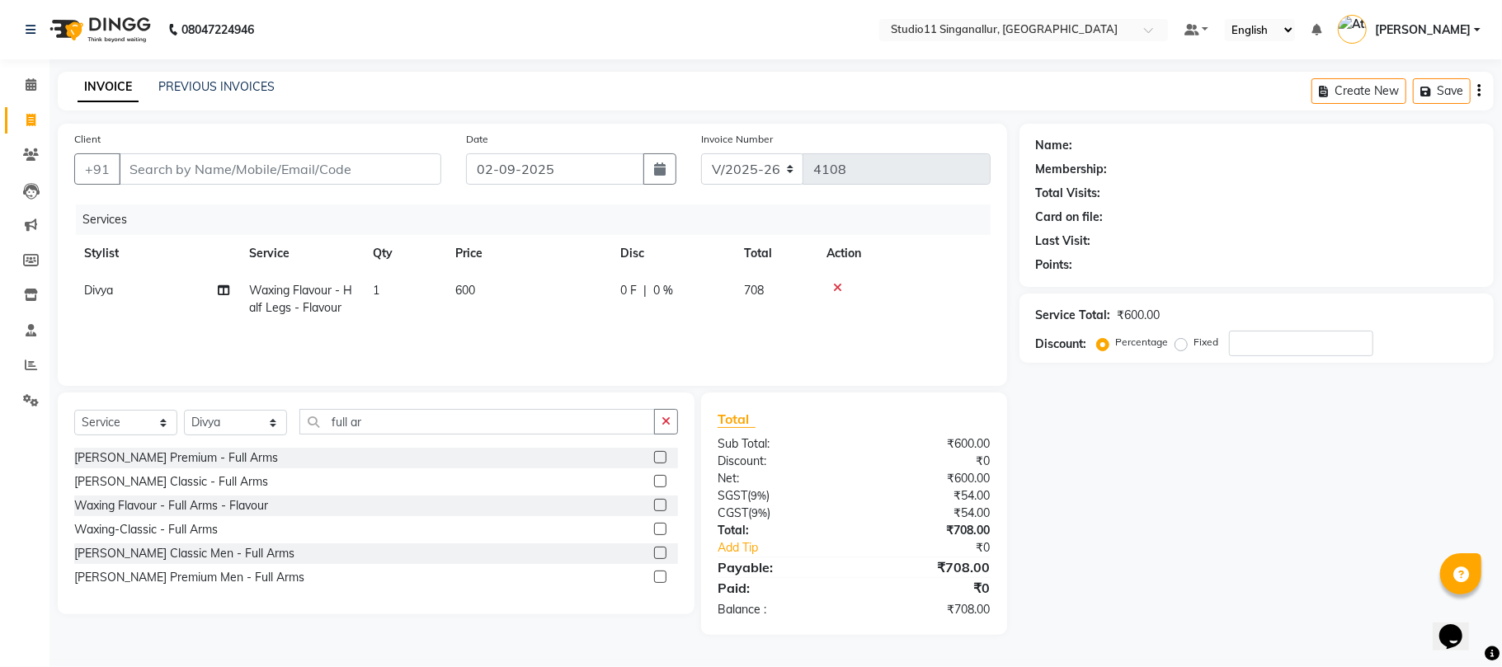
click at [654, 503] on label at bounding box center [660, 505] width 12 height 12
click at [654, 503] on input "checkbox" at bounding box center [659, 506] width 11 height 11
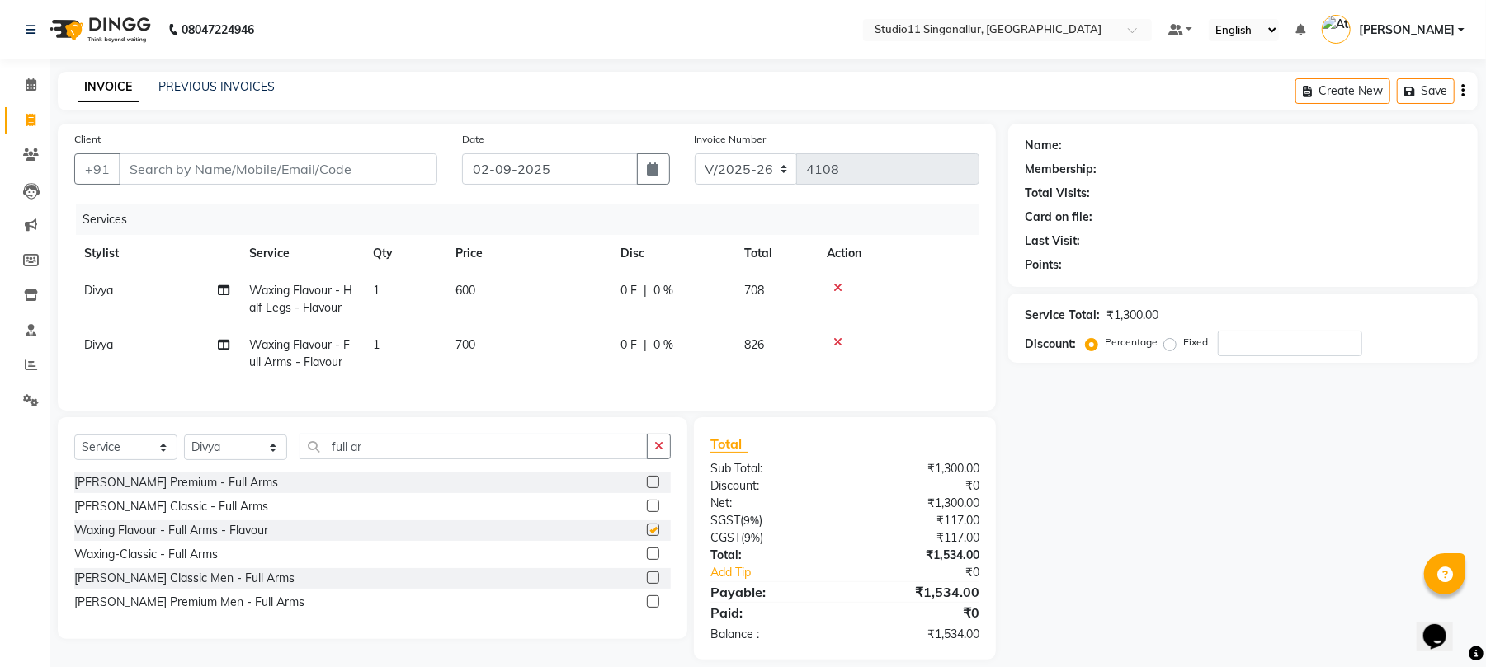
checkbox input "false"
click at [503, 459] on input "full ar" at bounding box center [473, 447] width 348 height 26
type input "f"
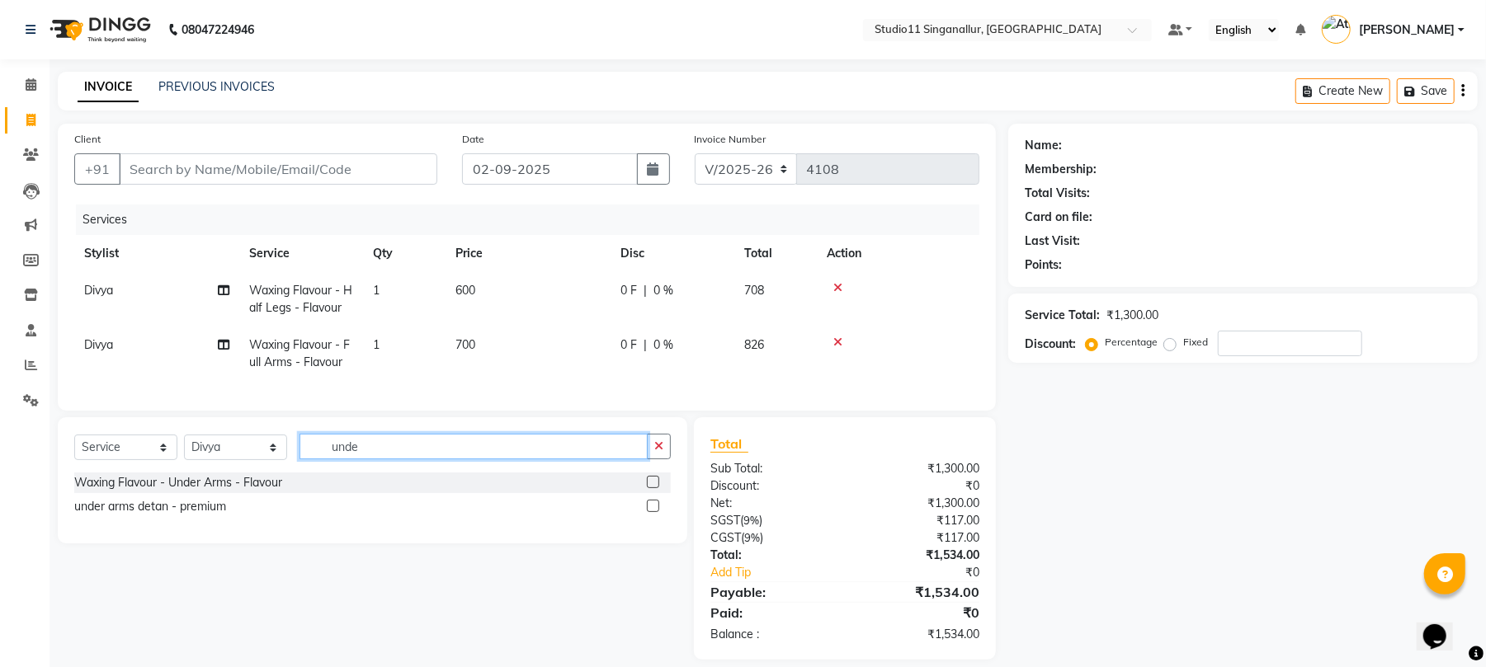
type input "unde"
click at [653, 488] on label at bounding box center [653, 482] width 12 height 12
click at [653, 488] on input "checkbox" at bounding box center [652, 483] width 11 height 11
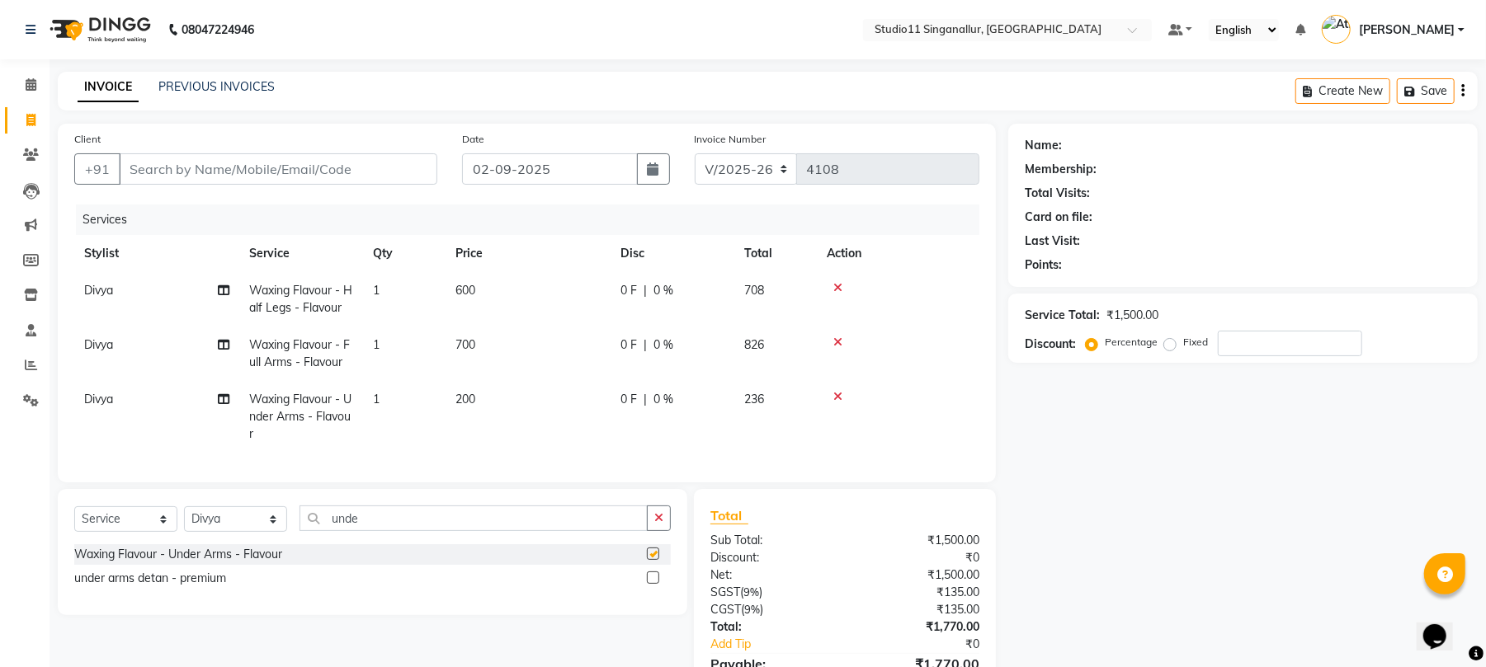
checkbox input "false"
click at [416, 531] on input "unde" at bounding box center [473, 519] width 348 height 26
type input "u"
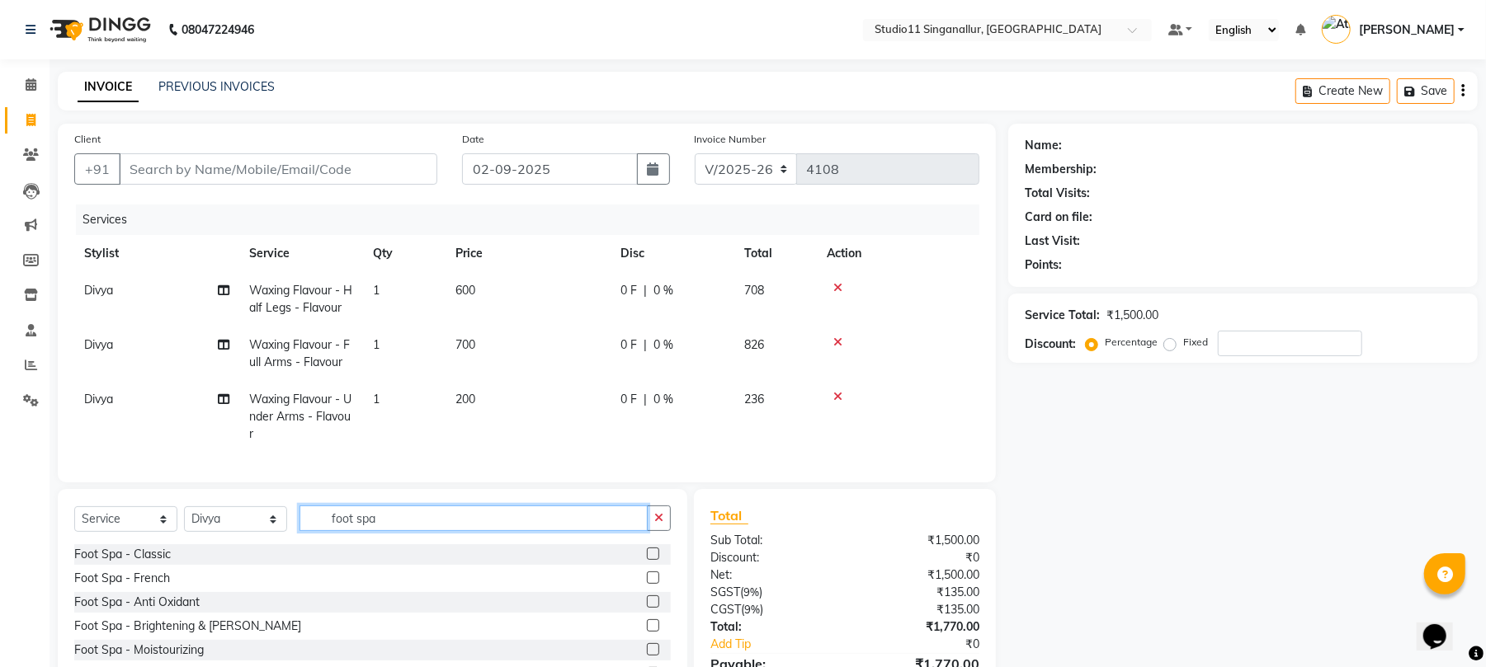
type input "foot spa"
click at [647, 584] on label at bounding box center [653, 578] width 12 height 12
click at [647, 584] on input "checkbox" at bounding box center [652, 578] width 11 height 11
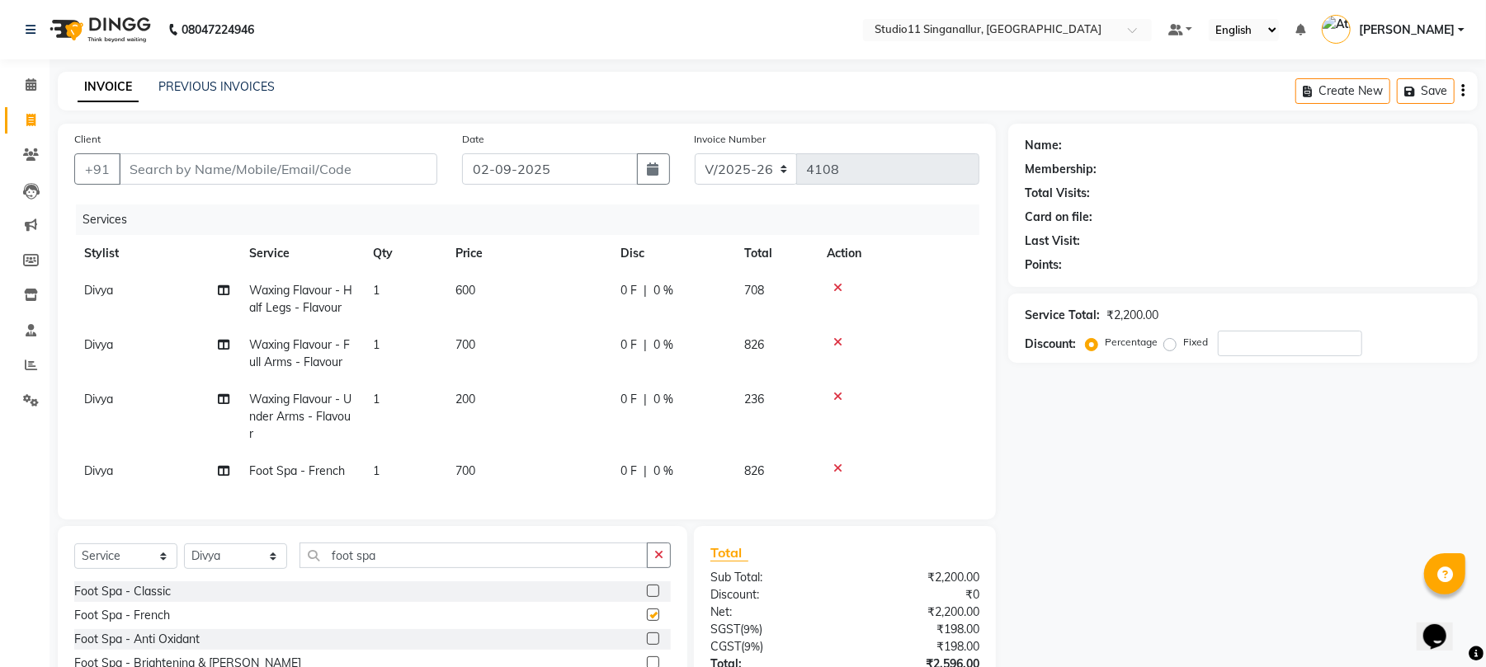
checkbox input "false"
click at [492, 568] on input "foot spa" at bounding box center [473, 556] width 348 height 26
click at [360, 568] on input "foot spa" at bounding box center [473, 556] width 348 height 26
type input "hand spa"
drag, startPoint x: 641, startPoint y: 612, endPoint x: 619, endPoint y: 599, distance: 25.9
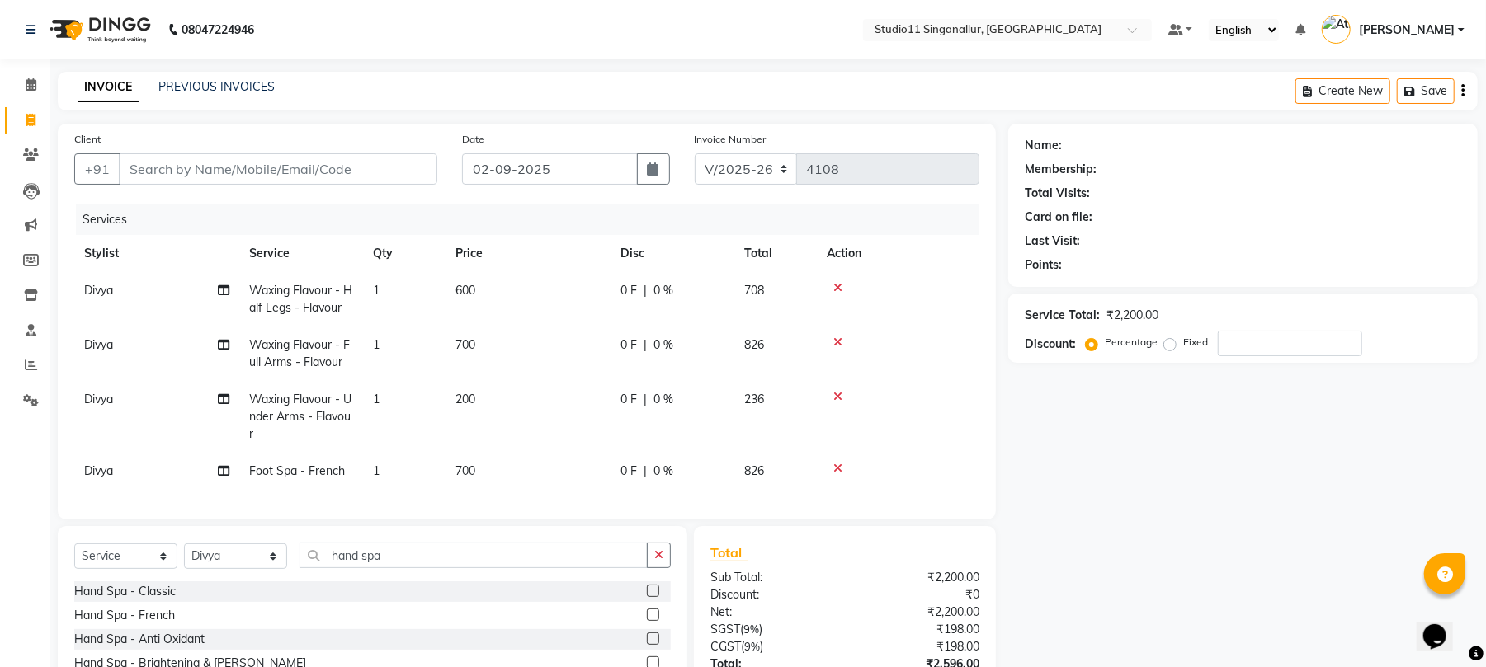
click at [647, 597] on label at bounding box center [653, 591] width 12 height 12
click at [647, 597] on input "checkbox" at bounding box center [652, 592] width 11 height 11
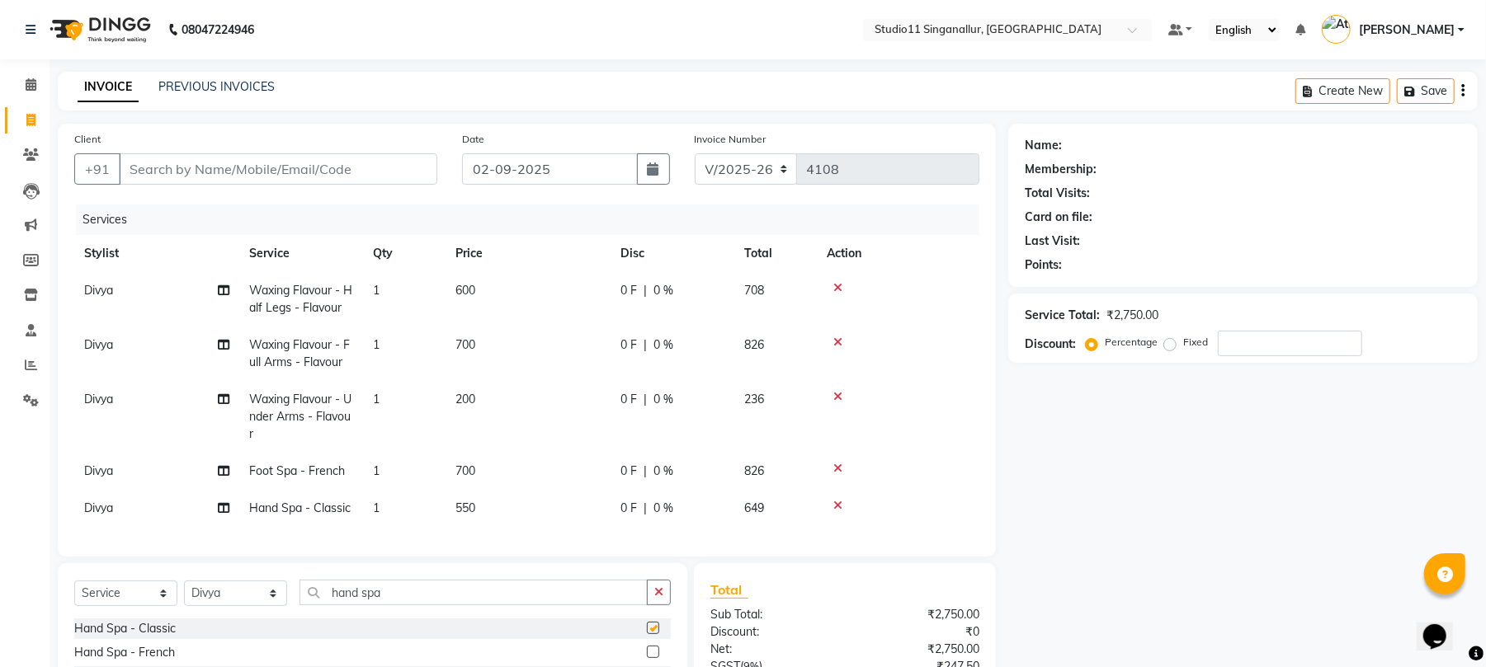
checkbox input "false"
click at [490, 509] on td "550" at bounding box center [527, 508] width 165 height 37
select select "70620"
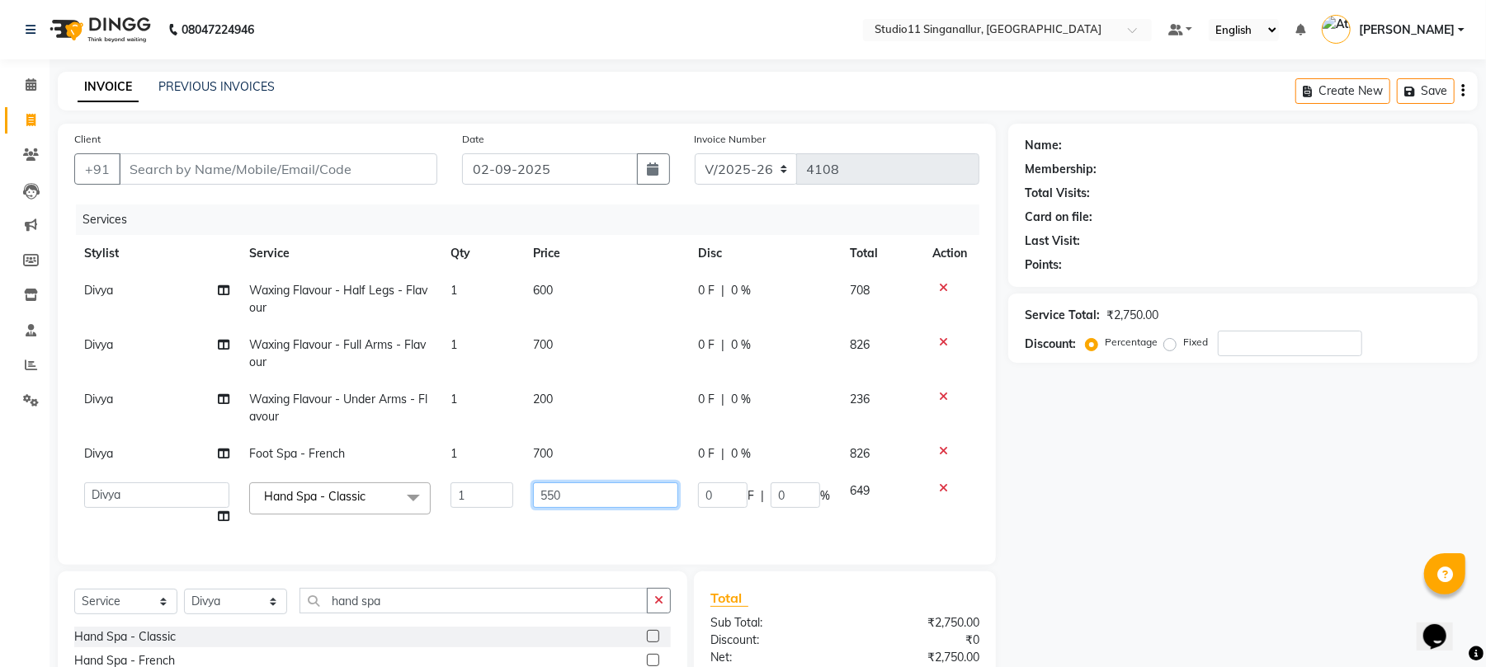
click at [594, 502] on input "550" at bounding box center [605, 496] width 145 height 26
type input "5"
type input "700"
click at [505, 612] on input "hand spa" at bounding box center [473, 601] width 348 height 26
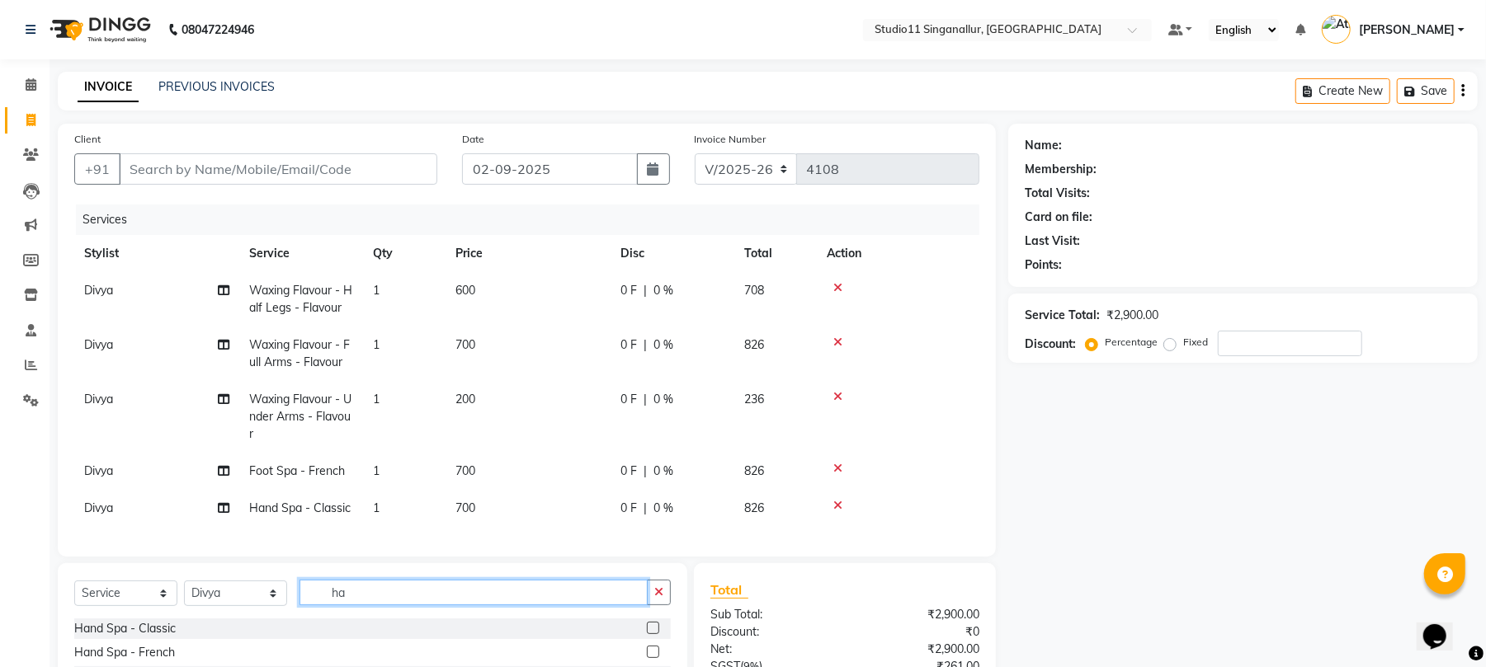
type input "h"
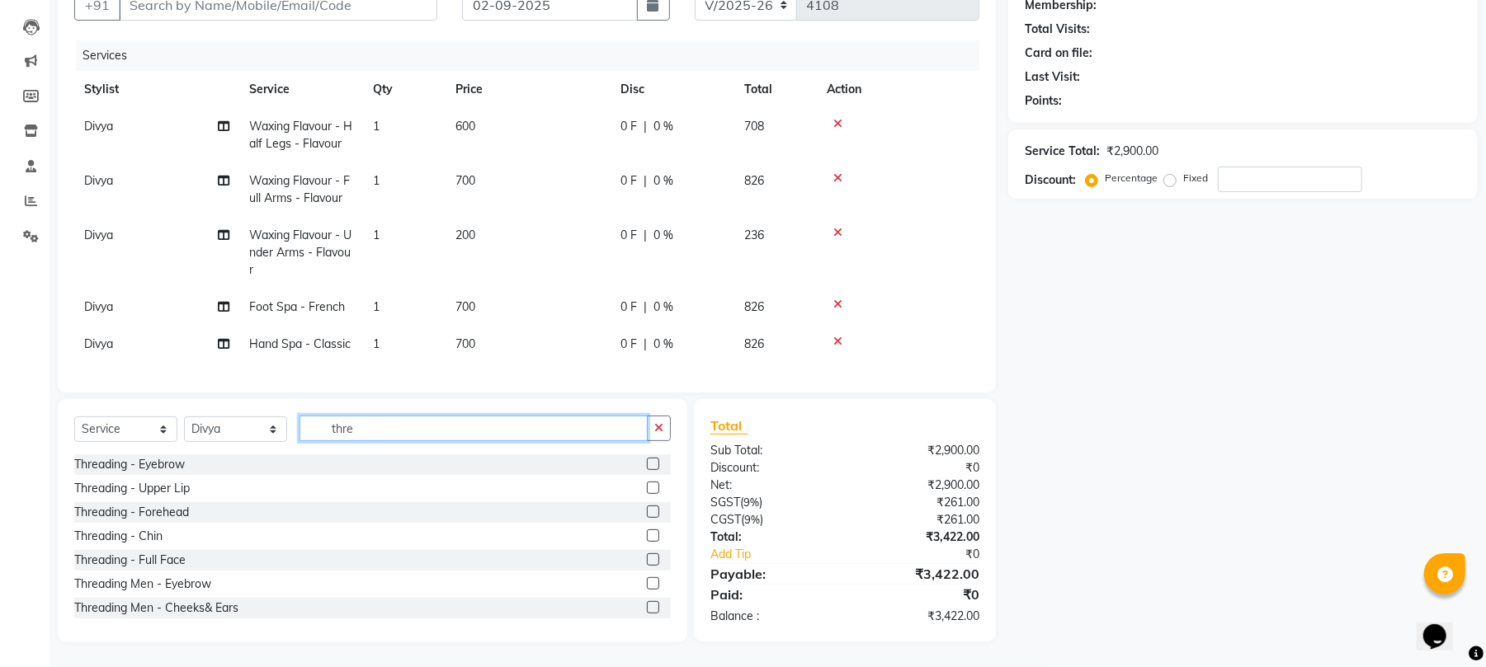
scroll to position [181, 0]
type input "thre"
click at [647, 466] on label at bounding box center [653, 464] width 12 height 12
click at [647, 466] on input "checkbox" at bounding box center [652, 464] width 11 height 11
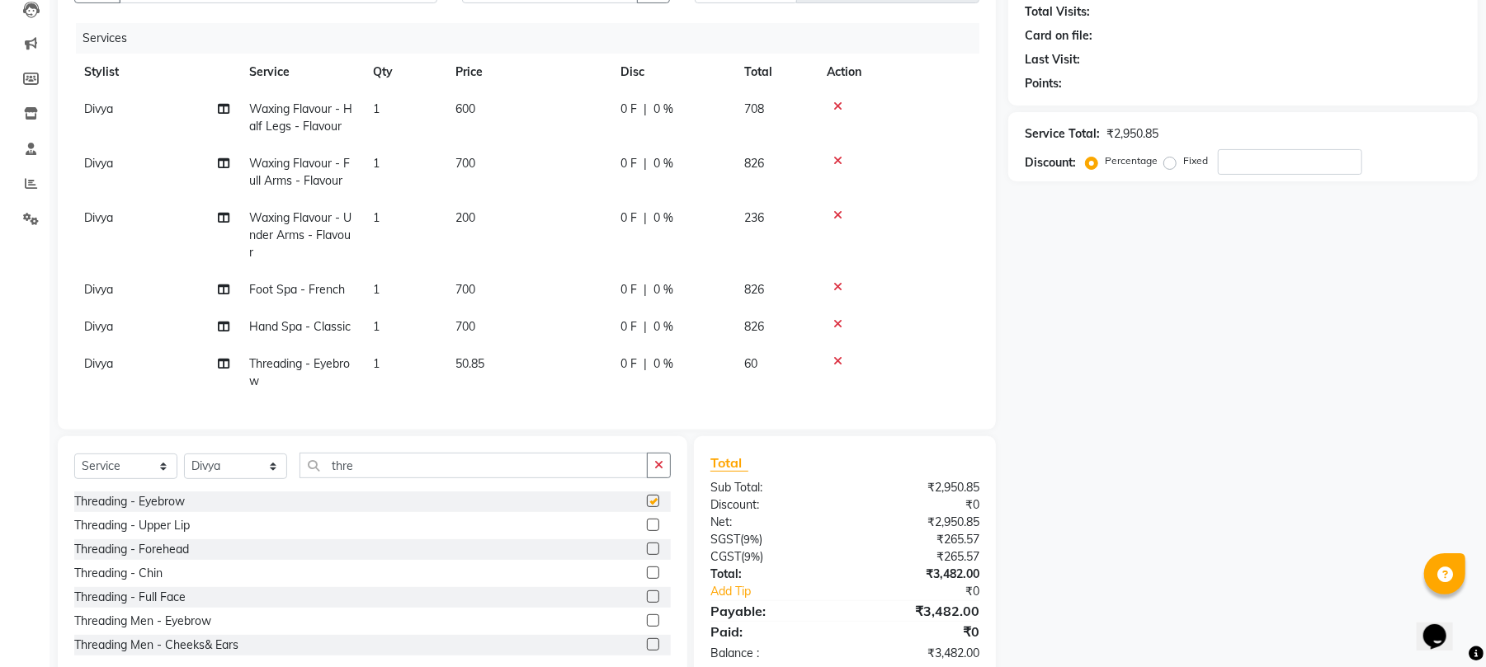
checkbox input "false"
click at [647, 555] on label at bounding box center [653, 549] width 12 height 12
click at [647, 555] on input "checkbox" at bounding box center [652, 549] width 11 height 11
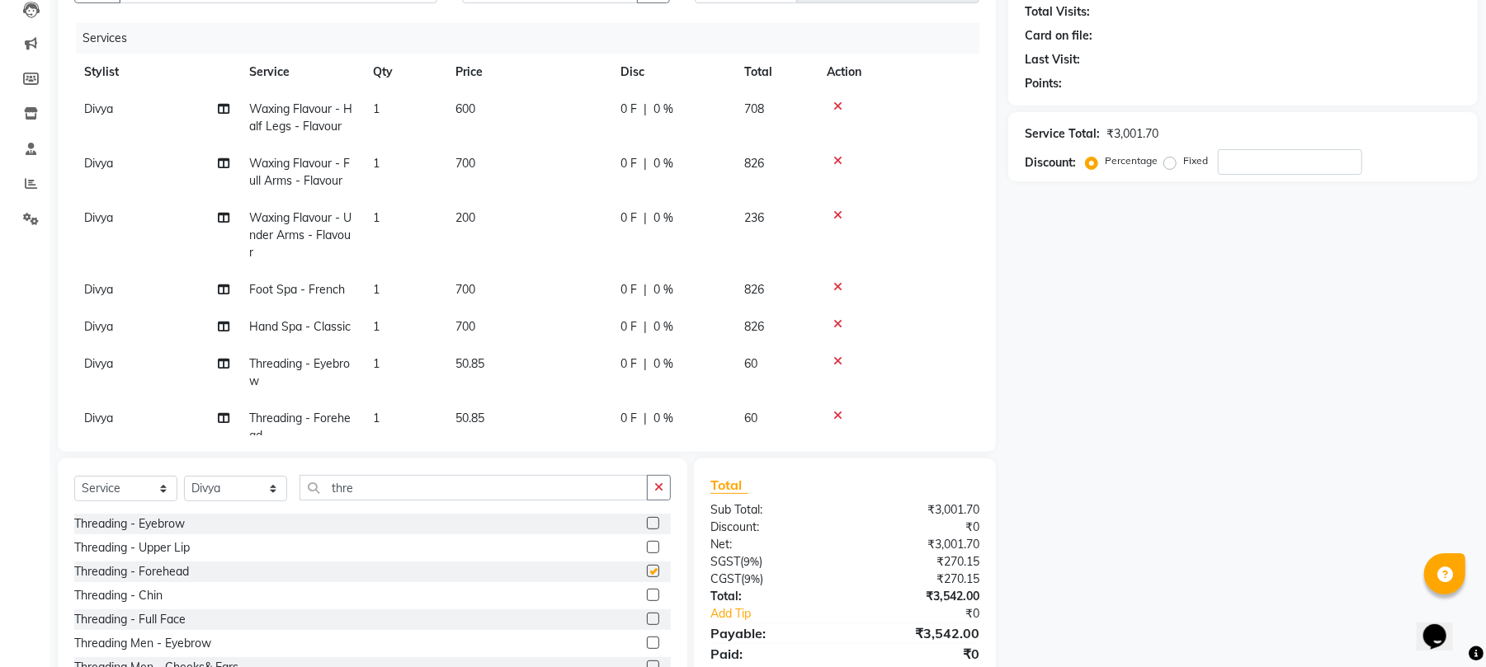
checkbox input "false"
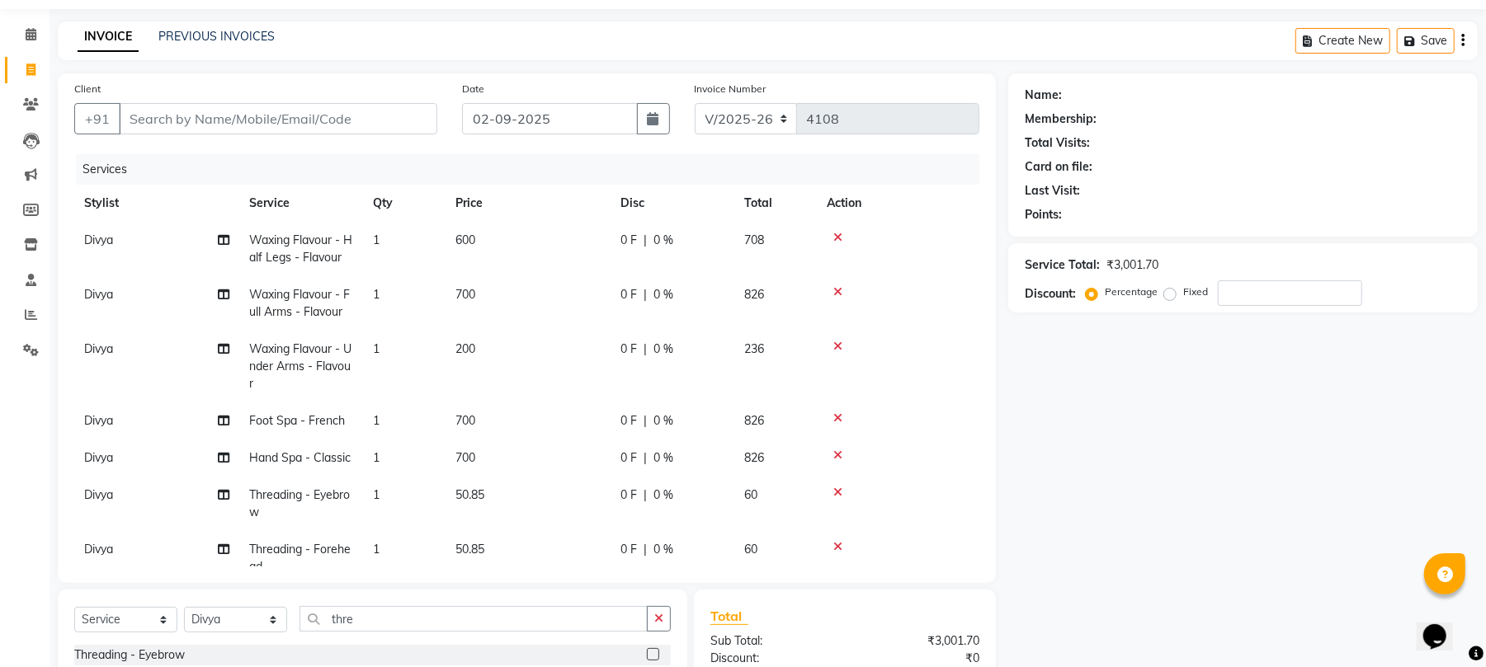
scroll to position [0, 0]
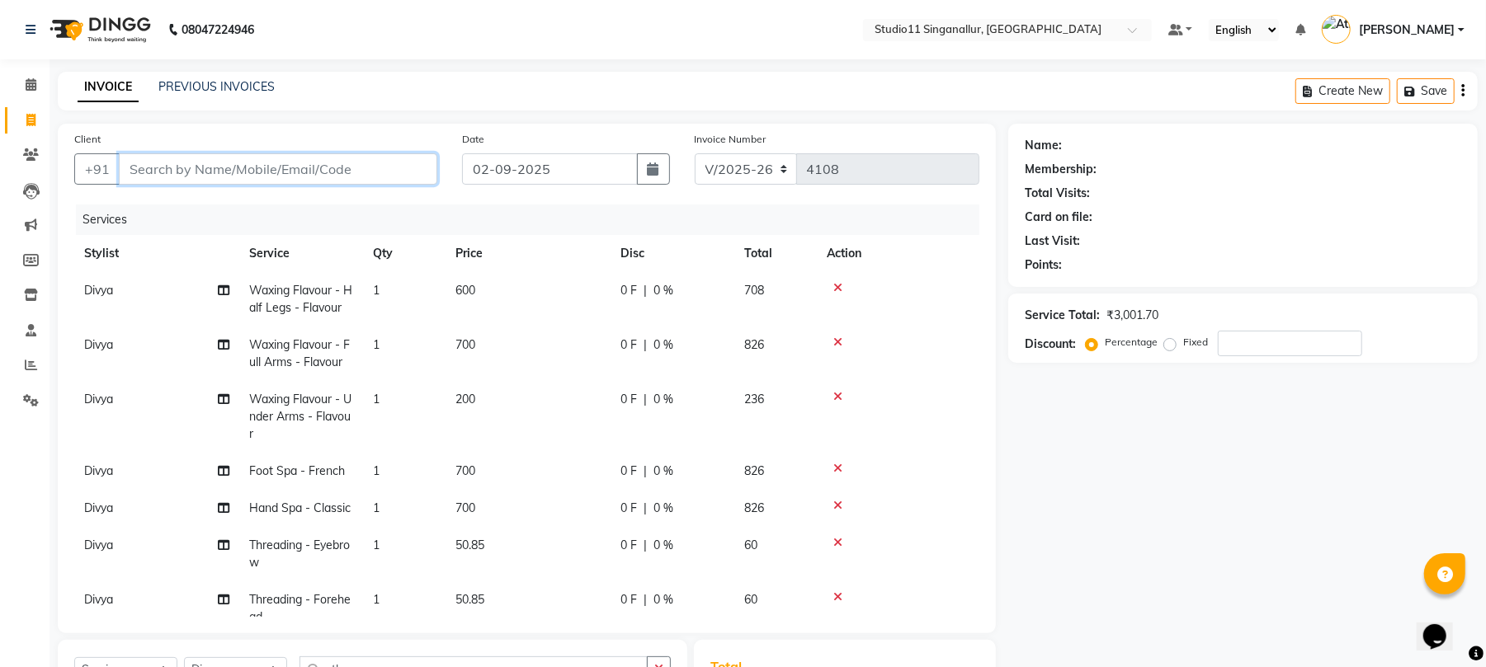
click at [284, 168] on input "Client" at bounding box center [278, 168] width 318 height 31
type input "9"
type input "0"
click at [255, 173] on input "9994766" at bounding box center [236, 168] width 234 height 31
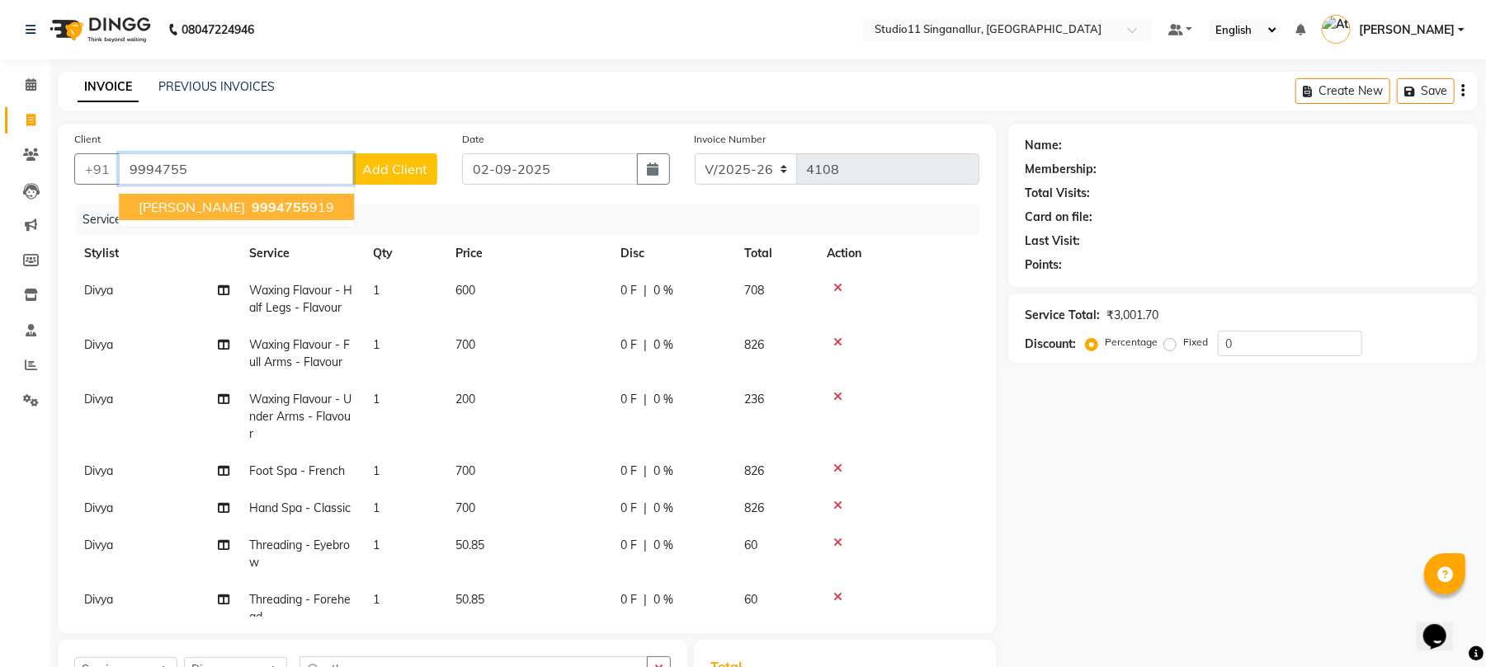
click at [279, 208] on span "9994755" at bounding box center [281, 207] width 58 height 16
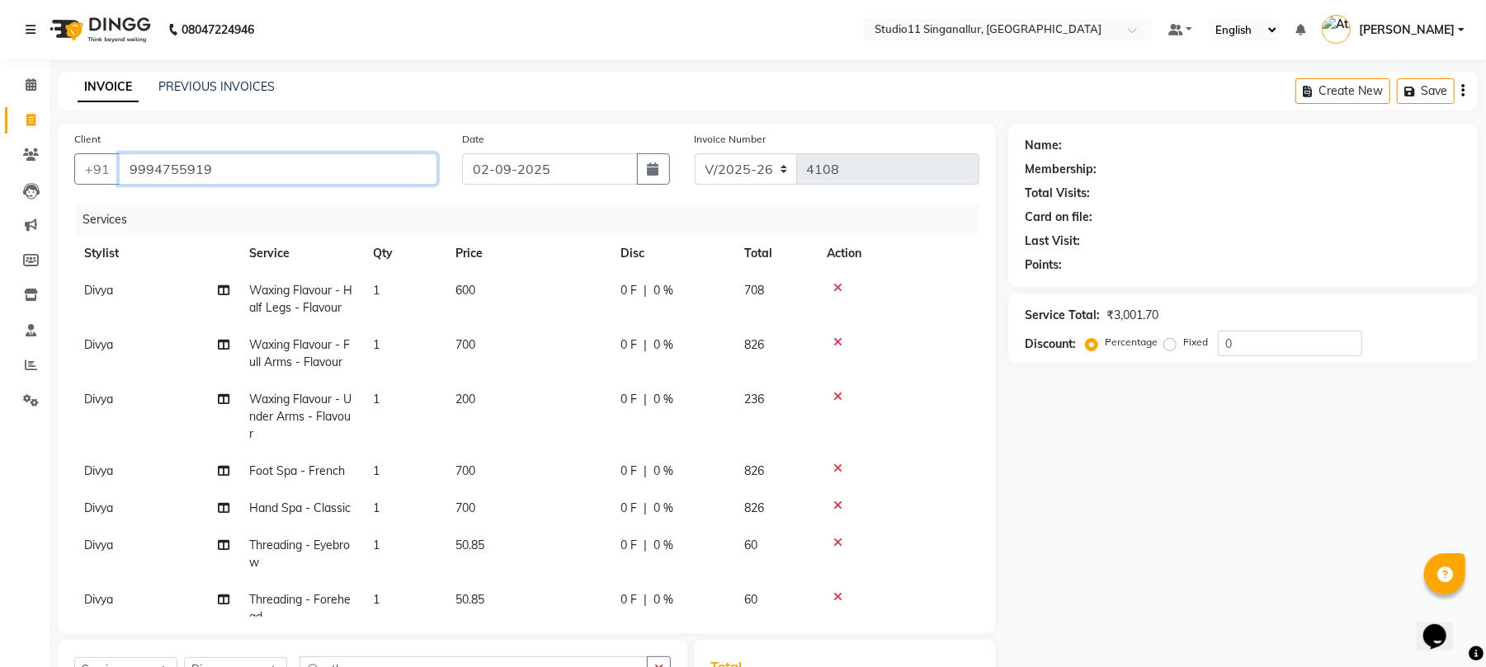
type input "9994755919"
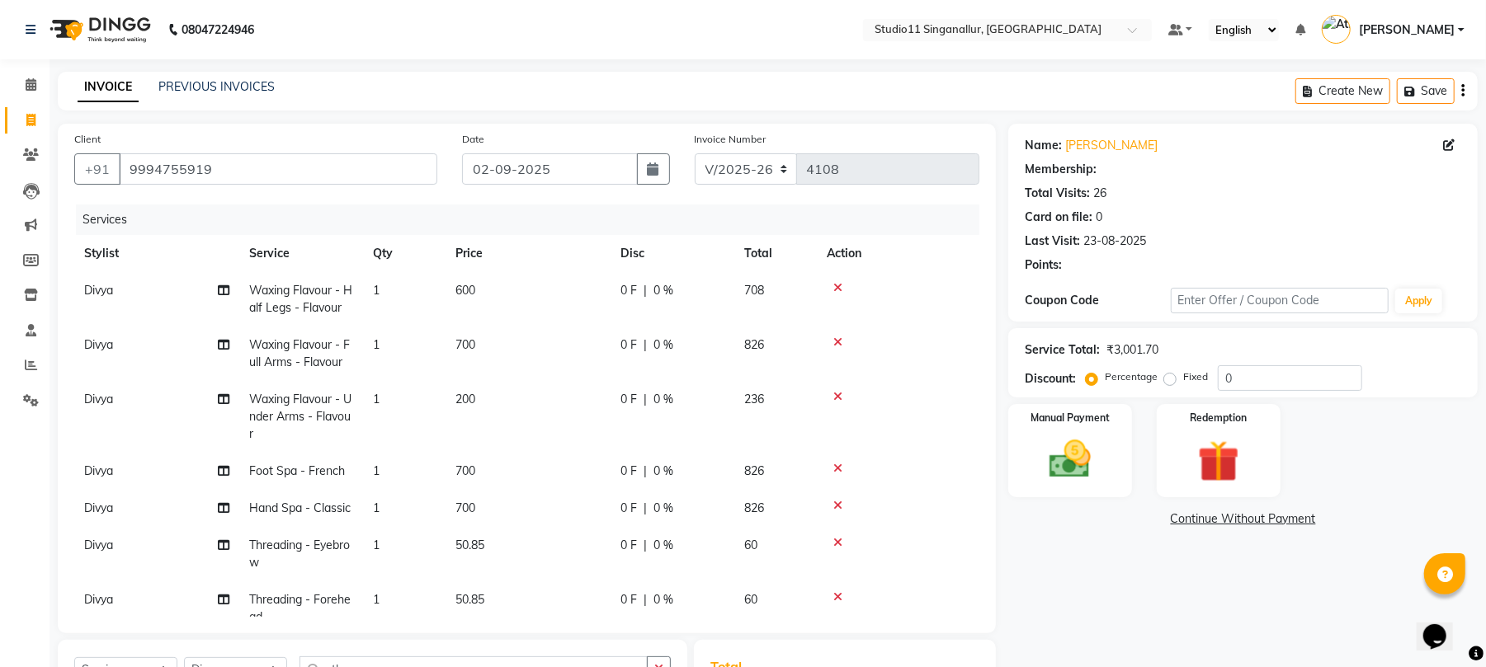
type input "15"
select select "1: Object"
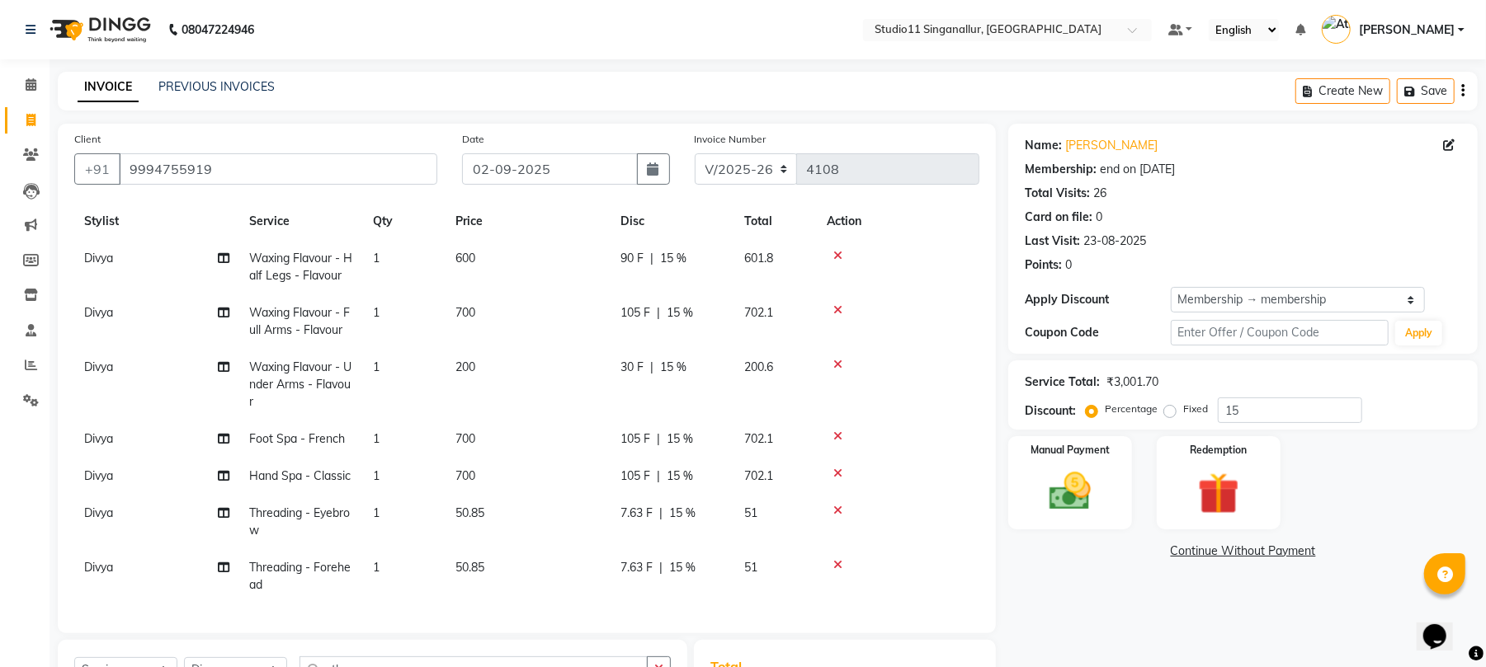
click at [709, 559] on div "7.63 F | 15 %" at bounding box center [672, 567] width 104 height 17
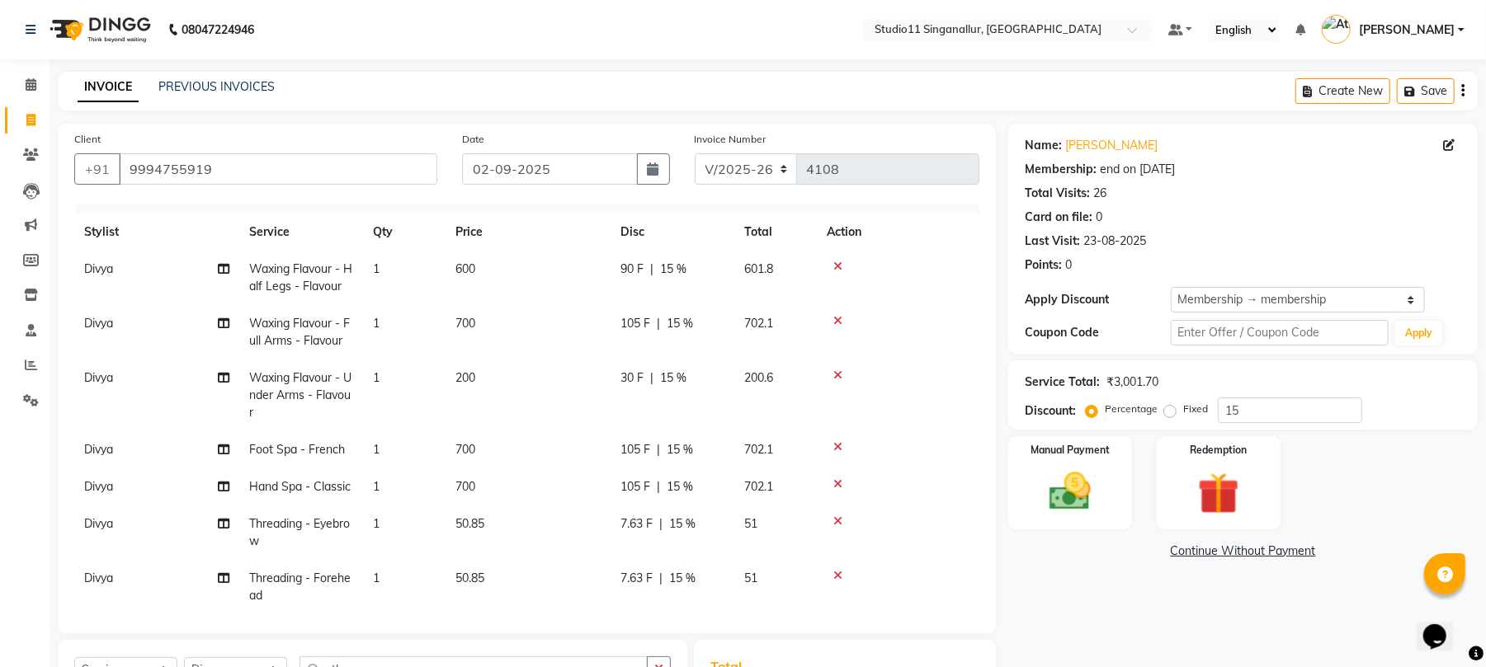
select select "70620"
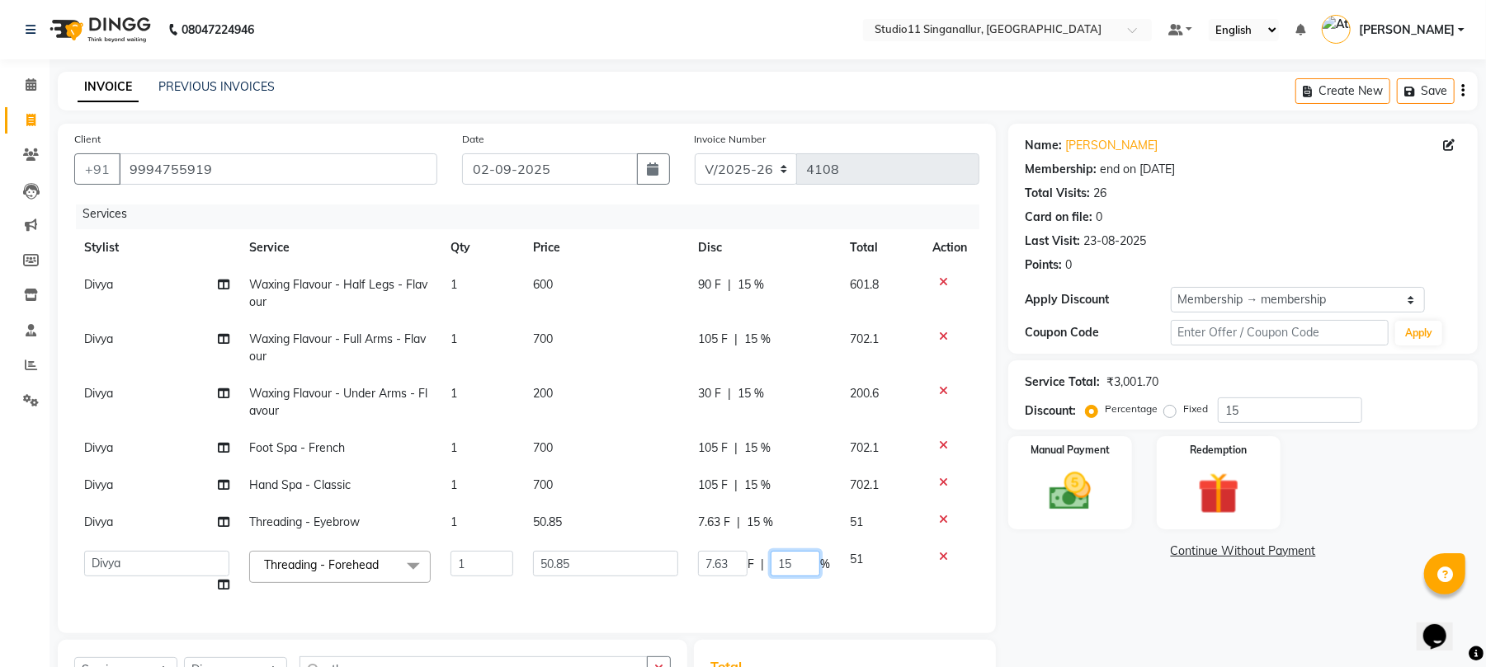
click at [794, 551] on input "15" at bounding box center [794, 564] width 49 height 26
type input "1"
type input ".0"
click at [790, 509] on tr "Divya Threading - Eyebrow 1 50.85 7.63 F | 15 % 51" at bounding box center [526, 522] width 905 height 37
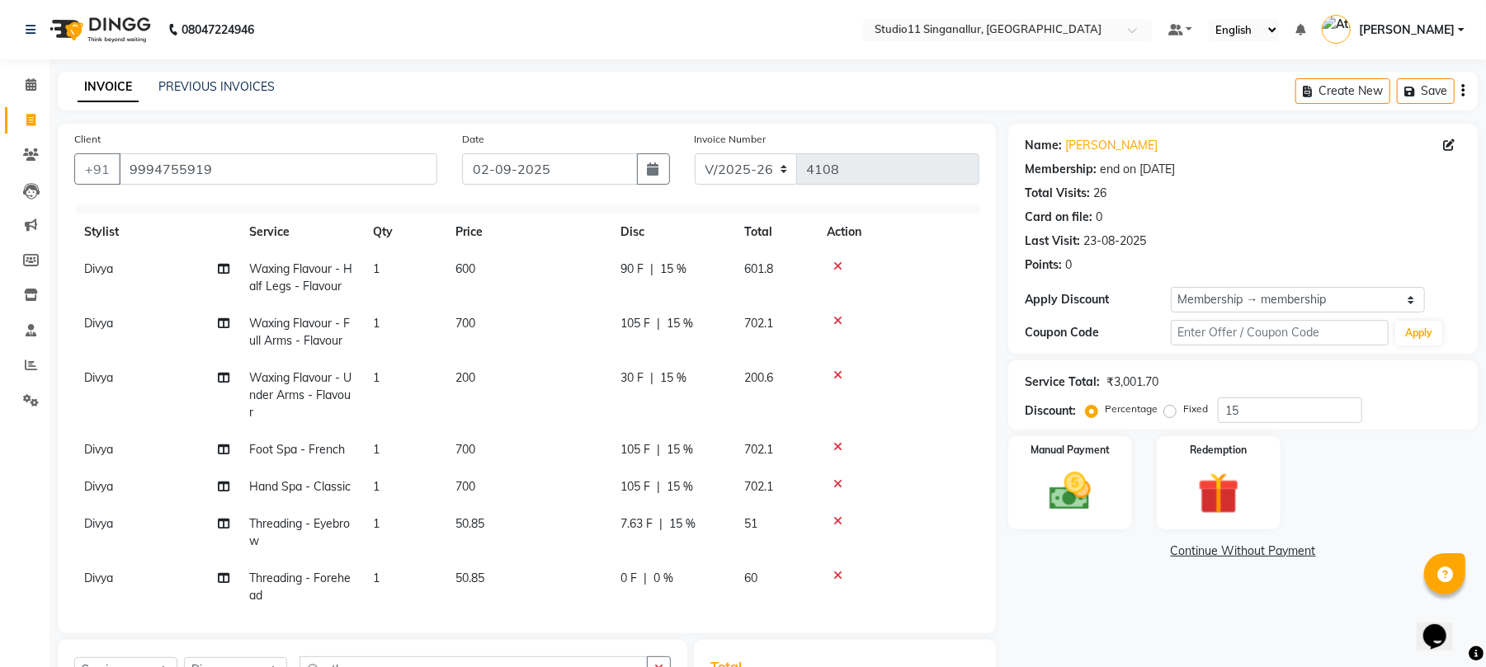
click at [717, 530] on div "7.63 F | 15 %" at bounding box center [672, 524] width 104 height 17
select select "70620"
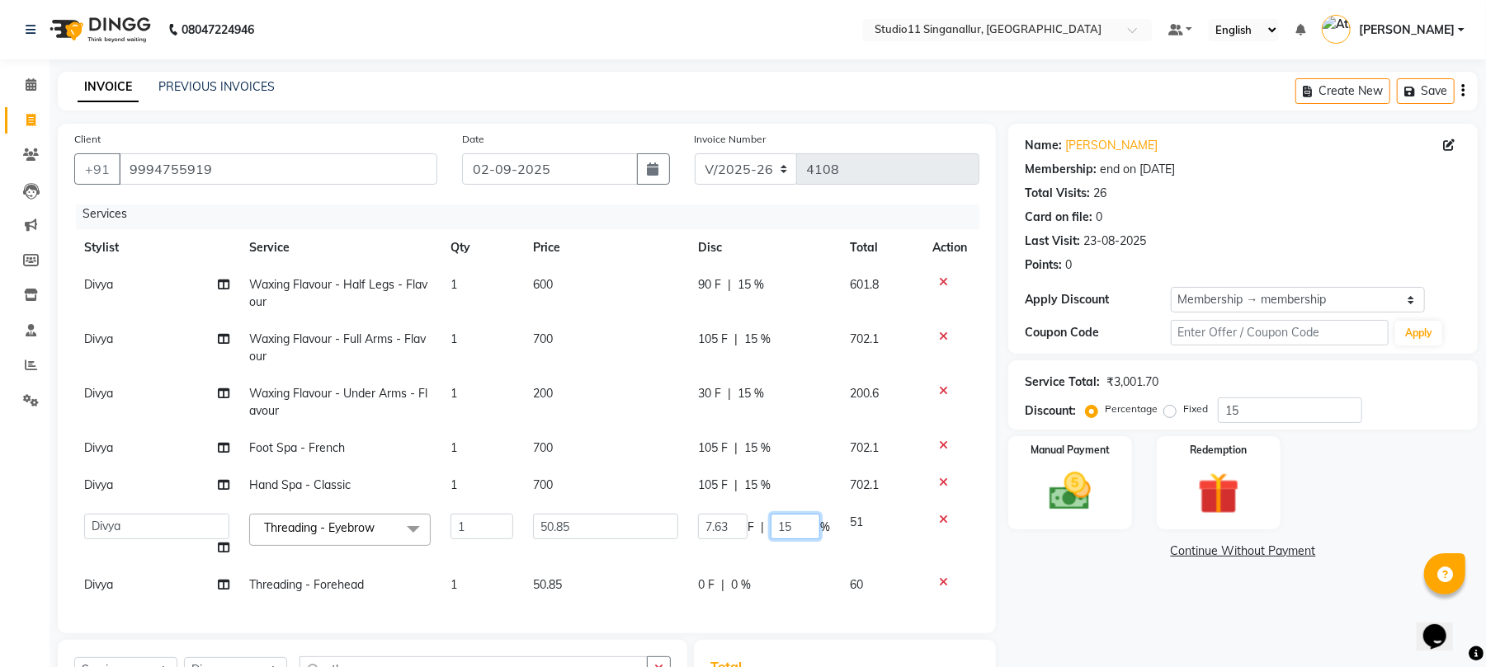
click at [795, 516] on input "15" at bounding box center [794, 527] width 49 height 26
type input "1"
type input "0"
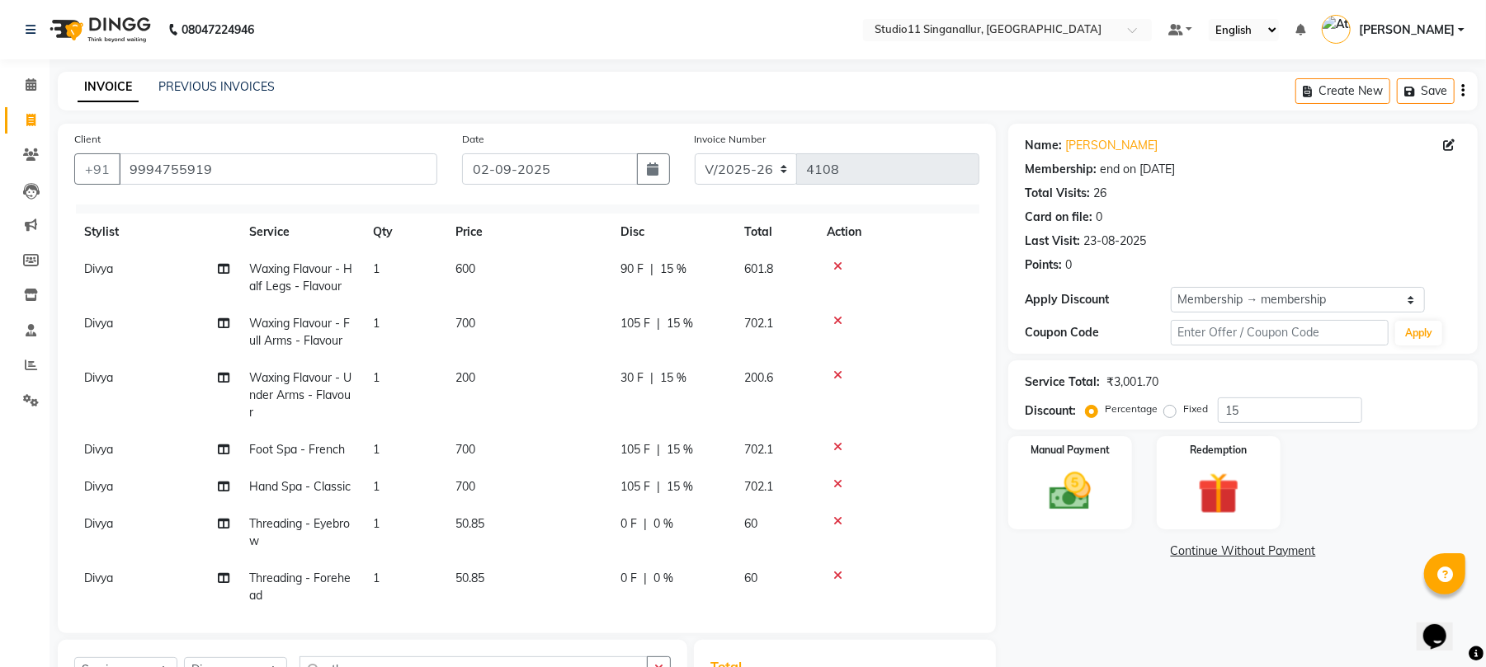
click at [779, 334] on tr "Divya Waxing Flavour - Full Arms - Flavour 1 700 105 F | 15 % 702.1" at bounding box center [526, 332] width 905 height 54
click at [752, 376] on span "200.6" at bounding box center [758, 377] width 29 height 15
select select "70620"
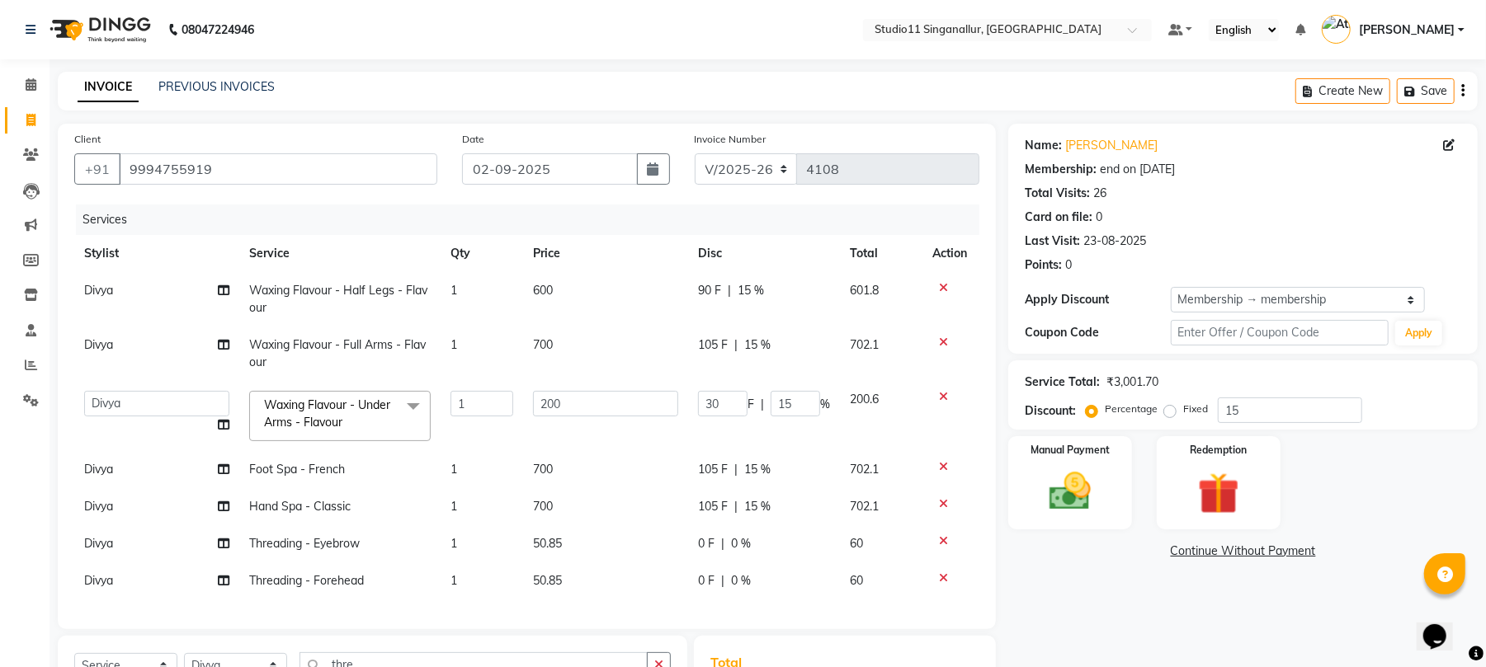
scroll to position [0, 0]
click at [790, 408] on input "15" at bounding box center [794, 404] width 49 height 26
type input "1"
type input "0"
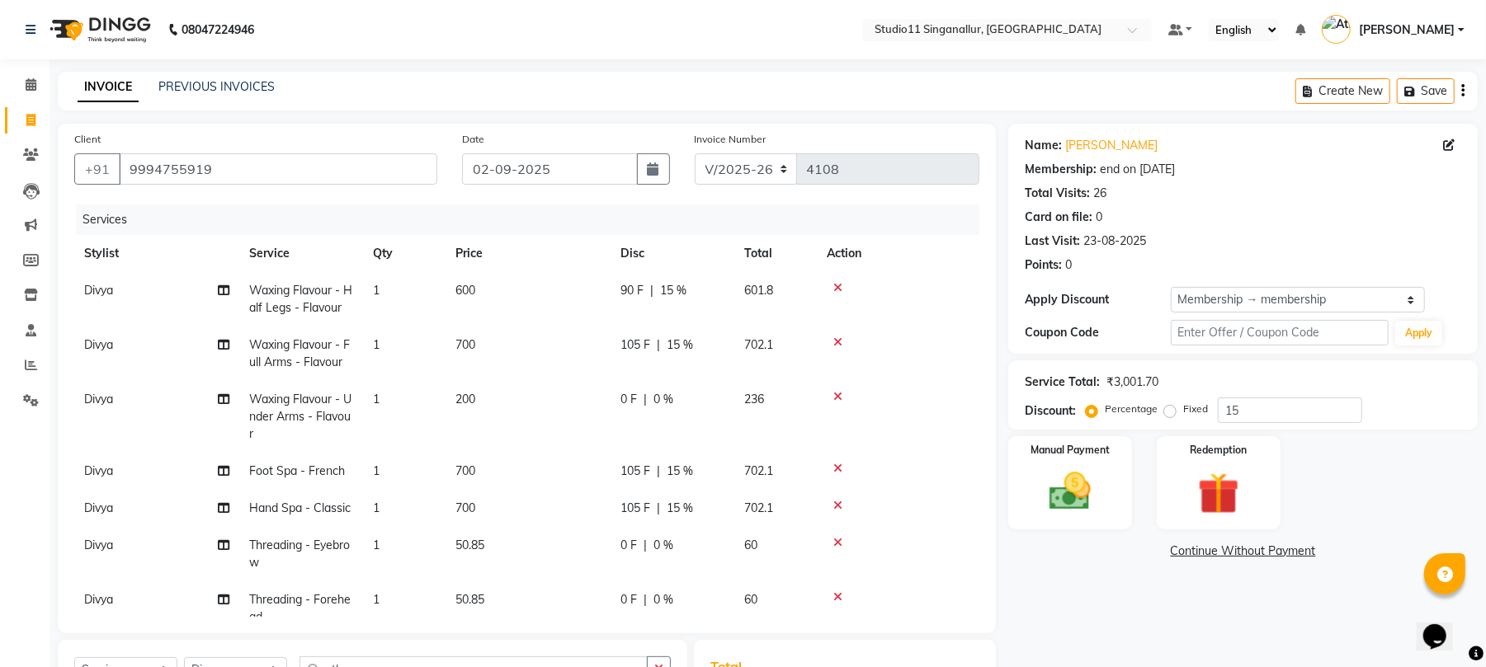
click at [789, 442] on tr "Divya Waxing Flavour - Under Arms - Flavour 1 200 0 F | 0 % 236" at bounding box center [526, 417] width 905 height 72
click at [700, 483] on td "105 F | 15 %" at bounding box center [672, 471] width 124 height 37
select select "70620"
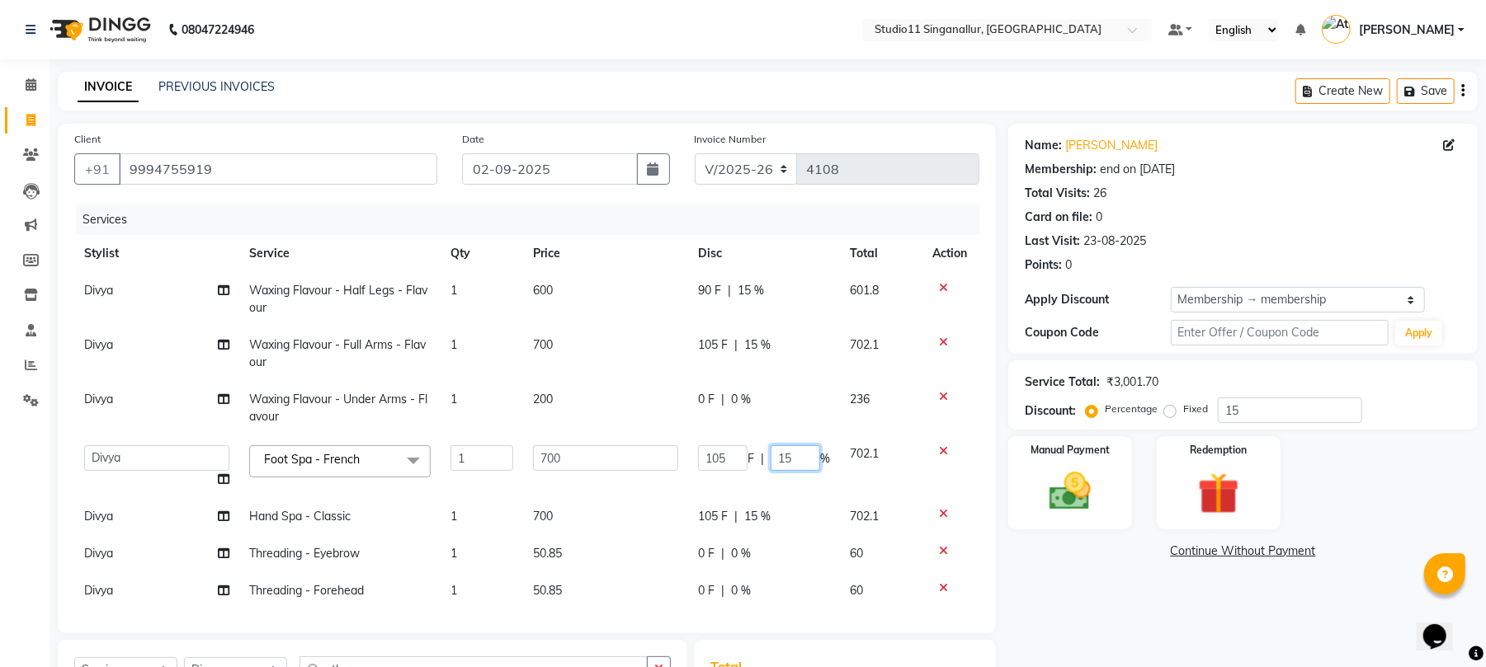
click at [786, 453] on input "15" at bounding box center [794, 458] width 49 height 26
type input "10"
click at [737, 512] on tr "Divya Hand Spa - Classic 1 700 105 F | 15 % 702.1" at bounding box center [526, 516] width 905 height 37
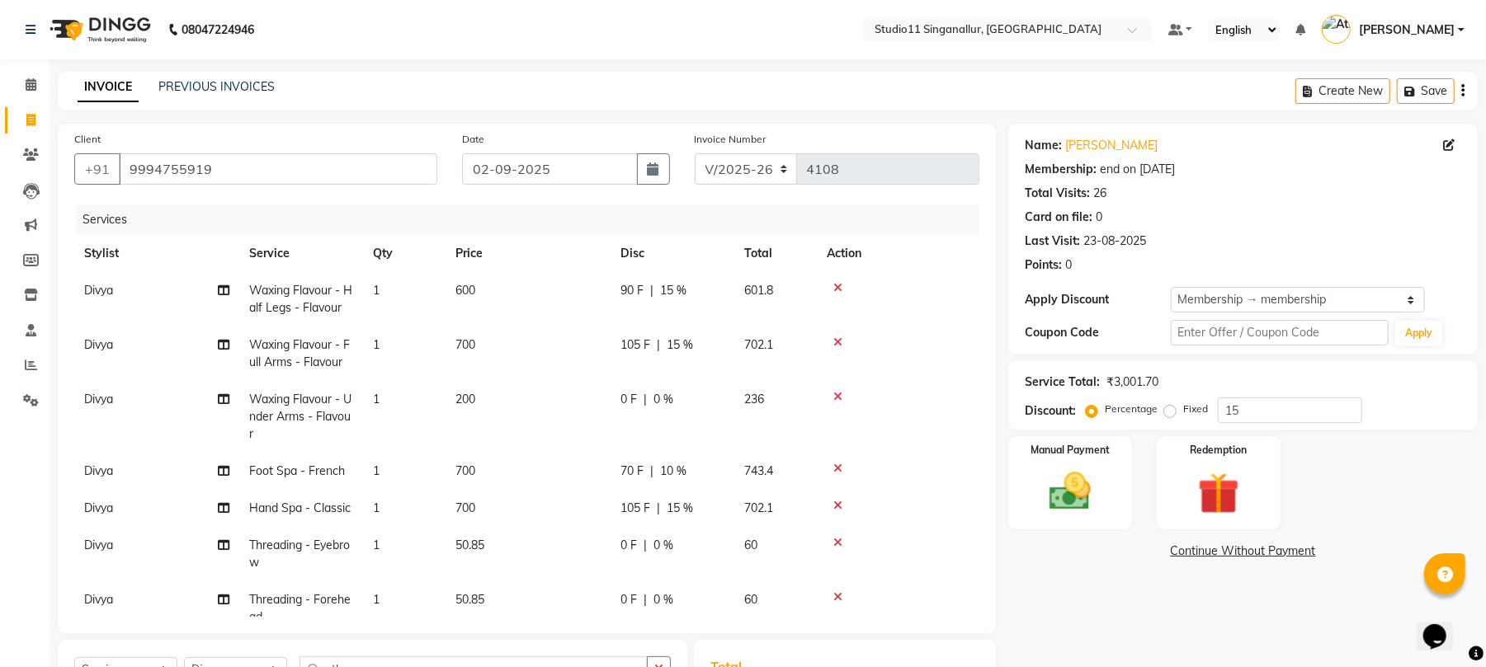
click at [701, 511] on div "105 F | 15 %" at bounding box center [672, 508] width 104 height 17
select select "70620"
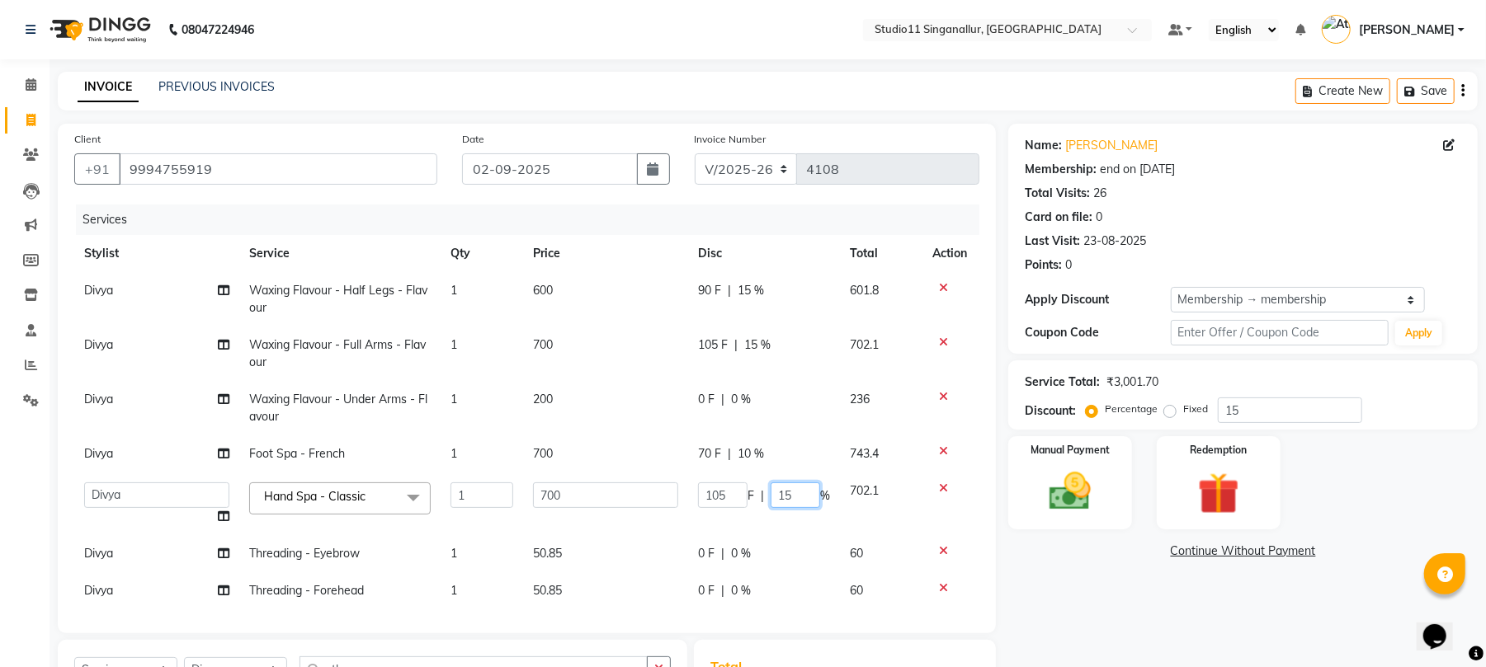
click at [789, 492] on input "15" at bounding box center [794, 496] width 49 height 26
type input "10"
click at [1077, 611] on div "Name: [PERSON_NAME] Membership: end on [DATE] Total Visits: 26 Card on file: 0 …" at bounding box center [1249, 512] width 482 height 776
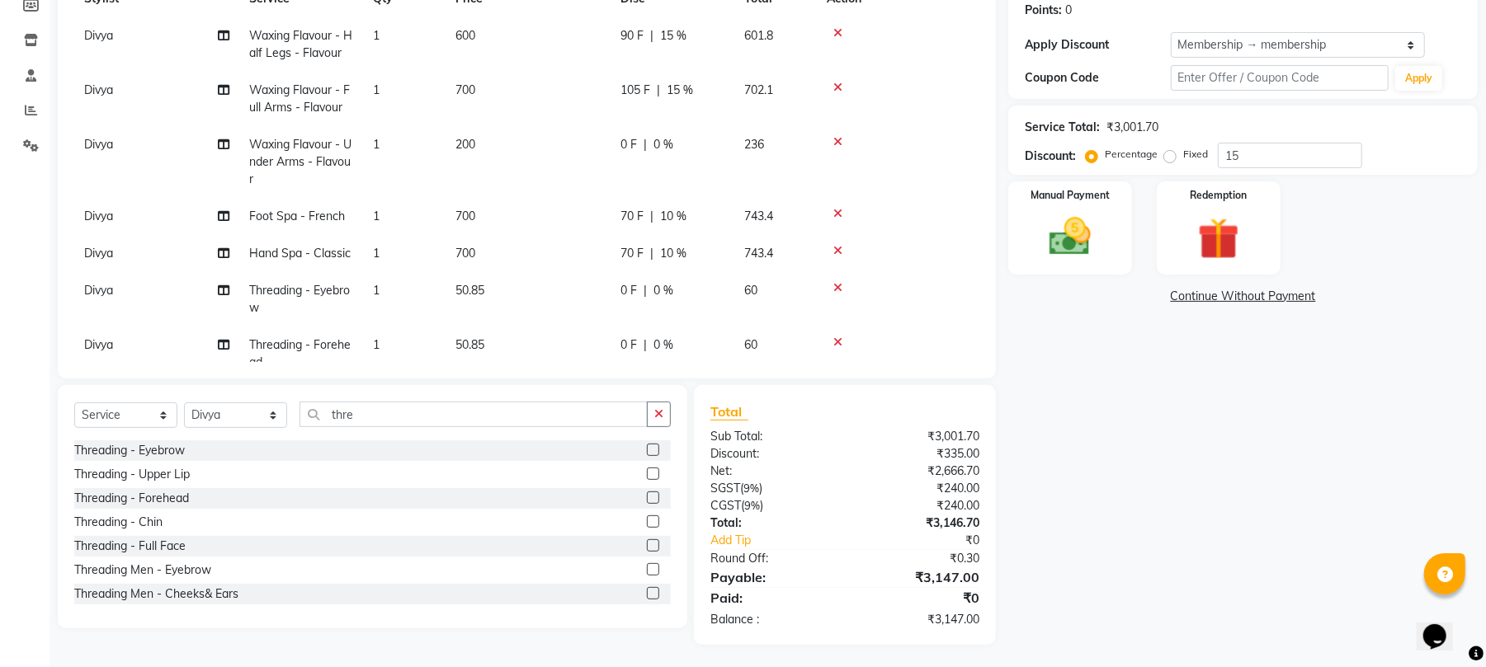
scroll to position [257, 0]
click at [1067, 224] on img at bounding box center [1069, 235] width 71 height 50
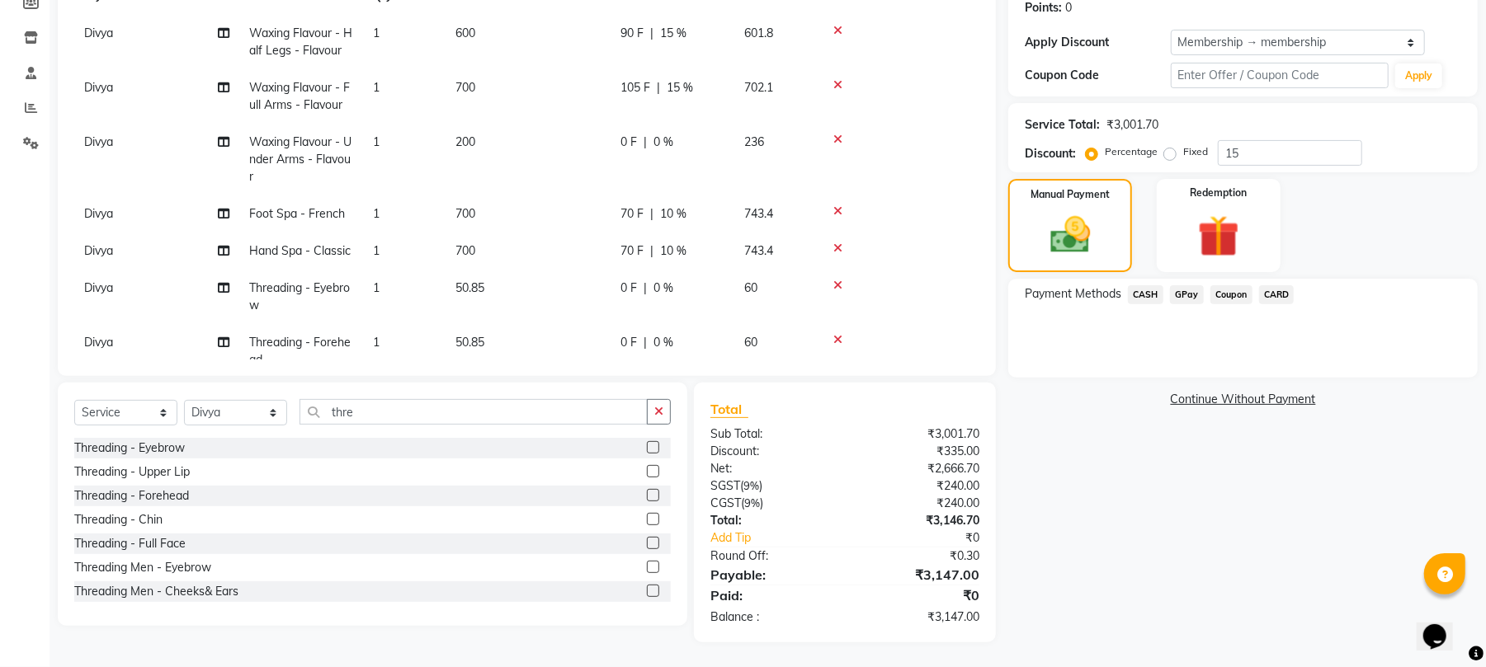
click at [1278, 295] on span "CARD" at bounding box center [1276, 294] width 35 height 19
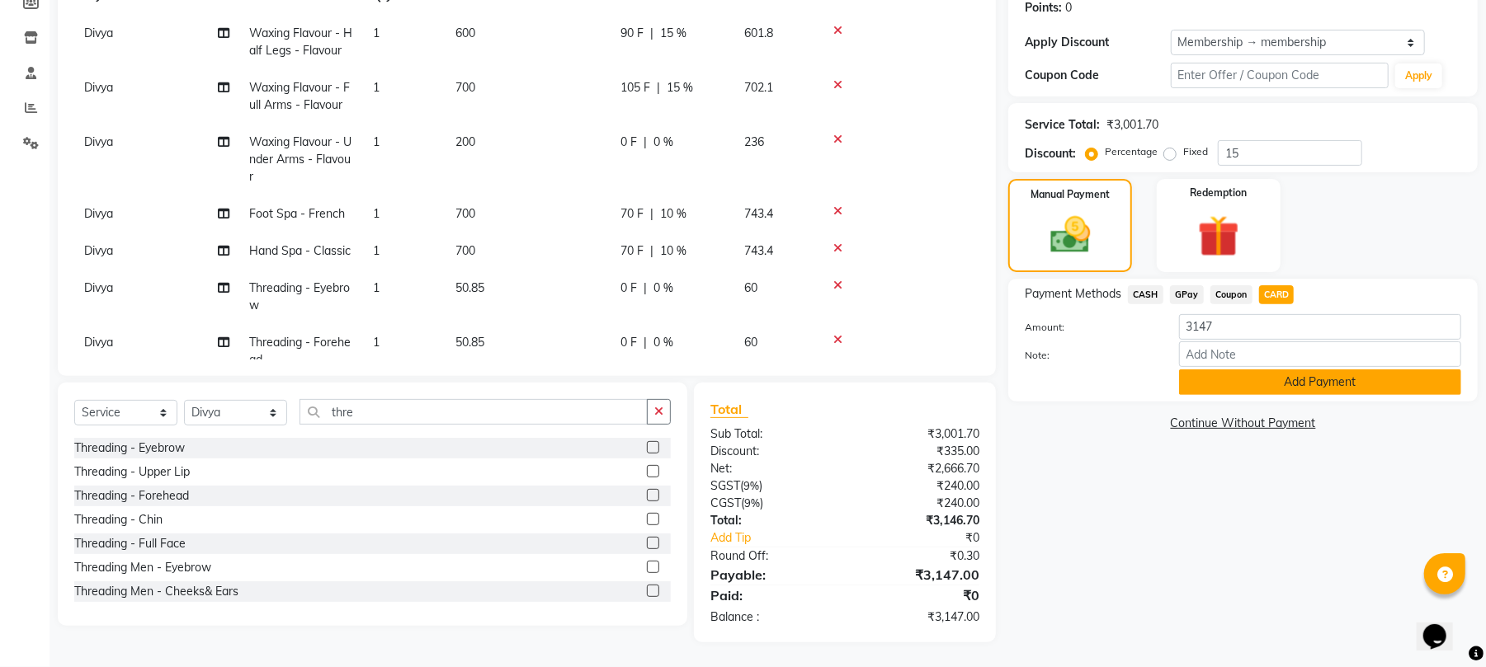
click at [1294, 391] on button "Add Payment" at bounding box center [1320, 383] width 282 height 26
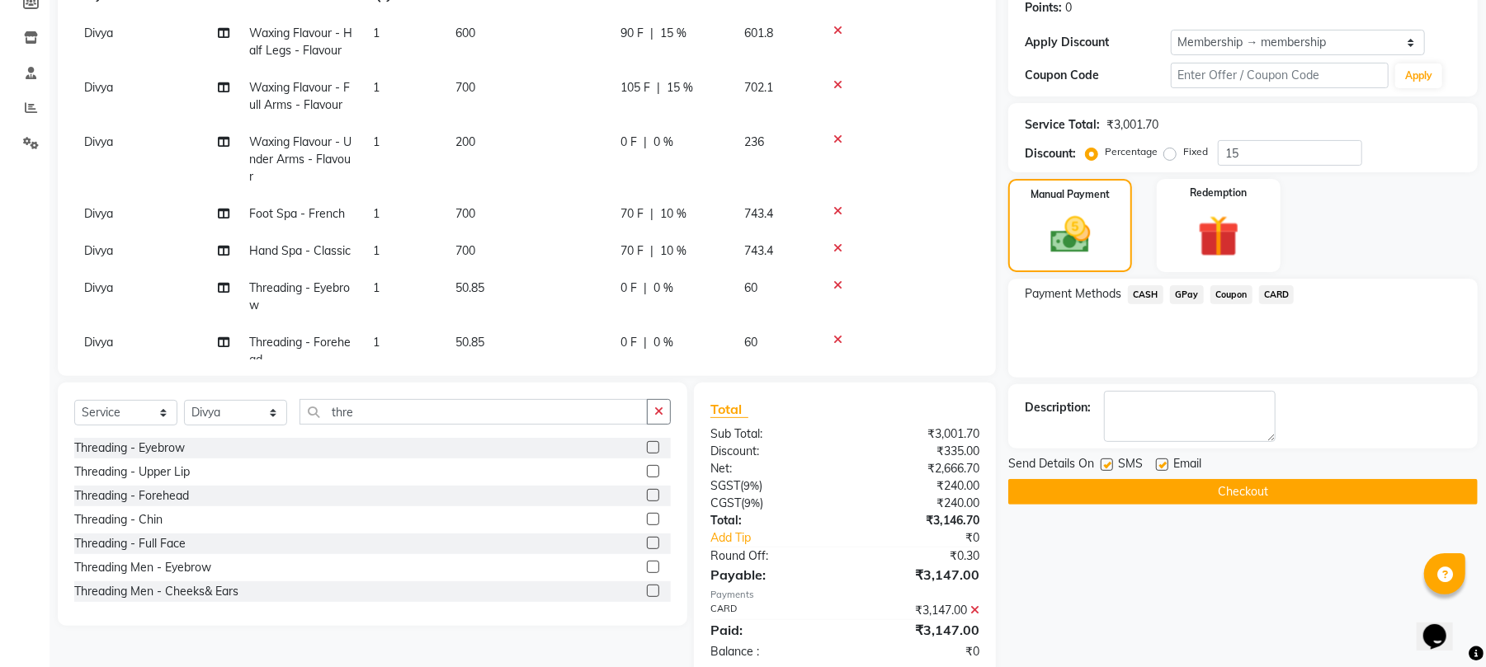
scroll to position [292, 0]
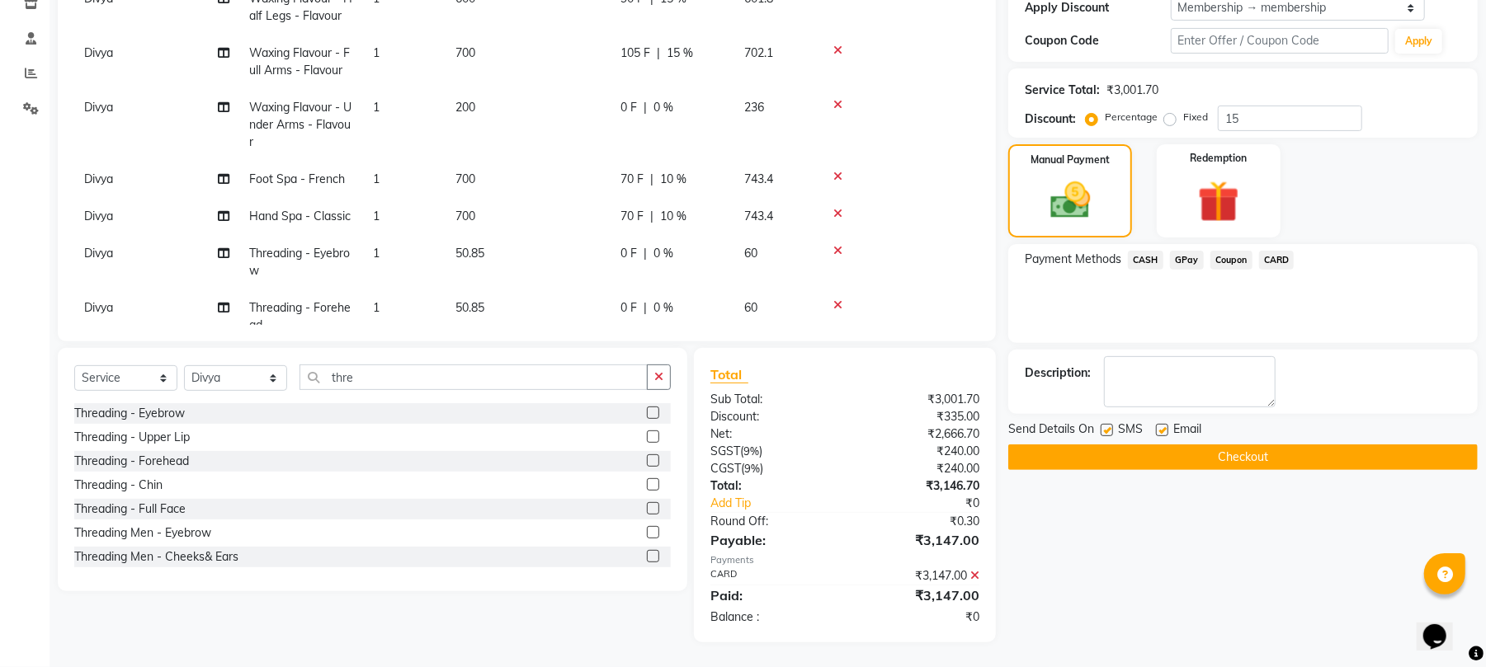
click at [1156, 431] on label at bounding box center [1162, 430] width 12 height 12
click at [1156, 431] on input "checkbox" at bounding box center [1161, 431] width 11 height 11
checkbox input "false"
click at [1107, 431] on label at bounding box center [1106, 430] width 12 height 12
click at [1107, 431] on input "checkbox" at bounding box center [1105, 431] width 11 height 11
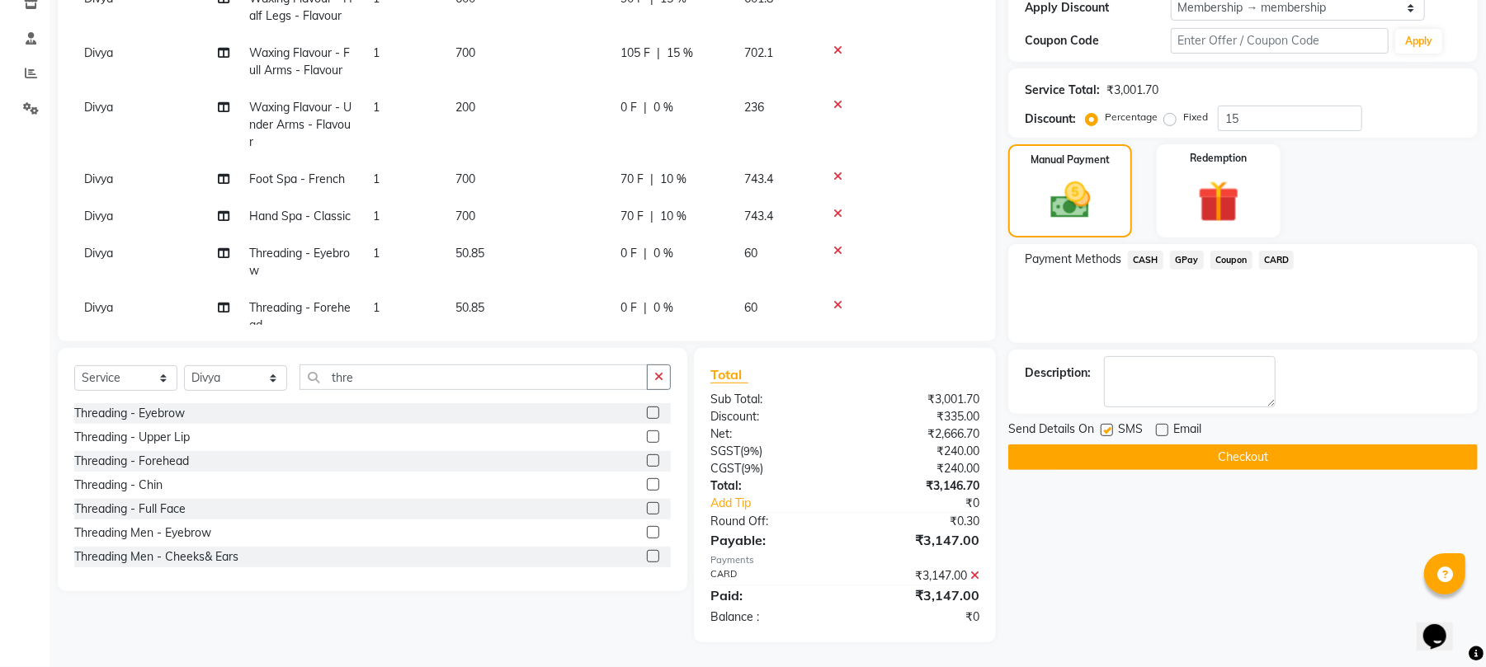
checkbox input "false"
click at [1136, 467] on button "Checkout" at bounding box center [1242, 458] width 469 height 26
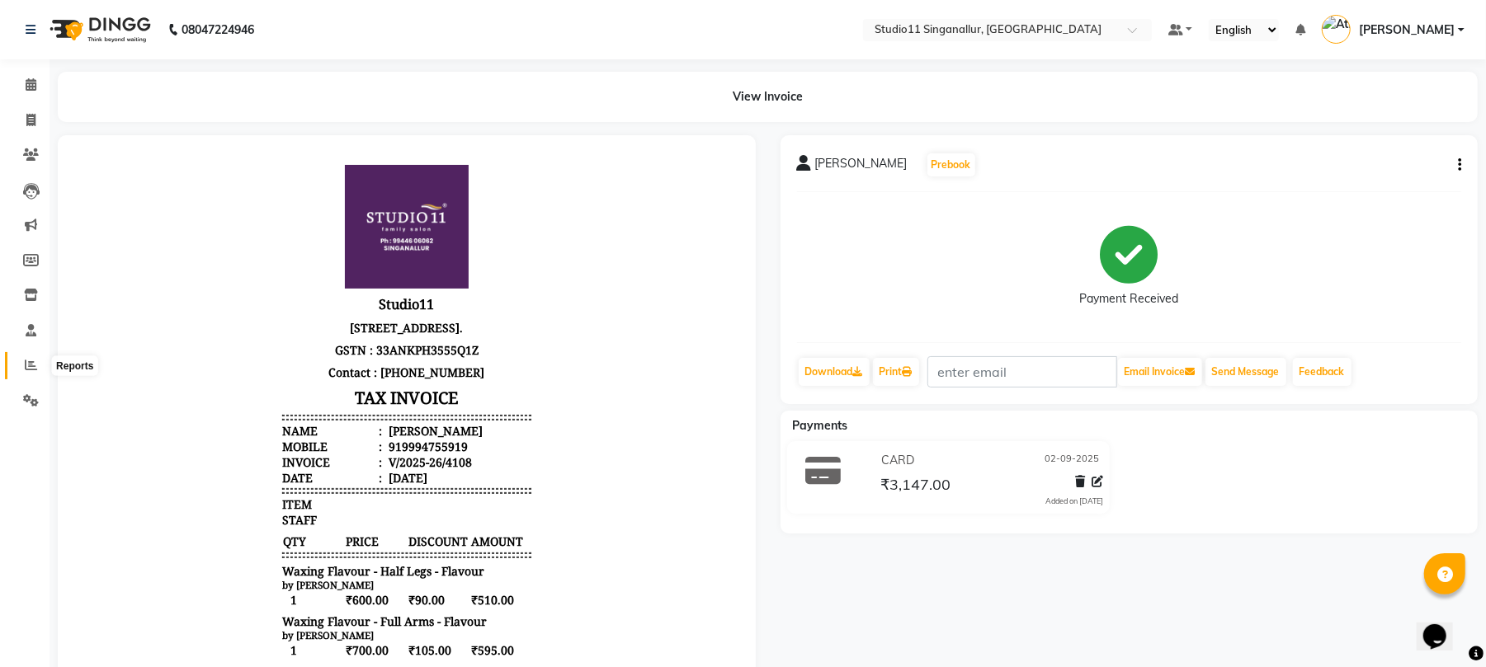
click at [38, 361] on span at bounding box center [30, 365] width 29 height 19
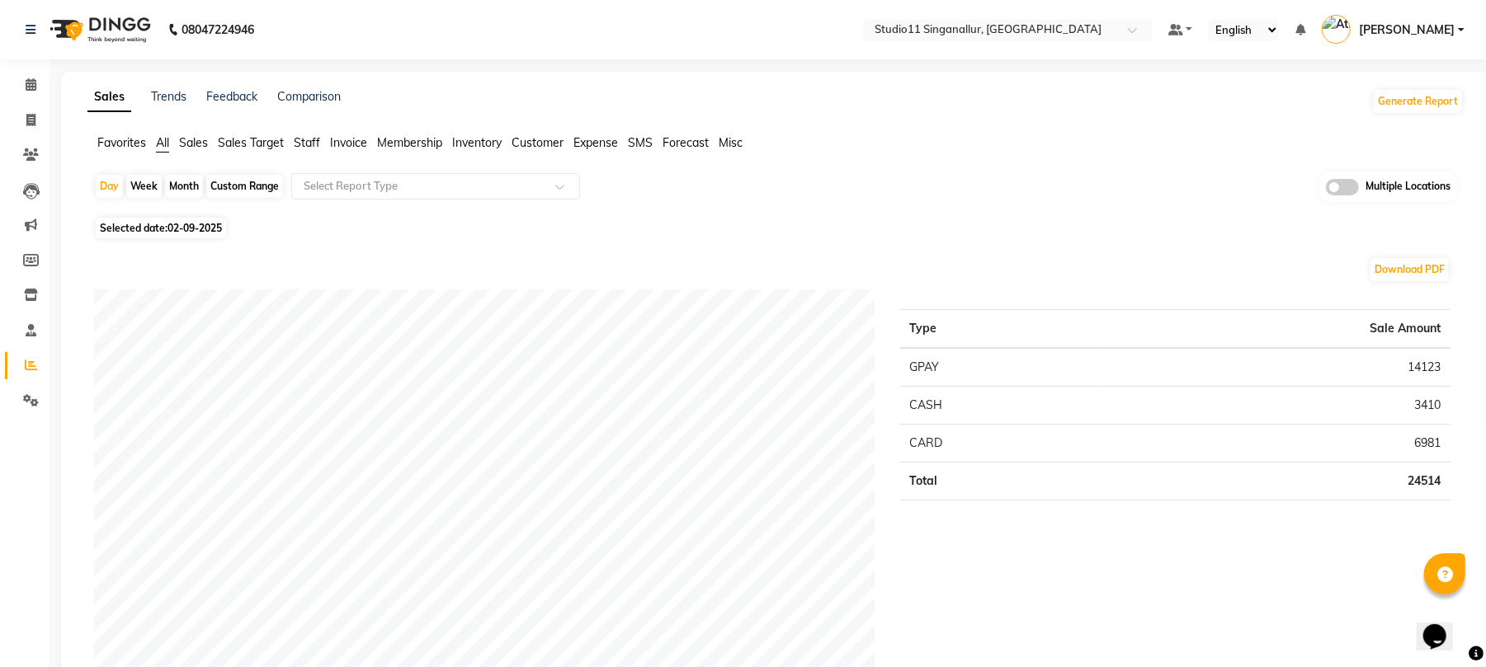
click at [295, 135] on span "Staff" at bounding box center [307, 142] width 26 height 15
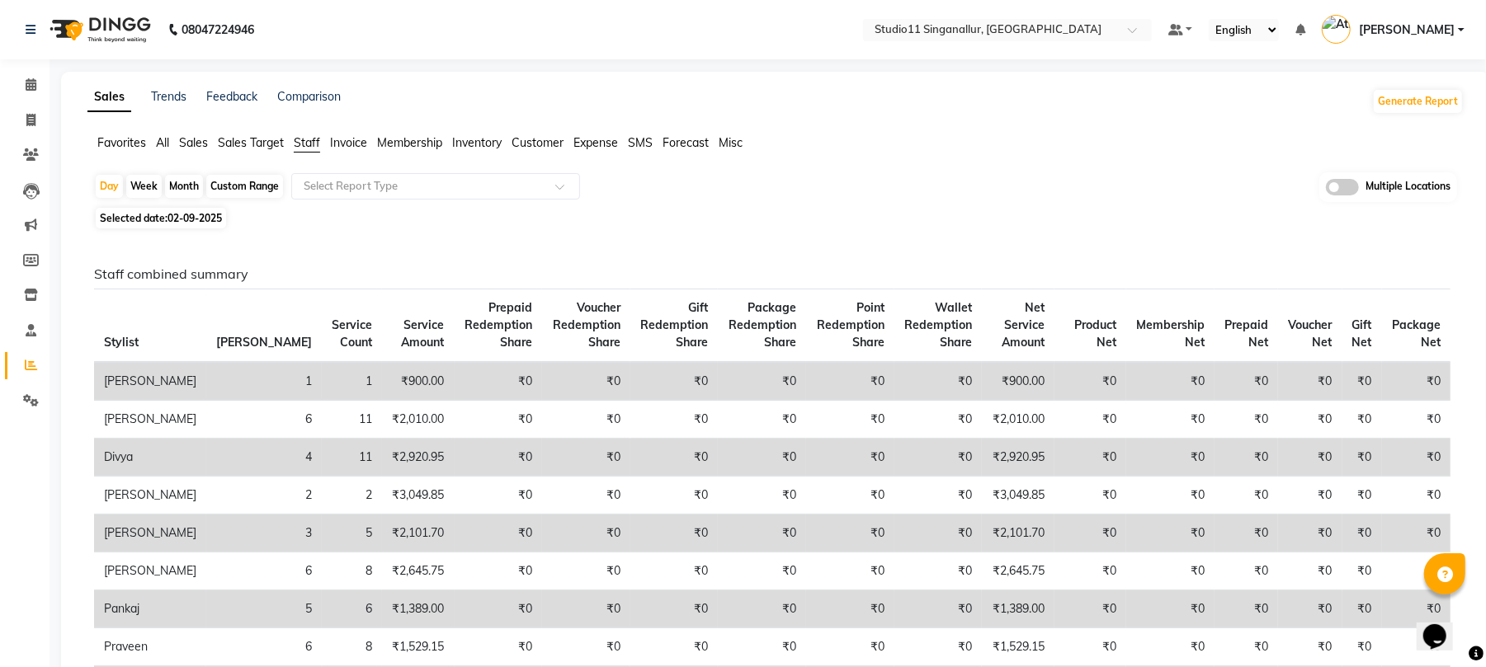
click at [179, 180] on div "Month" at bounding box center [184, 186] width 38 height 23
select select "9"
select select "2025"
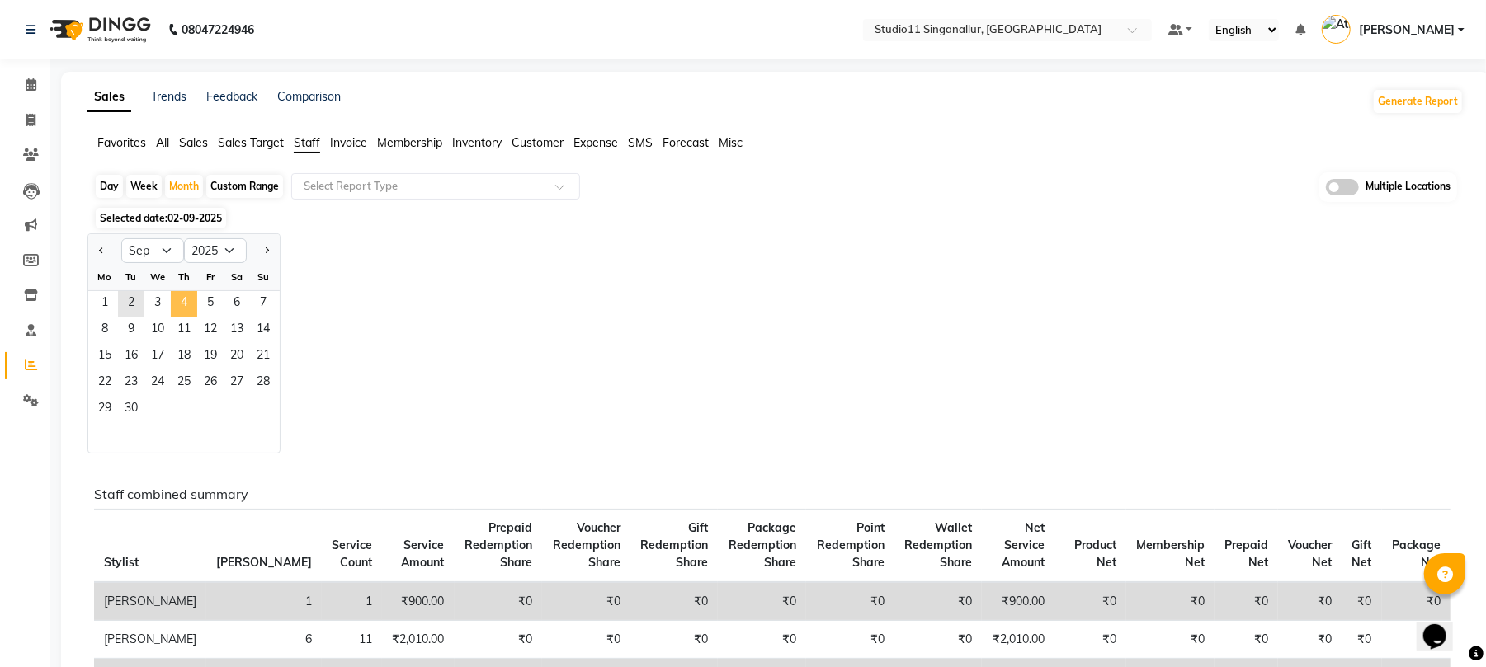
click at [191, 304] on span "4" at bounding box center [184, 304] width 26 height 26
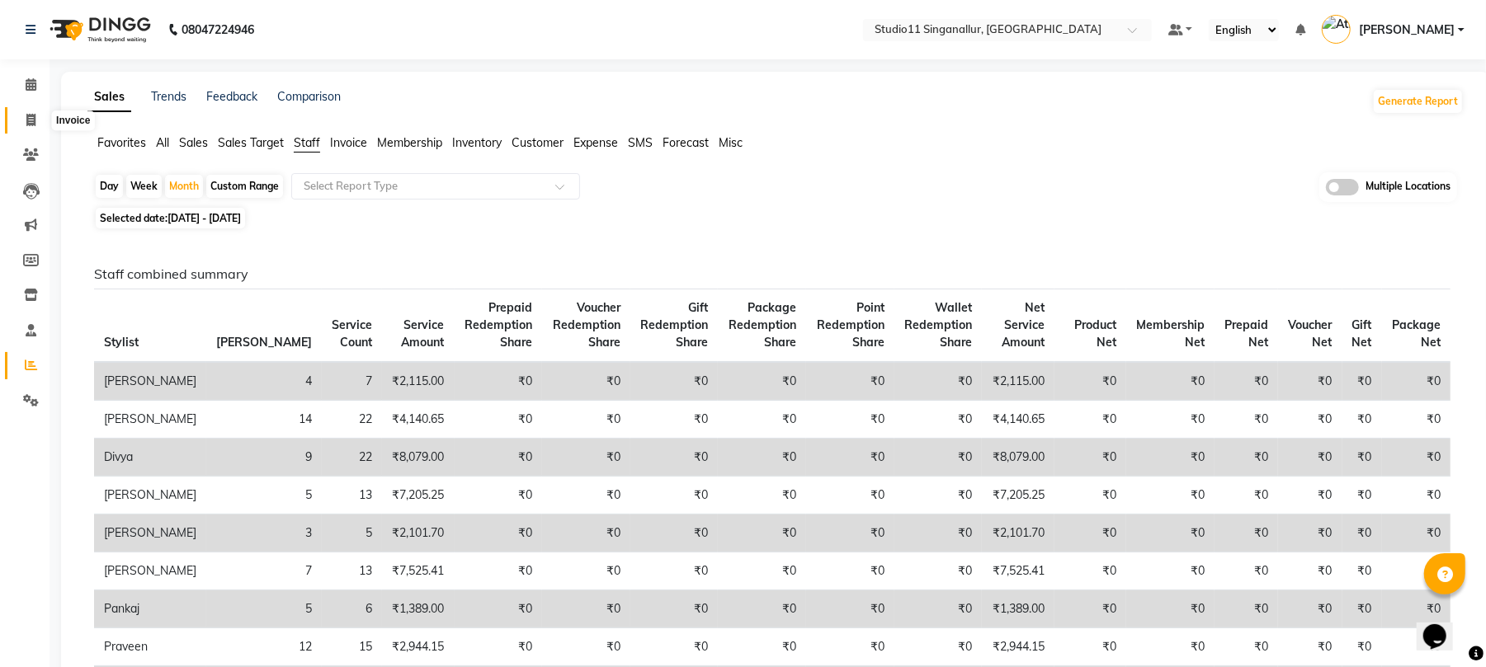
click at [40, 120] on span at bounding box center [30, 120] width 29 height 19
select select "service"
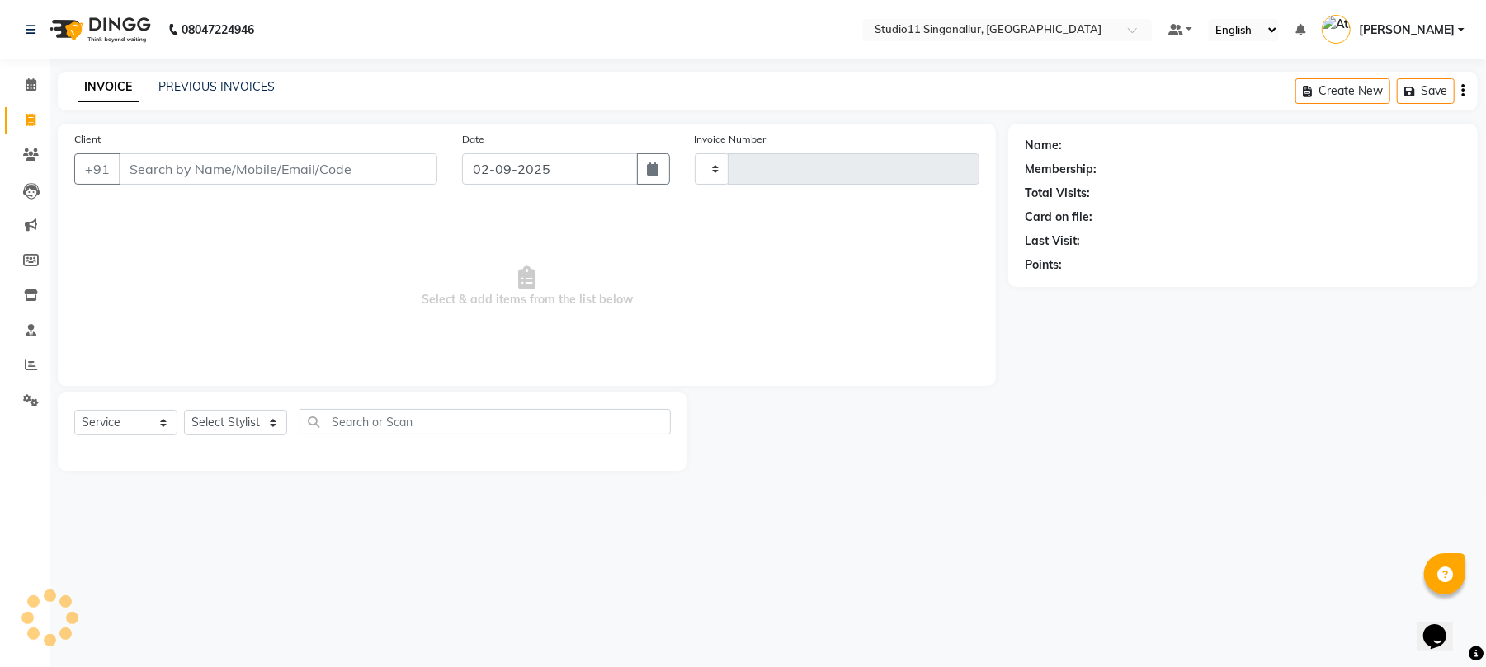
type input "4109"
select select "6616"
click at [214, 69] on div "08047224946 Select Location × Studio11 Singanallur, Singanallur Default Panel M…" at bounding box center [751, 333] width 1502 height 667
click at [218, 87] on link "PREVIOUS INVOICES" at bounding box center [216, 86] width 116 height 15
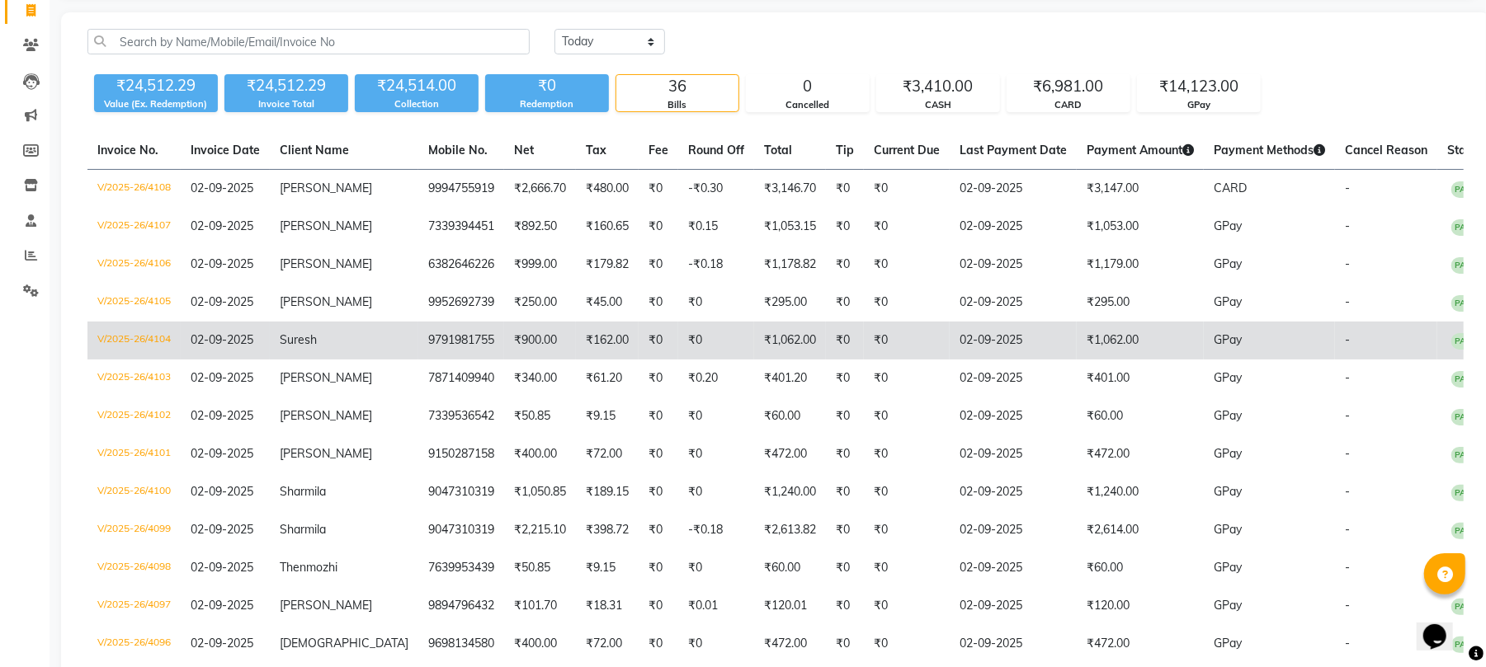
scroll to position [219, 0]
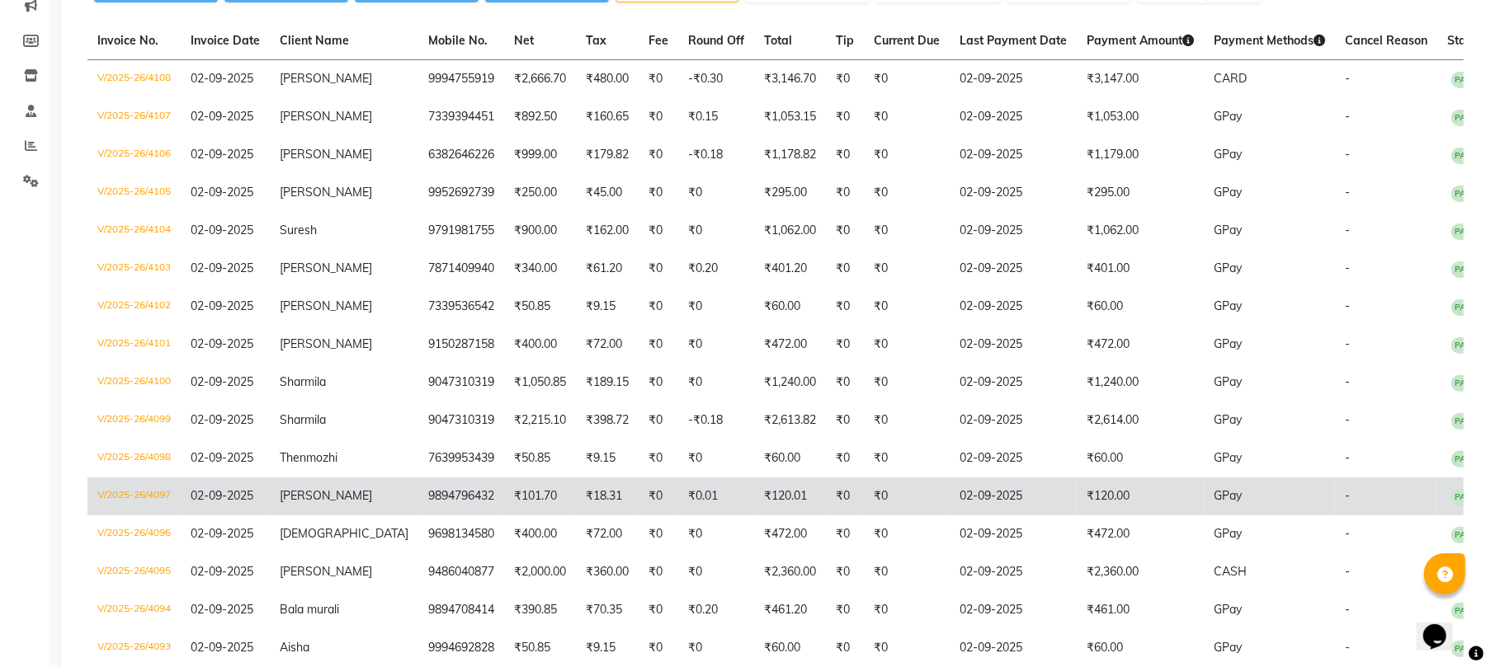
click at [678, 499] on td "₹0.01" at bounding box center [716, 497] width 76 height 38
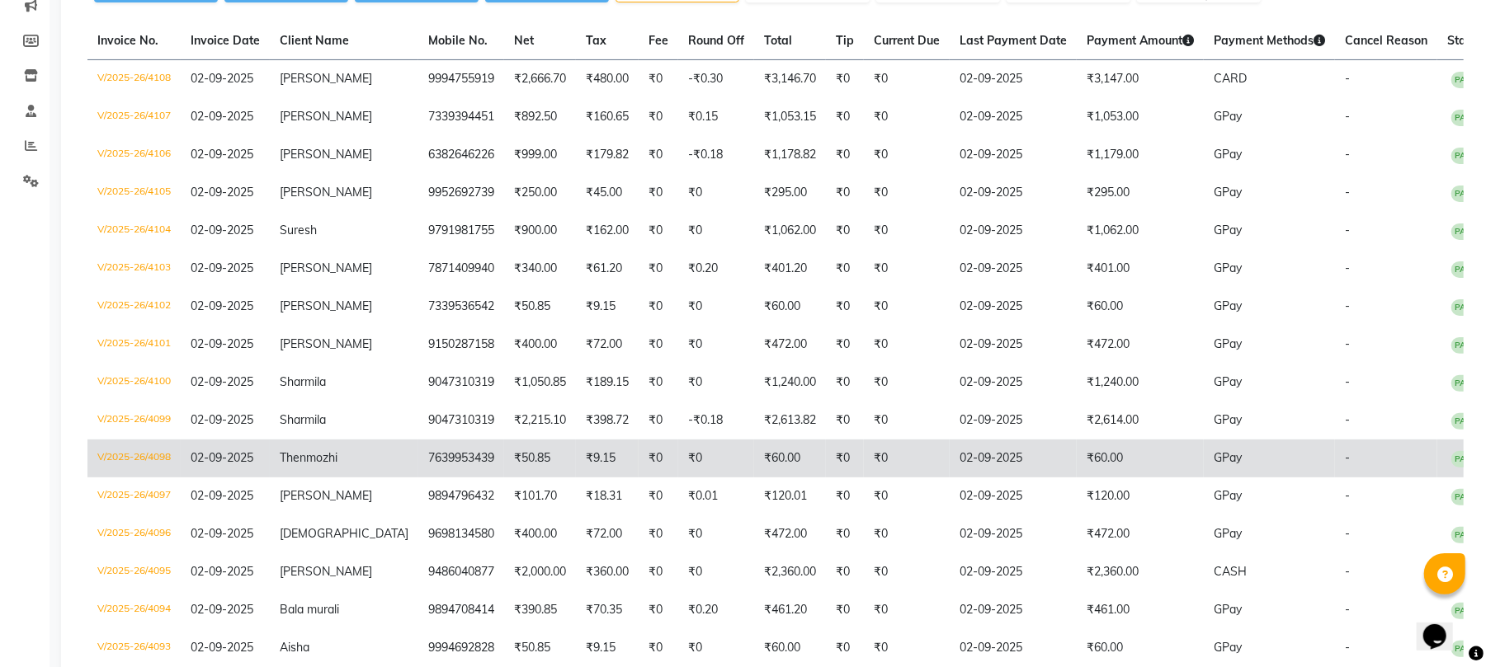
click at [754, 478] on td "₹60.00" at bounding box center [790, 459] width 72 height 38
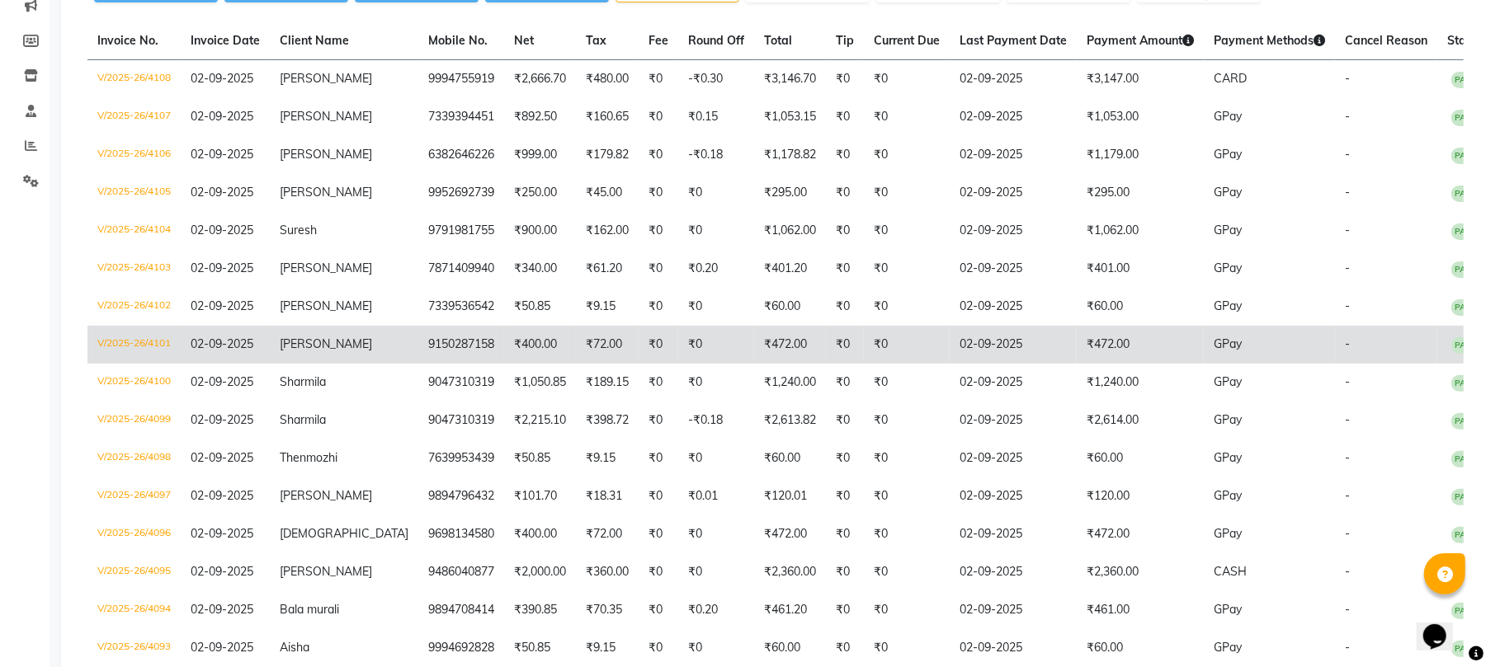
click at [776, 350] on td "₹472.00" at bounding box center [790, 345] width 72 height 38
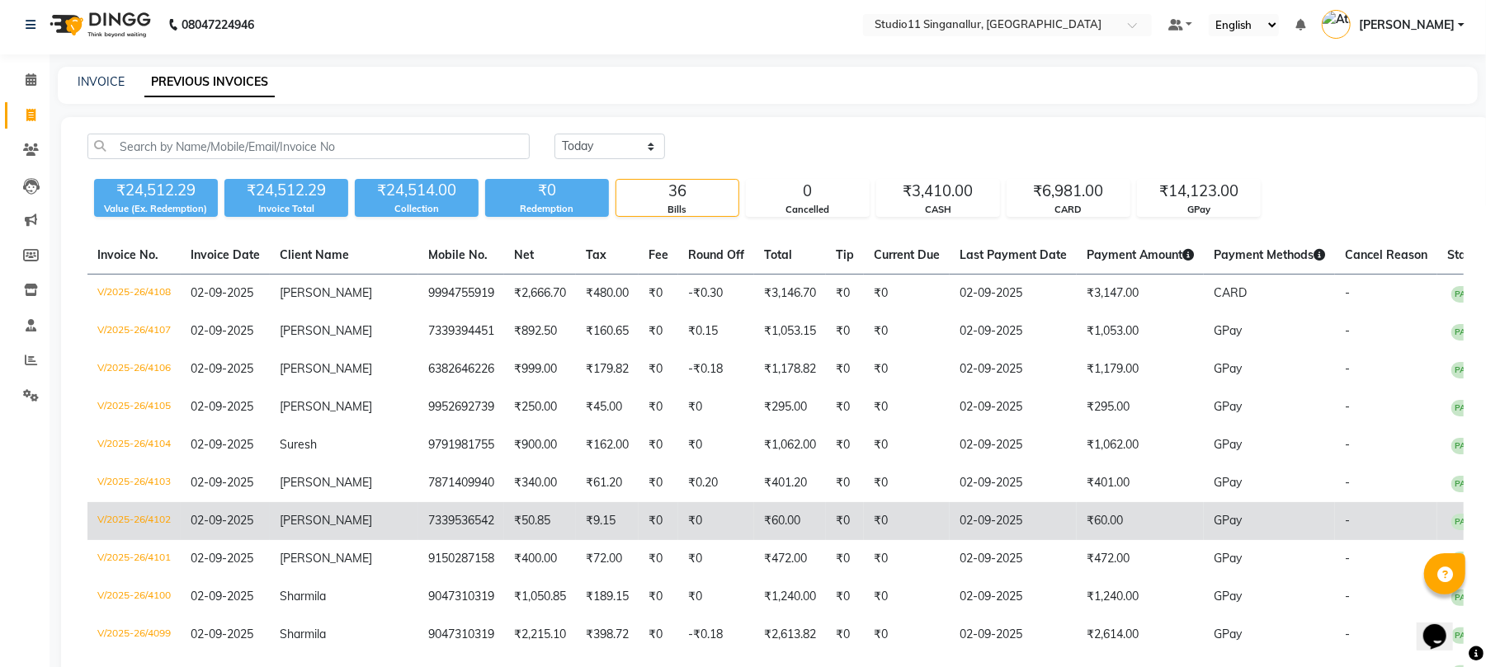
scroll to position [0, 0]
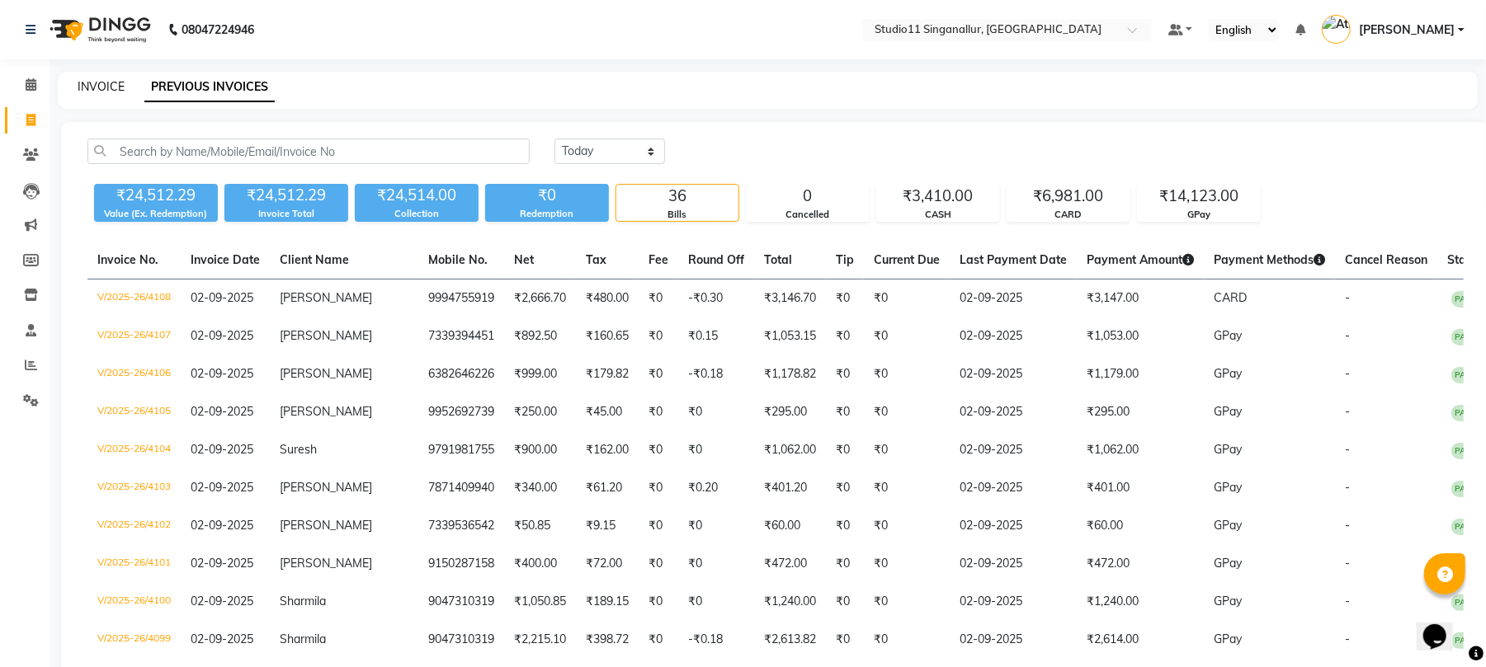
click at [103, 90] on link "INVOICE" at bounding box center [101, 86] width 47 height 15
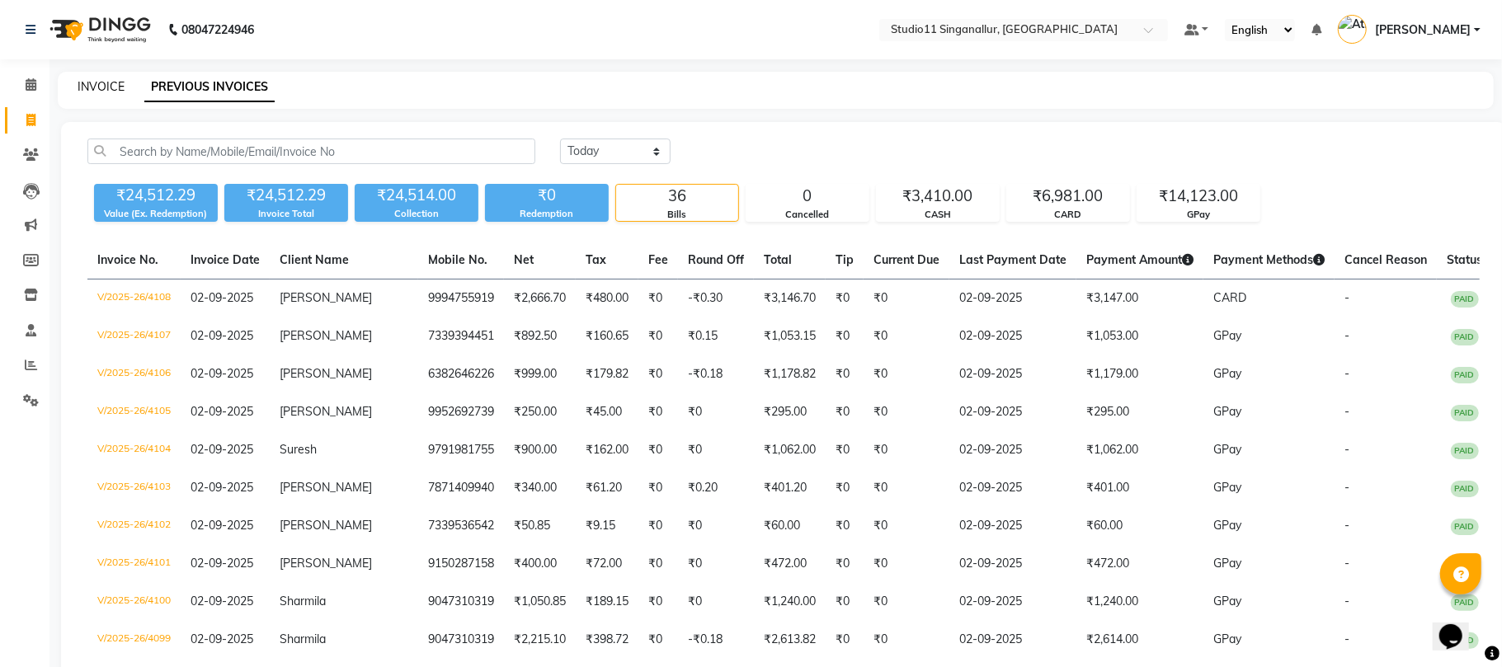
select select "6616"
select select "service"
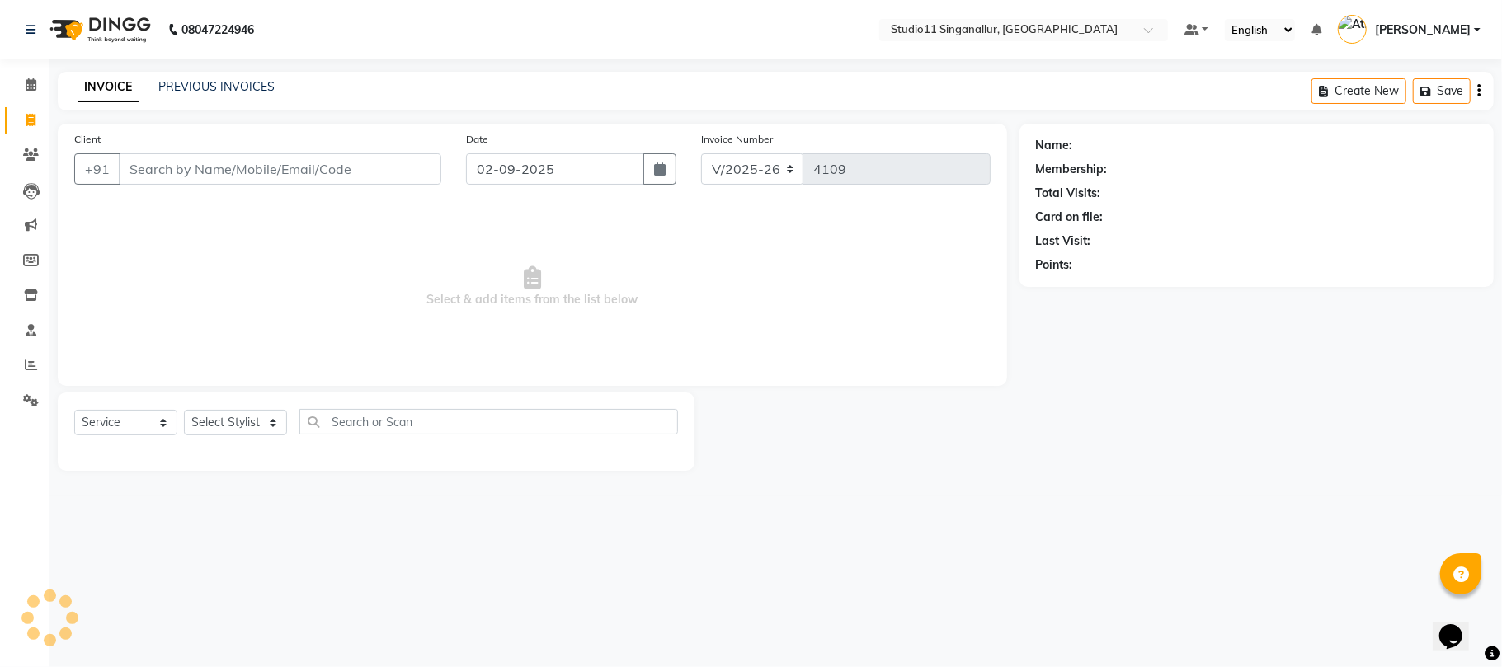
click at [257, 177] on input "Client" at bounding box center [280, 168] width 323 height 31
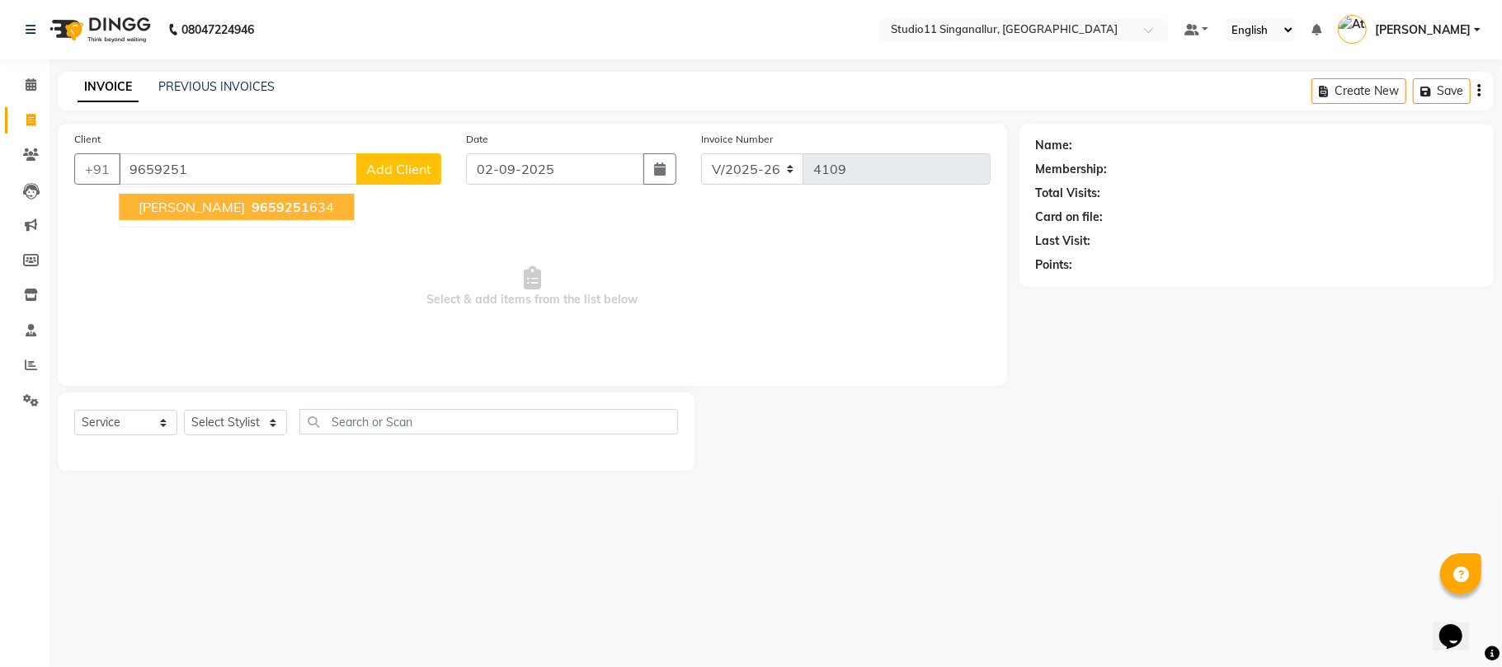
click at [252, 224] on ngb-typeahead-window "[PERSON_NAME] 9659251 634" at bounding box center [236, 206] width 237 height 41
click at [262, 203] on ngb-highlight "9659251 634" at bounding box center [291, 207] width 86 height 16
type input "9659251634"
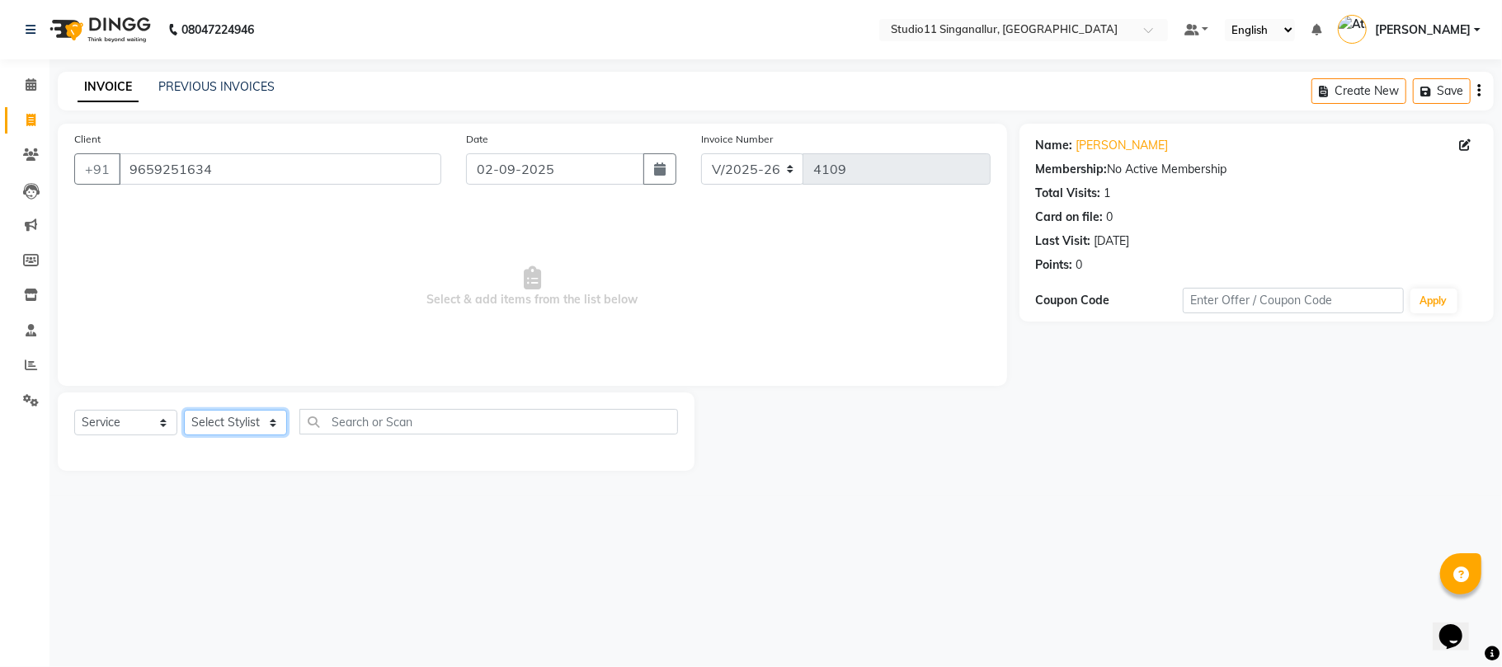
click at [245, 433] on select "Select Stylist [PERSON_NAME] Divya [PERSON_NAME] [PERSON_NAME] [PERSON_NAME] [P…" at bounding box center [235, 423] width 103 height 26
select select "51051"
click at [184, 410] on select "Select Stylist [PERSON_NAME] Divya [PERSON_NAME] [PERSON_NAME] [PERSON_NAME] [P…" at bounding box center [235, 423] width 103 height 26
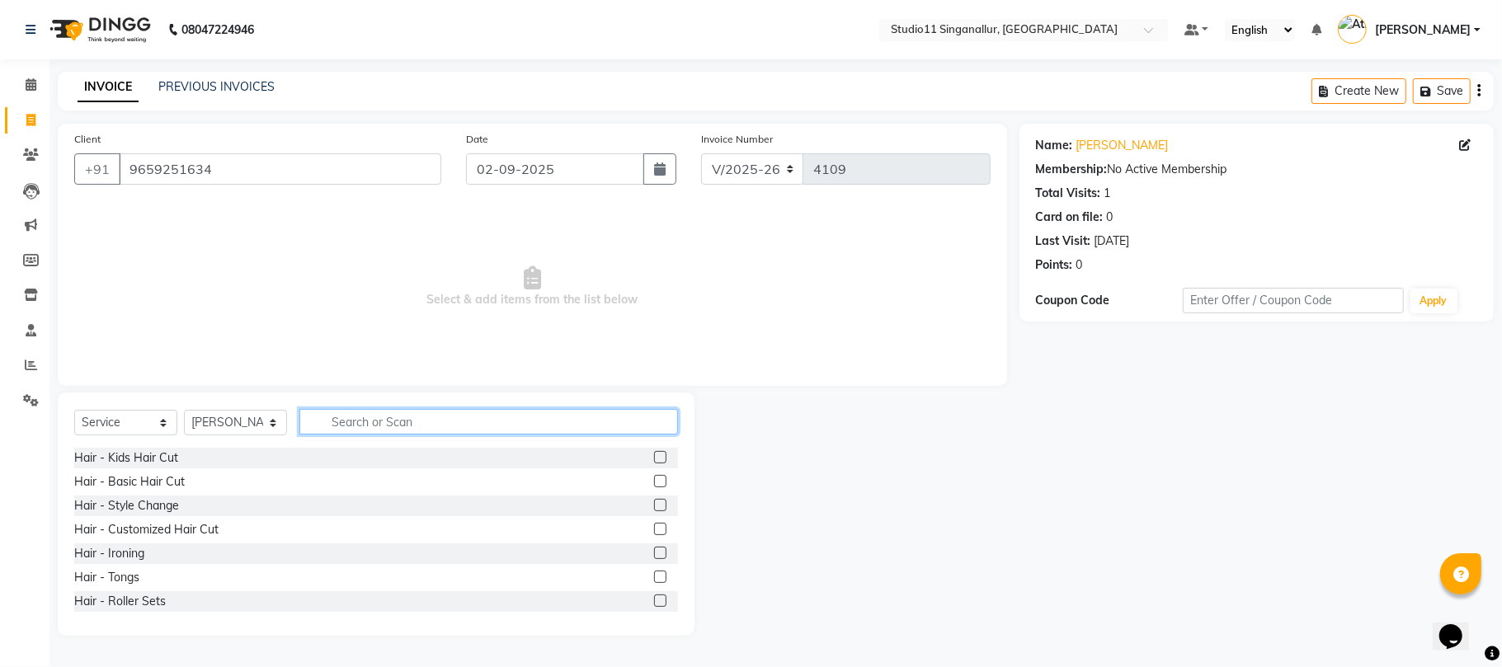
click at [394, 422] on input "text" at bounding box center [488, 422] width 379 height 26
type input "hair cut"
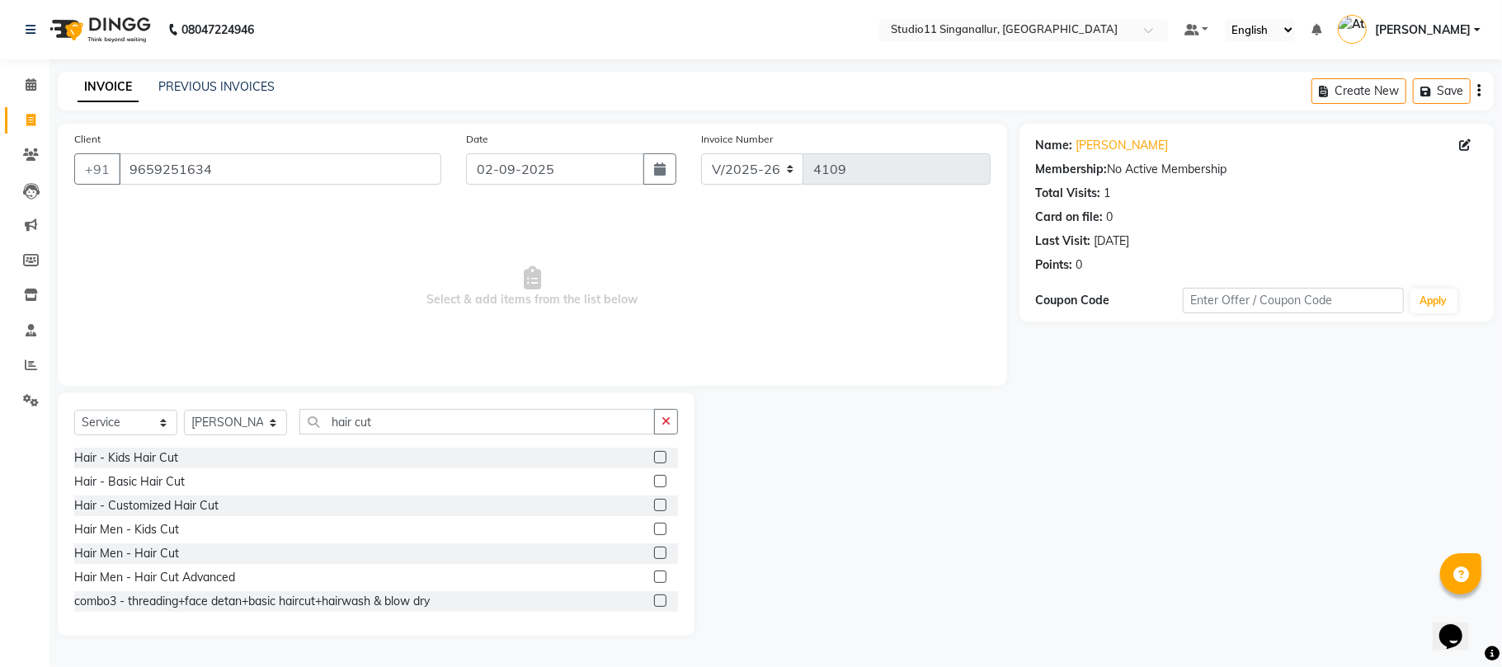
click at [654, 555] on label at bounding box center [660, 553] width 12 height 12
click at [654, 555] on input "checkbox" at bounding box center [659, 554] width 11 height 11
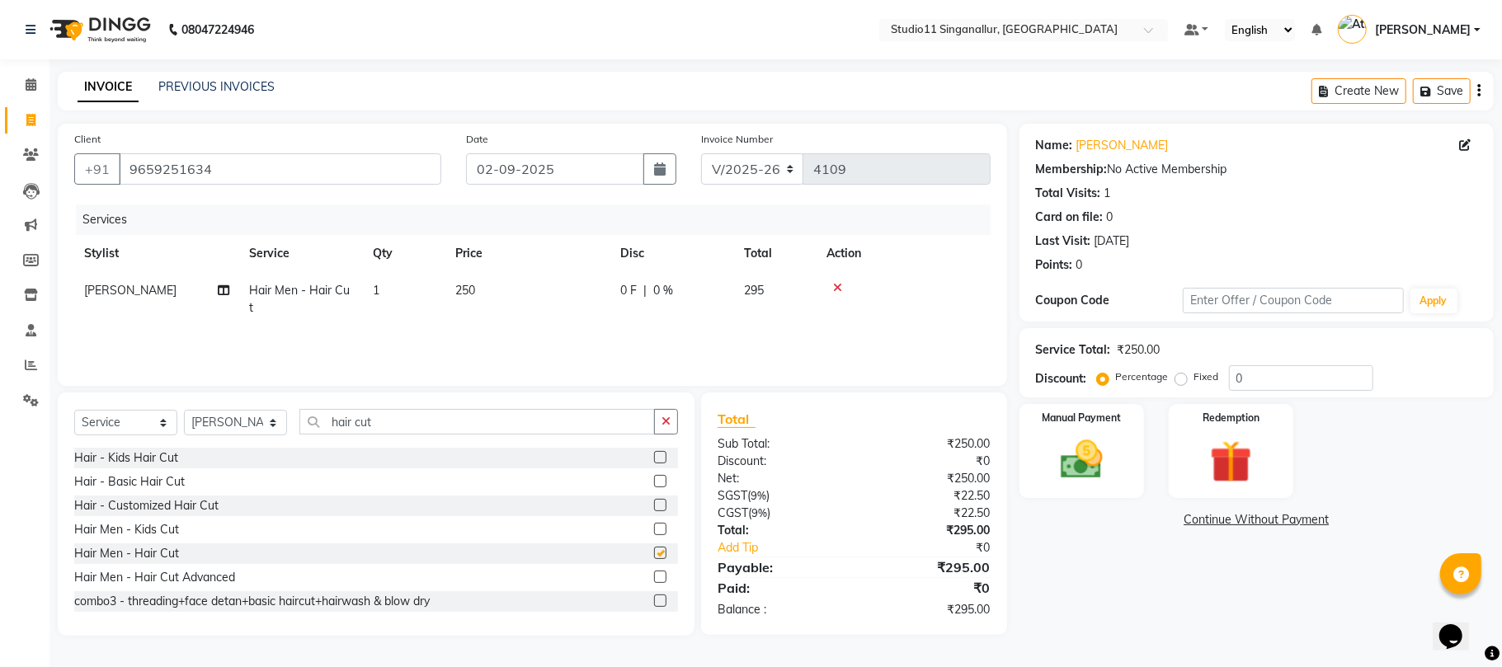
checkbox input "false"
drag, startPoint x: 1097, startPoint y: 483, endPoint x: 1172, endPoint y: 497, distance: 76.4
click at [1097, 482] on img at bounding box center [1082, 460] width 68 height 49
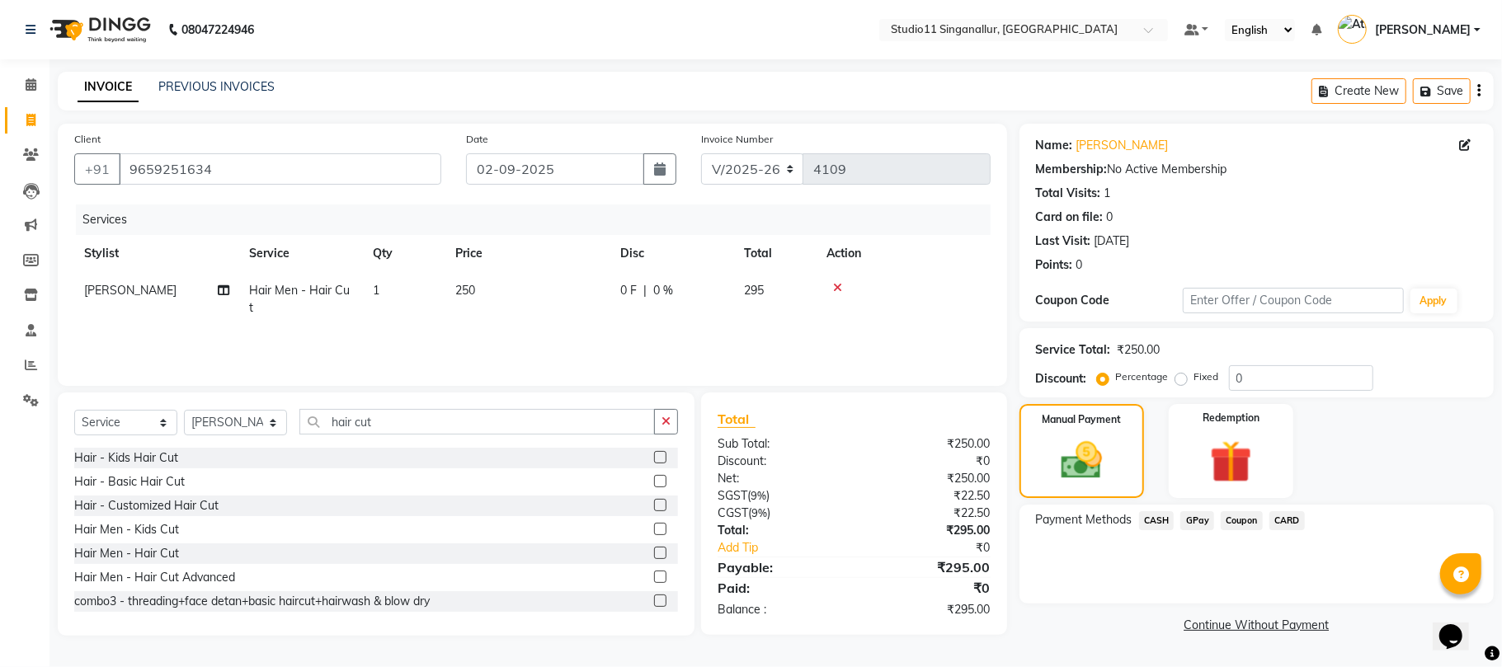
click at [1204, 515] on span "GPay" at bounding box center [1197, 520] width 34 height 19
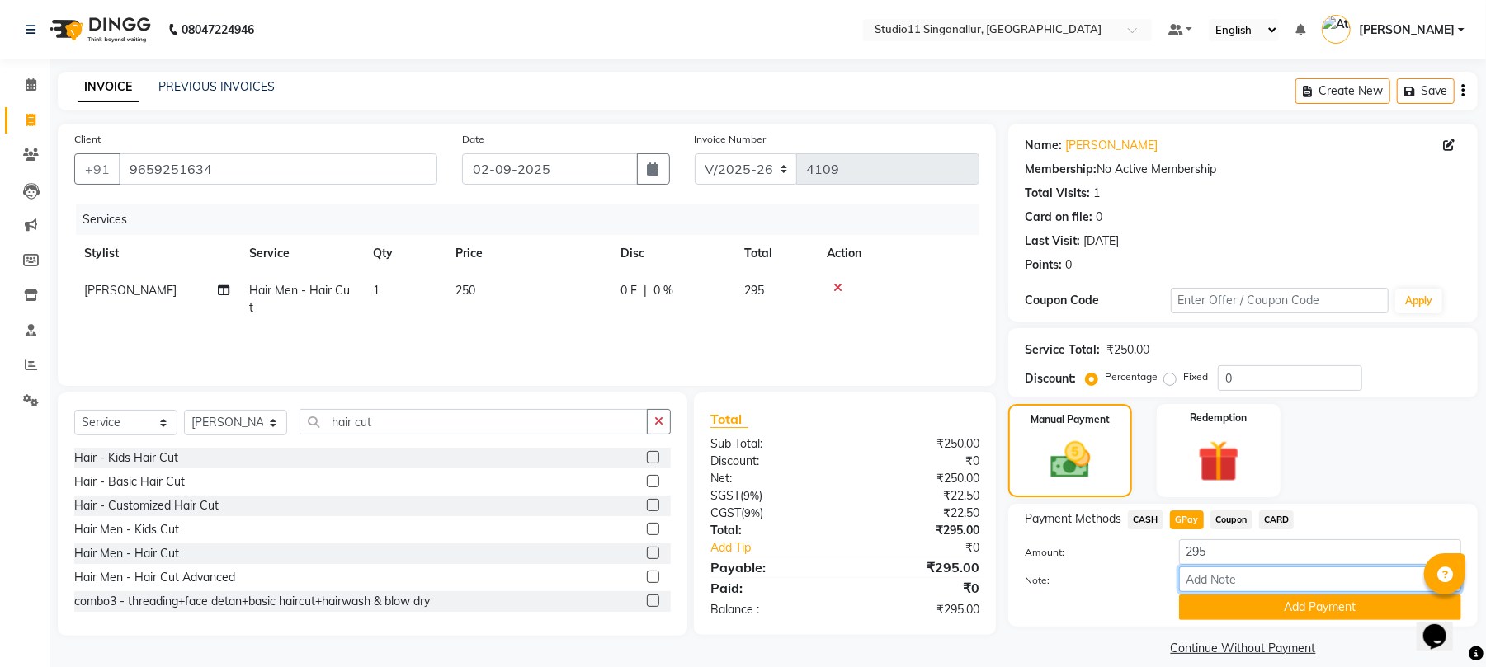
click at [1228, 592] on input "Note:" at bounding box center [1320, 580] width 282 height 26
click at [1246, 615] on button "Add Payment" at bounding box center [1320, 608] width 282 height 26
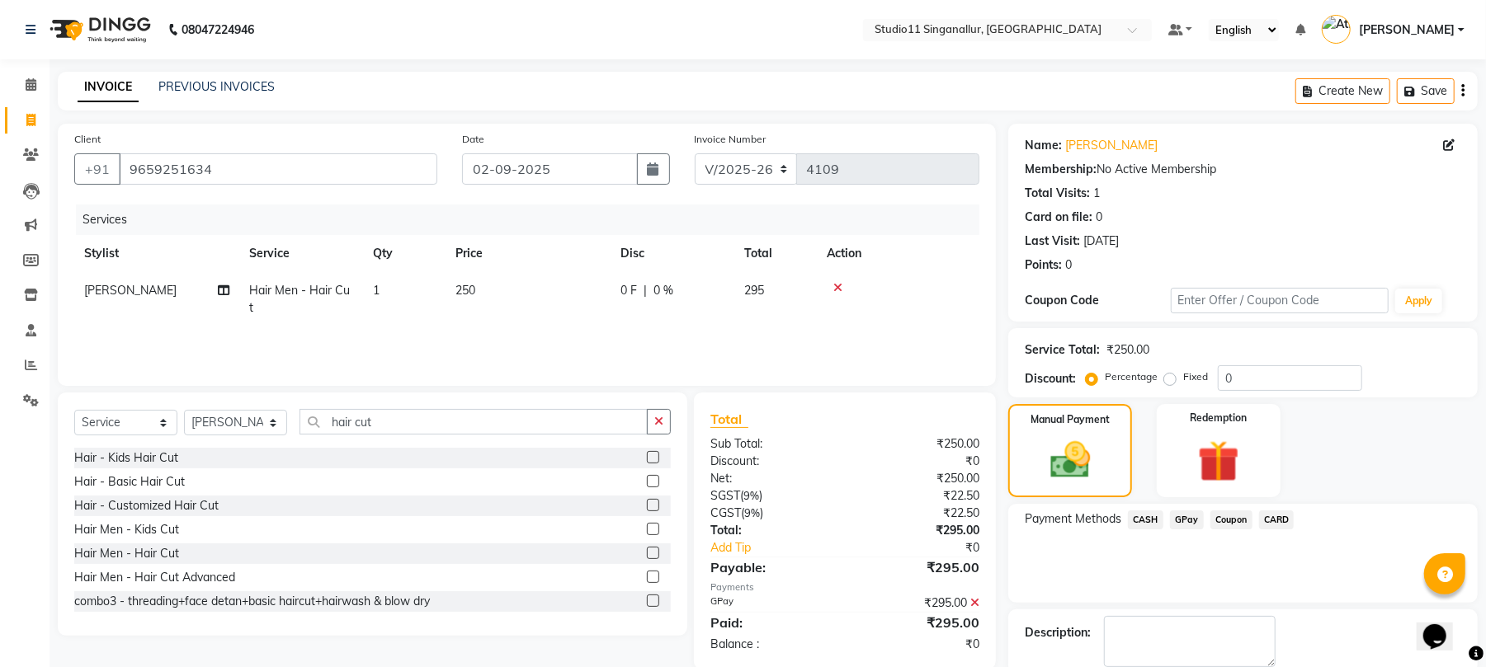
scroll to position [89, 0]
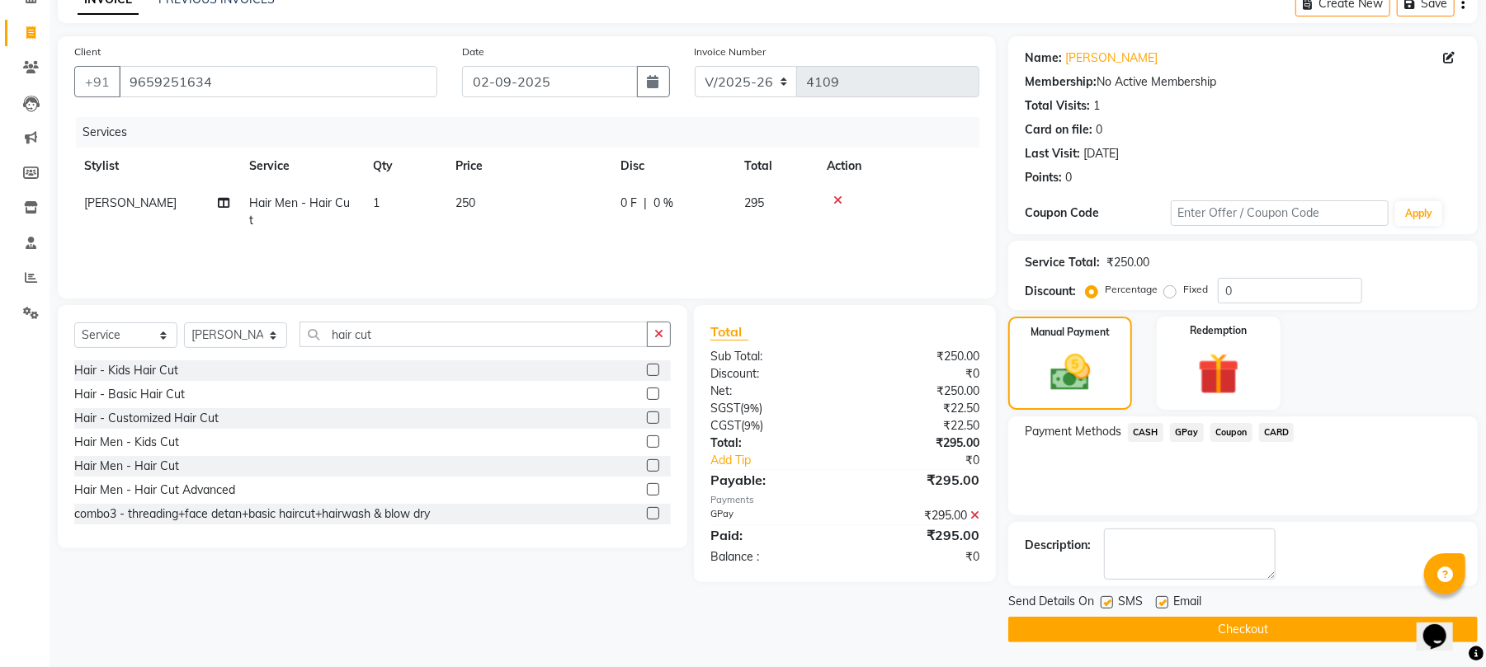
click at [1160, 602] on label at bounding box center [1162, 602] width 12 height 12
click at [1160, 602] on input "checkbox" at bounding box center [1161, 603] width 11 height 11
checkbox input "false"
click at [1105, 602] on label at bounding box center [1106, 602] width 12 height 12
click at [1105, 602] on input "checkbox" at bounding box center [1105, 603] width 11 height 11
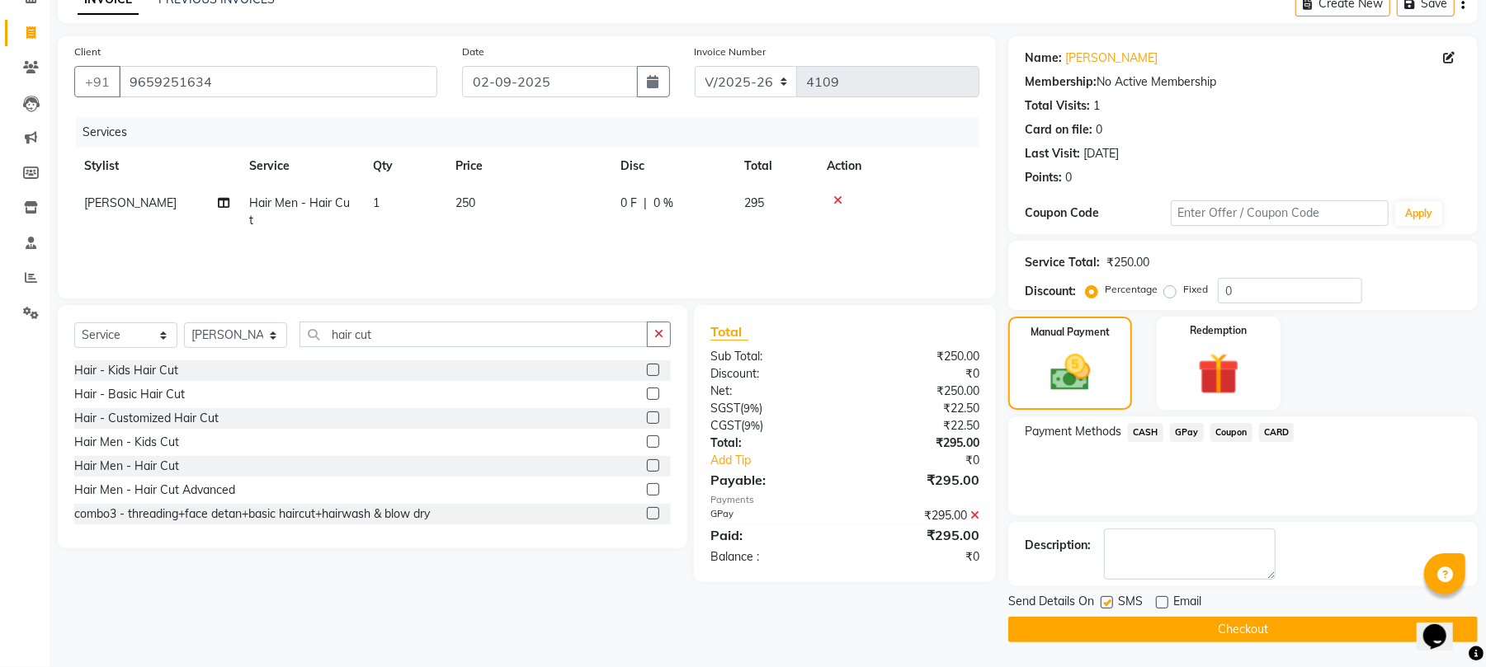
checkbox input "false"
click at [1109, 622] on button "Checkout" at bounding box center [1242, 630] width 469 height 26
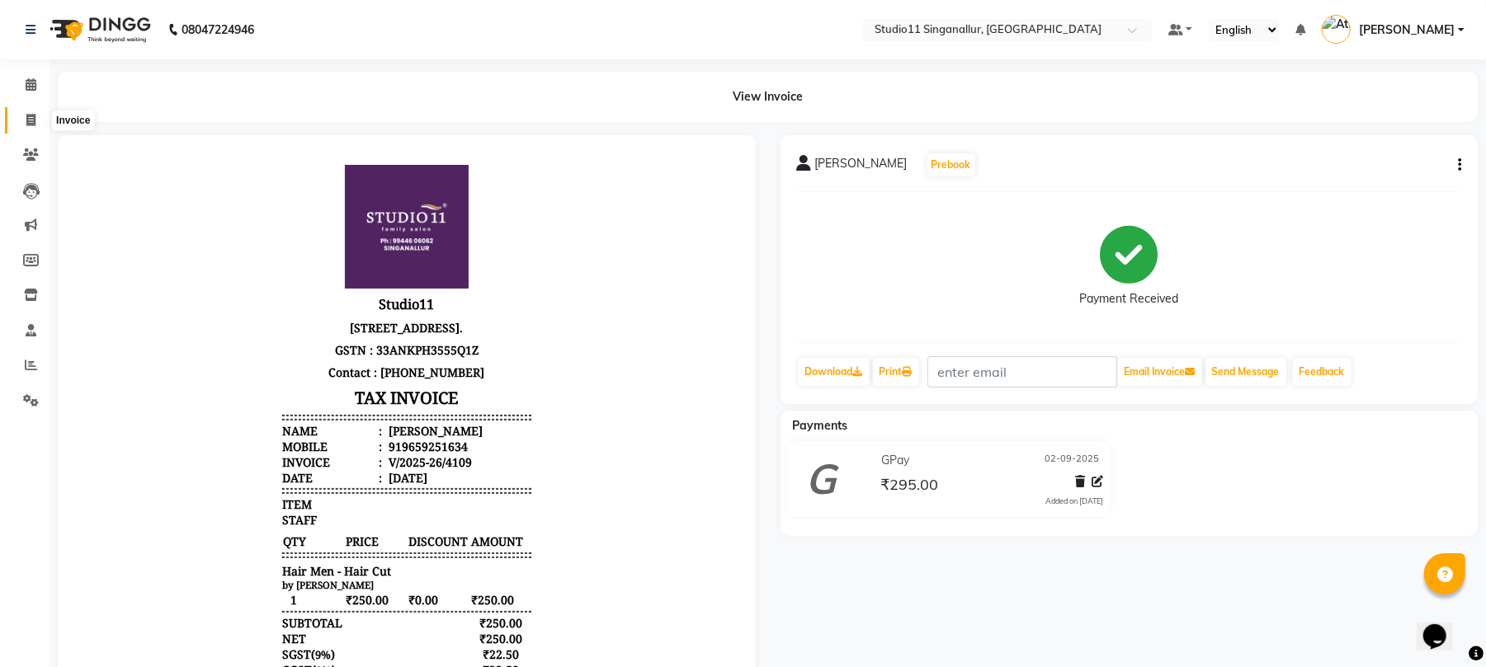
click at [36, 124] on span at bounding box center [30, 120] width 29 height 19
select select "6616"
select select "service"
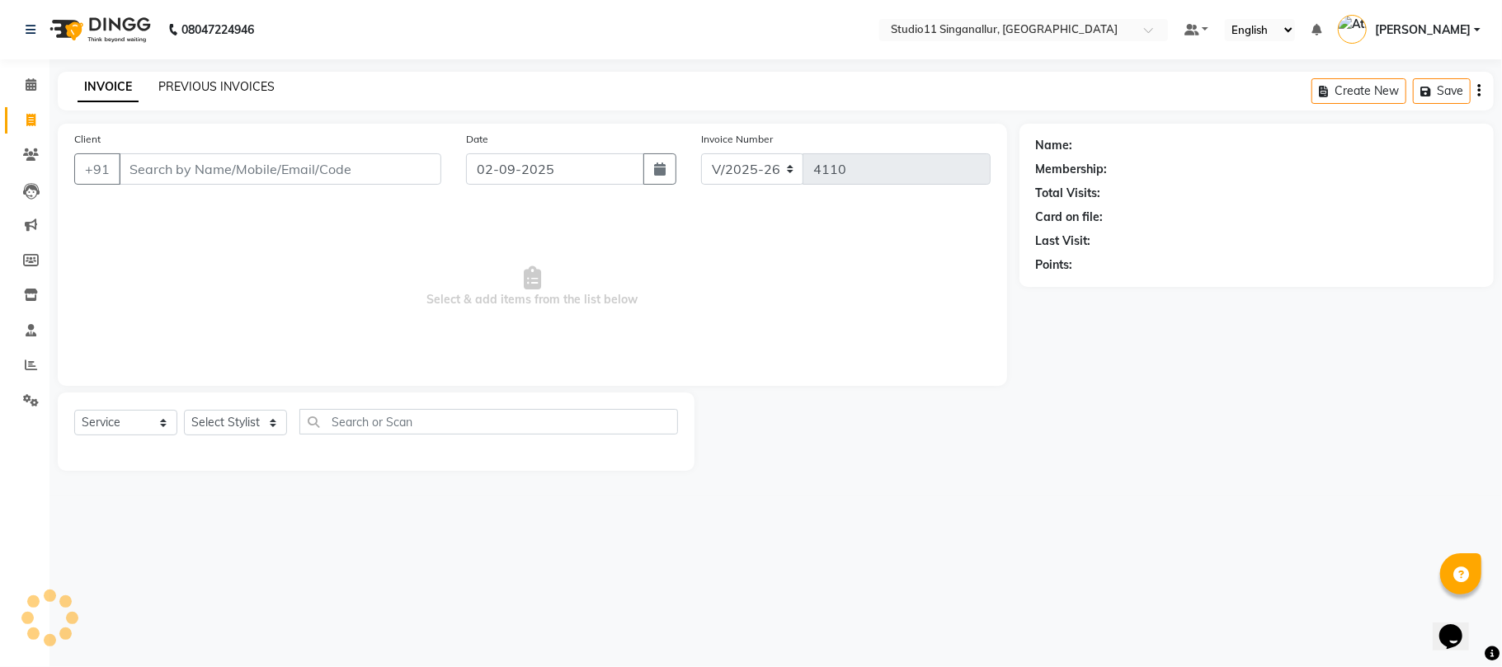
click at [203, 87] on link "PREVIOUS INVOICES" at bounding box center [216, 86] width 116 height 15
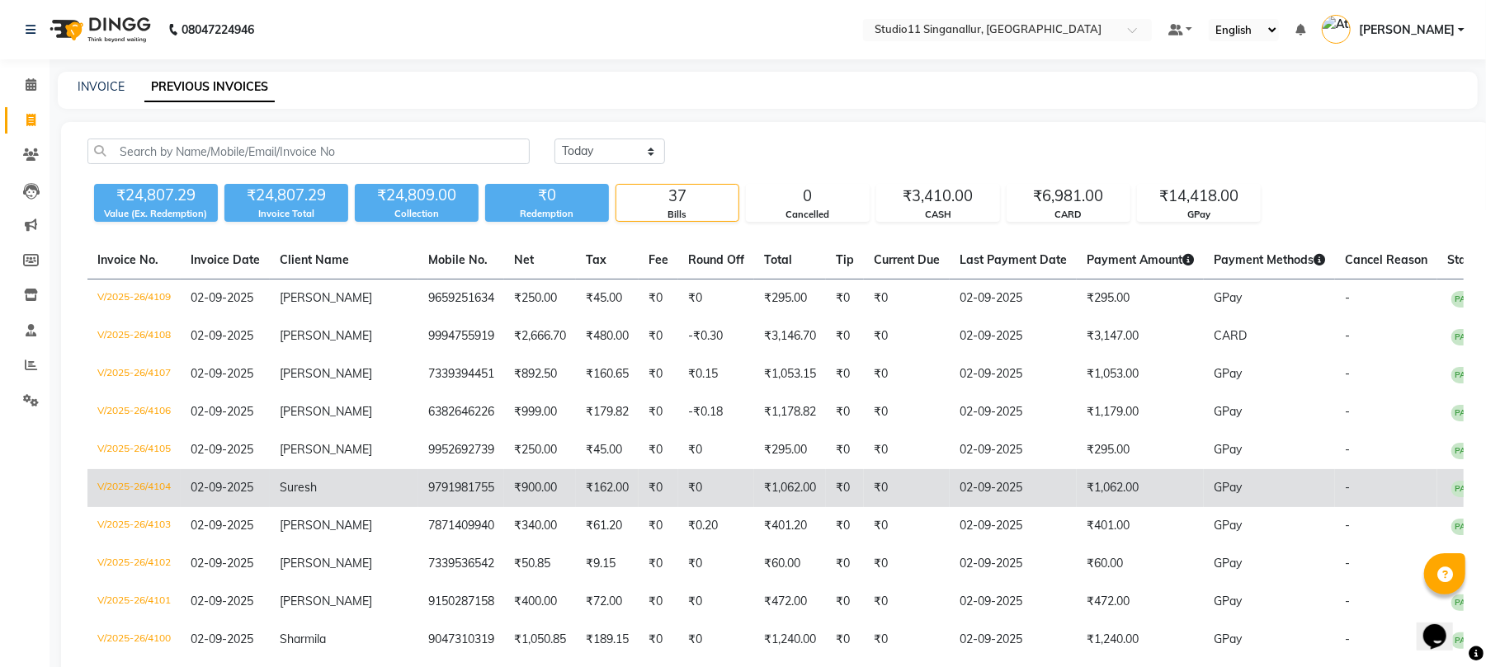
click at [639, 496] on td "₹0" at bounding box center [659, 488] width 40 height 38
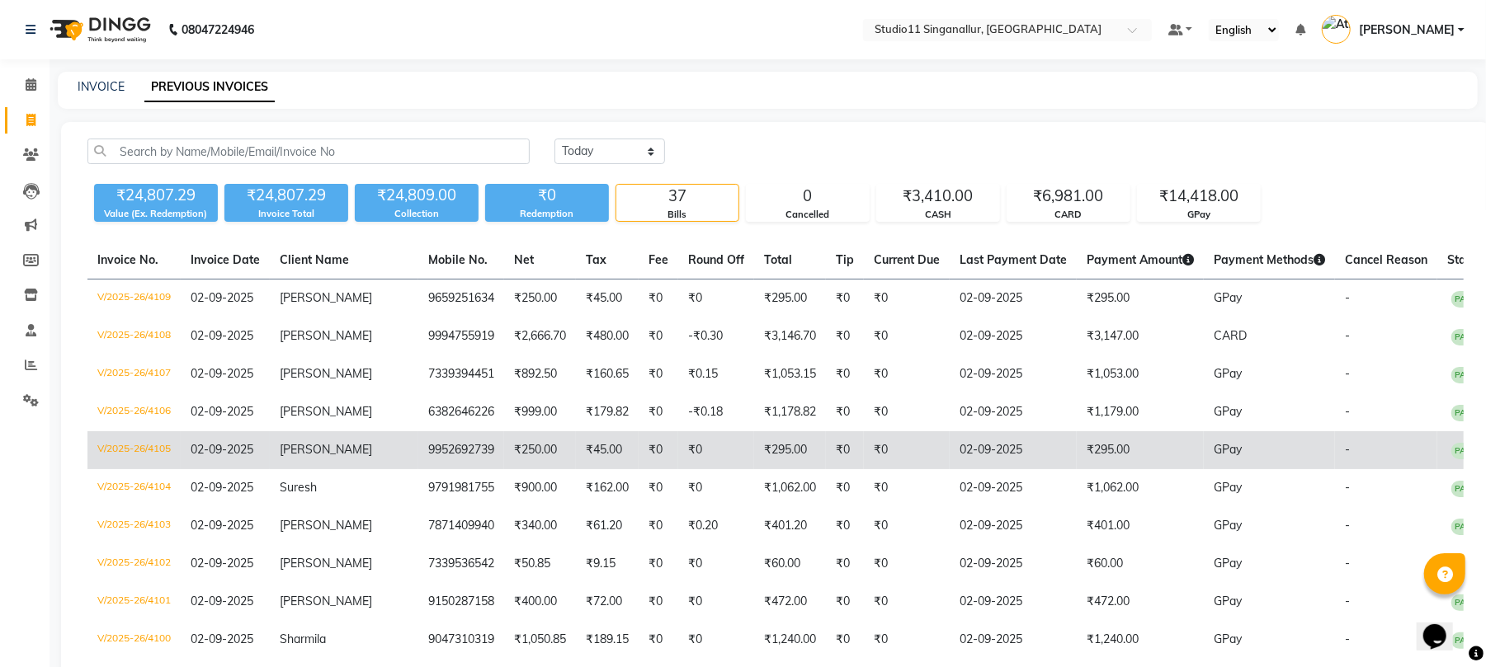
click at [639, 469] on td "₹0" at bounding box center [659, 450] width 40 height 38
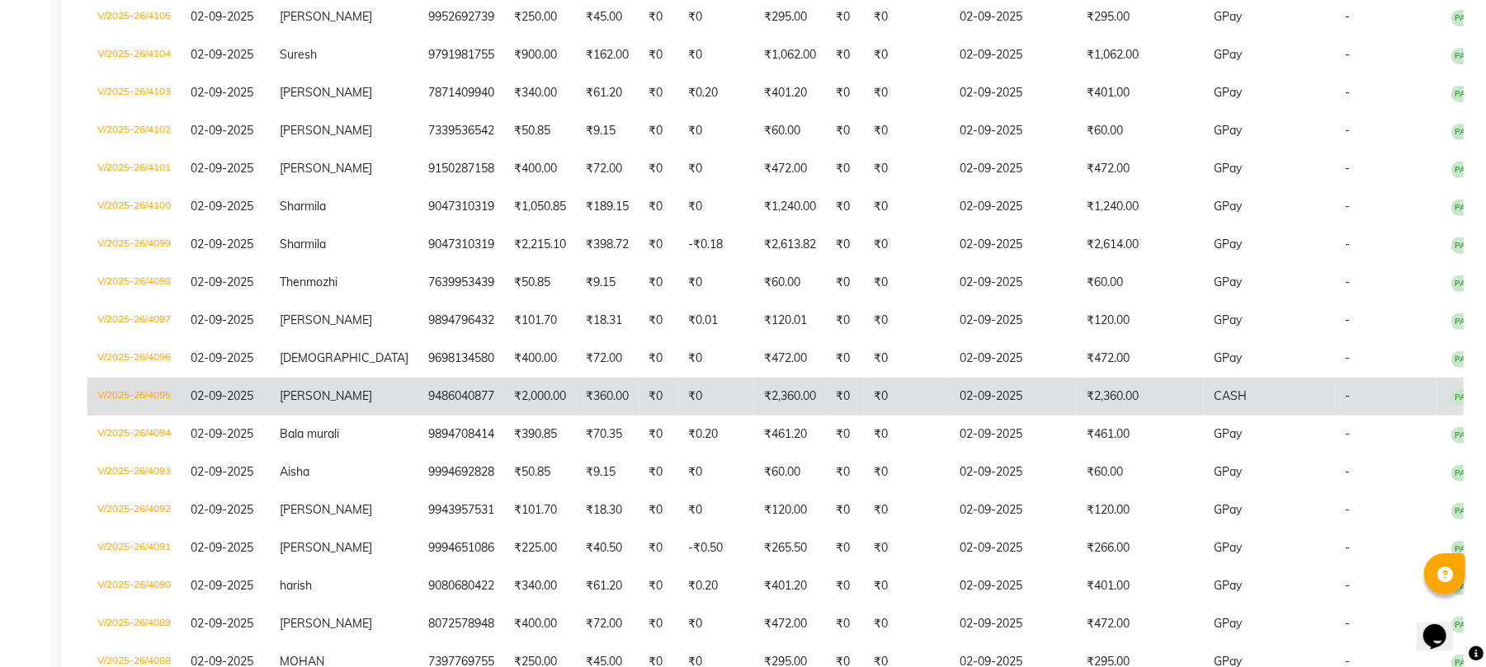
scroll to position [440, 0]
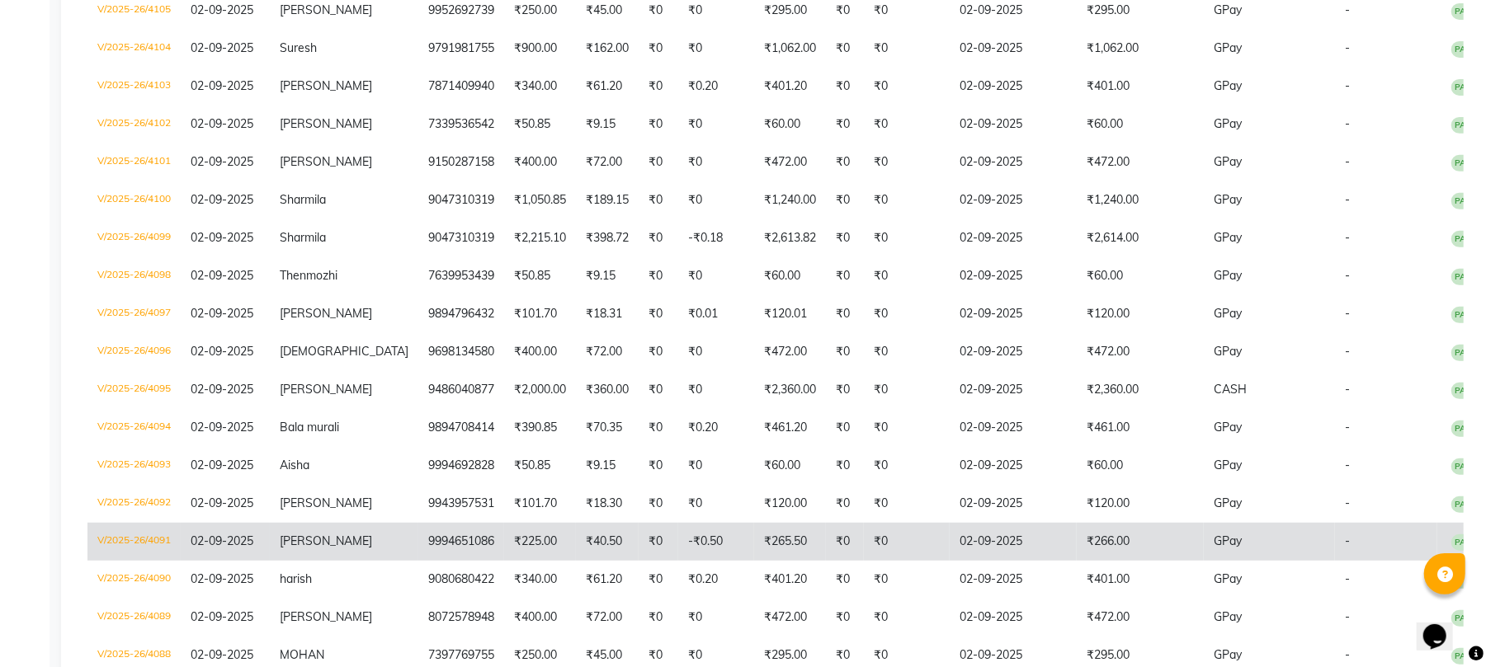
click at [790, 543] on td "₹265.50" at bounding box center [790, 542] width 72 height 38
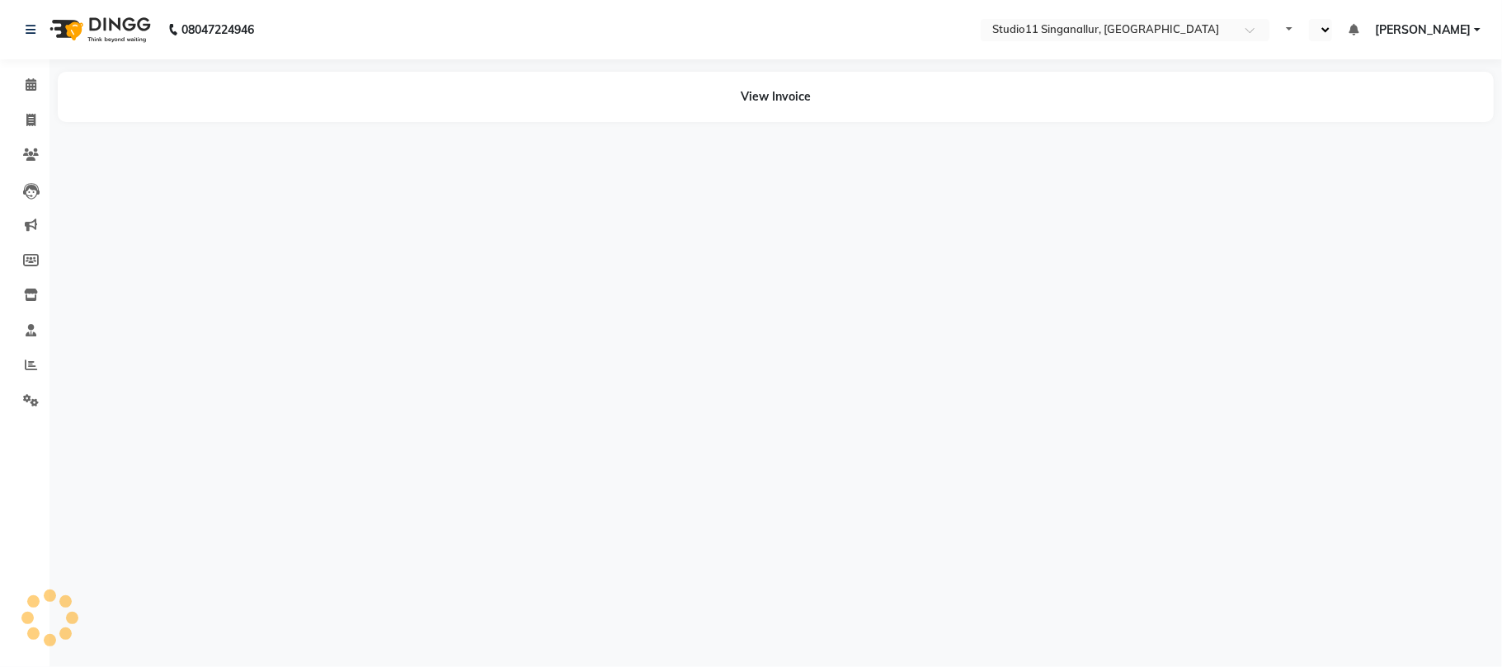
select select "en"
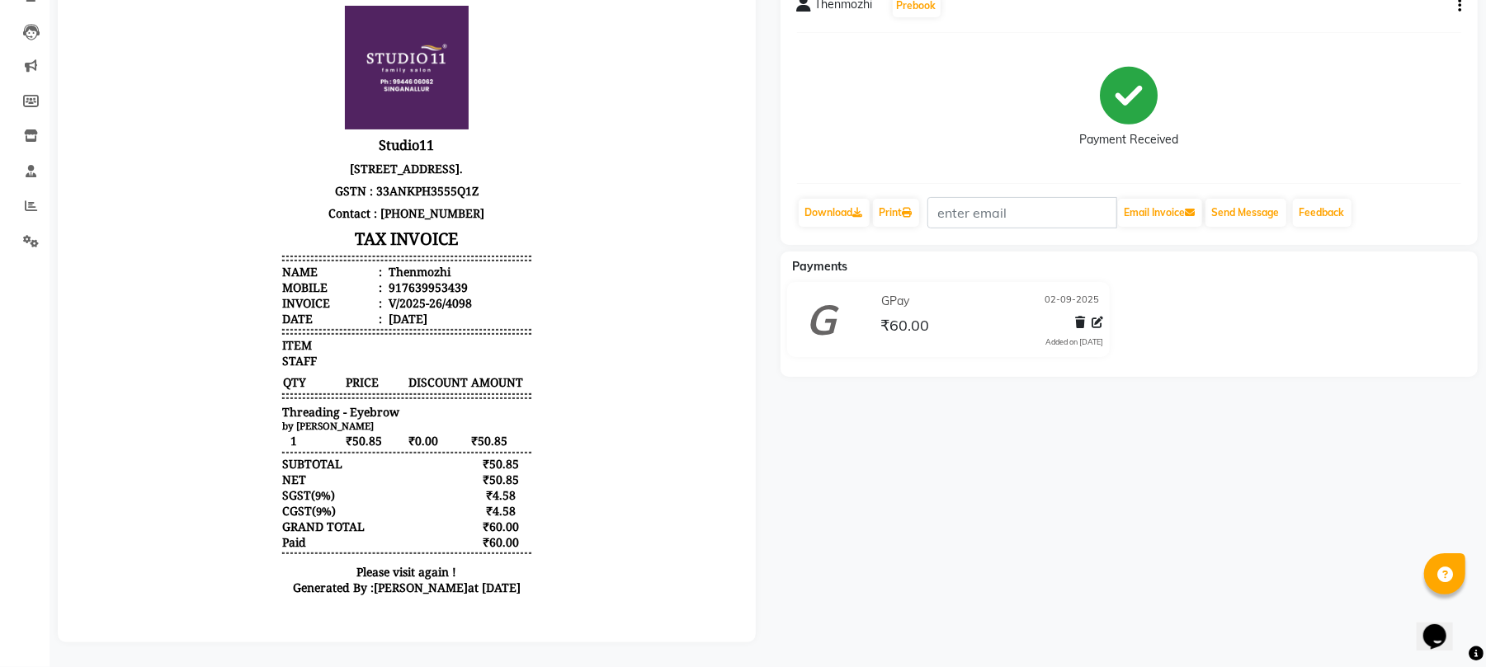
scroll to position [176, 0]
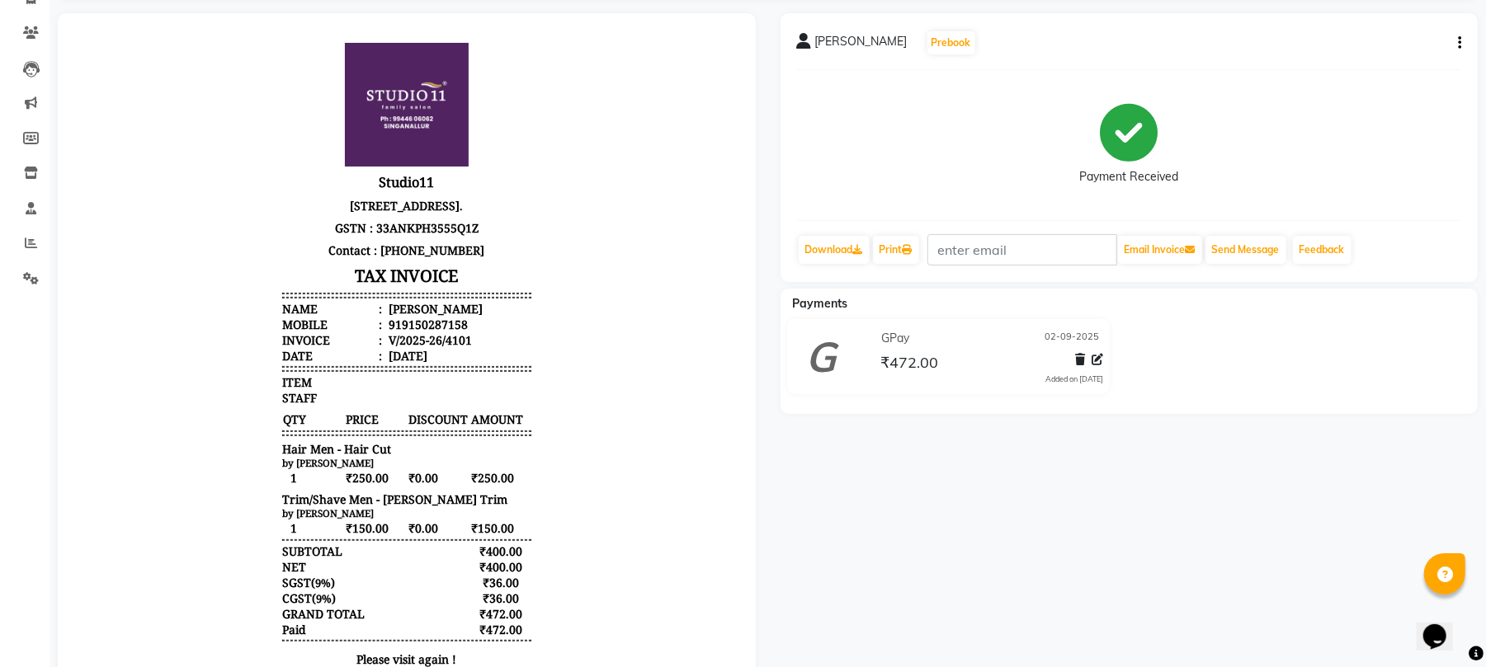
scroll to position [219, 0]
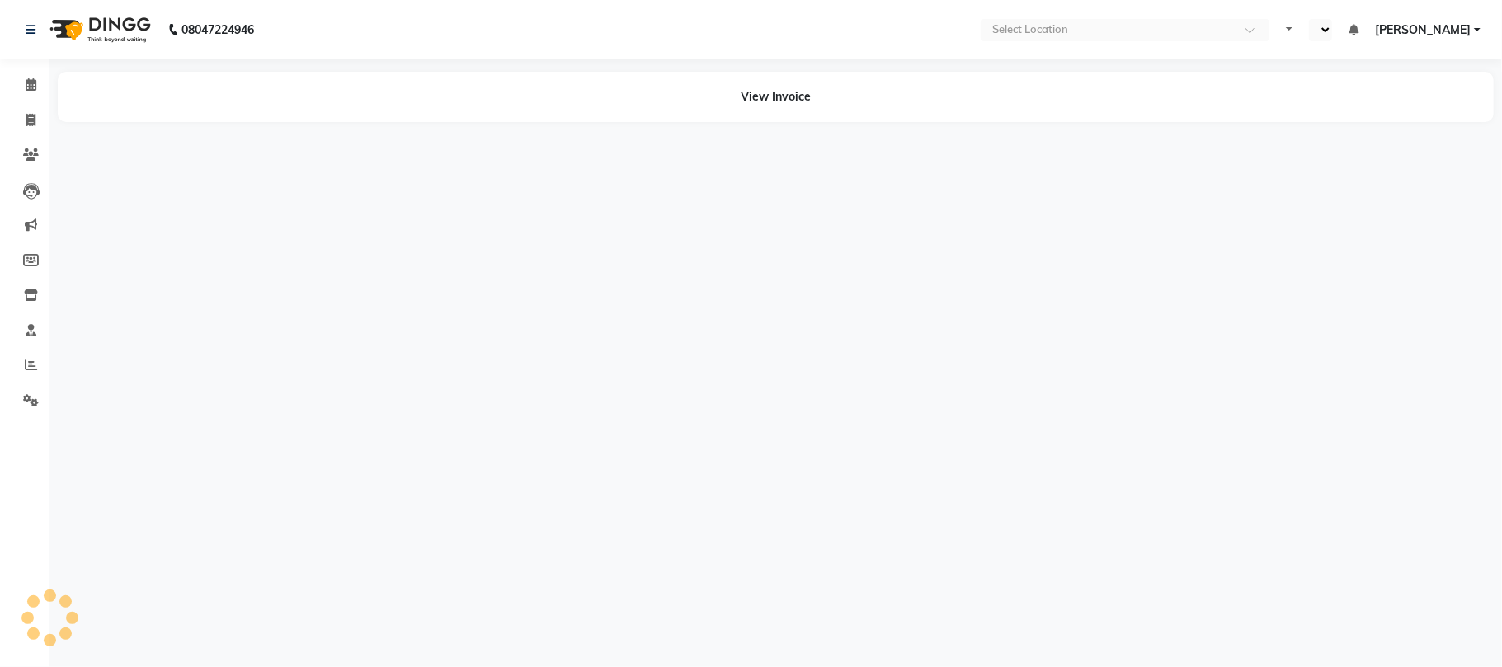
select select "en"
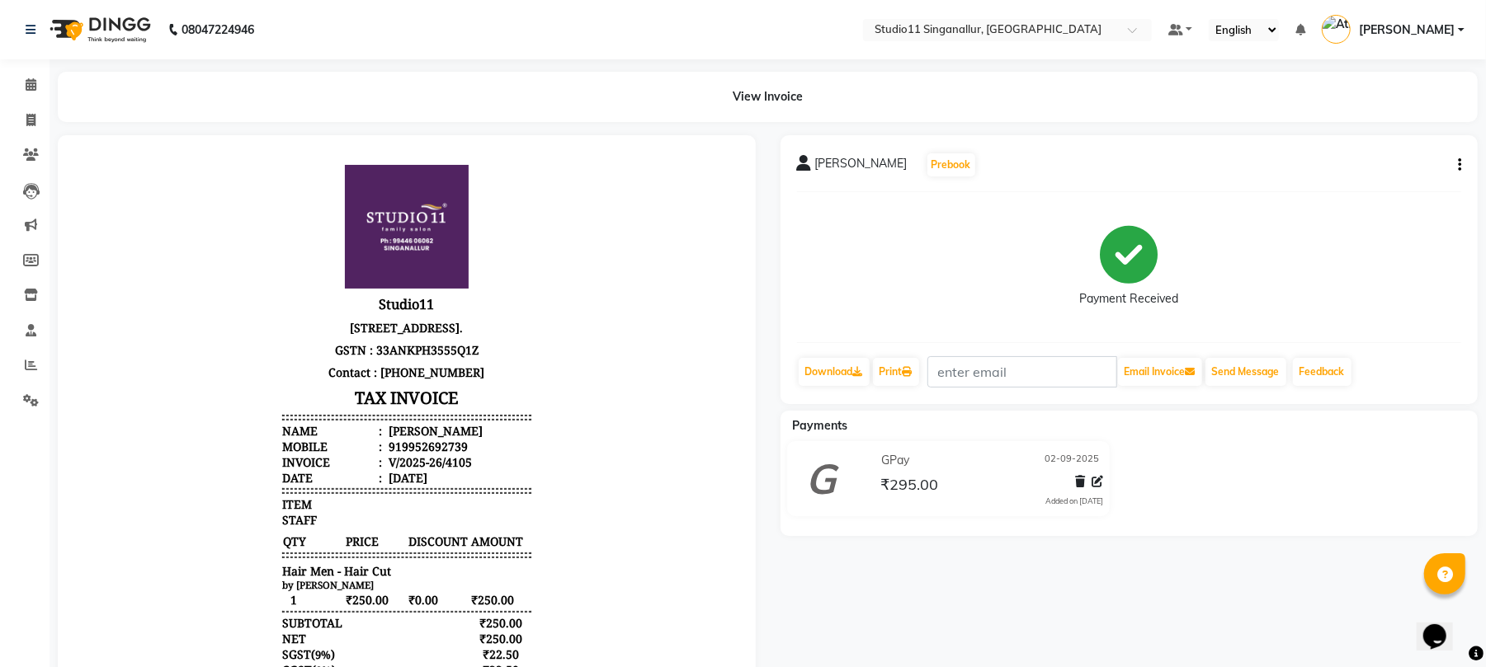
scroll to position [91, 0]
click at [1465, 168] on div "Vijay Prebook Payment Received Download Print Email Invoice Send Message Feedba…" at bounding box center [1129, 269] width 698 height 269
click at [1459, 165] on icon "button" at bounding box center [1459, 165] width 3 height 1
click at [1400, 185] on div "Edit Invoice" at bounding box center [1376, 185] width 113 height 21
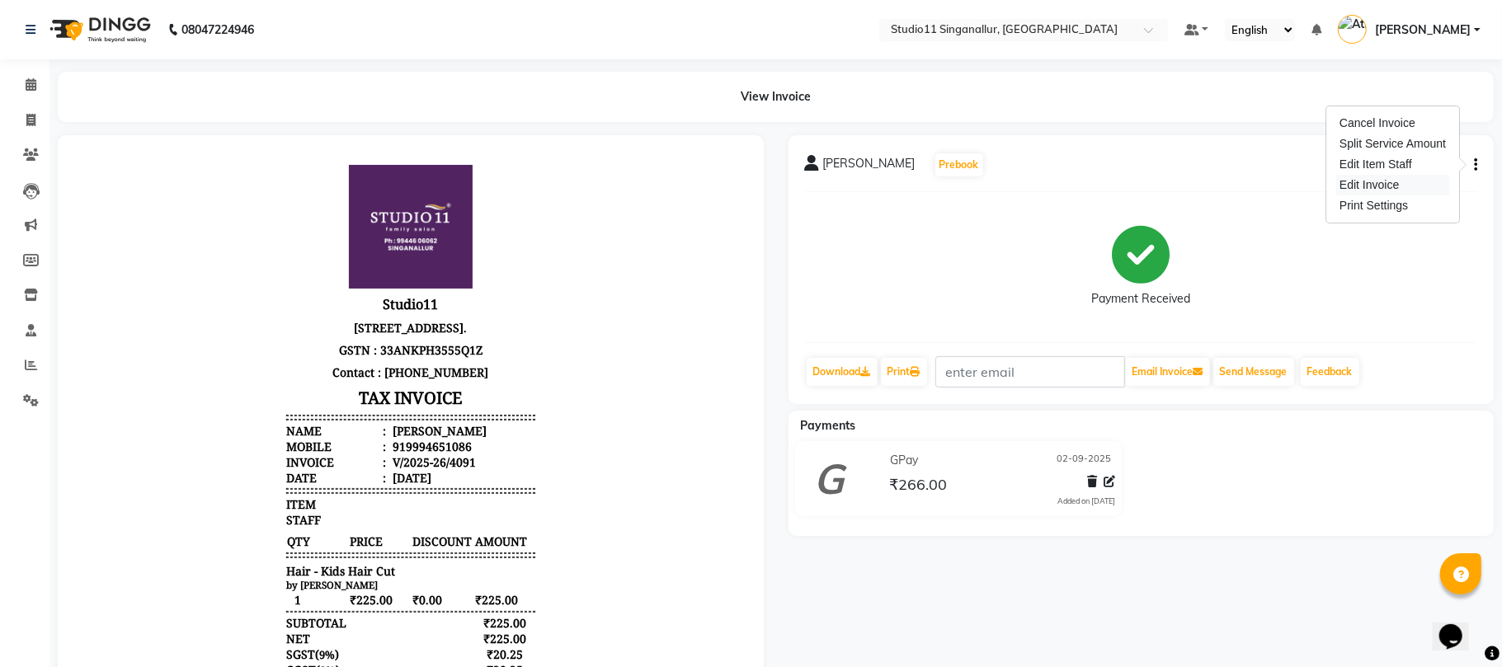
select select "service"
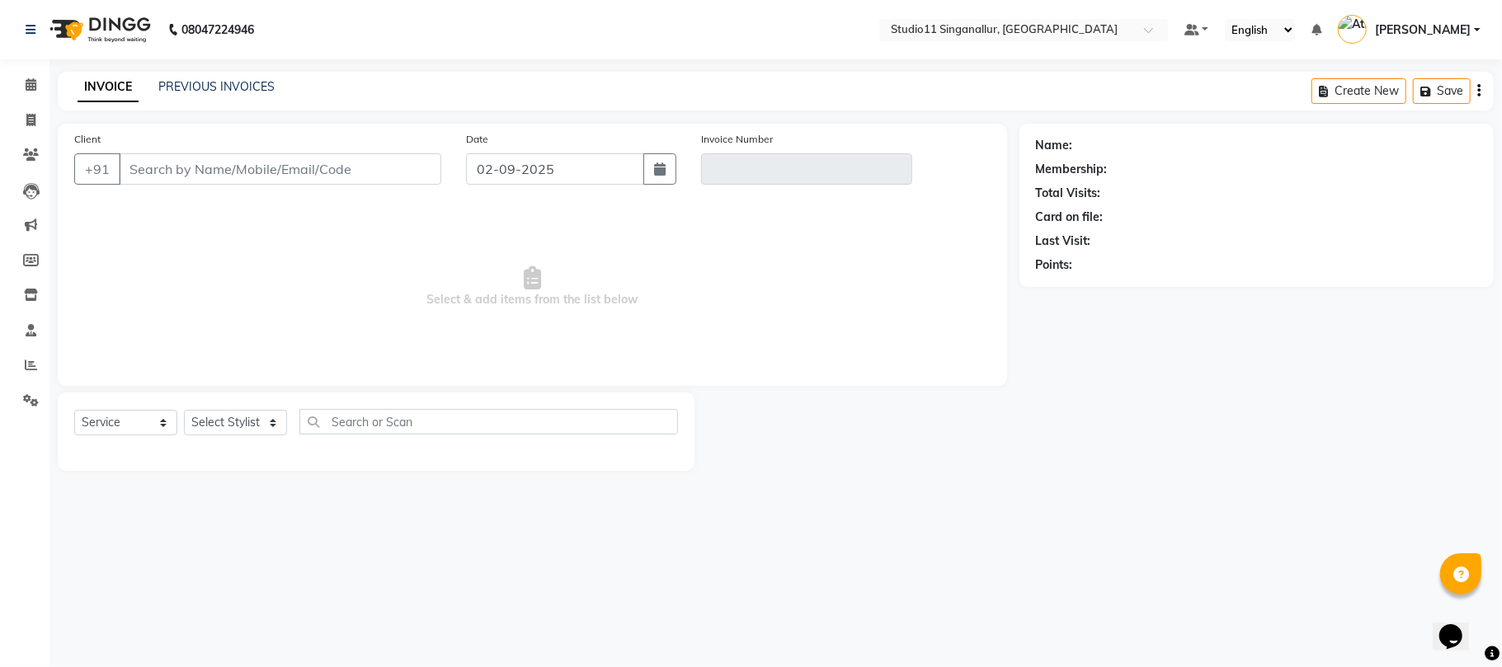
type input "9994651086"
type input "V/2025-26/4091"
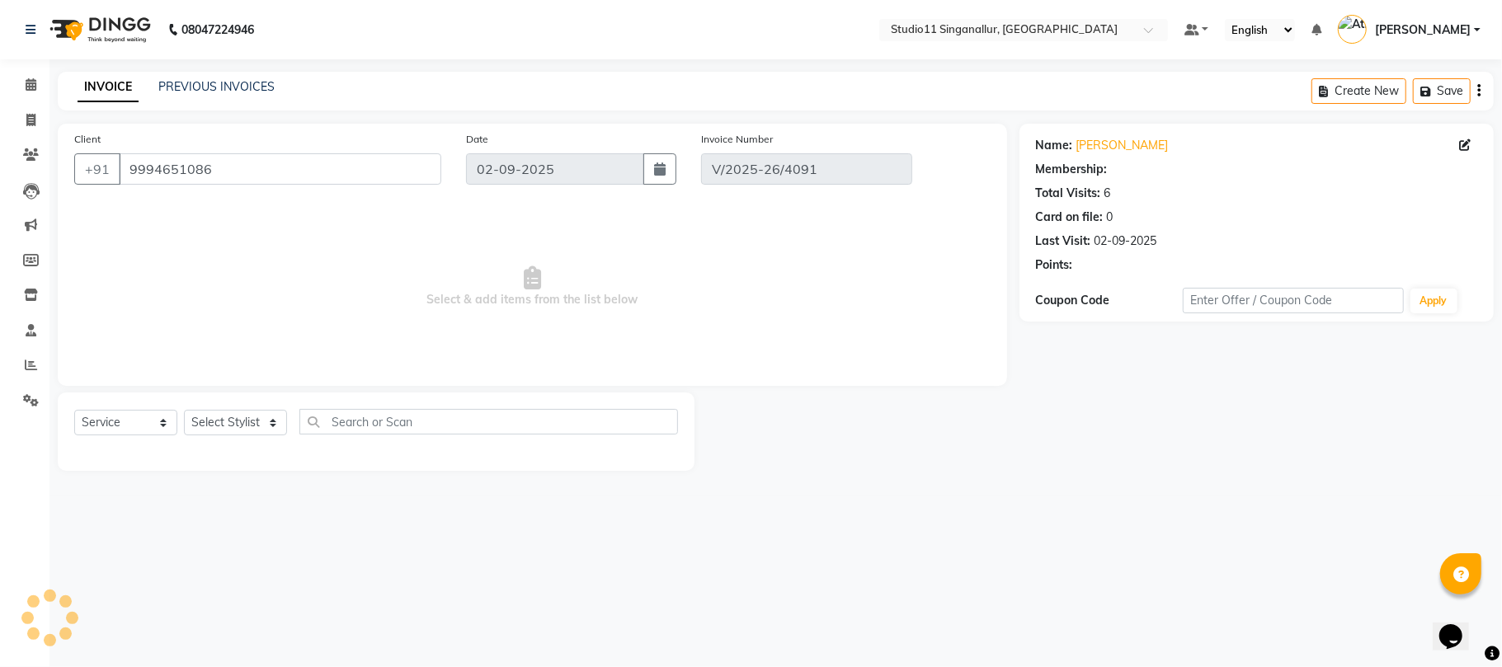
select select "select"
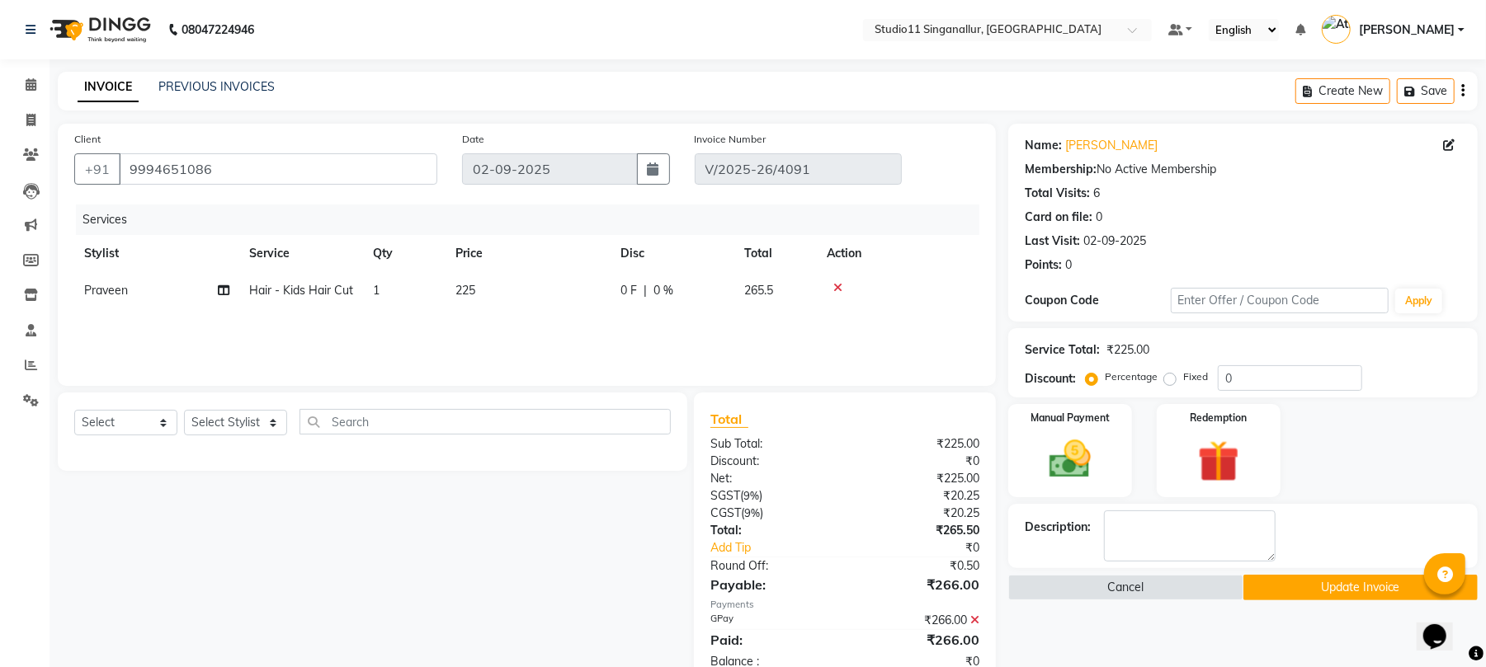
click at [975, 621] on icon at bounding box center [974, 621] width 9 height 12
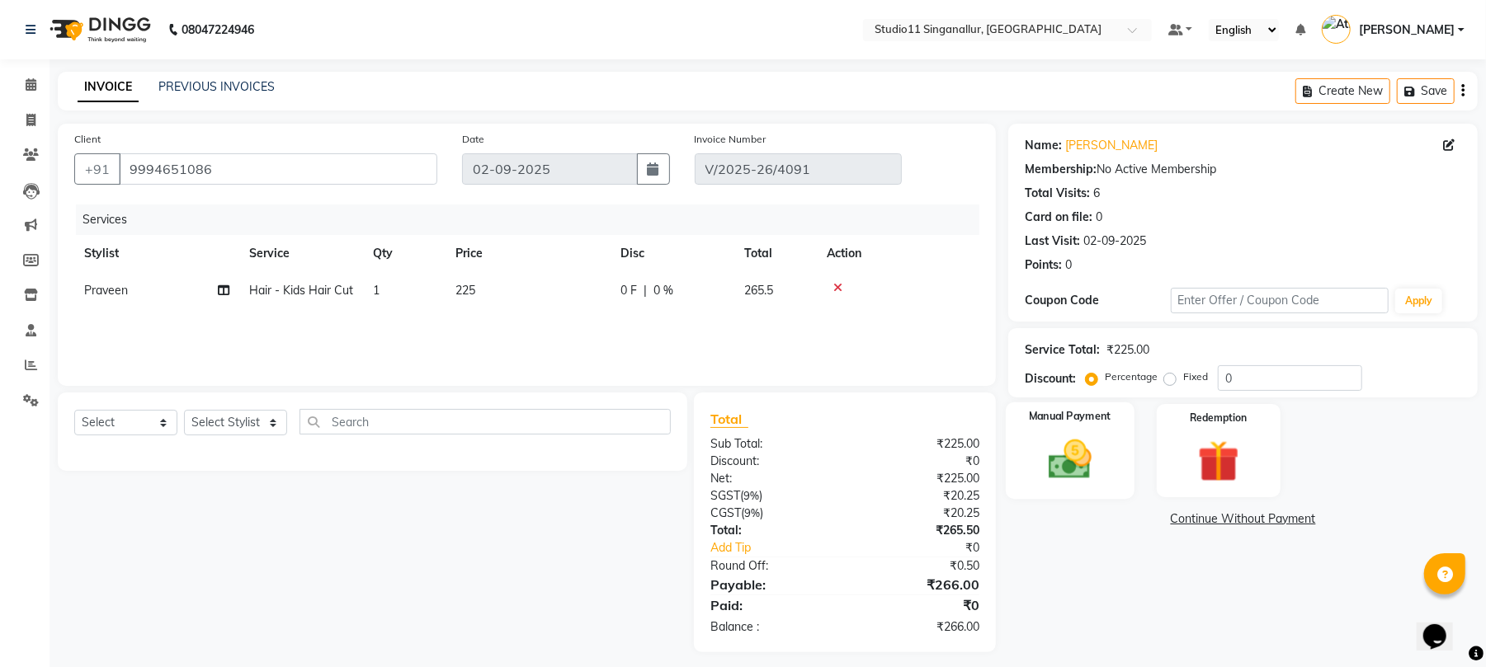
click at [1054, 452] on img at bounding box center [1069, 460] width 71 height 50
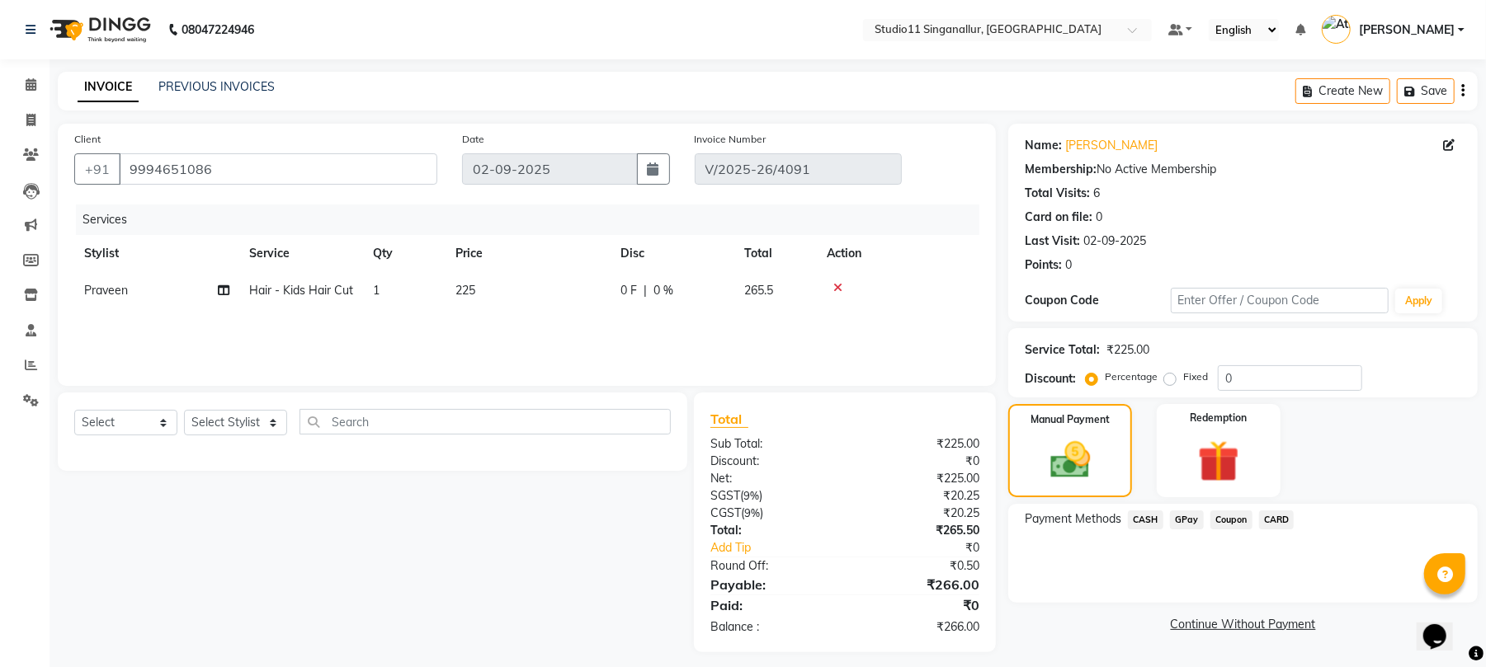
click at [1277, 520] on span "CARD" at bounding box center [1276, 520] width 35 height 19
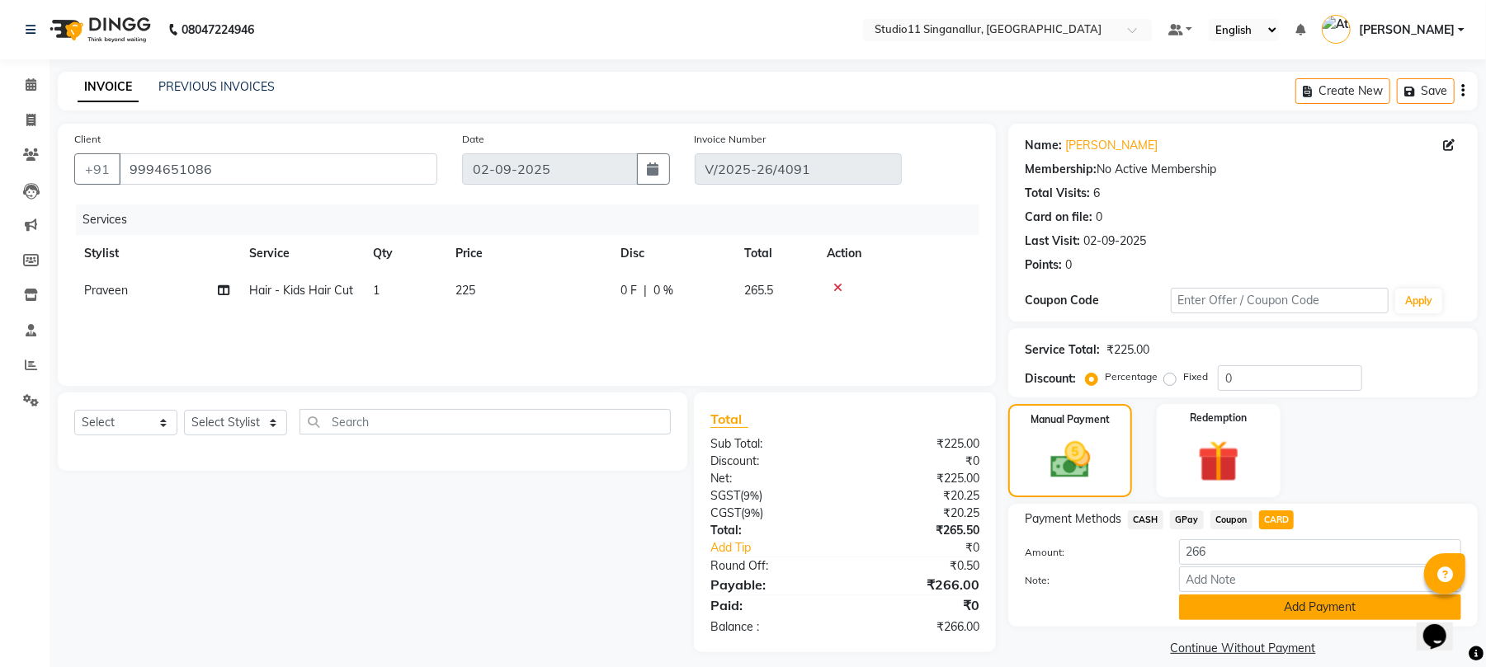
click at [1302, 611] on button "Add Payment" at bounding box center [1320, 608] width 282 height 26
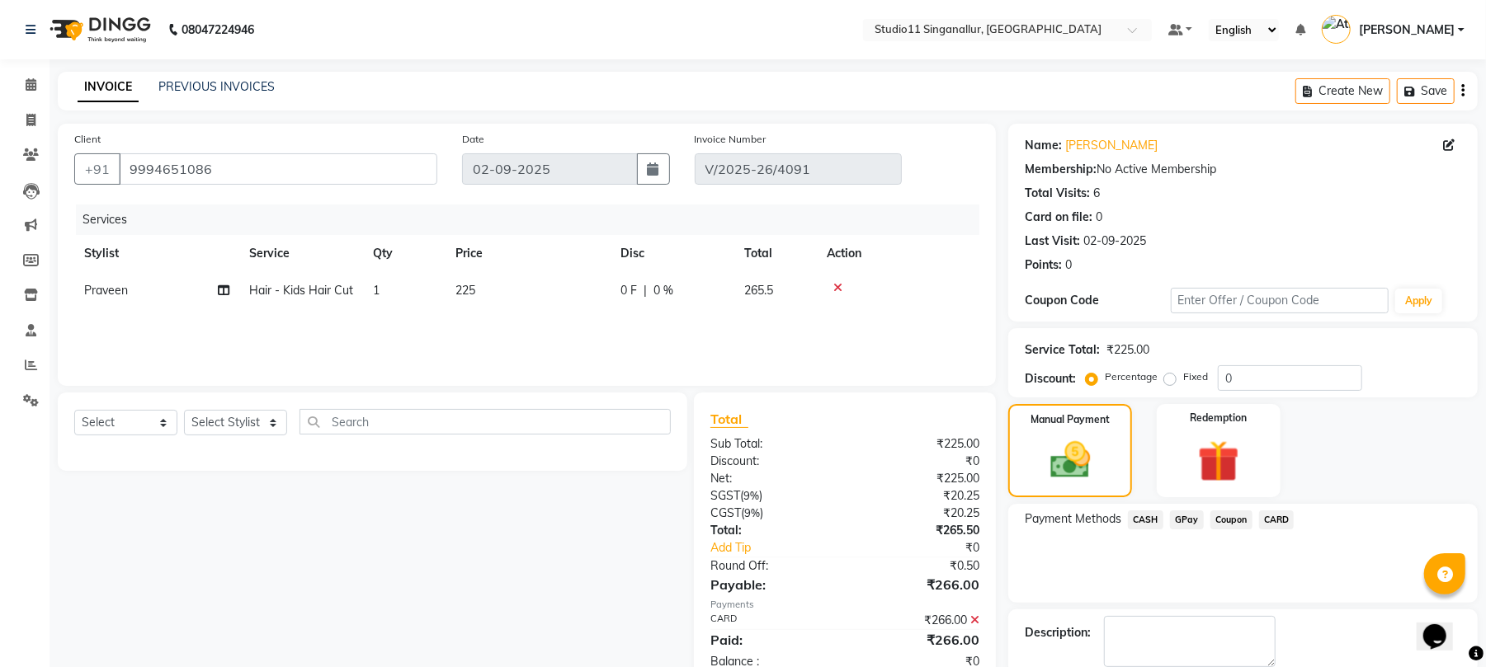
scroll to position [64, 0]
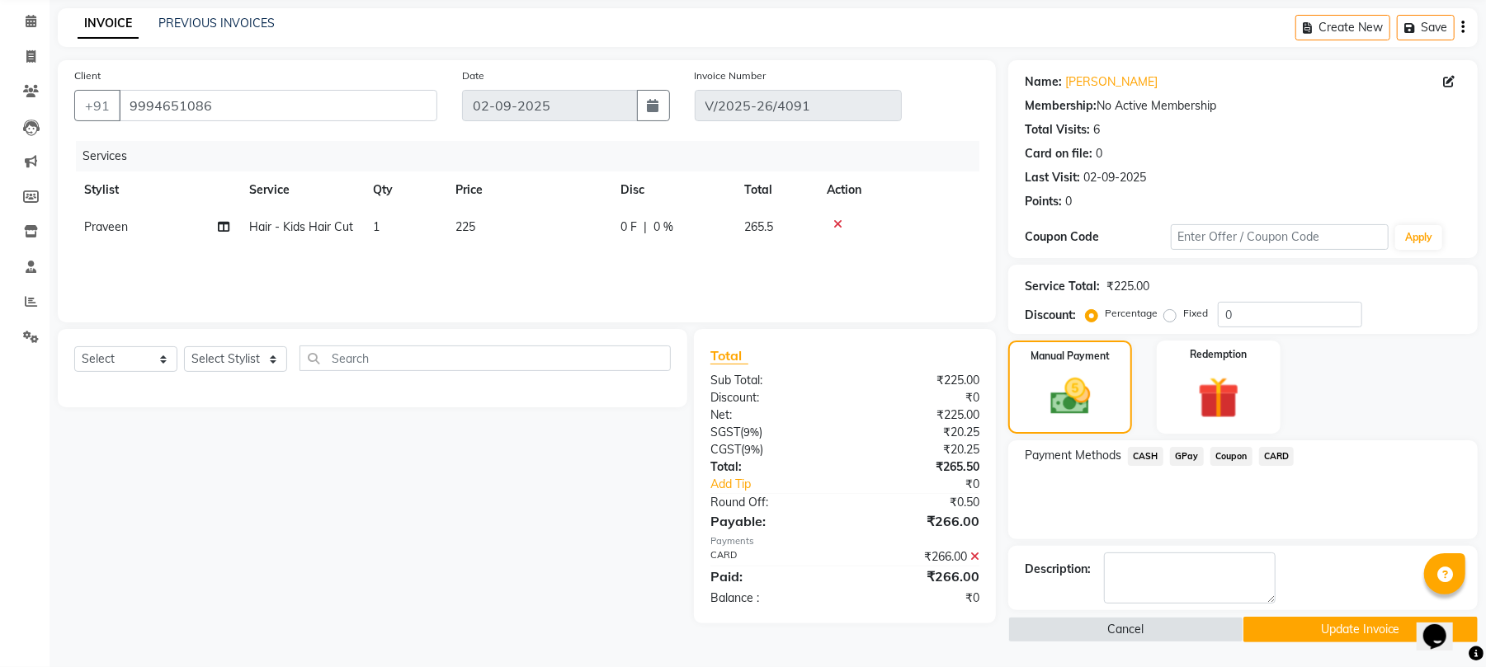
click at [1284, 627] on button "Update Invoice" at bounding box center [1360, 630] width 234 height 26
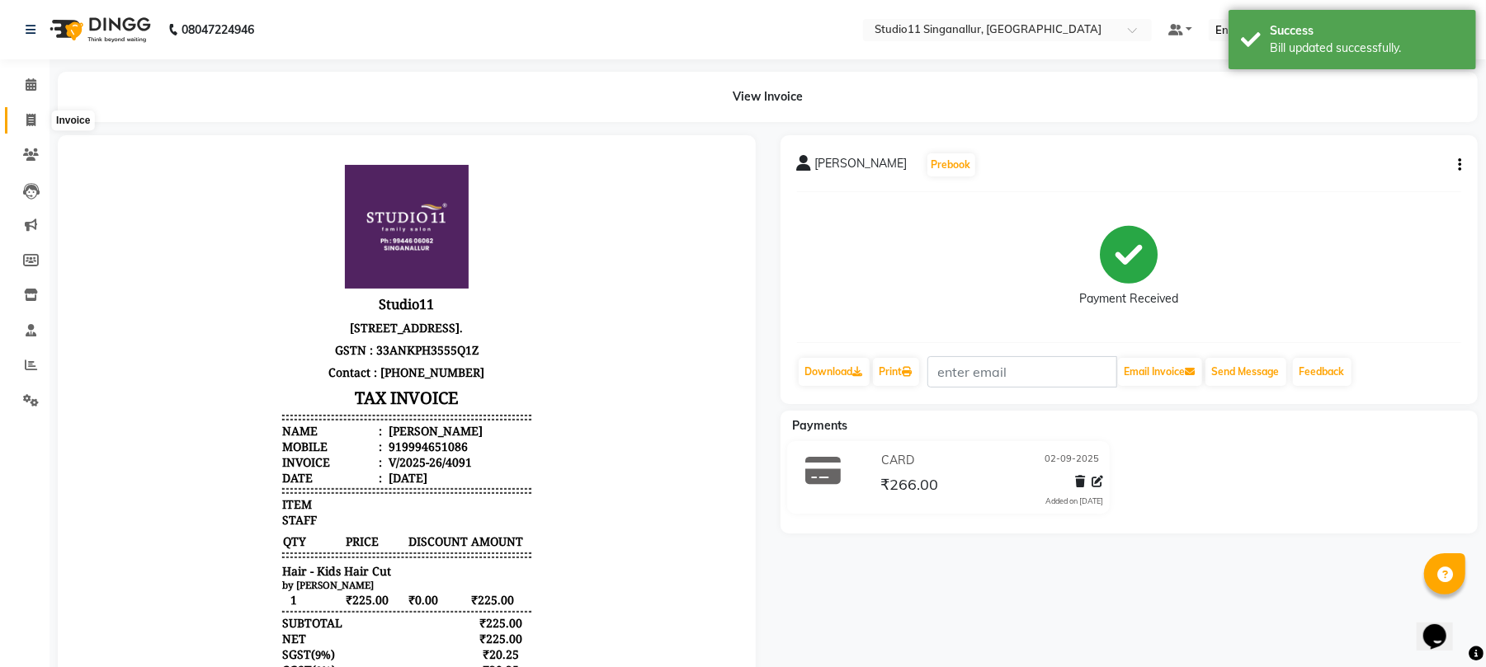
click at [38, 111] on span at bounding box center [30, 120] width 29 height 19
select select "6616"
select select "service"
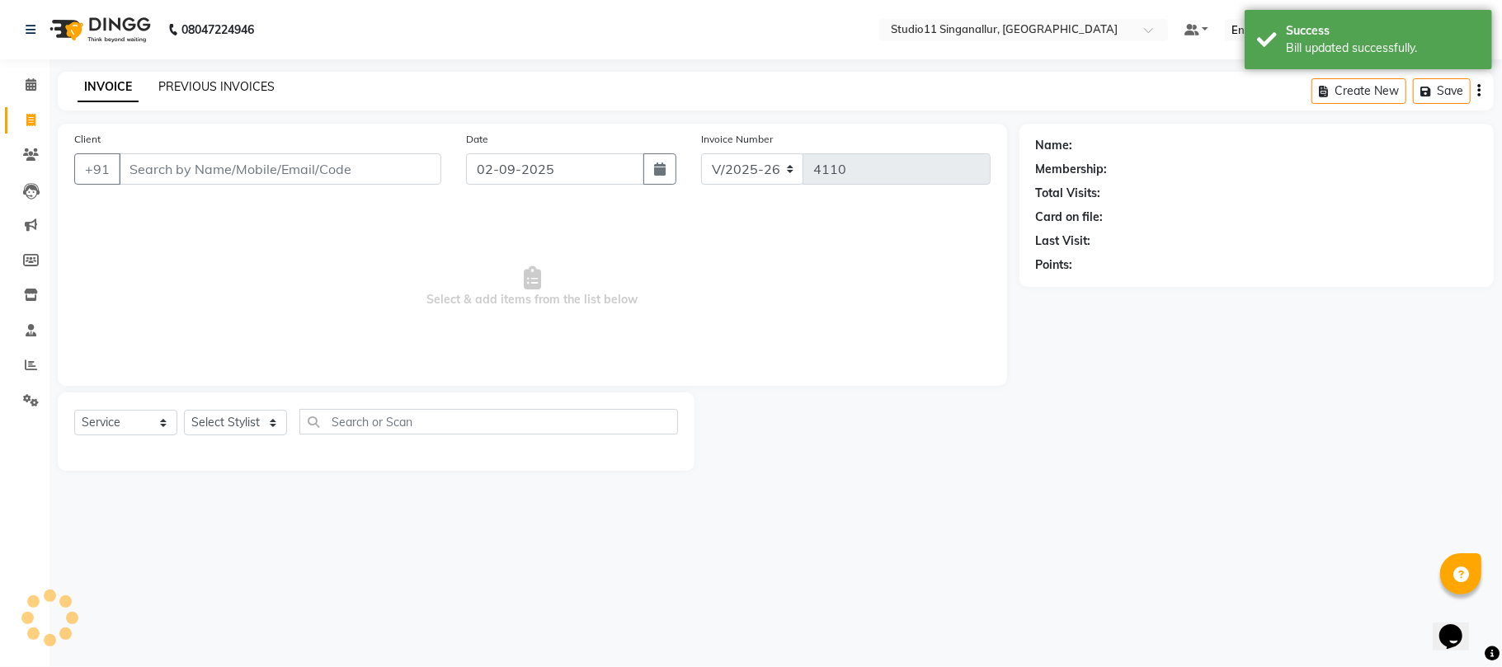
click at [208, 82] on link "PREVIOUS INVOICES" at bounding box center [216, 86] width 116 height 15
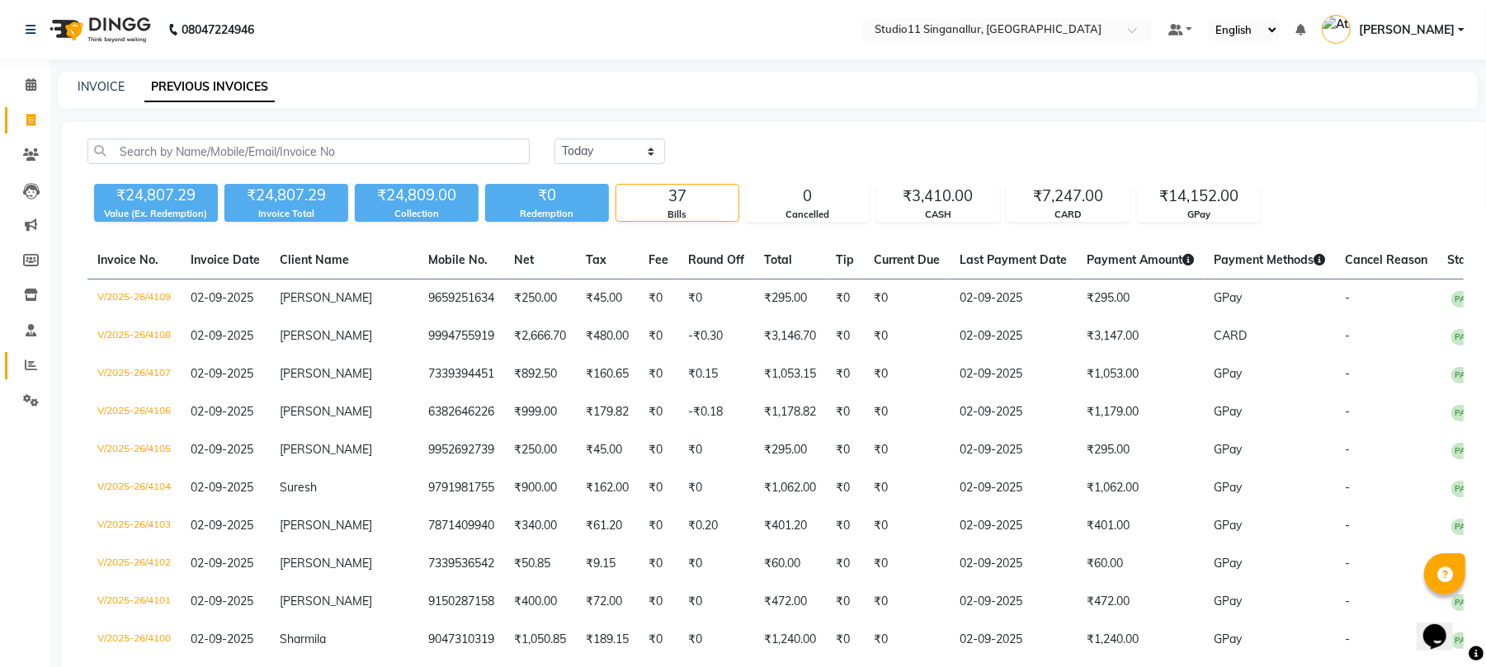
click at [13, 360] on link "Reports" at bounding box center [25, 365] width 40 height 27
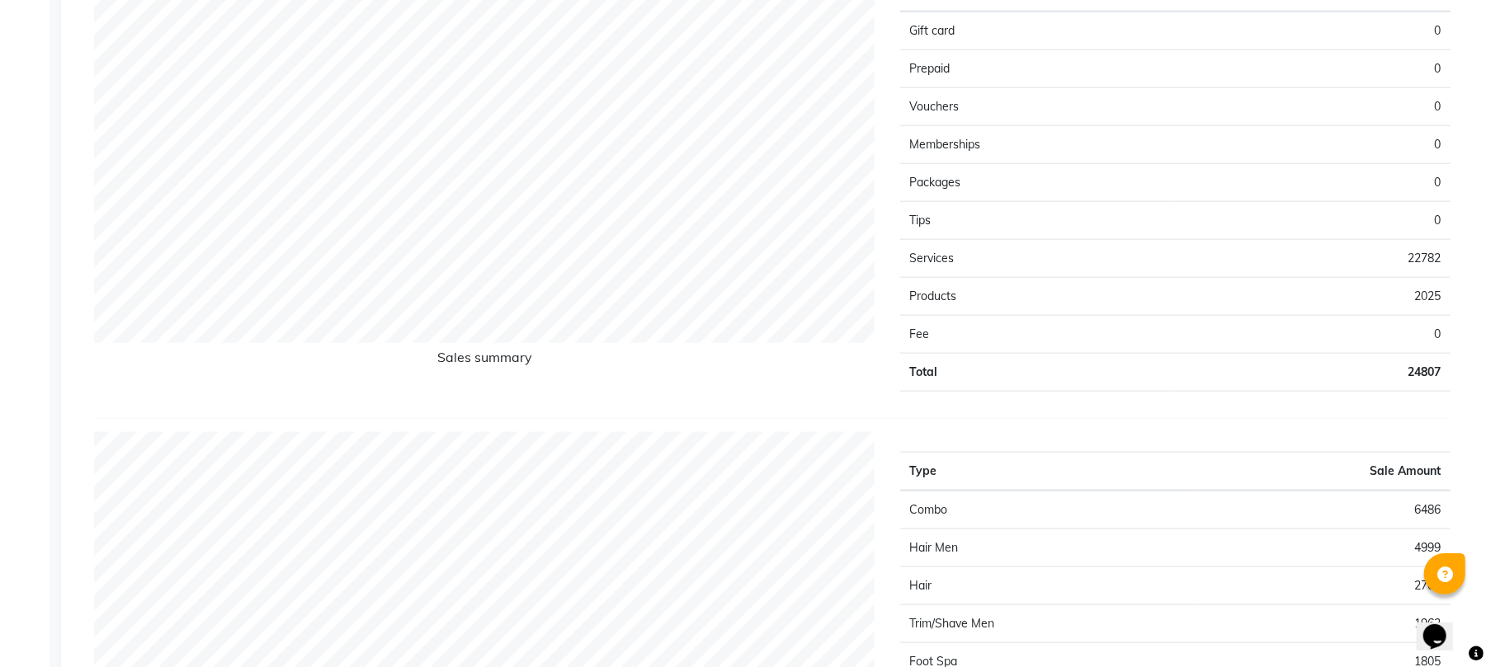
scroll to position [1209, 0]
